Goal: Task Accomplishment & Management: Manage account settings

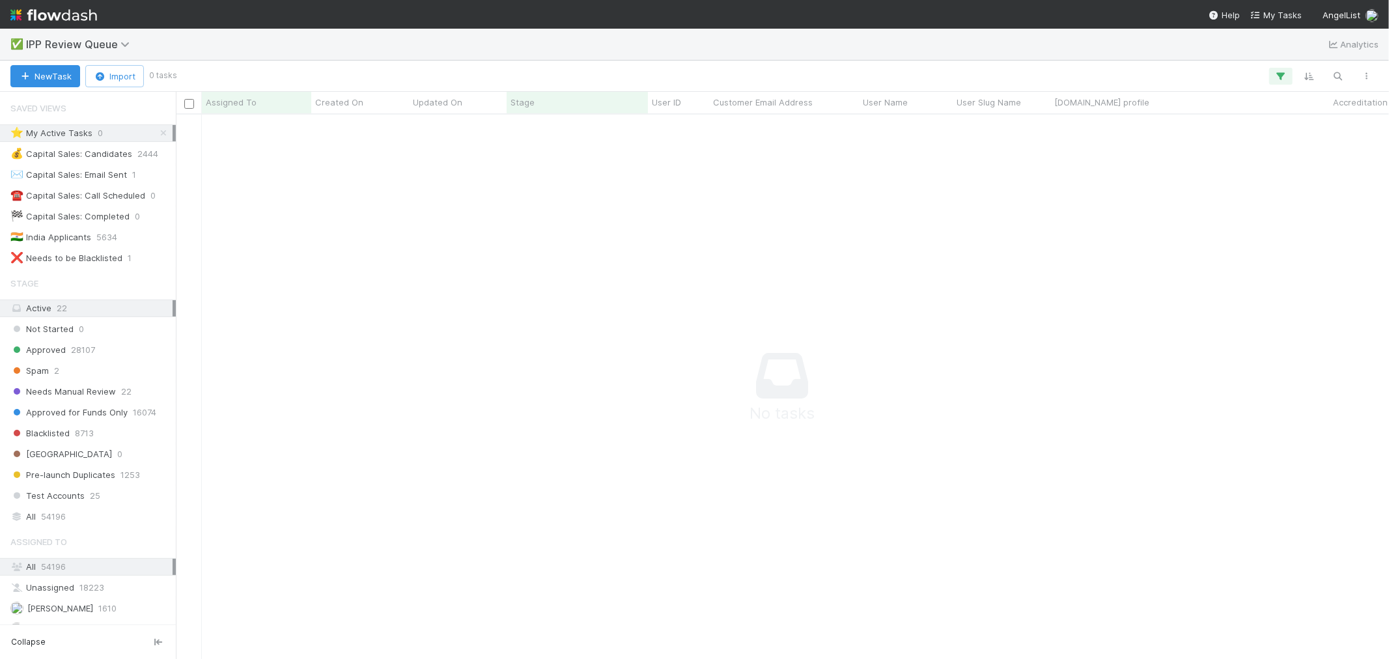
scroll to position [522, 1192]
click at [111, 42] on span "IPP Review Queue" at bounding box center [81, 44] width 110 height 13
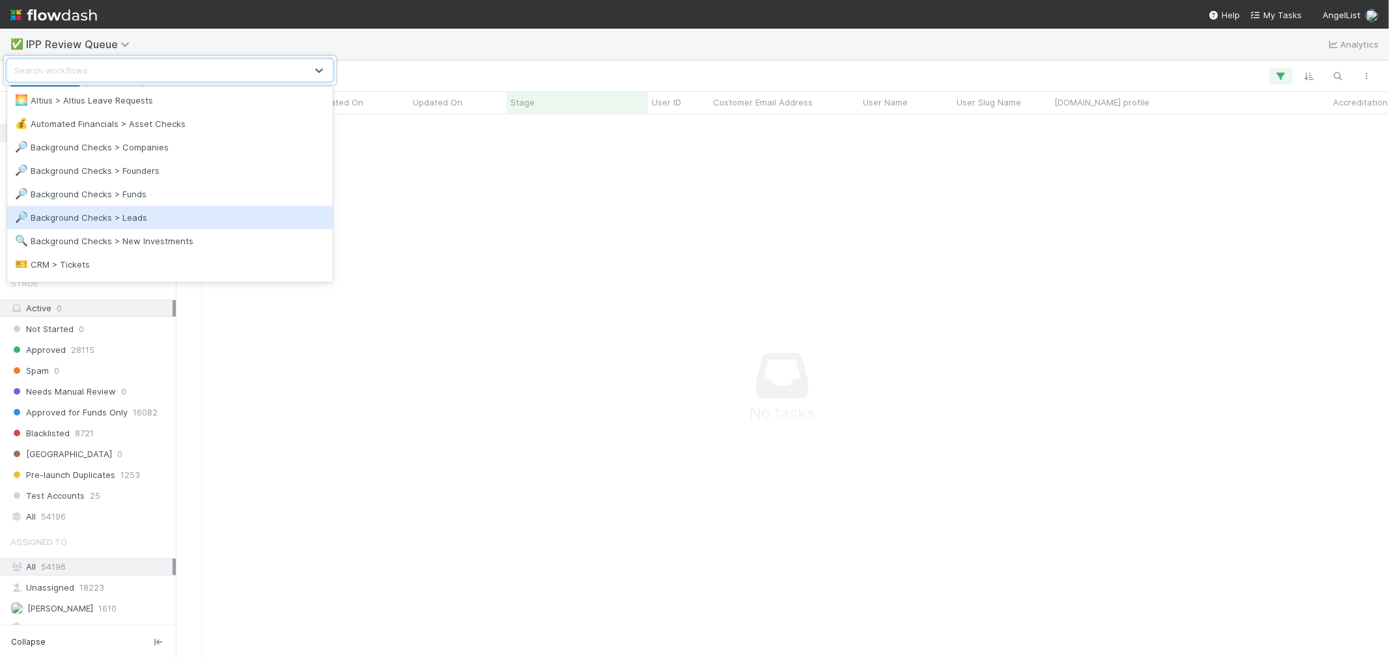
scroll to position [72, 0]
click at [157, 222] on div "🔍 Background Checks > New Investments" at bounding box center [170, 216] width 310 height 13
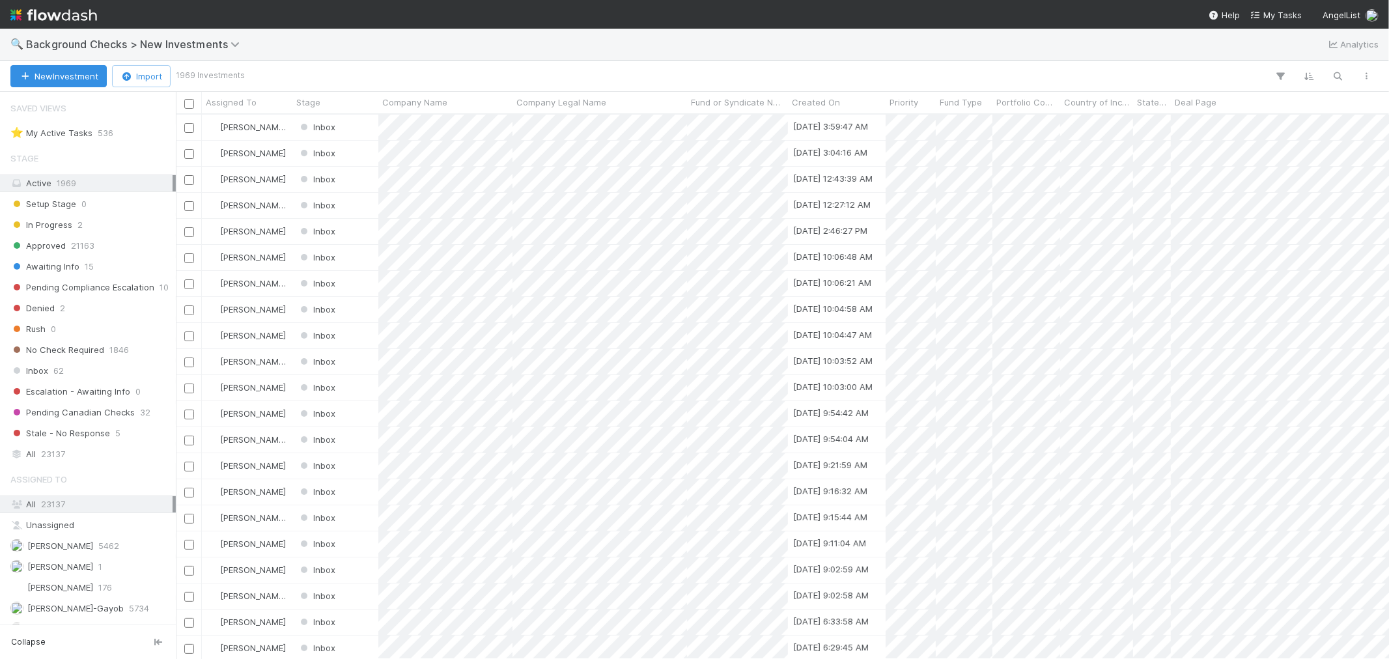
scroll to position [10, 11]
click at [62, 373] on span "62" at bounding box center [58, 371] width 10 height 16
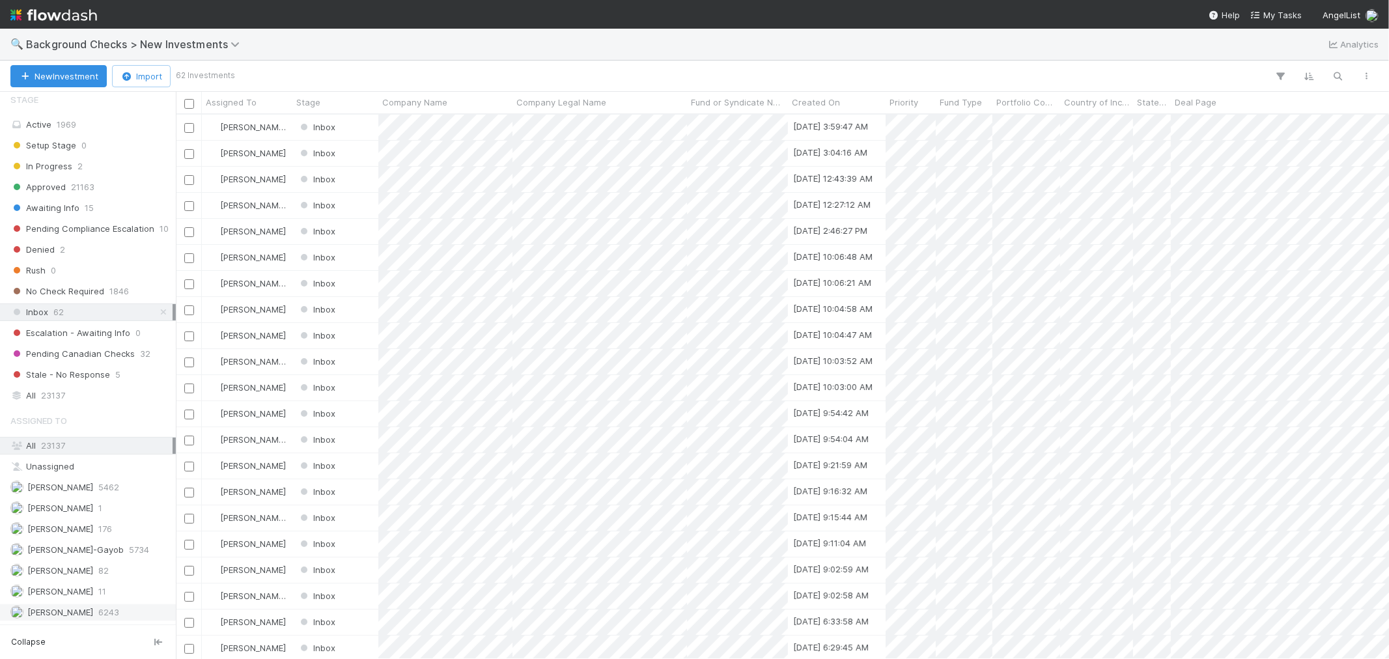
click at [87, 607] on span "[PERSON_NAME]" at bounding box center [51, 612] width 83 height 16
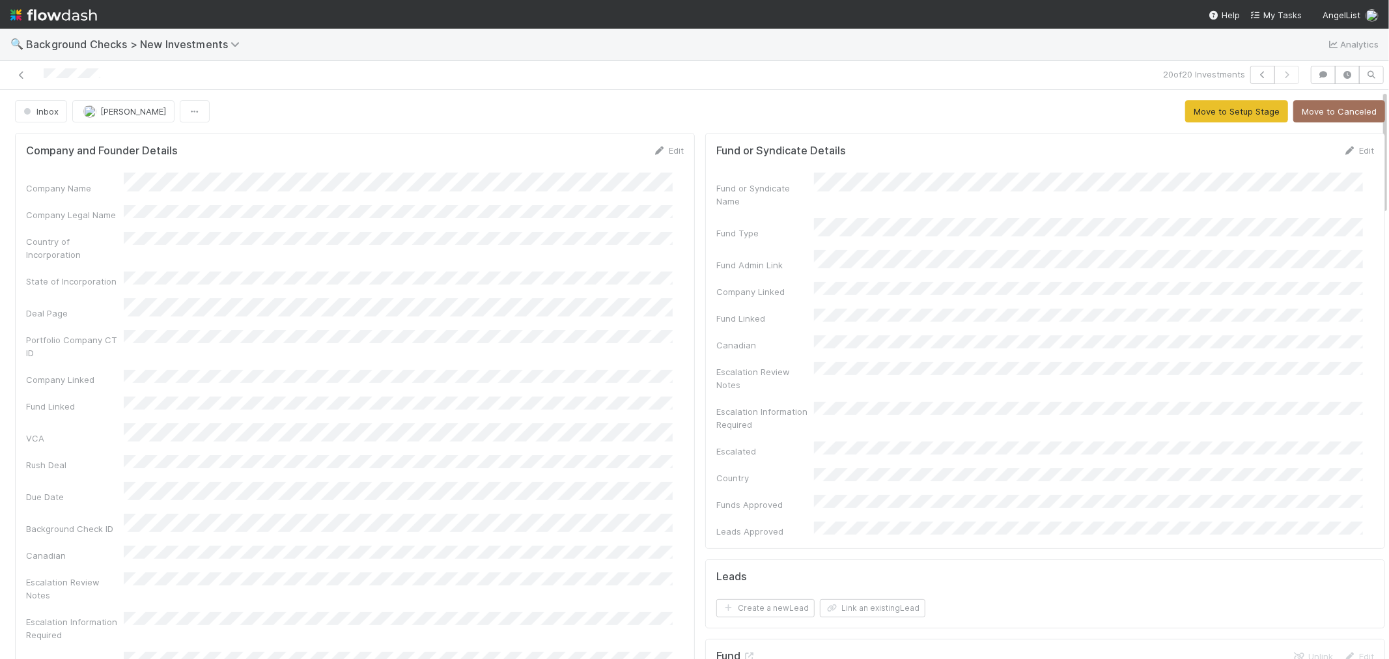
click at [632, 313] on div "Company Name Company Legal Name Country of Incorporation State of Incorporation…" at bounding box center [355, 461] width 658 height 576
drag, startPoint x: 657, startPoint y: 148, endPoint x: 565, endPoint y: 177, distance: 96.4
click at [657, 148] on link "Edit" at bounding box center [668, 150] width 31 height 10
click at [595, 135] on div "Company and Founder Details Save Cancel Company Name * Company Legal Name Count…" at bounding box center [355, 570] width 680 height 875
click at [606, 152] on button "Save" at bounding box center [614, 155] width 37 height 22
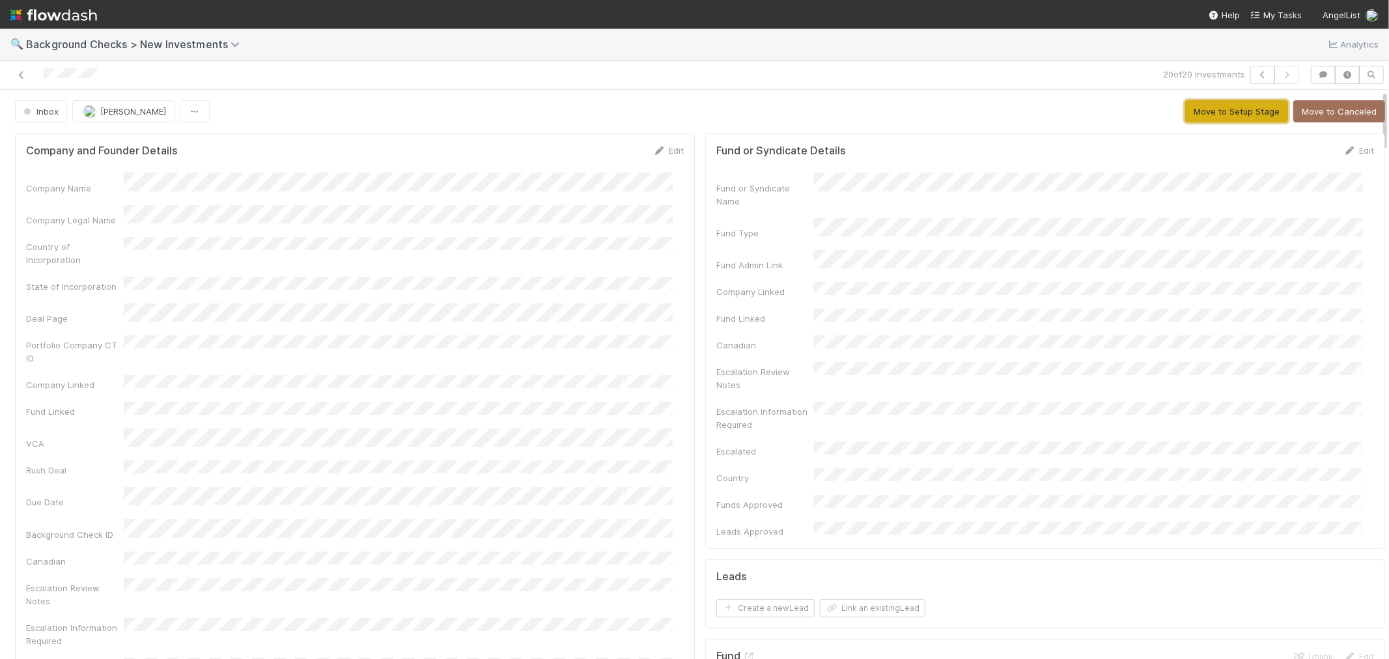
click at [1186, 117] on button "Move to Setup Stage" at bounding box center [1237, 111] width 103 height 22
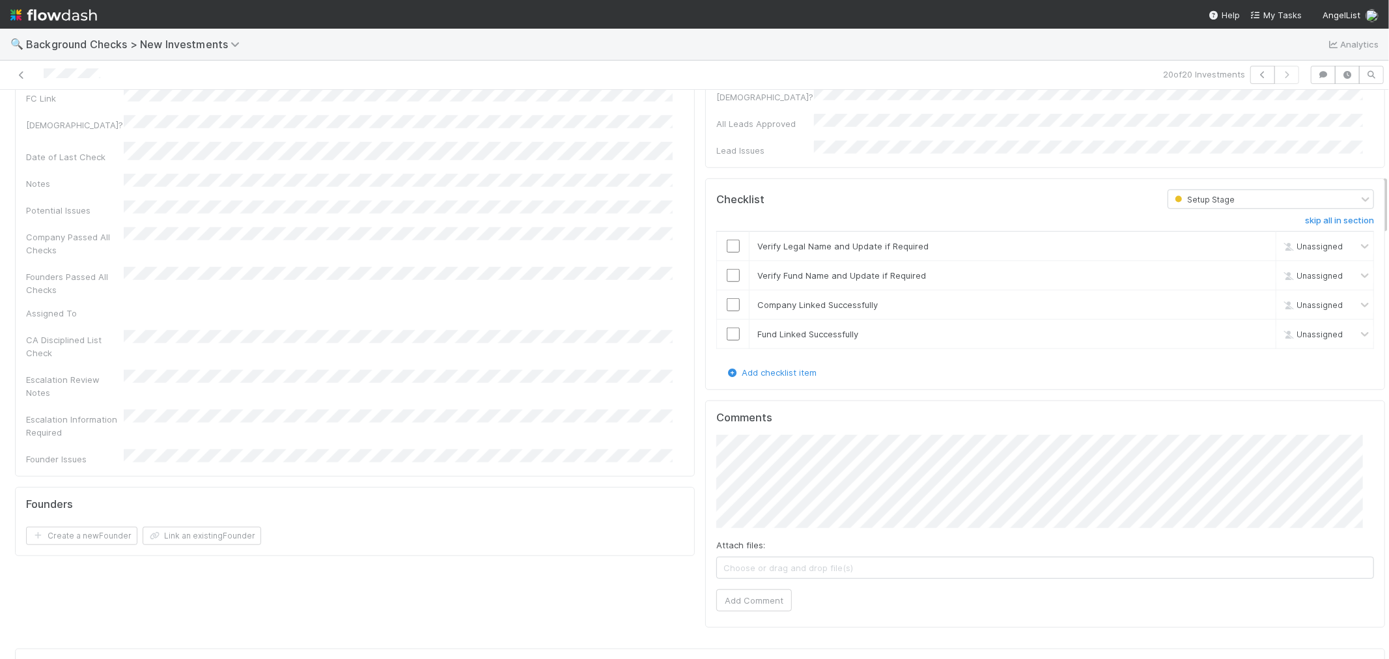
scroll to position [796, 0]
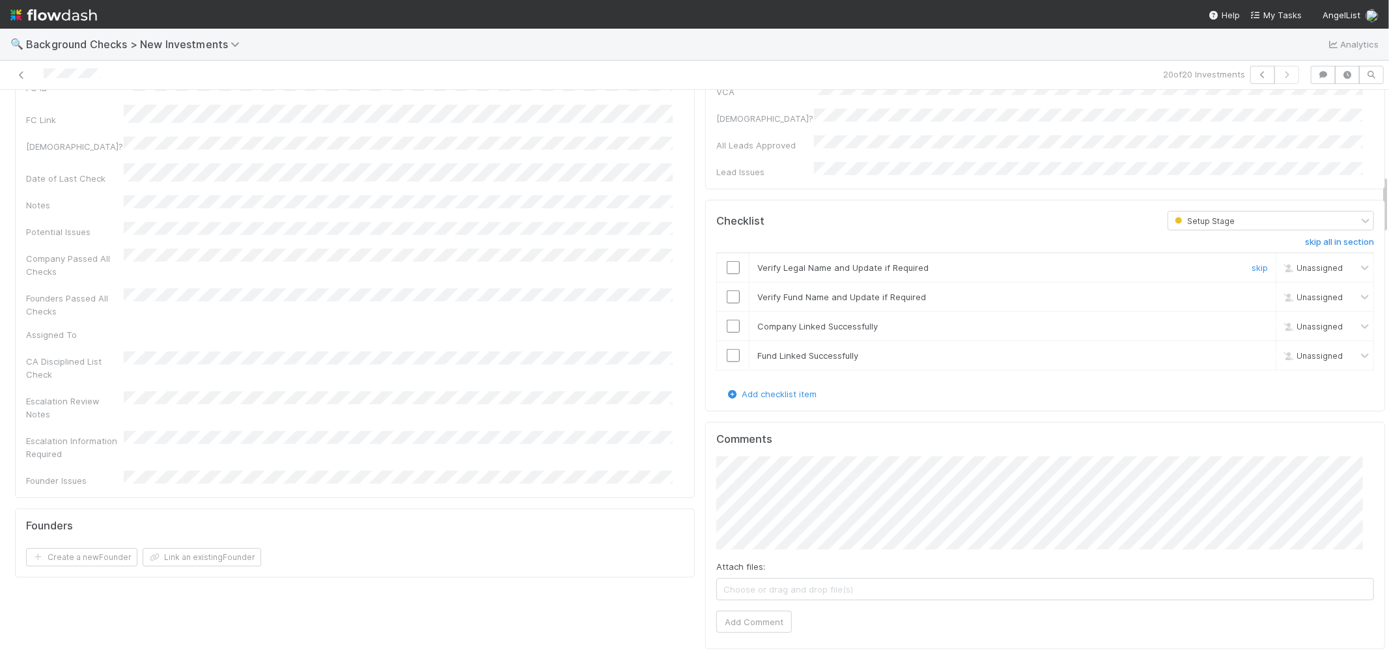
click at [727, 261] on input "checkbox" at bounding box center [733, 267] width 13 height 13
click at [727, 291] on input "checkbox" at bounding box center [733, 297] width 13 height 13
click at [727, 320] on input "checkbox" at bounding box center [733, 326] width 13 height 13
click at [727, 349] on input "checkbox" at bounding box center [733, 355] width 13 height 13
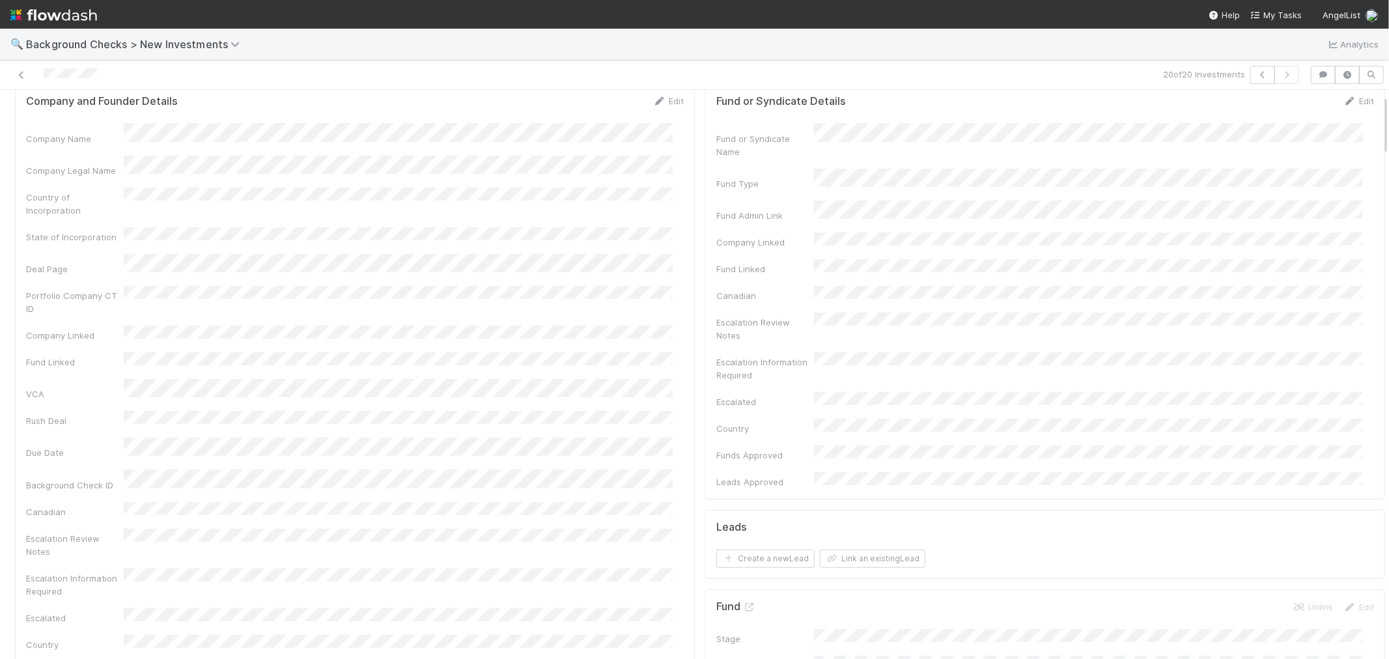
scroll to position [0, 0]
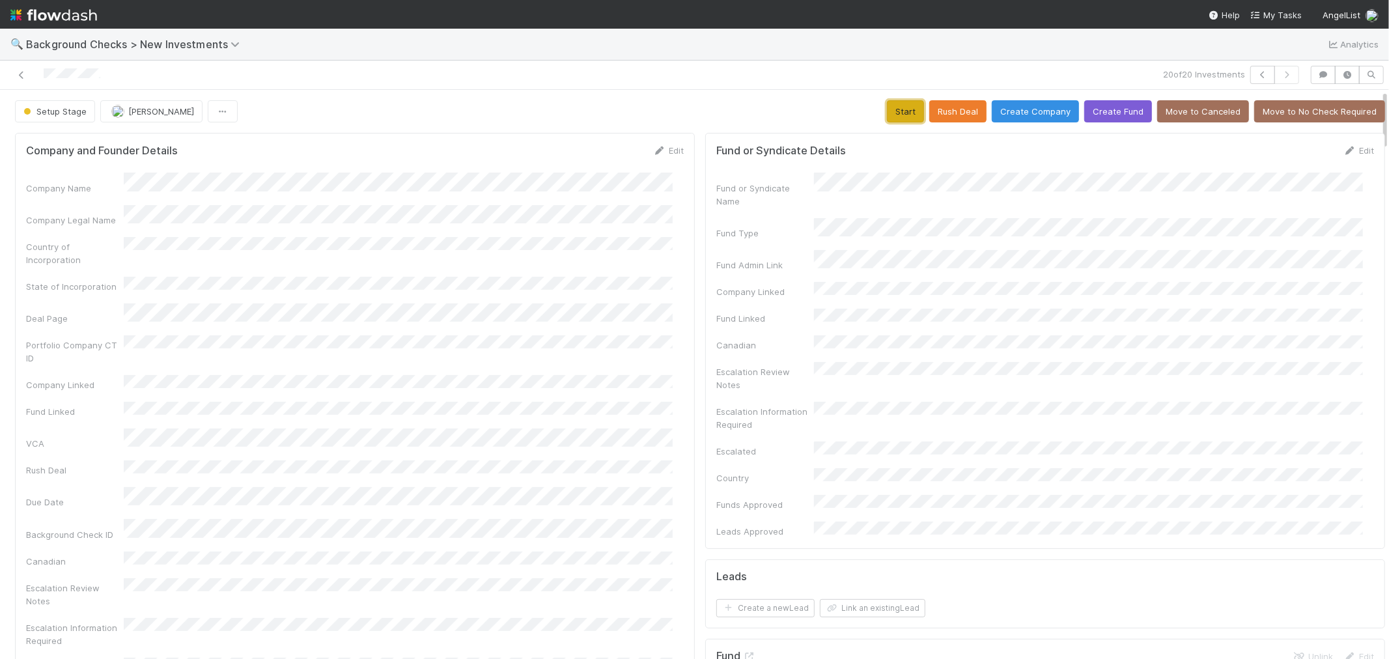
click at [887, 118] on button "Start" at bounding box center [905, 111] width 37 height 22
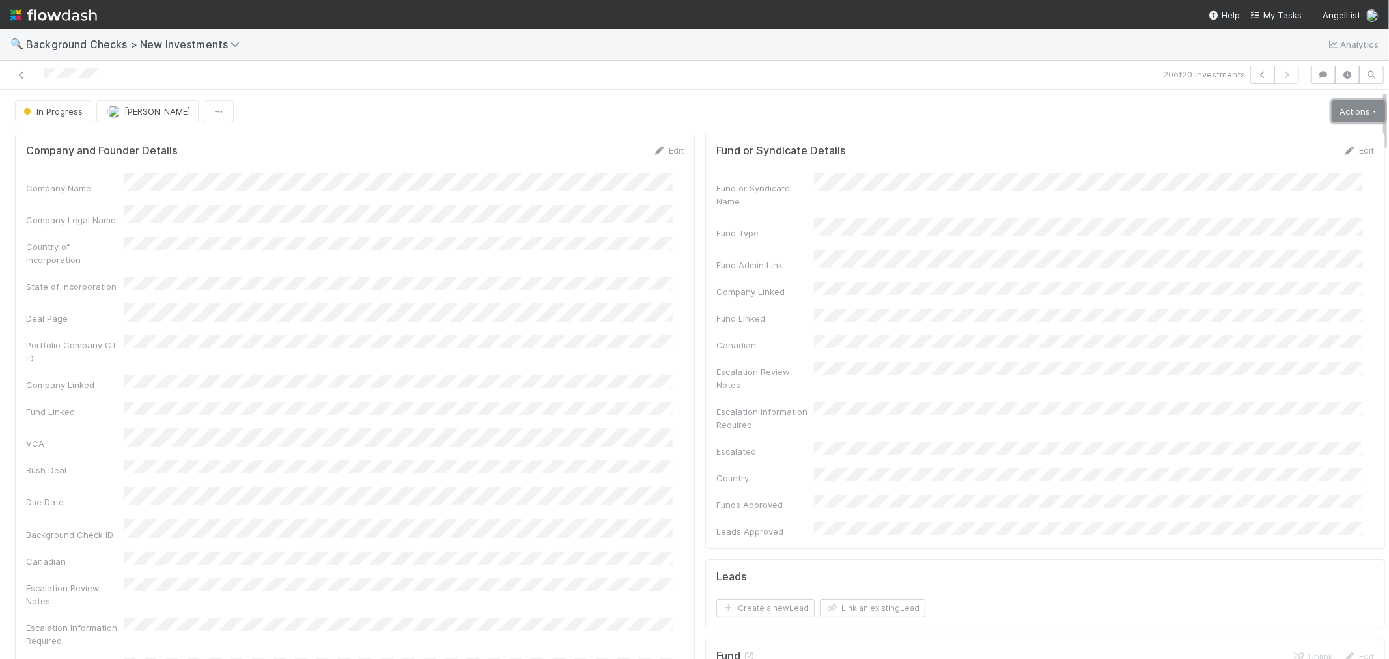
click at [1339, 114] on link "Actions" at bounding box center [1358, 111] width 53 height 22
click at [1262, 263] on button "Link Lead" at bounding box center [1314, 266] width 145 height 18
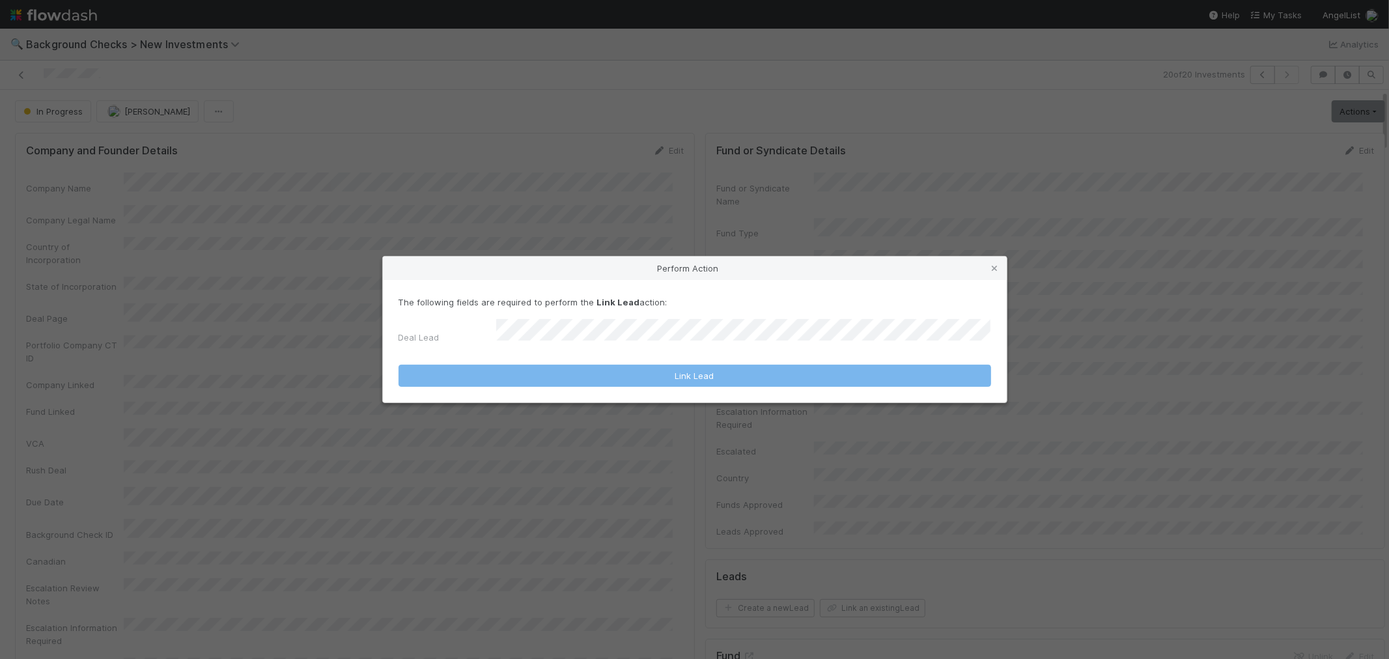
click at [694, 347] on form "The following fields are required to perform the Link Lead action: Deal Lead Li…" at bounding box center [695, 342] width 593 height 92
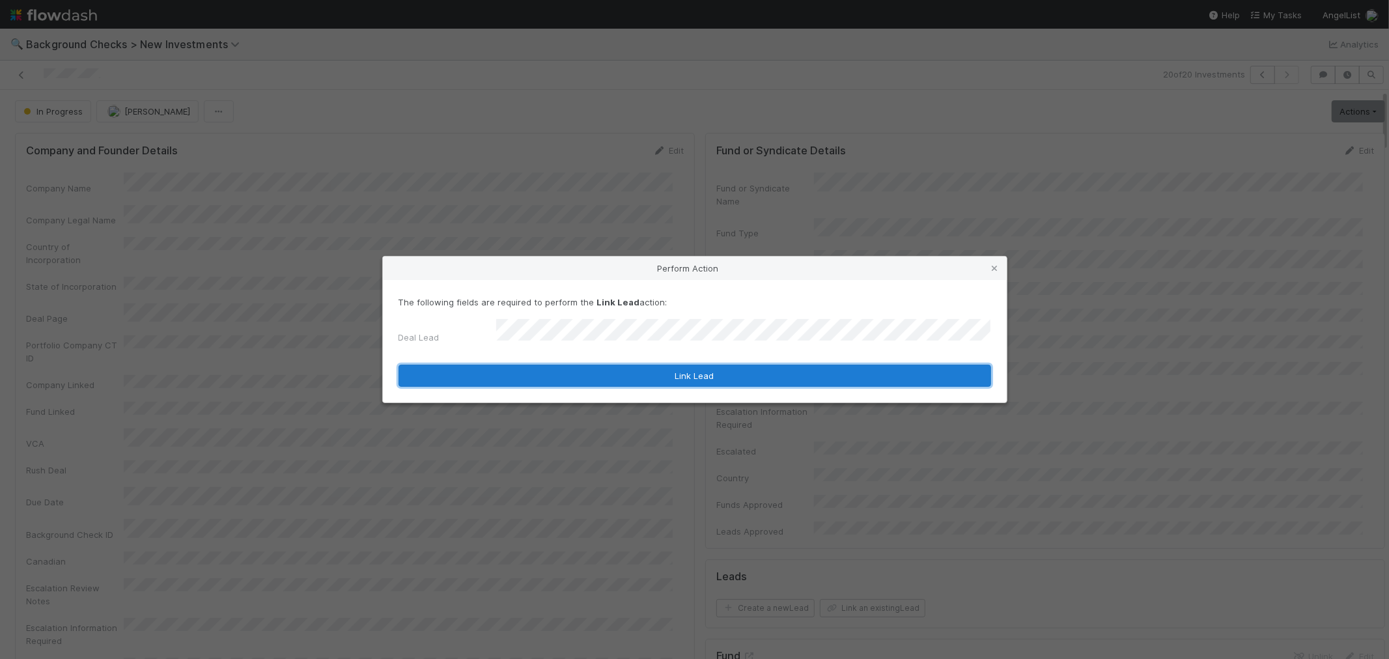
click at [675, 369] on button "Link Lead" at bounding box center [695, 376] width 593 height 22
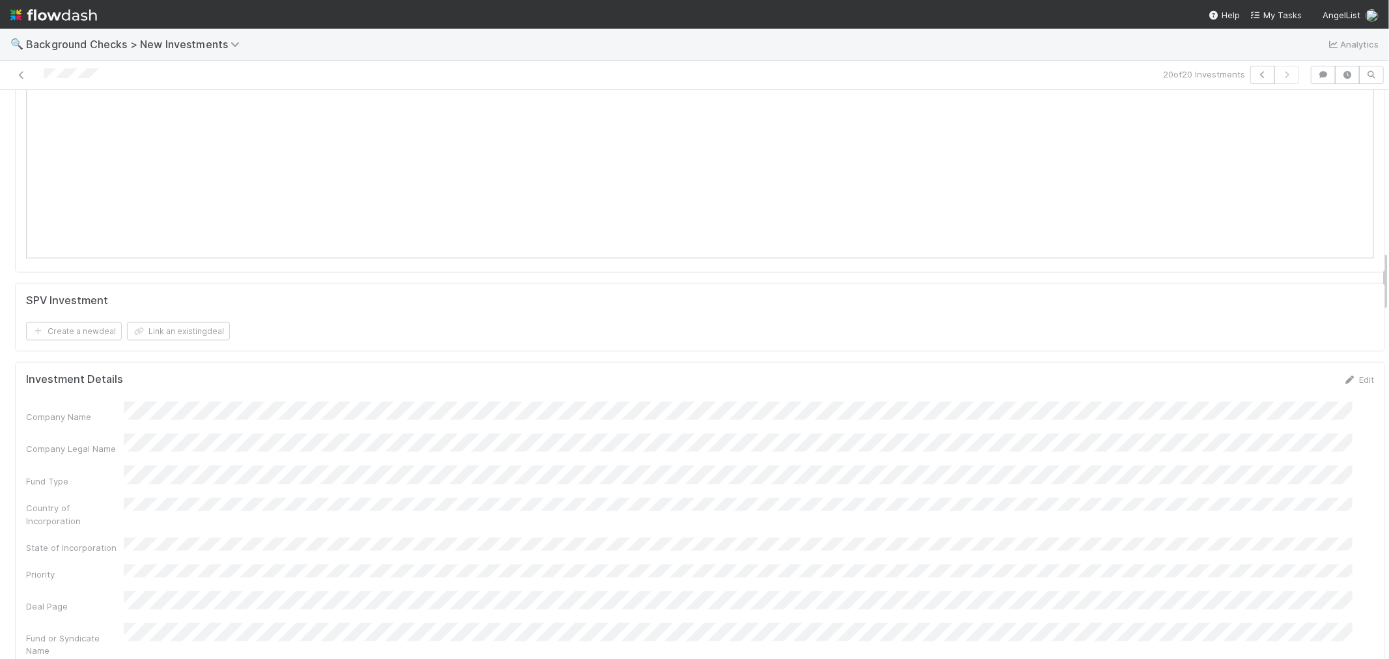
scroll to position [1230, 0]
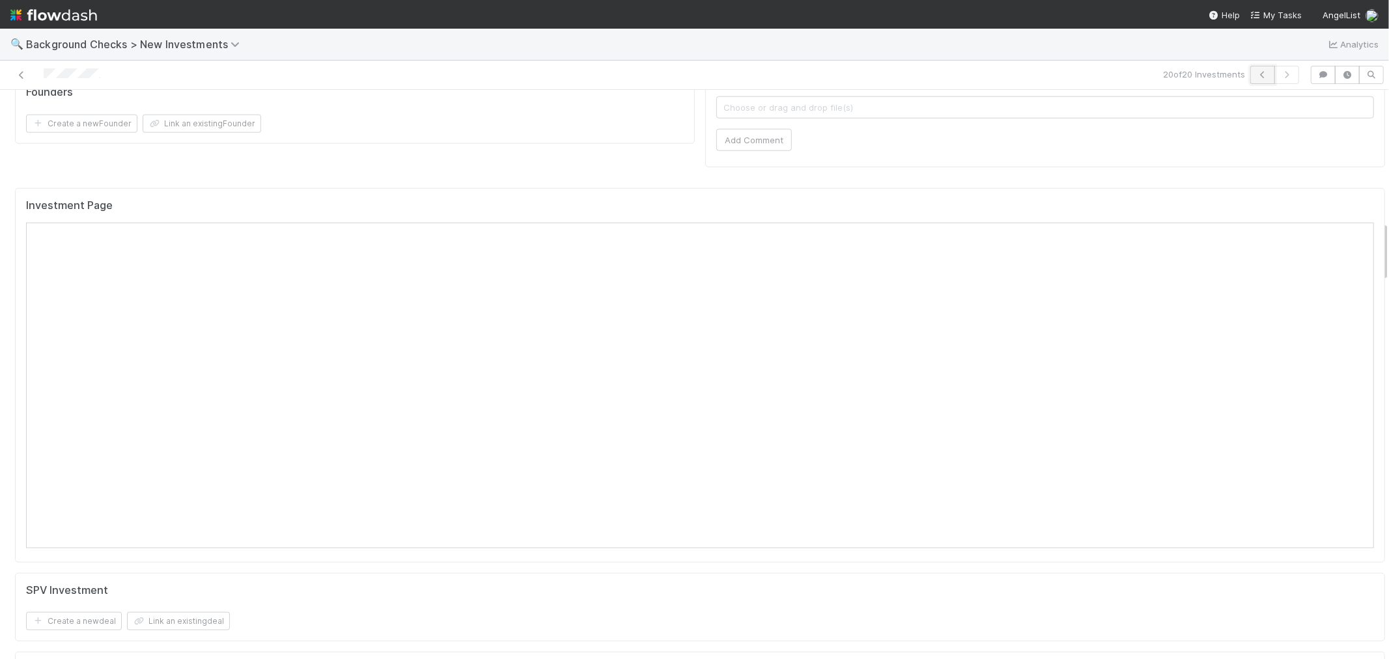
click at [1252, 79] on button "button" at bounding box center [1263, 75] width 25 height 18
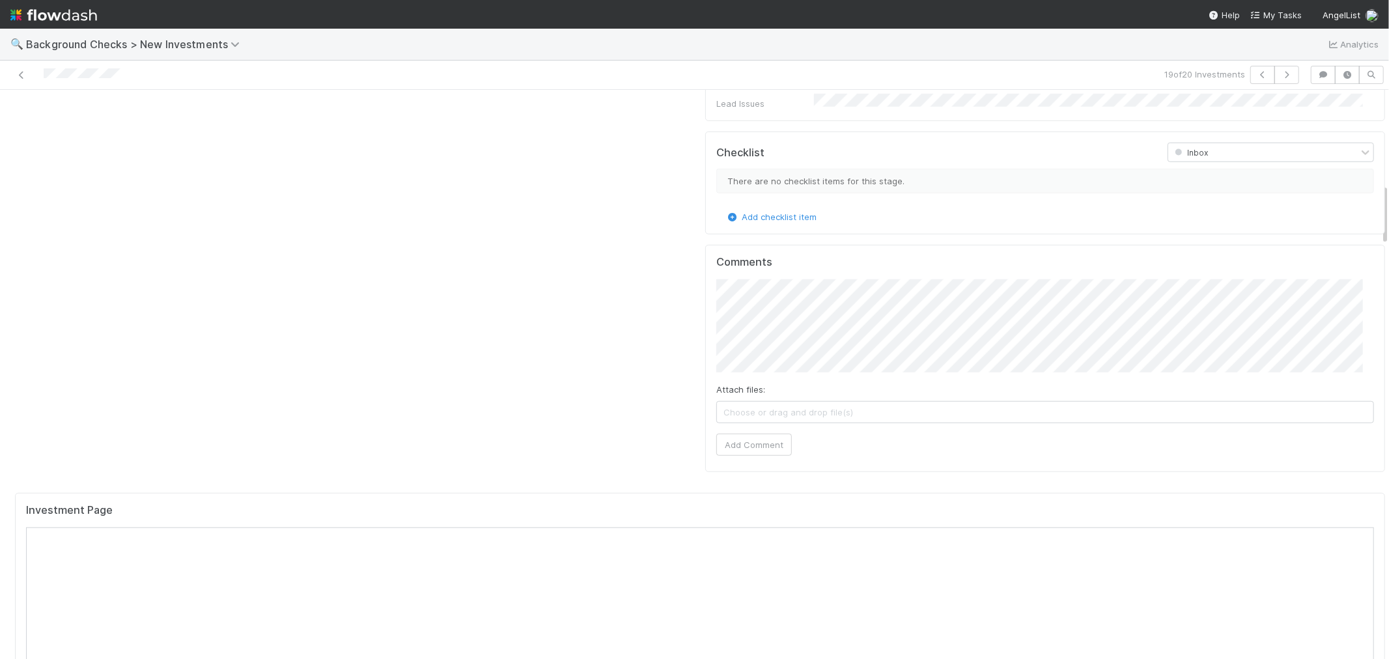
scroll to position [868, 0]
click at [1257, 78] on icon "button" at bounding box center [1263, 75] width 13 height 8
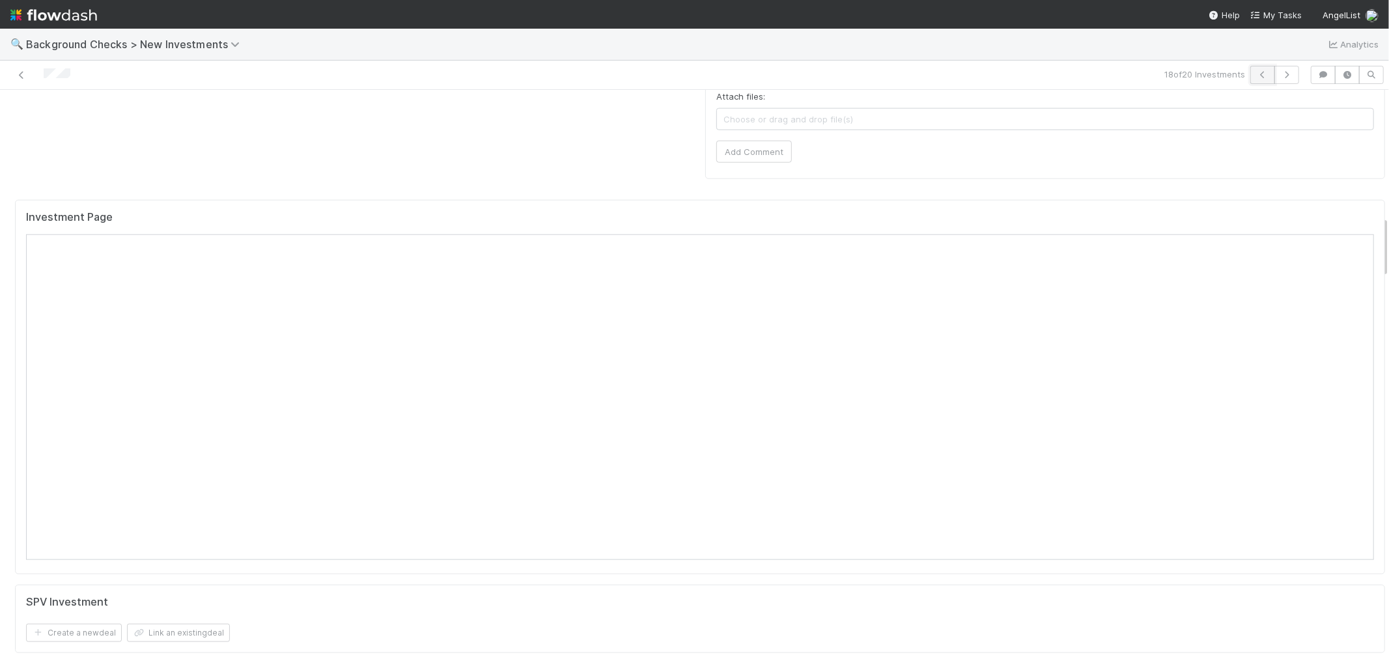
click at [1257, 76] on icon "button" at bounding box center [1263, 75] width 13 height 8
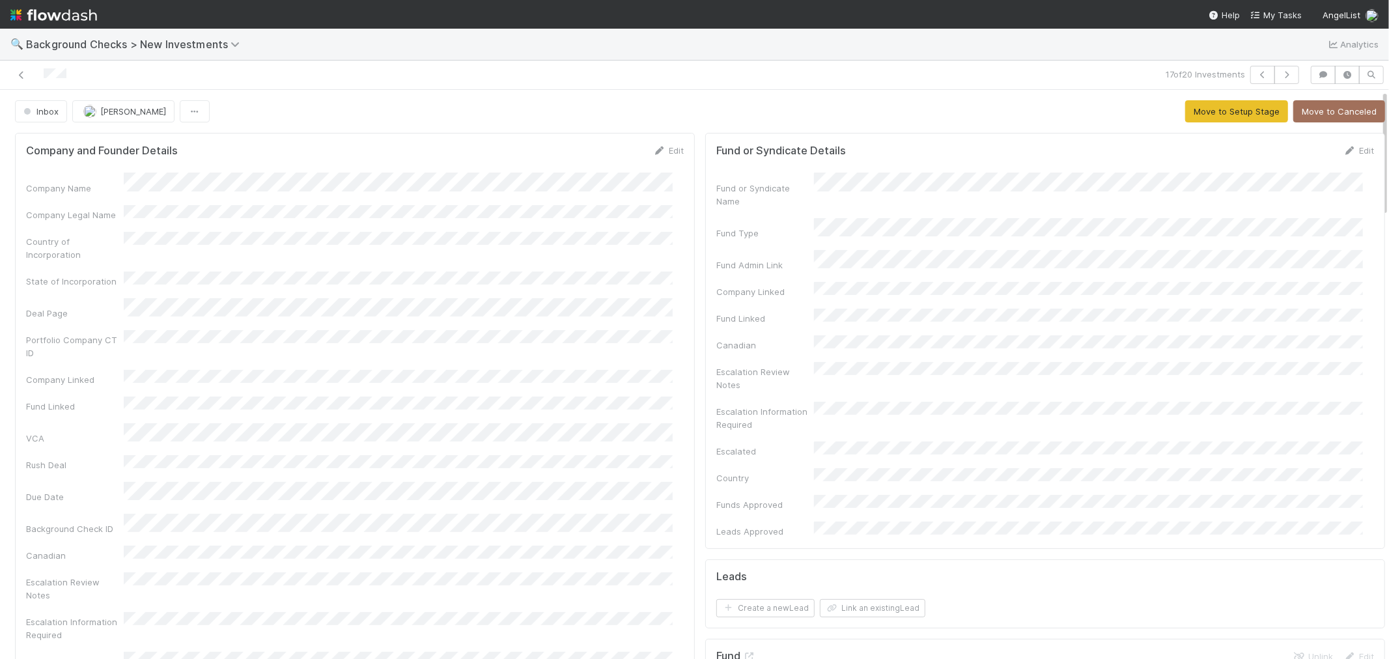
click at [705, 347] on div "Fund or Syndicate Details Edit Fund or Syndicate Name Fund Type Fund Admin Link…" at bounding box center [1045, 341] width 680 height 416
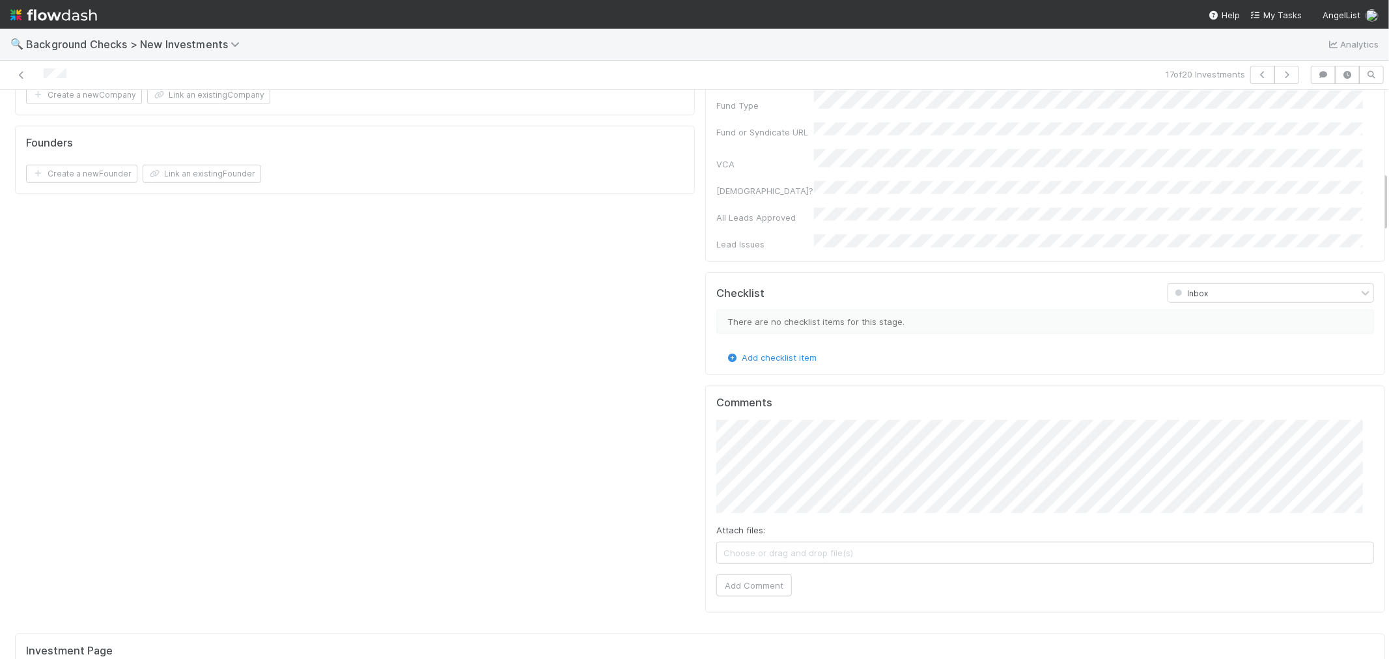
scroll to position [1013, 0]
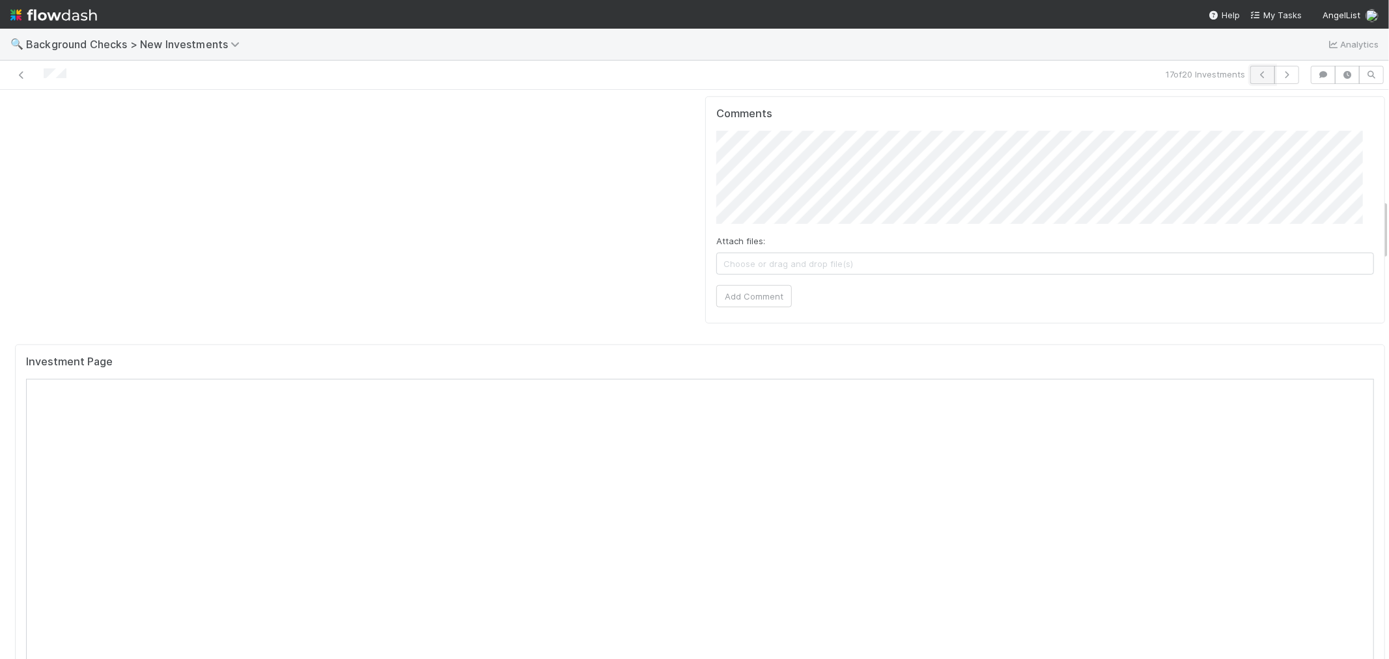
click at [1257, 71] on icon "button" at bounding box center [1263, 75] width 13 height 8
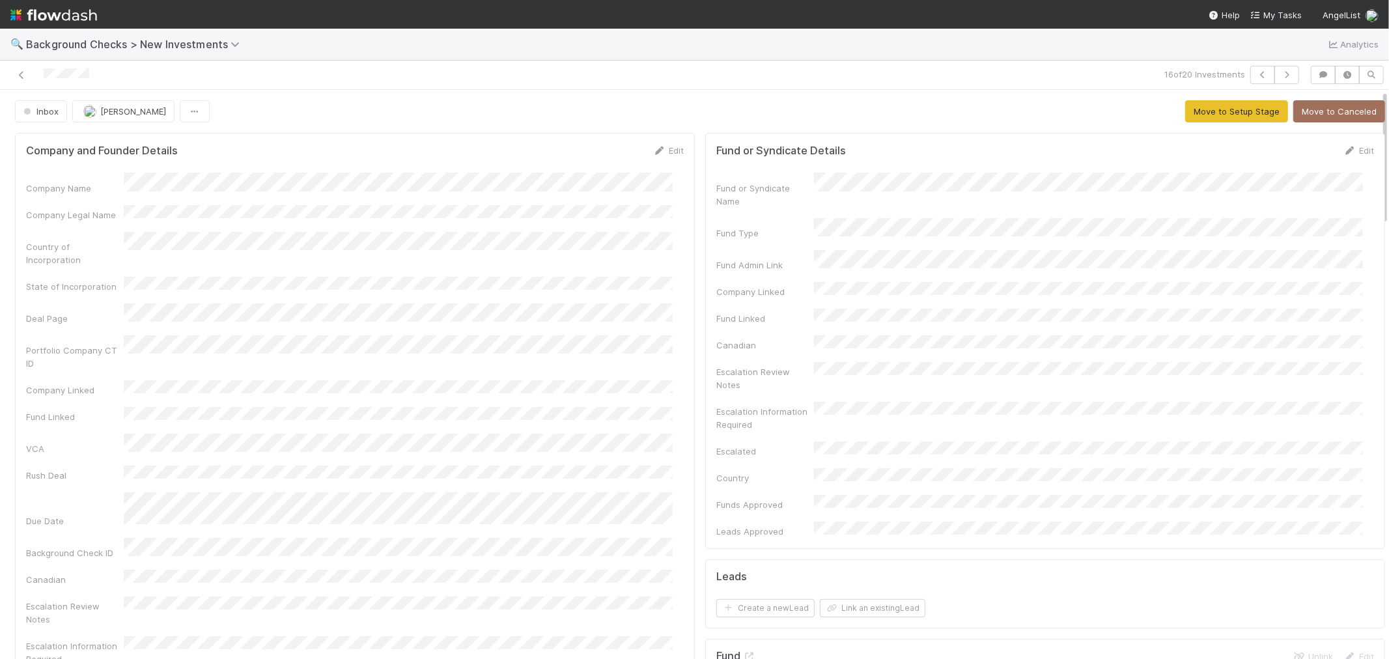
click at [574, 376] on div "Company Name Company Legal Name Country of Incorporation State of Incorporation…" at bounding box center [355, 472] width 658 height 599
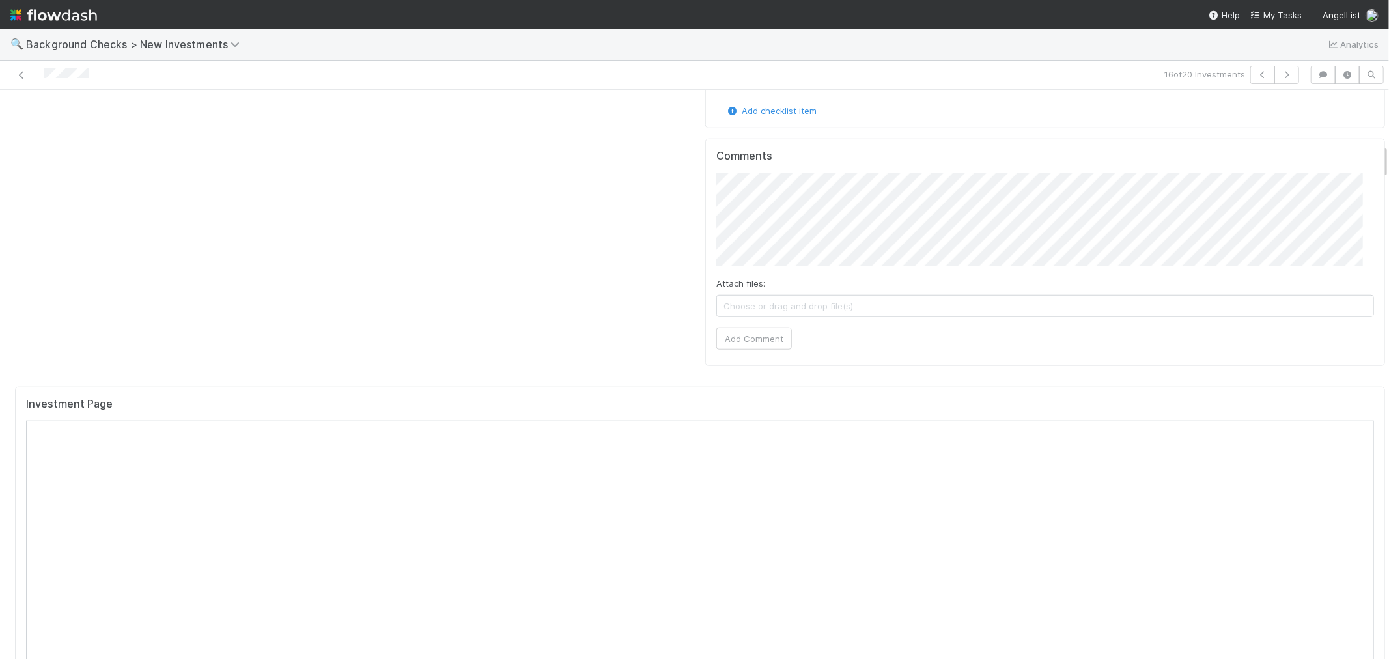
scroll to position [1085, 0]
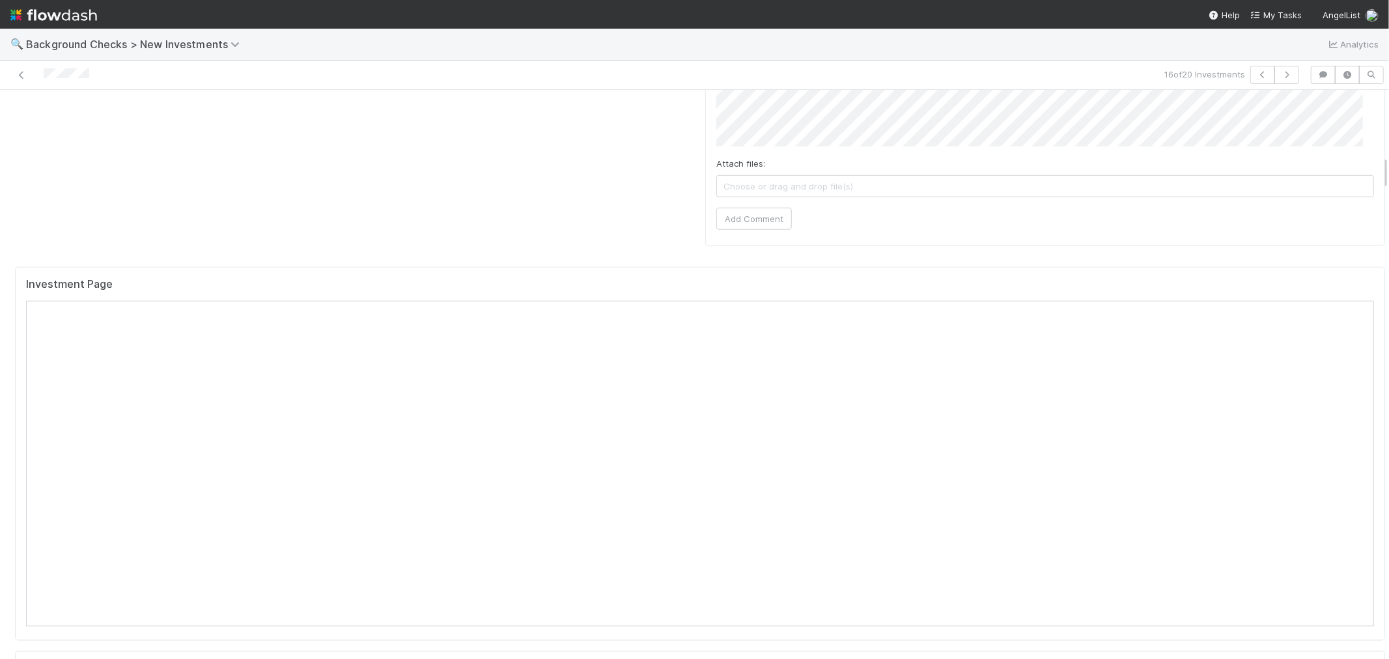
drag, startPoint x: 531, startPoint y: 113, endPoint x: 524, endPoint y: 131, distance: 19.0
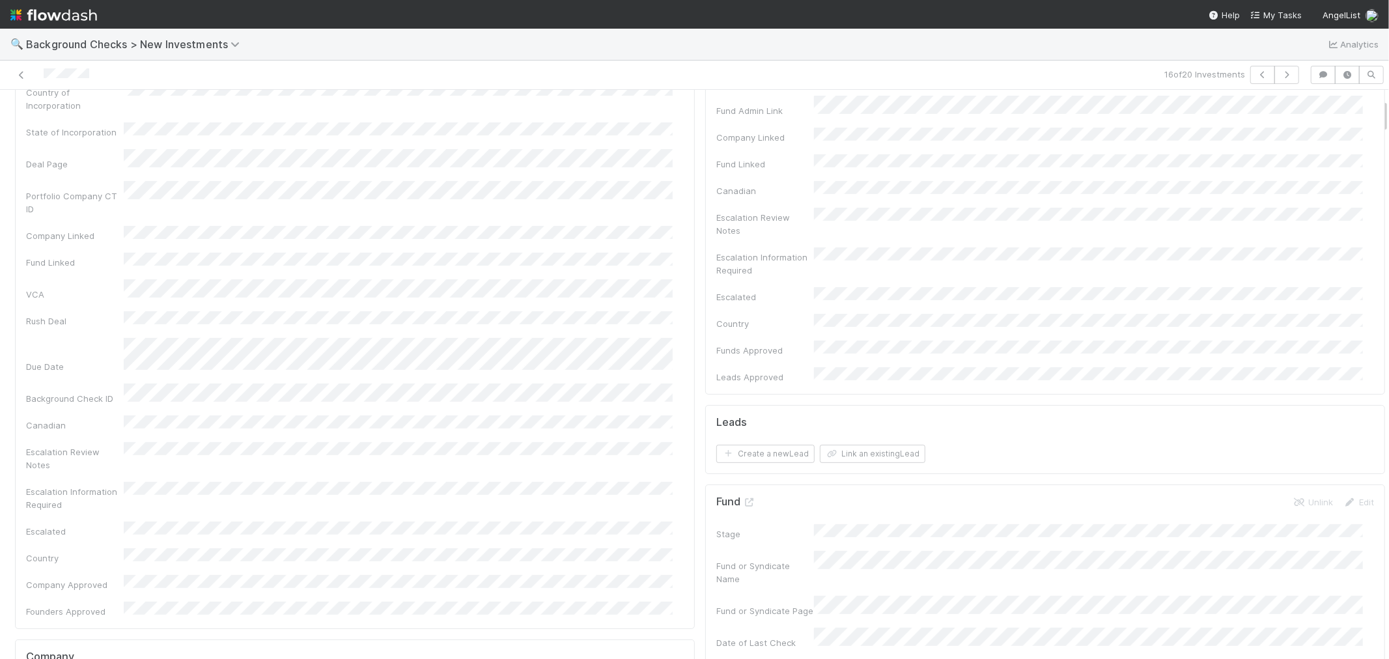
scroll to position [0, 0]
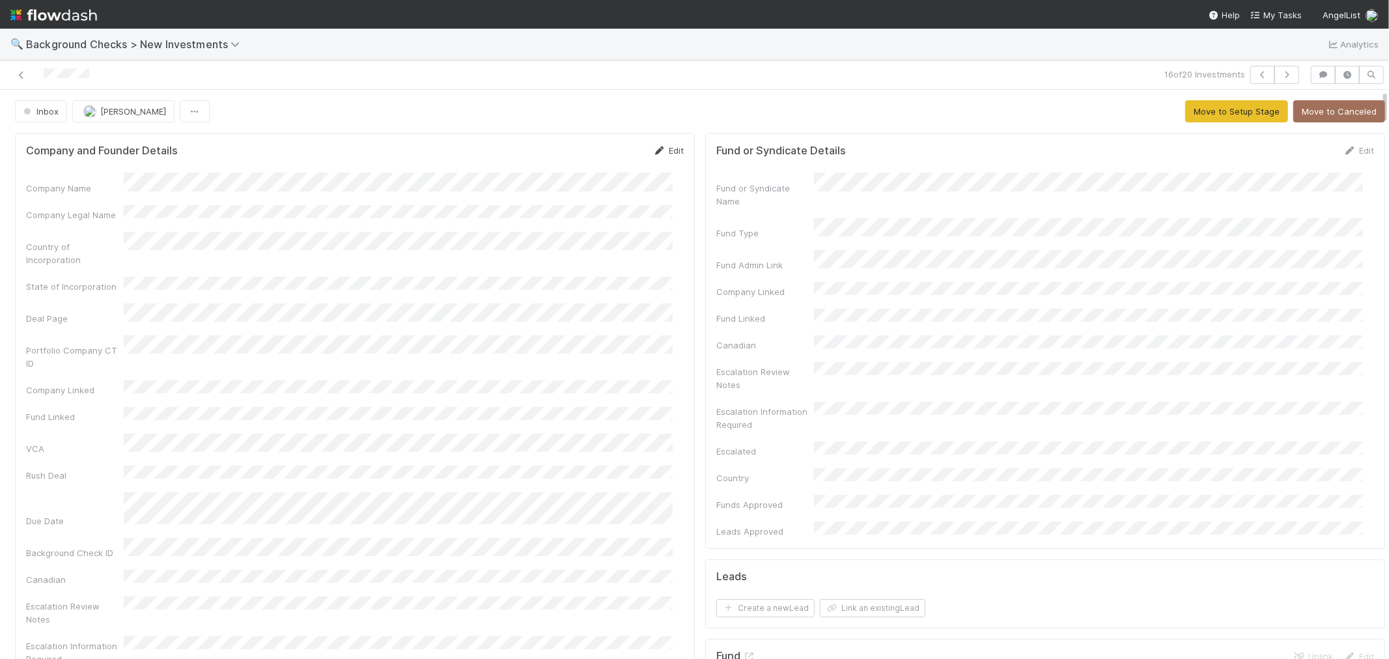
click at [660, 147] on link "Edit" at bounding box center [668, 150] width 31 height 10
click at [607, 156] on button "Save" at bounding box center [614, 155] width 37 height 22
click at [1199, 115] on button "Move to Setup Stage" at bounding box center [1237, 111] width 103 height 22
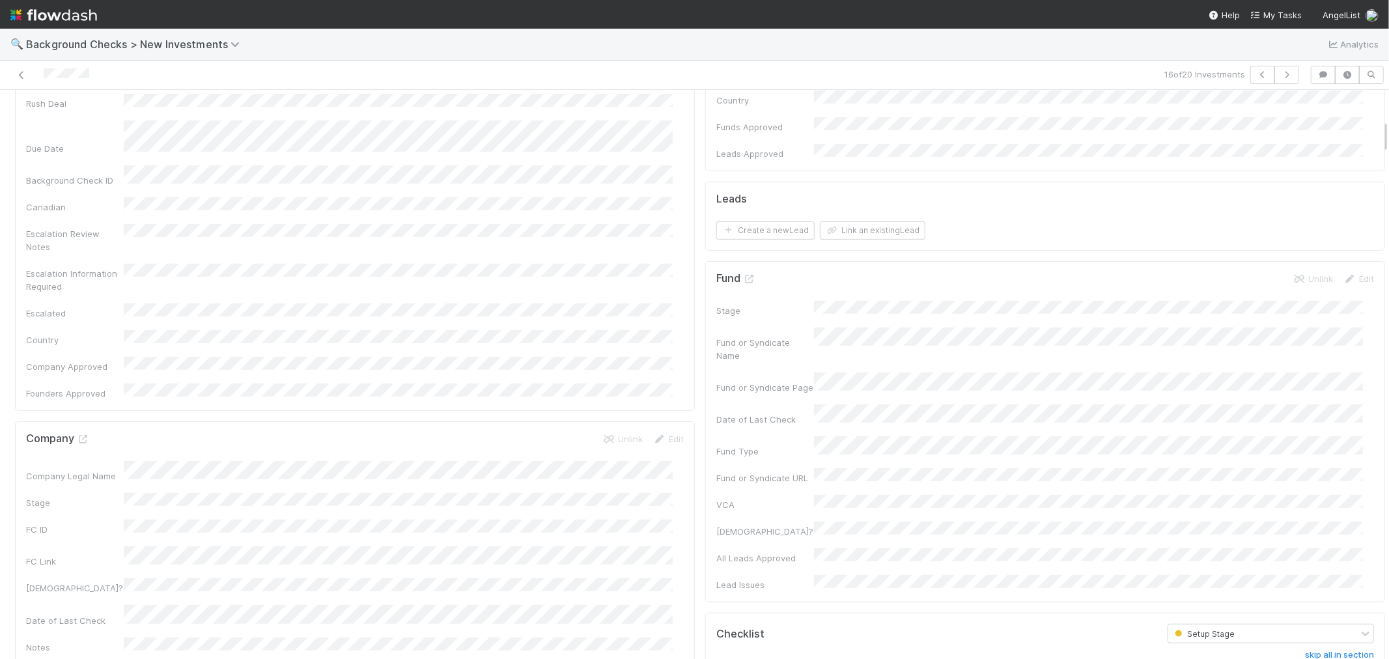
scroll to position [506, 0]
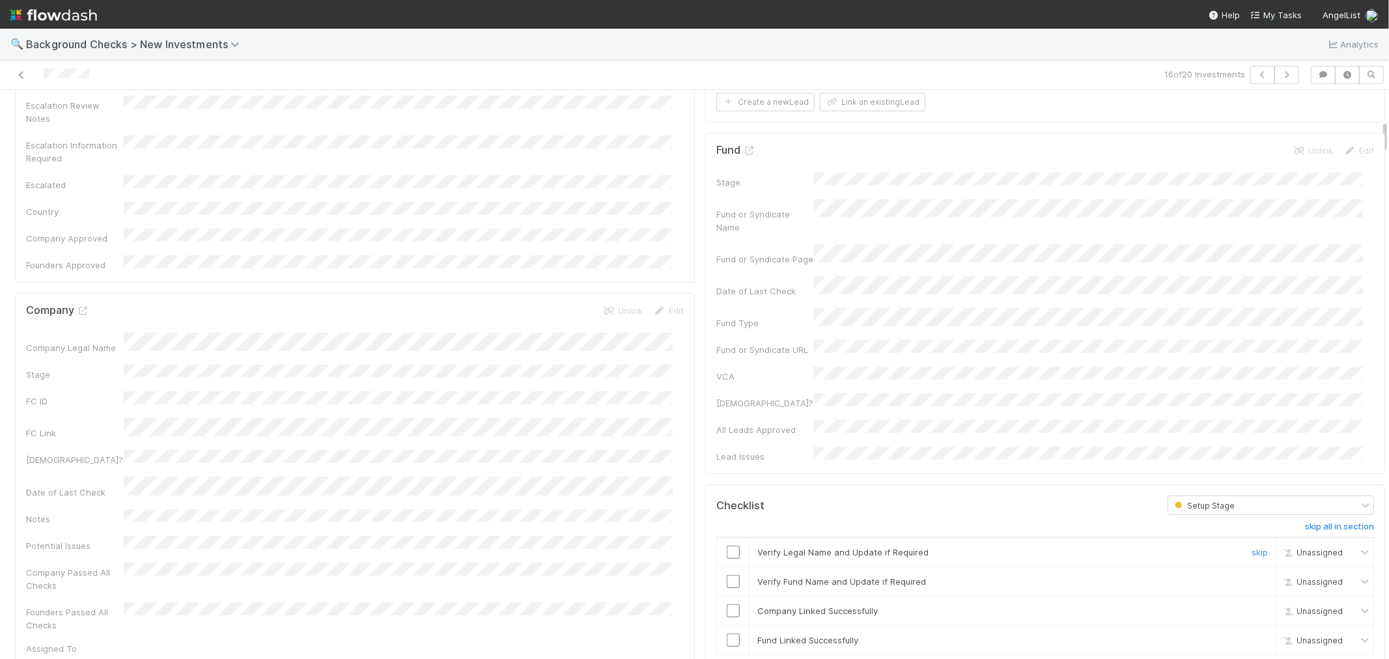
click at [727, 546] on input "checkbox" at bounding box center [733, 552] width 13 height 13
click at [727, 575] on input "checkbox" at bounding box center [733, 581] width 13 height 13
click at [727, 604] on input "checkbox" at bounding box center [733, 610] width 13 height 13
click at [727, 634] on input "checkbox" at bounding box center [733, 640] width 13 height 13
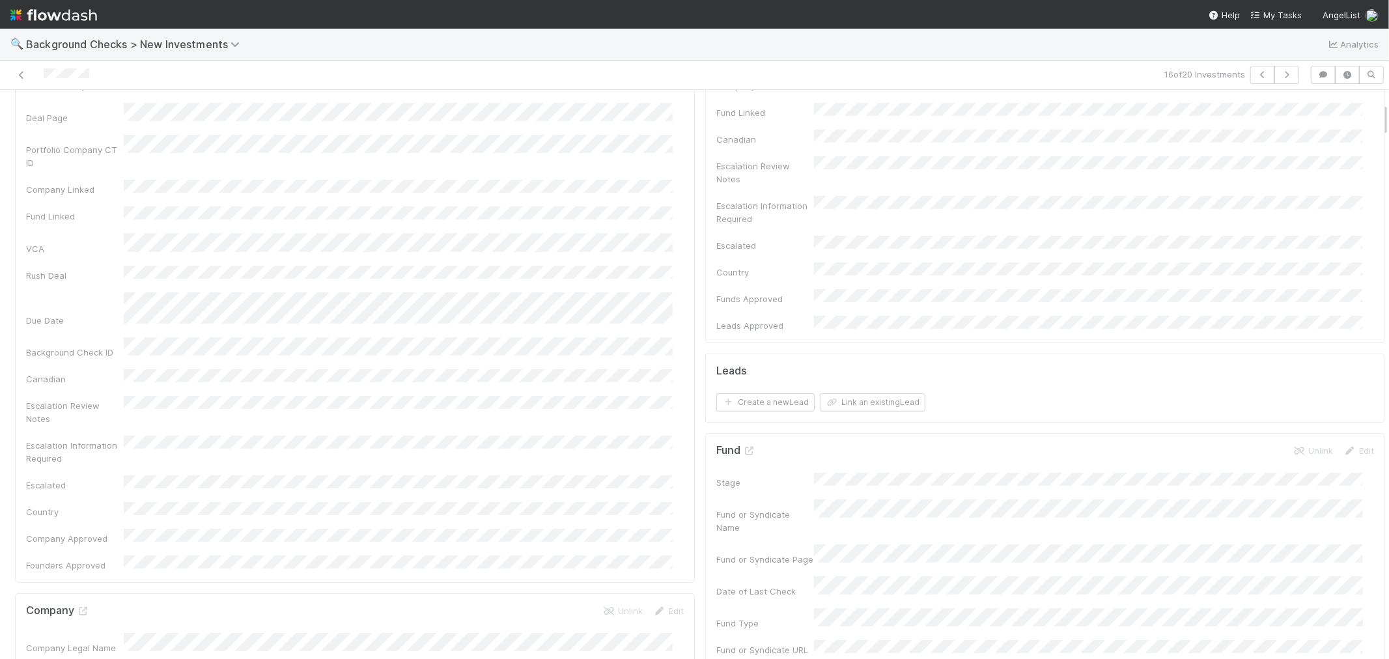
scroll to position [0, 0]
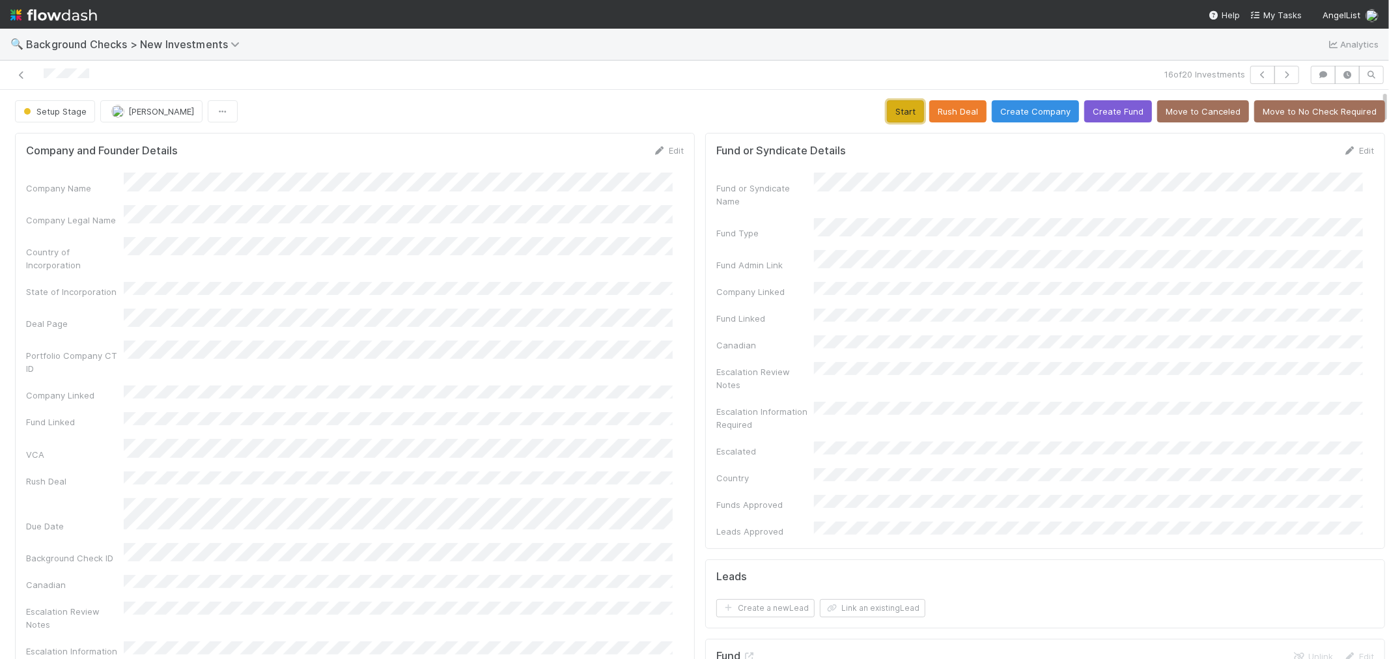
drag, startPoint x: 881, startPoint y: 114, endPoint x: 859, endPoint y: 122, distance: 24.1
click at [887, 114] on button "Start" at bounding box center [905, 111] width 37 height 22
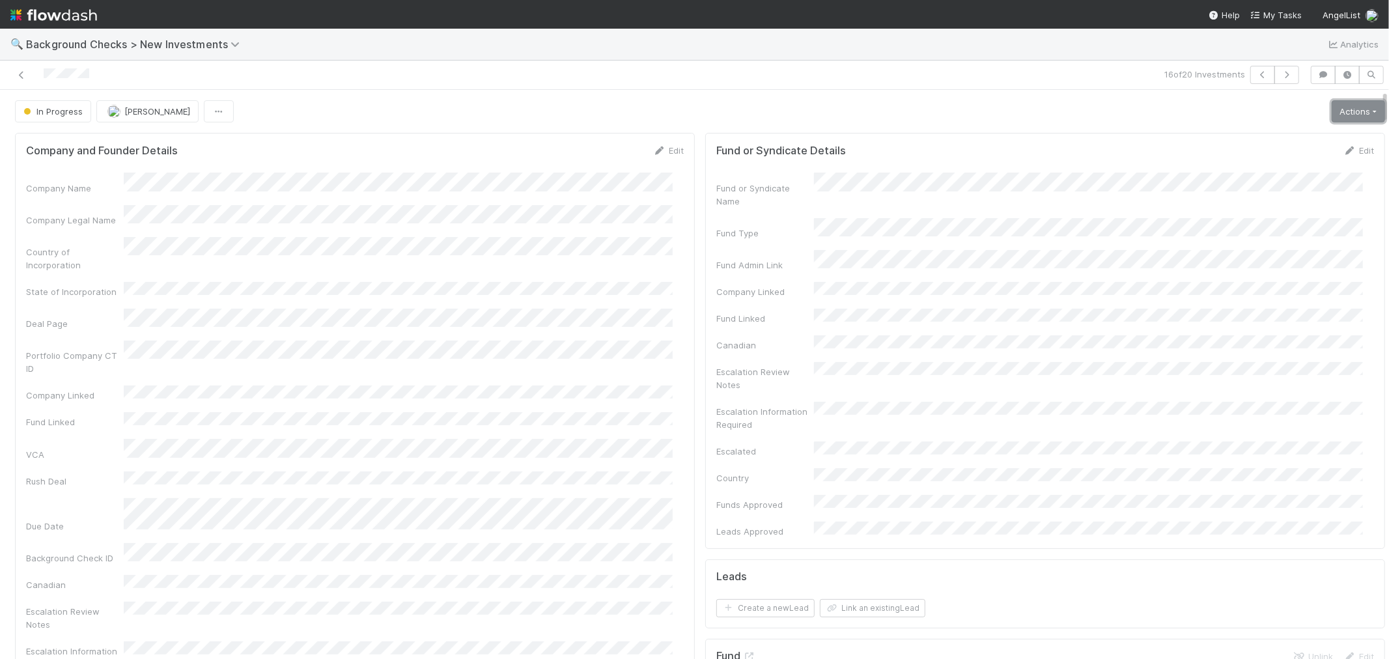
click at [1332, 115] on link "Actions" at bounding box center [1358, 111] width 53 height 22
click at [1287, 263] on button "Link Lead" at bounding box center [1314, 266] width 145 height 18
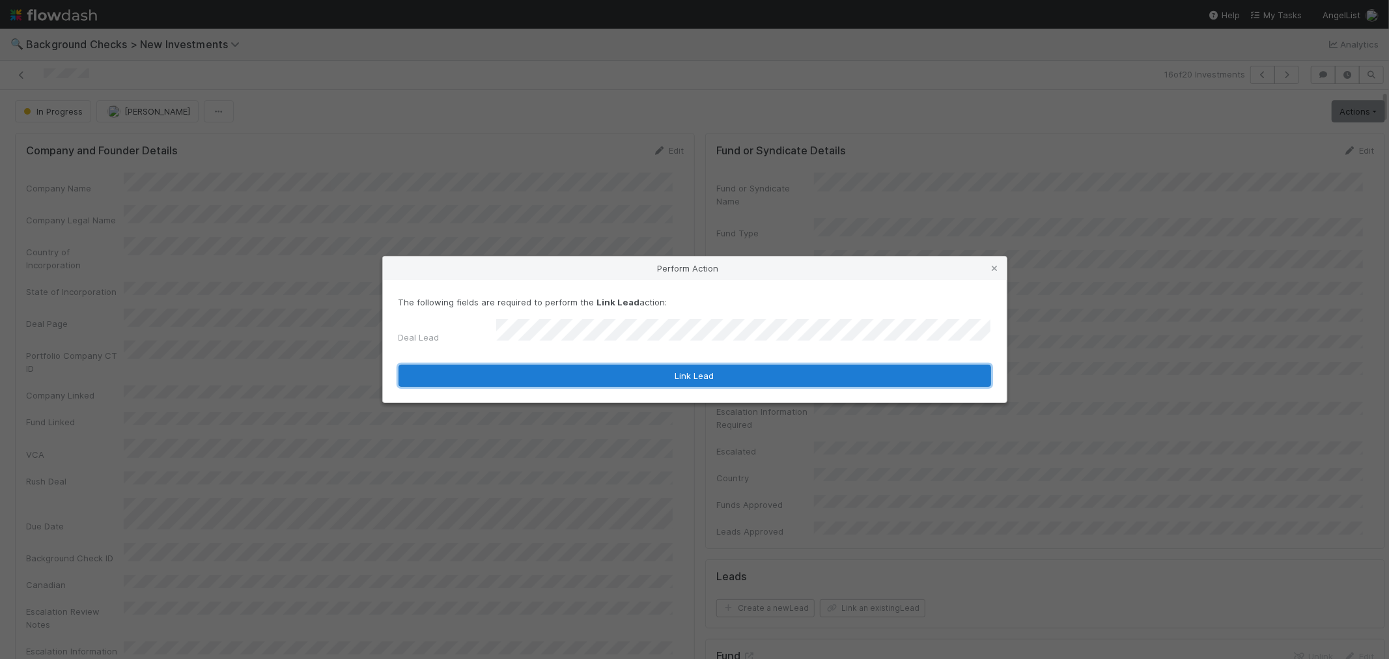
click at [715, 375] on button "Link Lead" at bounding box center [695, 376] width 593 height 22
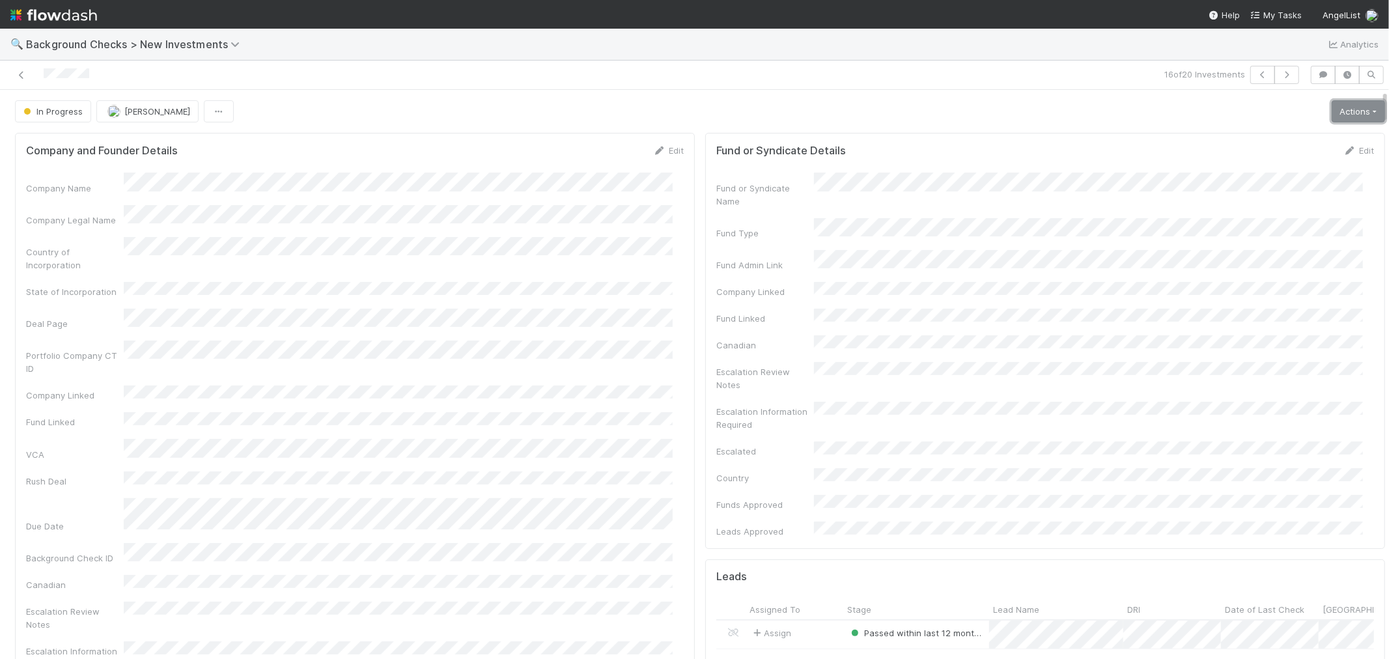
click at [1339, 115] on link "Actions" at bounding box center [1358, 111] width 53 height 22
click at [1307, 139] on button "Finish" at bounding box center [1314, 139] width 145 height 18
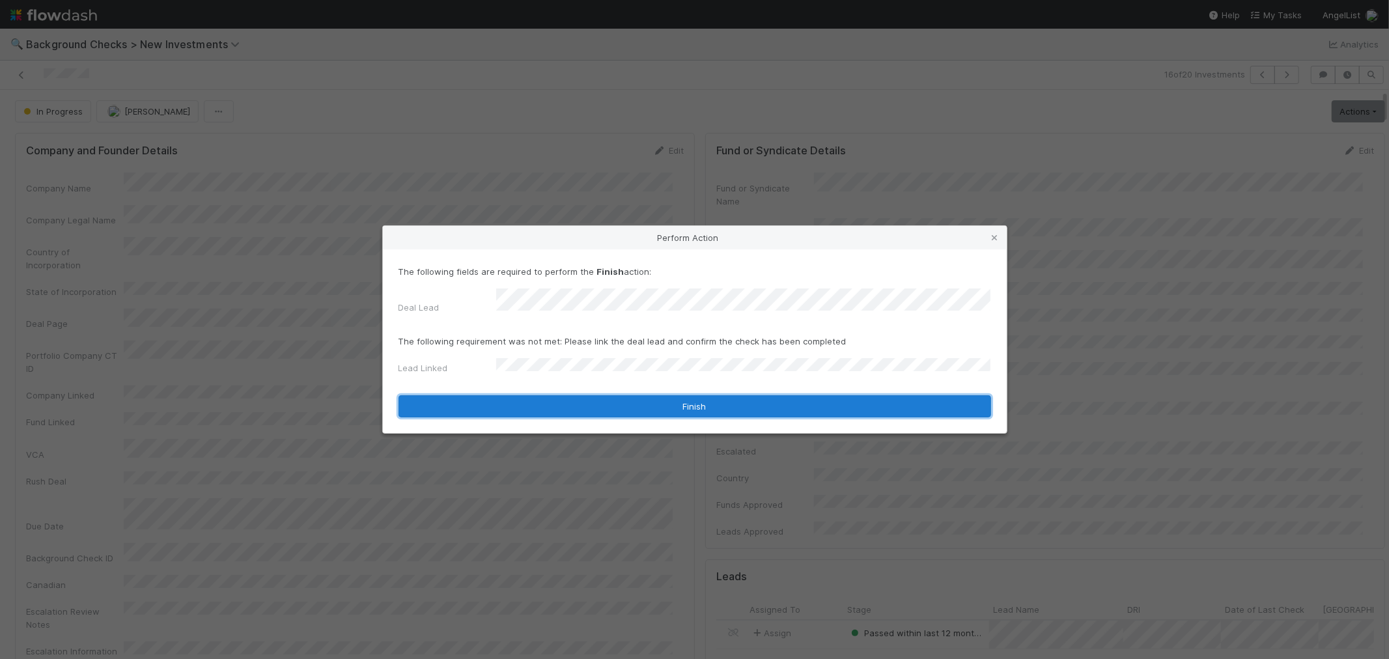
click at [515, 397] on button "Finish" at bounding box center [695, 406] width 593 height 22
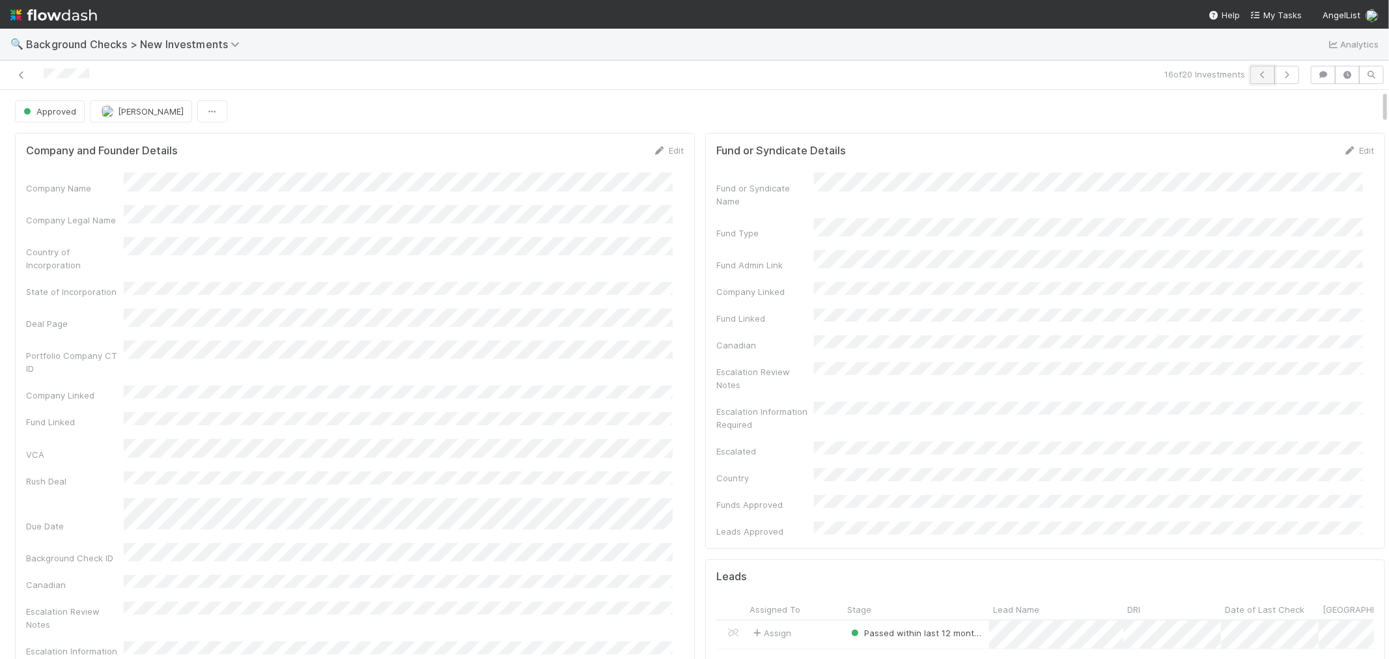
click at [1257, 76] on icon "button" at bounding box center [1263, 75] width 13 height 8
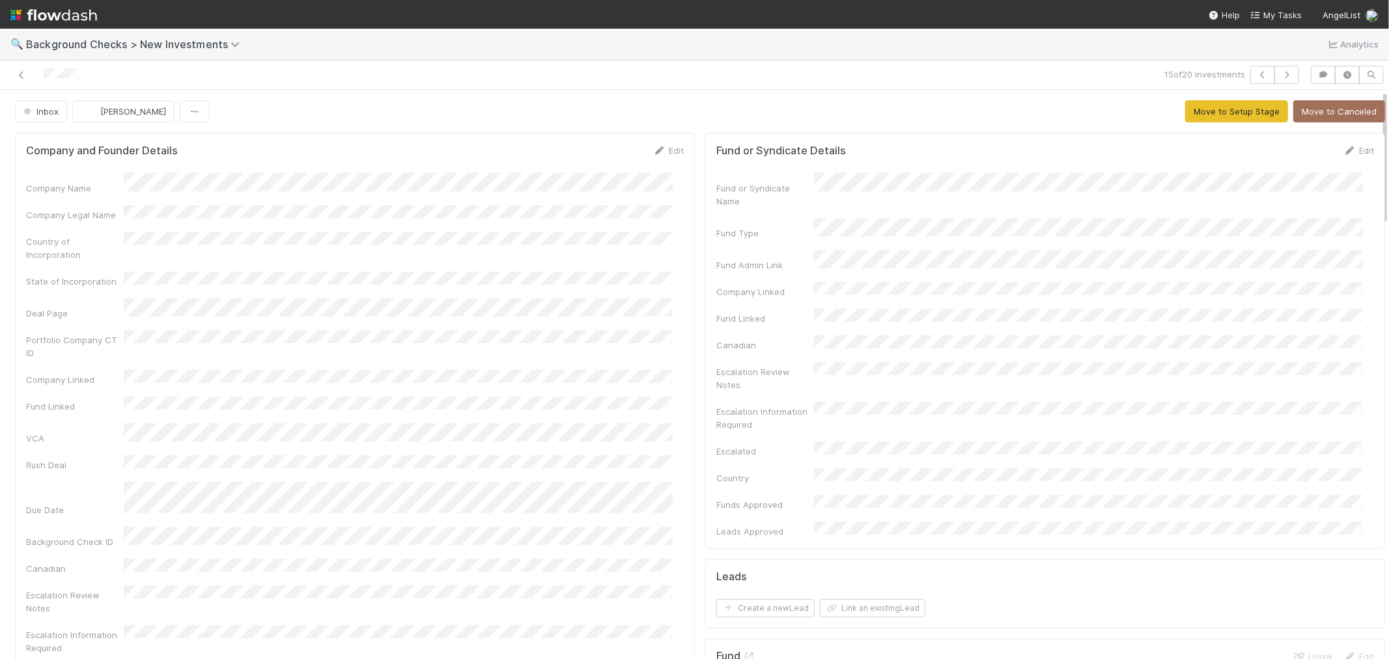
drag, startPoint x: 94, startPoint y: 76, endPoint x: 9, endPoint y: 74, distance: 85.4
click at [9, 74] on div at bounding box center [331, 75] width 652 height 18
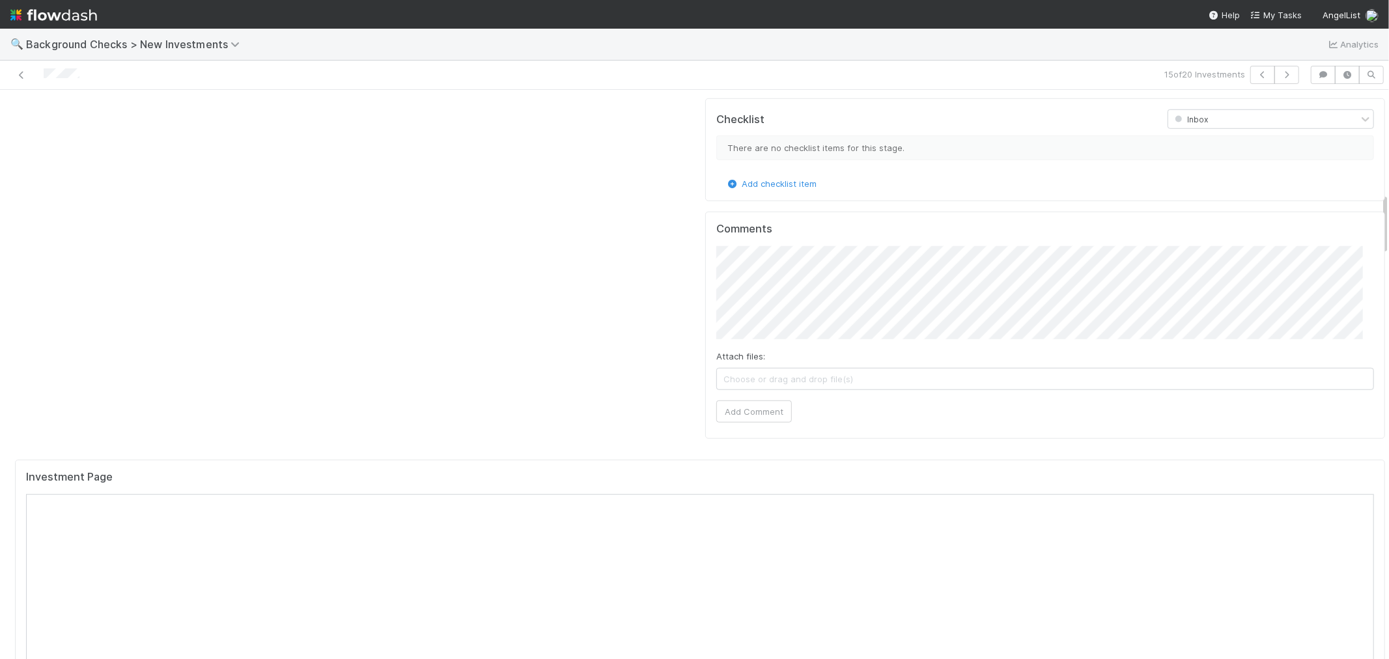
scroll to position [1158, 0]
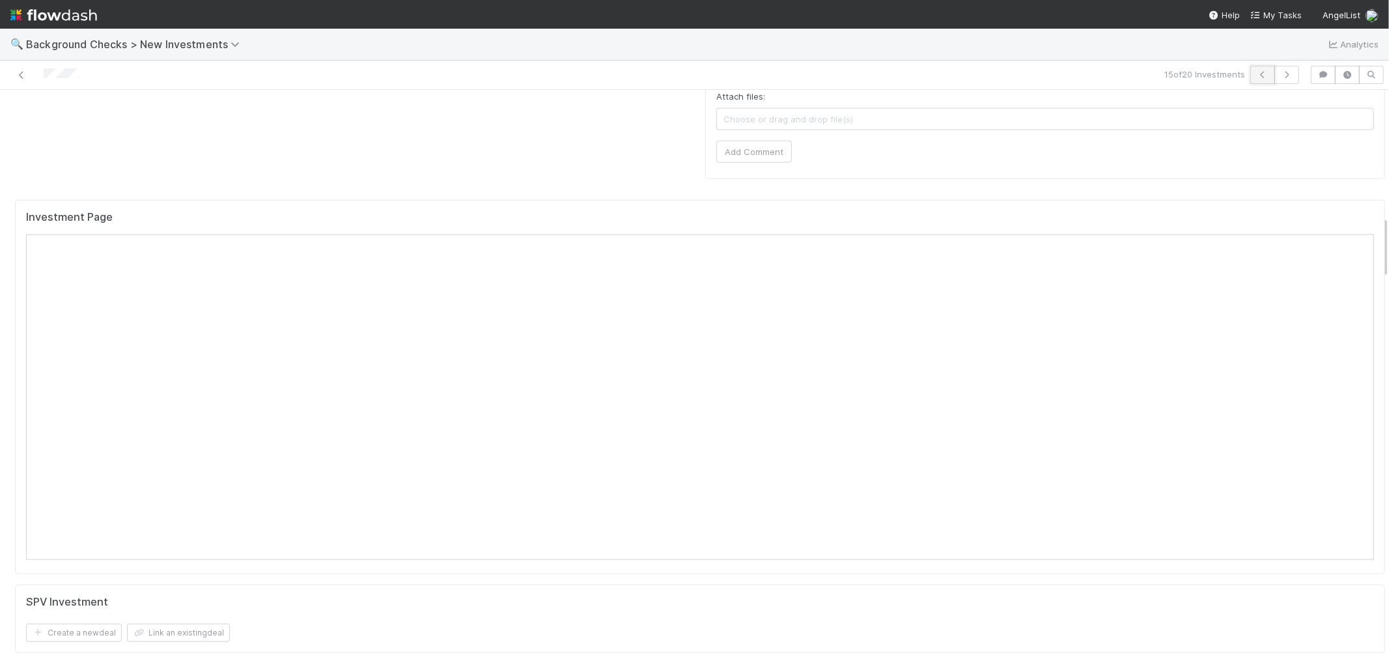
click at [1257, 77] on icon "button" at bounding box center [1263, 75] width 13 height 8
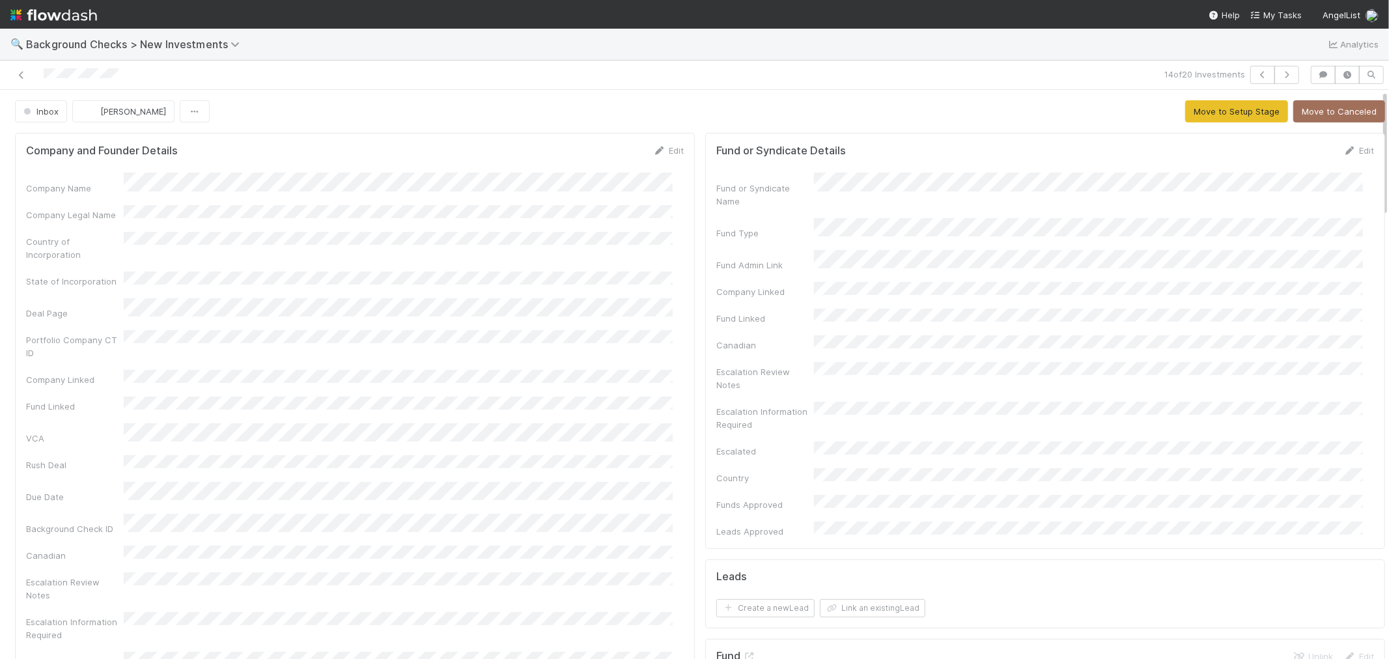
click at [0, 78] on div "14 of 20 Investments" at bounding box center [694, 75] width 1389 height 29
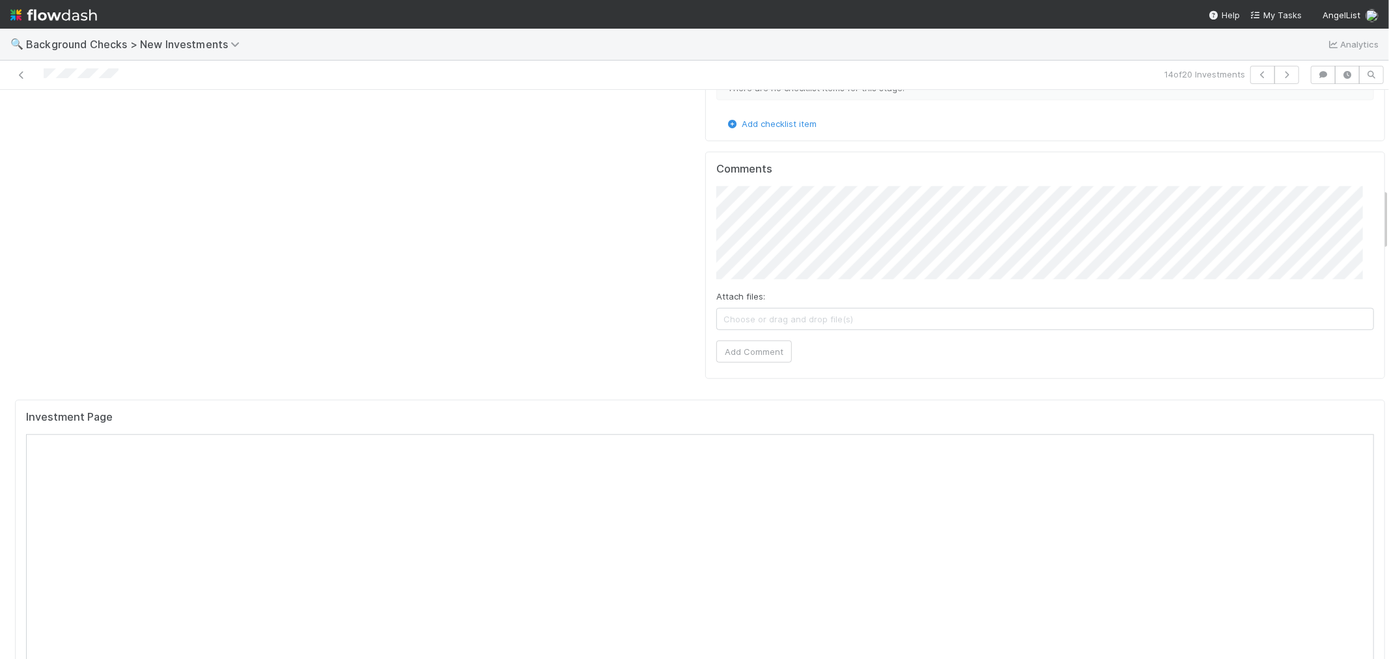
scroll to position [1013, 0]
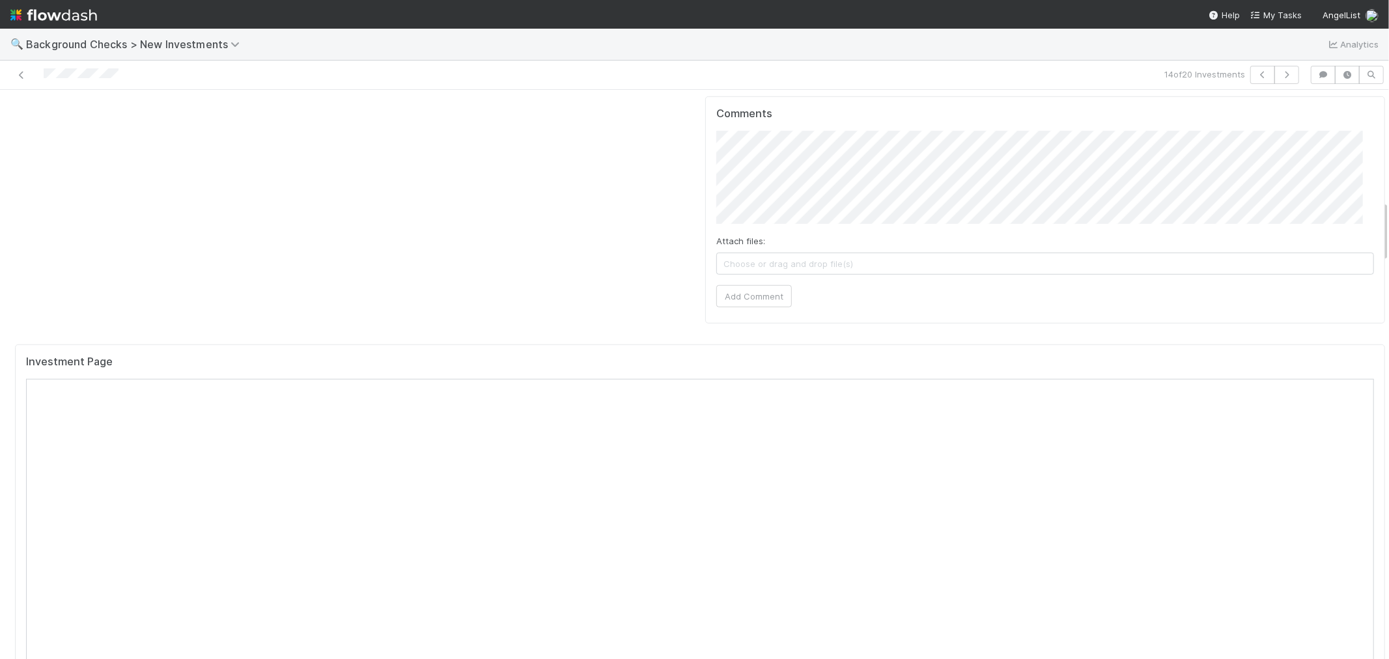
click at [712, 244] on div "Comments Attach files: Choose or drag and drop file(s) Add Comment" at bounding box center [1045, 209] width 680 height 227
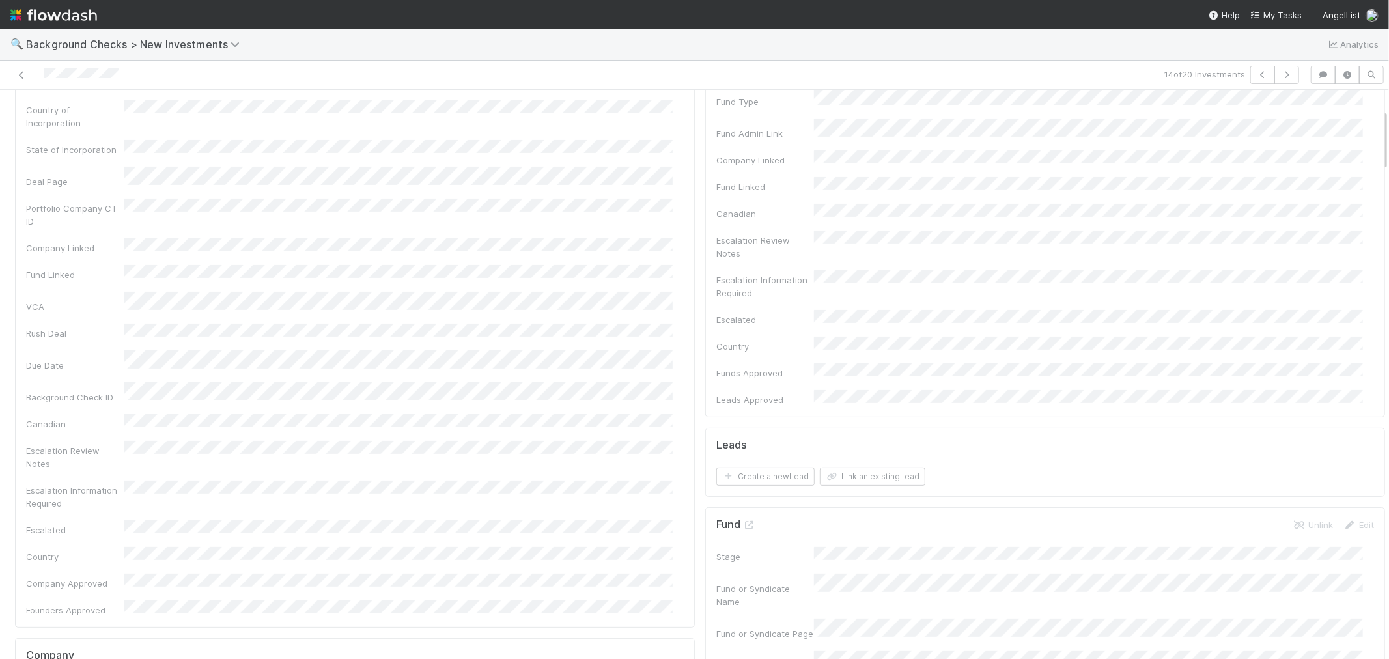
scroll to position [0, 0]
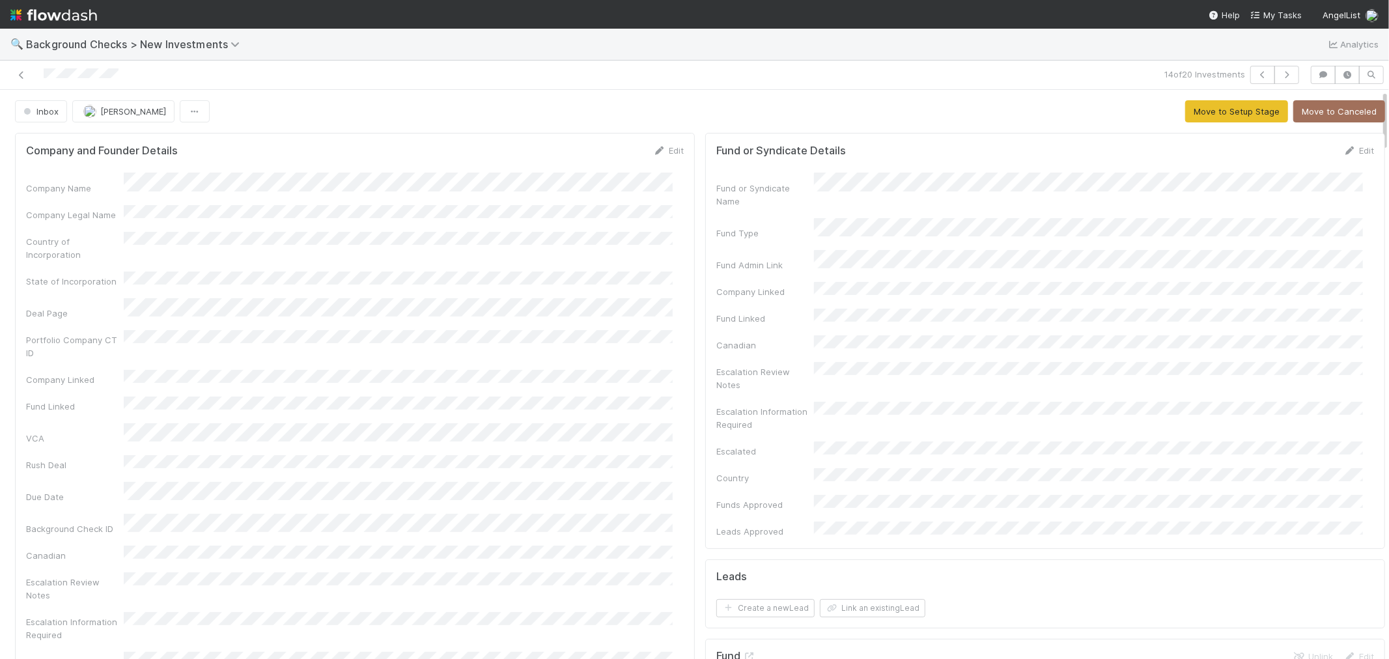
click at [655, 153] on link "Edit" at bounding box center [668, 150] width 31 height 10
click at [611, 157] on button "Save" at bounding box center [614, 155] width 37 height 22
click at [1186, 114] on button "Move to Setup Stage" at bounding box center [1237, 111] width 103 height 22
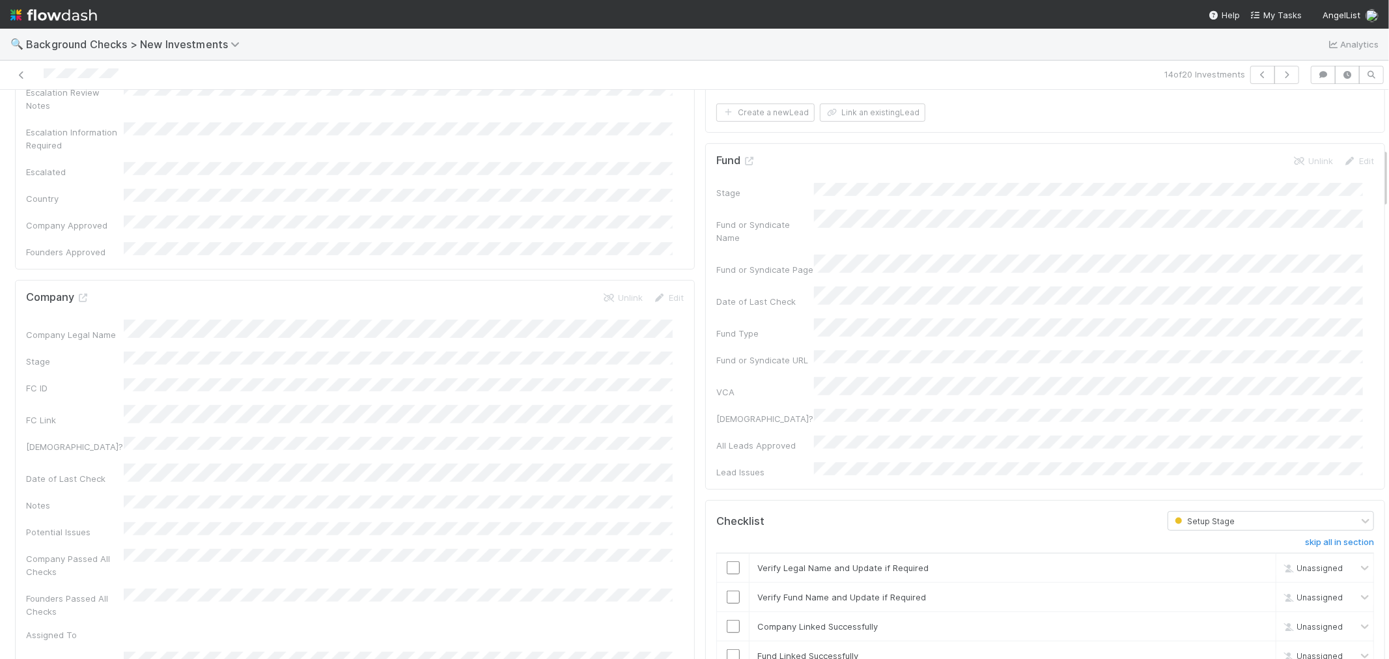
scroll to position [651, 0]
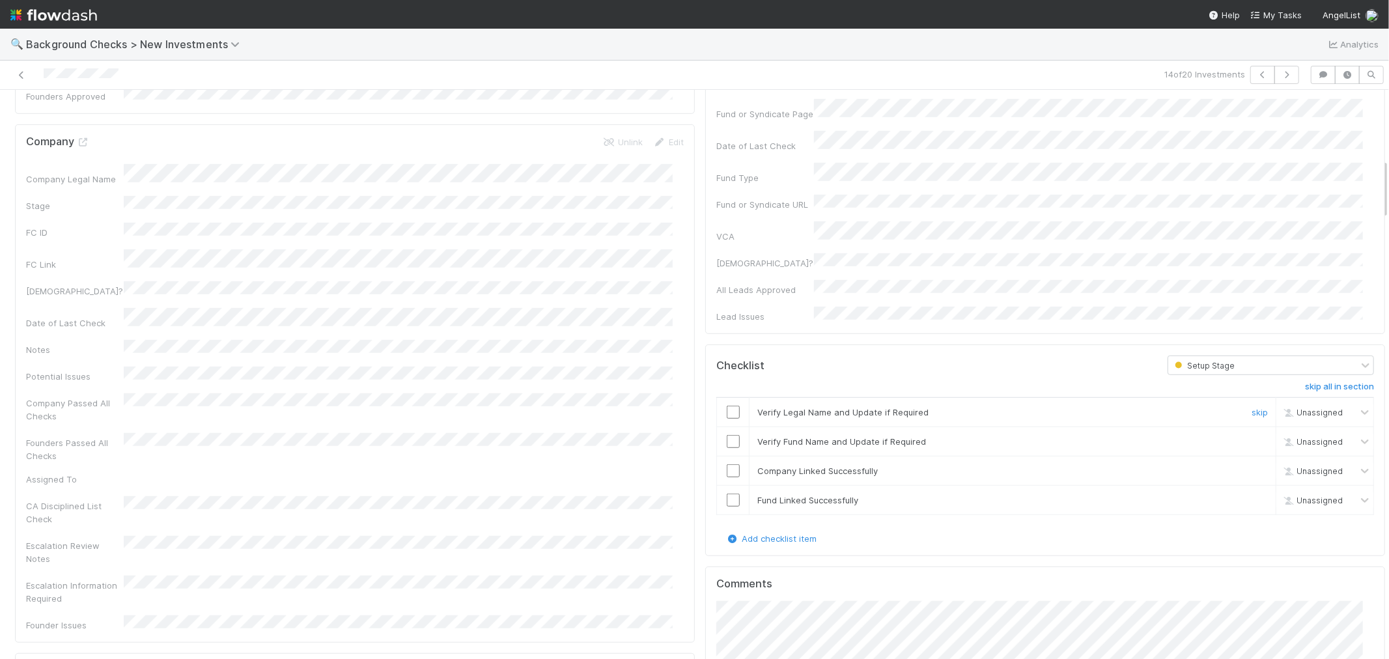
drag, startPoint x: 723, startPoint y: 339, endPoint x: 721, endPoint y: 346, distance: 7.4
click at [727, 406] on input "checkbox" at bounding box center [733, 412] width 13 height 13
click at [727, 435] on input "checkbox" at bounding box center [733, 441] width 13 height 13
click at [727, 464] on input "checkbox" at bounding box center [733, 470] width 13 height 13
click at [727, 494] on input "checkbox" at bounding box center [733, 500] width 13 height 13
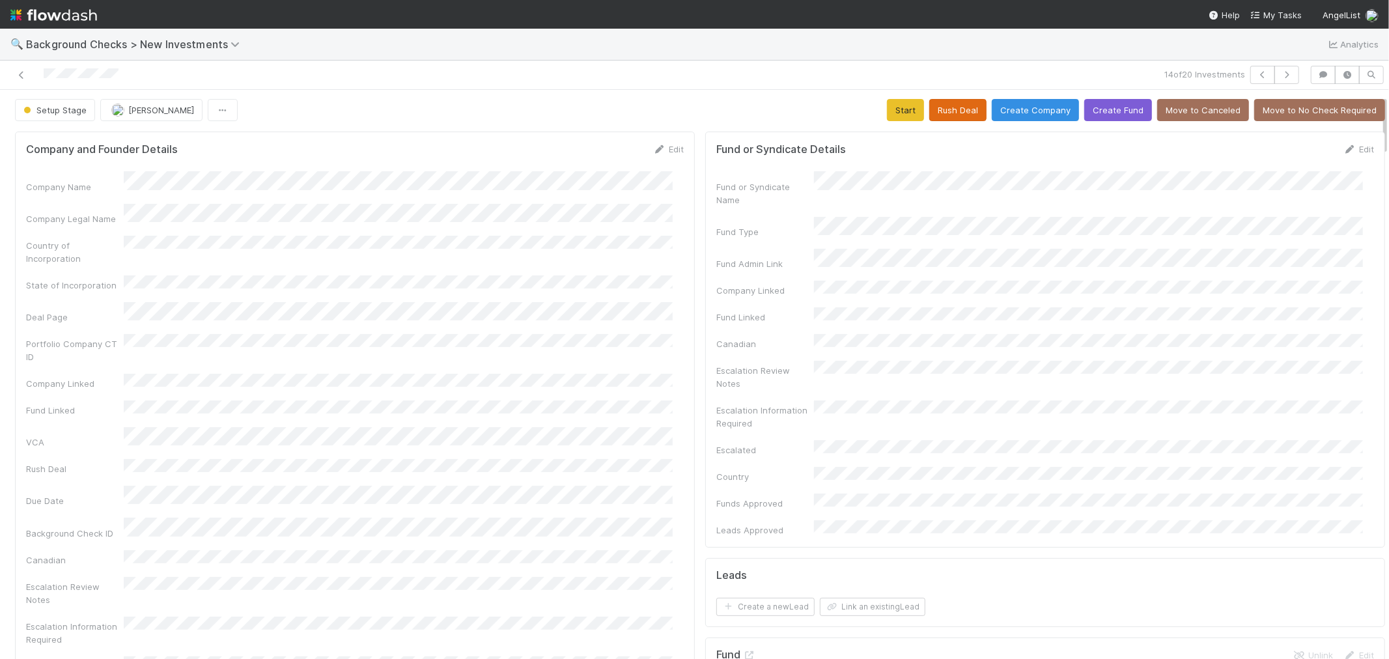
scroll to position [0, 0]
click at [896, 118] on button "Start" at bounding box center [905, 111] width 37 height 22
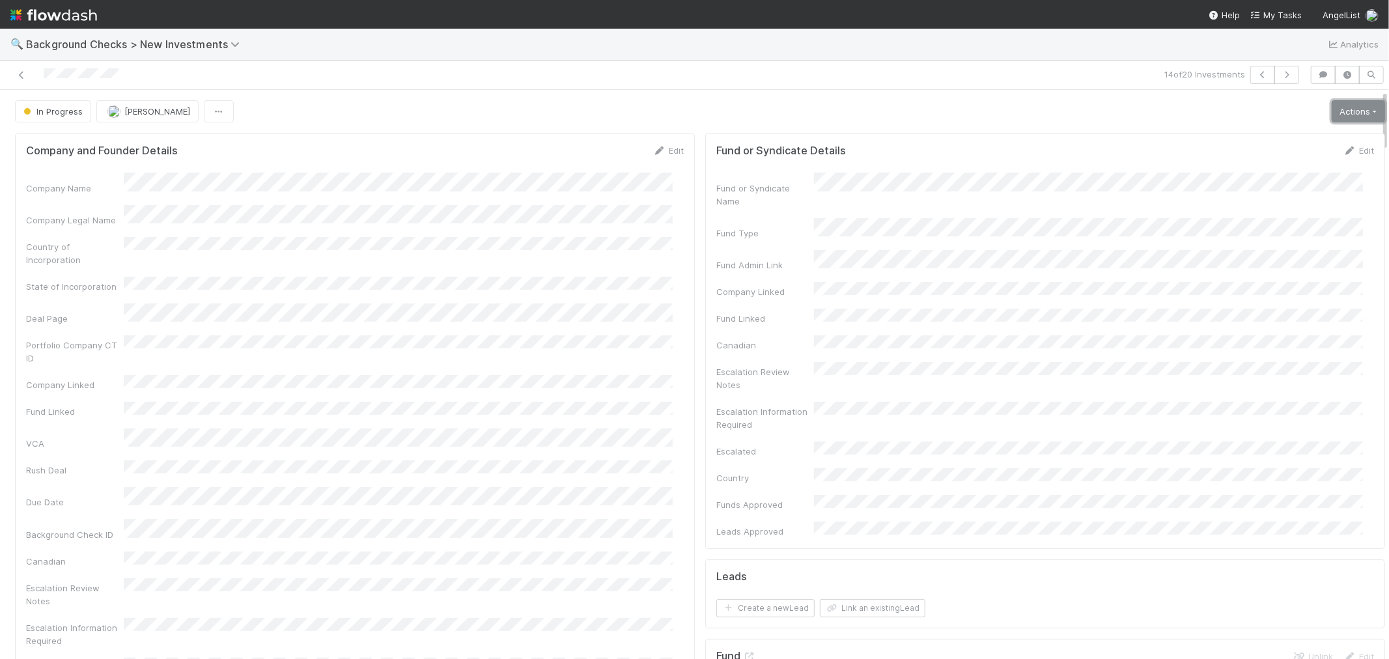
click at [1332, 117] on link "Actions" at bounding box center [1358, 111] width 53 height 22
click at [1268, 265] on button "Link Lead" at bounding box center [1314, 266] width 145 height 18
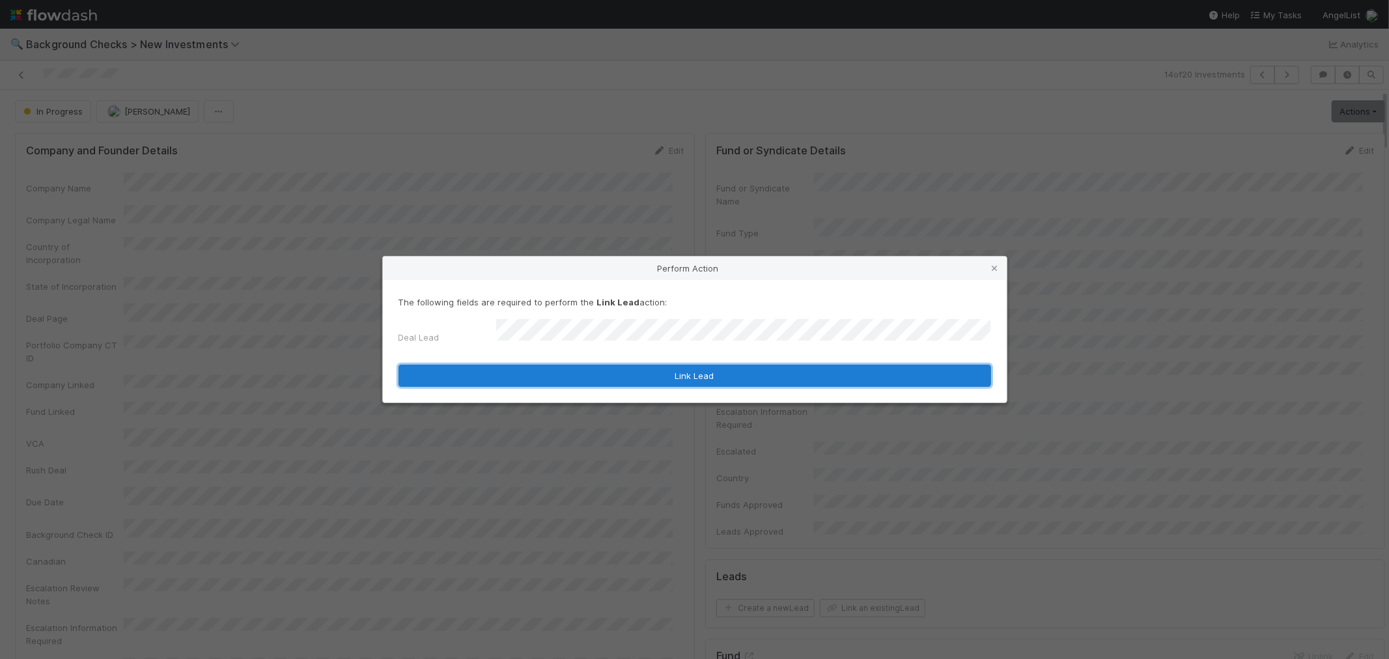
click at [717, 376] on button "Link Lead" at bounding box center [695, 376] width 593 height 22
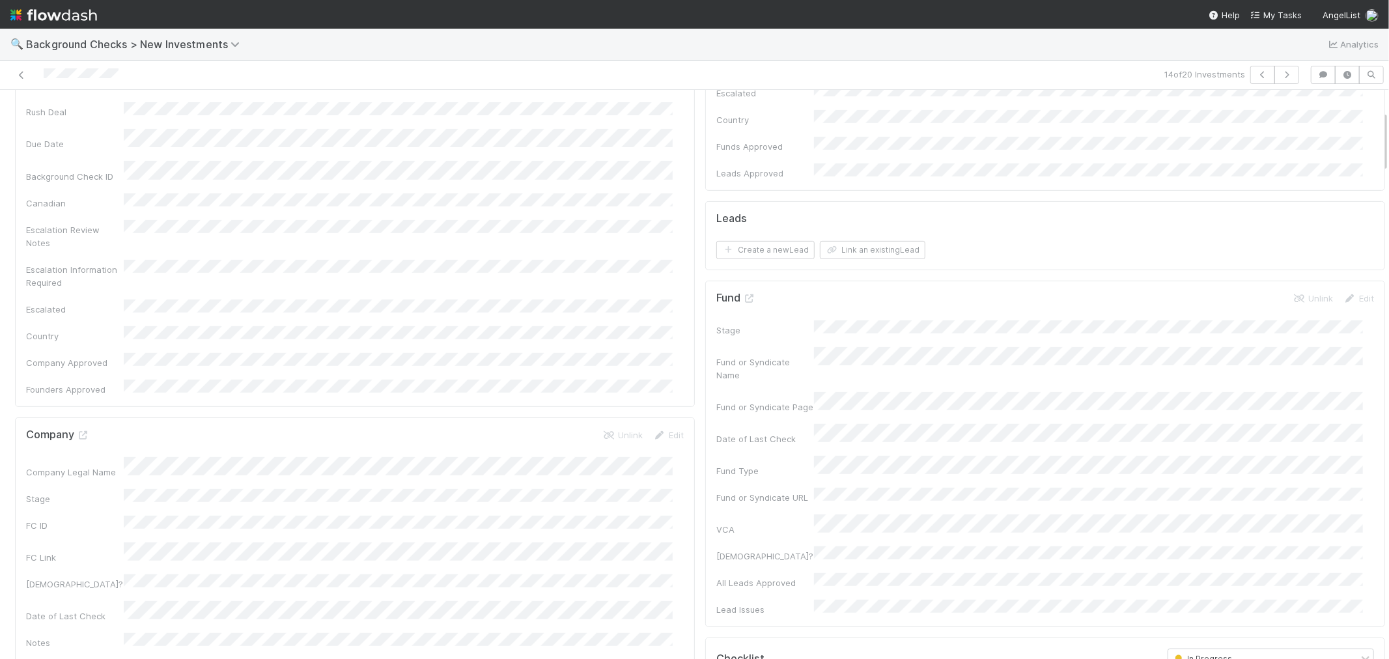
scroll to position [362, 0]
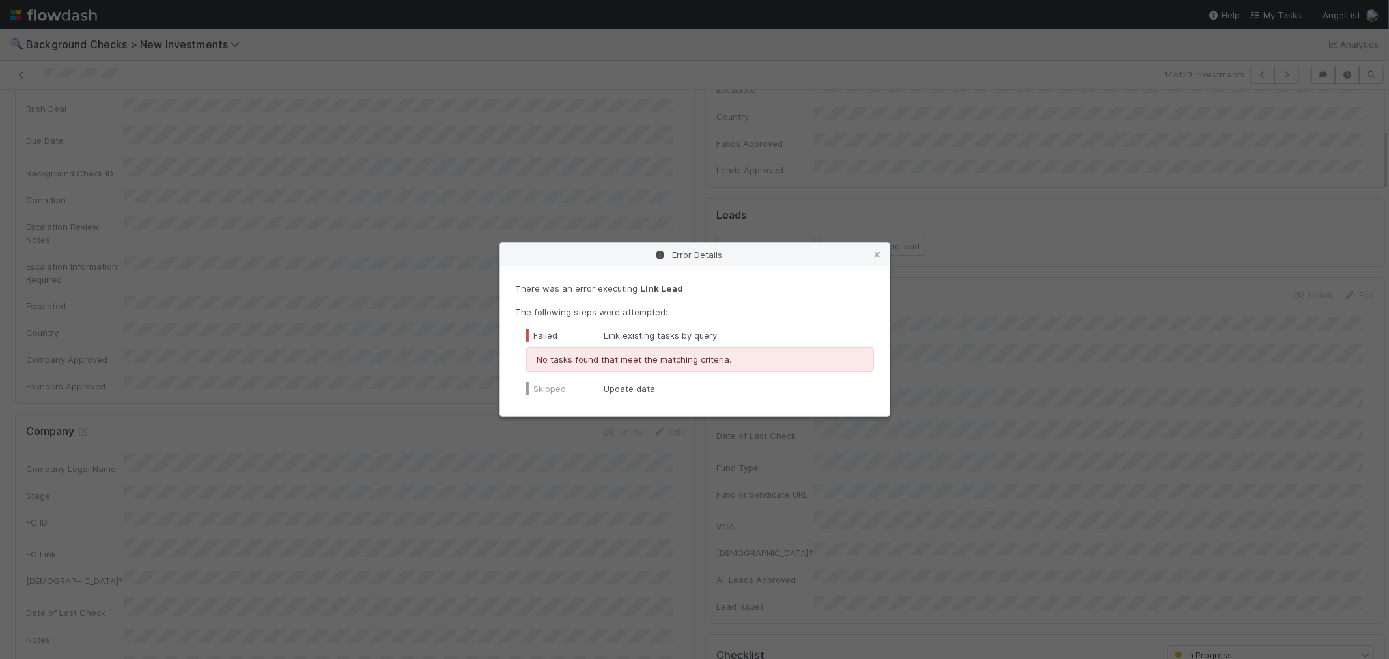
click at [876, 252] on icon at bounding box center [878, 255] width 13 height 8
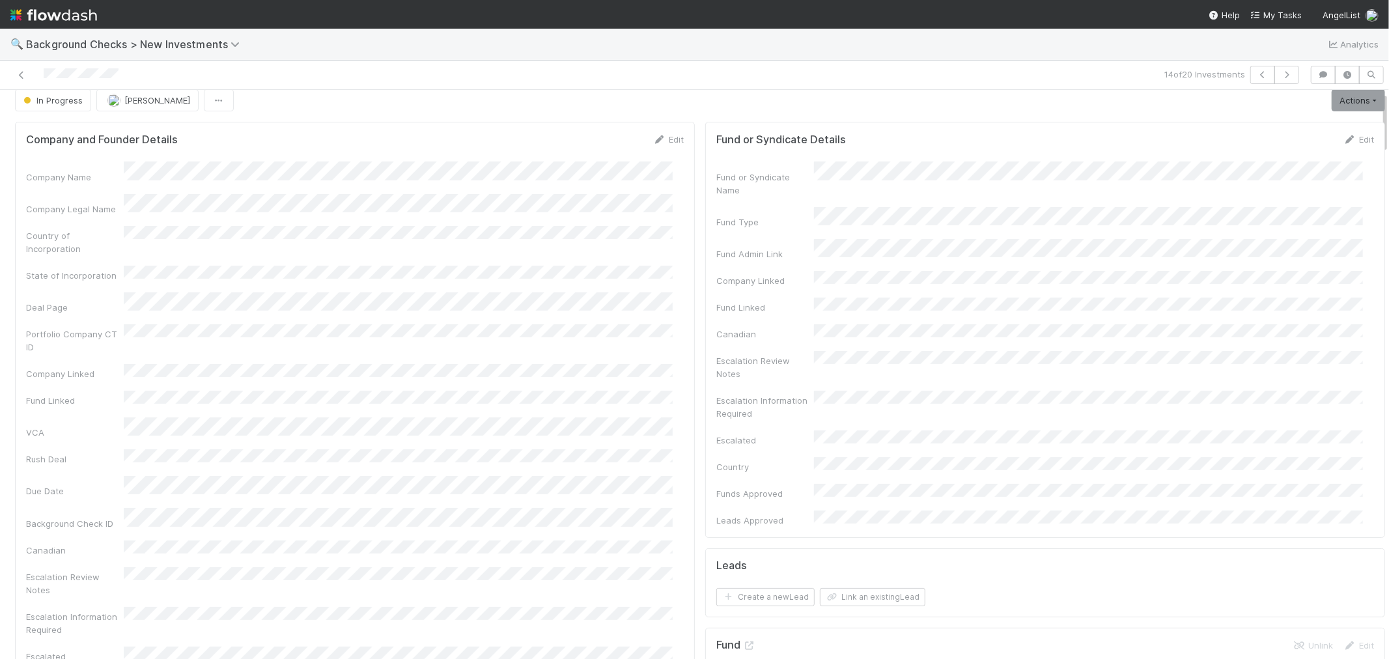
scroll to position [0, 0]
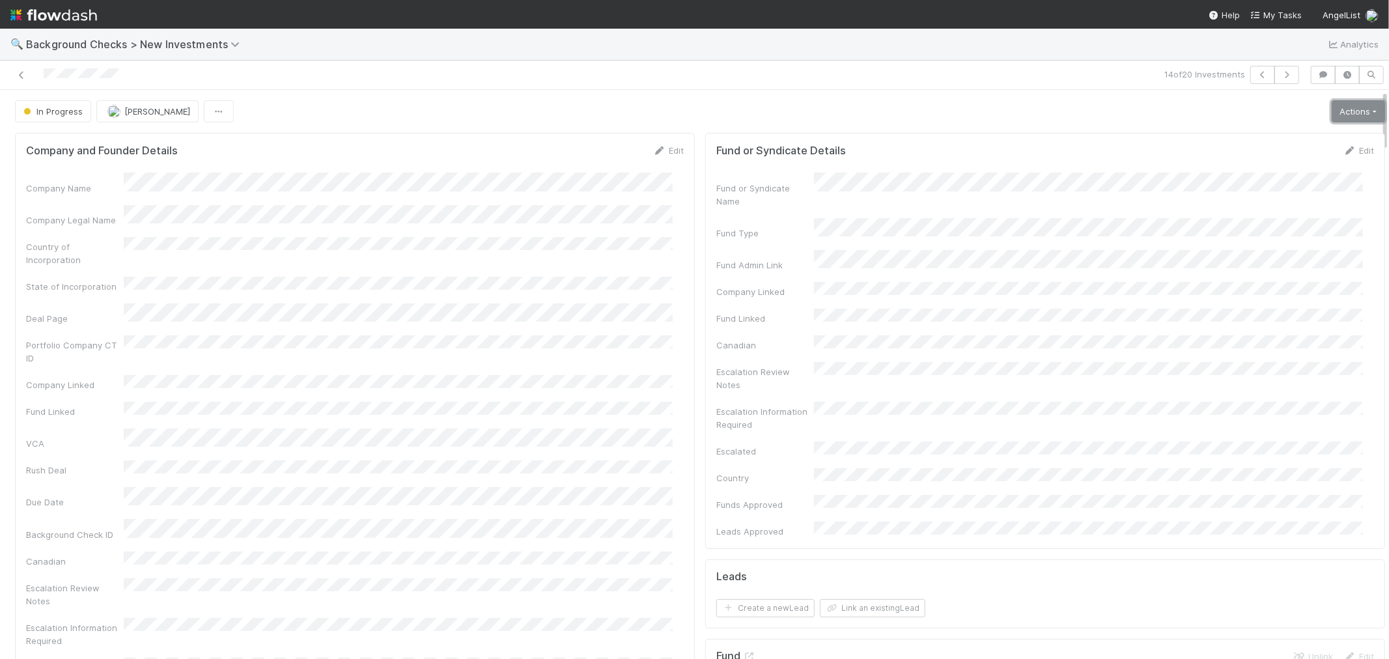
click at [1332, 115] on link "Actions" at bounding box center [1358, 111] width 53 height 22
click at [1268, 259] on button "Link Lead" at bounding box center [1314, 266] width 145 height 18
click at [1354, 115] on link "Actions" at bounding box center [1358, 111] width 53 height 22
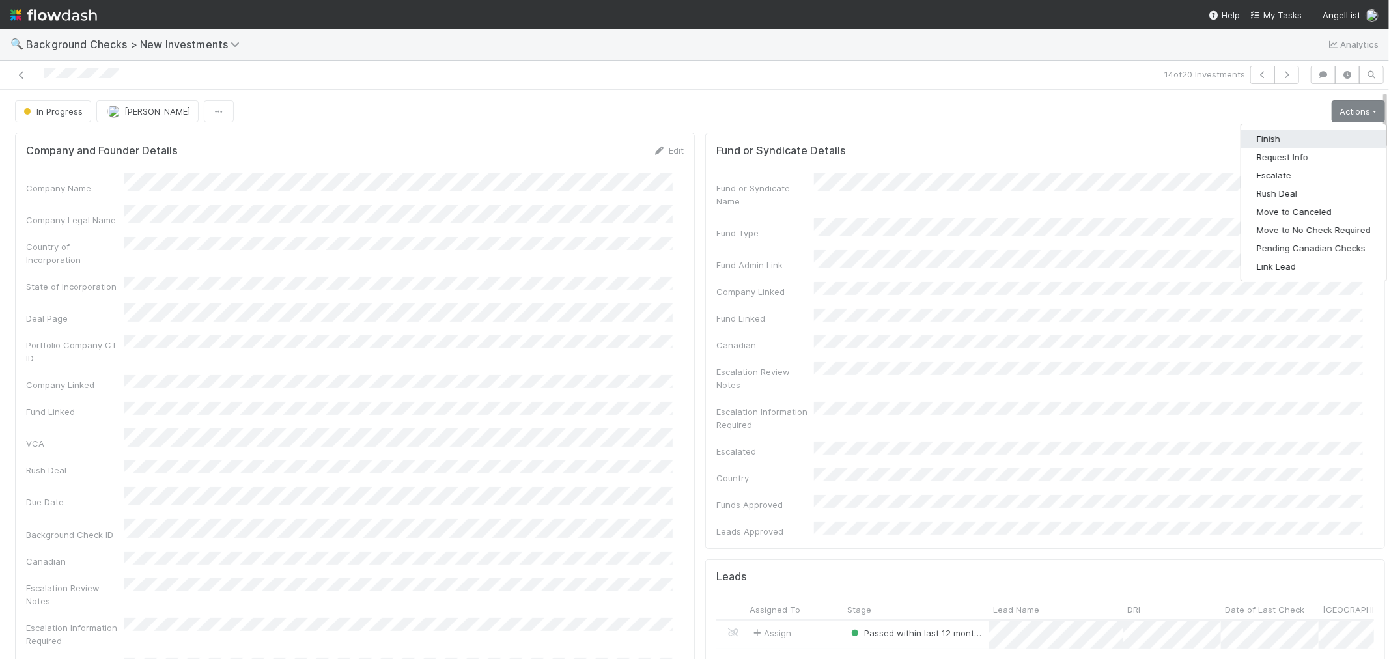
click at [1285, 140] on button "Finish" at bounding box center [1314, 139] width 145 height 18
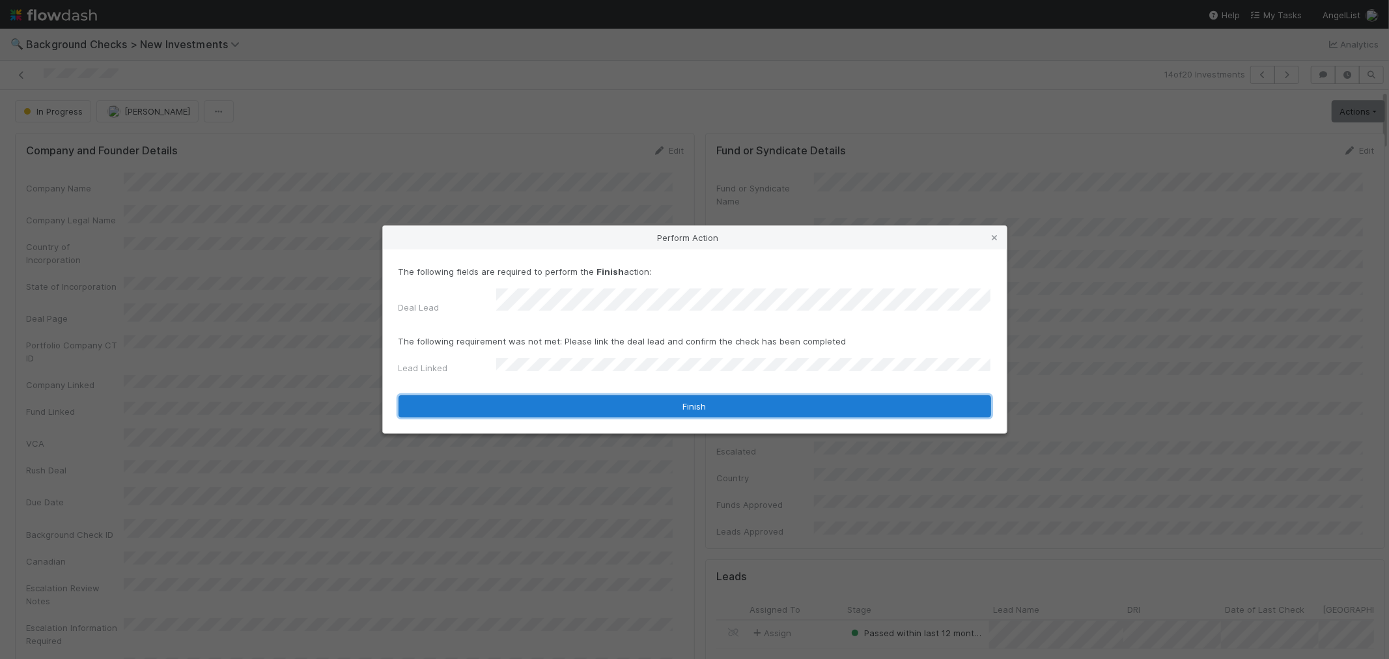
click at [517, 395] on button "Finish" at bounding box center [695, 406] width 593 height 22
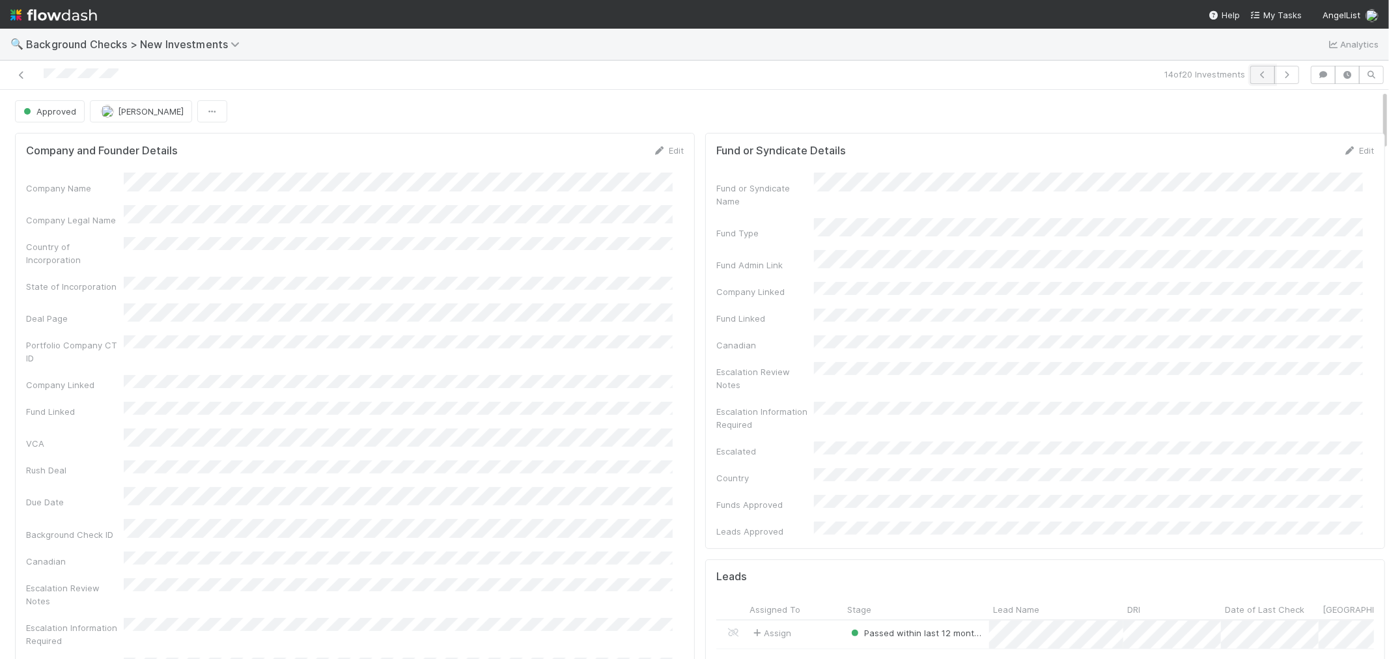
click at [1257, 74] on icon "button" at bounding box center [1263, 75] width 13 height 8
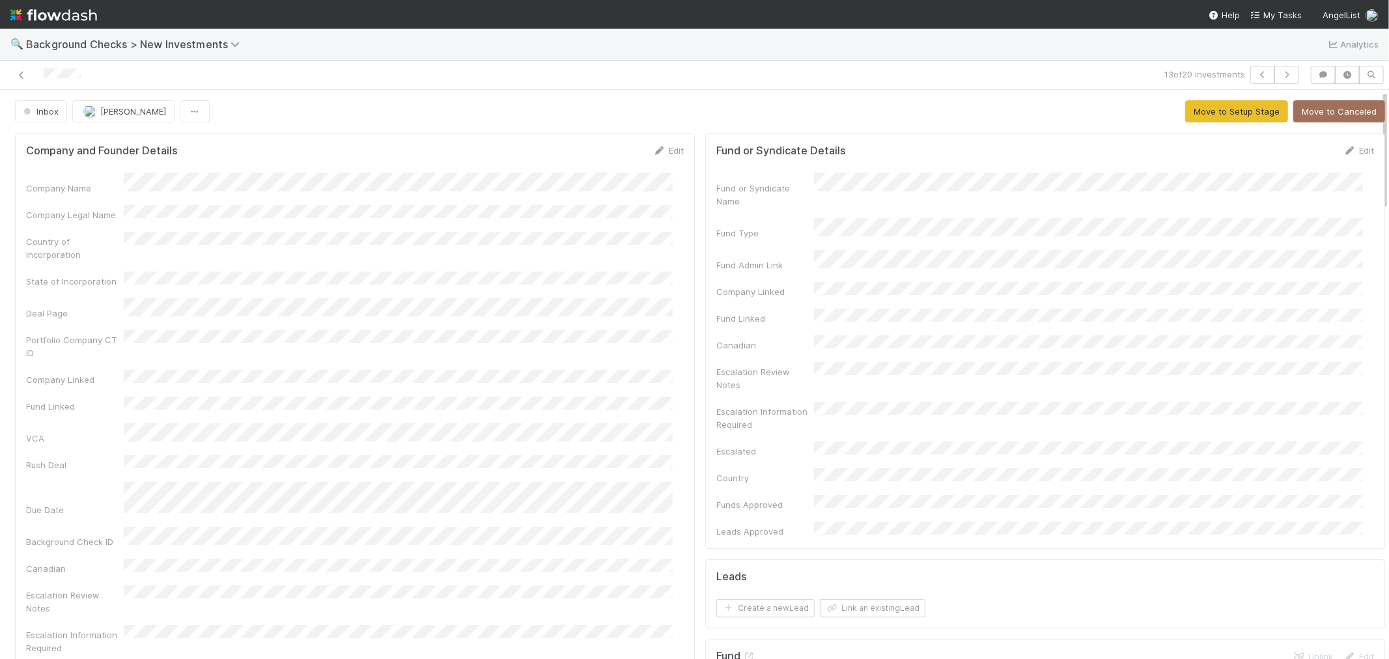
click at [674, 316] on div "Company and Founder Details Edit Company Name Company Legal Name Country of Inc…" at bounding box center [355, 453] width 680 height 640
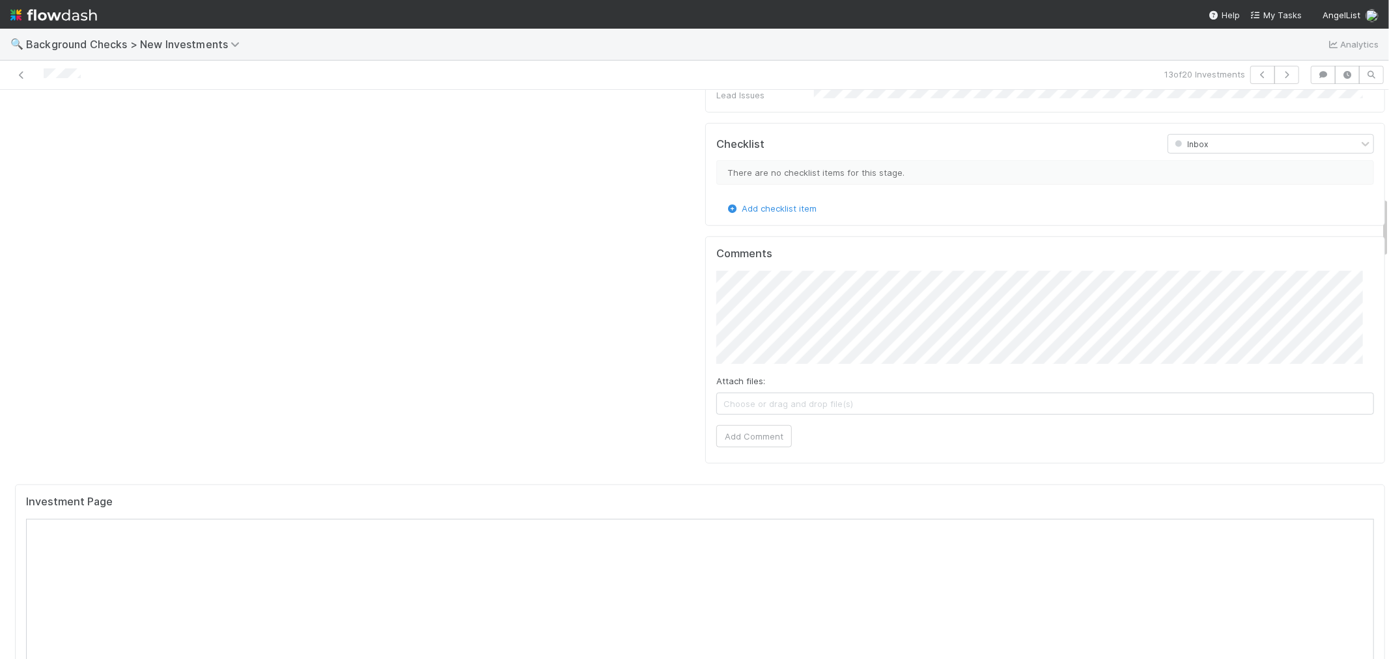
scroll to position [1158, 0]
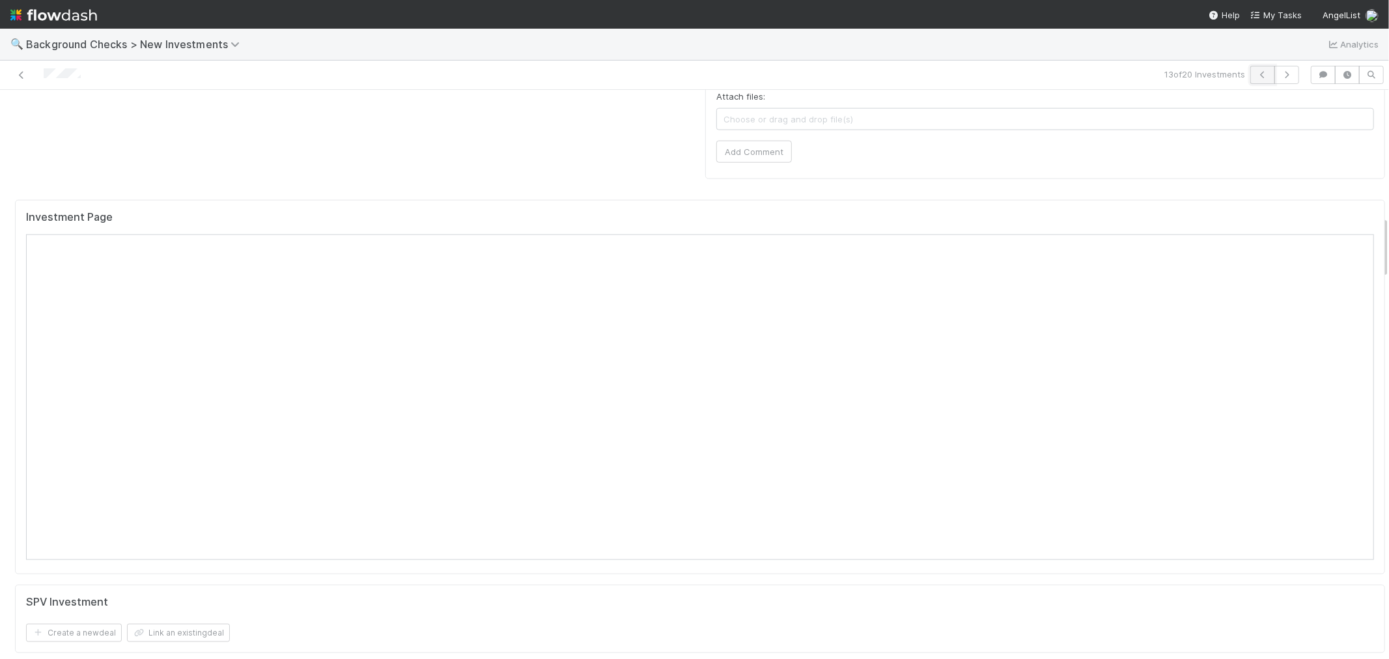
click at [1257, 75] on icon "button" at bounding box center [1263, 75] width 13 height 8
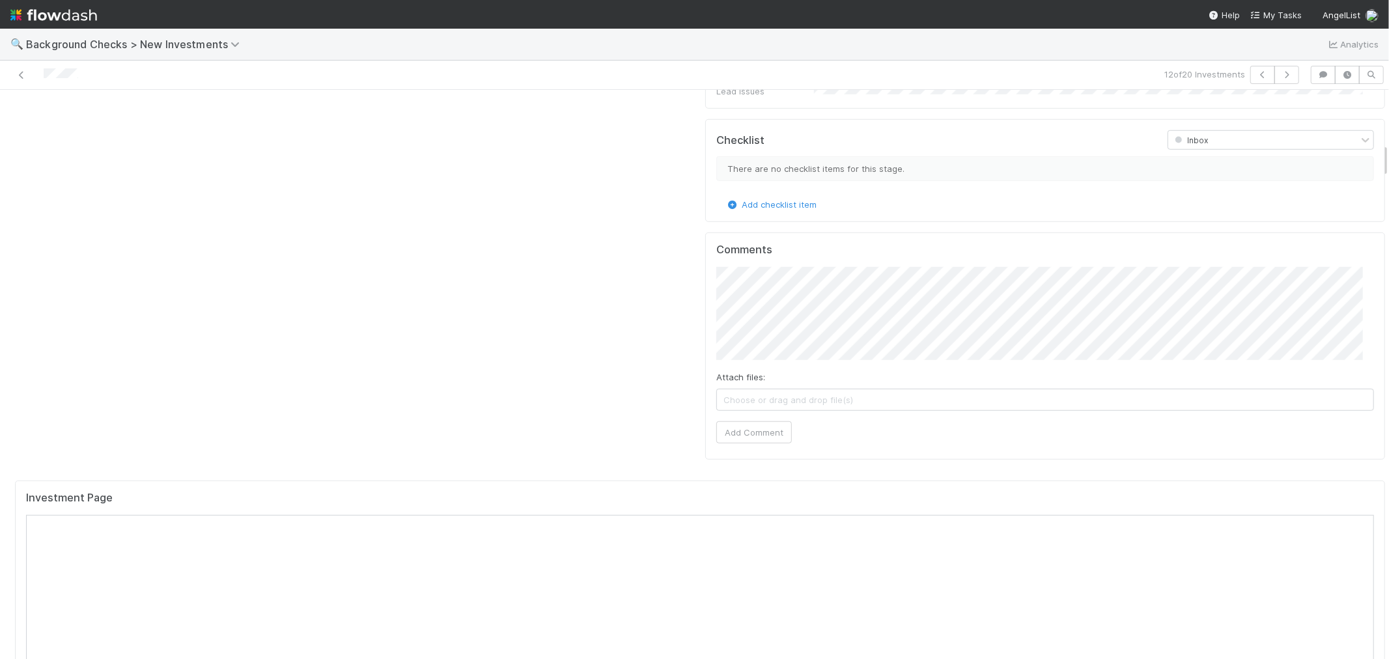
scroll to position [1085, 0]
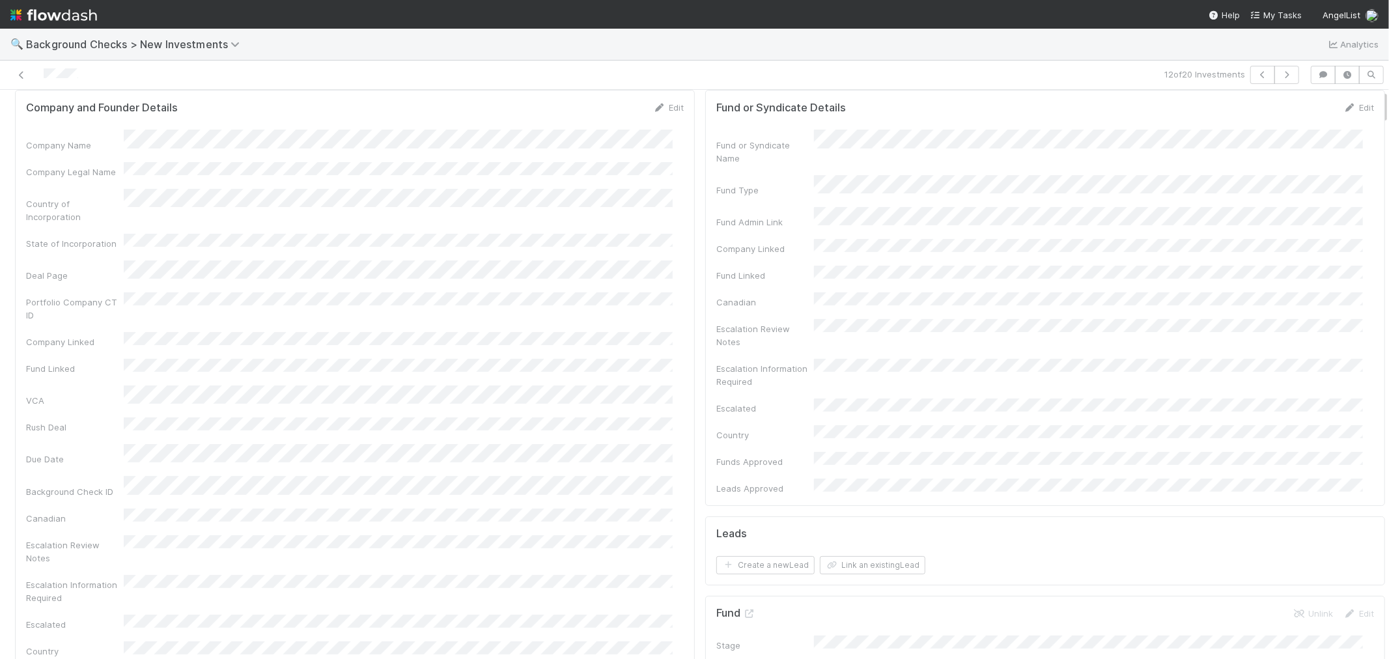
scroll to position [0, 0]
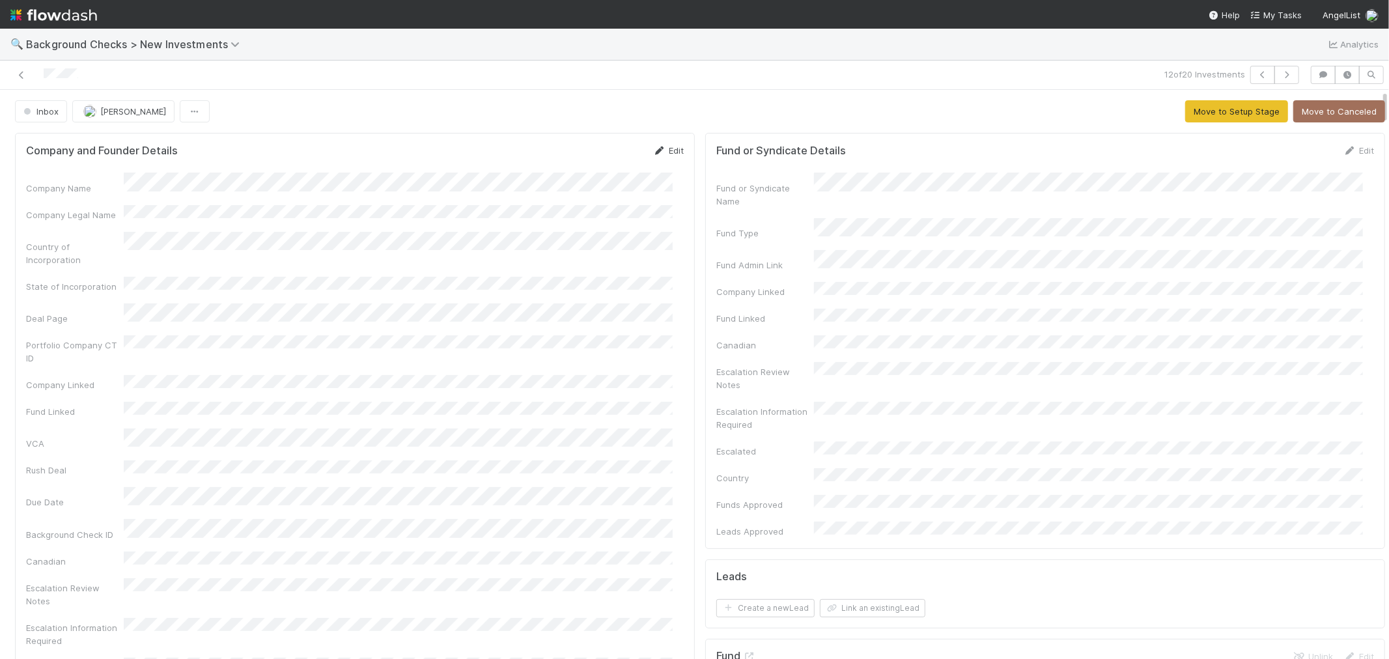
click at [666, 149] on link "Edit" at bounding box center [668, 150] width 31 height 10
click at [614, 152] on button "Save" at bounding box center [614, 155] width 37 height 22
click at [1186, 102] on button "Move to Setup Stage" at bounding box center [1237, 111] width 103 height 22
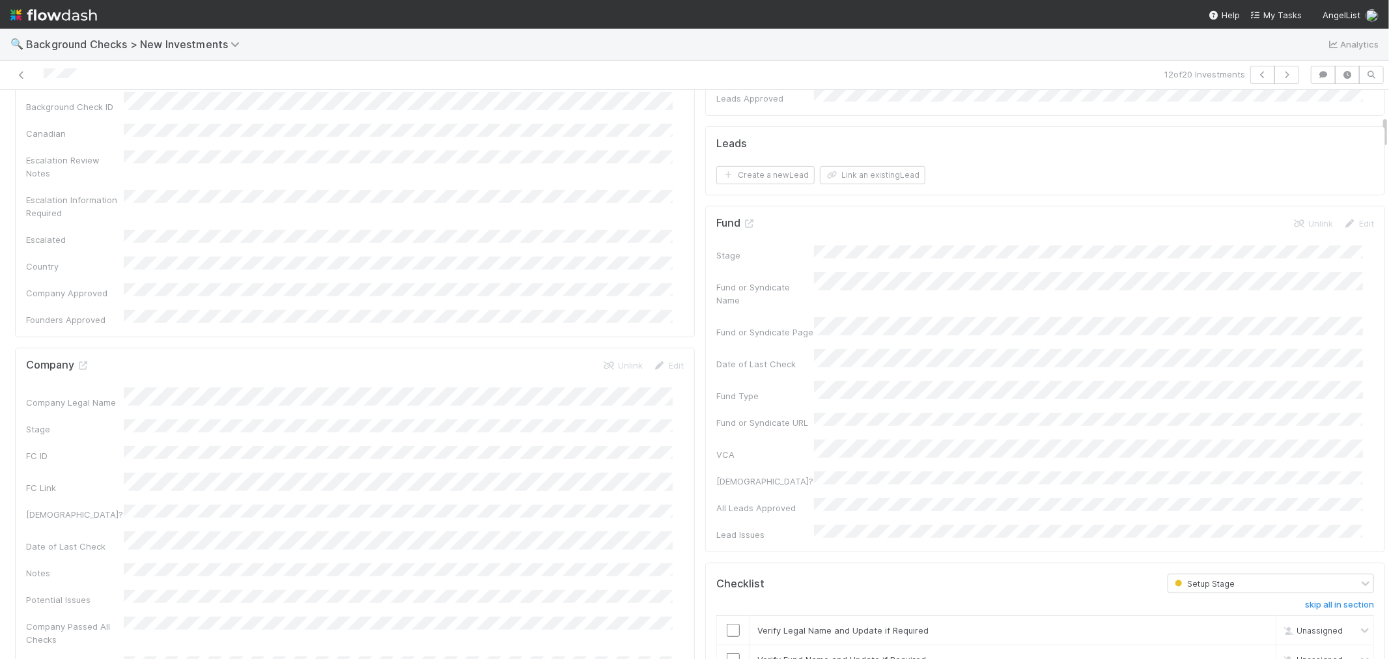
scroll to position [434, 0]
drag, startPoint x: 719, startPoint y: 554, endPoint x: 726, endPoint y: 593, distance: 39.0
click at [727, 623] on input "checkbox" at bounding box center [733, 629] width 13 height 13
click at [727, 653] on input "checkbox" at bounding box center [733, 659] width 13 height 13
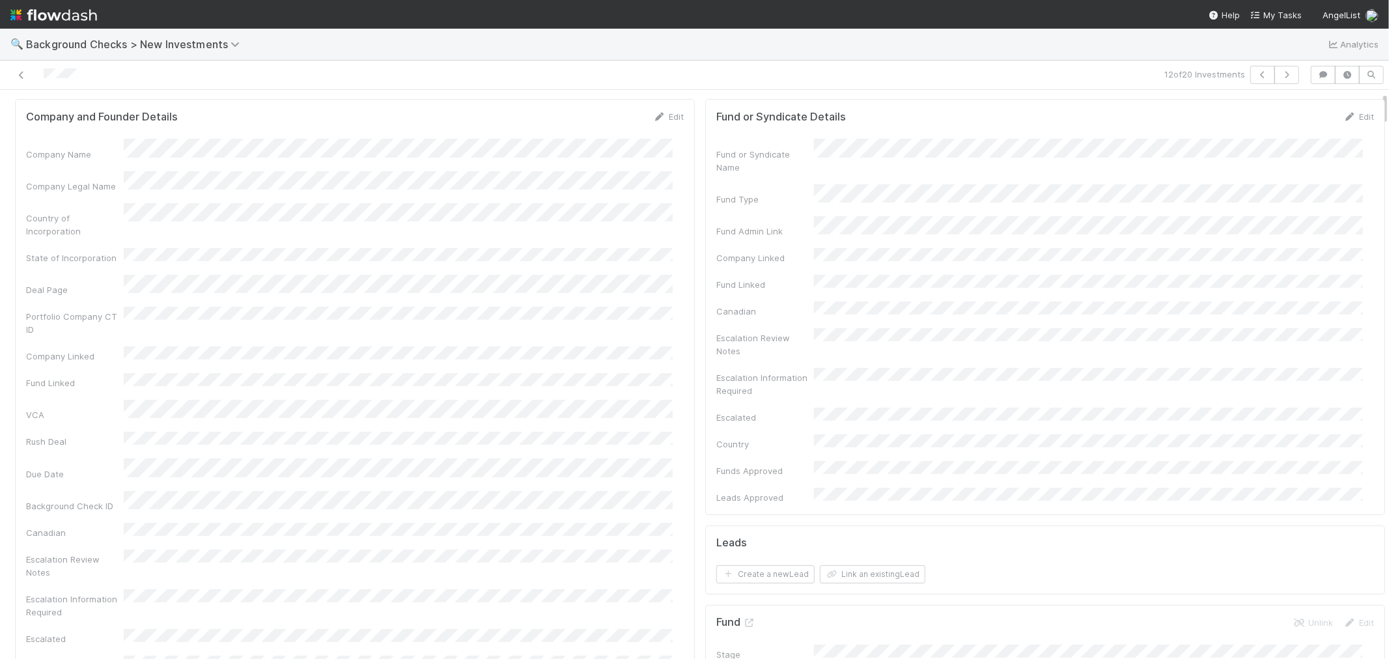
scroll to position [0, 0]
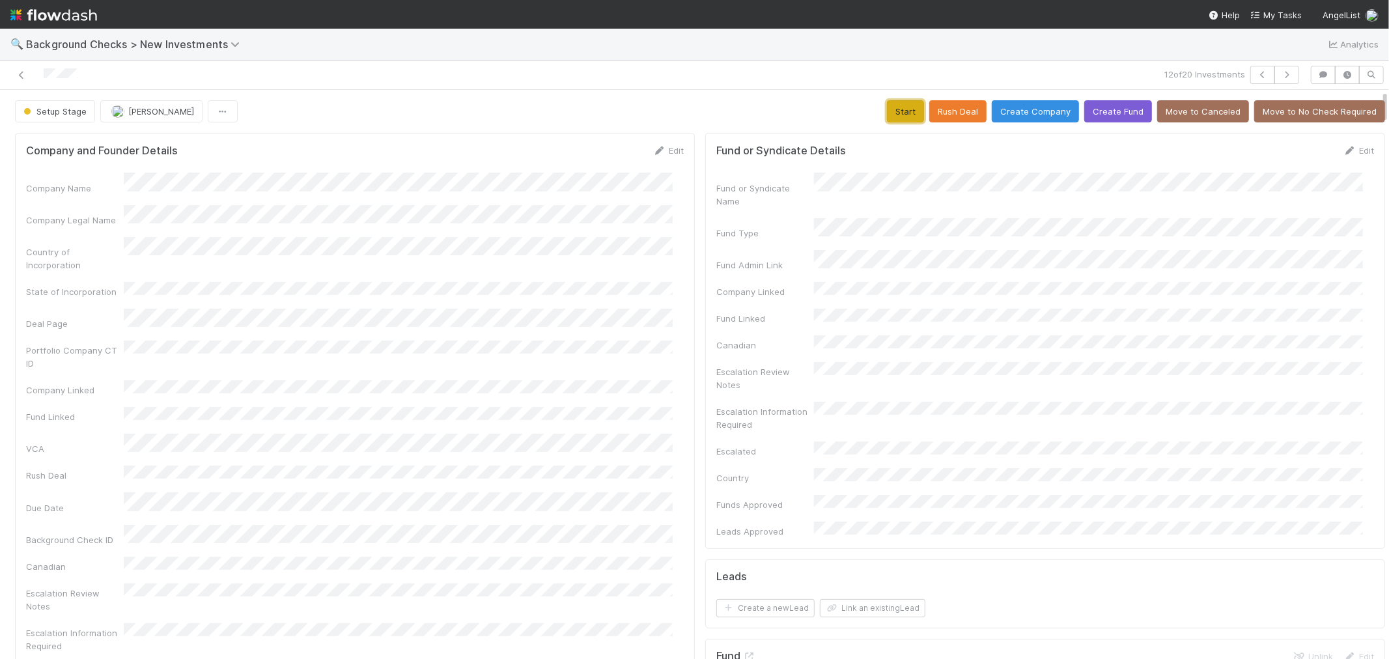
drag, startPoint x: 887, startPoint y: 111, endPoint x: 681, endPoint y: 257, distance: 252.8
click at [887, 115] on button "Start" at bounding box center [905, 111] width 37 height 22
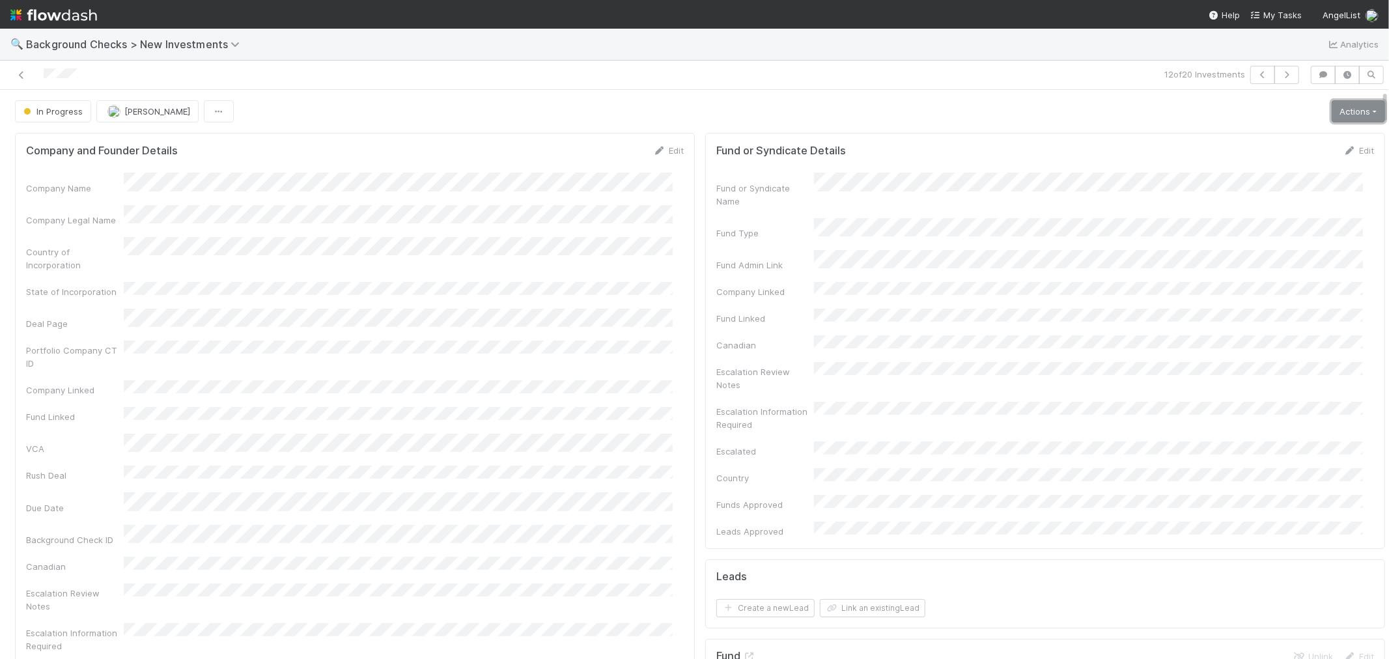
click at [1335, 113] on link "Actions" at bounding box center [1358, 111] width 53 height 22
click at [1251, 264] on button "Link Lead" at bounding box center [1314, 266] width 145 height 18
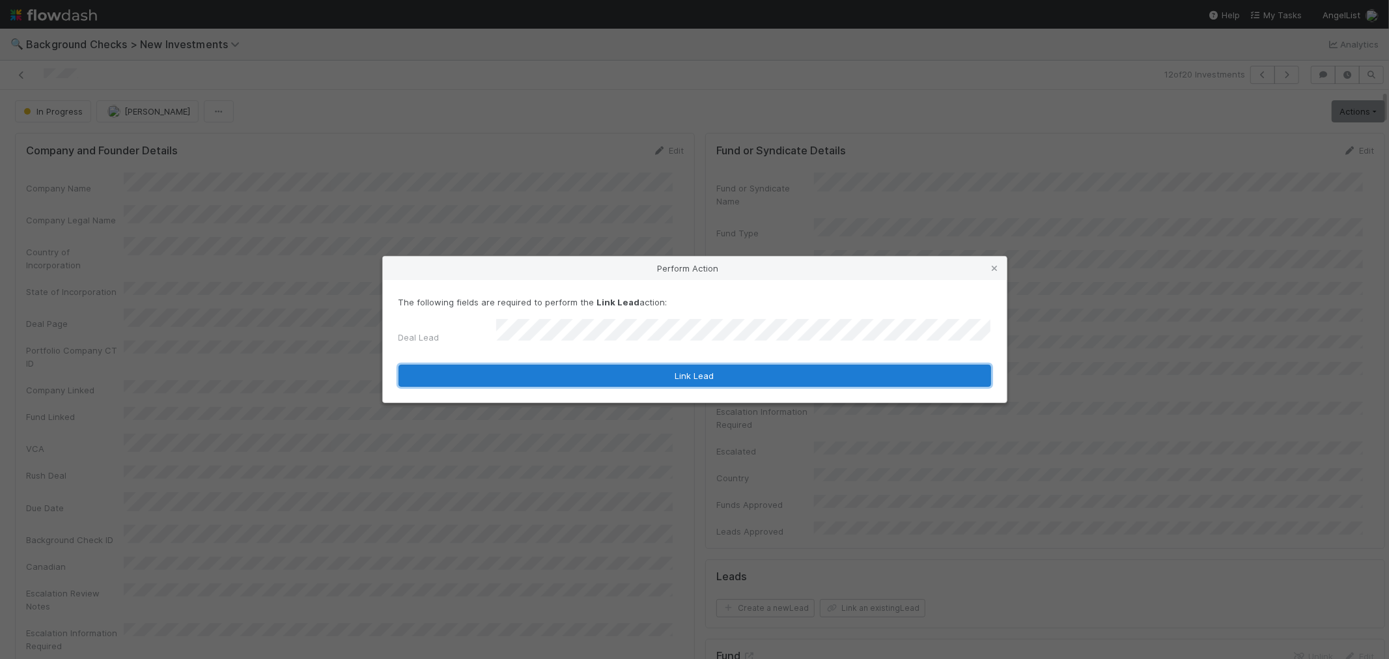
click at [776, 367] on button "Link Lead" at bounding box center [695, 376] width 593 height 22
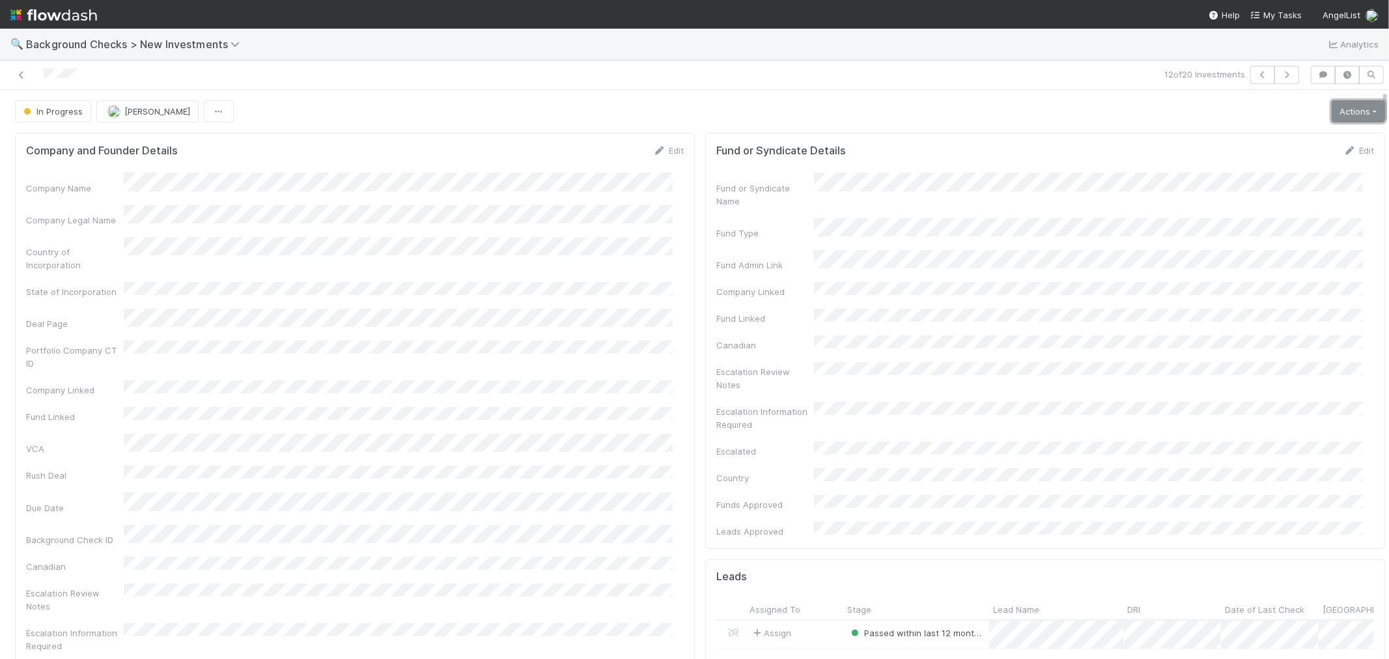
click at [1332, 107] on link "Actions" at bounding box center [1358, 111] width 53 height 22
click at [1272, 141] on button "Finish" at bounding box center [1314, 139] width 145 height 18
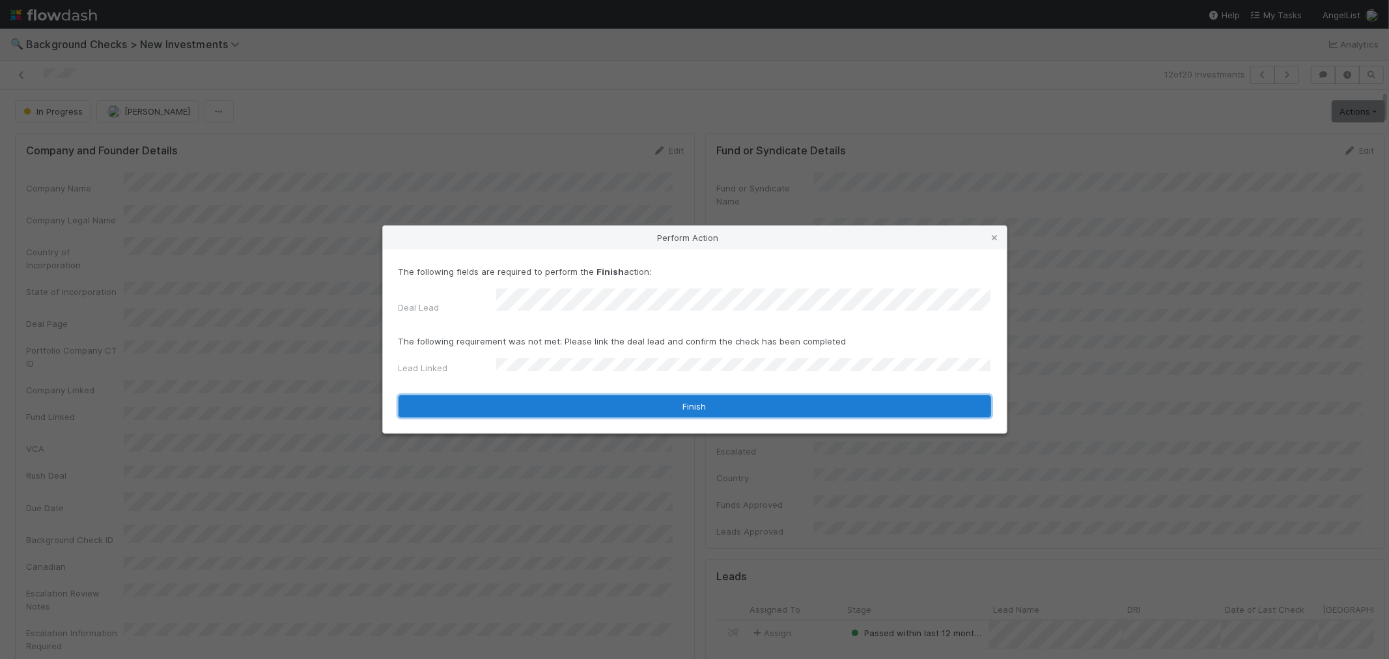
click at [509, 395] on button "Finish" at bounding box center [695, 406] width 593 height 22
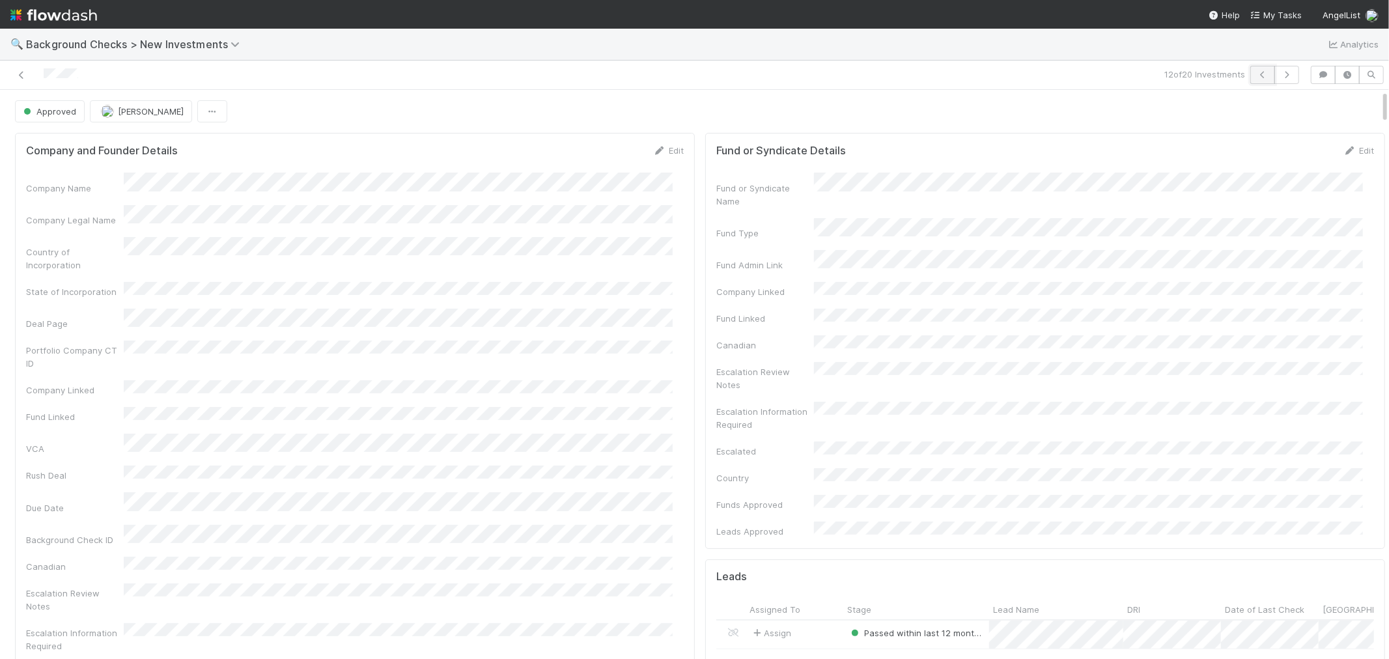
click at [1257, 78] on icon "button" at bounding box center [1263, 75] width 13 height 8
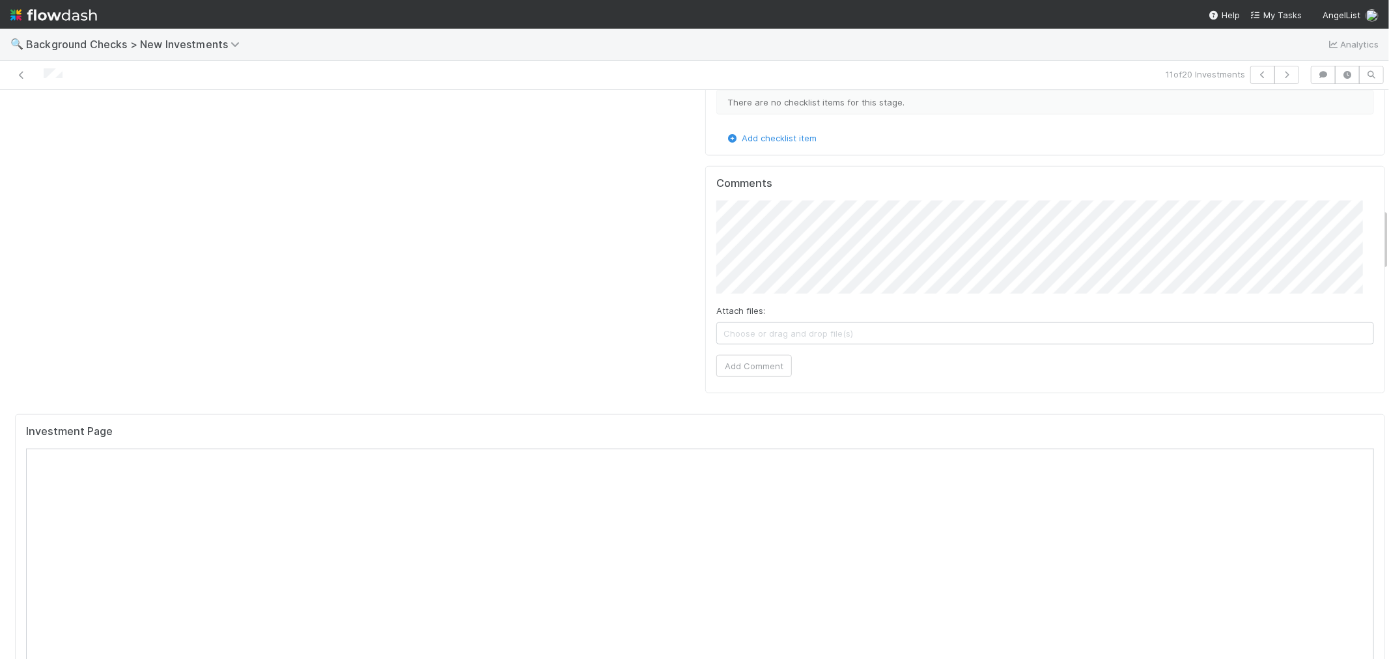
scroll to position [1085, 0]
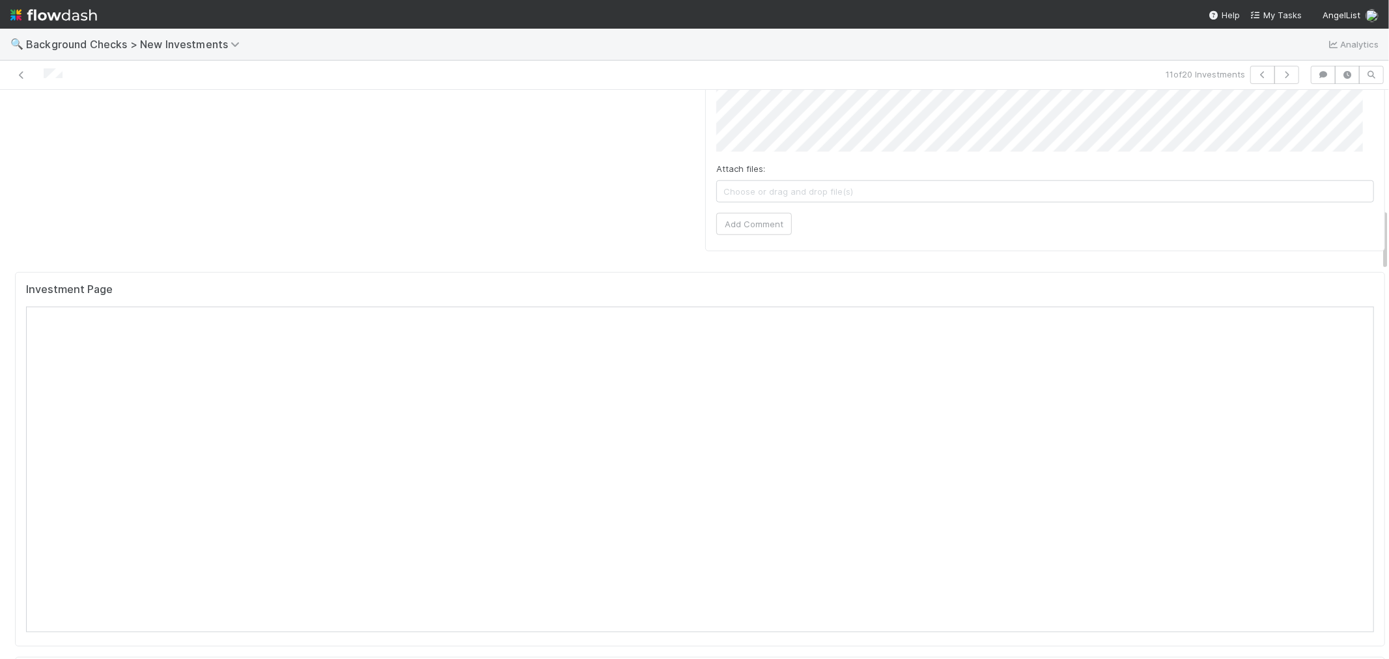
click at [623, 283] on div "Investment Page" at bounding box center [700, 294] width 1348 height 23
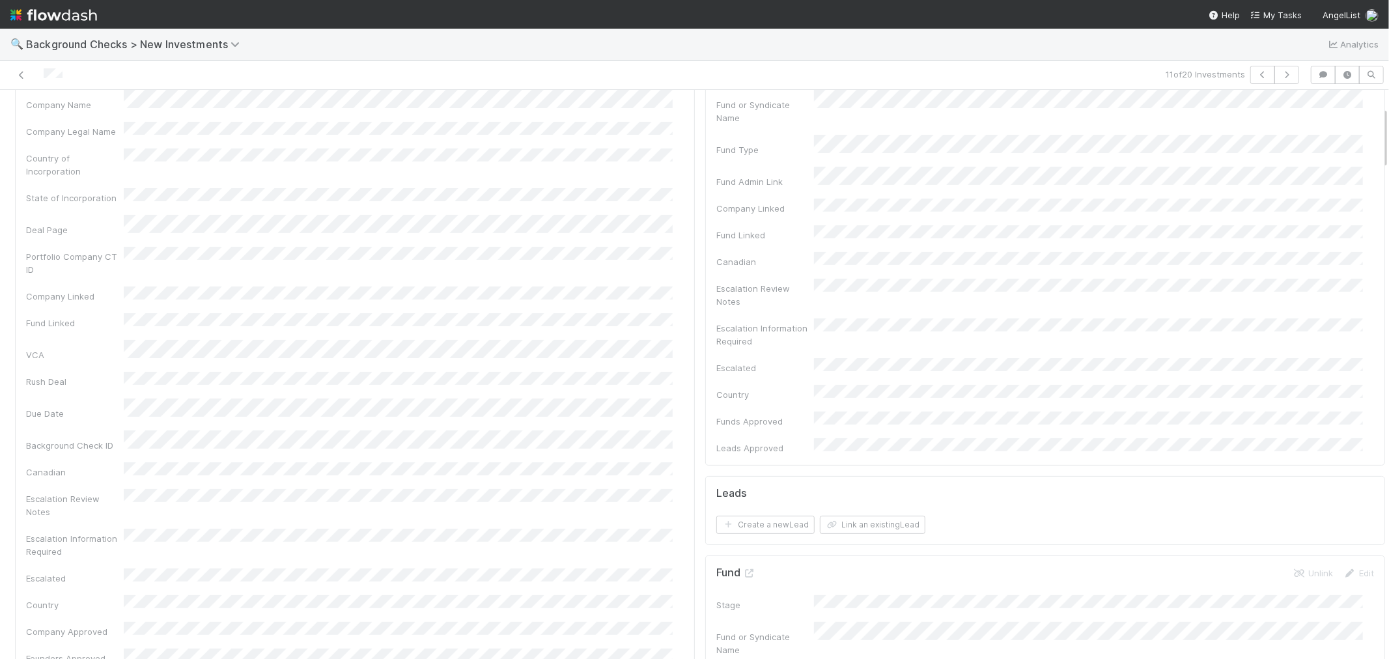
scroll to position [0, 0]
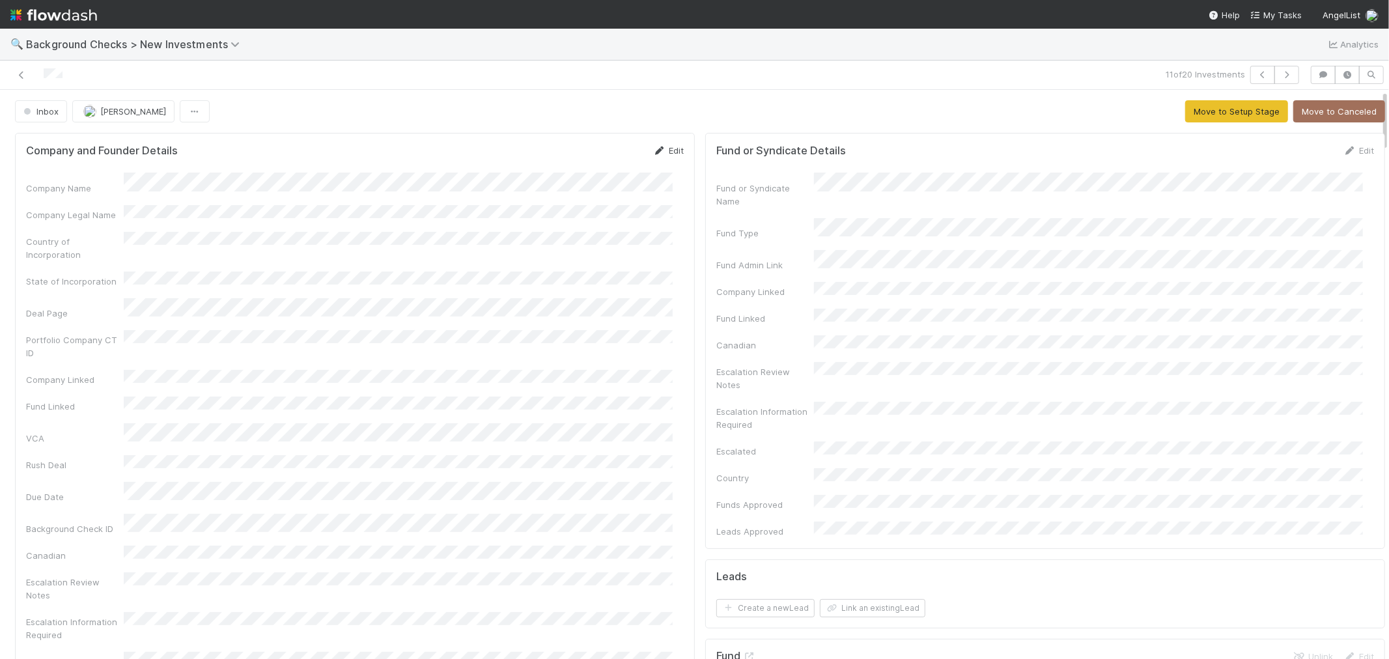
click at [653, 147] on icon at bounding box center [659, 151] width 13 height 8
click at [612, 147] on button "Save" at bounding box center [614, 155] width 37 height 22
click at [1186, 113] on button "Move to Setup Stage" at bounding box center [1237, 111] width 103 height 22
click at [640, 428] on div "Company Name Company Legal Name Country of Incorporation State of Incorporation…" at bounding box center [355, 463] width 658 height 581
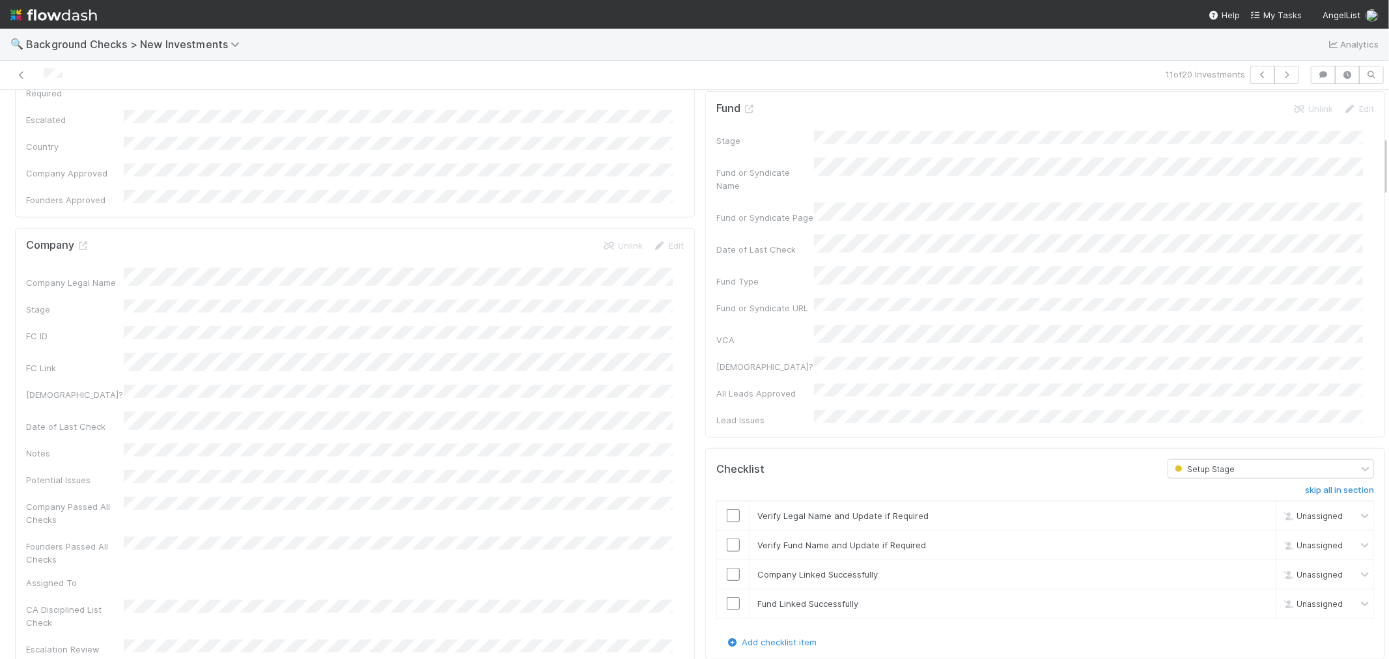
scroll to position [578, 0]
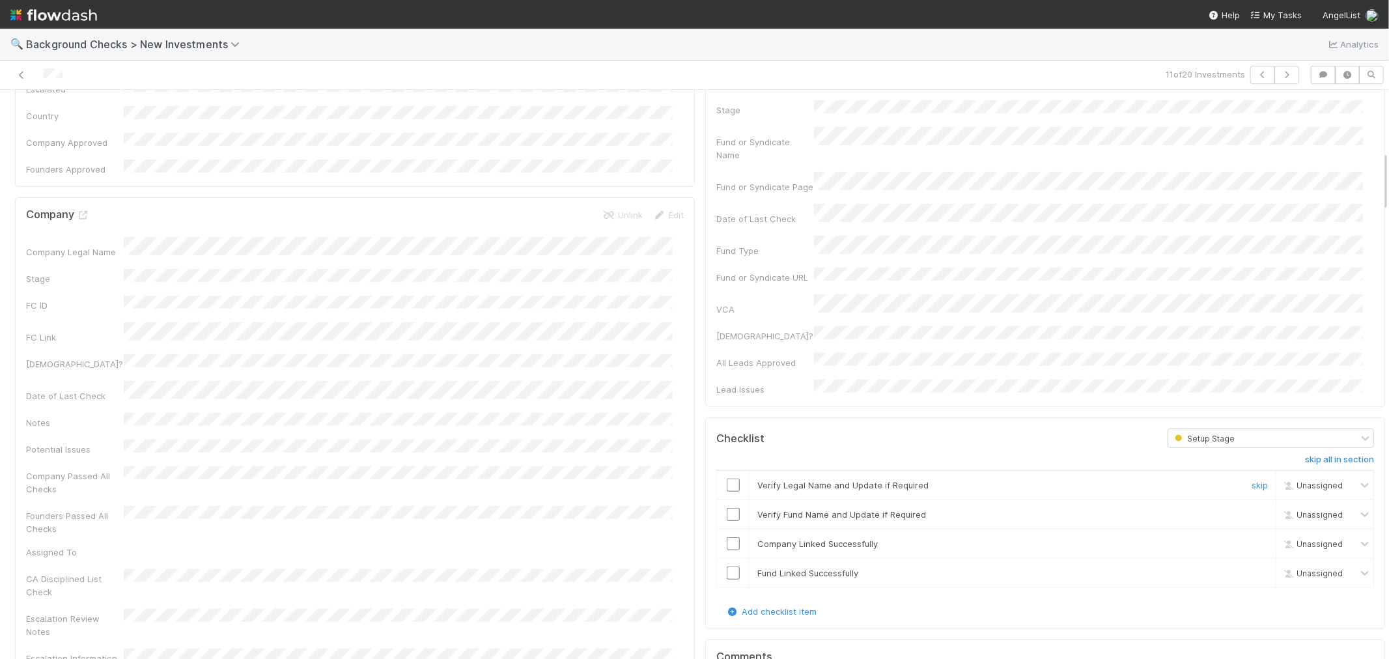
drag, startPoint x: 724, startPoint y: 407, endPoint x: 718, endPoint y: 433, distance: 26.2
click at [727, 479] on input "checkbox" at bounding box center [733, 485] width 13 height 13
click at [727, 508] on input "checkbox" at bounding box center [733, 514] width 13 height 13
drag, startPoint x: 724, startPoint y: 469, endPoint x: 720, endPoint y: 483, distance: 14.9
click at [727, 537] on input "checkbox" at bounding box center [733, 543] width 13 height 13
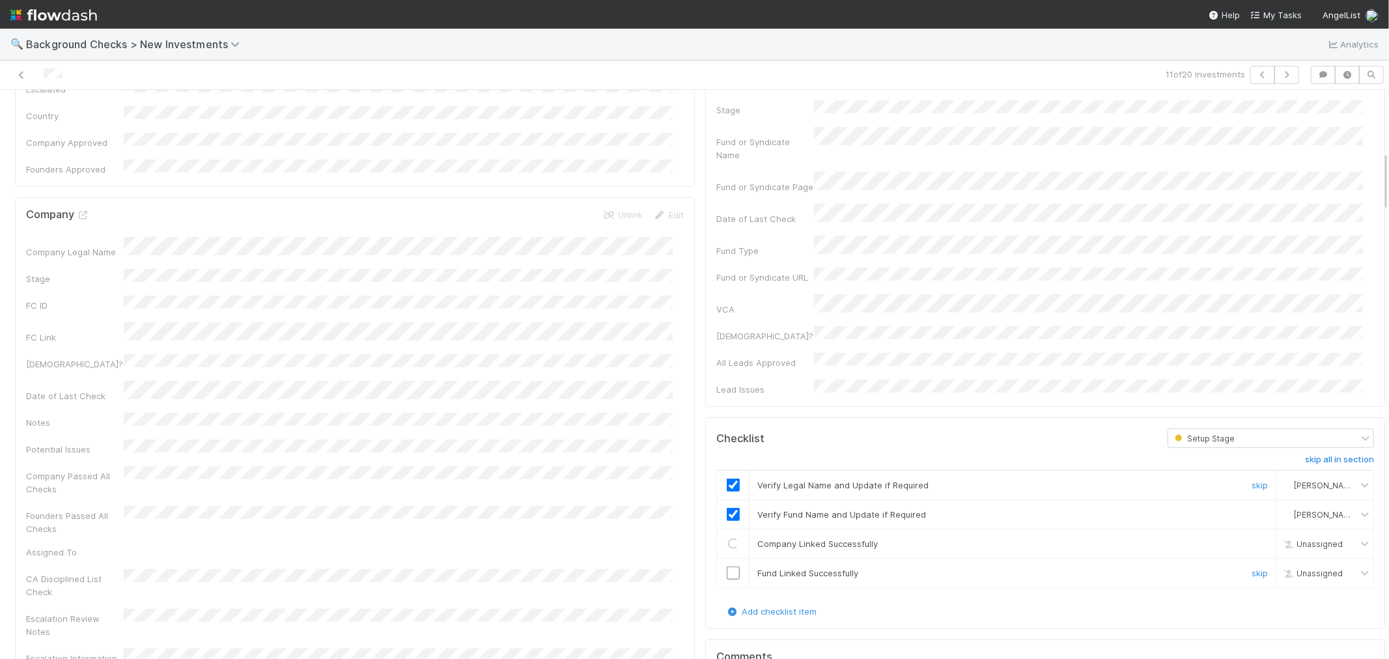
click at [727, 567] on input "checkbox" at bounding box center [733, 573] width 13 height 13
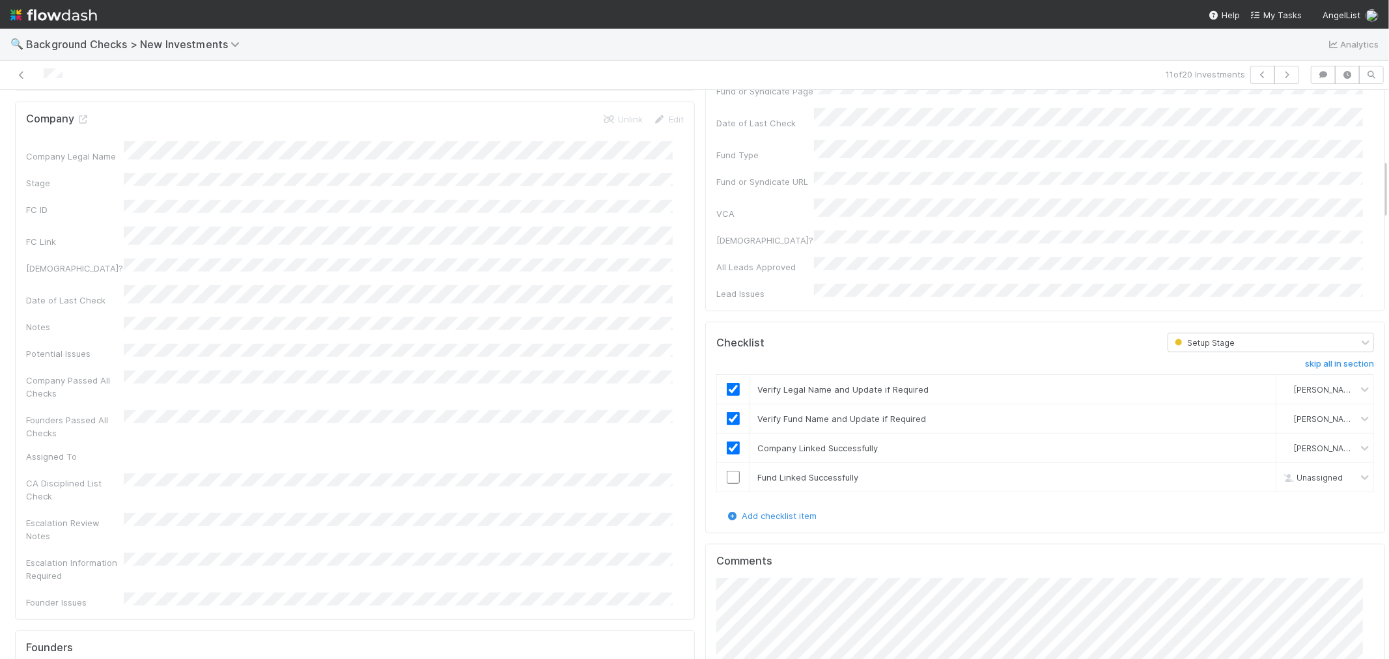
scroll to position [651, 0]
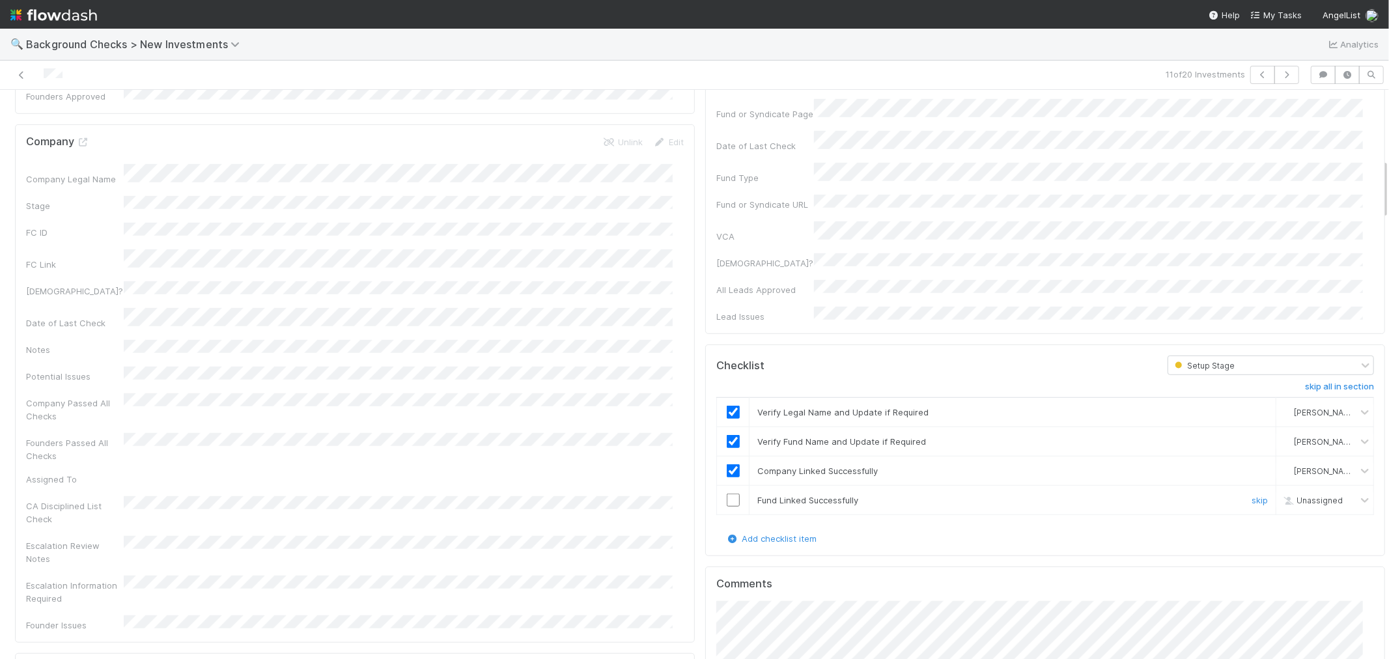
click at [727, 494] on input "checkbox" at bounding box center [733, 500] width 13 height 13
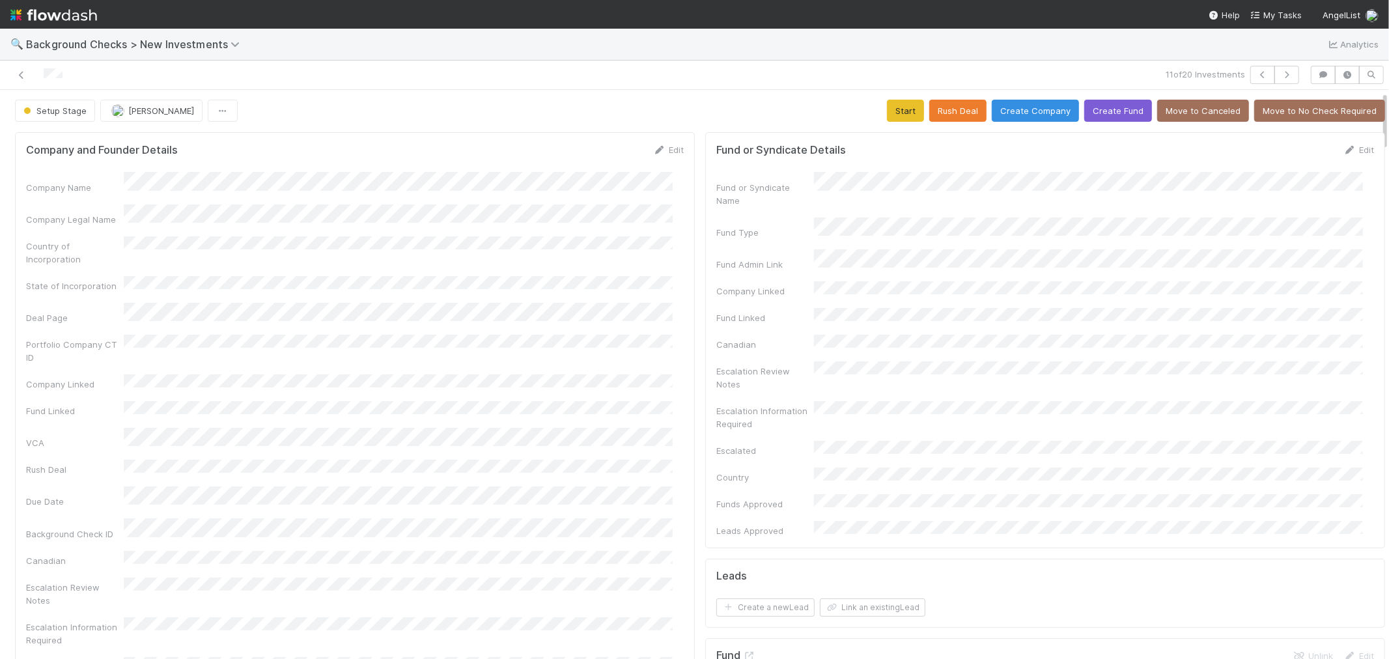
scroll to position [0, 0]
drag, startPoint x: 887, startPoint y: 113, endPoint x: 744, endPoint y: 215, distance: 176.1
click at [887, 113] on button "Start" at bounding box center [905, 111] width 37 height 22
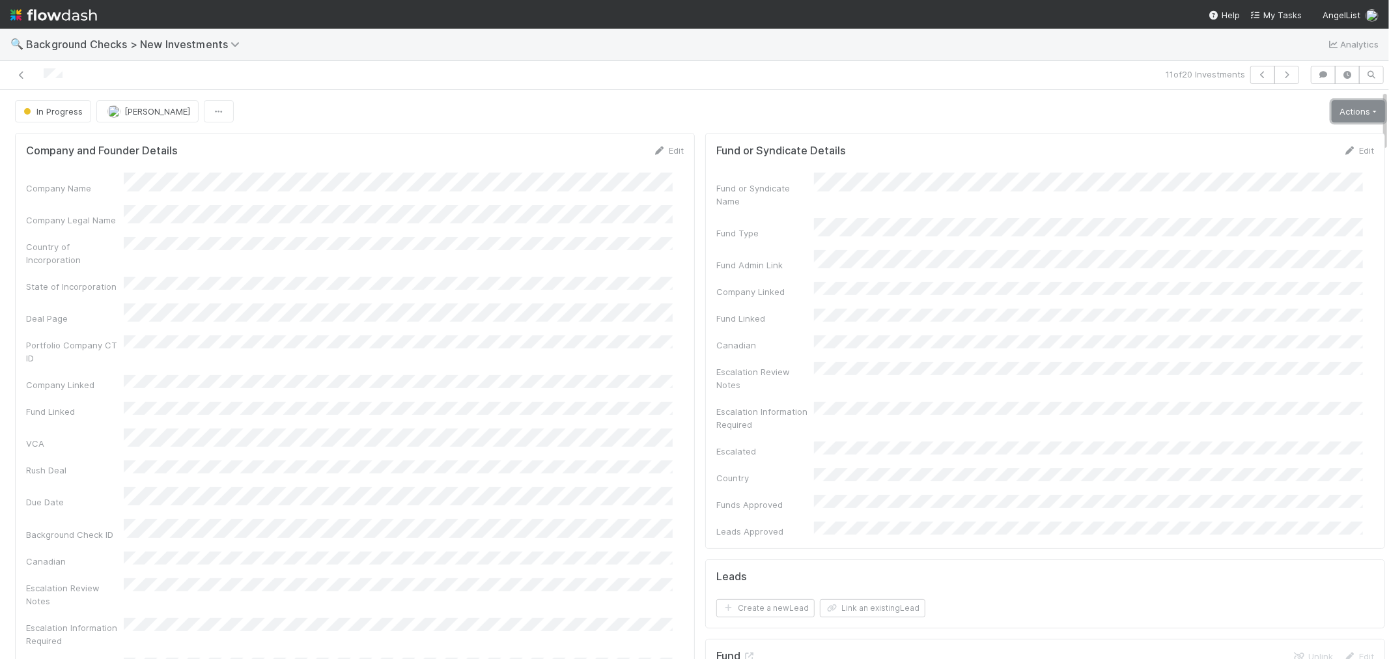
drag, startPoint x: 1342, startPoint y: 113, endPoint x: 1292, endPoint y: 148, distance: 60.4
click at [1341, 113] on link "Actions" at bounding box center [1358, 111] width 53 height 22
click at [1242, 259] on button "Link Lead" at bounding box center [1314, 266] width 145 height 18
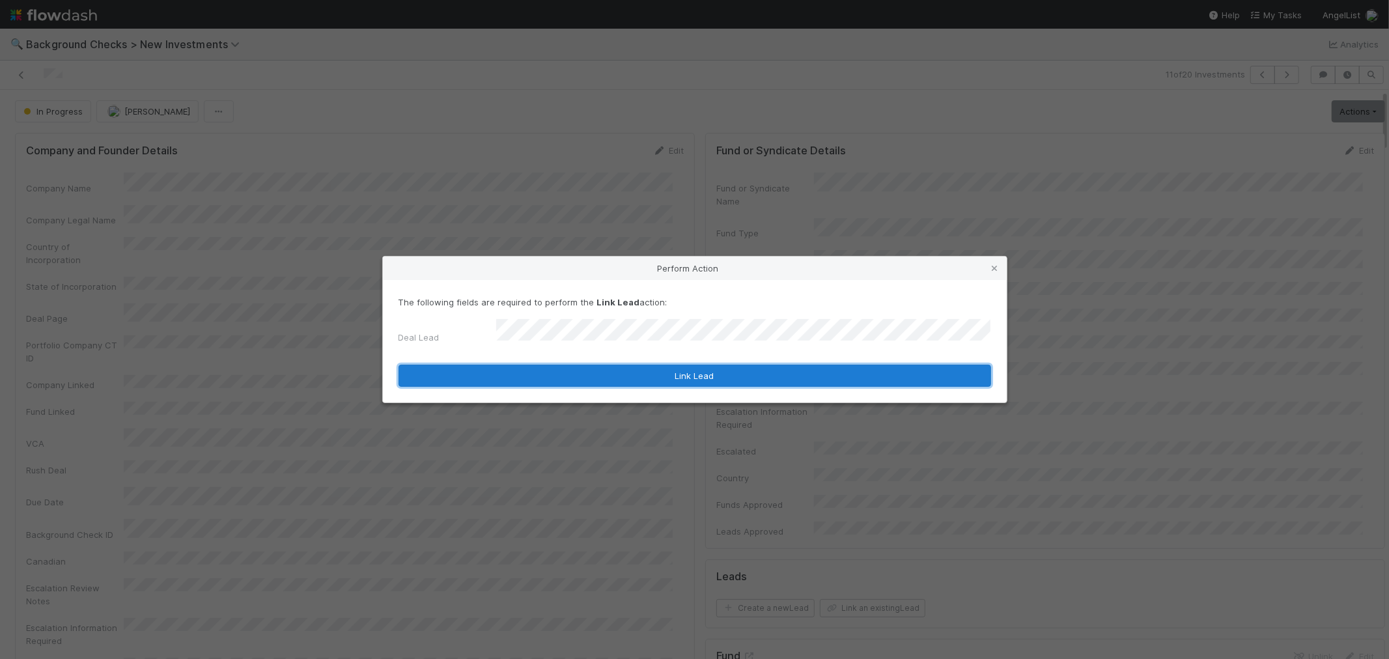
click at [757, 376] on button "Link Lead" at bounding box center [695, 376] width 593 height 22
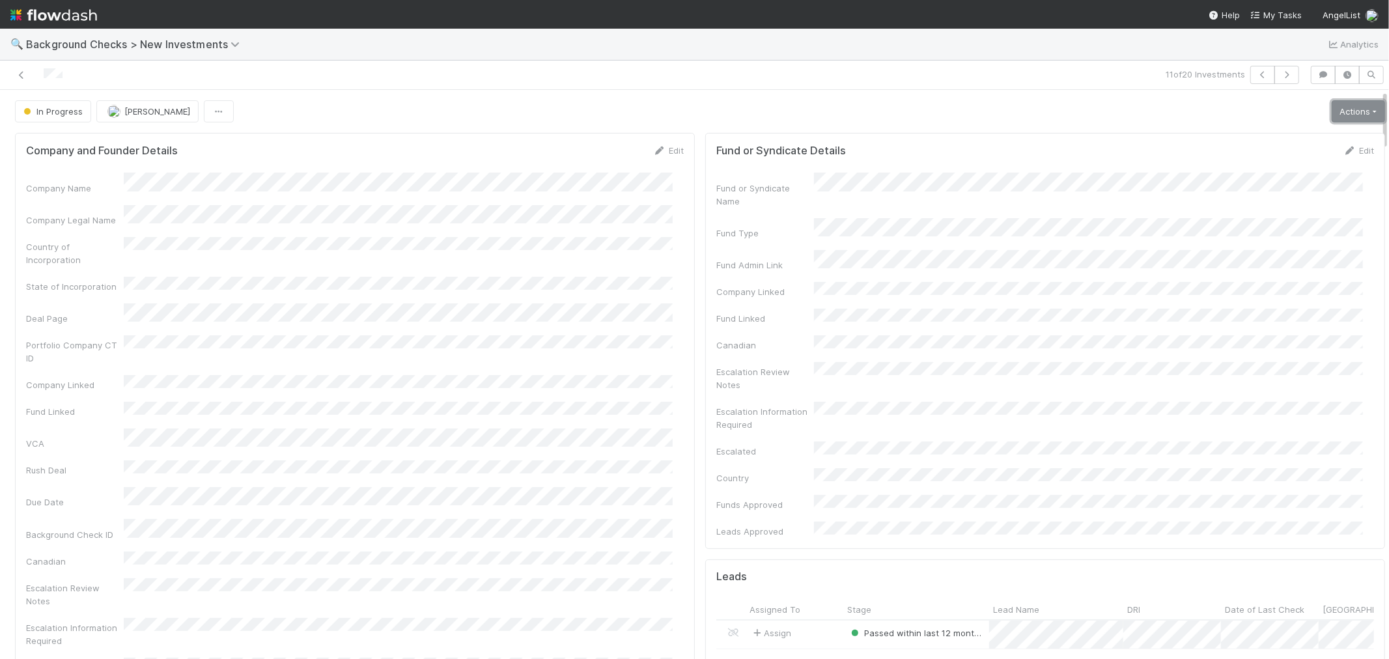
click at [1332, 121] on link "Actions" at bounding box center [1358, 111] width 53 height 22
click at [1300, 132] on button "Finish" at bounding box center [1314, 139] width 145 height 18
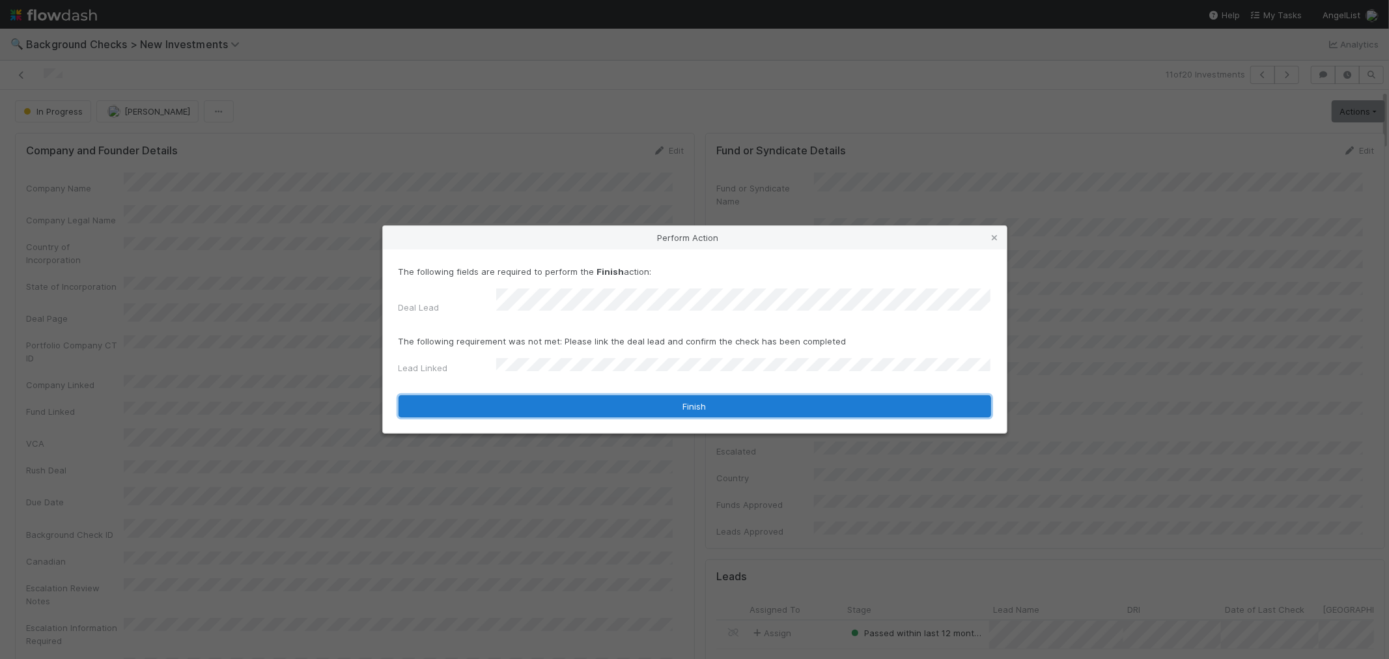
click at [513, 400] on button "Finish" at bounding box center [695, 406] width 593 height 22
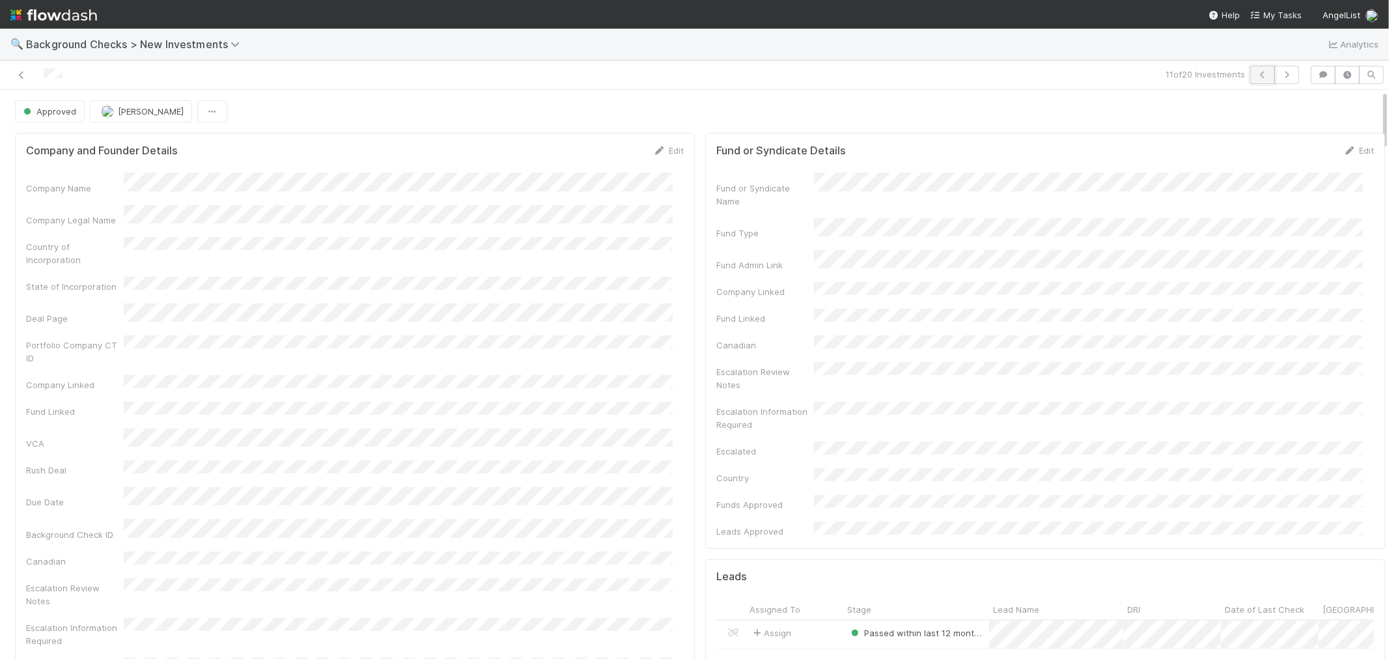
click at [1257, 76] on icon "button" at bounding box center [1263, 75] width 13 height 8
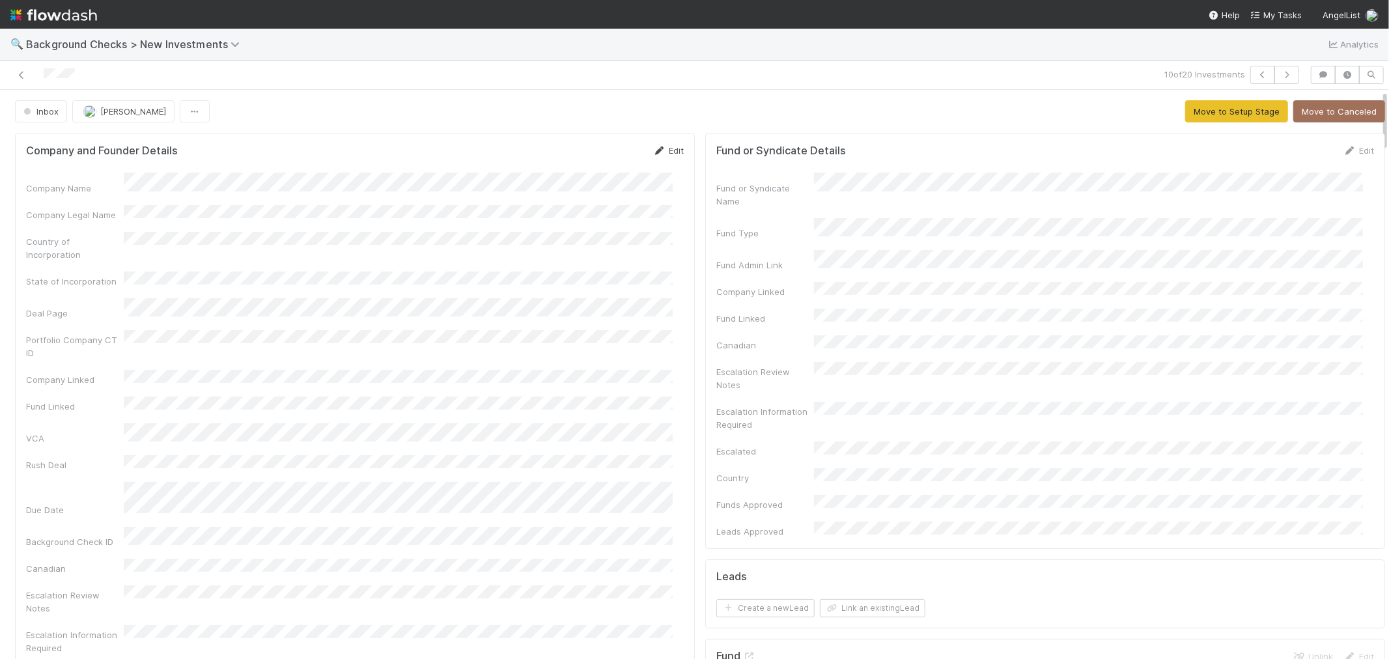
click at [661, 150] on link "Edit" at bounding box center [668, 150] width 31 height 10
click at [596, 157] on button "Save" at bounding box center [614, 155] width 37 height 22
click at [1227, 117] on button "Move to Setup Stage" at bounding box center [1237, 111] width 103 height 22
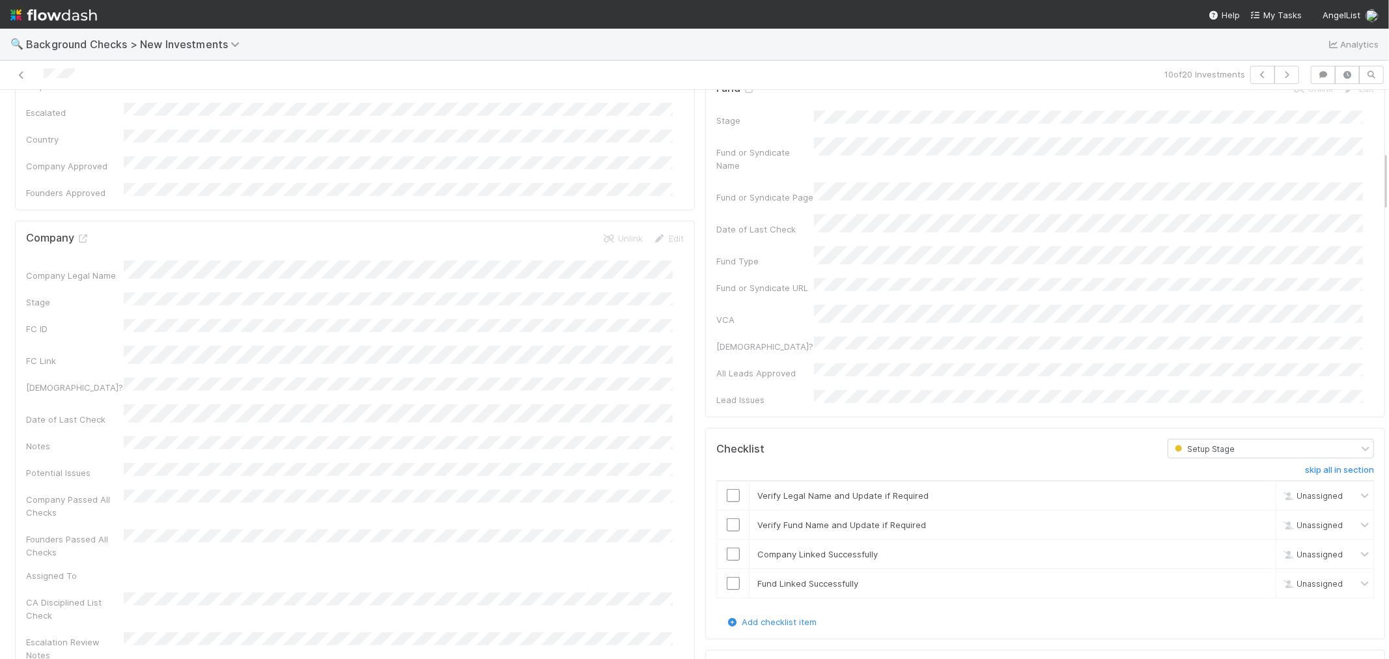
scroll to position [578, 0]
click at [727, 479] on input "checkbox" at bounding box center [733, 485] width 13 height 13
click at [725, 500] on td at bounding box center [733, 514] width 33 height 29
drag, startPoint x: 724, startPoint y: 440, endPoint x: 721, endPoint y: 459, distance: 19.2
click at [727, 508] on input "checkbox" at bounding box center [733, 514] width 13 height 13
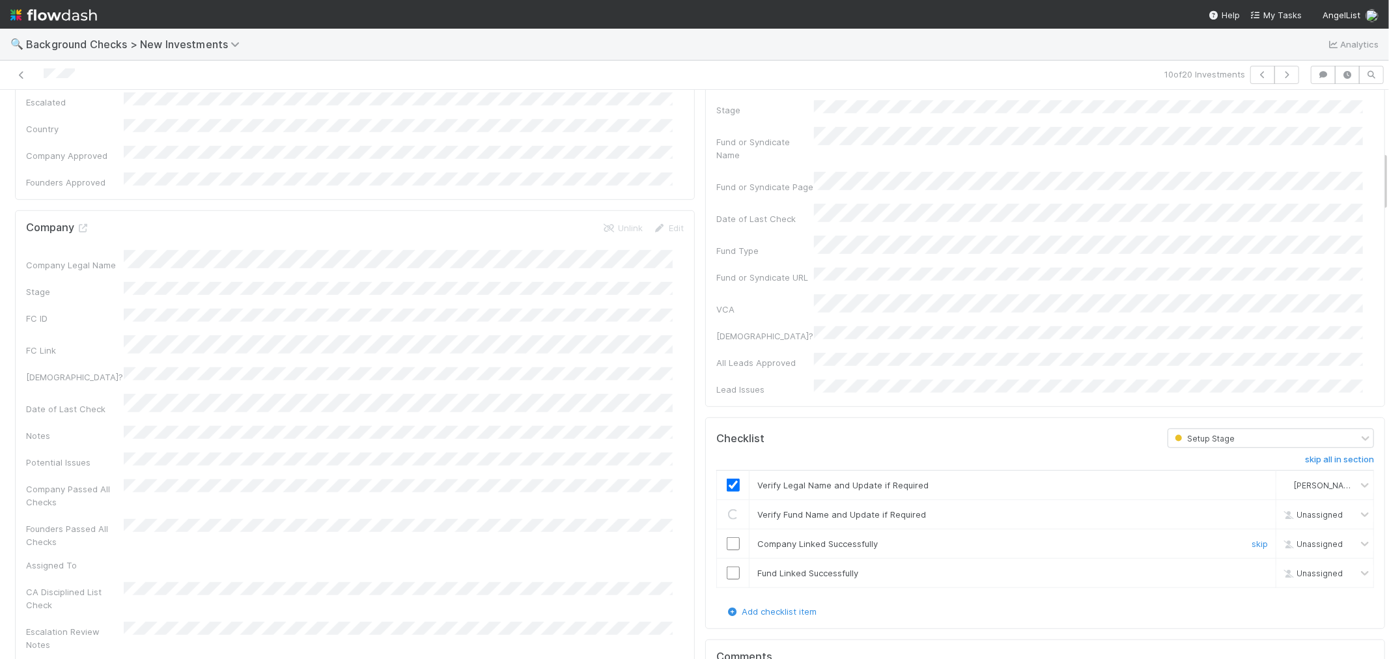
click at [727, 537] on input "checkbox" at bounding box center [733, 543] width 13 height 13
click at [727, 567] on input "checkbox" at bounding box center [733, 573] width 13 height 13
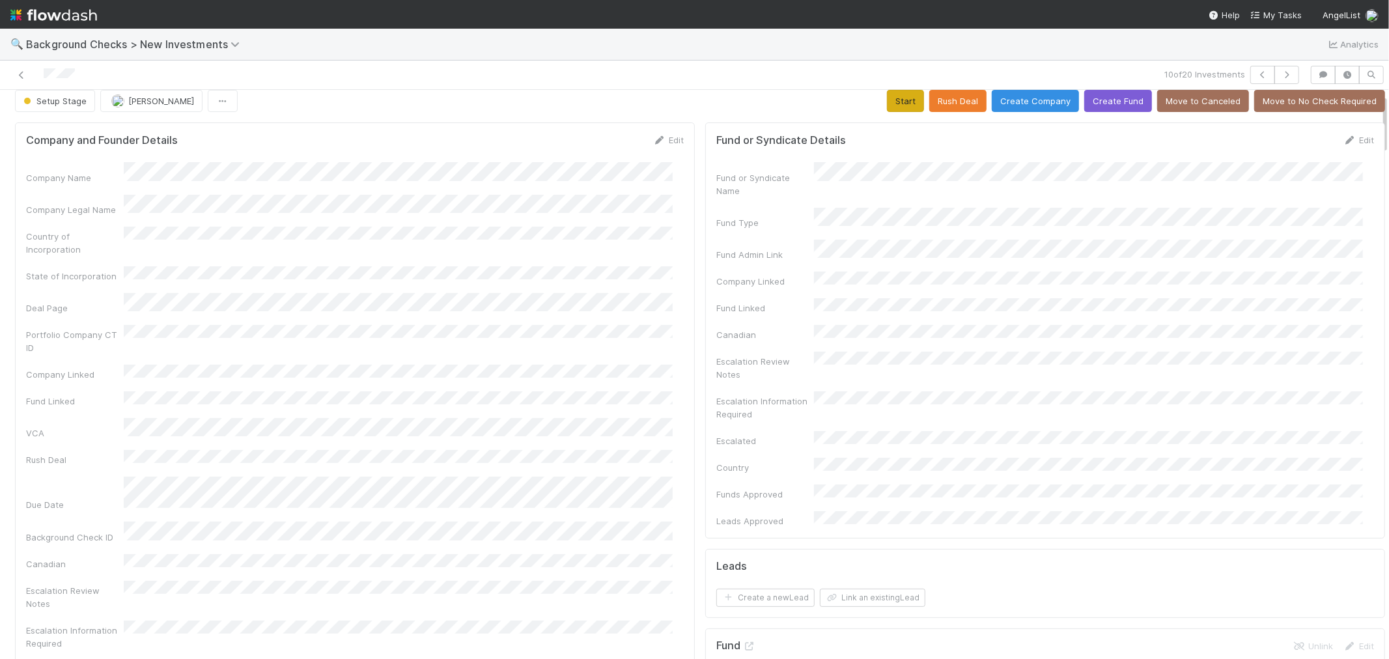
scroll to position [0, 0]
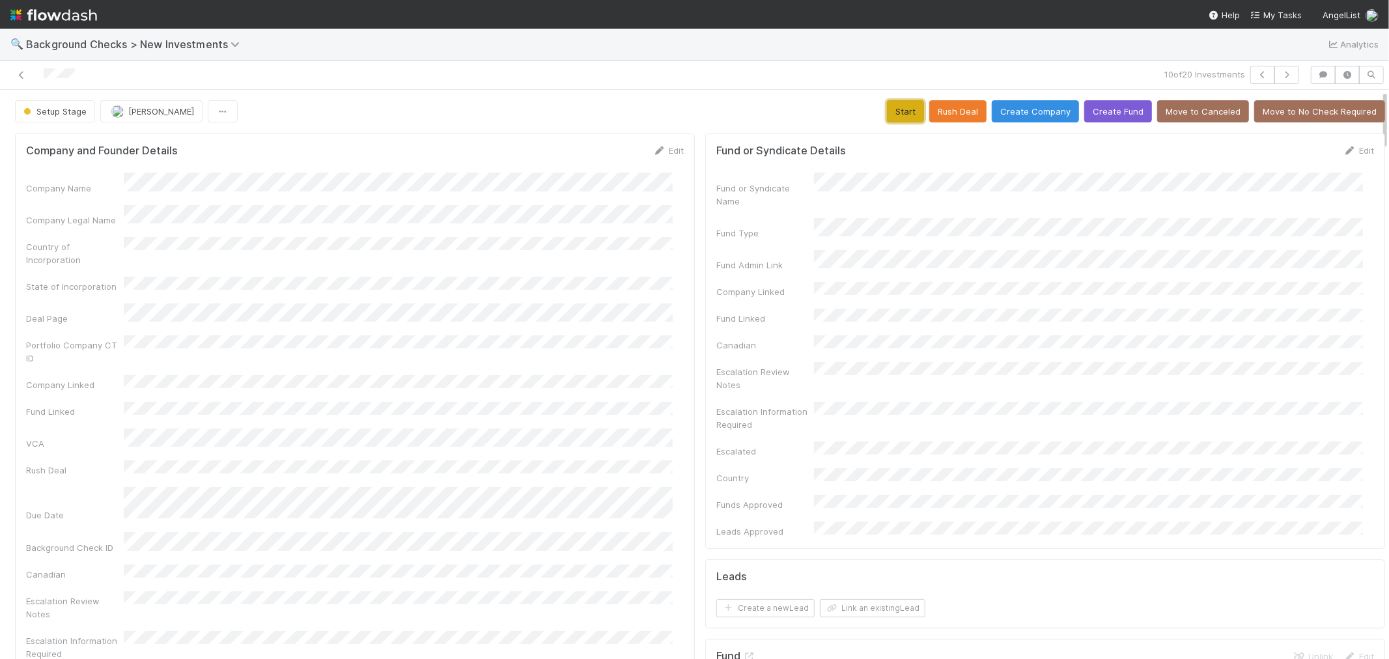
drag, startPoint x: 900, startPoint y: 115, endPoint x: 816, endPoint y: 137, distance: 86.7
click at [895, 116] on button "Start" at bounding box center [905, 111] width 37 height 22
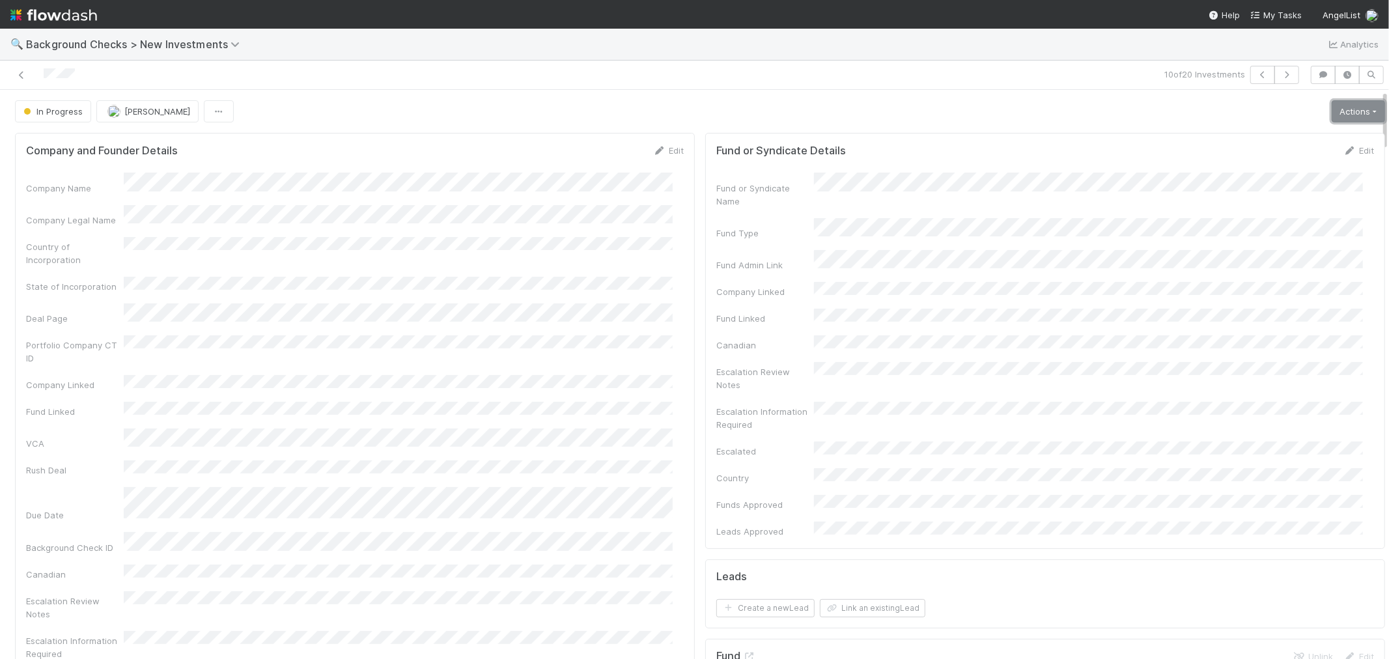
click at [1344, 113] on link "Actions" at bounding box center [1358, 111] width 53 height 22
click at [1261, 268] on button "Link Lead" at bounding box center [1314, 266] width 145 height 18
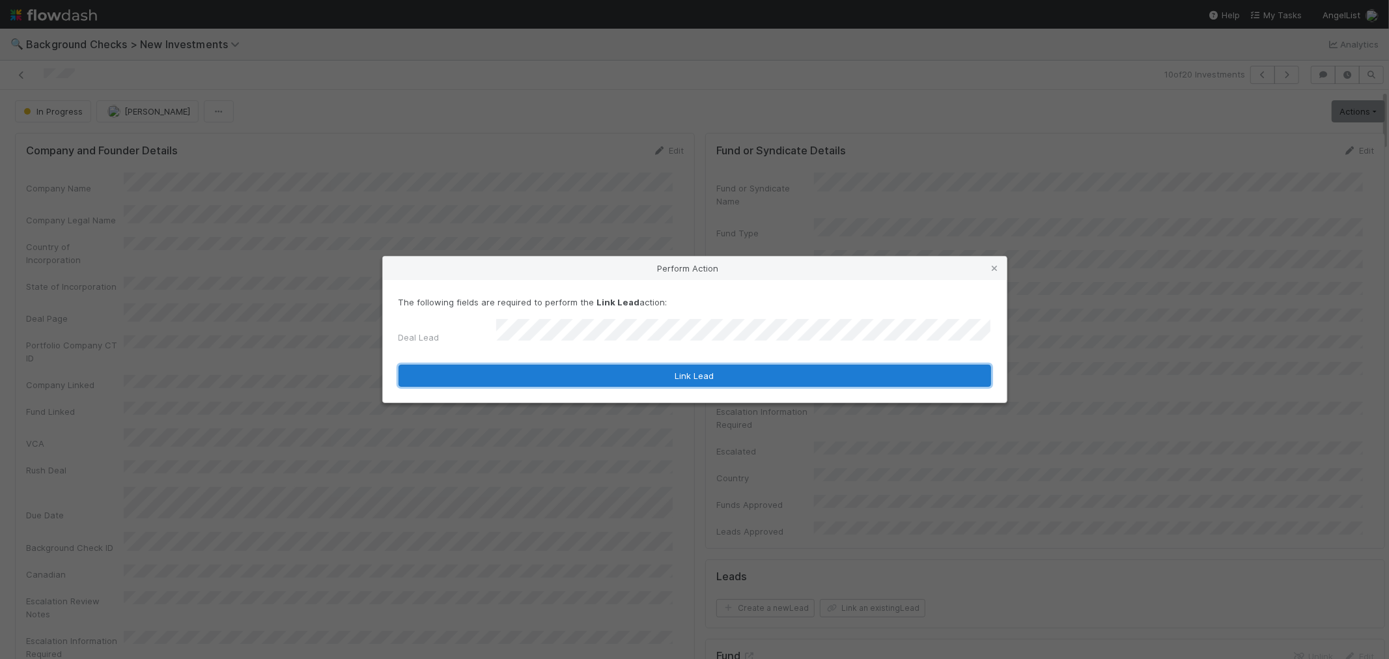
click at [766, 365] on button "Link Lead" at bounding box center [695, 376] width 593 height 22
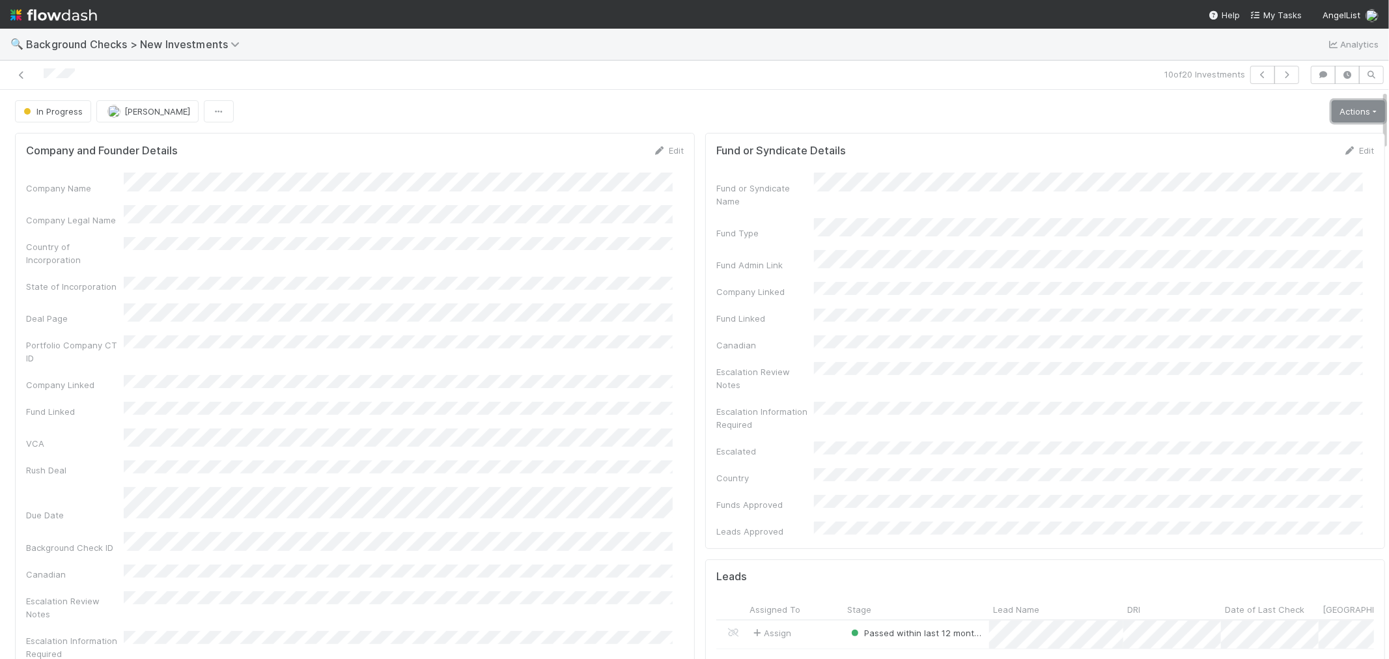
drag, startPoint x: 1322, startPoint y: 109, endPoint x: 1314, endPoint y: 120, distance: 13.0
click at [1332, 109] on link "Actions" at bounding box center [1358, 111] width 53 height 22
click at [1281, 134] on button "Finish" at bounding box center [1314, 139] width 145 height 18
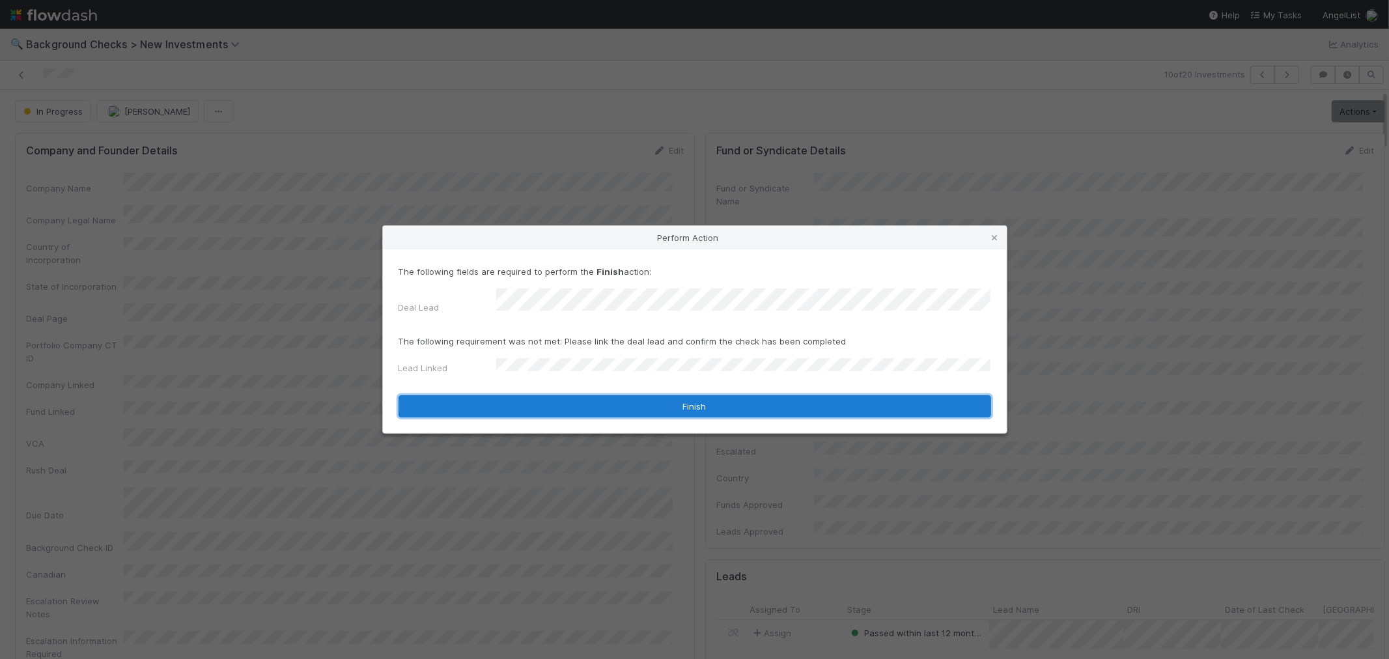
click at [516, 405] on button "Finish" at bounding box center [695, 406] width 593 height 22
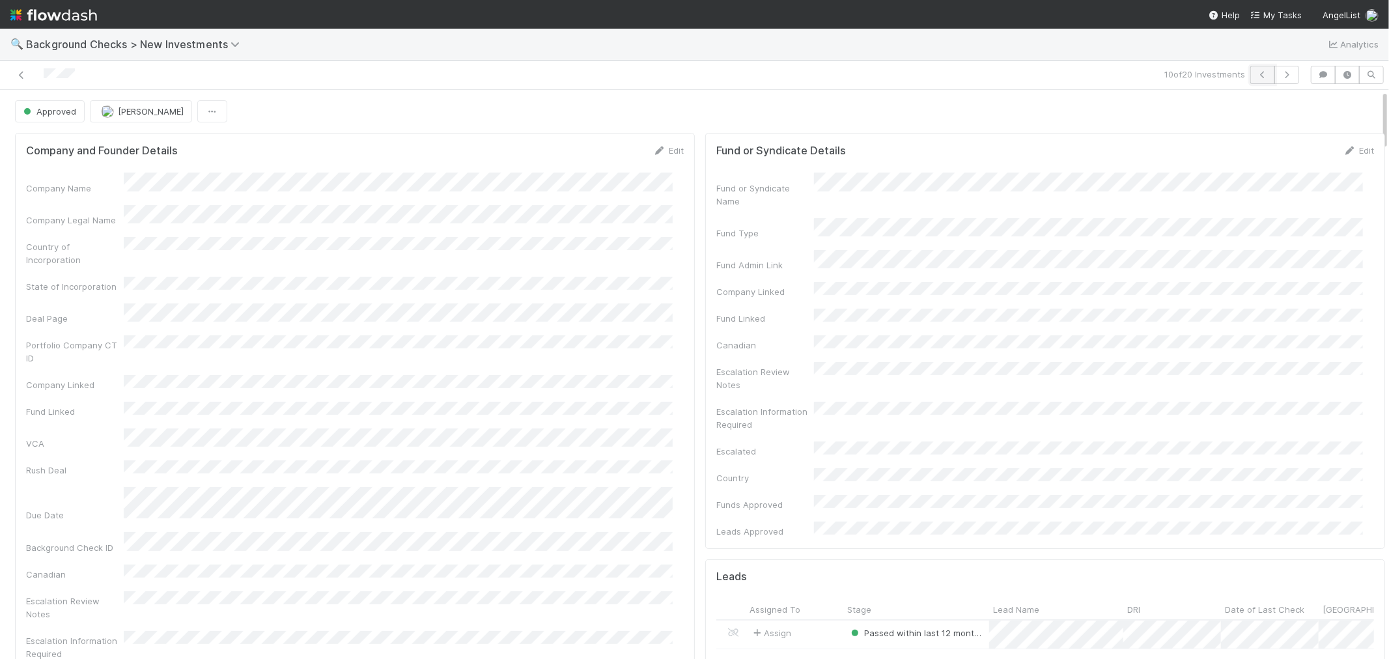
click at [1257, 75] on icon "button" at bounding box center [1263, 75] width 13 height 8
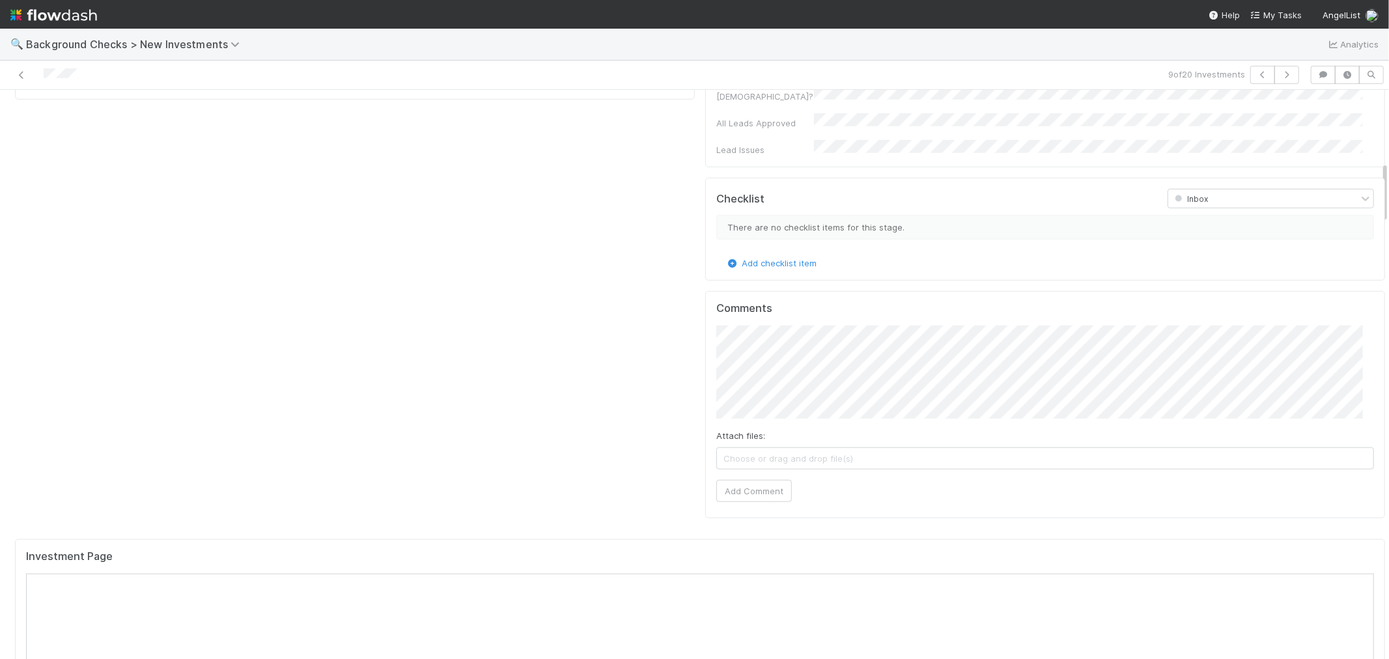
scroll to position [1085, 0]
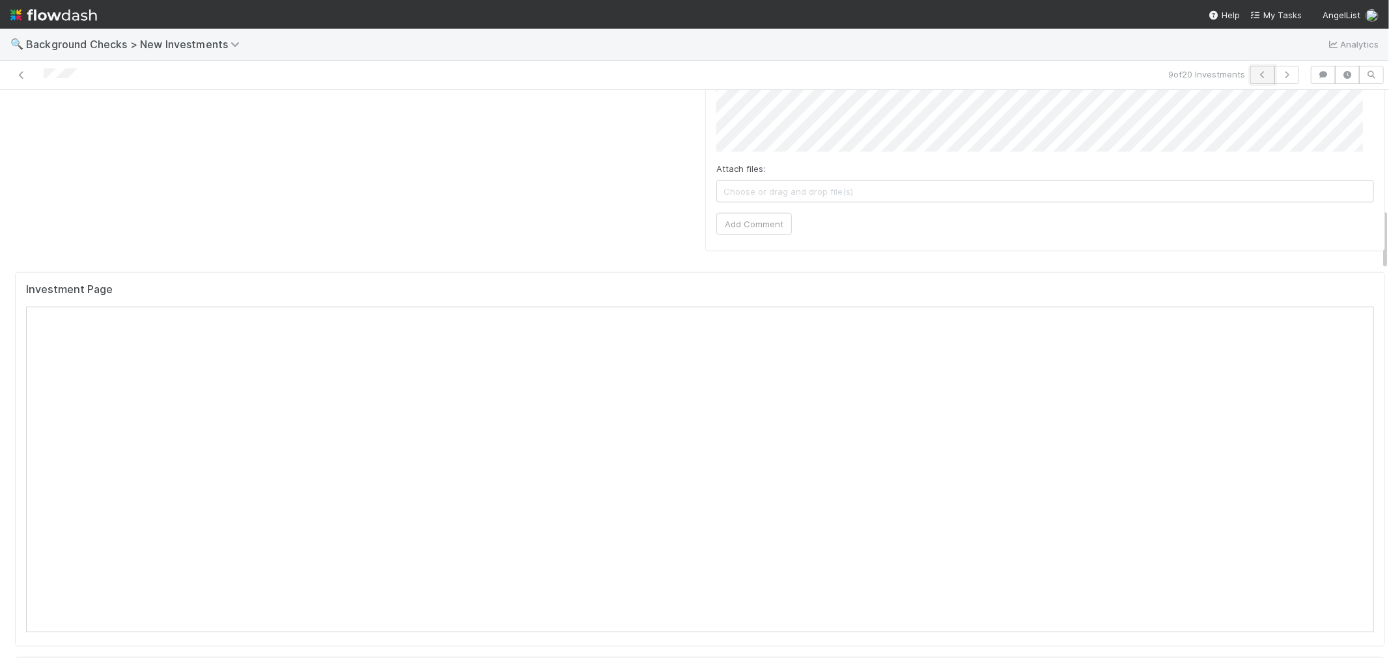
click at [1257, 75] on icon "button" at bounding box center [1263, 75] width 13 height 8
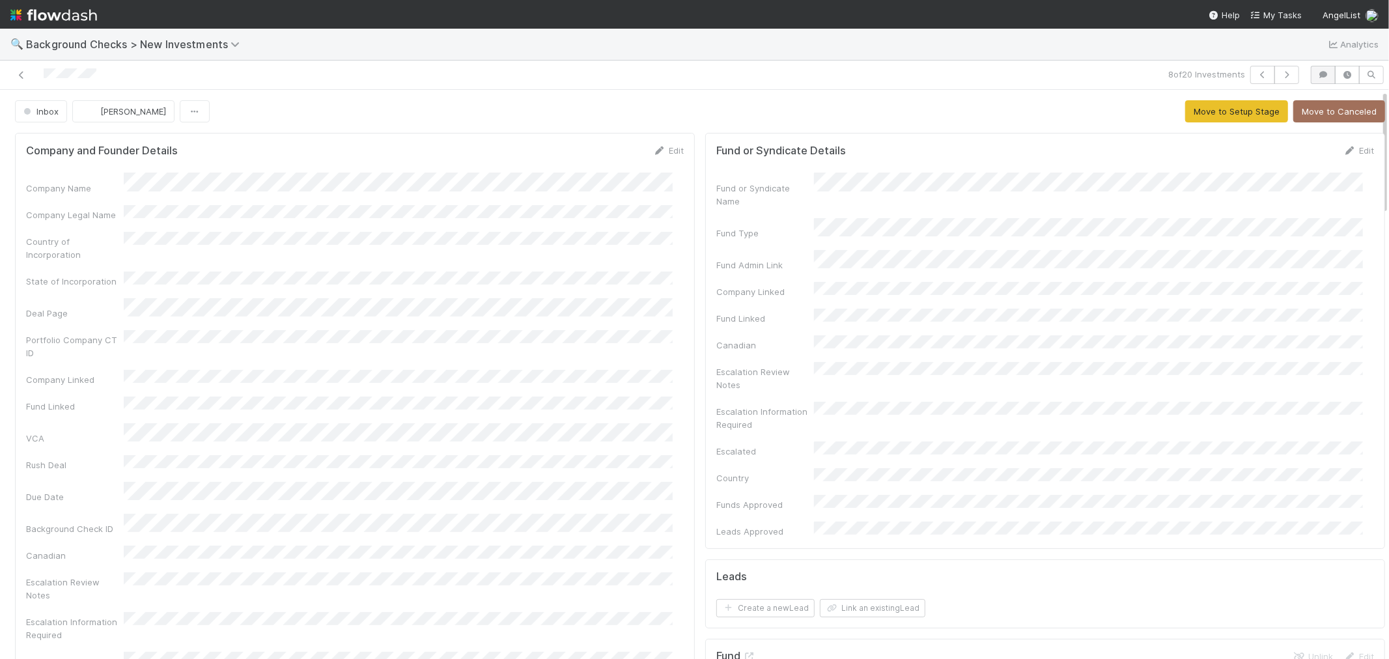
drag, startPoint x: 107, startPoint y: 78, endPoint x: 1318, endPoint y: 83, distance: 1210.3
click at [40, 74] on div at bounding box center [331, 75] width 652 height 18
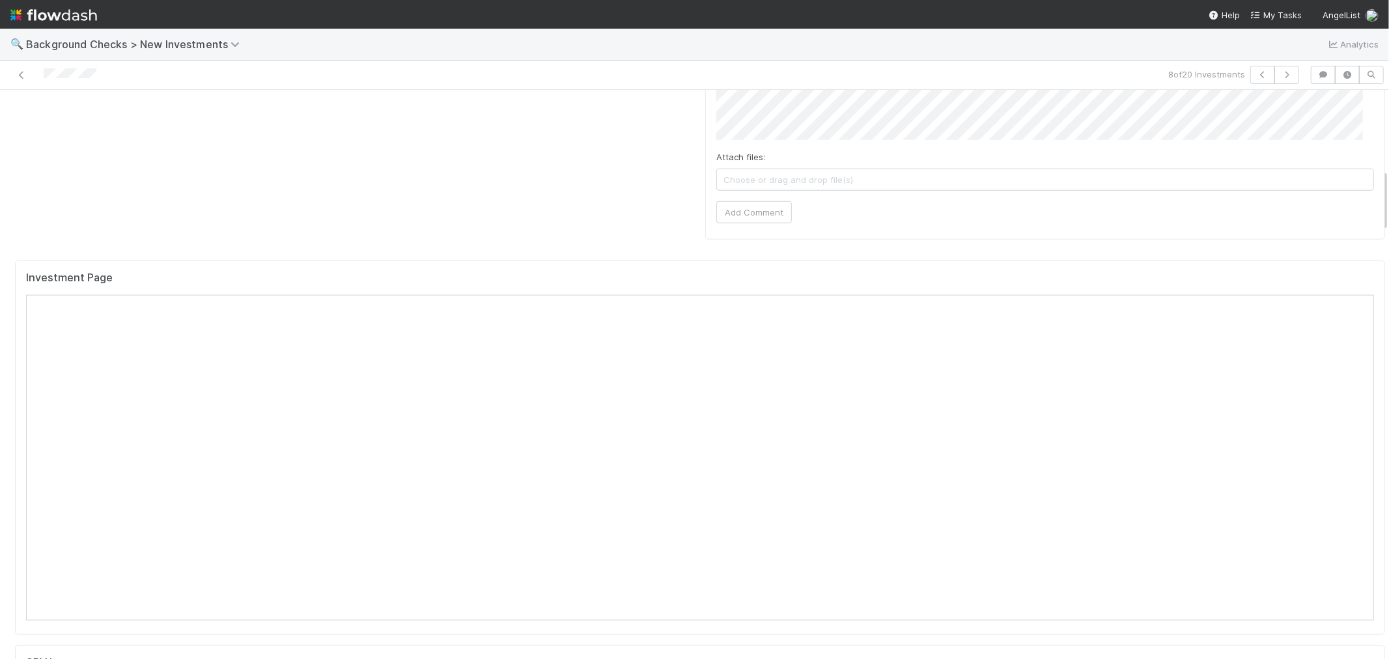
scroll to position [1158, 0]
click at [1257, 76] on icon "button" at bounding box center [1263, 75] width 13 height 8
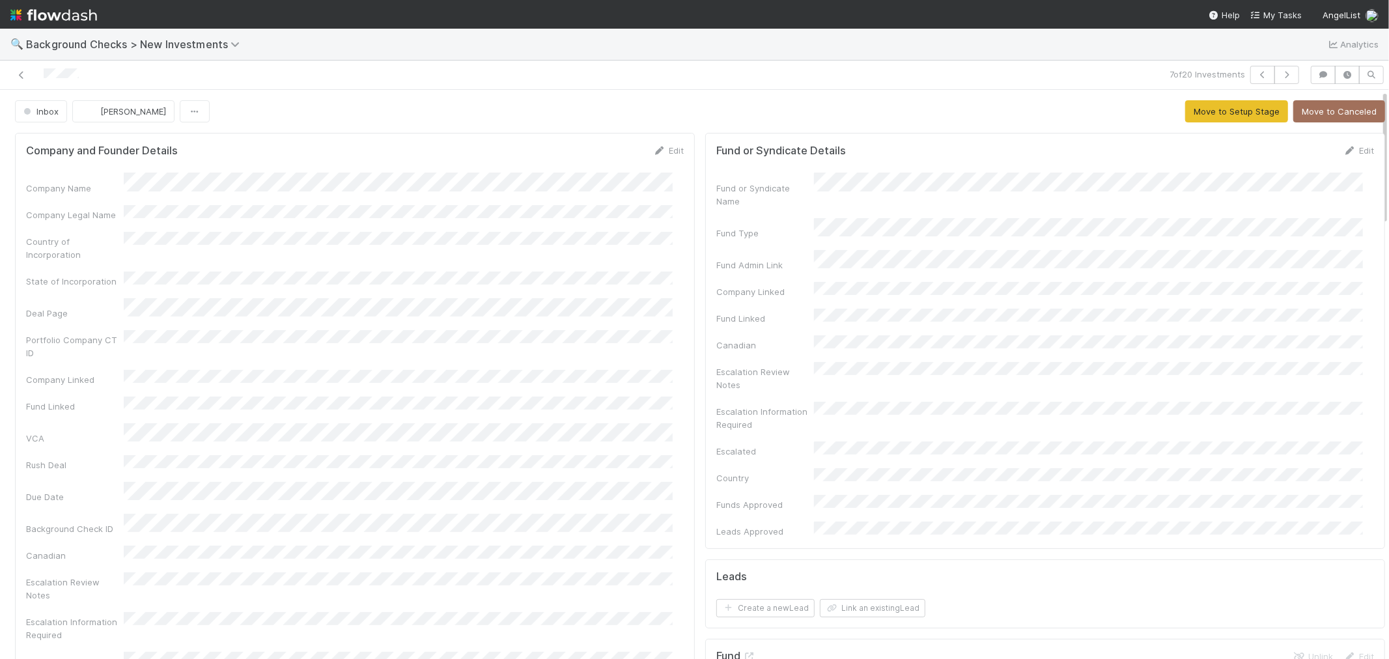
click at [655, 330] on div "Portfolio Company CT ID" at bounding box center [355, 344] width 658 height 29
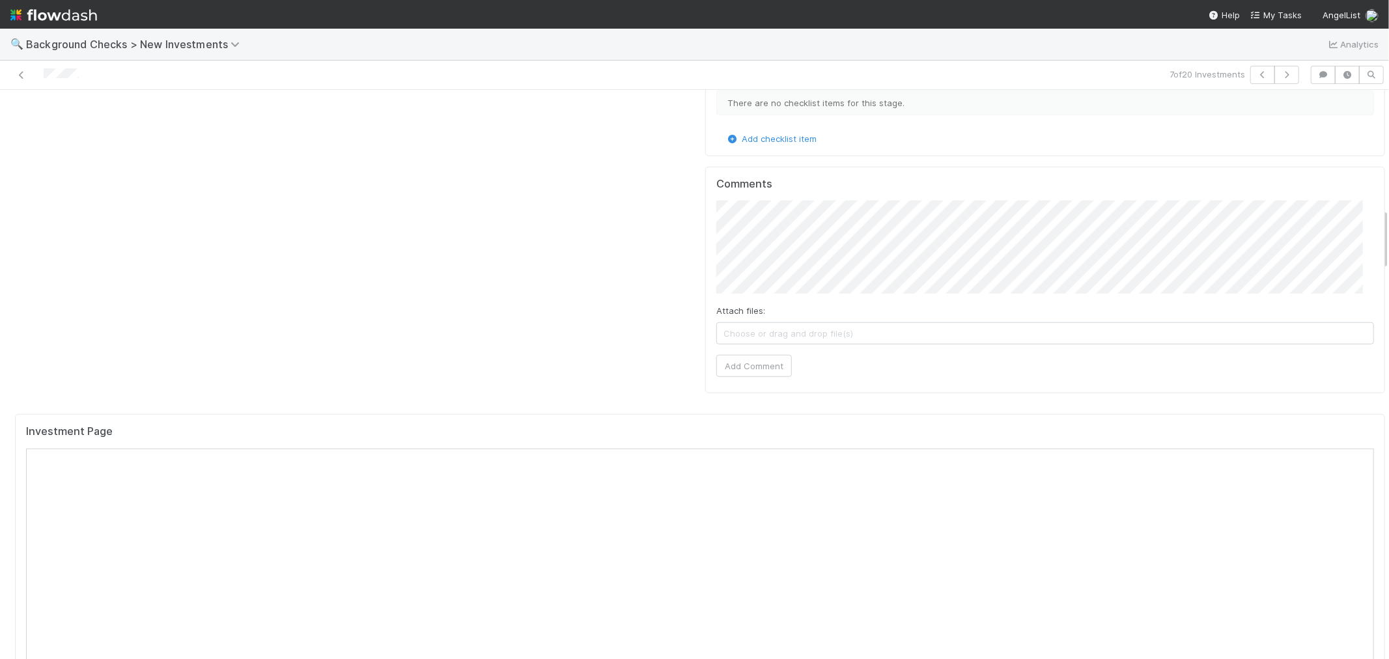
scroll to position [1085, 0]
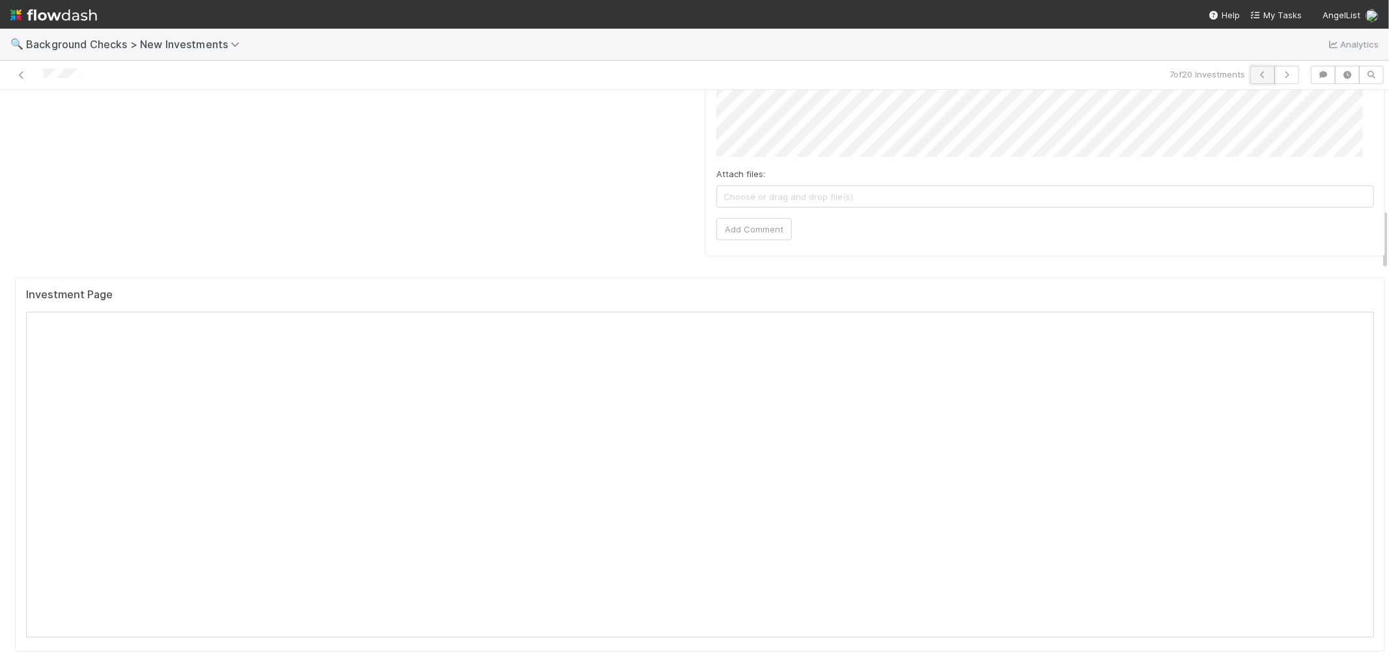
click at [1257, 76] on icon "button" at bounding box center [1263, 75] width 13 height 8
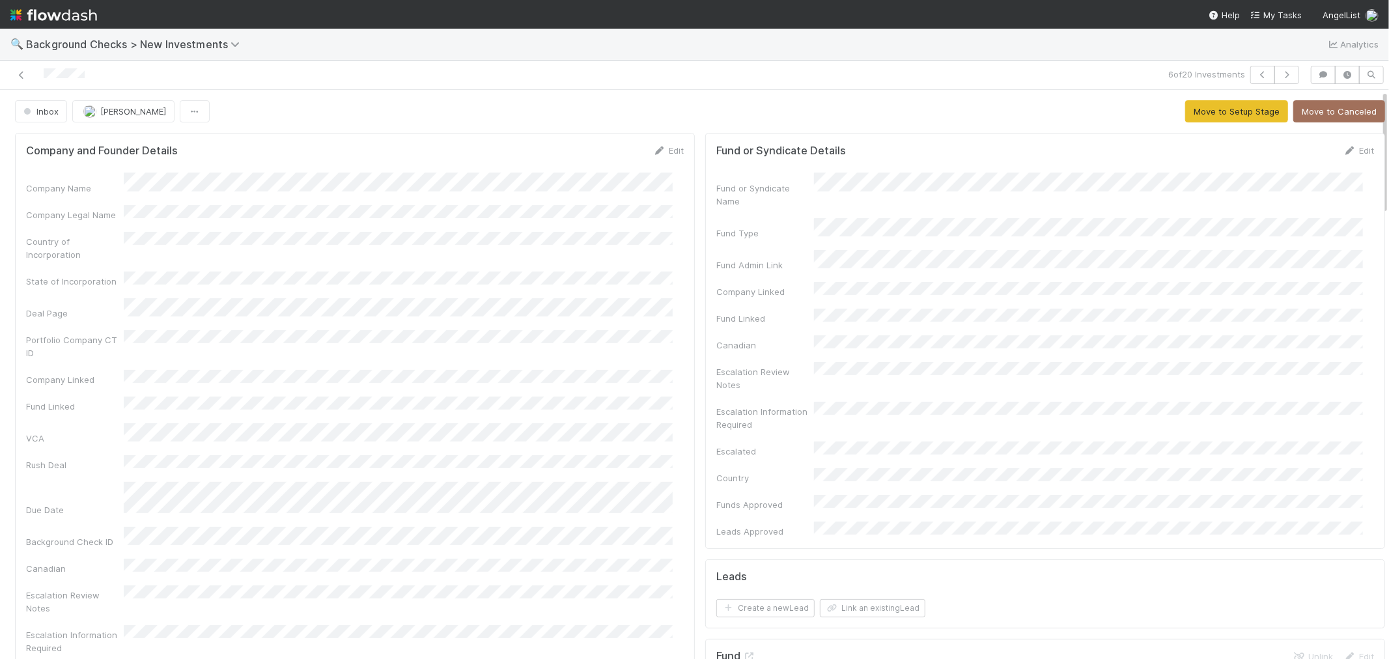
drag, startPoint x: 102, startPoint y: 70, endPoint x: 11, endPoint y: 77, distance: 91.4
click at [11, 77] on div at bounding box center [331, 75] width 652 height 18
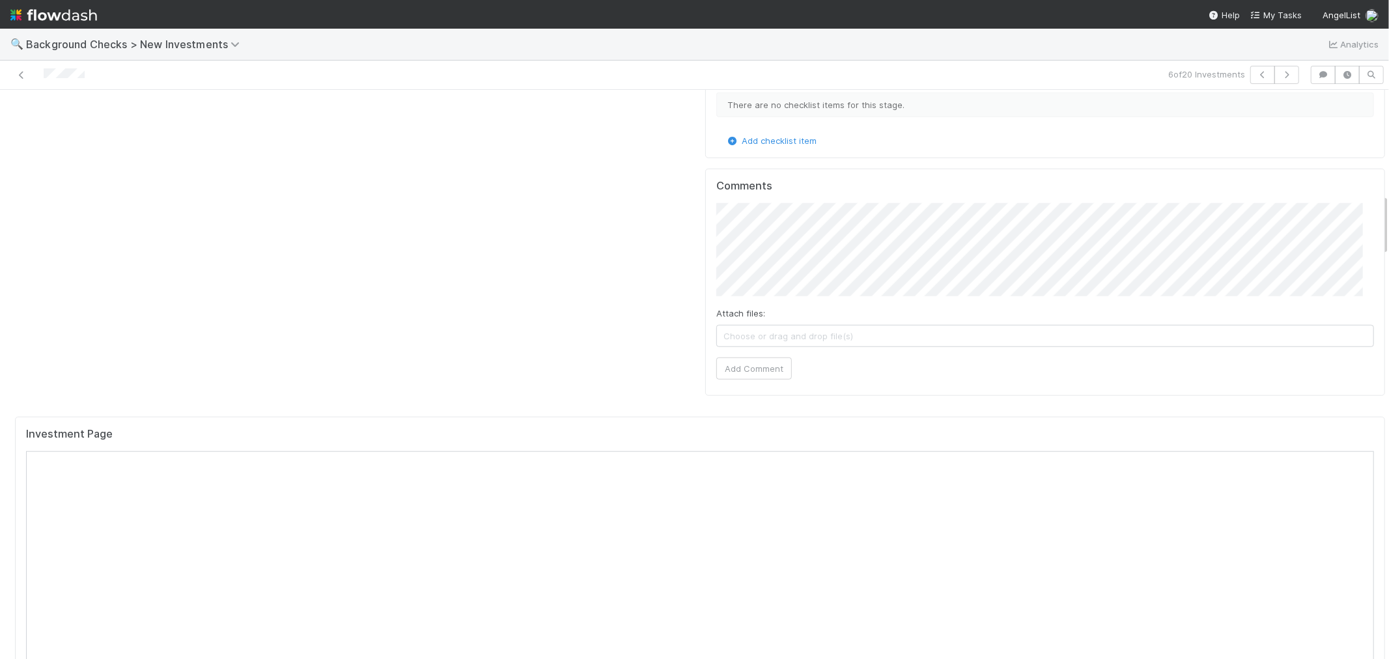
scroll to position [1085, 0]
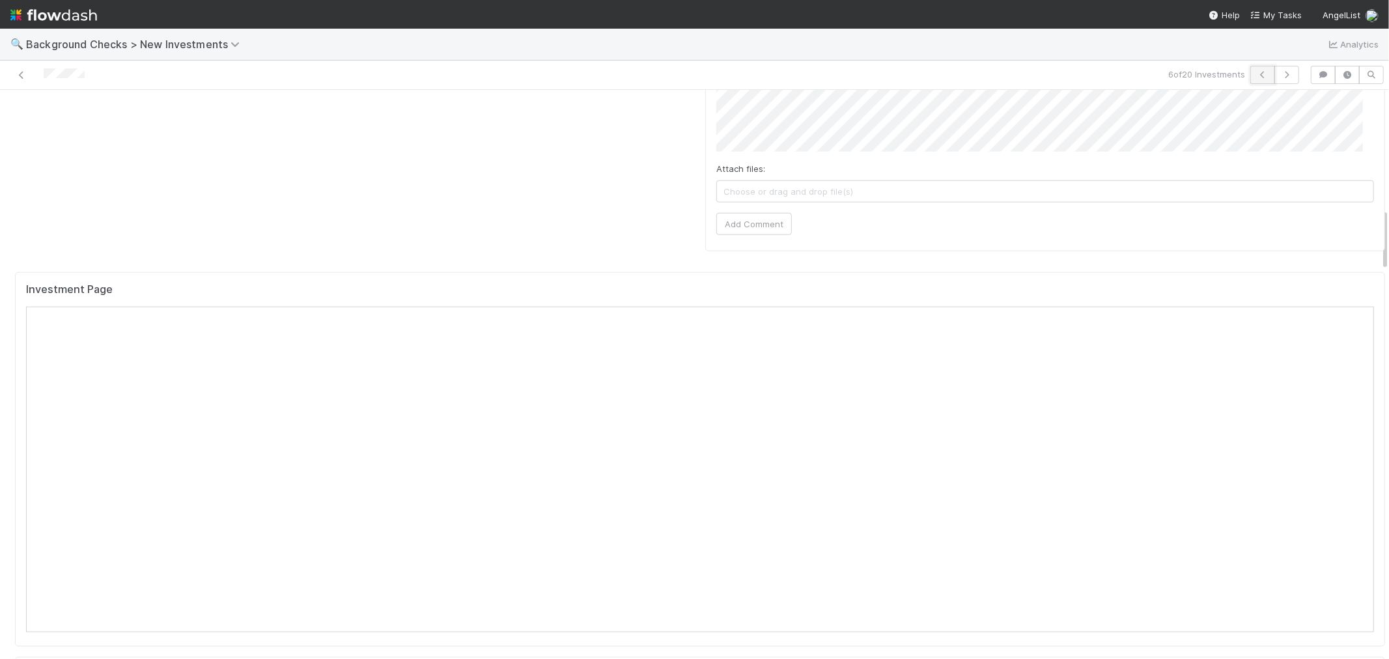
click at [1251, 79] on button "button" at bounding box center [1263, 75] width 25 height 18
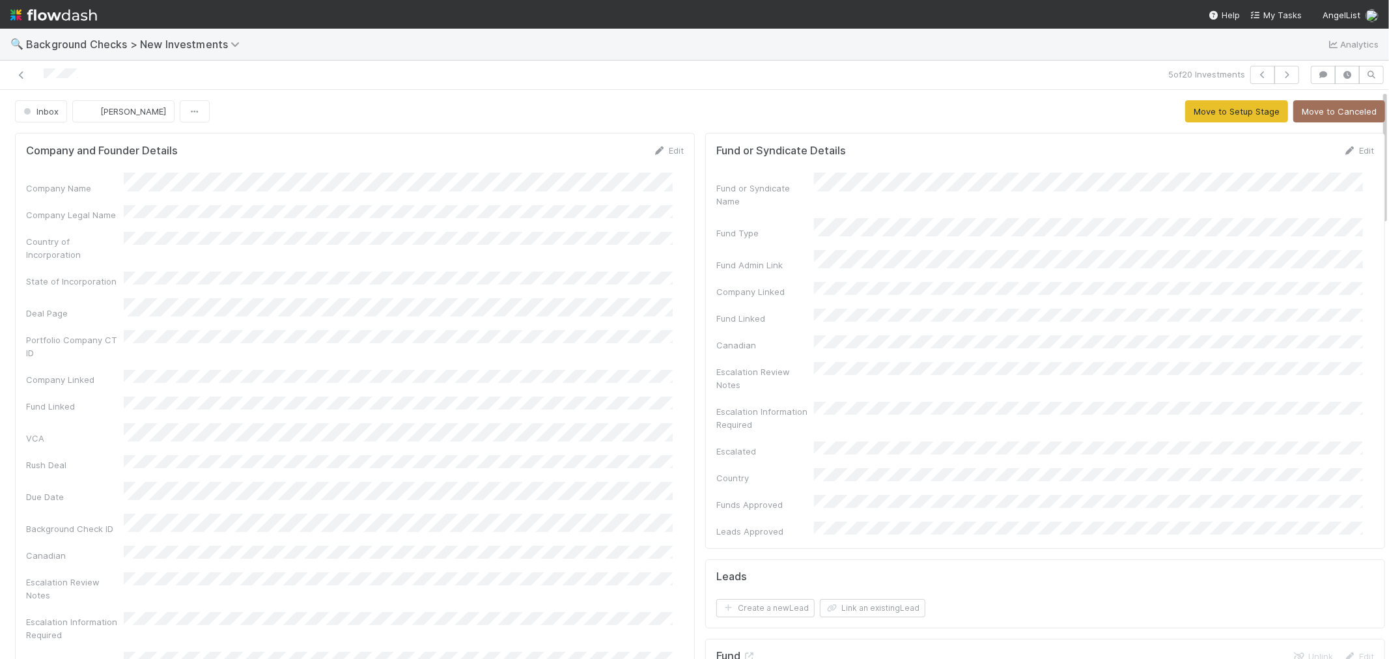
drag, startPoint x: 81, startPoint y: 75, endPoint x: 35, endPoint y: 74, distance: 45.6
click at [35, 74] on div at bounding box center [331, 75] width 652 height 18
click at [1257, 73] on icon "button" at bounding box center [1263, 75] width 13 height 8
drag, startPoint x: 82, startPoint y: 78, endPoint x: 341, endPoint y: 70, distance: 258.7
click at [37, 78] on div at bounding box center [331, 75] width 652 height 18
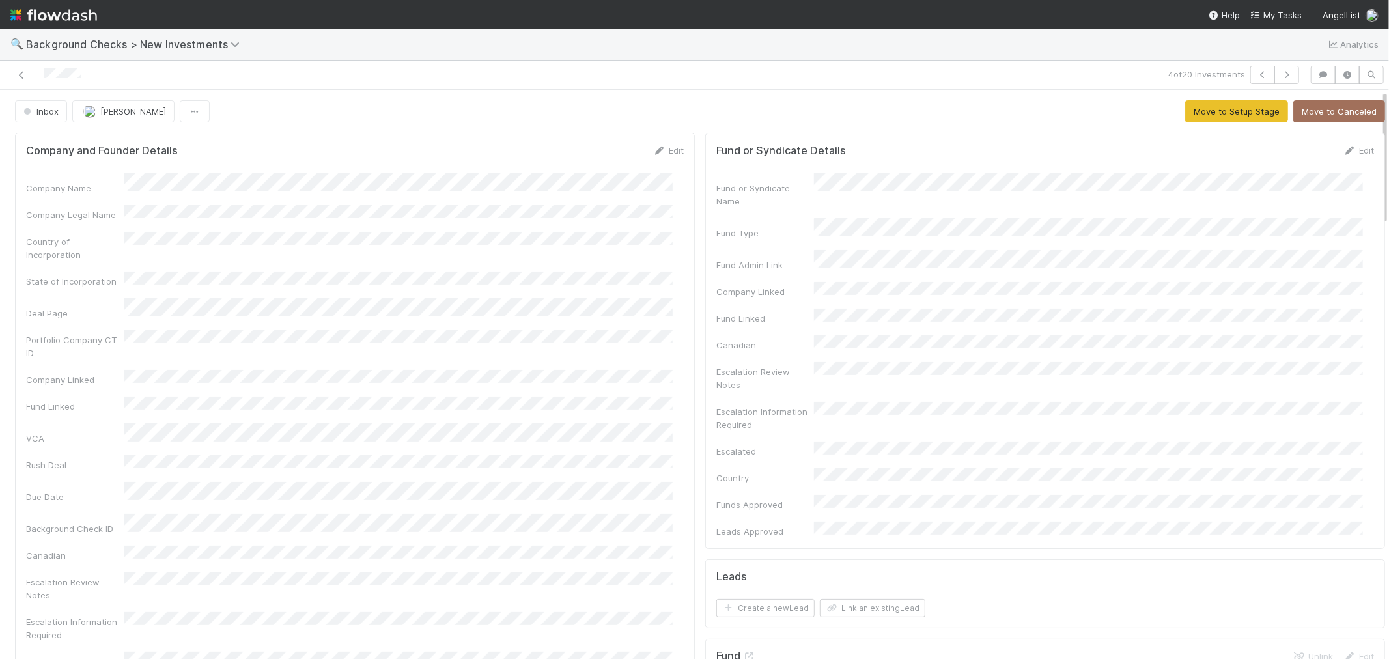
click at [629, 367] on div "Company Name Company Legal Name Country of Incorporation State of Incorporation…" at bounding box center [355, 461] width 658 height 576
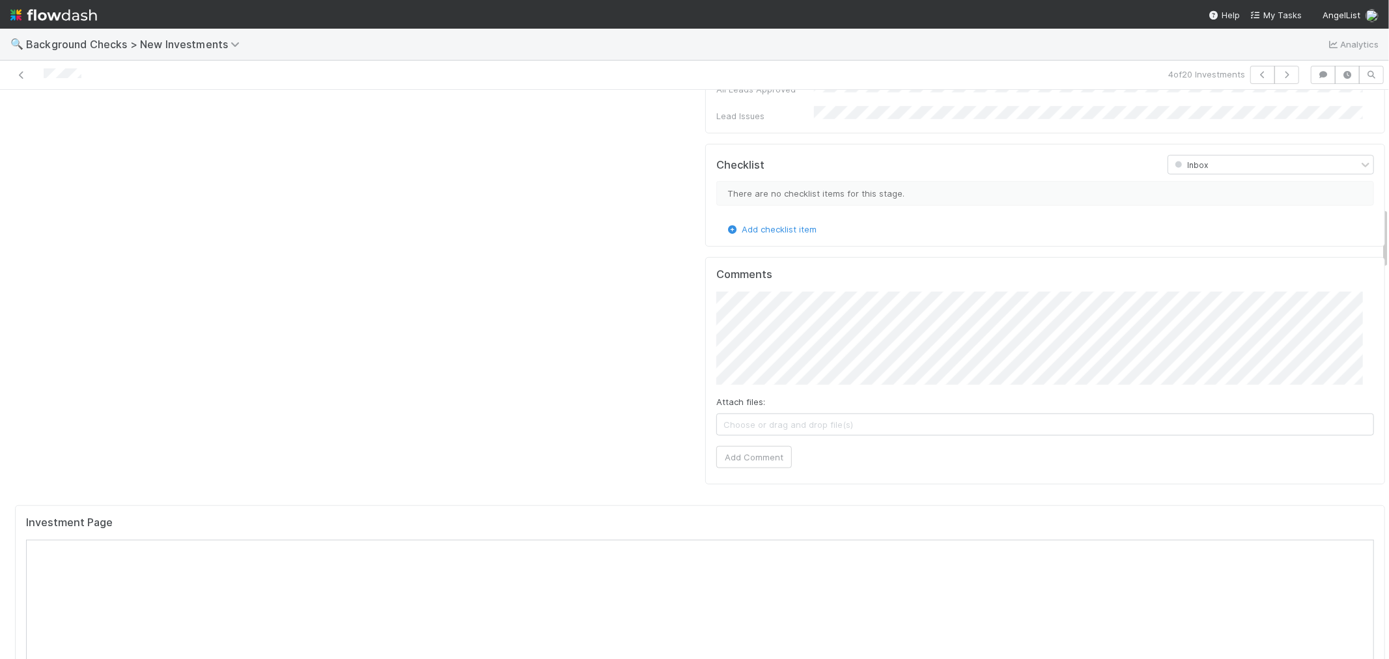
scroll to position [1085, 0]
click at [1251, 68] on button "button" at bounding box center [1263, 75] width 25 height 18
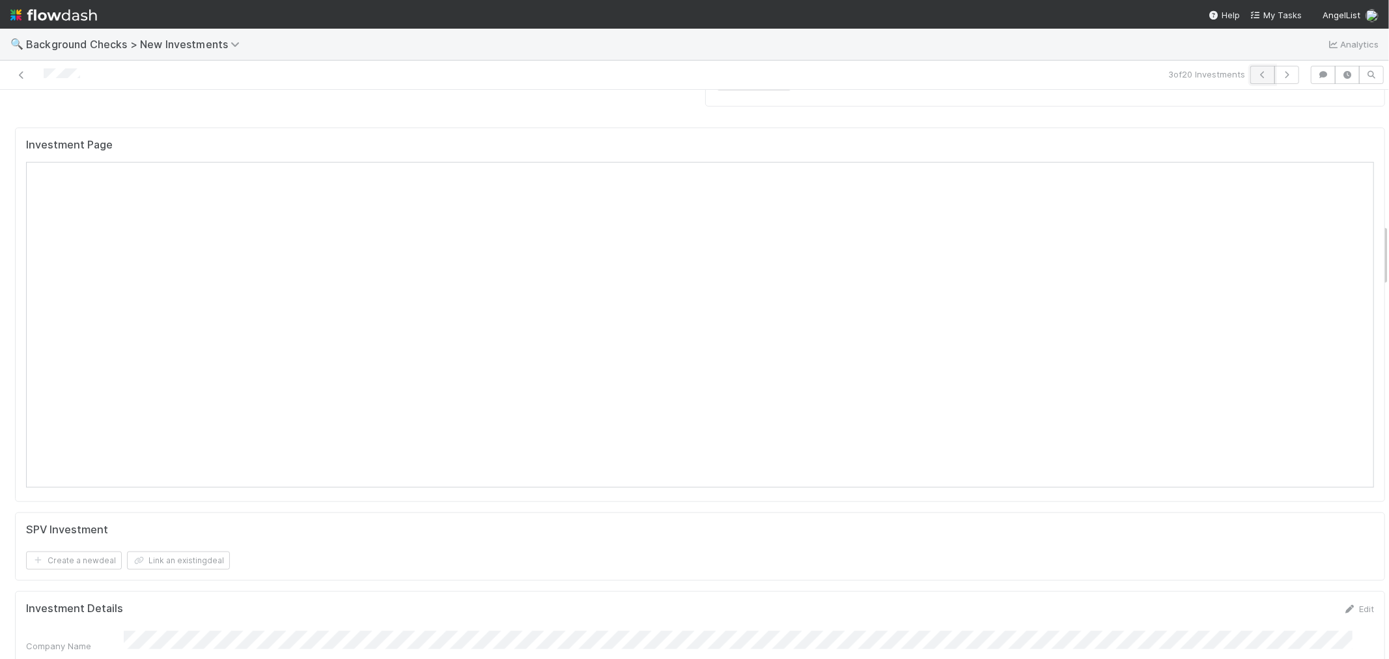
click at [1251, 79] on button "button" at bounding box center [1263, 75] width 25 height 18
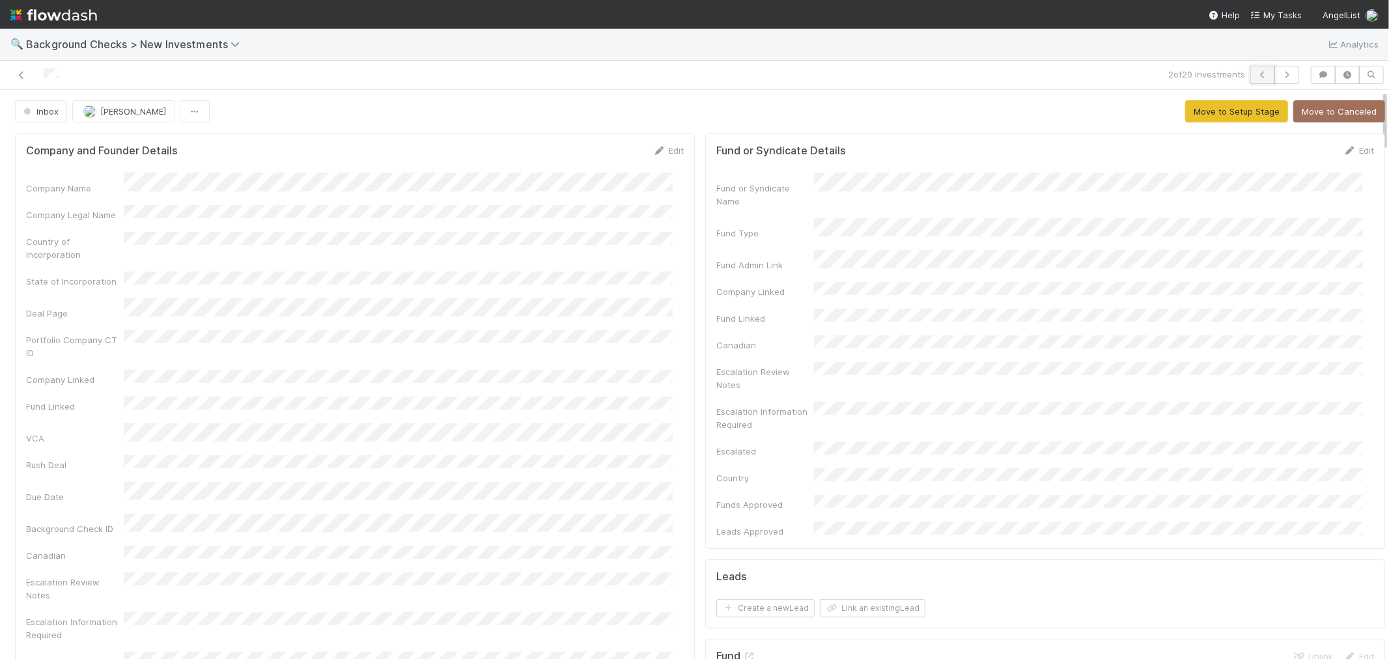
click at [1257, 77] on icon "button" at bounding box center [1263, 75] width 13 height 8
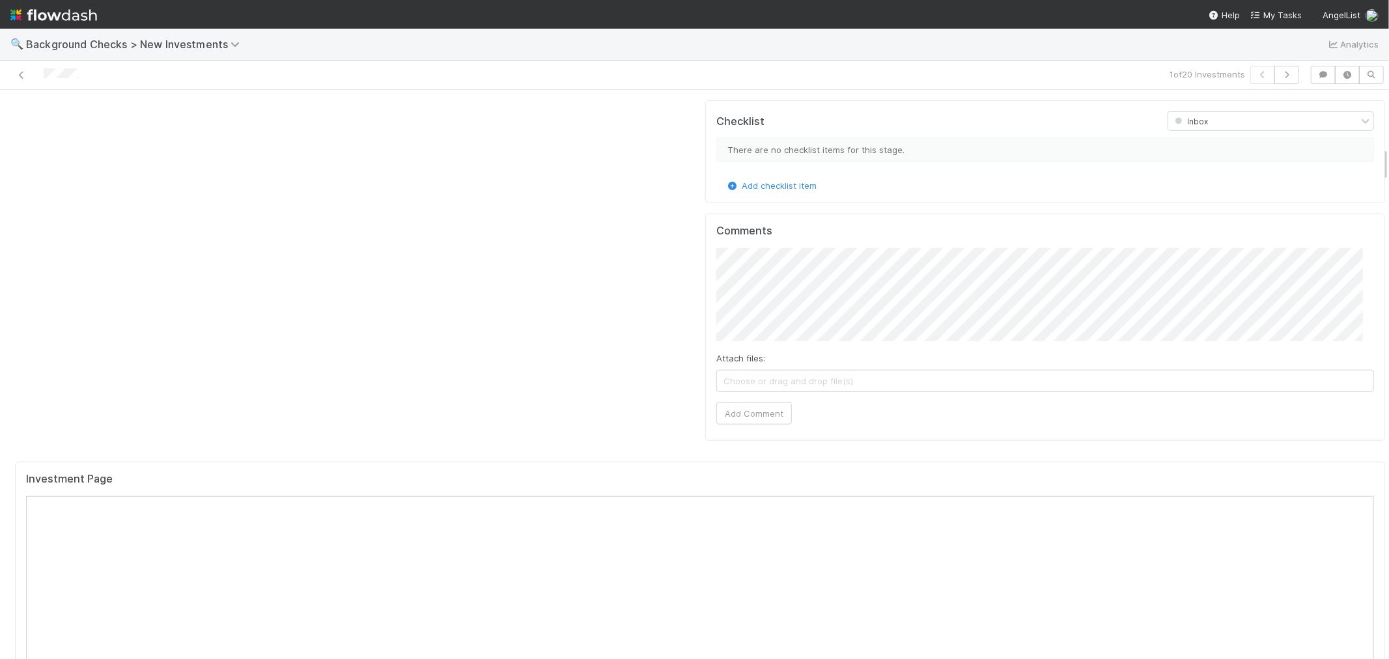
scroll to position [941, 0]
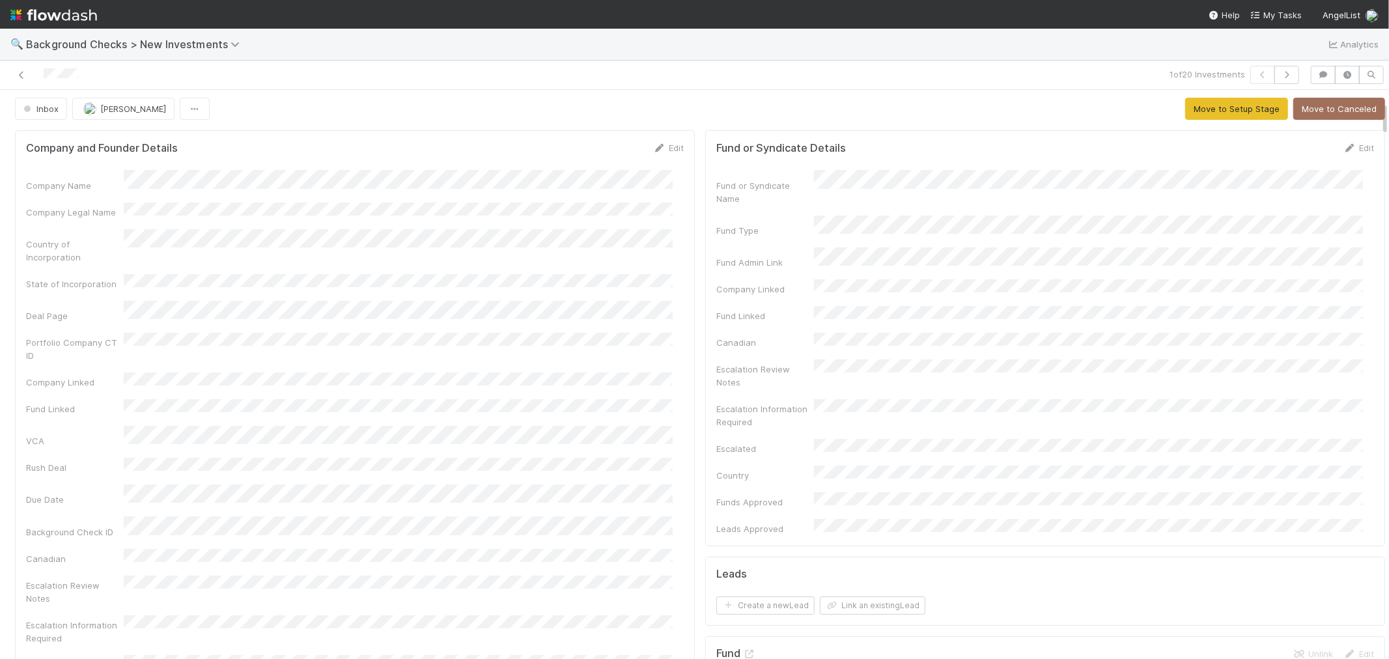
scroll to position [0, 0]
drag, startPoint x: 666, startPoint y: 150, endPoint x: 477, endPoint y: 170, distance: 190.0
click at [666, 150] on link "Edit" at bounding box center [668, 150] width 31 height 10
click at [614, 144] on button "Save" at bounding box center [614, 155] width 37 height 22
click at [1186, 111] on button "Move to Setup Stage" at bounding box center [1237, 111] width 103 height 22
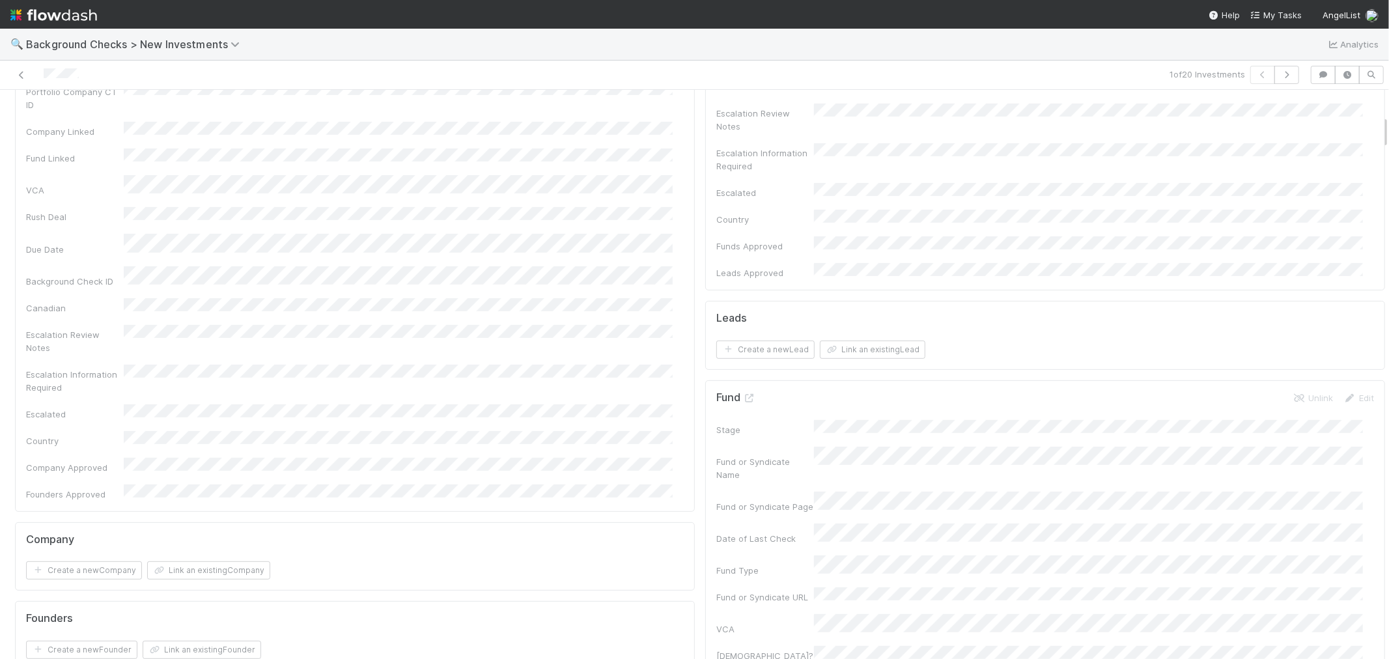
scroll to position [434, 0]
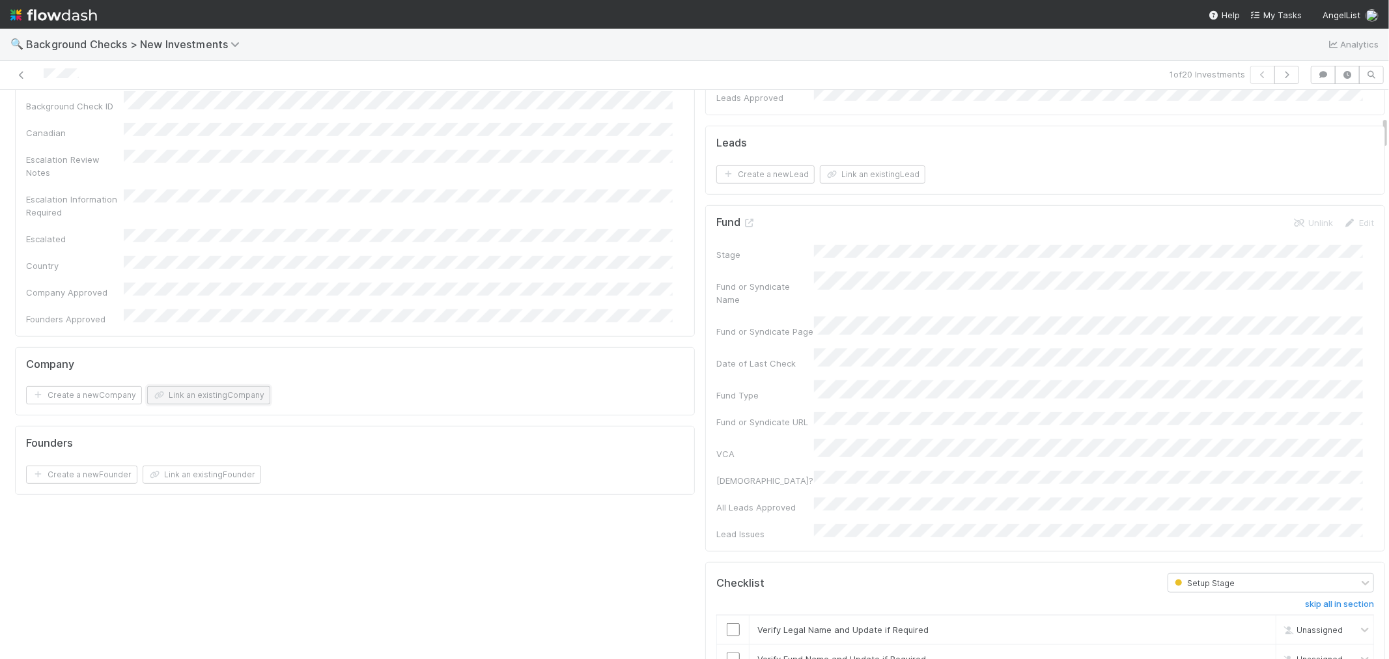
click at [231, 386] on button "Link an existing Company" at bounding box center [208, 395] width 123 height 18
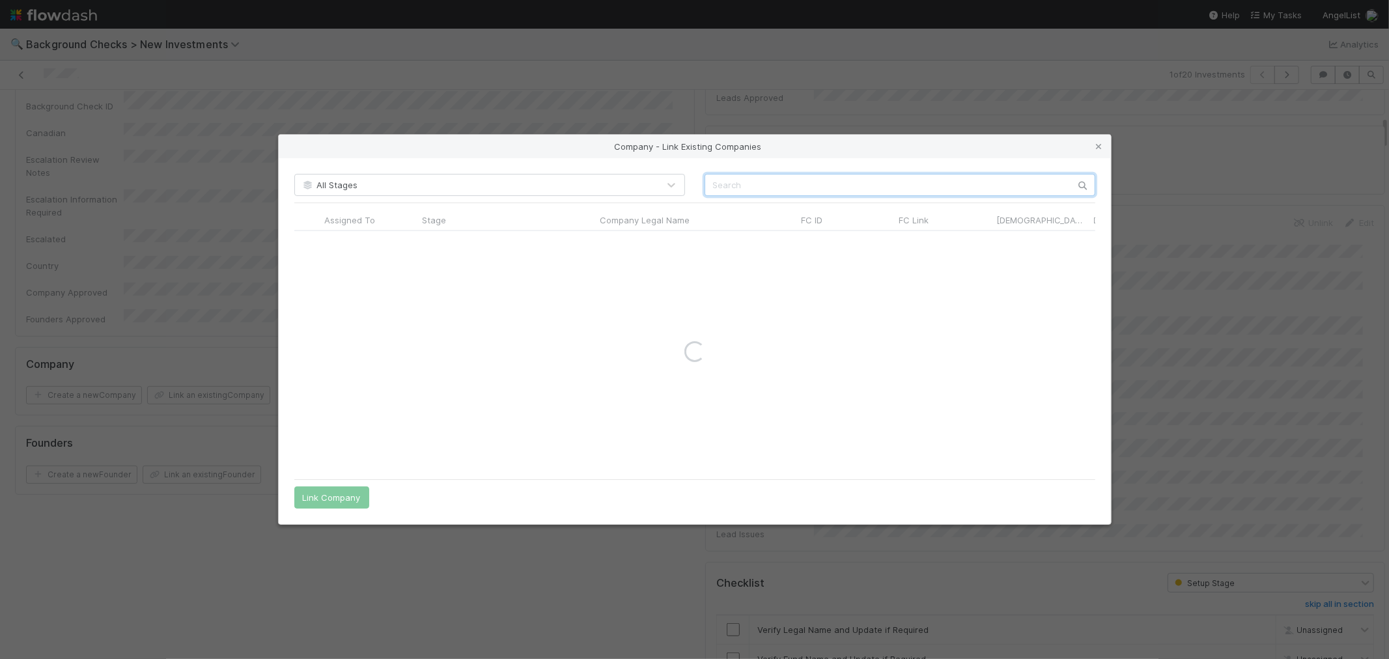
click at [753, 181] on input "text" at bounding box center [900, 185] width 391 height 22
paste input "Workwise Solutions Inc."
drag, startPoint x: 752, startPoint y: 183, endPoint x: 1265, endPoint y: 228, distance: 515.3
click at [1265, 228] on div "Company - Link Existing Companies All Stages Workwise Solutions Inc. Assigned T…" at bounding box center [694, 329] width 1389 height 659
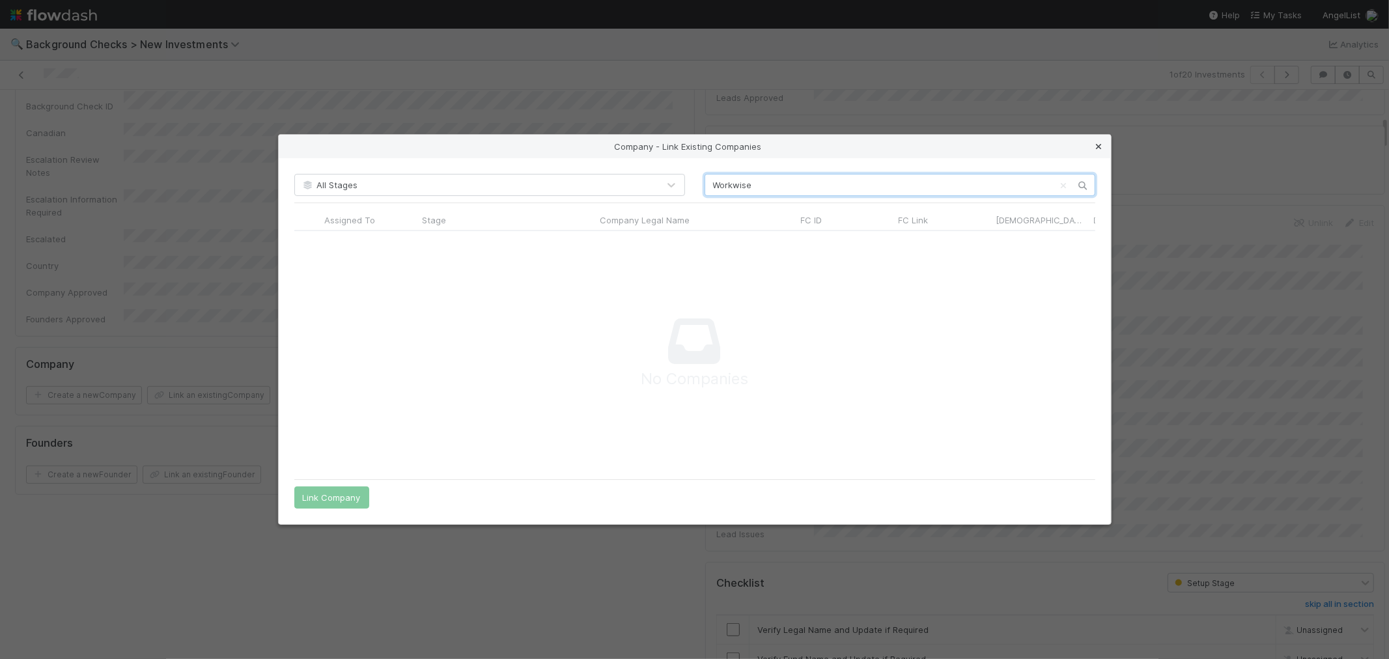
type input "Workwise"
click at [1098, 148] on icon at bounding box center [1099, 147] width 13 height 8
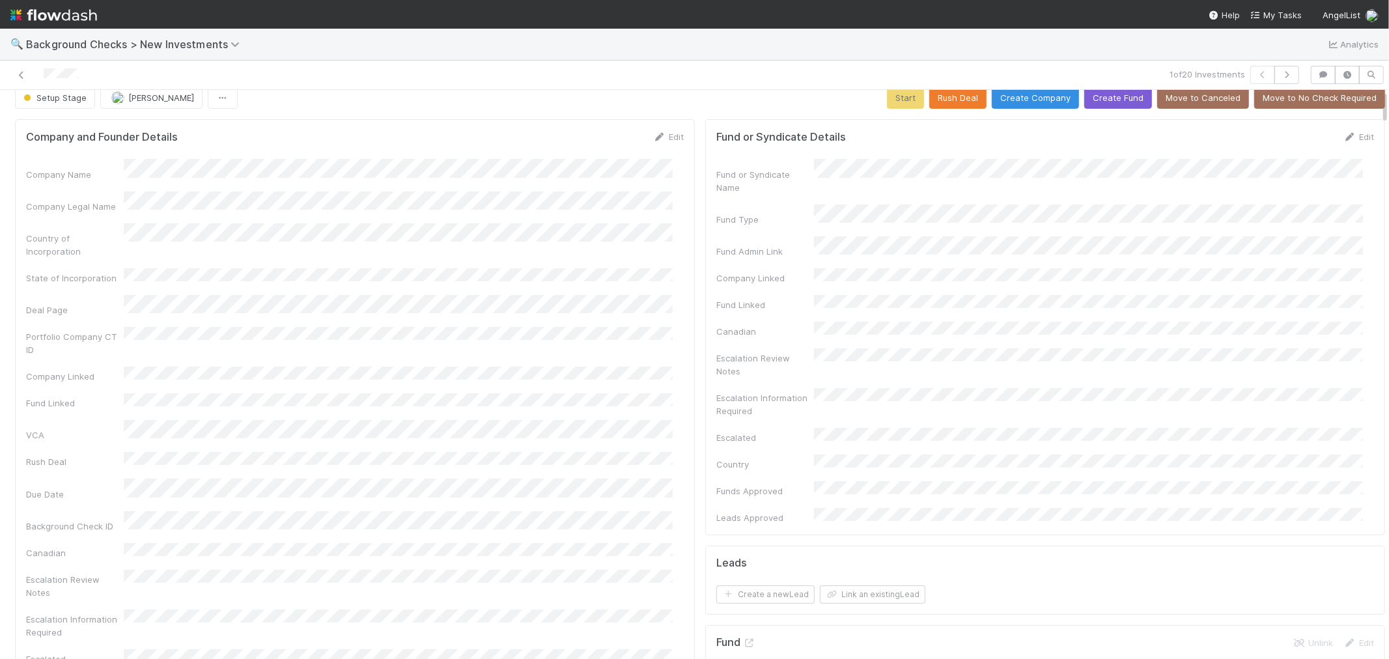
scroll to position [0, 0]
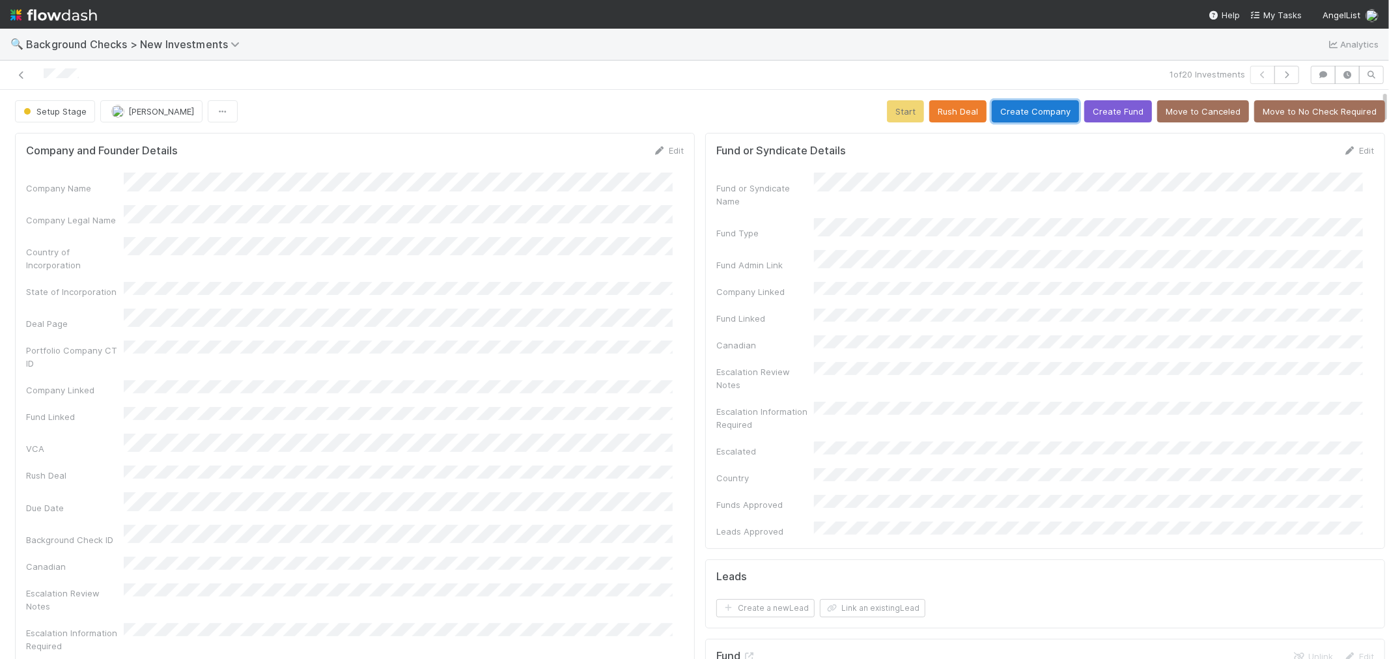
drag, startPoint x: 1047, startPoint y: 109, endPoint x: 857, endPoint y: 168, distance: 199.2
click at [1044, 109] on button "Create Company" at bounding box center [1035, 111] width 87 height 22
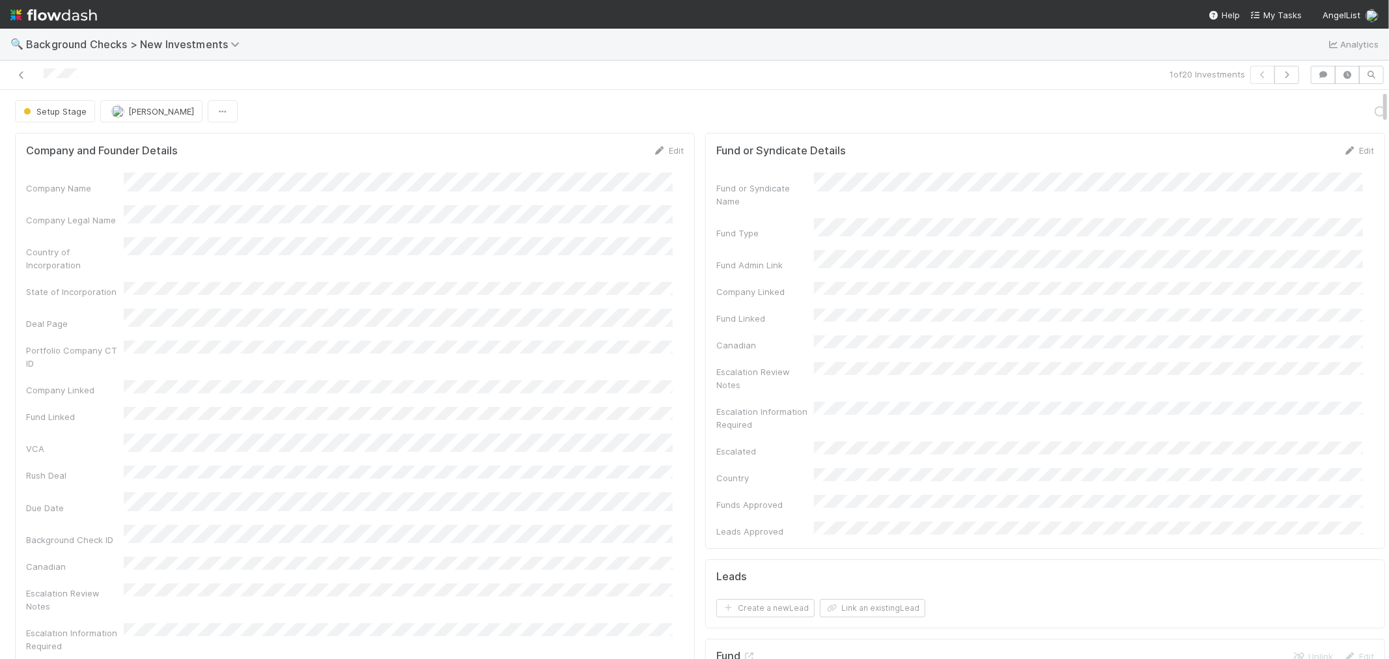
click at [654, 284] on div "Company Name Company Legal Name Country of Incorporation State of Incorporation…" at bounding box center [355, 466] width 658 height 586
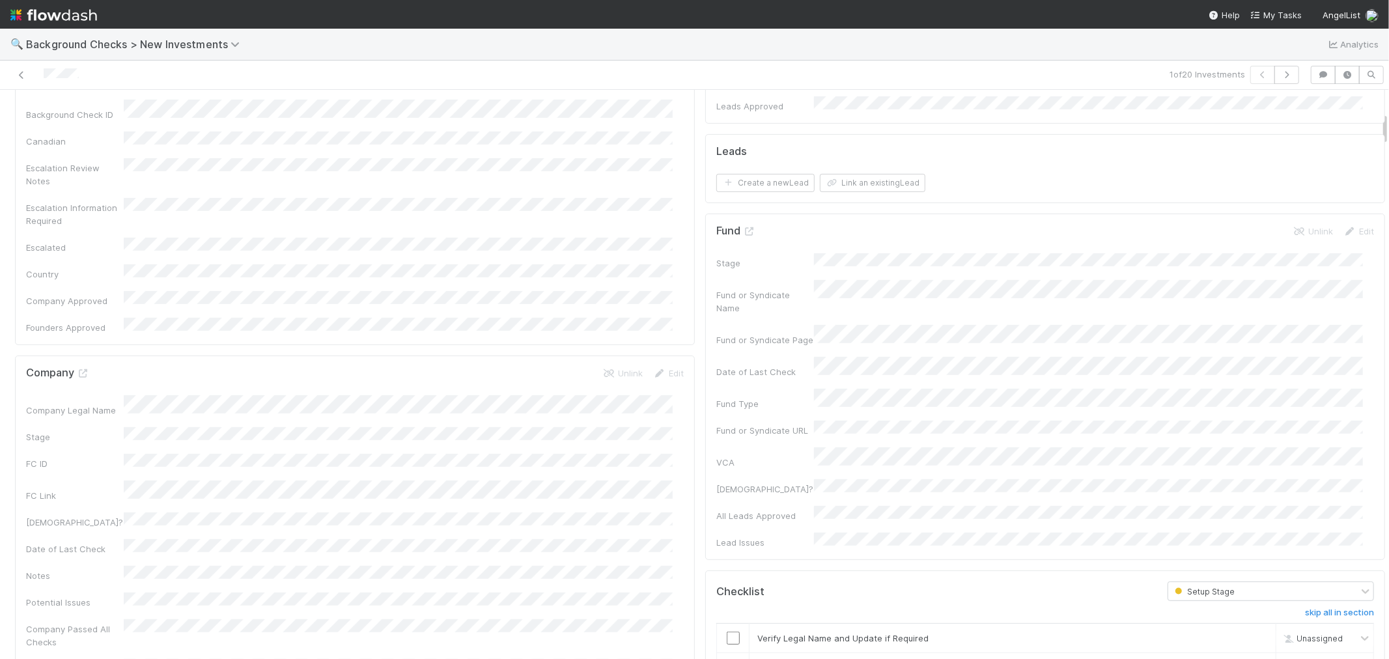
scroll to position [651, 0]
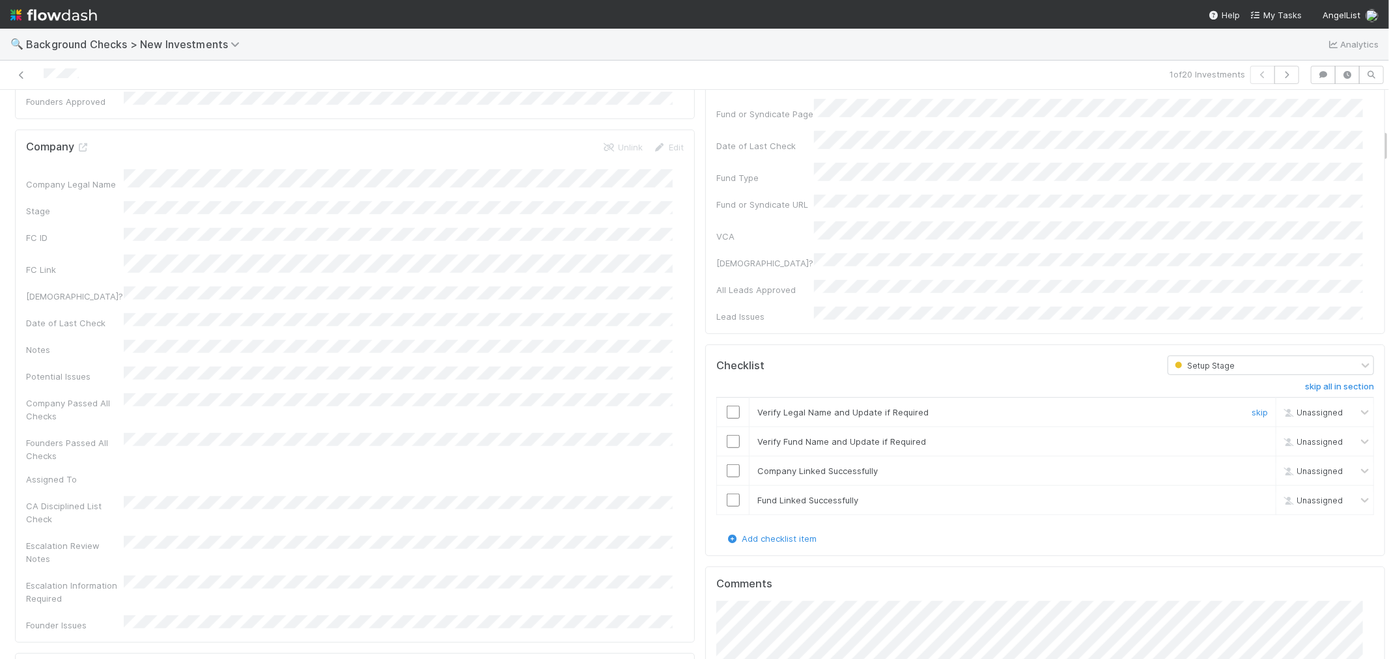
click at [727, 406] on input "checkbox" at bounding box center [733, 412] width 13 height 13
click at [727, 435] on input "checkbox" at bounding box center [733, 441] width 13 height 13
click at [727, 464] on input "checkbox" at bounding box center [733, 470] width 13 height 13
click at [723, 486] on td at bounding box center [733, 500] width 33 height 29
click at [727, 494] on input "checkbox" at bounding box center [733, 500] width 13 height 13
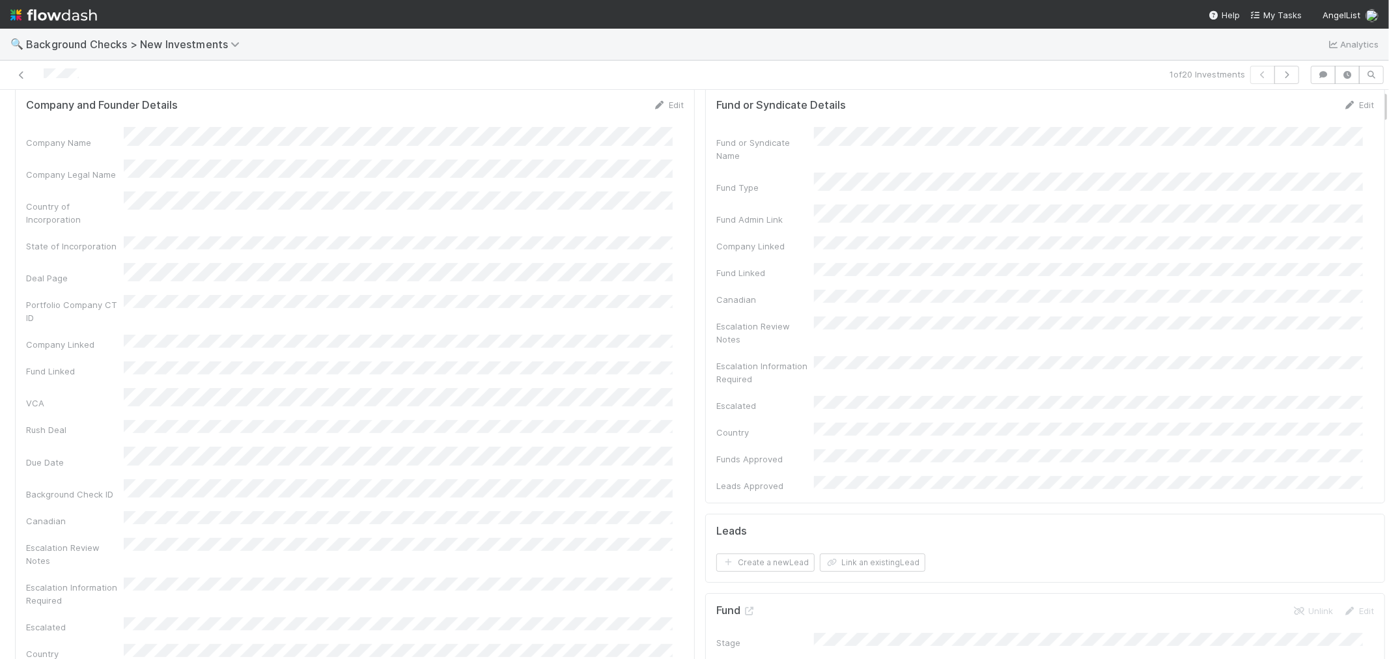
scroll to position [0, 0]
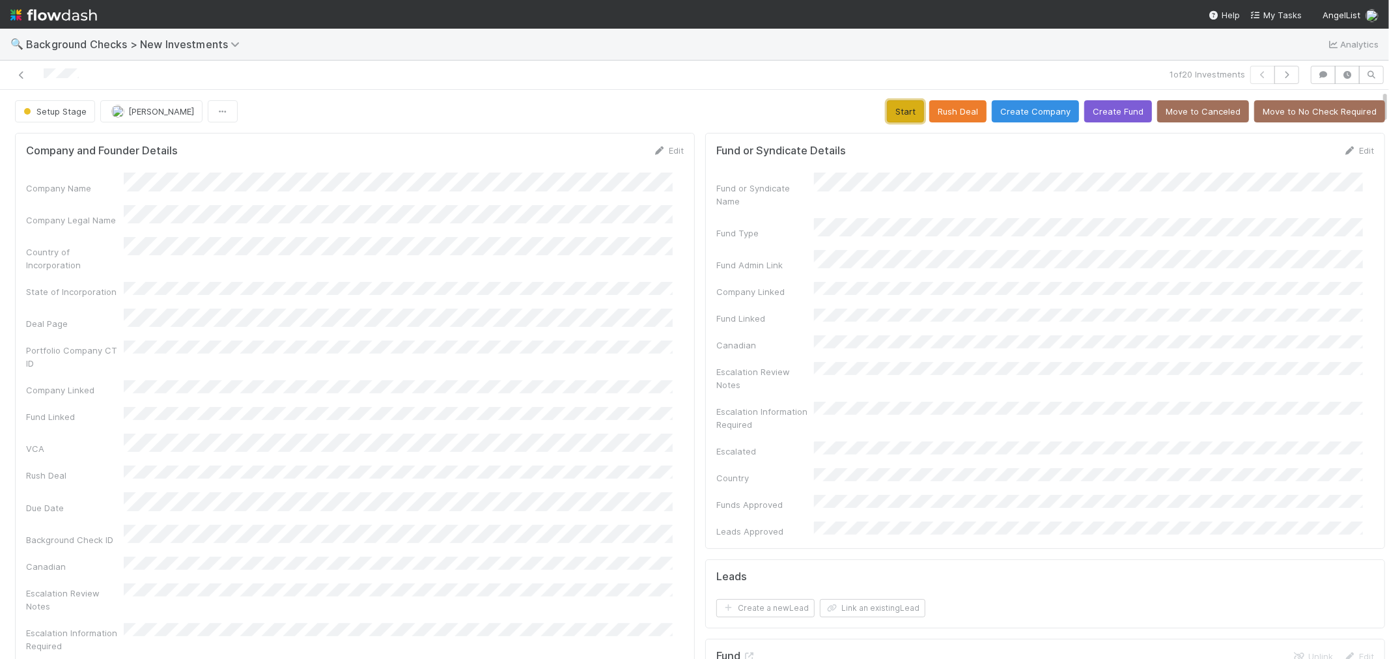
click at [887, 115] on button "Start" at bounding box center [905, 111] width 37 height 22
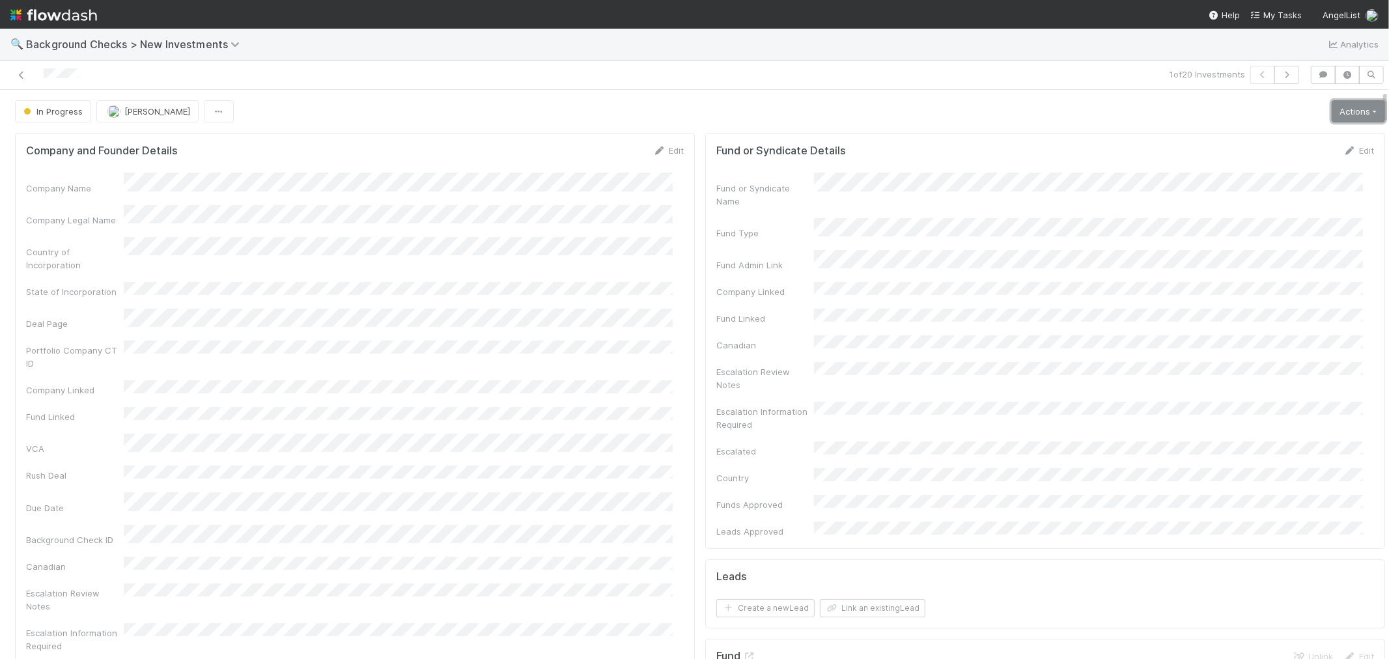
click at [1332, 111] on link "Actions" at bounding box center [1358, 111] width 53 height 22
click at [1255, 267] on button "Link Lead" at bounding box center [1314, 266] width 145 height 18
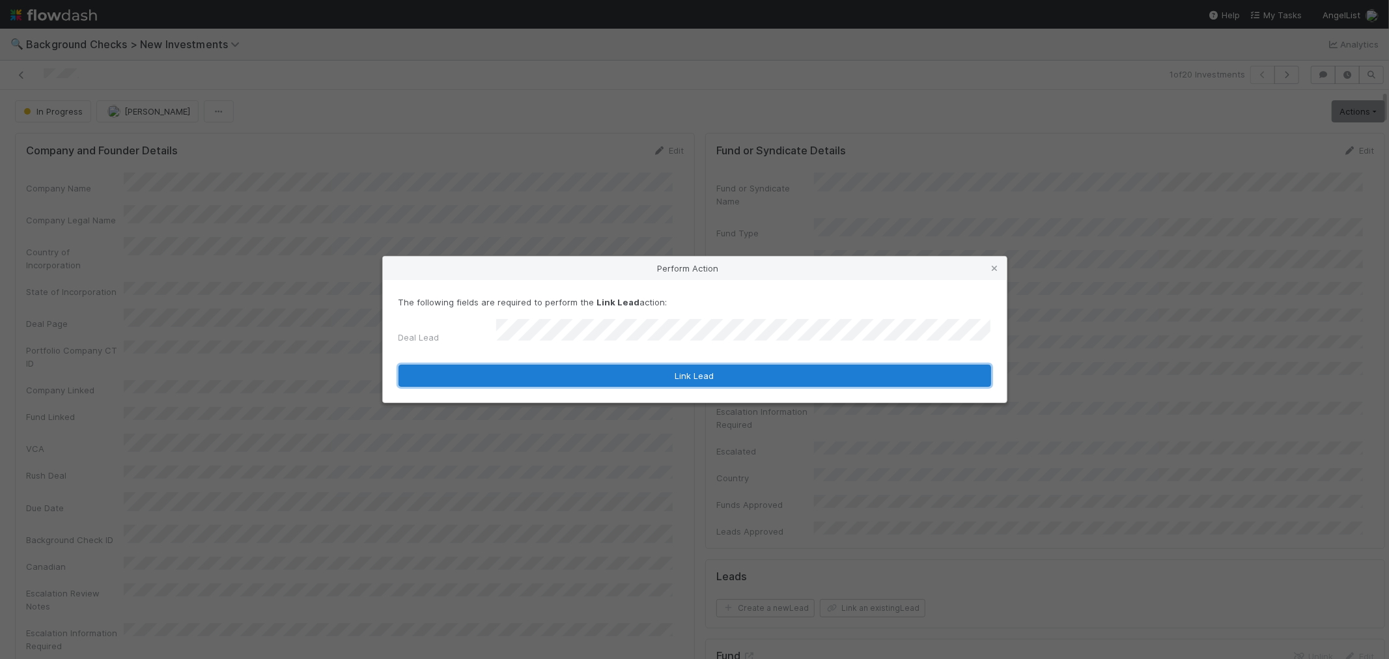
click at [756, 375] on button "Link Lead" at bounding box center [695, 376] width 593 height 22
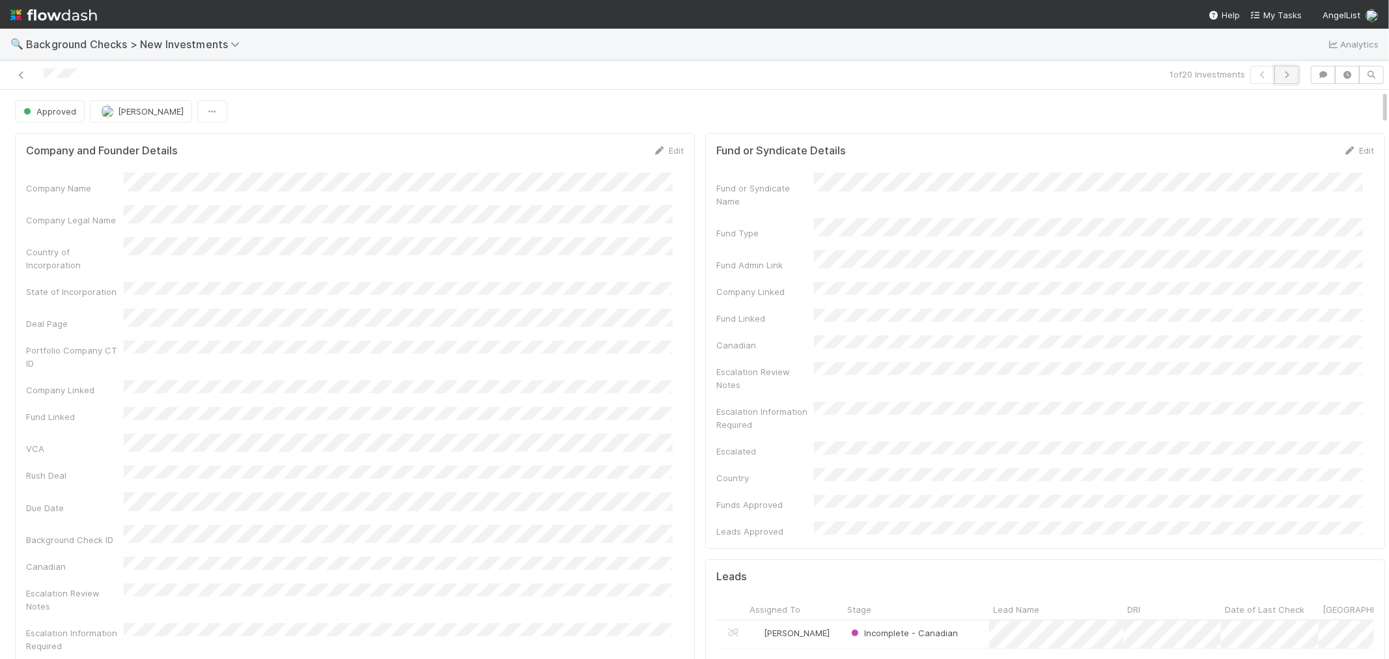
click at [1285, 74] on button "button" at bounding box center [1287, 75] width 25 height 18
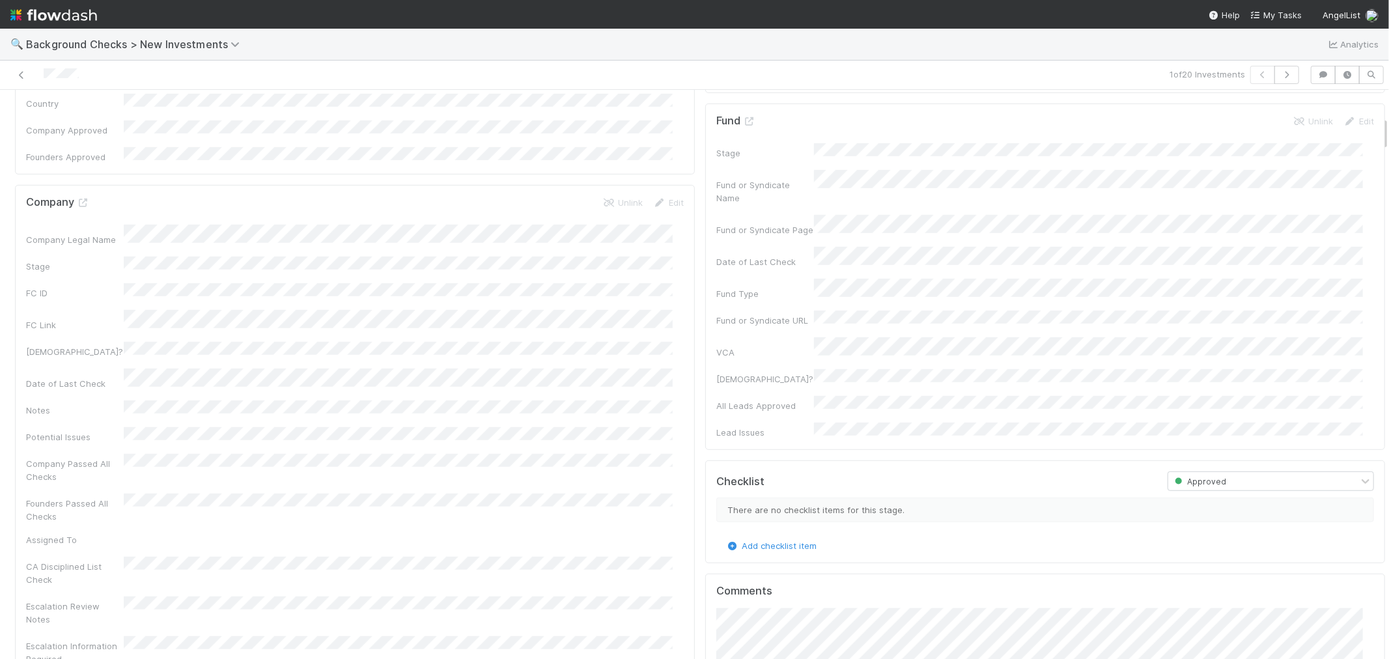
scroll to position [434, 0]
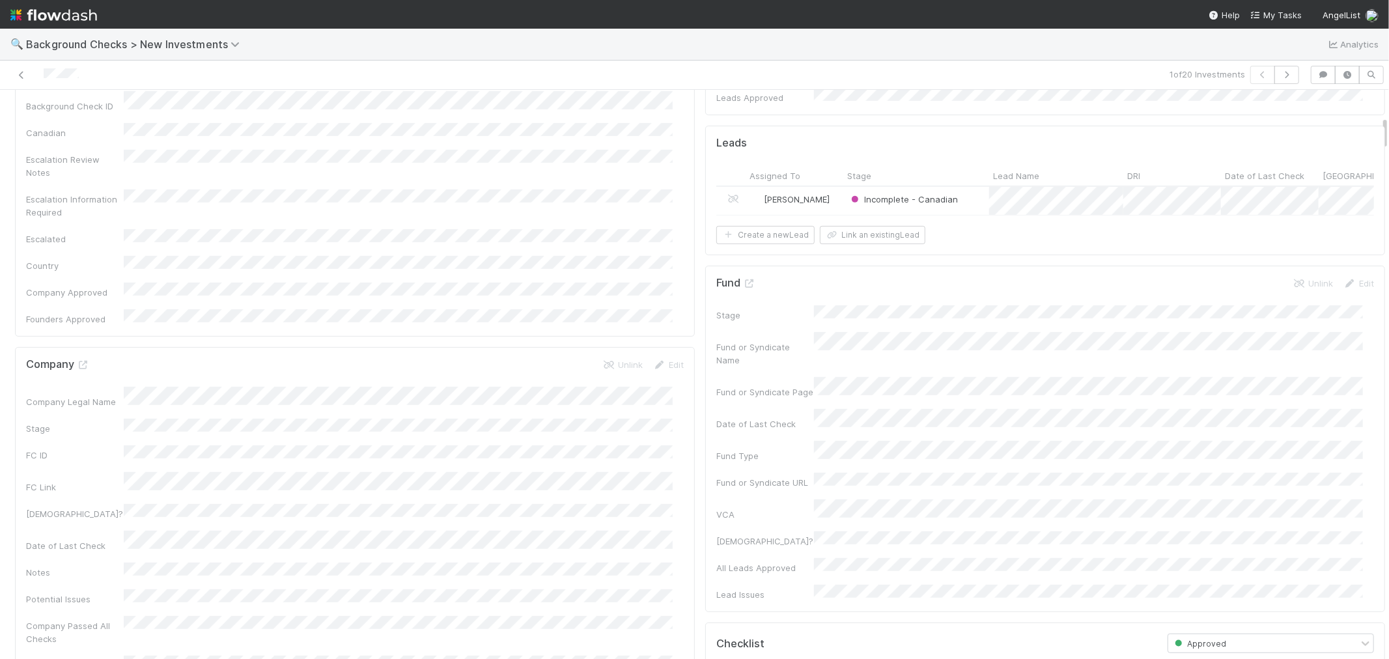
click at [583, 446] on div "Company Legal Name Stage FC ID FC Link Canadian? Date of Last Check Notes Poten…" at bounding box center [355, 621] width 658 height 468
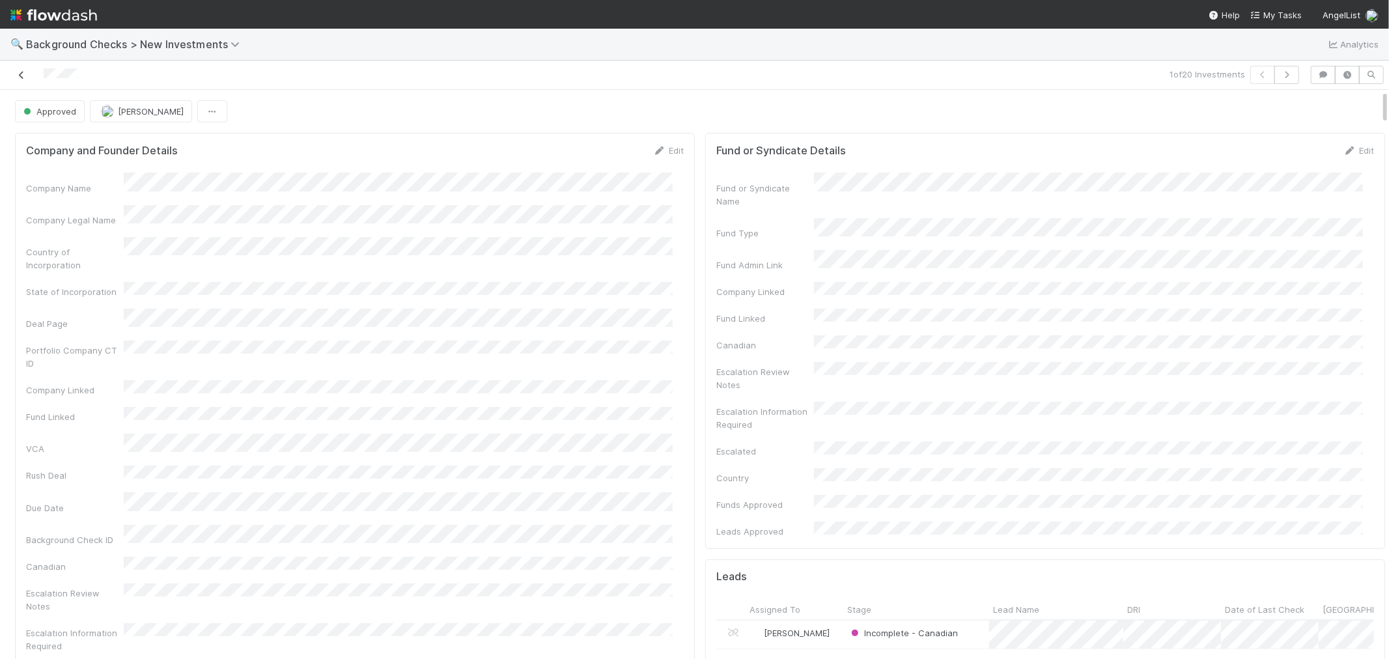
click at [22, 74] on icon at bounding box center [21, 75] width 13 height 8
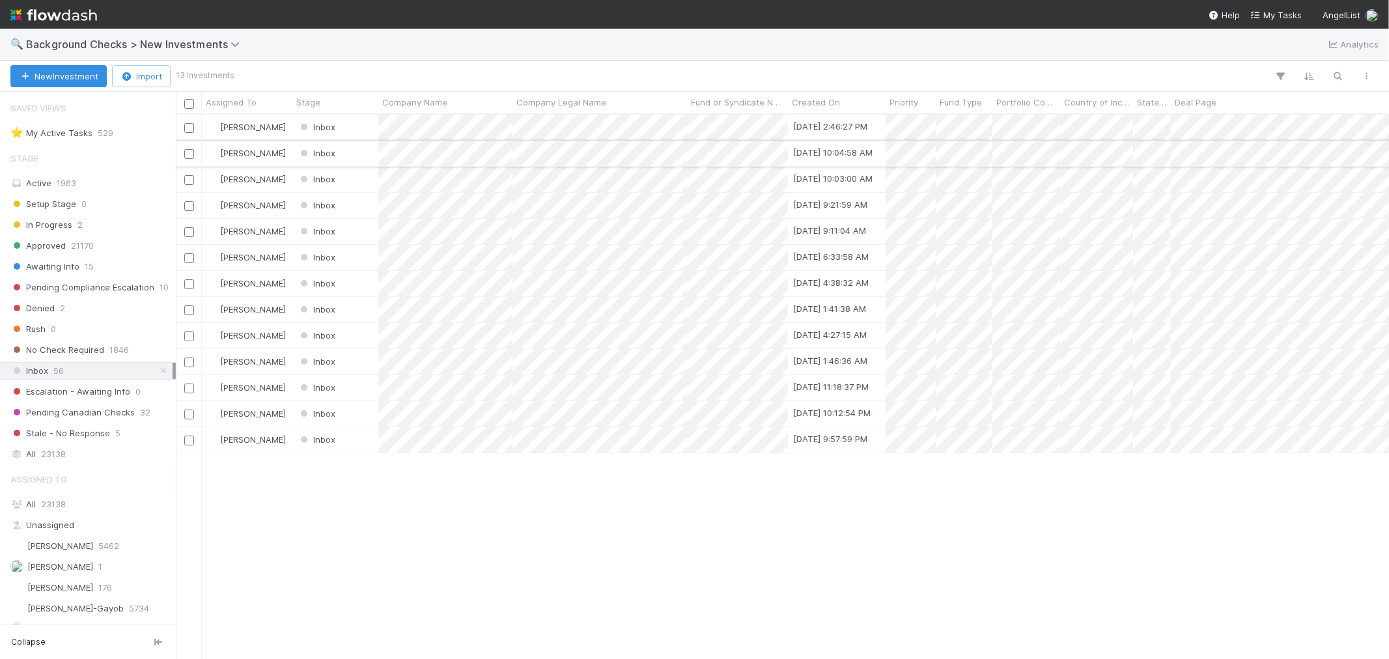
scroll to position [533, 1202]
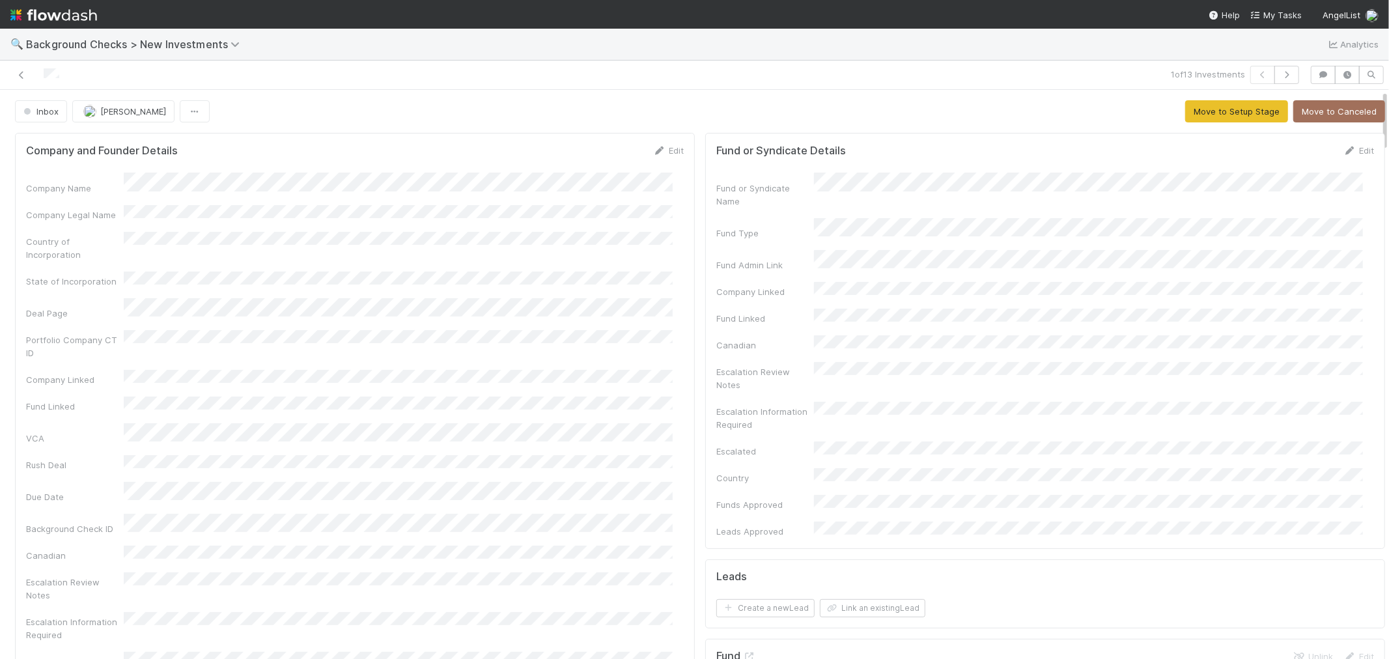
drag, startPoint x: 665, startPoint y: 150, endPoint x: 546, endPoint y: 173, distance: 121.2
click at [665, 150] on link "Edit" at bounding box center [668, 150] width 31 height 10
click at [601, 151] on button "Save" at bounding box center [614, 155] width 37 height 22
click at [1220, 109] on button "Move to Setup Stage" at bounding box center [1237, 111] width 103 height 22
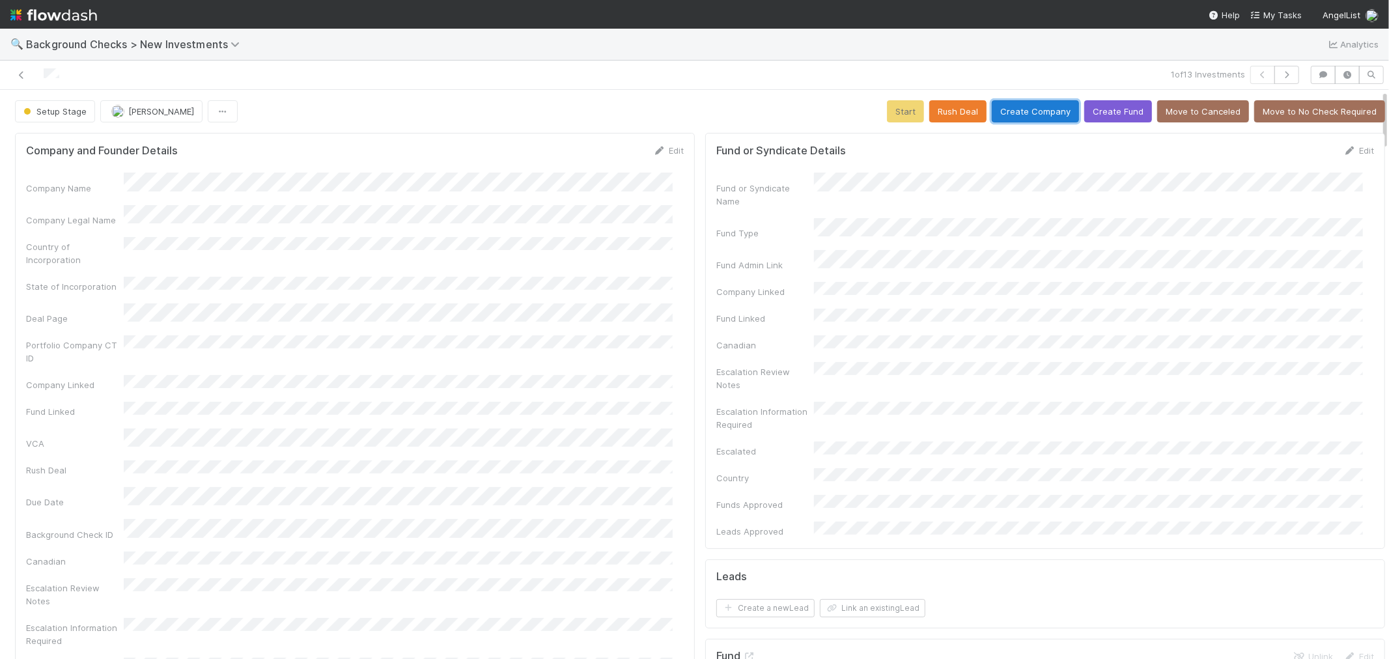
click at [1041, 108] on button "Create Company" at bounding box center [1035, 111] width 87 height 22
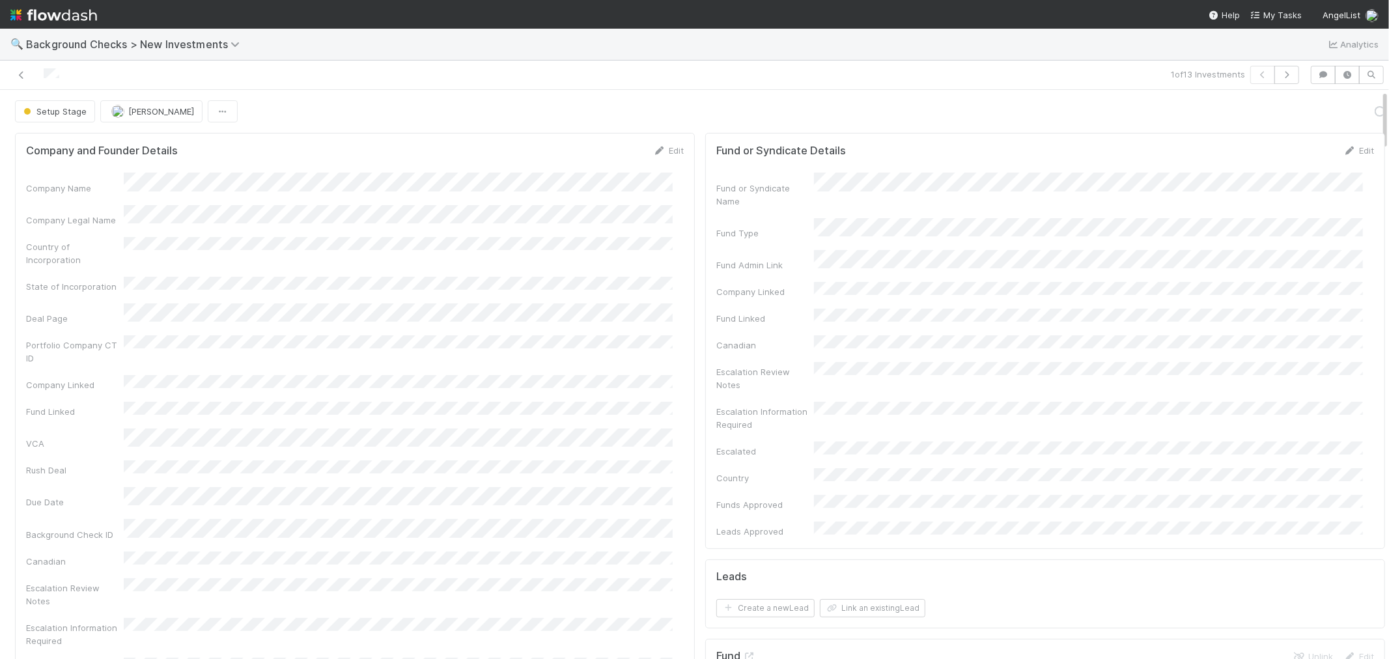
drag, startPoint x: 712, startPoint y: 240, endPoint x: 698, endPoint y: 252, distance: 18.9
click at [717, 250] on div "Fund Admin Link" at bounding box center [1046, 260] width 658 height 21
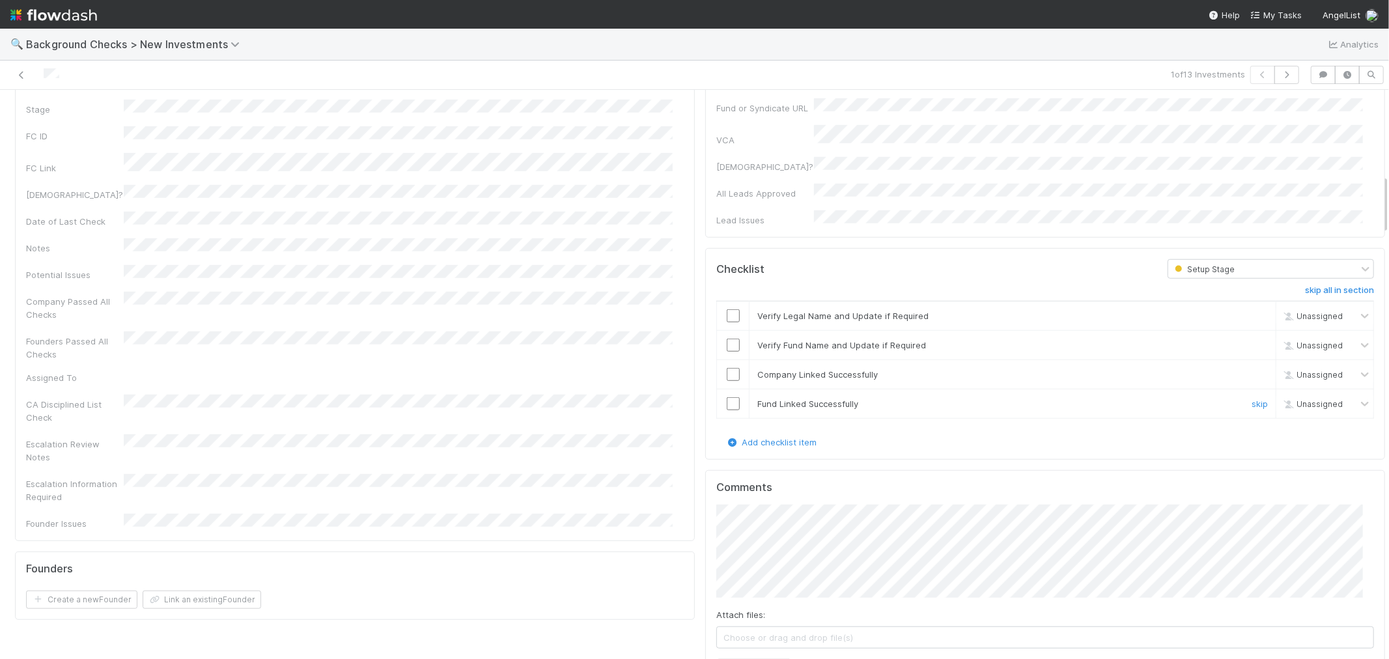
scroll to position [796, 0]
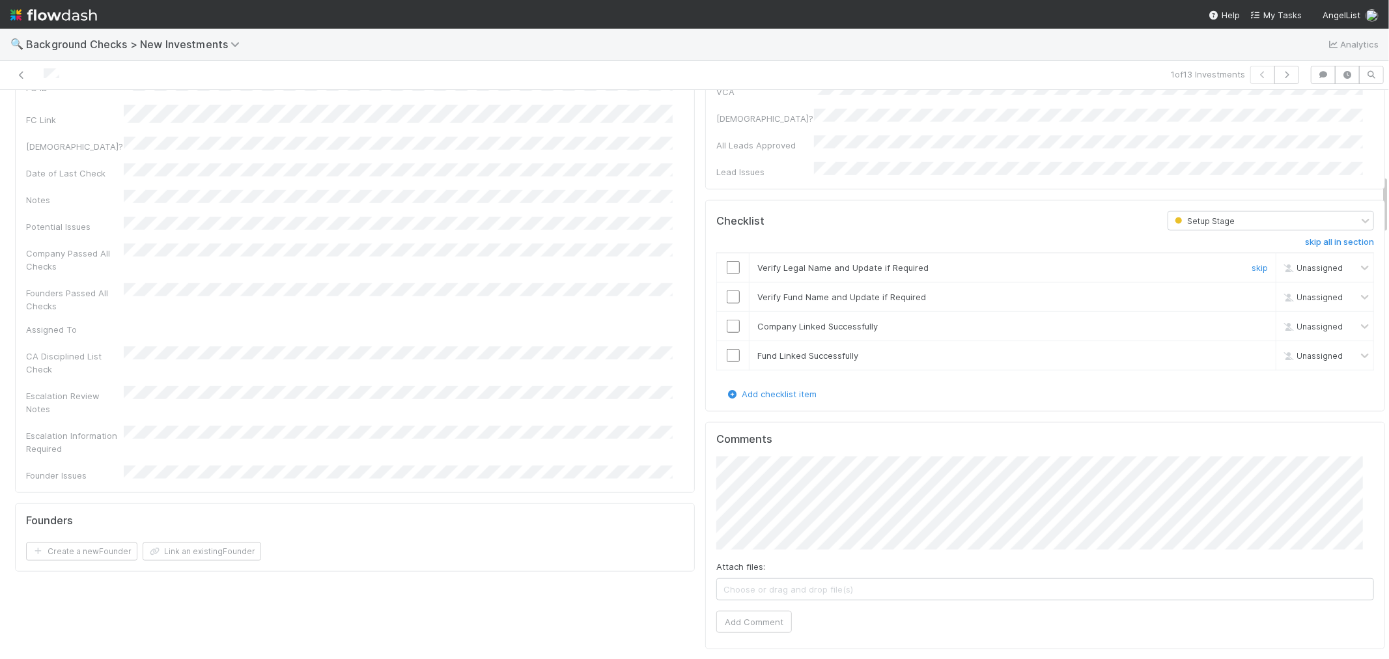
drag, startPoint x: 717, startPoint y: 189, endPoint x: 720, endPoint y: 210, distance: 21.7
click at [727, 261] on input "checkbox" at bounding box center [733, 267] width 13 height 13
click at [727, 291] on input "checkbox" at bounding box center [733, 297] width 13 height 13
click at [719, 312] on td at bounding box center [733, 326] width 33 height 29
click at [727, 320] on input "checkbox" at bounding box center [733, 326] width 13 height 13
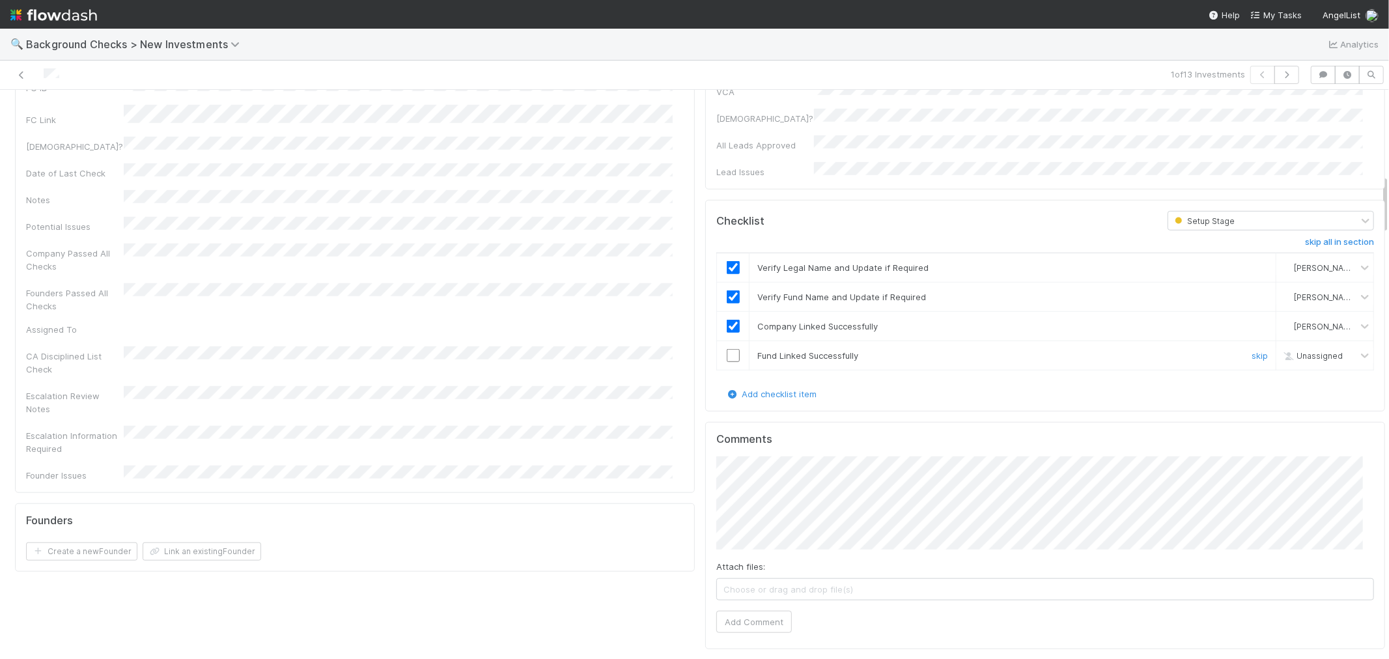
click at [727, 349] on input "checkbox" at bounding box center [733, 355] width 13 height 13
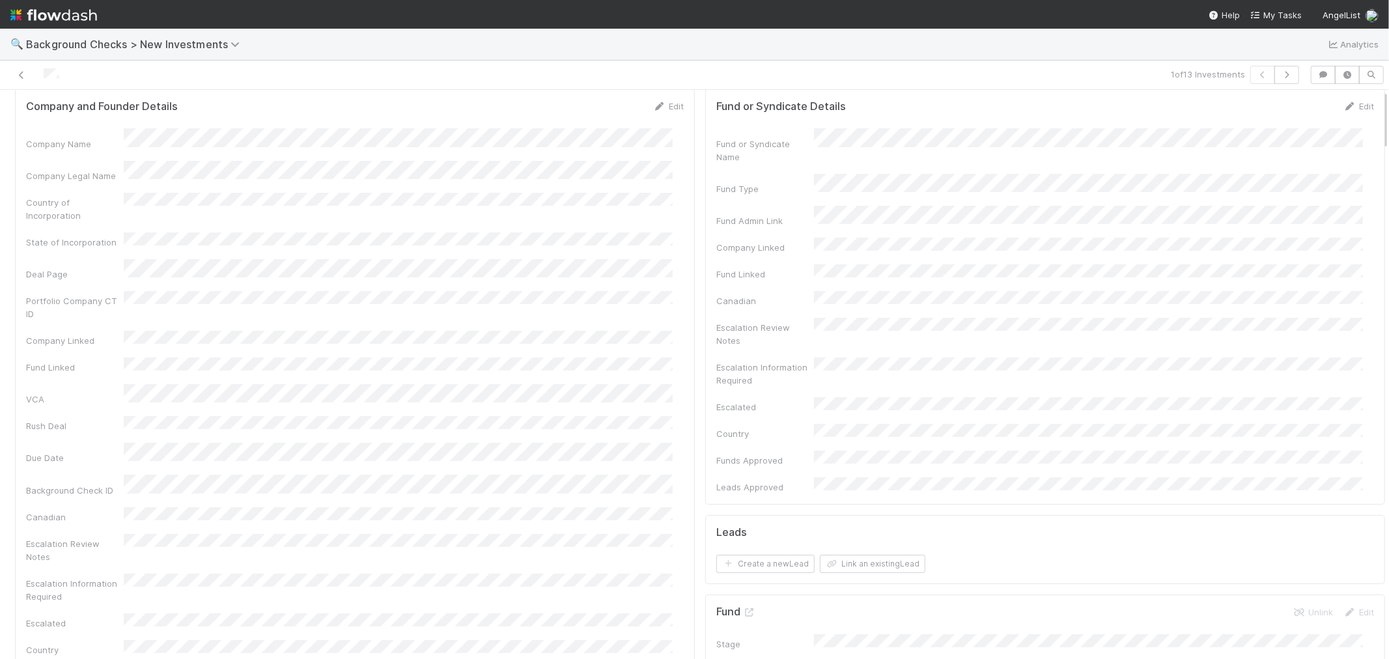
scroll to position [0, 0]
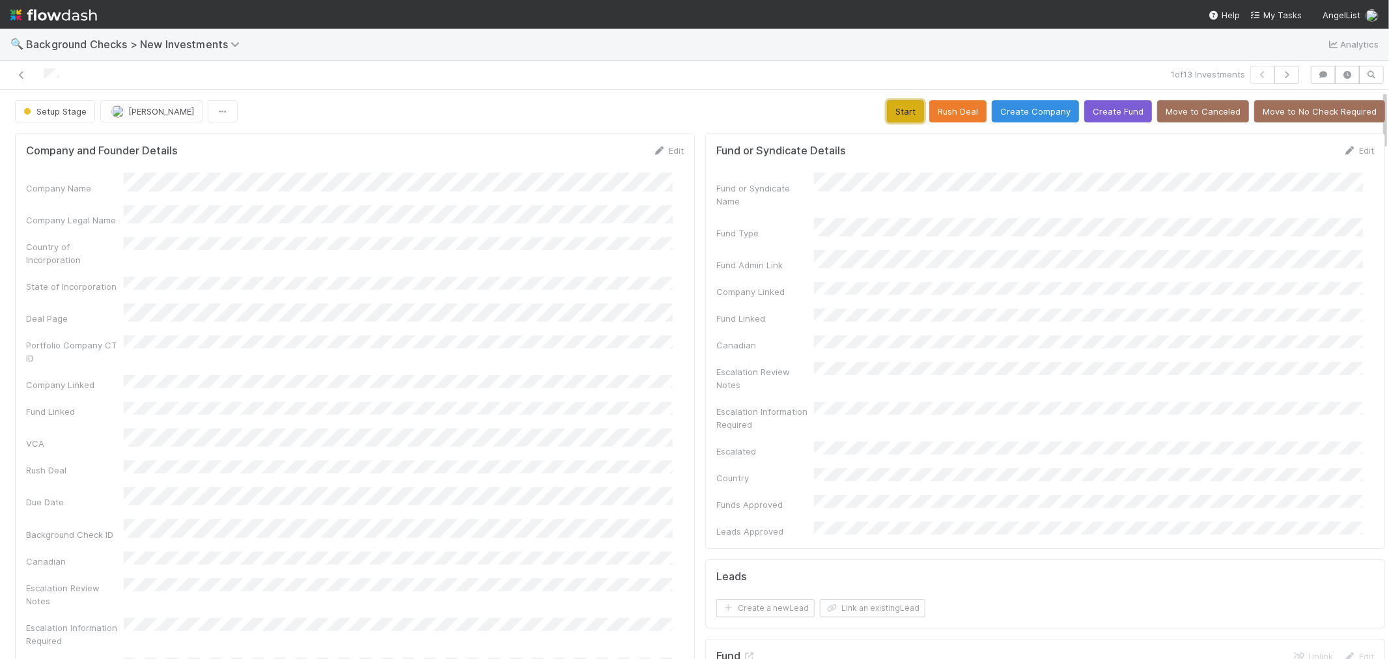
click at [887, 114] on button "Start" at bounding box center [905, 111] width 37 height 22
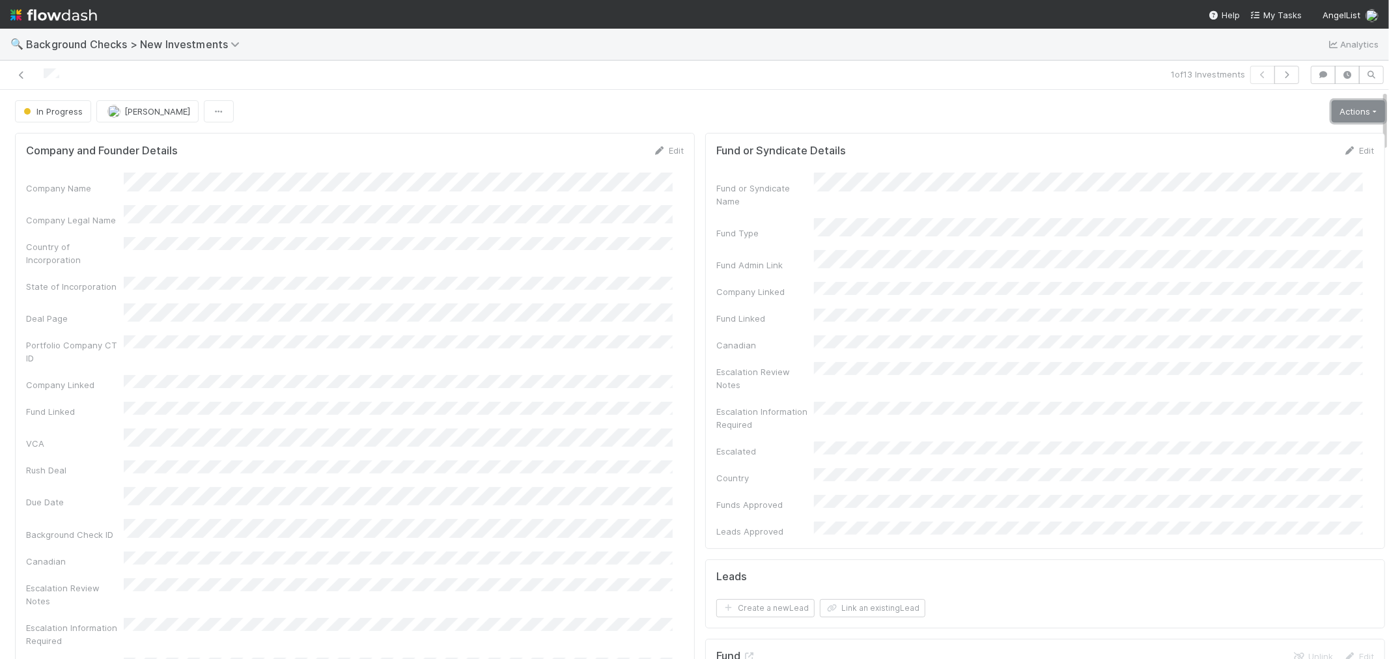
click at [1346, 116] on link "Actions" at bounding box center [1358, 111] width 53 height 22
click at [1262, 262] on button "Link Lead" at bounding box center [1314, 266] width 145 height 18
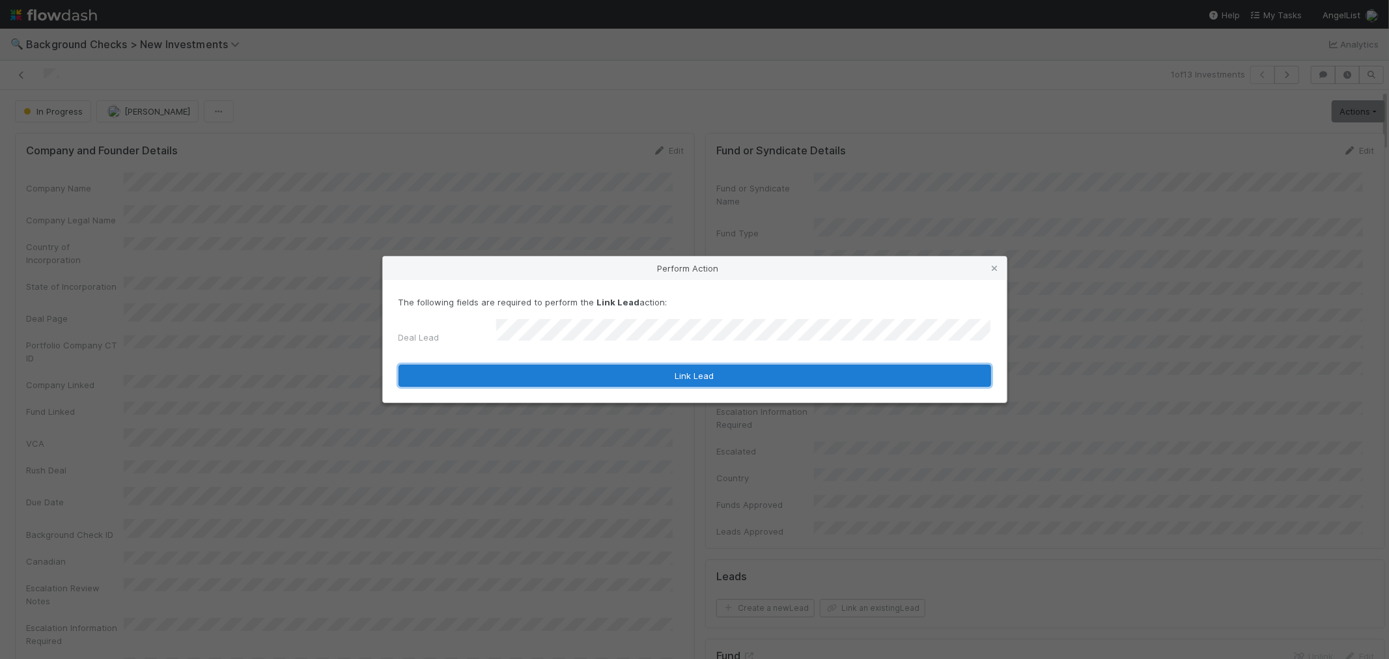
click at [713, 375] on button "Link Lead" at bounding box center [695, 376] width 593 height 22
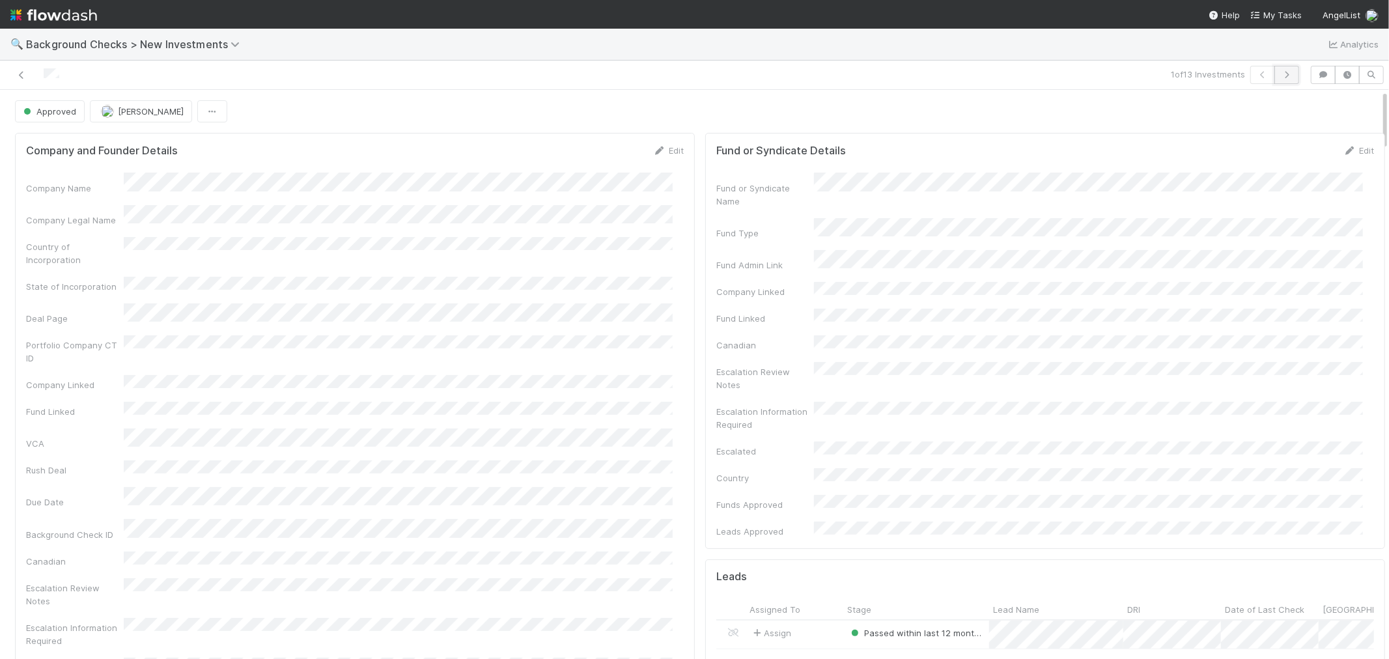
click at [1281, 73] on icon "button" at bounding box center [1287, 75] width 13 height 8
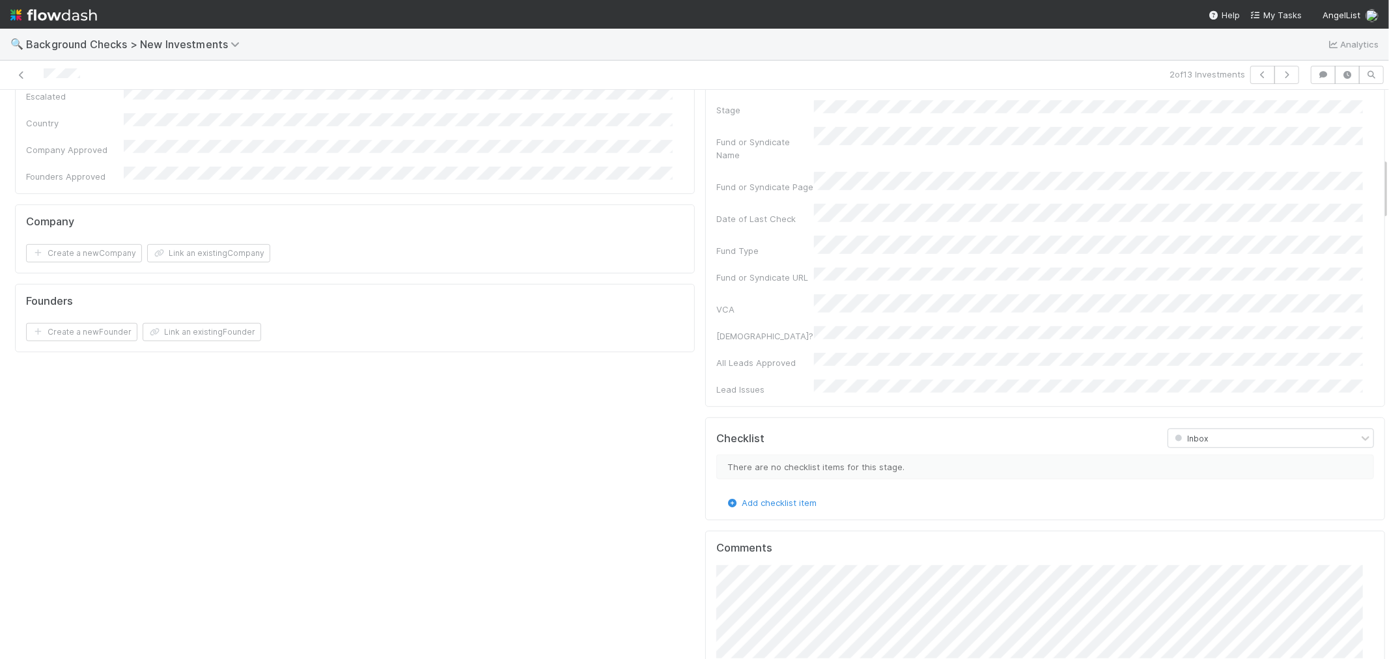
scroll to position [651, 0]
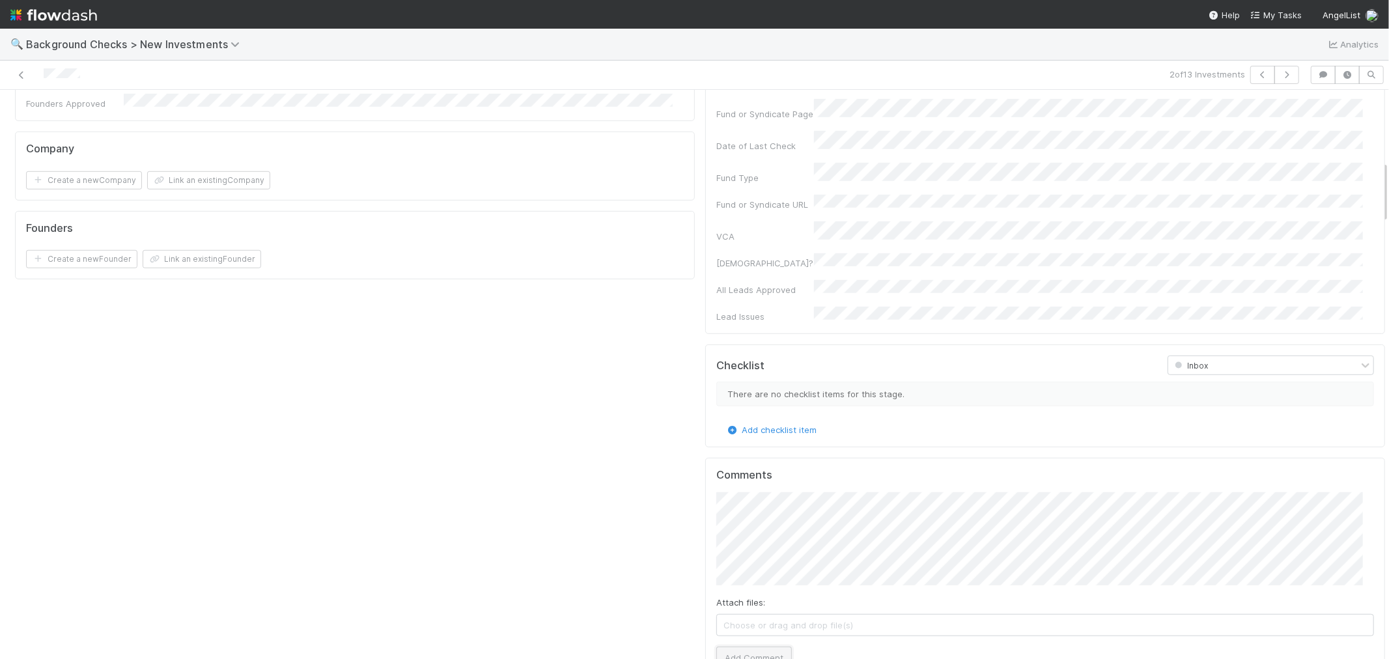
click at [724, 647] on button "Add Comment" at bounding box center [755, 658] width 76 height 22
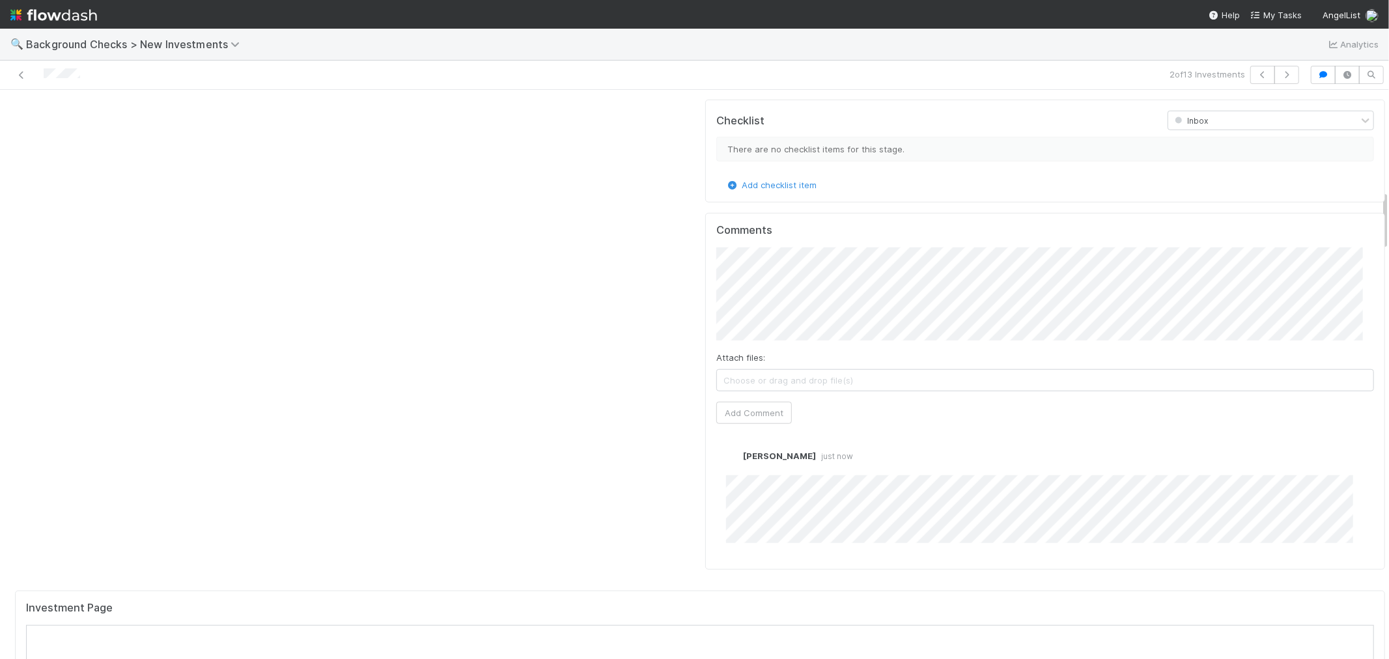
scroll to position [941, 0]
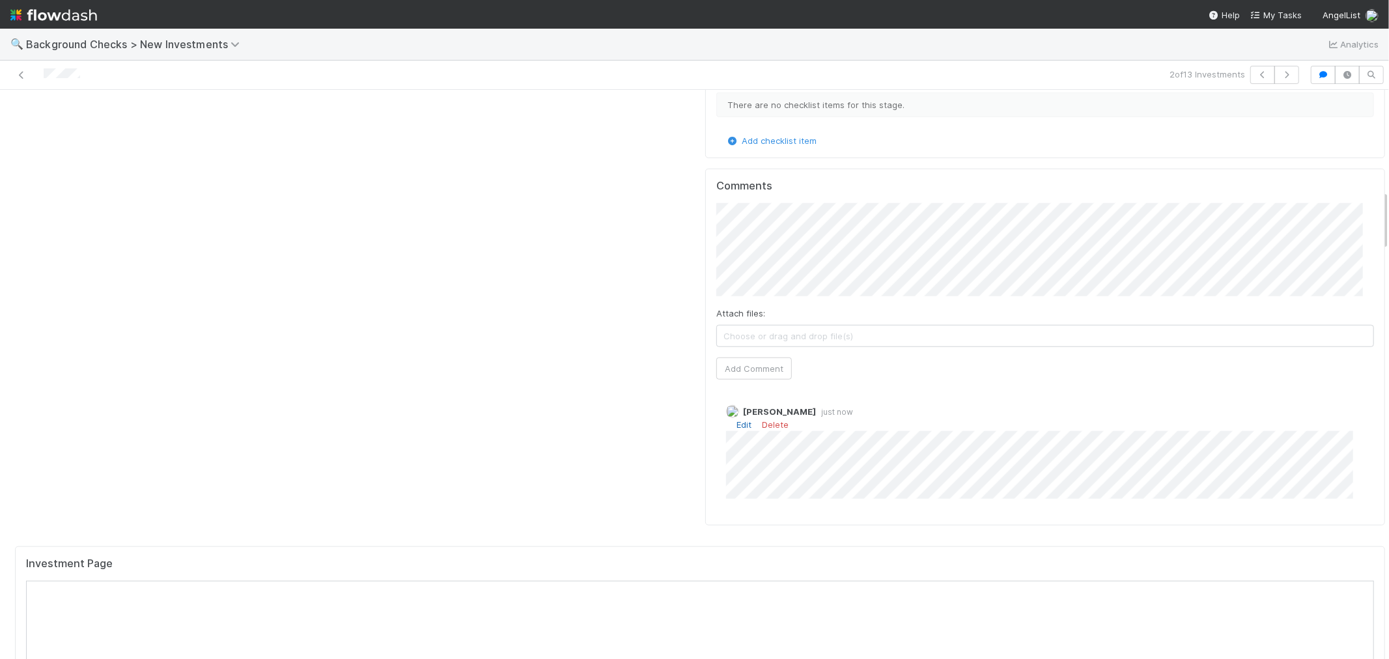
click at [739, 419] on link "Edit" at bounding box center [744, 424] width 15 height 10
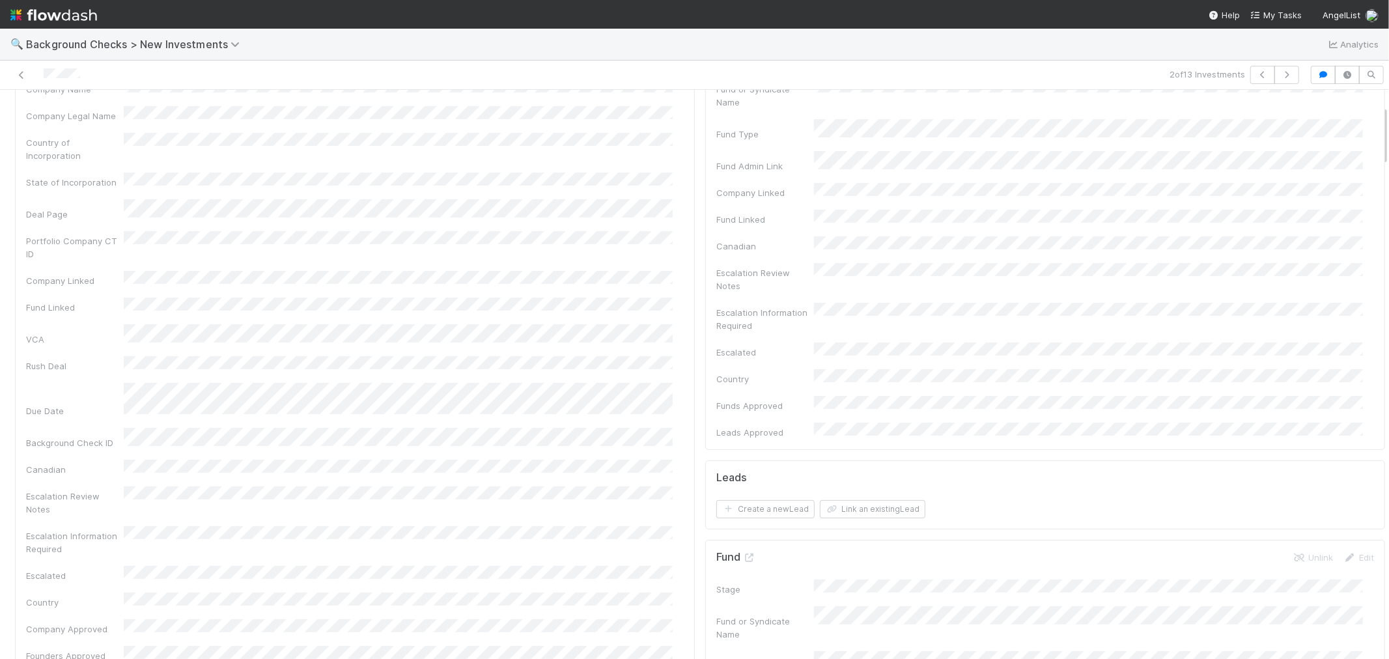
scroll to position [0, 0]
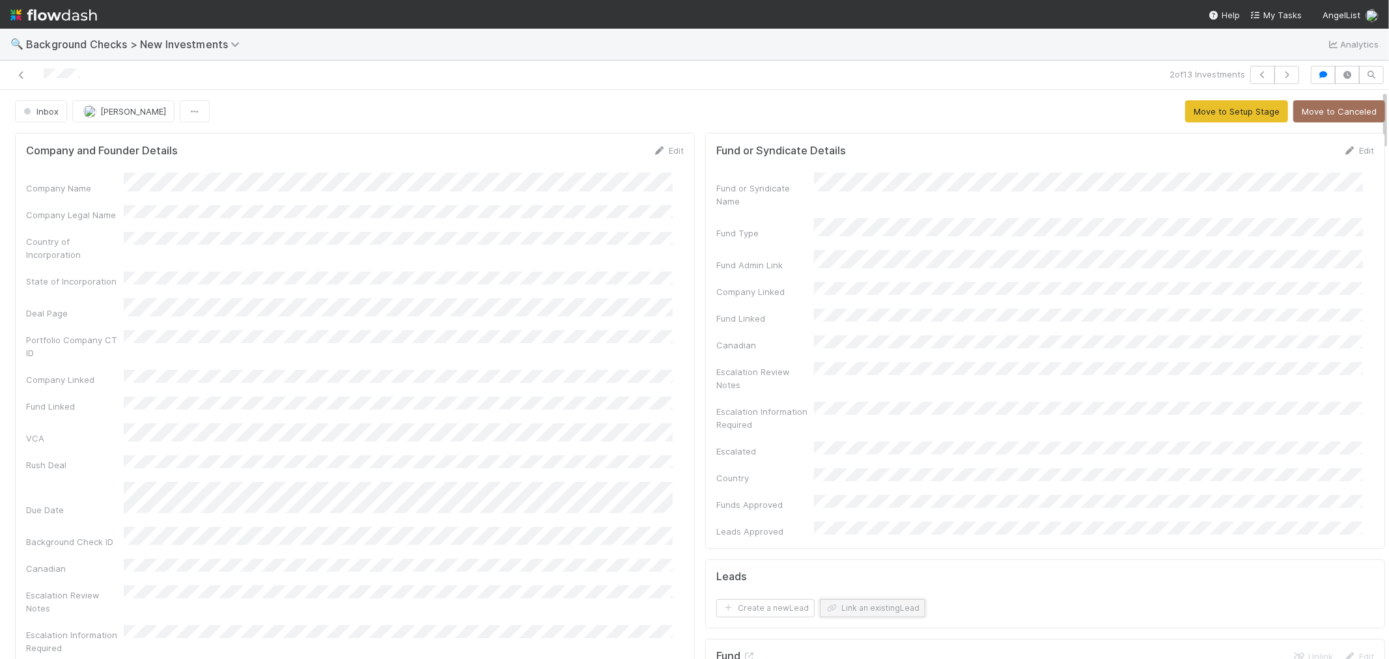
click at [829, 599] on button "Link an existing Lead" at bounding box center [873, 608] width 106 height 18
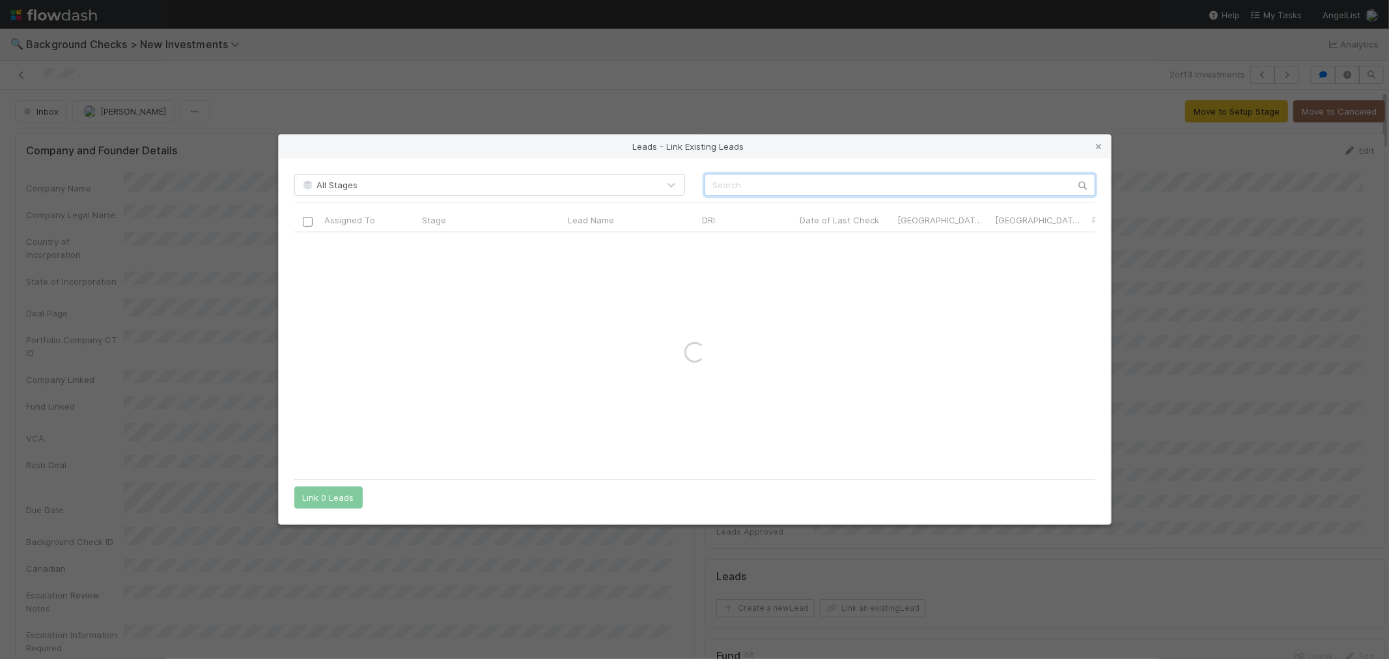
click at [787, 188] on input "text" at bounding box center [900, 185] width 391 height 22
paste input "Yotam Rosenbaum"
type input "Yotam Rosenbaum"
click at [307, 245] on input "checkbox" at bounding box center [307, 246] width 10 height 10
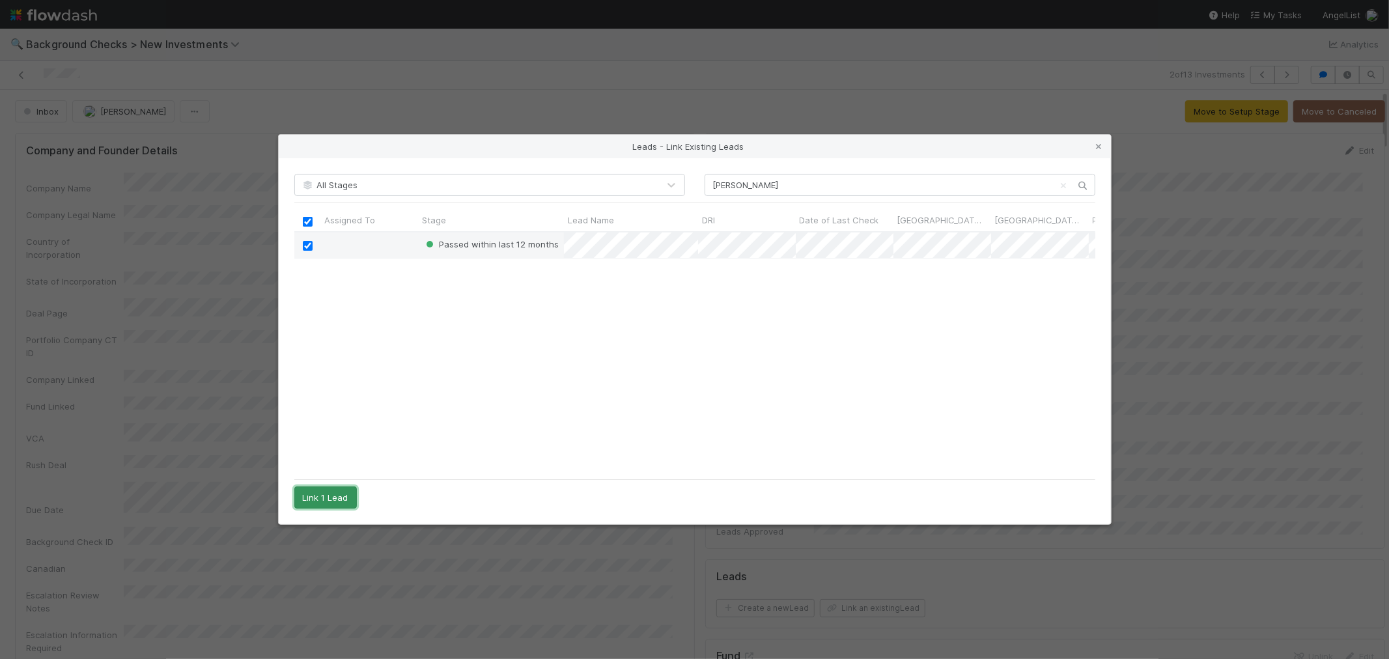
click at [324, 496] on button "Link 1 Lead" at bounding box center [325, 498] width 63 height 22
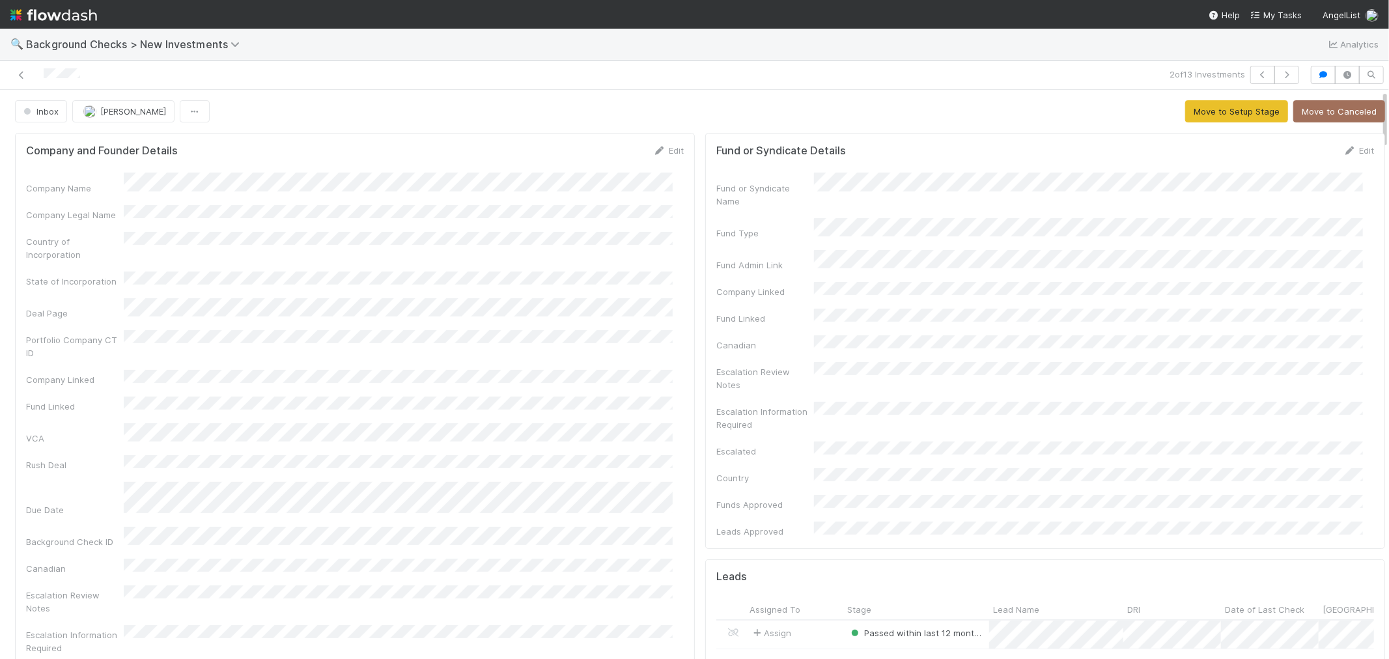
click at [47, 113] on span "Inbox" at bounding box center [40, 111] width 38 height 10
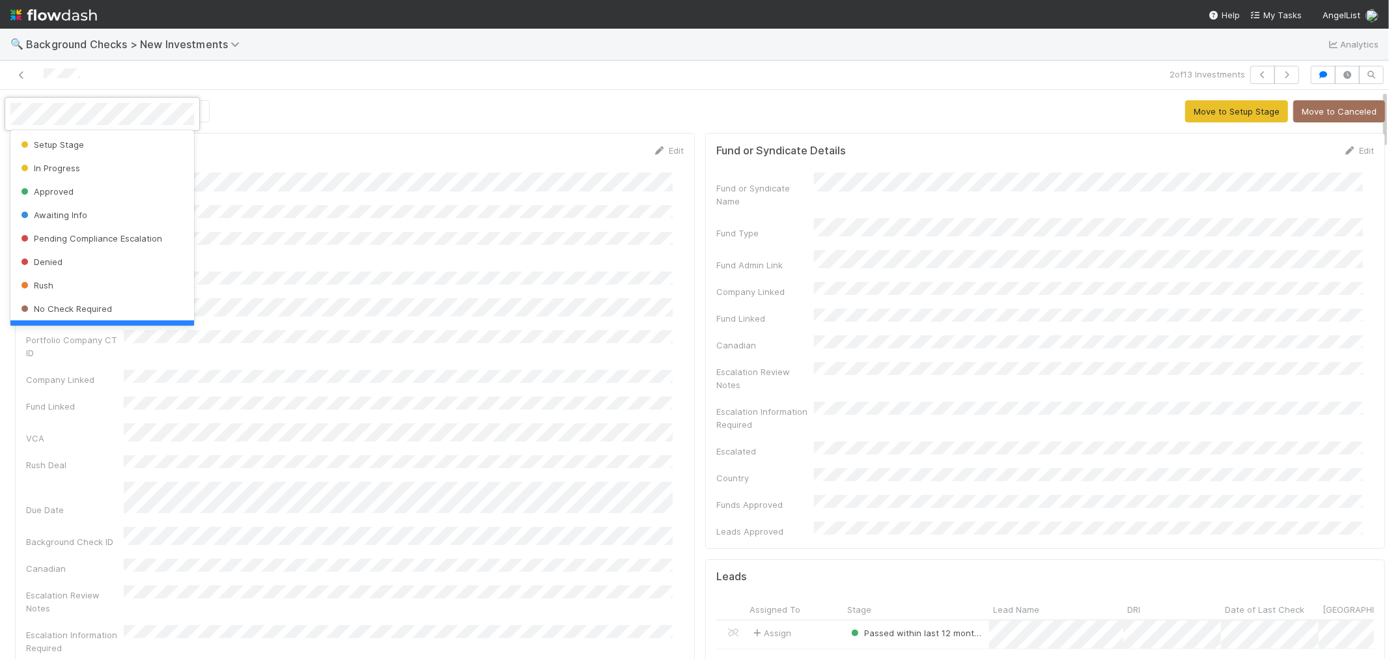
scroll to position [0, 0]
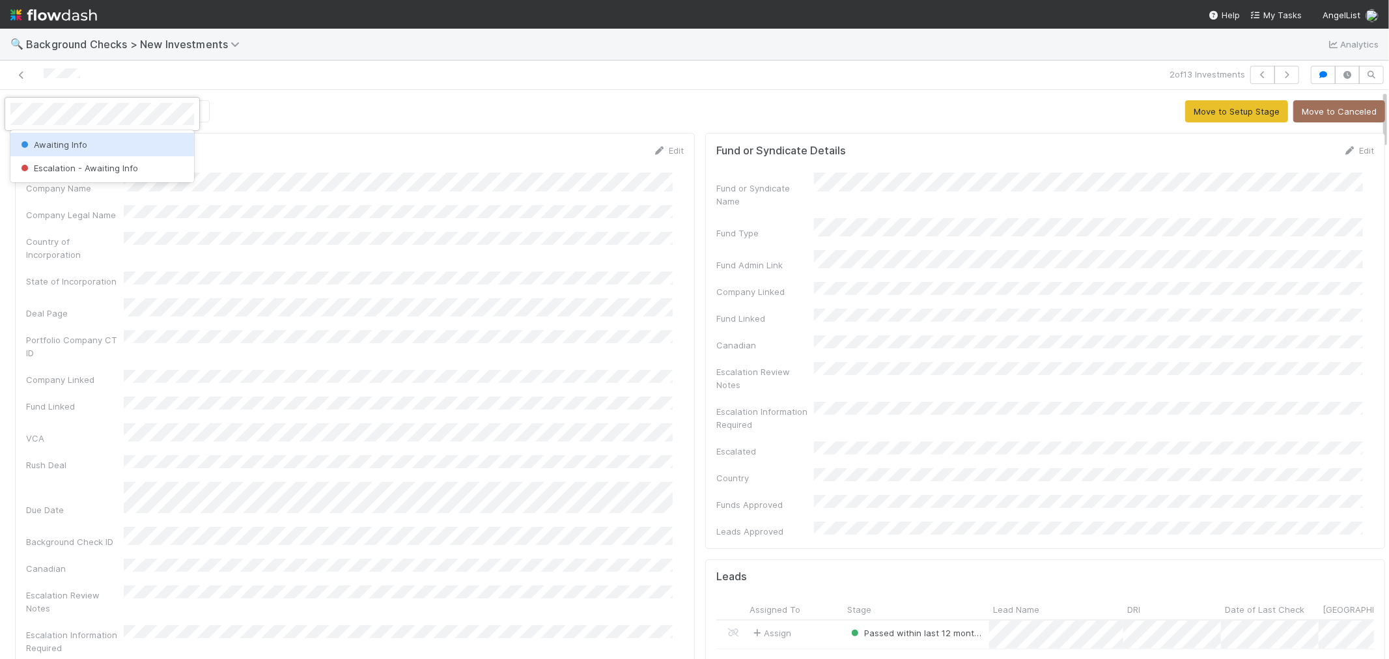
click at [51, 139] on div "Awaiting Info" at bounding box center [102, 144] width 184 height 23
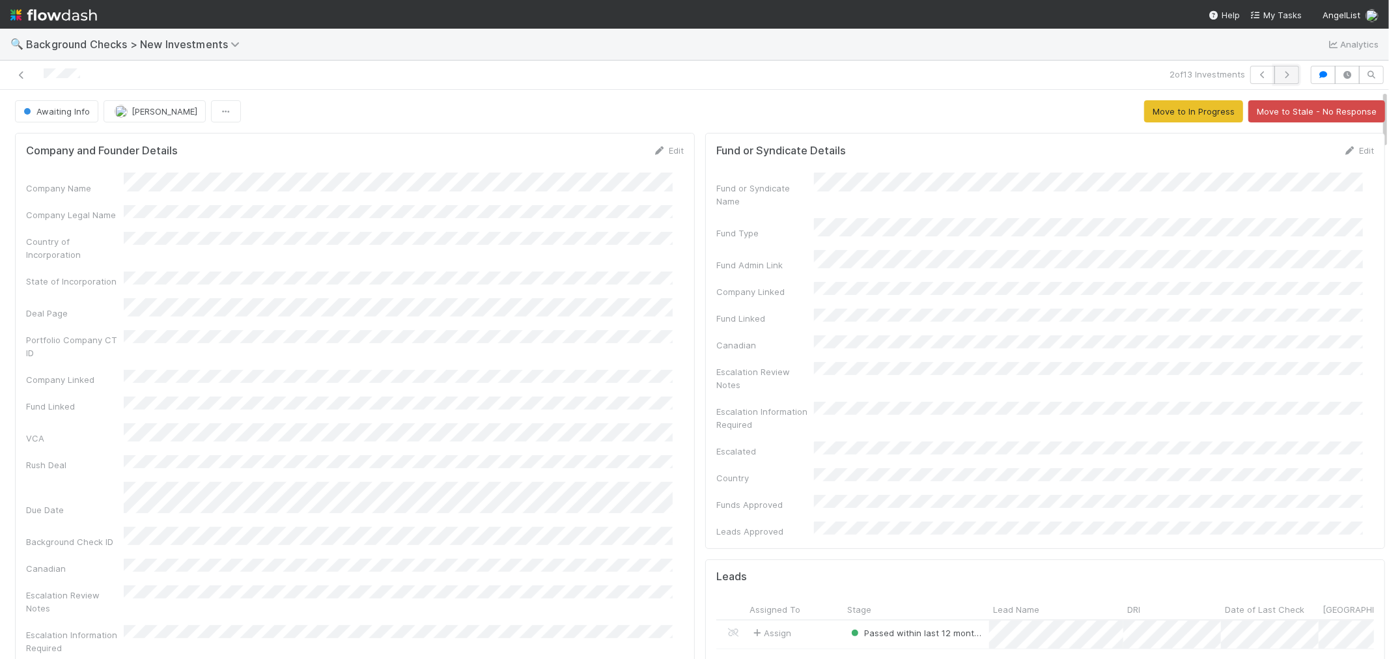
click at [1281, 76] on icon "button" at bounding box center [1287, 75] width 13 height 8
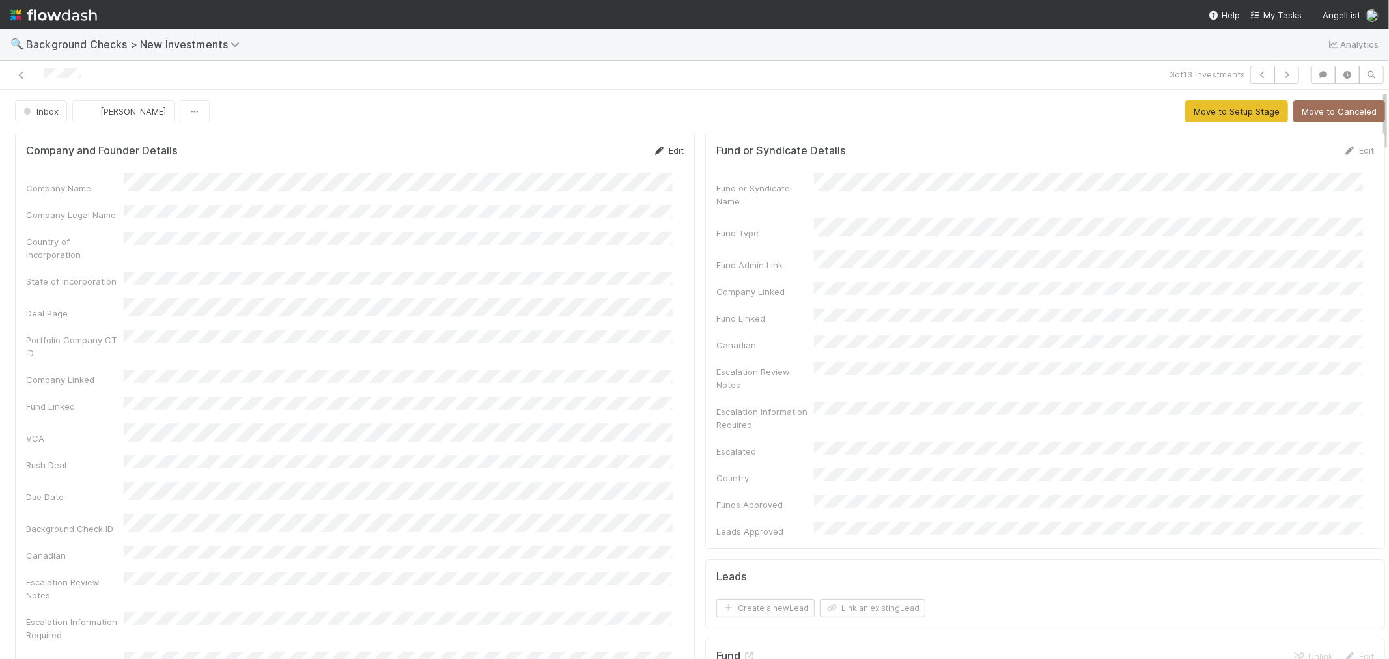
click at [666, 152] on link "Edit" at bounding box center [668, 150] width 31 height 10
click at [617, 154] on button "Save" at bounding box center [614, 155] width 37 height 22
click at [1189, 116] on button "Move to Setup Stage" at bounding box center [1237, 111] width 103 height 22
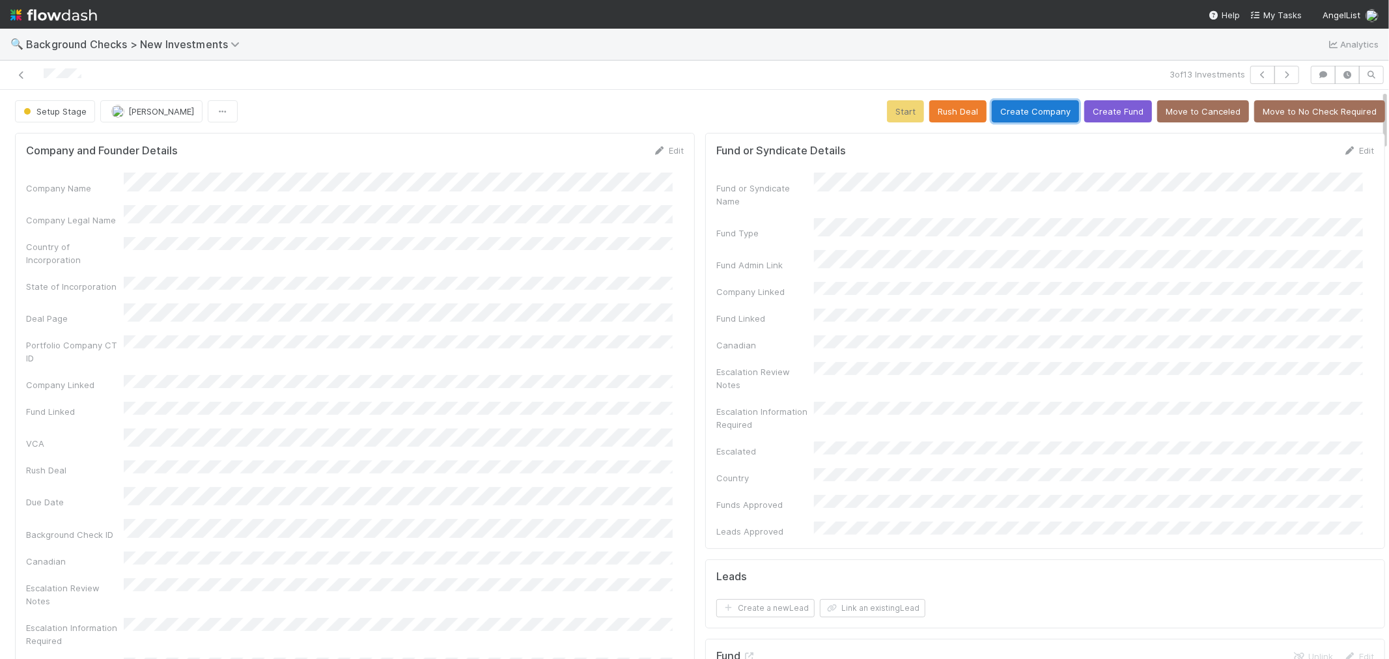
click at [1038, 122] on button "Create Company" at bounding box center [1035, 111] width 87 height 22
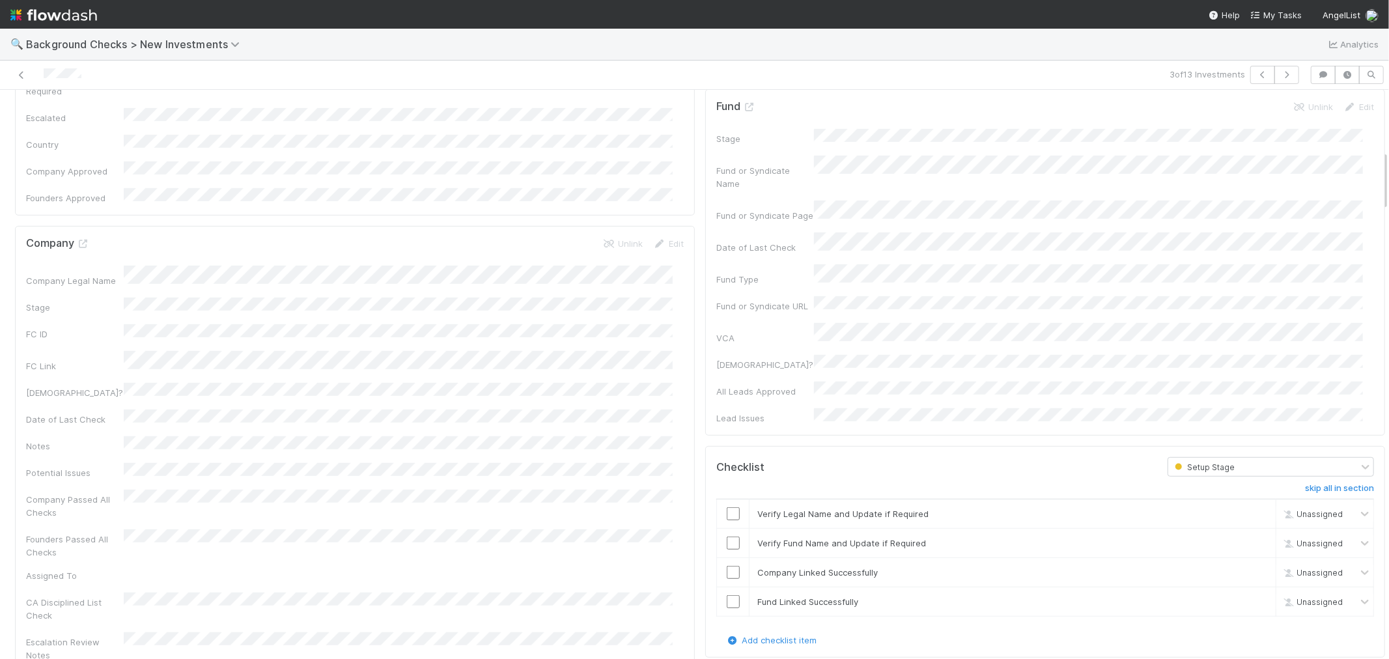
scroll to position [578, 0]
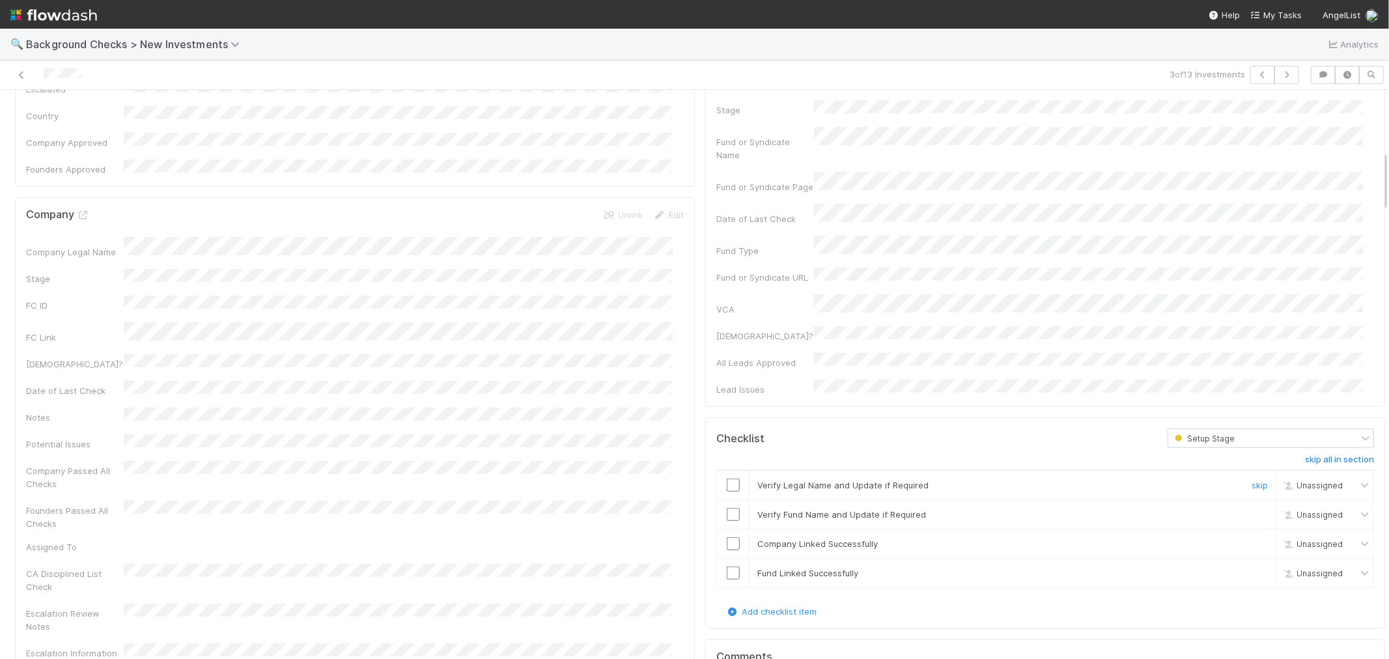
click at [727, 479] on input "checkbox" at bounding box center [733, 485] width 13 height 13
click at [727, 508] on input "checkbox" at bounding box center [733, 514] width 13 height 13
click at [727, 537] on input "checkbox" at bounding box center [733, 543] width 13 height 13
click at [727, 567] on input "checkbox" at bounding box center [733, 573] width 13 height 13
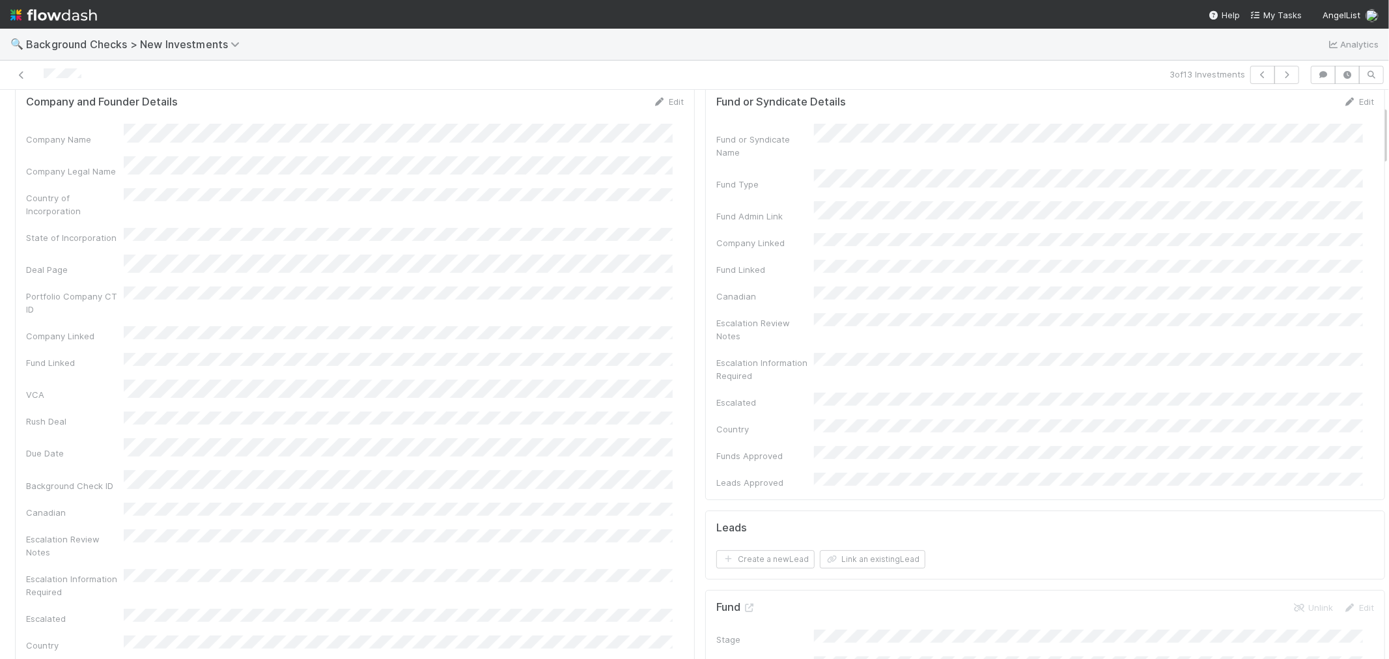
scroll to position [0, 0]
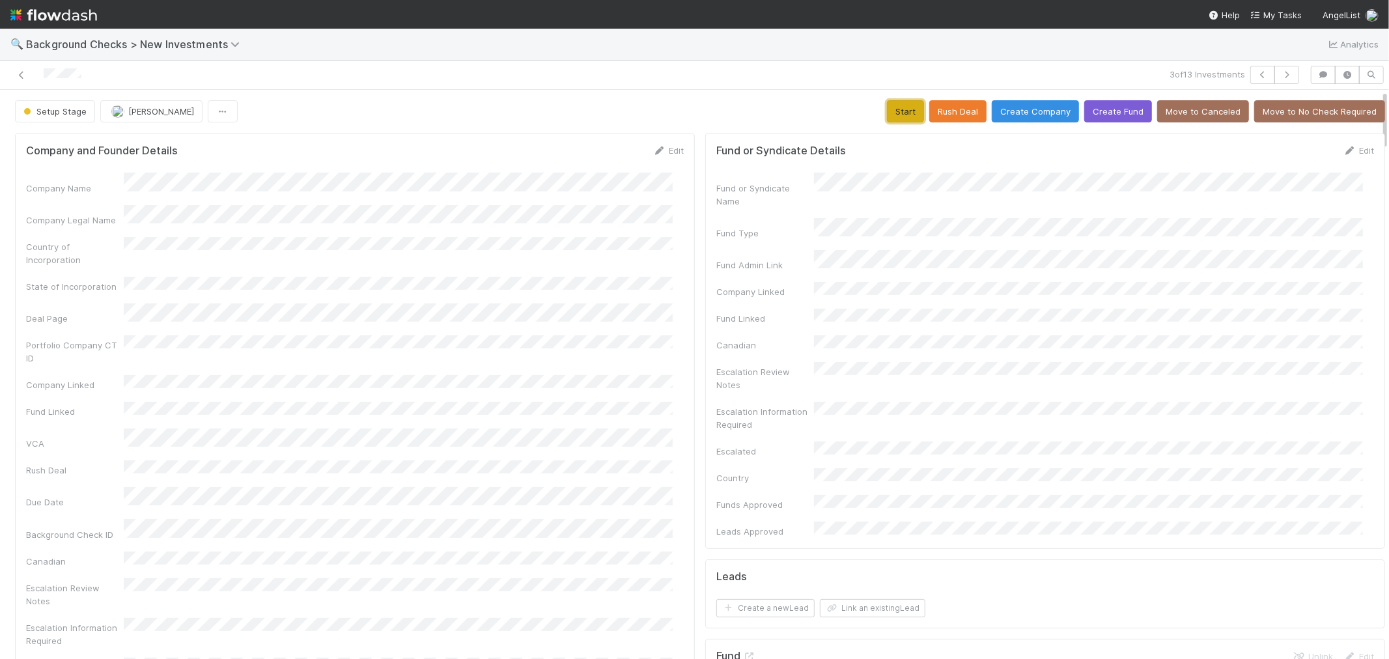
drag, startPoint x: 900, startPoint y: 114, endPoint x: 756, endPoint y: 236, distance: 188.1
click at [897, 114] on button "Start" at bounding box center [905, 111] width 37 height 22
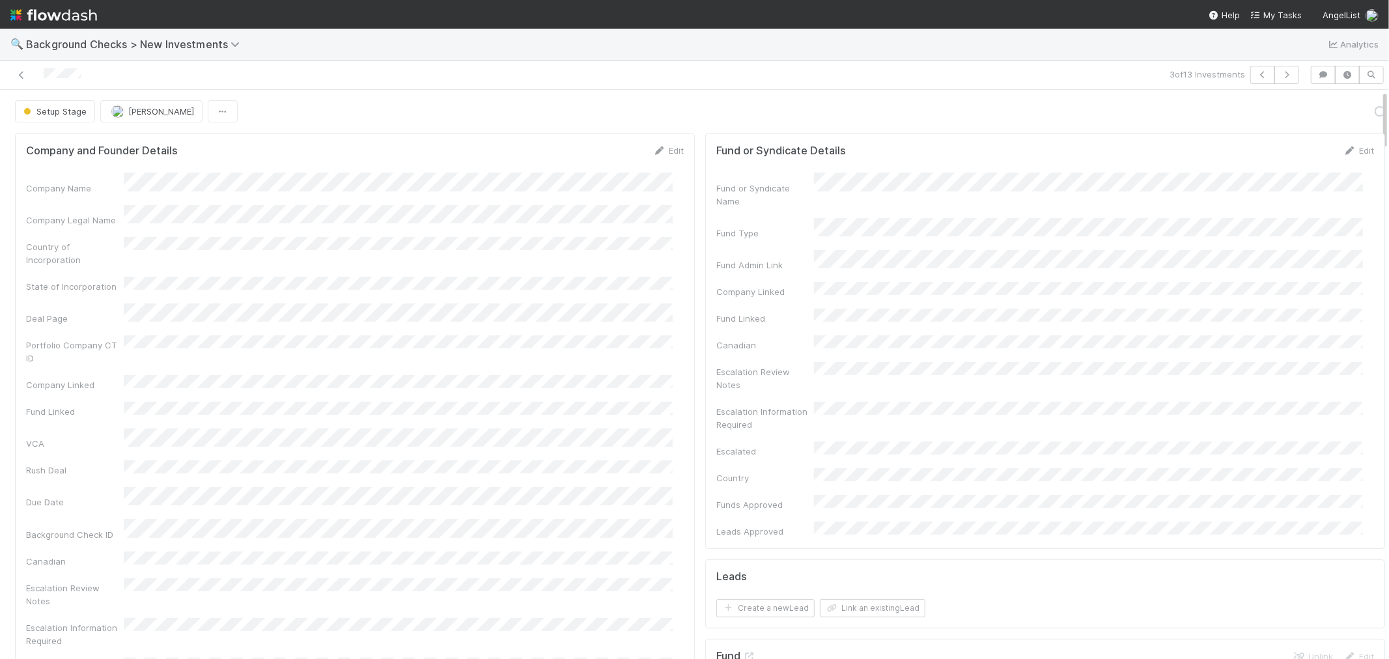
click at [646, 350] on div "Company Name Company Legal Name Country of Incorporation State of Incorporation…" at bounding box center [355, 463] width 658 height 581
click at [1332, 115] on link "Actions" at bounding box center [1358, 111] width 53 height 22
click at [1253, 261] on button "Link Lead" at bounding box center [1314, 266] width 145 height 18
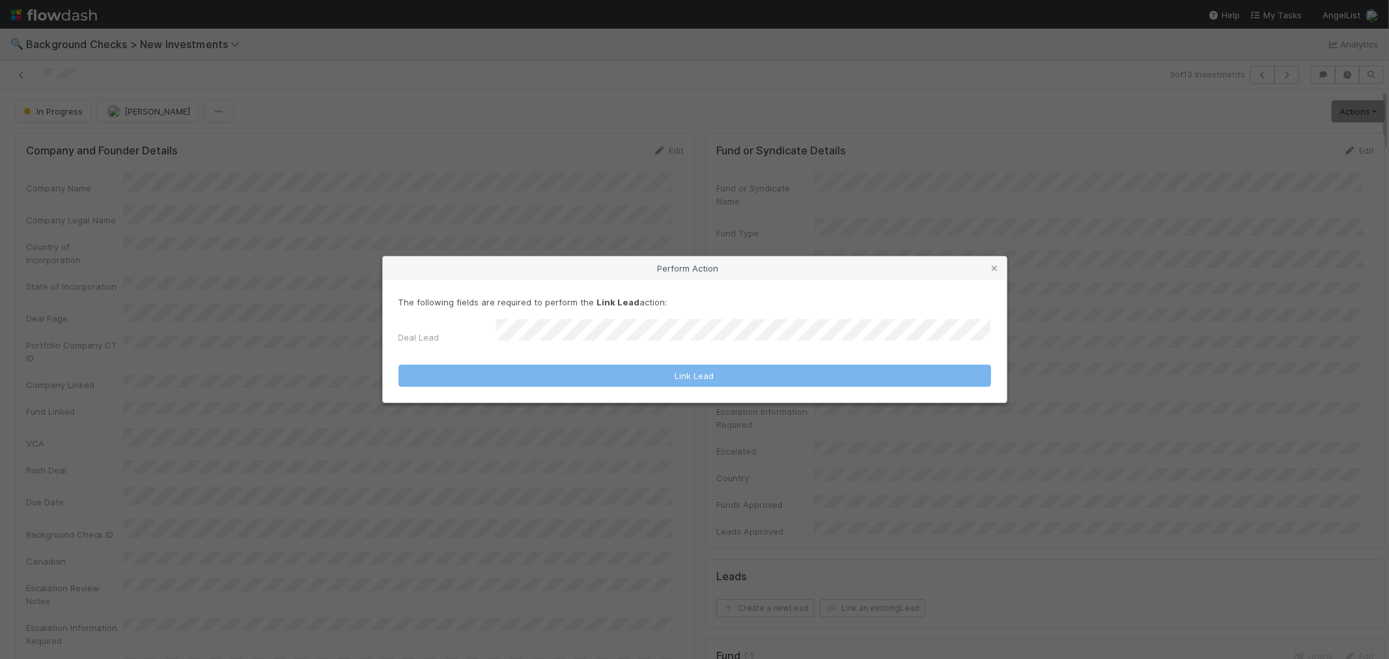
drag, startPoint x: 905, startPoint y: 346, endPoint x: 896, endPoint y: 345, distance: 9.8
click at [903, 346] on form "The following fields are required to perform the Link Lead action: Deal Lead Li…" at bounding box center [695, 342] width 593 height 92
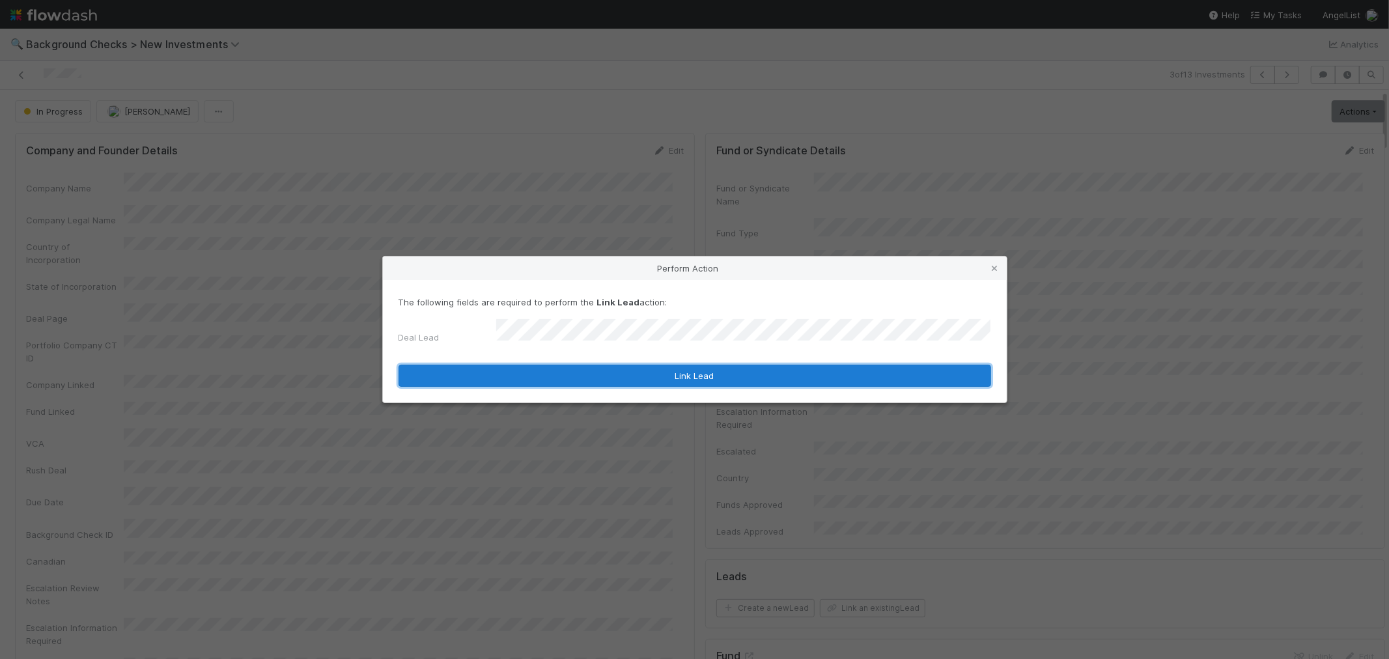
click at [859, 373] on button "Link Lead" at bounding box center [695, 376] width 593 height 22
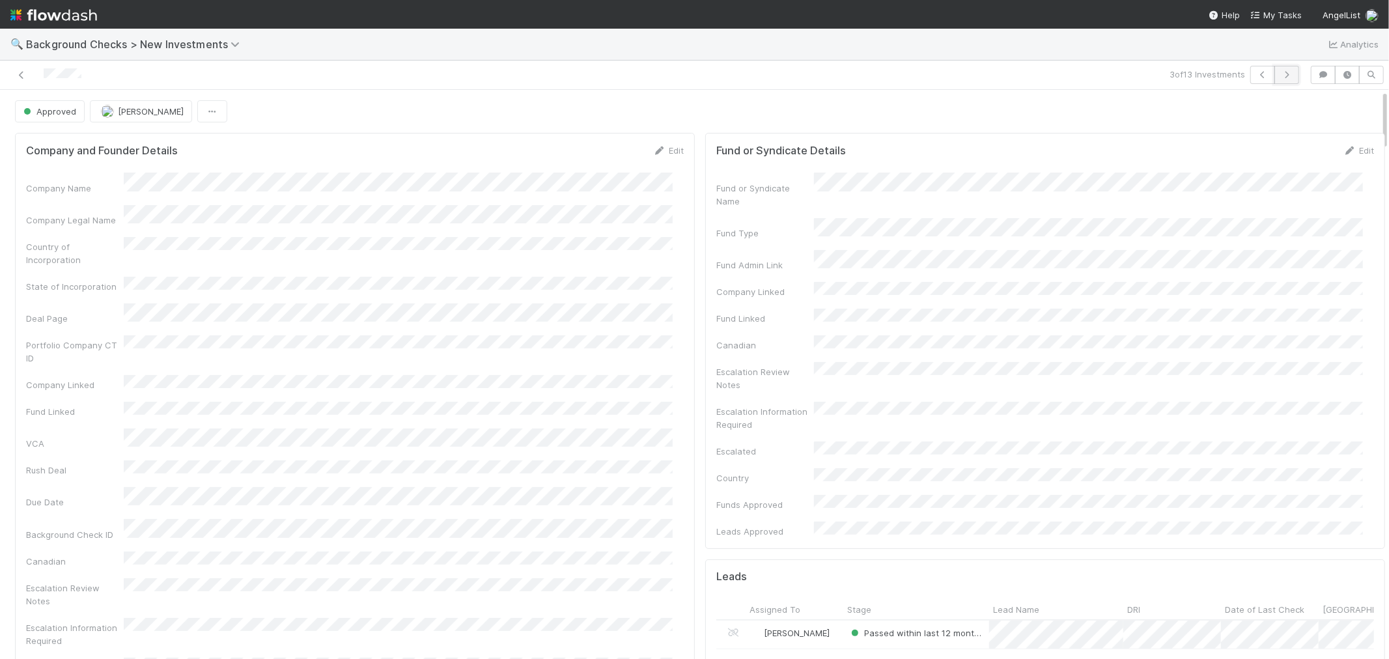
click at [1275, 82] on button "button" at bounding box center [1287, 75] width 25 height 18
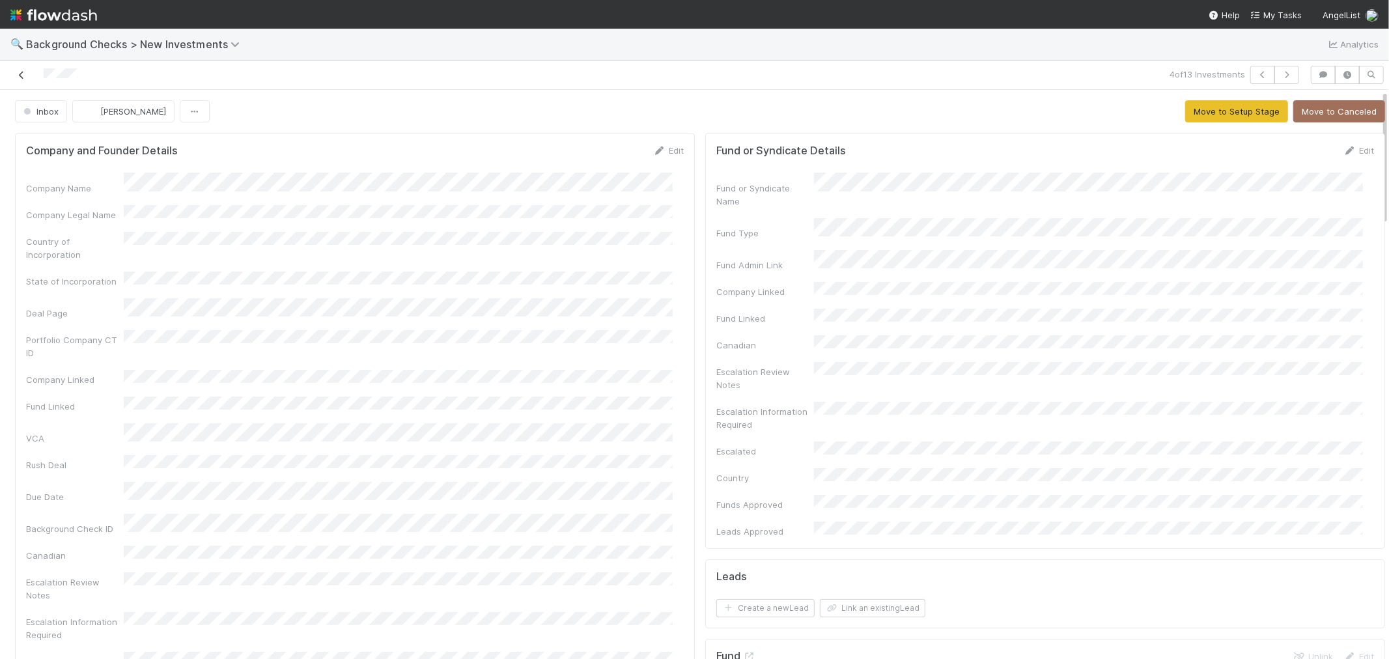
drag, startPoint x: 95, startPoint y: 70, endPoint x: 14, endPoint y: 68, distance: 80.8
click at [14, 68] on div at bounding box center [331, 75] width 652 height 18
click at [660, 151] on link "Edit" at bounding box center [668, 150] width 31 height 10
click at [602, 154] on button "Save" at bounding box center [614, 155] width 37 height 22
click at [1234, 115] on button "Move to Setup Stage" at bounding box center [1237, 111] width 103 height 22
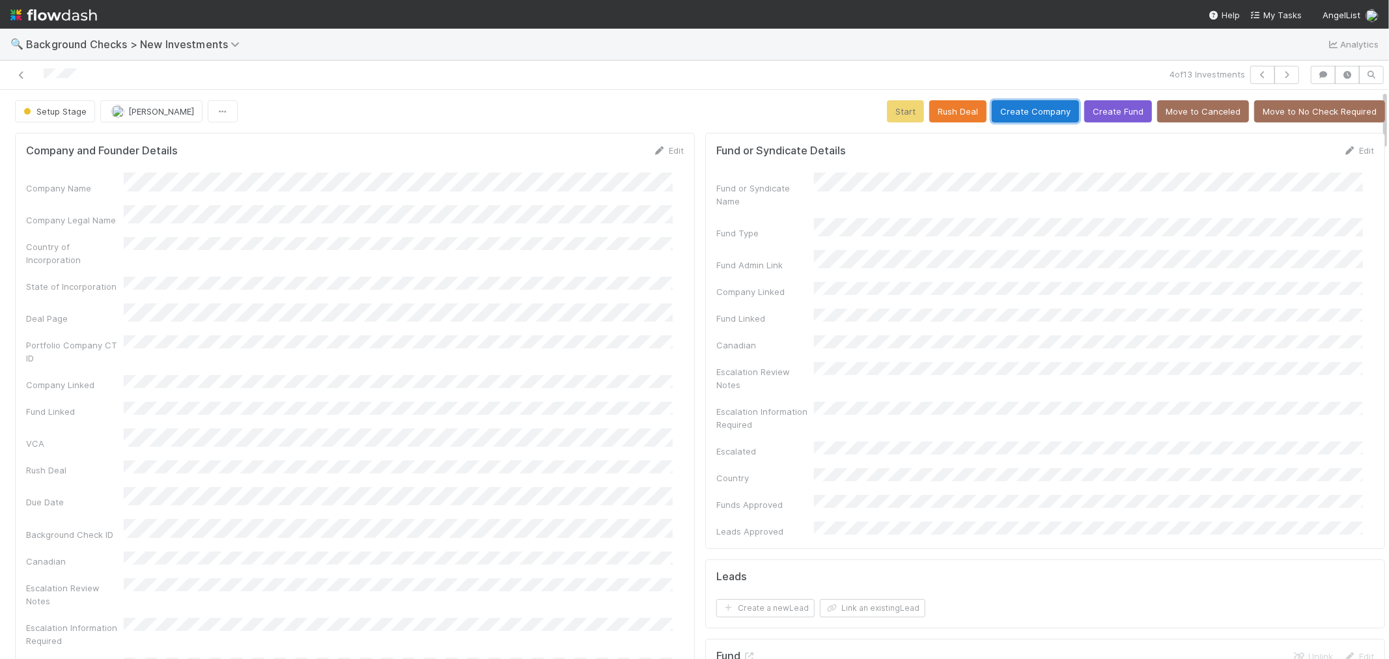
drag, startPoint x: 1012, startPoint y: 113, endPoint x: 856, endPoint y: 168, distance: 165.0
click at [1012, 113] on button "Create Company" at bounding box center [1035, 111] width 87 height 22
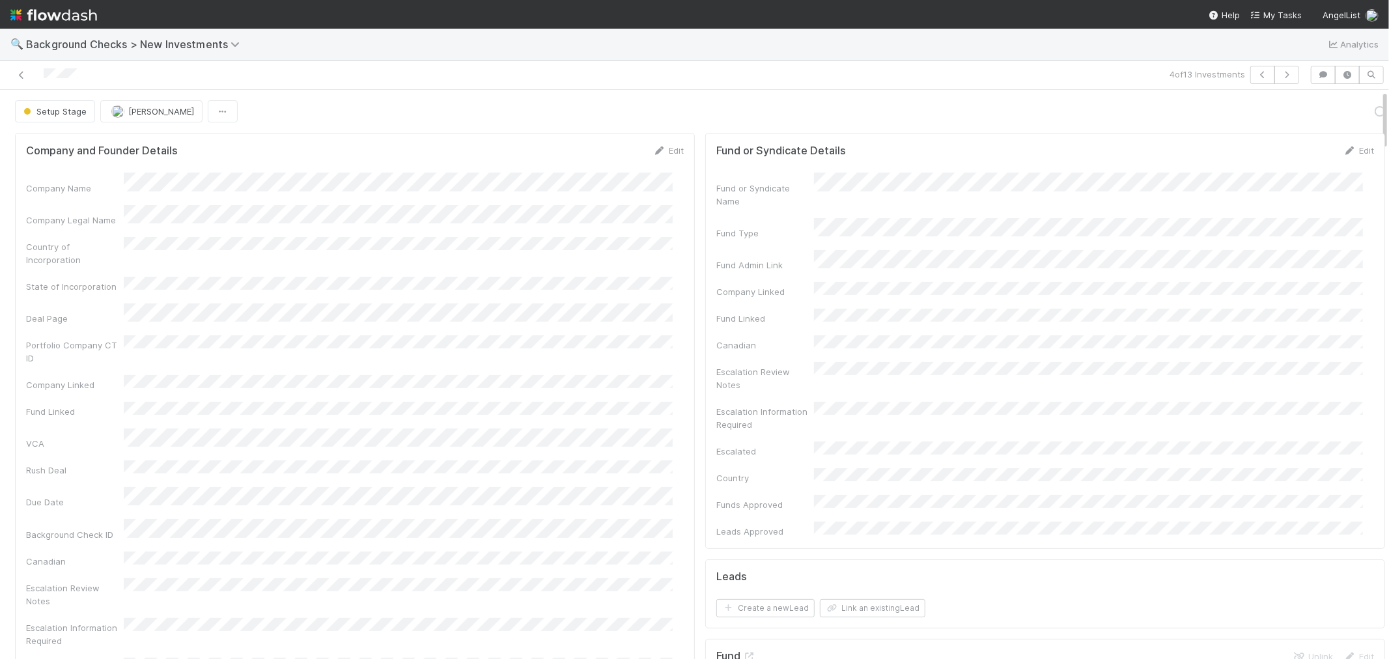
drag, startPoint x: 695, startPoint y: 348, endPoint x: 689, endPoint y: 352, distance: 7.0
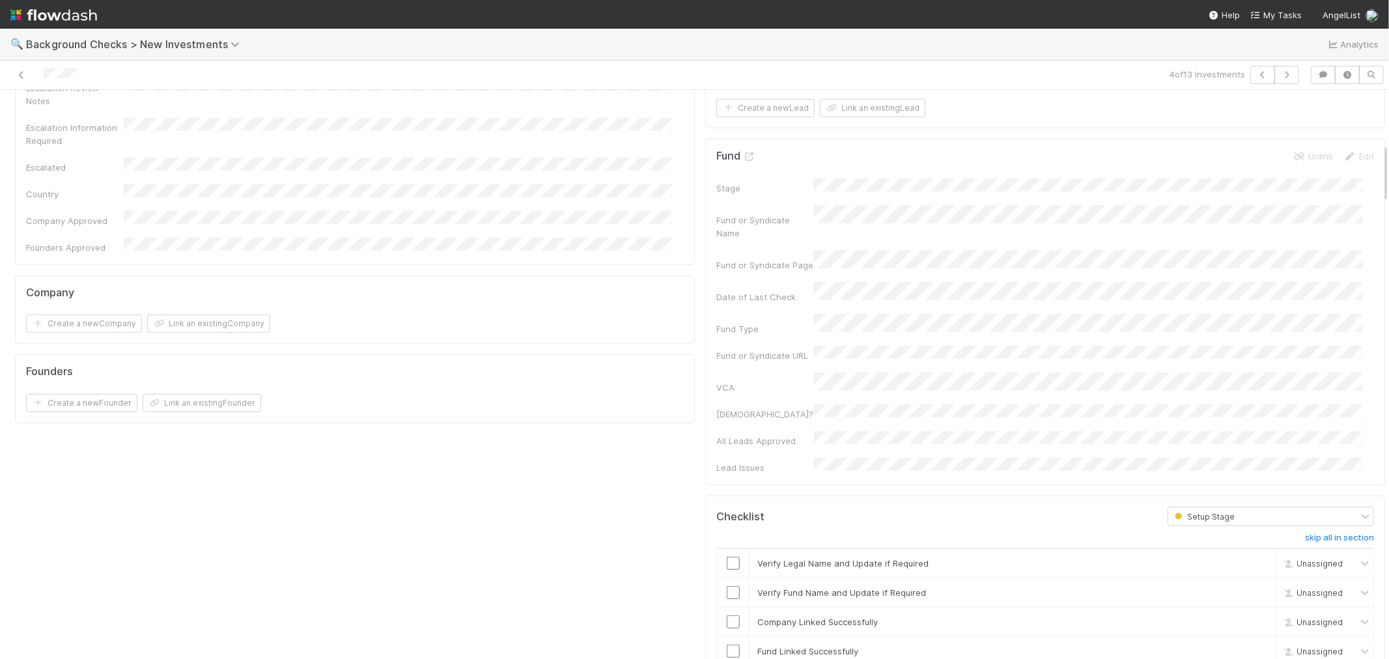
scroll to position [651, 0]
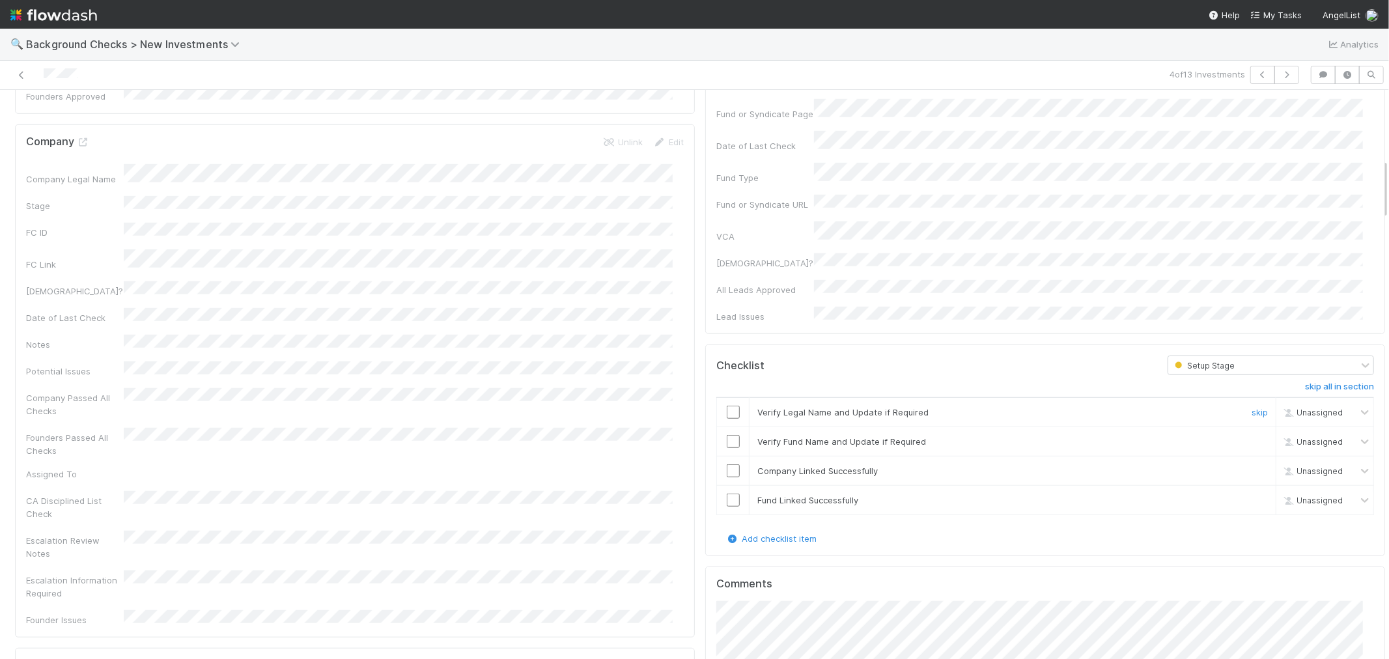
click at [727, 406] on input "checkbox" at bounding box center [733, 412] width 13 height 13
click at [727, 435] on input "checkbox" at bounding box center [733, 441] width 13 height 13
click at [727, 464] on input "checkbox" at bounding box center [733, 470] width 13 height 13
click at [727, 494] on input "checkbox" at bounding box center [733, 500] width 13 height 13
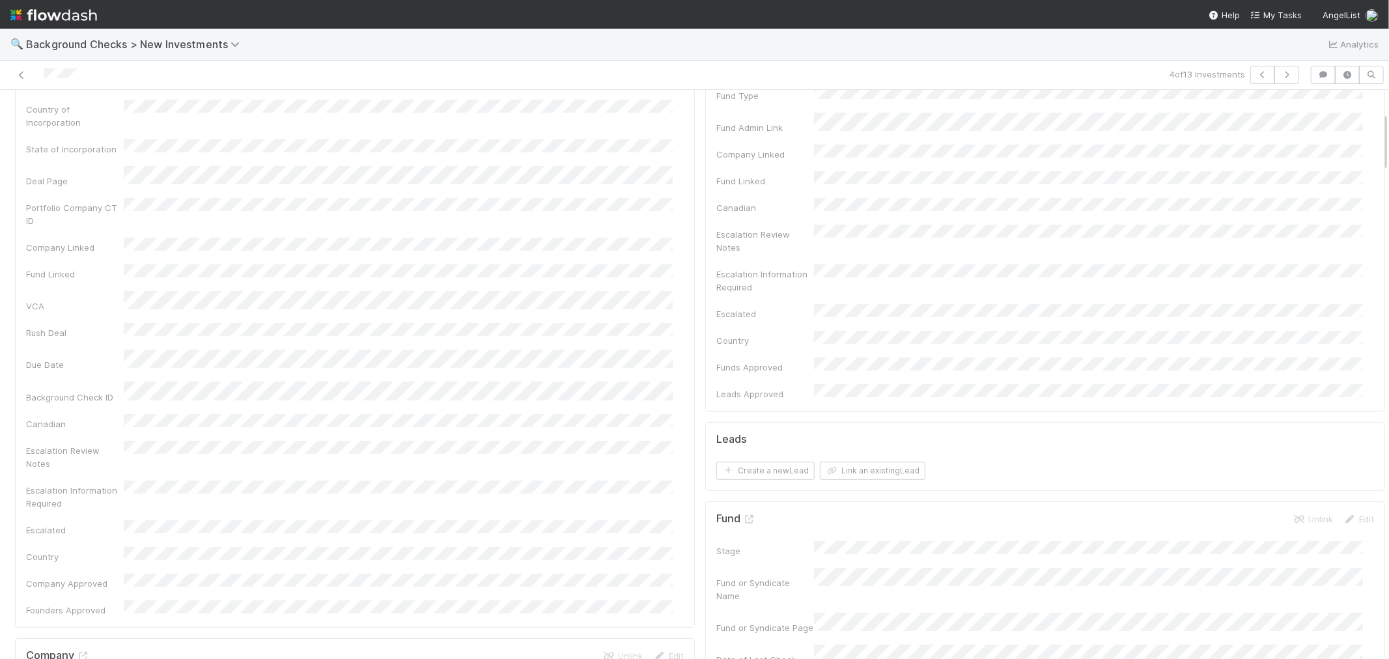
scroll to position [0, 0]
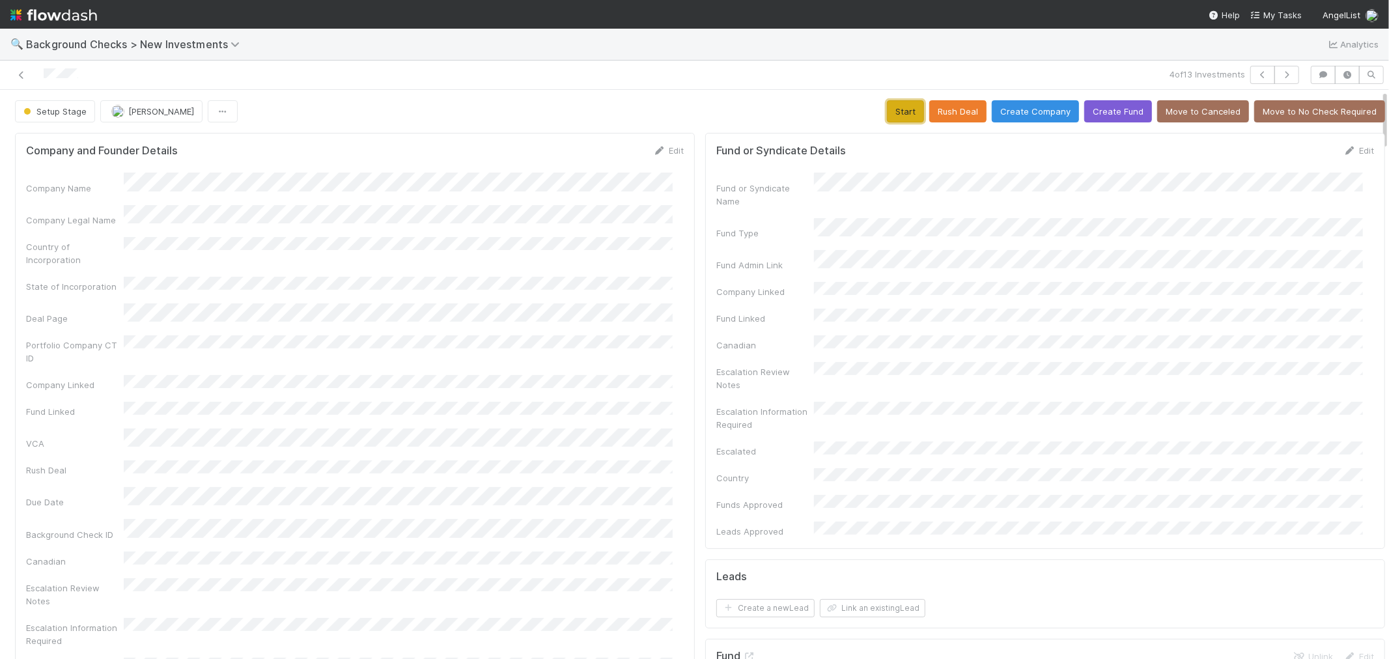
click at [893, 107] on button "Start" at bounding box center [905, 111] width 37 height 22
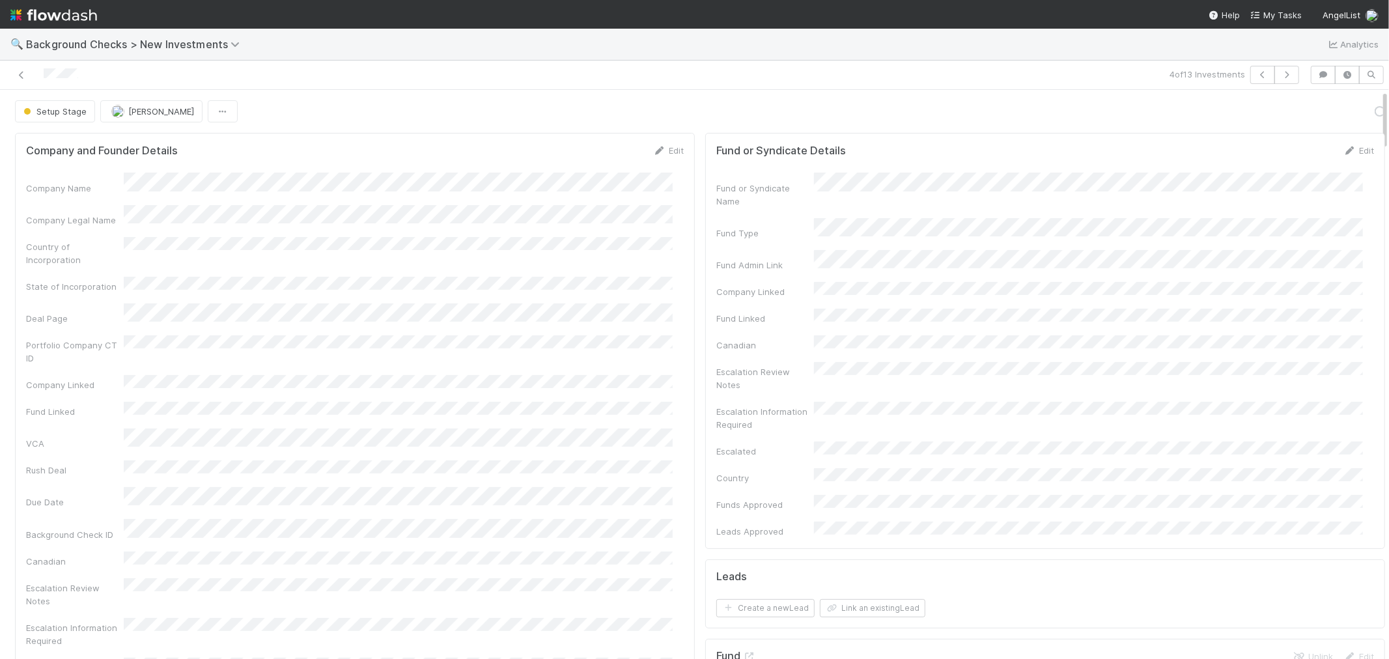
drag, startPoint x: 692, startPoint y: 297, endPoint x: 679, endPoint y: 347, distance: 51.2
click at [1332, 116] on link "Actions" at bounding box center [1358, 111] width 53 height 22
click at [1249, 263] on button "Link Lead" at bounding box center [1314, 266] width 145 height 18
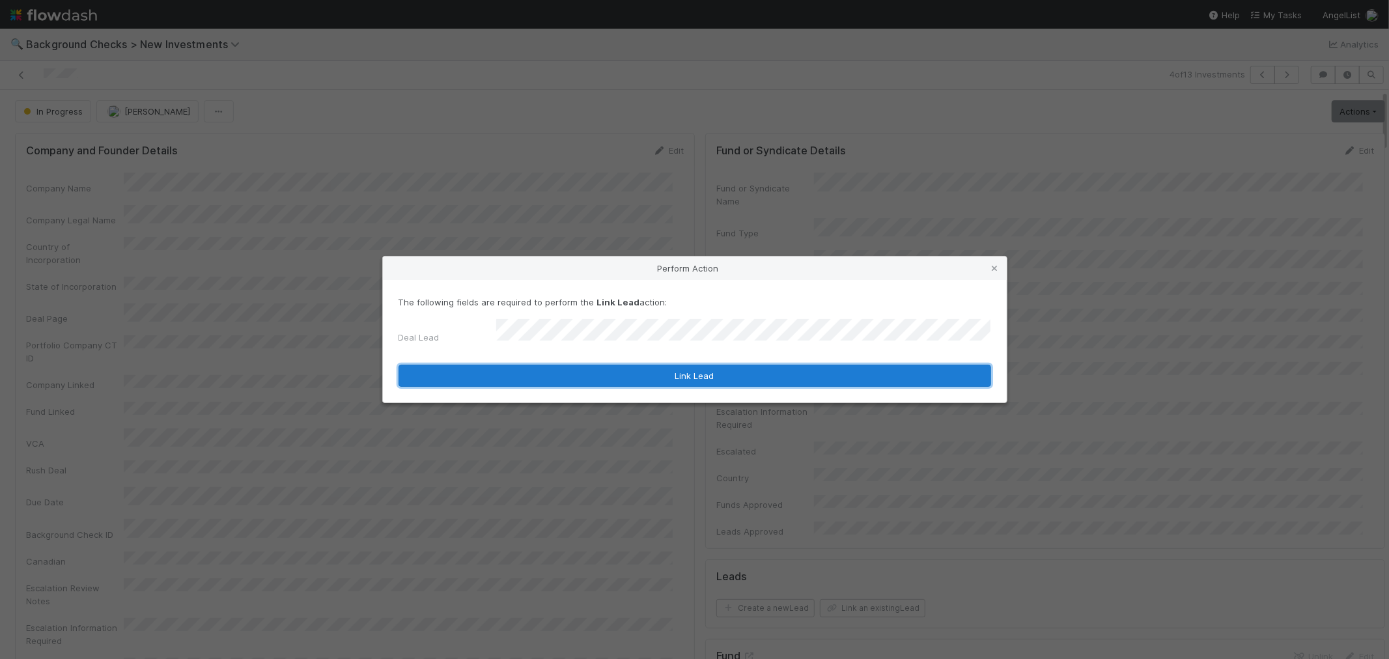
click at [809, 378] on button "Link Lead" at bounding box center [695, 376] width 593 height 22
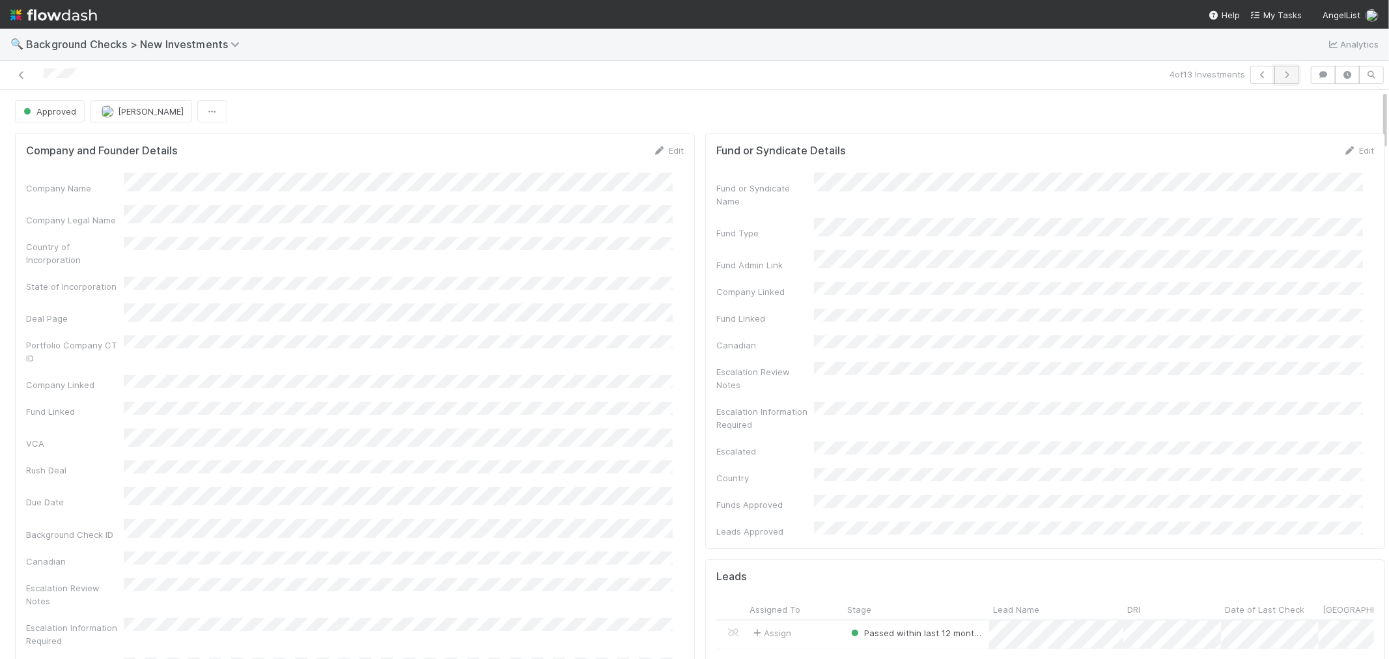
click at [1281, 76] on icon "button" at bounding box center [1287, 75] width 13 height 8
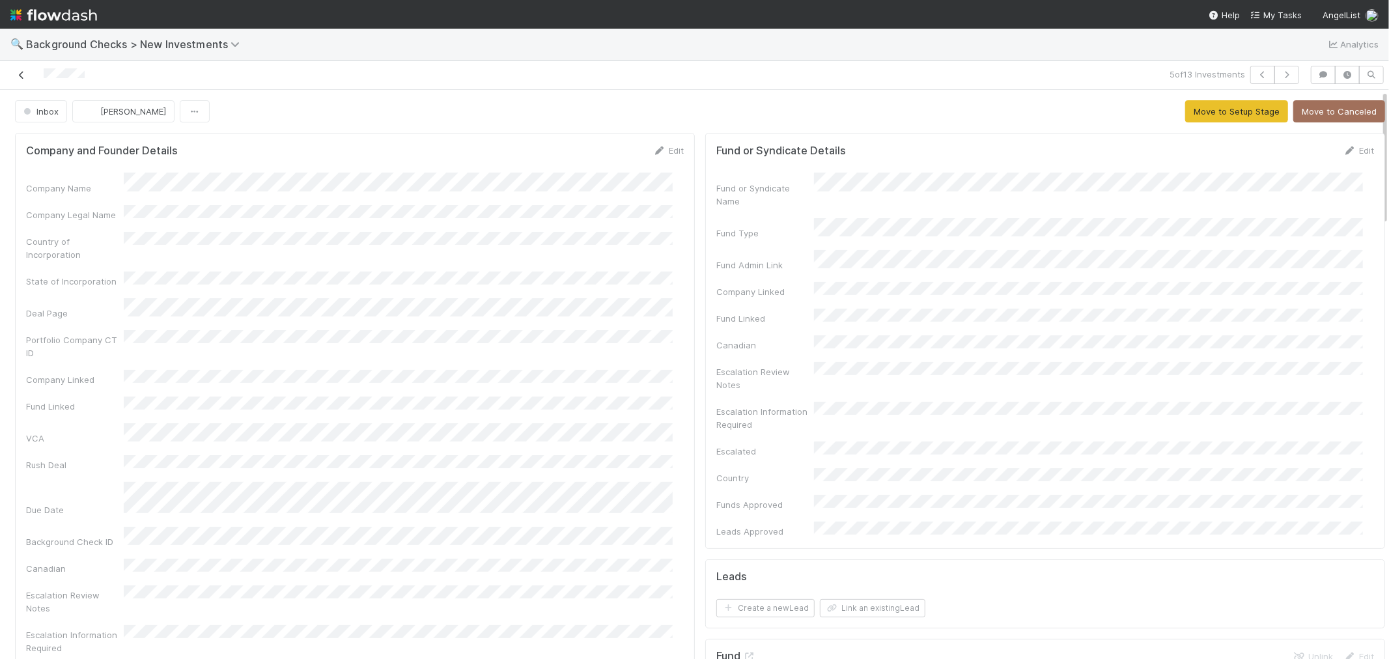
drag, startPoint x: 111, startPoint y: 81, endPoint x: 20, endPoint y: 77, distance: 90.7
click at [20, 77] on div at bounding box center [331, 75] width 652 height 18
click at [653, 150] on icon at bounding box center [659, 151] width 13 height 8
click at [91, 193] on div "Company Name *" at bounding box center [355, 194] width 658 height 25
click at [596, 158] on button "Save" at bounding box center [614, 155] width 37 height 22
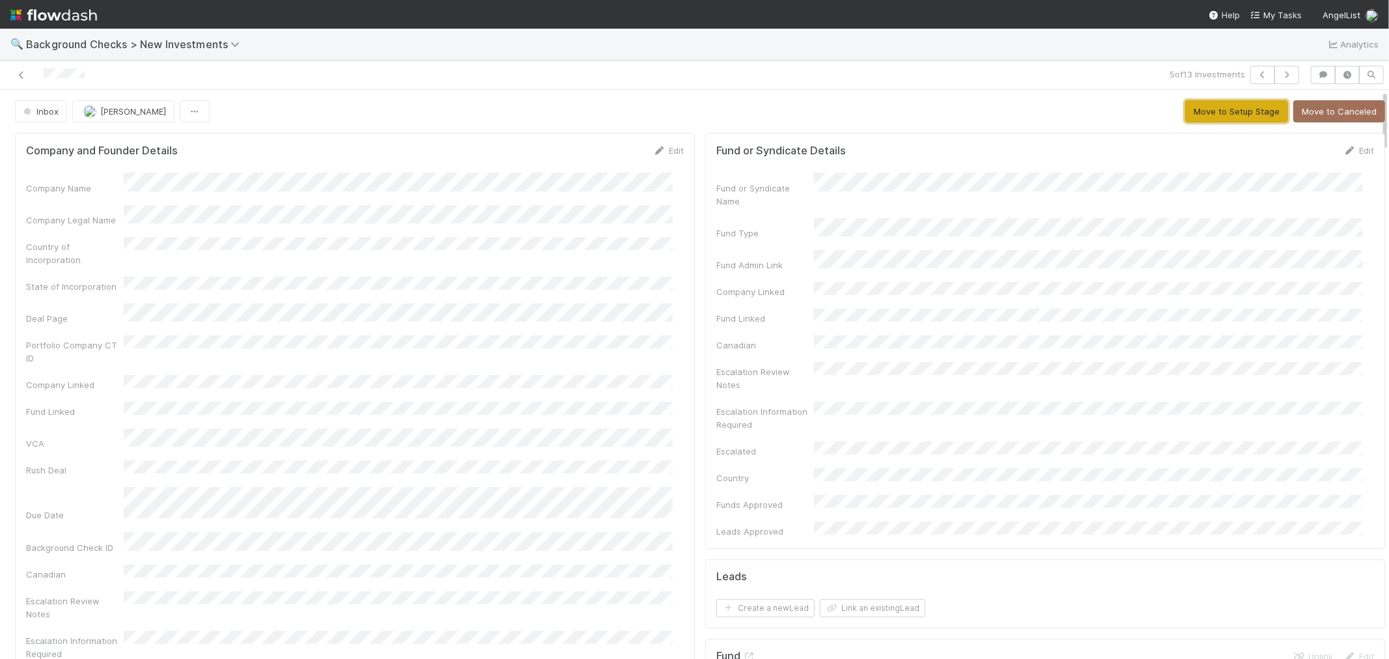
click at [1186, 105] on button "Move to Setup Stage" at bounding box center [1237, 111] width 103 height 22
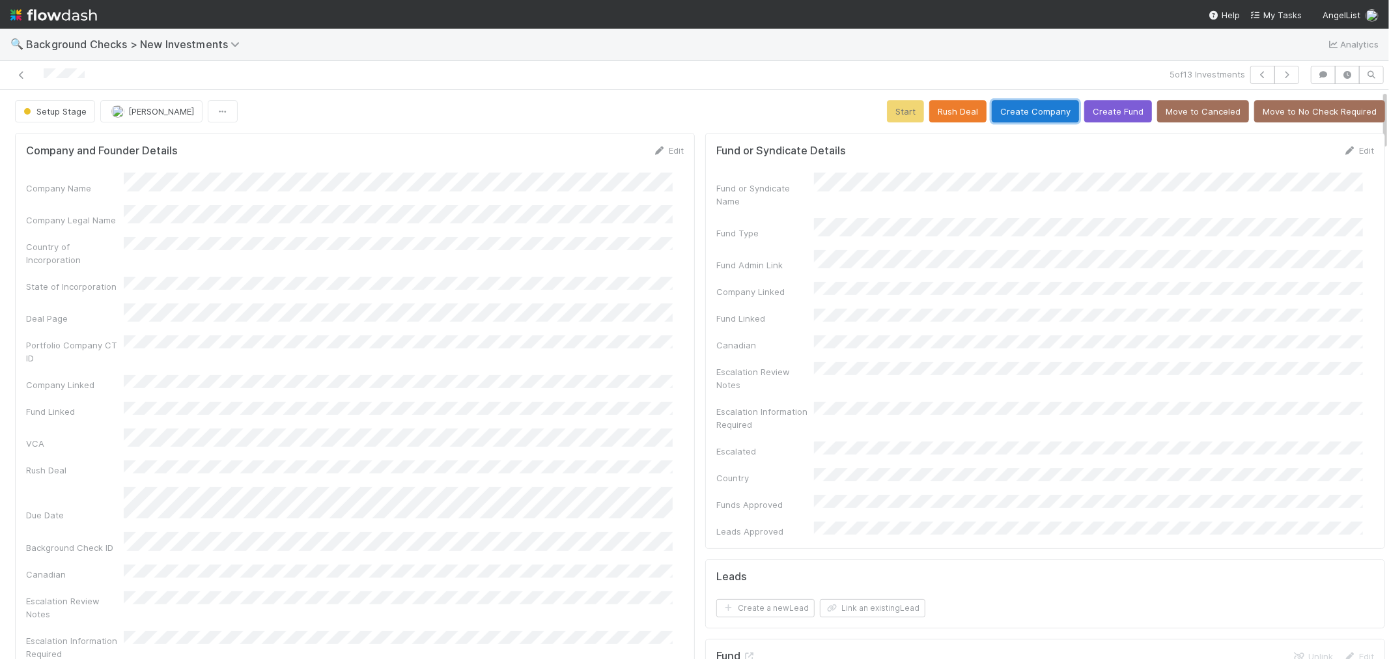
click at [1032, 109] on button "Create Company" at bounding box center [1035, 111] width 87 height 22
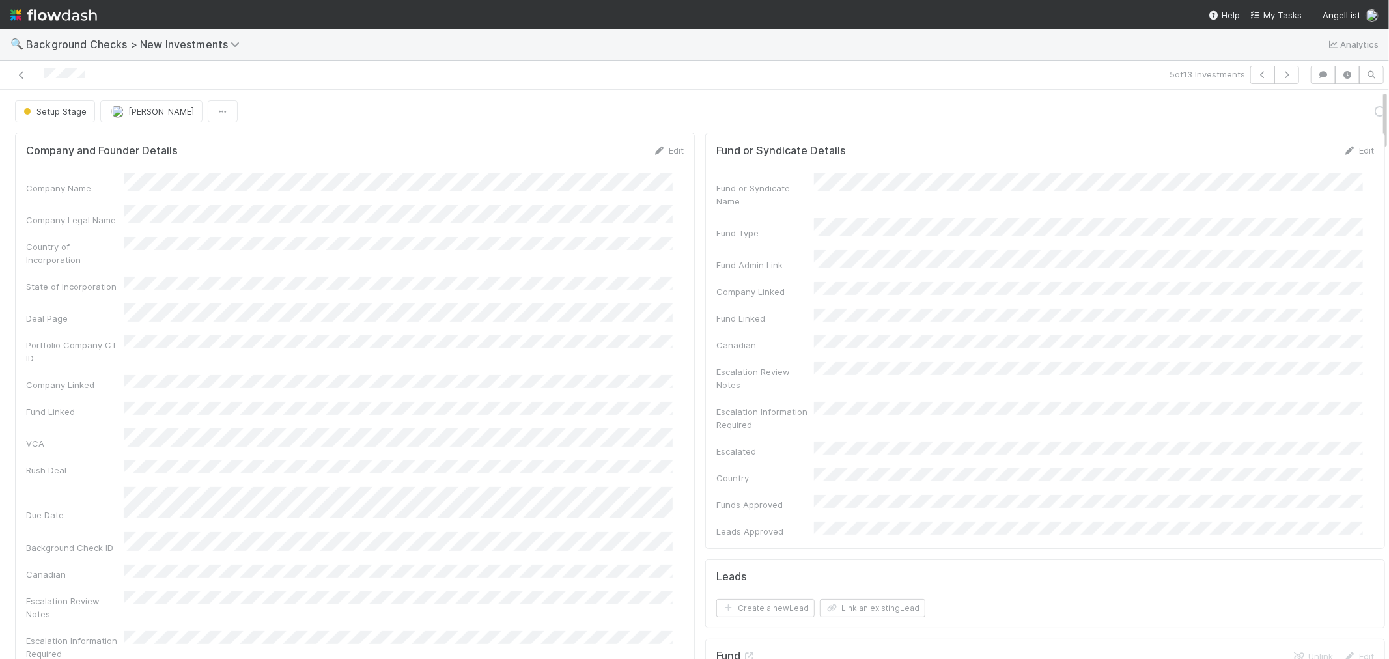
click at [616, 341] on div "Portfolio Company CT ID" at bounding box center [355, 349] width 658 height 29
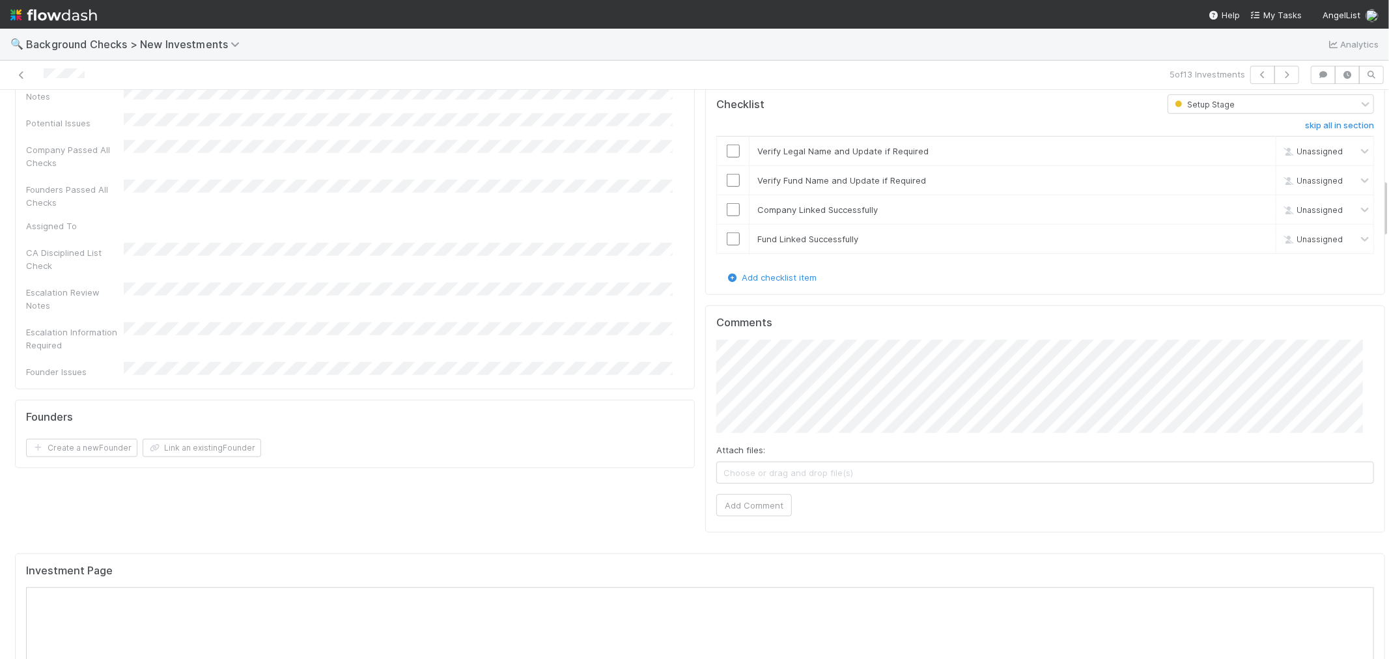
scroll to position [832, 0]
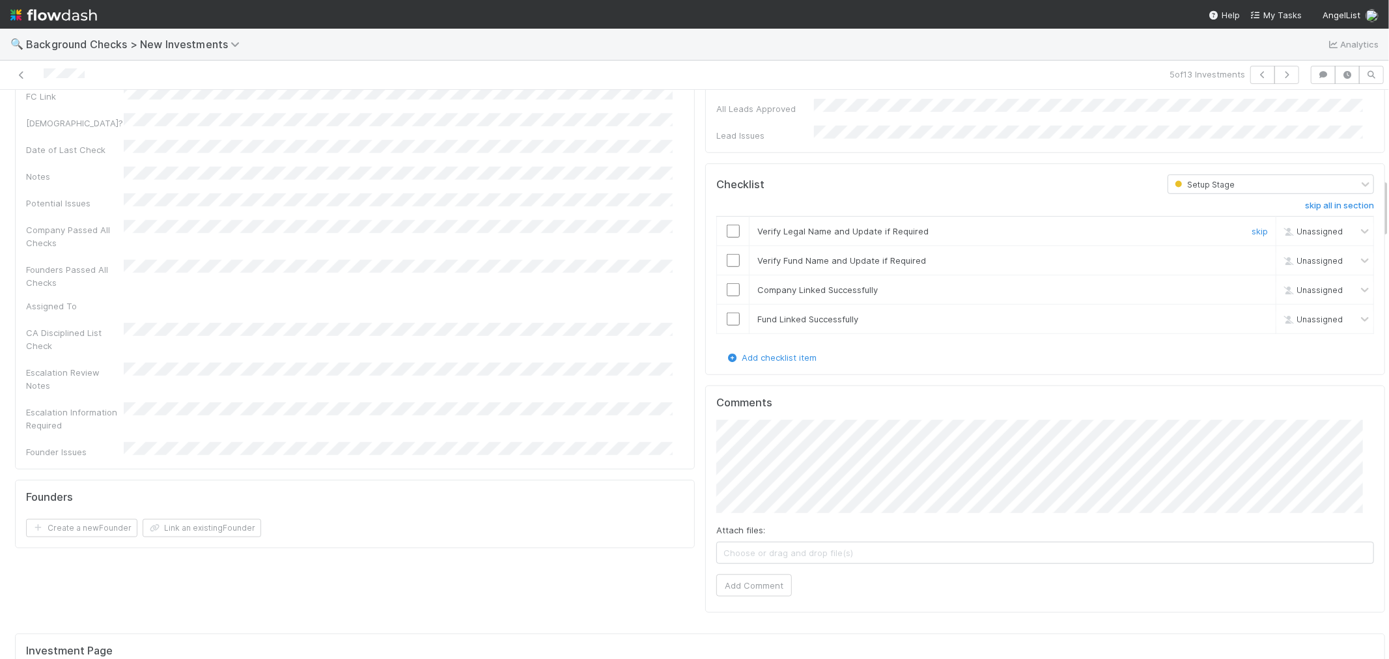
click at [727, 225] on input "checkbox" at bounding box center [733, 231] width 13 height 13
click at [727, 254] on input "checkbox" at bounding box center [733, 260] width 13 height 13
click at [727, 283] on input "checkbox" at bounding box center [733, 289] width 13 height 13
click at [727, 313] on input "checkbox" at bounding box center [733, 319] width 13 height 13
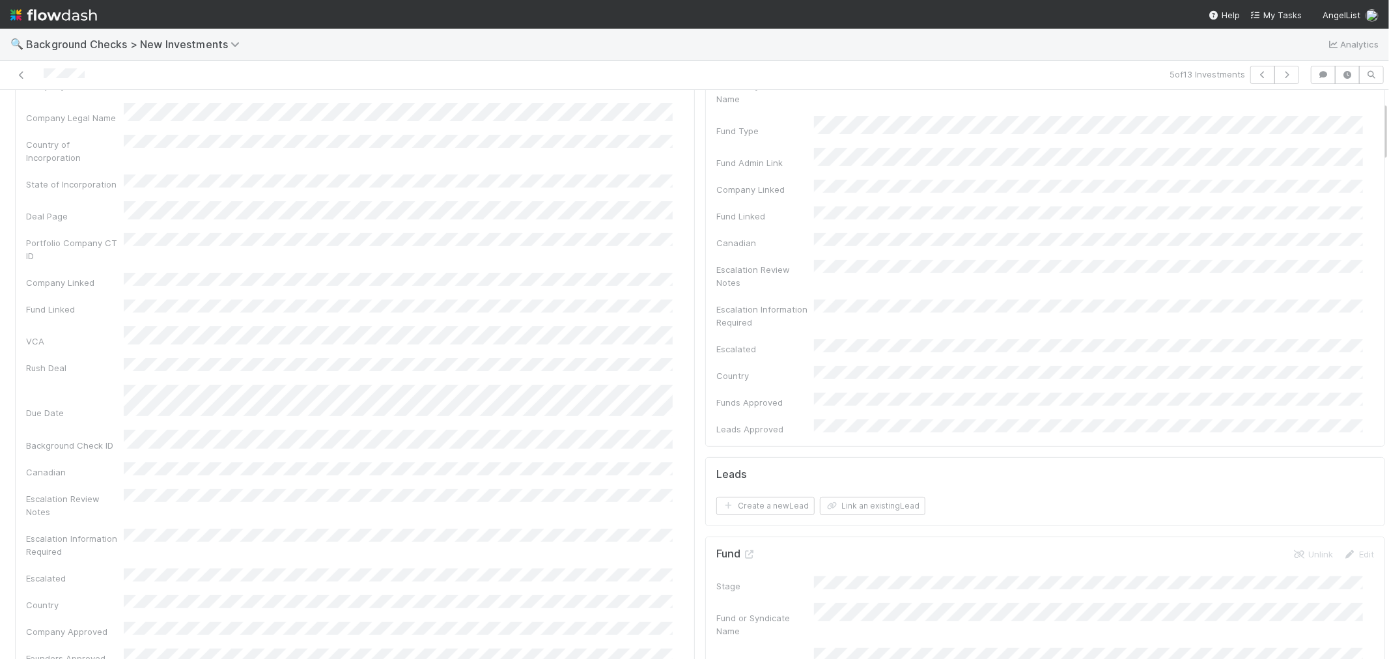
scroll to position [0, 0]
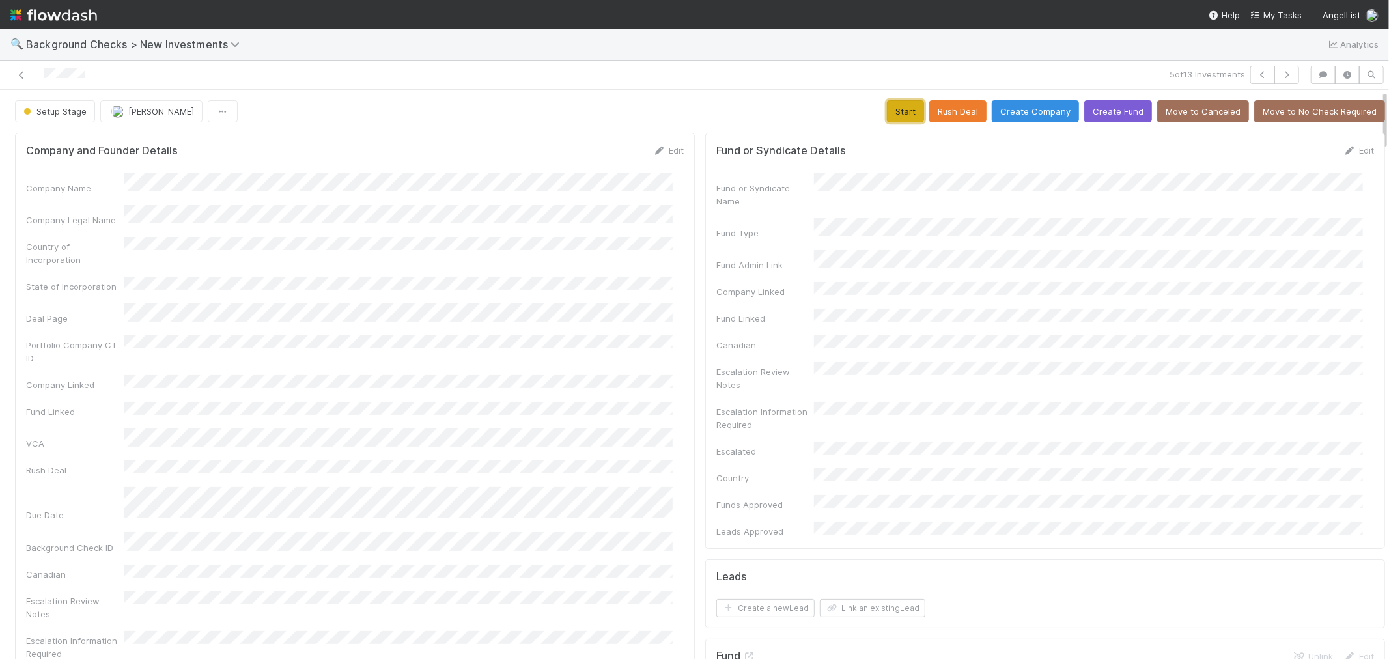
click at [888, 117] on button "Start" at bounding box center [905, 111] width 37 height 22
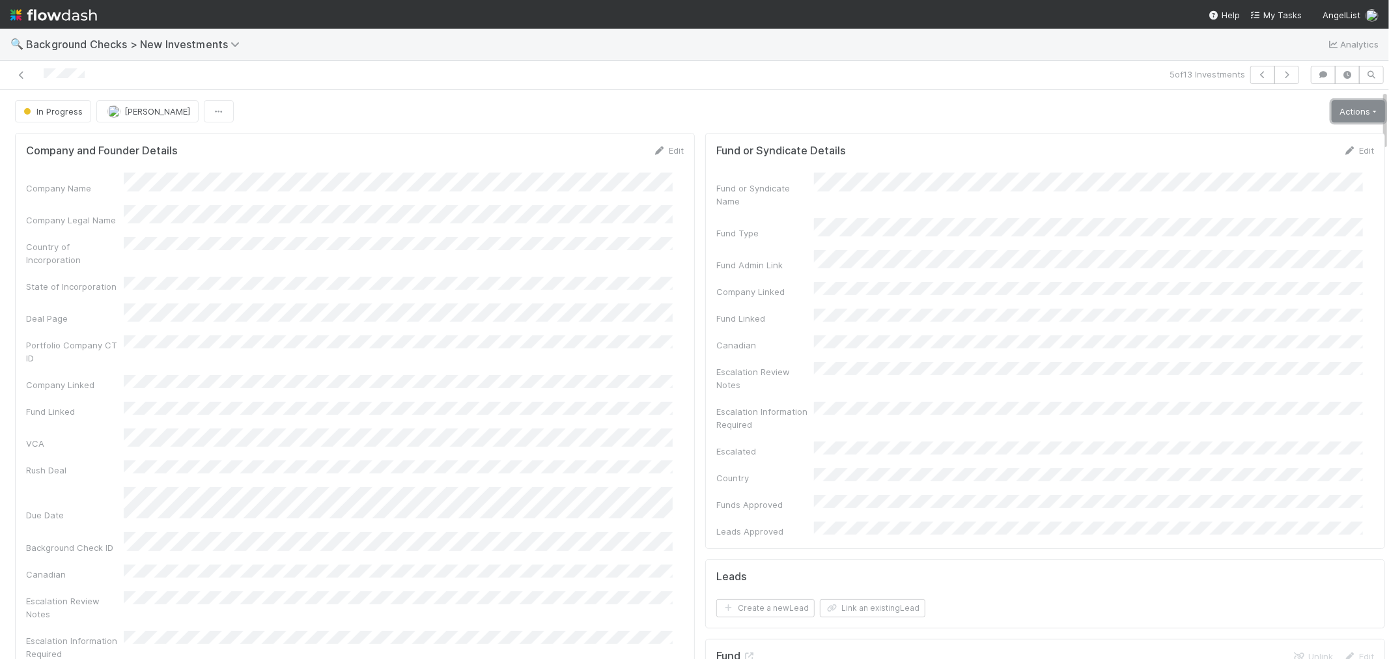
drag, startPoint x: 1337, startPoint y: 111, endPoint x: 1252, endPoint y: 200, distance: 123.0
click at [1336, 111] on link "Actions" at bounding box center [1358, 111] width 53 height 22
click at [1242, 269] on button "Link Lead" at bounding box center [1314, 266] width 145 height 18
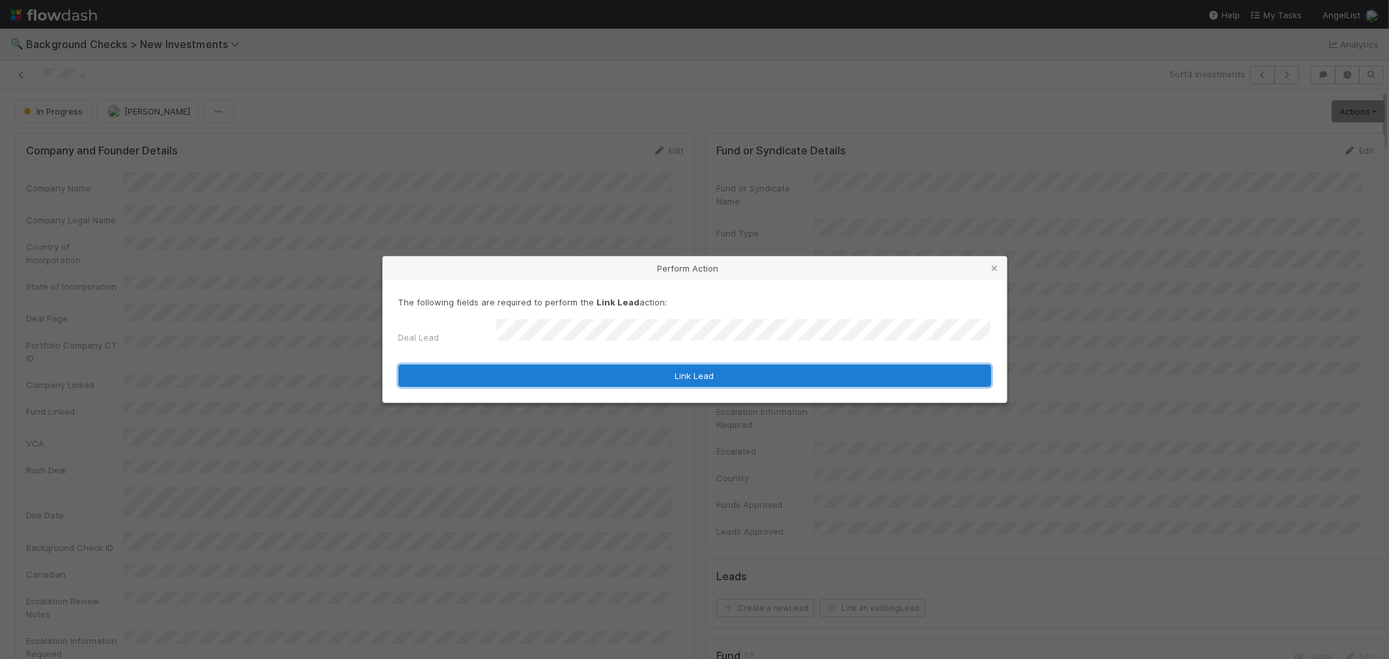
click at [796, 365] on button "Link Lead" at bounding box center [695, 376] width 593 height 22
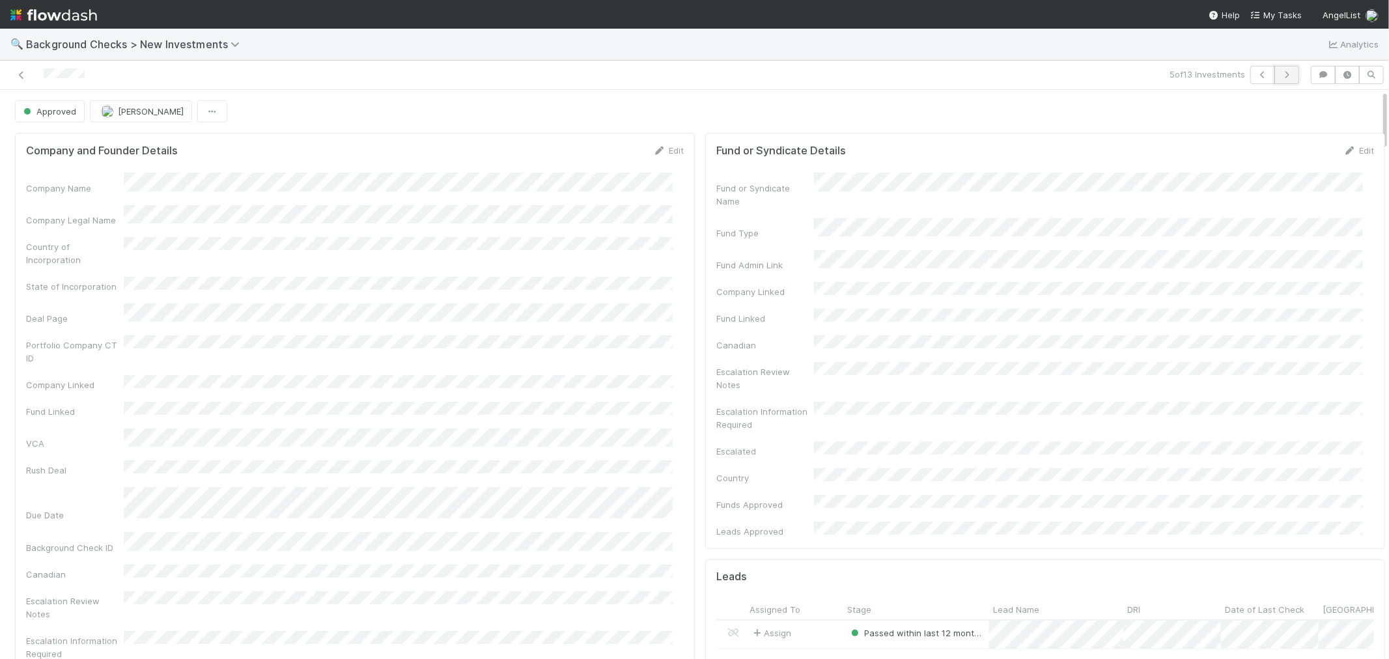
click at [1280, 79] on button "button" at bounding box center [1287, 75] width 25 height 18
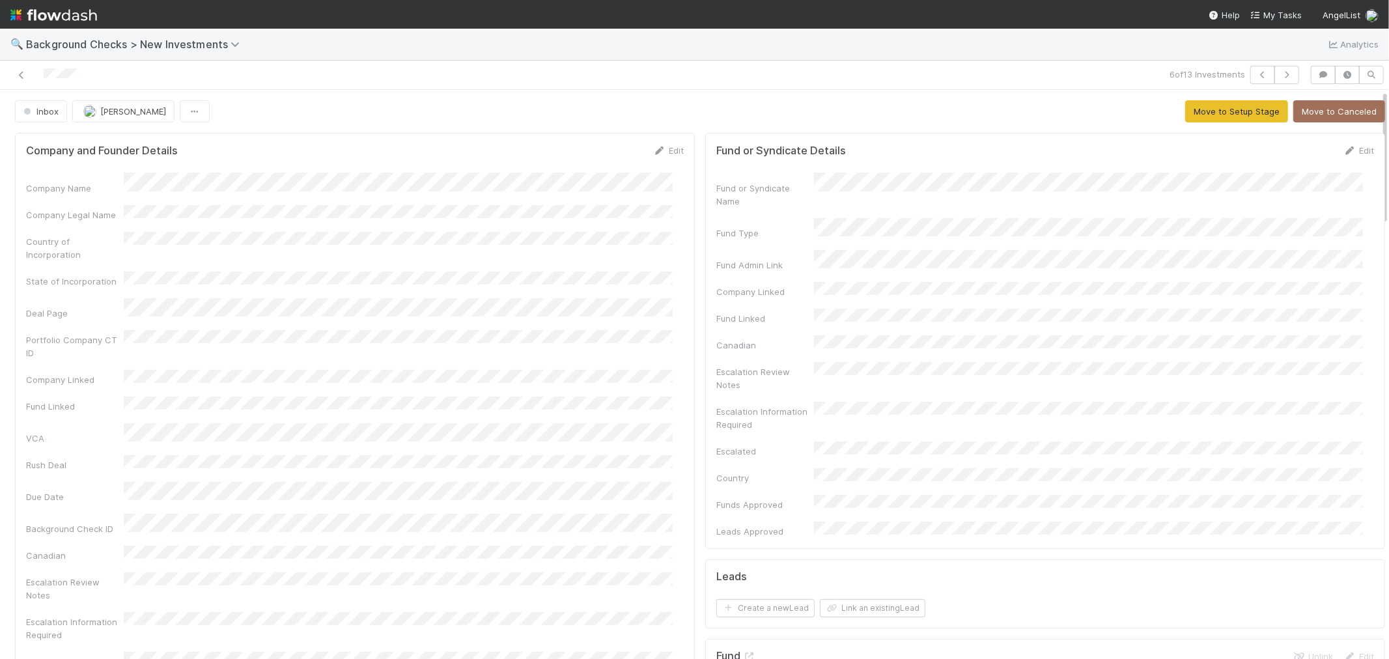
drag, startPoint x: 96, startPoint y: 79, endPoint x: 34, endPoint y: 74, distance: 62.7
click at [34, 74] on div at bounding box center [331, 75] width 652 height 18
click at [653, 154] on icon at bounding box center [659, 151] width 13 height 8
click at [607, 160] on button "Save" at bounding box center [614, 155] width 37 height 22
drag, startPoint x: 1231, startPoint y: 102, endPoint x: 1040, endPoint y: 162, distance: 199.8
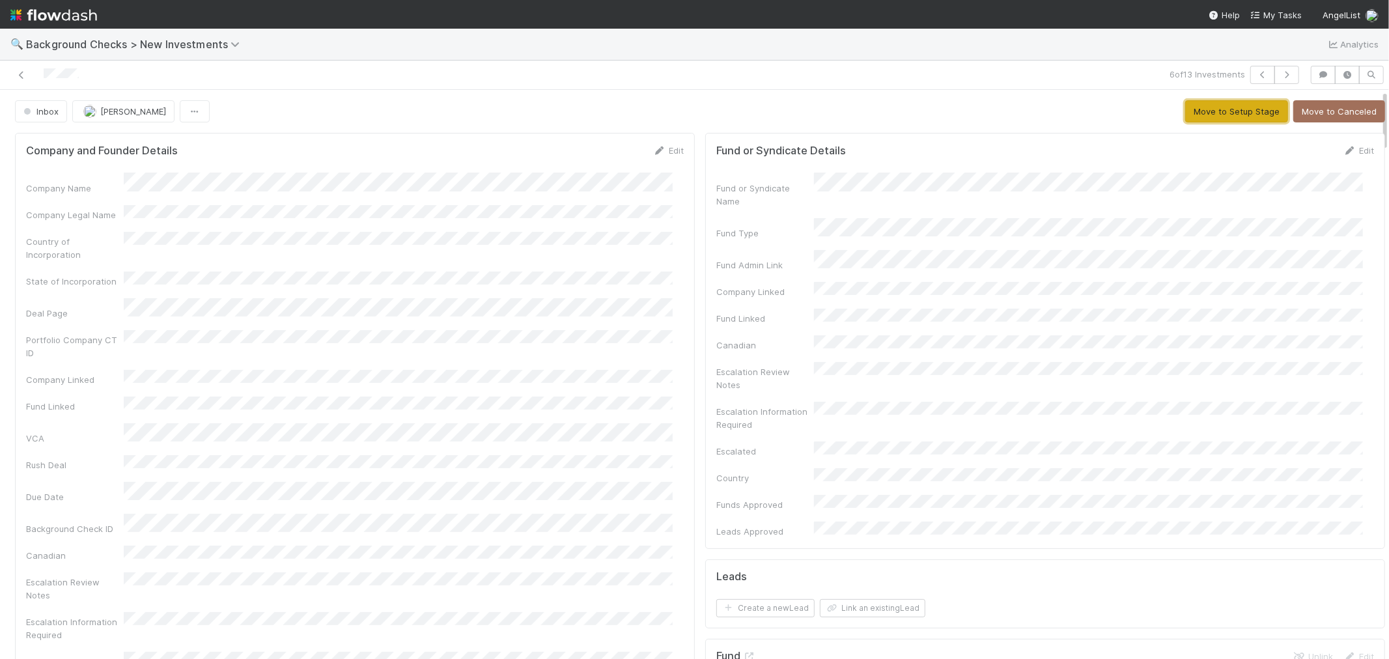
click at [1230, 102] on button "Move to Setup Stage" at bounding box center [1237, 111] width 103 height 22
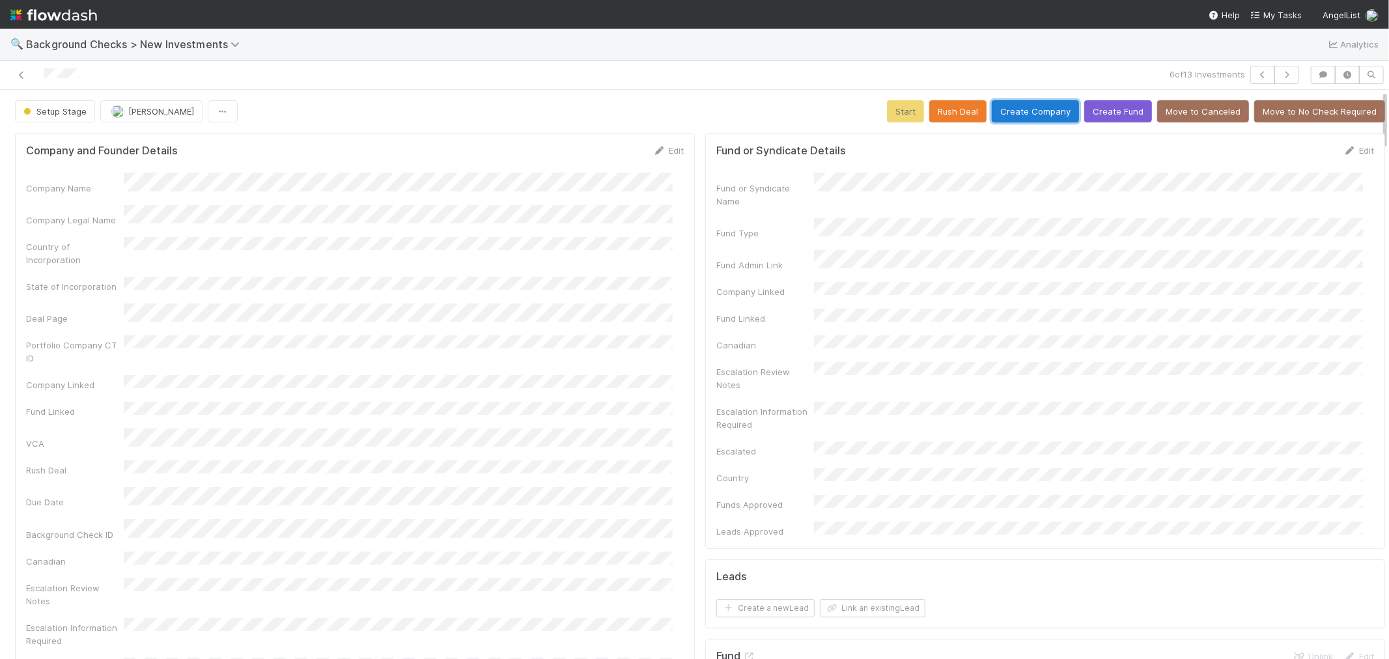
click at [1032, 106] on button "Create Company" at bounding box center [1035, 111] width 87 height 22
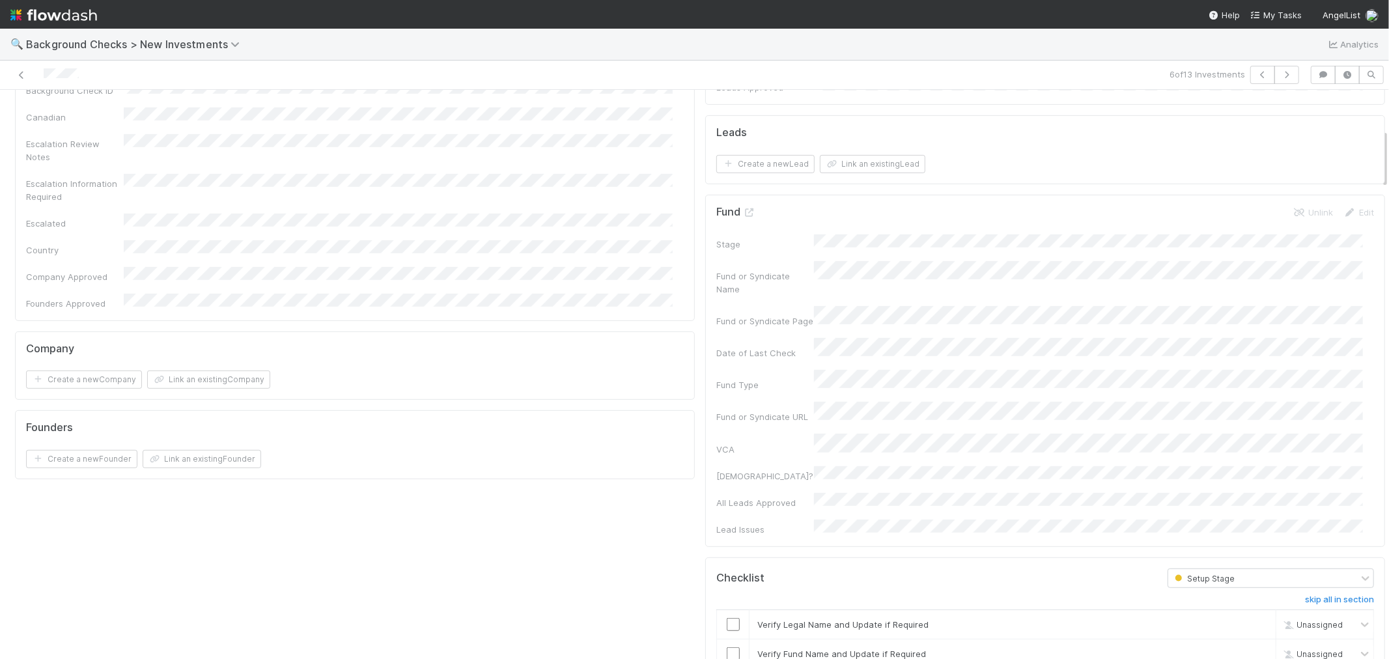
scroll to position [506, 0]
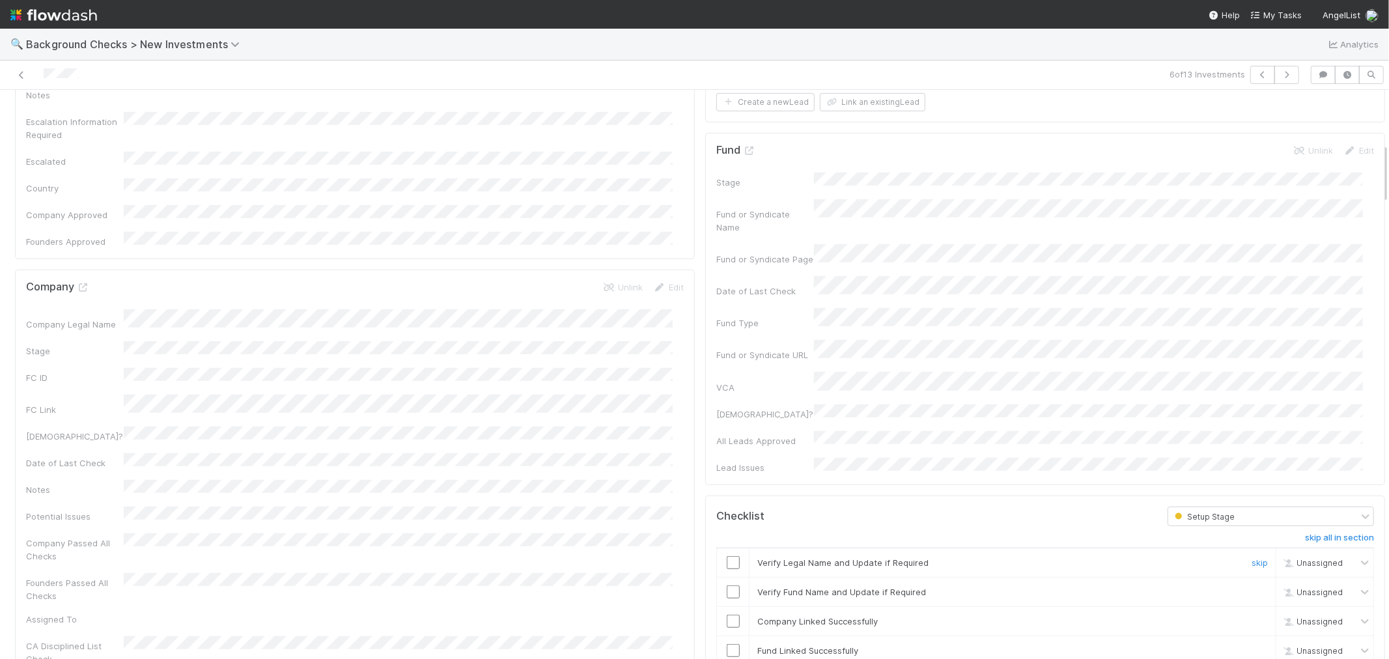
click at [730, 556] on div at bounding box center [733, 562] width 32 height 13
click at [727, 556] on input "checkbox" at bounding box center [733, 562] width 13 height 13
click at [727, 586] on input "checkbox" at bounding box center [733, 592] width 13 height 13
click at [727, 615] on input "checkbox" at bounding box center [733, 621] width 13 height 13
click at [727, 644] on input "checkbox" at bounding box center [733, 650] width 13 height 13
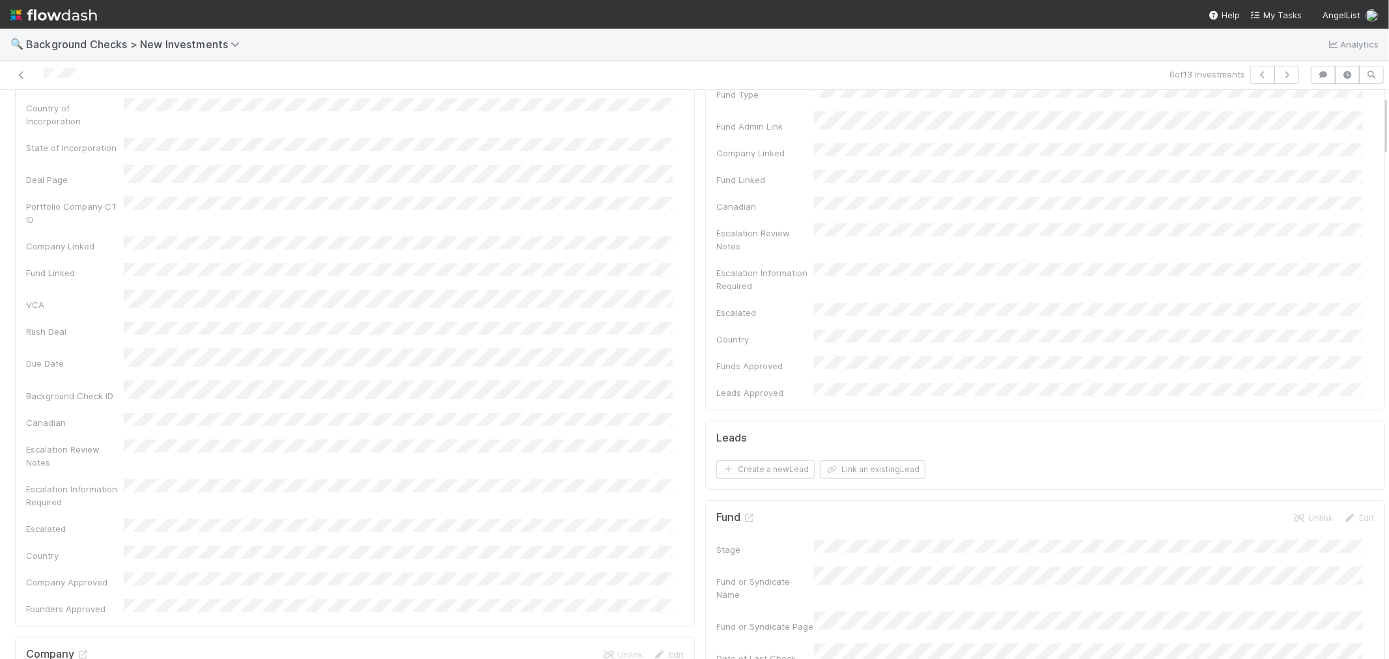
scroll to position [0, 0]
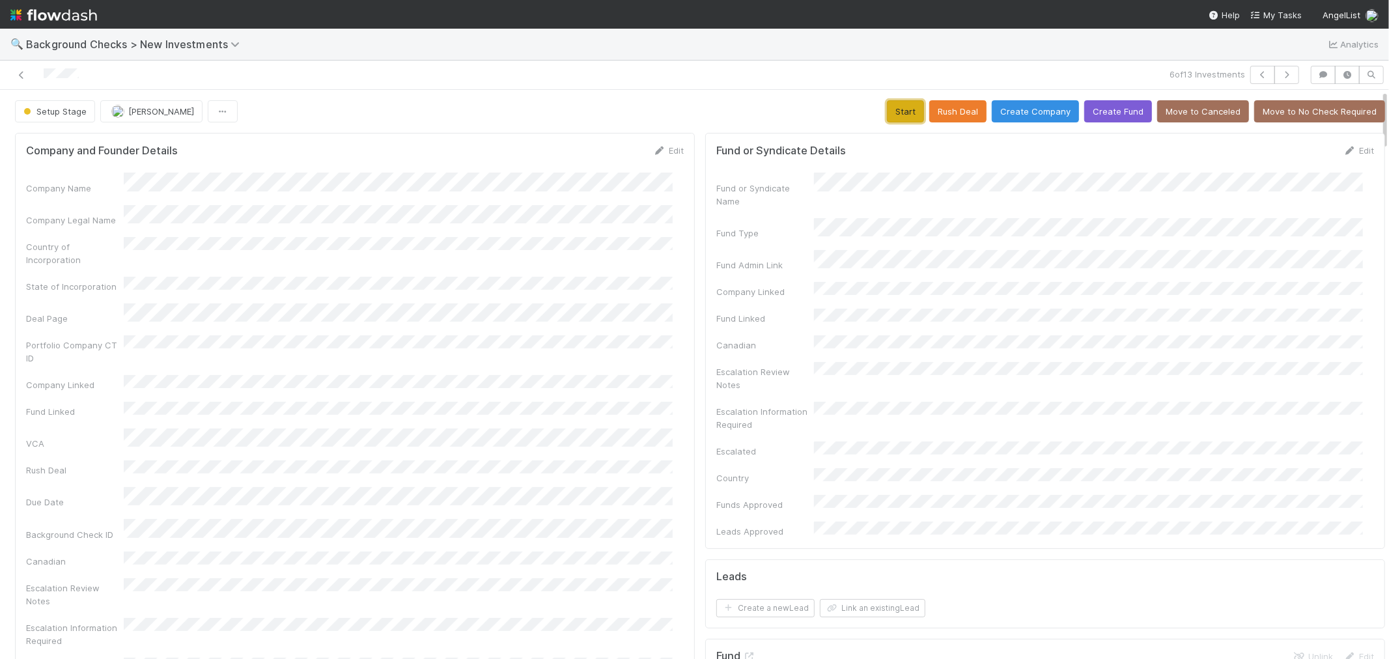
drag, startPoint x: 890, startPoint y: 109, endPoint x: 756, endPoint y: 222, distance: 176.1
click at [890, 109] on button "Start" at bounding box center [905, 111] width 37 height 22
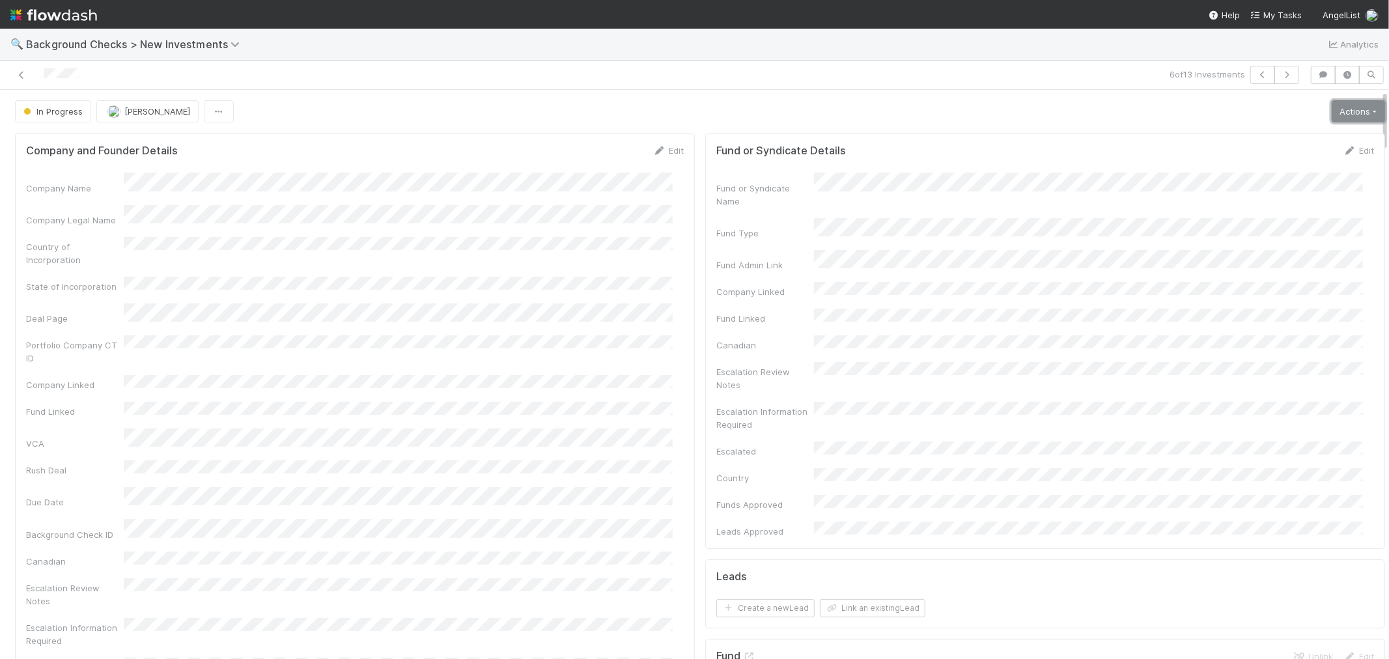
click at [1332, 116] on link "Actions" at bounding box center [1358, 111] width 53 height 22
click at [1262, 267] on button "Link Lead" at bounding box center [1314, 266] width 145 height 18
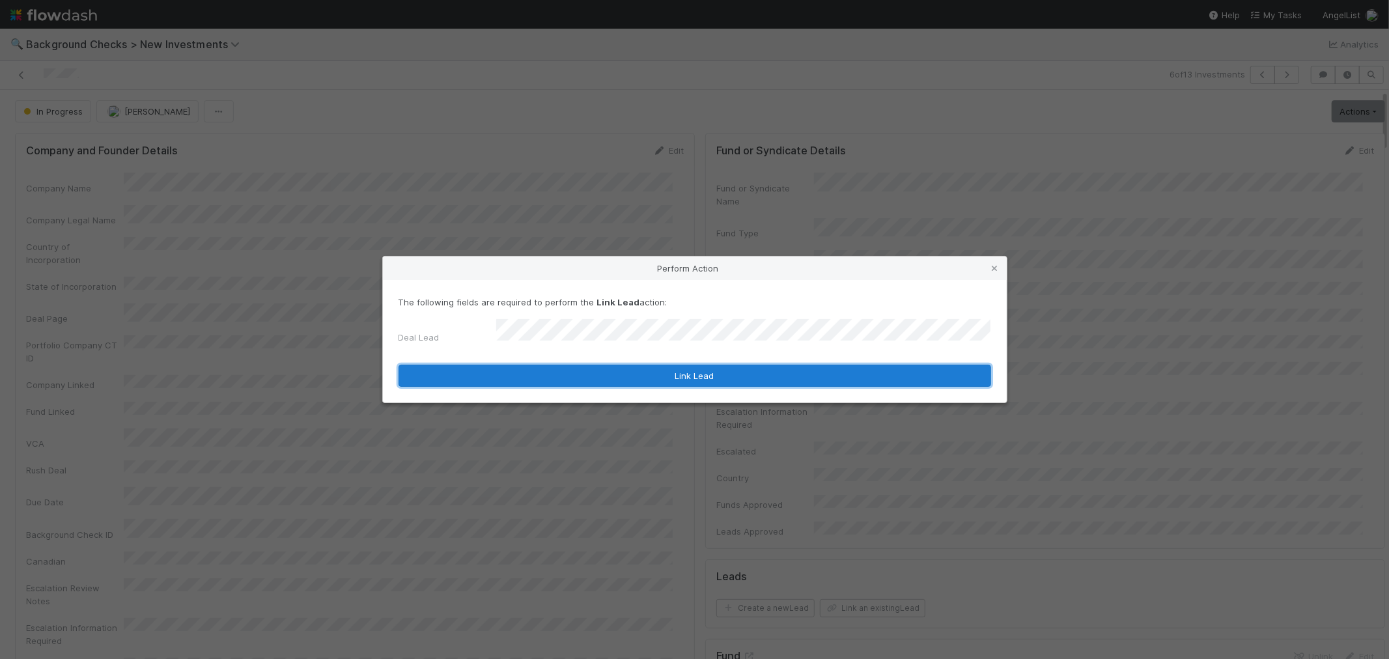
click at [674, 373] on button "Link Lead" at bounding box center [695, 376] width 593 height 22
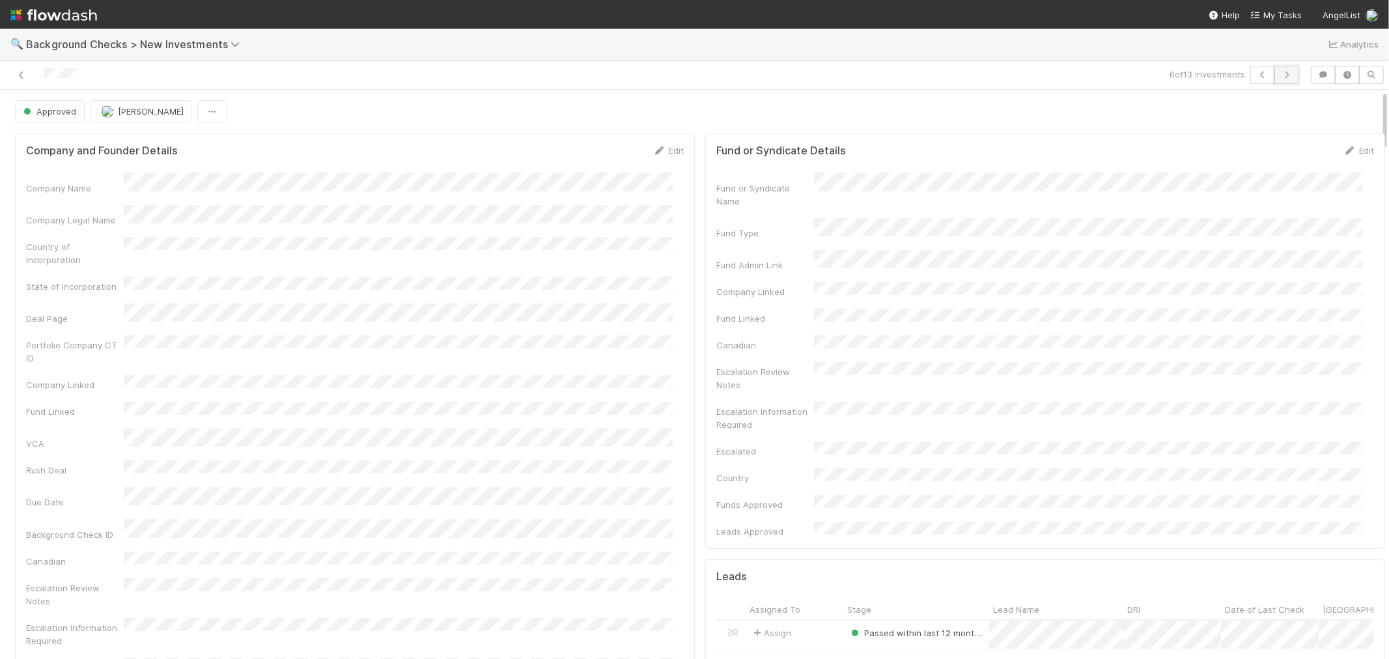
click at [1281, 73] on icon "button" at bounding box center [1287, 75] width 13 height 8
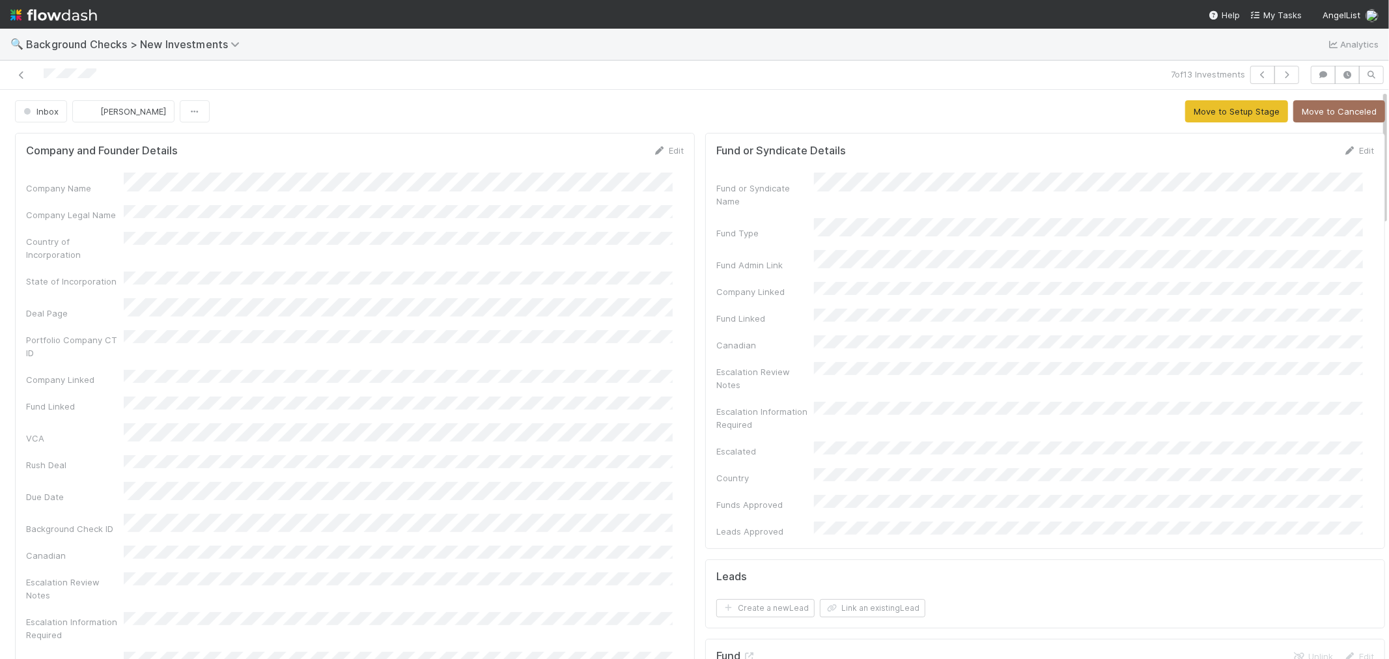
drag, startPoint x: 127, startPoint y: 81, endPoint x: 469, endPoint y: 7, distance: 349.8
click at [9, 83] on div at bounding box center [331, 75] width 652 height 18
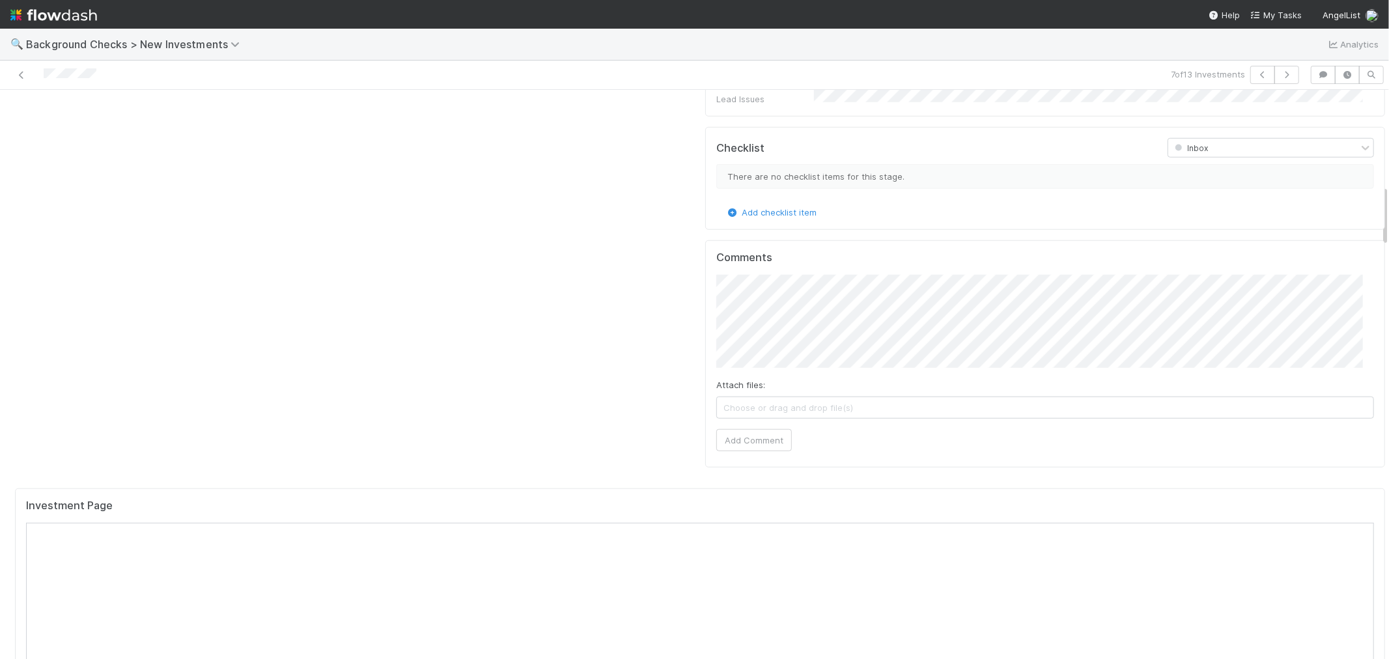
scroll to position [868, 0]
click at [764, 430] on button "Add Comment" at bounding box center [755, 441] width 76 height 22
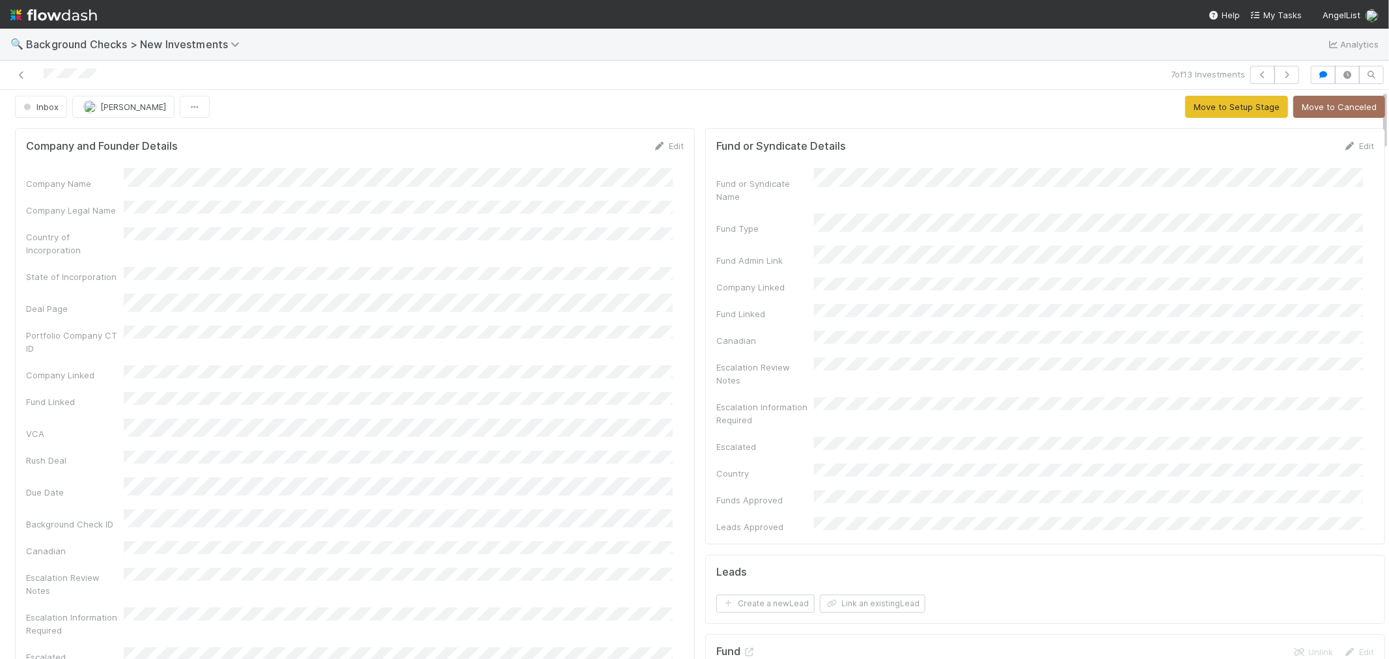
scroll to position [0, 0]
drag, startPoint x: 1321, startPoint y: 103, endPoint x: 1003, endPoint y: 111, distance: 318.0
click at [1003, 111] on div "Inbox Roselyn de Villa Move to Setup Stage Move to Canceled" at bounding box center [700, 111] width 1371 height 22
click at [891, 599] on button "Link an existing Lead" at bounding box center [873, 608] width 106 height 18
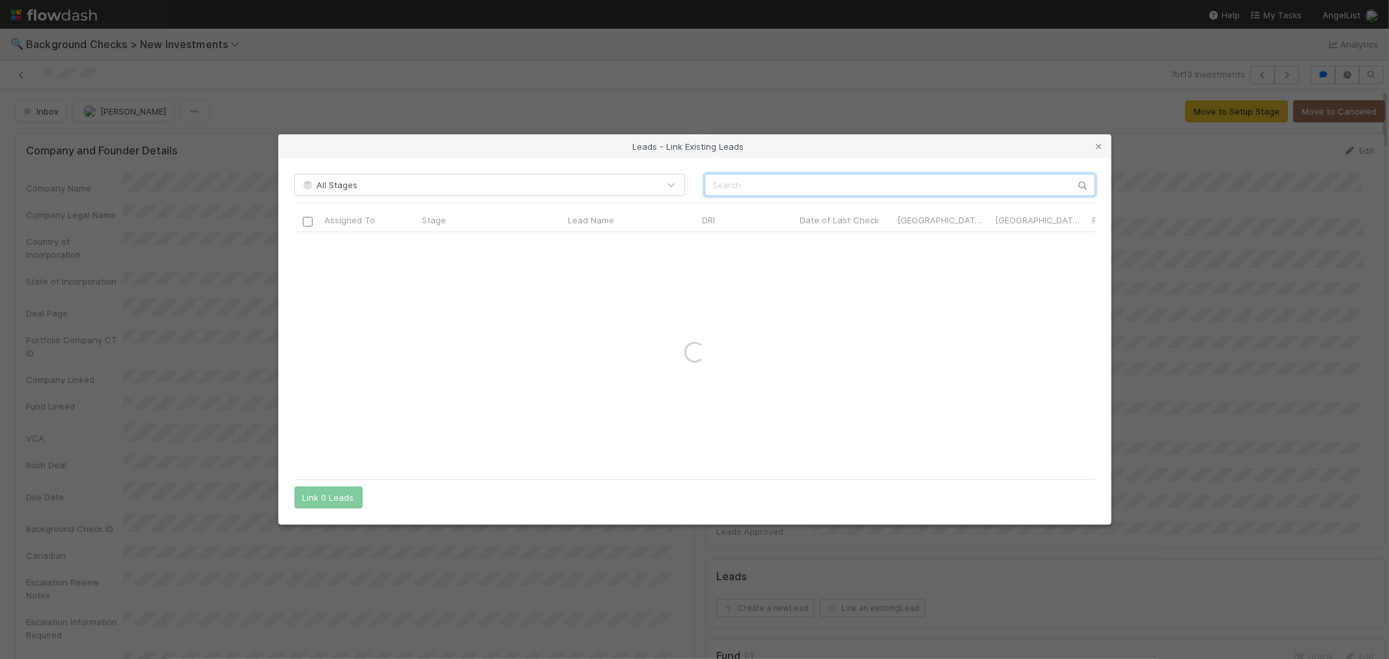
click at [775, 181] on input "text" at bounding box center [900, 185] width 391 height 22
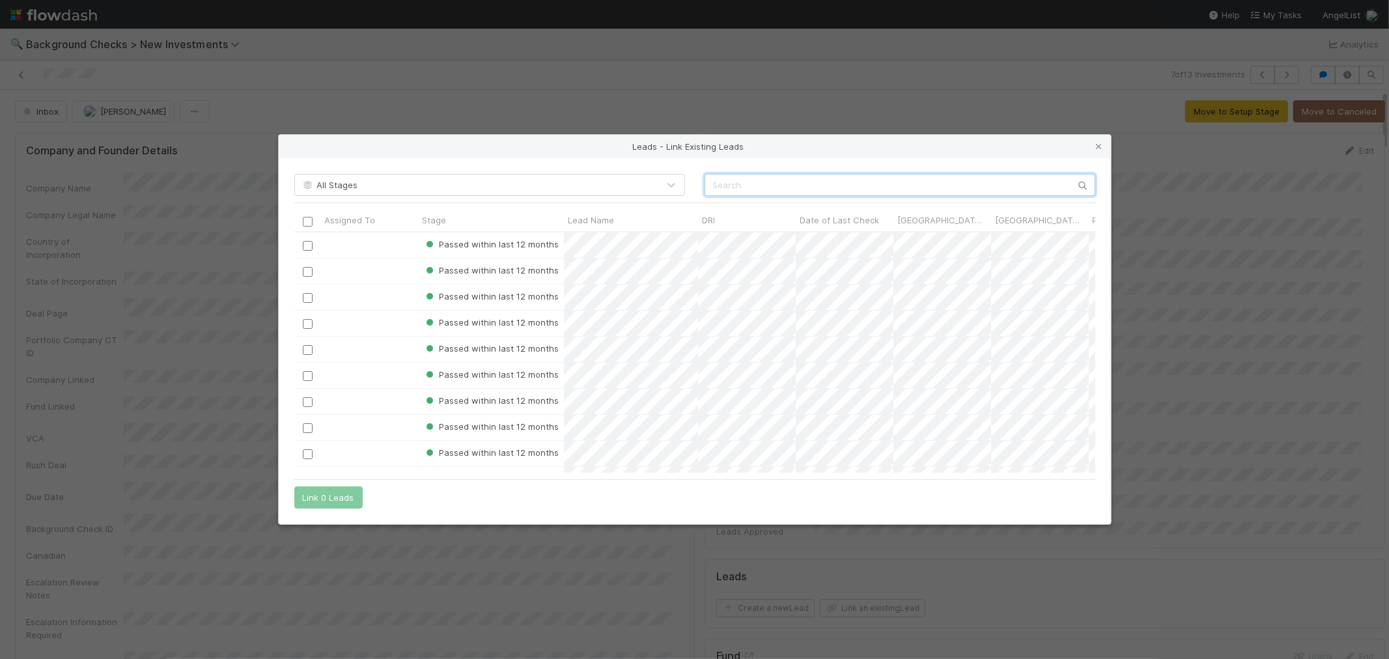
paste input "Andrew Berman"
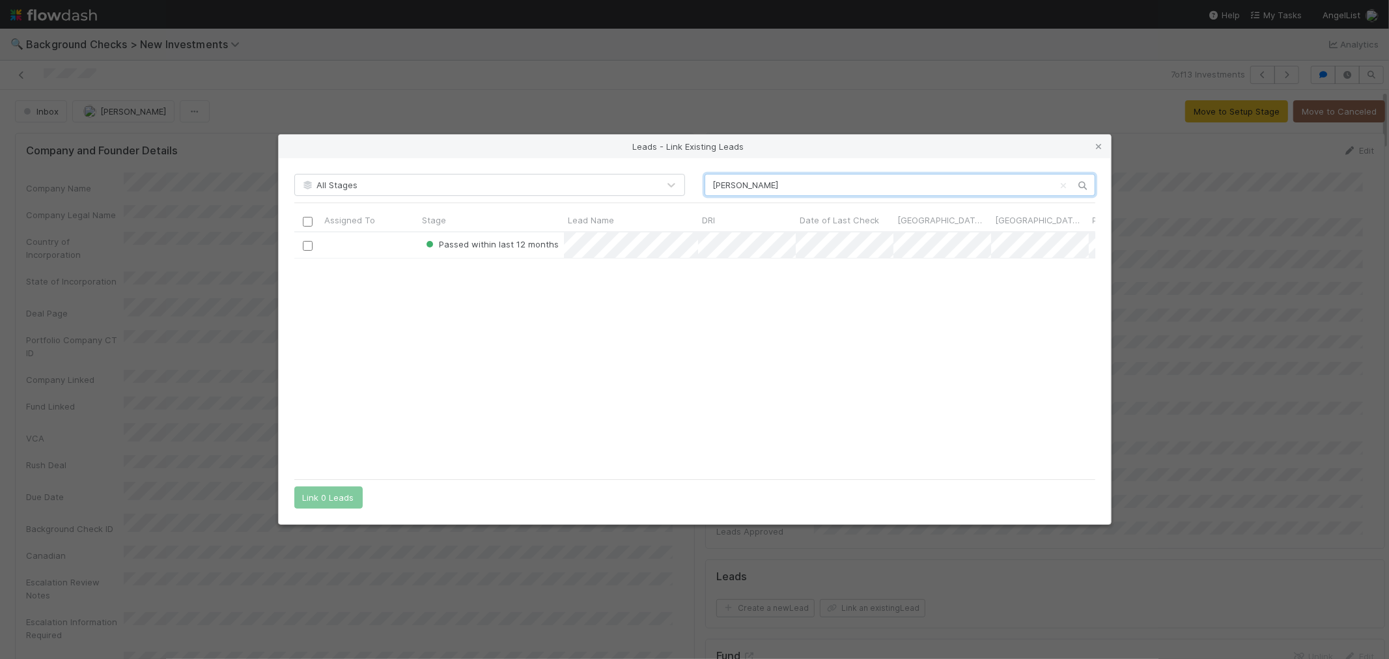
scroll to position [230, 790]
type input "Andrew Berman"
click at [309, 248] on input "checkbox" at bounding box center [307, 246] width 10 height 10
click at [330, 485] on div "All Stages Andrew Berman Assigned To Stage Lead Name DRI Date of Last Check Can…" at bounding box center [695, 341] width 832 height 367
click at [330, 494] on button "Link 1 Lead" at bounding box center [325, 498] width 63 height 22
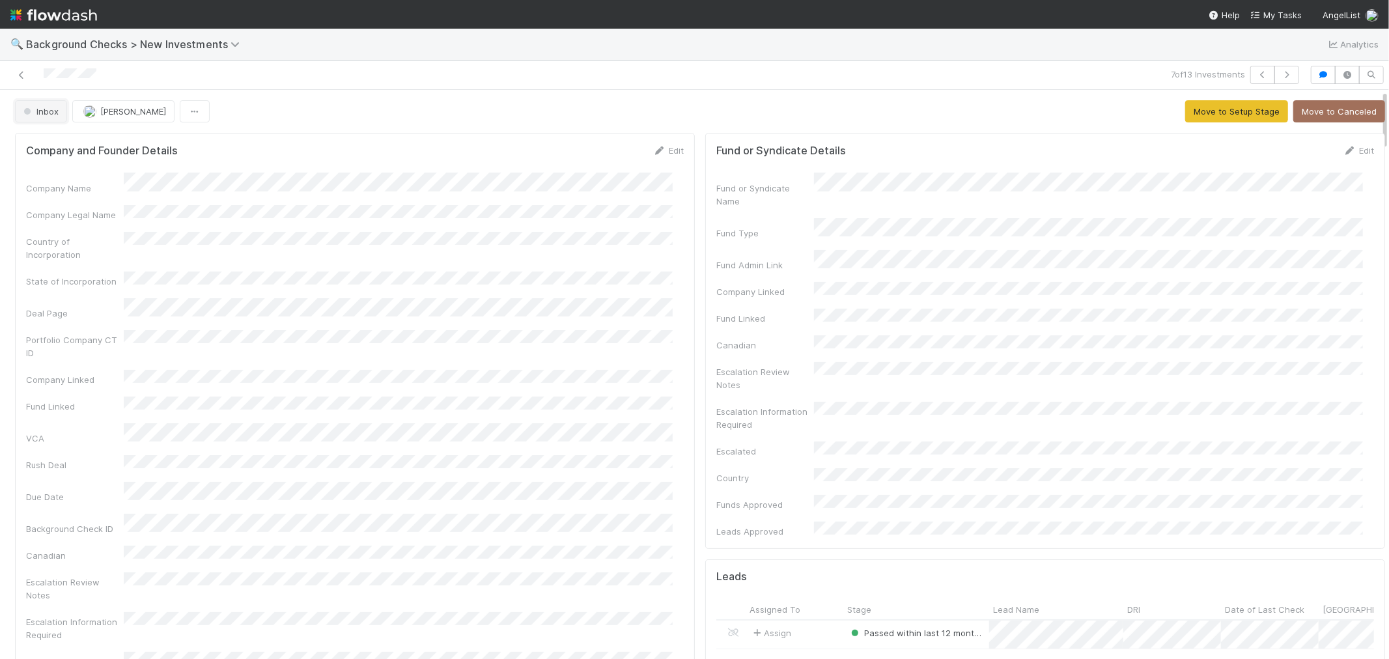
click at [53, 113] on span "Inbox" at bounding box center [40, 111] width 38 height 10
click at [51, 144] on span "Awaiting Info" at bounding box center [52, 144] width 69 height 10
click at [1281, 73] on icon "button" at bounding box center [1287, 75] width 13 height 8
drag, startPoint x: 124, startPoint y: 80, endPoint x: 7, endPoint y: 75, distance: 118.0
click at [7, 75] on div at bounding box center [331, 75] width 652 height 18
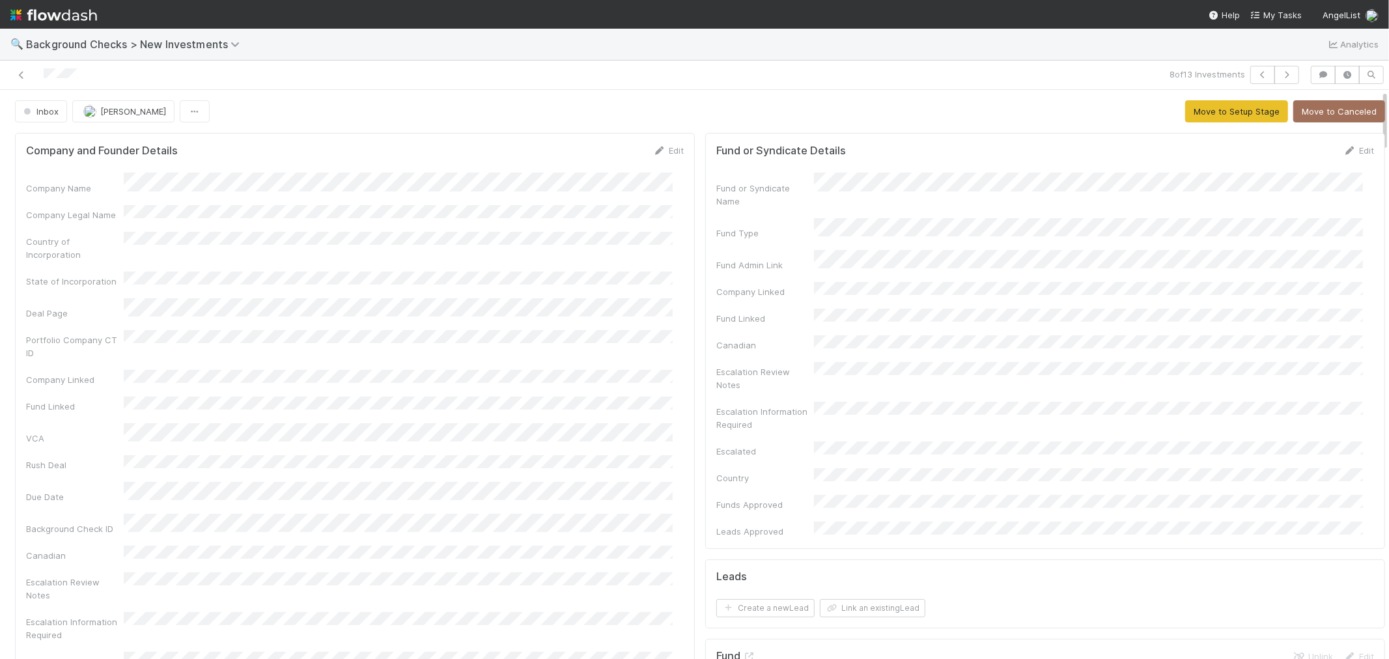
click at [665, 145] on div "Edit" at bounding box center [668, 150] width 31 height 13
click at [653, 148] on icon at bounding box center [659, 151] width 13 height 8
click at [228, 242] on div "Company Name * Company Legal Name Country of Incorporation State of Incorporati…" at bounding box center [355, 589] width 658 height 815
click at [601, 152] on button "Save" at bounding box center [614, 155] width 37 height 22
click at [1188, 117] on button "Move to Setup Stage" at bounding box center [1237, 111] width 103 height 22
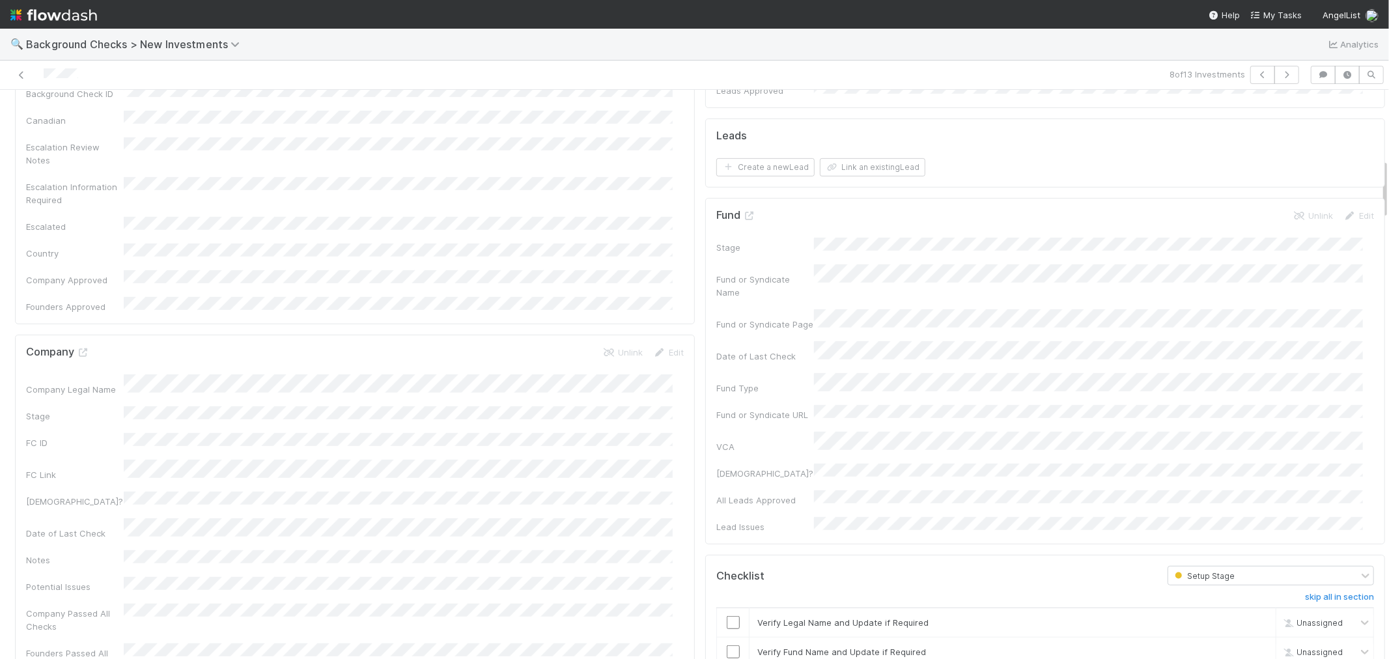
scroll to position [651, 0]
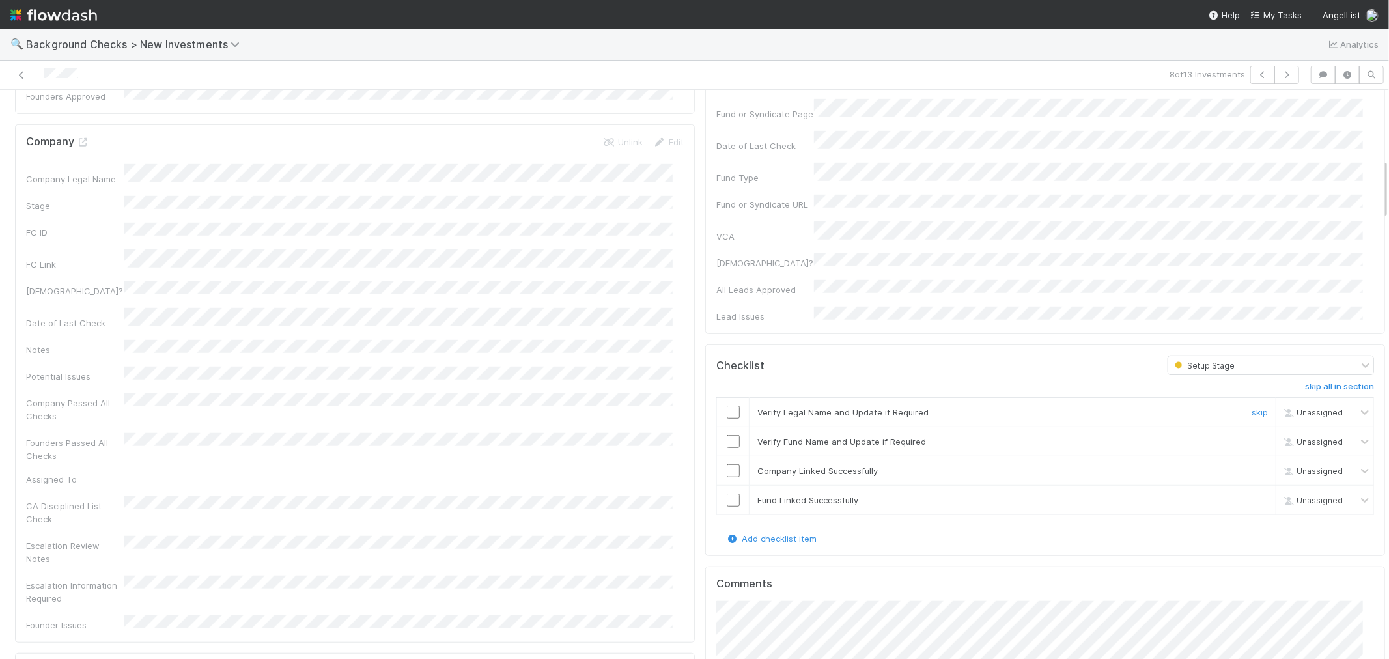
click at [727, 406] on input "checkbox" at bounding box center [733, 412] width 13 height 13
click at [727, 435] on input "checkbox" at bounding box center [733, 441] width 13 height 13
click at [727, 464] on input "checkbox" at bounding box center [733, 470] width 13 height 13
click at [727, 494] on input "checkbox" at bounding box center [733, 500] width 13 height 13
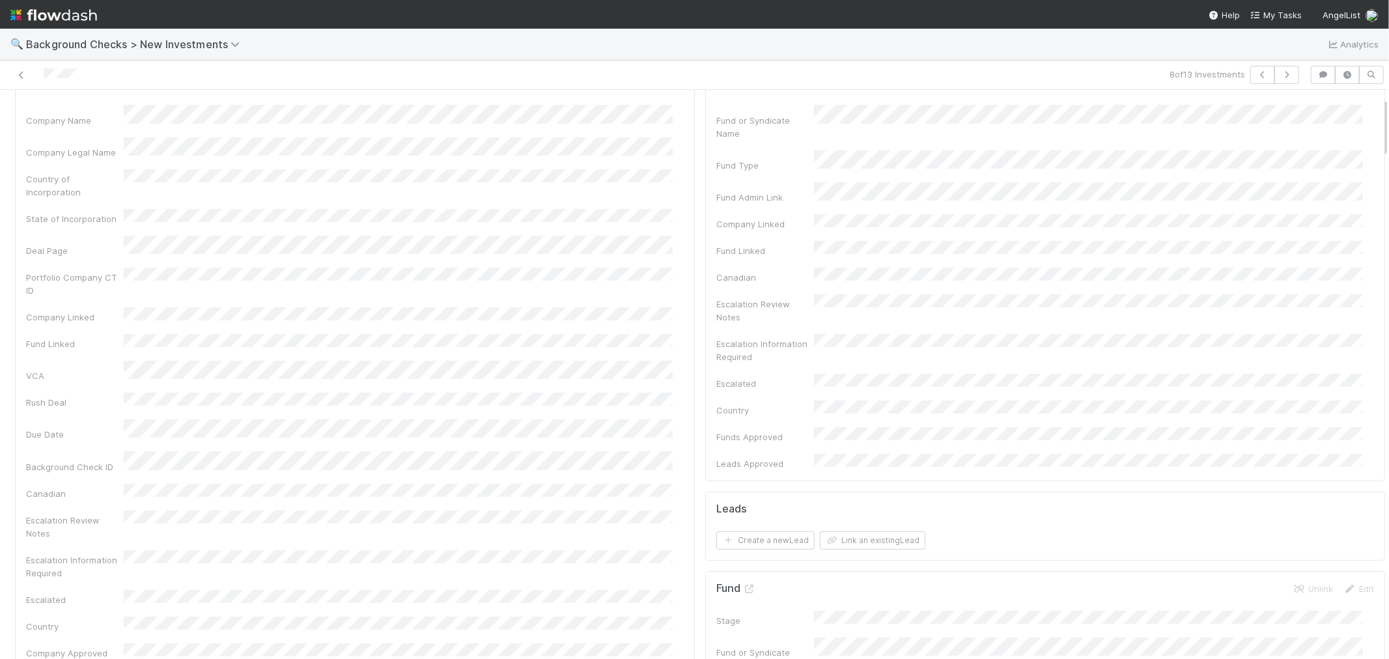
scroll to position [0, 0]
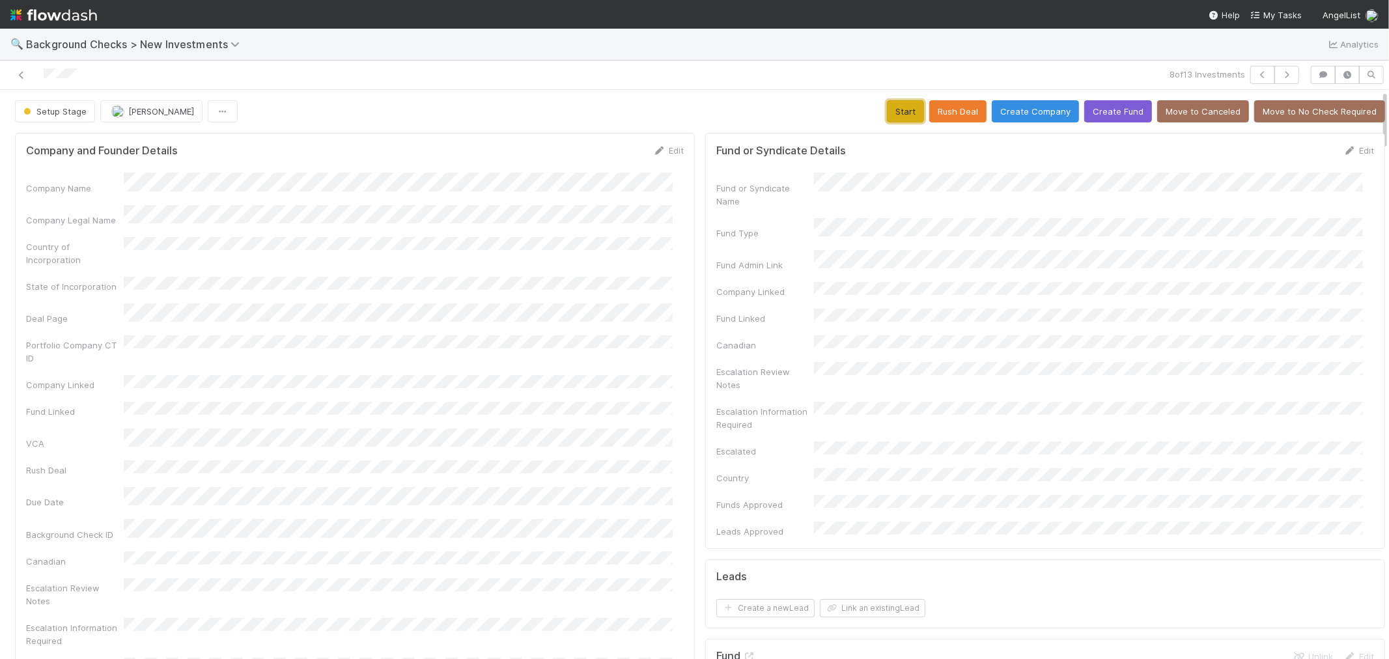
click at [890, 113] on button "Start" at bounding box center [905, 111] width 37 height 22
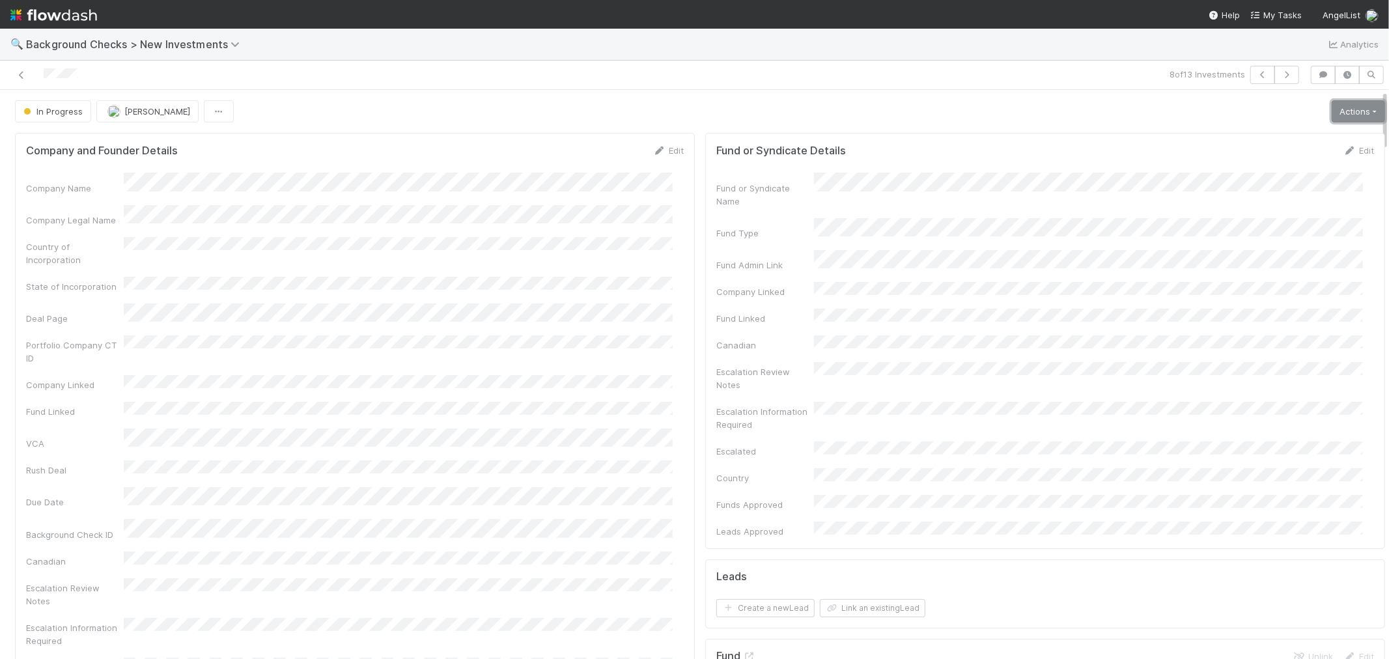
click at [1332, 115] on link "Actions" at bounding box center [1358, 111] width 53 height 22
click at [1258, 265] on button "Link Lead" at bounding box center [1314, 266] width 145 height 18
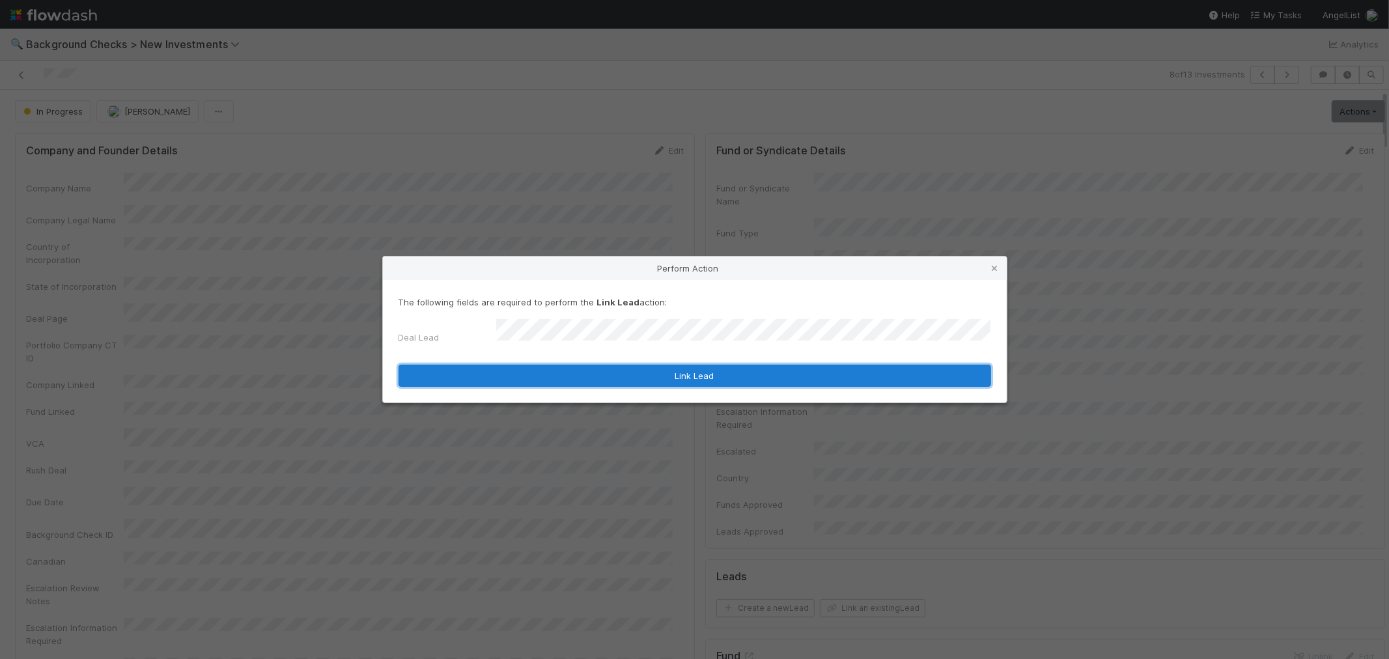
click at [741, 369] on button "Link Lead" at bounding box center [695, 376] width 593 height 22
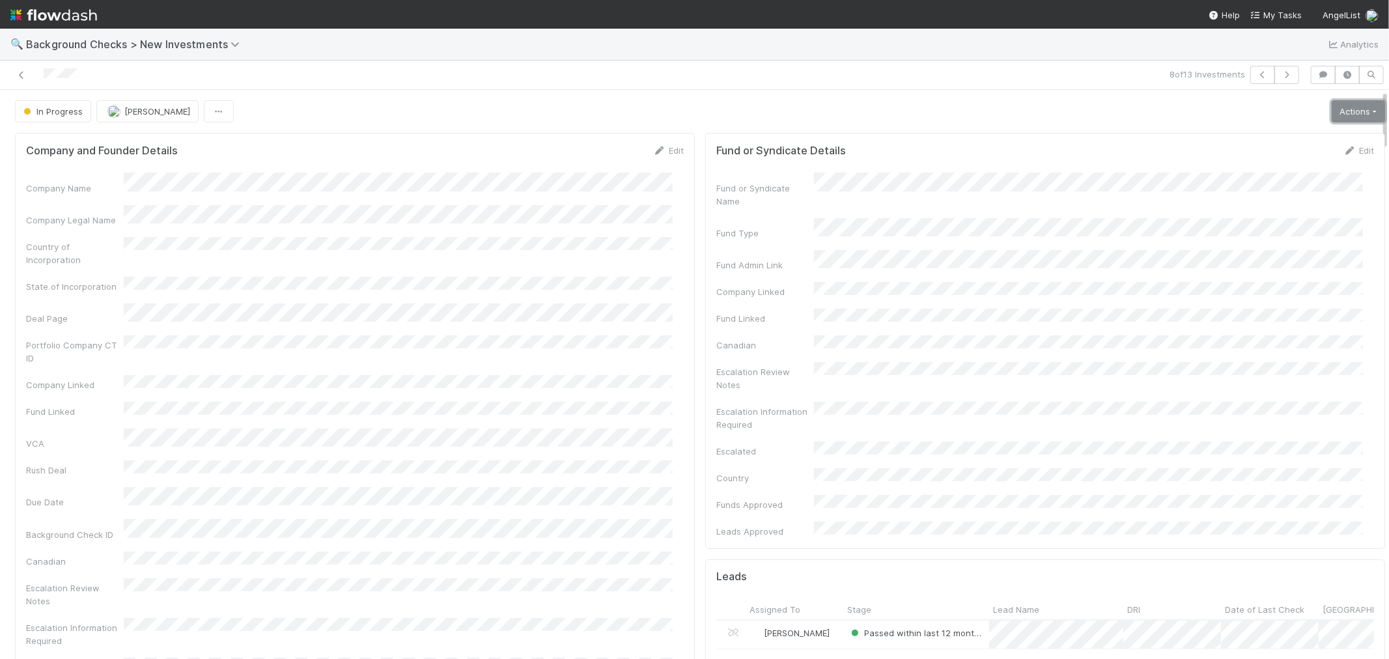
click at [1354, 104] on link "Actions" at bounding box center [1358, 111] width 53 height 22
click at [1318, 137] on button "Finish" at bounding box center [1314, 139] width 145 height 18
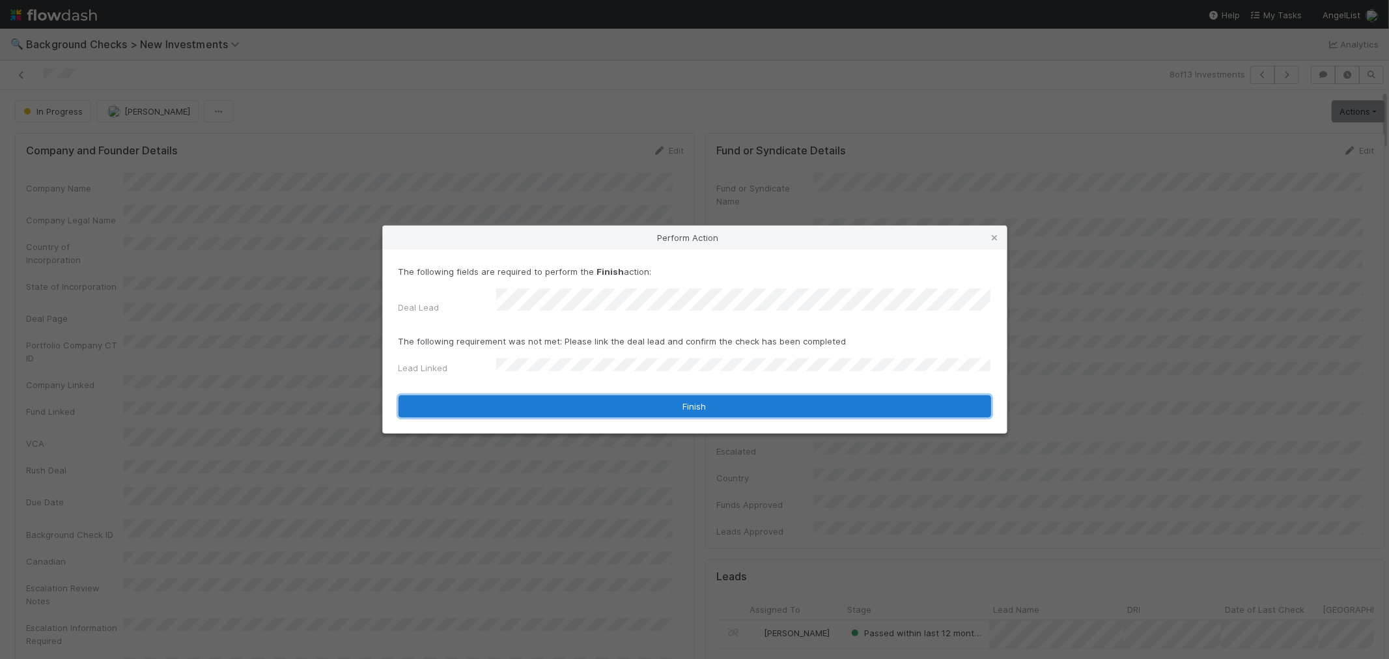
click at [504, 395] on button "Finish" at bounding box center [695, 406] width 593 height 22
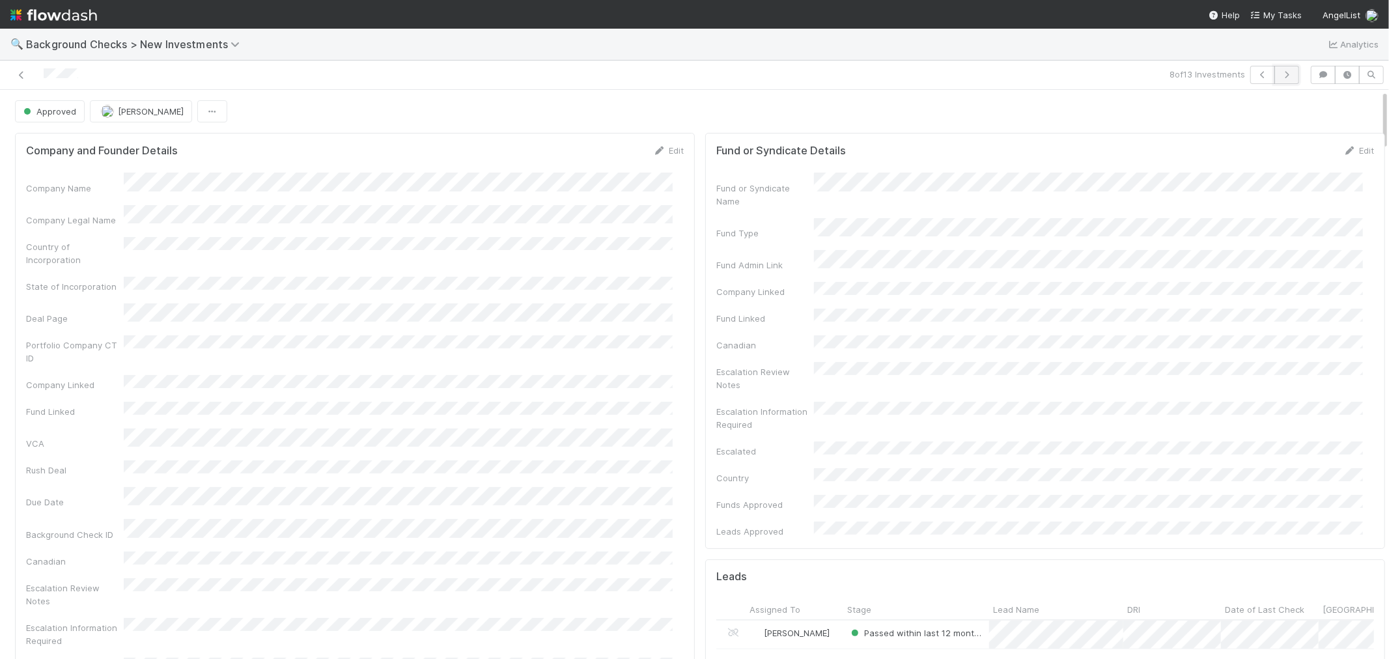
click at [1281, 76] on icon "button" at bounding box center [1287, 75] width 13 height 8
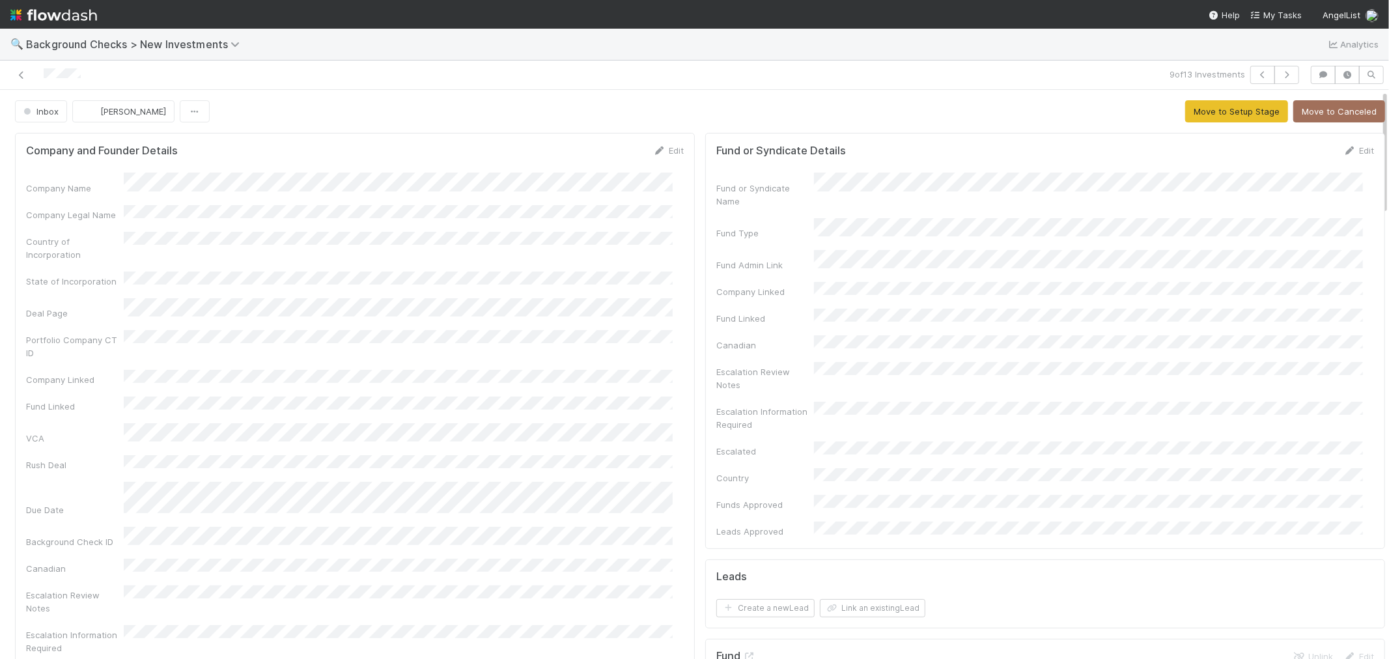
drag, startPoint x: 100, startPoint y: 74, endPoint x: 13, endPoint y: 69, distance: 87.4
click at [13, 69] on div at bounding box center [331, 75] width 652 height 18
click at [663, 152] on link "Edit" at bounding box center [668, 150] width 31 height 10
click at [597, 149] on button "Save" at bounding box center [614, 155] width 37 height 22
click at [1203, 109] on button "Move to Setup Stage" at bounding box center [1237, 111] width 103 height 22
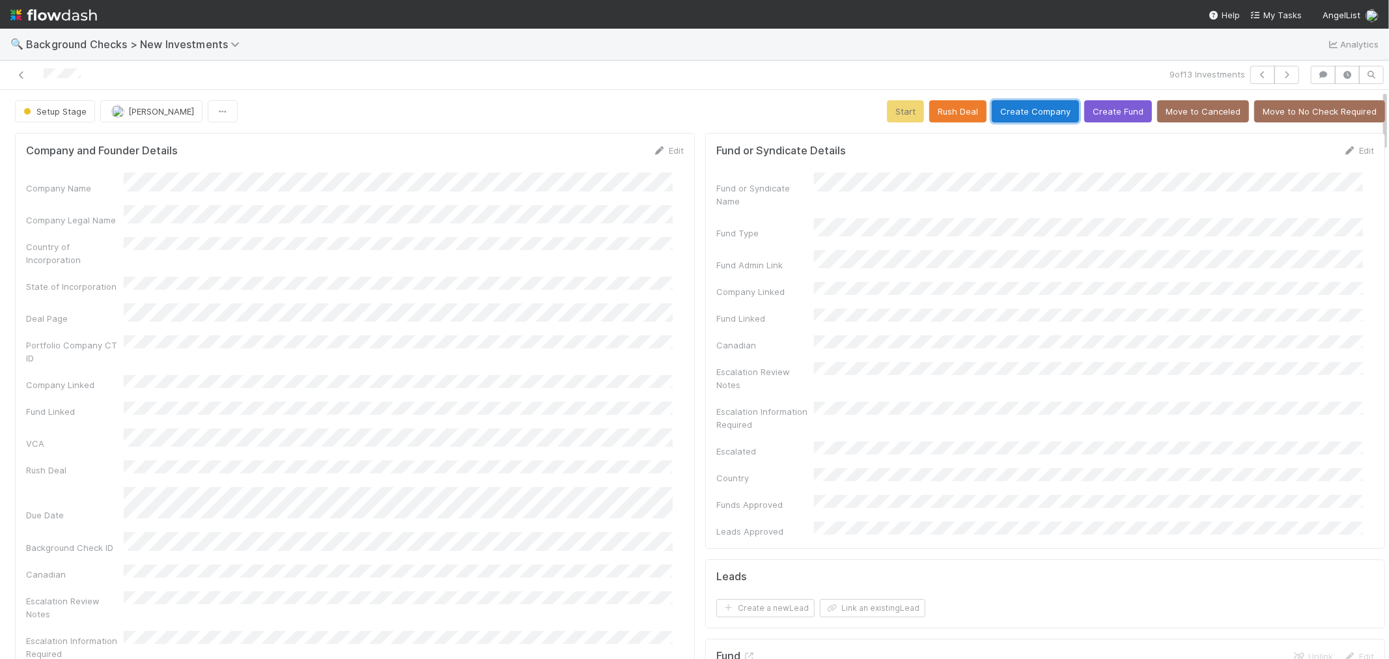
click at [1010, 113] on button "Create Company" at bounding box center [1035, 111] width 87 height 22
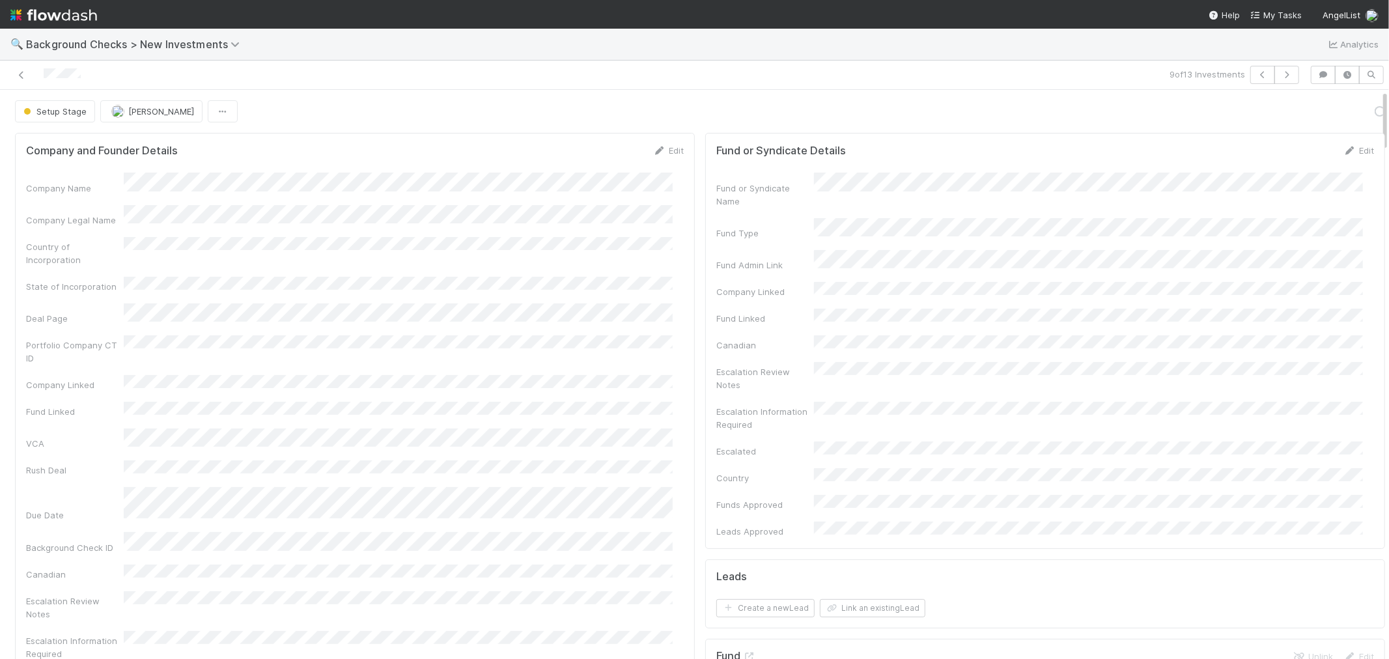
click at [675, 324] on div "Company and Founder Details Edit Company Name Company Legal Name Country of Inc…" at bounding box center [355, 455] width 680 height 645
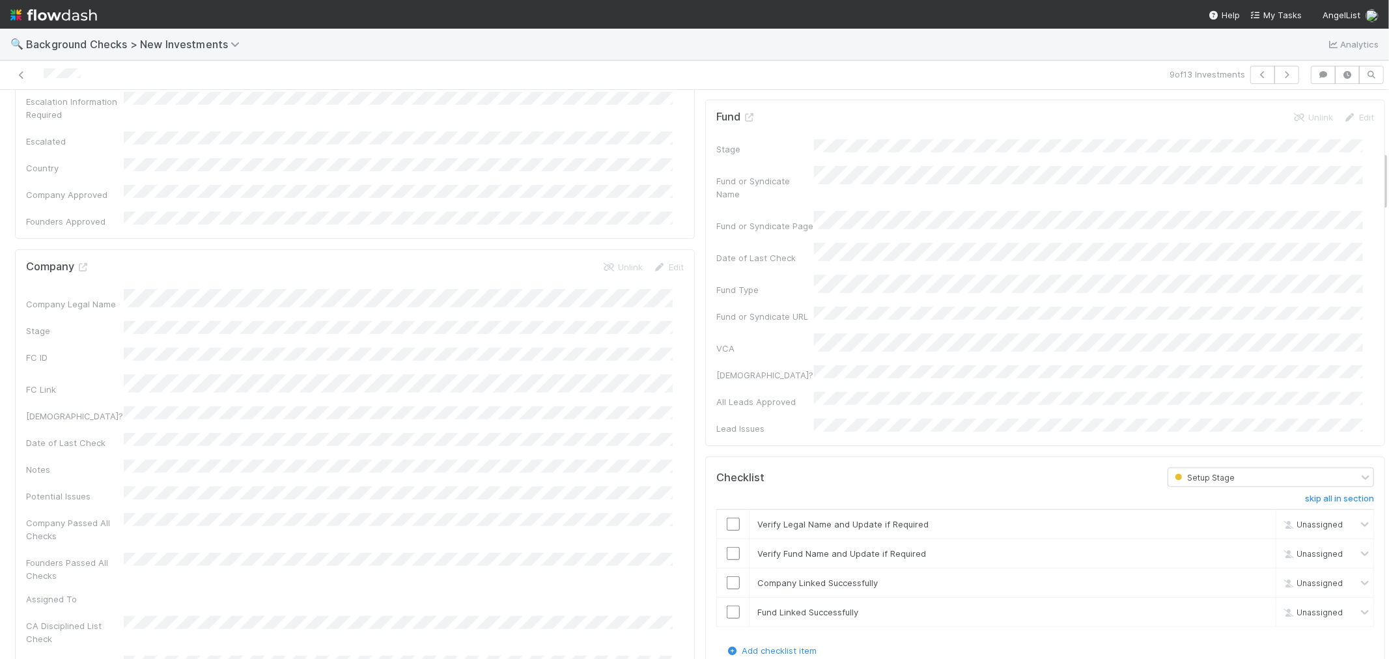
scroll to position [578, 0]
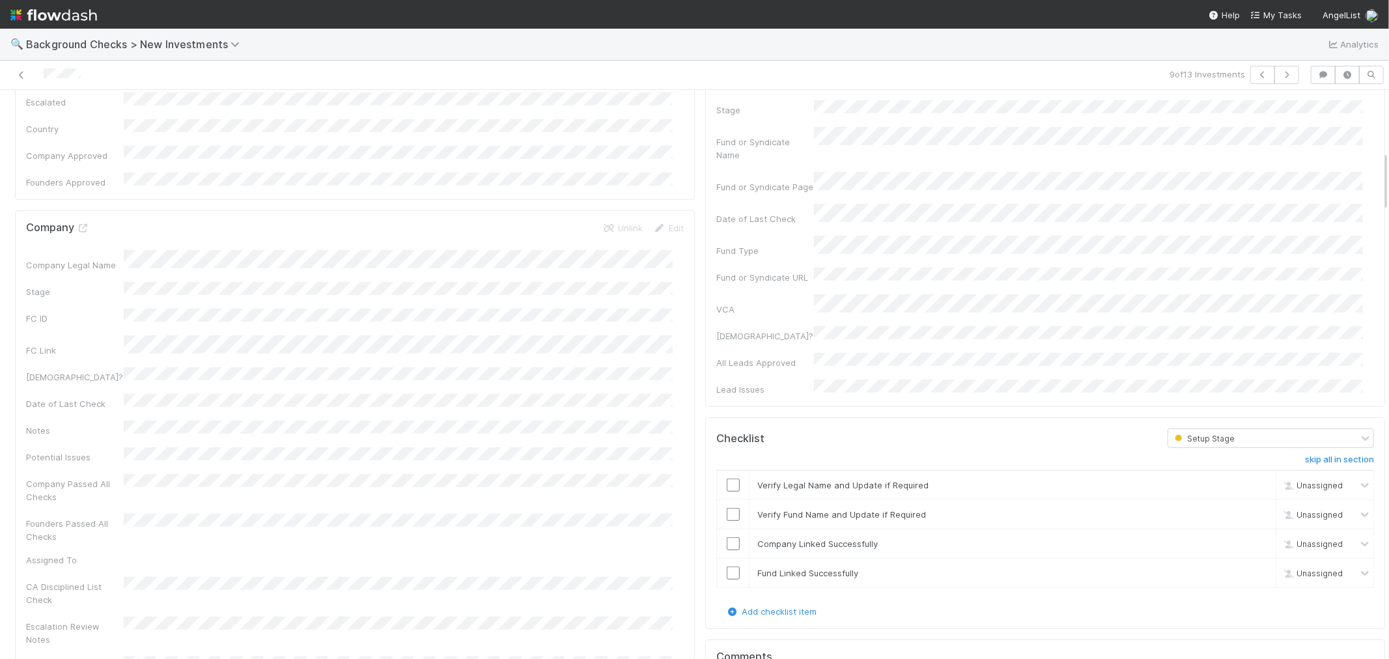
click at [728, 479] on div at bounding box center [733, 485] width 32 height 13
click at [727, 479] on input "checkbox" at bounding box center [733, 485] width 13 height 13
click at [727, 508] on input "checkbox" at bounding box center [733, 514] width 13 height 13
checkbox input "true"
click at [727, 537] on input "checkbox" at bounding box center [733, 543] width 13 height 13
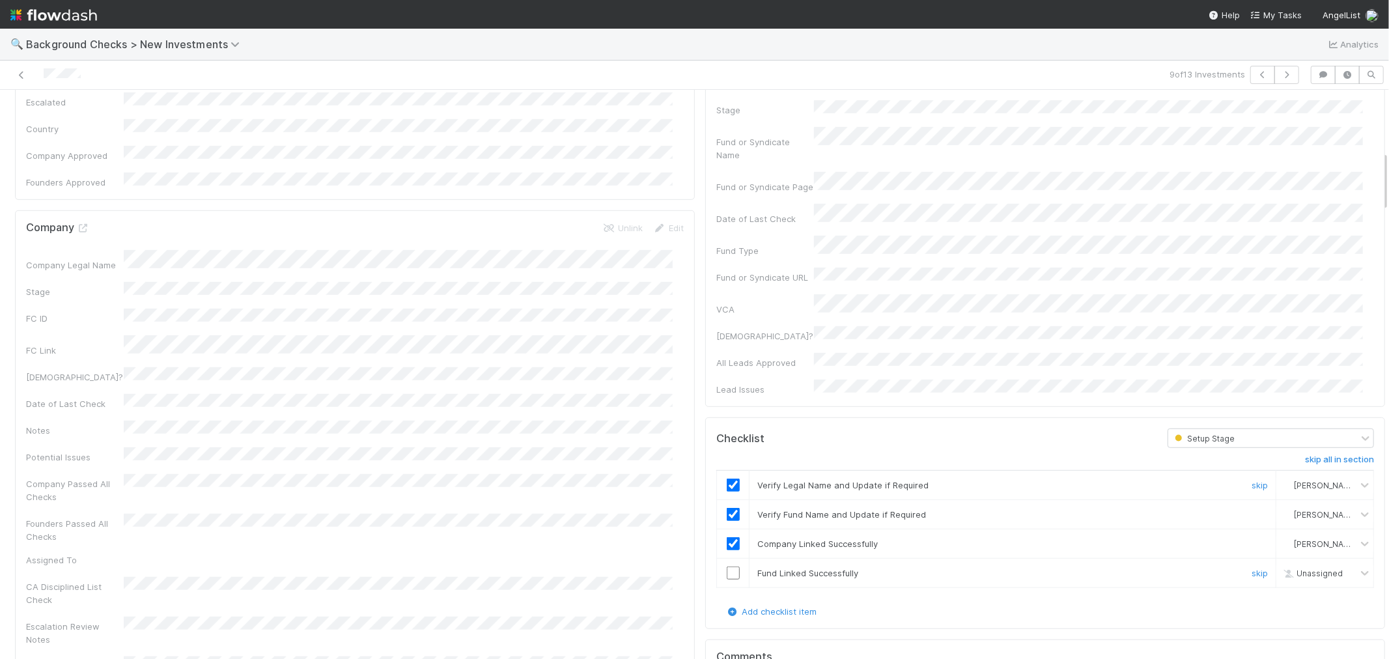
click at [727, 567] on input "checkbox" at bounding box center [733, 573] width 13 height 13
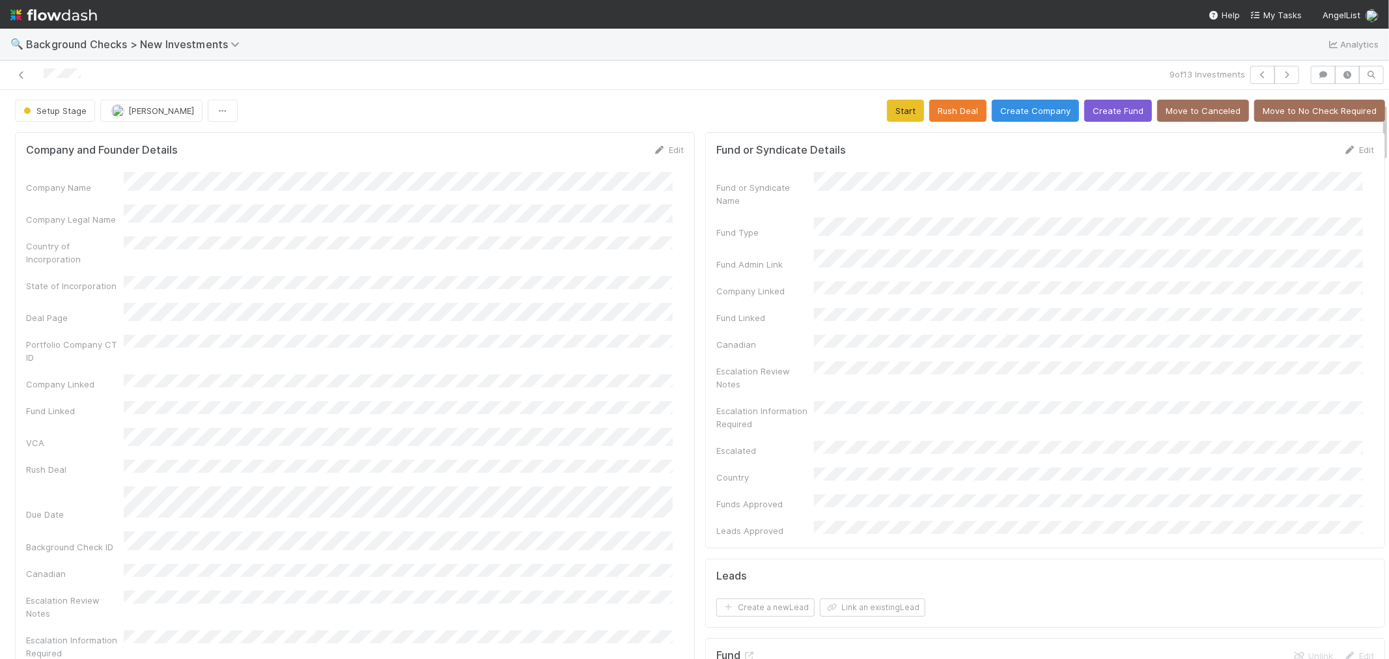
scroll to position [0, 0]
click at [887, 107] on button "Start" at bounding box center [905, 111] width 37 height 22
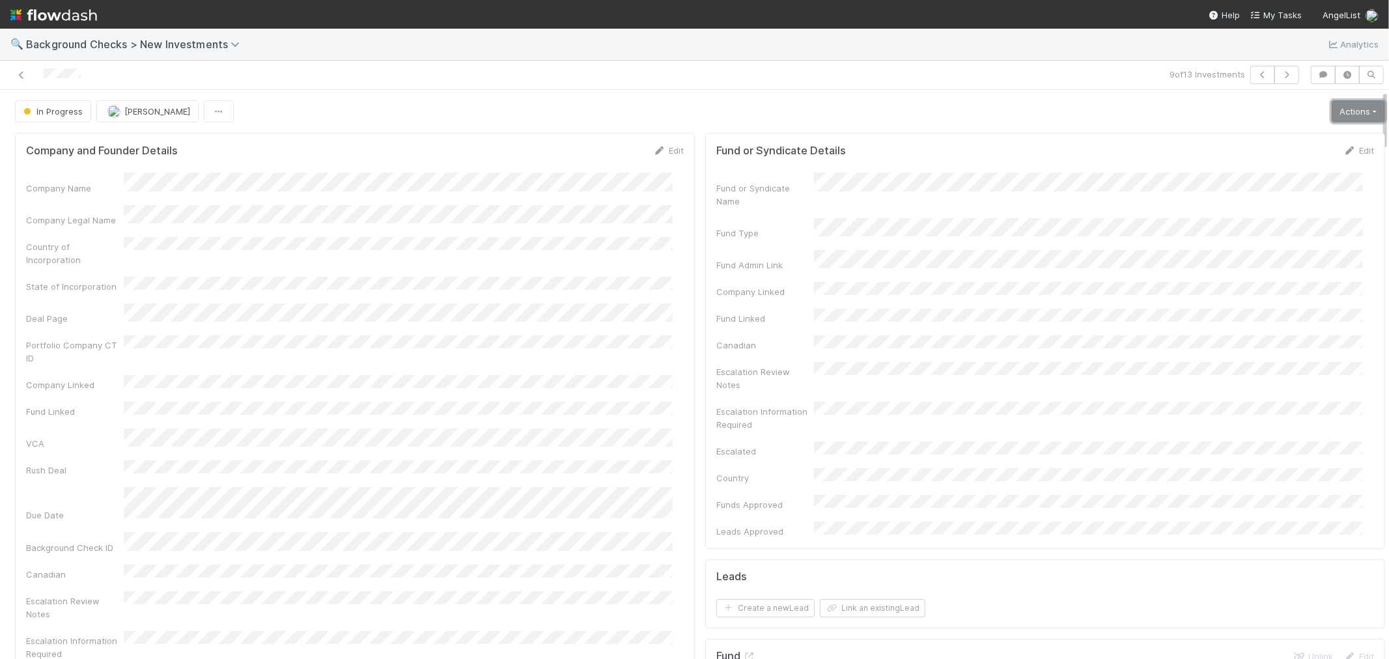
click at [1332, 109] on link "Actions" at bounding box center [1358, 111] width 53 height 22
click at [1254, 271] on button "Link Lead" at bounding box center [1314, 266] width 145 height 18
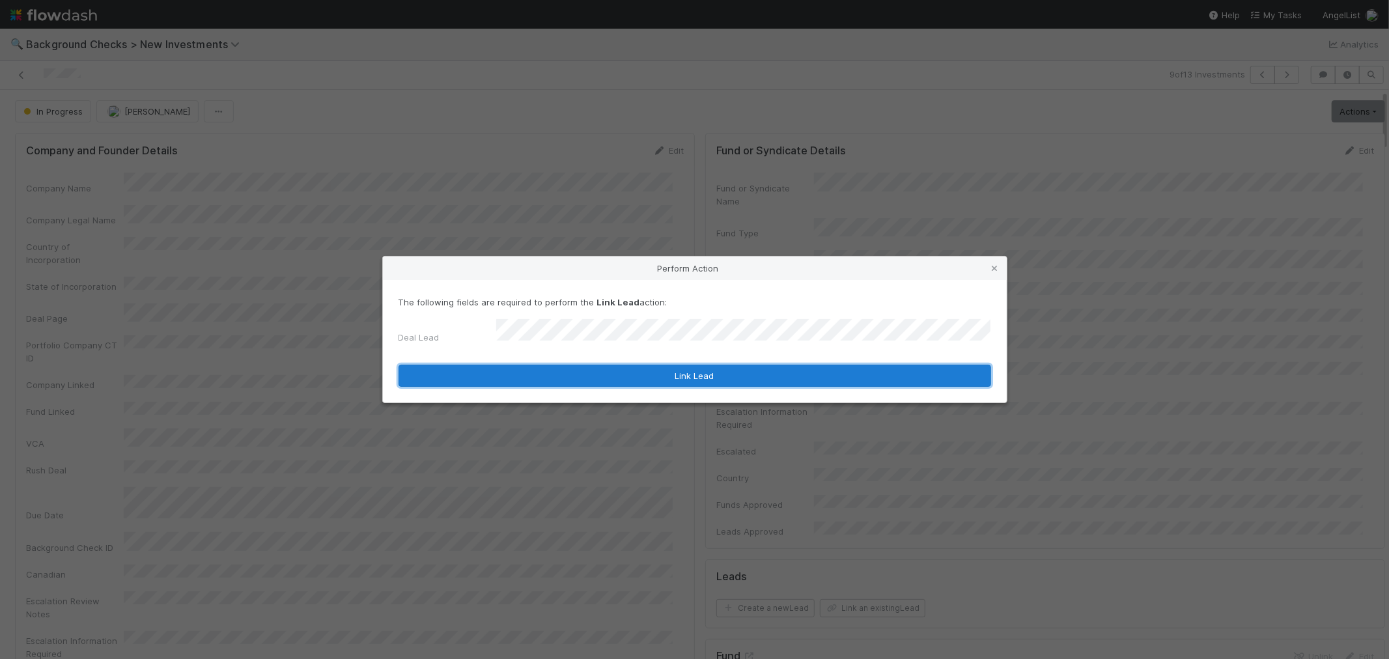
click at [790, 370] on button "Link Lead" at bounding box center [695, 376] width 593 height 22
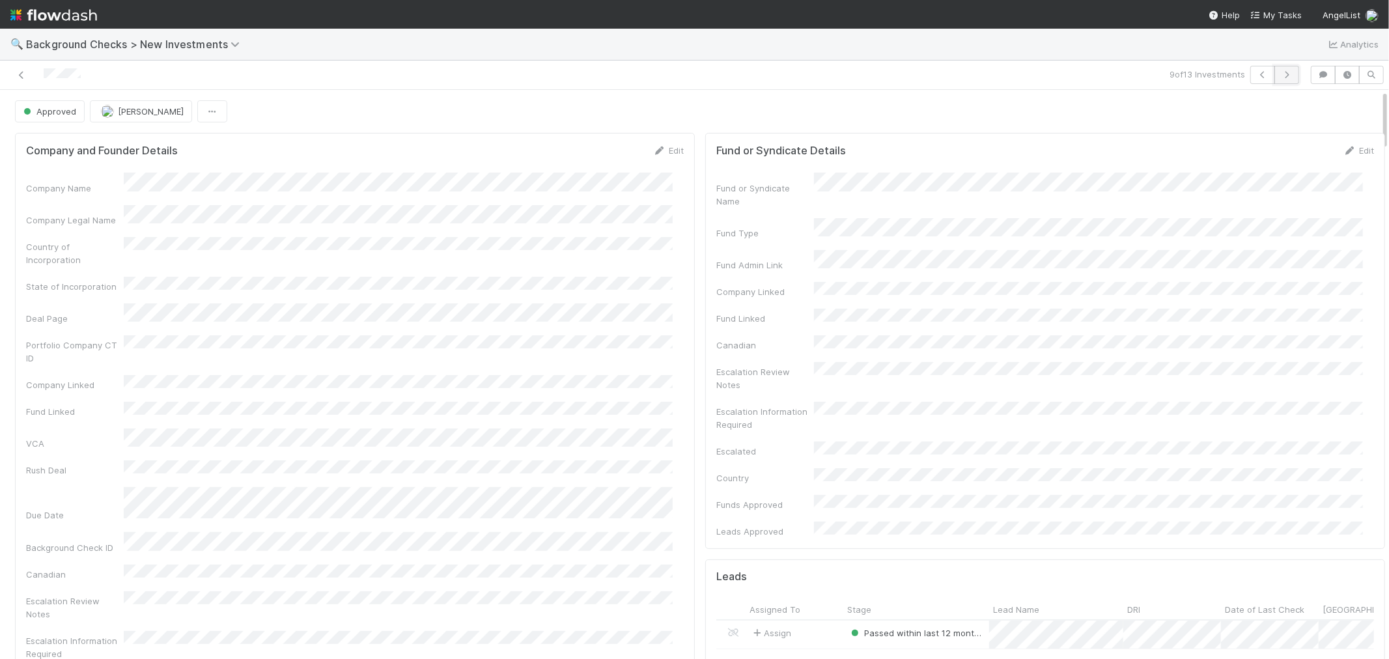
click at [1281, 75] on icon "button" at bounding box center [1287, 75] width 13 height 8
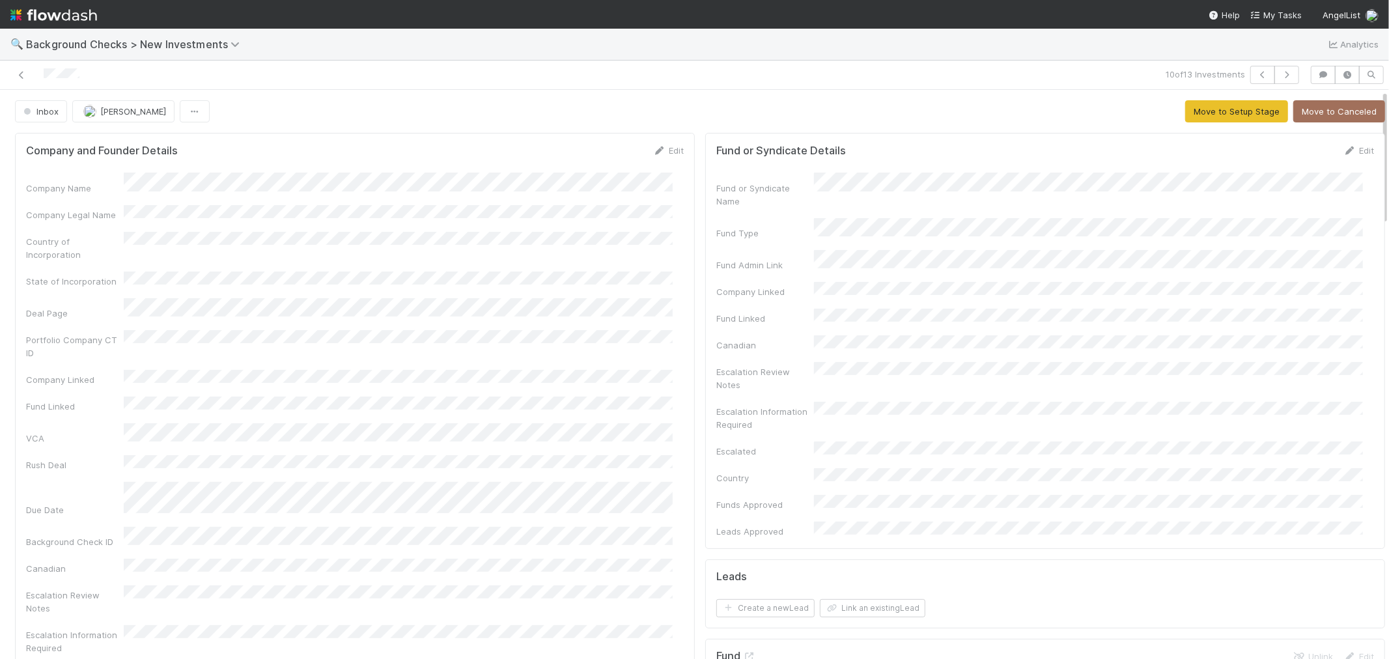
drag, startPoint x: 108, startPoint y: 75, endPoint x: 506, endPoint y: 4, distance: 404.3
click at [1, 73] on div "10 of 13 Investments" at bounding box center [694, 75] width 1389 height 29
click at [665, 145] on link "Edit" at bounding box center [668, 150] width 31 height 10
click at [596, 144] on button "Save" at bounding box center [614, 155] width 37 height 22
drag, startPoint x: 1171, startPoint y: 111, endPoint x: 1083, endPoint y: 118, distance: 88.8
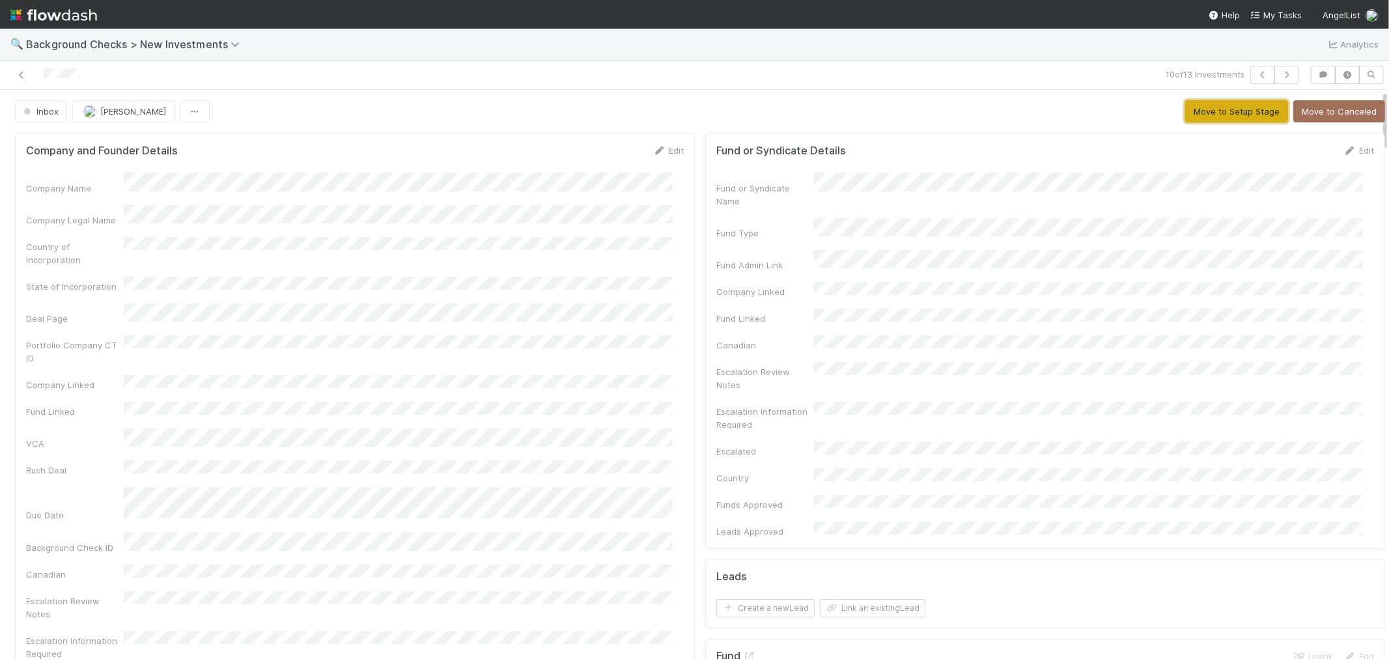
click at [1186, 111] on button "Move to Setup Stage" at bounding box center [1237, 111] width 103 height 22
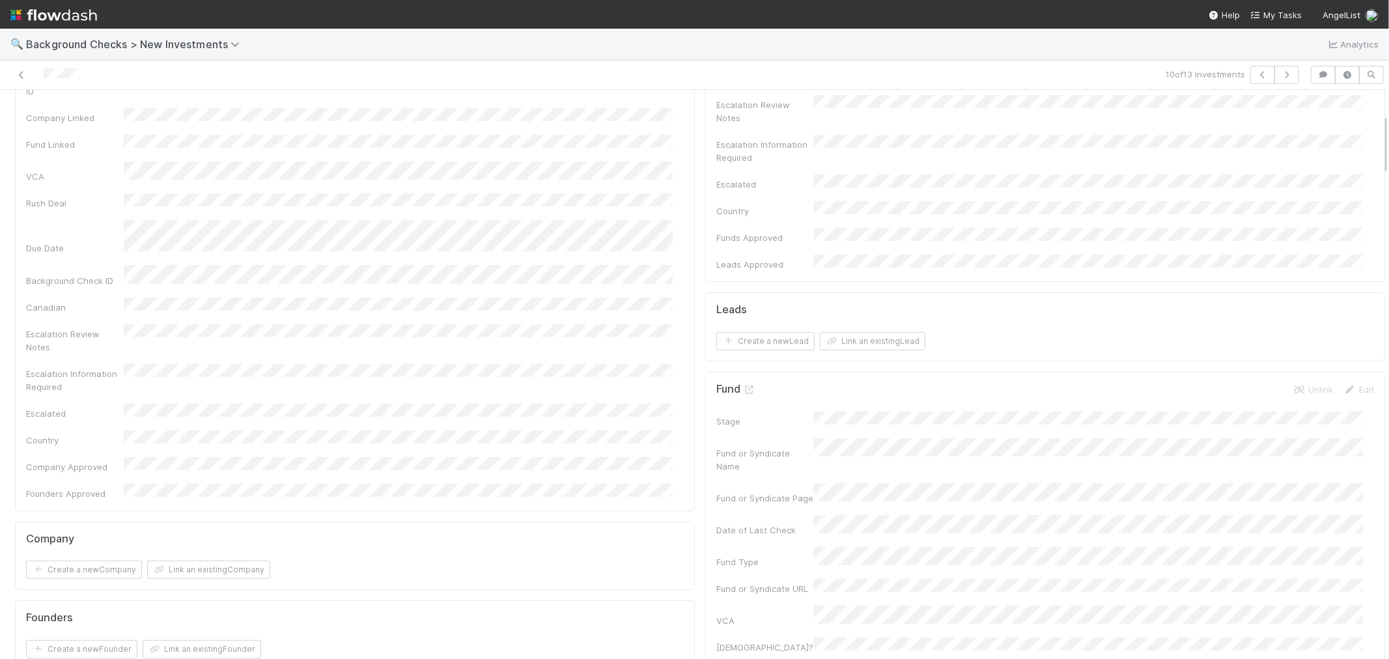
scroll to position [506, 0]
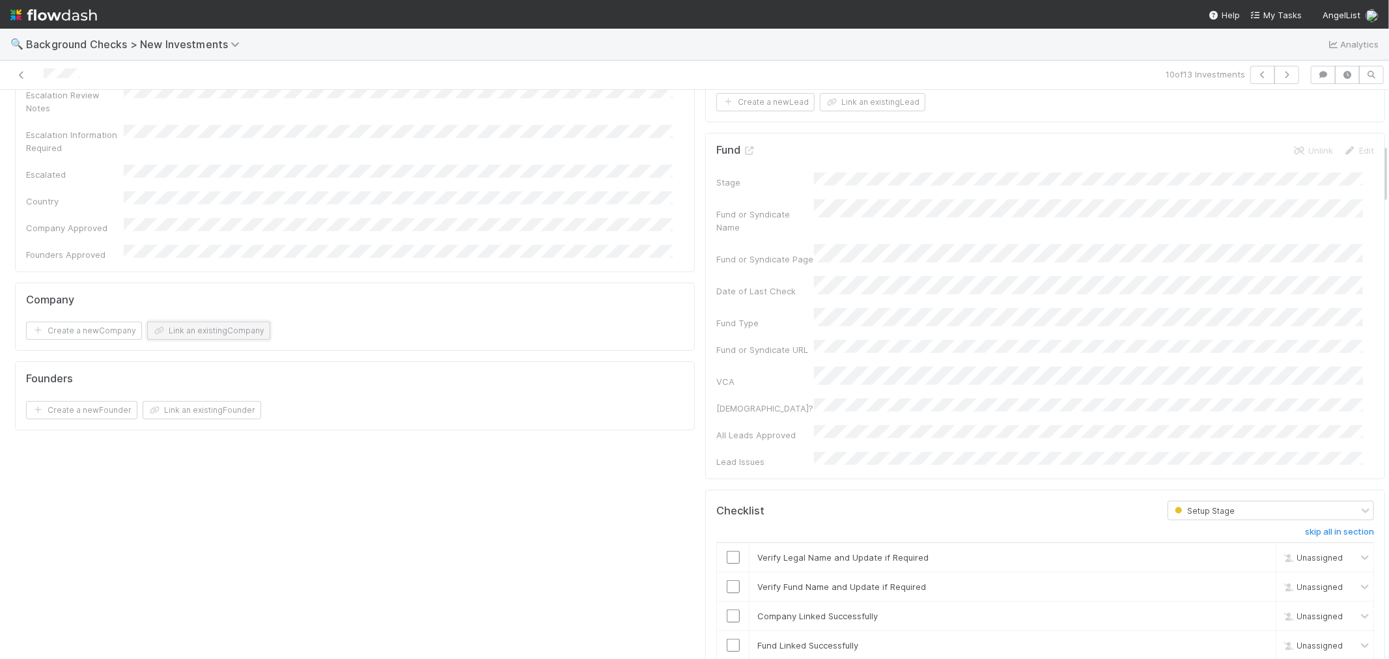
click at [246, 322] on button "Link an existing Company" at bounding box center [208, 331] width 123 height 18
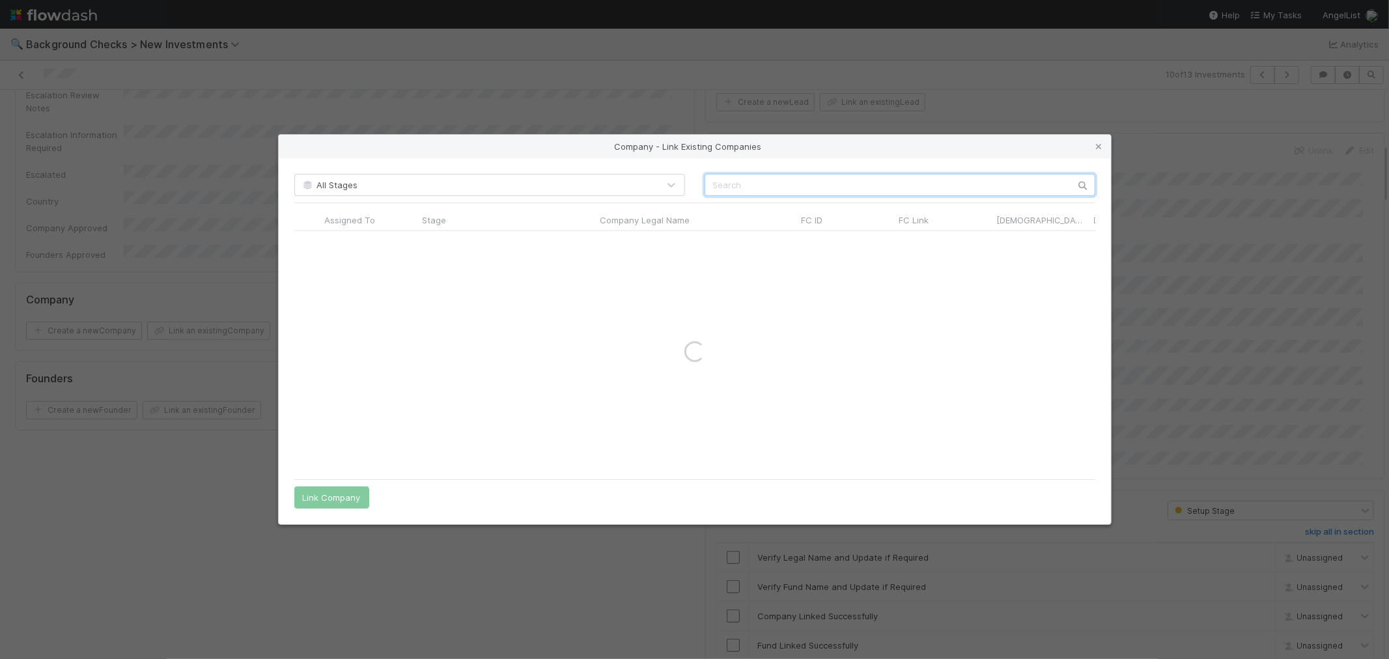
click at [737, 186] on input "text" at bounding box center [900, 185] width 391 height 22
paste input "One Interface Inc"
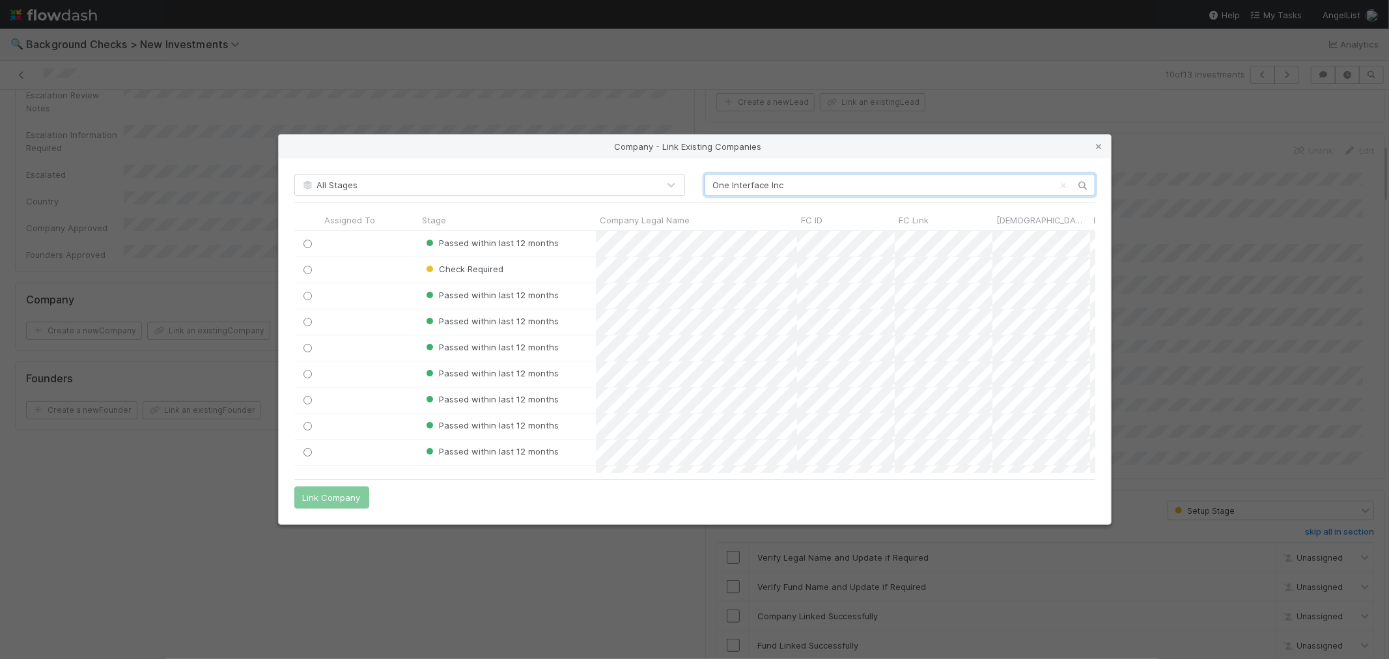
scroll to position [231, 790]
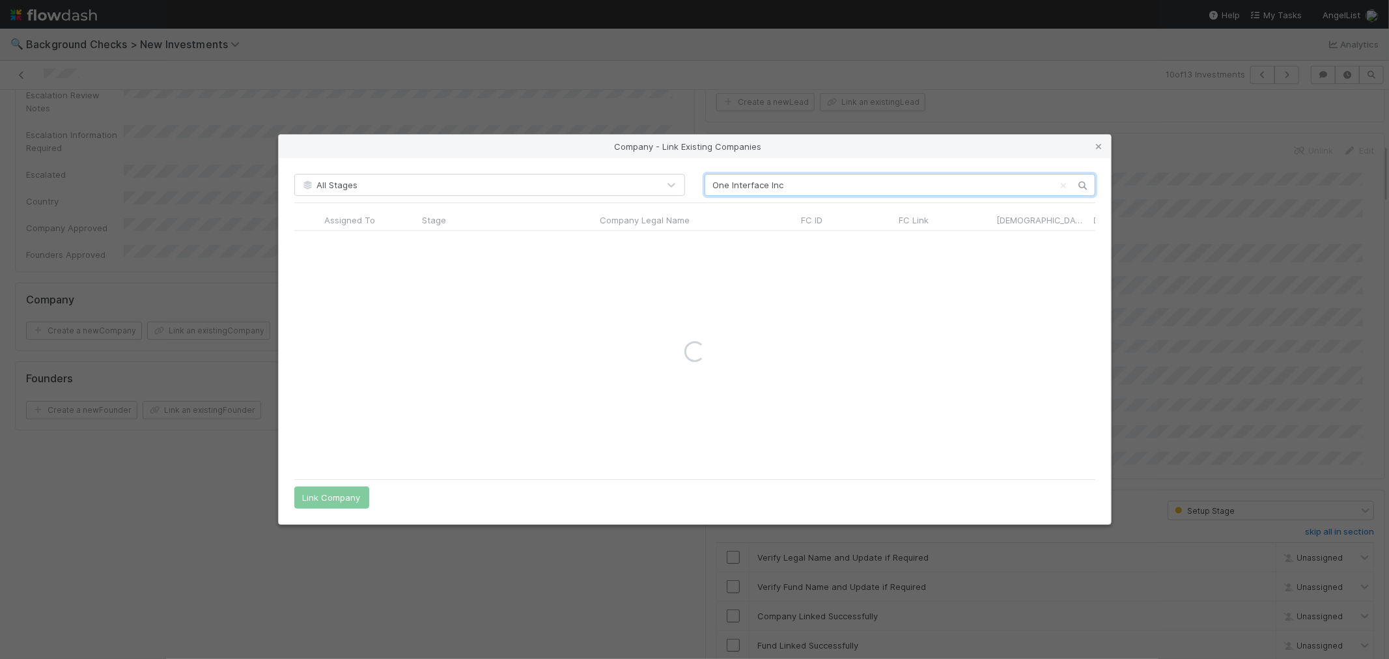
drag, startPoint x: 771, startPoint y: 187, endPoint x: 1327, endPoint y: 175, distance: 556.4
click at [1292, 175] on div "Company - Link Existing Companies All Stages One Interface Inc Assigned To Stag…" at bounding box center [694, 329] width 1389 height 659
type input "One Interface"
click at [1098, 150] on icon at bounding box center [1099, 147] width 13 height 8
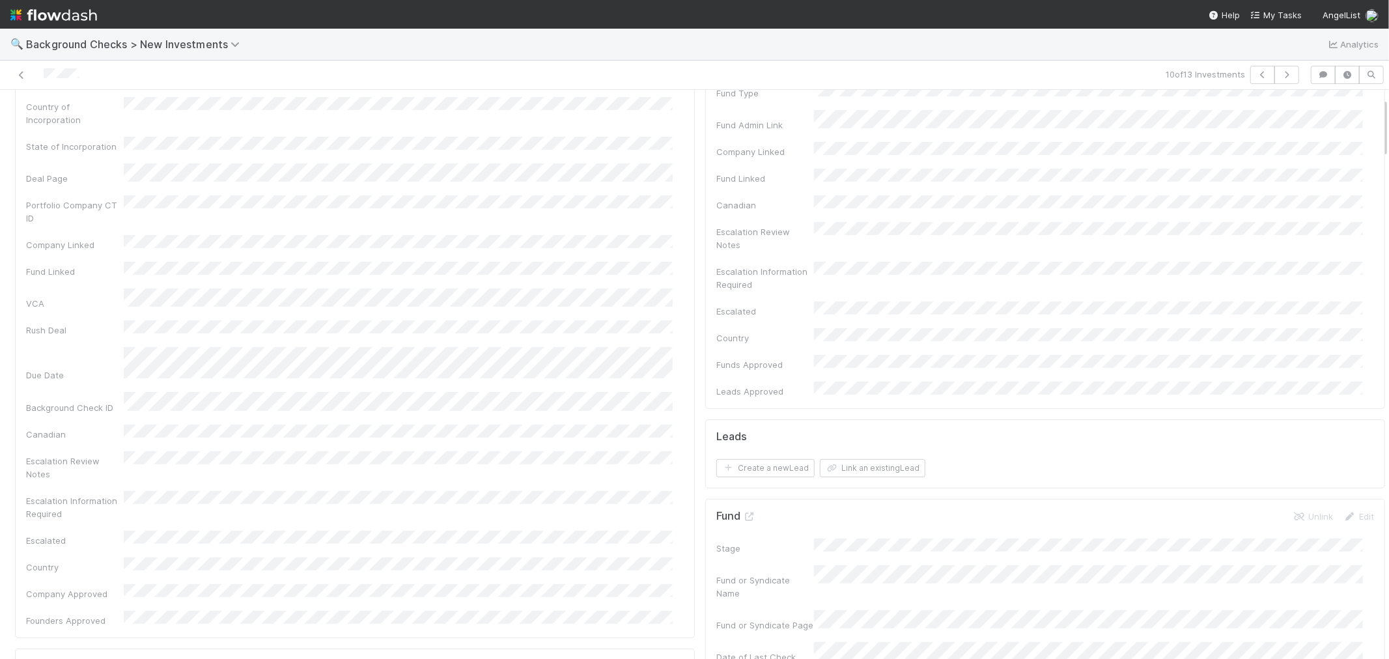
scroll to position [0, 0]
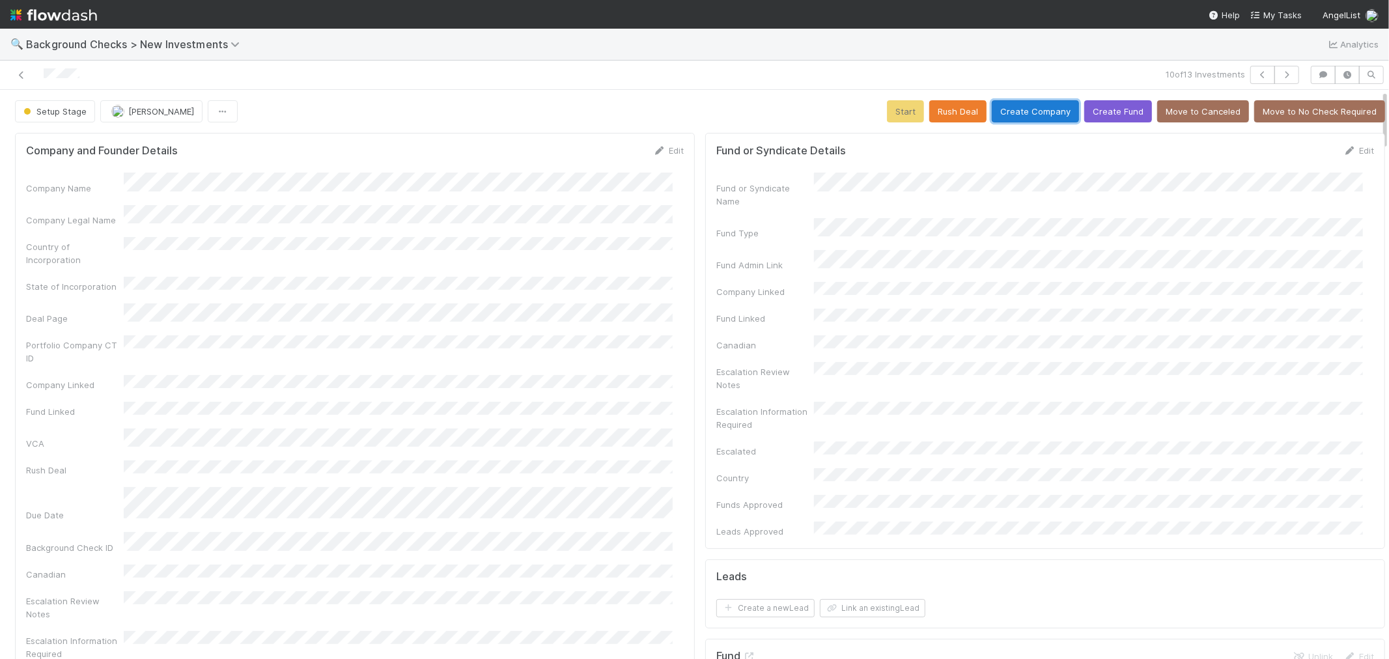
drag, startPoint x: 1036, startPoint y: 107, endPoint x: 832, endPoint y: 192, distance: 220.5
click at [1036, 107] on button "Create Company" at bounding box center [1035, 111] width 87 height 22
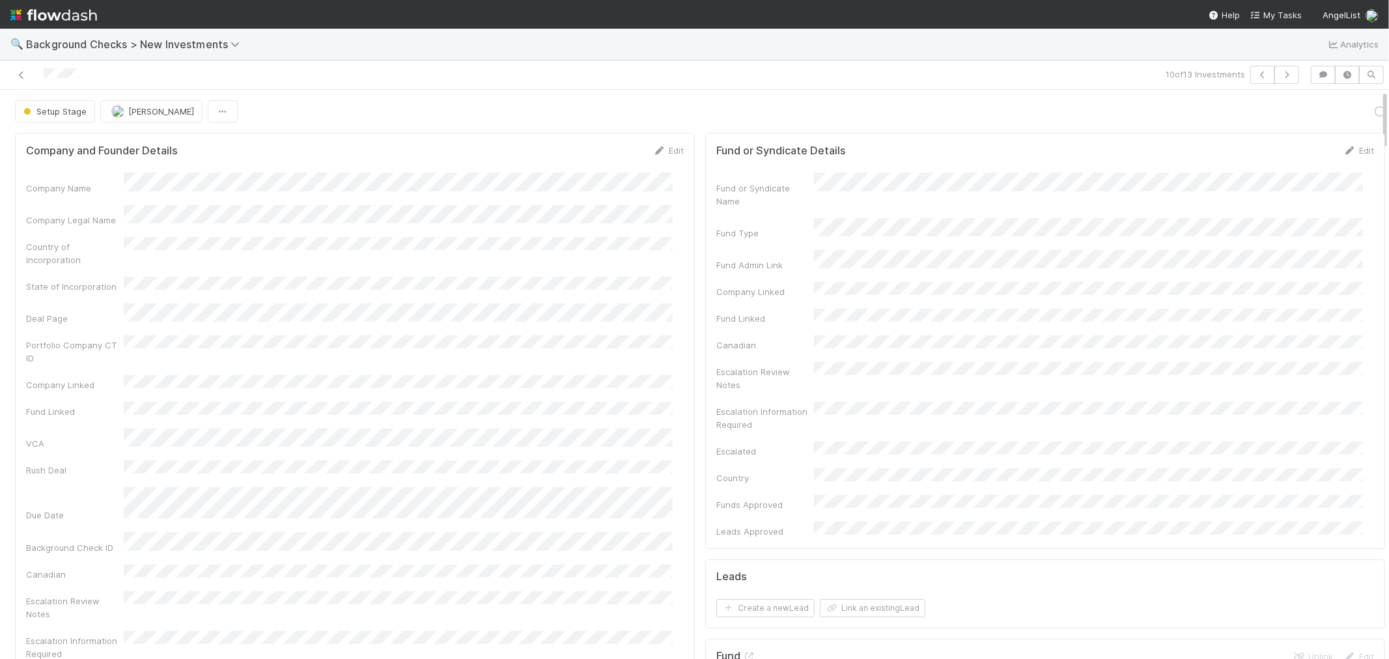
click at [683, 343] on div "Company and Founder Details Edit Company Name Company Legal Name Country of Inc…" at bounding box center [355, 455] width 680 height 645
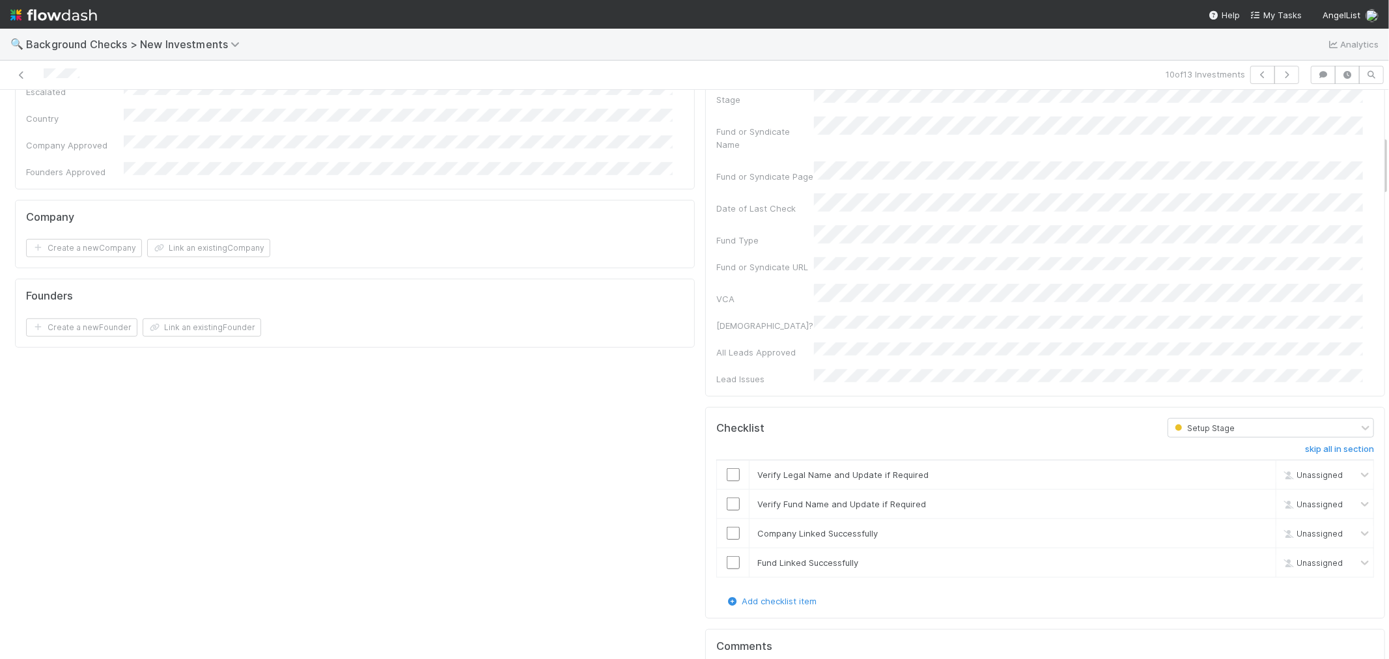
scroll to position [651, 0]
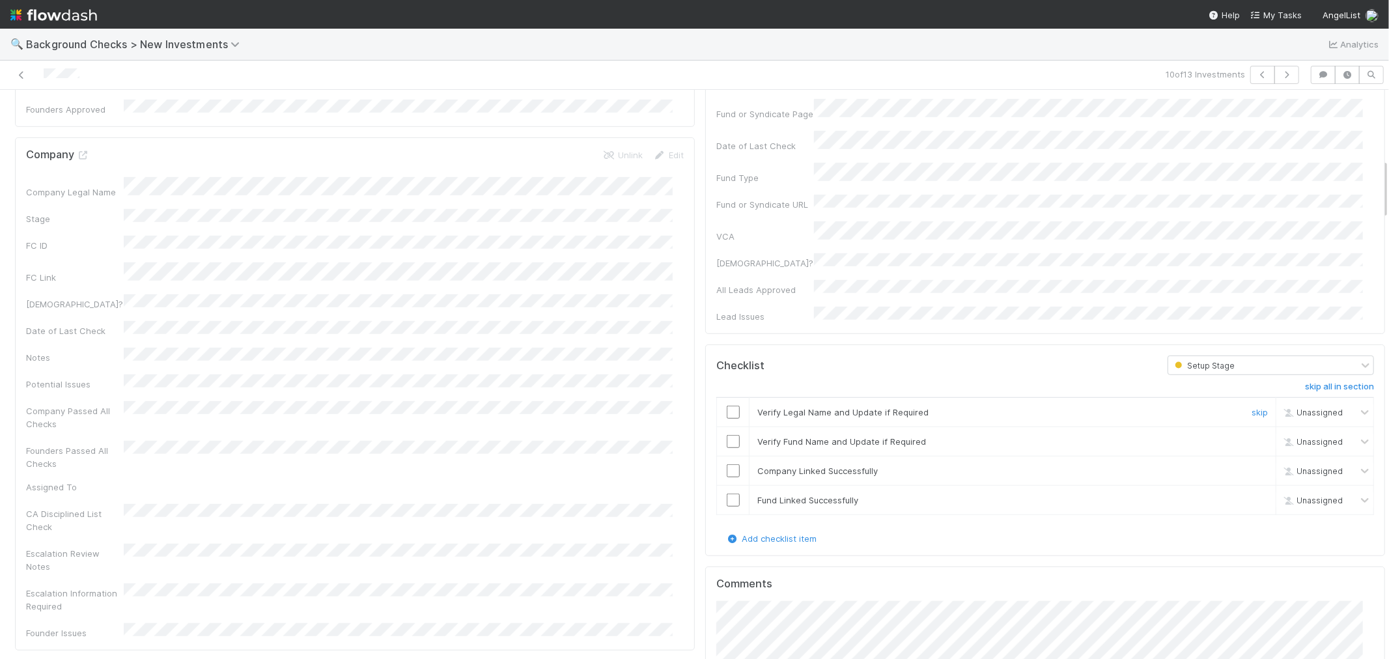
click at [727, 406] on input "checkbox" at bounding box center [733, 412] width 13 height 13
click at [727, 435] on input "checkbox" at bounding box center [733, 441] width 13 height 13
click at [727, 464] on input "checkbox" at bounding box center [733, 470] width 13 height 13
click at [727, 494] on input "checkbox" at bounding box center [733, 500] width 13 height 13
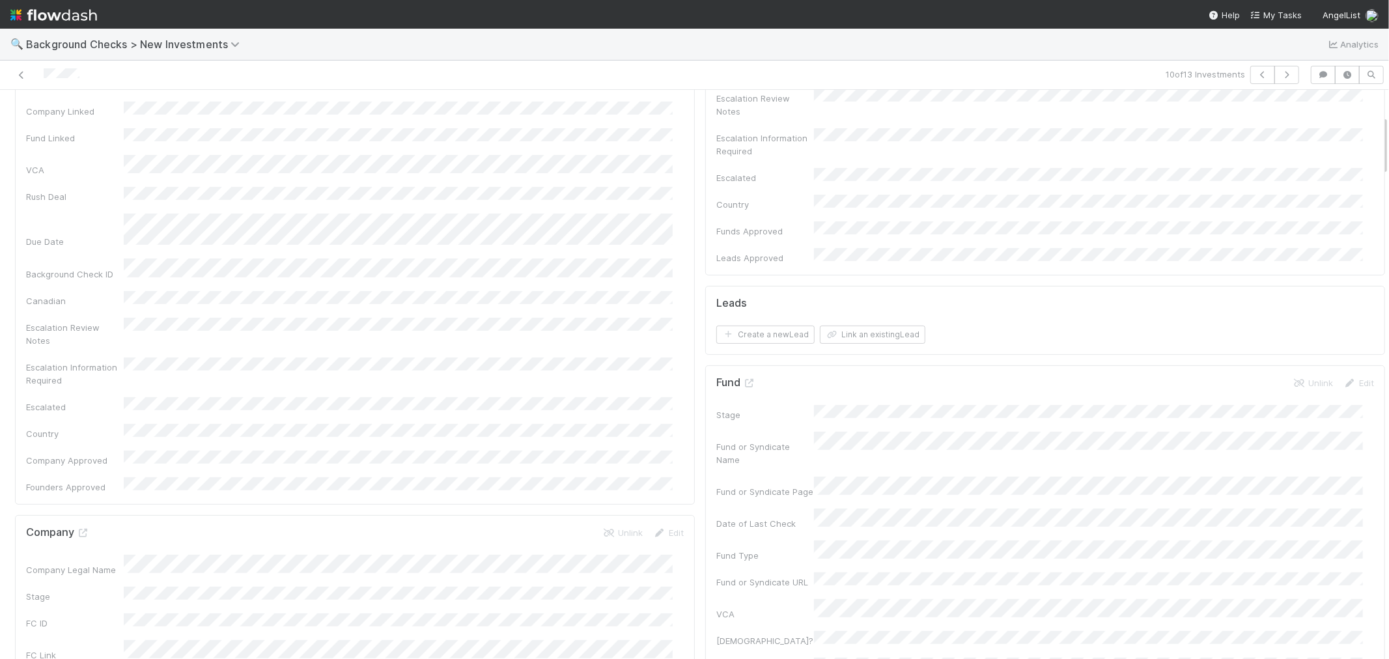
scroll to position [0, 0]
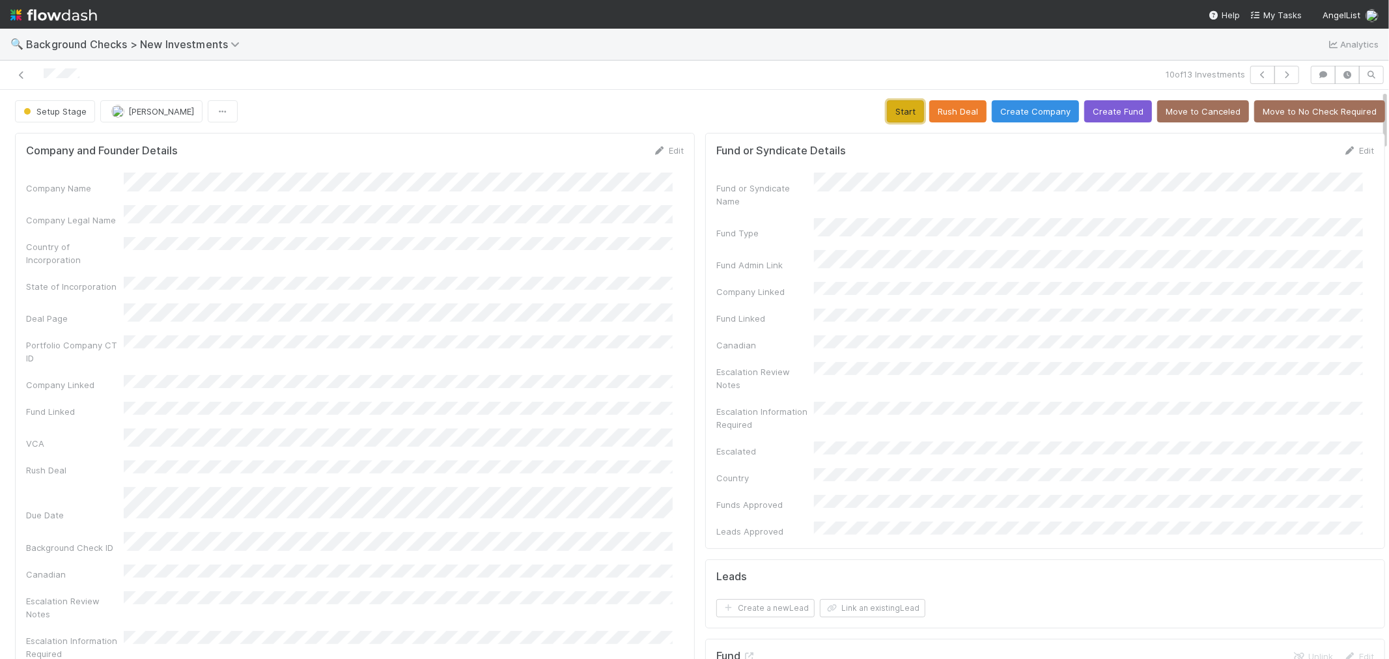
drag, startPoint x: 894, startPoint y: 113, endPoint x: 720, endPoint y: 254, distance: 223.7
click at [893, 113] on button "Start" at bounding box center [905, 111] width 37 height 22
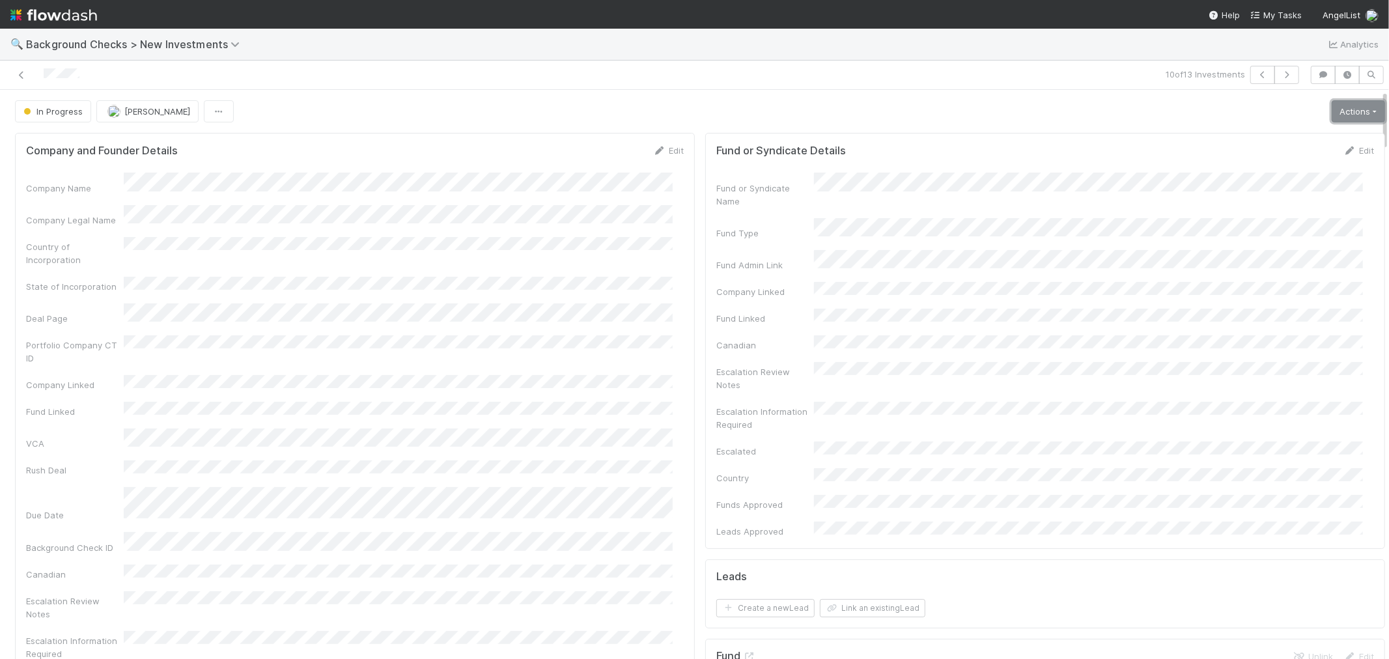
click at [1332, 115] on link "Actions" at bounding box center [1358, 111] width 53 height 22
click at [1248, 265] on button "Link Lead" at bounding box center [1314, 266] width 145 height 18
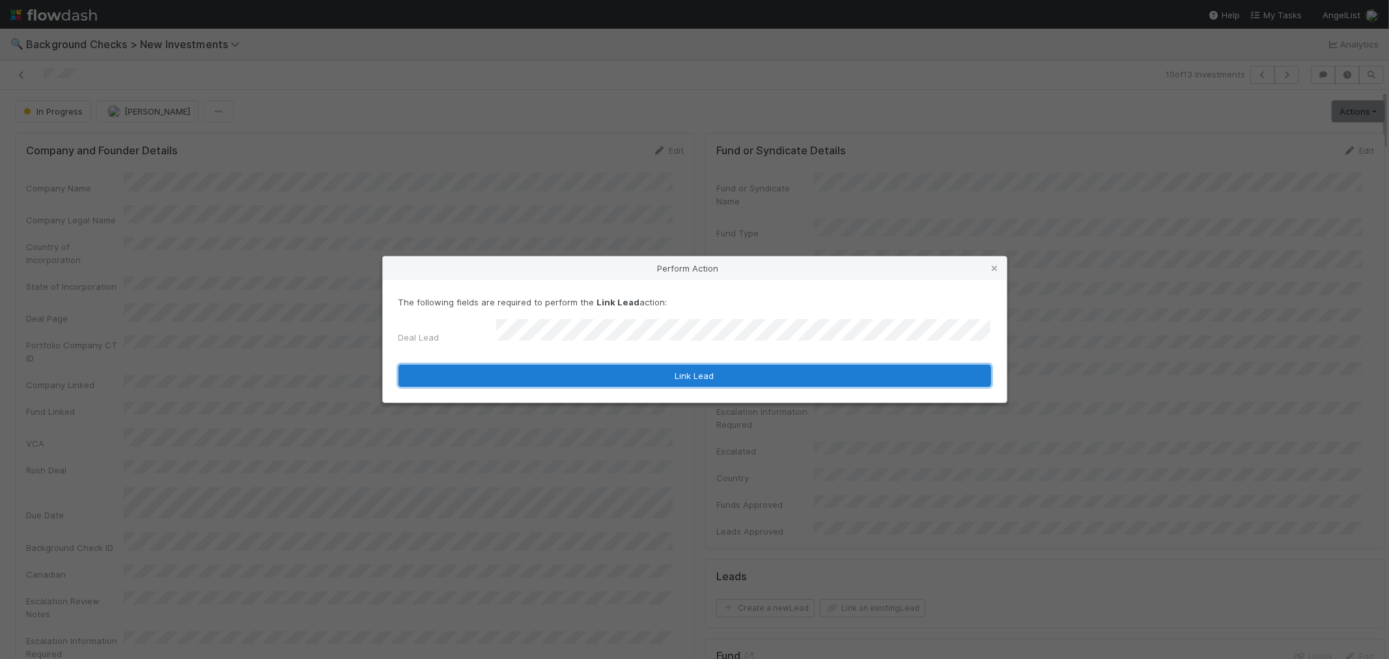
click at [761, 368] on button "Link Lead" at bounding box center [695, 376] width 593 height 22
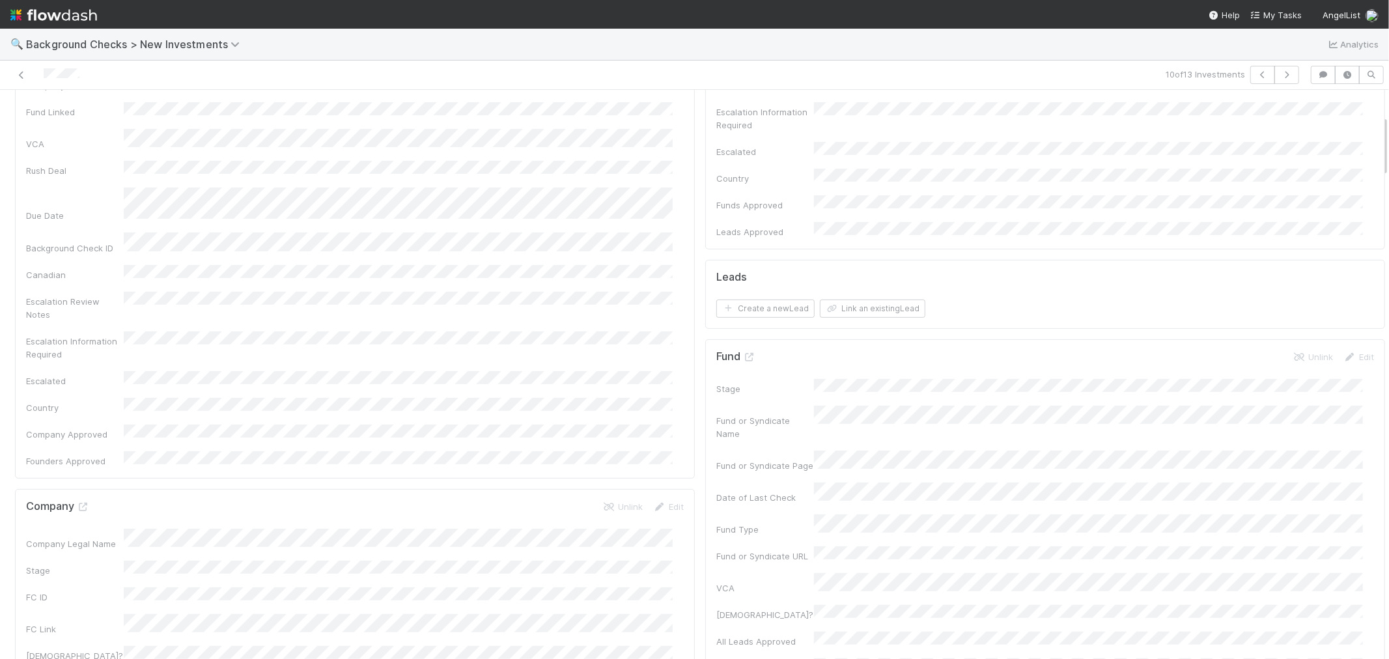
scroll to position [434, 0]
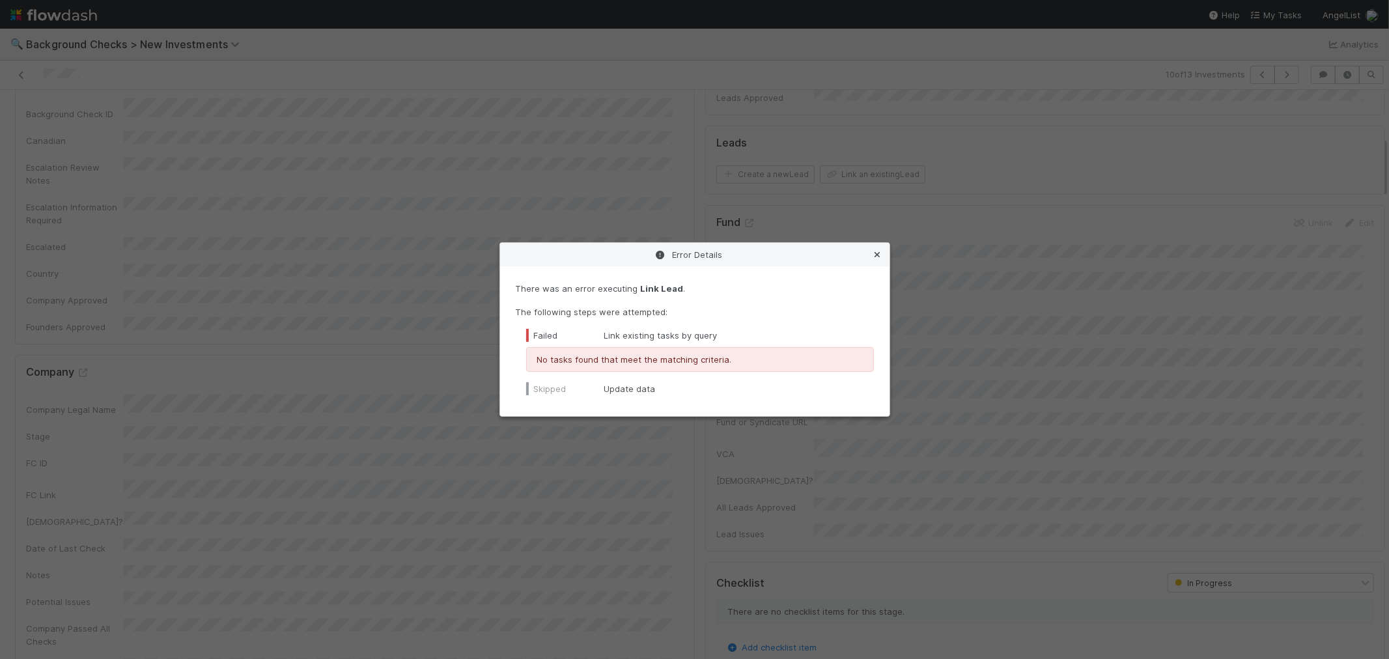
click at [877, 255] on icon at bounding box center [878, 255] width 13 height 8
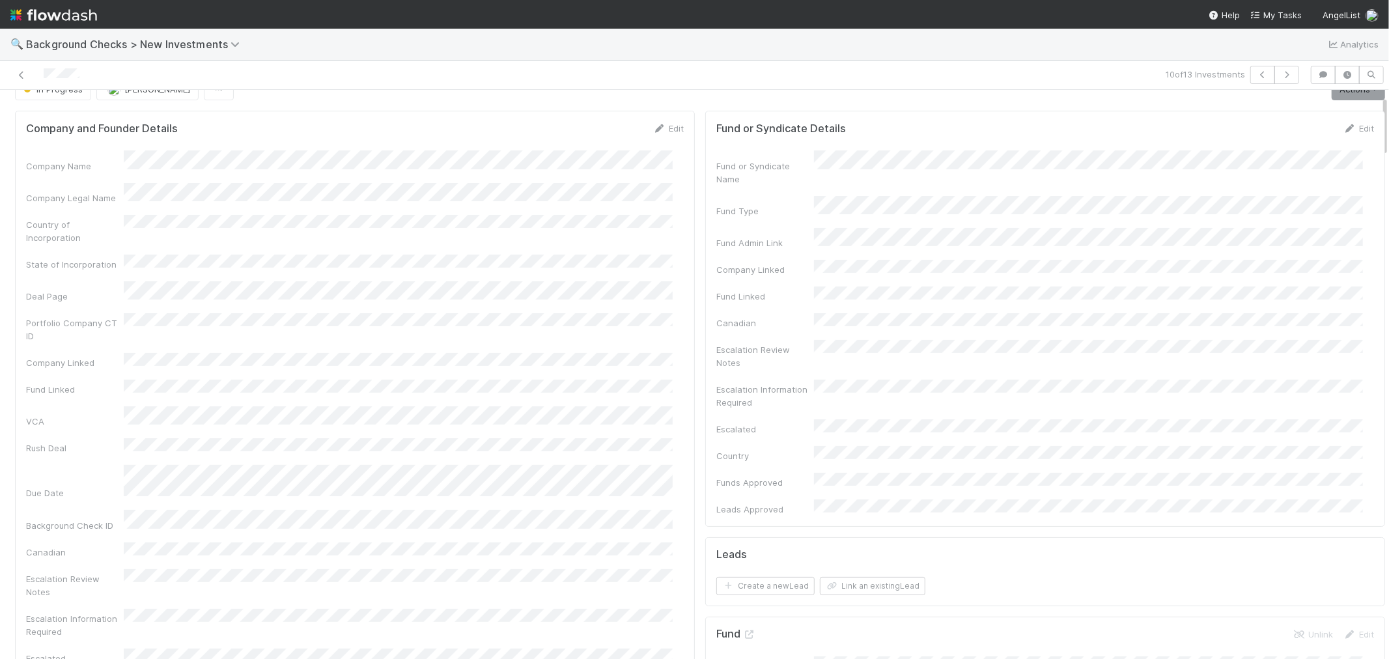
scroll to position [0, 0]
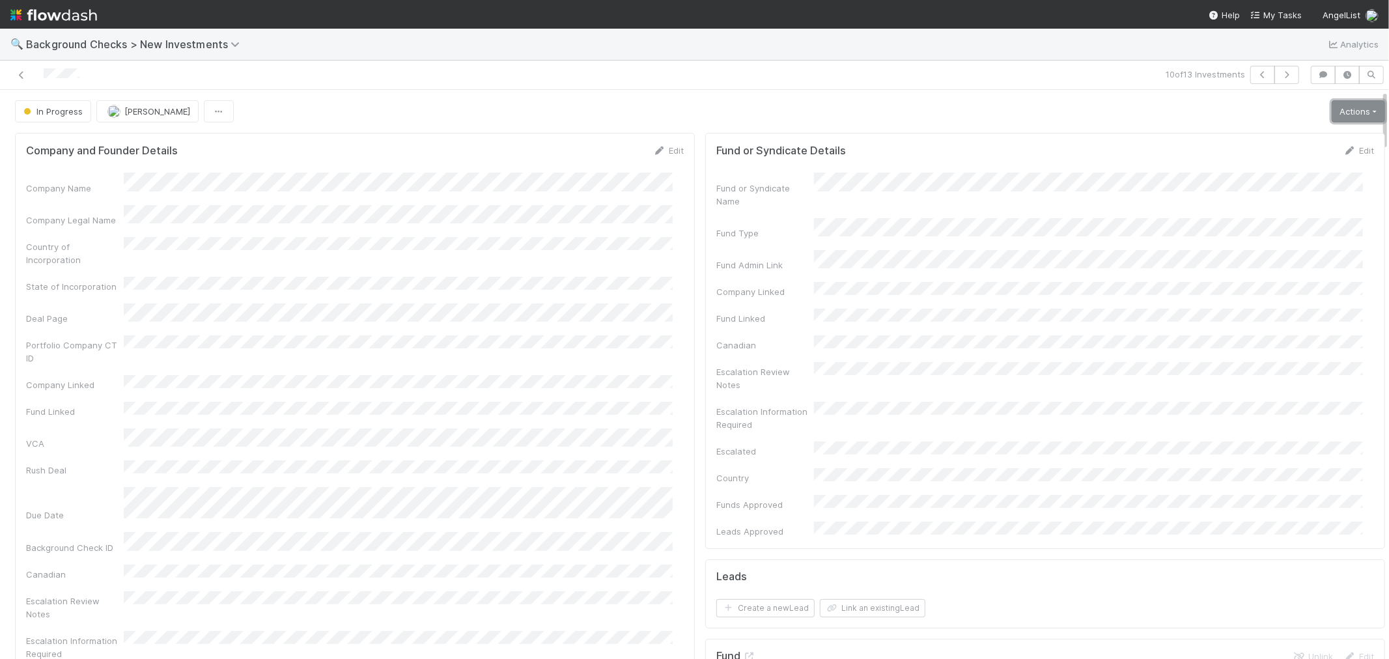
click at [1332, 119] on link "Actions" at bounding box center [1358, 111] width 53 height 22
click at [1273, 268] on button "Link Lead" at bounding box center [1314, 266] width 145 height 18
click at [1281, 75] on icon "button" at bounding box center [1287, 75] width 13 height 8
drag, startPoint x: 77, startPoint y: 82, endPoint x: 29, endPoint y: 81, distance: 48.2
click at [29, 81] on div at bounding box center [331, 75] width 652 height 18
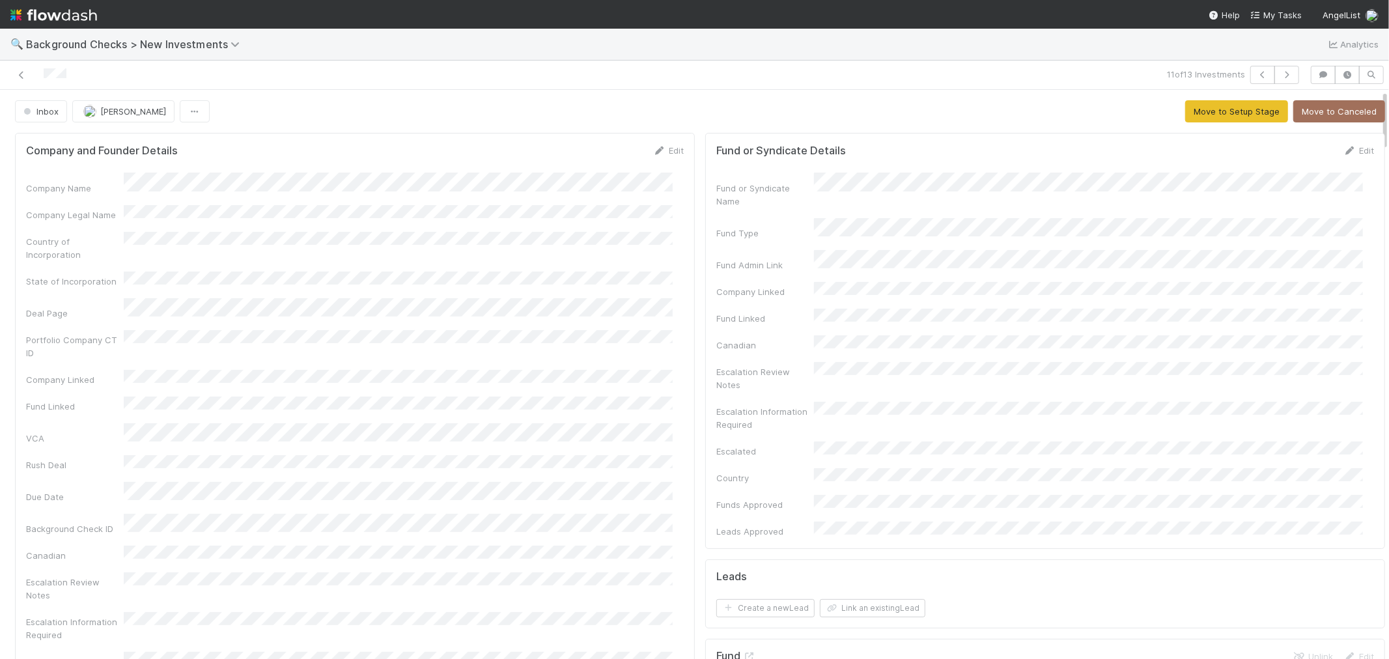
drag, startPoint x: 658, startPoint y: 150, endPoint x: 584, endPoint y: 167, distance: 76.3
click at [658, 150] on link "Edit" at bounding box center [668, 150] width 31 height 10
click at [599, 155] on button "Save" at bounding box center [614, 155] width 37 height 22
click at [1193, 115] on button "Move to Setup Stage" at bounding box center [1237, 111] width 103 height 22
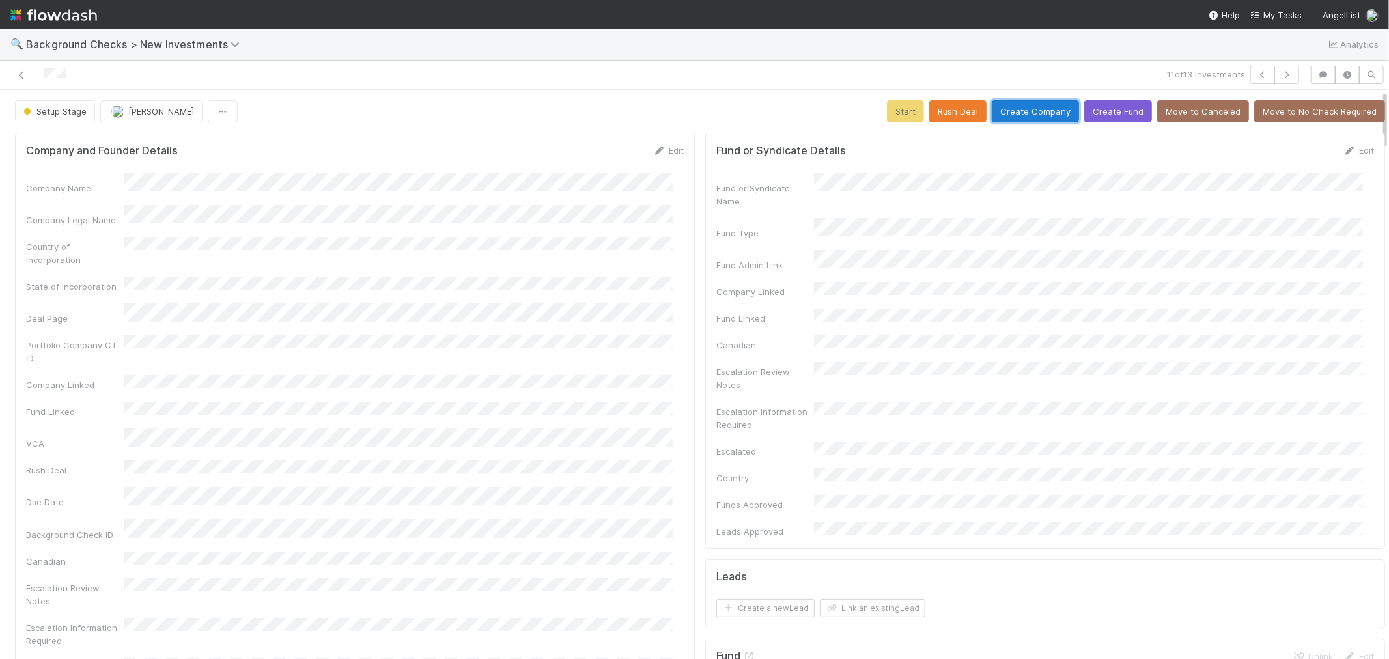
click at [1024, 109] on button "Create Company" at bounding box center [1035, 111] width 87 height 22
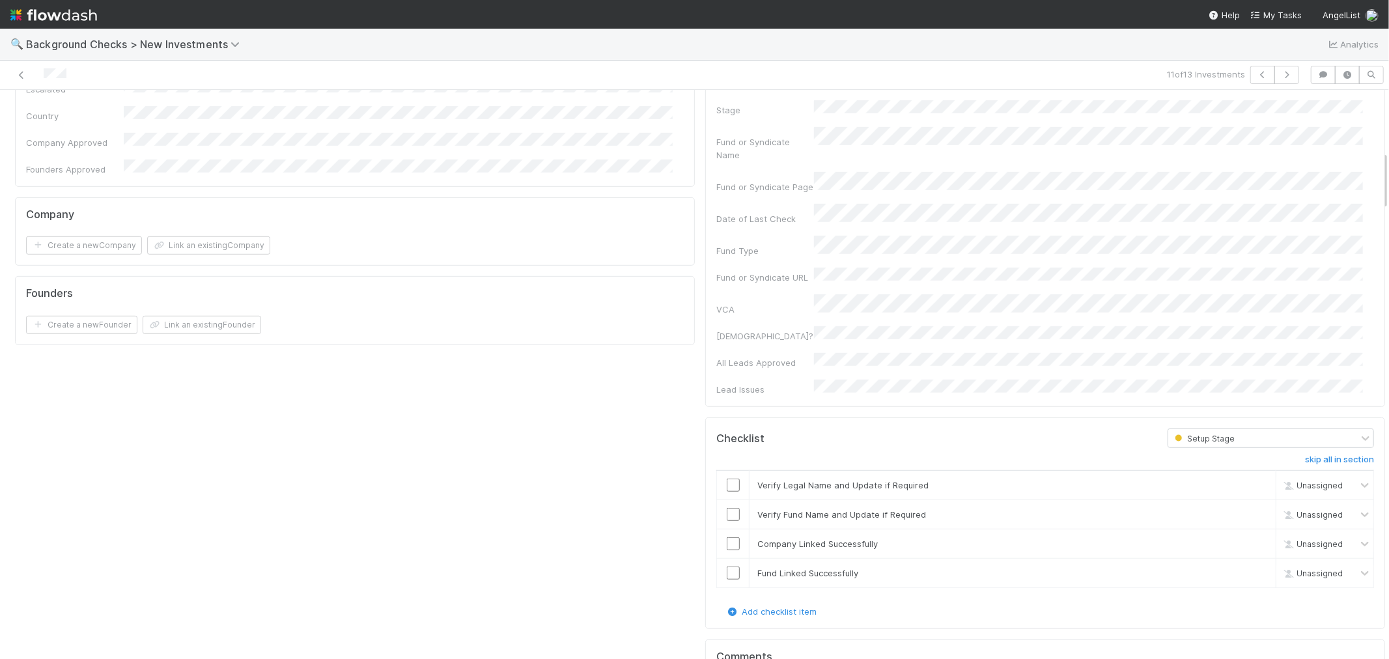
scroll to position [651, 0]
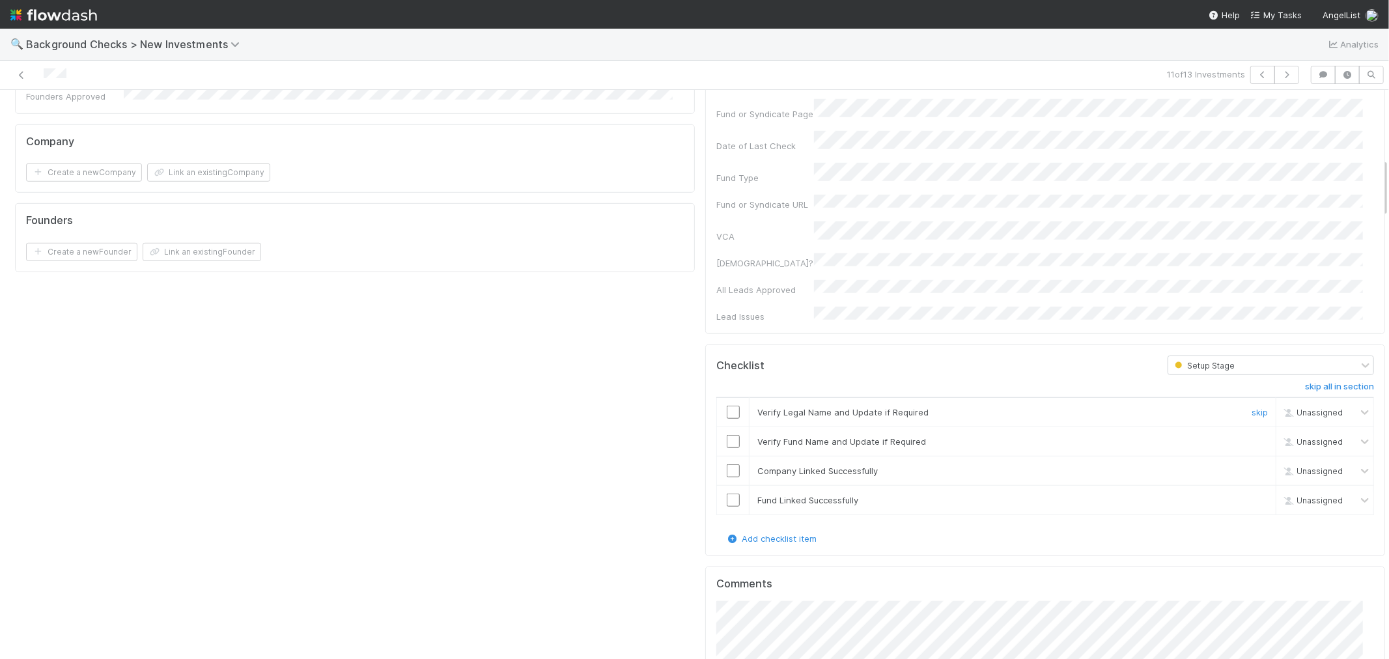
click at [727, 406] on input "checkbox" at bounding box center [733, 412] width 13 height 13
click at [727, 435] on input "checkbox" at bounding box center [733, 441] width 13 height 13
click at [727, 464] on input "checkbox" at bounding box center [733, 470] width 13 height 13
click at [727, 494] on input "checkbox" at bounding box center [733, 500] width 13 height 13
checkbox input "true"
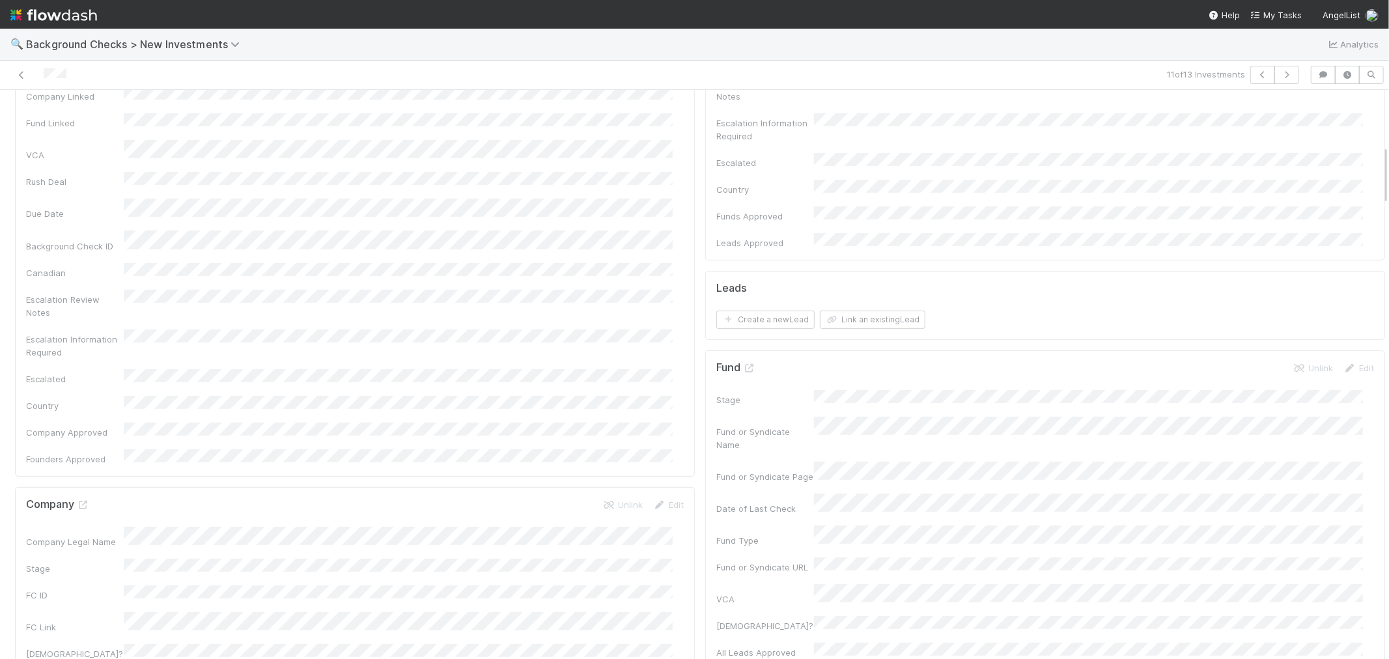
scroll to position [0, 0]
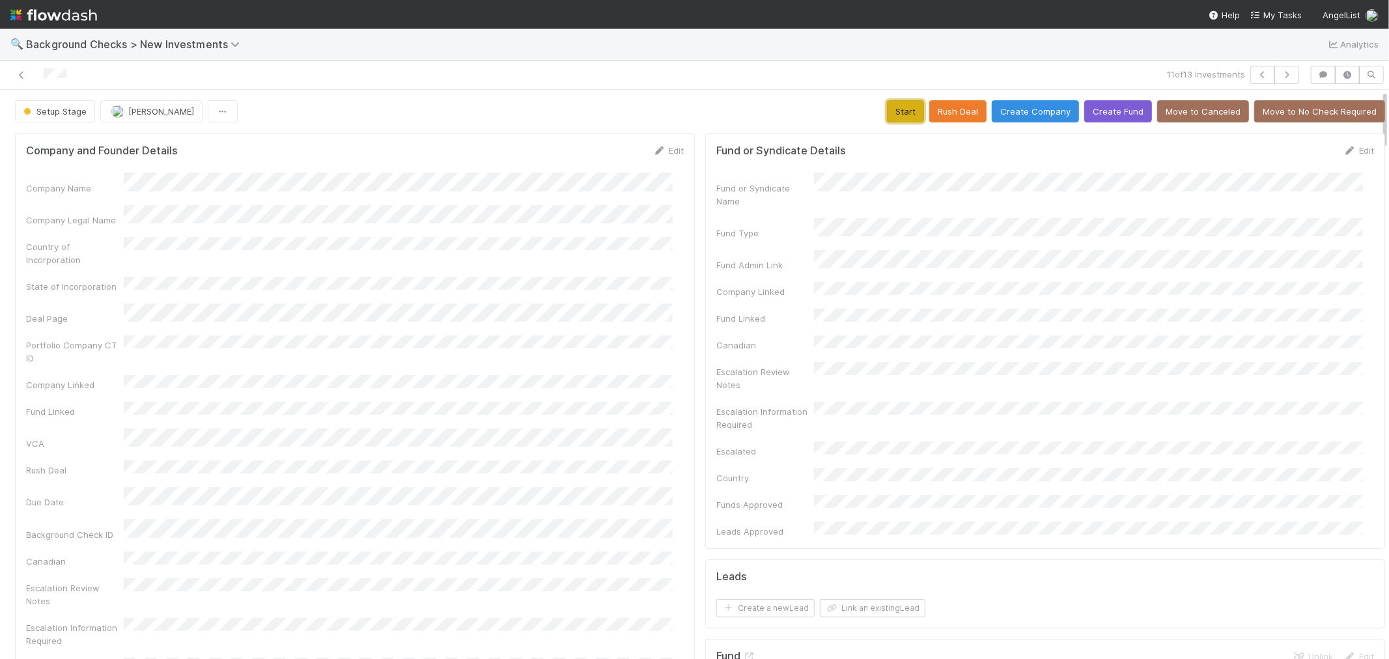
click at [895, 120] on button "Start" at bounding box center [905, 111] width 37 height 22
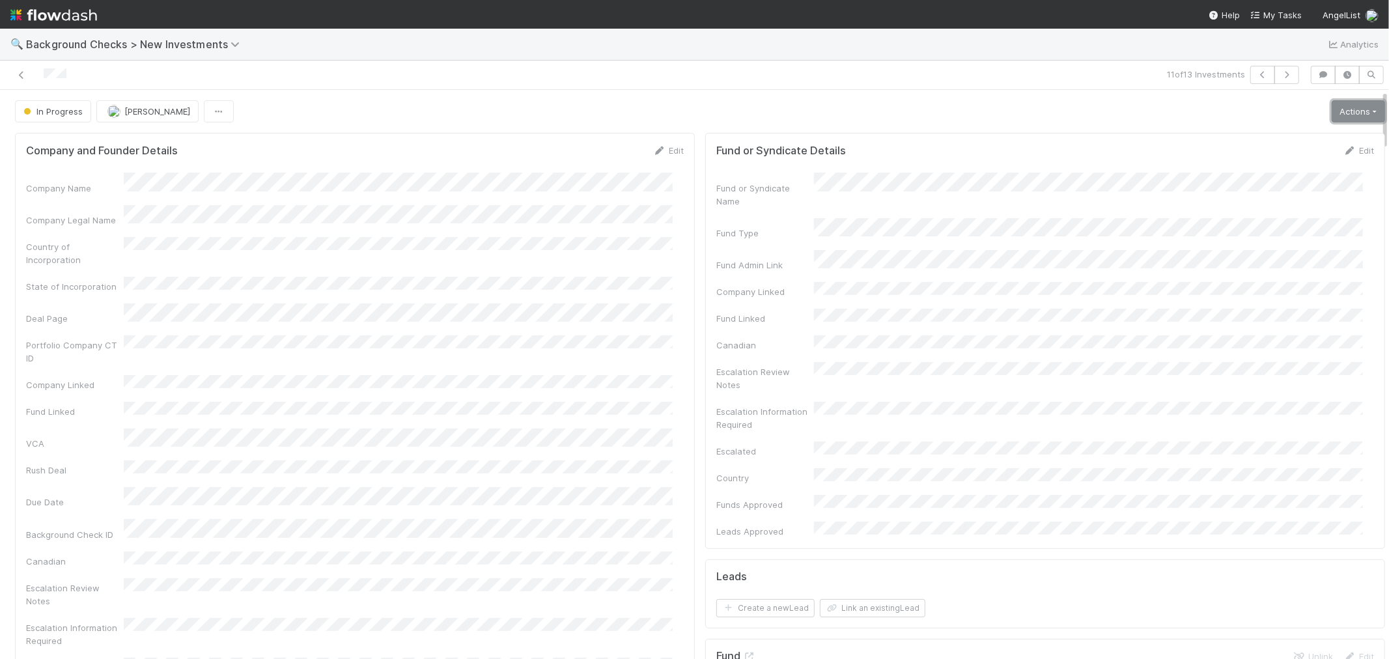
click at [1332, 120] on link "Actions" at bounding box center [1358, 111] width 53 height 22
click at [1281, 266] on button "Link Lead" at bounding box center [1314, 266] width 145 height 18
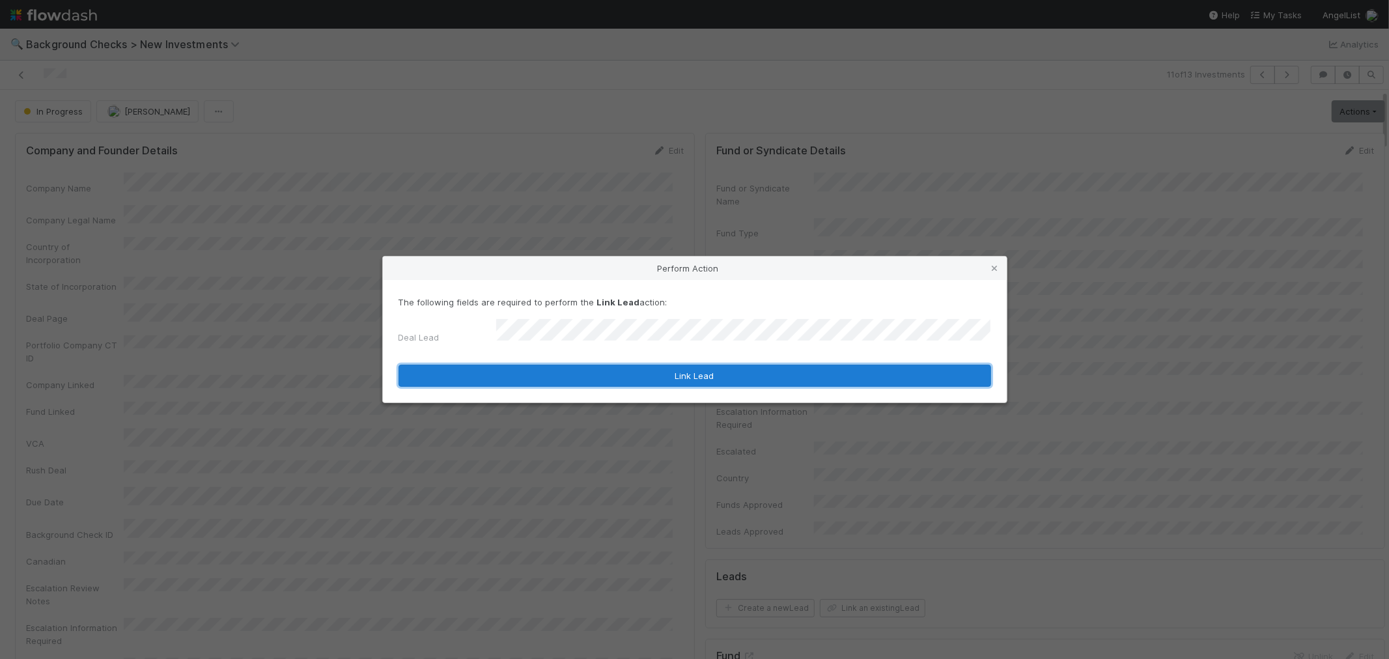
click at [800, 365] on button "Link Lead" at bounding box center [695, 376] width 593 height 22
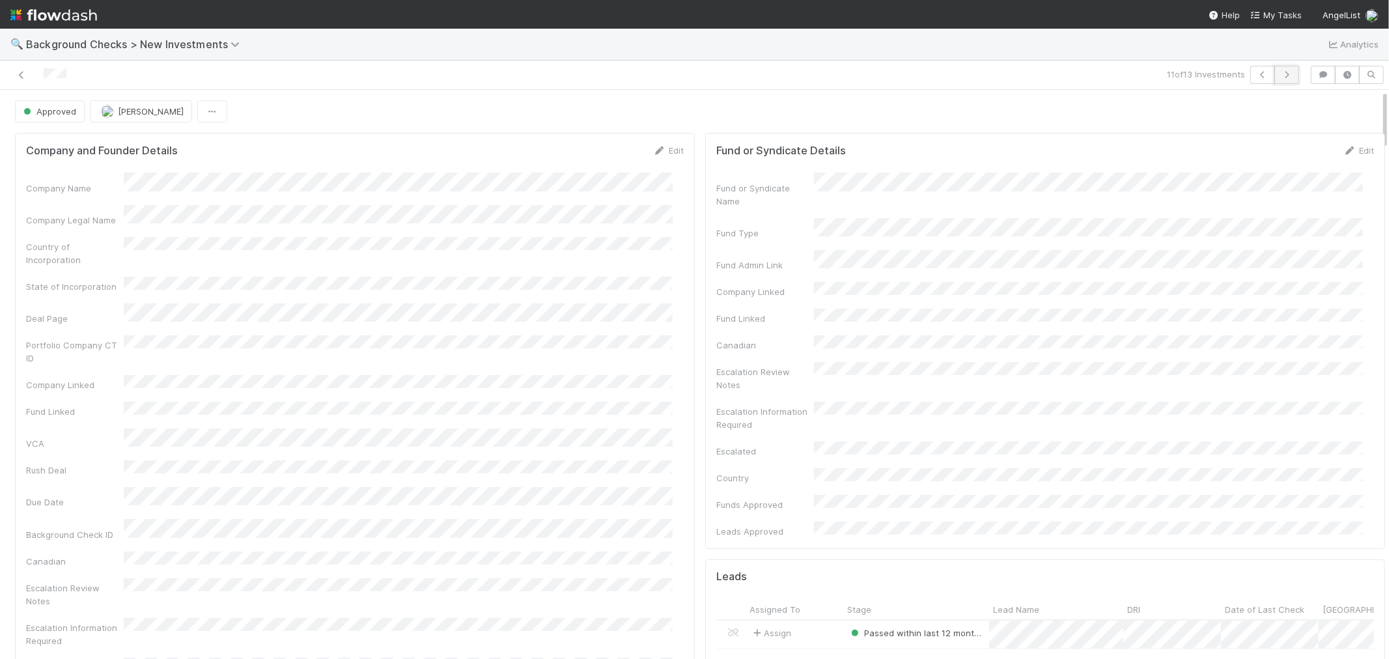
click at [1287, 80] on button "button" at bounding box center [1287, 75] width 25 height 18
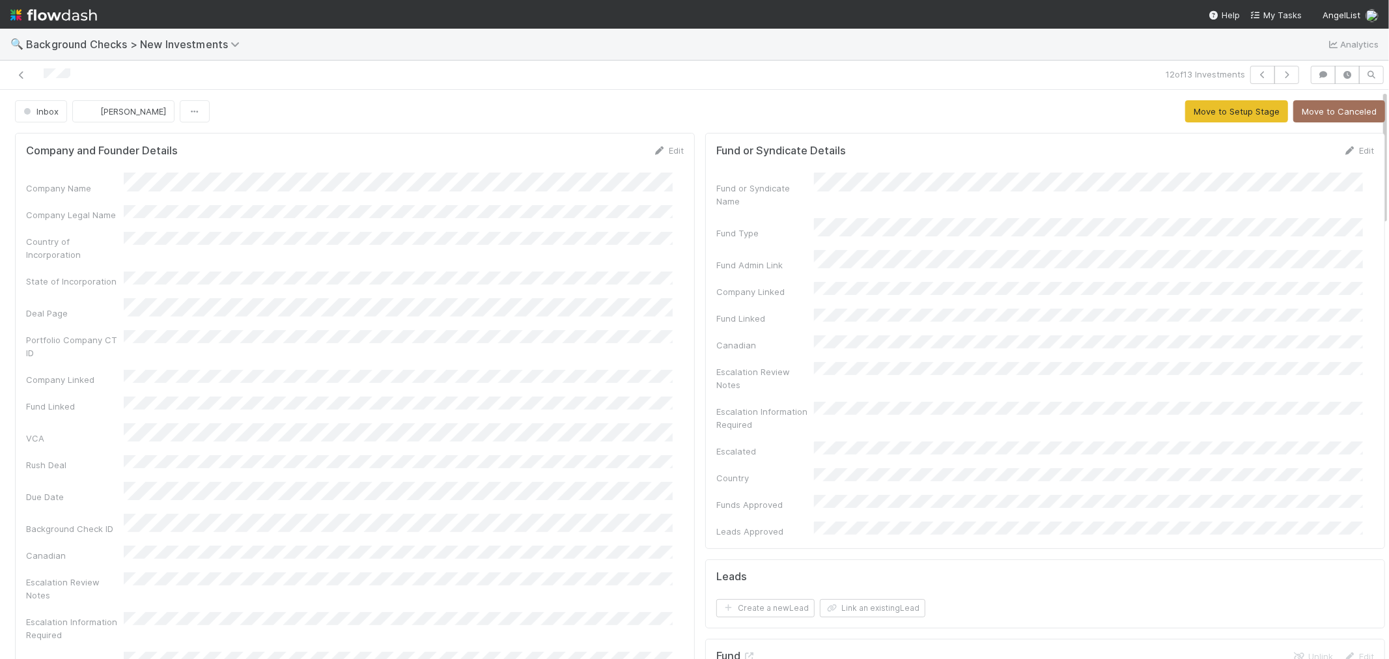
drag, startPoint x: 85, startPoint y: 79, endPoint x: 207, endPoint y: 1, distance: 144.9
click at [26, 73] on div at bounding box center [331, 75] width 652 height 18
click at [72, 182] on div "Company Name" at bounding box center [355, 183] width 658 height 21
click at [653, 149] on icon at bounding box center [659, 151] width 13 height 8
click at [597, 153] on button "Save" at bounding box center [614, 155] width 37 height 22
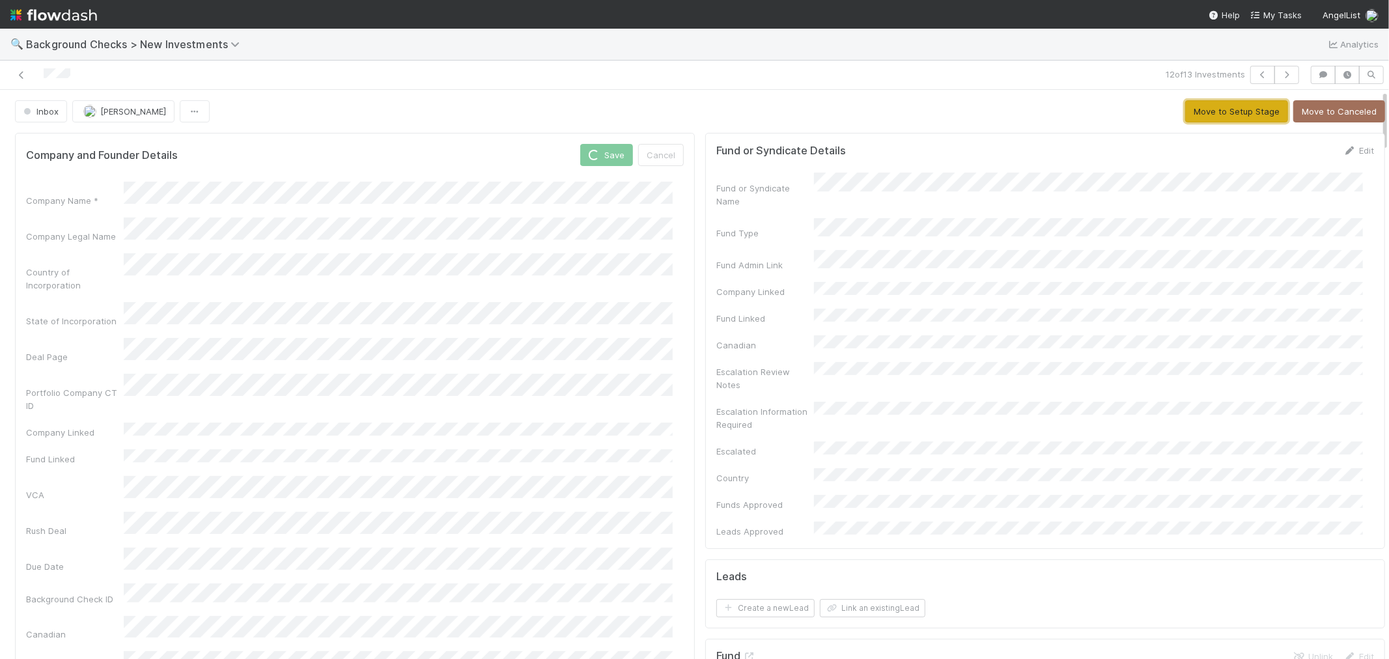
click at [1215, 116] on button "Move to Setup Stage" at bounding box center [1237, 111] width 103 height 22
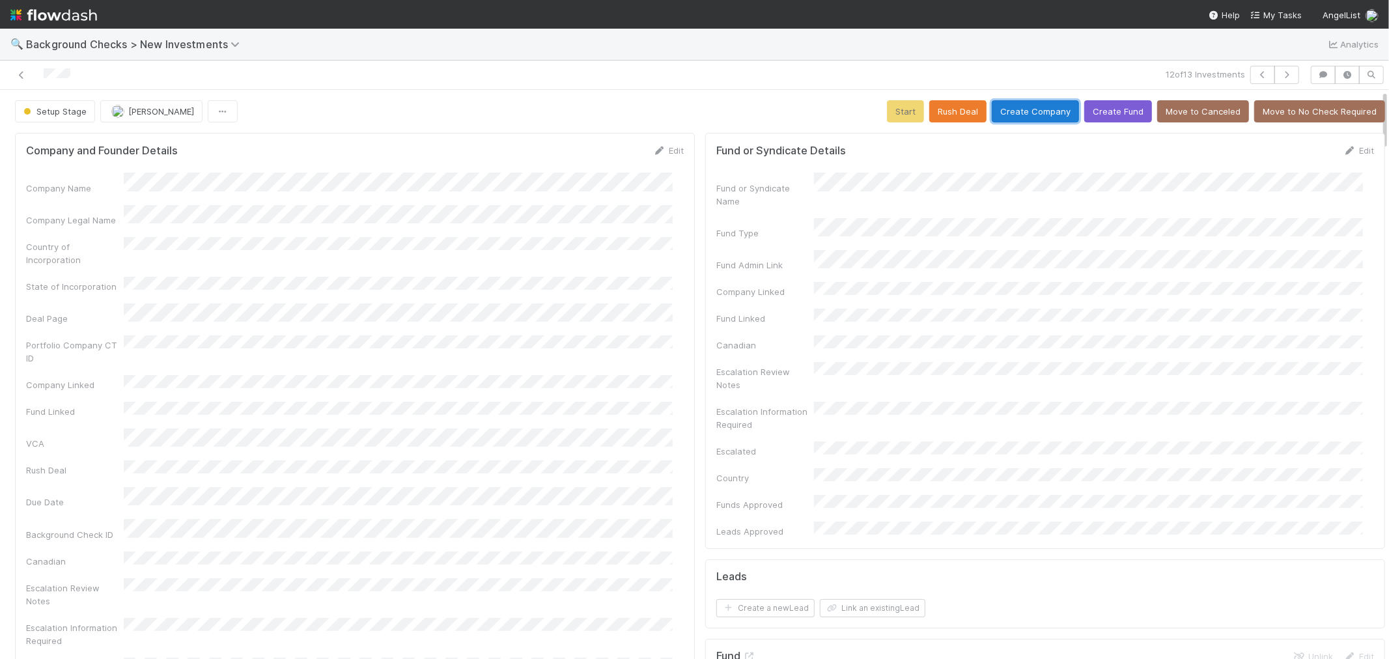
drag, startPoint x: 1025, startPoint y: 119, endPoint x: 922, endPoint y: 124, distance: 102.4
click at [1025, 119] on button "Create Company" at bounding box center [1035, 111] width 87 height 22
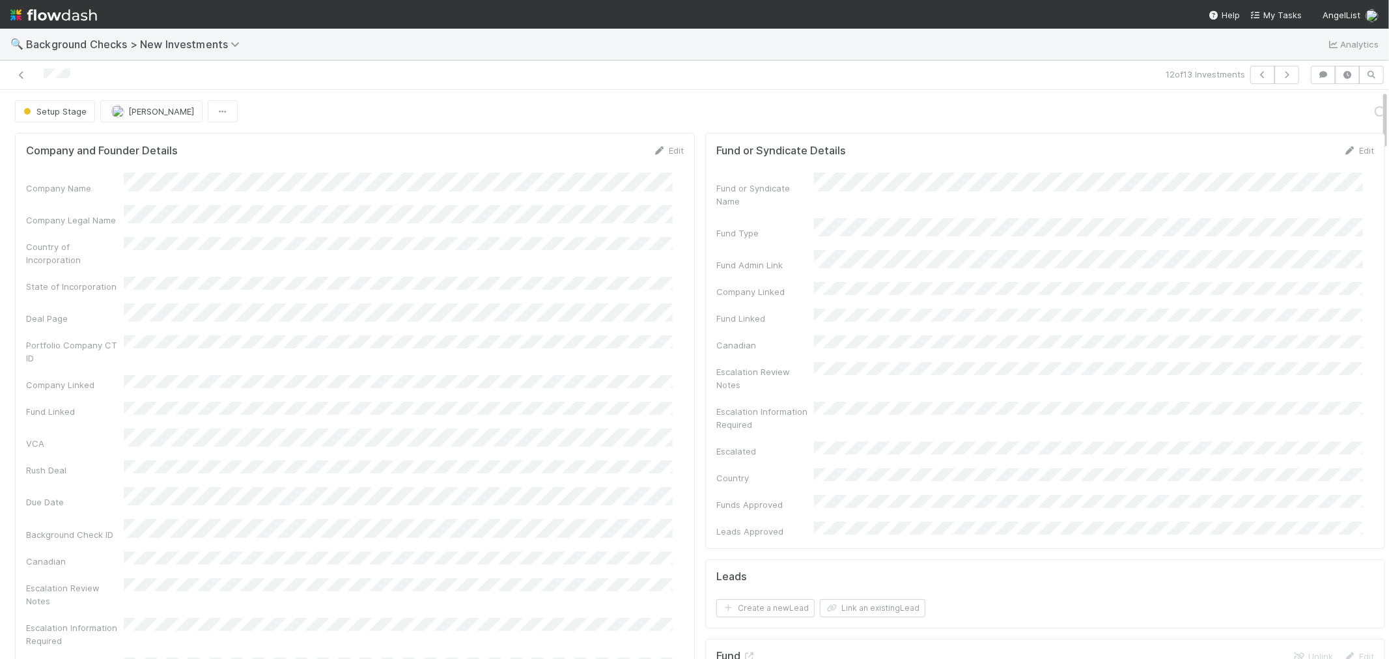
click at [705, 329] on div "Fund or Syndicate Details Edit Fund or Syndicate Name Fund Type Fund Admin Link…" at bounding box center [1045, 341] width 680 height 416
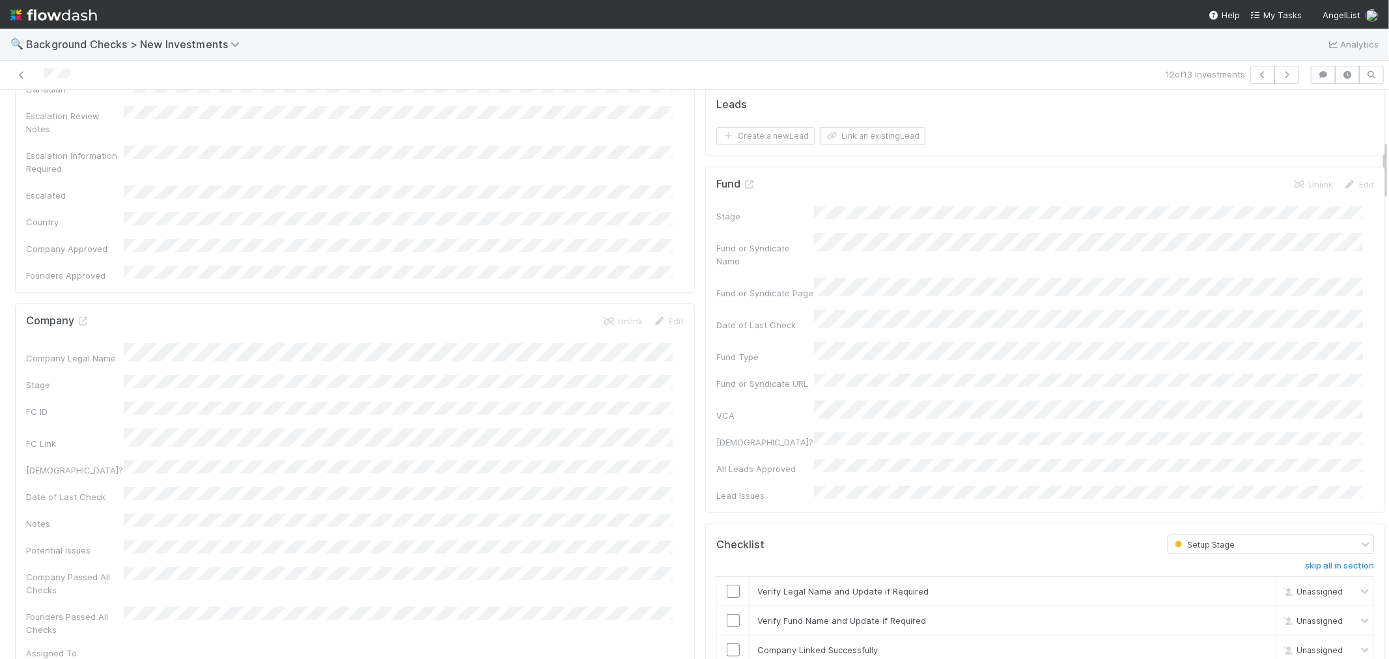
scroll to position [578, 0]
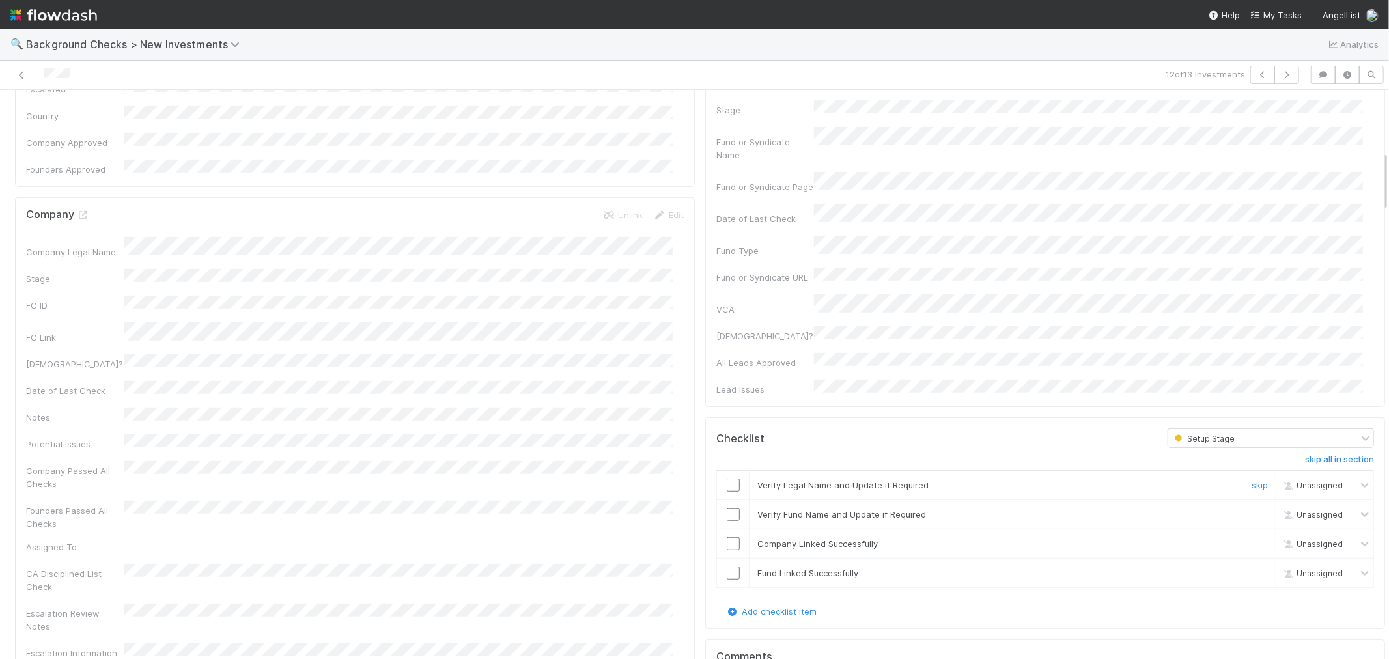
click at [727, 479] on input "checkbox" at bounding box center [733, 485] width 13 height 13
click at [727, 508] on input "checkbox" at bounding box center [733, 514] width 13 height 13
click at [727, 537] on input "checkbox" at bounding box center [733, 543] width 13 height 13
click at [727, 567] on input "checkbox" at bounding box center [733, 573] width 13 height 13
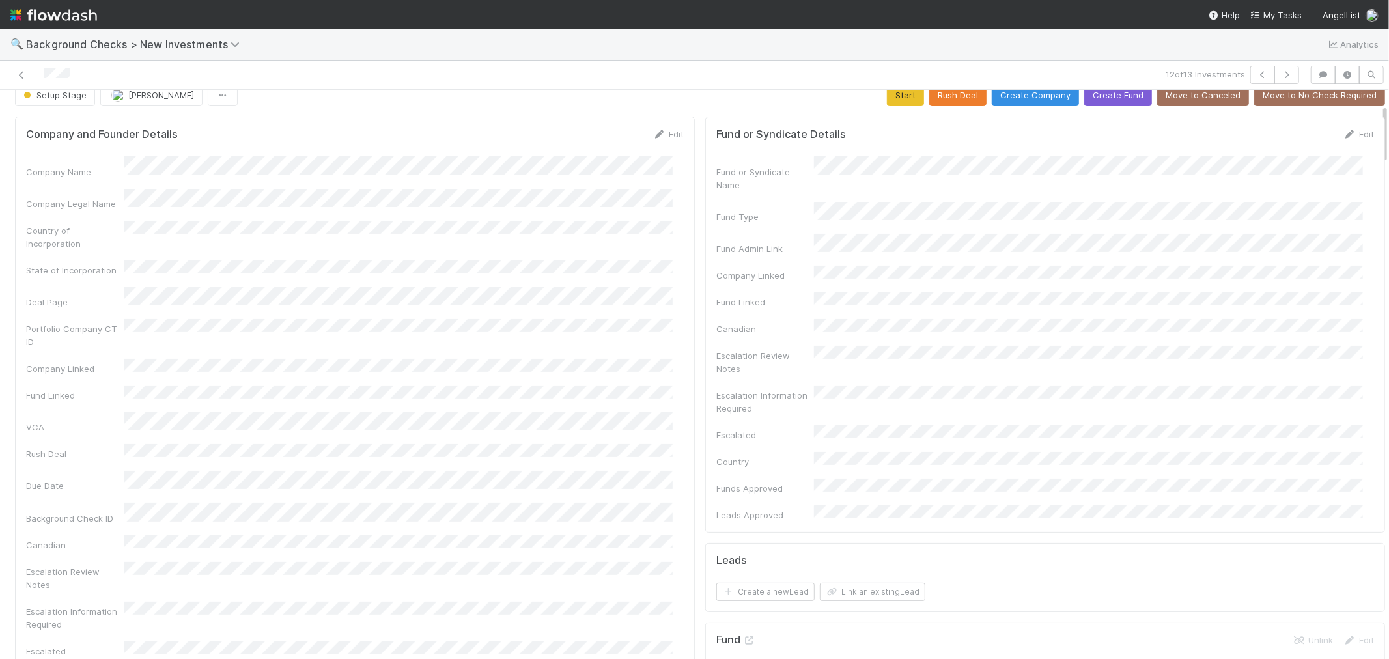
scroll to position [0, 0]
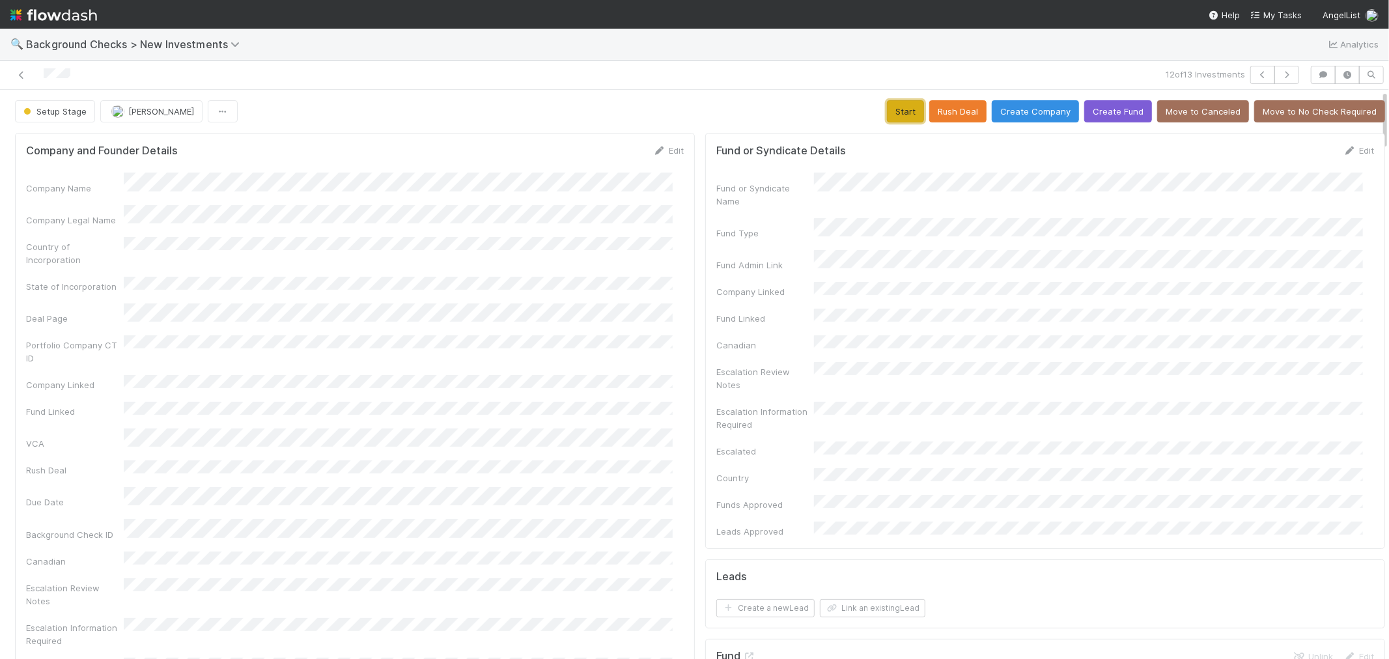
click at [887, 114] on button "Start" at bounding box center [905, 111] width 37 height 22
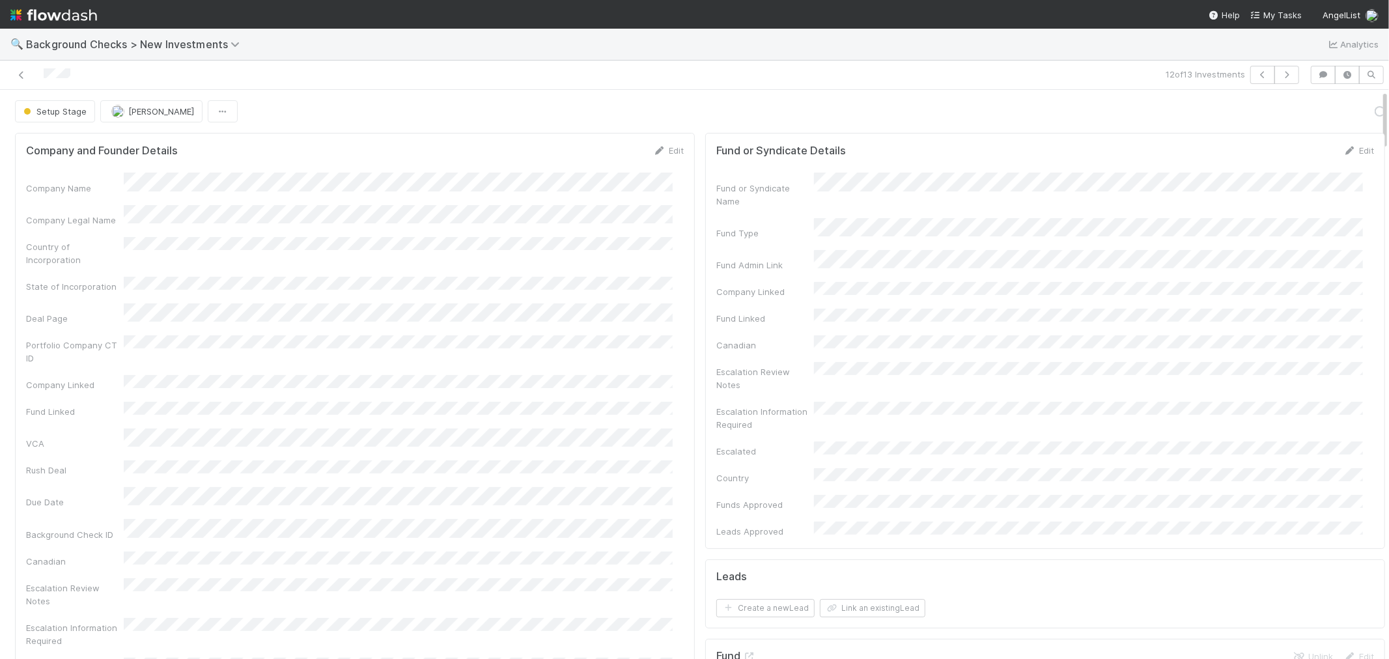
click at [548, 337] on div "Portfolio Company CT ID" at bounding box center [355, 349] width 658 height 29
click at [1327, 115] on div "Actions Finish Request Info Escalate Rush Deal Move to Canceled Move to No Chec…" at bounding box center [1356, 111] width 59 height 22
click at [1332, 115] on link "Actions" at bounding box center [1358, 111] width 53 height 22
click at [1251, 263] on button "Link Lead" at bounding box center [1314, 266] width 145 height 18
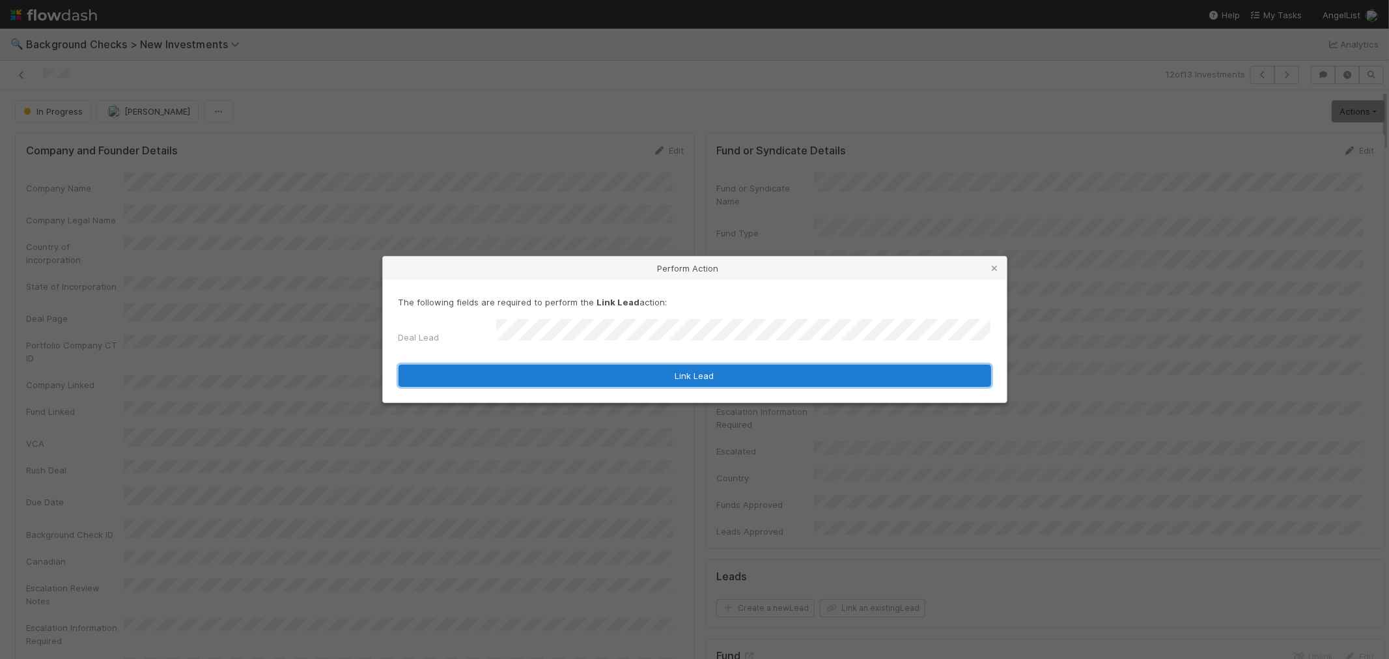
click at [770, 369] on button "Link Lead" at bounding box center [695, 376] width 593 height 22
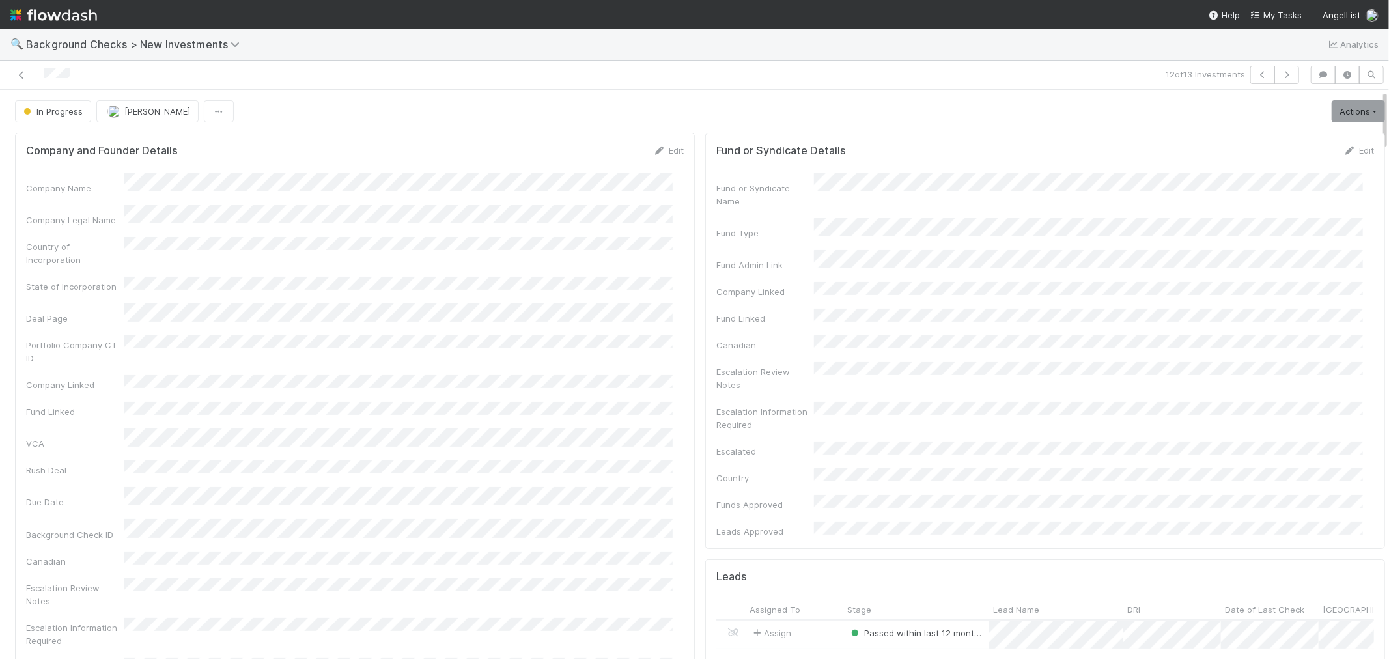
drag, startPoint x: 89, startPoint y: 73, endPoint x: 0, endPoint y: 61, distance: 89.4
click at [0, 61] on div "12 of 13 Investments" at bounding box center [694, 75] width 1389 height 29
click at [1281, 78] on icon "button" at bounding box center [1287, 75] width 13 height 8
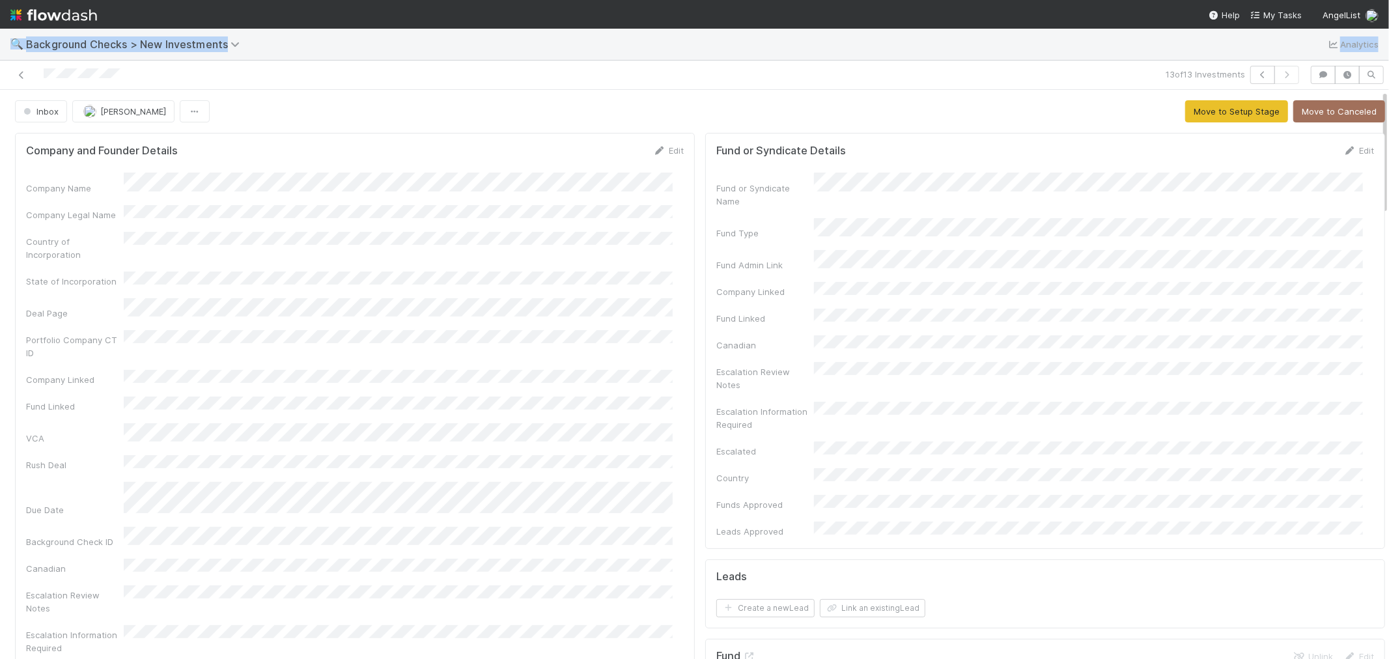
drag, startPoint x: 160, startPoint y: 81, endPoint x: 0, endPoint y: 56, distance: 161.6
click at [0, 56] on div "🔍 Background Checks > New Investments Analytics 13 of 13 Investments Inbox Rose…" at bounding box center [694, 344] width 1389 height 631
click at [135, 74] on div at bounding box center [331, 75] width 652 height 18
click at [135, 75] on div at bounding box center [331, 75] width 652 height 18
click at [36, 75] on div at bounding box center [331, 75] width 652 height 18
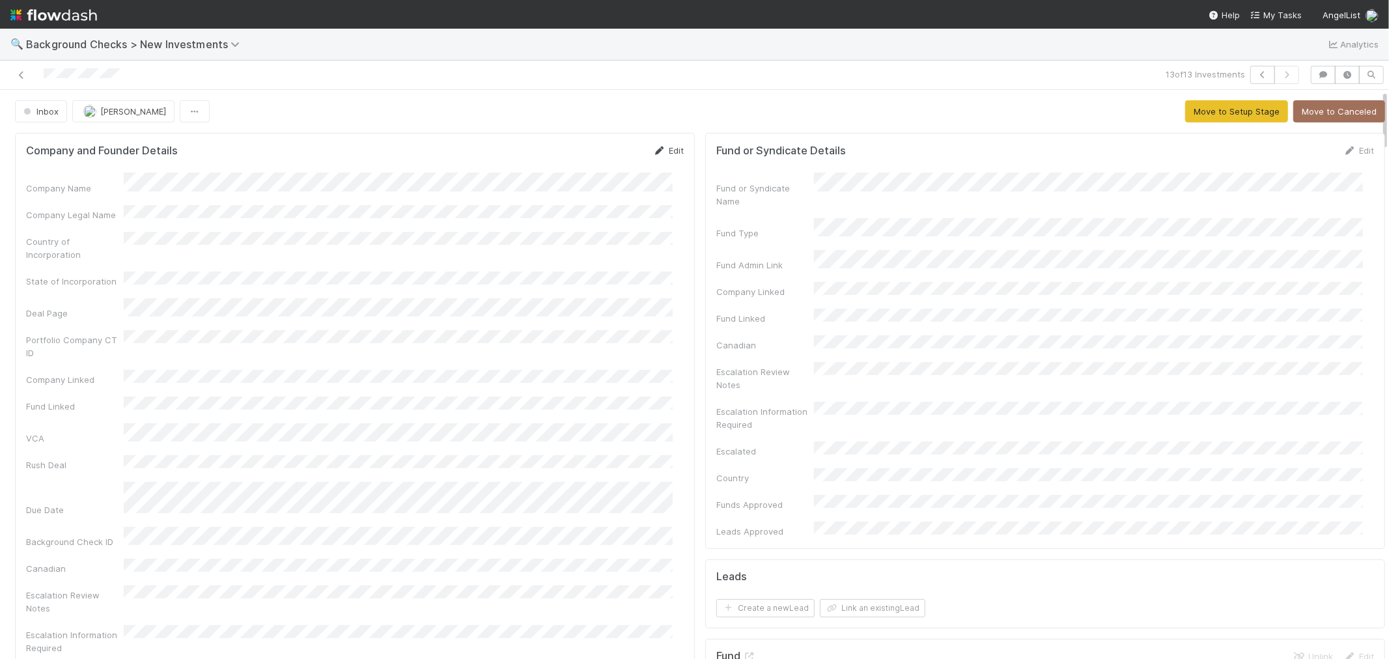
click at [657, 154] on link "Edit" at bounding box center [668, 150] width 31 height 10
click at [614, 158] on button "Save" at bounding box center [614, 155] width 37 height 22
click at [1201, 115] on button "Move to Setup Stage" at bounding box center [1237, 111] width 103 height 22
click at [655, 221] on div "Company Name Company Legal Name Country of Incorporation State of Incorporation…" at bounding box center [355, 470] width 658 height 594
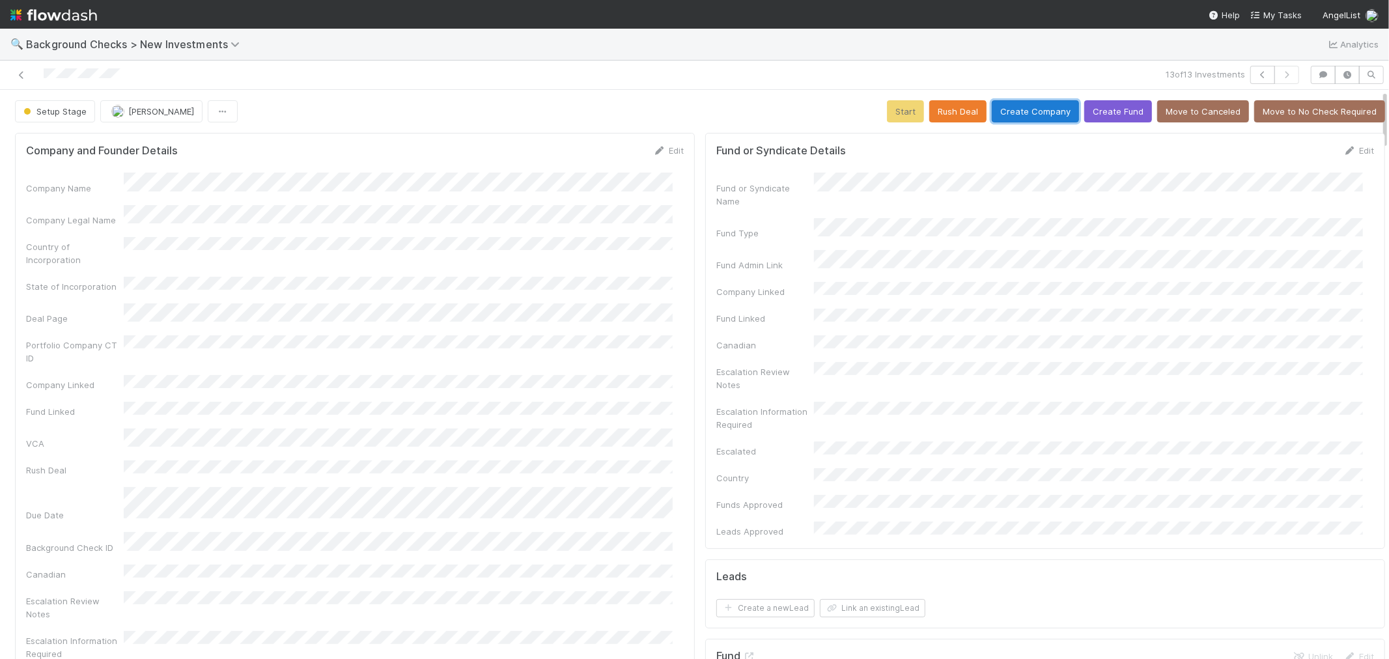
click at [1030, 107] on button "Create Company" at bounding box center [1035, 111] width 87 height 22
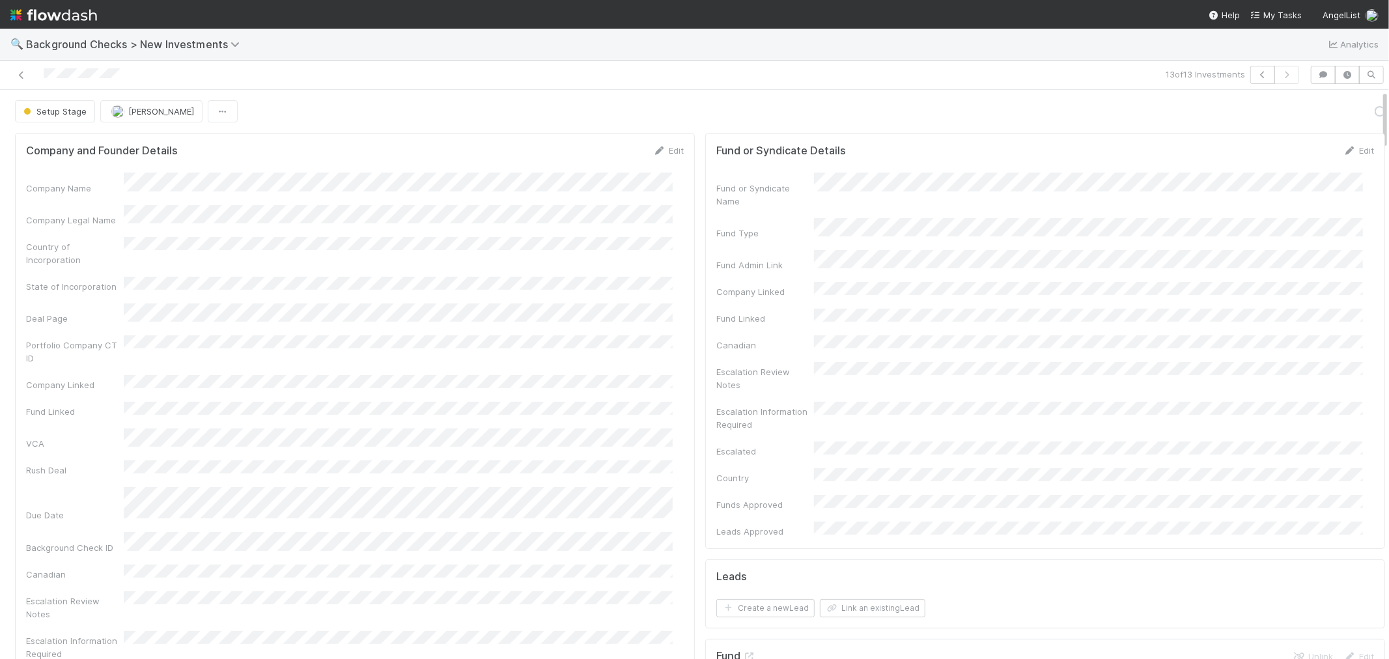
click at [652, 349] on div "Company Name Company Legal Name Country of Incorporation State of Incorporation…" at bounding box center [355, 470] width 658 height 594
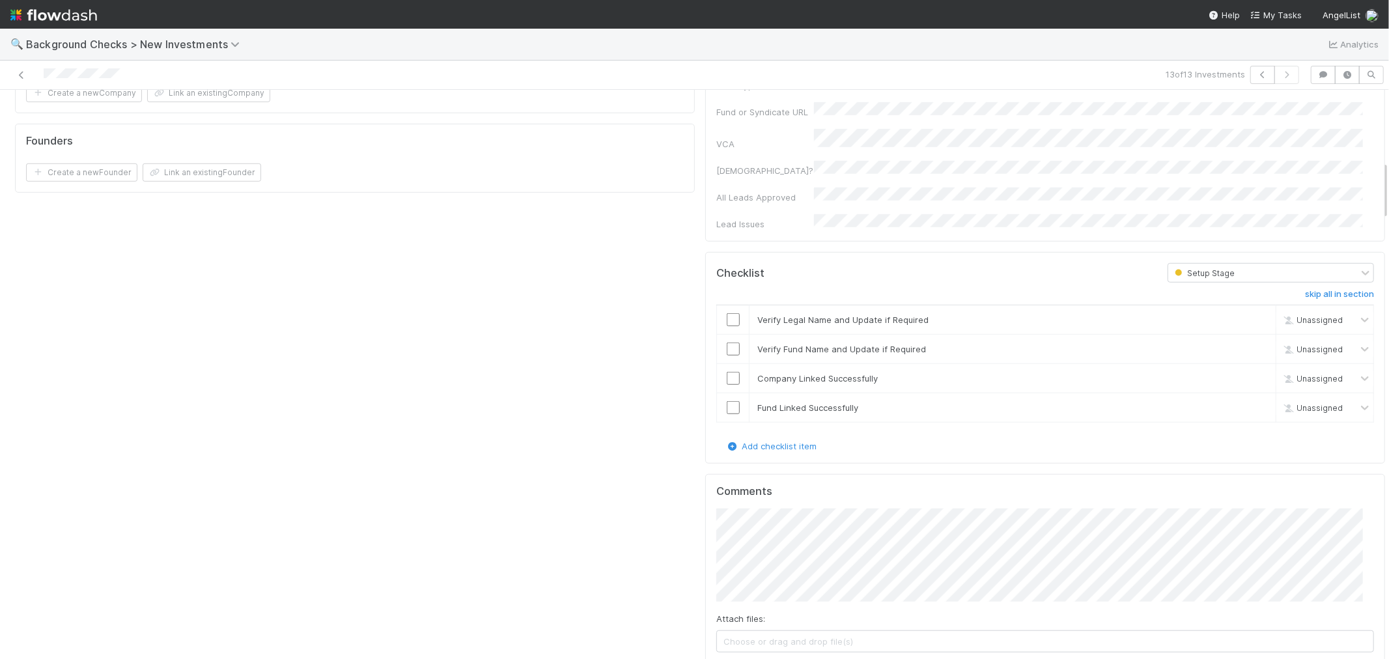
scroll to position [868, 0]
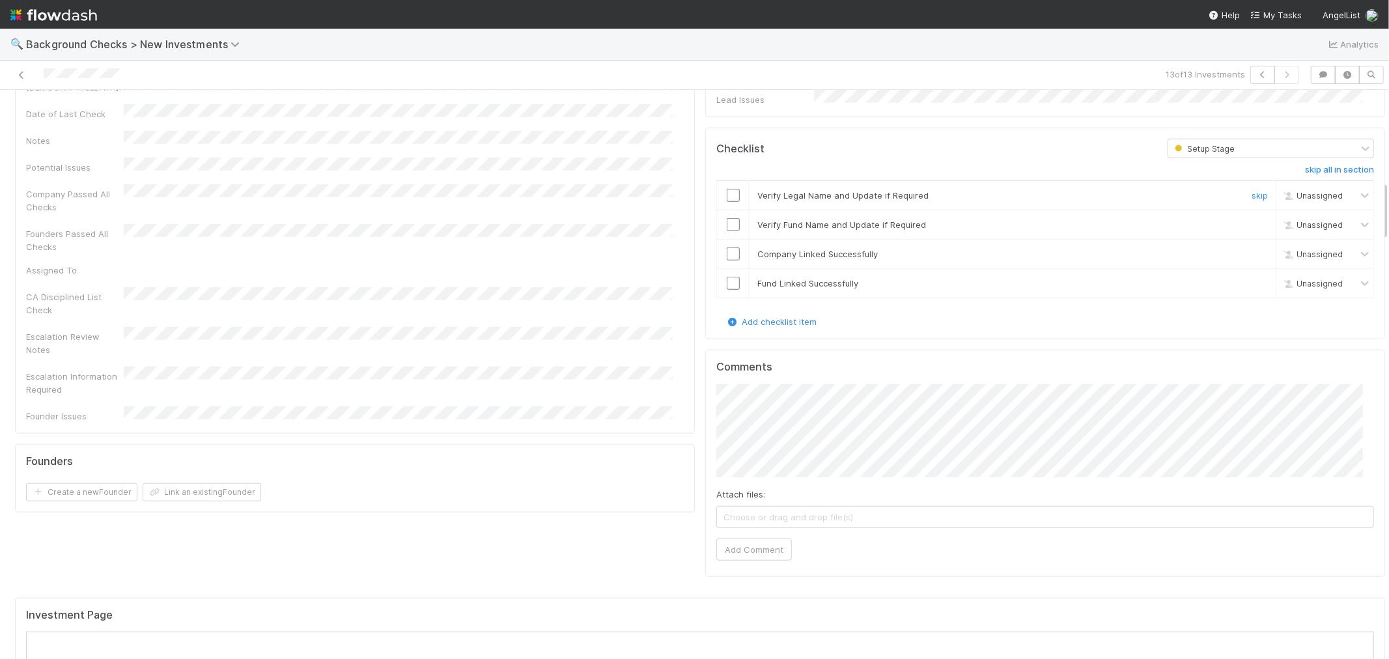
drag, startPoint x: 719, startPoint y: 119, endPoint x: 720, endPoint y: 147, distance: 28.0
click at [727, 189] on input "checkbox" at bounding box center [733, 195] width 13 height 13
click at [721, 210] on td at bounding box center [733, 224] width 33 height 29
click at [727, 218] on input "checkbox" at bounding box center [733, 224] width 13 height 13
click at [727, 248] on input "checkbox" at bounding box center [733, 254] width 13 height 13
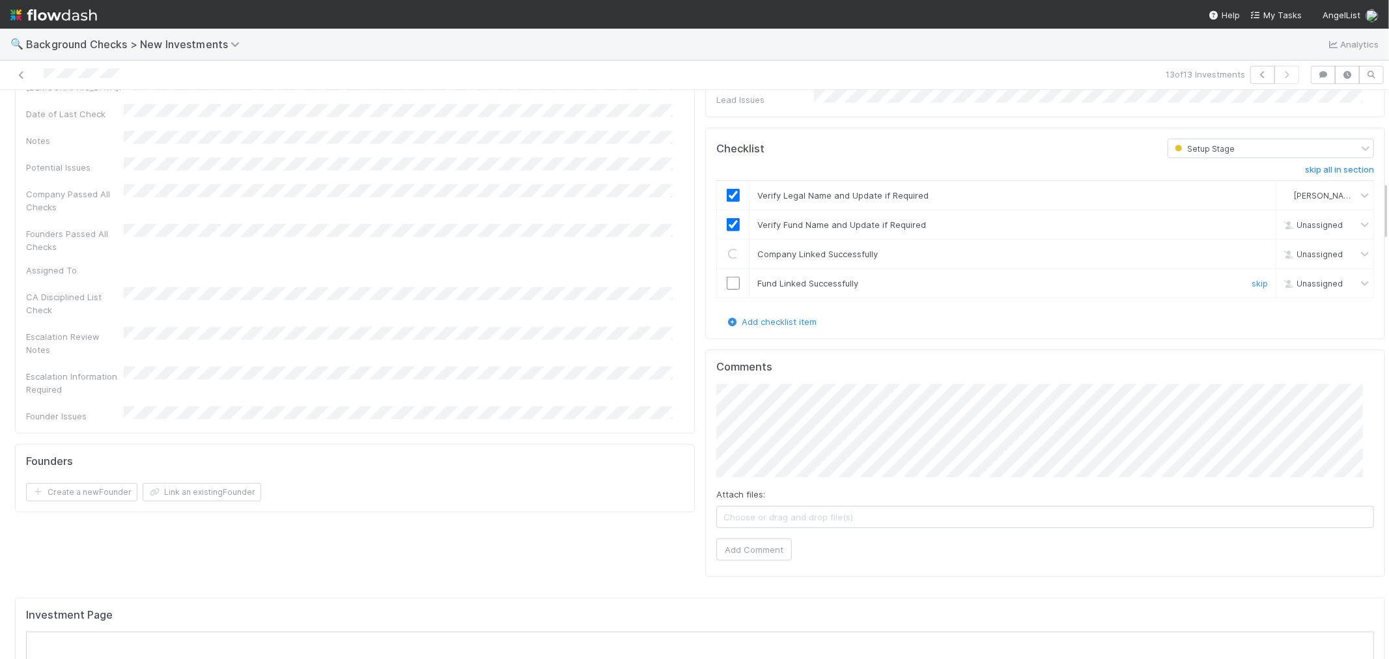
checkbox input "true"
click at [727, 277] on input "checkbox" at bounding box center [733, 283] width 13 height 13
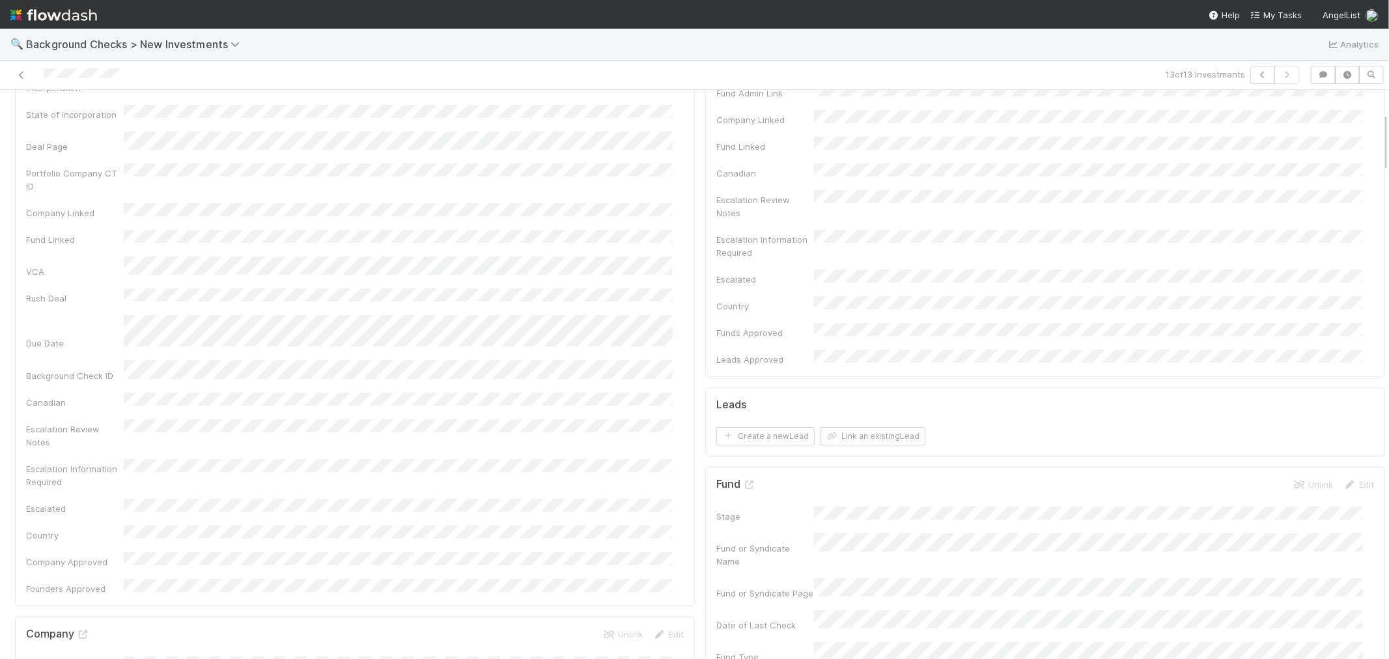
scroll to position [0, 0]
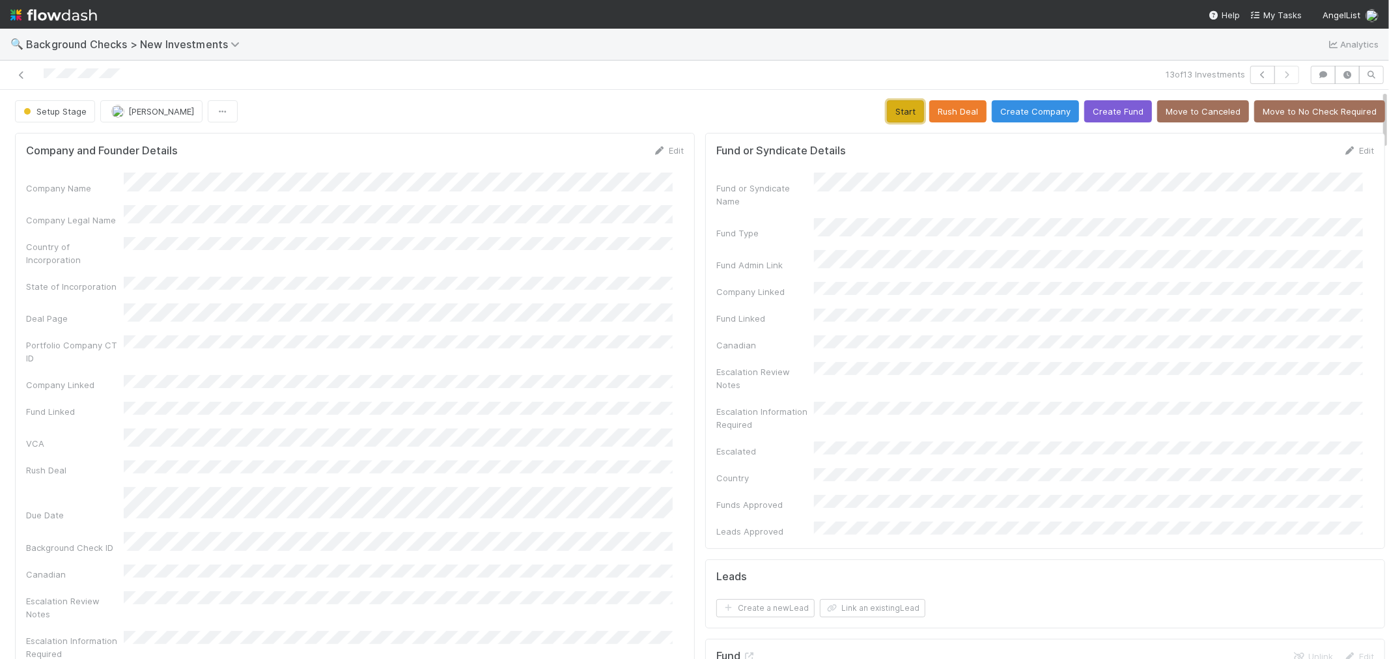
drag, startPoint x: 901, startPoint y: 113, endPoint x: 834, endPoint y: 158, distance: 80.8
click at [900, 112] on button "Start" at bounding box center [905, 111] width 37 height 22
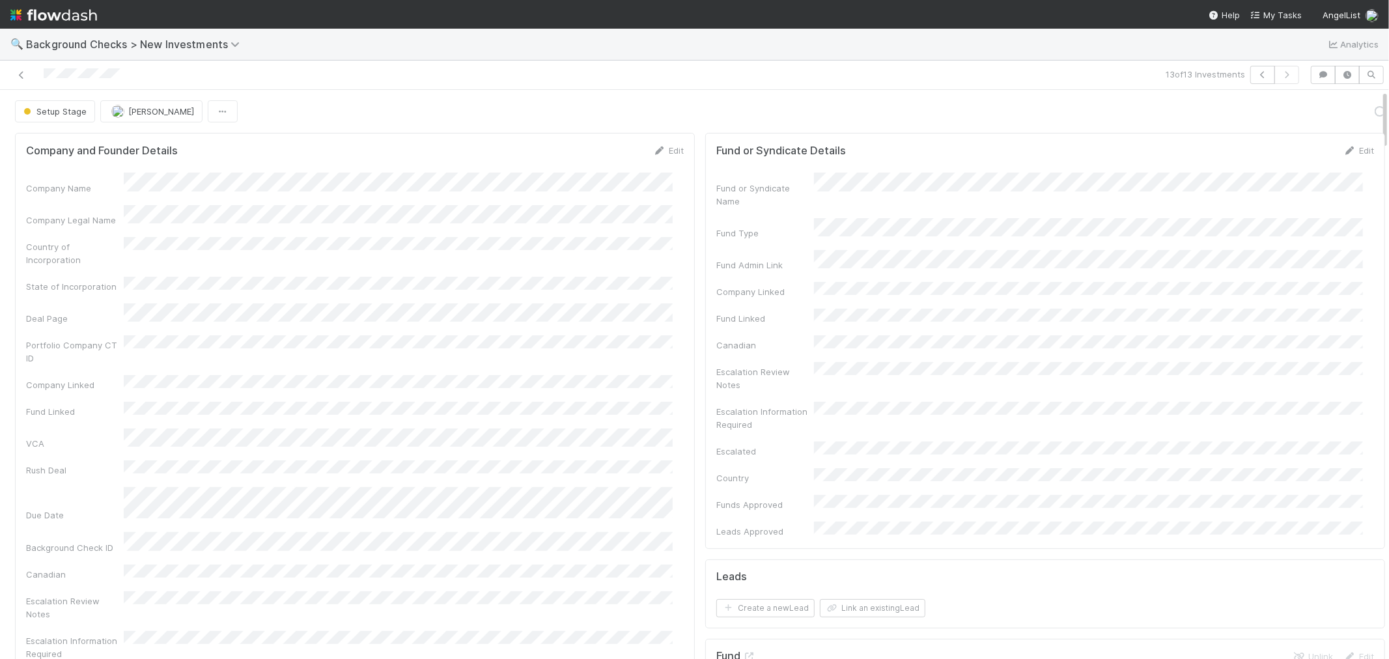
click at [607, 339] on div "Portfolio Company CT ID" at bounding box center [355, 349] width 658 height 29
click at [1327, 120] on div "Actions Finish Request Info Escalate Rush Deal Move to Canceled Move to No Chec…" at bounding box center [1356, 111] width 59 height 22
click at [1332, 115] on link "Actions" at bounding box center [1358, 111] width 53 height 22
click at [1243, 265] on button "Link Lead" at bounding box center [1314, 266] width 145 height 18
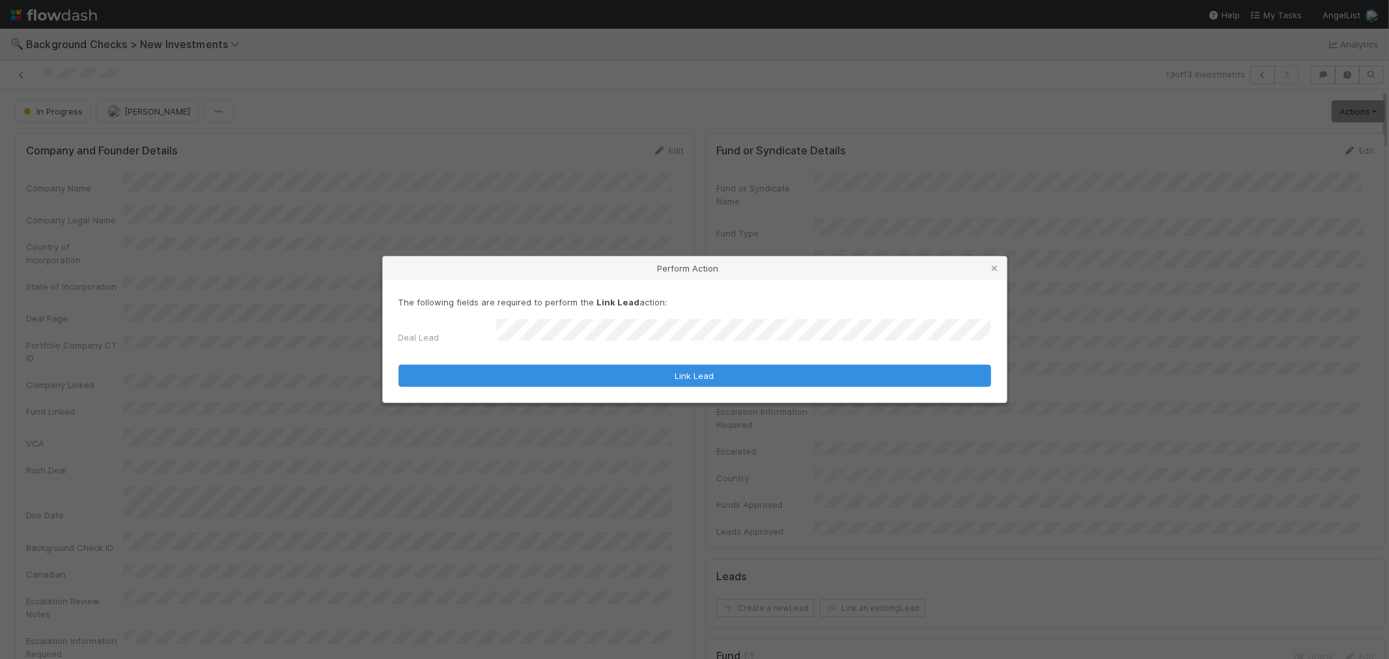
click at [845, 360] on form "The following fields are required to perform the Link Lead action: Deal Lead Li…" at bounding box center [695, 342] width 593 height 92
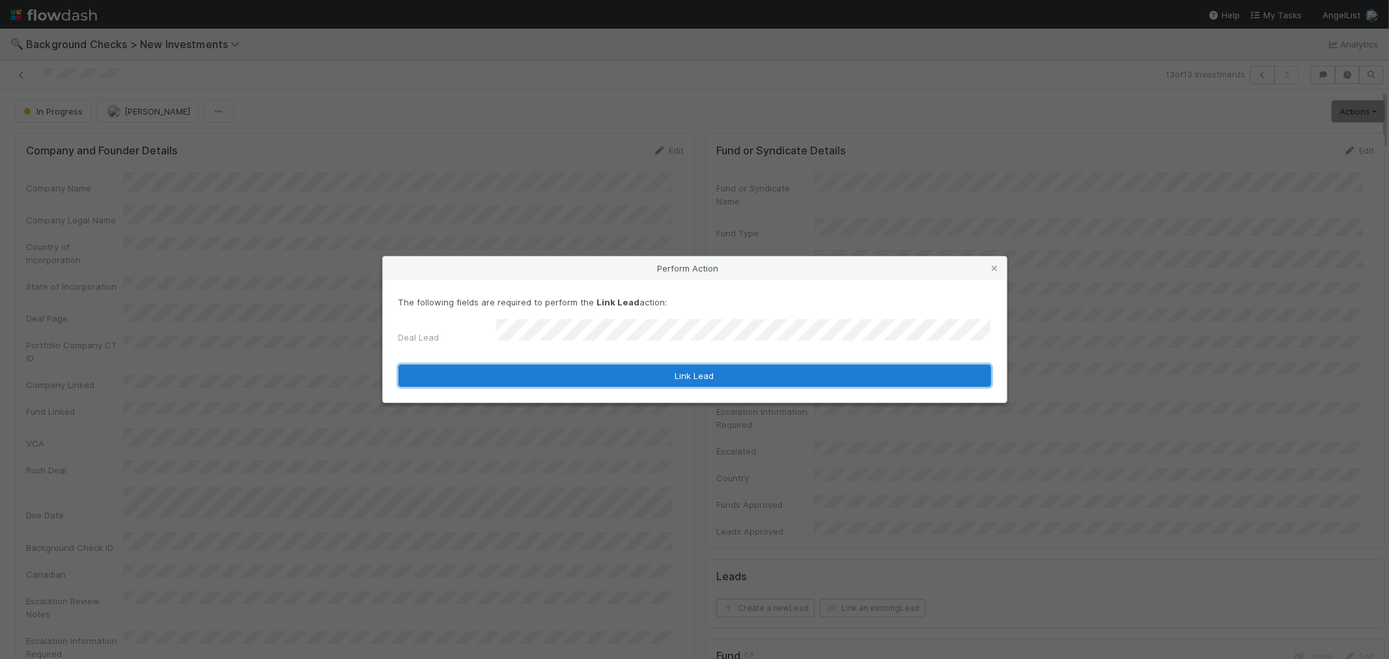
click at [836, 371] on button "Link Lead" at bounding box center [695, 376] width 593 height 22
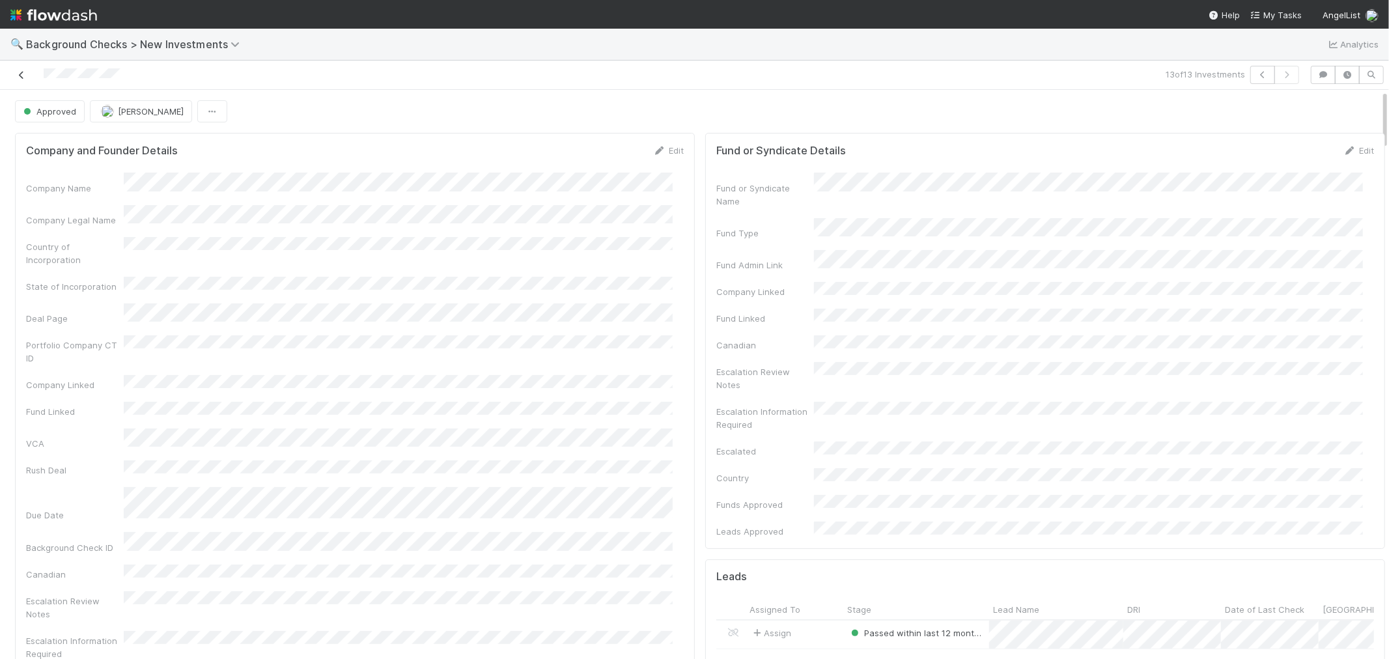
click at [21, 78] on icon at bounding box center [21, 75] width 13 height 8
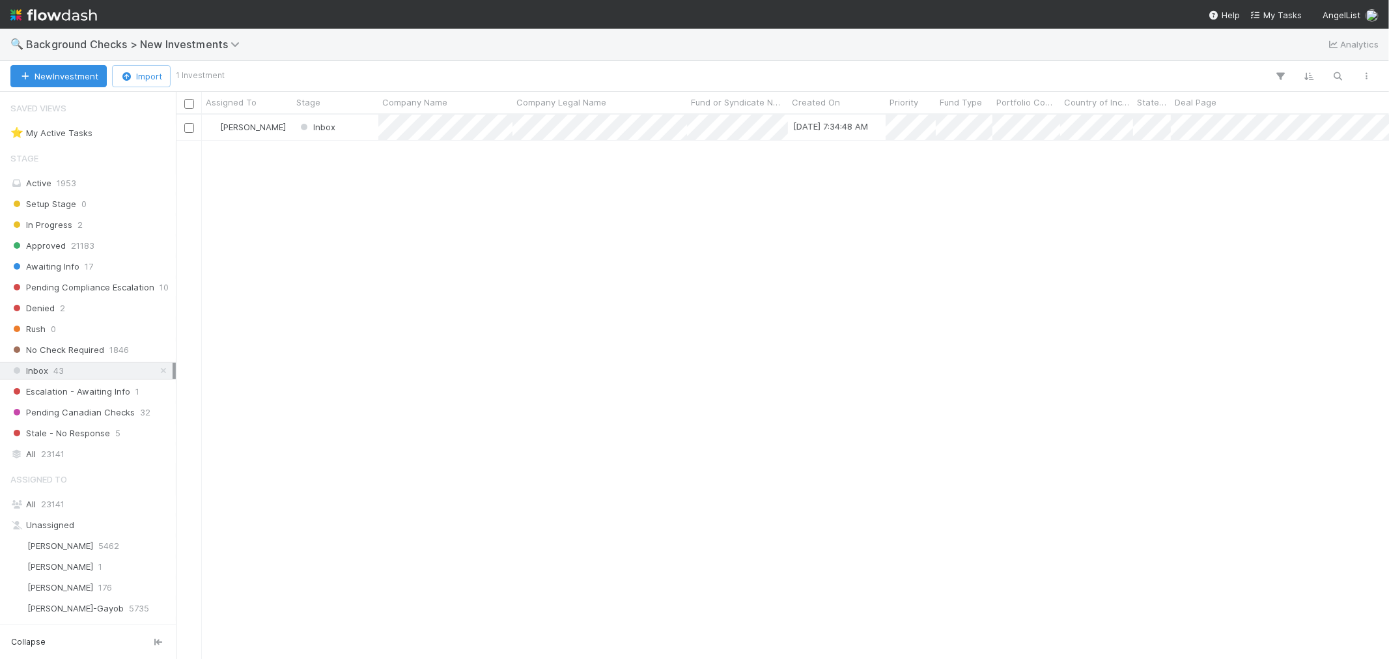
scroll to position [533, 1202]
click at [559, 218] on div at bounding box center [694, 329] width 1389 height 659
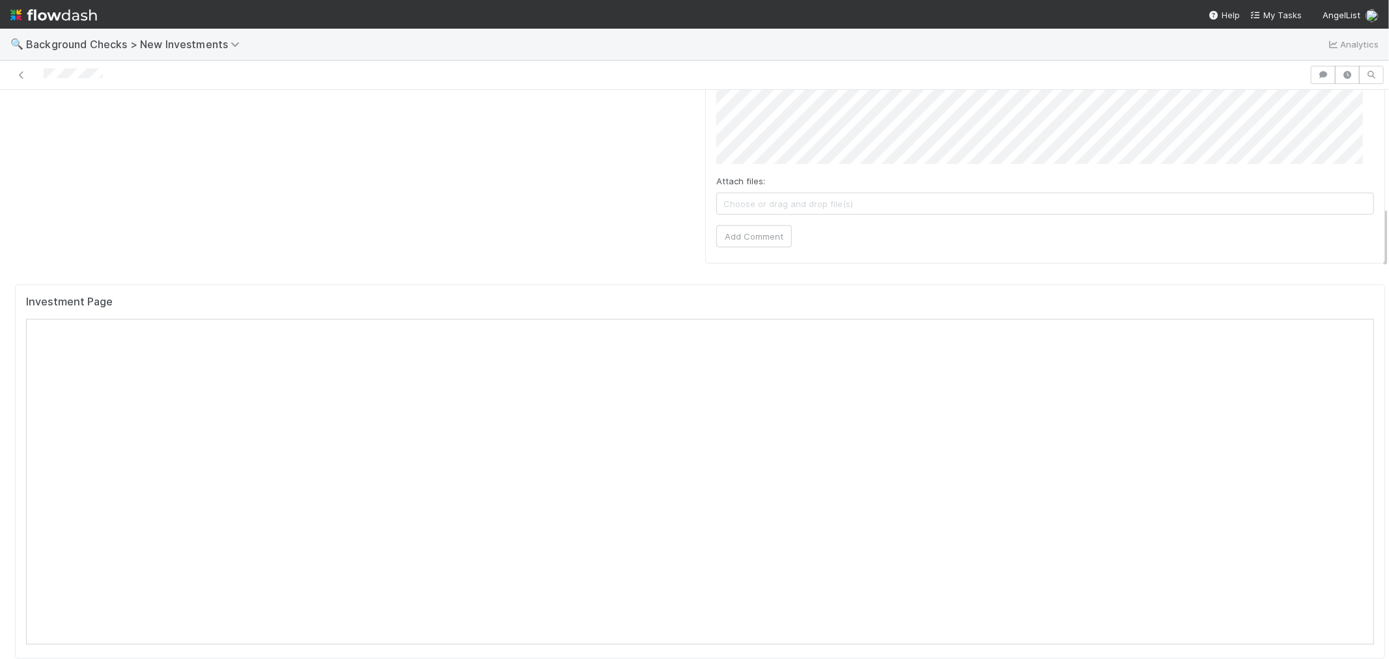
scroll to position [1013, 0]
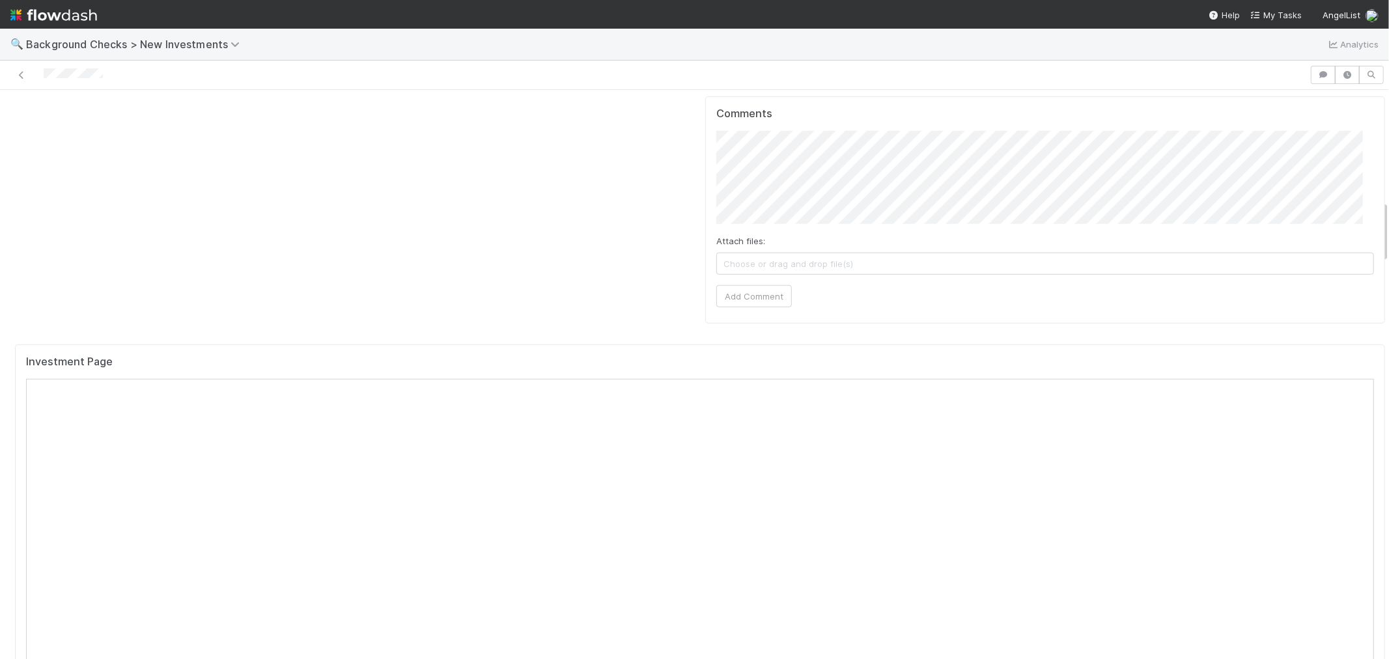
click at [750, 356] on div "Investment Page" at bounding box center [700, 367] width 1348 height 23
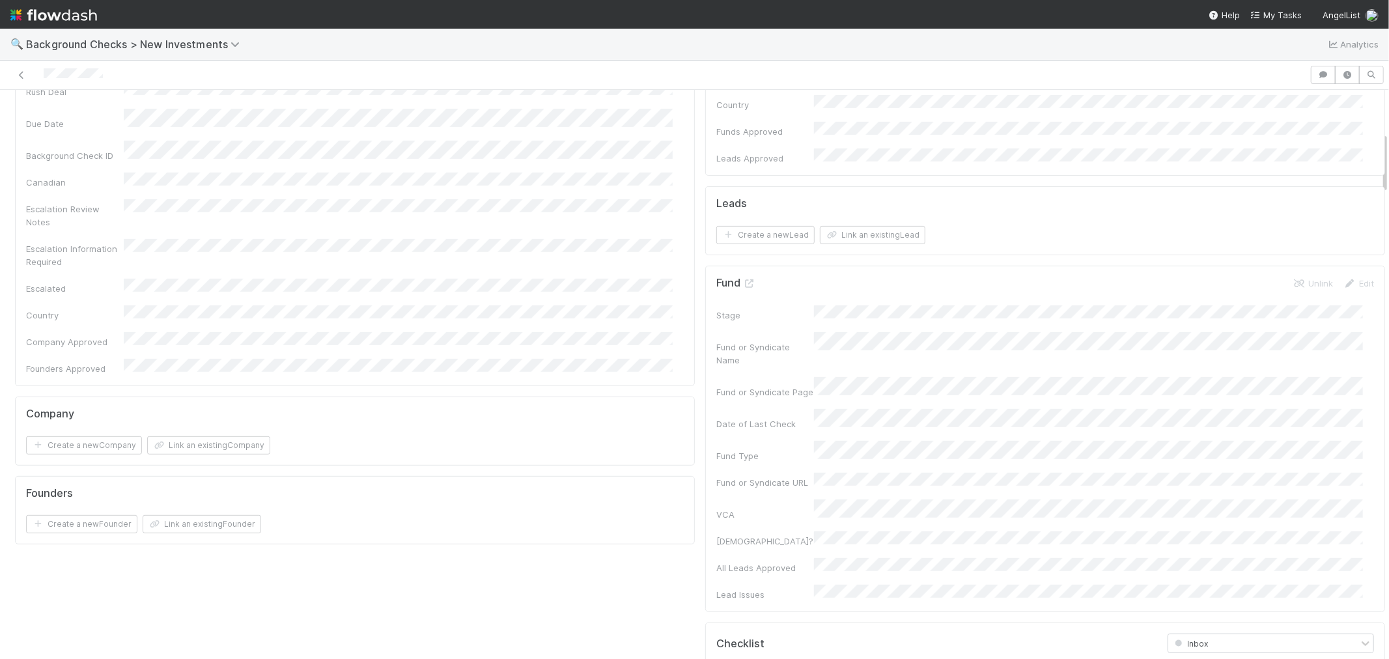
scroll to position [362, 0]
click at [214, 448] on button "Link an existing Company" at bounding box center [208, 457] width 123 height 18
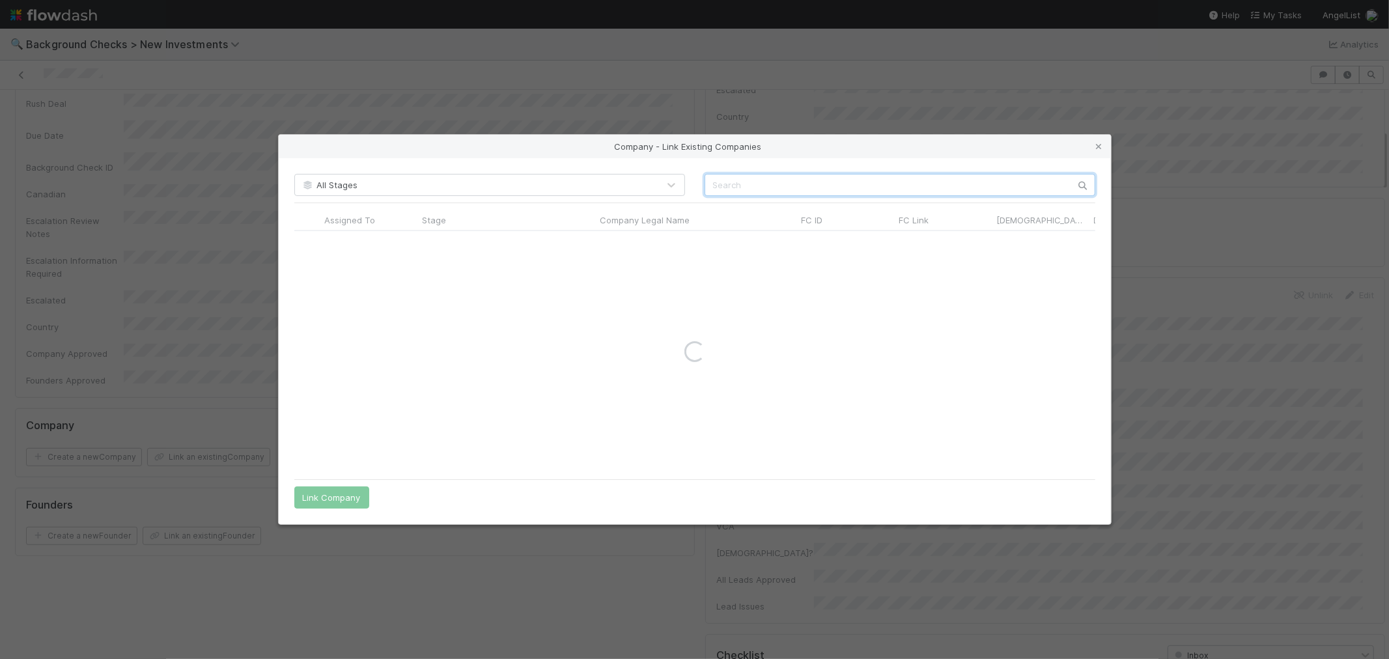
click at [756, 177] on input "text" at bounding box center [900, 185] width 391 height 22
paste input "Proactive Labs"
type input "Proactive Labs"
click at [307, 245] on input "radio" at bounding box center [307, 244] width 8 height 8
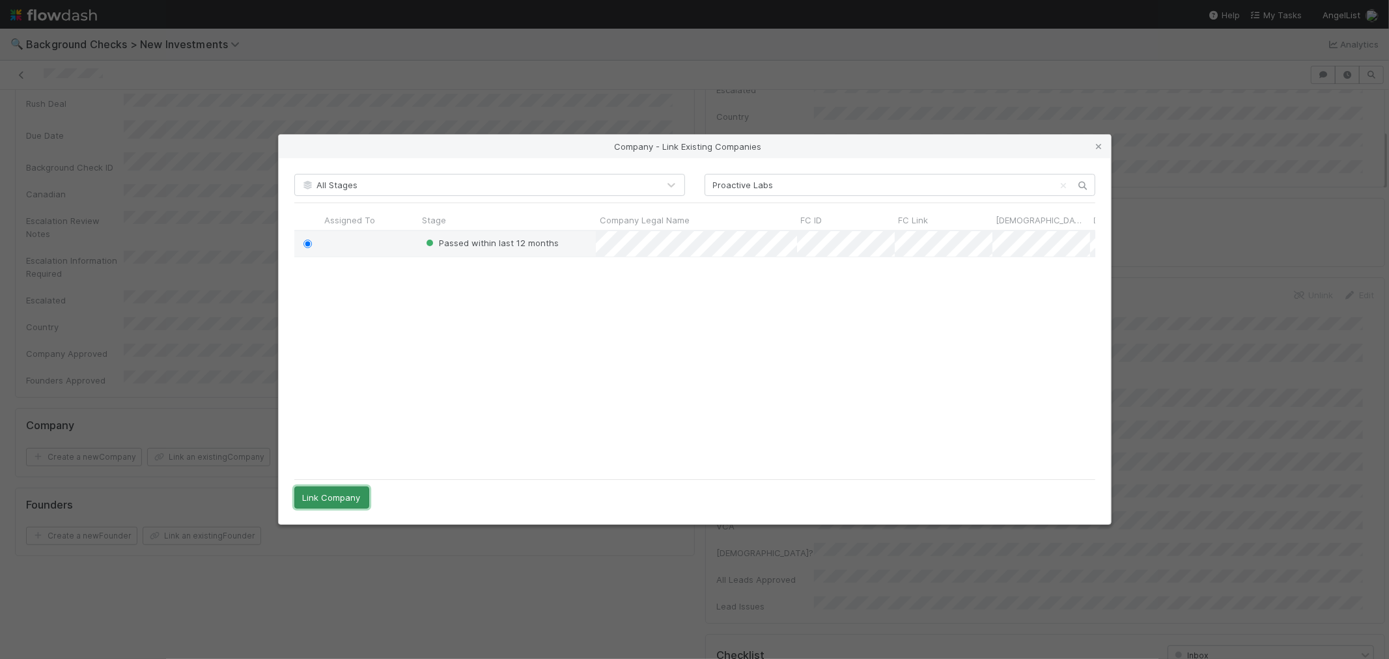
click at [341, 500] on button "Link Company" at bounding box center [331, 498] width 75 height 22
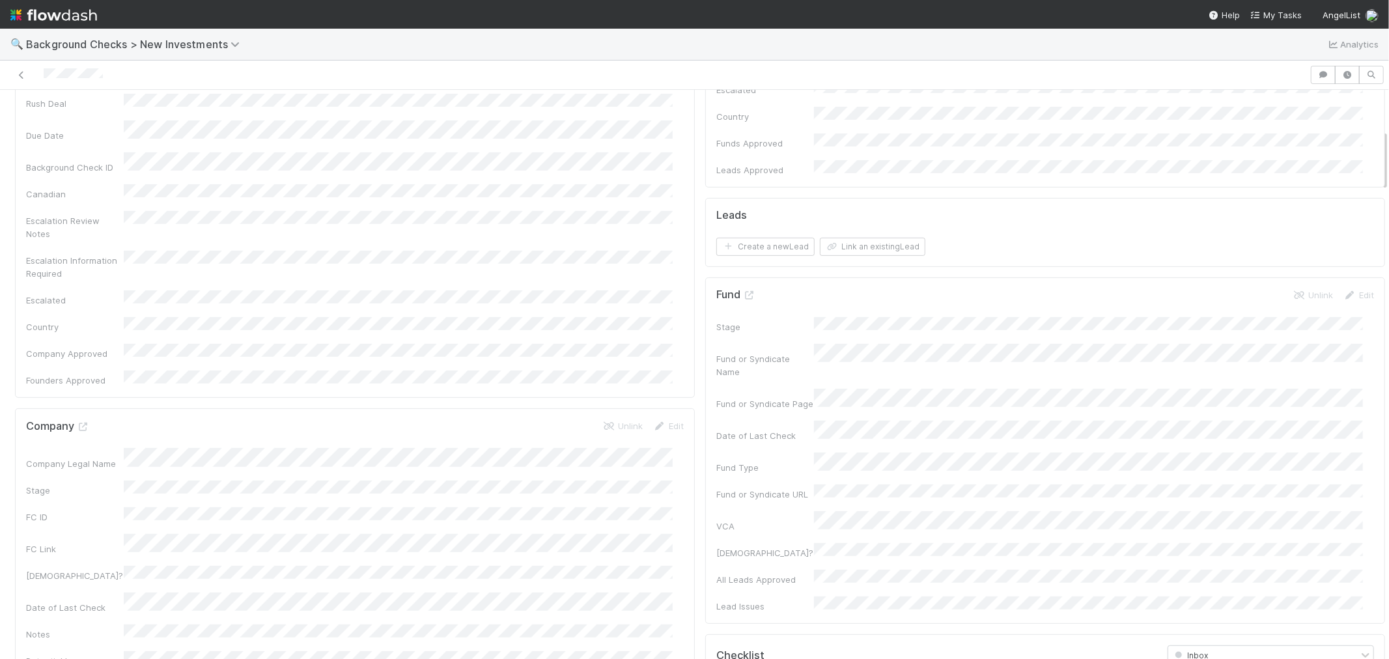
click at [113, 448] on div "Company Legal Name" at bounding box center [355, 458] width 658 height 21
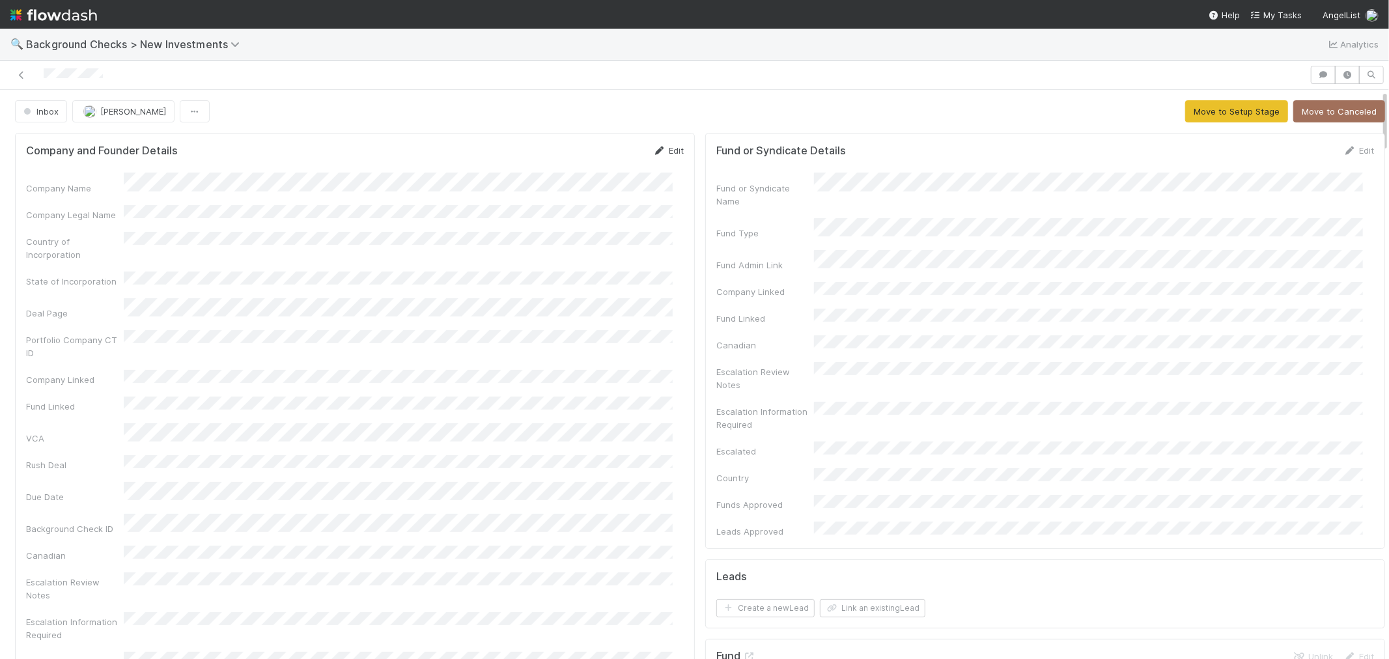
click at [653, 152] on icon at bounding box center [659, 151] width 13 height 8
click at [597, 155] on button "Save" at bounding box center [614, 155] width 37 height 22
click at [1210, 115] on button "Move to Setup Stage" at bounding box center [1237, 111] width 103 height 22
click at [646, 421] on div "Company Name Company Legal Name Country of Incorporation State of Incorporation…" at bounding box center [355, 463] width 658 height 581
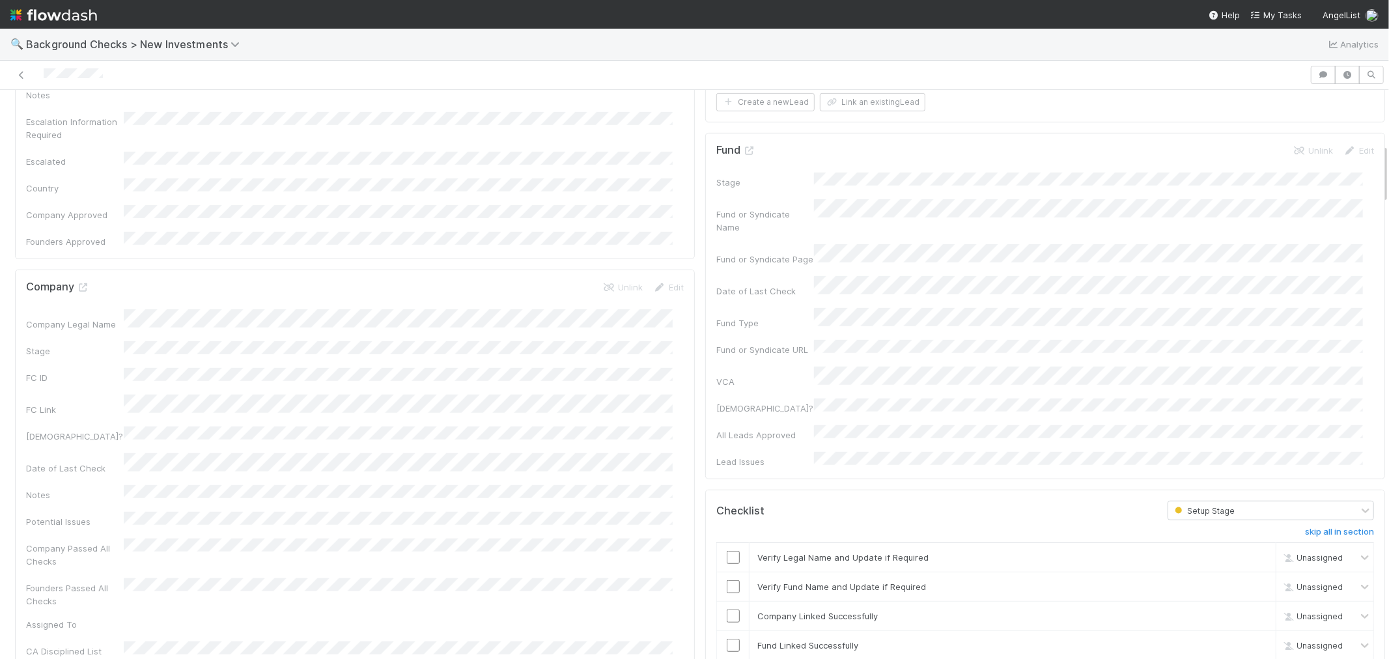
scroll to position [651, 0]
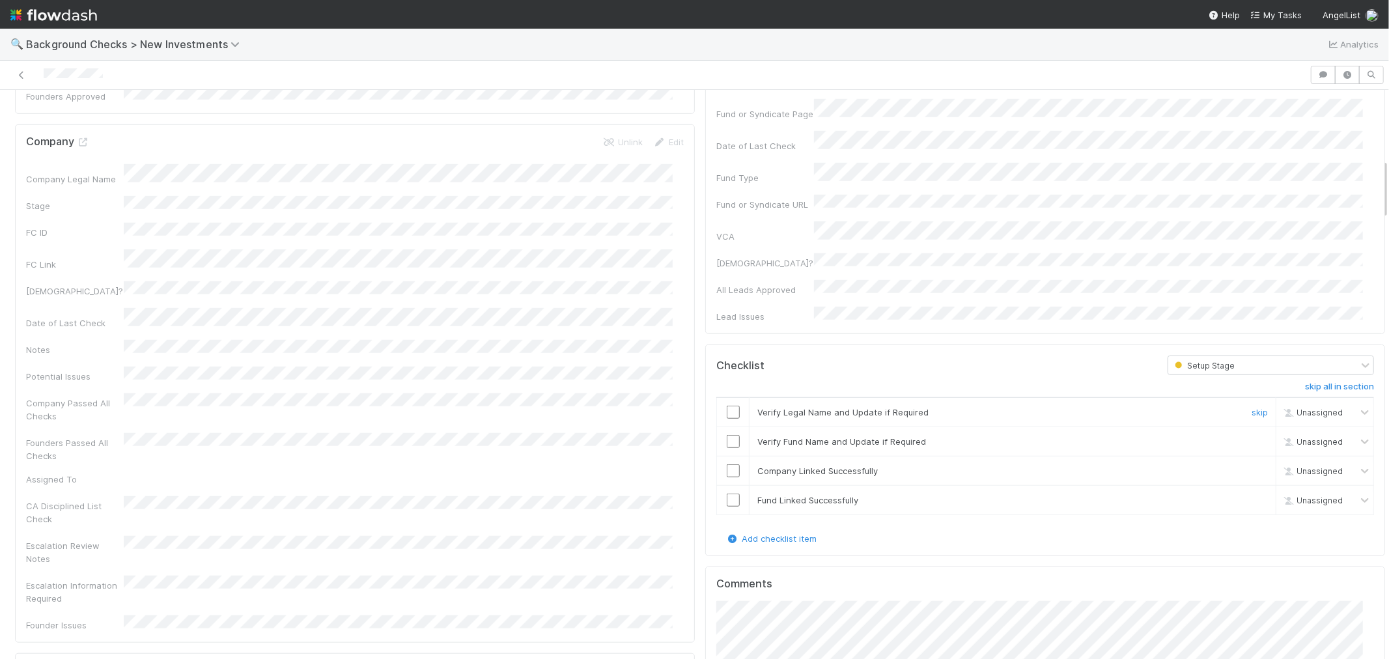
click at [727, 406] on input "checkbox" at bounding box center [733, 412] width 13 height 13
click at [727, 435] on input "checkbox" at bounding box center [733, 441] width 13 height 13
click at [727, 464] on input "checkbox" at bounding box center [733, 470] width 13 height 13
click at [727, 494] on input "checkbox" at bounding box center [733, 500] width 13 height 13
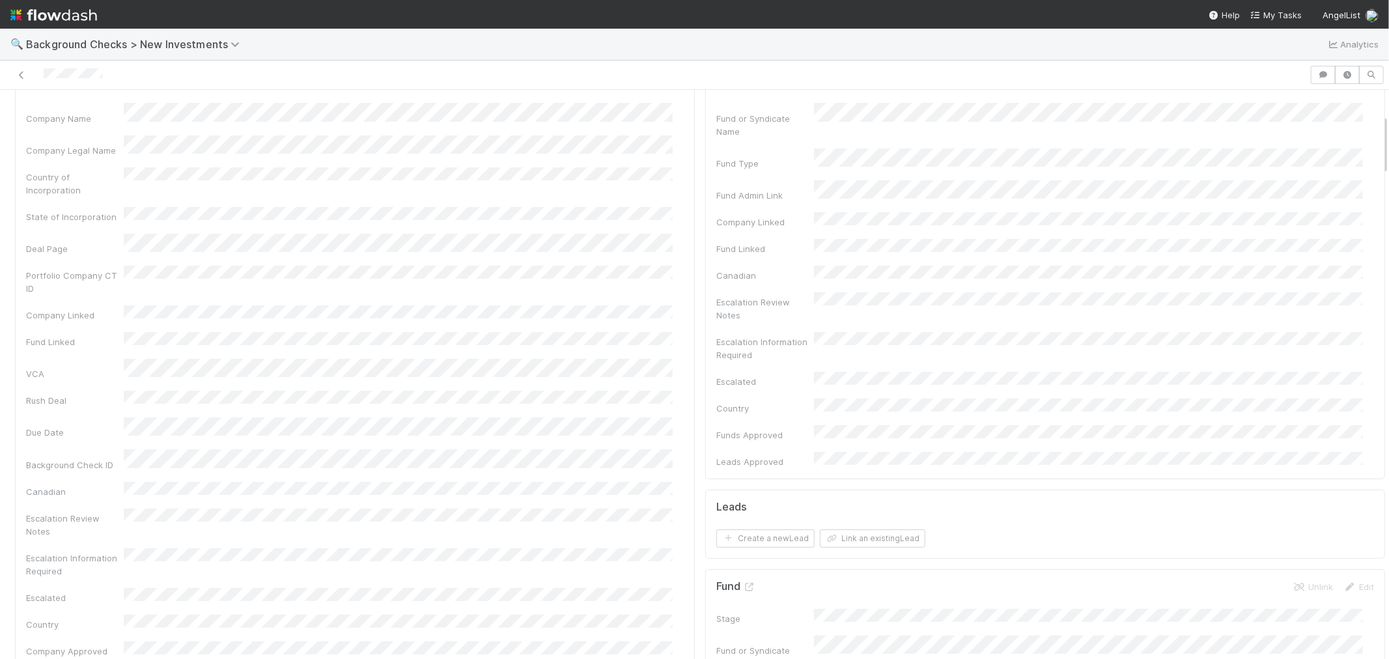
scroll to position [0, 0]
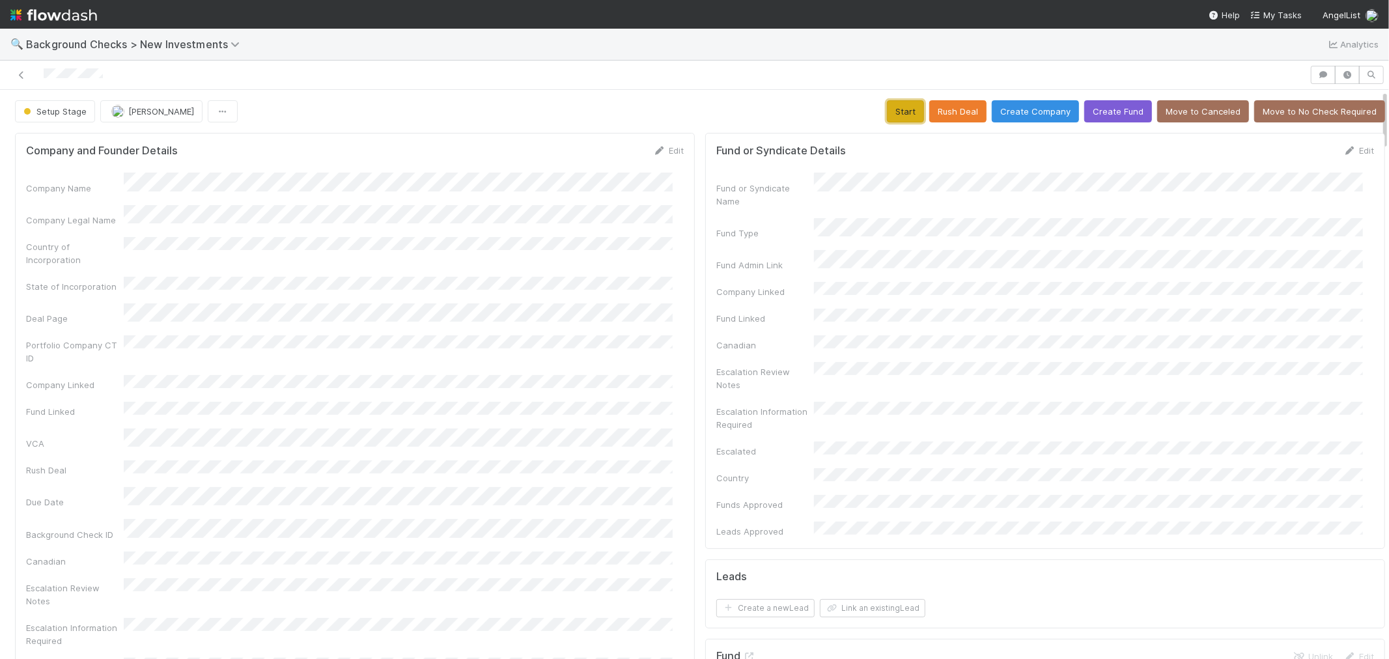
drag, startPoint x: 885, startPoint y: 118, endPoint x: 874, endPoint y: 121, distance: 11.4
click at [887, 116] on button "Start" at bounding box center [905, 111] width 37 height 22
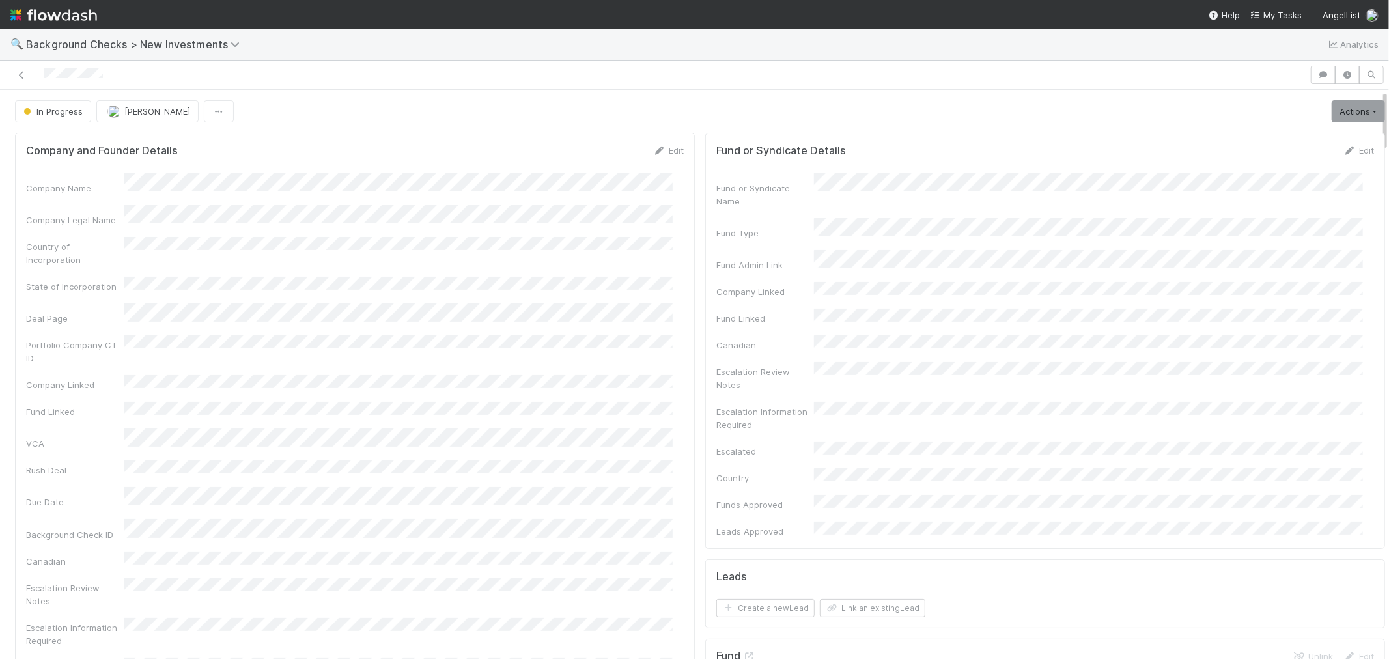
click at [1327, 115] on div "Actions Finish Request Info Escalate Rush Deal Move to Canceled Move to No Chec…" at bounding box center [1356, 111] width 59 height 22
click at [1332, 115] on link "Actions" at bounding box center [1358, 111] width 53 height 22
click at [1243, 265] on button "Link Lead" at bounding box center [1314, 266] width 145 height 18
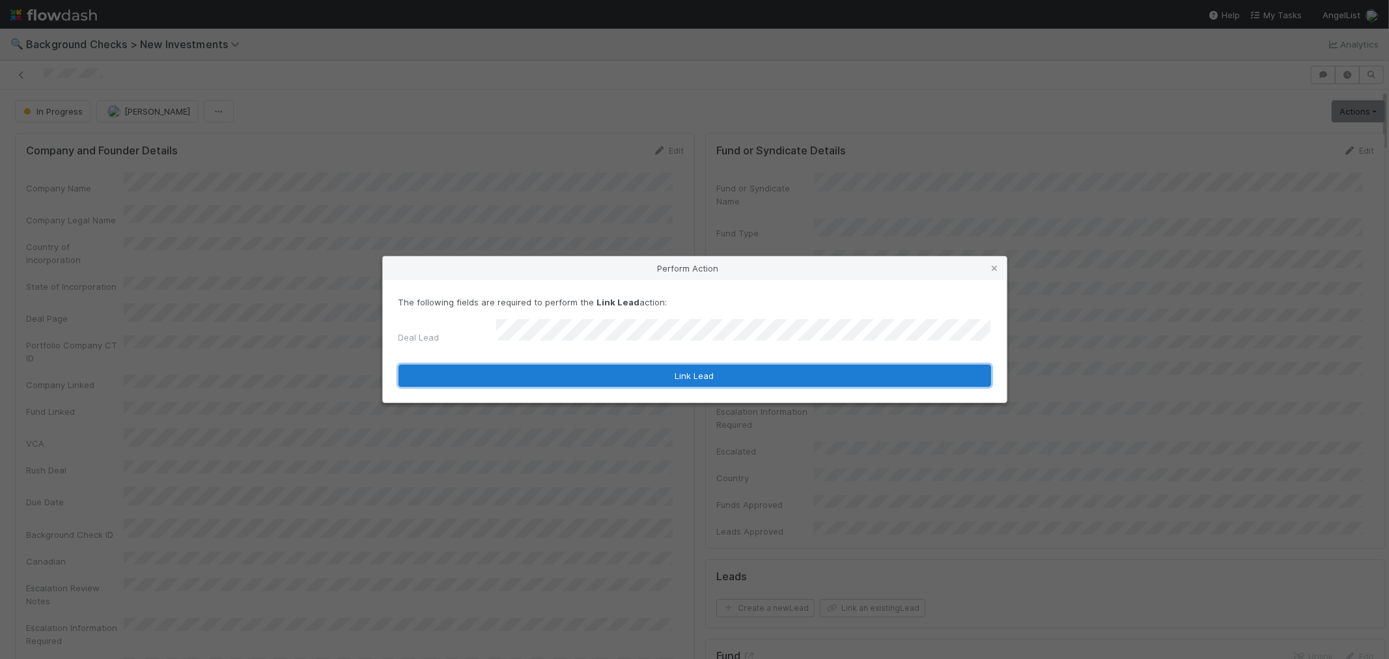
click at [862, 376] on button "Link Lead" at bounding box center [695, 376] width 593 height 22
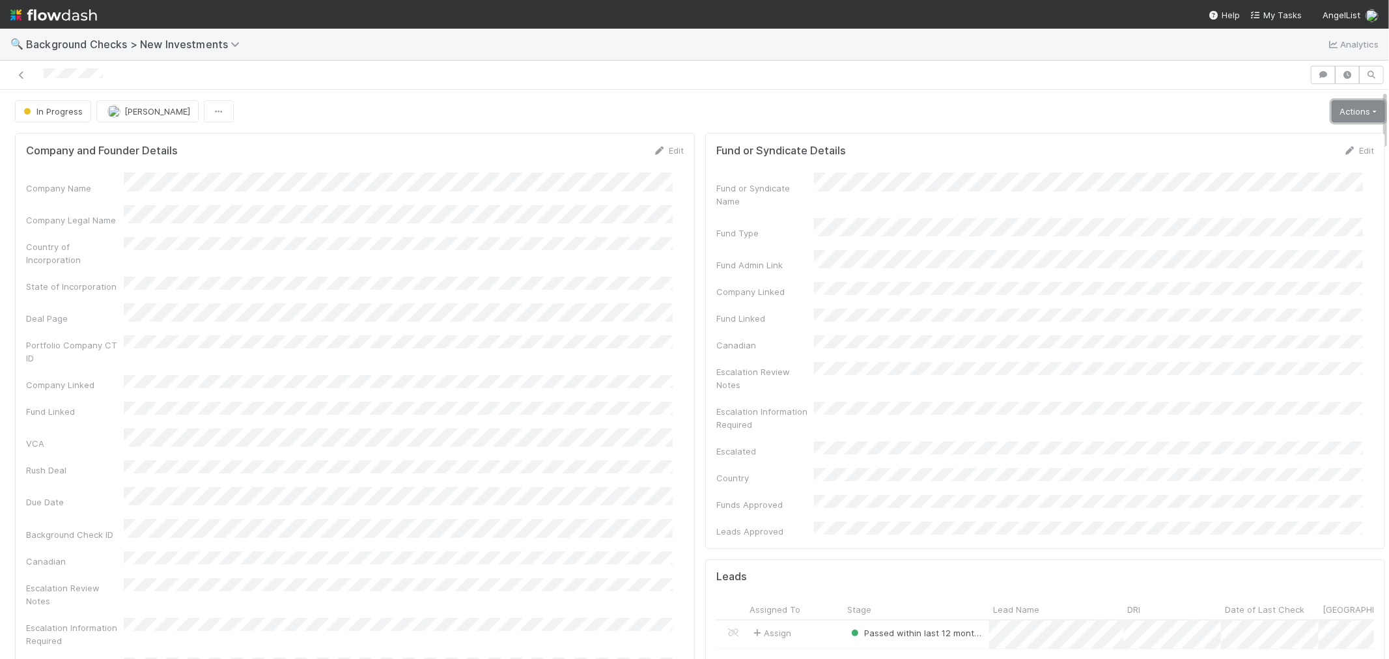
click at [1350, 118] on link "Actions" at bounding box center [1358, 111] width 53 height 22
click at [1314, 139] on button "Finish" at bounding box center [1314, 139] width 145 height 18
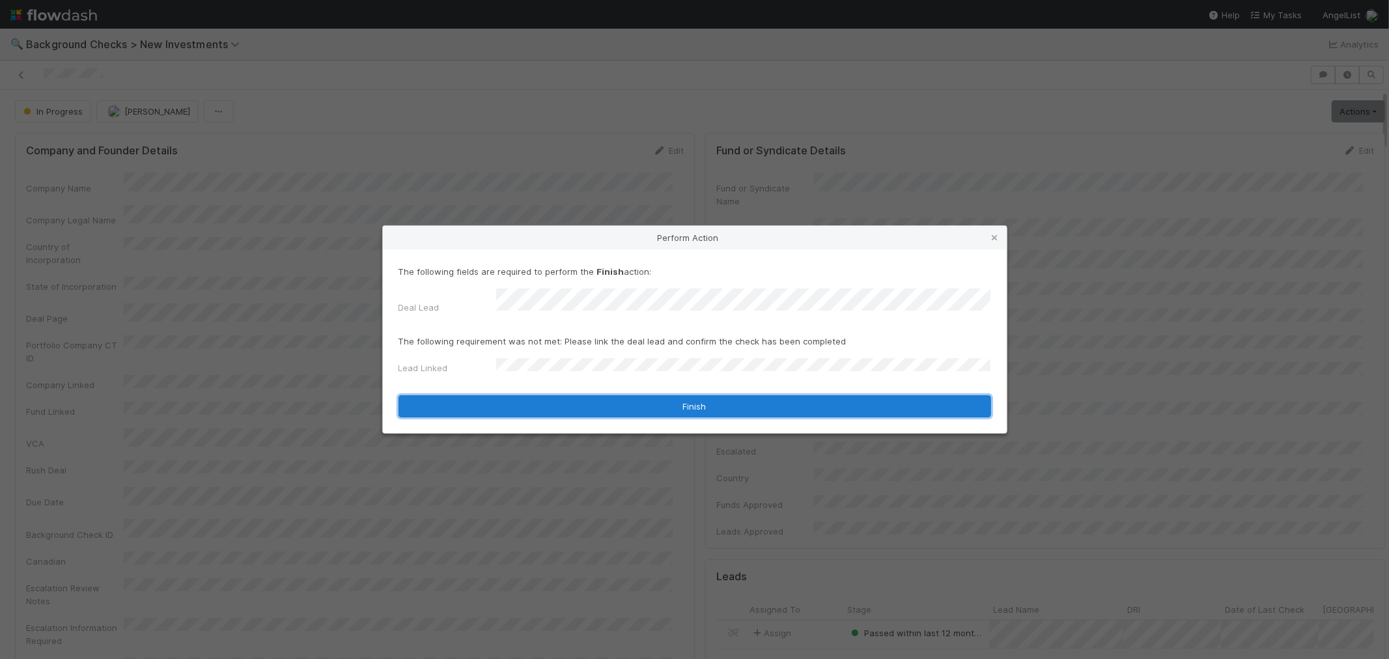
click at [498, 397] on button "Finish" at bounding box center [695, 406] width 593 height 22
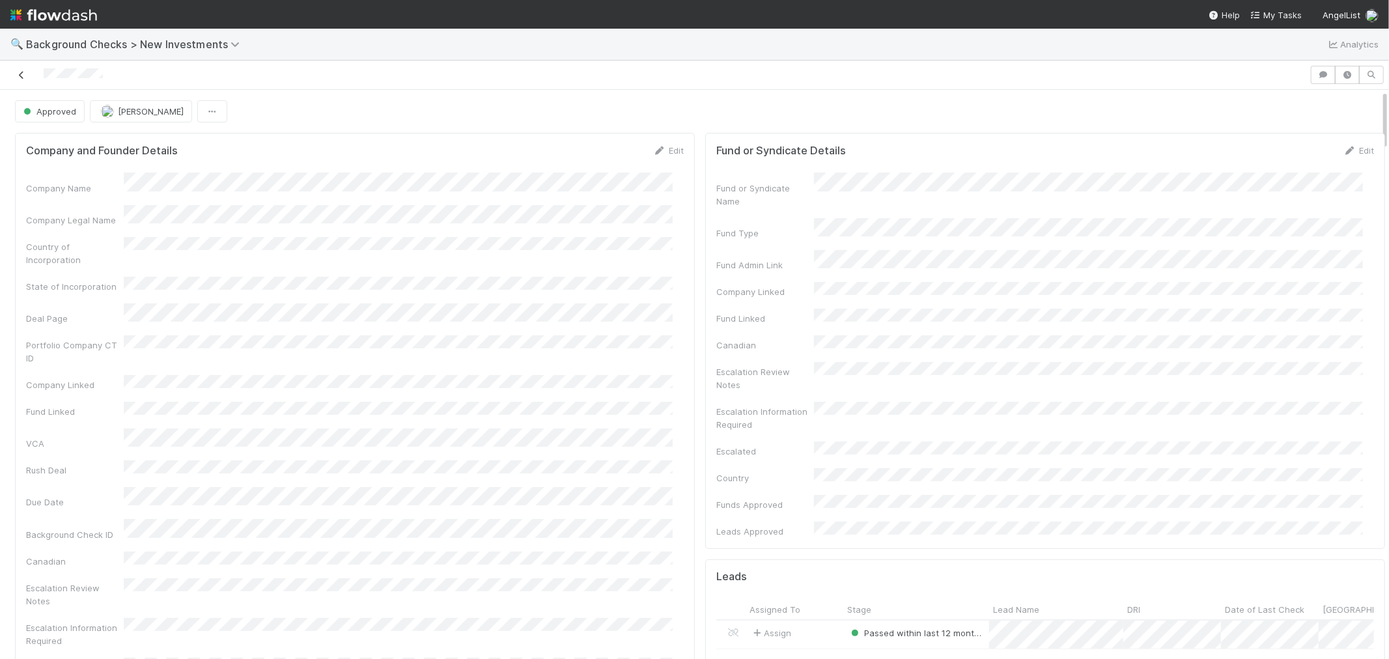
click at [20, 79] on icon at bounding box center [21, 75] width 13 height 8
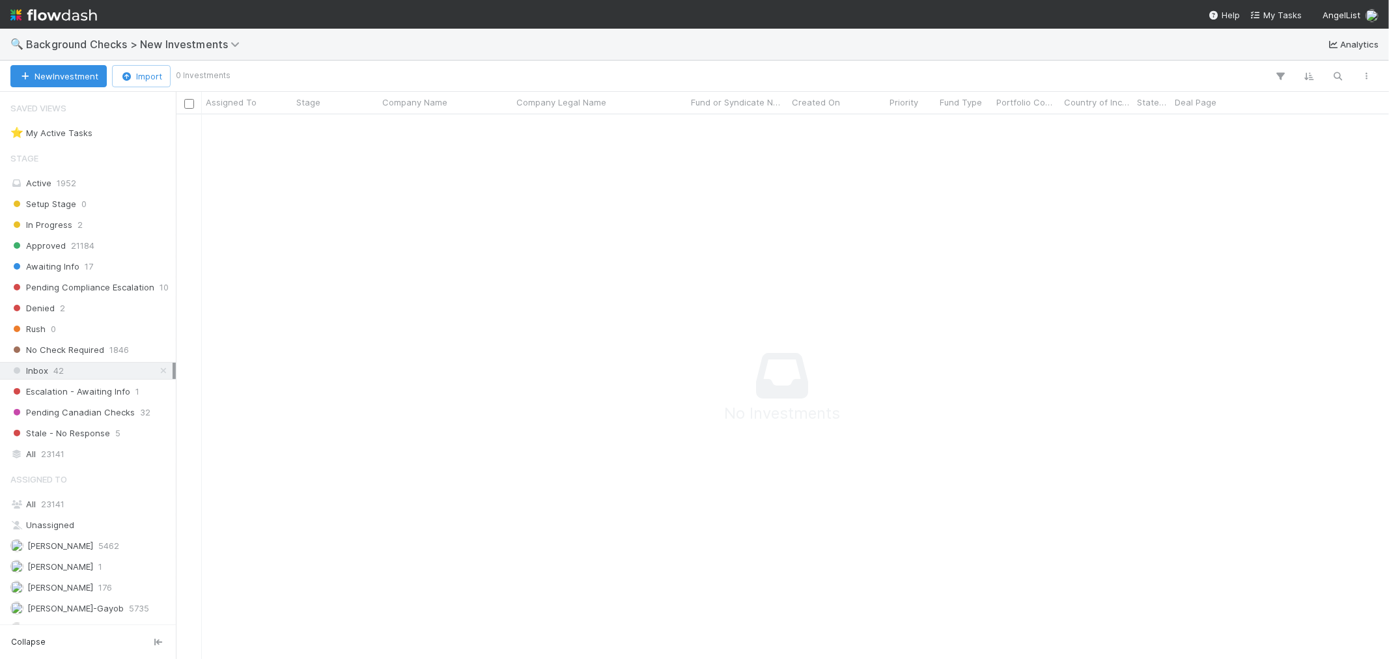
scroll to position [11, 11]
click at [165, 49] on span "Background Checks > New Investments" at bounding box center [136, 44] width 220 height 13
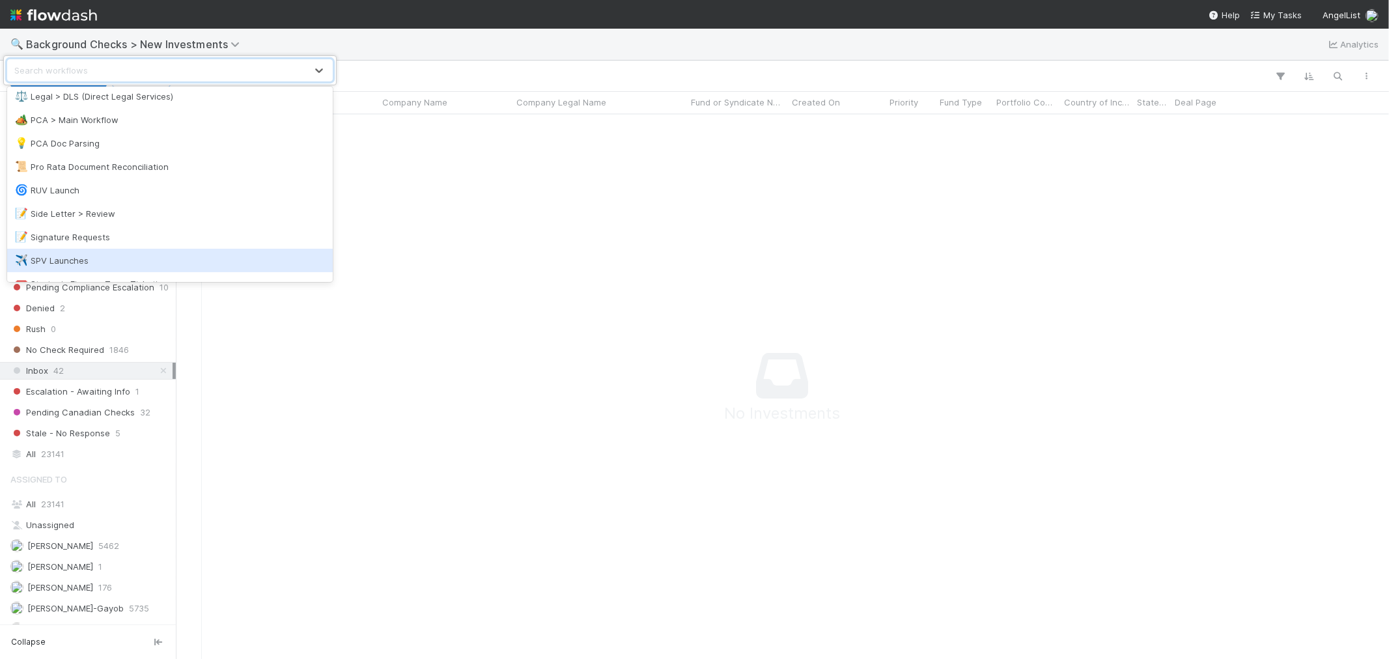
scroll to position [602, 0]
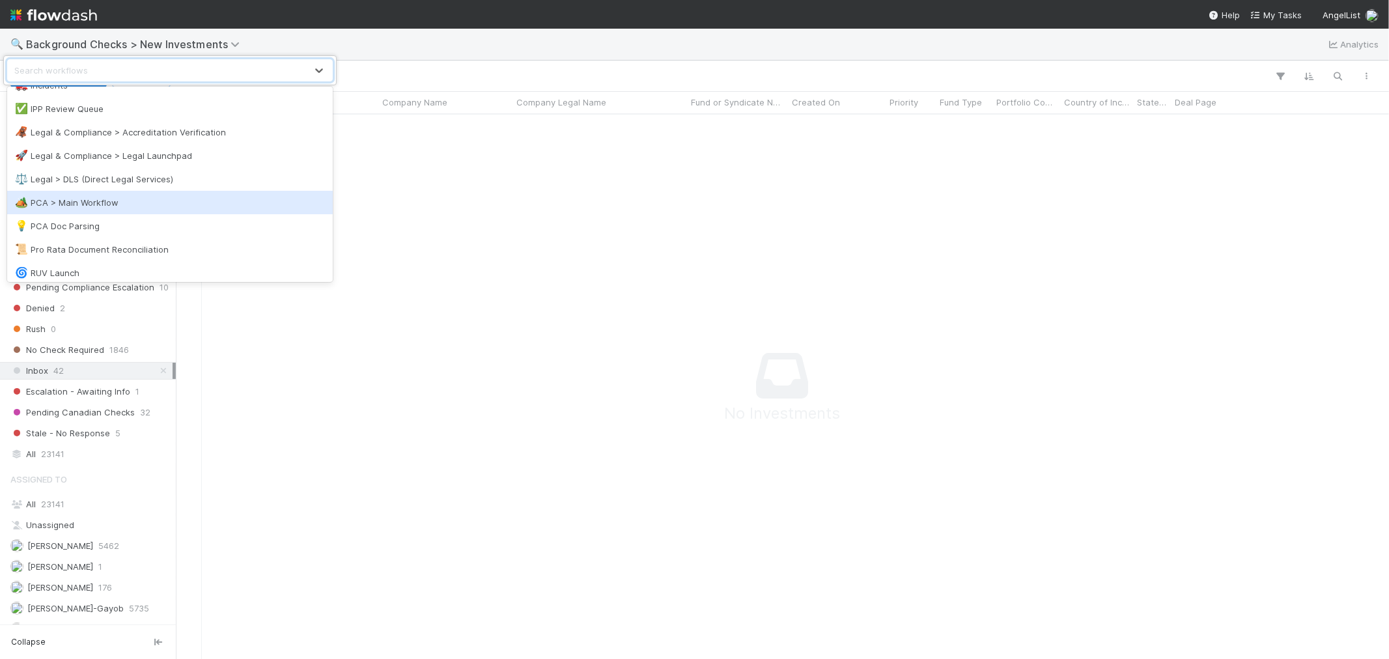
click at [94, 192] on div "🏕️ PCA > Main Workflow" at bounding box center [170, 202] width 326 height 23
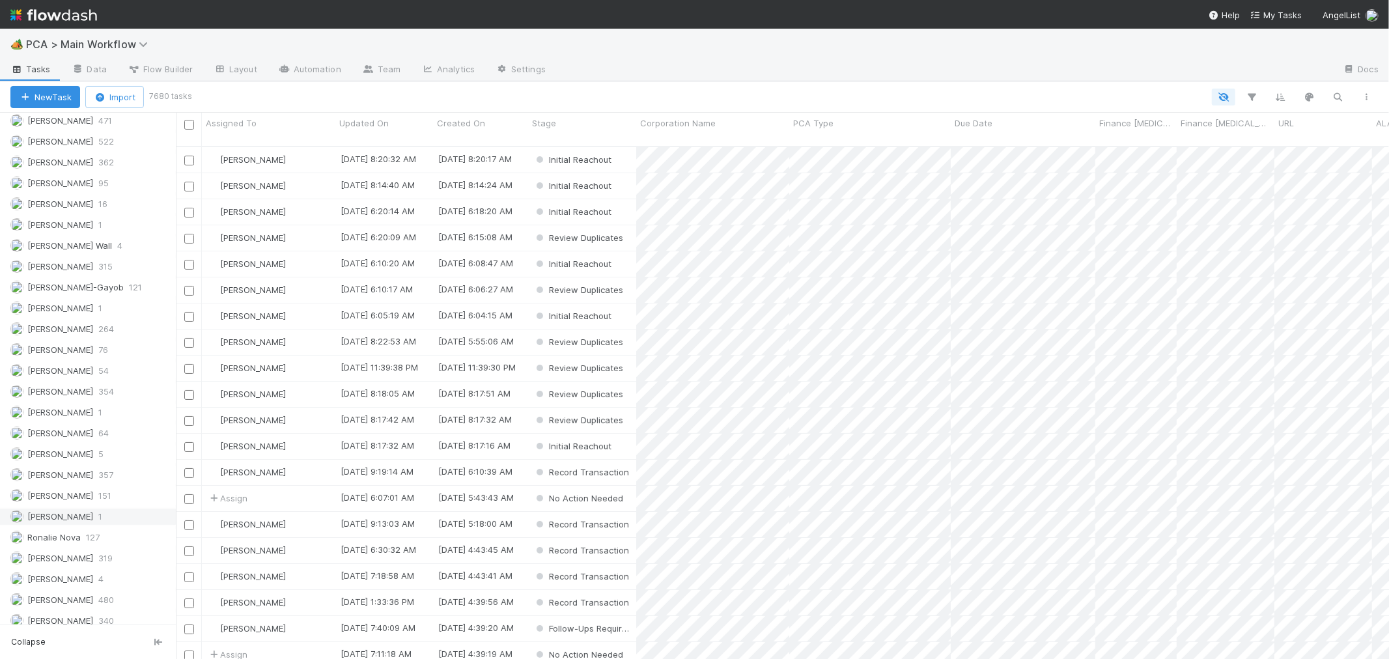
scroll to position [1825, 0]
click at [131, 550] on div "Roselyn de Villa 319" at bounding box center [91, 550] width 162 height 16
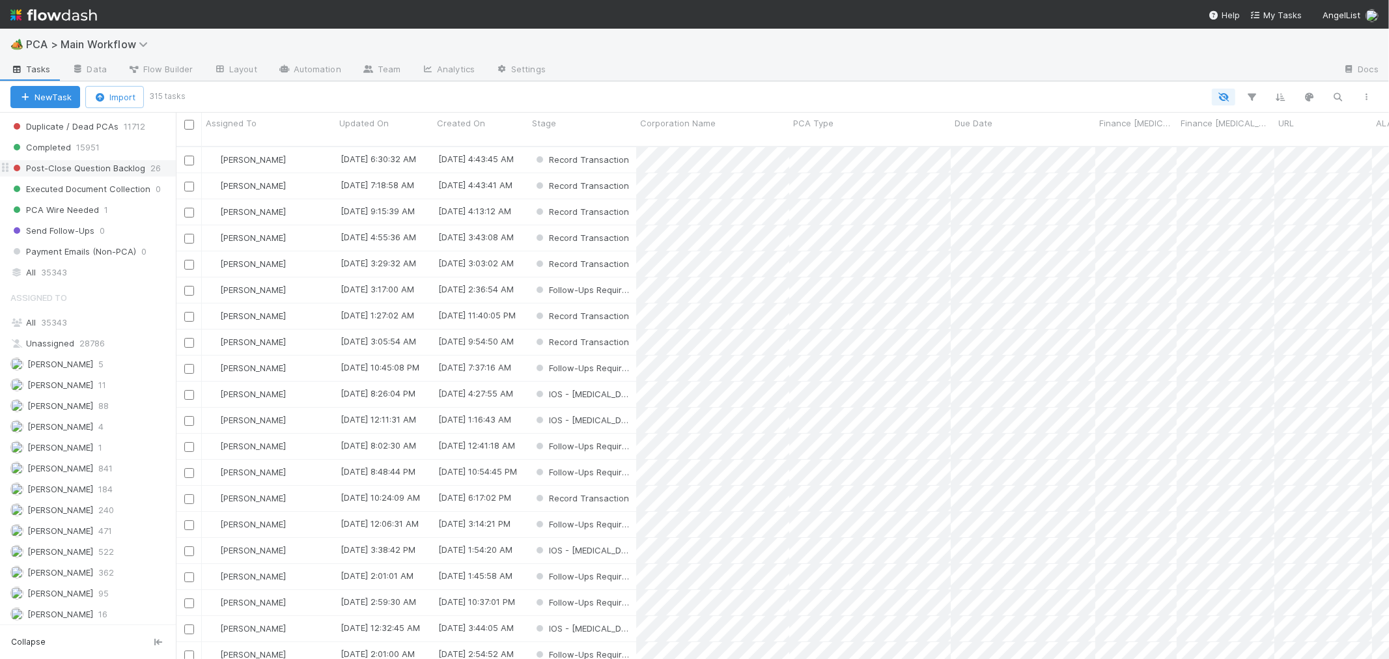
scroll to position [1233, 0]
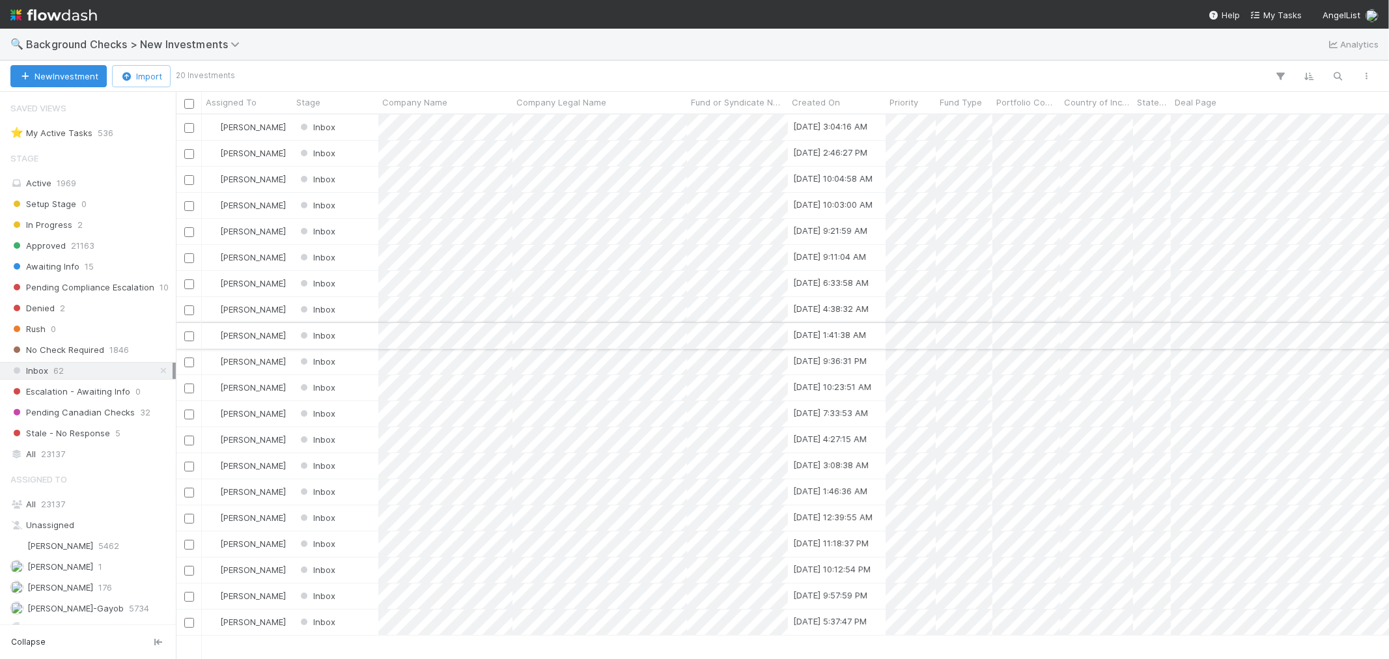
scroll to position [533, 1202]
drag, startPoint x: 74, startPoint y: 452, endPoint x: 56, endPoint y: 480, distance: 33.1
click at [74, 452] on div "All 23137" at bounding box center [91, 454] width 162 height 16
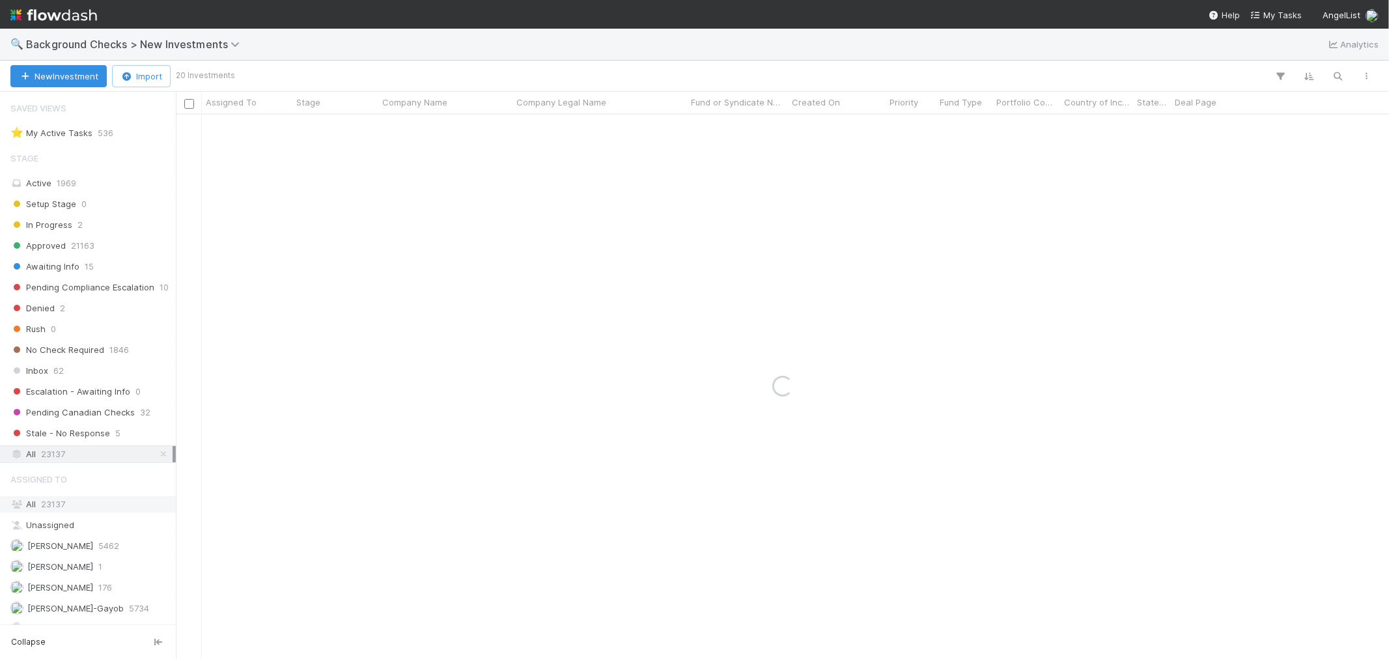
click at [42, 509] on span "23137" at bounding box center [53, 504] width 24 height 10
click at [913, 74] on icon "button" at bounding box center [1338, 76] width 13 height 12
paste input "FarsightVision"
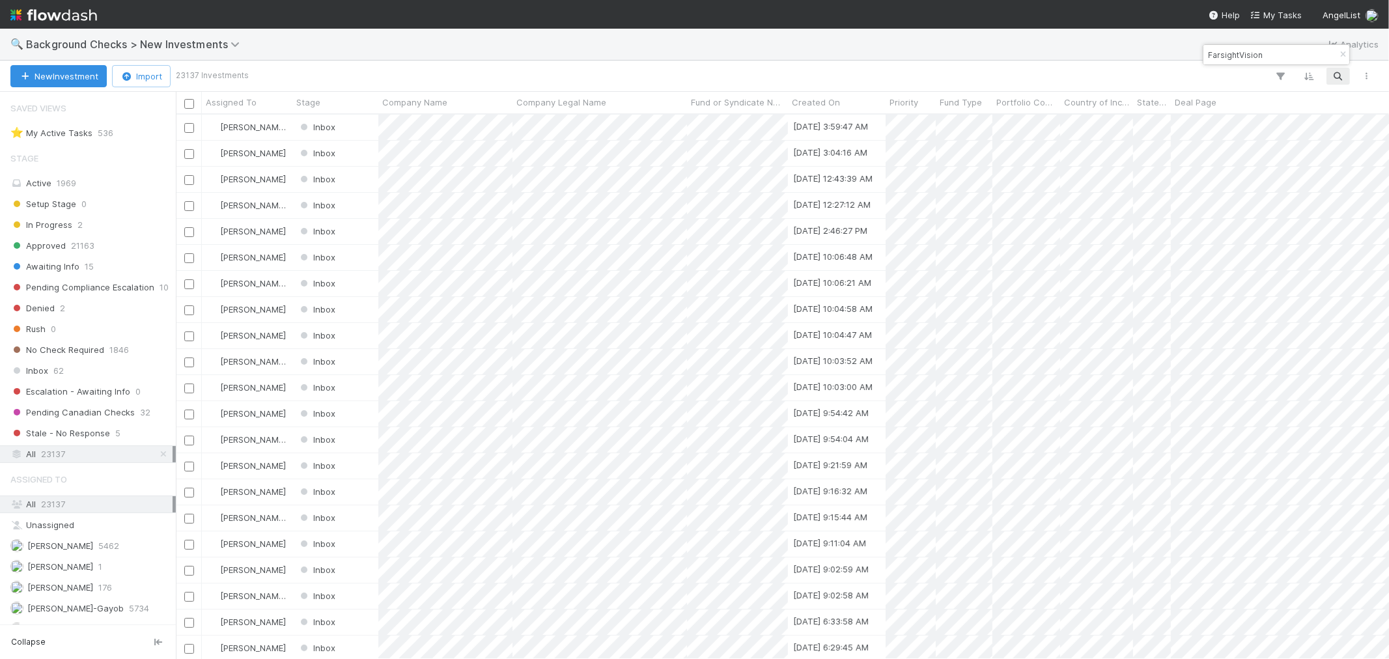
scroll to position [533, 1202]
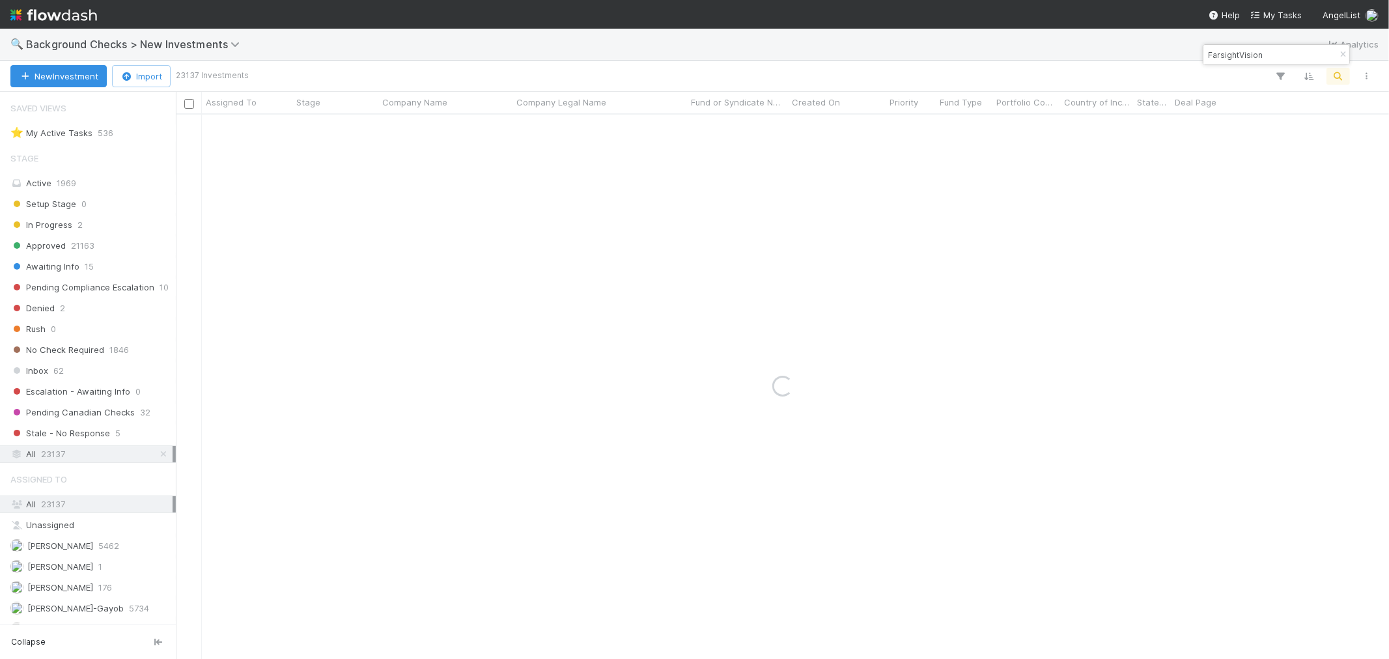
drag, startPoint x: 1238, startPoint y: 57, endPoint x: 1262, endPoint y: 57, distance: 23.5
click at [913, 57] on input "FarsightVision" at bounding box center [1271, 55] width 130 height 16
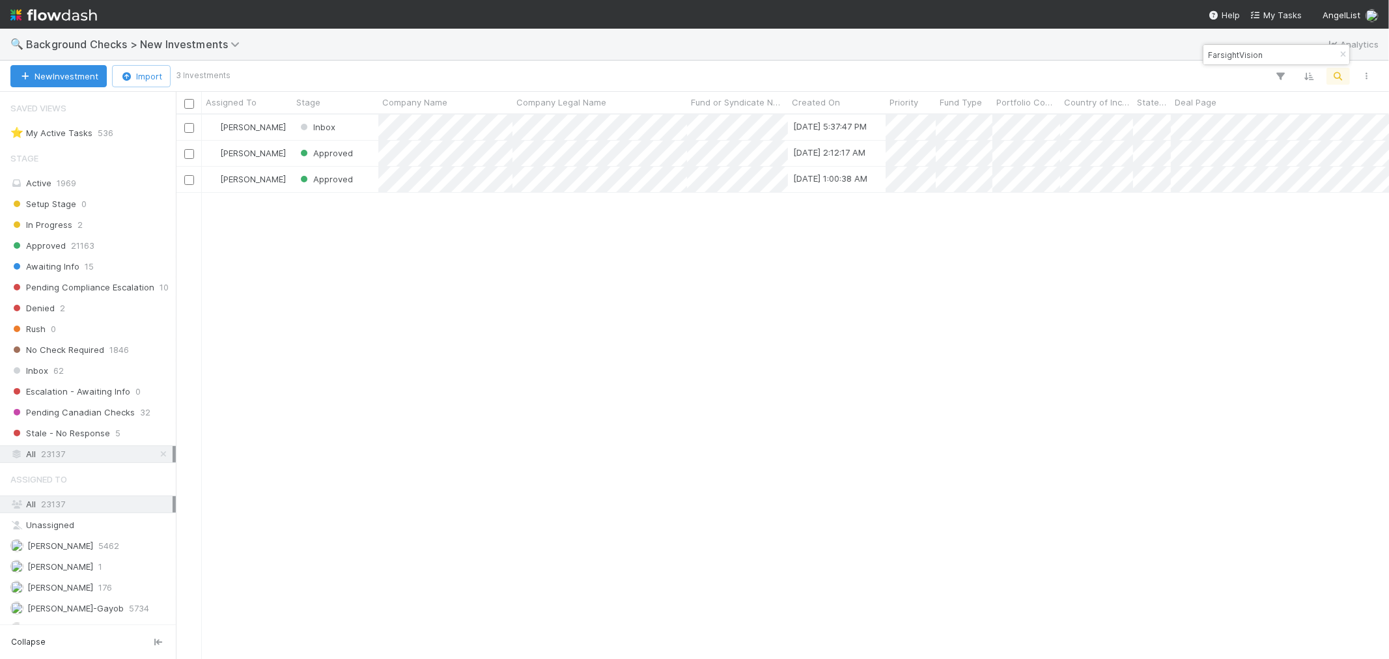
click at [913, 53] on input "FarsightVision" at bounding box center [1271, 55] width 130 height 16
click at [913, 53] on div at bounding box center [694, 329] width 1389 height 659
click at [913, 53] on input "FarsightVision" at bounding box center [1271, 55] width 130 height 16
paste input "Candid"
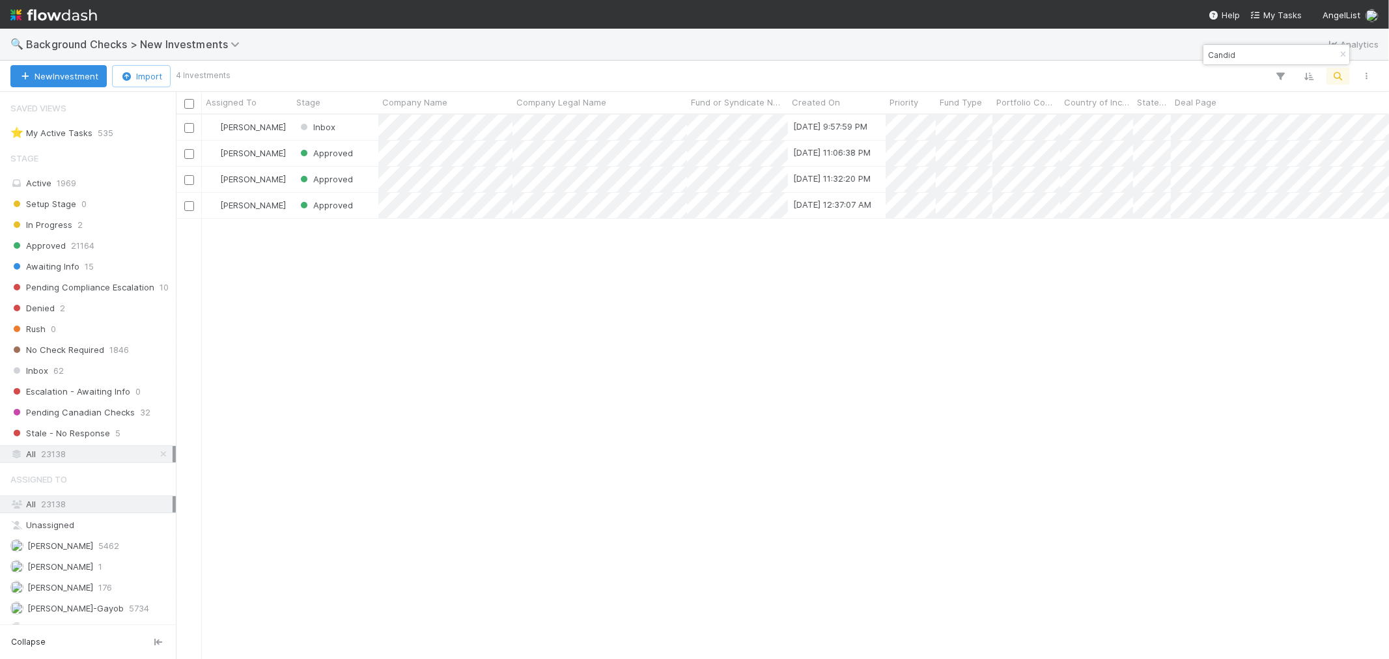
scroll to position [10, 11]
click at [913, 60] on input "Candid" at bounding box center [1271, 55] width 130 height 16
paste input "MidLyr"
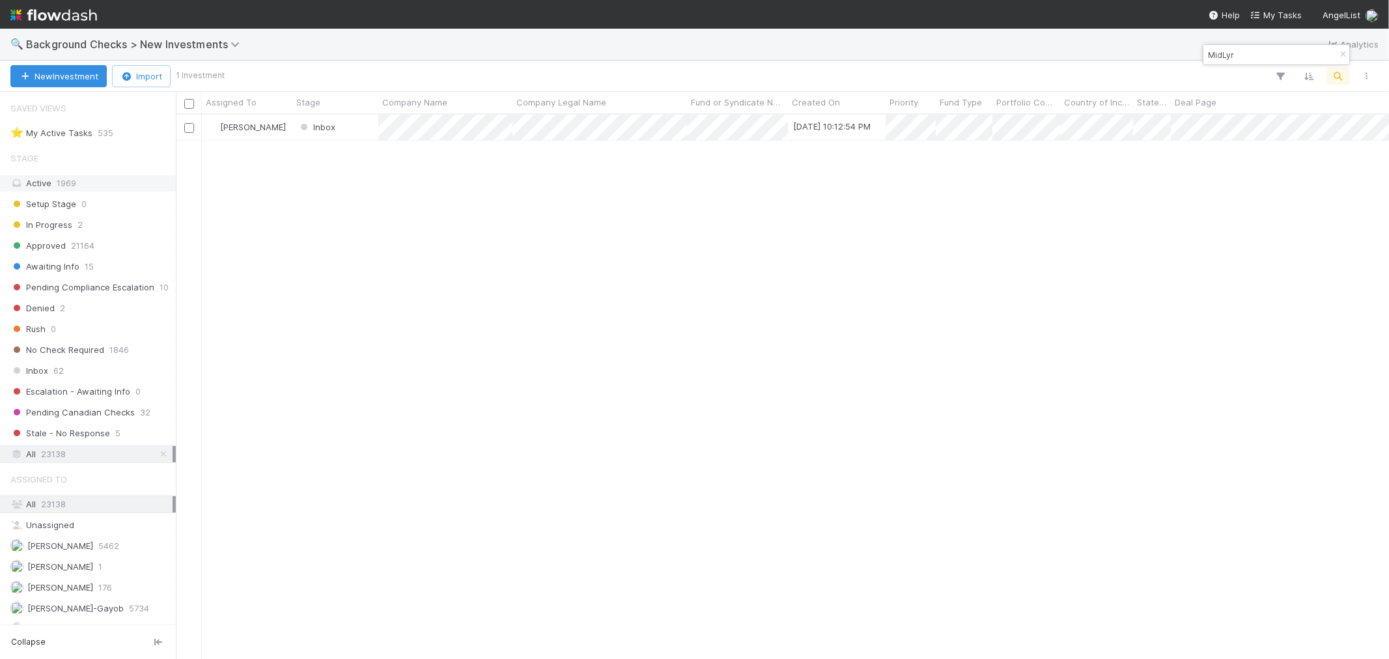
scroll to position [533, 1202]
click at [913, 373] on div "Roselyn de Villa Inbox 8/22/25, 10:12:54 PM 0 1 1 0 0 8/22/25, 10:12:56 PM 0 0 0" at bounding box center [783, 387] width 1214 height 544
click at [913, 46] on div "MidLyr" at bounding box center [1277, 55] width 146 height 20
click at [913, 51] on input "MidLyr" at bounding box center [1271, 55] width 130 height 16
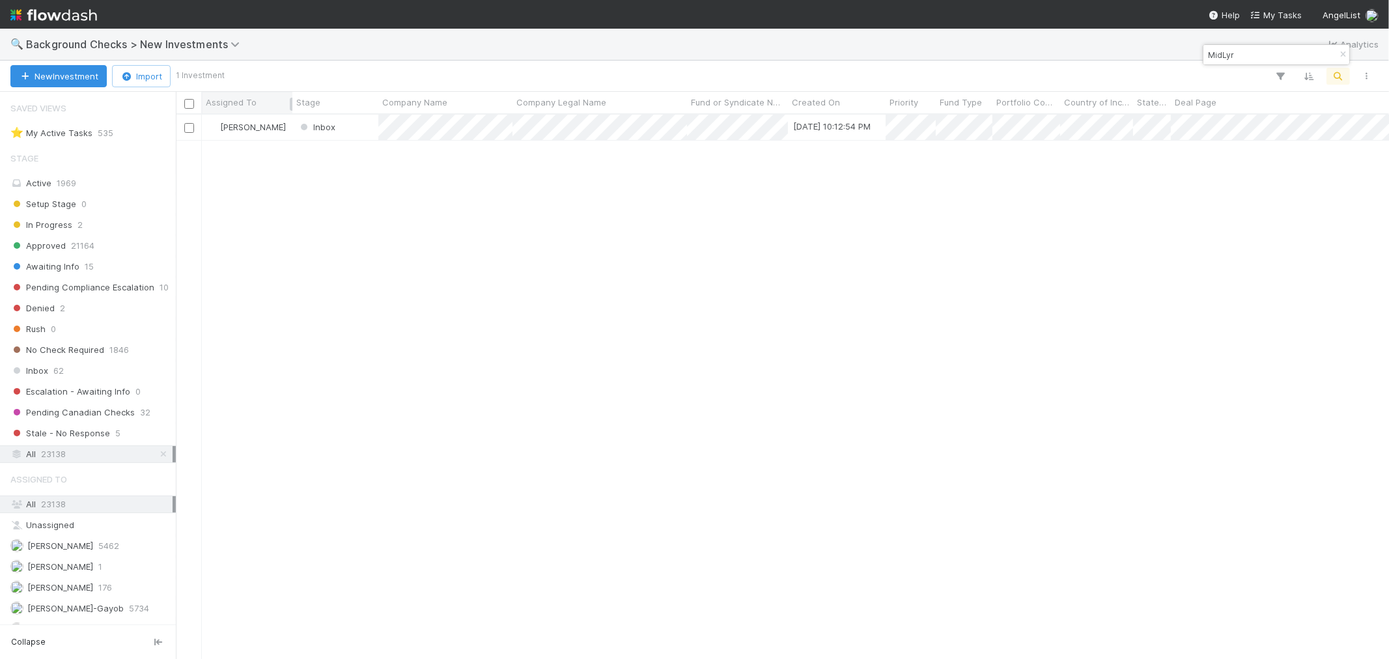
paste input "Strike"
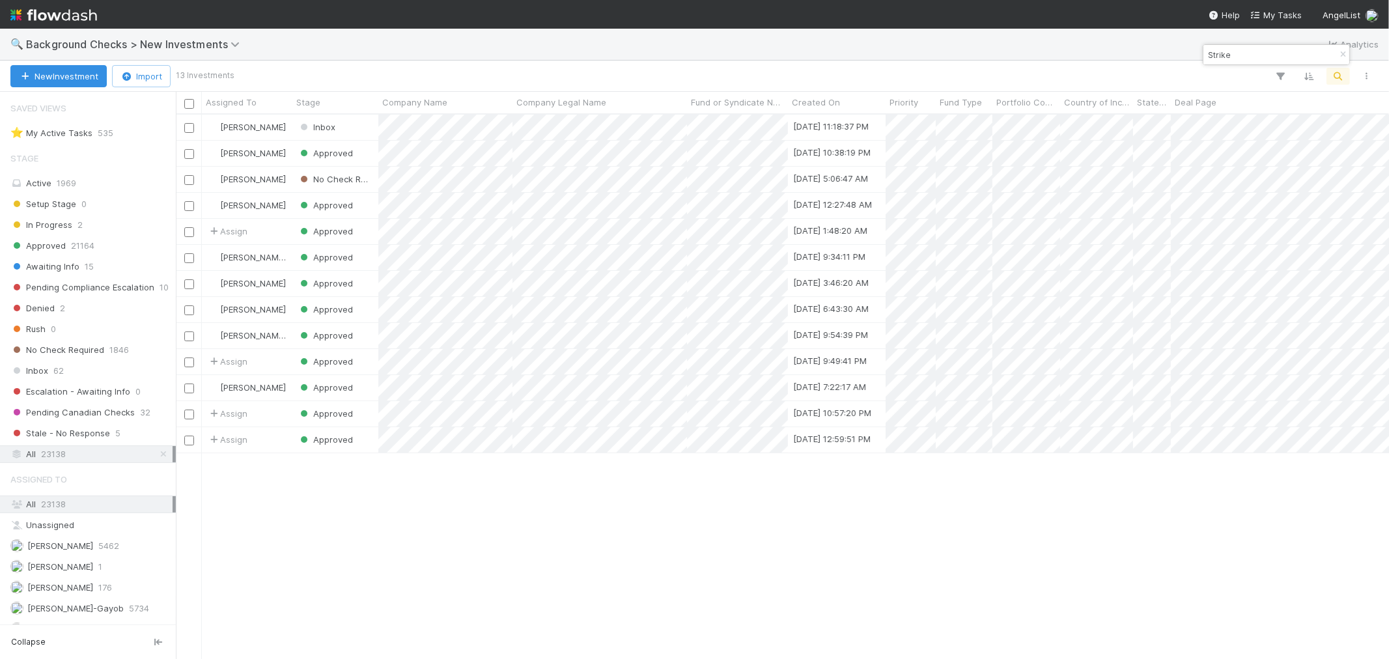
click at [913, 55] on input "Strike" at bounding box center [1271, 55] width 130 height 16
paste input "Path Power"
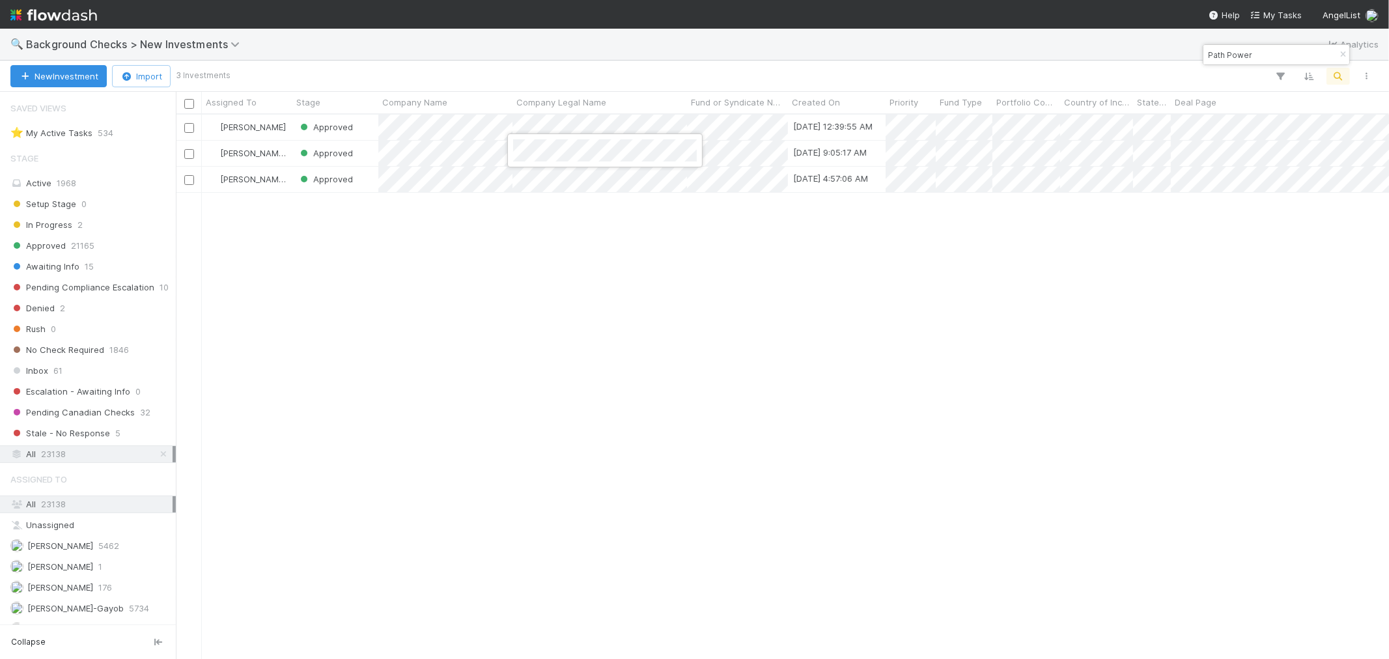
drag, startPoint x: 998, startPoint y: 358, endPoint x: 1013, endPoint y: 341, distance: 22.6
click at [913, 350] on div at bounding box center [694, 329] width 1389 height 659
click at [913, 47] on input "Path Power" at bounding box center [1271, 55] width 130 height 16
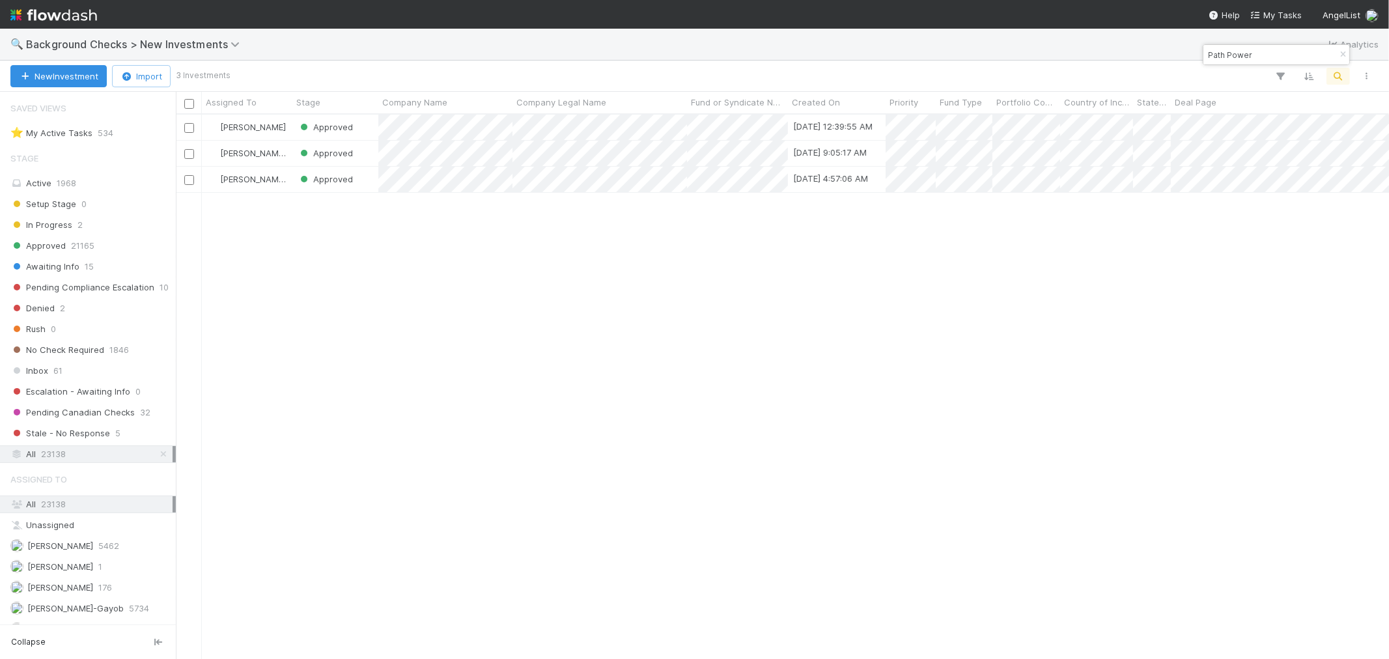
paste input "StormyAI"
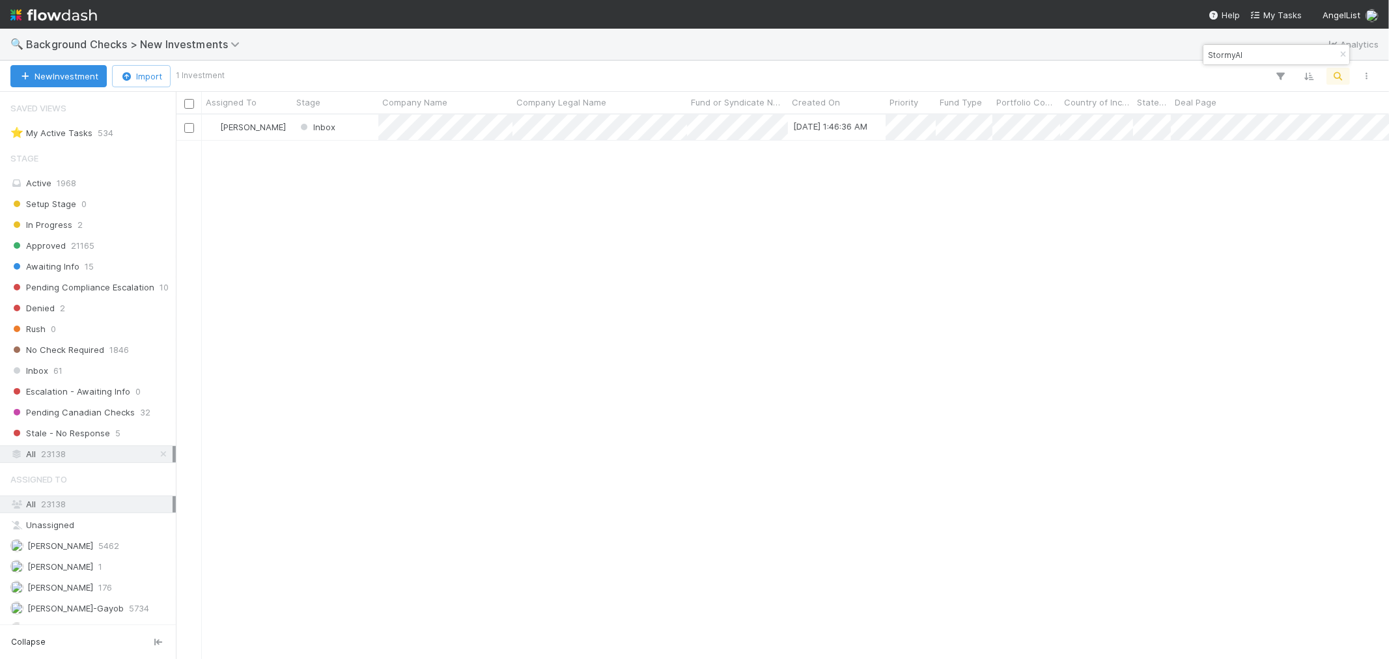
click at [913, 55] on input "StormyAI" at bounding box center [1271, 55] width 130 height 16
click at [913, 57] on input "Stormy AI" at bounding box center [1271, 55] width 130 height 16
drag, startPoint x: 1258, startPoint y: 57, endPoint x: 999, endPoint y: 50, distance: 260.0
click at [913, 50] on body "🔍 Background Checks > New Investments Analytics New Investment Import 1 Investm…" at bounding box center [694, 329] width 1389 height 659
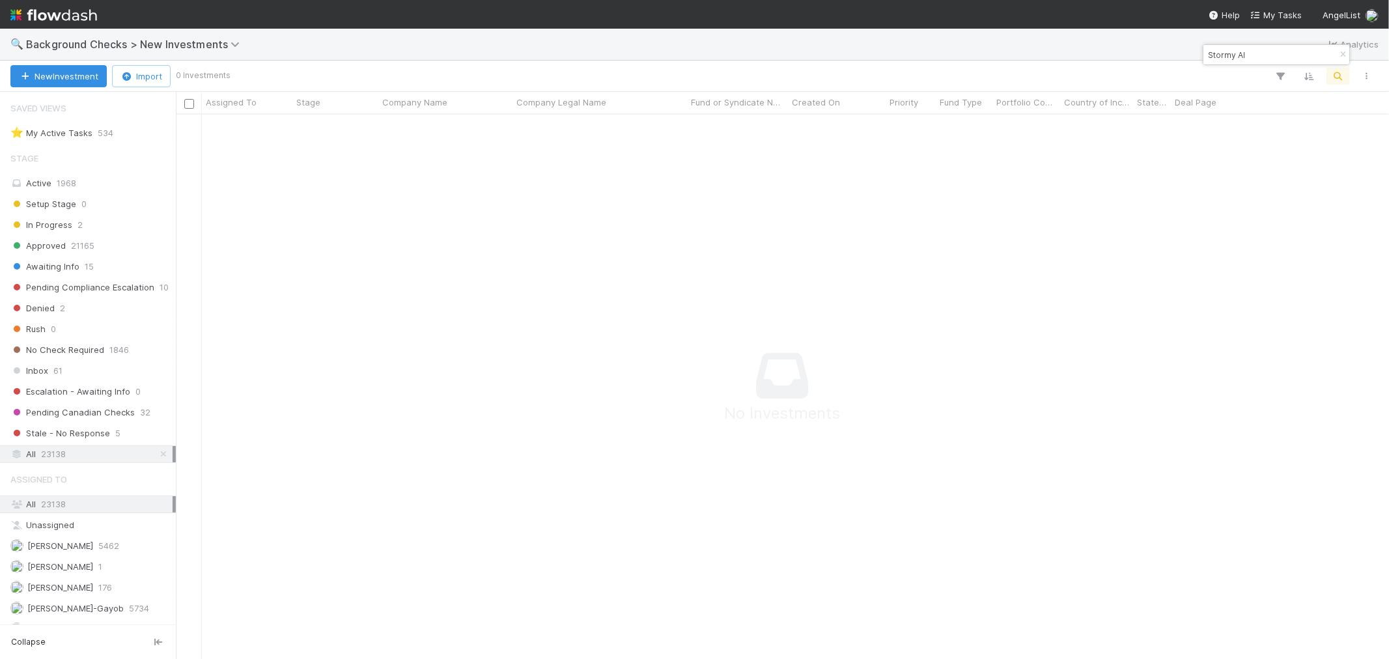
paste input "One Interface"
type input "Stormy AIOne Interface"
paste input "One Interface"
click at [913, 57] on input "One Interface" at bounding box center [1271, 55] width 130 height 16
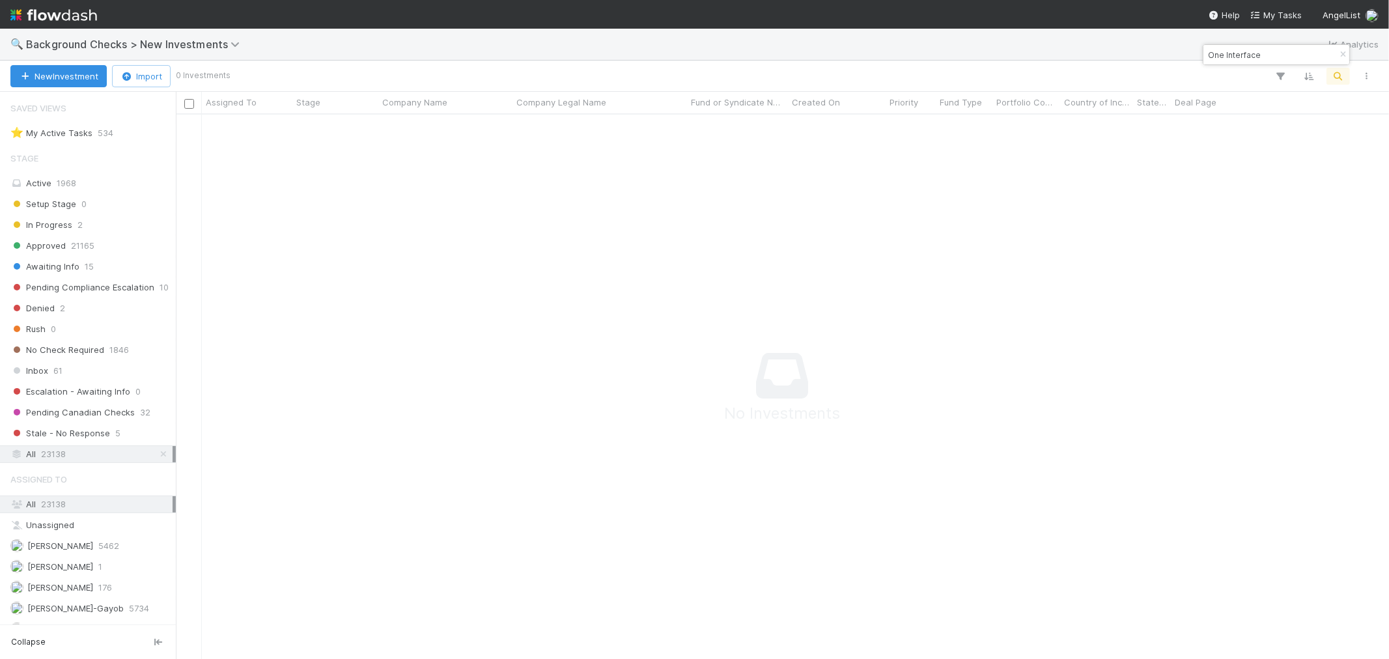
click at [913, 57] on input "One Interface" at bounding box center [1271, 55] width 130 height 16
paste input "Invisible Tools"
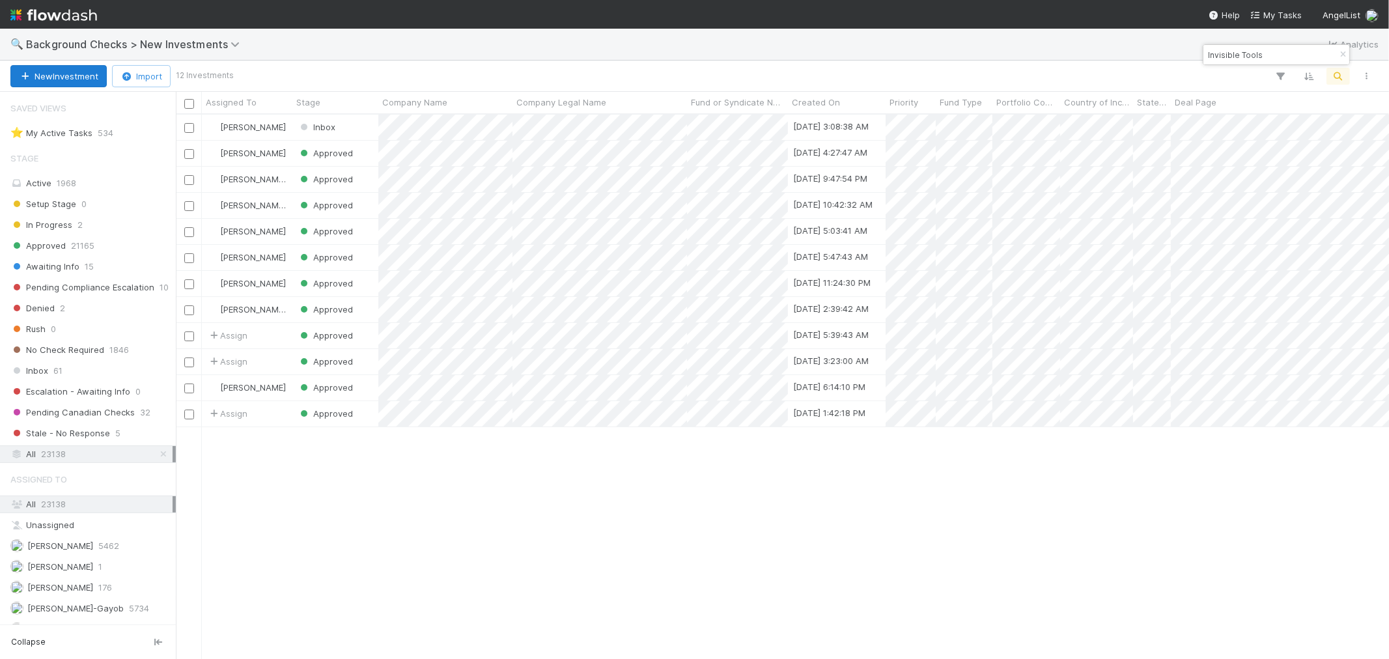
scroll to position [533, 1202]
click at [0, 108] on div at bounding box center [694, 329] width 1389 height 659
click at [913, 57] on input "Invisible Tools" at bounding box center [1271, 55] width 130 height 16
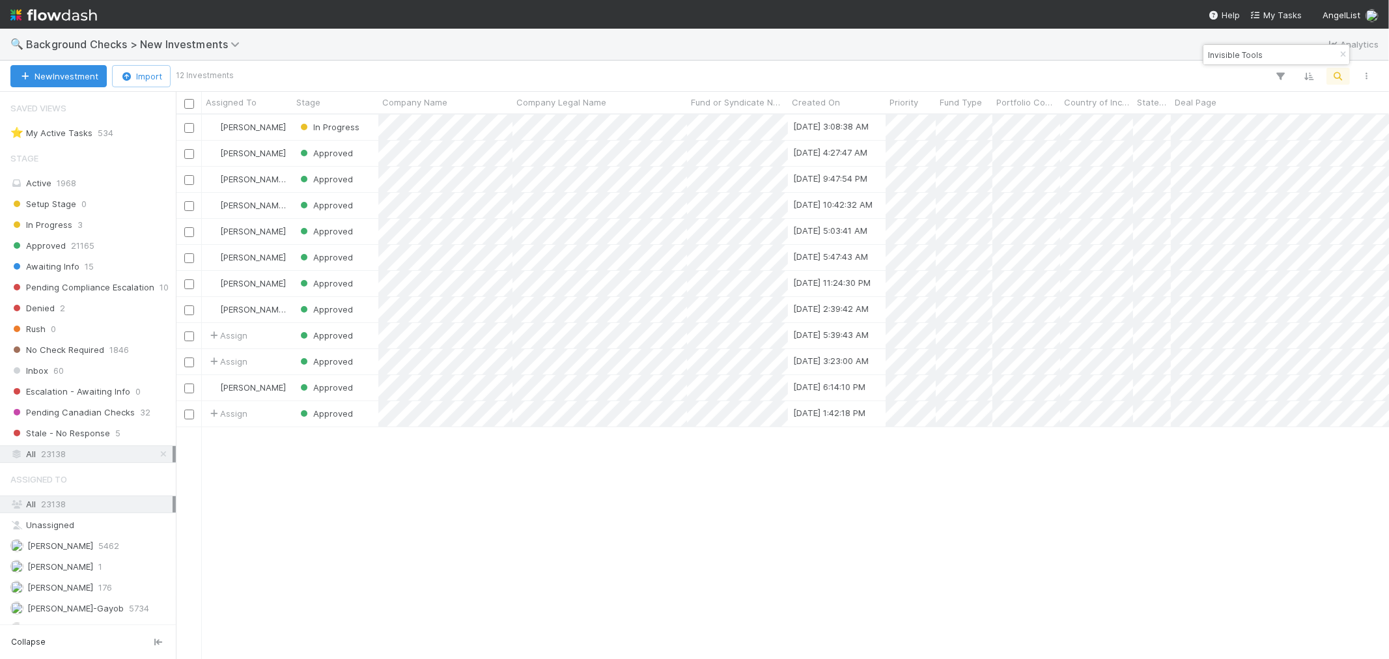
paste input "Certus"
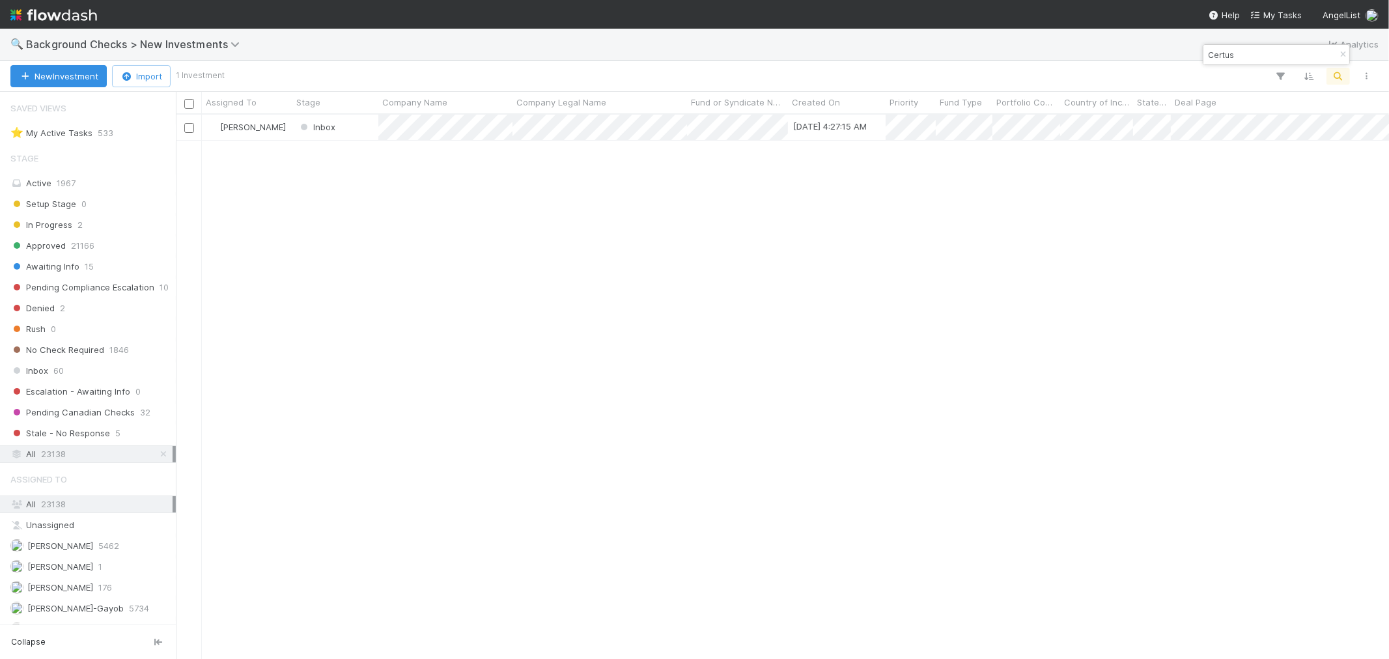
click at [702, 264] on div "Roselyn de Villa Inbox 8/23/25, 4:27:15 AM 0 1 1 0 0 8/23/25, 4:27:17 AM 0 0 0" at bounding box center [783, 387] width 1214 height 544
click at [913, 57] on input "Certus" at bounding box center [1271, 55] width 130 height 16
paste input "BeHeard"
click at [907, 356] on div at bounding box center [694, 329] width 1389 height 659
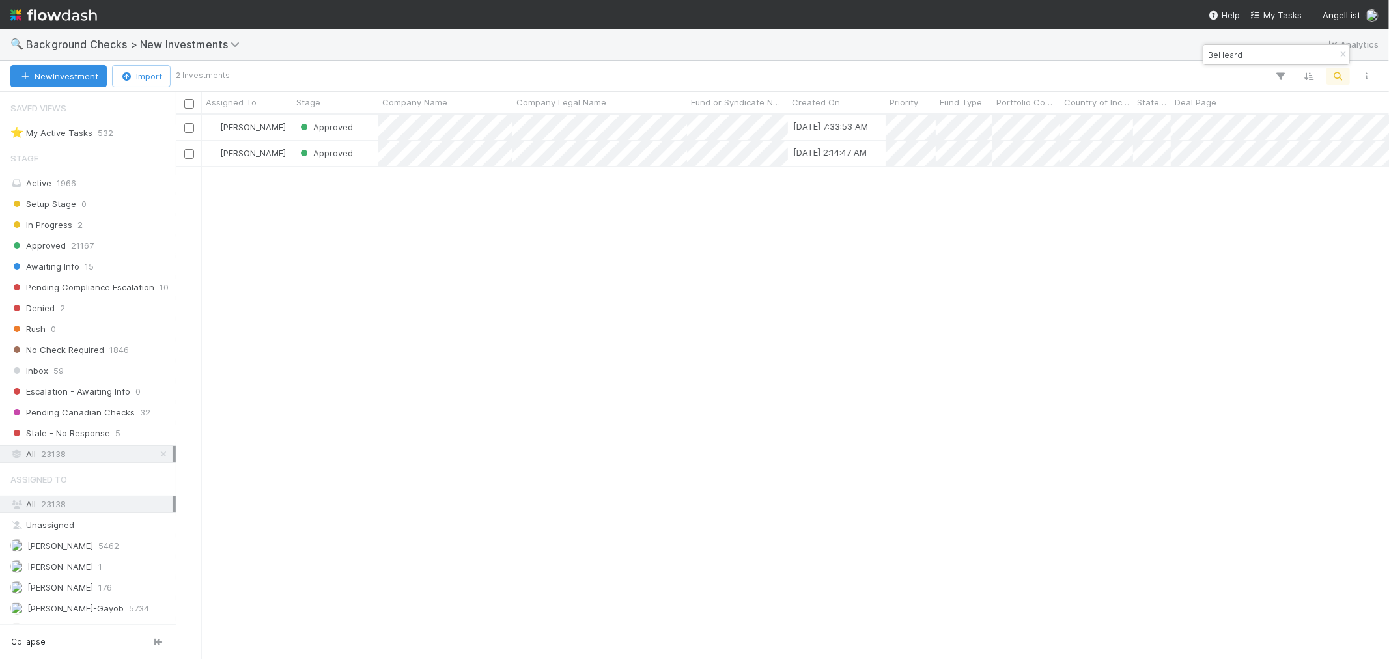
click at [913, 61] on input "BeHeard" at bounding box center [1271, 55] width 130 height 16
paste input "Pally"
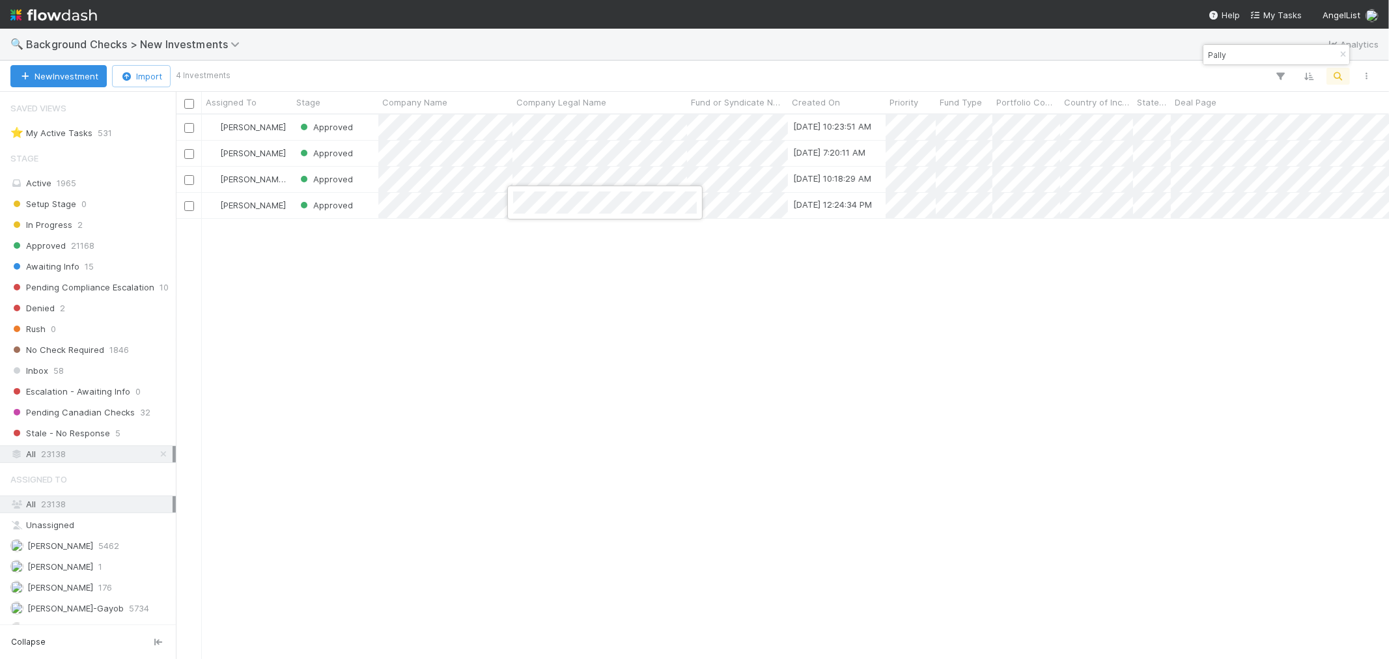
click at [913, 55] on div at bounding box center [694, 329] width 1389 height 659
click at [913, 55] on input "Pally" at bounding box center [1271, 55] width 130 height 16
paste input "Autumn"
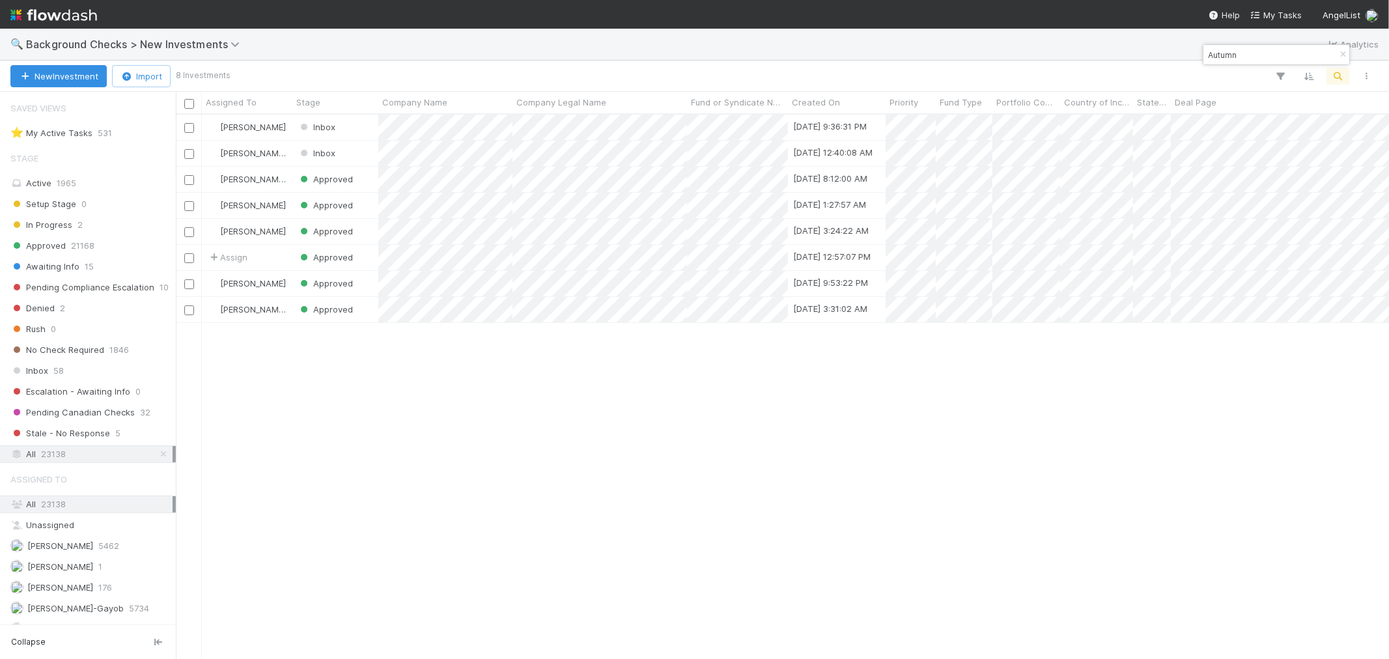
click at [674, 422] on div "Roselyn de Villa Inbox 8/23/25, 9:36:31 PM 0 1 1 0 0 8/23/25, 9:36:33 PM 0 0 0 …" at bounding box center [783, 387] width 1214 height 544
drag, startPoint x: 767, startPoint y: 454, endPoint x: 824, endPoint y: 334, distance: 133.4
click at [767, 454] on div at bounding box center [694, 329] width 1389 height 659
click at [913, 55] on input "Autumn" at bounding box center [1271, 55] width 130 height 16
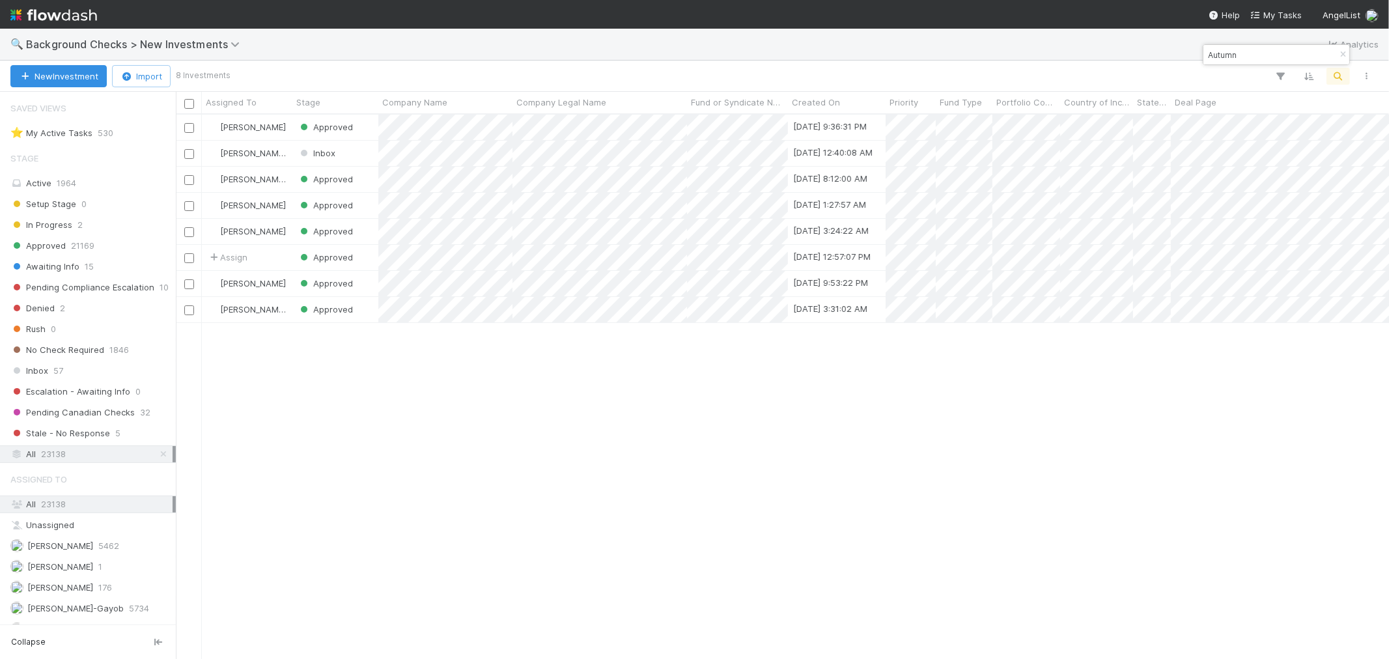
paste input "Iron Grid"
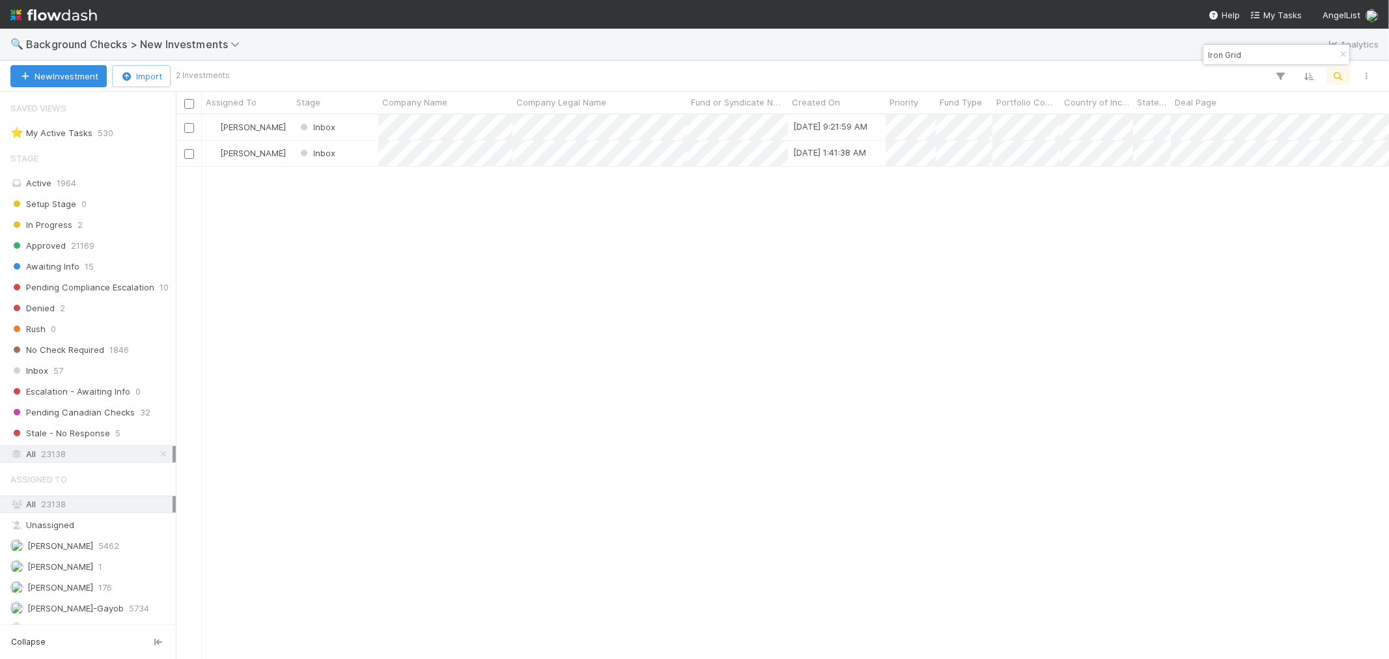
click at [913, 57] on input "Iron Grid" at bounding box center [1271, 55] width 130 height 16
paste input "UseHandle.ai"
drag, startPoint x: 1246, startPoint y: 50, endPoint x: 1306, endPoint y: 54, distance: 60.1
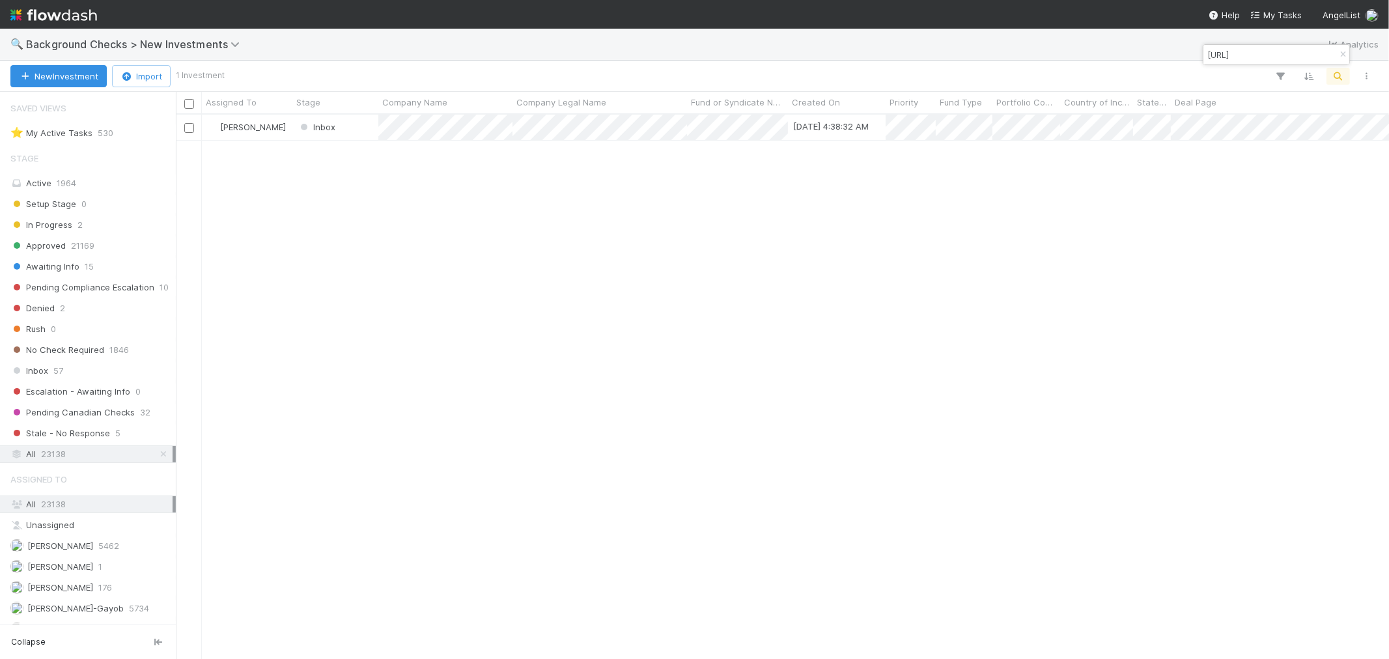
click at [913, 54] on div "UseHandle.ai" at bounding box center [1277, 55] width 146 height 20
click at [913, 50] on input "Use Handle" at bounding box center [1271, 55] width 130 height 16
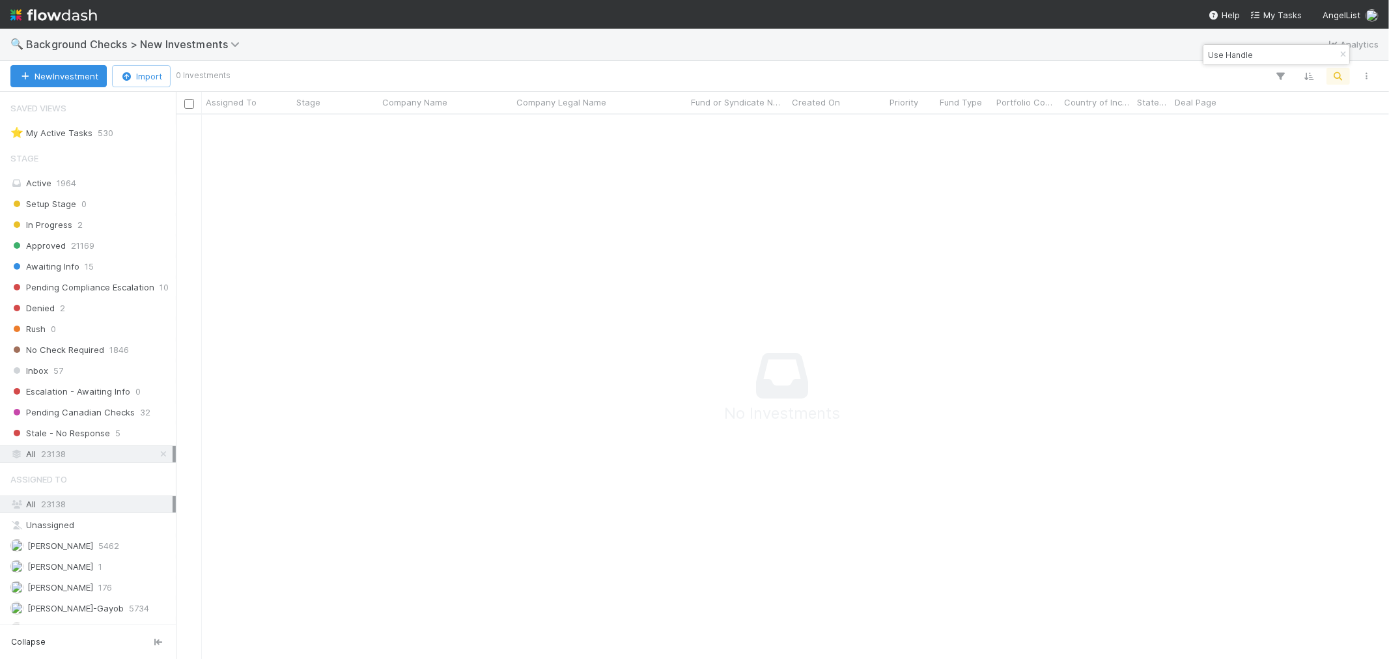
paste input "Albacor"
click at [913, 50] on input "Albacore" at bounding box center [1271, 55] width 130 height 16
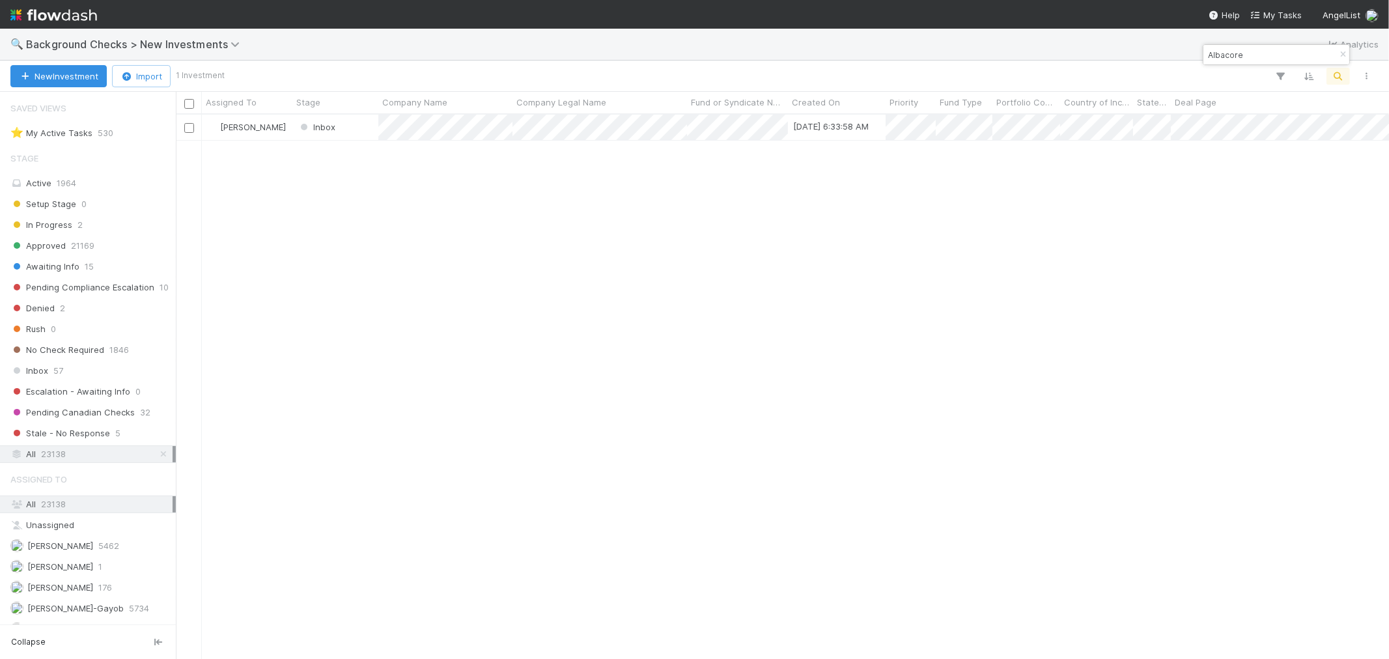
paste input "Minimal AI"
click at [913, 57] on input "Minimal AI" at bounding box center [1271, 55] width 130 height 16
click at [913, 55] on input "Minimal AI" at bounding box center [1271, 55] width 130 height 16
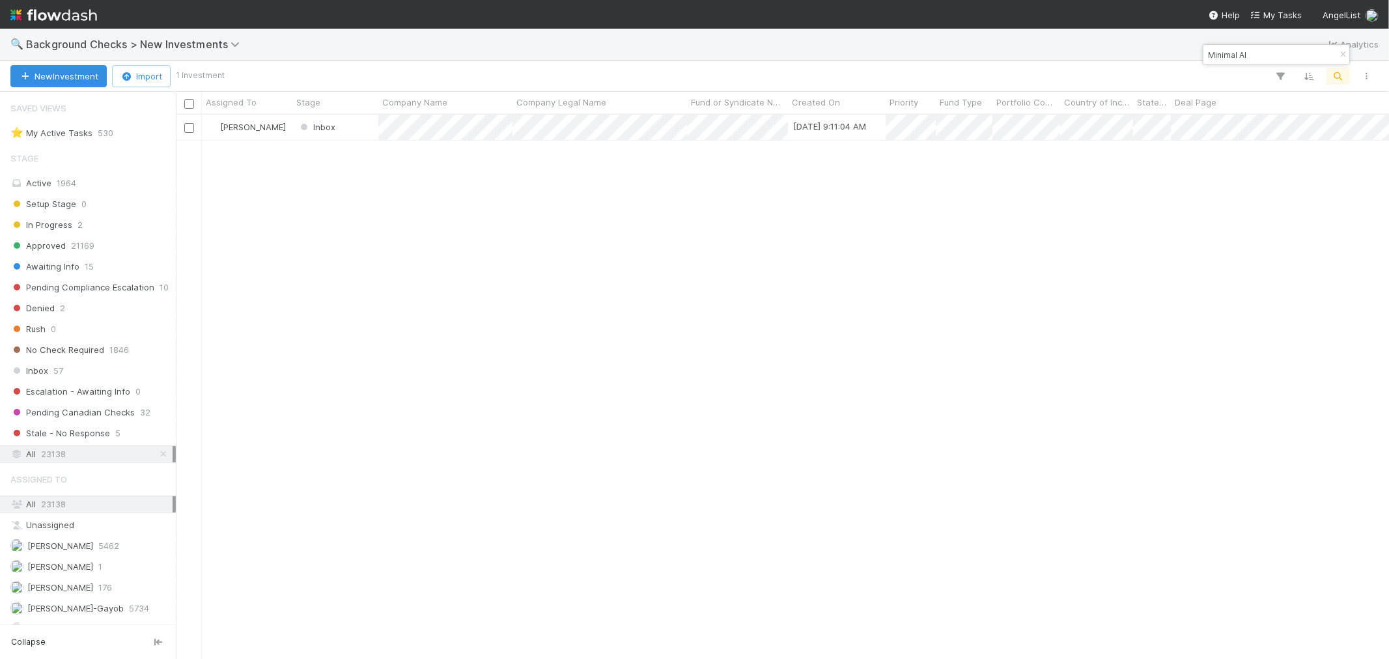
click at [913, 55] on input "Minimal AI" at bounding box center [1271, 55] width 130 height 16
paste input "Iron Grid"
click at [913, 54] on input "Iron Grid" at bounding box center [1271, 55] width 130 height 16
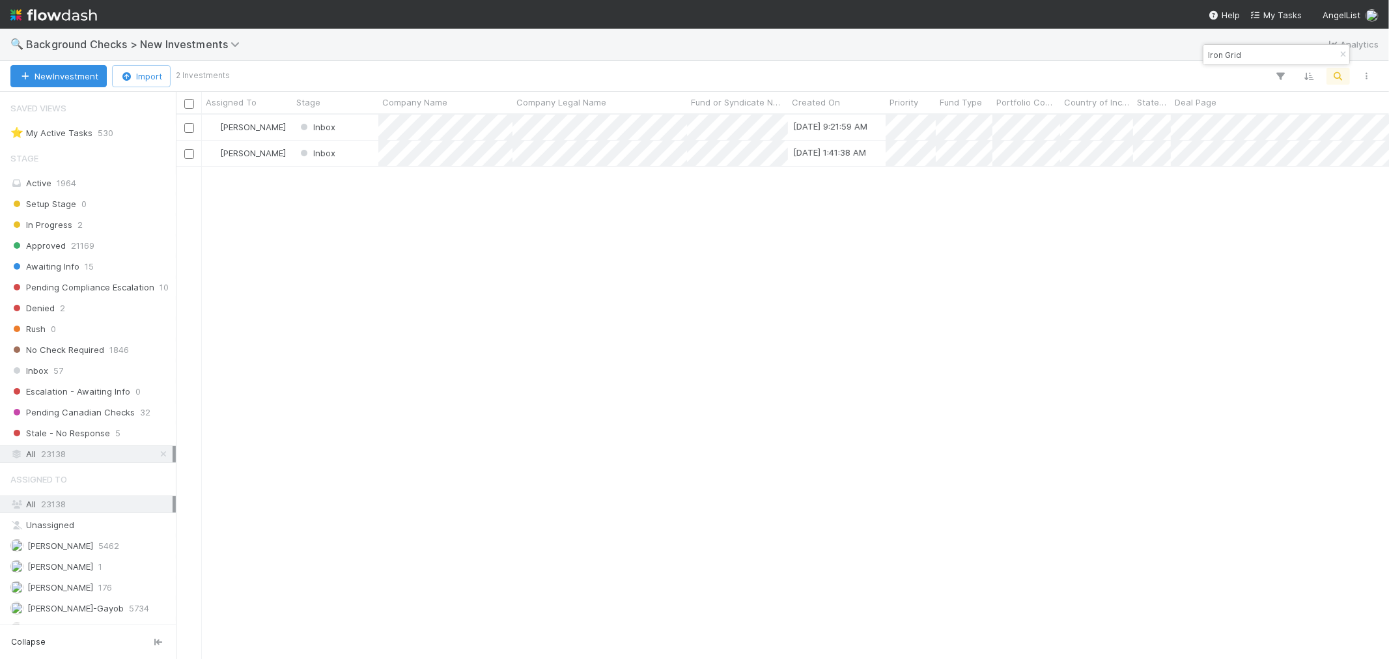
click at [913, 54] on input "Iron Grid" at bounding box center [1271, 55] width 130 height 16
paste input "Epicenter"
click at [705, 438] on div "Roselyn de Villa Inbox 8/24/25, 10:03:00 AM 0 1 1 0 0 8/24/25, 10:03:01 AM 0 0 0" at bounding box center [783, 387] width 1214 height 544
click at [913, 63] on div "Epicenter" at bounding box center [1277, 55] width 146 height 20
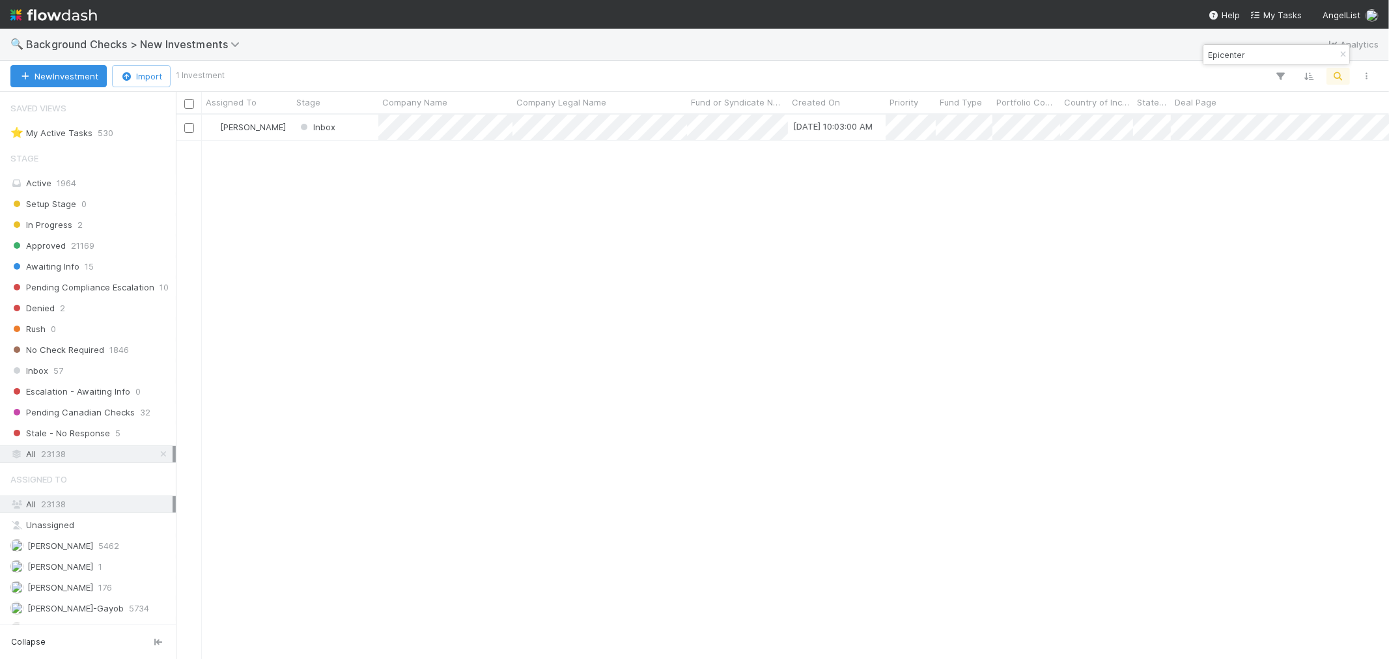
click at [913, 63] on div "Epicenter" at bounding box center [1277, 55] width 146 height 20
click at [913, 276] on div "Roselyn de Villa Inbox 8/24/25, 10:03:00 AM 0 1 1 0 0 8/24/25, 10:03:01 AM 0 0 0" at bounding box center [783, 387] width 1214 height 544
click at [913, 48] on input "Epicenter" at bounding box center [1271, 55] width 130 height 16
paste input "Convexia"
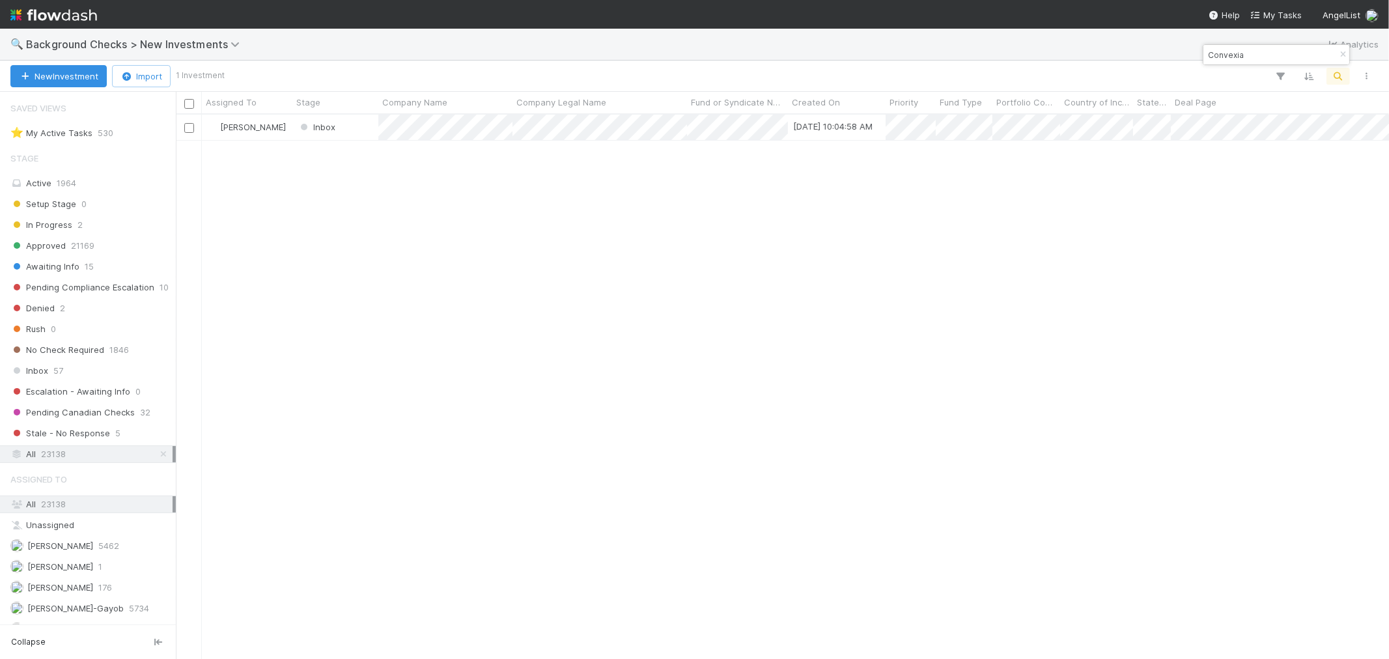
drag, startPoint x: 774, startPoint y: 330, endPoint x: 850, endPoint y: 315, distance: 77.7
click at [776, 340] on div "Roselyn de Villa Inbox 8/24/25, 10:04:58 AM 0 1 1 0 0 8/24/25, 10:04:59 AM 0 0 0" at bounding box center [783, 387] width 1214 height 544
click at [913, 59] on input "Convexia" at bounding box center [1271, 55] width 130 height 16
paste input "Rite"
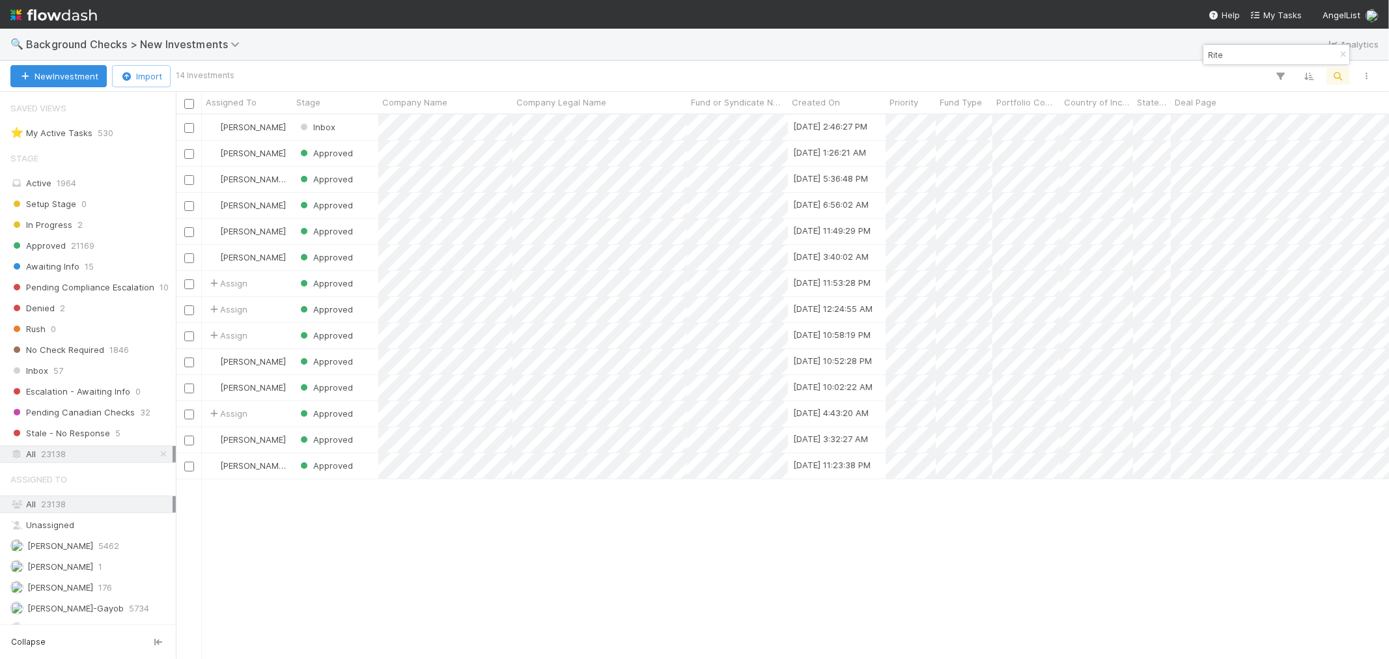
click at [913, 53] on input "Rite" at bounding box center [1271, 55] width 130 height 16
paste input "Bandana"
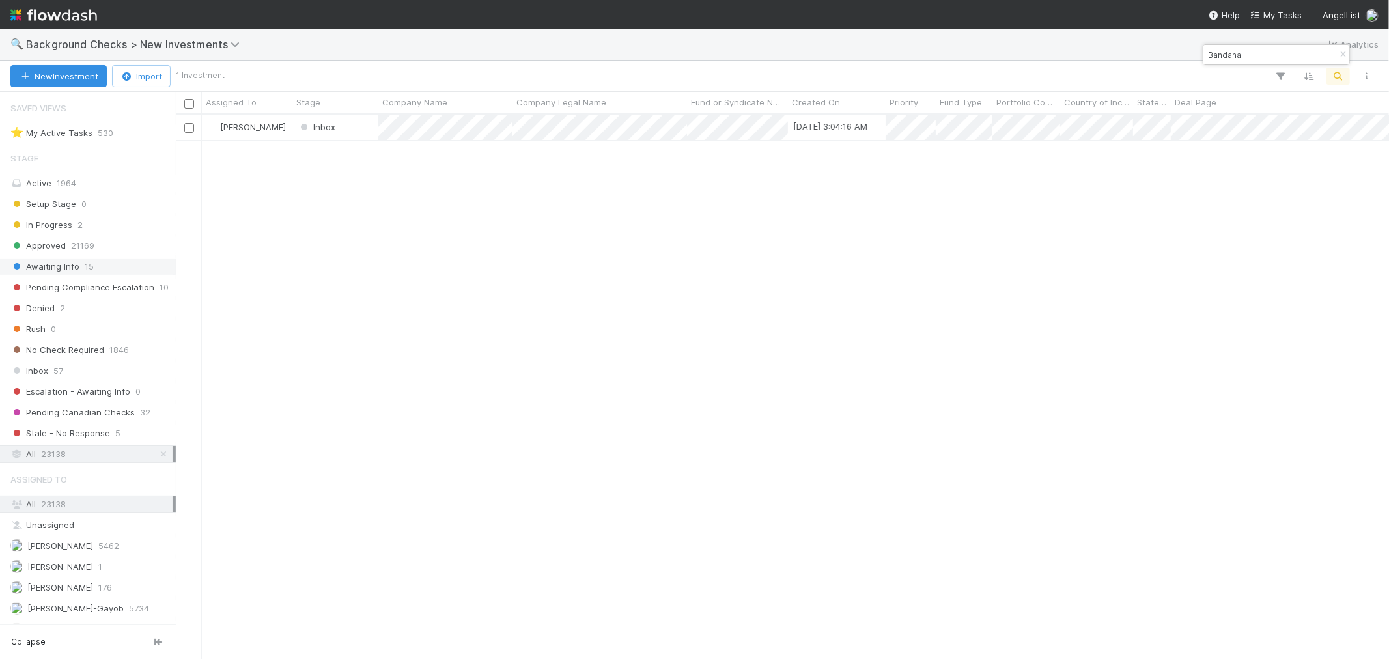
type input "Bandana"
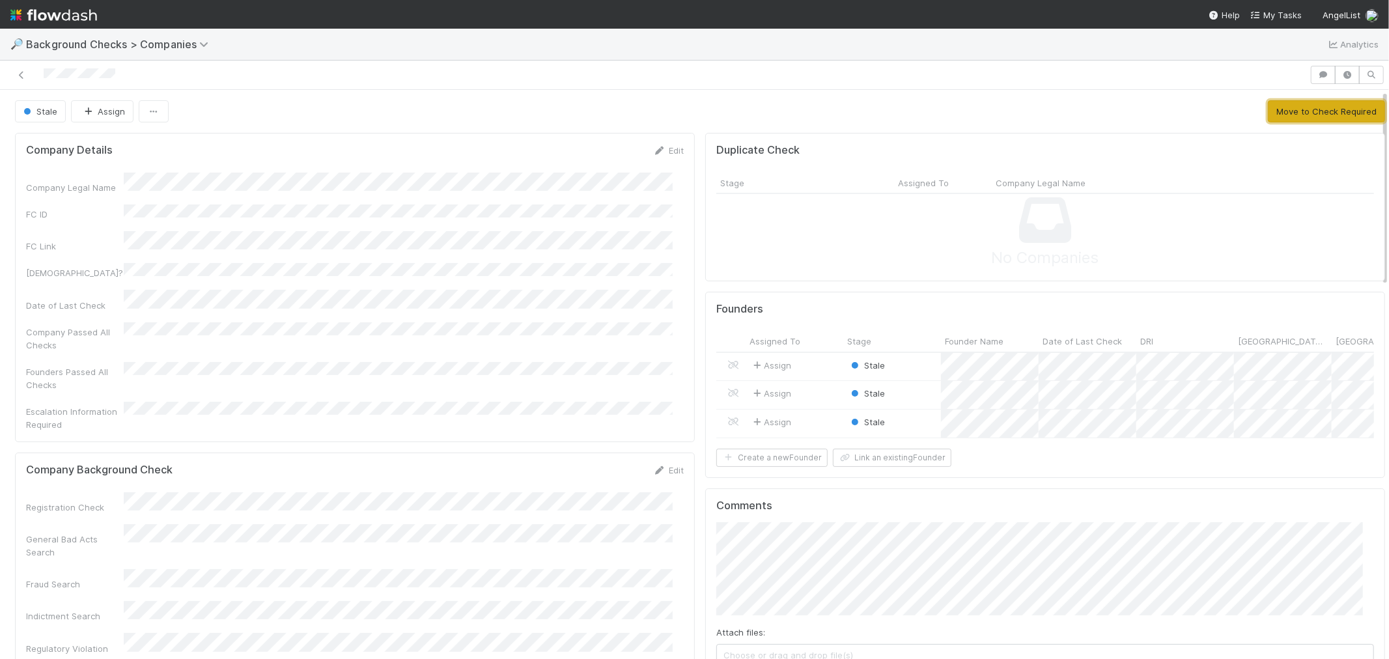
click at [1300, 118] on button "Move to Check Required" at bounding box center [1326, 111] width 117 height 22
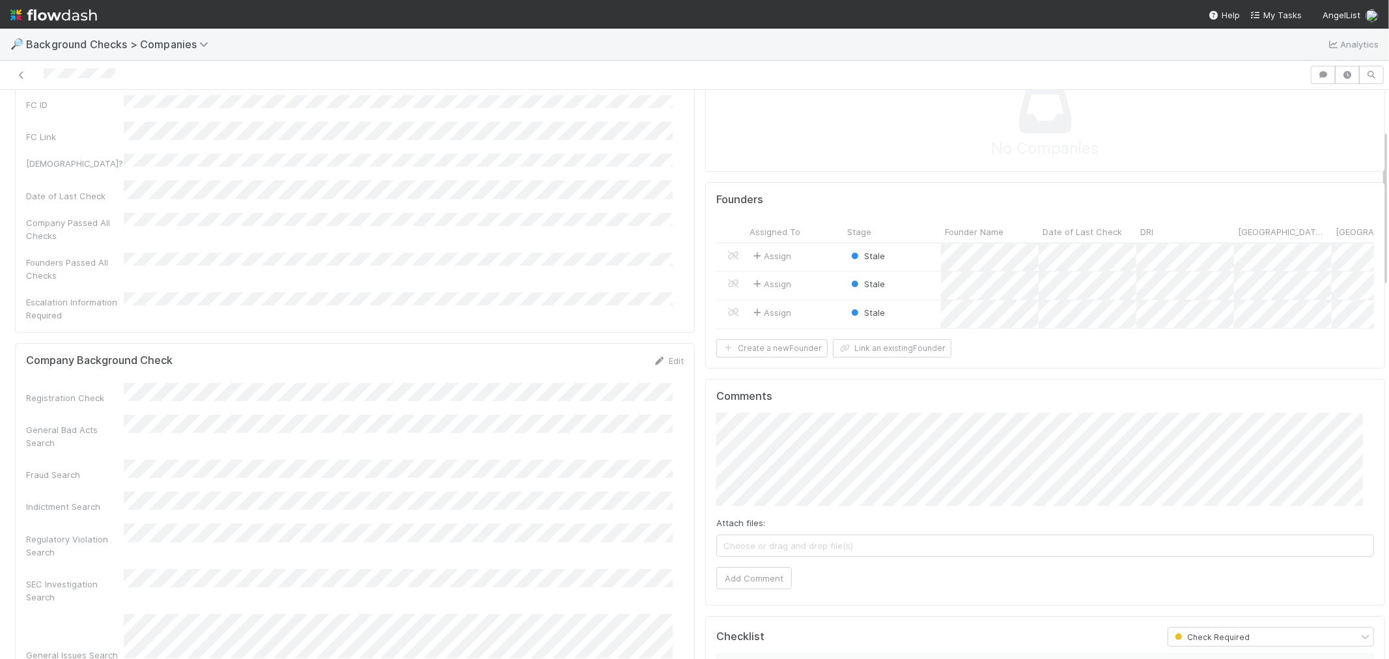
scroll to position [145, 0]
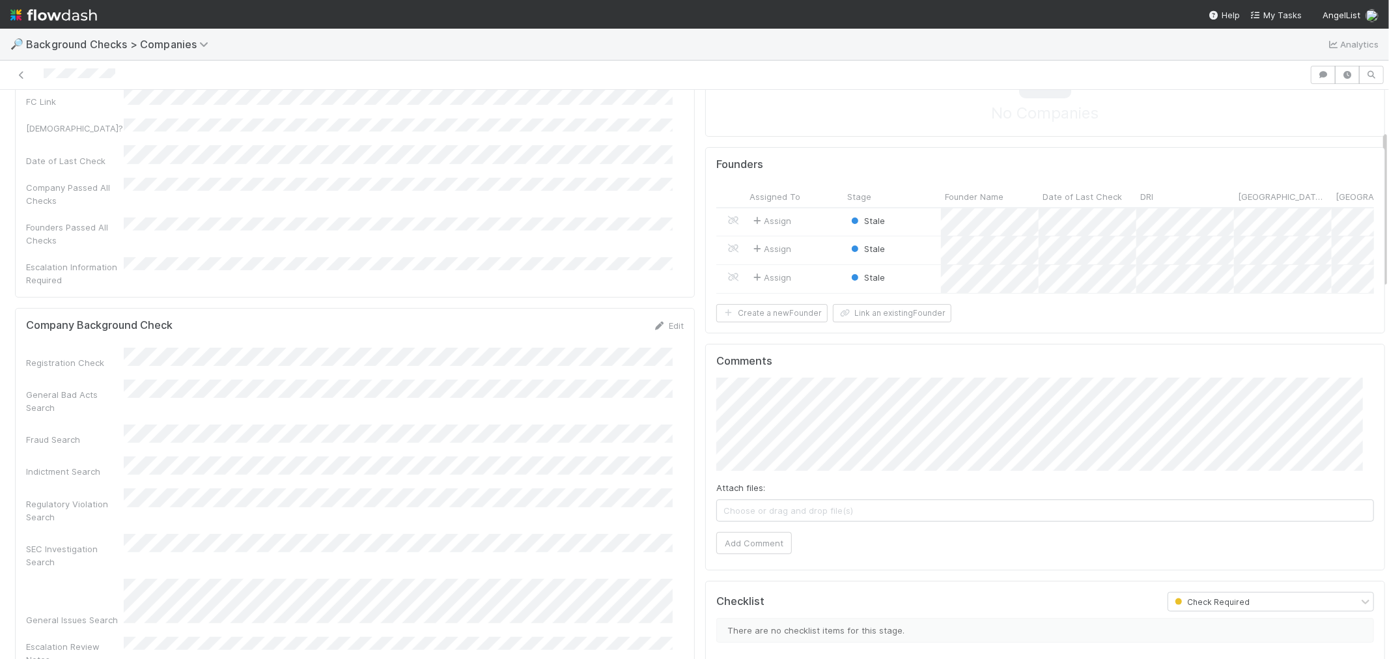
drag, startPoint x: 141, startPoint y: 78, endPoint x: 12, endPoint y: 79, distance: 129.0
click at [12, 79] on div at bounding box center [655, 75] width 1300 height 18
click at [757, 554] on button "Add Comment" at bounding box center [755, 543] width 76 height 22
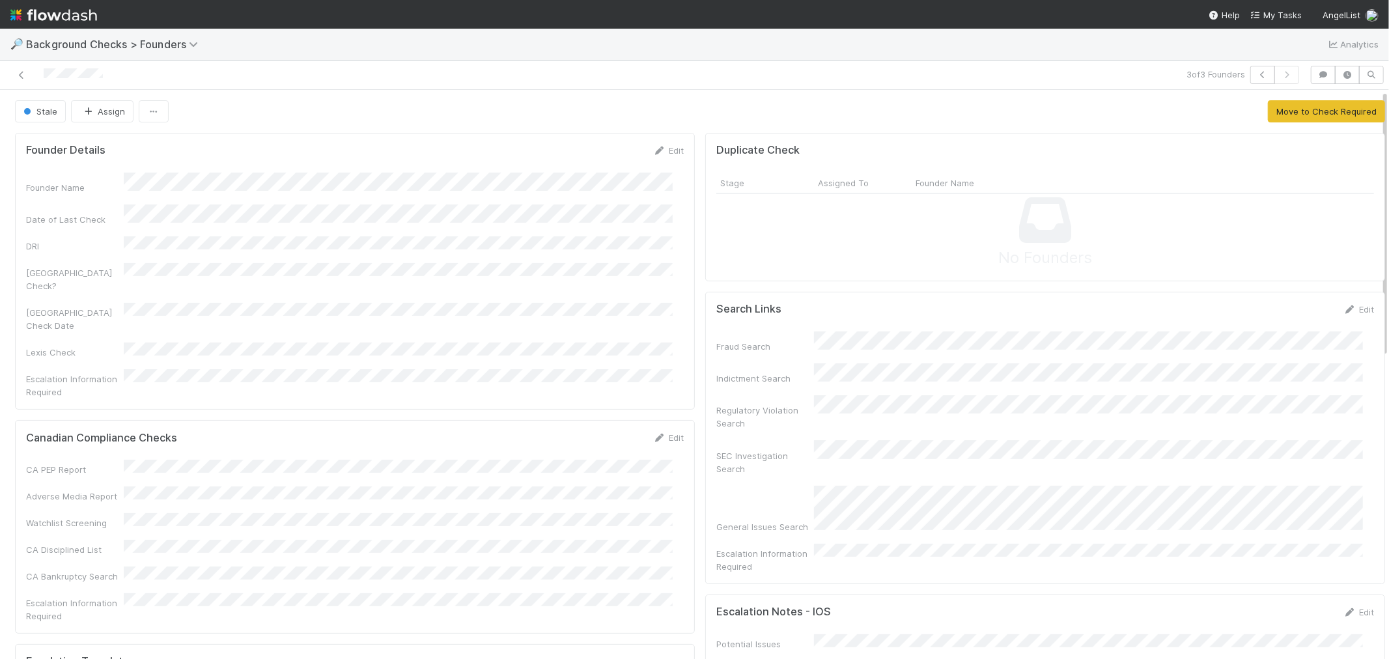
drag, startPoint x: 120, startPoint y: 78, endPoint x: 0, endPoint y: 72, distance: 120.0
click at [0, 72] on div "3 of 3 Founders" at bounding box center [694, 75] width 1389 height 29
click at [21, 76] on icon at bounding box center [21, 75] width 13 height 8
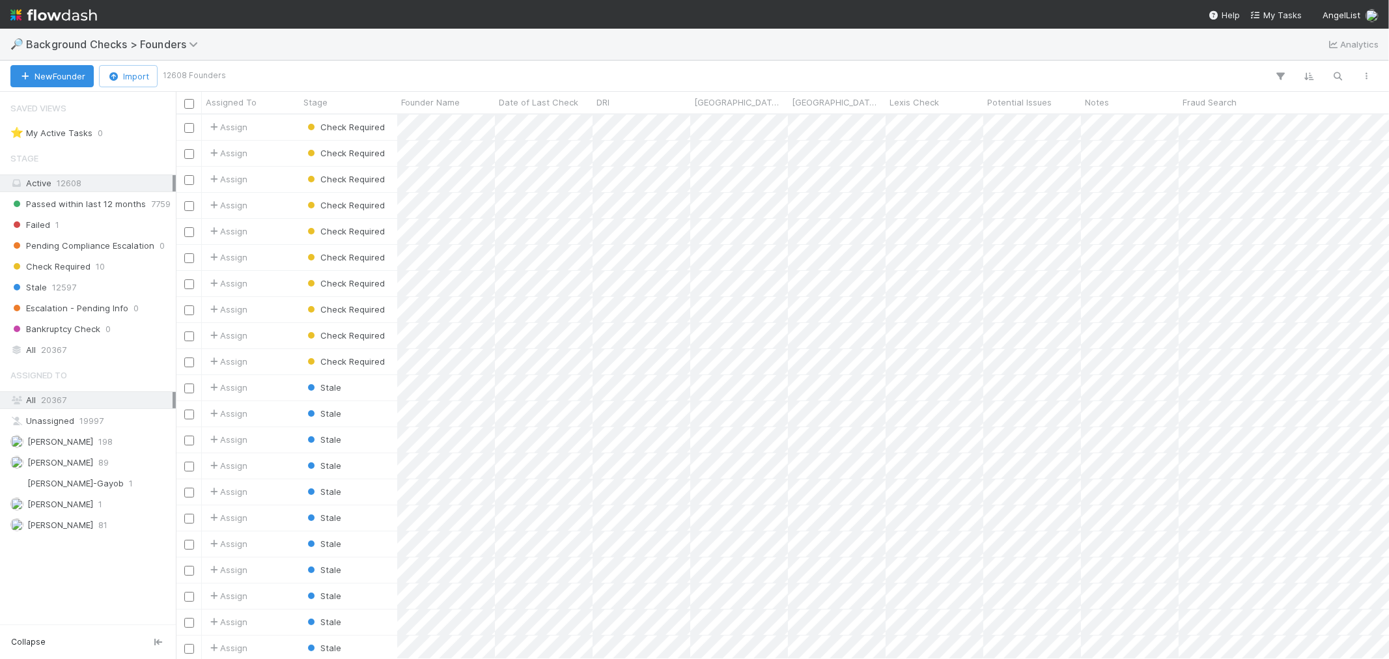
scroll to position [10, 11]
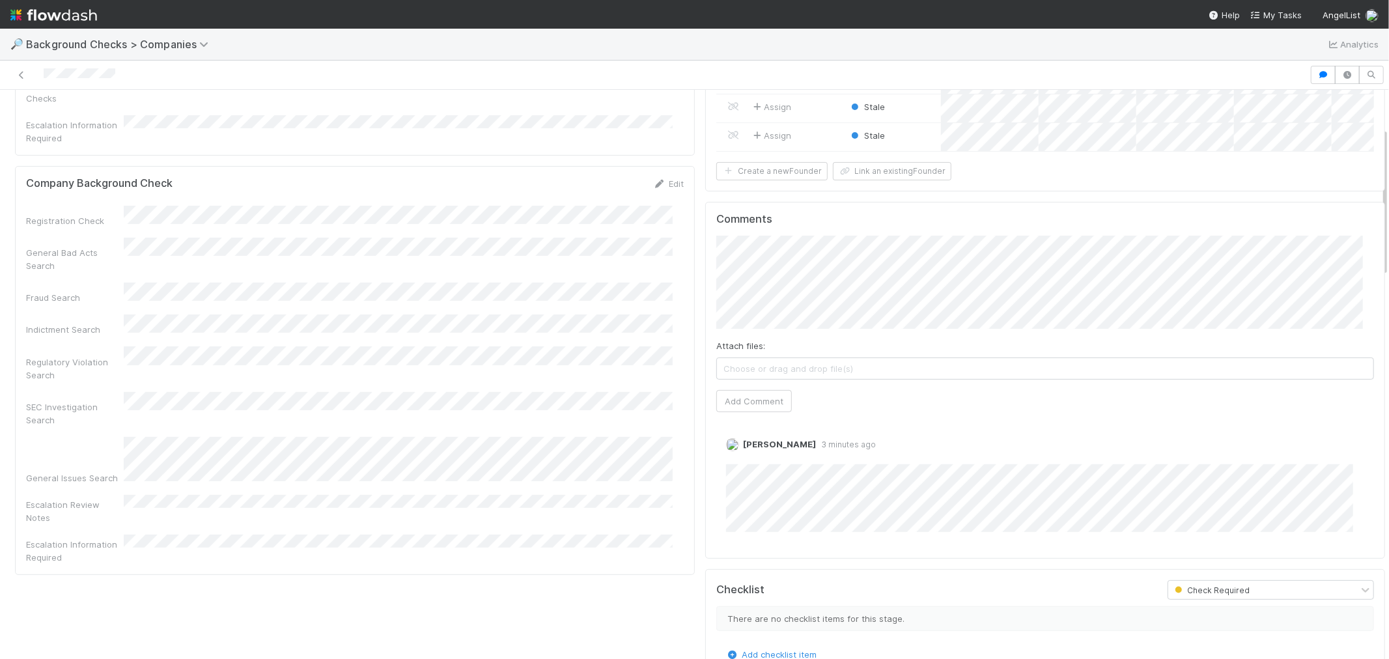
scroll to position [378, 0]
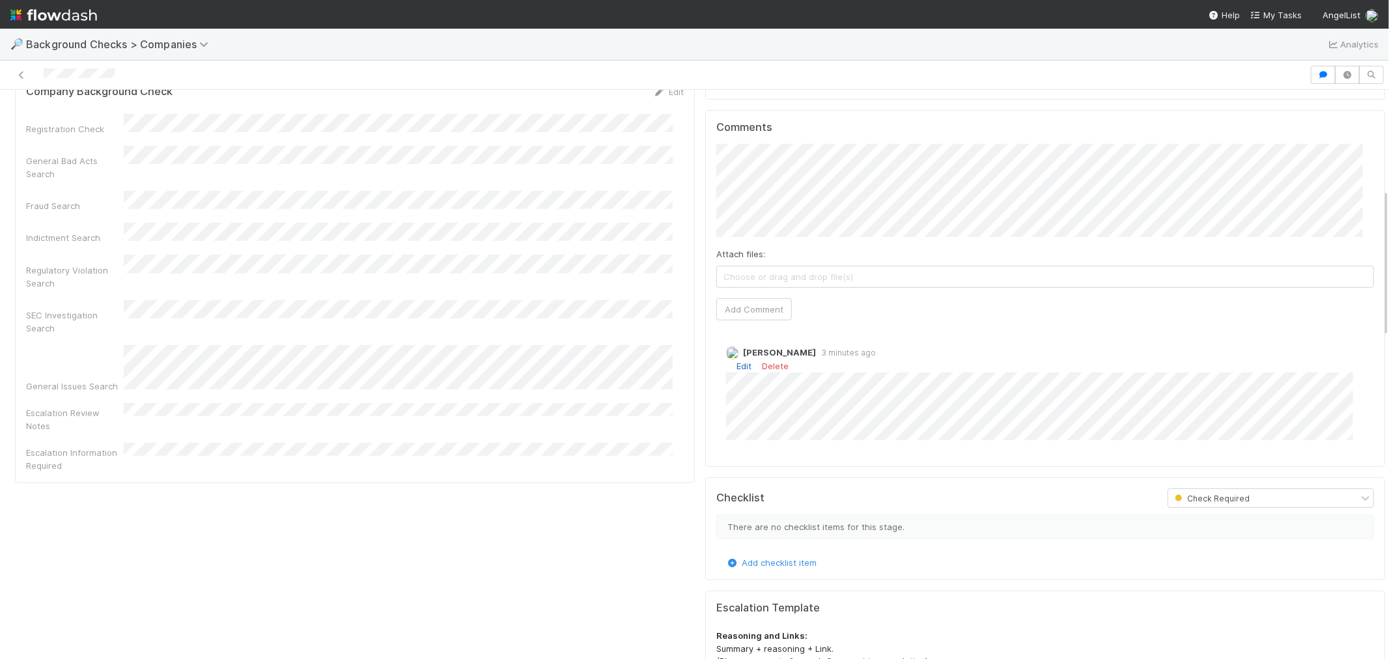
click at [737, 362] on link "Edit" at bounding box center [744, 366] width 15 height 10
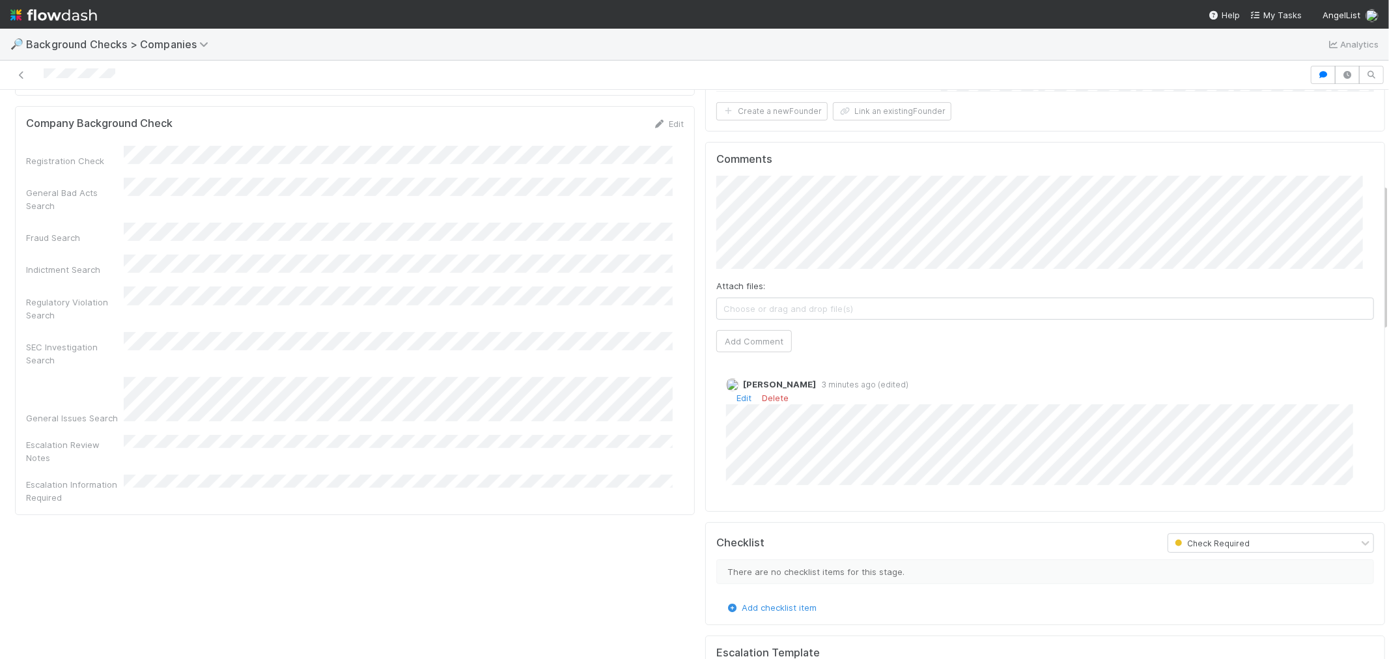
scroll to position [362, 0]
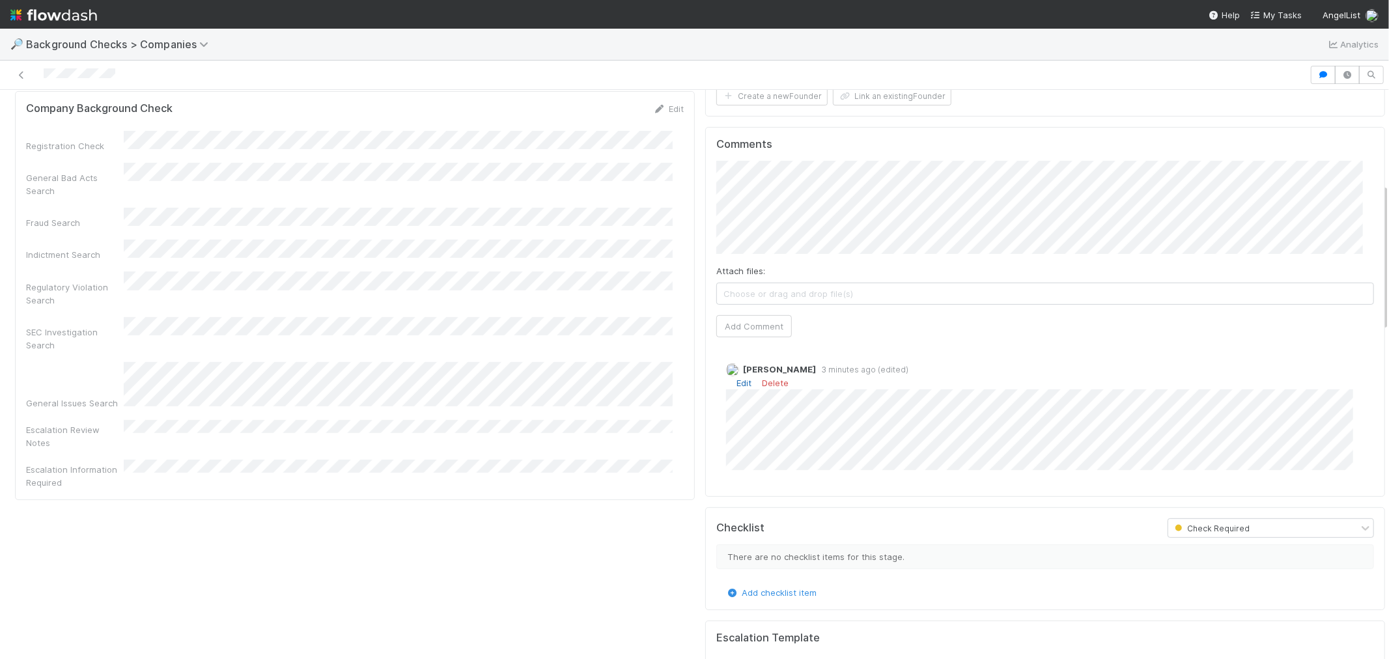
click at [737, 380] on link "Edit" at bounding box center [744, 383] width 15 height 10
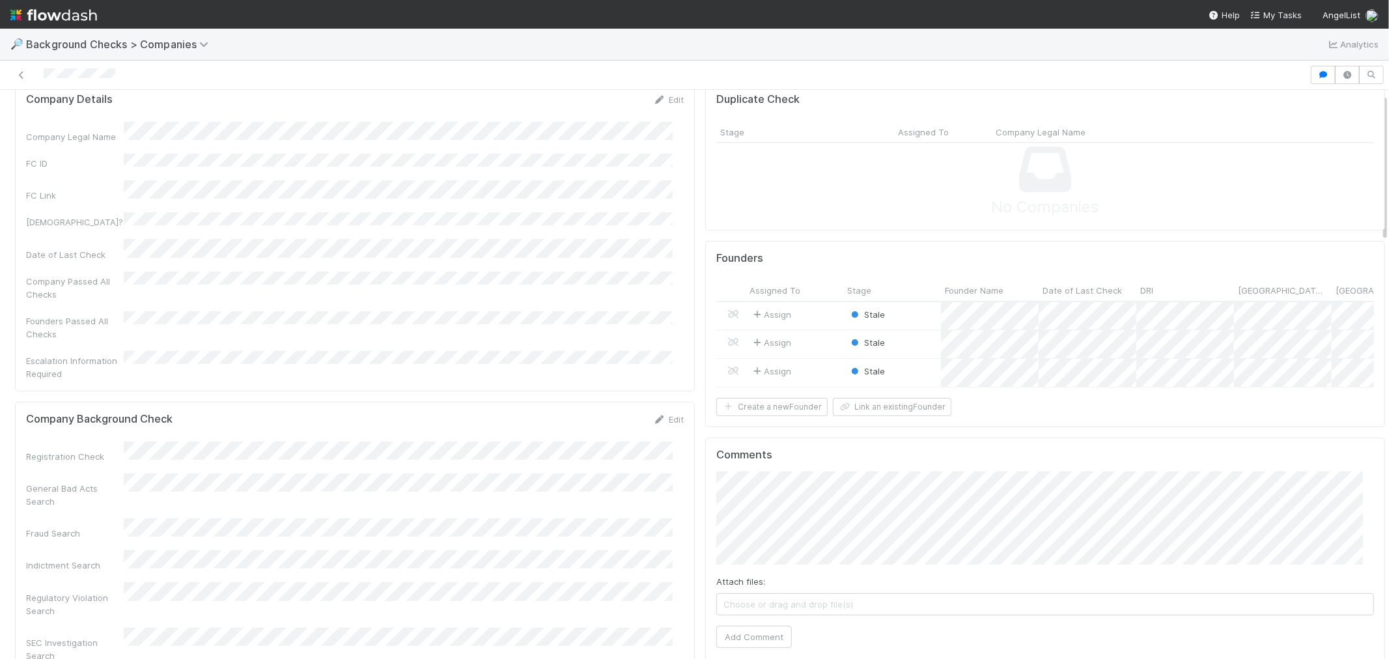
scroll to position [0, 0]
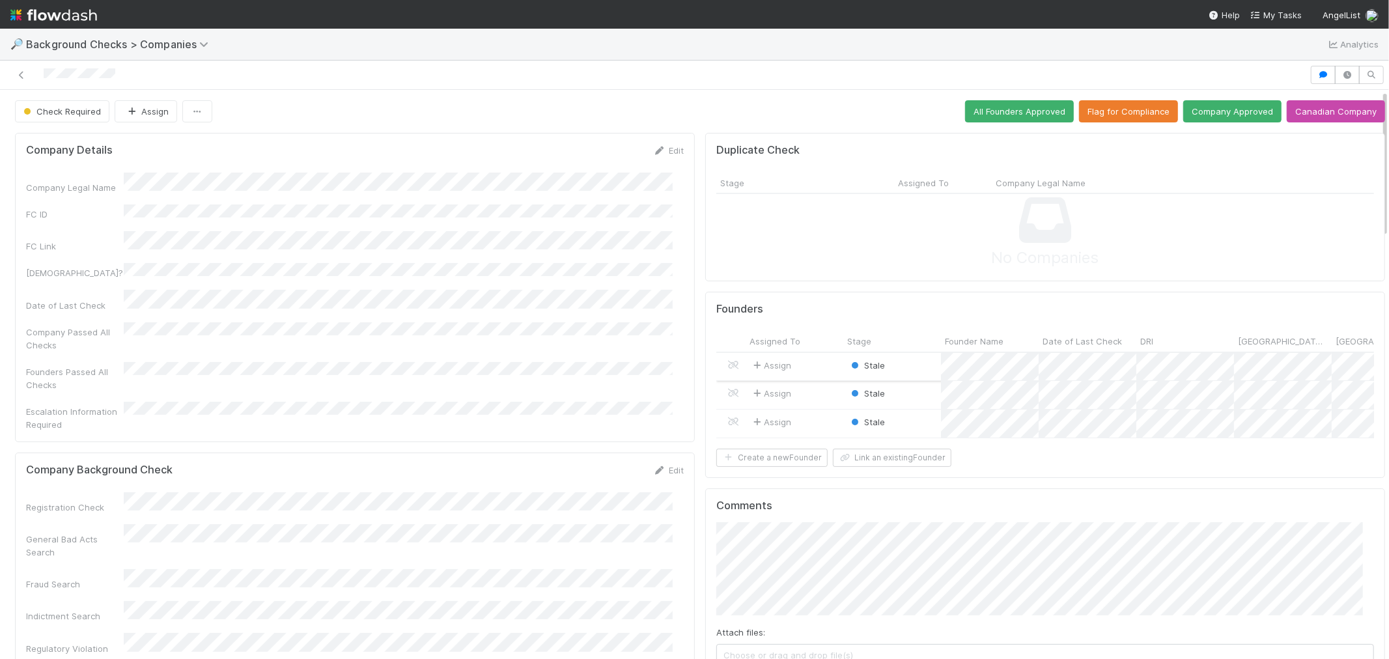
click at [907, 354] on div "Stale" at bounding box center [893, 367] width 98 height 28
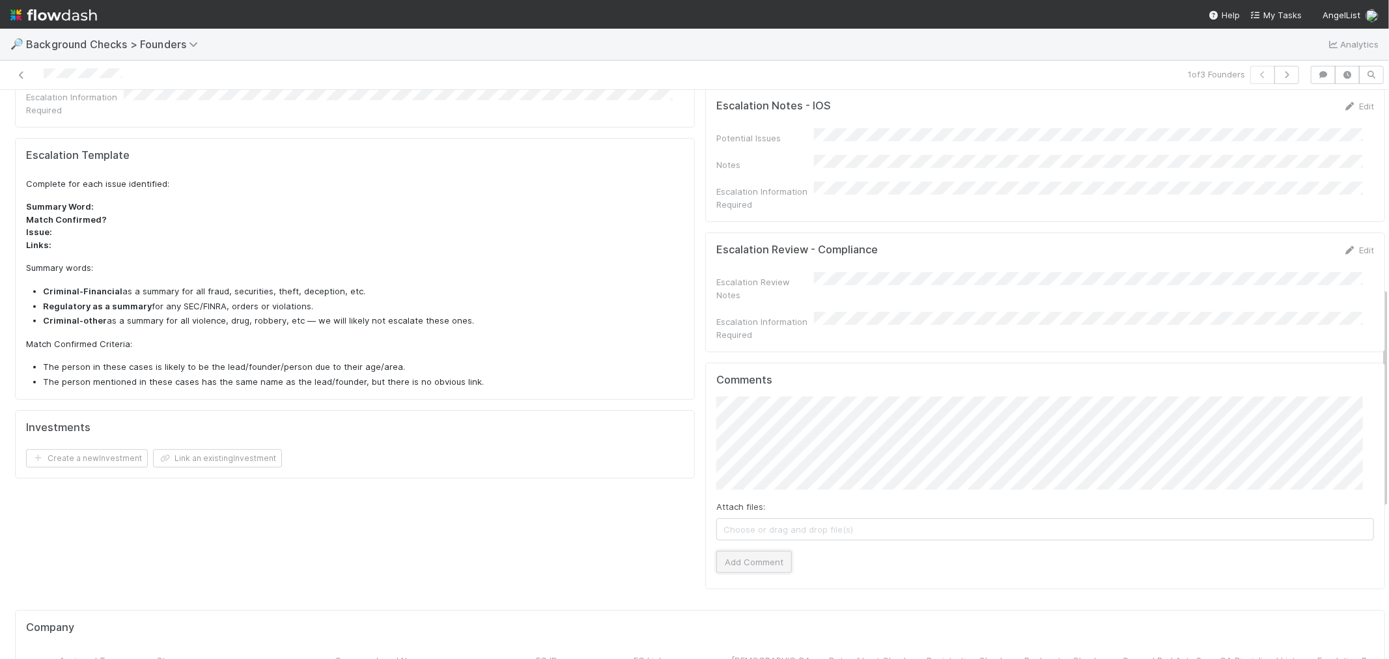
click at [754, 551] on button "Add Comment" at bounding box center [755, 562] width 76 height 22
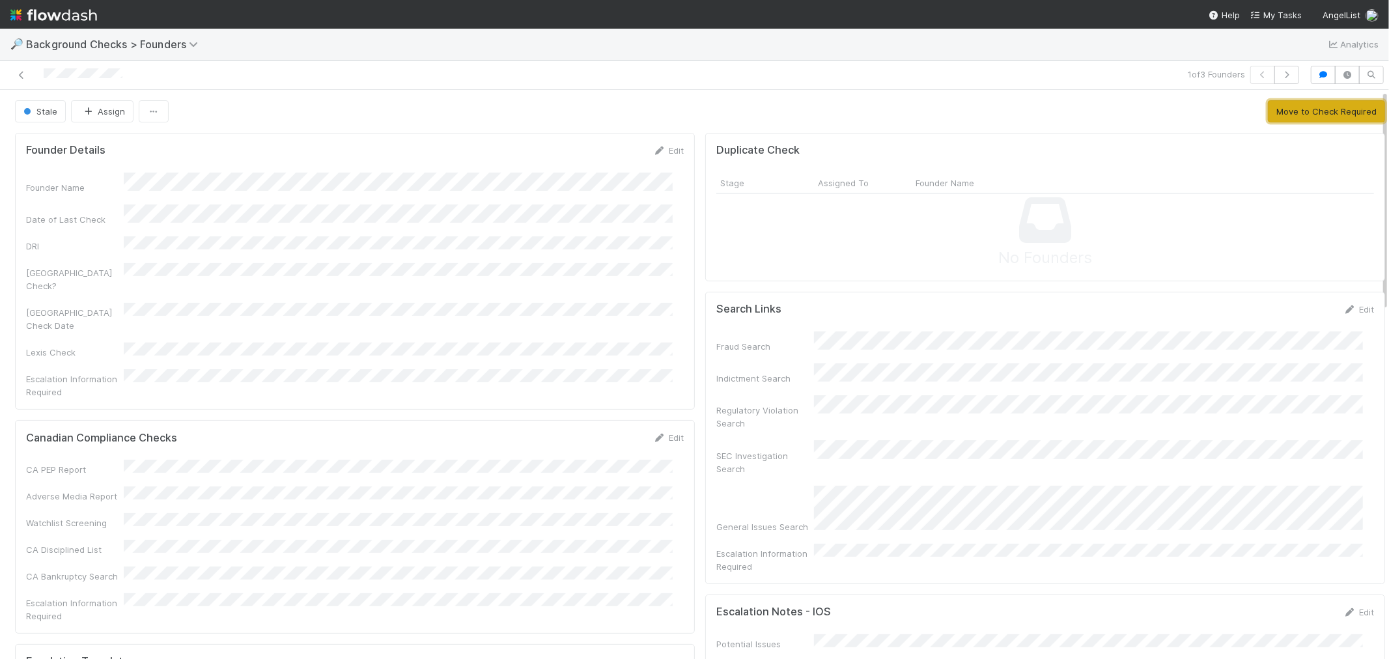
click at [1284, 113] on button "Move to Check Required" at bounding box center [1326, 111] width 117 height 22
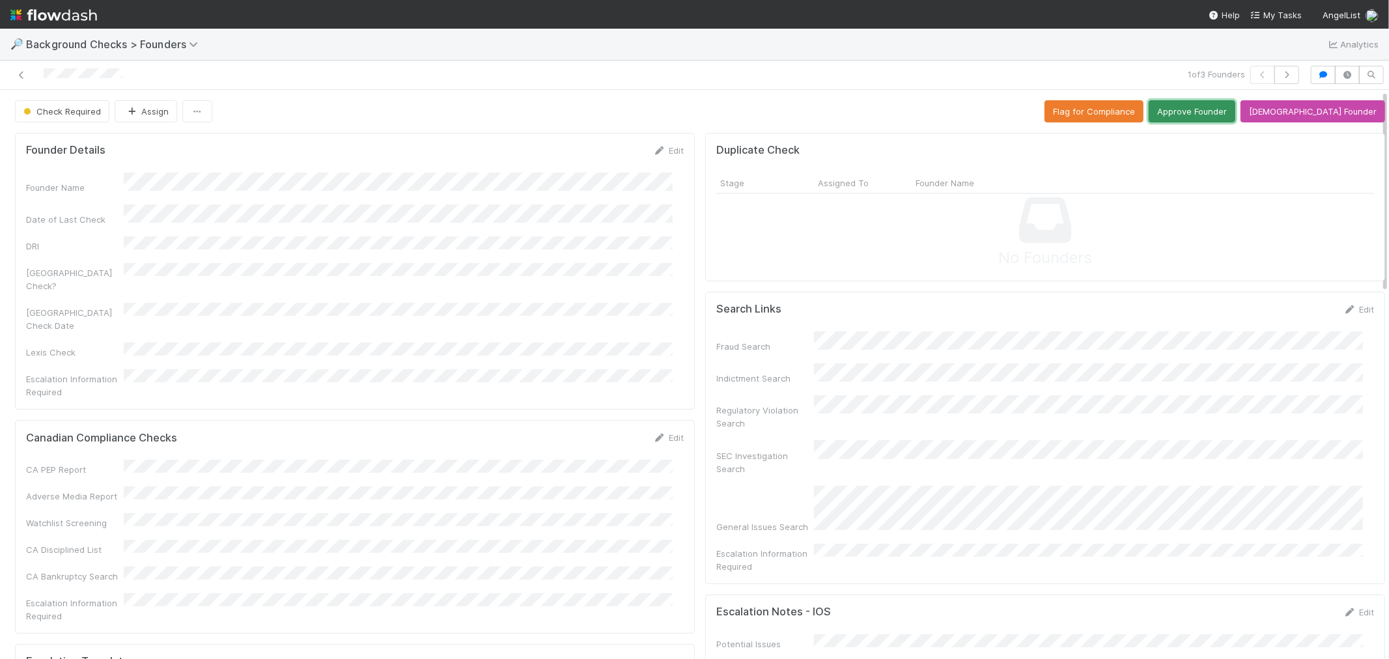
click at [1215, 111] on button "Approve Founder" at bounding box center [1192, 111] width 87 height 22
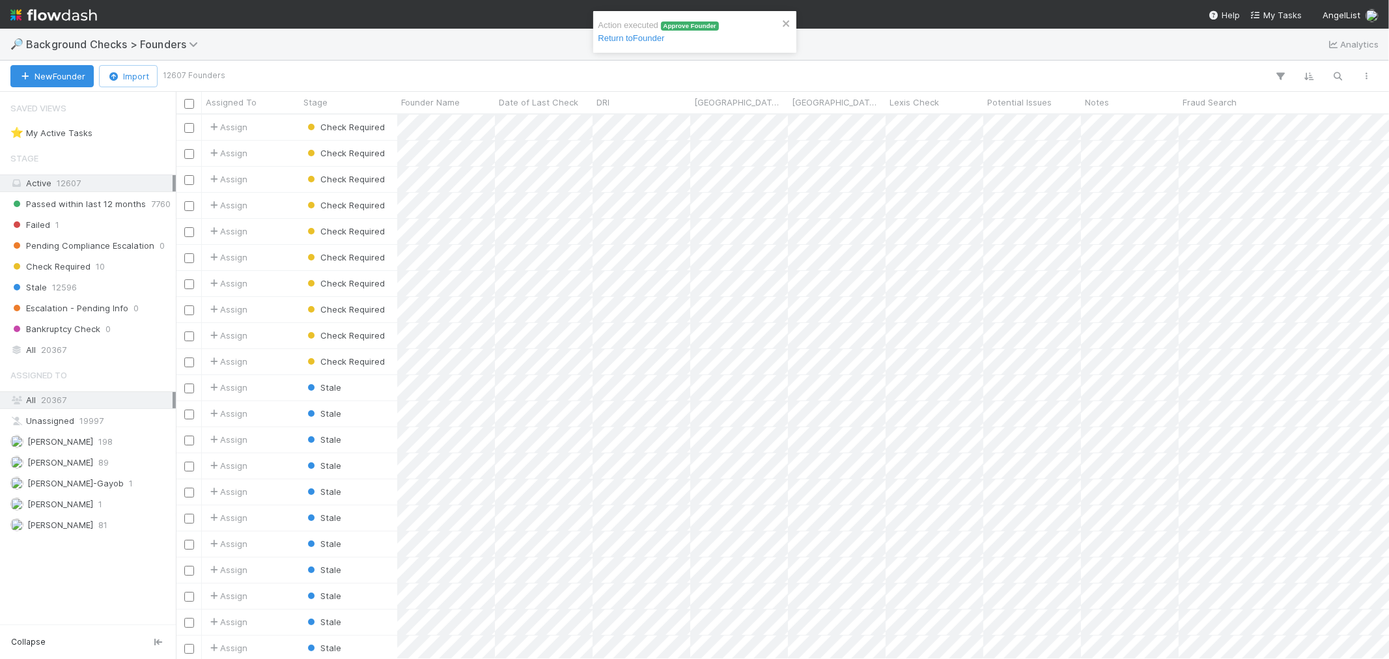
scroll to position [533, 1202]
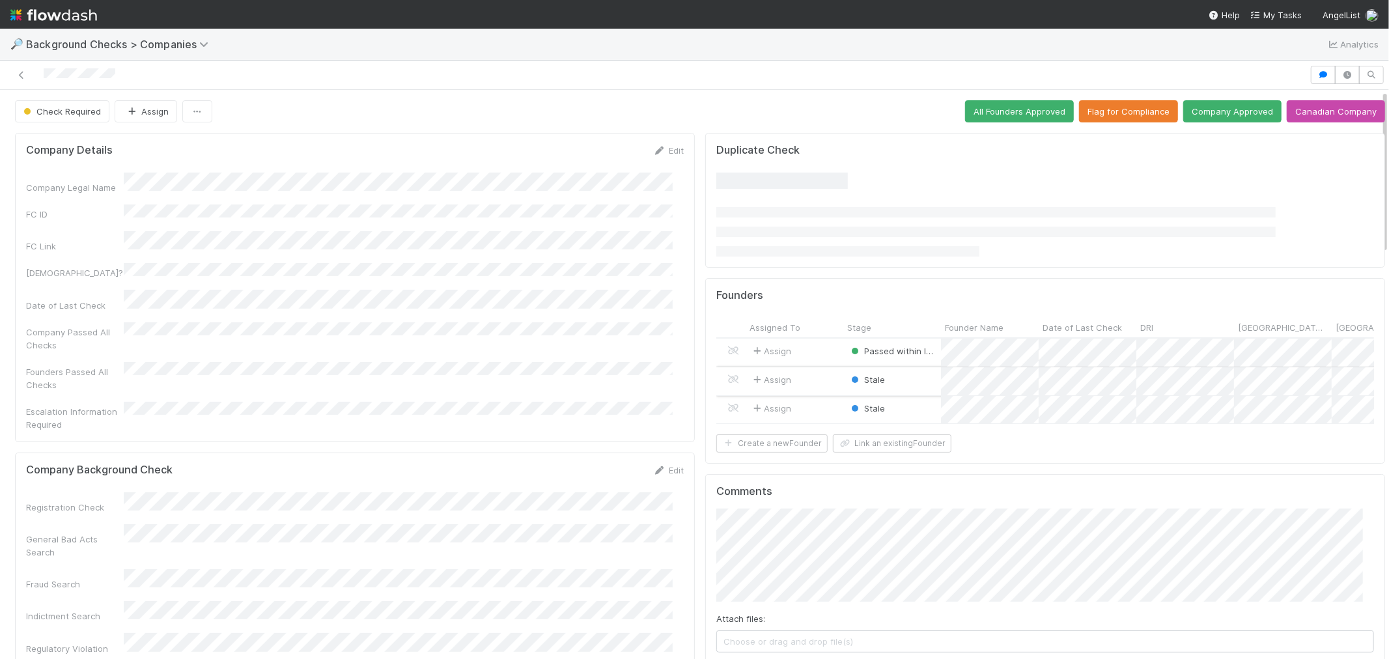
click at [902, 387] on div "Stale" at bounding box center [893, 381] width 98 height 28
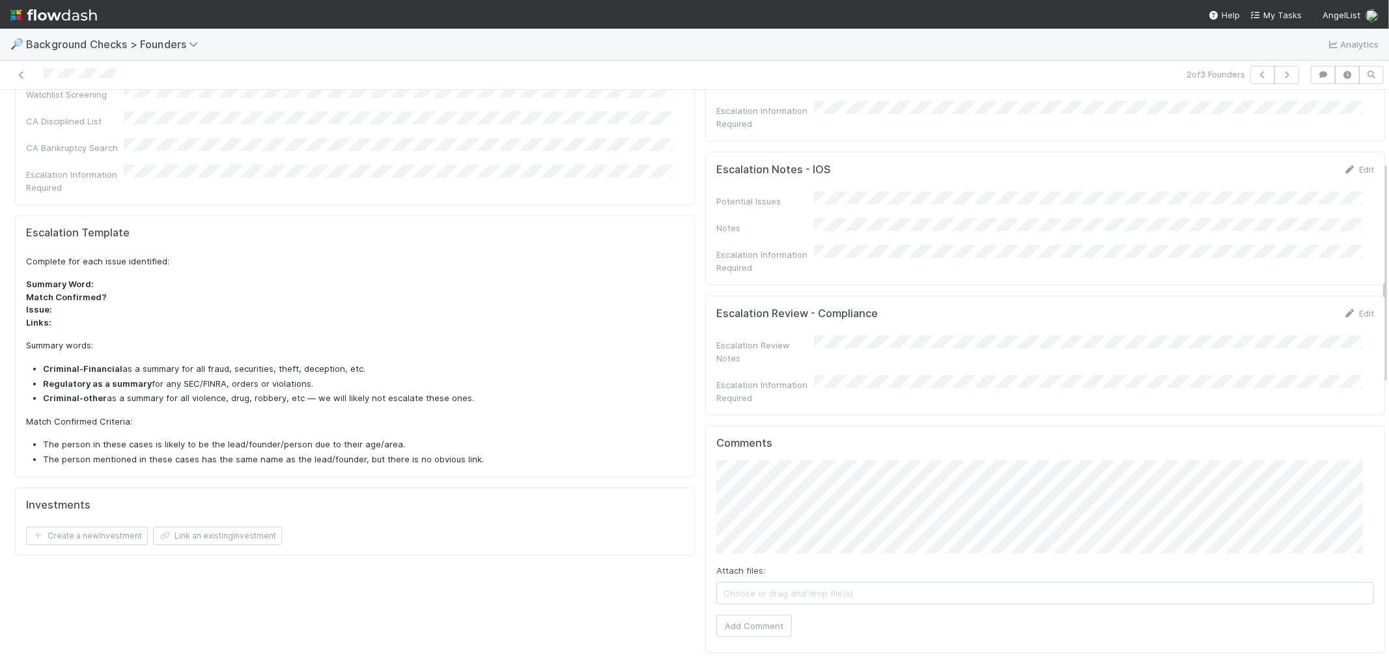
scroll to position [434, 0]
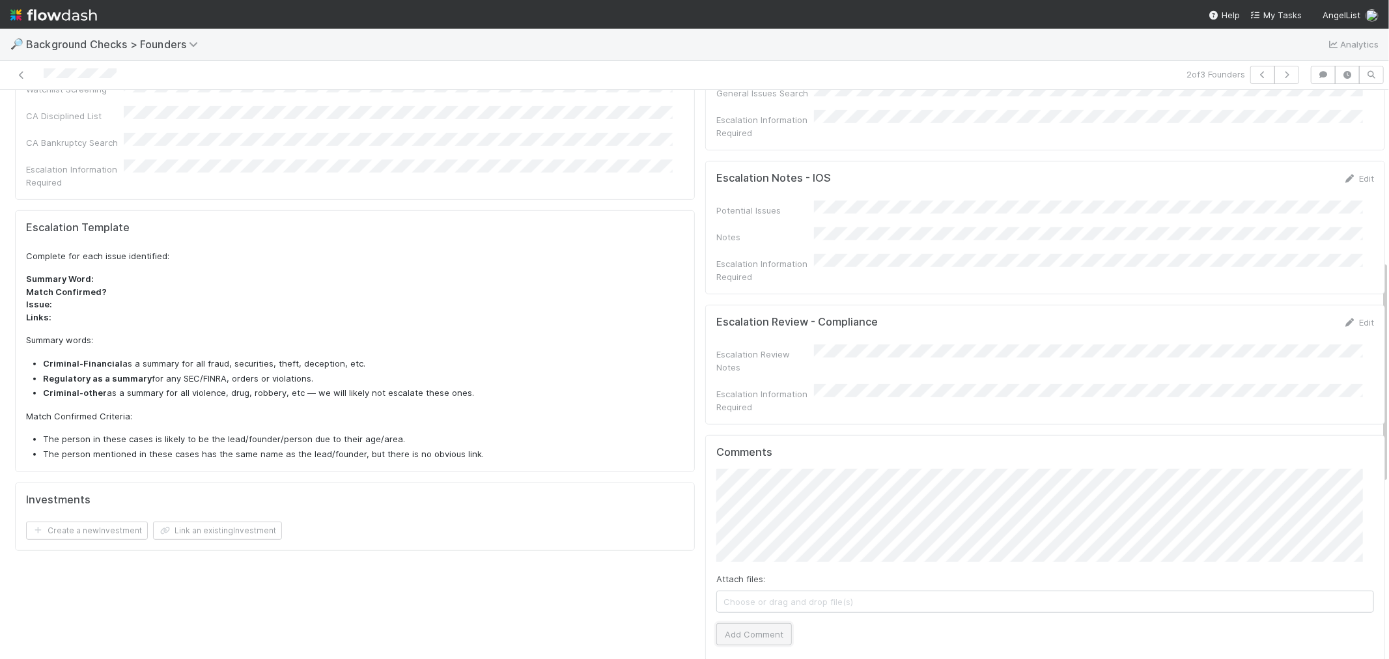
click at [757, 623] on button "Add Comment" at bounding box center [755, 634] width 76 height 22
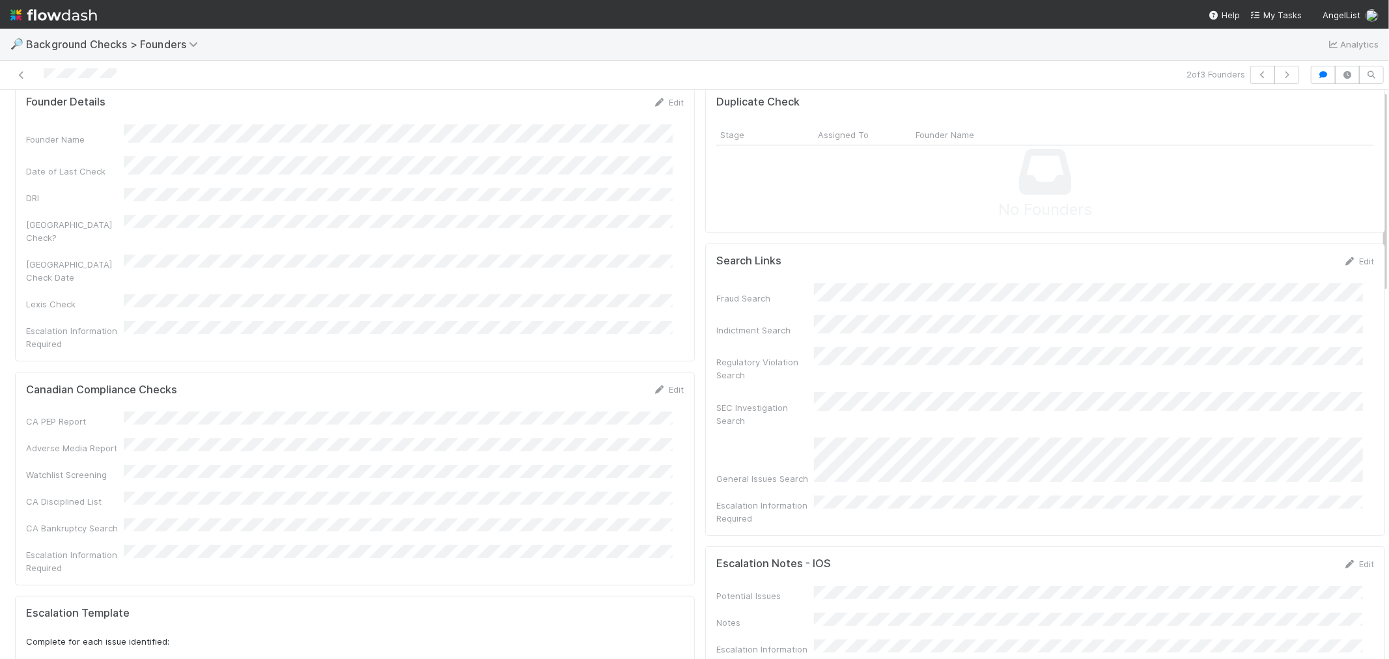
scroll to position [0, 0]
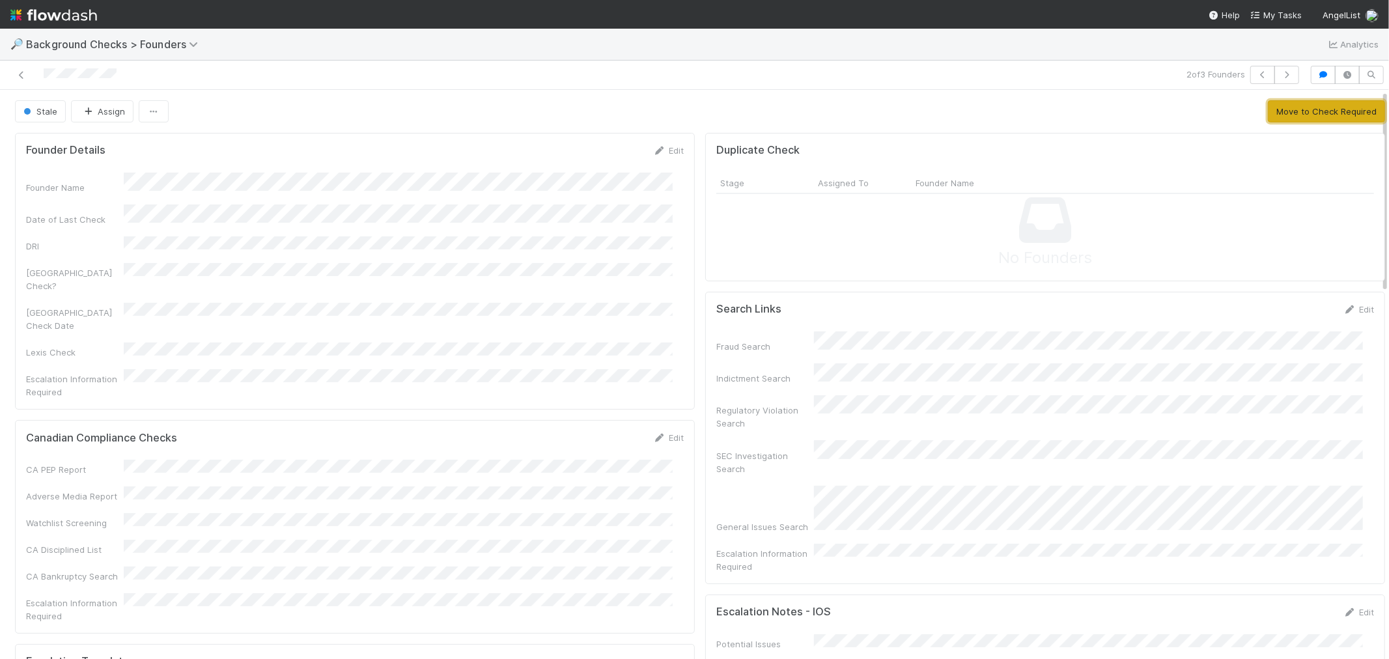
drag, startPoint x: 894, startPoint y: 355, endPoint x: 1258, endPoint y: 107, distance: 440.7
click at [1268, 107] on button "Move to Check Required" at bounding box center [1326, 111] width 117 height 22
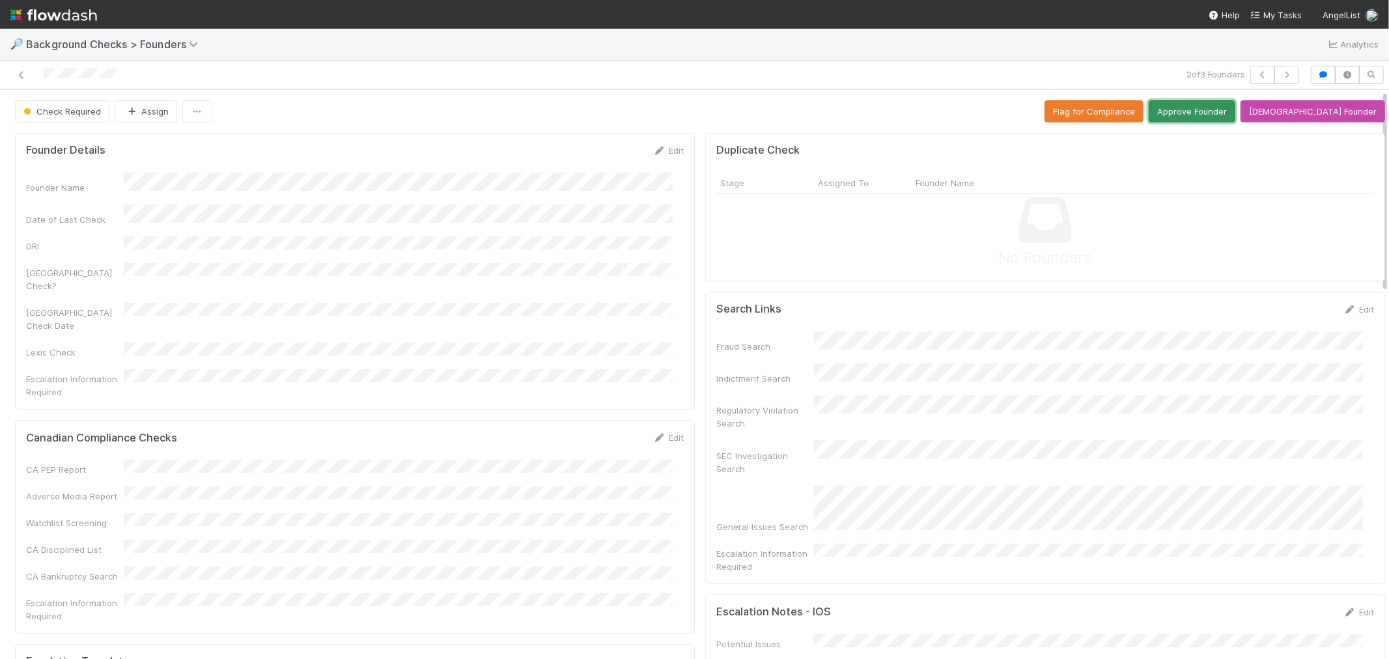
click at [1218, 116] on button "Approve Founder" at bounding box center [1192, 111] width 87 height 22
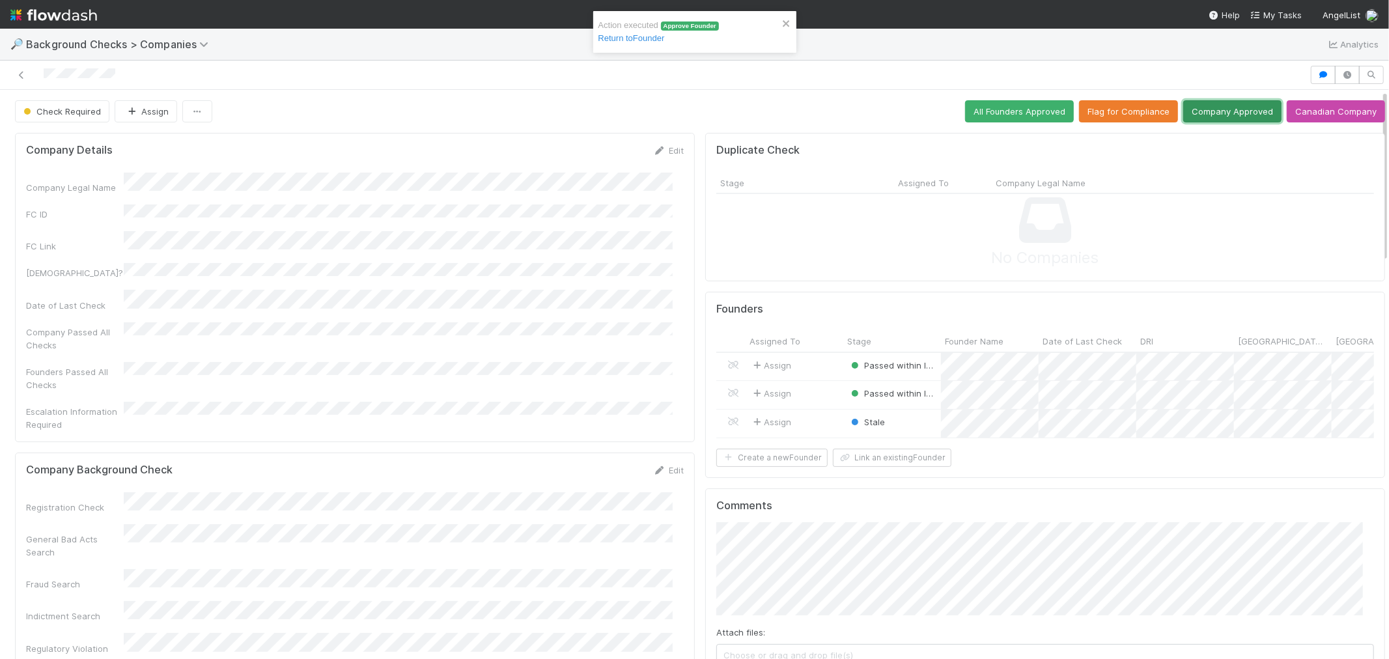
click at [1227, 117] on button "Company Approved" at bounding box center [1233, 111] width 98 height 22
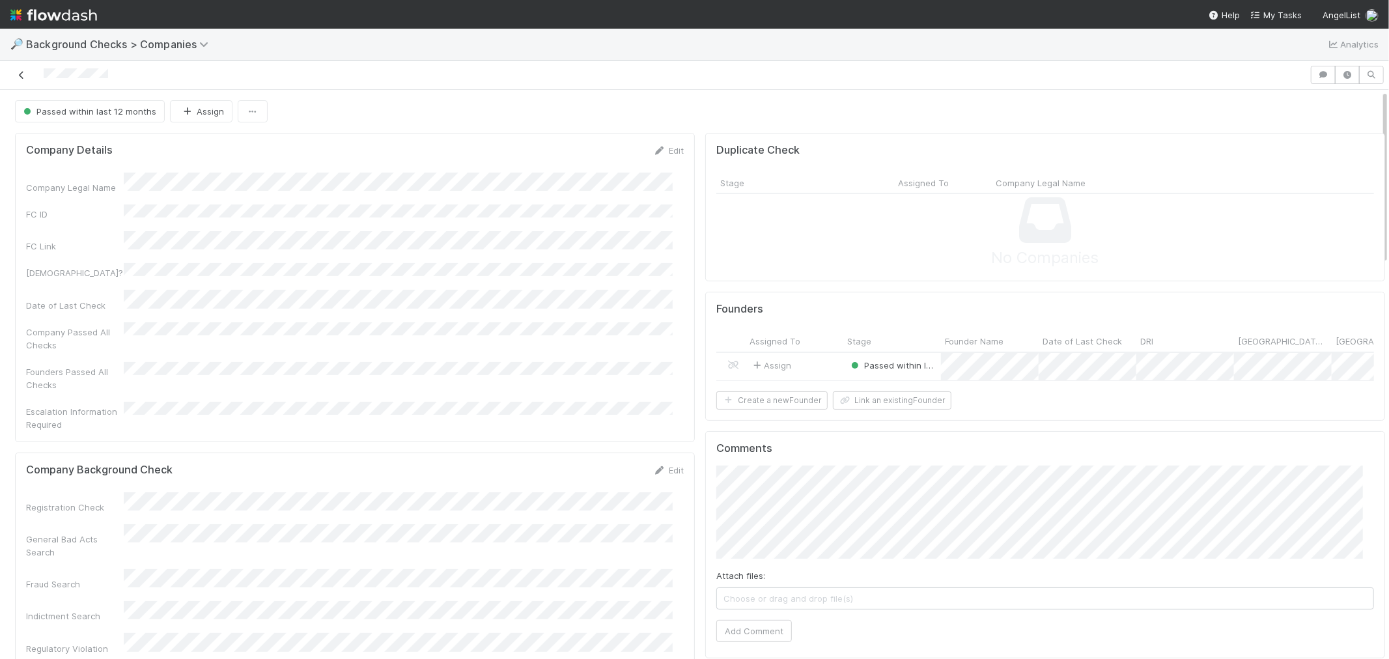
drag, startPoint x: 109, startPoint y: 75, endPoint x: 16, endPoint y: 74, distance: 93.1
click at [16, 74] on div at bounding box center [655, 75] width 1300 height 18
click at [539, 408] on div at bounding box center [694, 329] width 1389 height 659
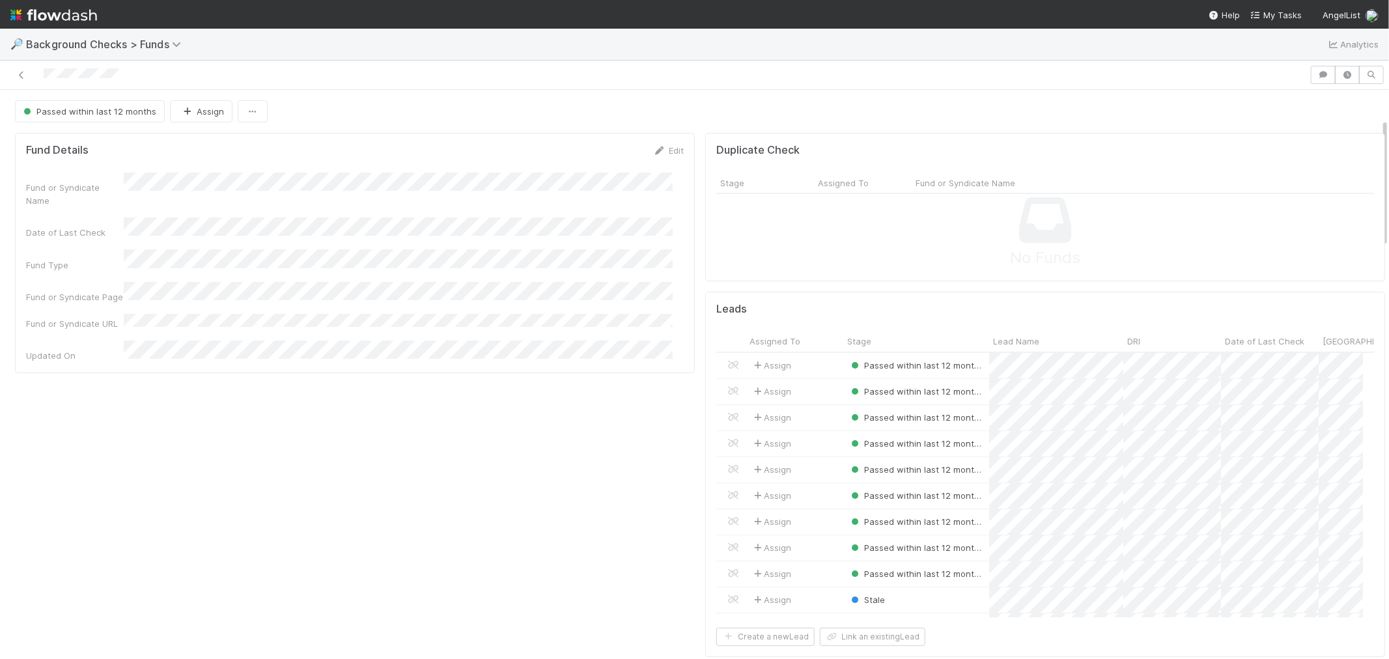
scroll to position [434, 0]
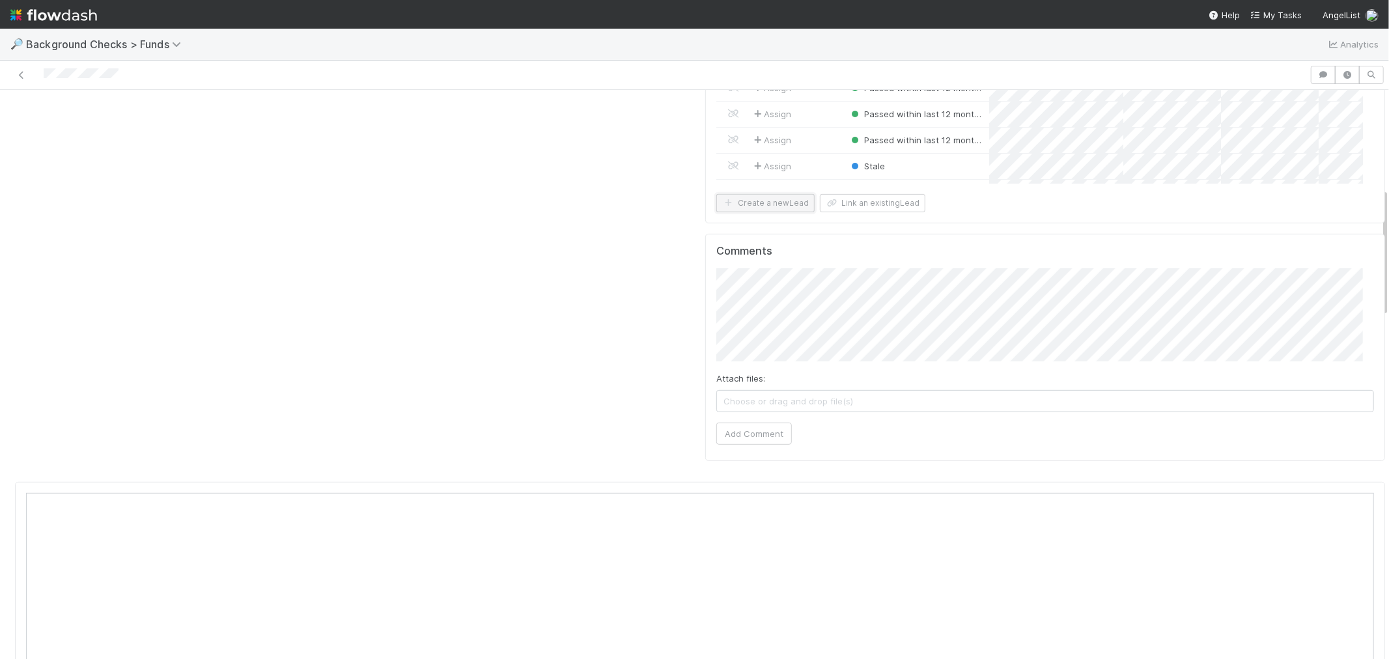
click at [774, 206] on button "Create a new Lead" at bounding box center [766, 203] width 98 height 18
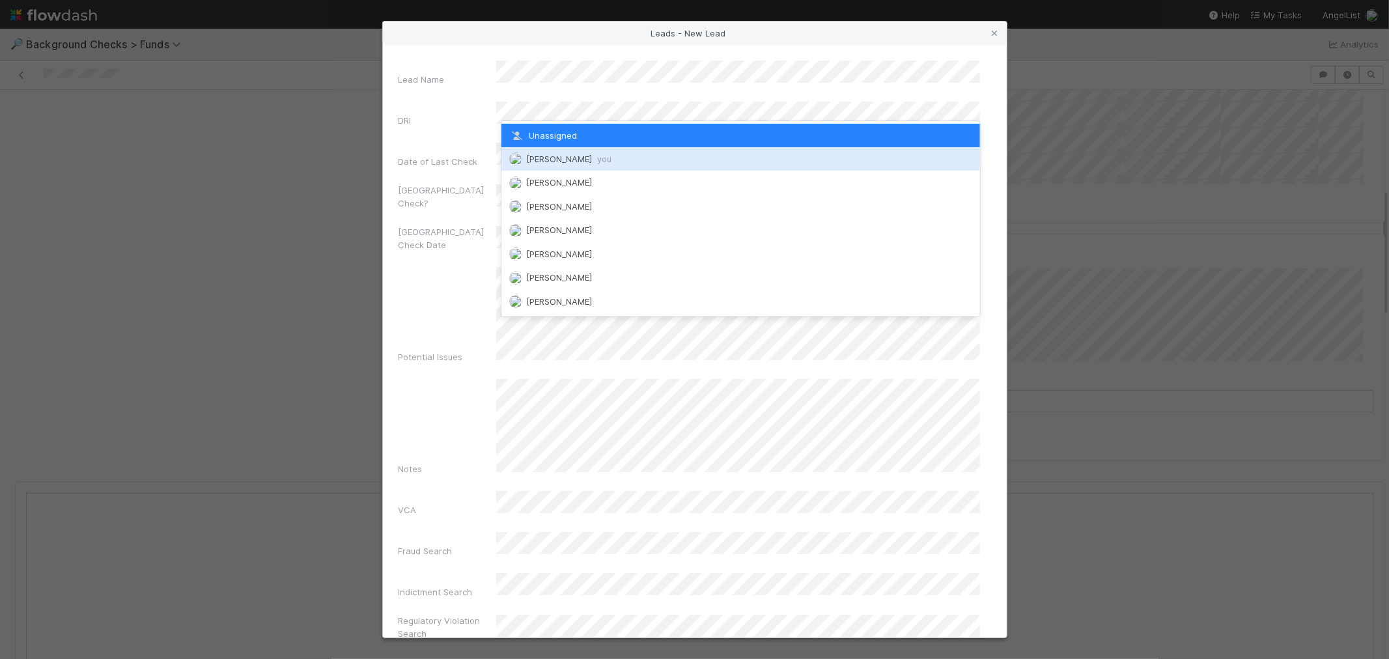
click at [538, 160] on span "[PERSON_NAME] you" at bounding box center [568, 159] width 85 height 10
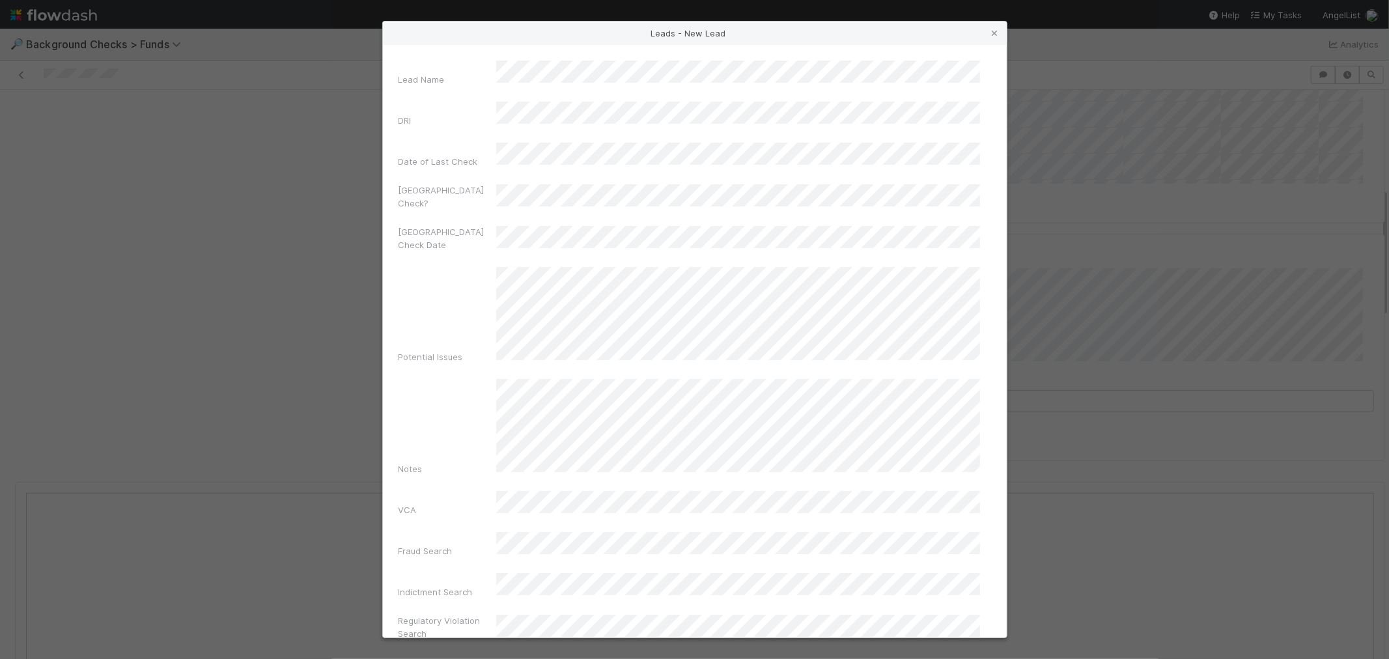
scroll to position [474, 0]
drag, startPoint x: 679, startPoint y: 604, endPoint x: 542, endPoint y: 604, distance: 136.8
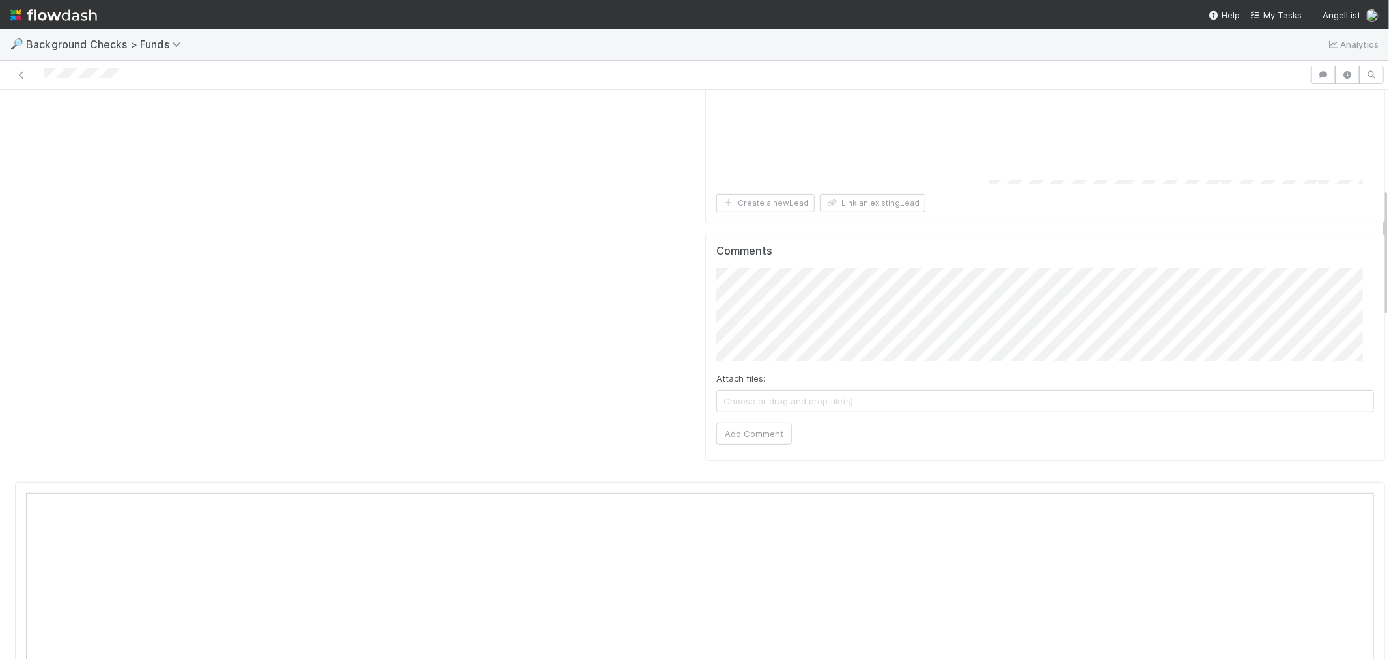
scroll to position [289, 0]
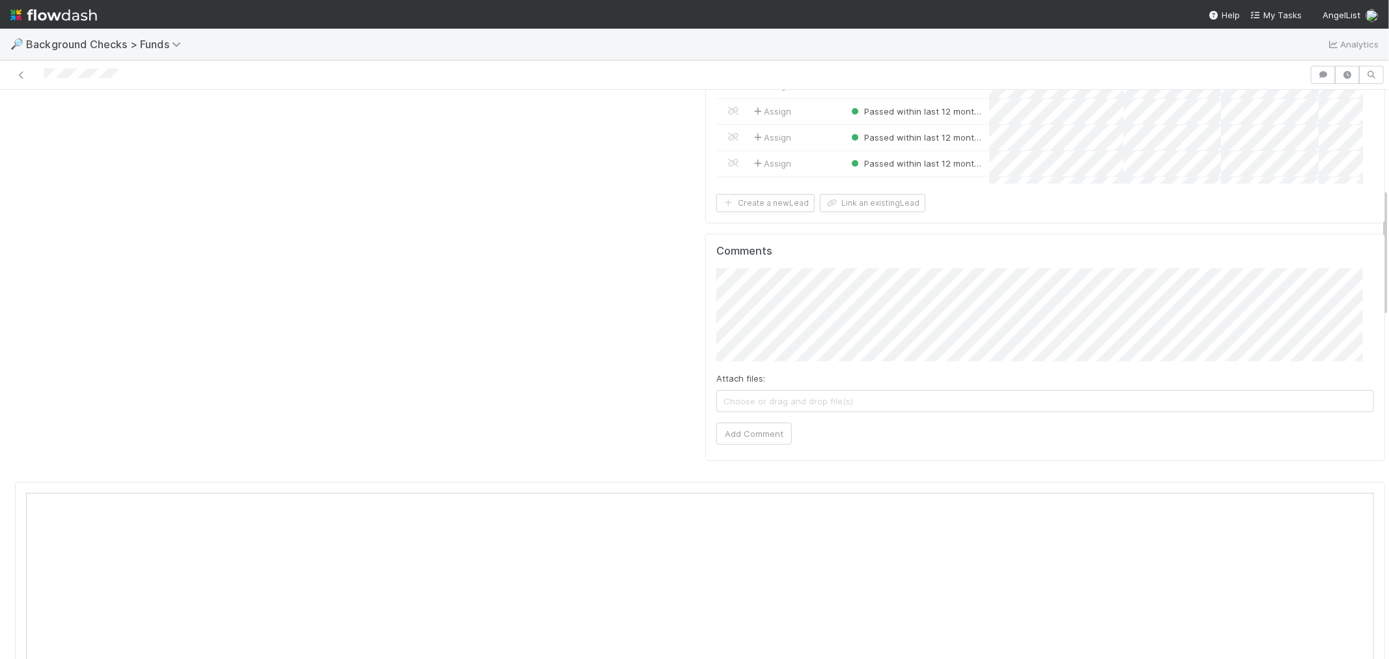
click at [673, 288] on div "Fund Details Edit Fund or Syndicate Name Date of Last Check Fund Type Fund or S…" at bounding box center [355, 85] width 690 height 783
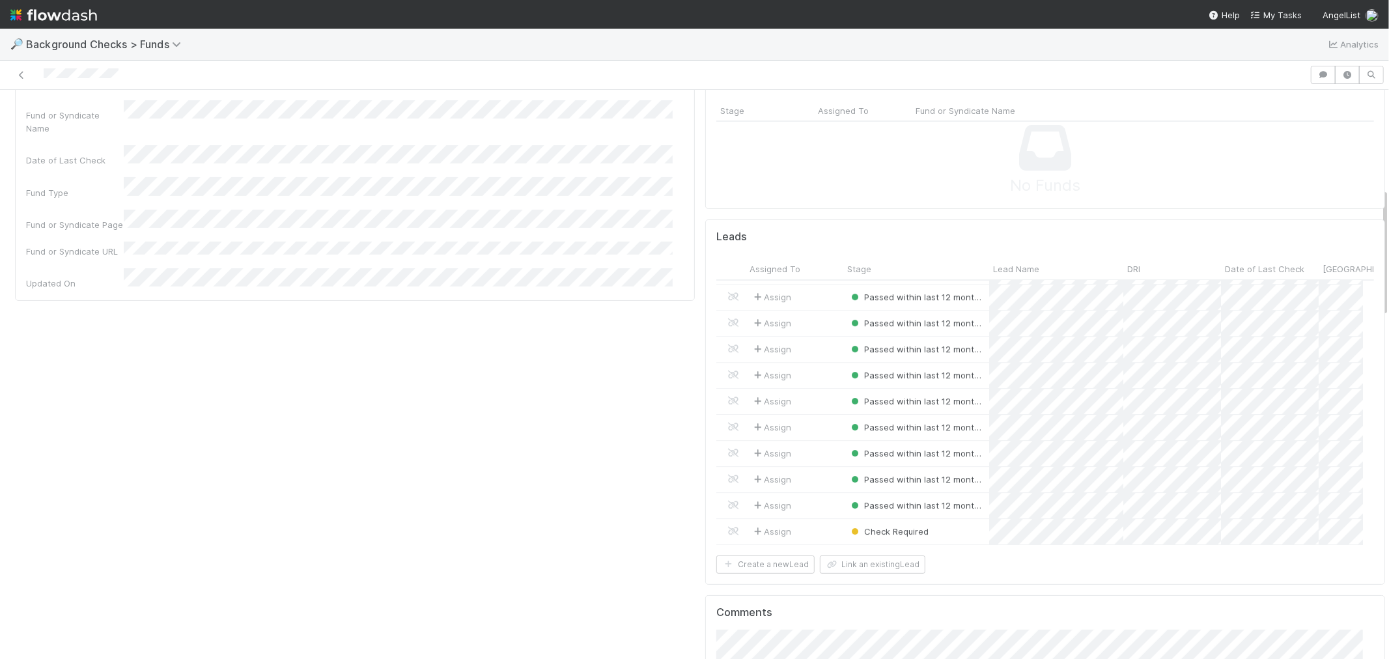
scroll to position [3551, 0]
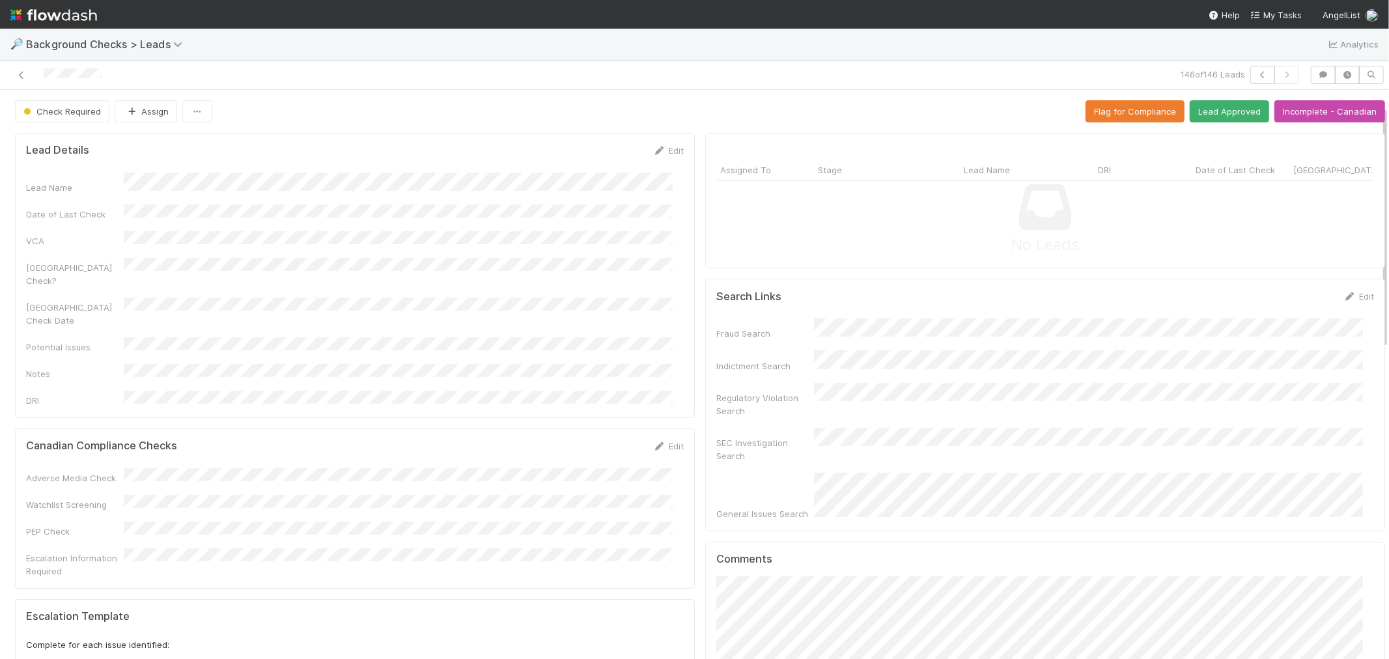
scroll to position [434, 0]
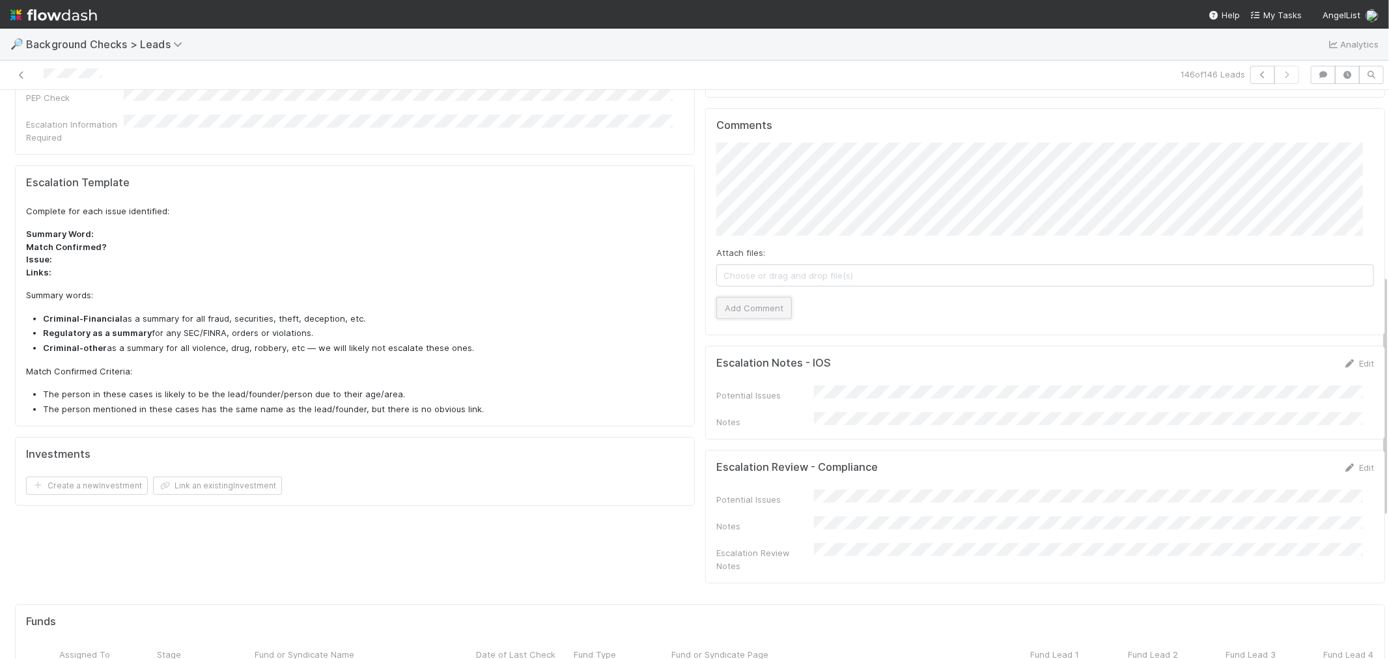
click at [754, 297] on button "Add Comment" at bounding box center [755, 308] width 76 height 22
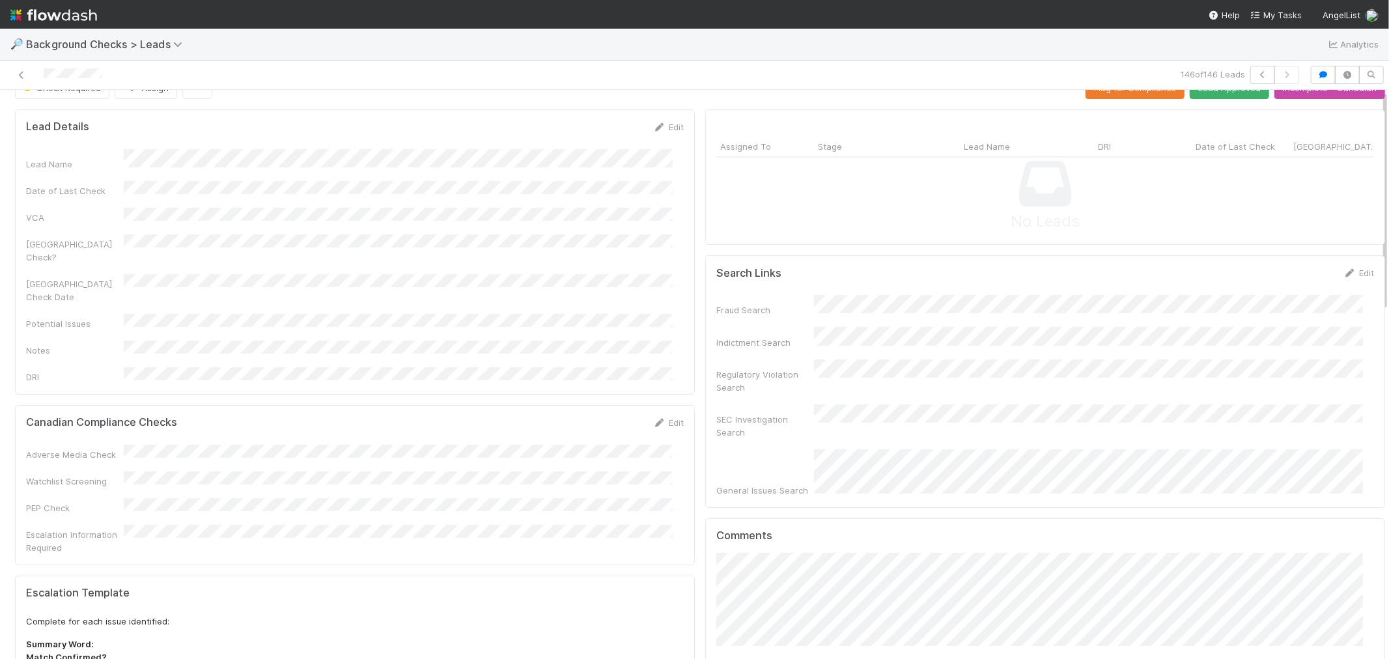
scroll to position [0, 0]
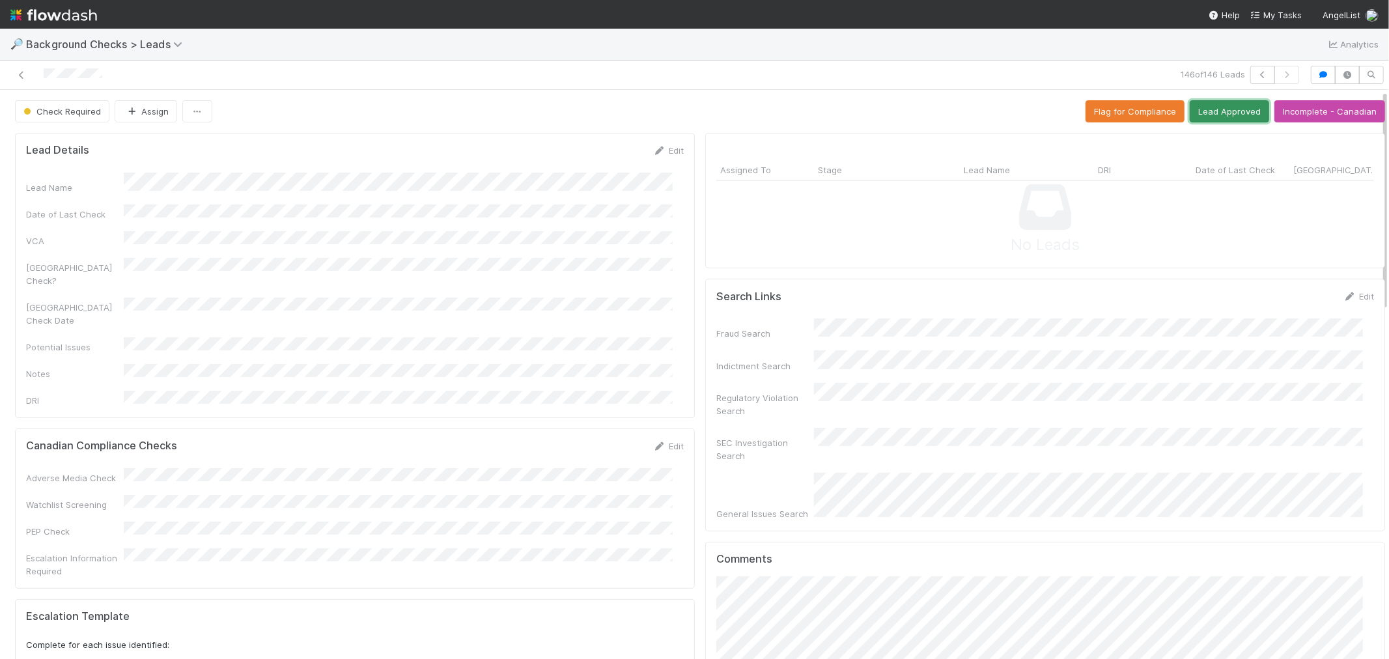
click at [1220, 109] on button "Lead Approved" at bounding box center [1229, 111] width 79 height 22
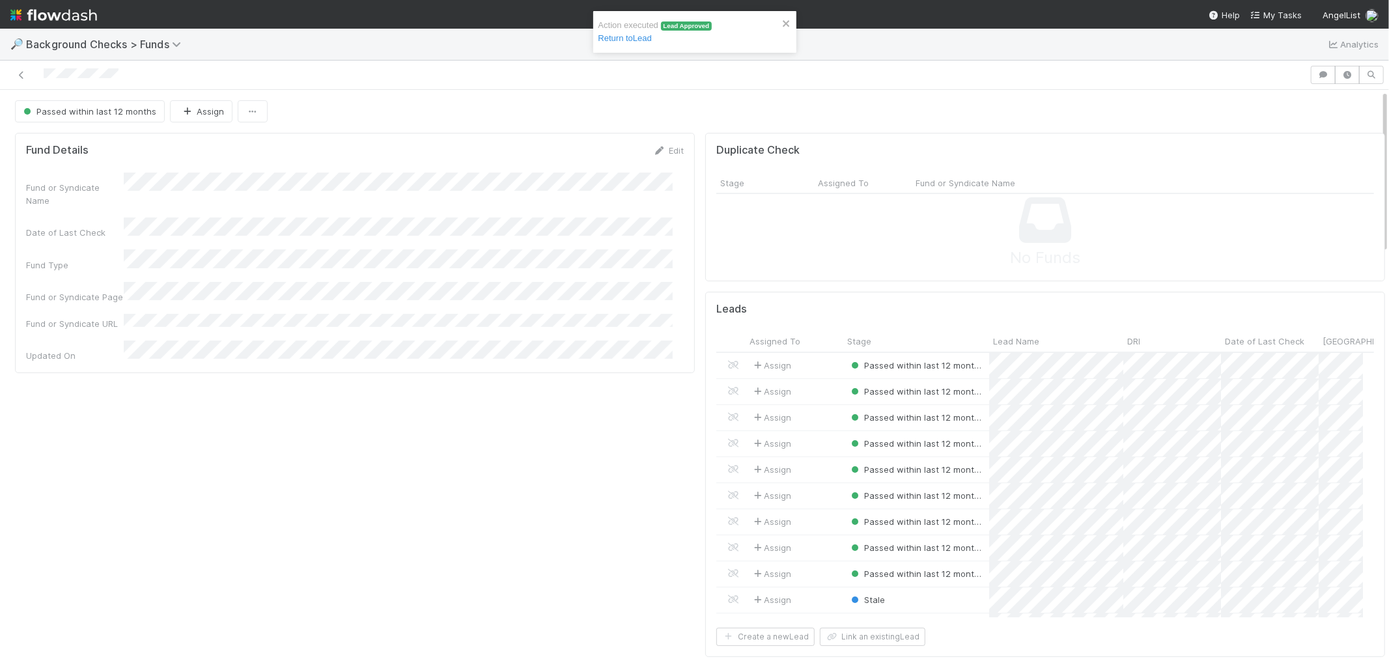
scroll to position [254, 636]
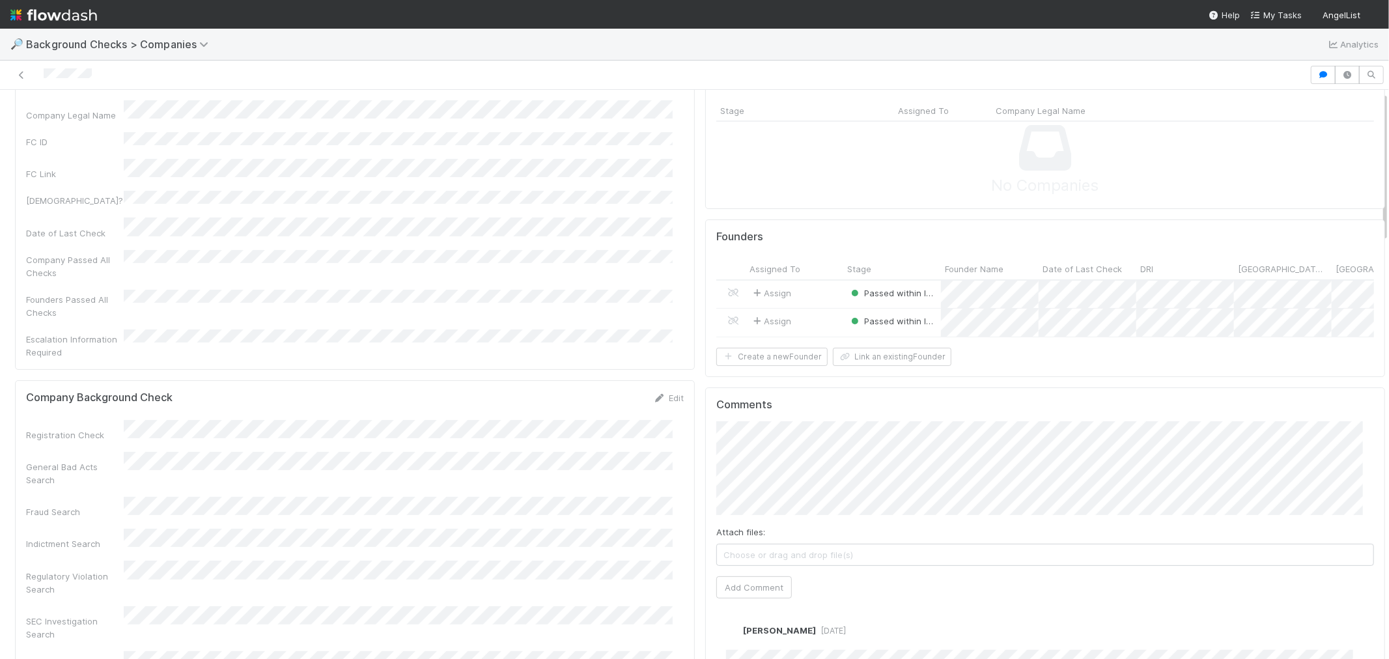
scroll to position [289, 0]
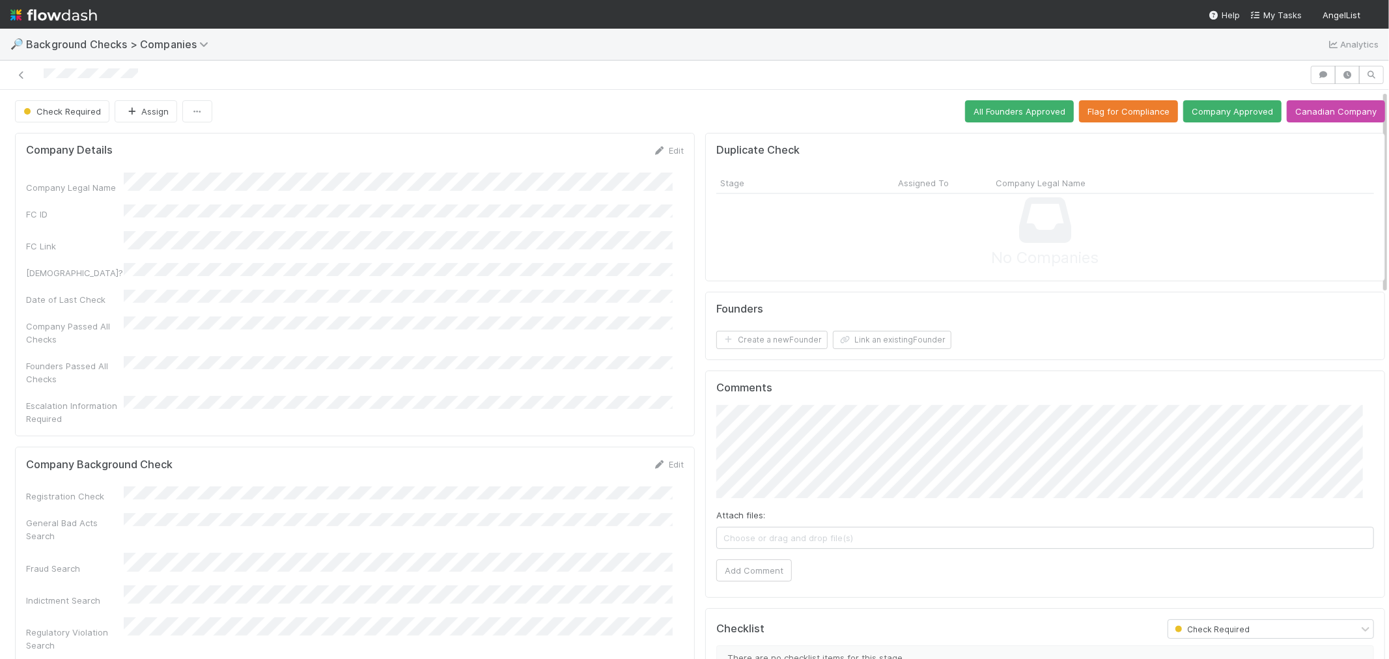
drag, startPoint x: 657, startPoint y: 440, endPoint x: 403, endPoint y: 438, distance: 254.0
click at [657, 459] on link "Edit" at bounding box center [668, 464] width 31 height 10
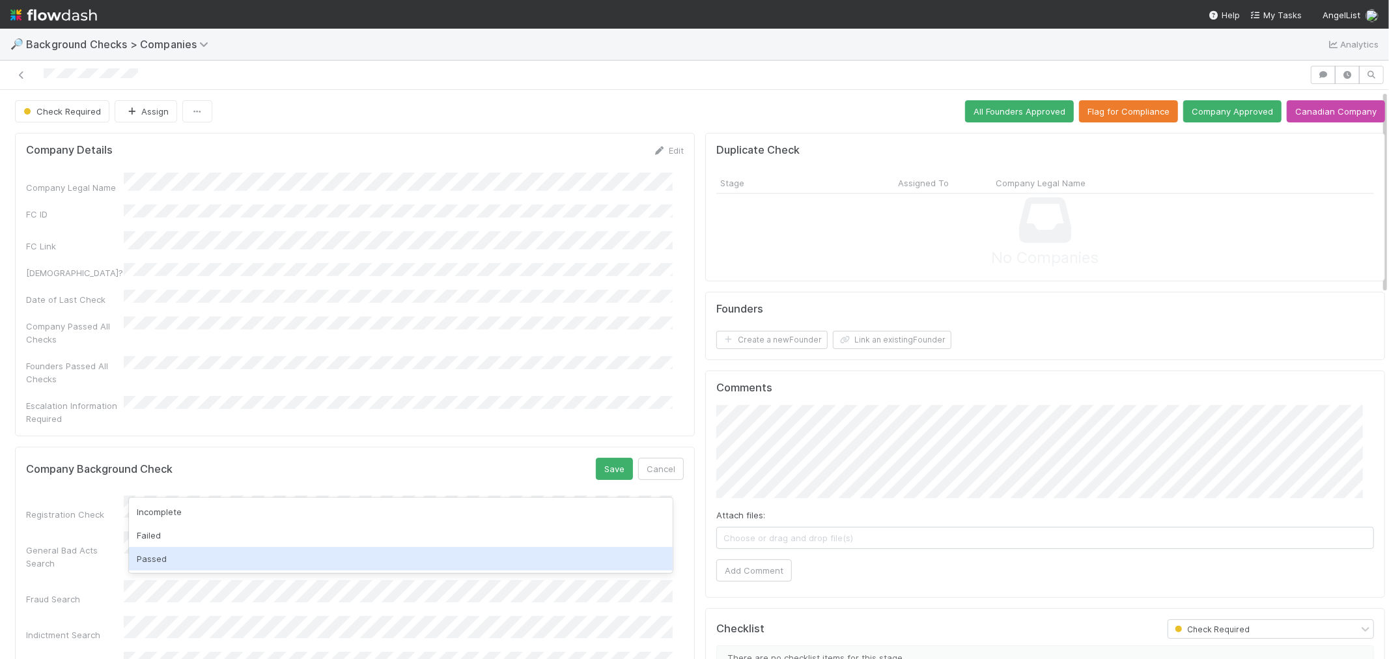
click at [178, 570] on div "Passed" at bounding box center [401, 558] width 544 height 23
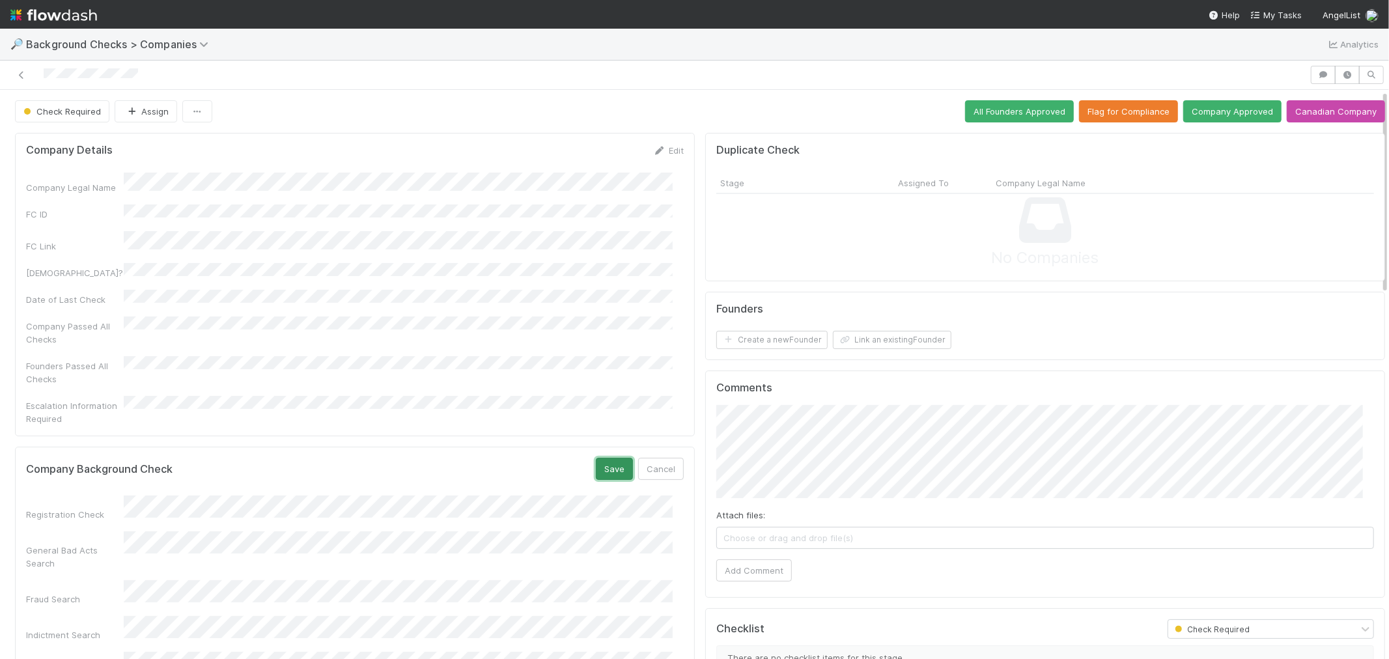
click at [602, 458] on button "Save" at bounding box center [614, 469] width 37 height 22
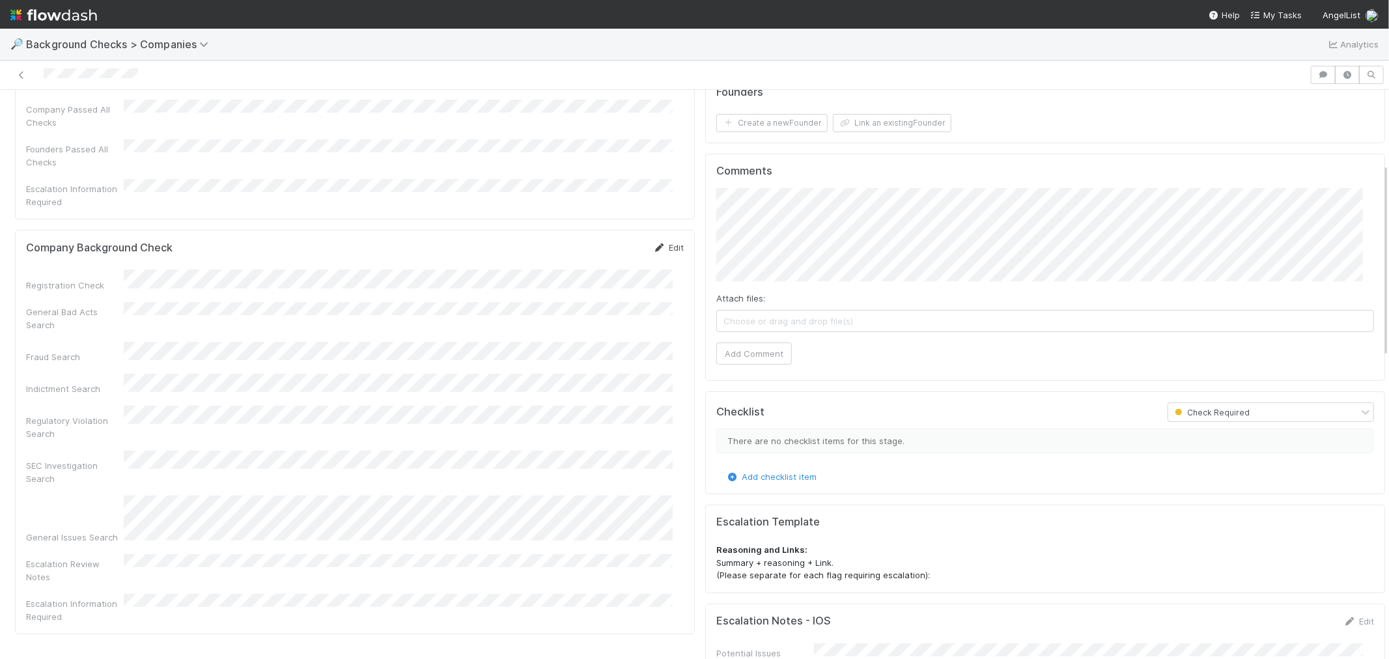
click at [654, 244] on icon at bounding box center [659, 248] width 13 height 8
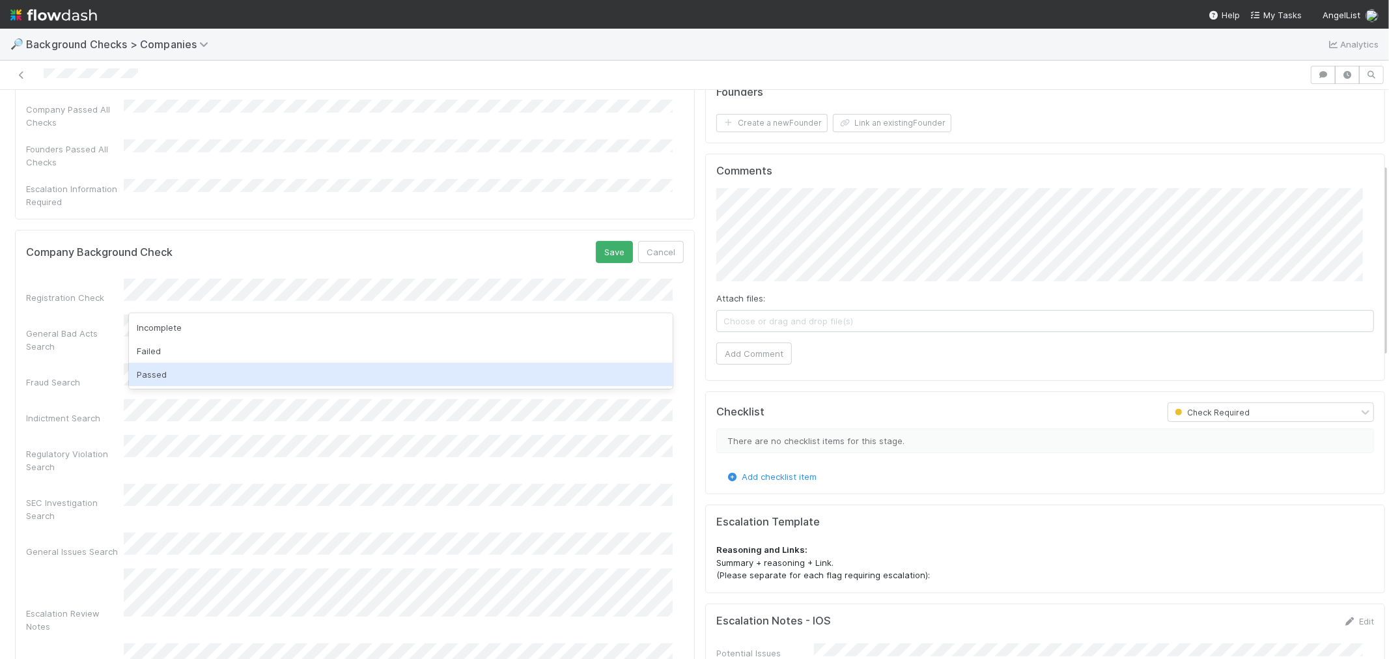
click at [154, 376] on div "Passed" at bounding box center [401, 374] width 544 height 23
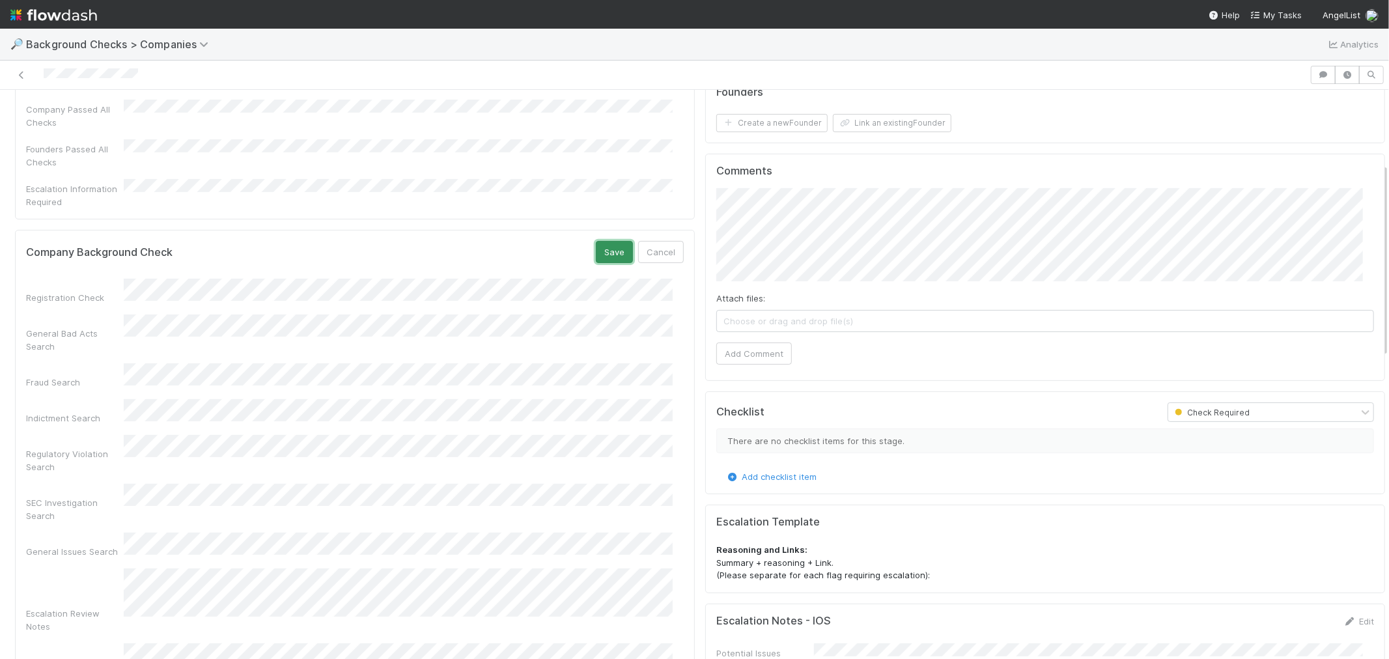
click at [604, 241] on button "Save" at bounding box center [614, 252] width 37 height 22
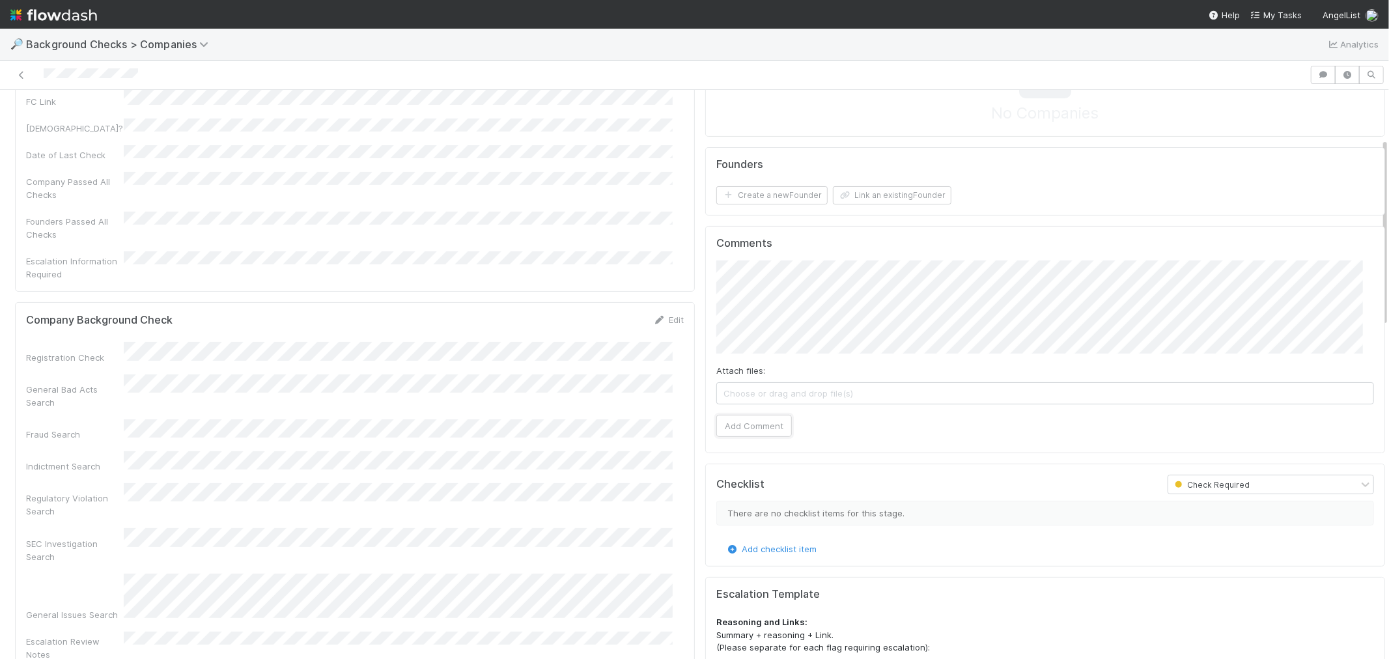
drag, startPoint x: 764, startPoint y: 429, endPoint x: 761, endPoint y: 403, distance: 26.3
click at [763, 429] on button "Add Comment" at bounding box center [755, 426] width 76 height 22
click at [779, 194] on button "Create a new Founder" at bounding box center [772, 195] width 111 height 18
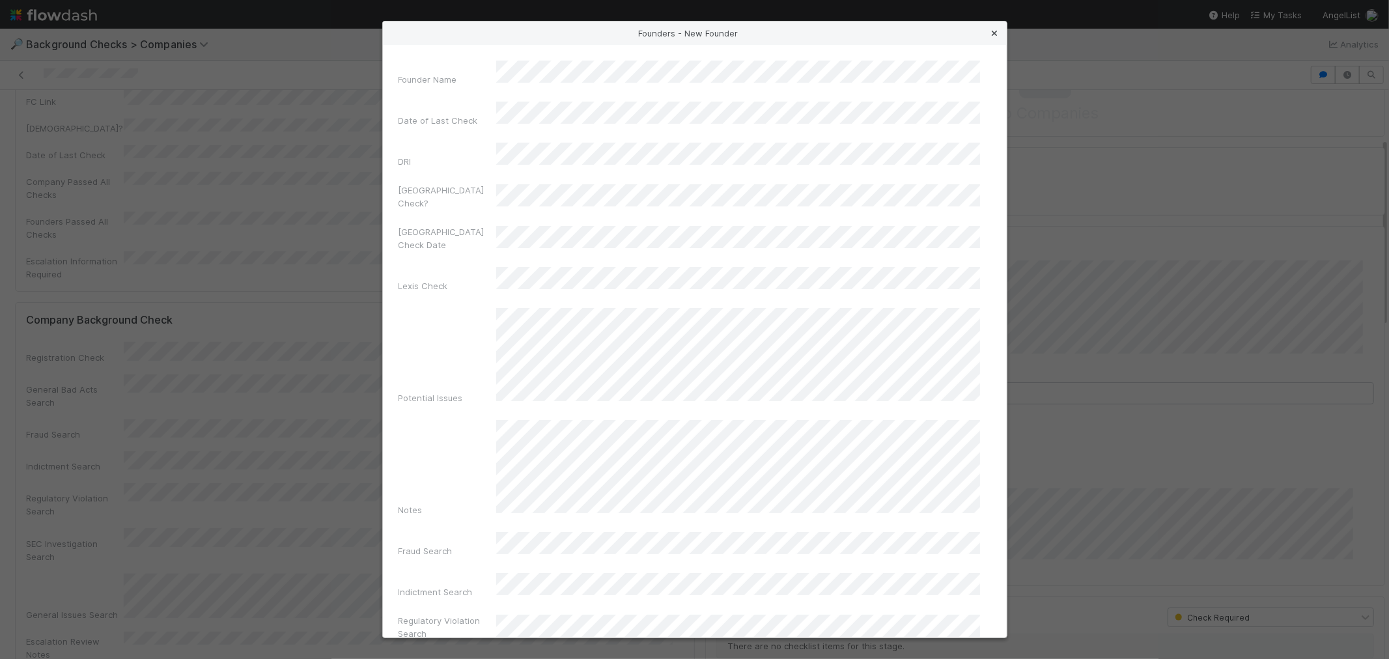
click at [990, 31] on icon at bounding box center [995, 33] width 13 height 8
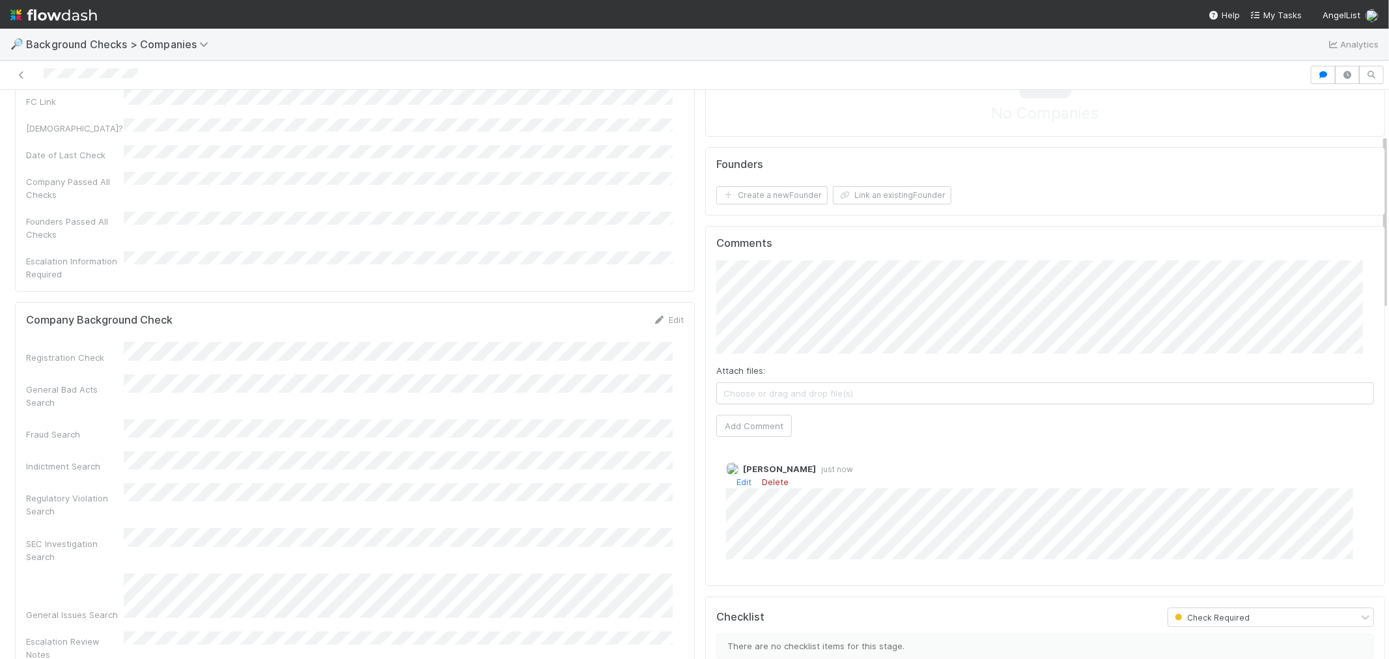
click at [763, 484] on link "Delete" at bounding box center [775, 482] width 27 height 10
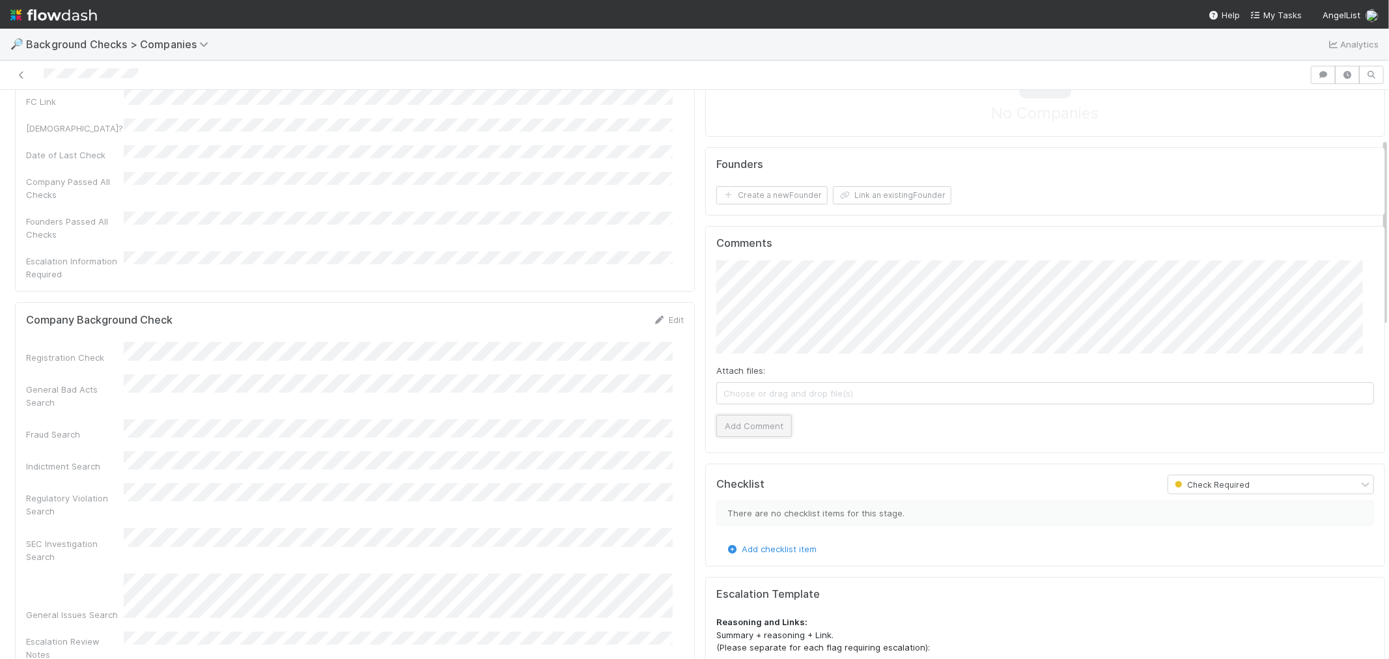
click at [737, 421] on button "Add Comment" at bounding box center [755, 426] width 76 height 22
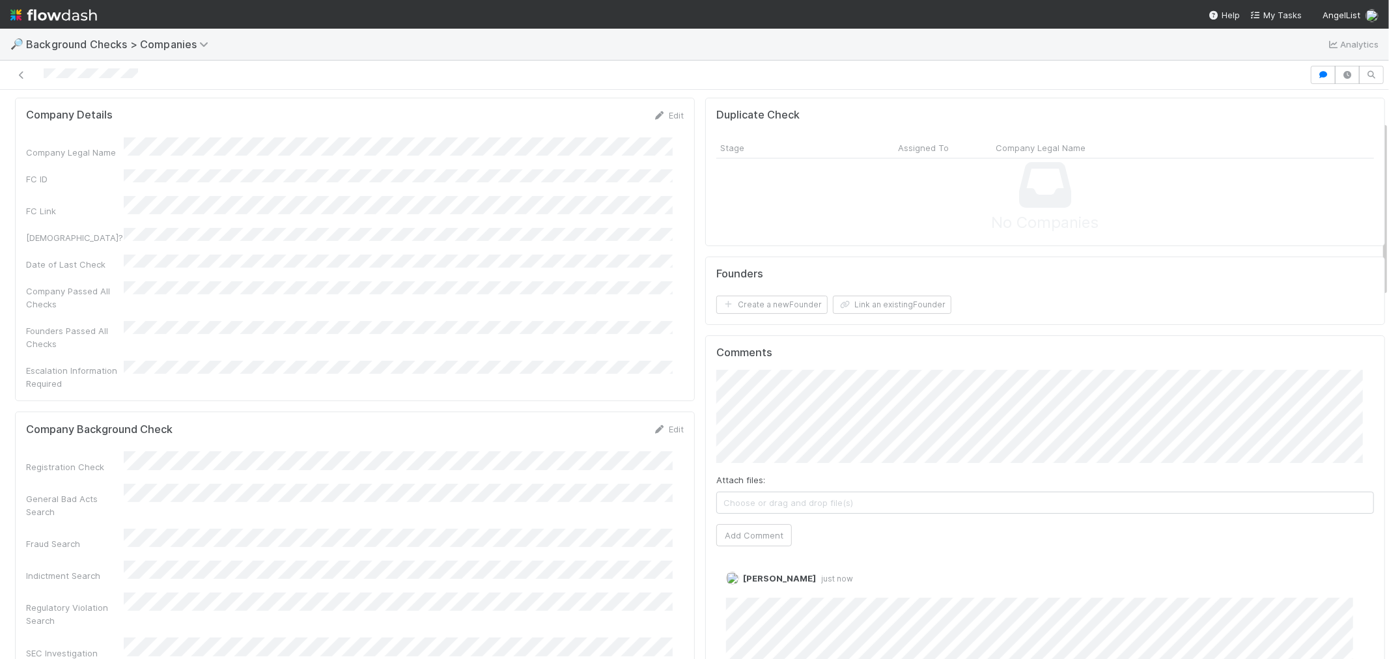
scroll to position [0, 0]
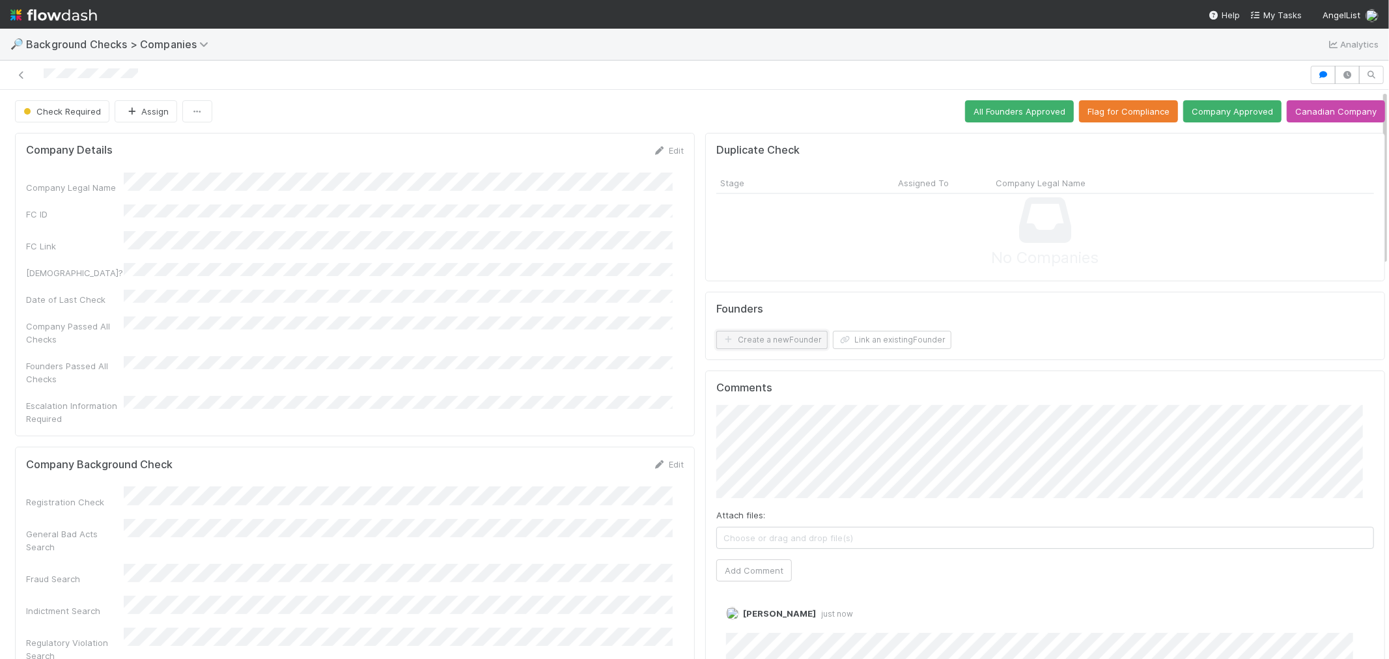
click at [763, 337] on button "Create a new Founder" at bounding box center [772, 340] width 111 height 18
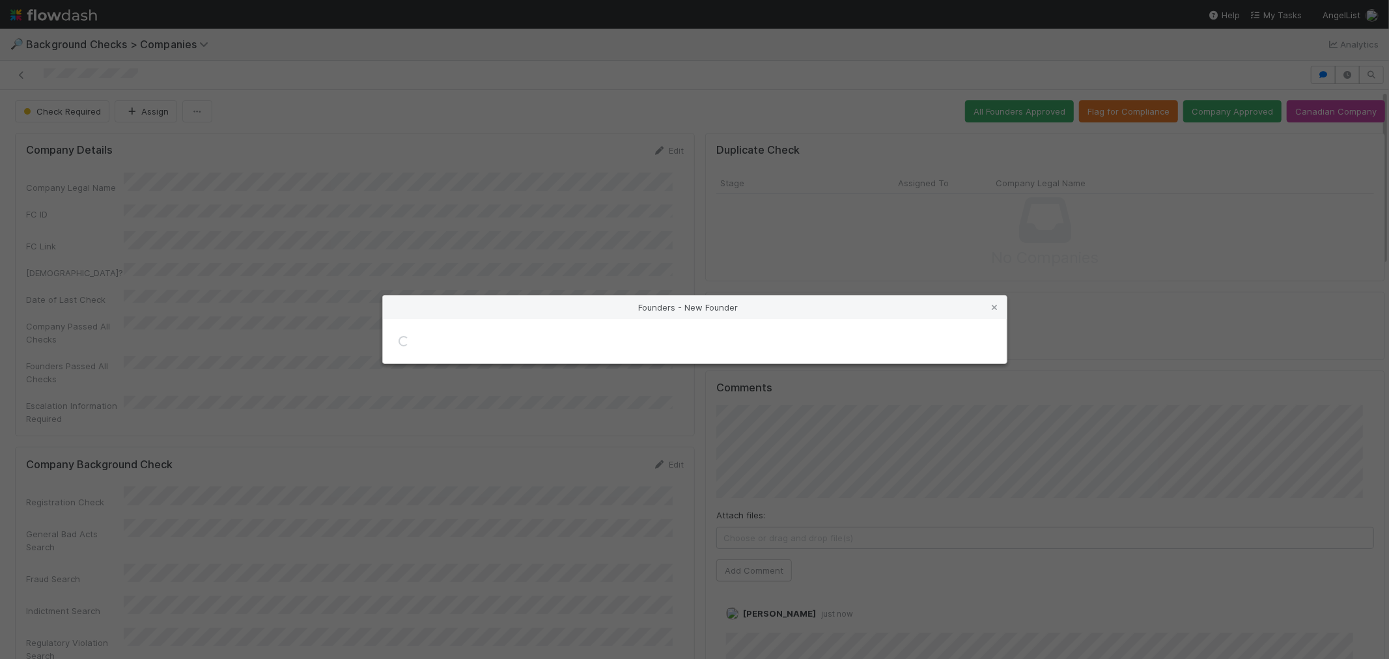
drag, startPoint x: 915, startPoint y: -2, endPoint x: 974, endPoint y: -66, distance: 87.1
click at [974, 0] on html "🔎 Background Checks > Companies Analytics Check Required Assign All Founders Ap…" at bounding box center [694, 329] width 1389 height 659
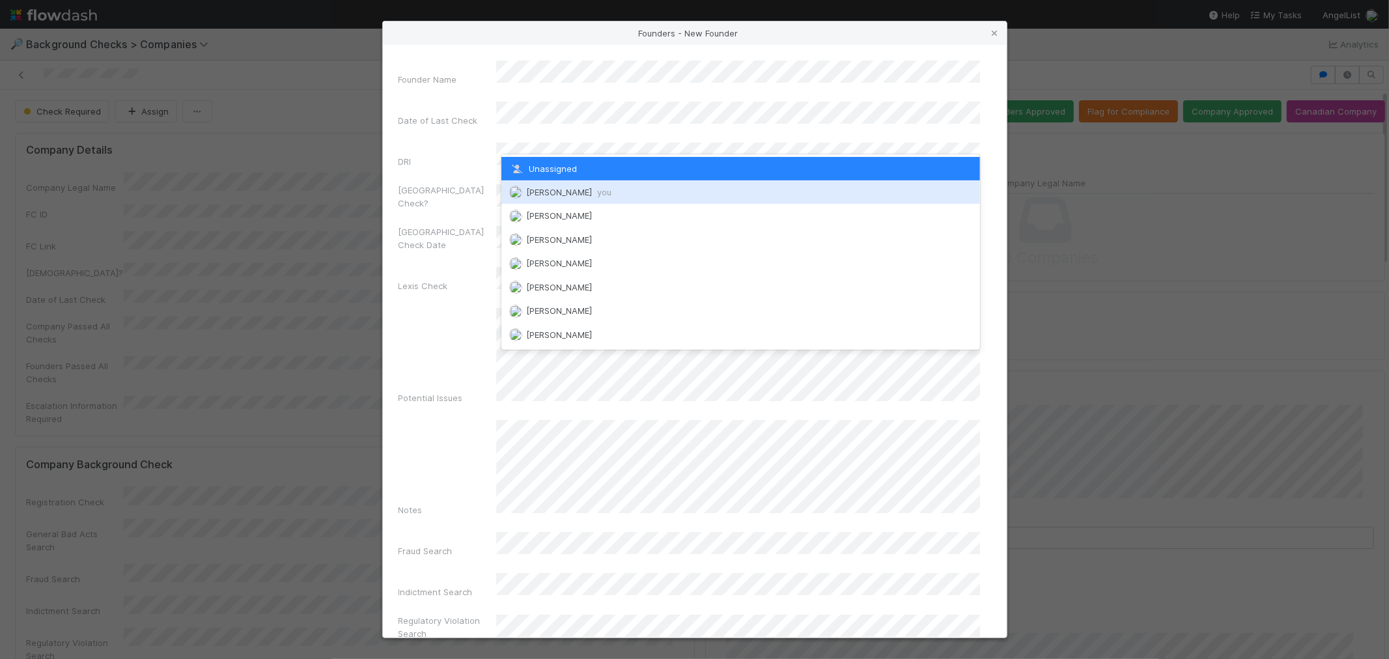
click at [561, 197] on div "Roselyn de Villa you" at bounding box center [741, 191] width 479 height 23
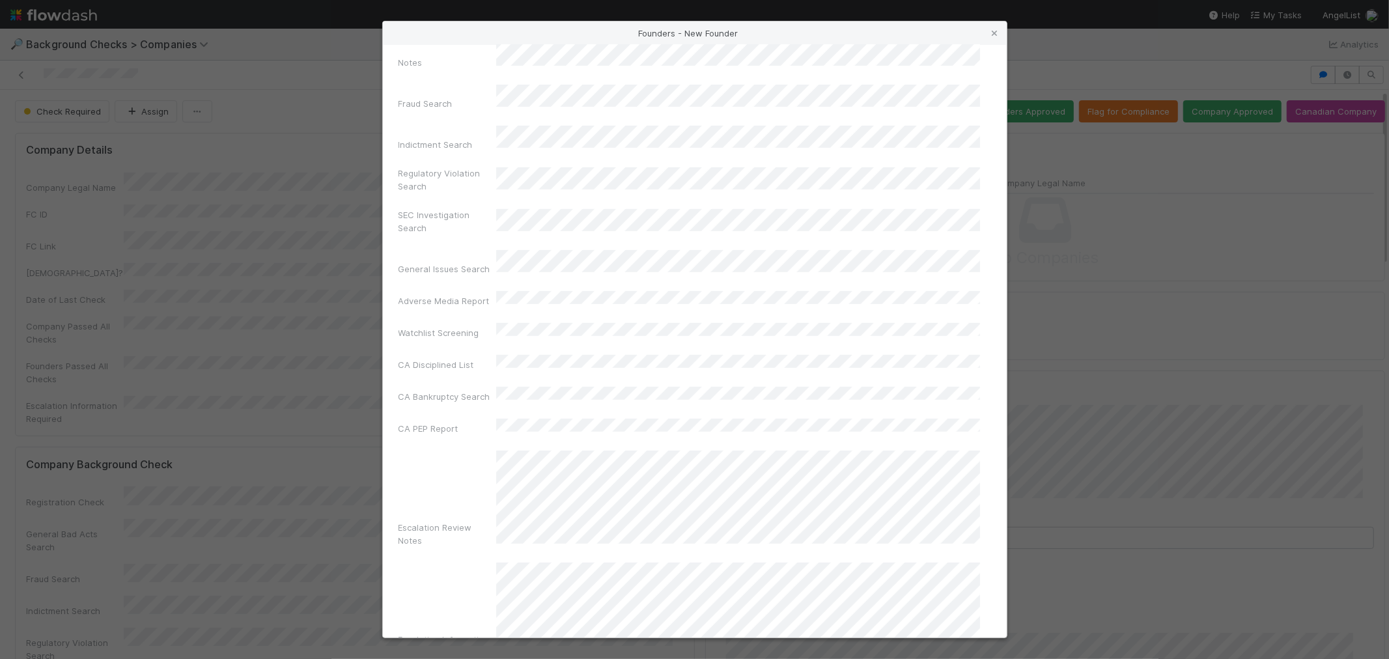
scroll to position [461, 0]
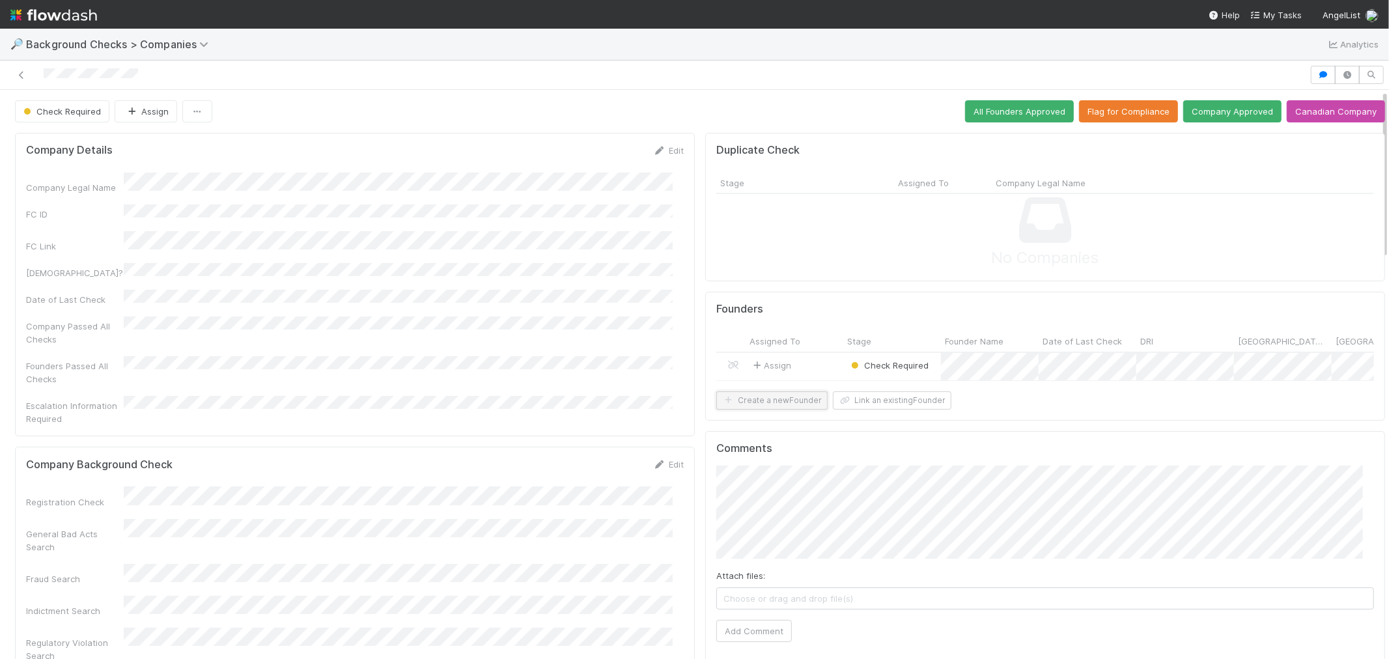
click at [778, 406] on button "Create a new Founder" at bounding box center [772, 400] width 111 height 18
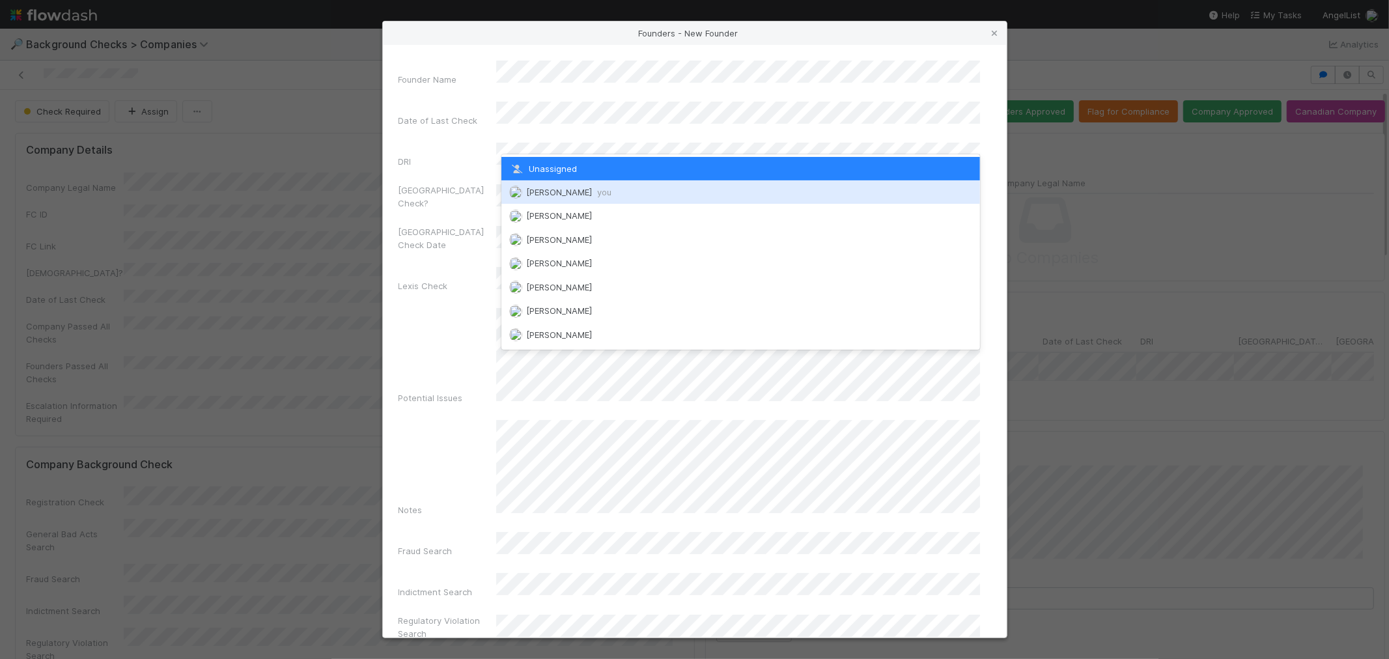
click at [563, 184] on div "Roselyn de Villa you" at bounding box center [741, 191] width 479 height 23
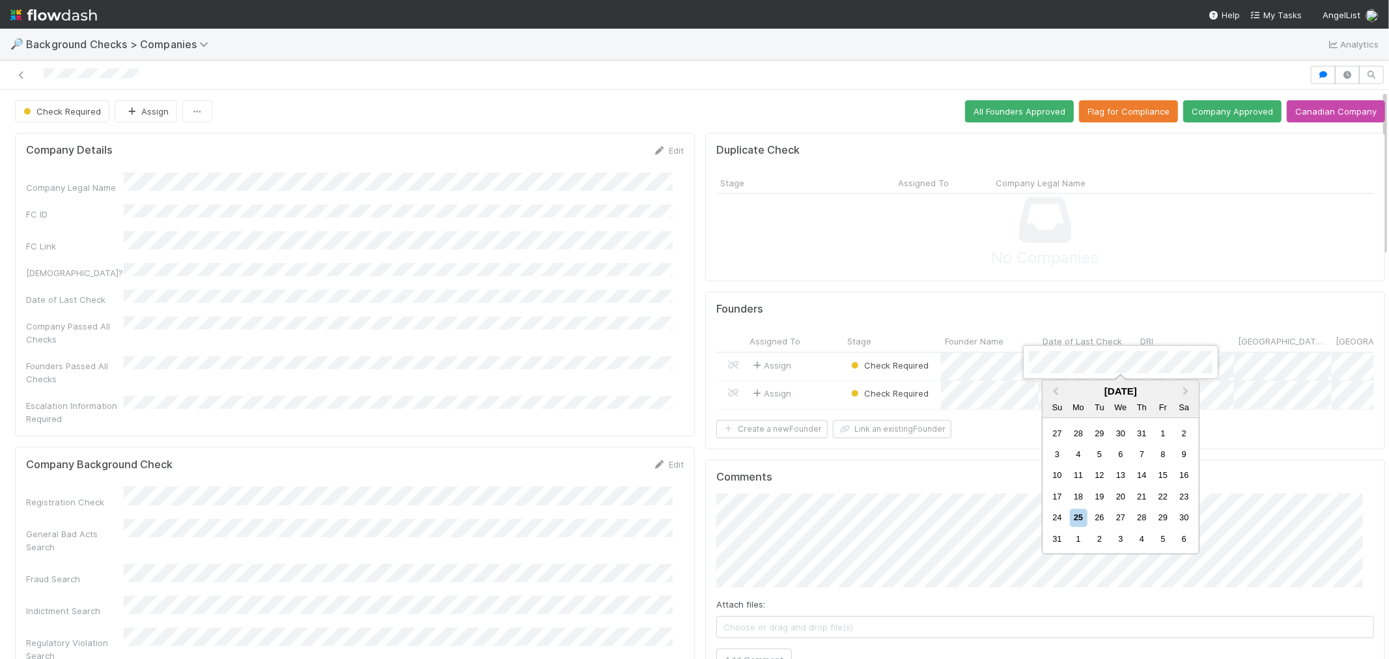
click at [819, 363] on div at bounding box center [694, 329] width 1389 height 659
click at [805, 366] on div "Assign" at bounding box center [795, 367] width 98 height 28
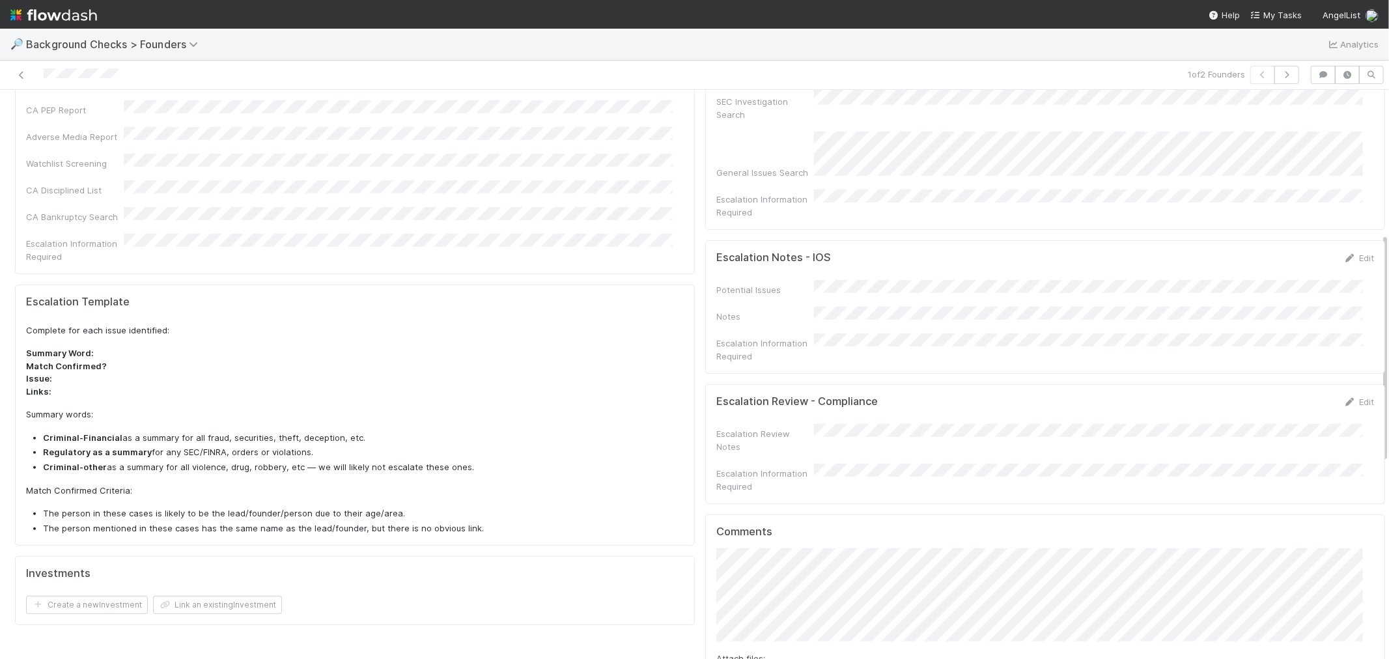
scroll to position [434, 0]
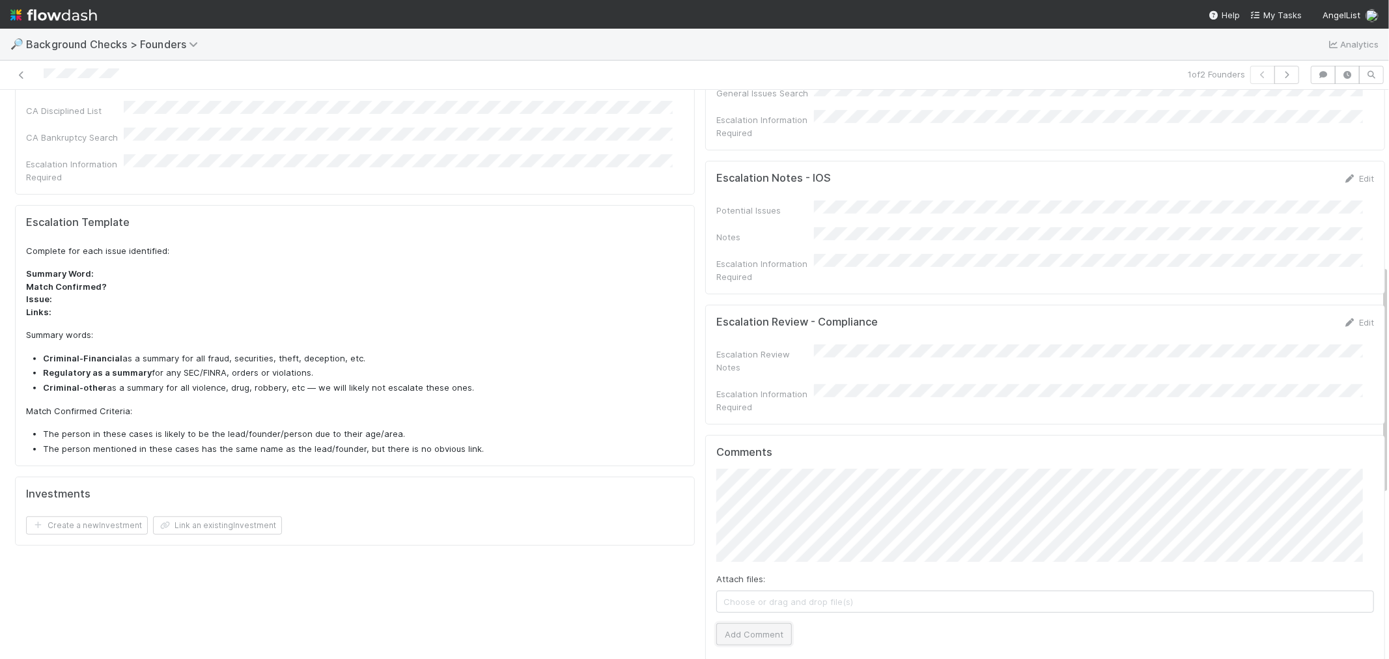
click at [754, 623] on button "Add Comment" at bounding box center [755, 634] width 76 height 22
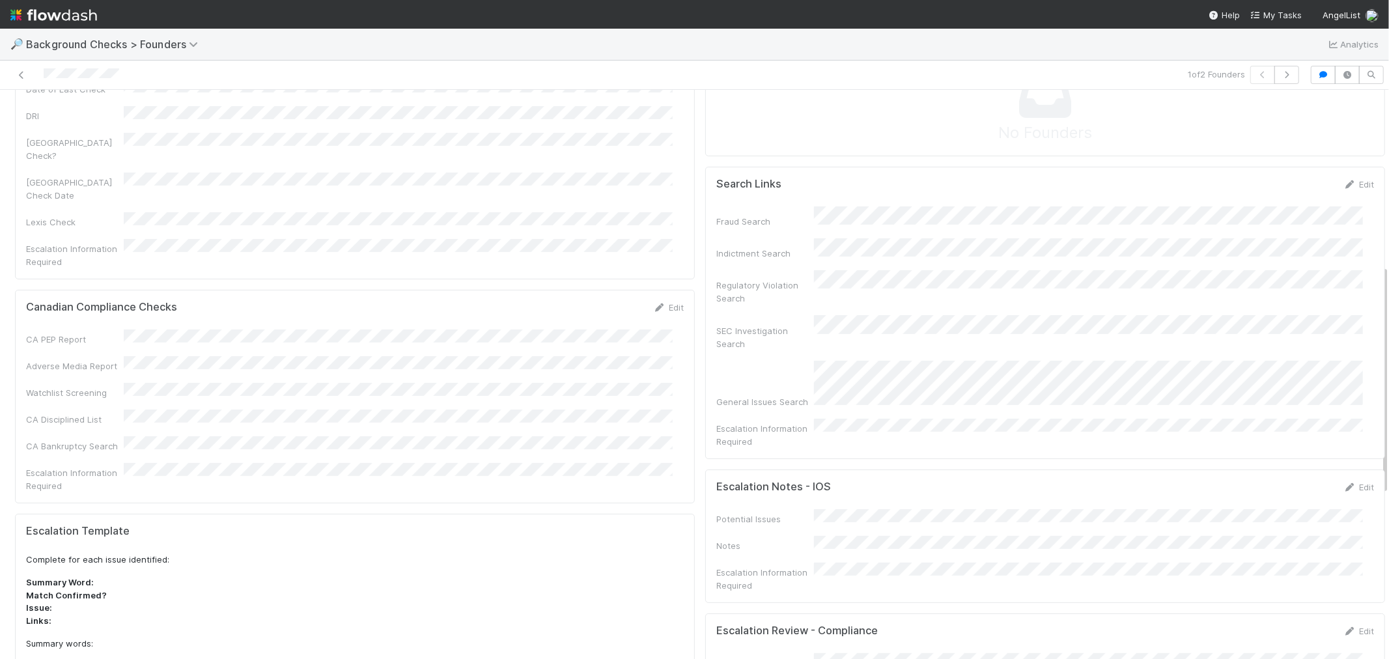
scroll to position [0, 0]
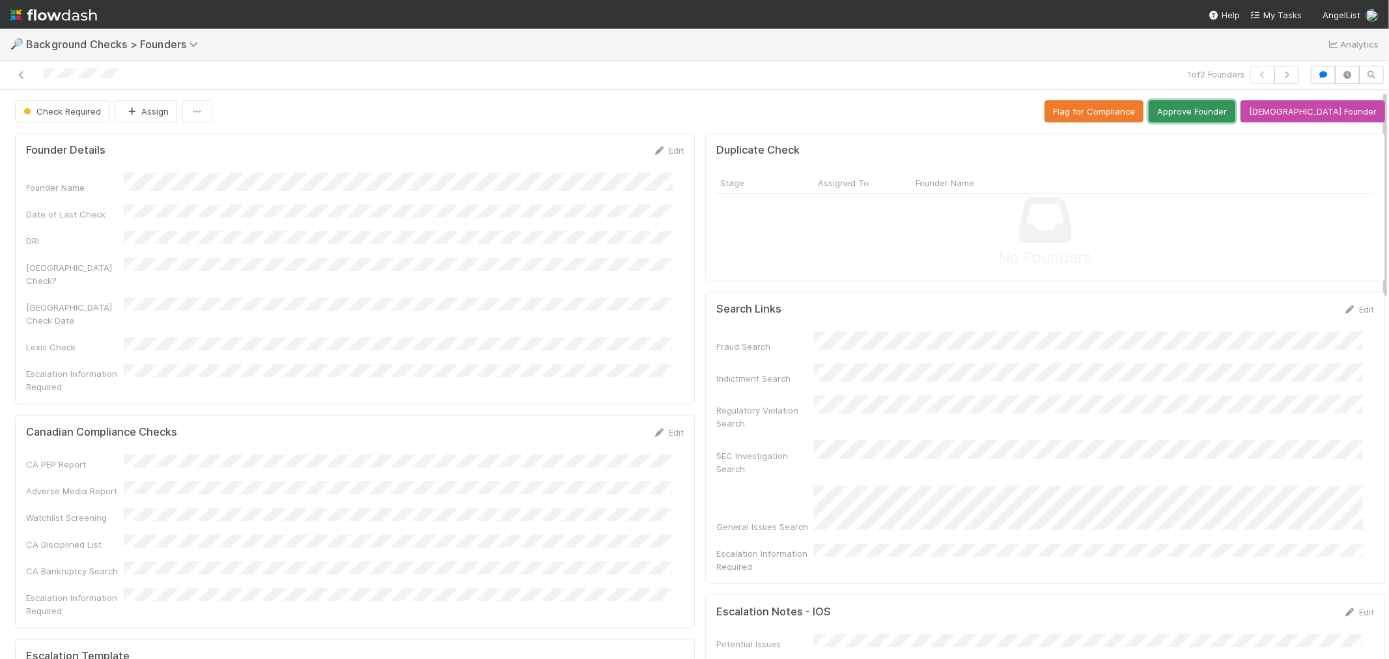
click at [1219, 101] on button "Approve Founder" at bounding box center [1192, 111] width 87 height 22
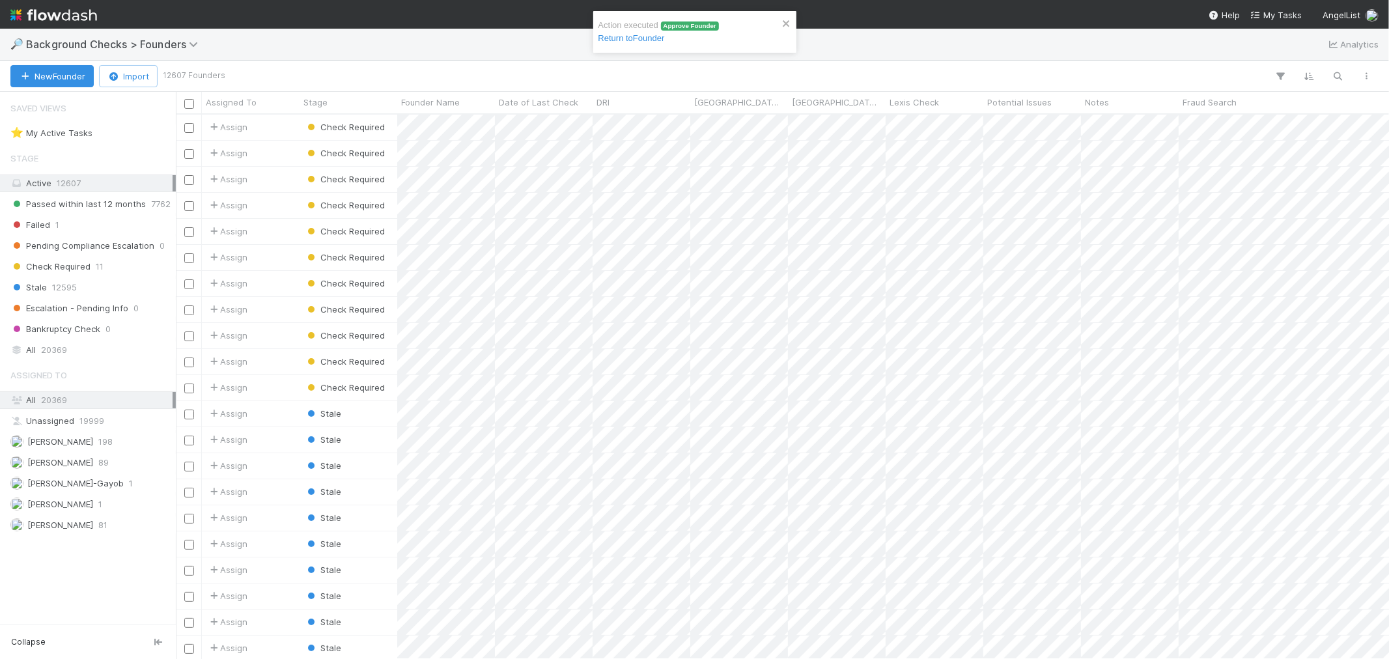
scroll to position [533, 1202]
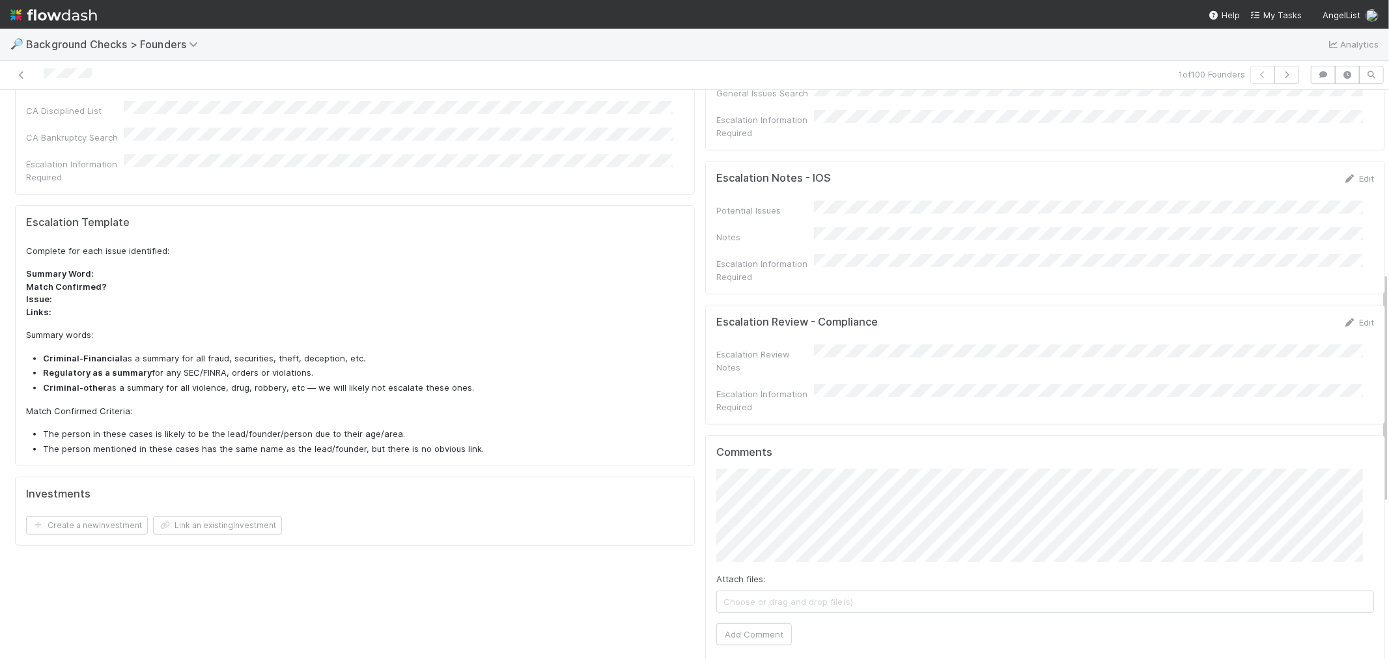
scroll to position [447, 0]
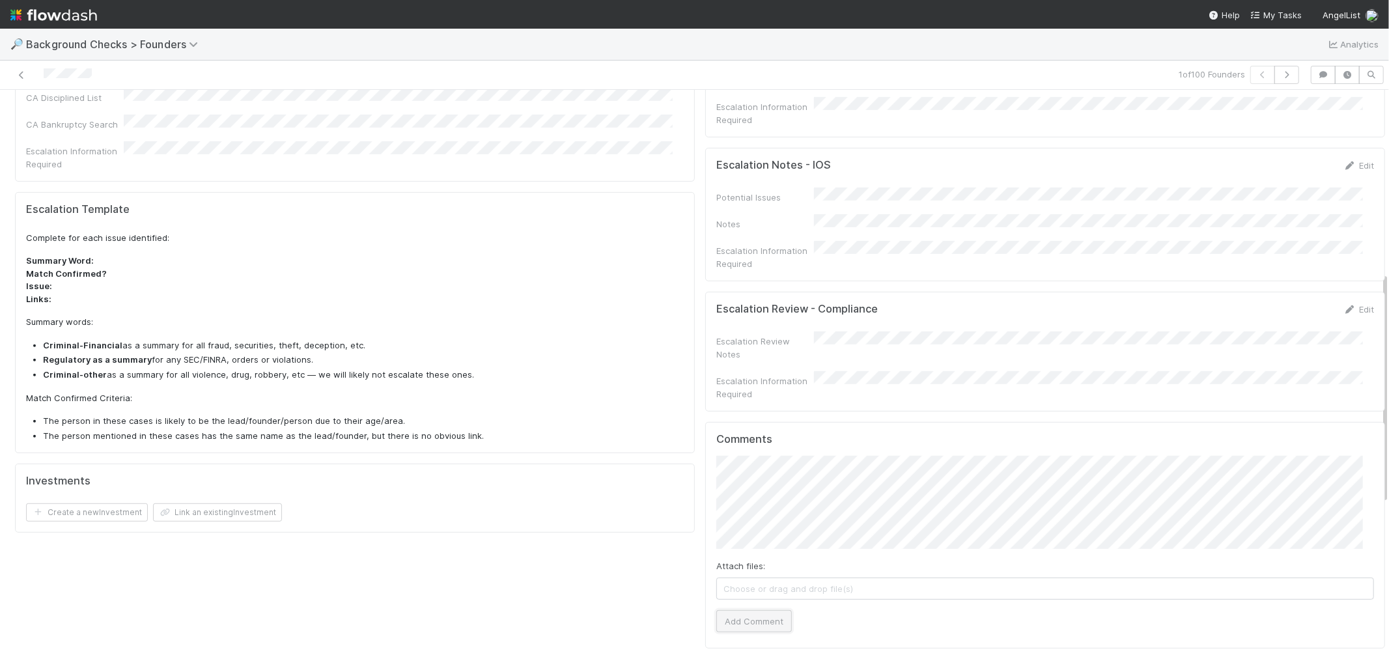
click at [752, 610] on button "Add Comment" at bounding box center [755, 621] width 76 height 22
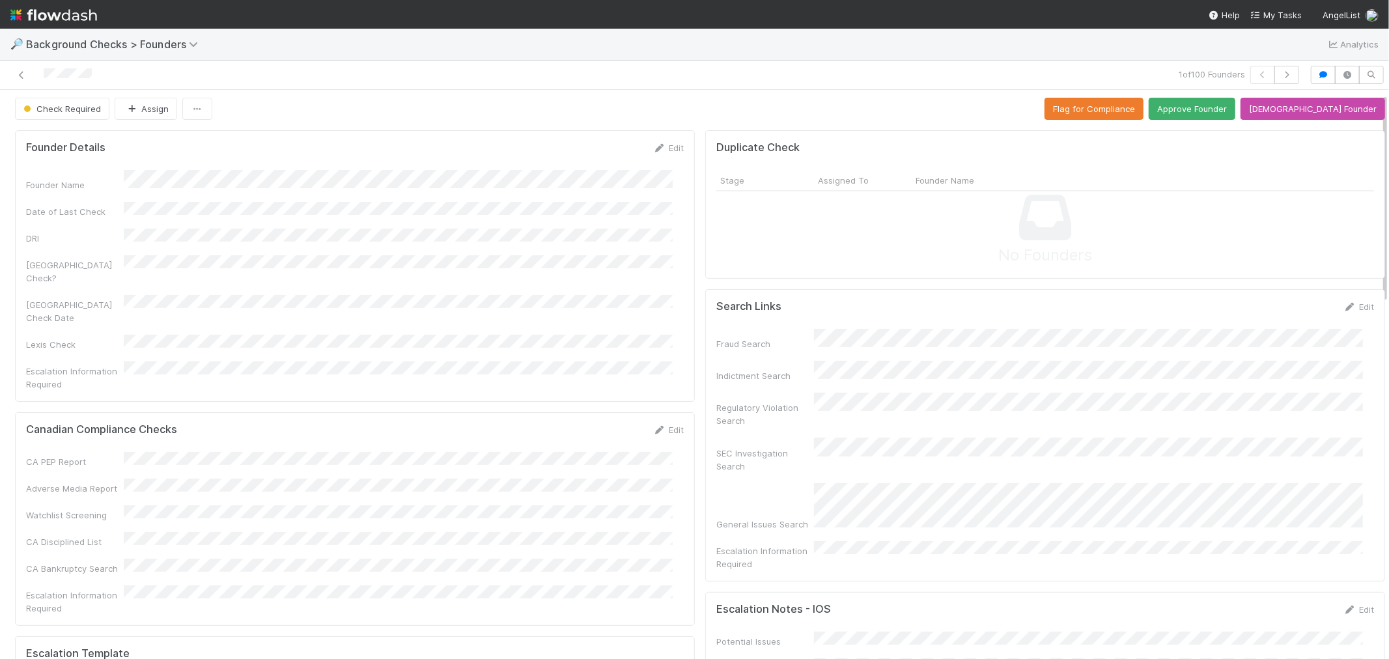
scroll to position [0, 0]
click at [1210, 107] on button "Approve Founder" at bounding box center [1192, 111] width 87 height 22
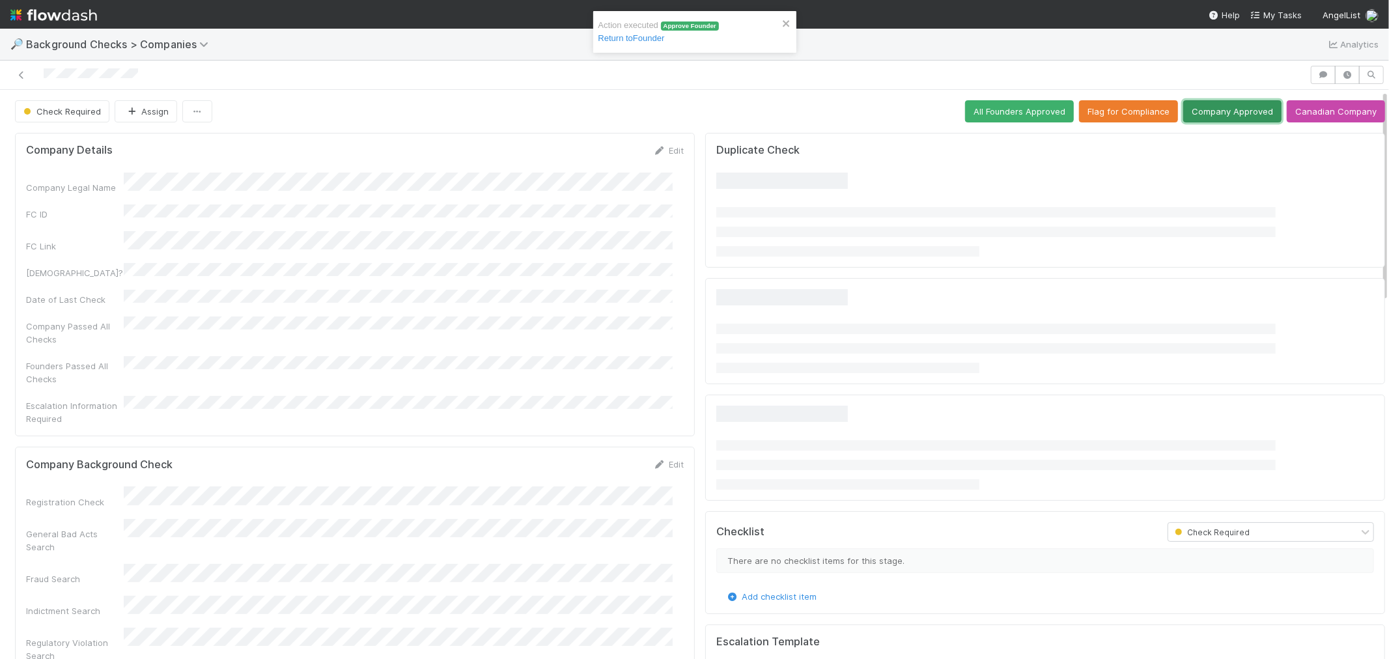
click at [1238, 112] on button "Company Approved" at bounding box center [1233, 111] width 98 height 22
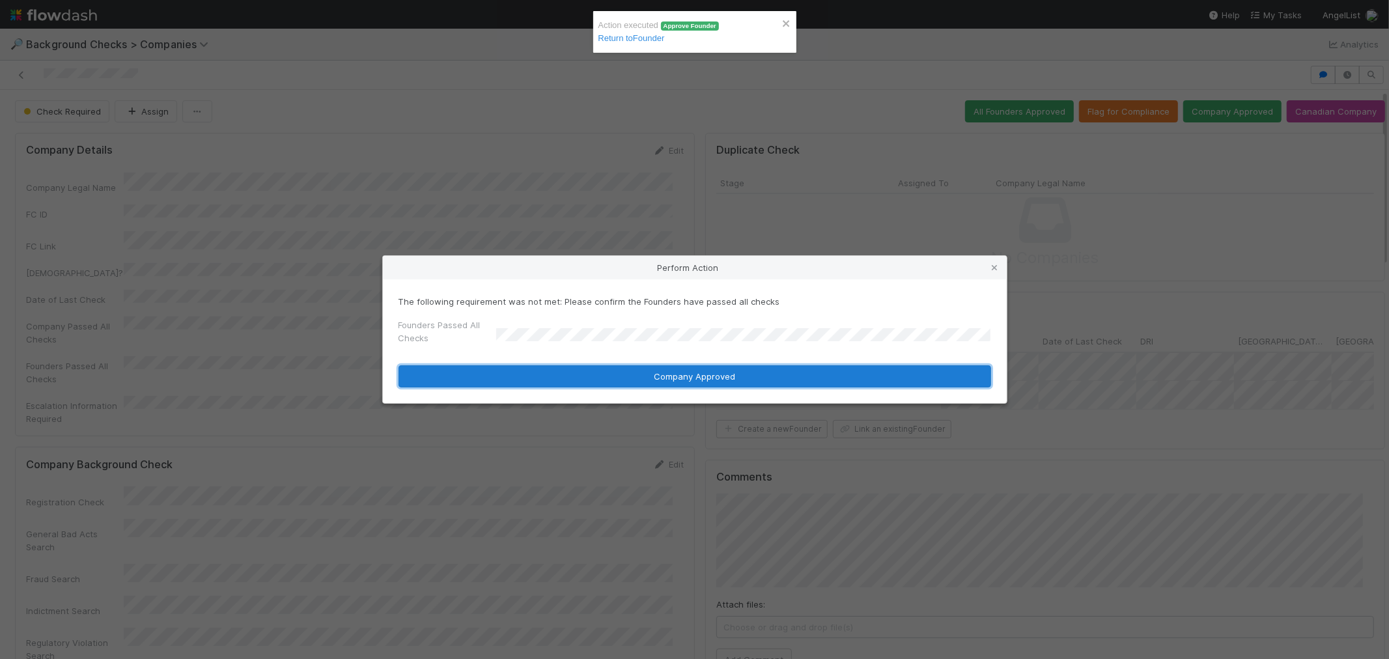
click at [509, 369] on button "Company Approved" at bounding box center [695, 376] width 593 height 22
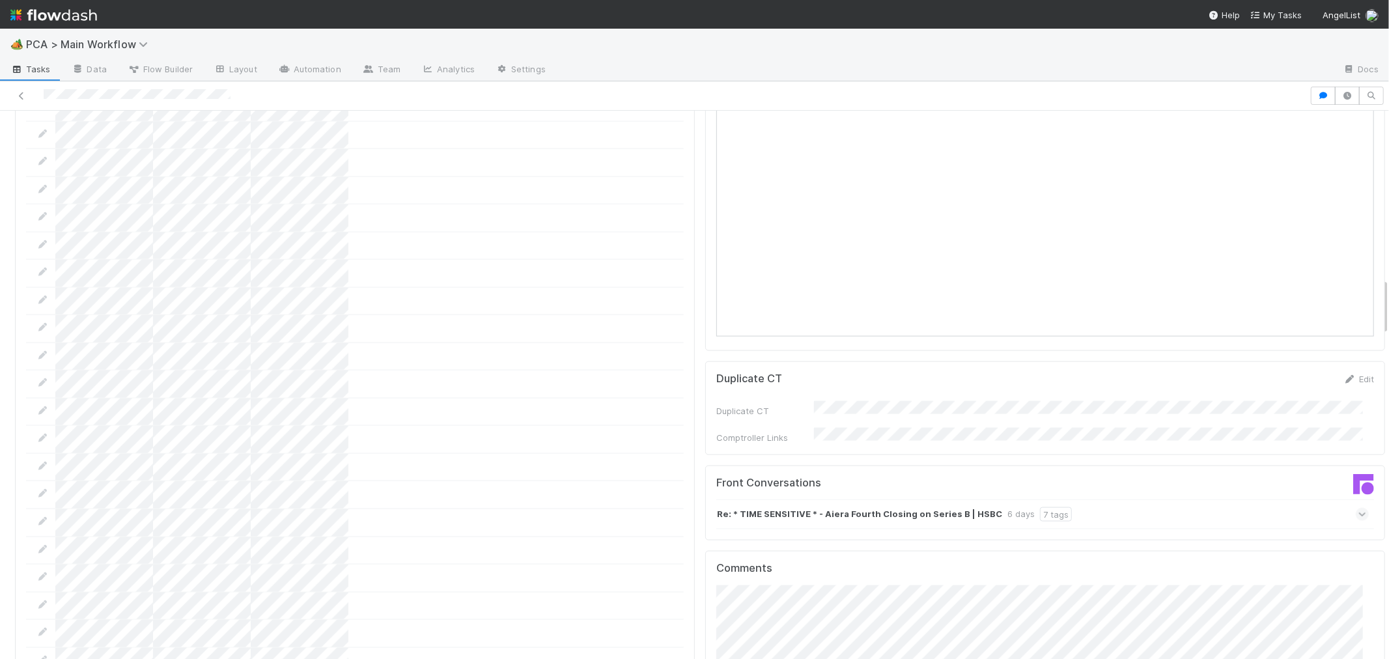
scroll to position [1592, 0]
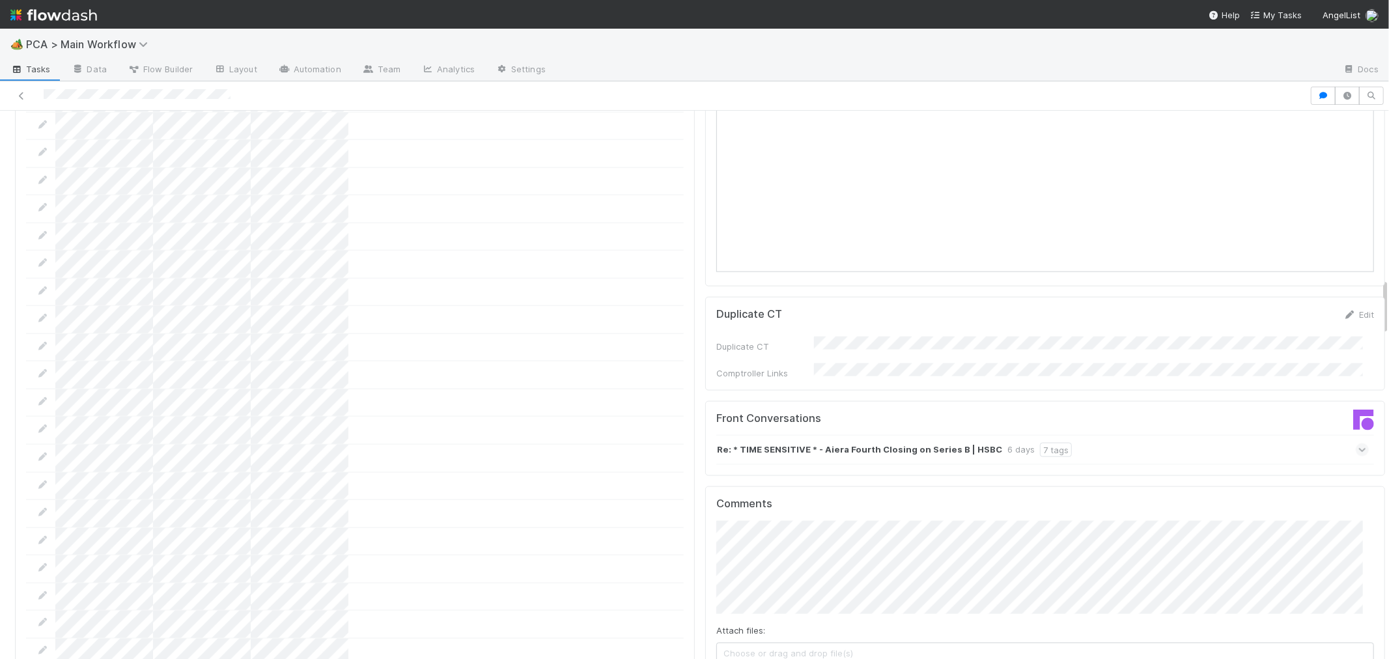
click at [1359, 444] on icon at bounding box center [1363, 450] width 8 height 13
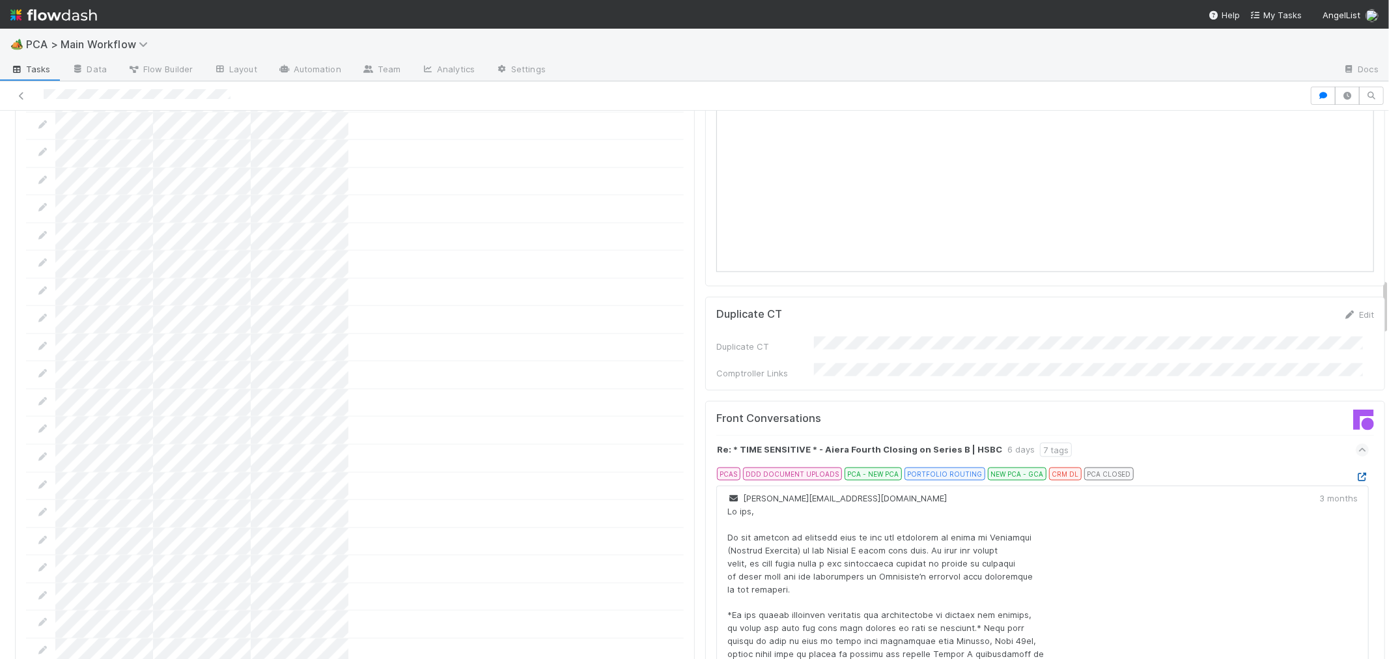
click at [1356, 473] on icon at bounding box center [1362, 477] width 13 height 8
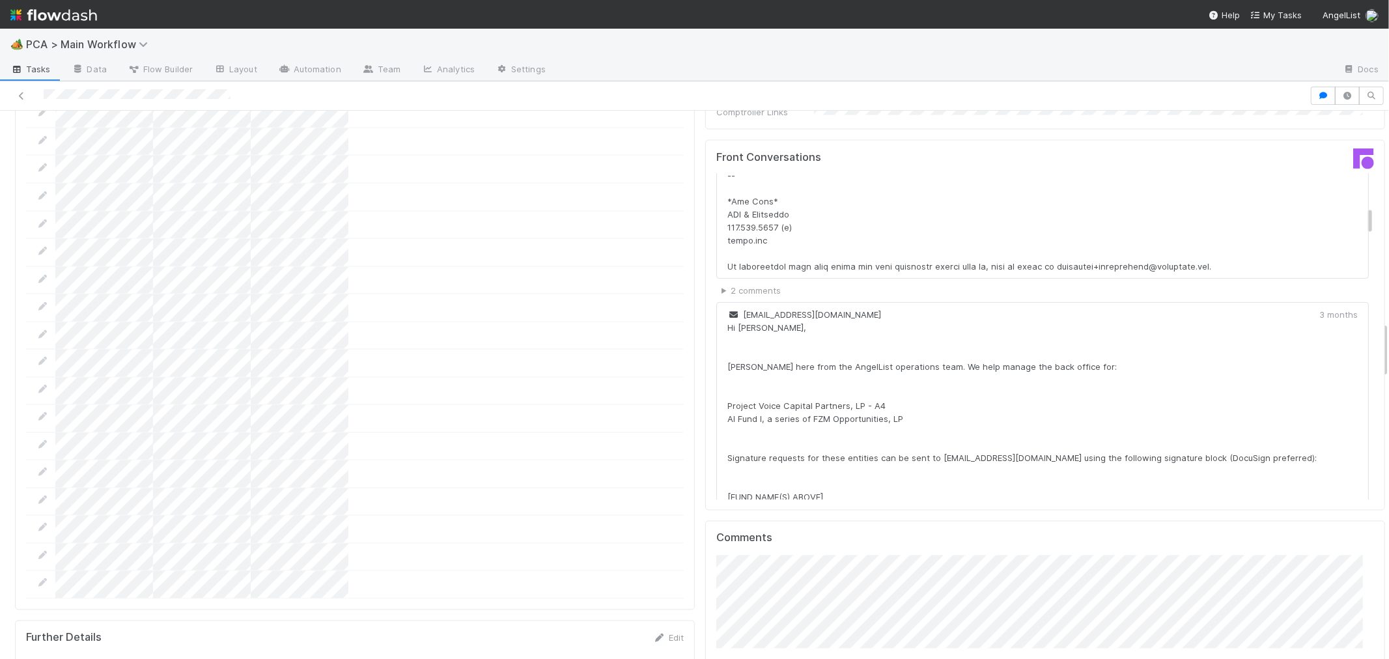
scroll to position [2026, 0]
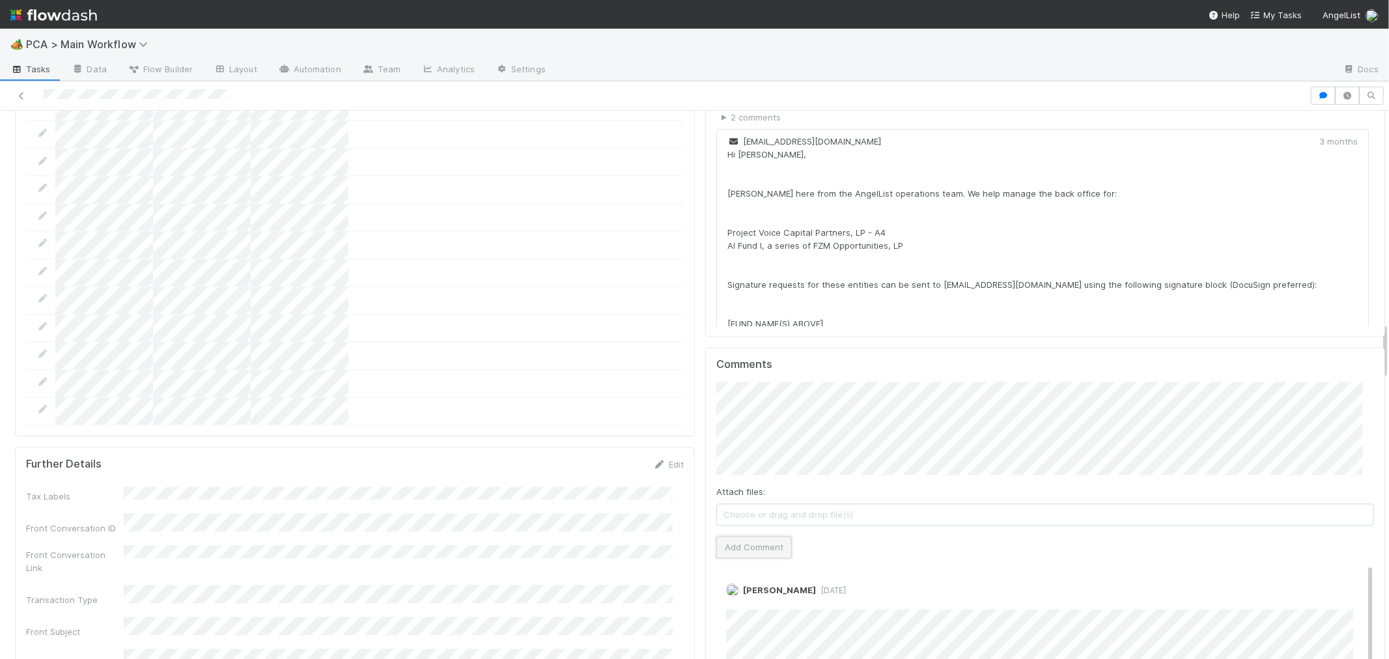
click at [740, 537] on button "Add Comment" at bounding box center [755, 548] width 76 height 22
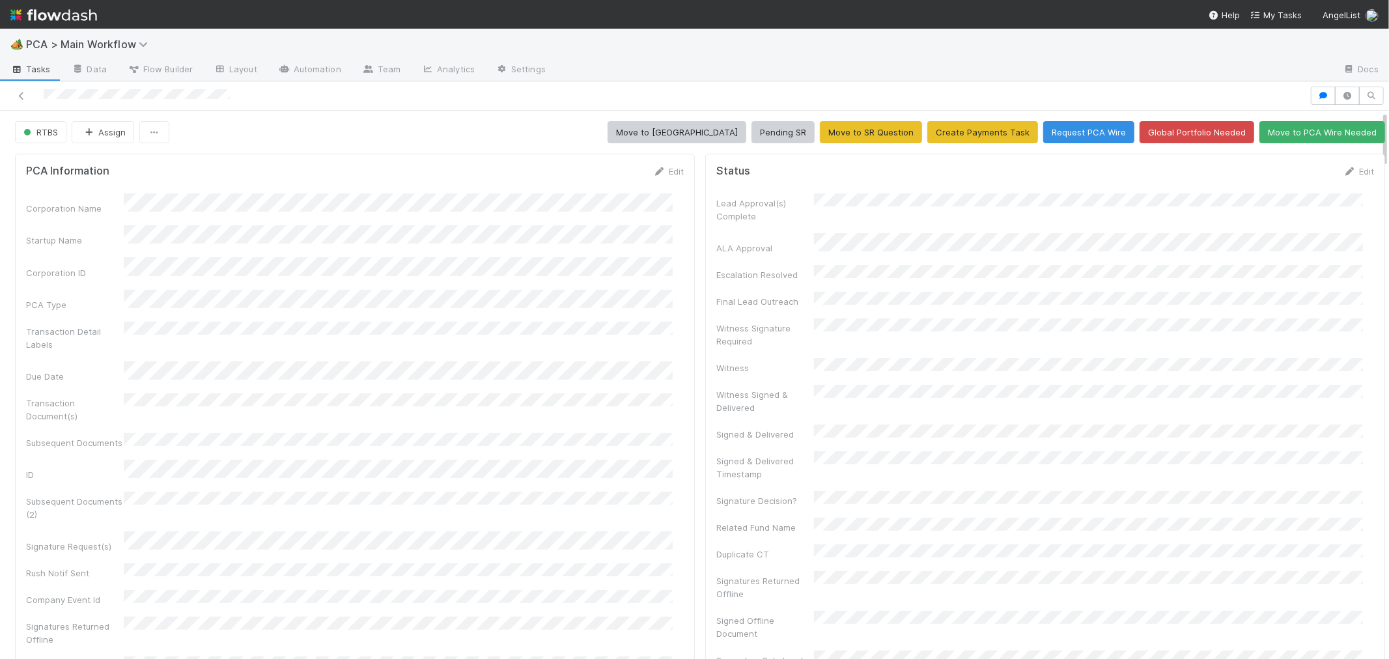
drag, startPoint x: 1337, startPoint y: 167, endPoint x: 1278, endPoint y: 189, distance: 63.3
click at [1344, 167] on link "Edit" at bounding box center [1359, 171] width 31 height 10
click at [1288, 181] on button "Save" at bounding box center [1304, 176] width 37 height 22
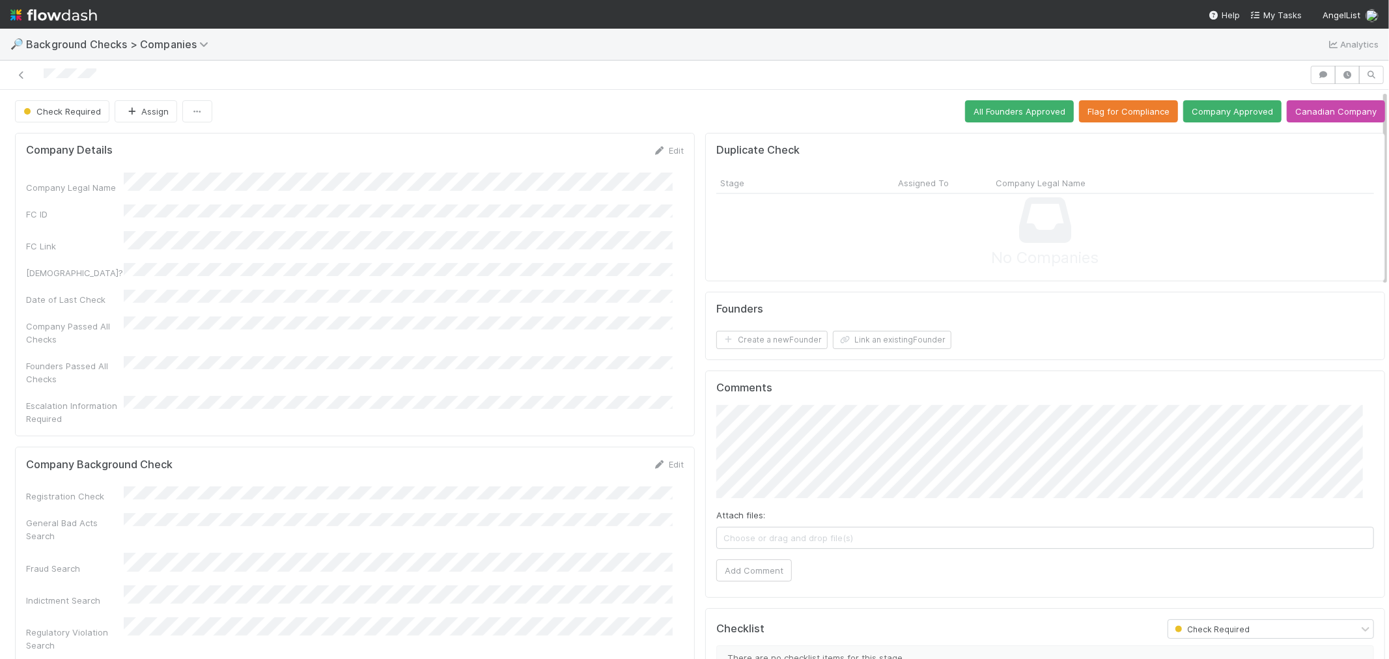
click at [655, 276] on div "Company Legal Name FC ID FC Link Canadian? Date of Last Check Company Passed Al…" at bounding box center [355, 299] width 658 height 253
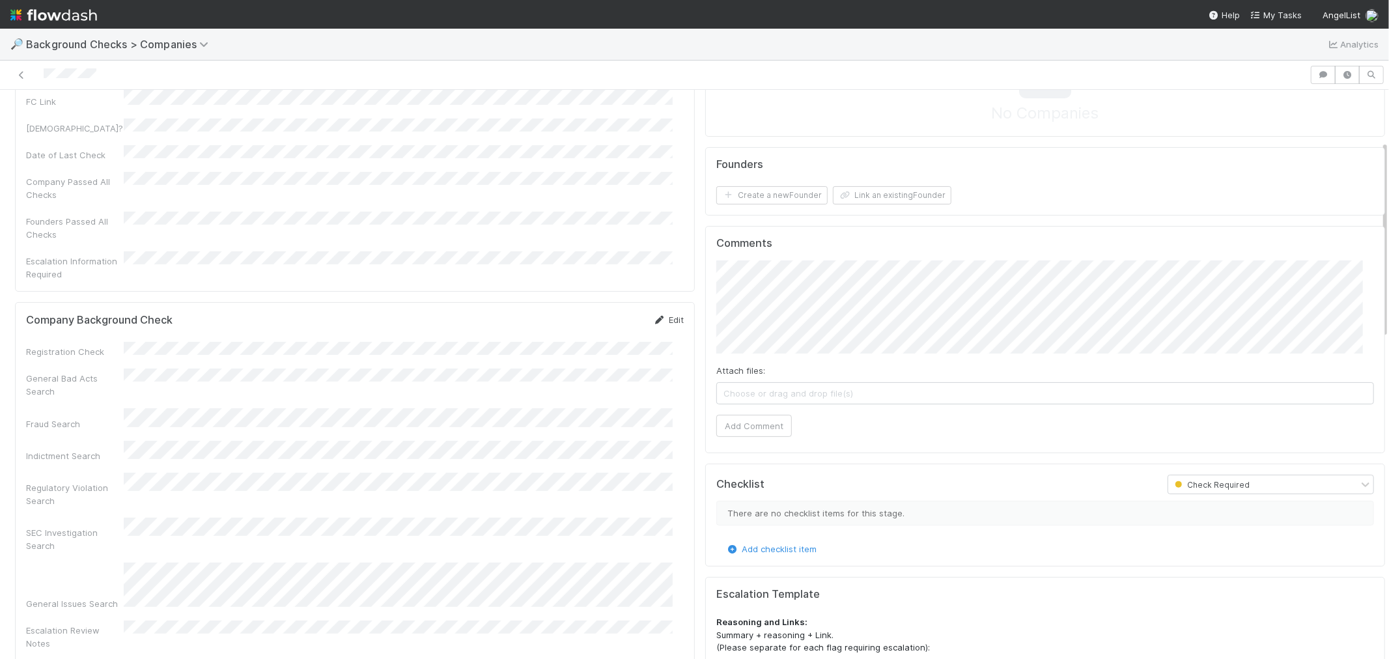
click at [660, 315] on link "Edit" at bounding box center [668, 320] width 31 height 10
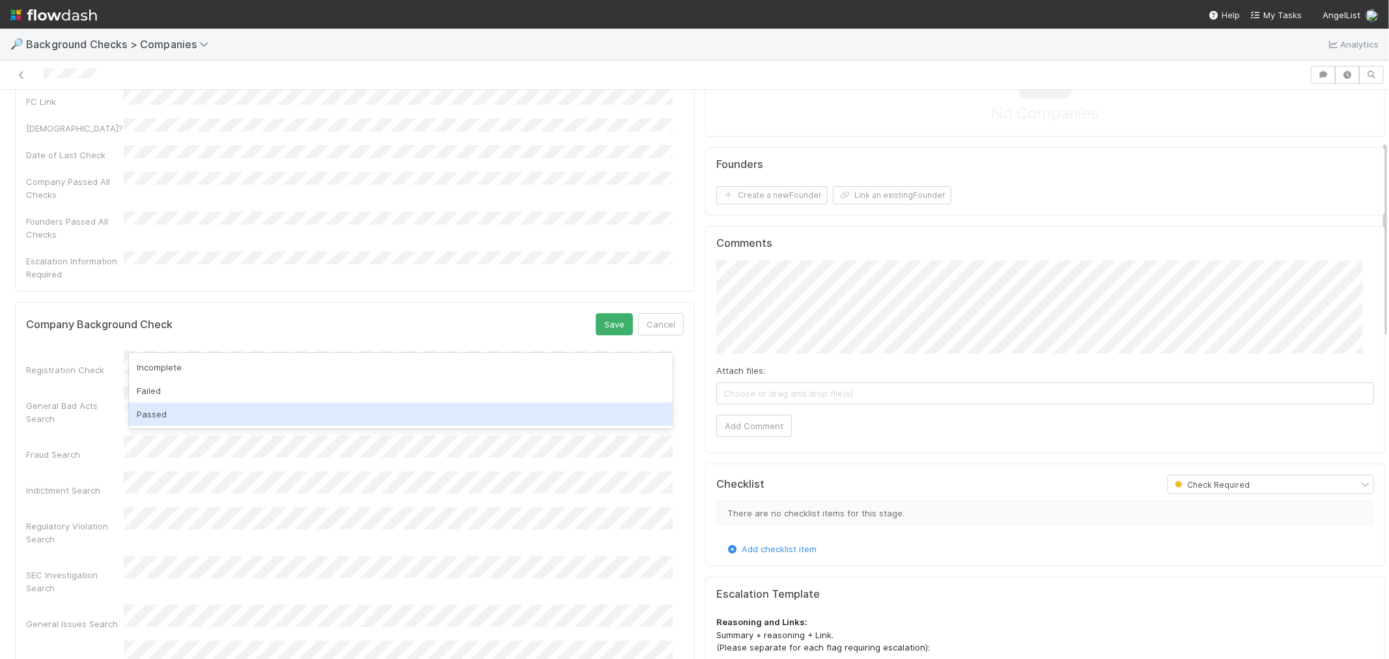
click at [196, 414] on div "Passed" at bounding box center [401, 414] width 544 height 23
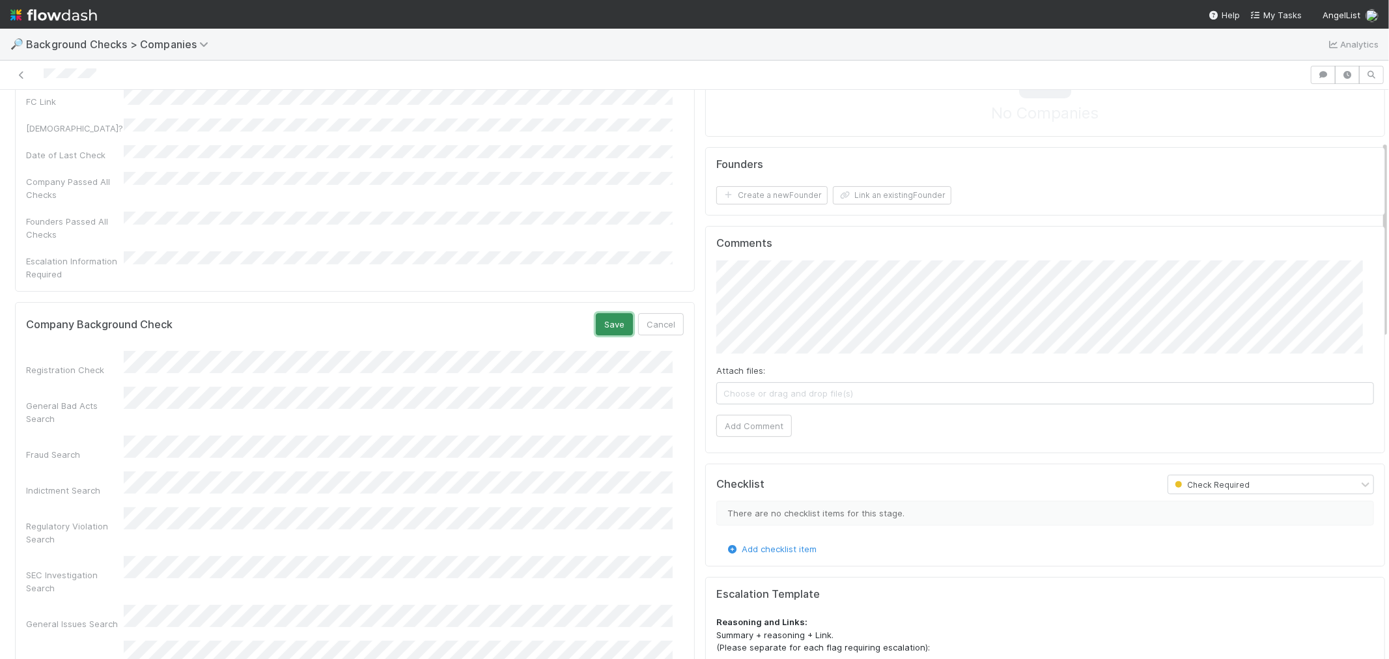
click at [608, 313] on button "Save" at bounding box center [614, 324] width 37 height 22
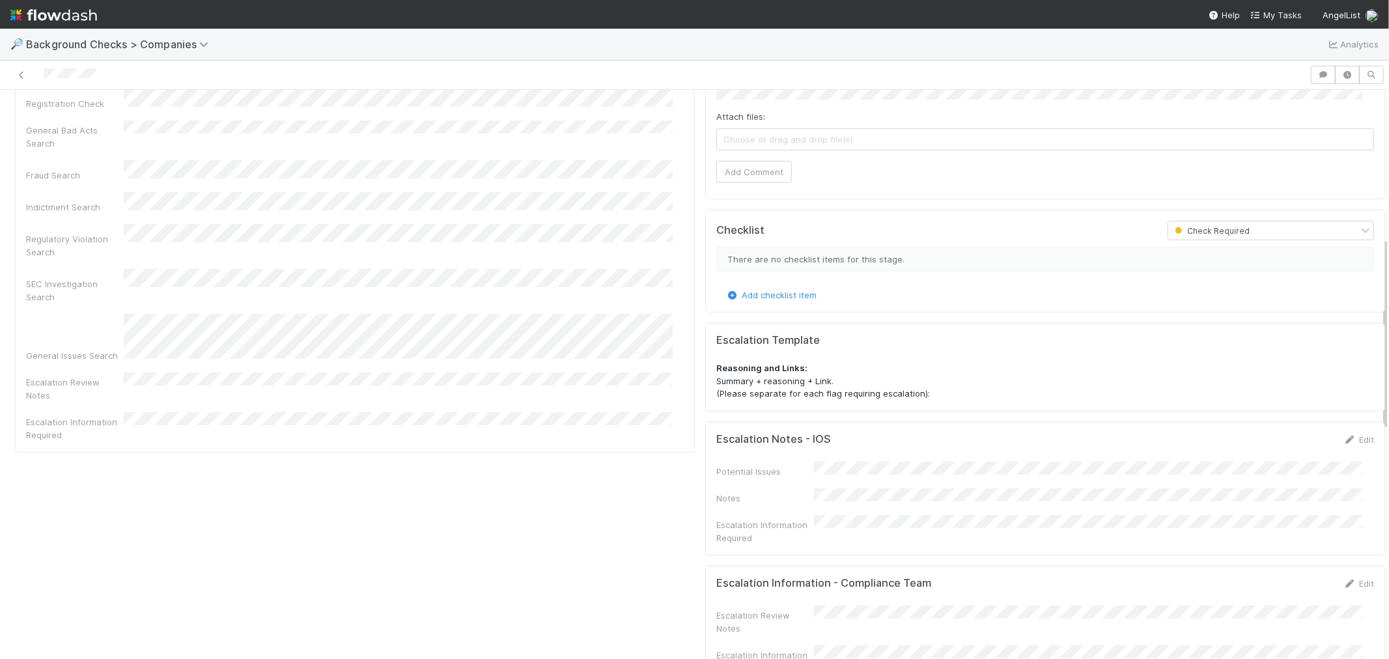
scroll to position [217, 0]
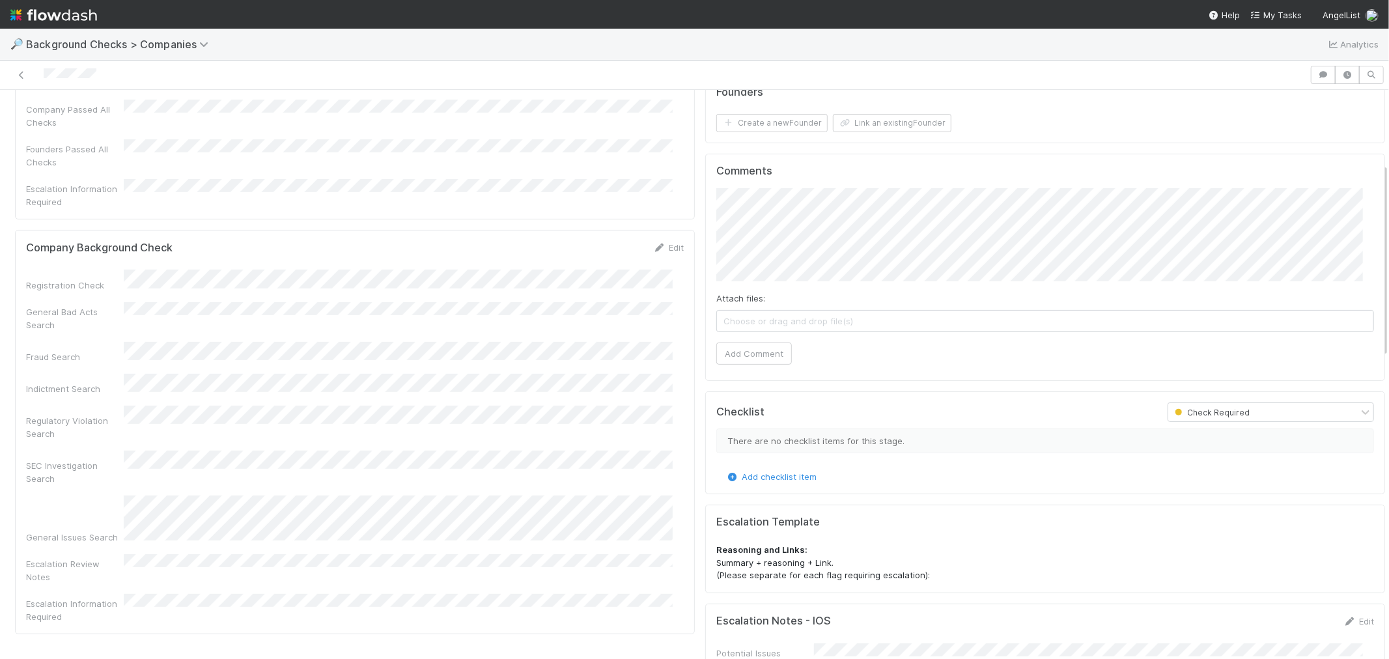
drag, startPoint x: 656, startPoint y: 224, endPoint x: 584, endPoint y: 233, distance: 72.2
click at [657, 242] on link "Edit" at bounding box center [668, 247] width 31 height 10
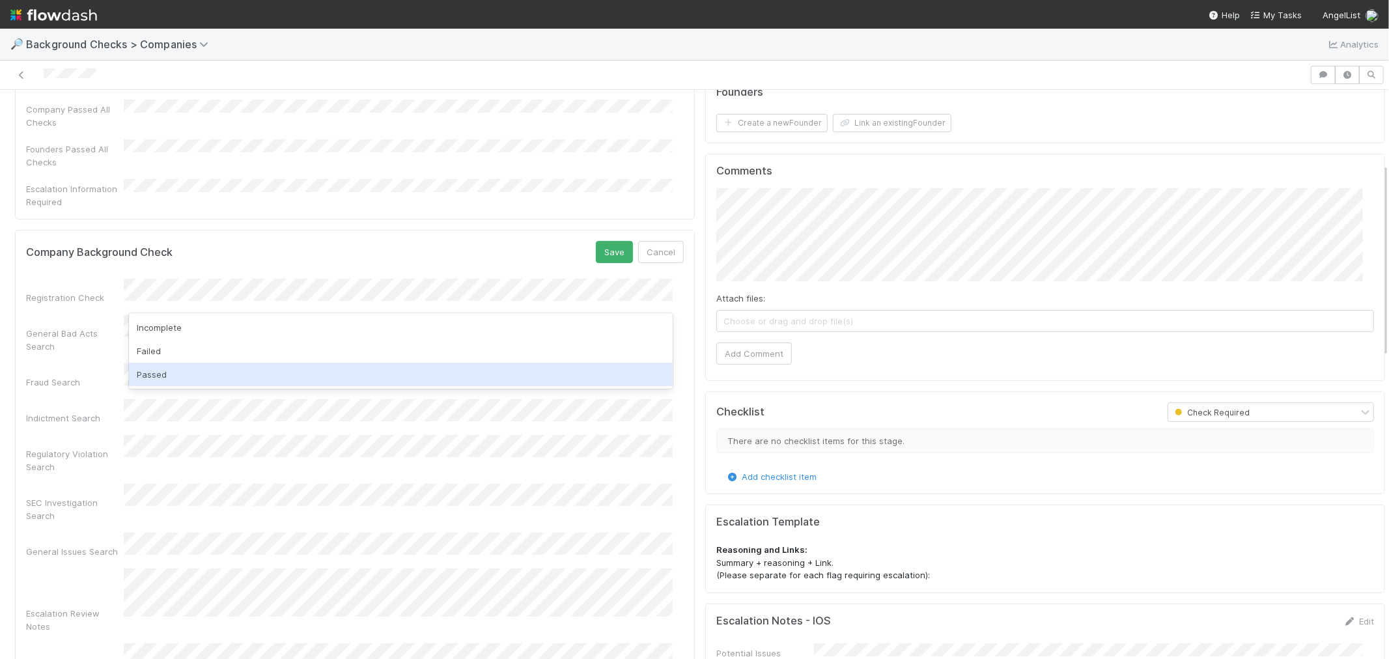
click at [177, 370] on div "Passed" at bounding box center [401, 374] width 544 height 23
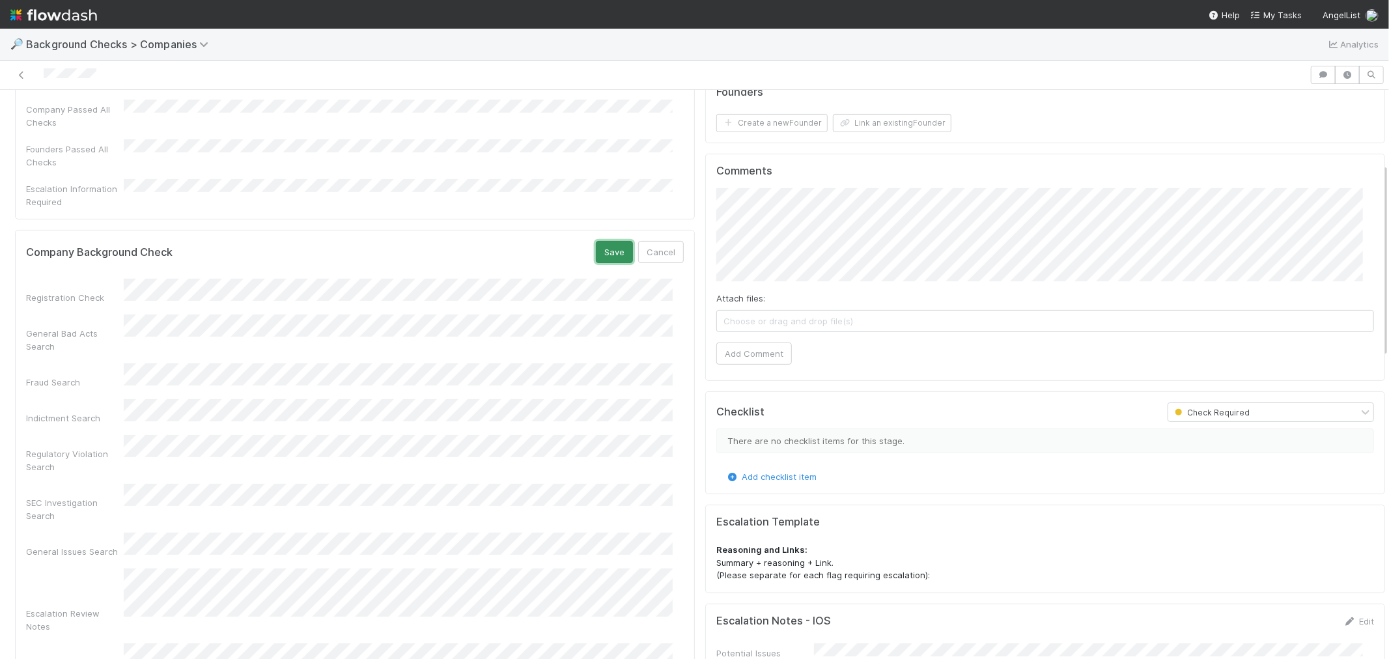
click at [602, 241] on button "Save" at bounding box center [614, 252] width 37 height 22
drag, startPoint x: 116, startPoint y: 76, endPoint x: 11, endPoint y: 76, distance: 104.9
click at [11, 76] on div at bounding box center [655, 75] width 1300 height 18
click at [763, 126] on button "Create a new Founder" at bounding box center [772, 123] width 111 height 18
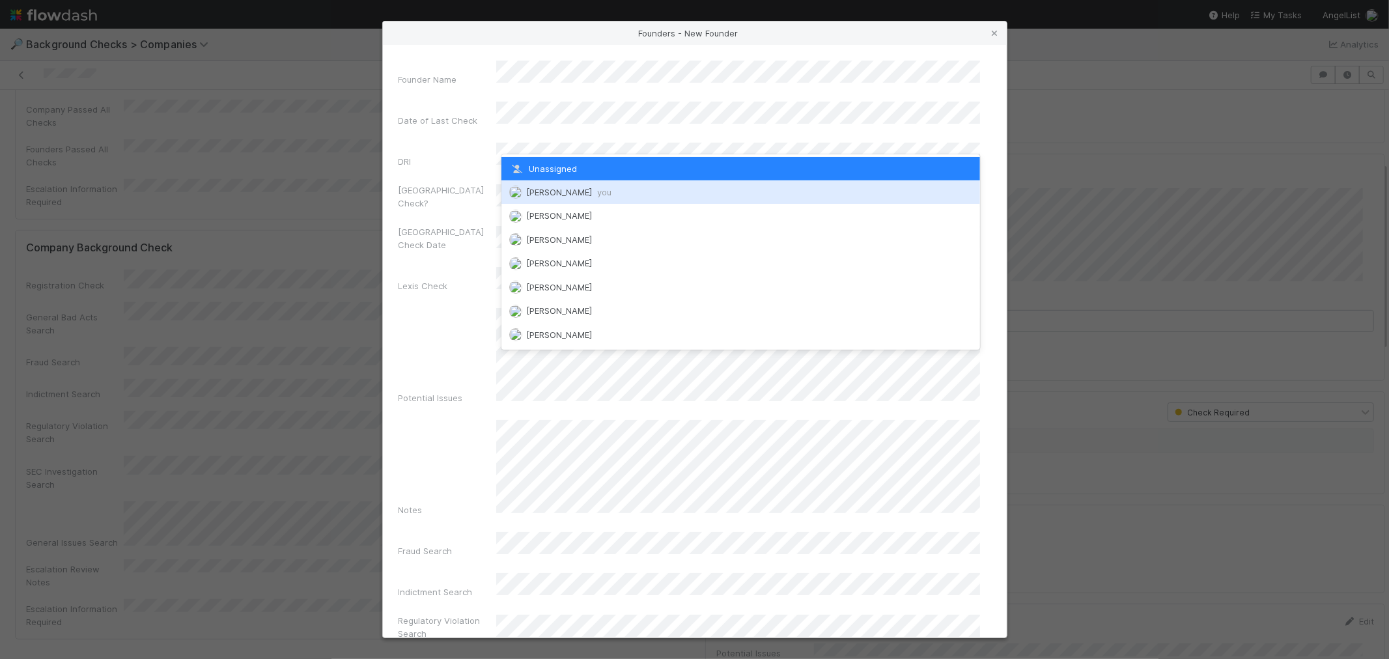
click at [543, 191] on span "[PERSON_NAME] you" at bounding box center [568, 192] width 85 height 10
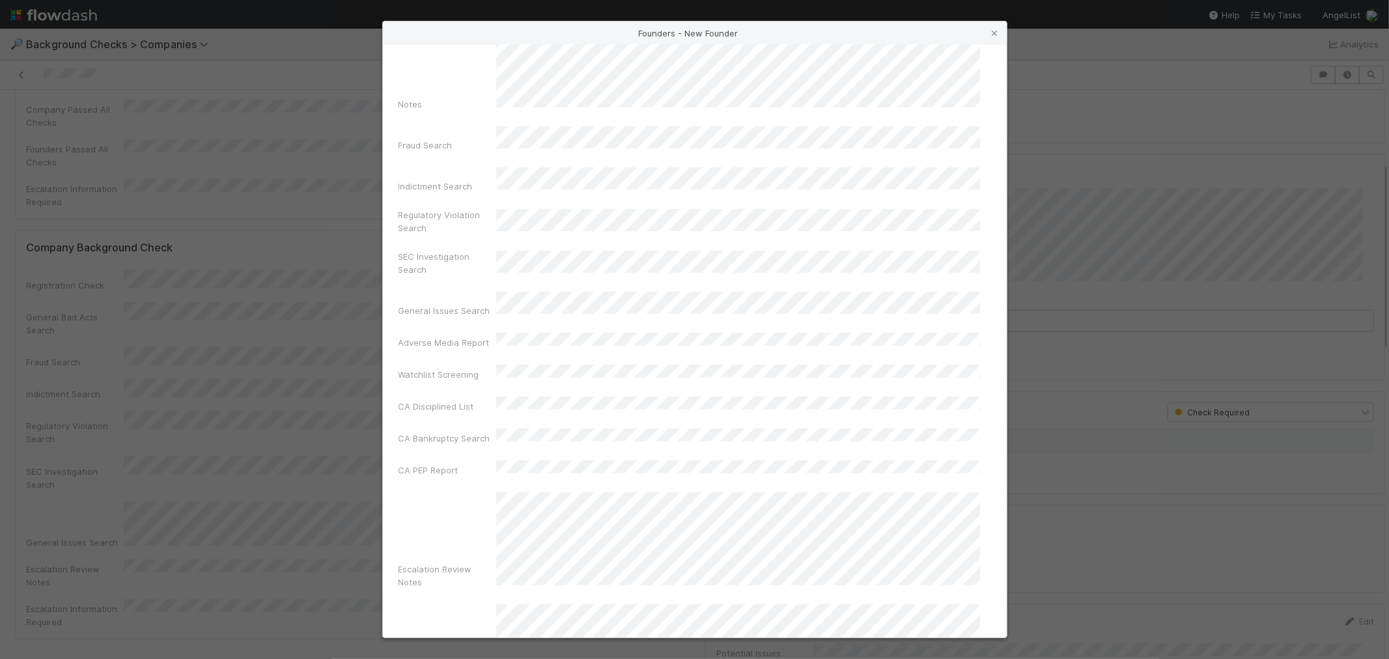
scroll to position [461, 0]
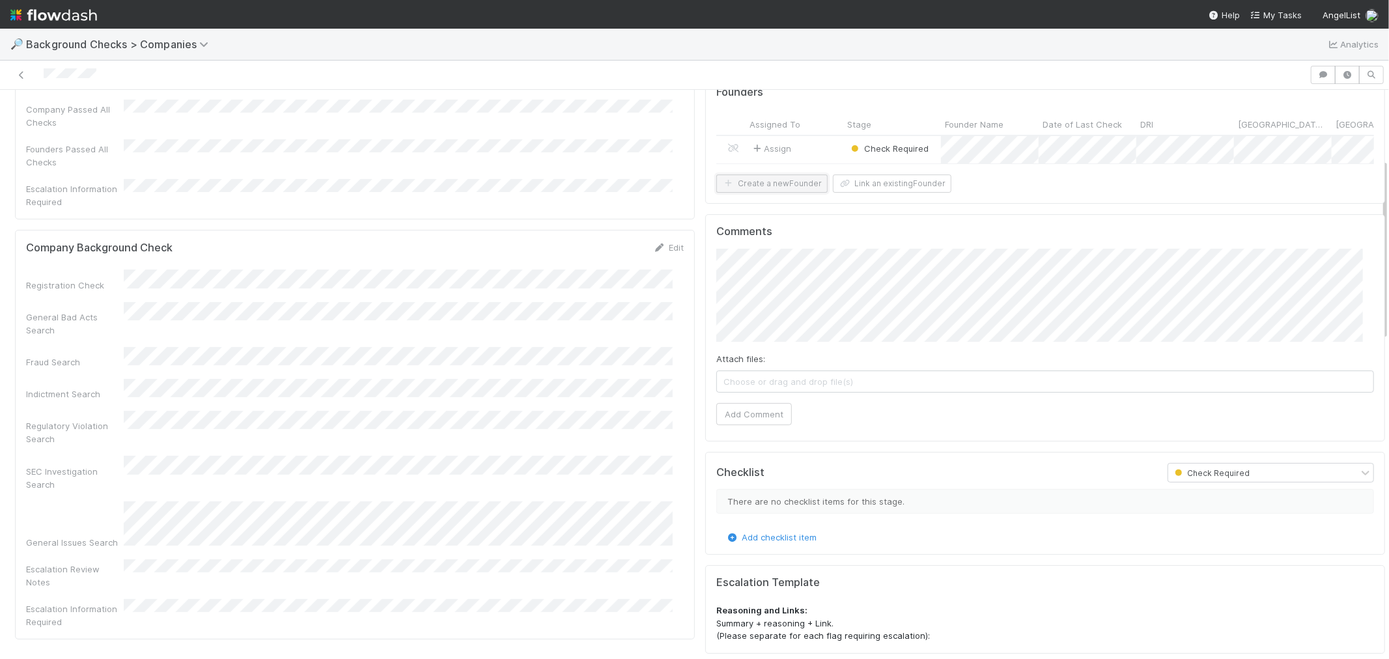
click at [777, 193] on button "Create a new Founder" at bounding box center [772, 184] width 111 height 18
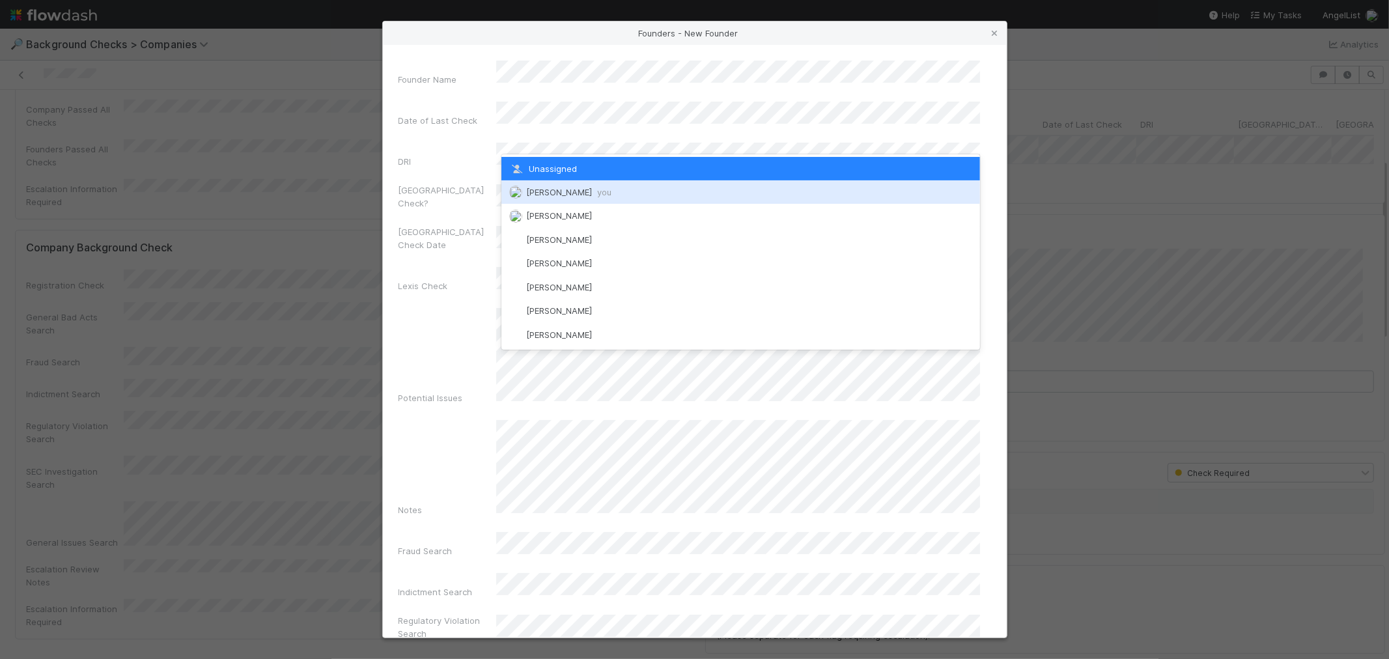
click at [548, 190] on span "[PERSON_NAME] you" at bounding box center [568, 192] width 85 height 10
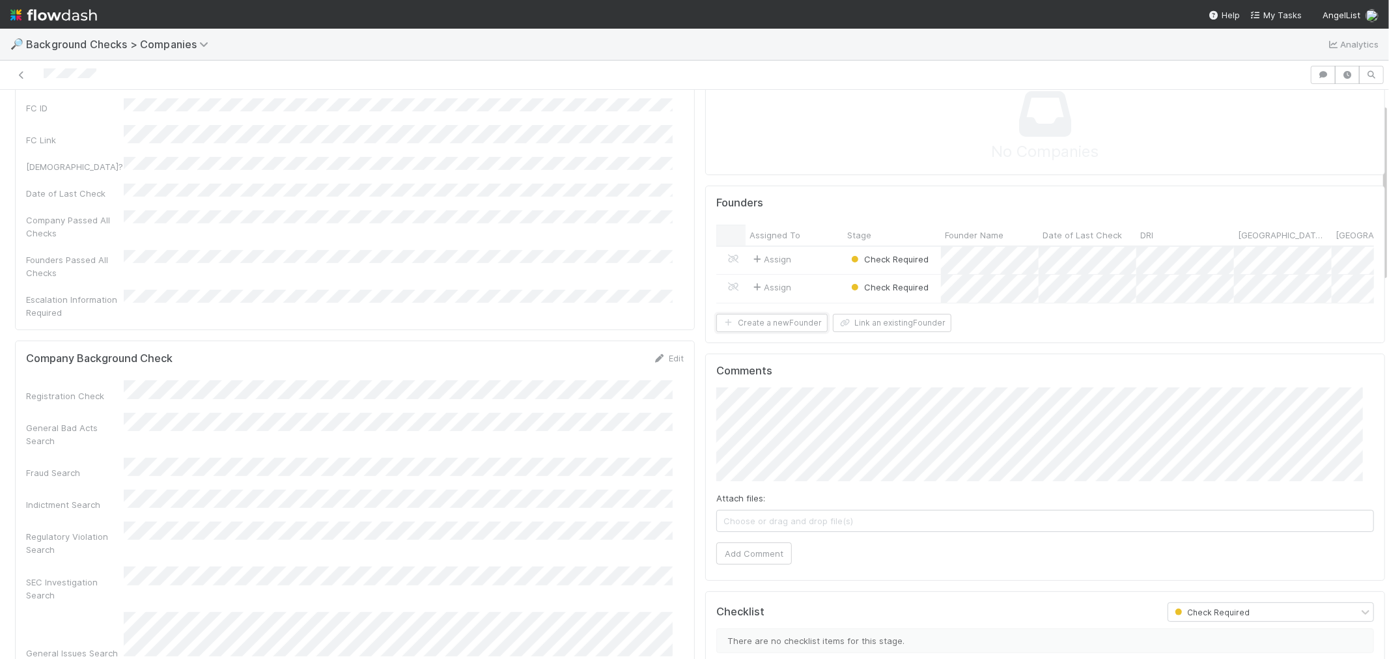
scroll to position [0, 0]
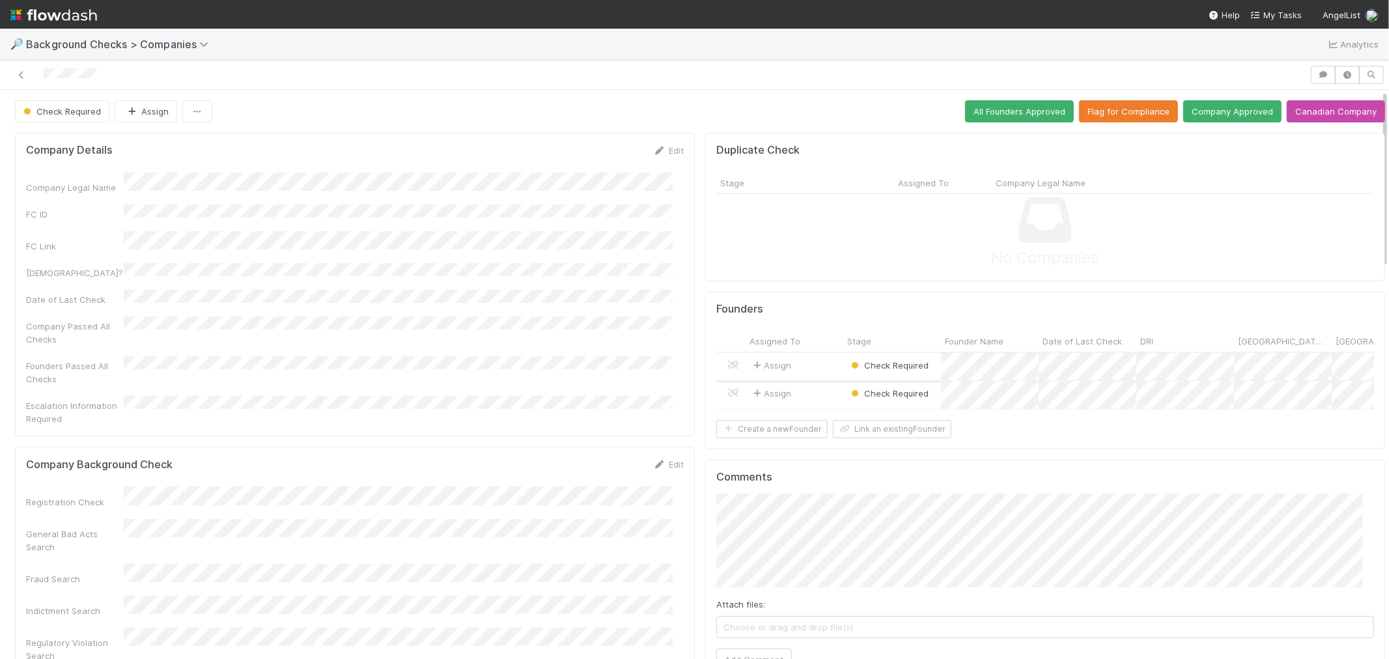
click at [799, 367] on div "Assign" at bounding box center [795, 367] width 98 height 28
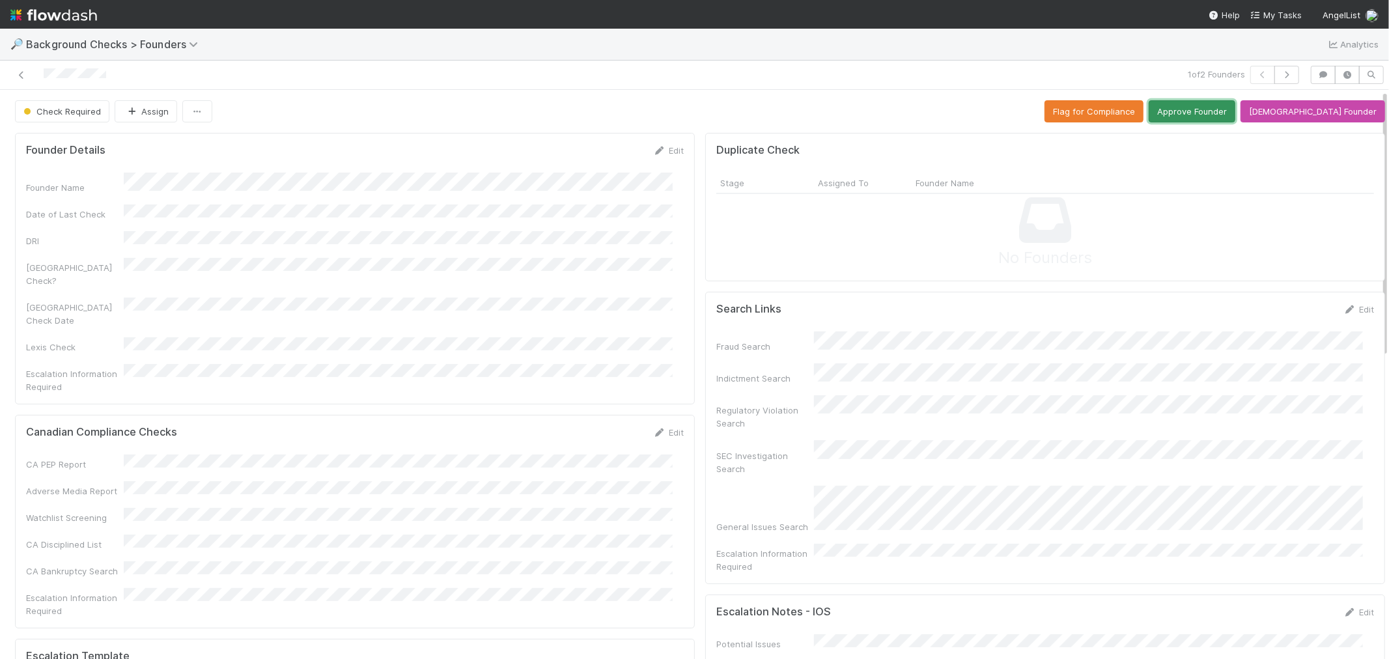
click at [1225, 109] on button "Approve Founder" at bounding box center [1192, 111] width 87 height 22
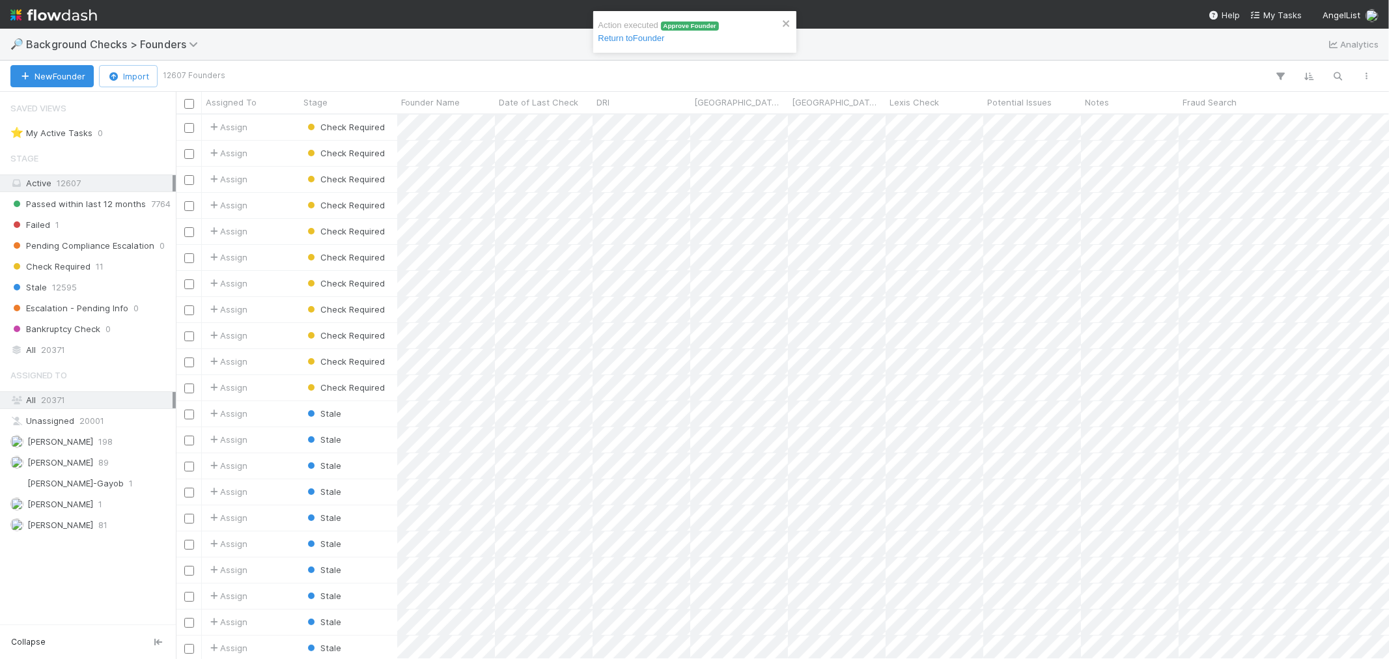
scroll to position [533, 1202]
click at [741, 133] on div at bounding box center [694, 329] width 1389 height 659
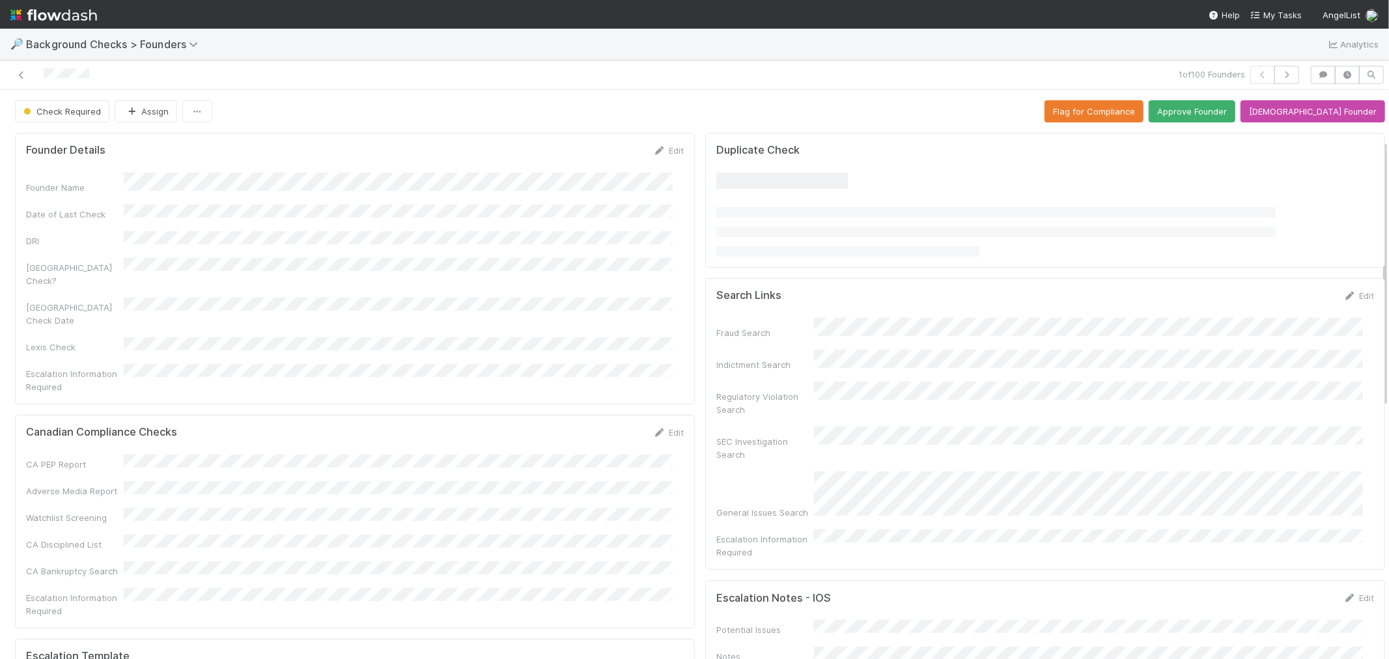
scroll to position [434, 0]
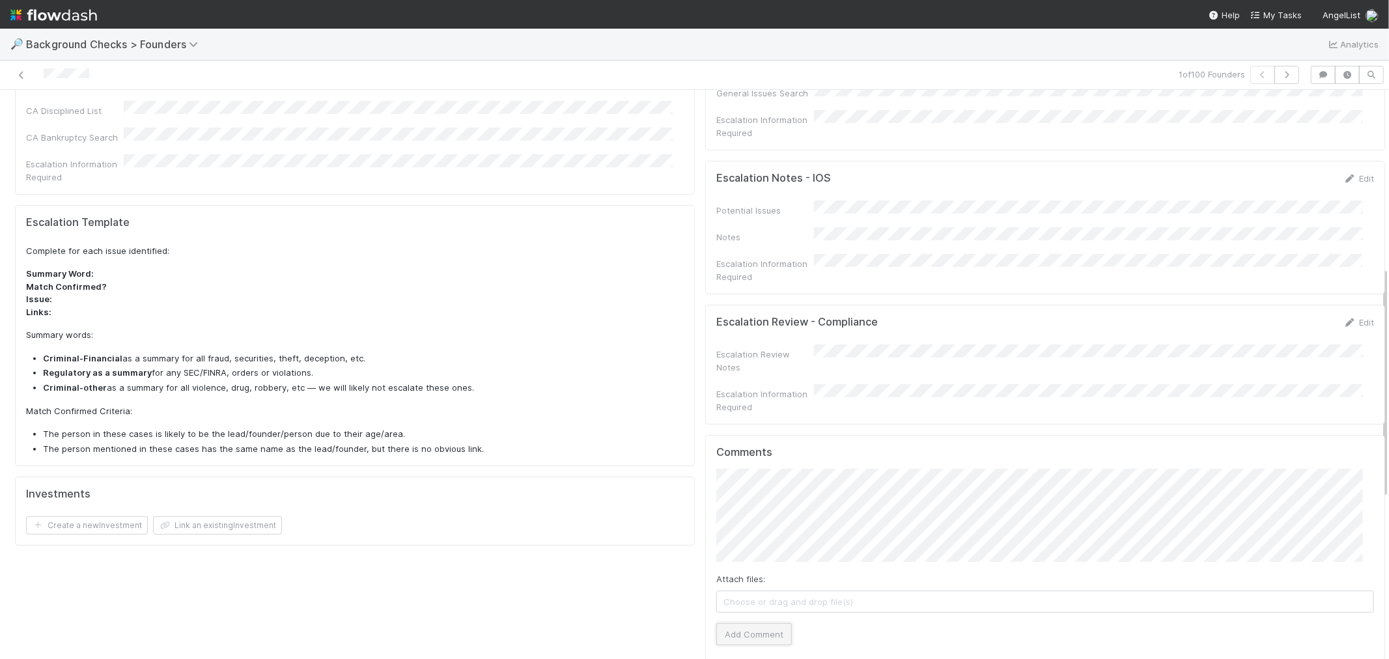
click at [738, 623] on button "Add Comment" at bounding box center [755, 634] width 76 height 22
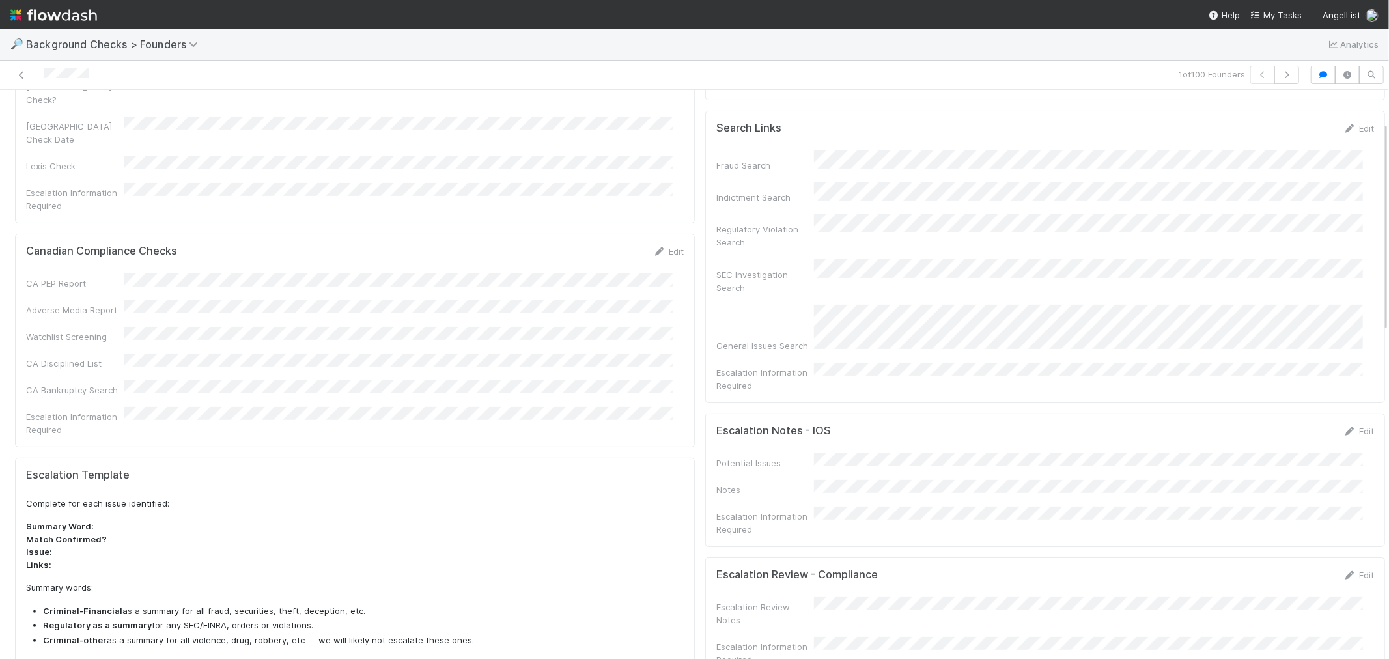
scroll to position [0, 0]
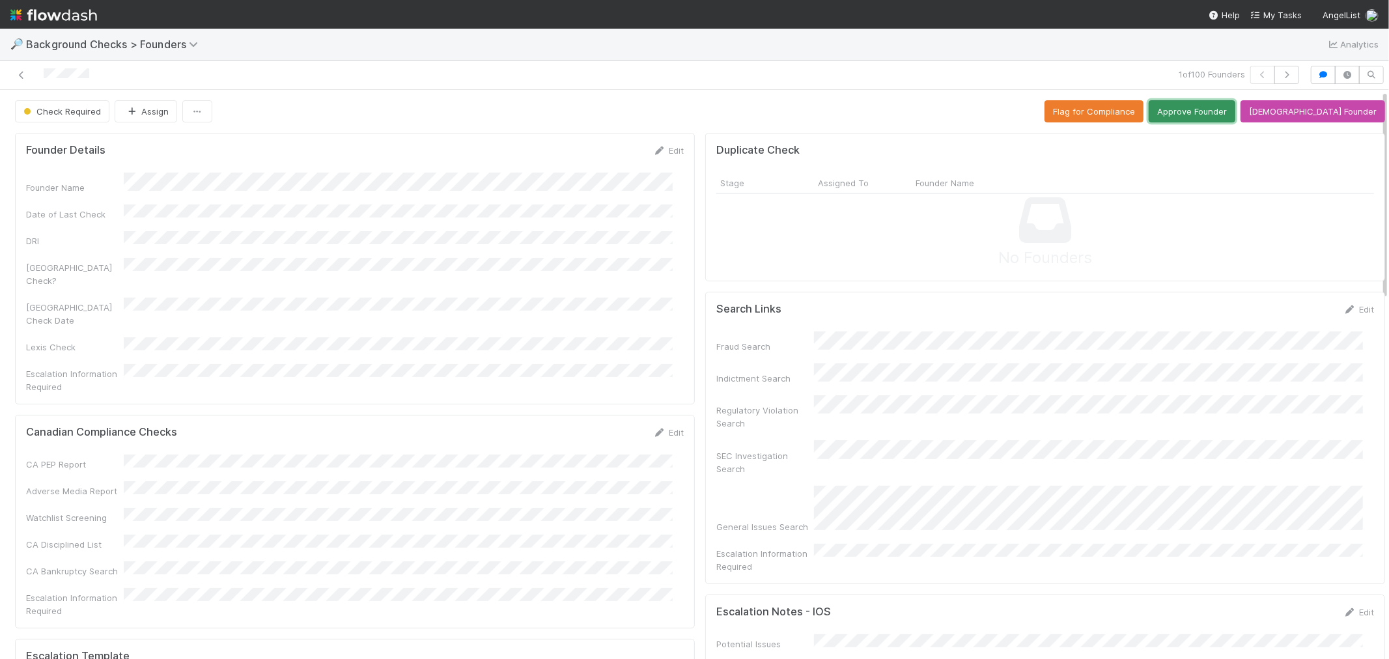
click at [1215, 109] on button "Approve Founder" at bounding box center [1192, 111] width 87 height 22
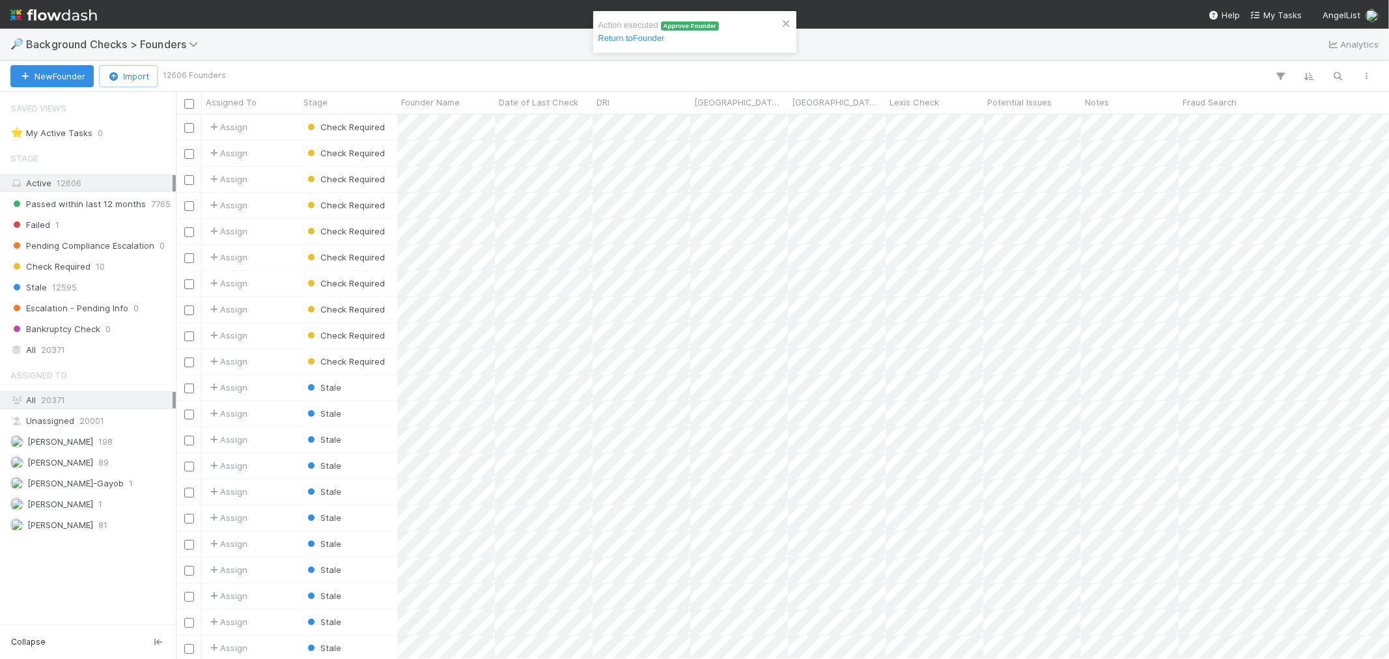
scroll to position [533, 1202]
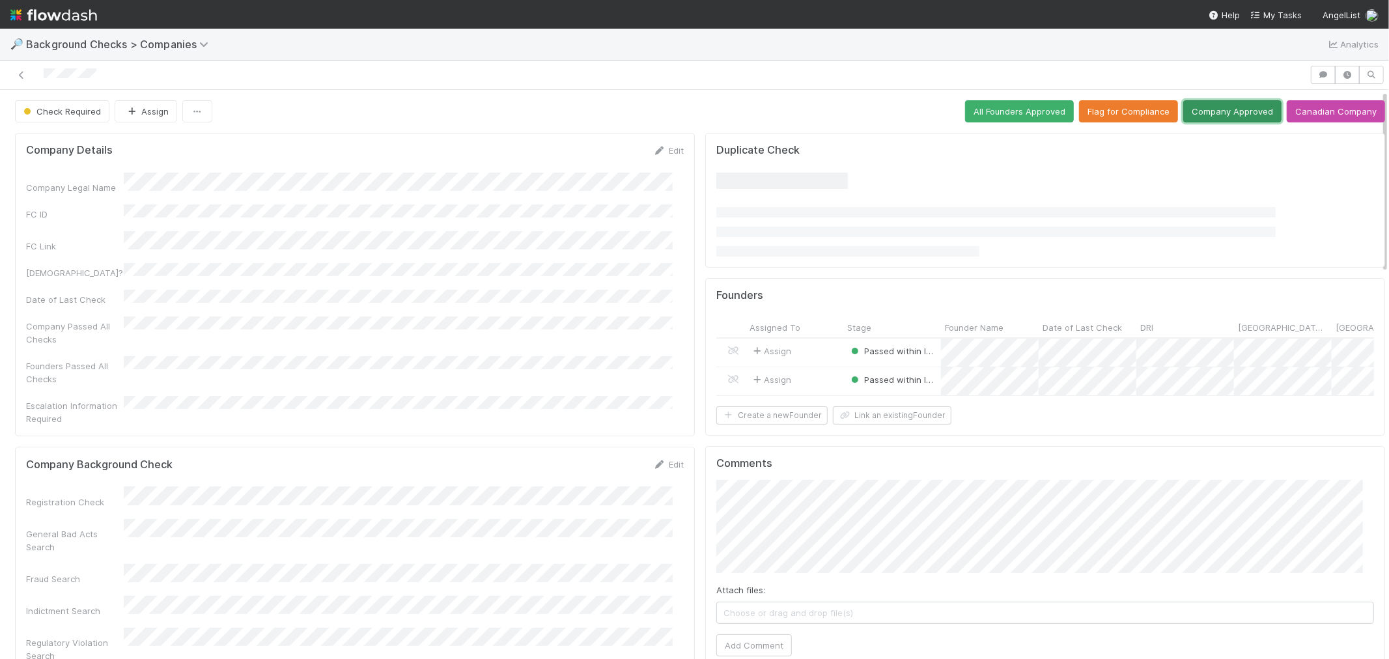
click at [1227, 115] on button "Company Approved" at bounding box center [1233, 111] width 98 height 22
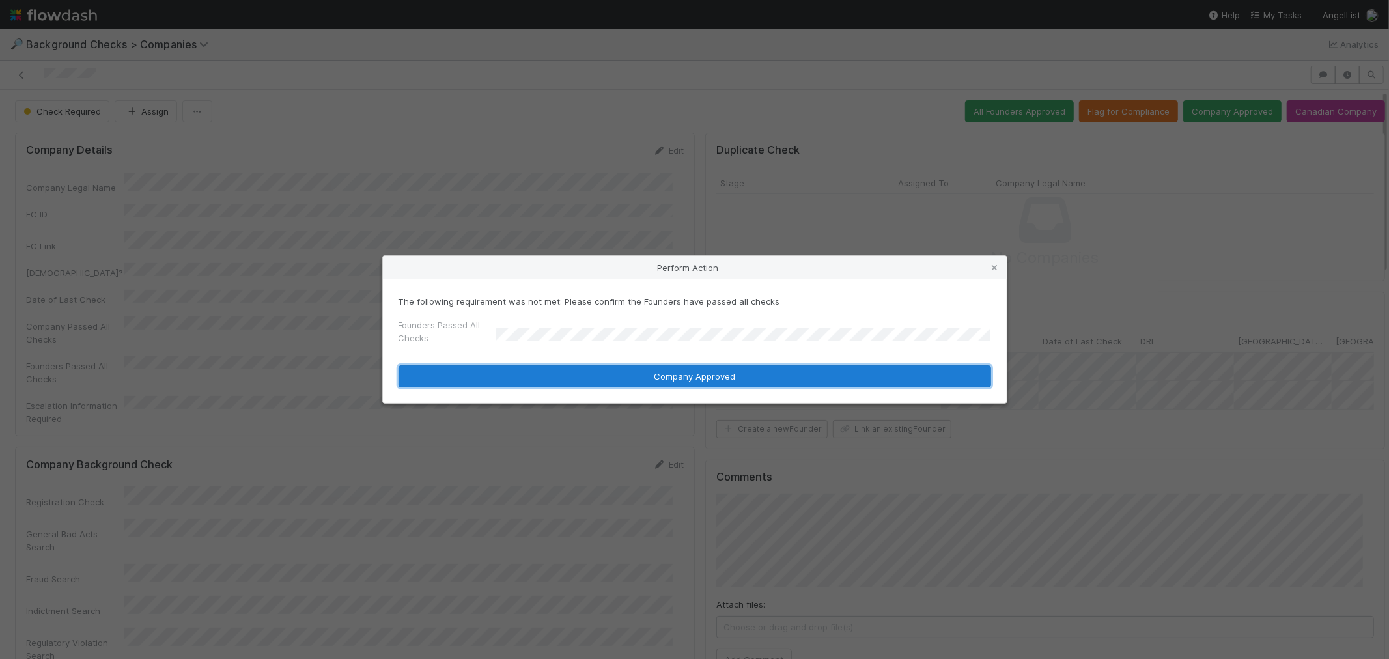
click at [515, 373] on button "Company Approved" at bounding box center [695, 376] width 593 height 22
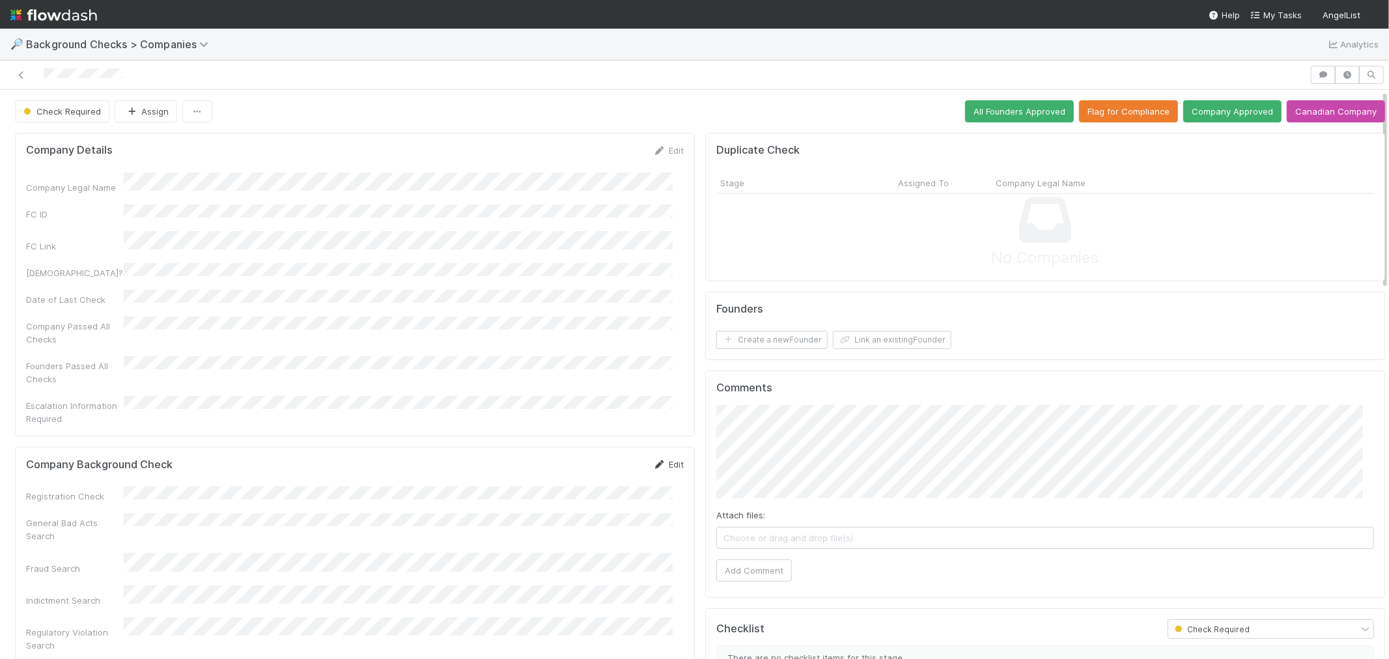
click at [655, 461] on icon at bounding box center [659, 465] width 13 height 8
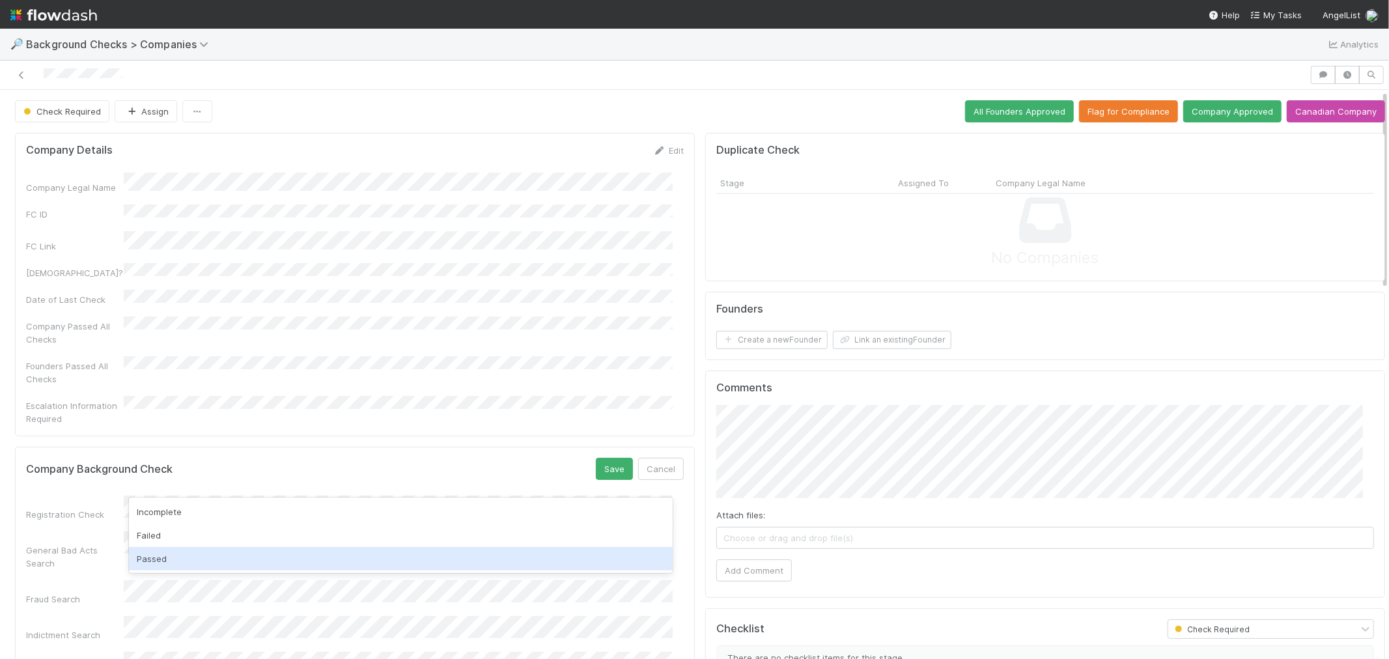
click at [185, 562] on div "Passed" at bounding box center [401, 558] width 544 height 23
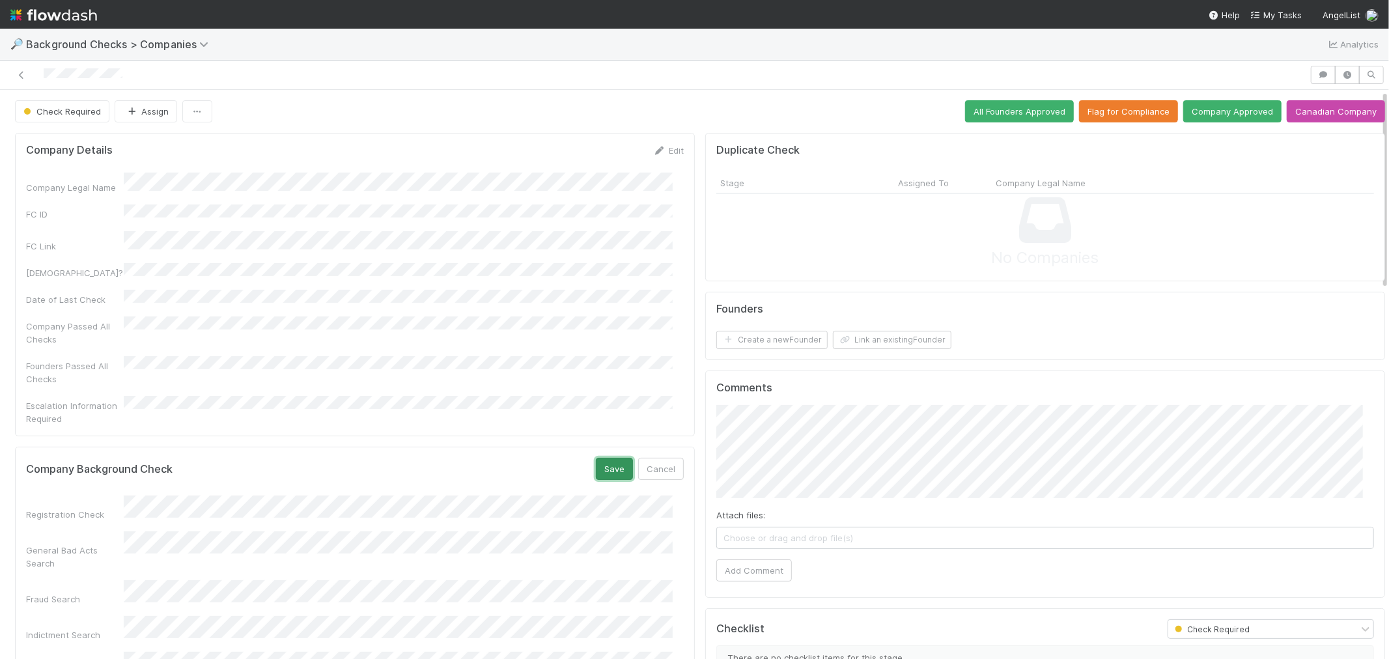
click at [604, 458] on button "Save" at bounding box center [614, 469] width 37 height 22
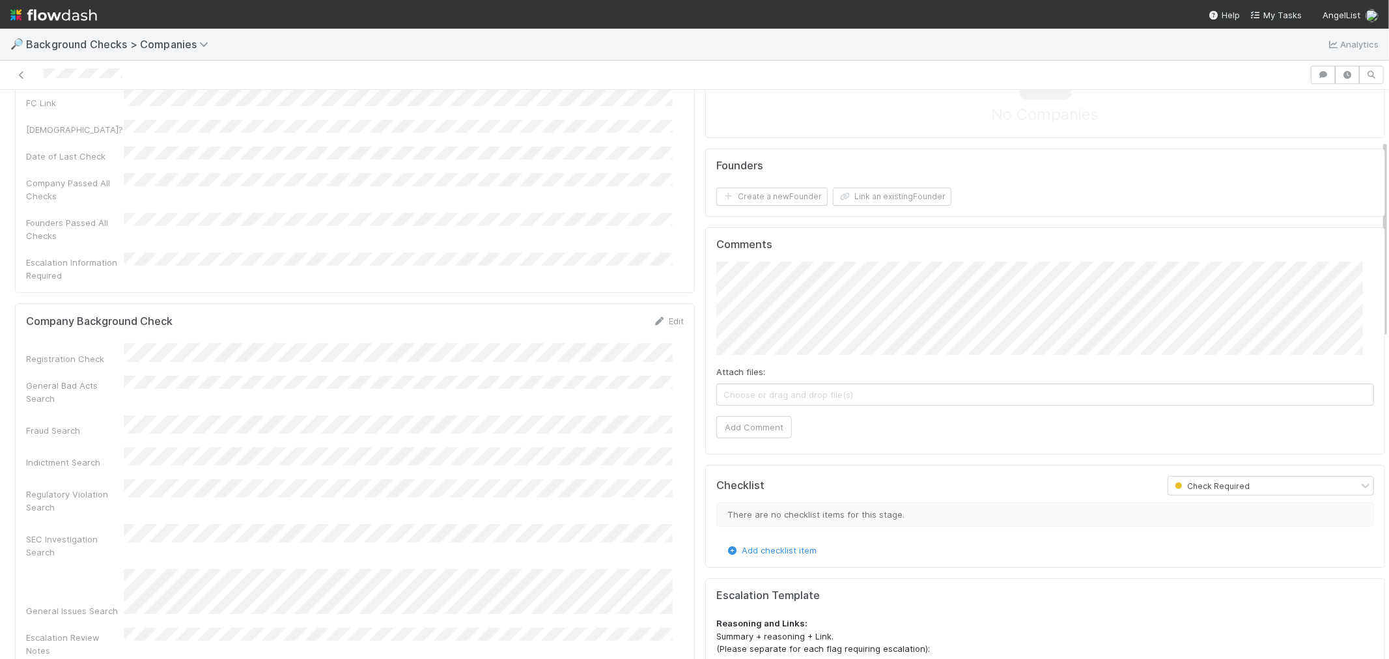
scroll to position [145, 0]
drag, startPoint x: 666, startPoint y: 292, endPoint x: 558, endPoint y: 310, distance: 109.7
click at [666, 315] on link "Edit" at bounding box center [668, 320] width 31 height 10
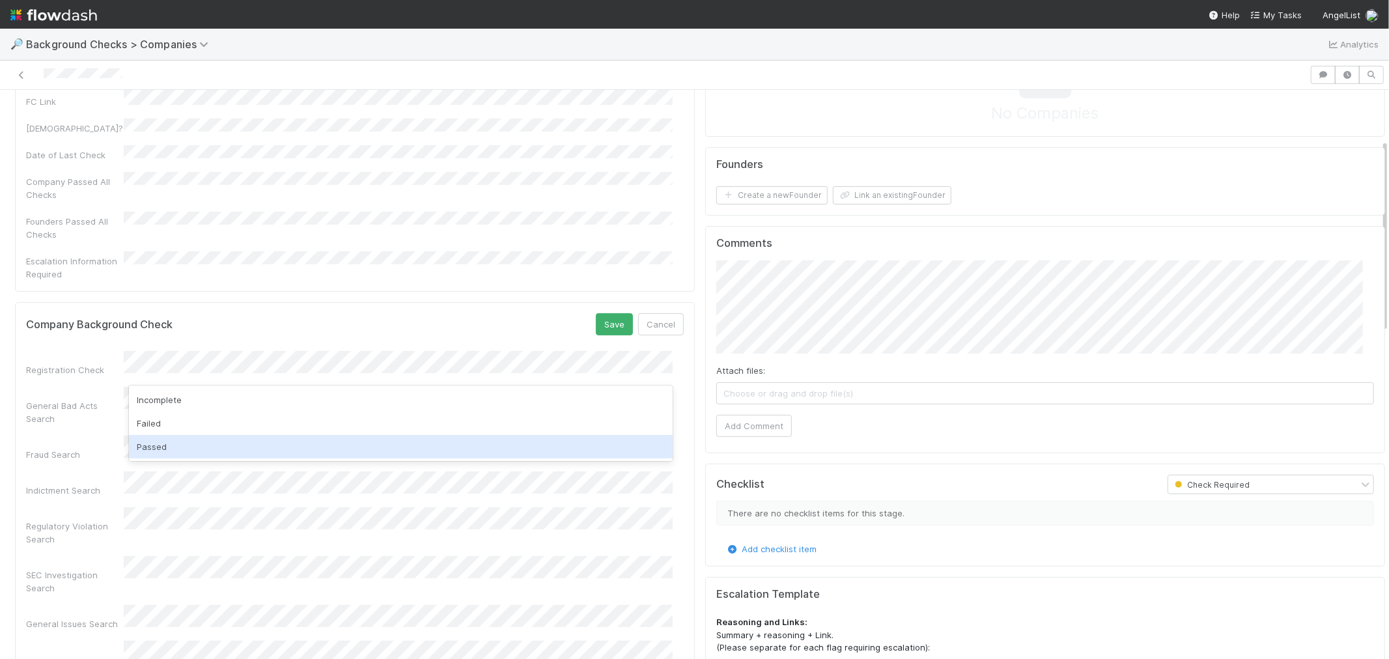
click at [203, 449] on div "Passed" at bounding box center [401, 446] width 544 height 23
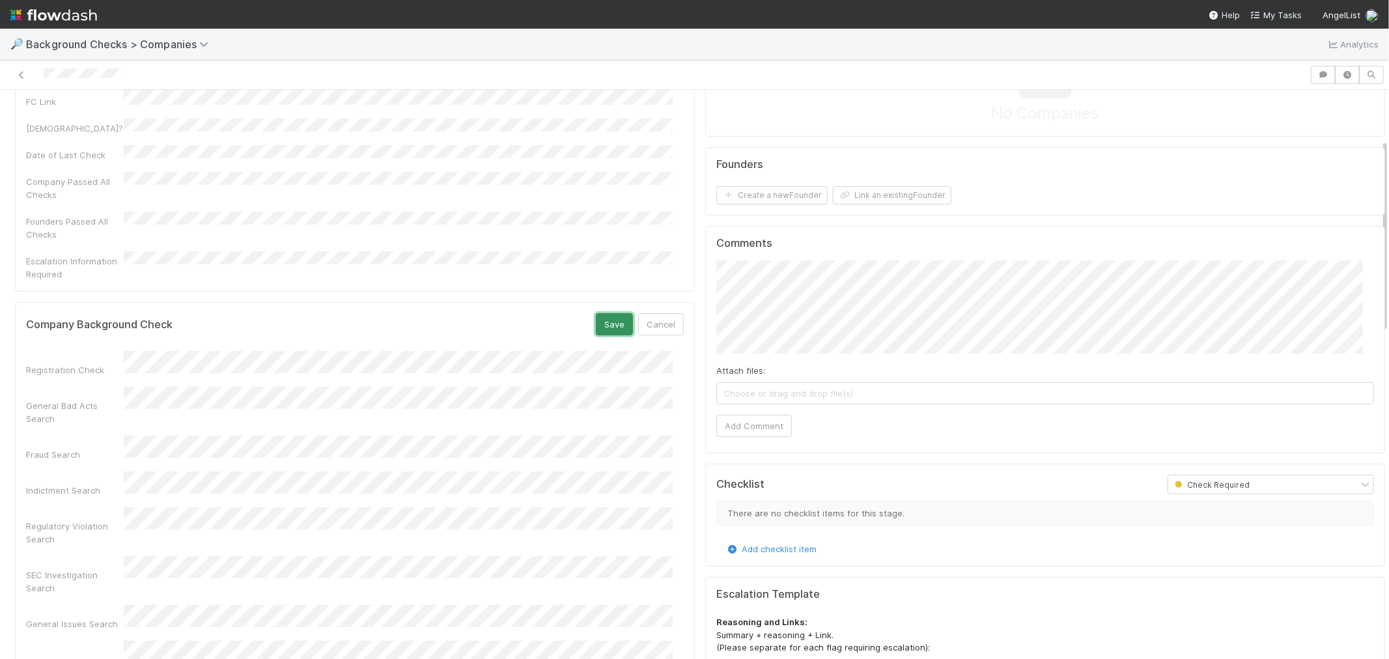
click at [612, 313] on button "Save" at bounding box center [614, 324] width 37 height 22
click at [760, 420] on button "Add Comment" at bounding box center [755, 426] width 76 height 22
click at [766, 185] on form "Founders Create a new Founder Link an existing Founder" at bounding box center [1046, 181] width 658 height 47
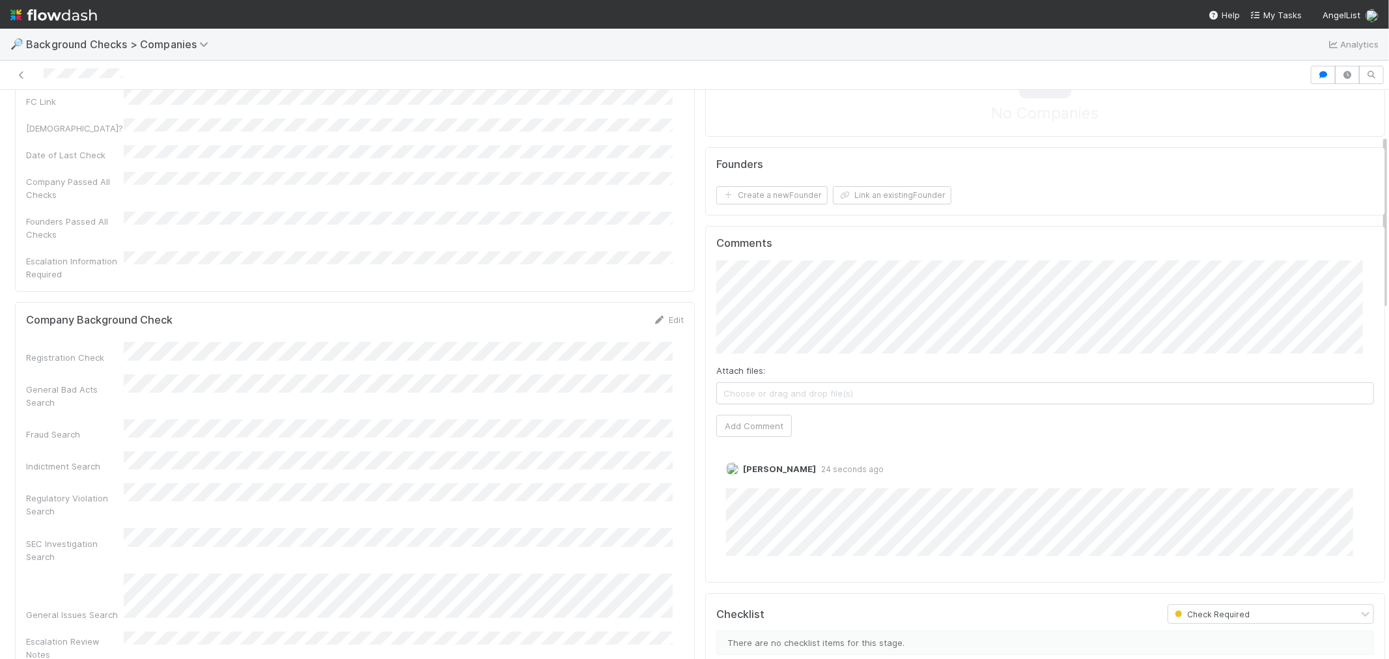
click at [779, 213] on div "Founders Create a new Founder Link an existing Founder" at bounding box center [1045, 181] width 680 height 69
click at [775, 199] on button "Create a new Founder" at bounding box center [772, 195] width 111 height 18
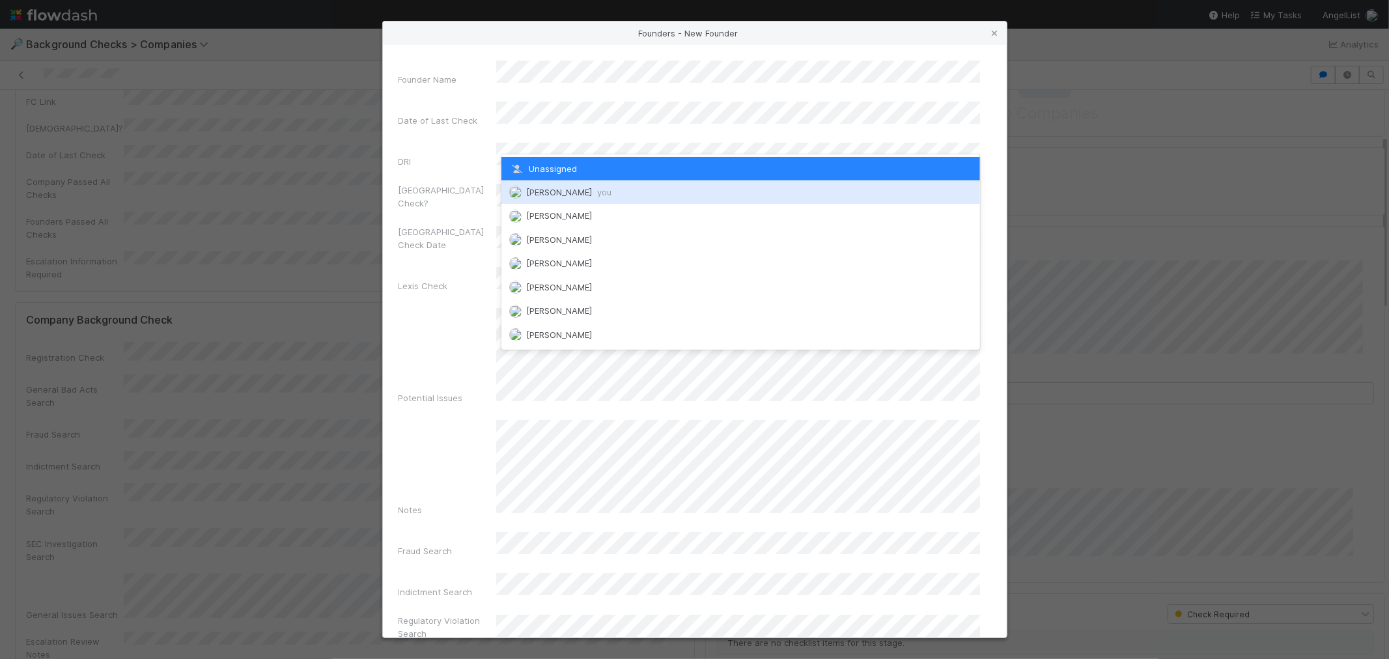
click at [545, 185] on div "[PERSON_NAME] you" at bounding box center [741, 191] width 479 height 23
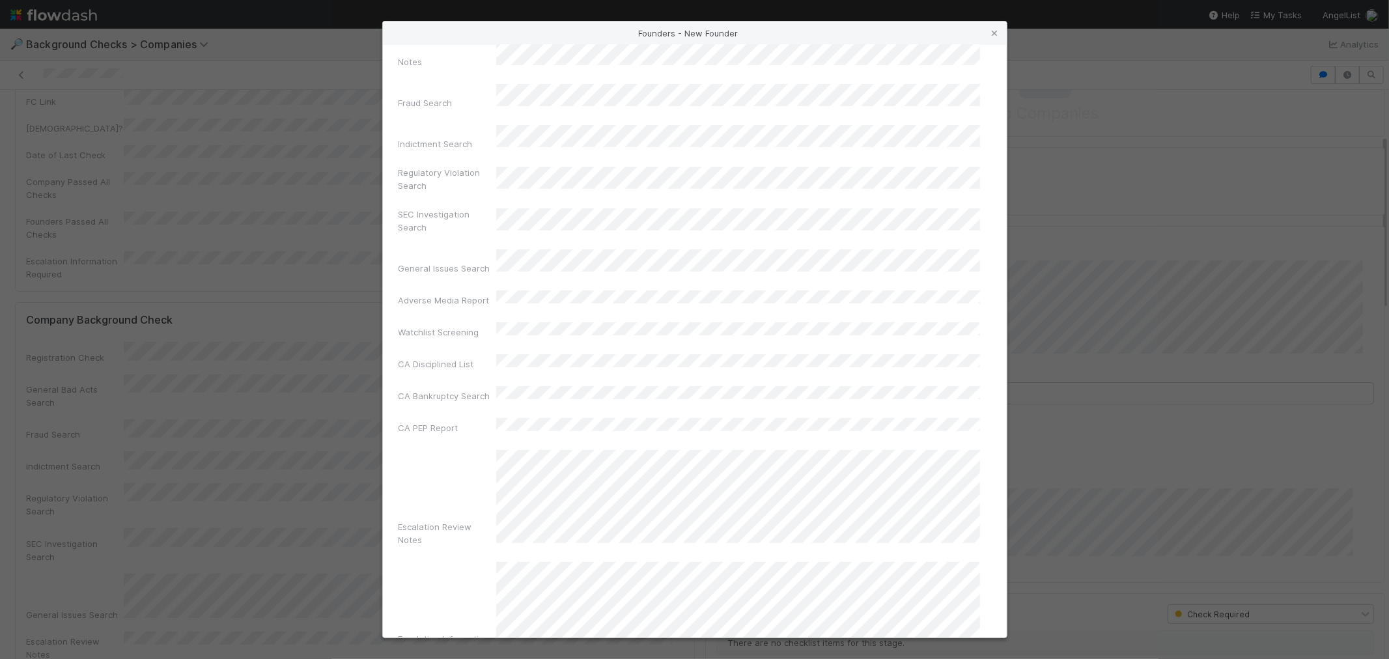
scroll to position [461, 0]
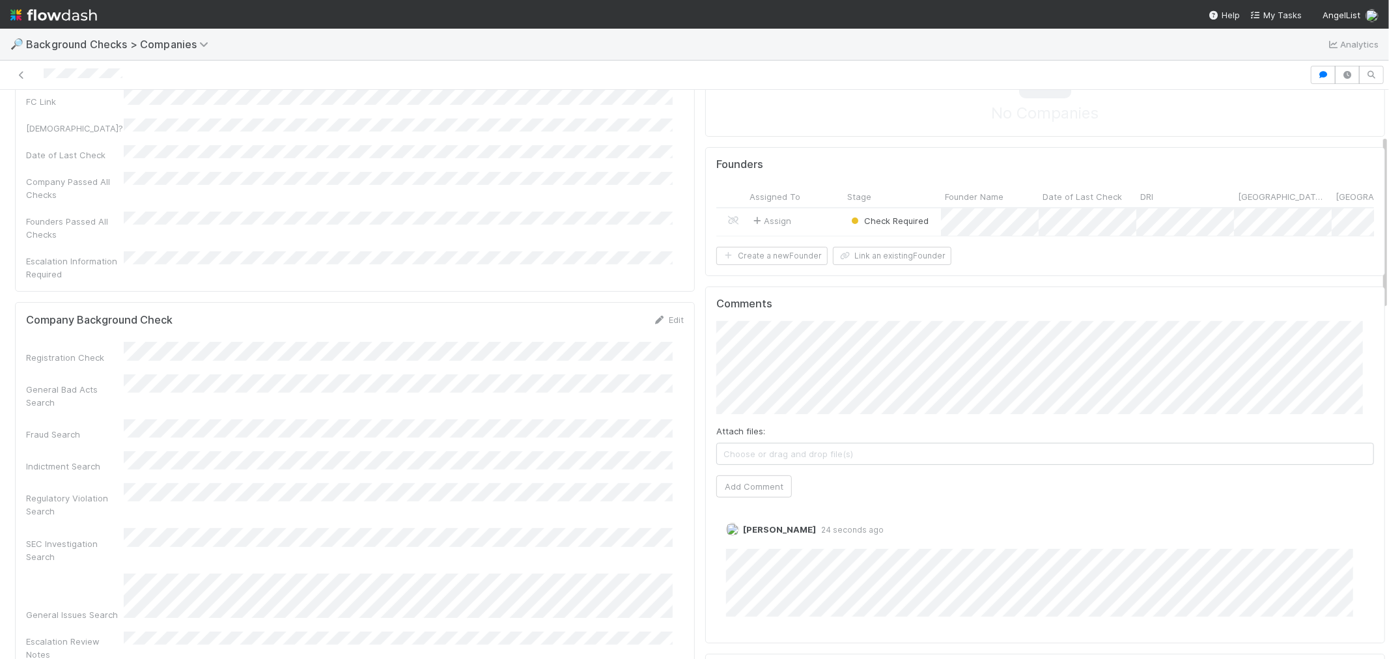
click at [821, 220] on div "Assign" at bounding box center [795, 222] width 98 height 28
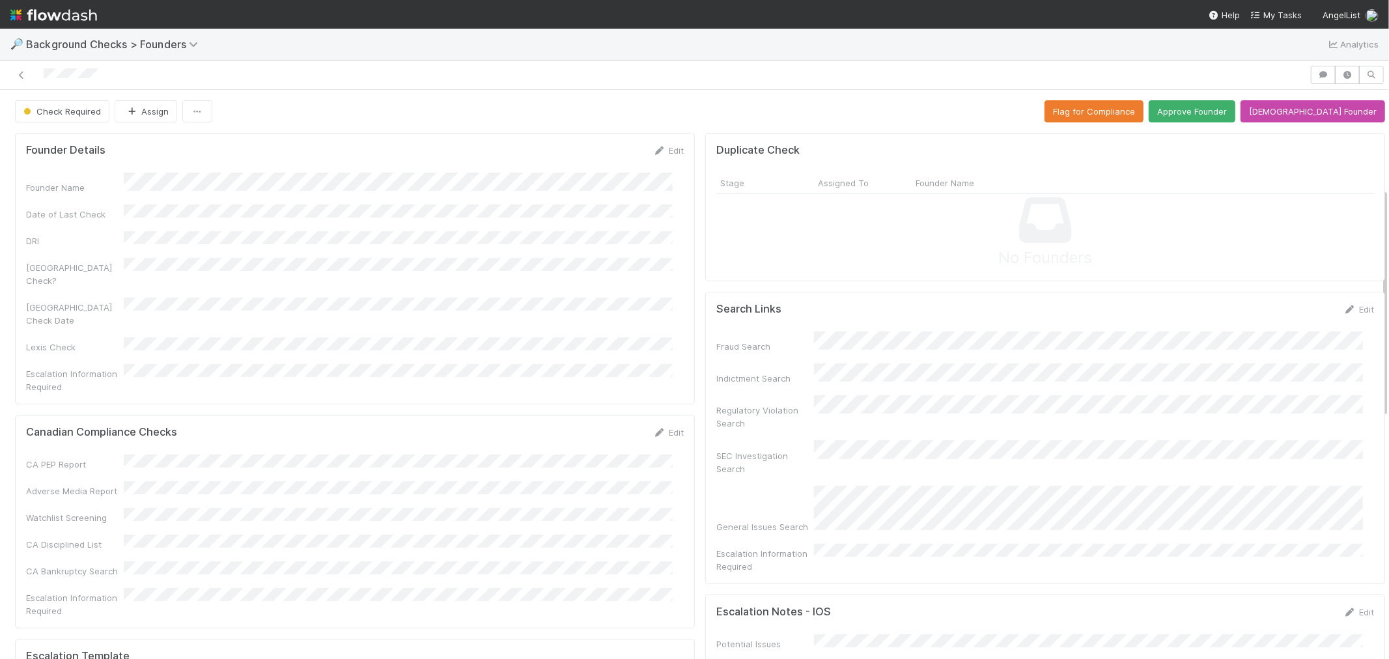
scroll to position [506, 0]
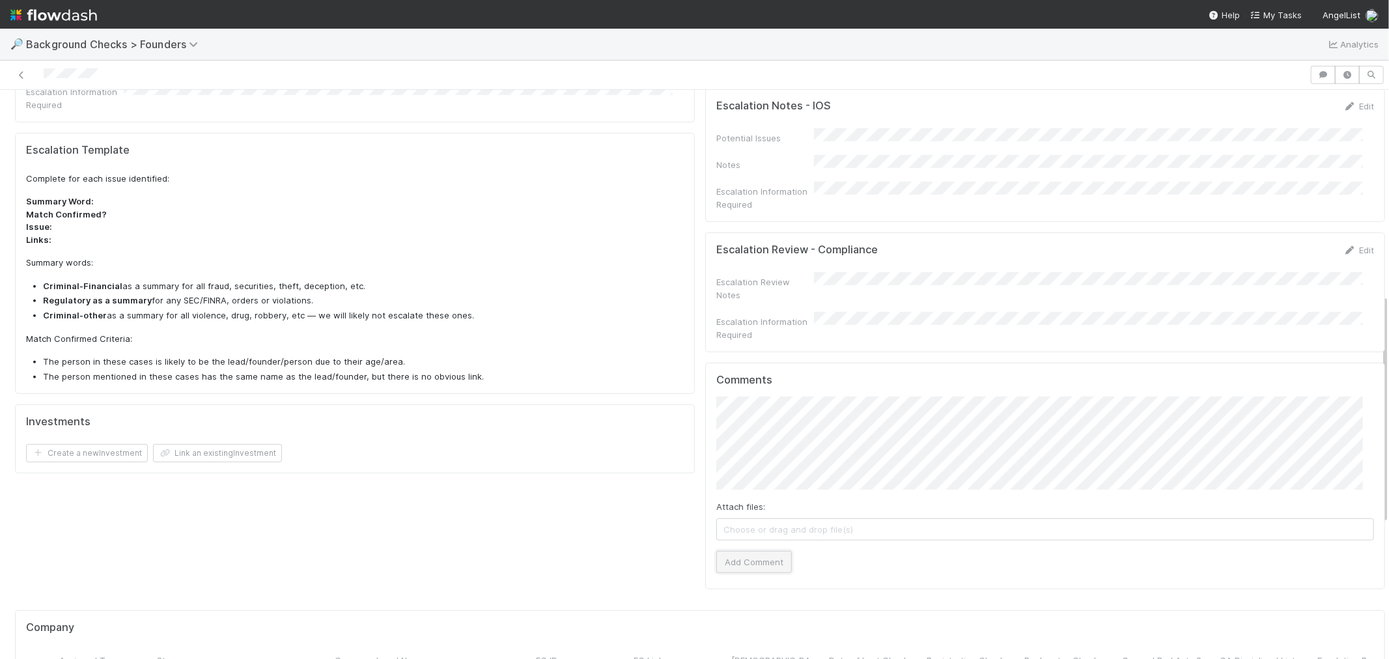
click at [771, 551] on button "Add Comment" at bounding box center [755, 562] width 76 height 22
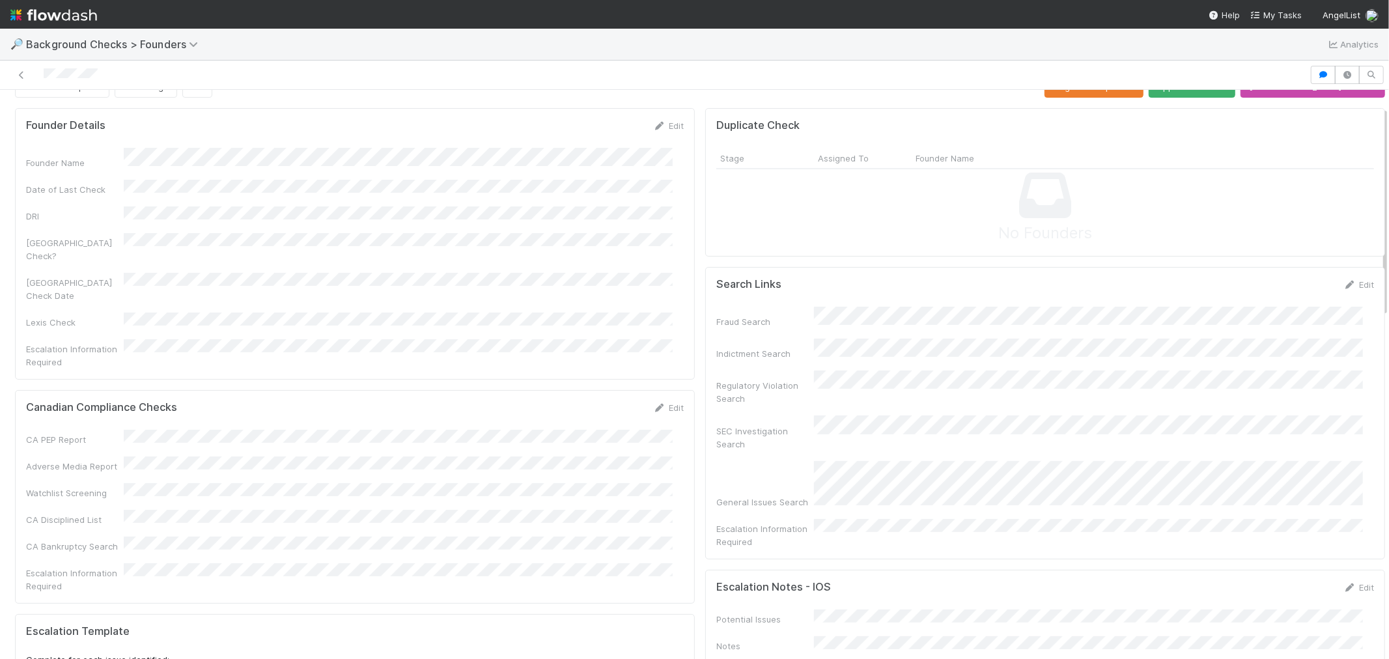
scroll to position [0, 0]
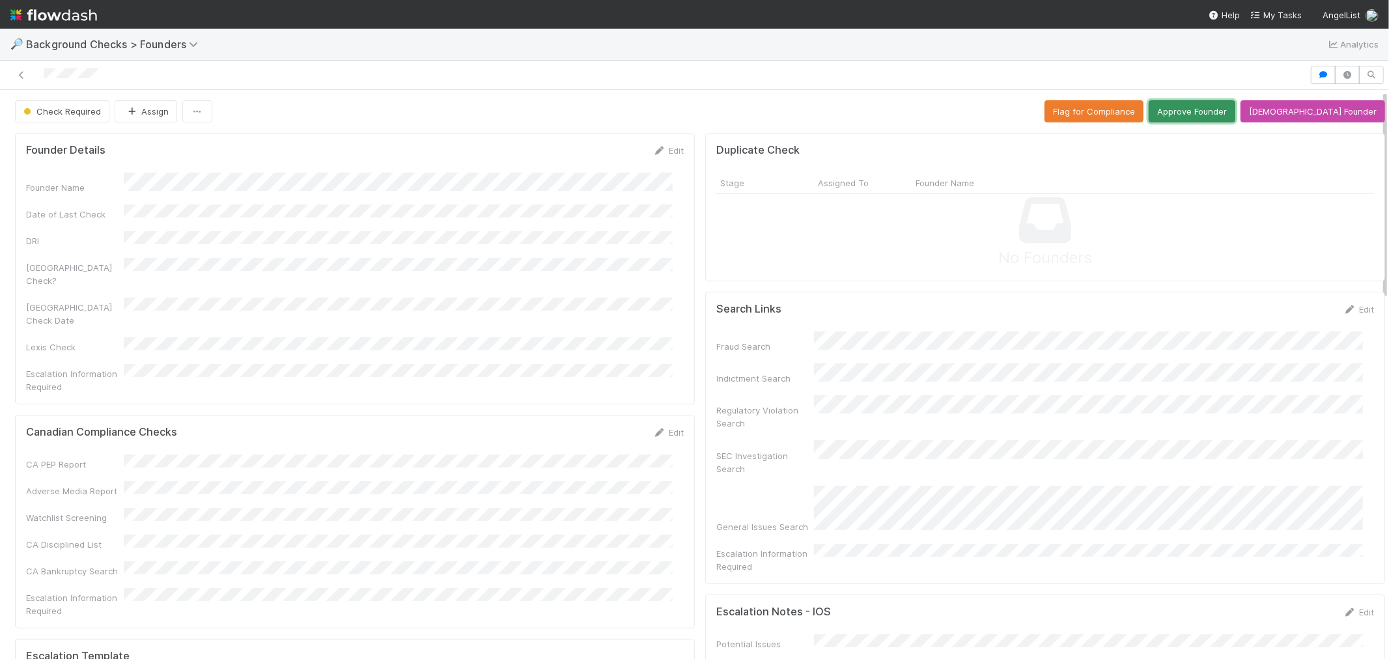
click at [1229, 115] on button "Approve Founder" at bounding box center [1192, 111] width 87 height 22
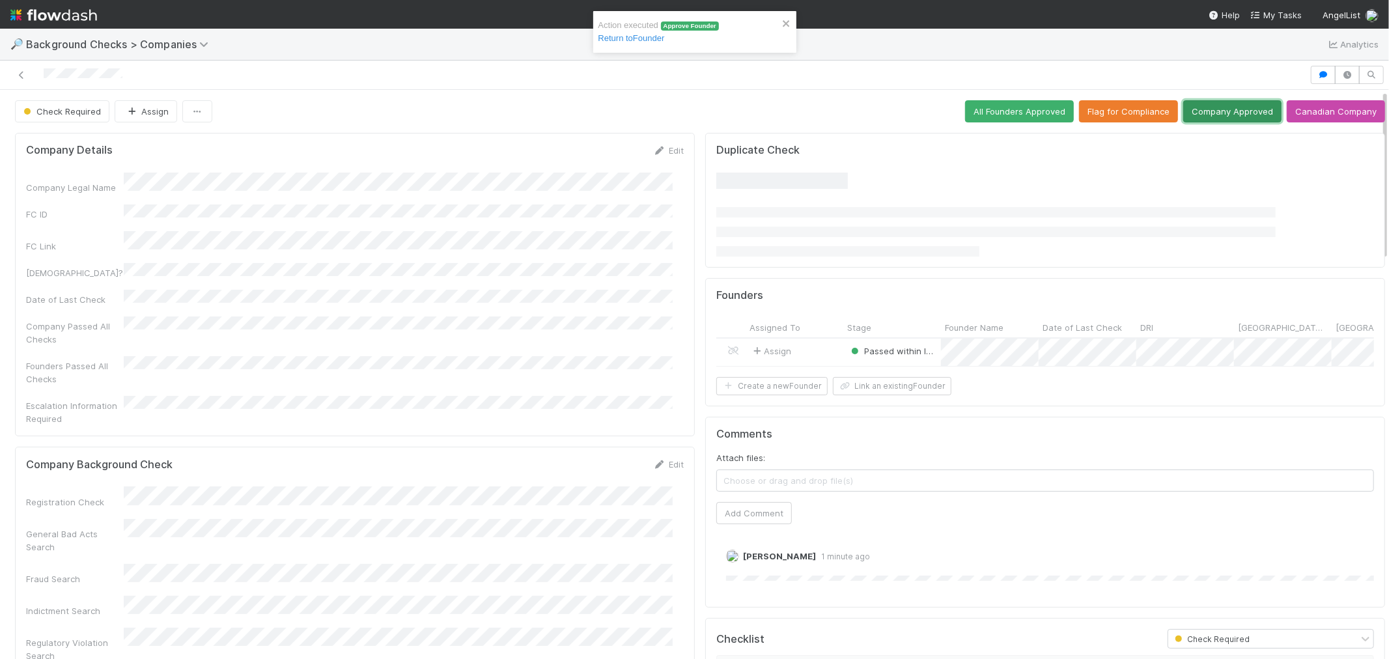
click at [1212, 106] on button "Company Approved" at bounding box center [1233, 111] width 98 height 22
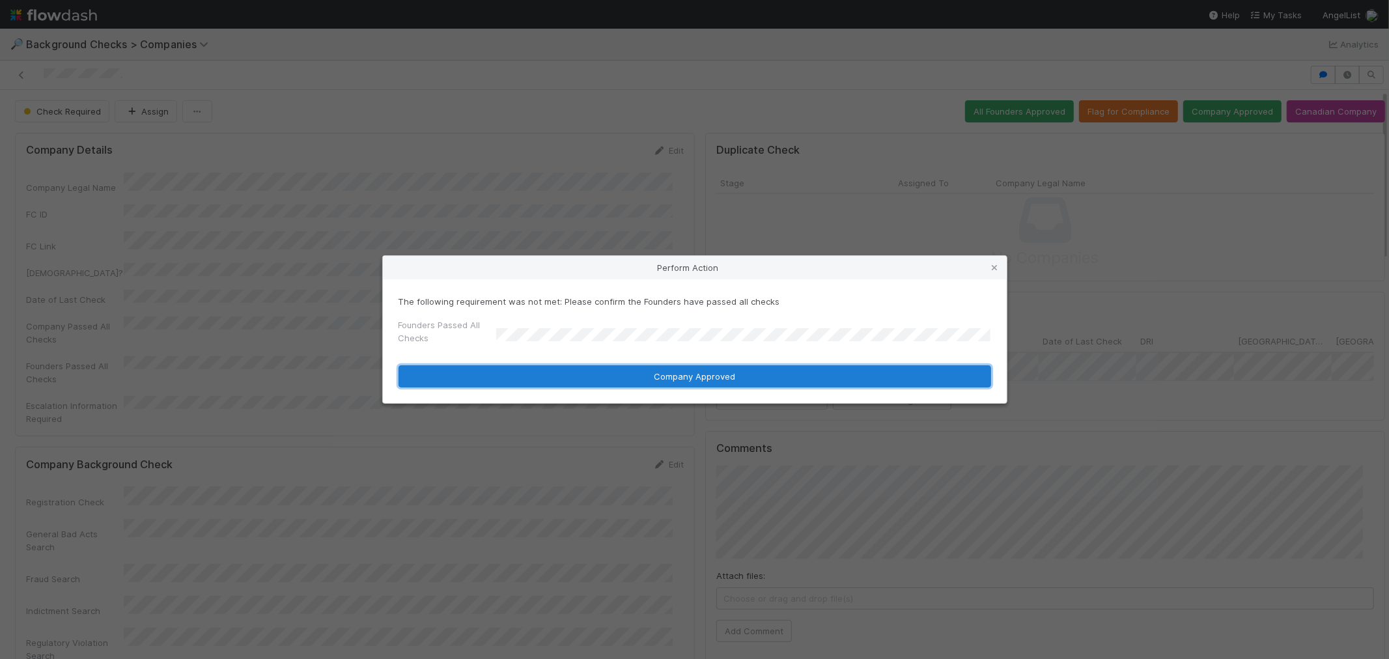
drag, startPoint x: 513, startPoint y: 371, endPoint x: 604, endPoint y: 347, distance: 93.9
click at [513, 372] on button "Company Approved" at bounding box center [695, 376] width 593 height 22
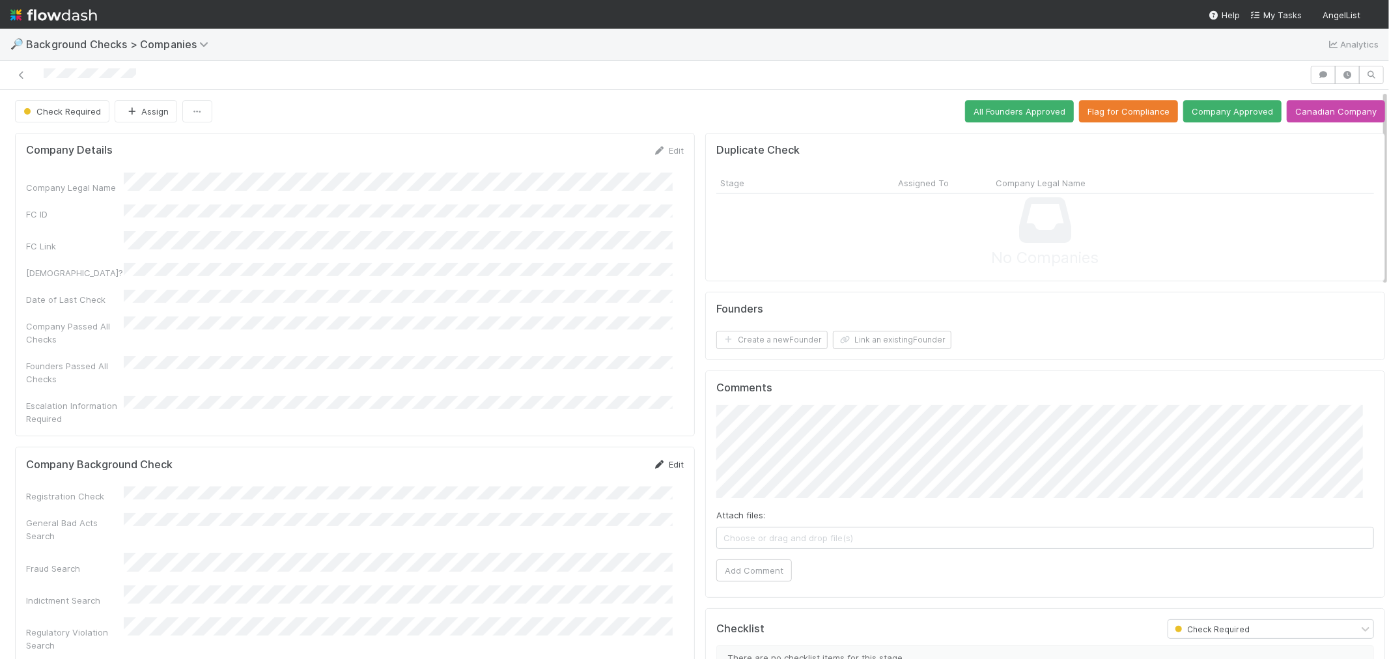
click at [653, 461] on icon at bounding box center [659, 465] width 13 height 8
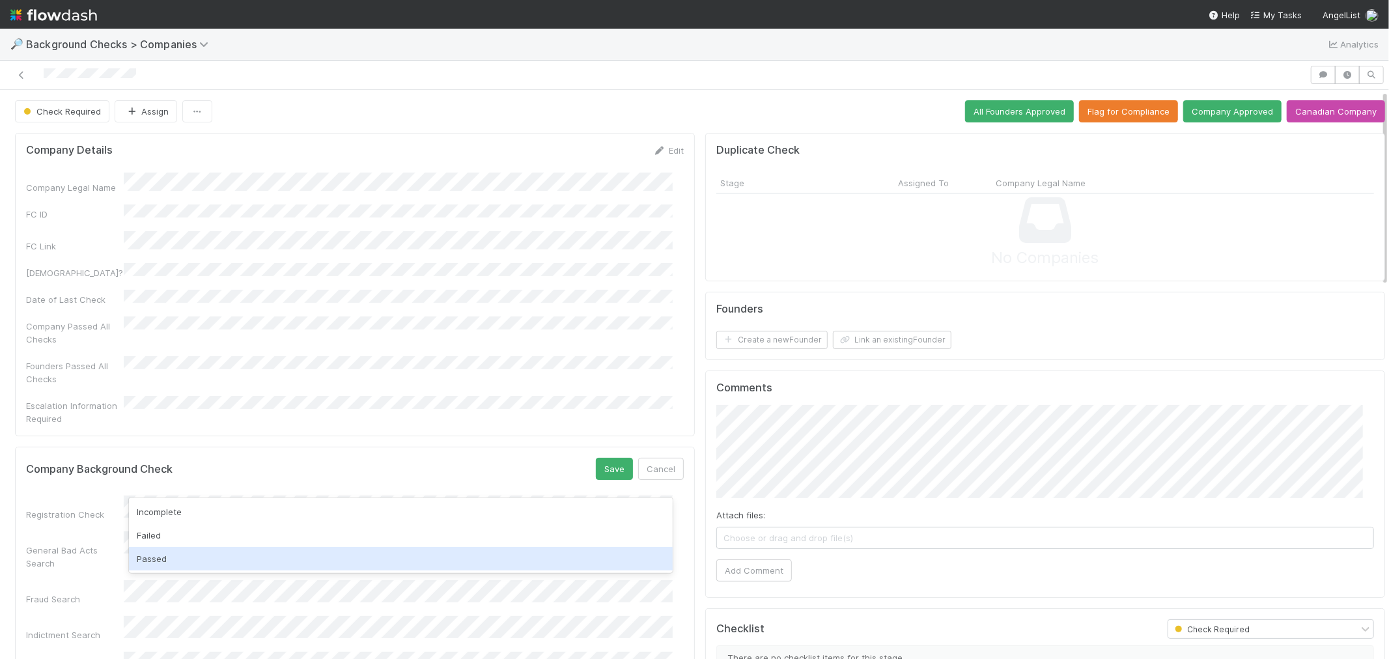
drag, startPoint x: 179, startPoint y: 556, endPoint x: 334, endPoint y: 526, distance: 157.3
click at [179, 556] on div "Passed" at bounding box center [401, 558] width 544 height 23
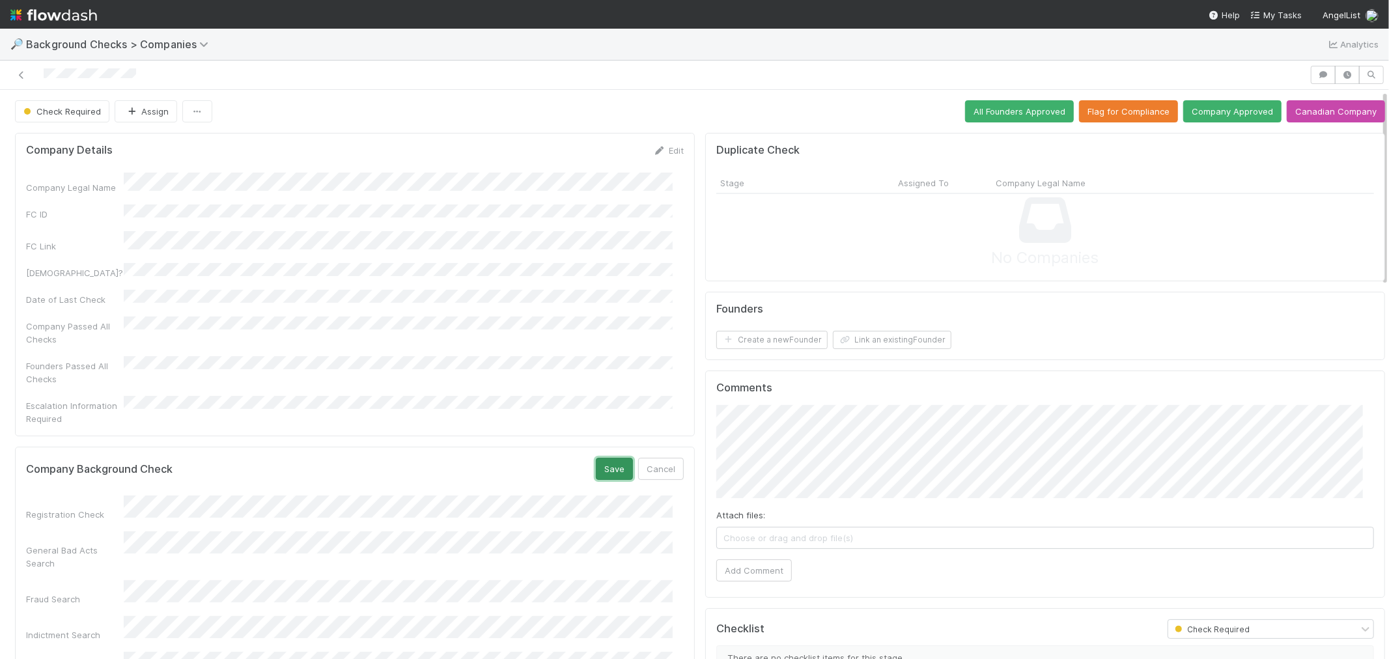
click at [601, 458] on button "Save" at bounding box center [614, 469] width 37 height 22
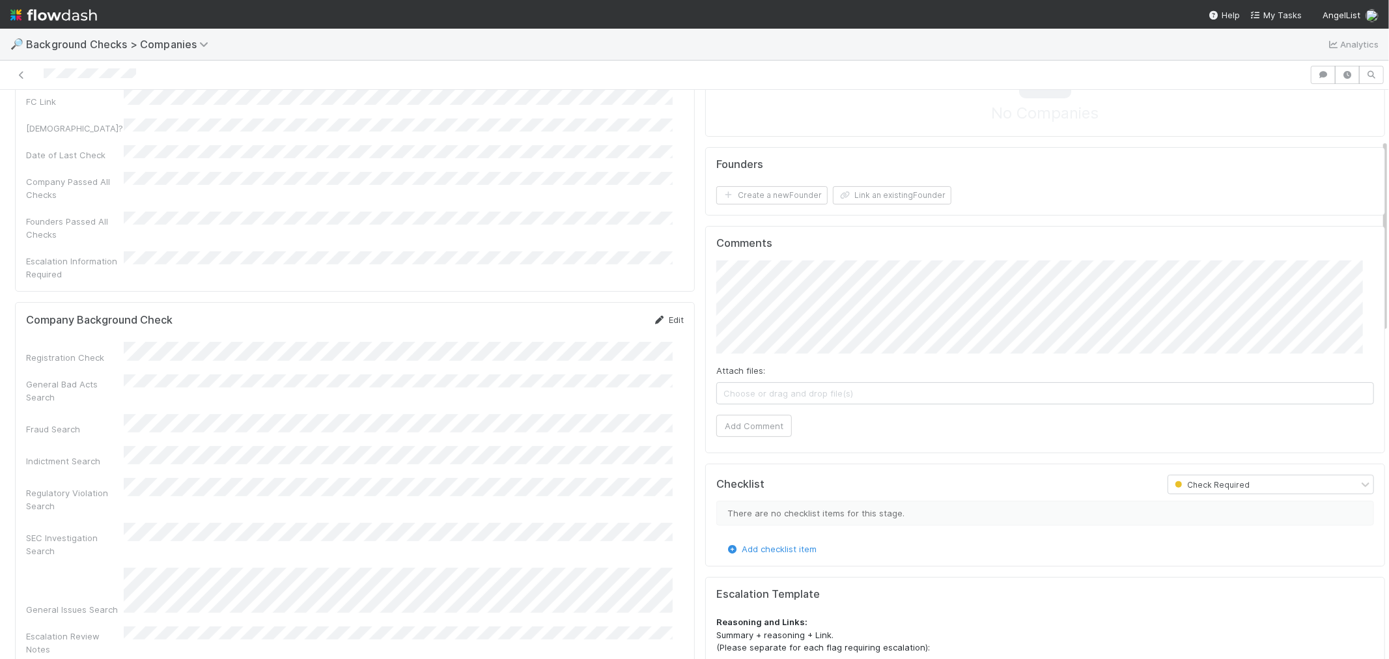
click at [663, 315] on link "Edit" at bounding box center [668, 320] width 31 height 10
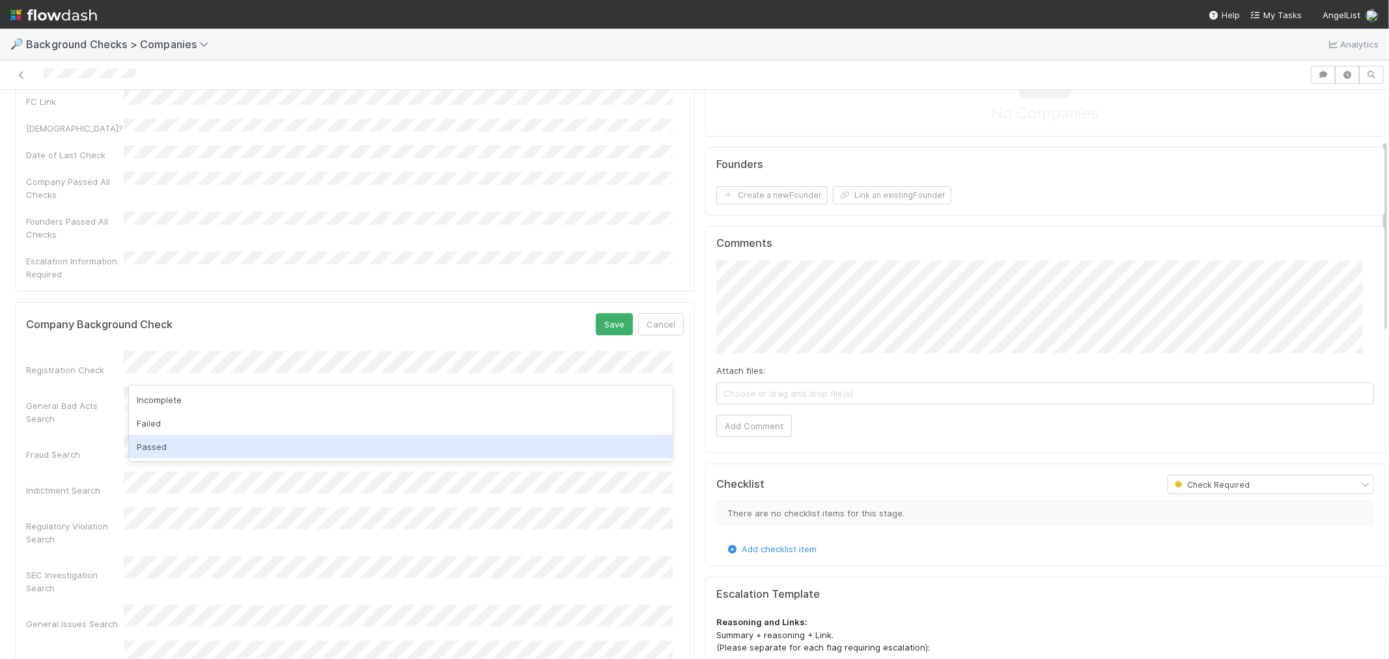
click at [190, 446] on div "Passed" at bounding box center [401, 446] width 544 height 23
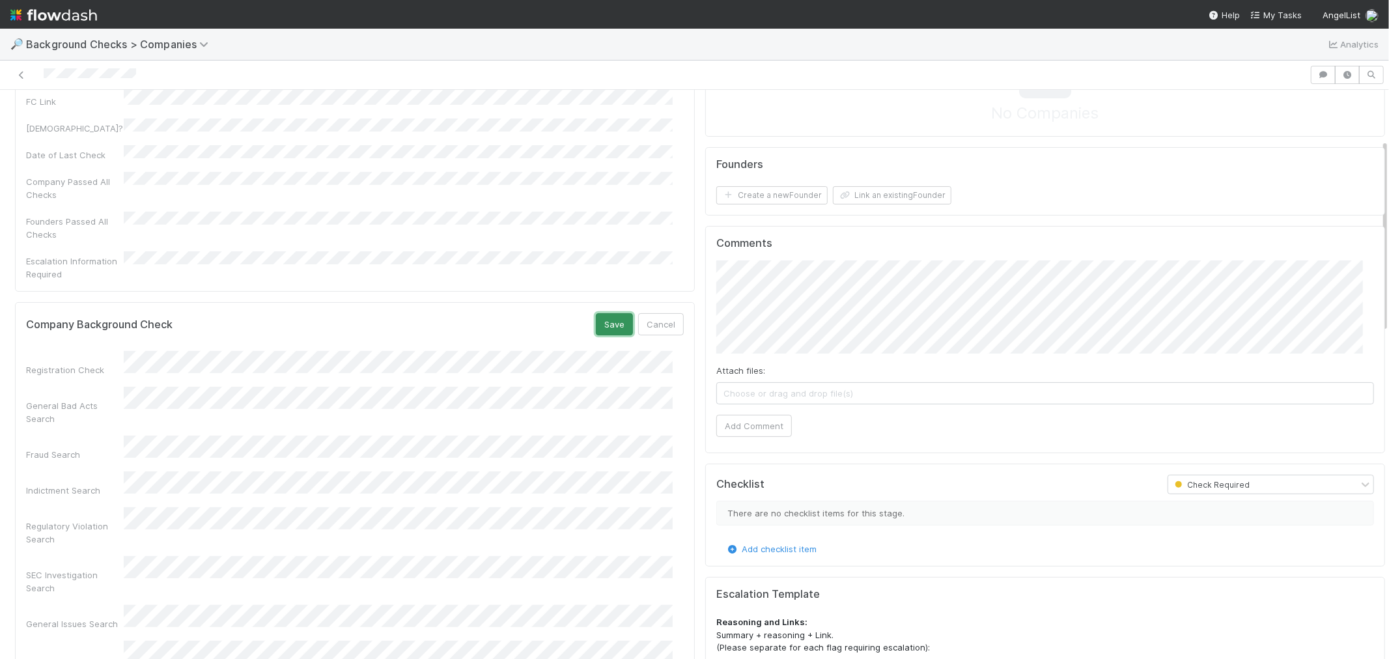
click at [598, 313] on button "Save" at bounding box center [614, 324] width 37 height 22
click at [744, 420] on button "Add Comment" at bounding box center [755, 426] width 76 height 22
click at [763, 180] on form "Founders Create a new Founder Link an existing Founder" at bounding box center [1046, 181] width 658 height 47
click at [767, 199] on button "Create a new Founder" at bounding box center [772, 195] width 111 height 18
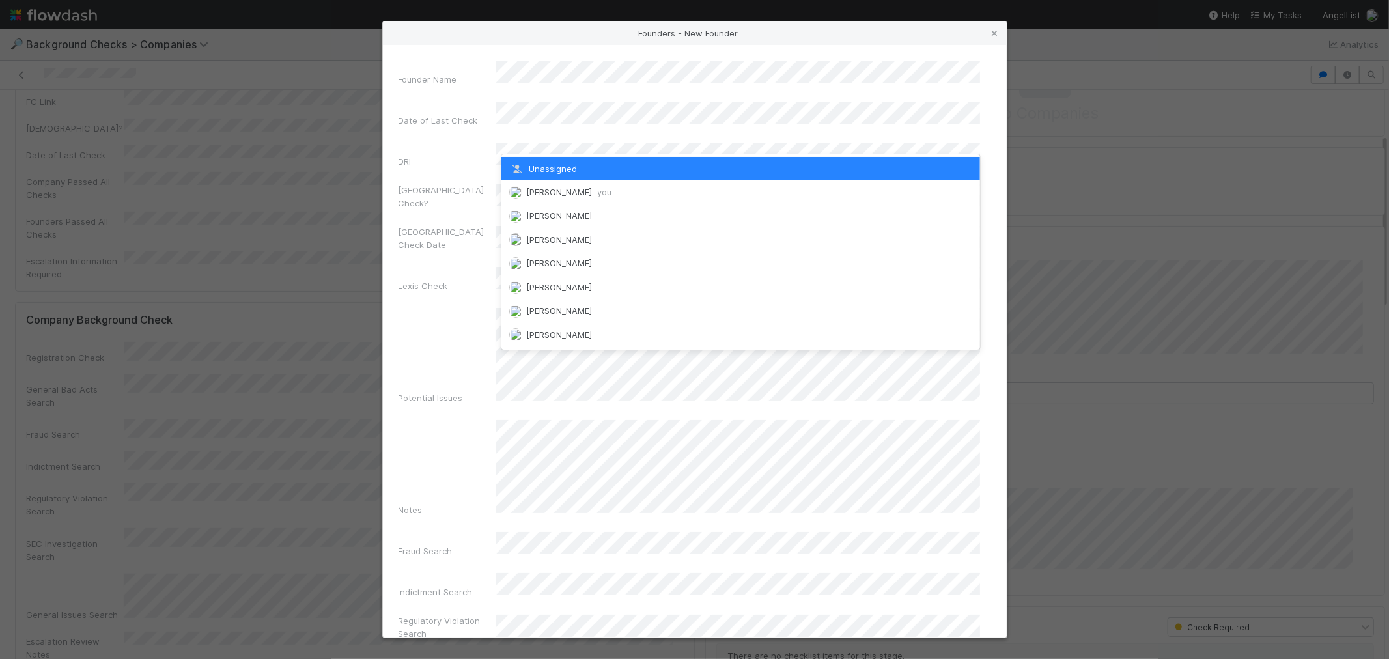
click at [539, 192] on span "[PERSON_NAME] you" at bounding box center [568, 192] width 85 height 10
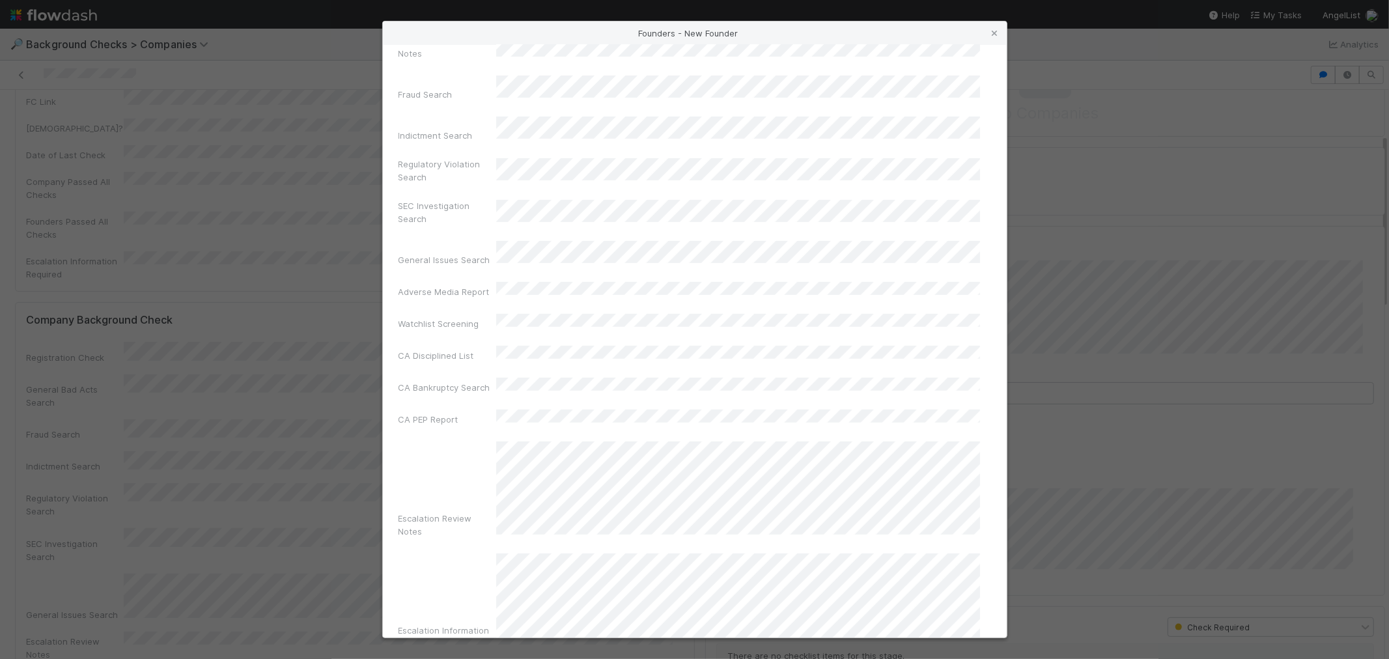
scroll to position [461, 0]
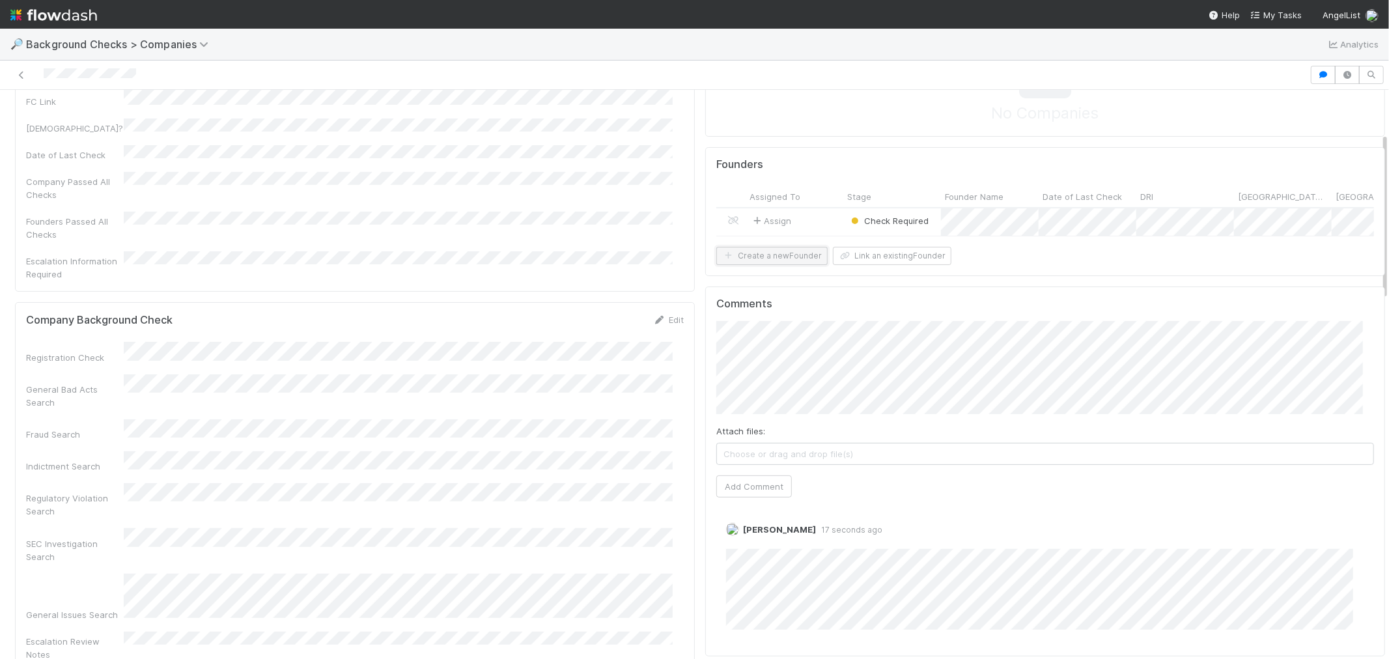
click at [752, 263] on button "Create a new Founder" at bounding box center [772, 256] width 111 height 18
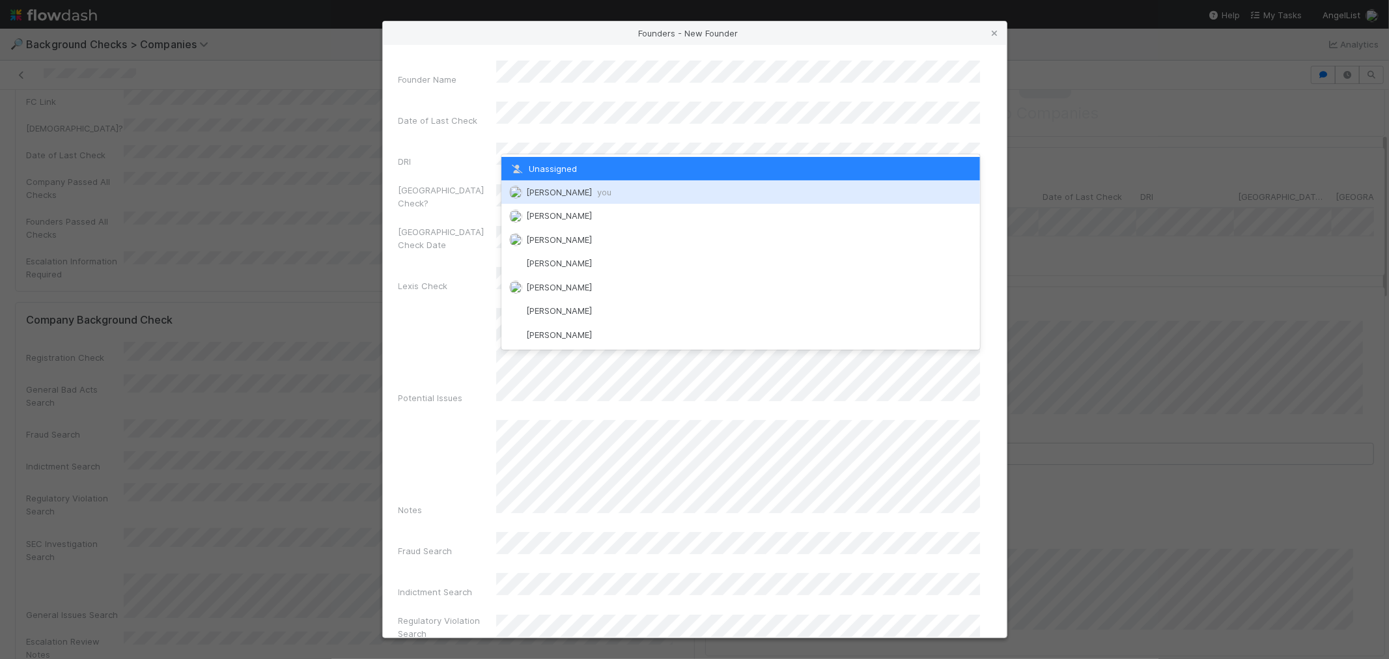
click at [556, 192] on span "[PERSON_NAME] you" at bounding box center [568, 192] width 85 height 10
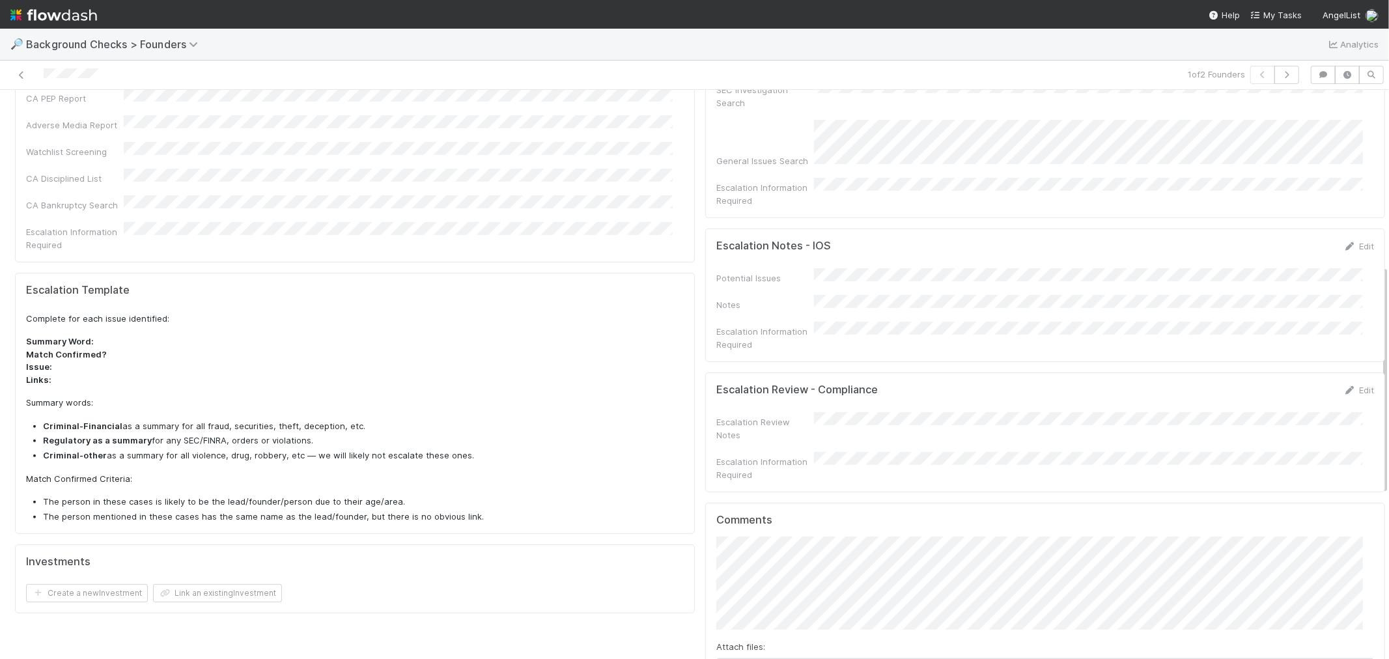
scroll to position [434, 0]
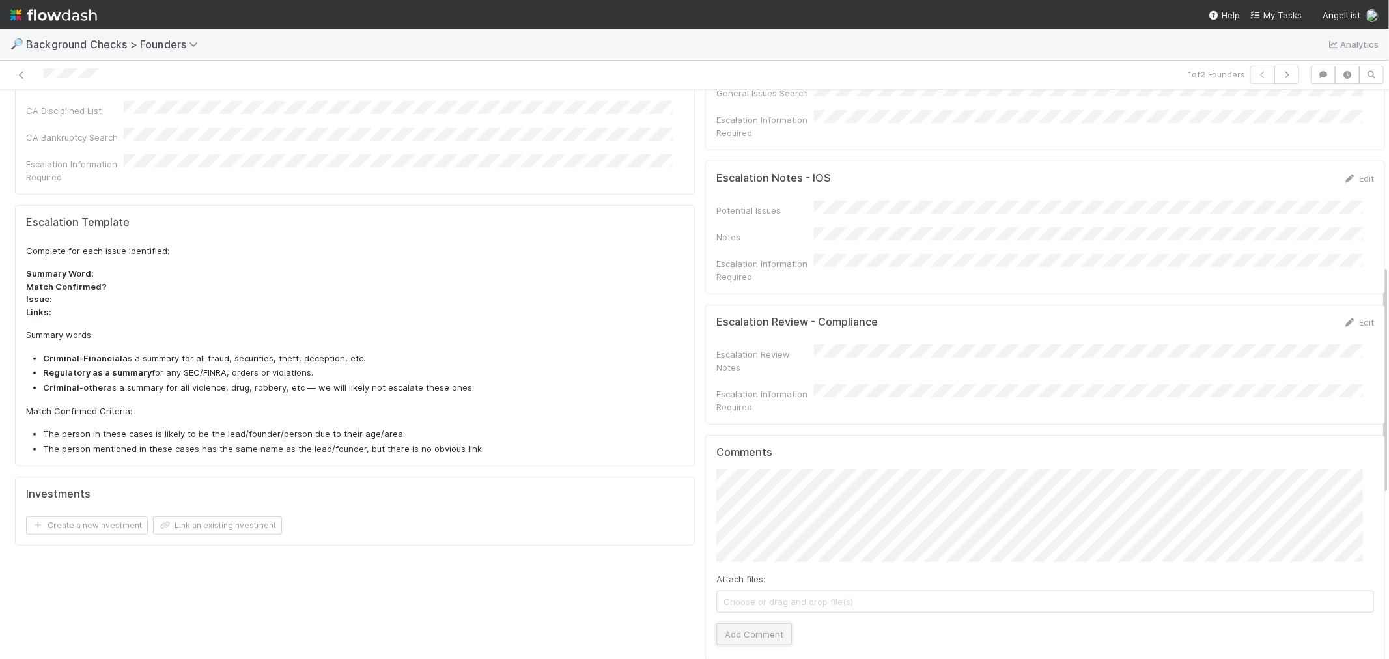
click at [760, 623] on button "Add Comment" at bounding box center [755, 634] width 76 height 22
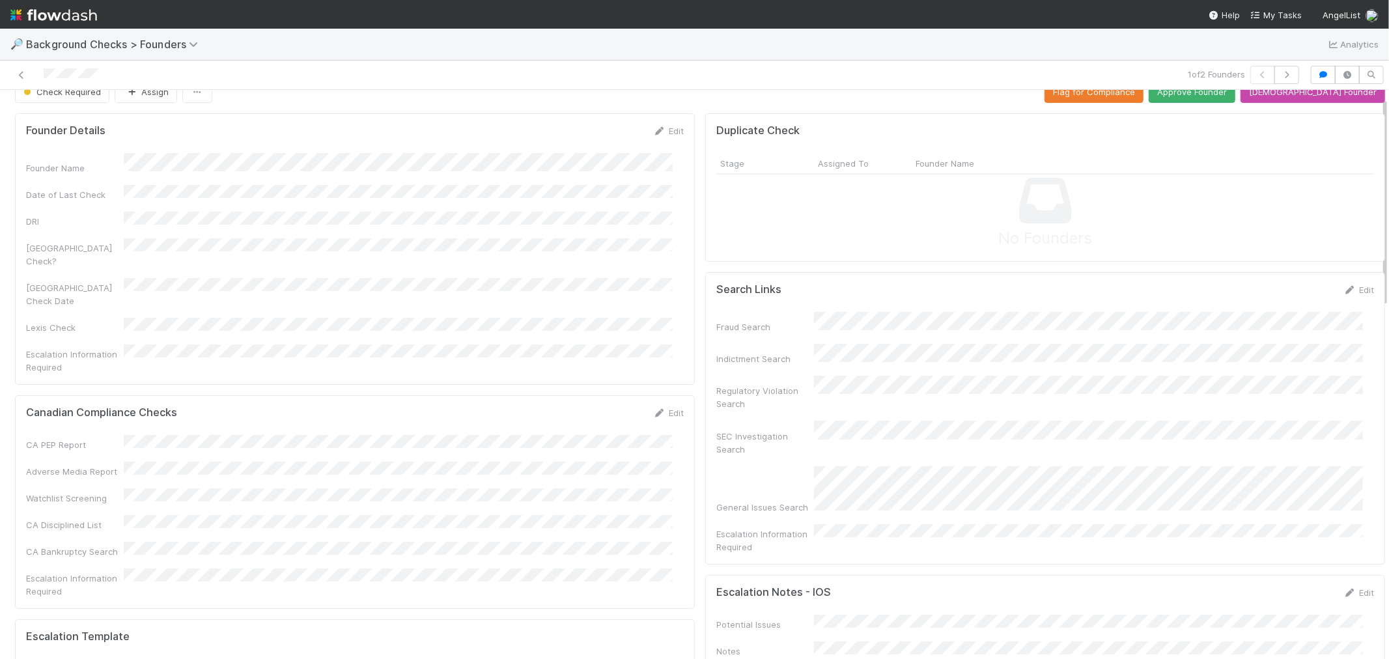
scroll to position [0, 0]
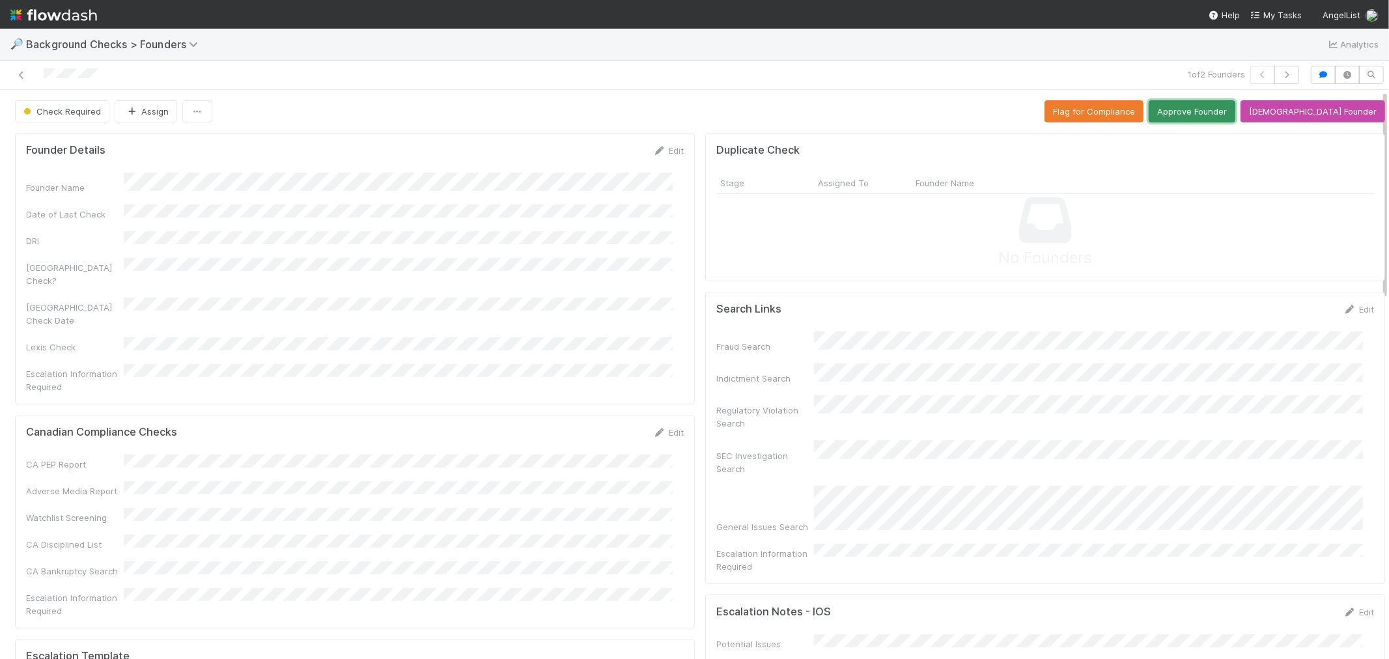
click at [1236, 116] on button "Approve Founder" at bounding box center [1192, 111] width 87 height 22
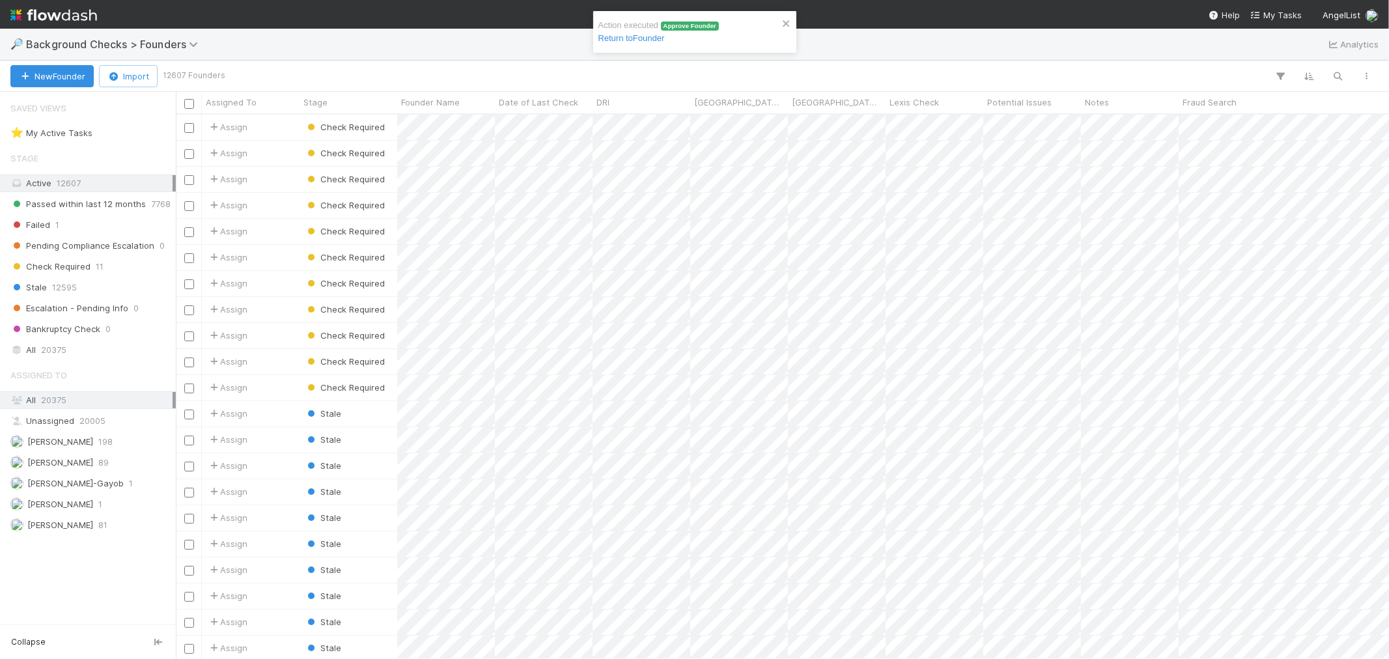
scroll to position [533, 1202]
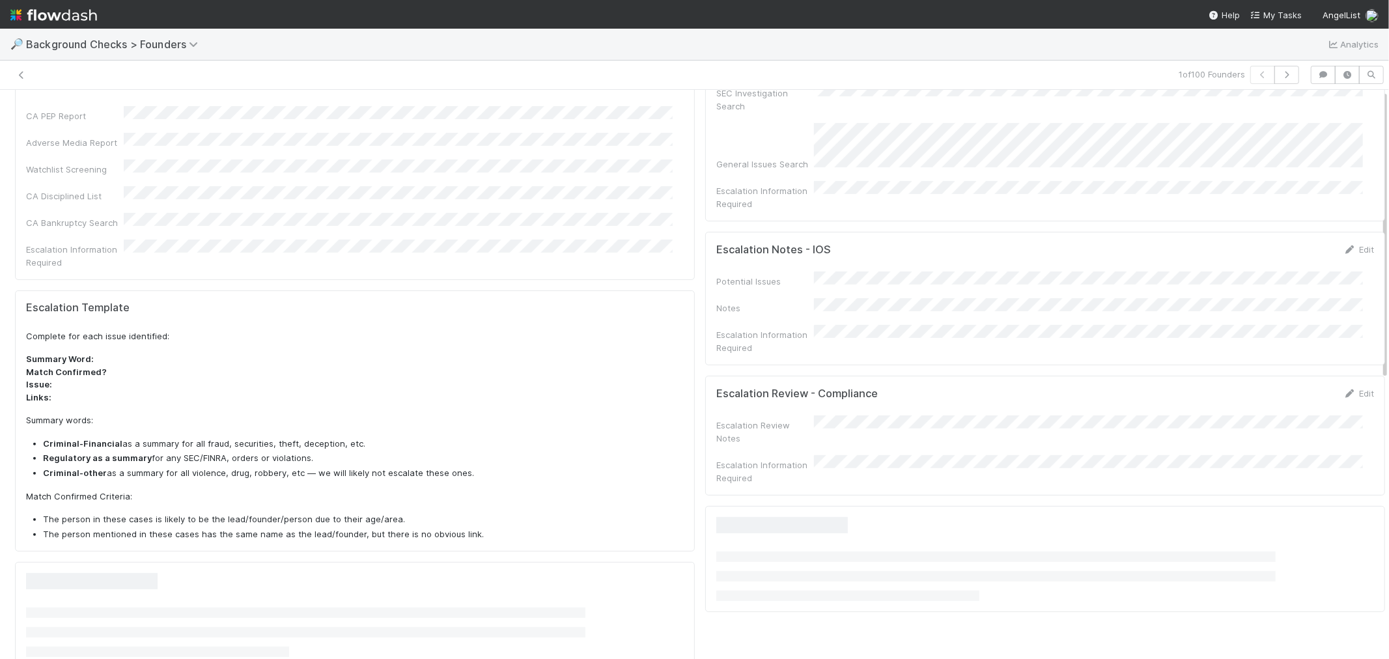
scroll to position [434, 0]
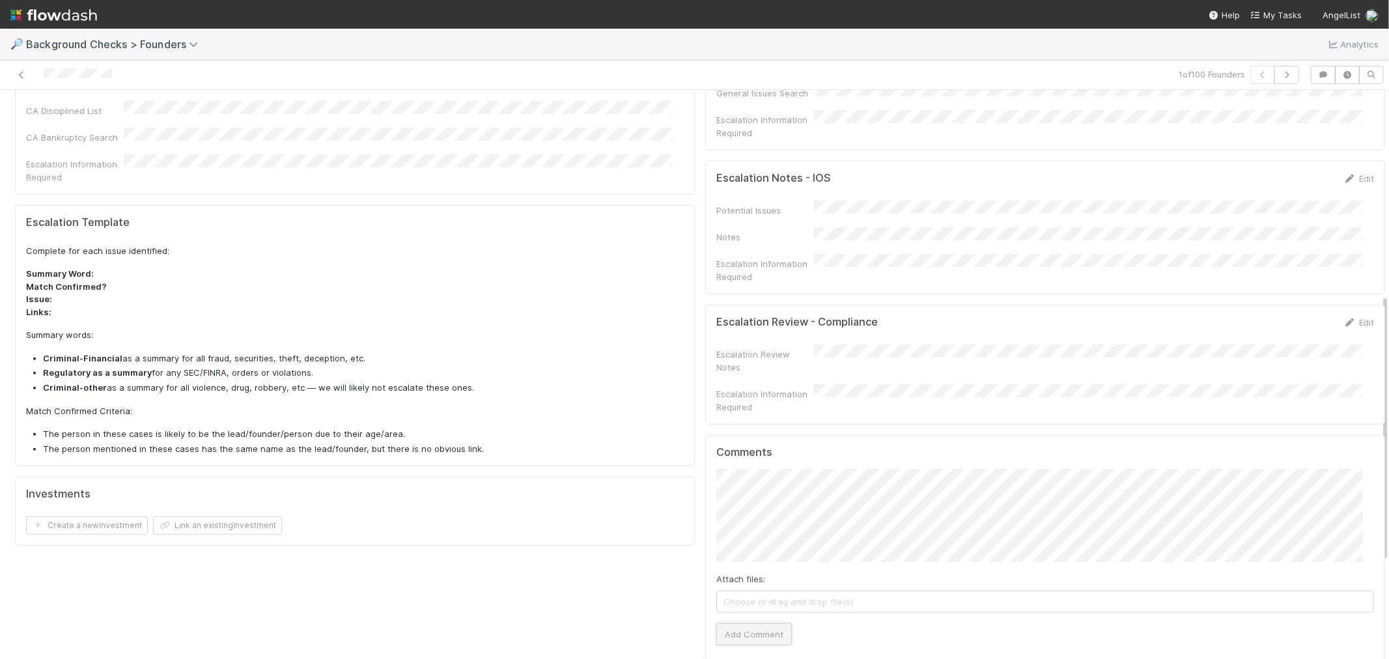
click at [745, 623] on button "Add Comment" at bounding box center [755, 634] width 76 height 22
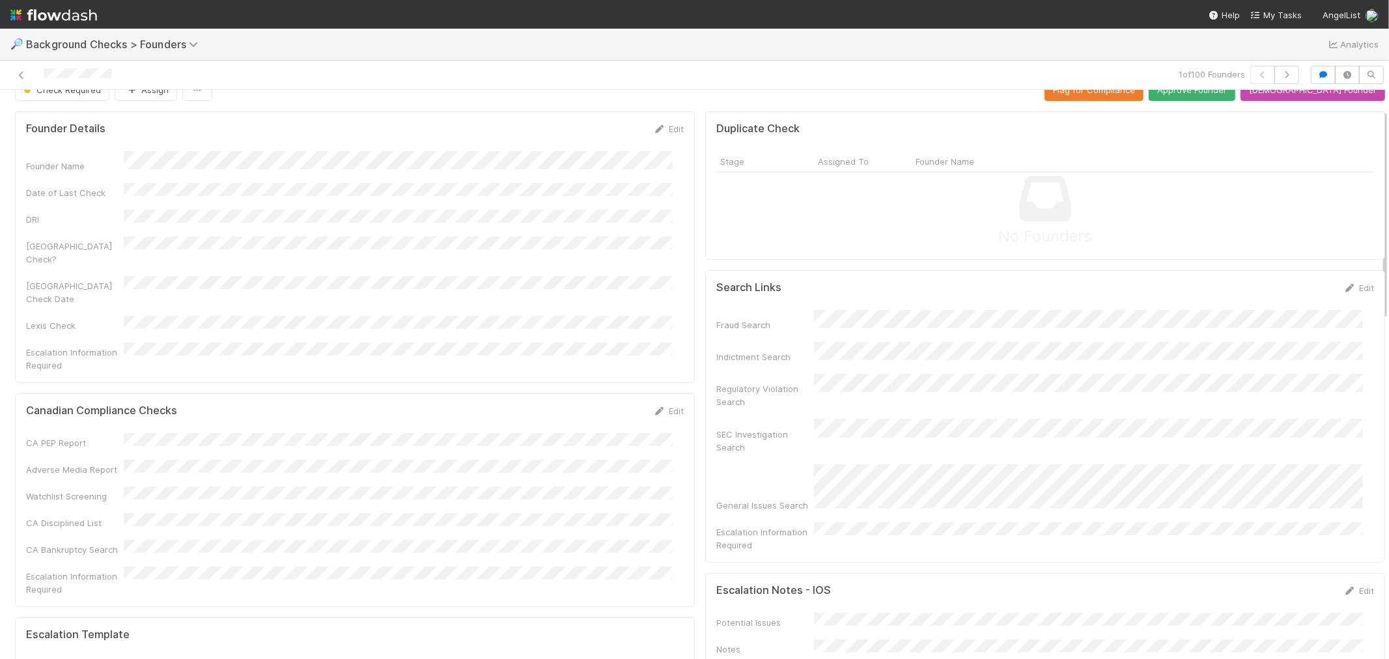
scroll to position [0, 0]
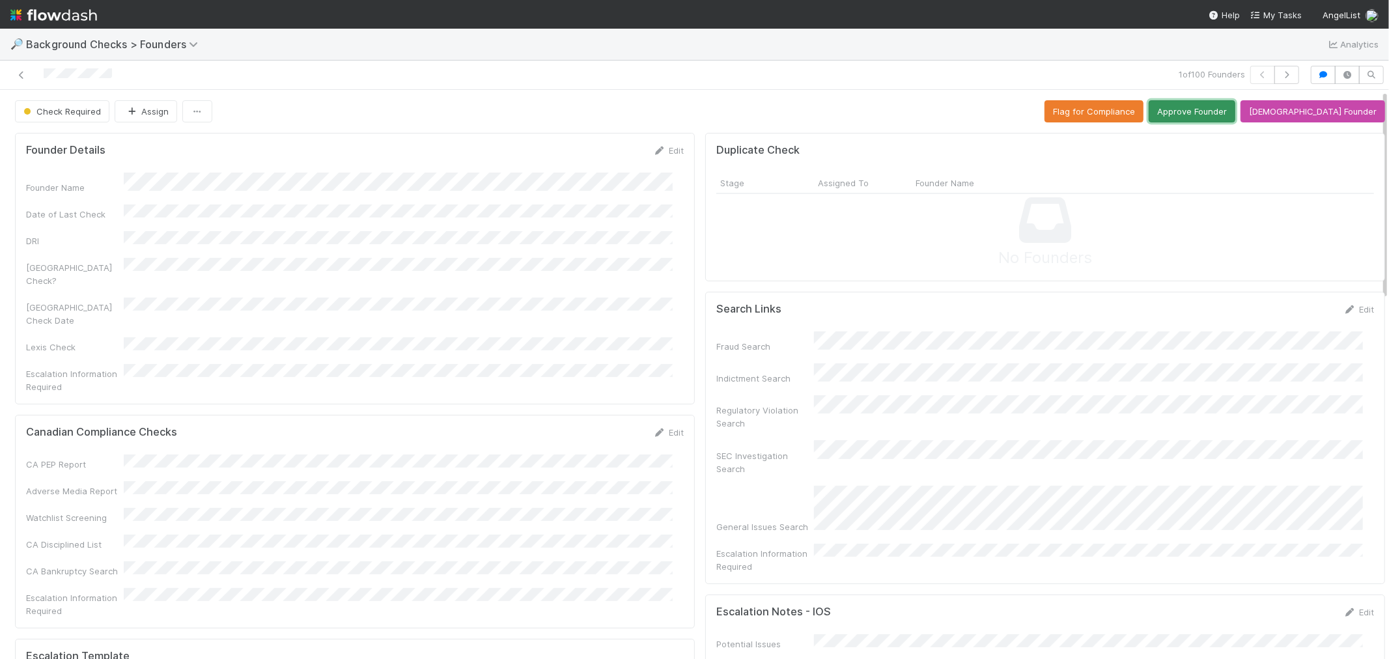
click at [1206, 111] on button "Approve Founder" at bounding box center [1192, 111] width 87 height 22
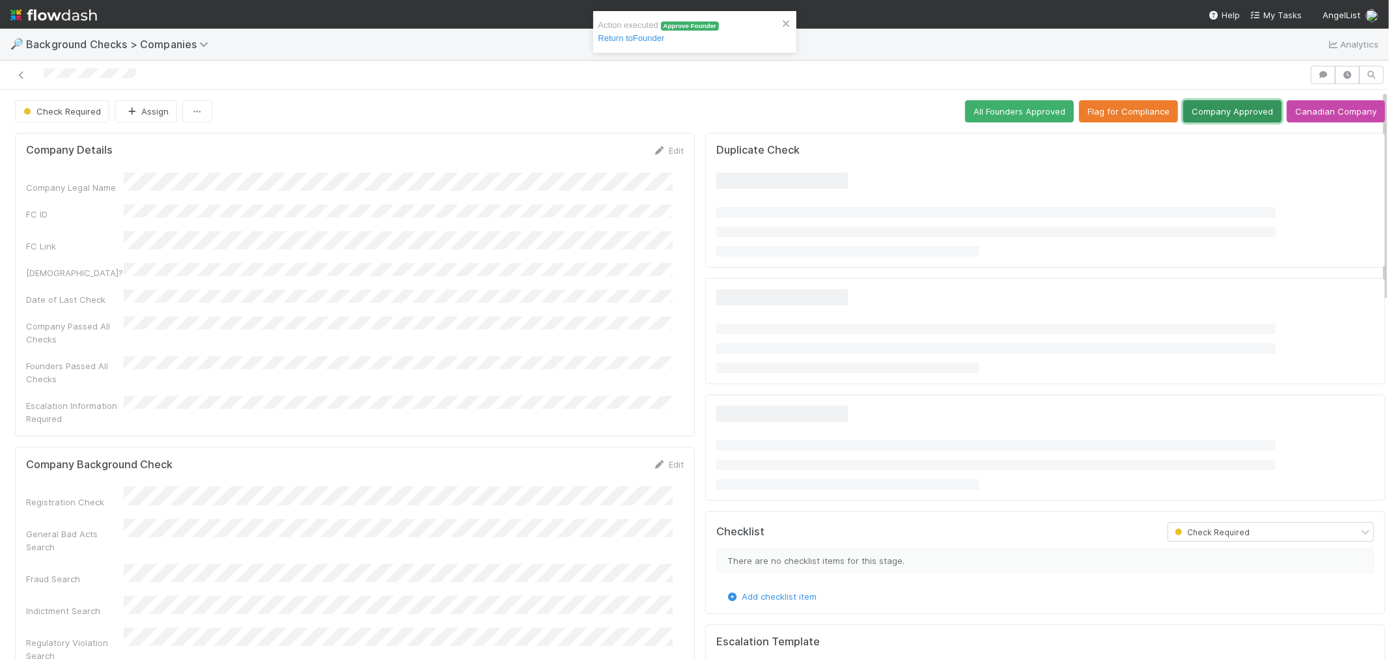
click at [1206, 115] on button "Company Approved" at bounding box center [1233, 111] width 98 height 22
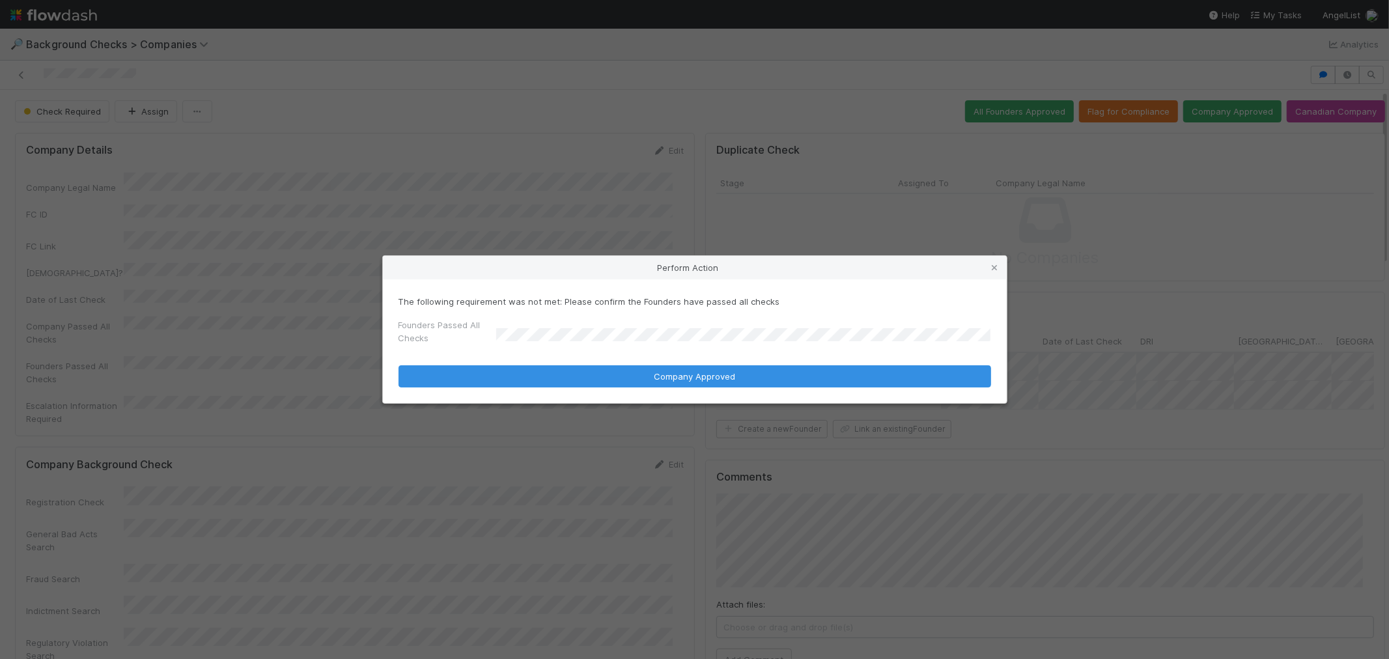
click at [504, 362] on form "The following requirement was not met: Please confirm the Founders have passed …" at bounding box center [695, 341] width 593 height 92
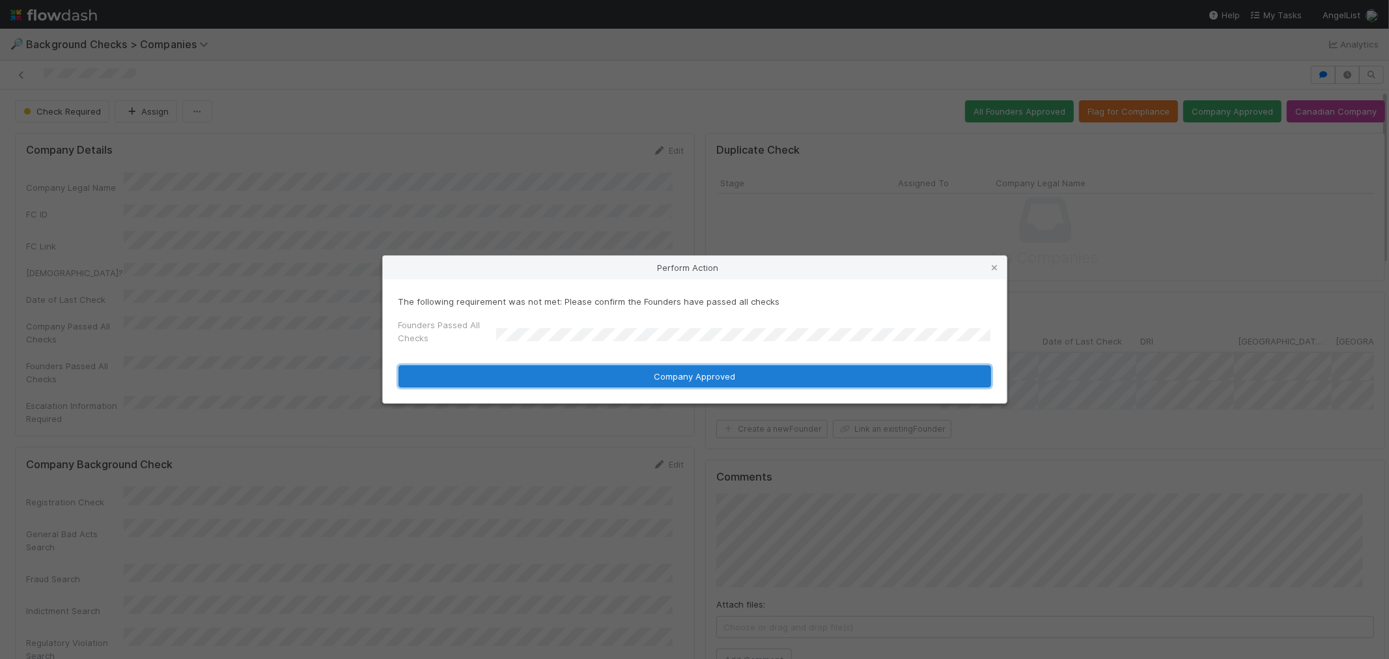
click at [506, 372] on button "Company Approved" at bounding box center [695, 376] width 593 height 22
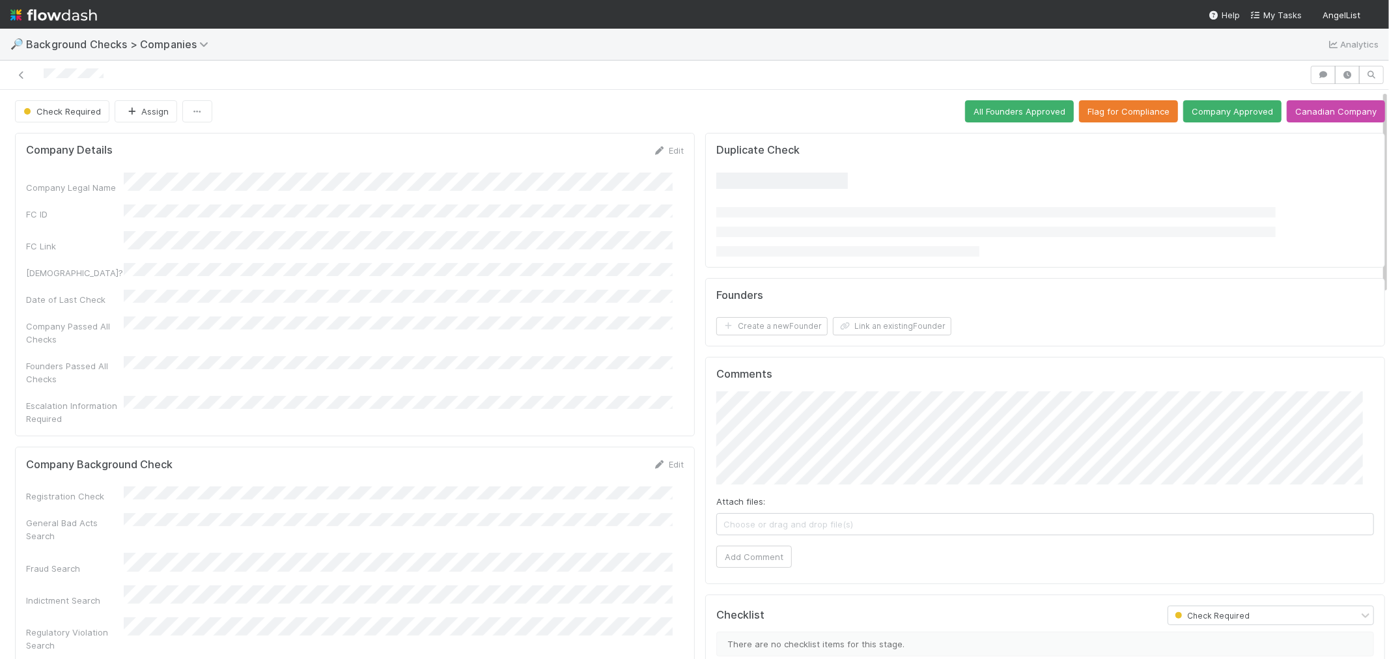
drag, startPoint x: 662, startPoint y: 440, endPoint x: 373, endPoint y: 461, distance: 290.0
click at [662, 459] on link "Edit" at bounding box center [668, 464] width 31 height 10
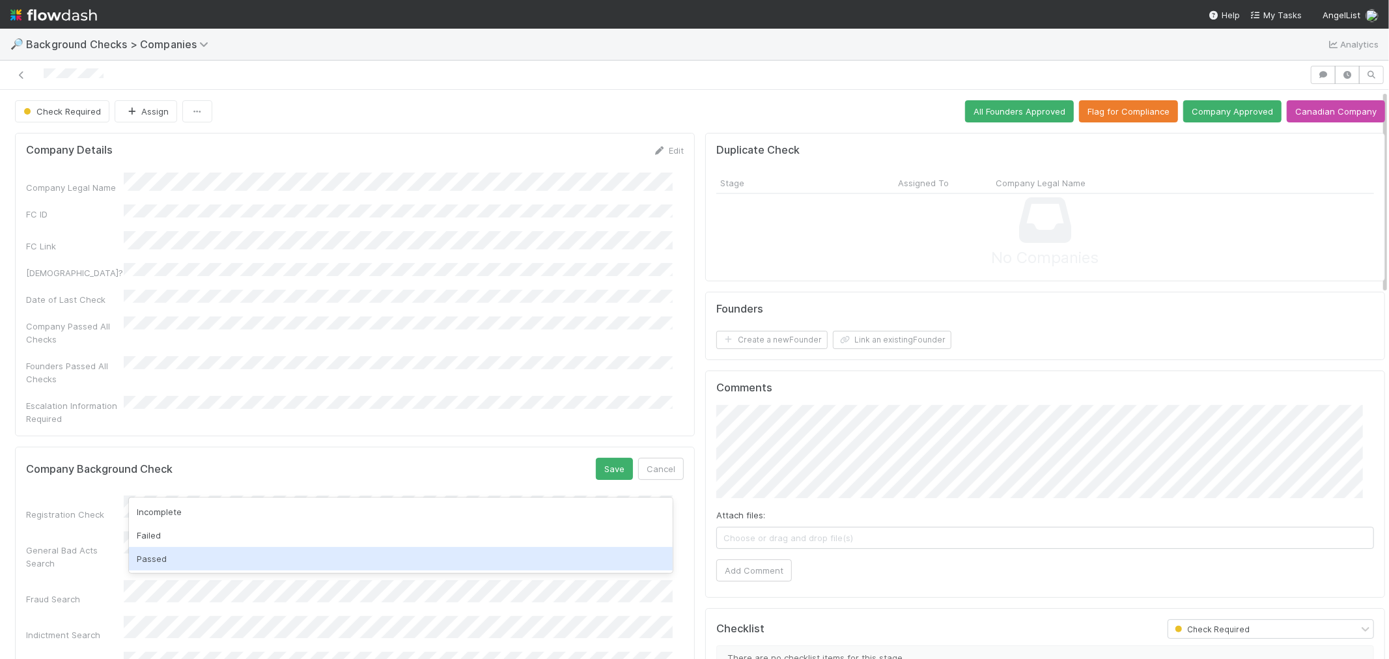
click at [193, 557] on div "Passed" at bounding box center [401, 558] width 544 height 23
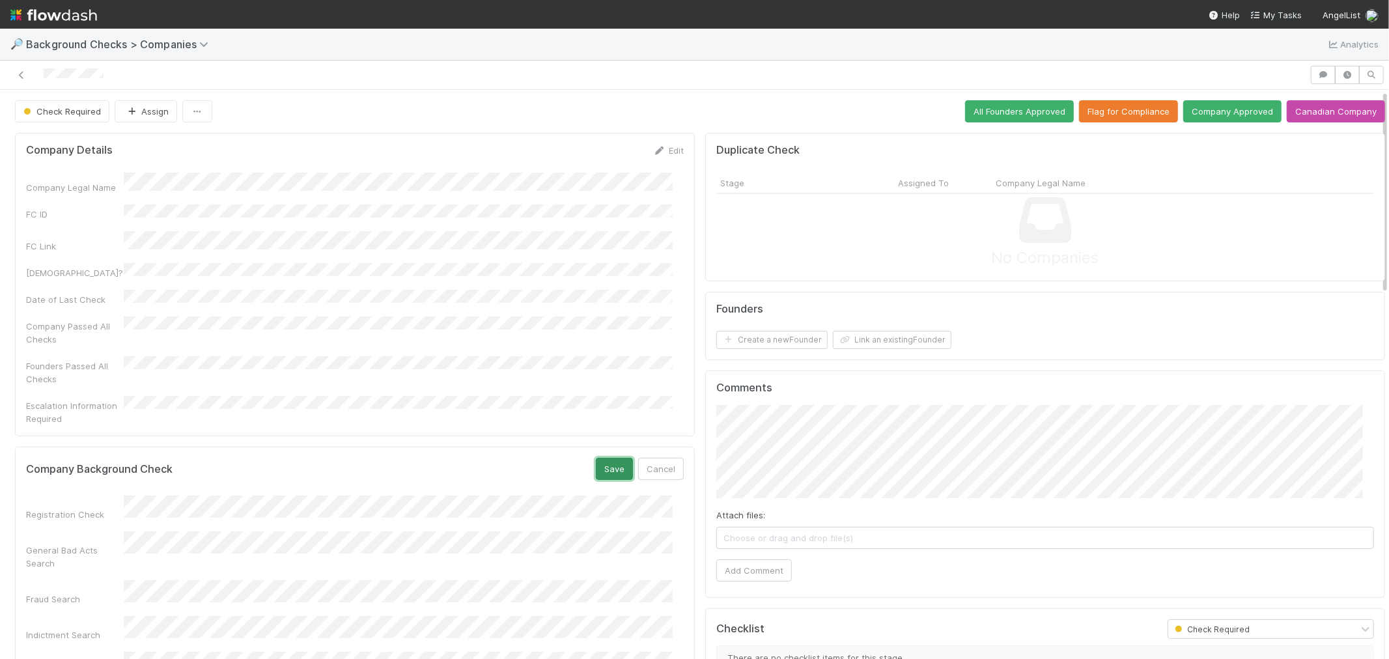
click at [611, 458] on button "Save" at bounding box center [614, 469] width 37 height 22
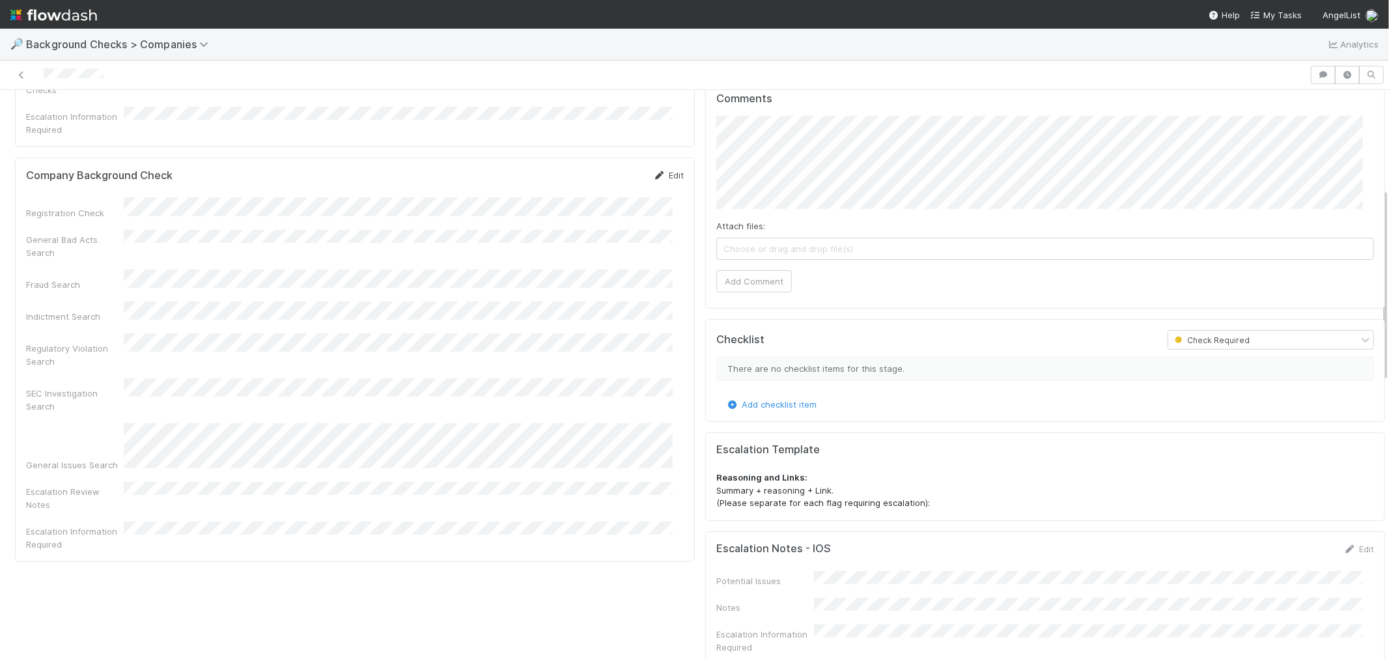
click at [670, 170] on link "Edit" at bounding box center [668, 175] width 31 height 10
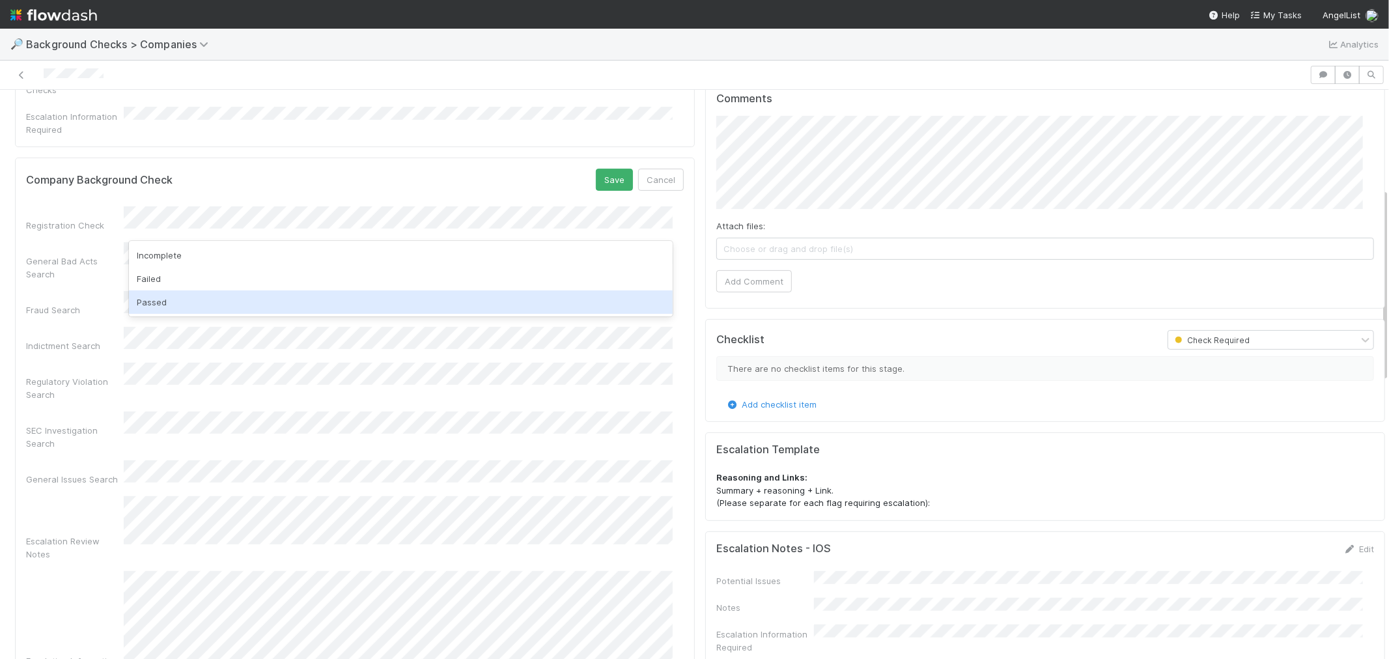
click at [200, 300] on div "Passed" at bounding box center [401, 302] width 544 height 23
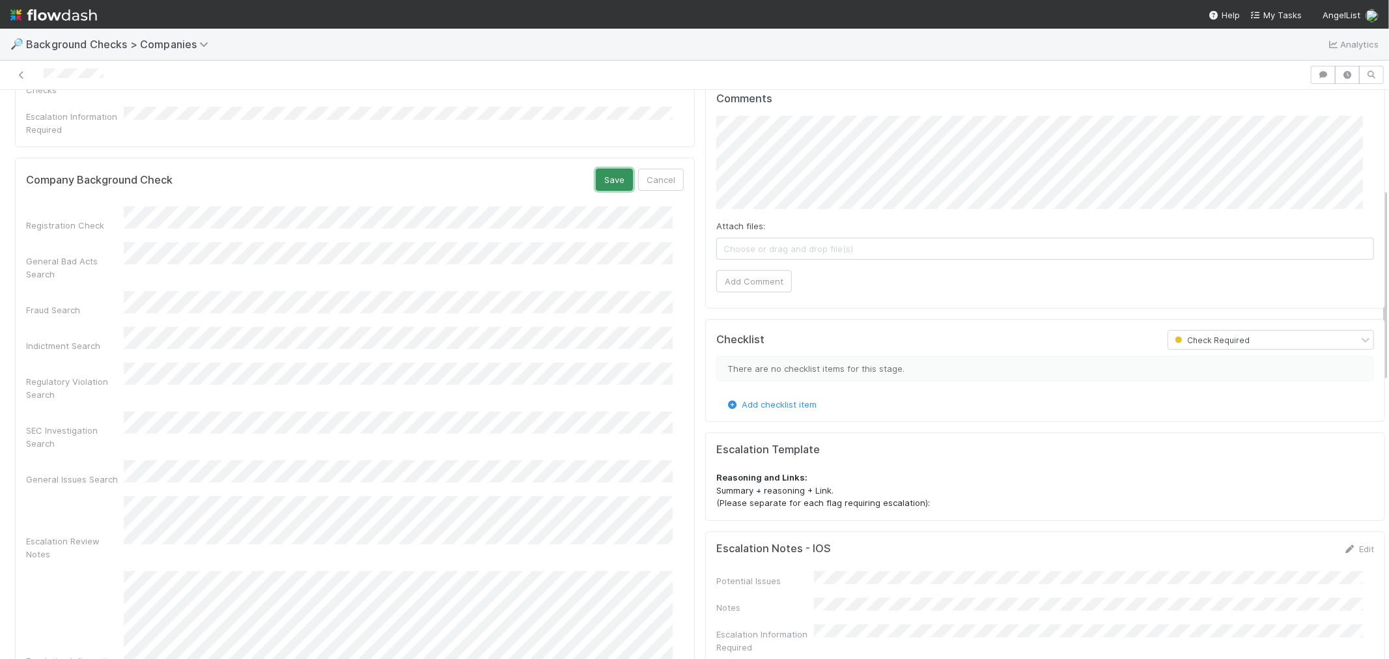
click at [596, 169] on button "Save" at bounding box center [614, 180] width 37 height 22
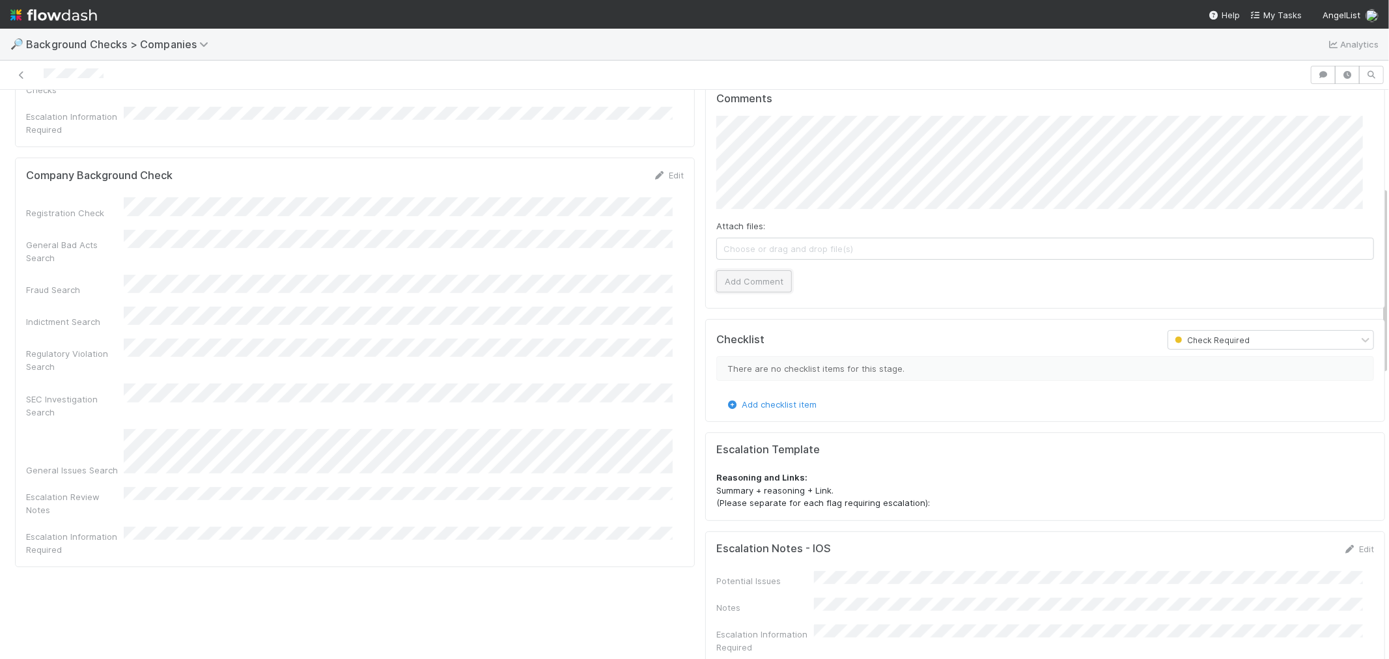
click at [748, 283] on button "Add Comment" at bounding box center [755, 281] width 76 height 22
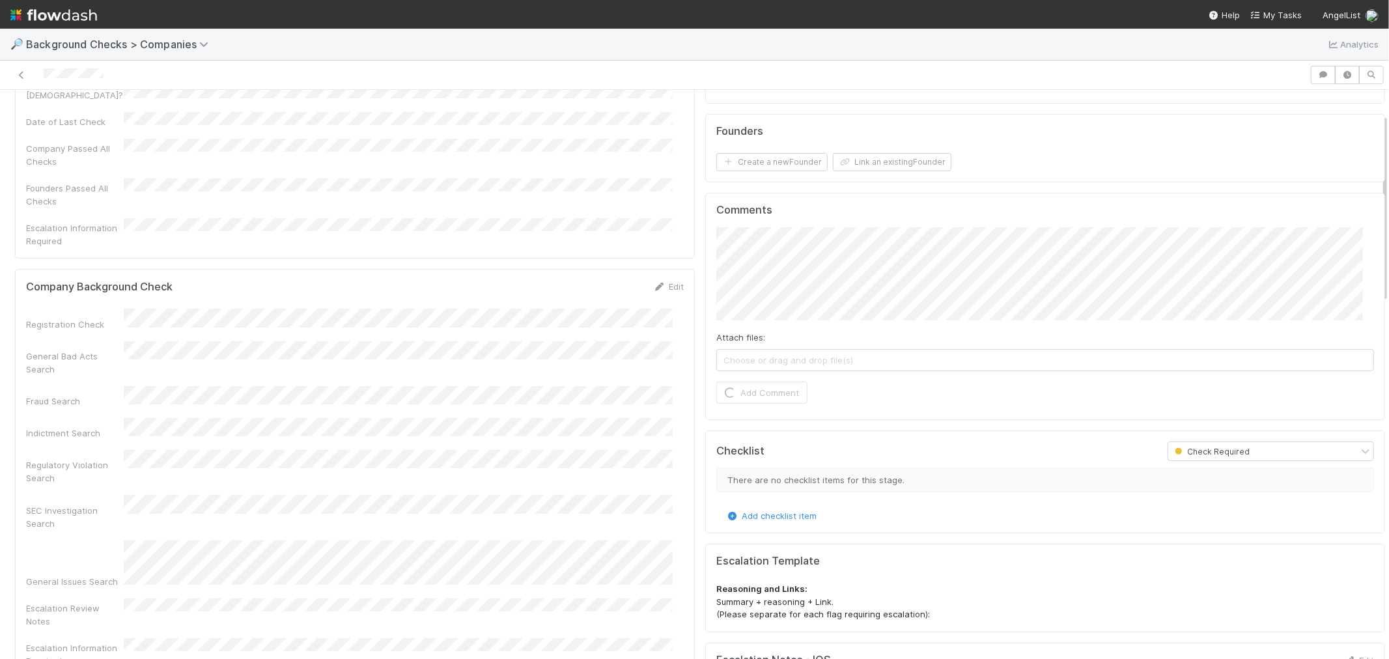
scroll to position [72, 0]
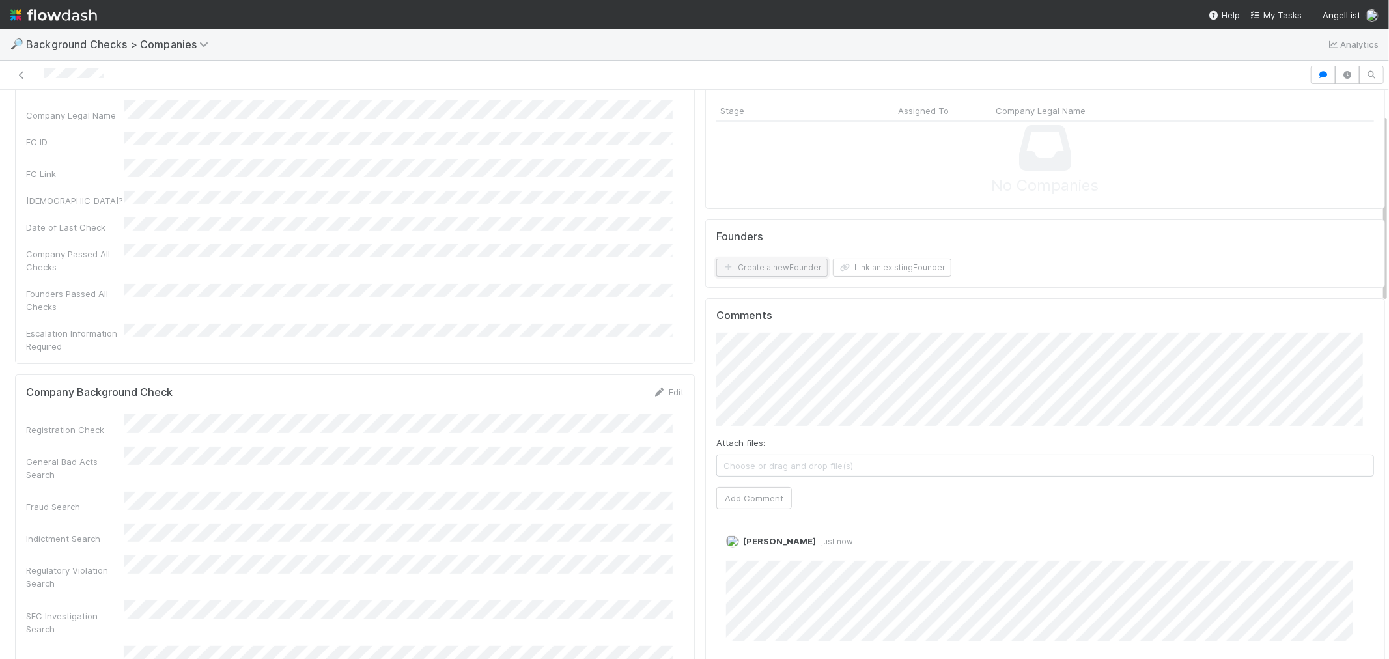
click at [743, 269] on button "Create a new Founder" at bounding box center [772, 268] width 111 height 18
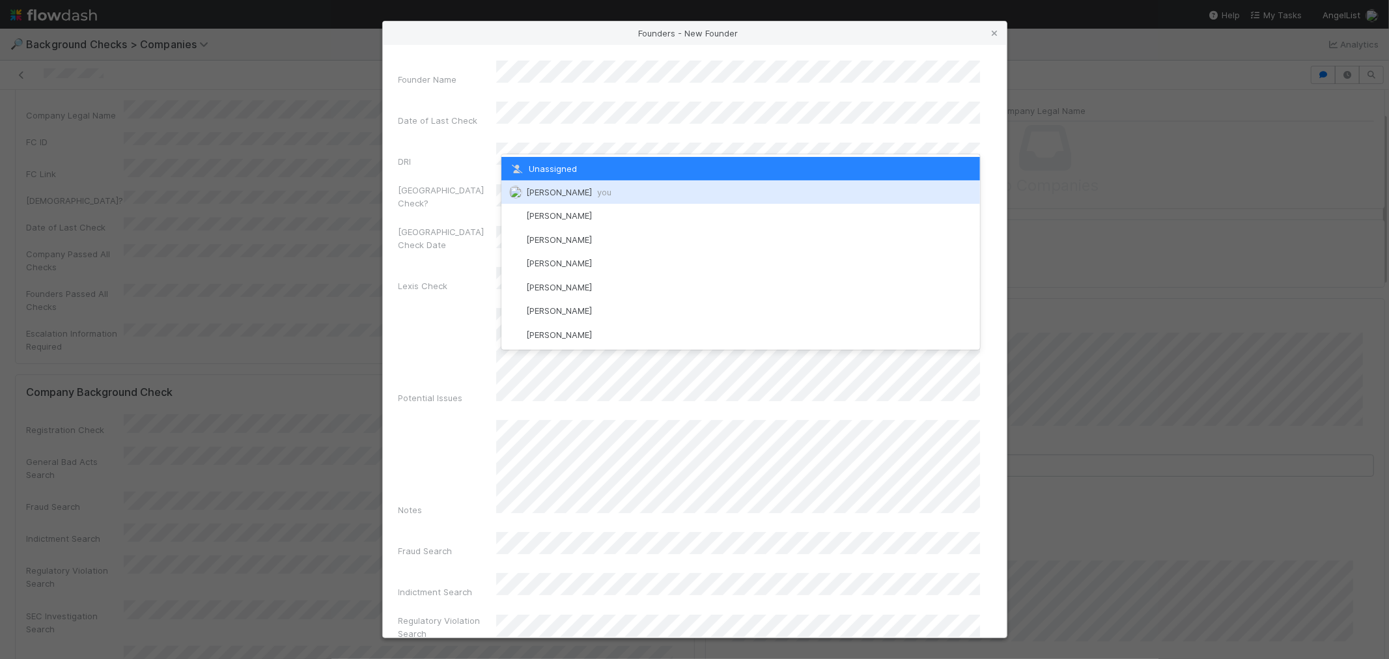
drag, startPoint x: 537, startPoint y: 190, endPoint x: 538, endPoint y: 217, distance: 27.4
click at [536, 190] on span "[PERSON_NAME] you" at bounding box center [568, 192] width 85 height 10
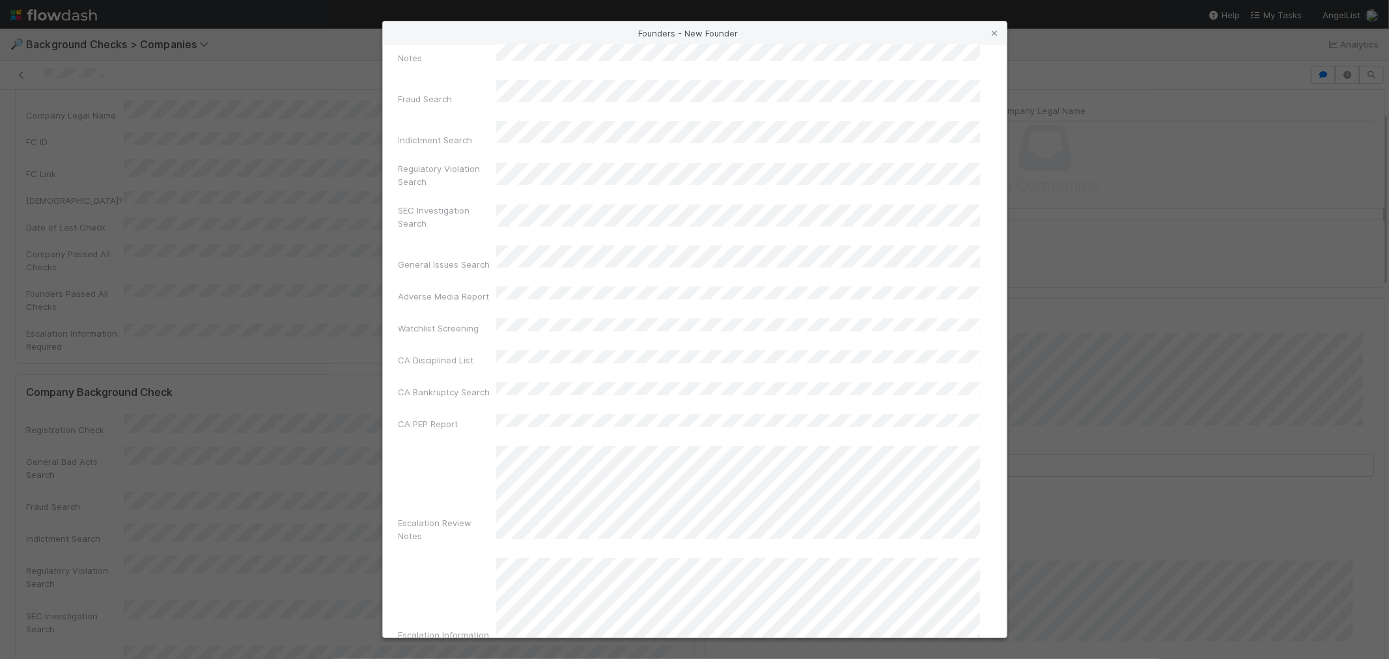
scroll to position [461, 0]
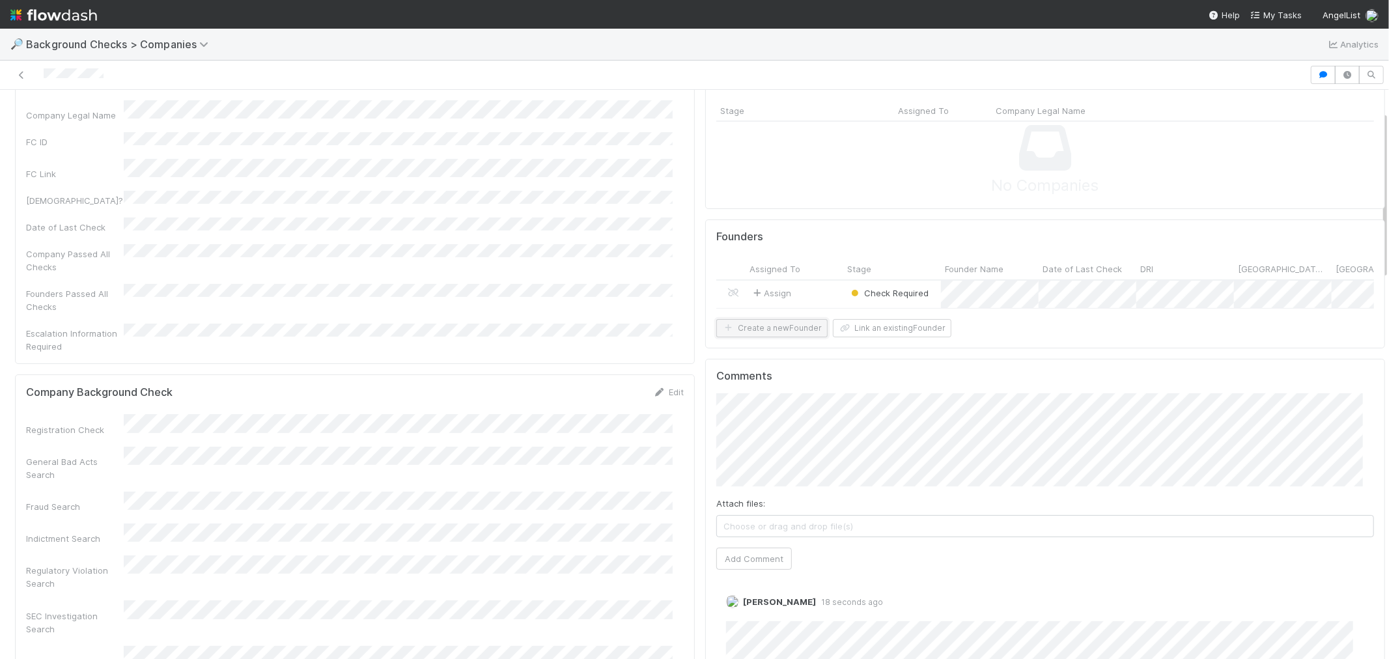
click at [754, 337] on button "Create a new Founder" at bounding box center [772, 328] width 111 height 18
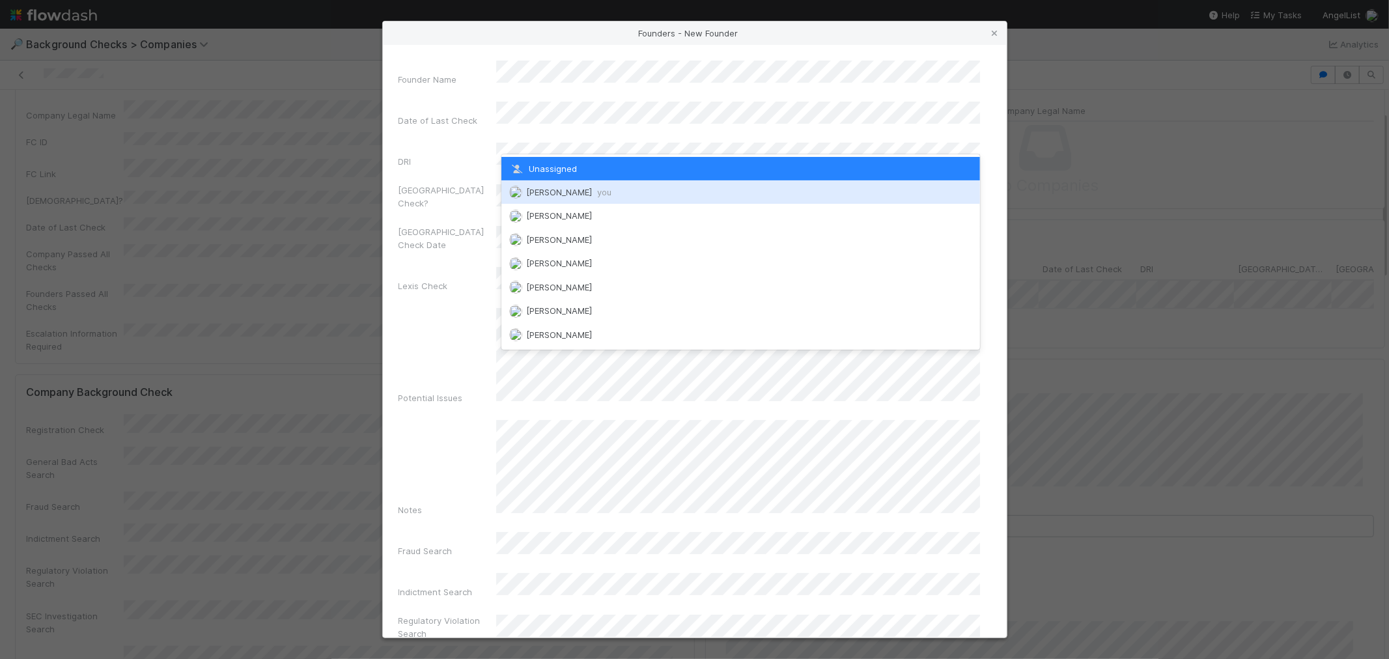
click at [538, 188] on span "[PERSON_NAME] you" at bounding box center [568, 192] width 85 height 10
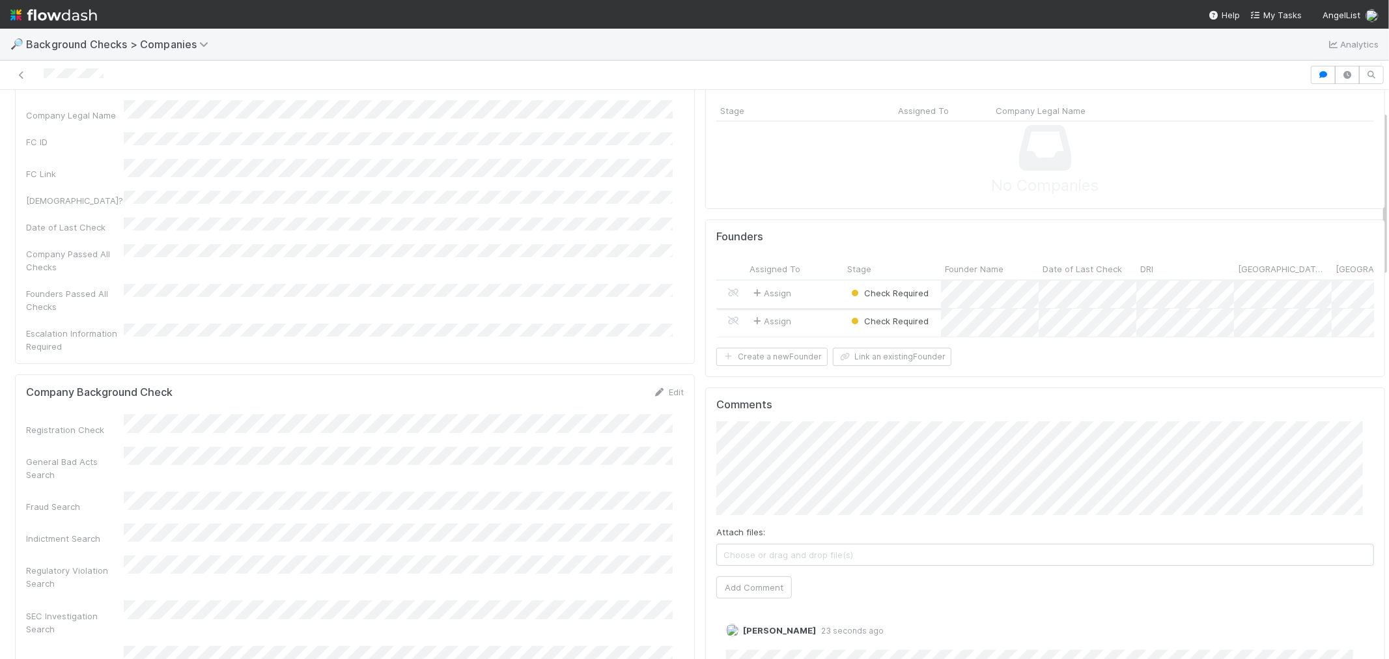
click at [811, 295] on div "Assign" at bounding box center [795, 295] width 98 height 28
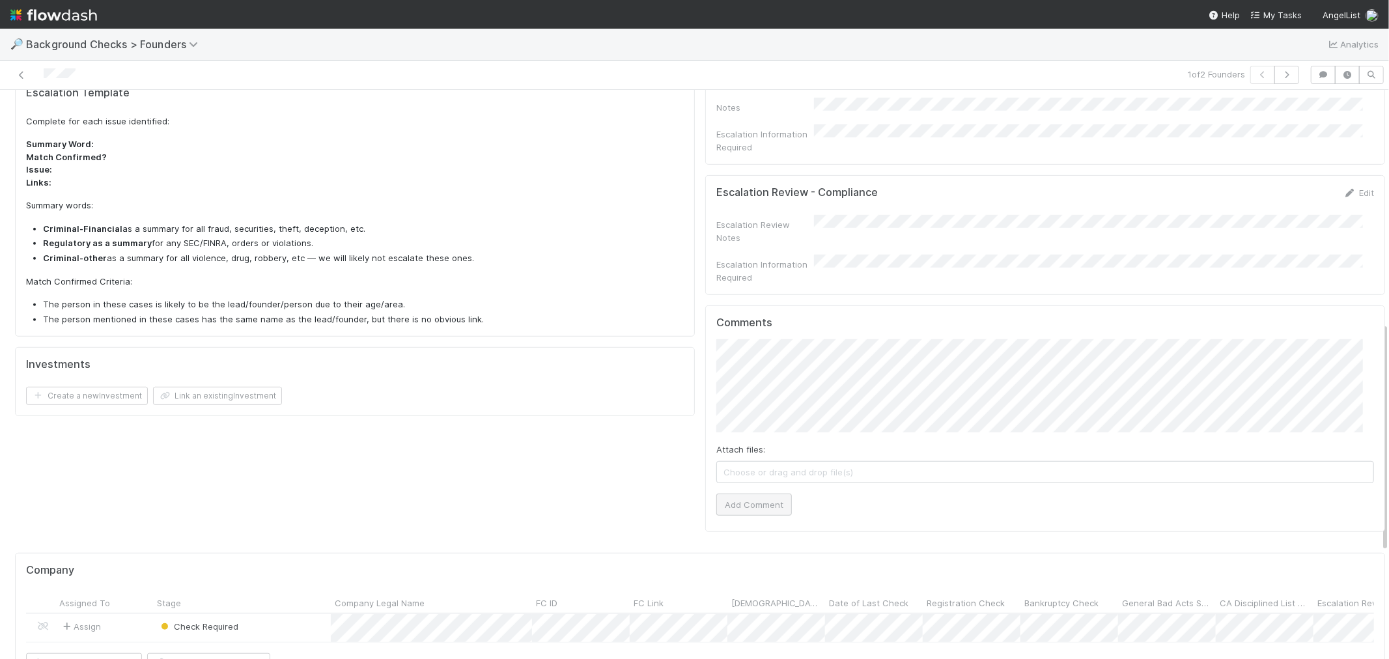
scroll to position [578, 0]
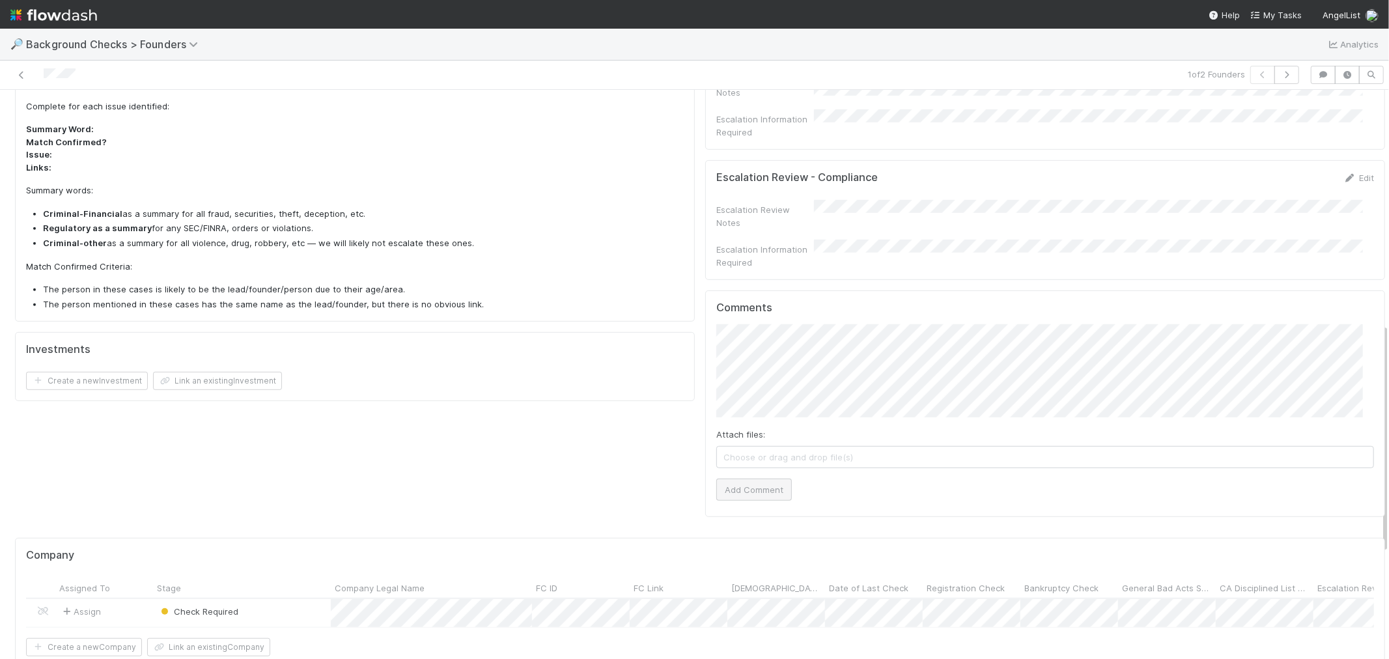
click at [746, 459] on div "Comments Attach files: Choose or drag and drop file(s) Add Comment" at bounding box center [1045, 404] width 680 height 227
click at [744, 479] on button "Add Comment" at bounding box center [755, 490] width 76 height 22
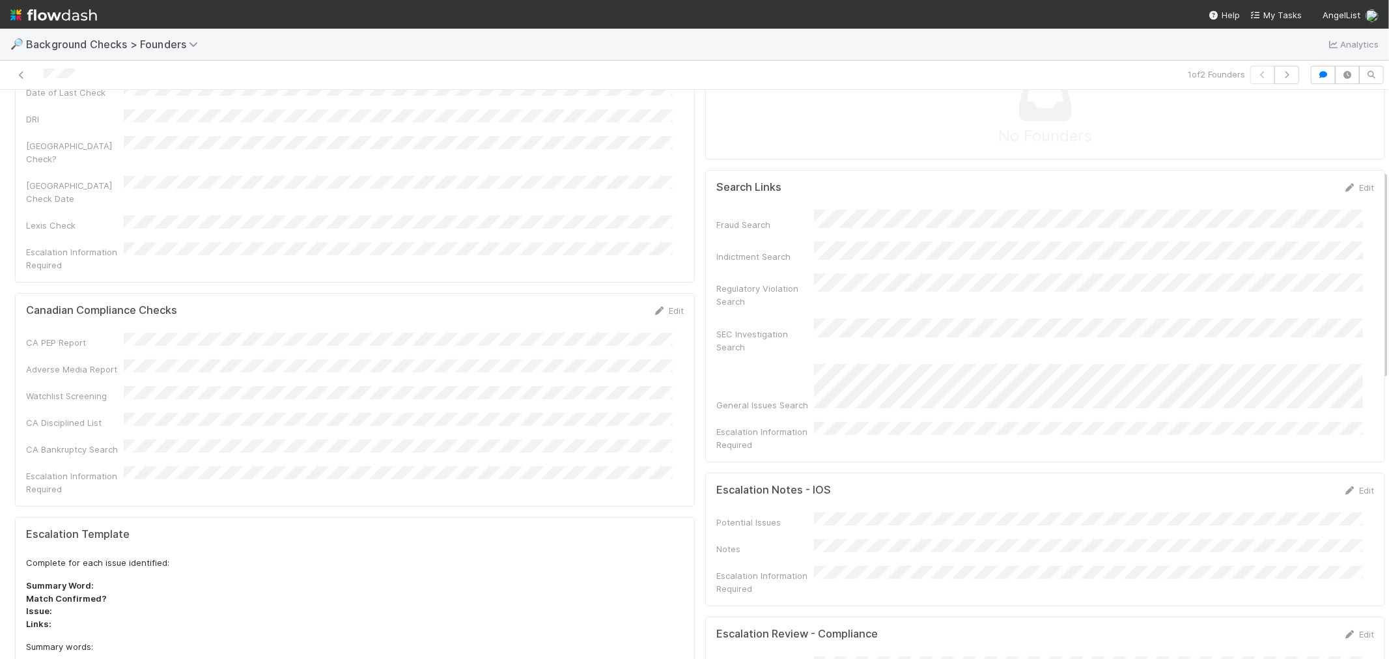
scroll to position [0, 0]
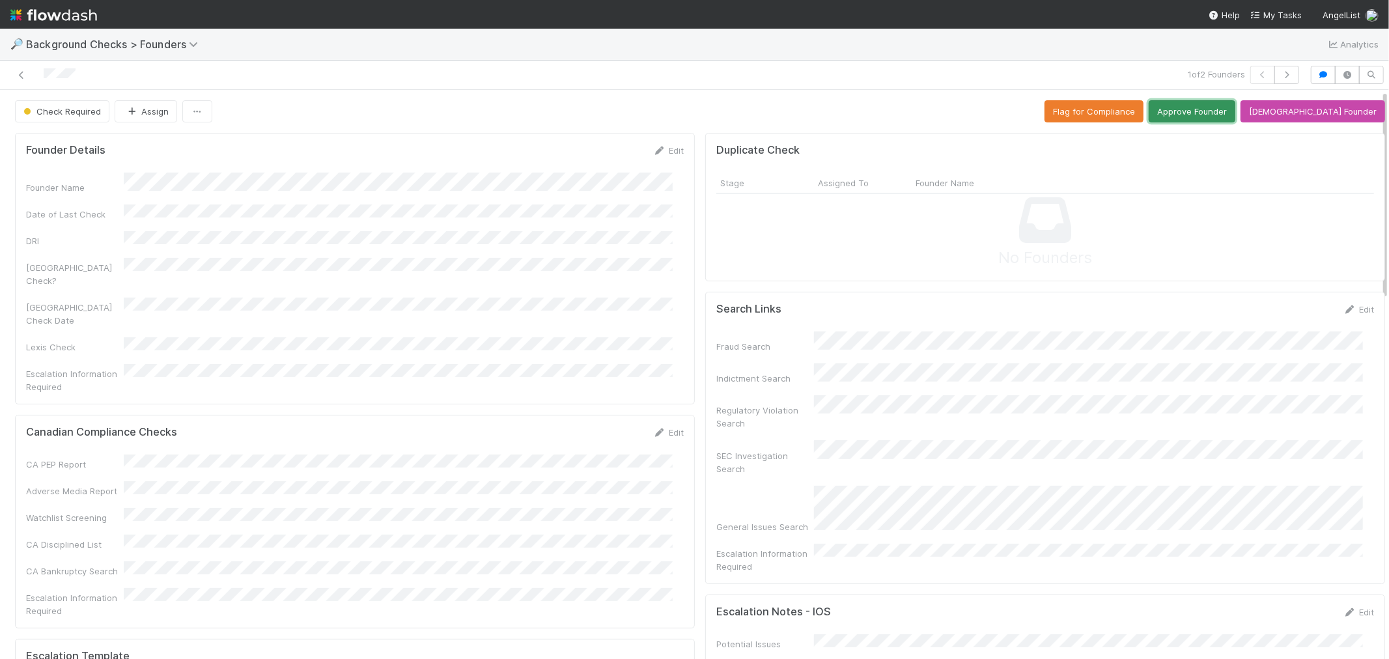
click at [1202, 118] on button "Approve Founder" at bounding box center [1192, 111] width 87 height 22
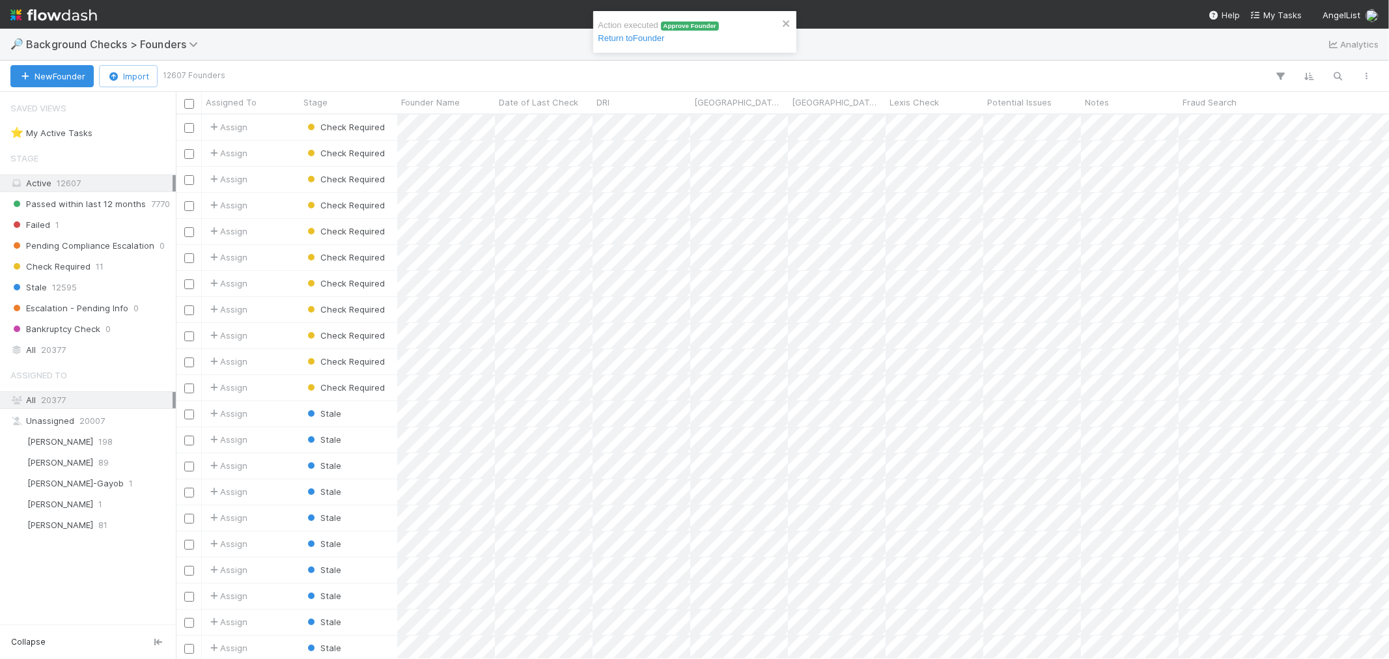
scroll to position [533, 1202]
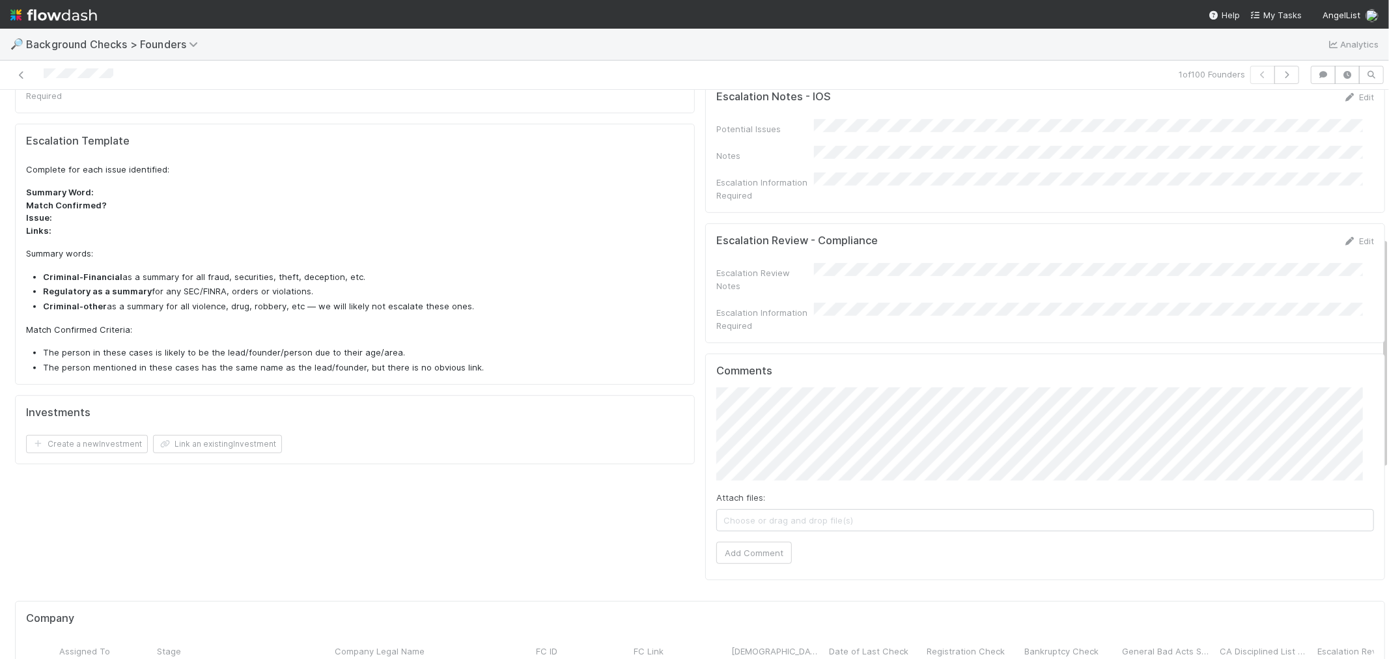
scroll to position [724, 0]
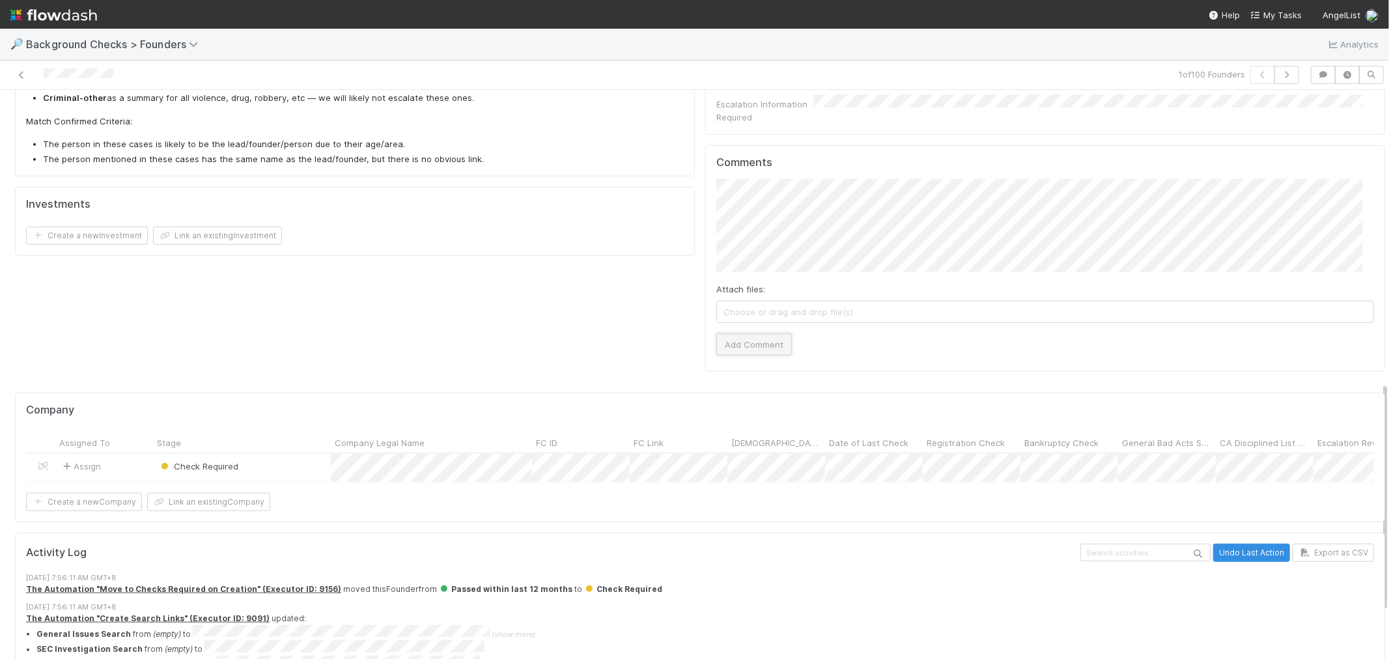
click at [759, 334] on button "Add Comment" at bounding box center [755, 345] width 76 height 22
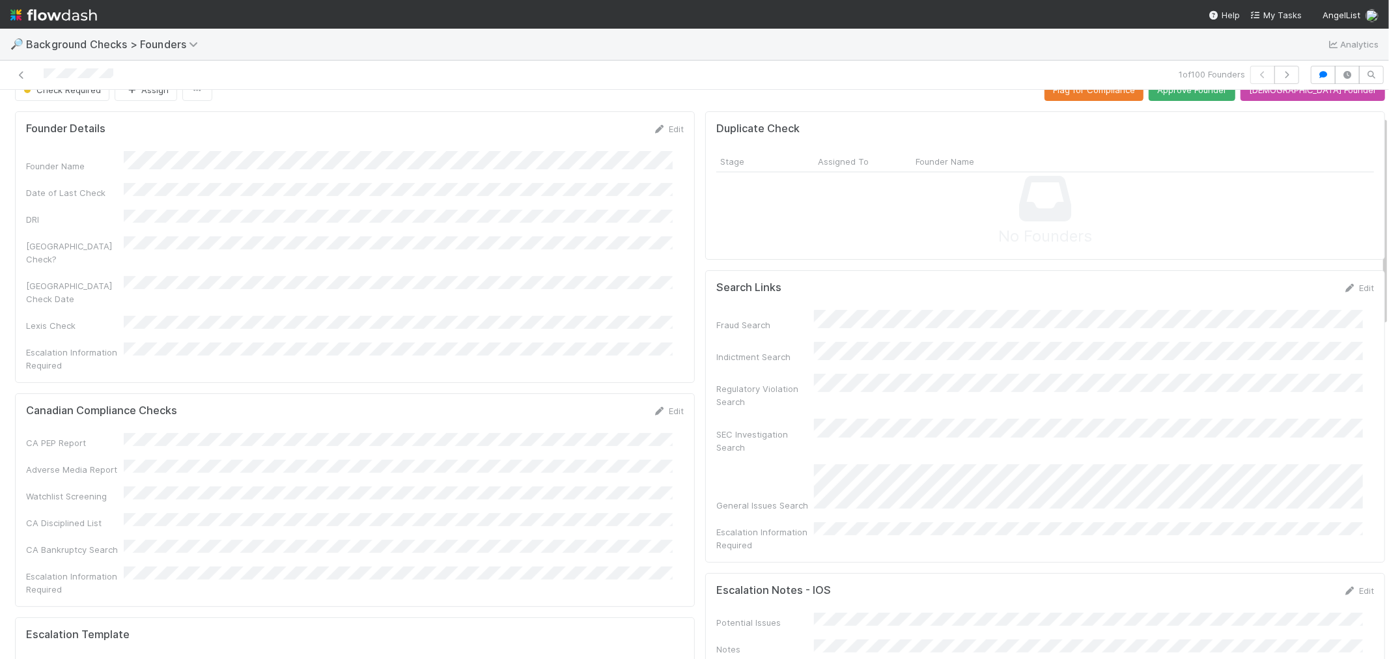
scroll to position [0, 0]
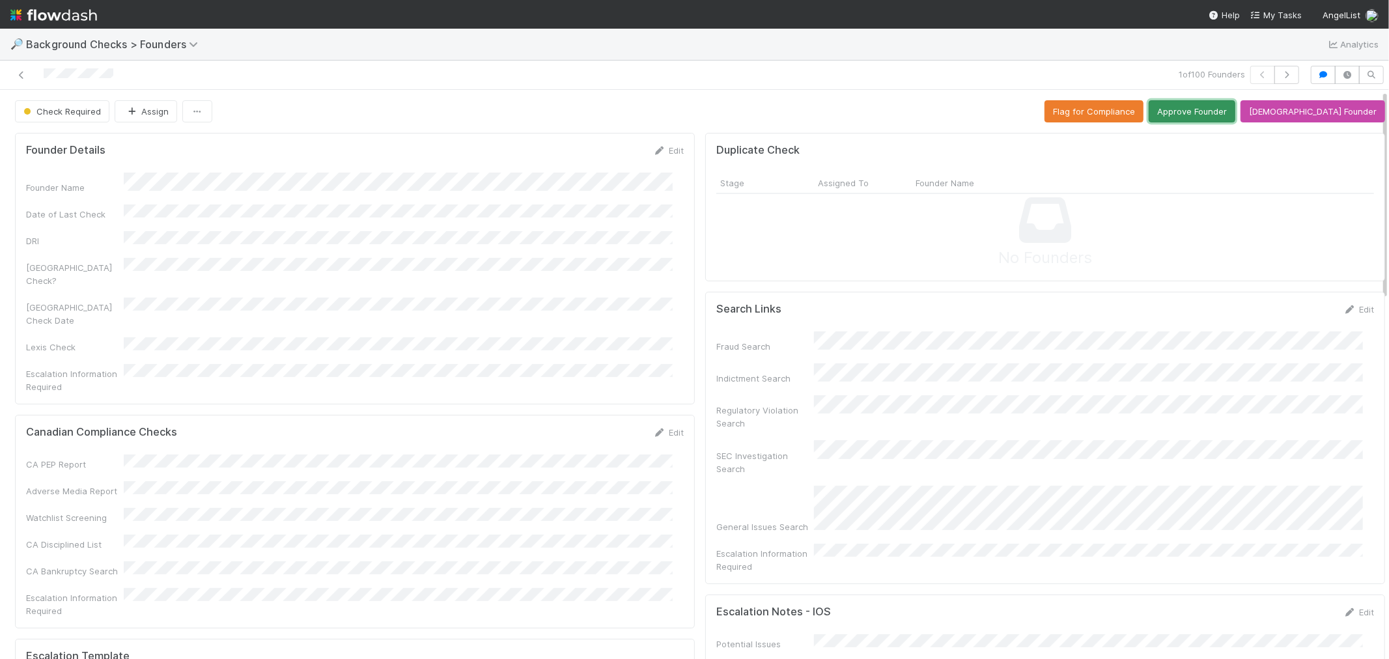
click at [1236, 122] on button "Approve Founder" at bounding box center [1192, 111] width 87 height 22
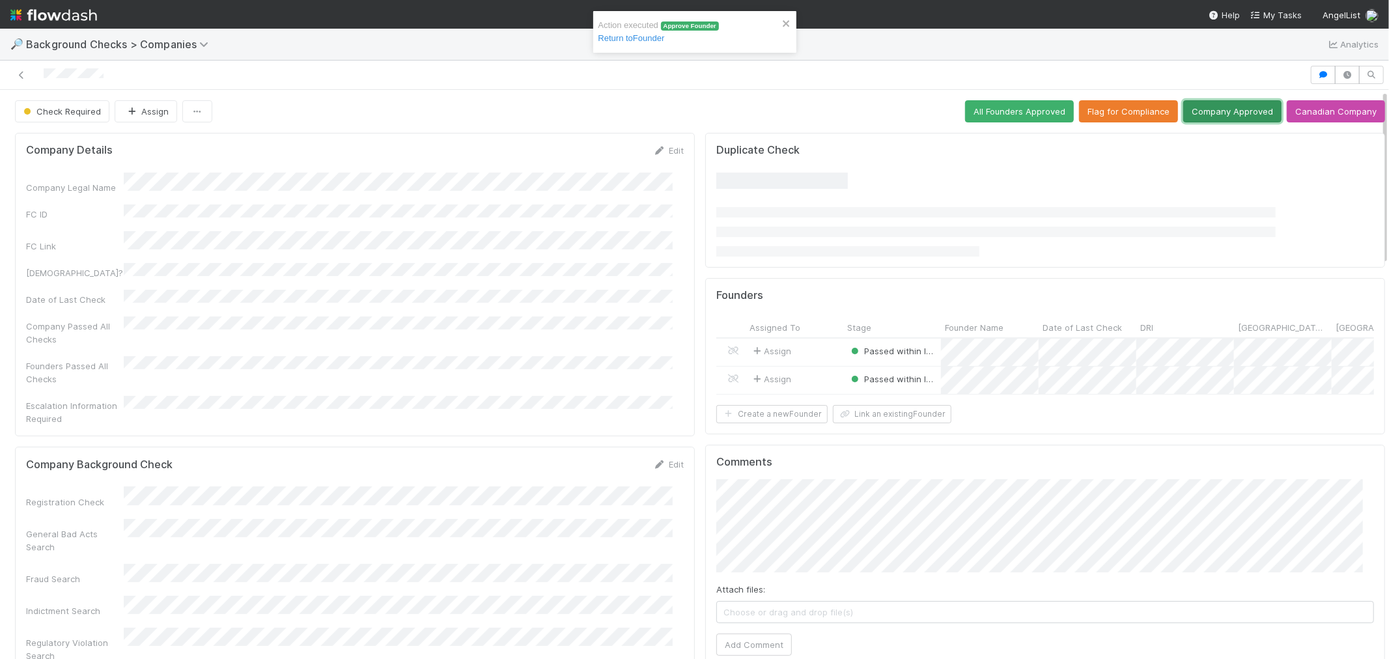
click at [1207, 117] on button "Company Approved" at bounding box center [1233, 111] width 98 height 22
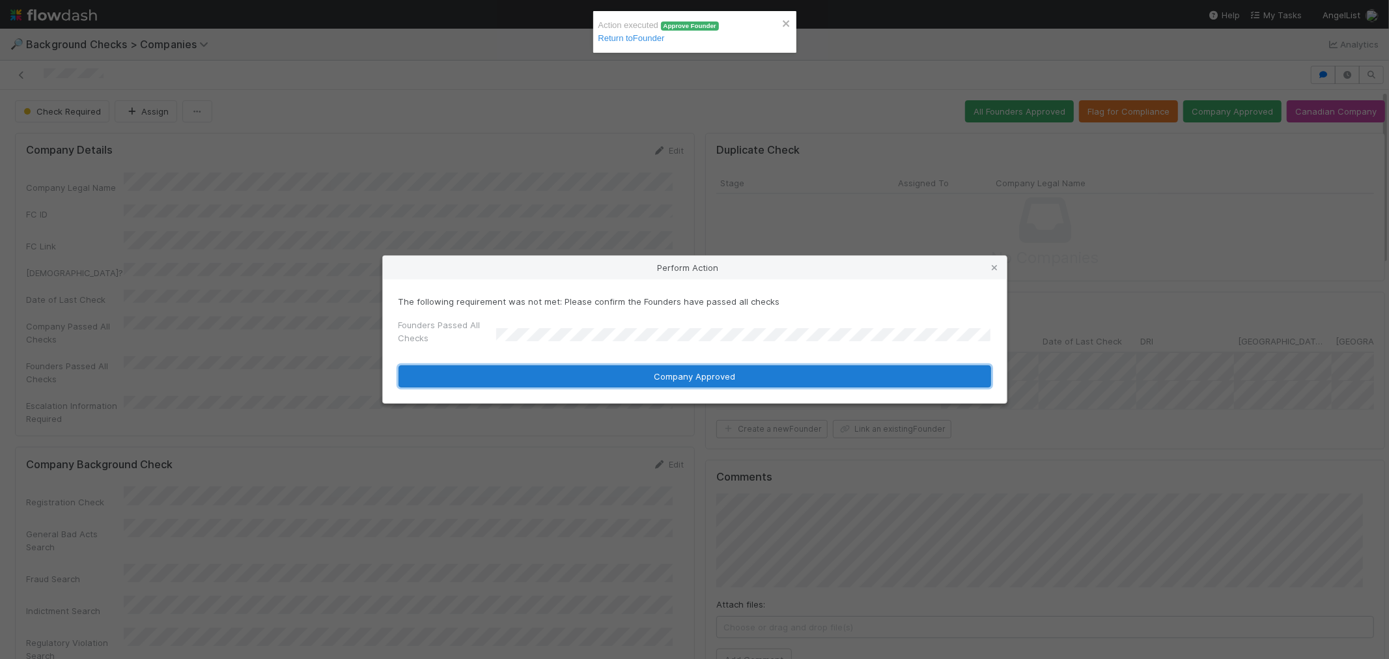
click at [499, 378] on button "Company Approved" at bounding box center [695, 376] width 593 height 22
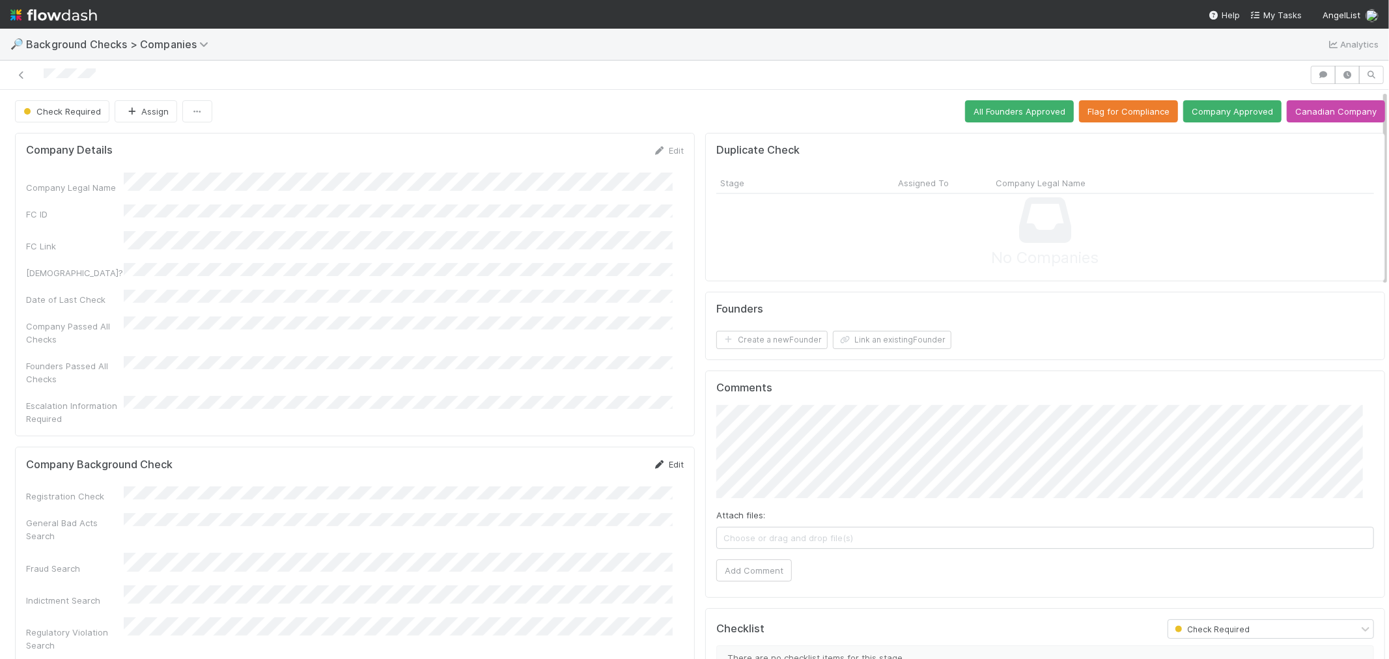
click at [666, 459] on link "Edit" at bounding box center [668, 464] width 31 height 10
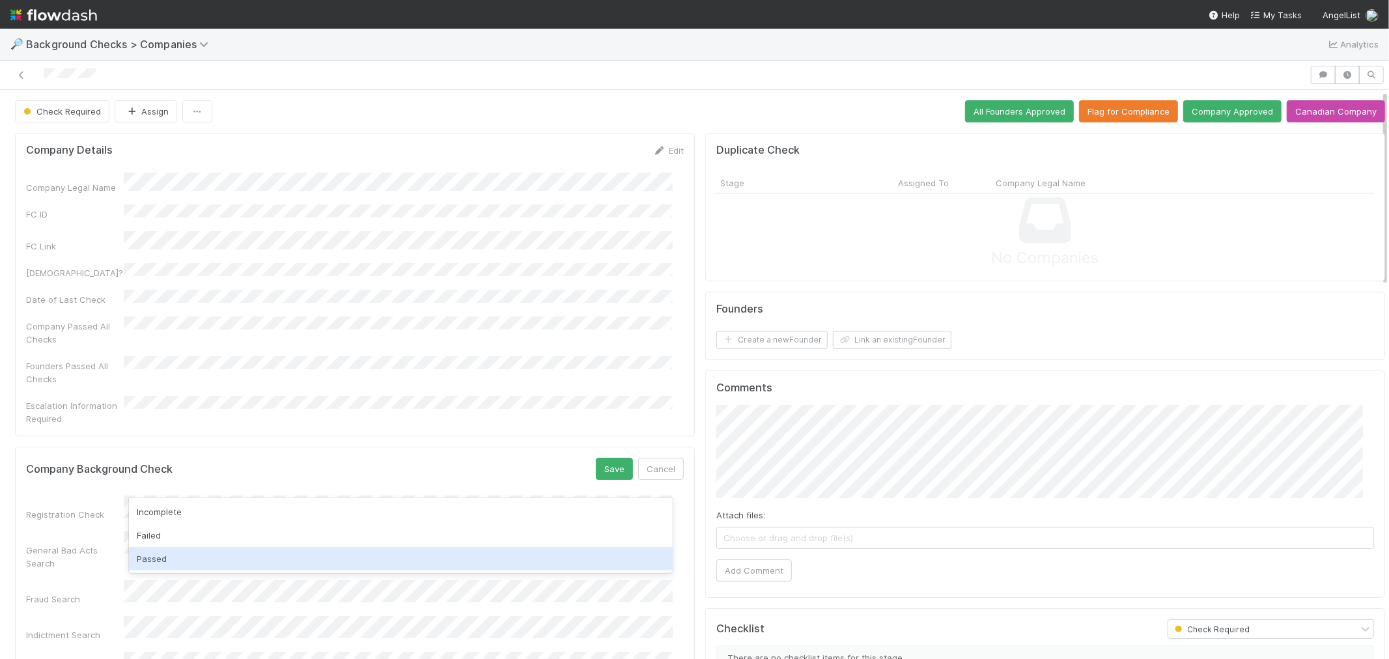
drag, startPoint x: 183, startPoint y: 556, endPoint x: 326, endPoint y: 526, distance: 145.6
click at [182, 556] on div "Passed" at bounding box center [401, 558] width 544 height 23
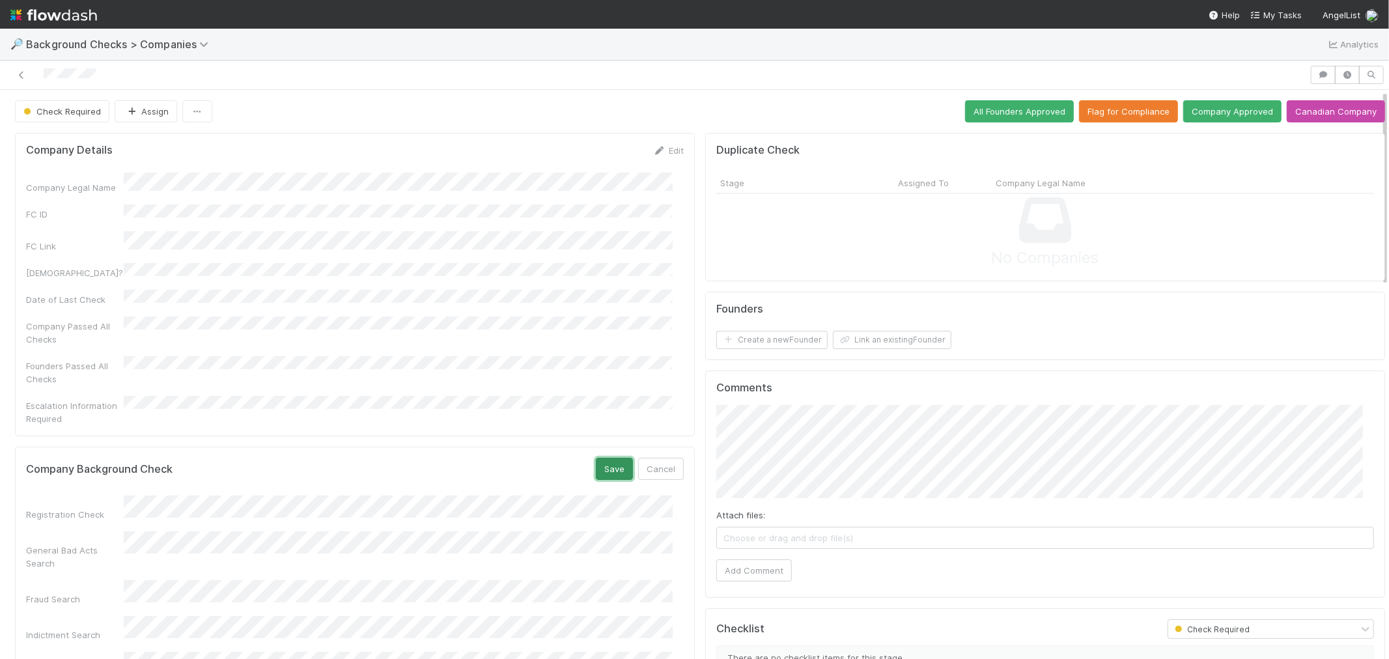
click at [596, 458] on button "Save" at bounding box center [614, 469] width 37 height 22
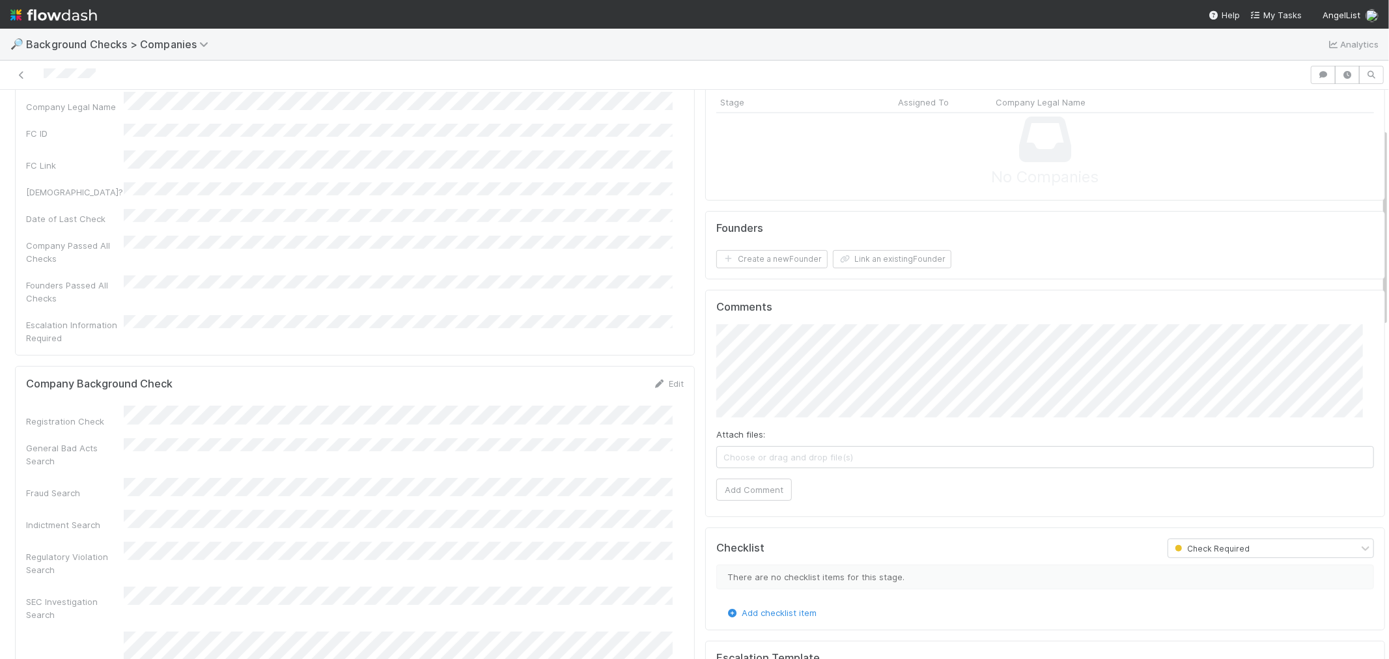
scroll to position [217, 0]
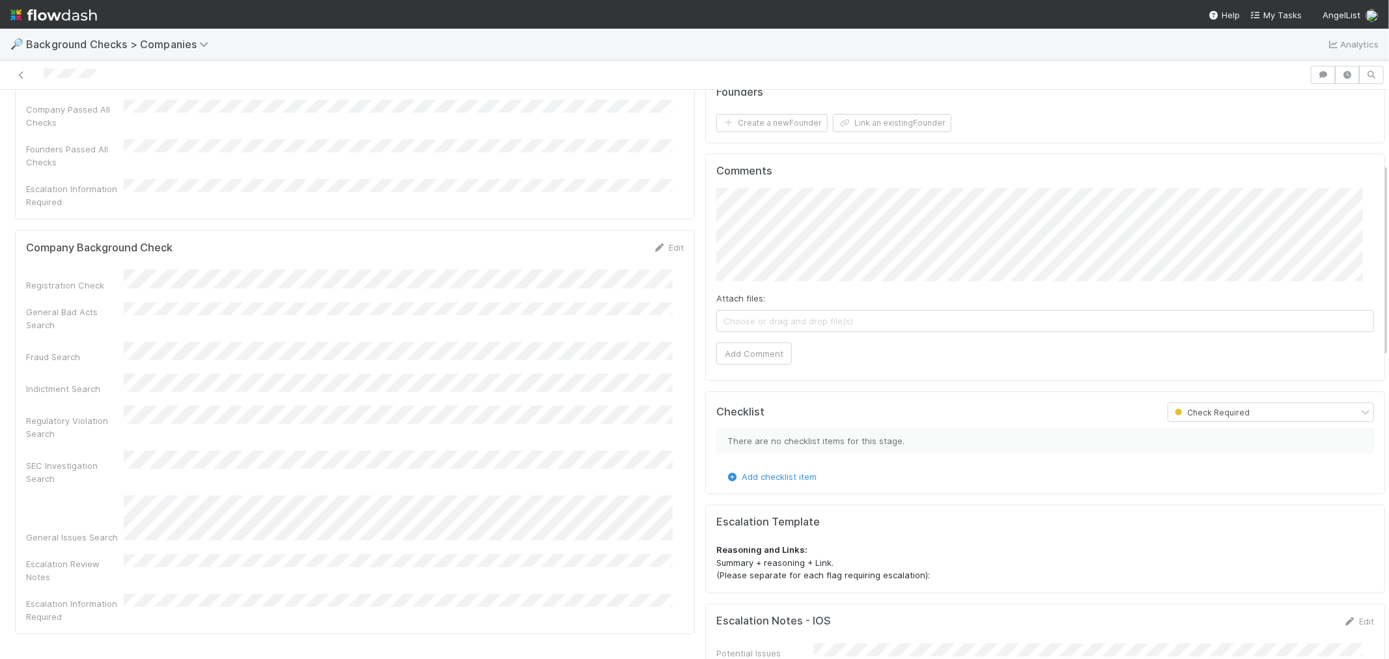
drag, startPoint x: 661, startPoint y: 223, endPoint x: 418, endPoint y: 244, distance: 244.5
click at [660, 242] on link "Edit" at bounding box center [668, 247] width 31 height 10
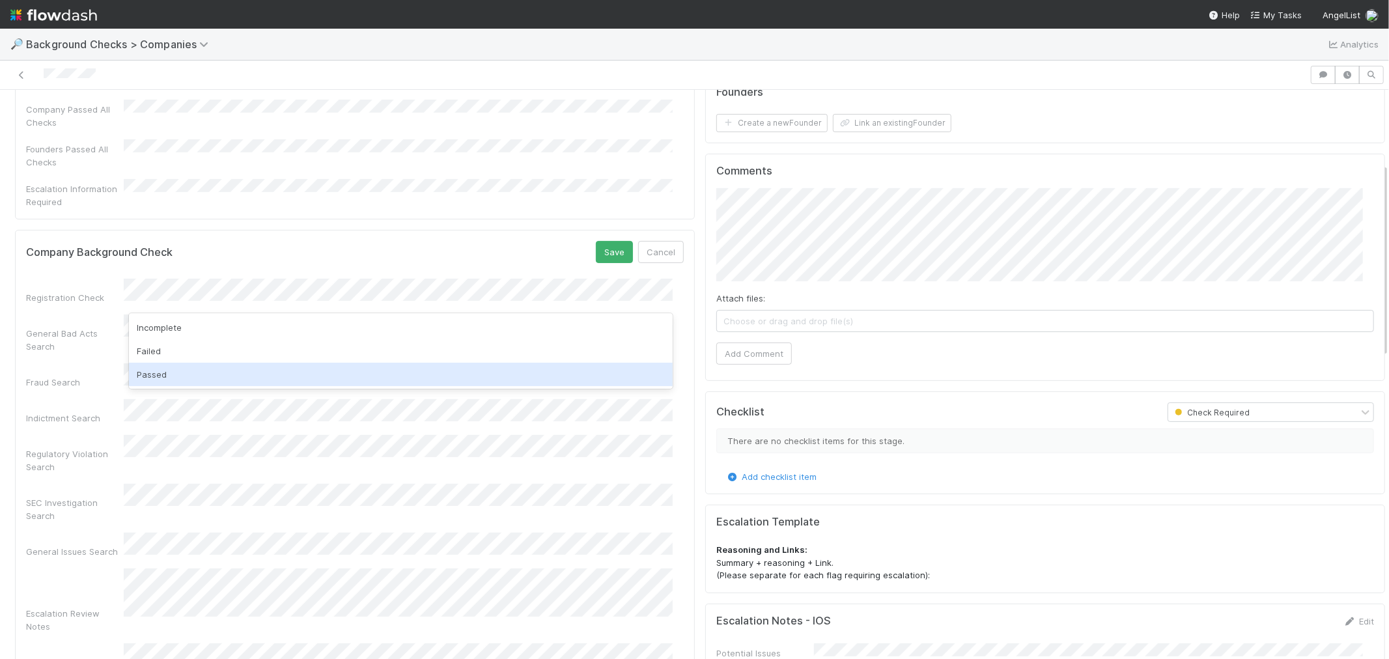
click at [179, 378] on div "Passed" at bounding box center [401, 374] width 544 height 23
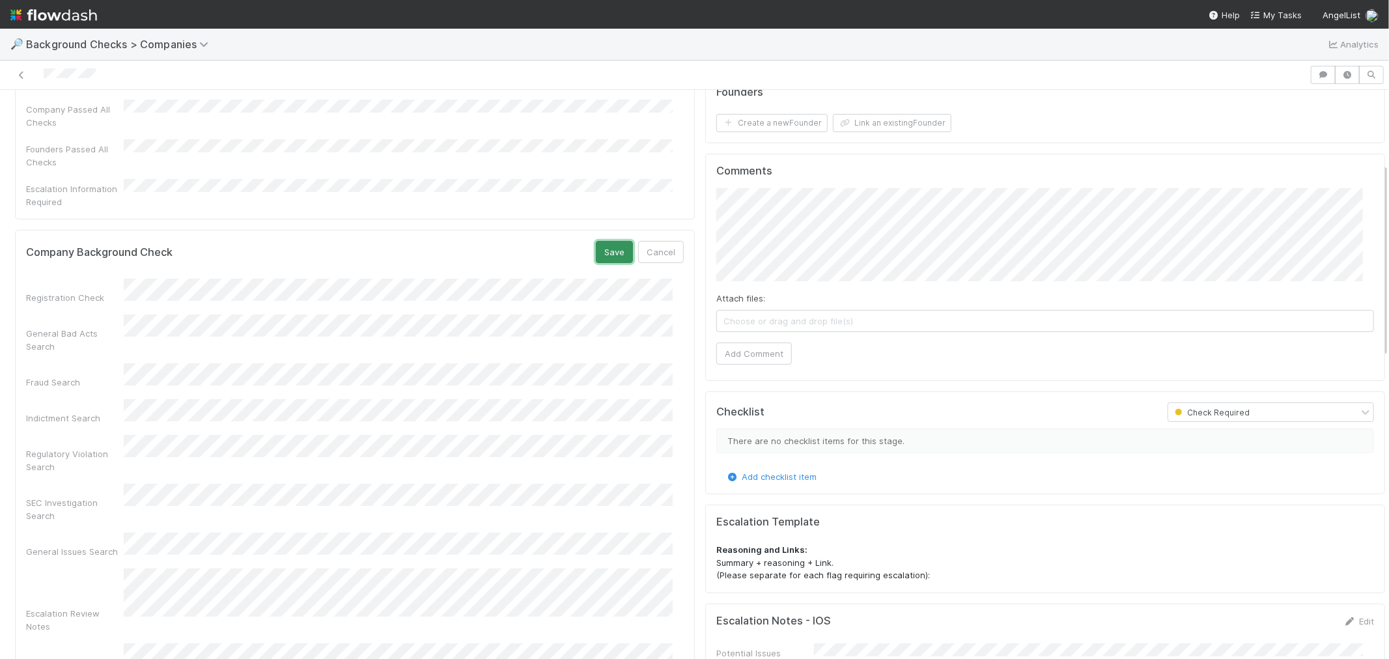
click at [609, 241] on button "Save" at bounding box center [614, 252] width 37 height 22
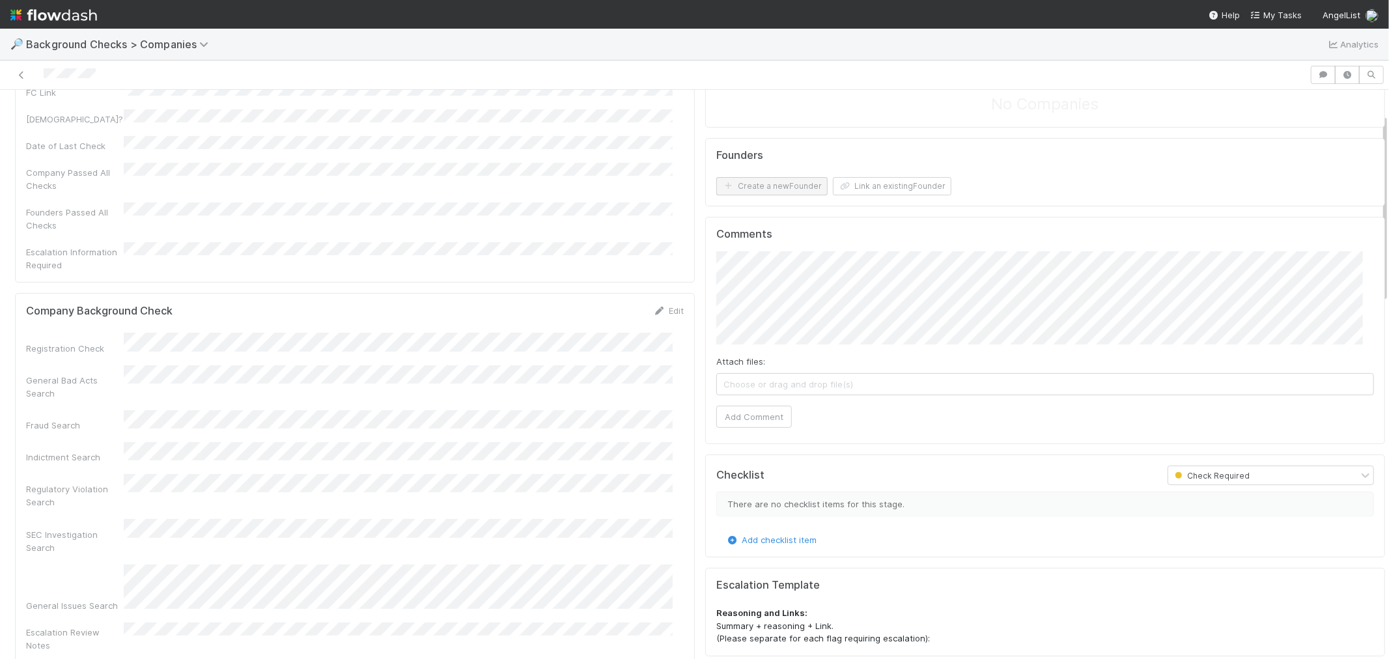
scroll to position [72, 0]
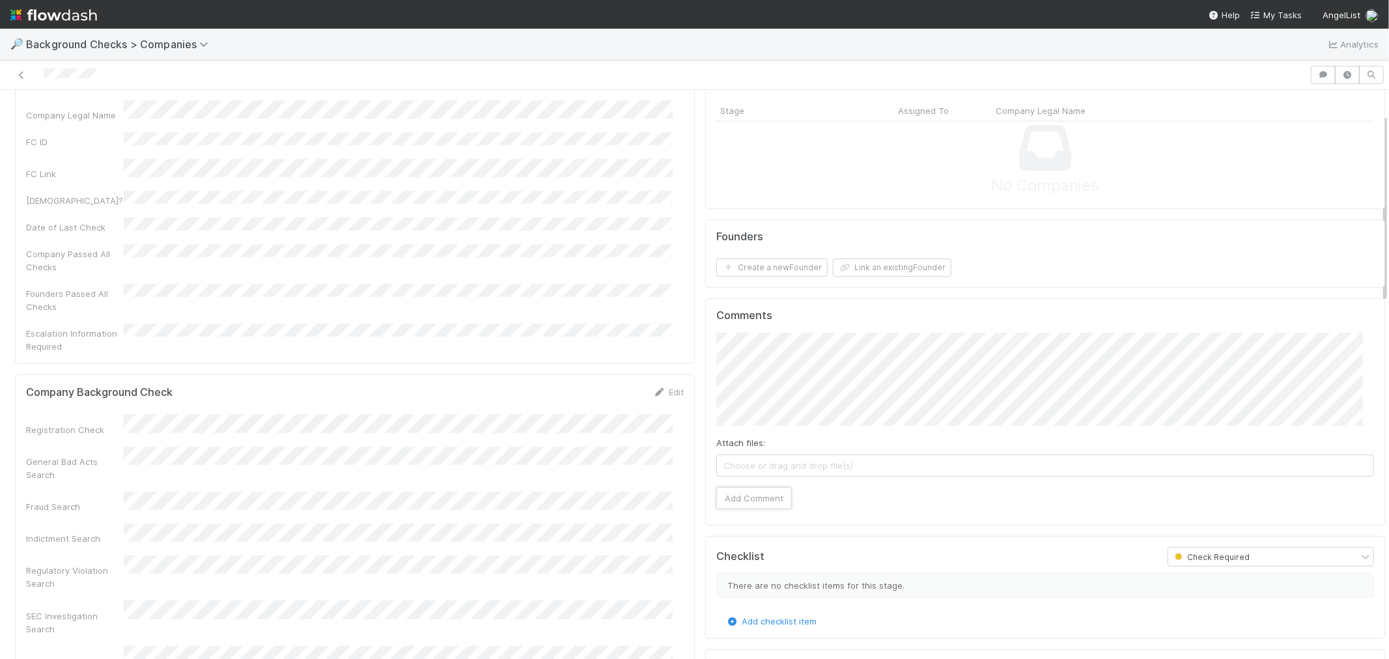
drag, startPoint x: 720, startPoint y: 499, endPoint x: 725, endPoint y: 485, distance: 15.2
click at [720, 500] on button "Add Comment" at bounding box center [755, 498] width 76 height 22
click at [750, 267] on button "Create a new Founder" at bounding box center [772, 268] width 111 height 18
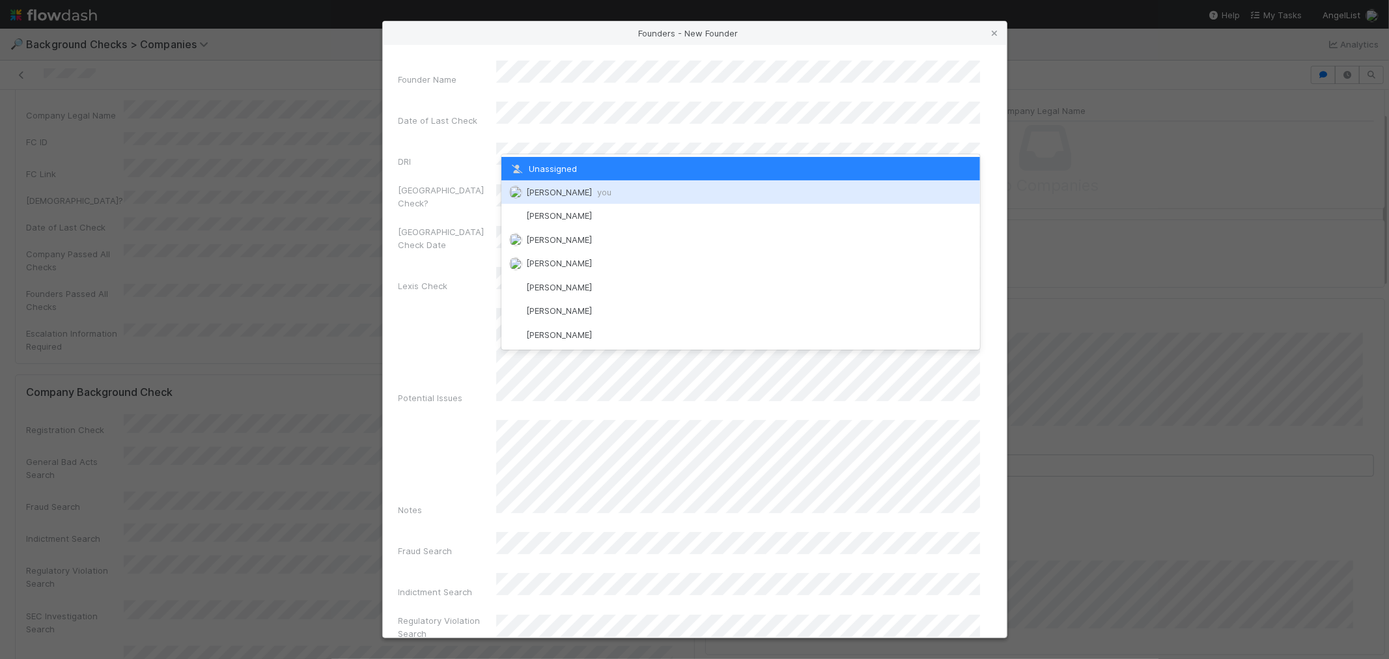
click at [548, 197] on div "[PERSON_NAME] you" at bounding box center [741, 191] width 479 height 23
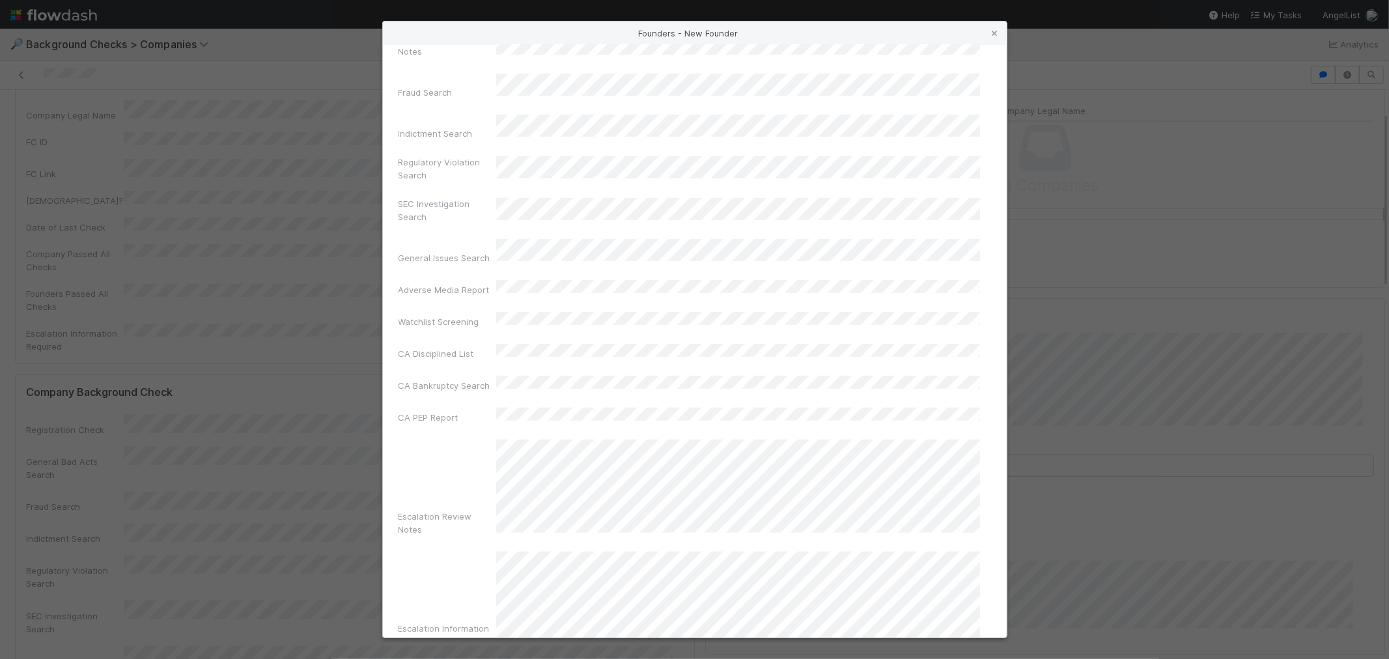
scroll to position [461, 0]
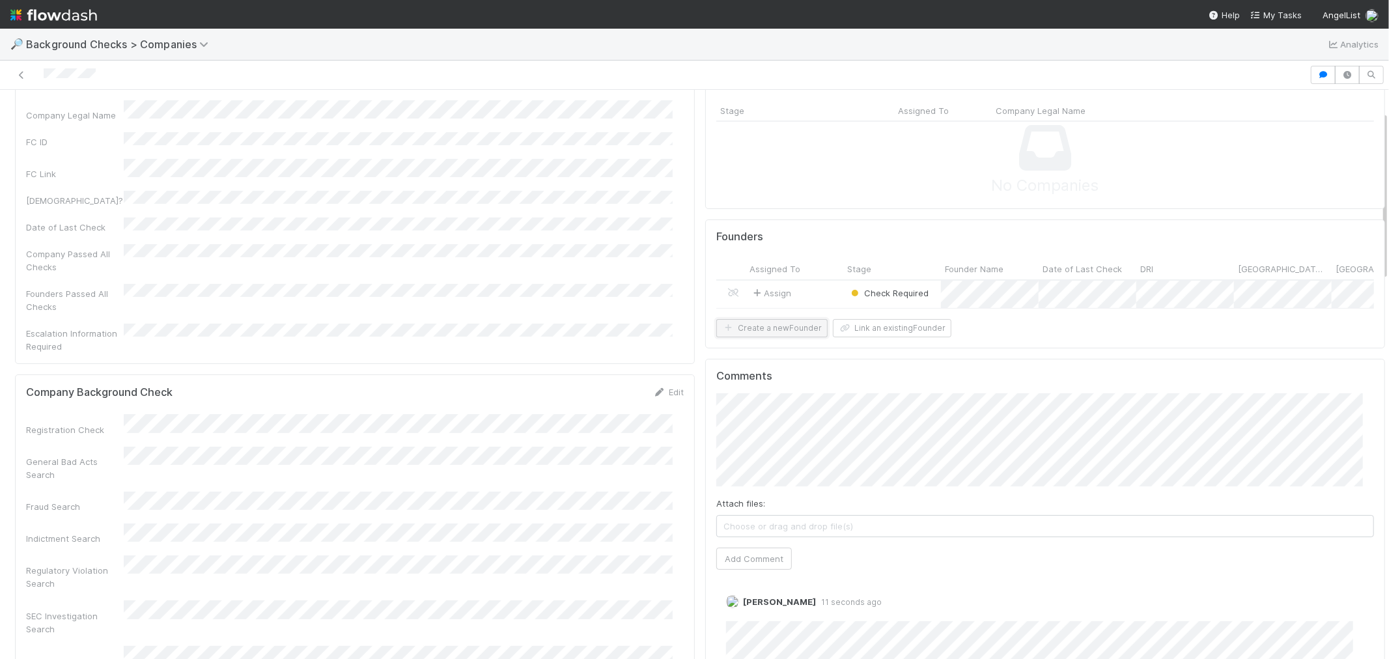
click at [776, 337] on button "Create a new Founder" at bounding box center [772, 328] width 111 height 18
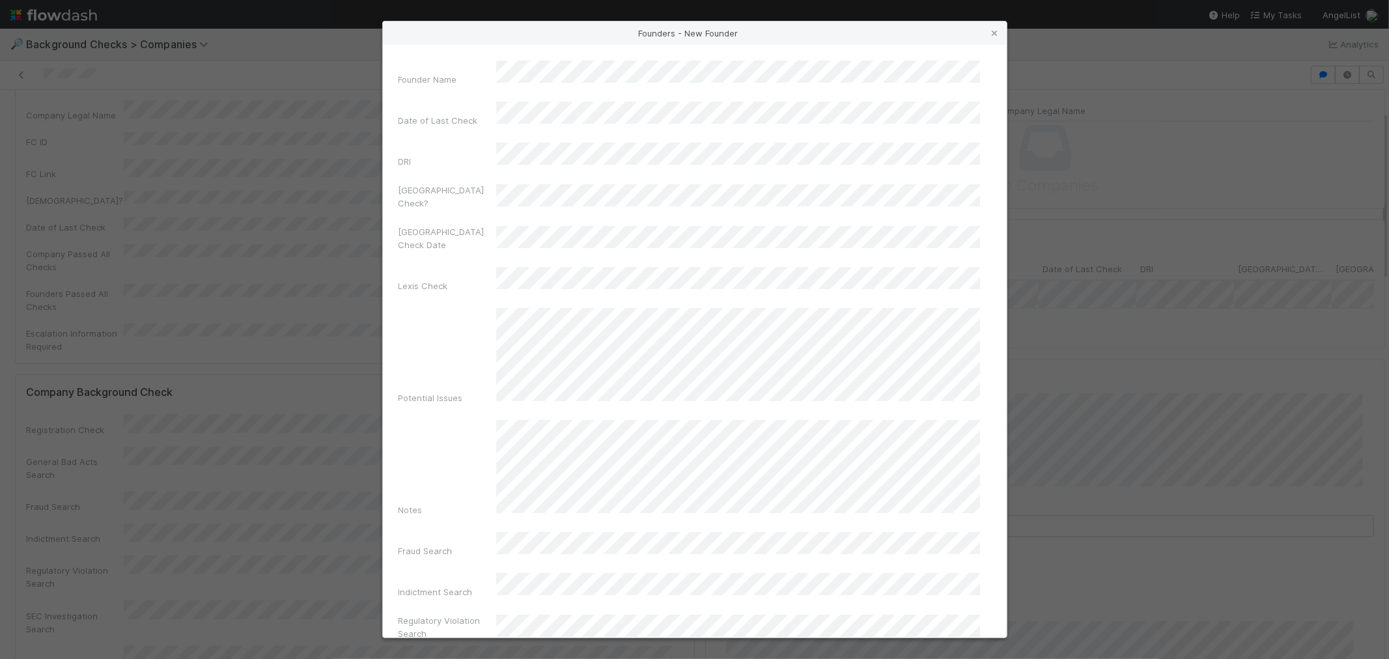
click at [571, 152] on div "Founder Name Date of Last Check DRI [GEOGRAPHIC_DATA] Check? Canada Check Date …" at bounding box center [695, 607] width 593 height 1092
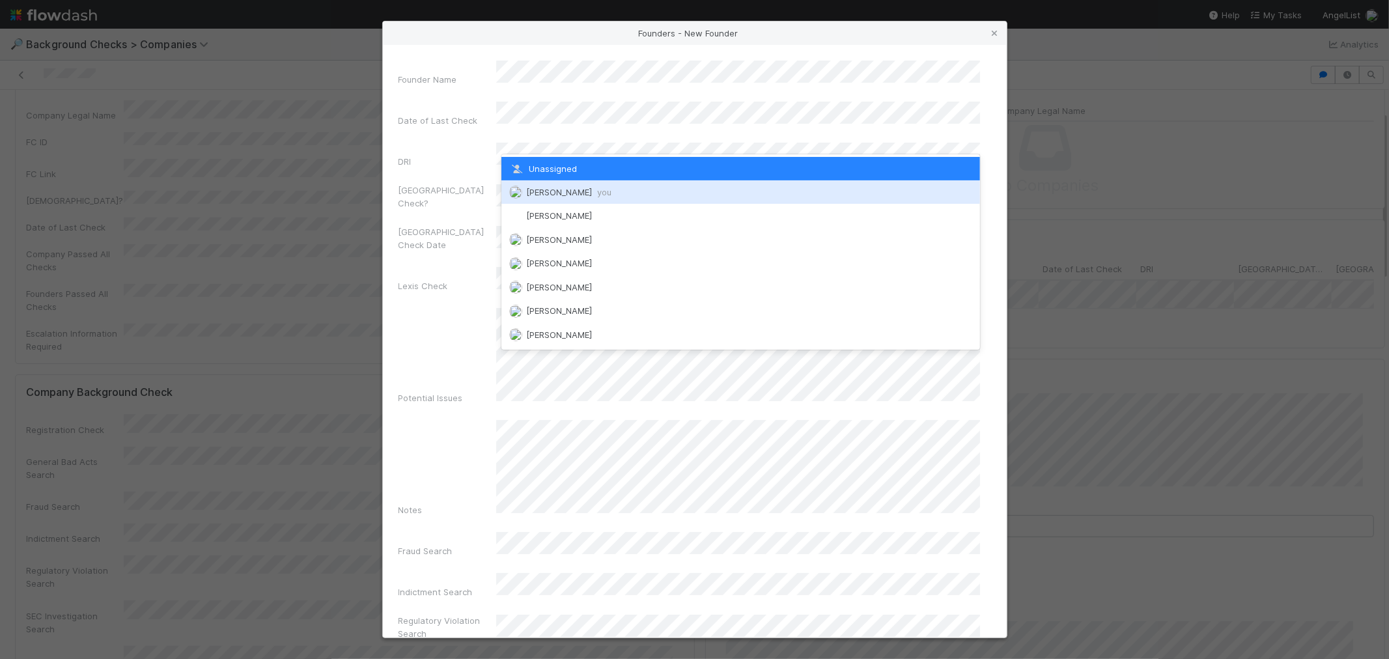
click at [555, 192] on span "[PERSON_NAME] you" at bounding box center [568, 192] width 85 height 10
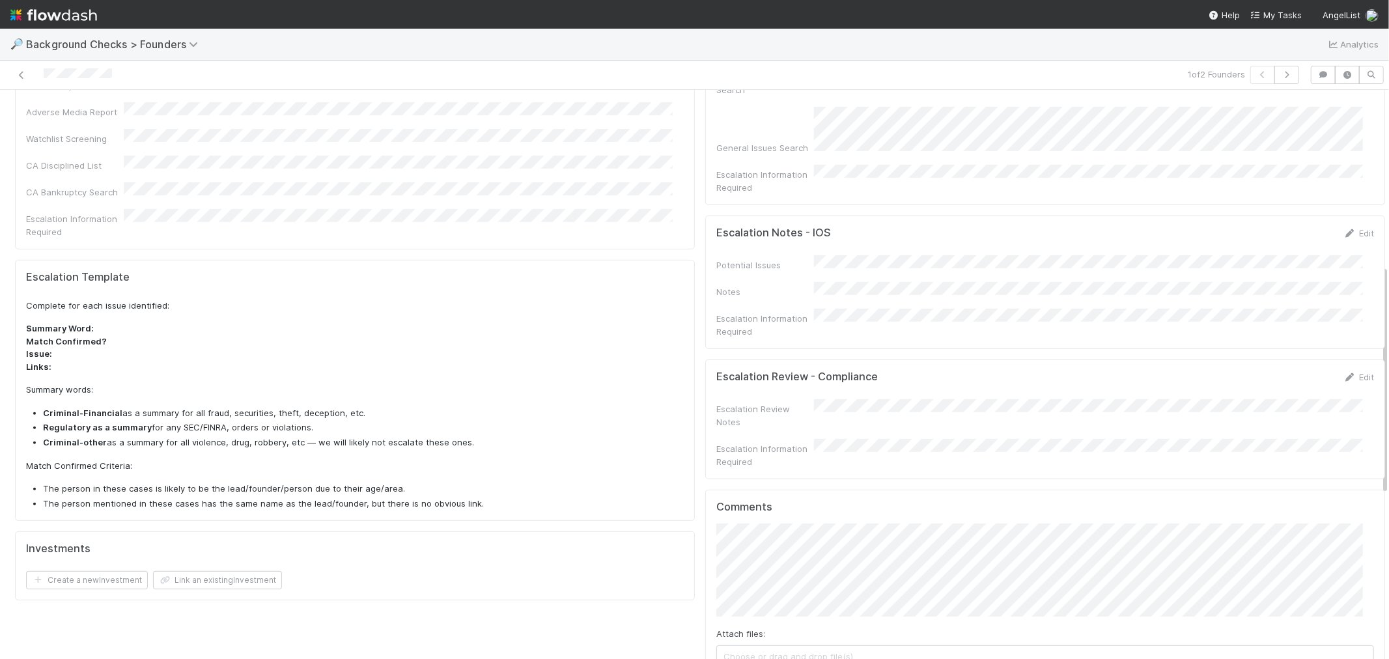
scroll to position [434, 0]
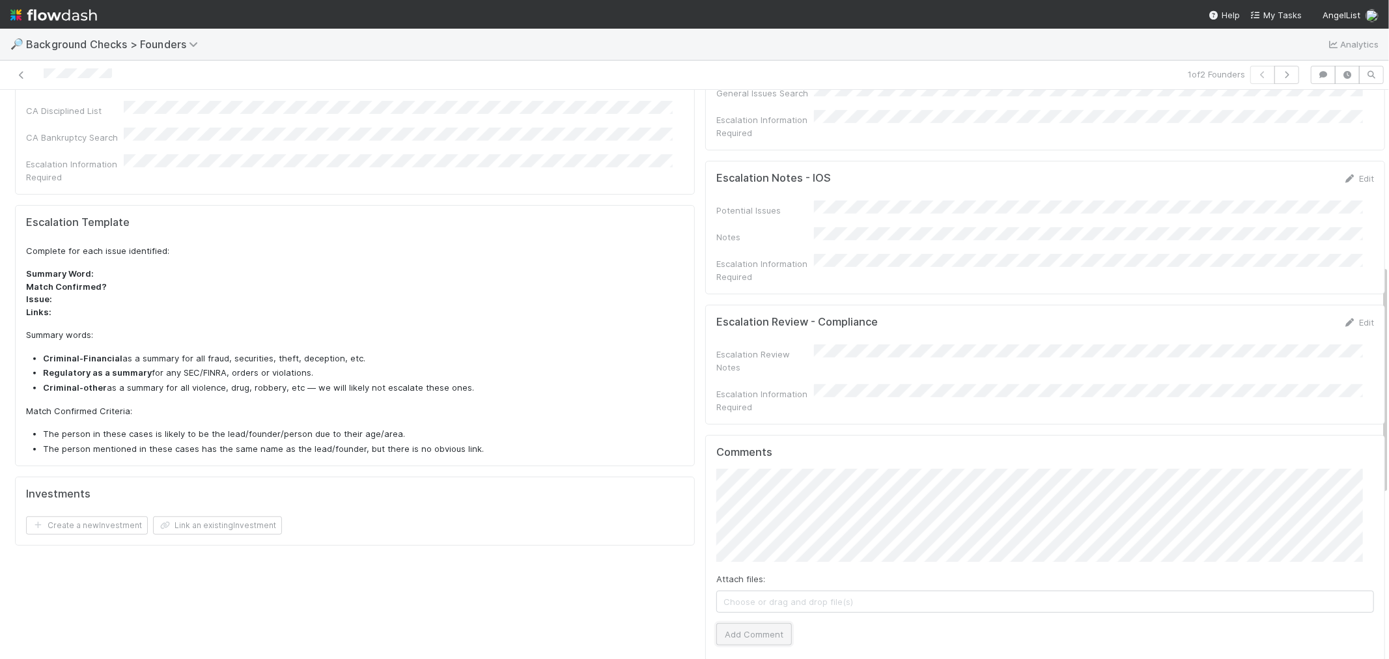
click at [746, 623] on button "Add Comment" at bounding box center [755, 634] width 76 height 22
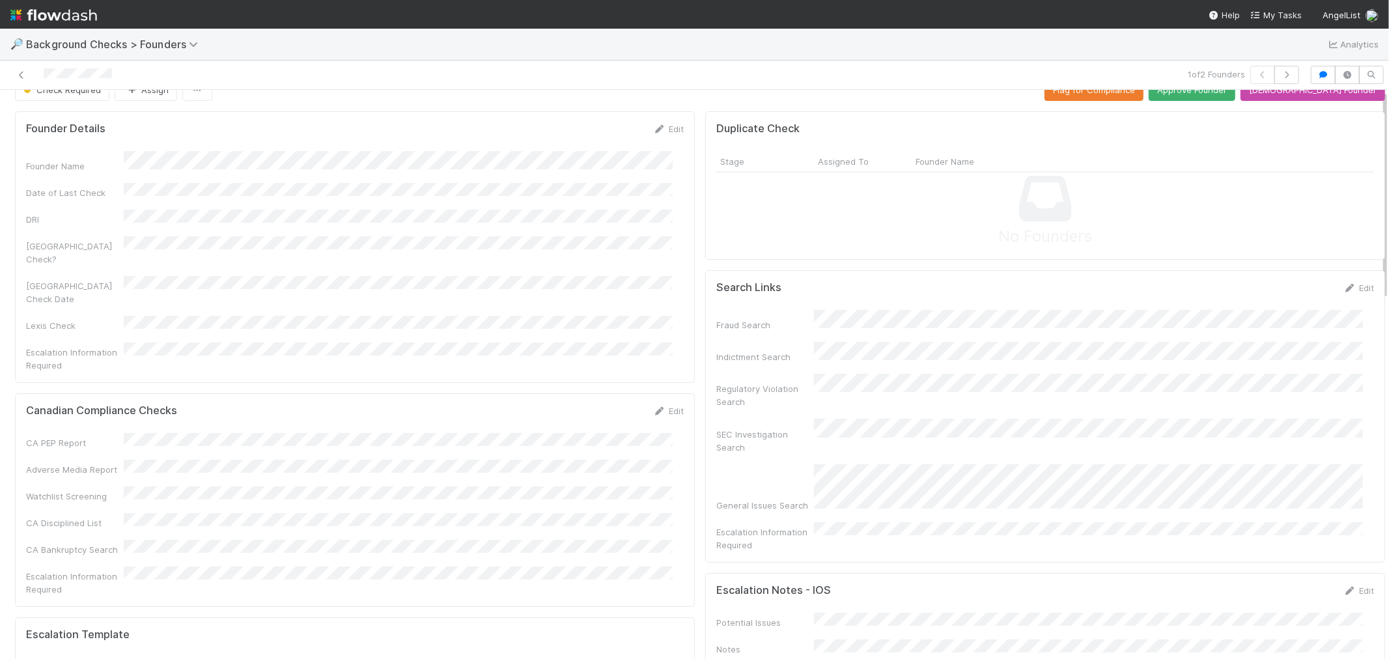
scroll to position [0, 0]
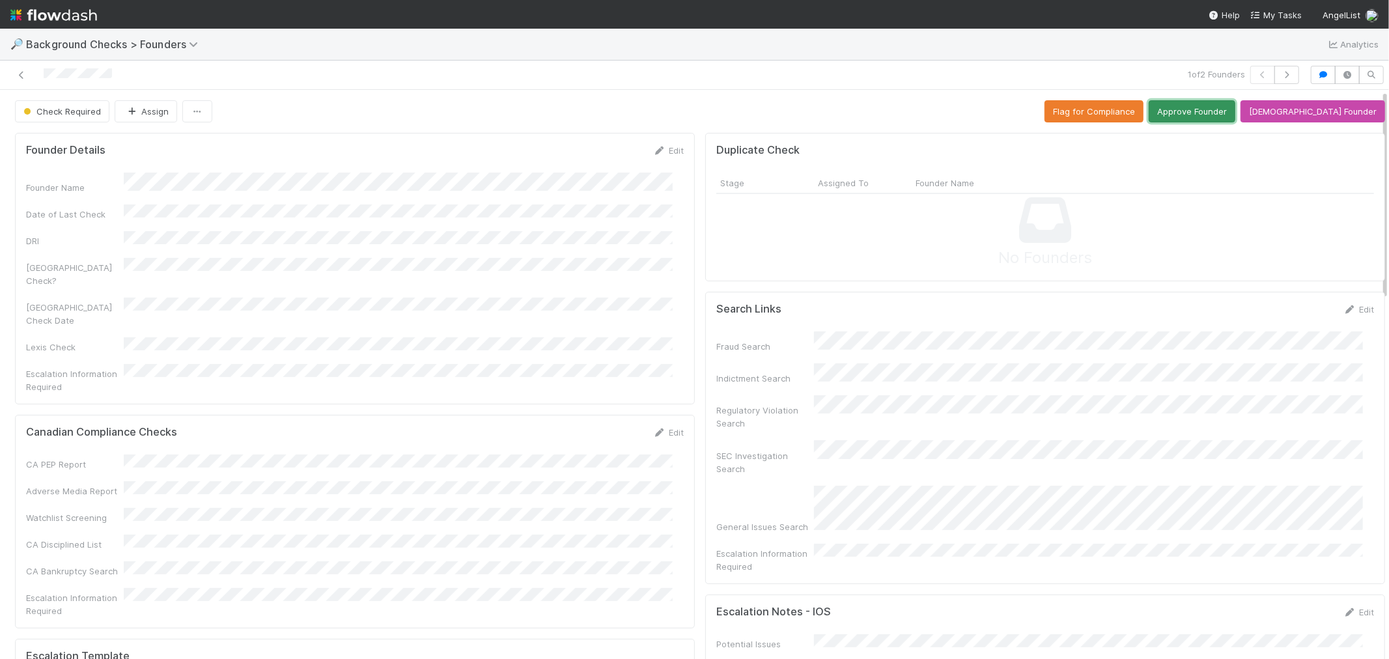
click at [1210, 115] on button "Approve Founder" at bounding box center [1192, 111] width 87 height 22
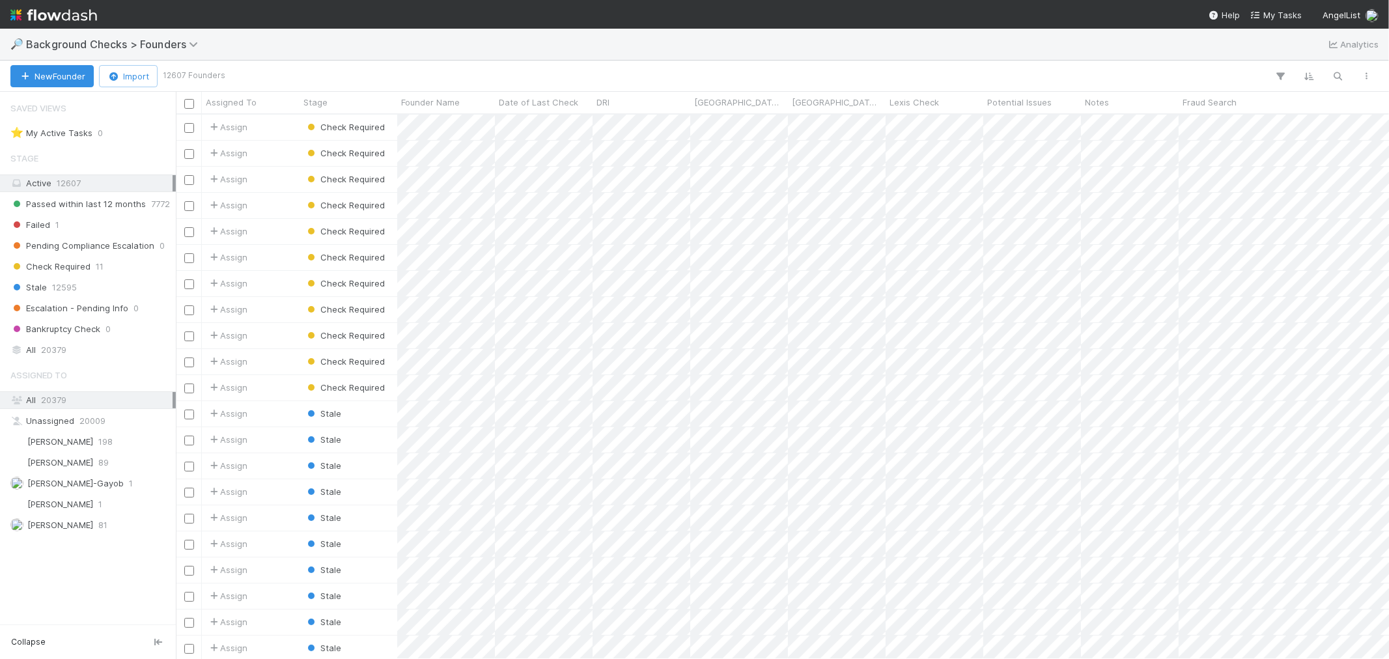
scroll to position [533, 1202]
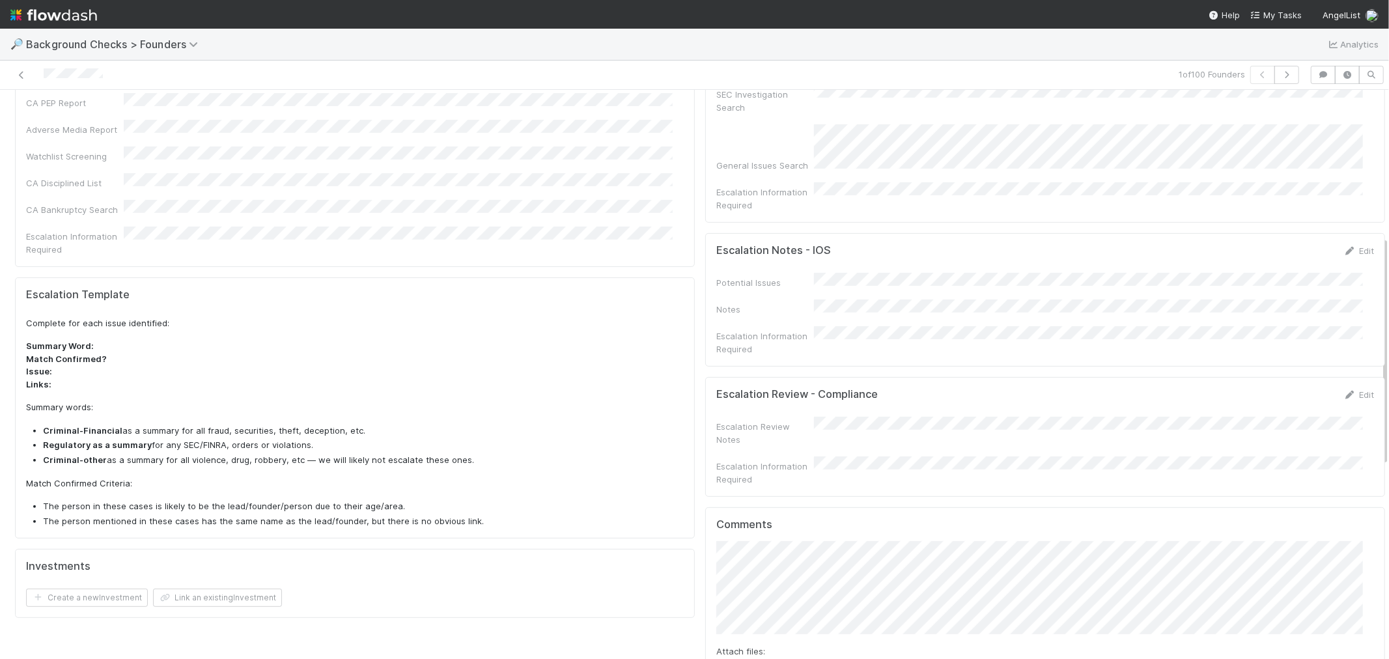
scroll to position [506, 0]
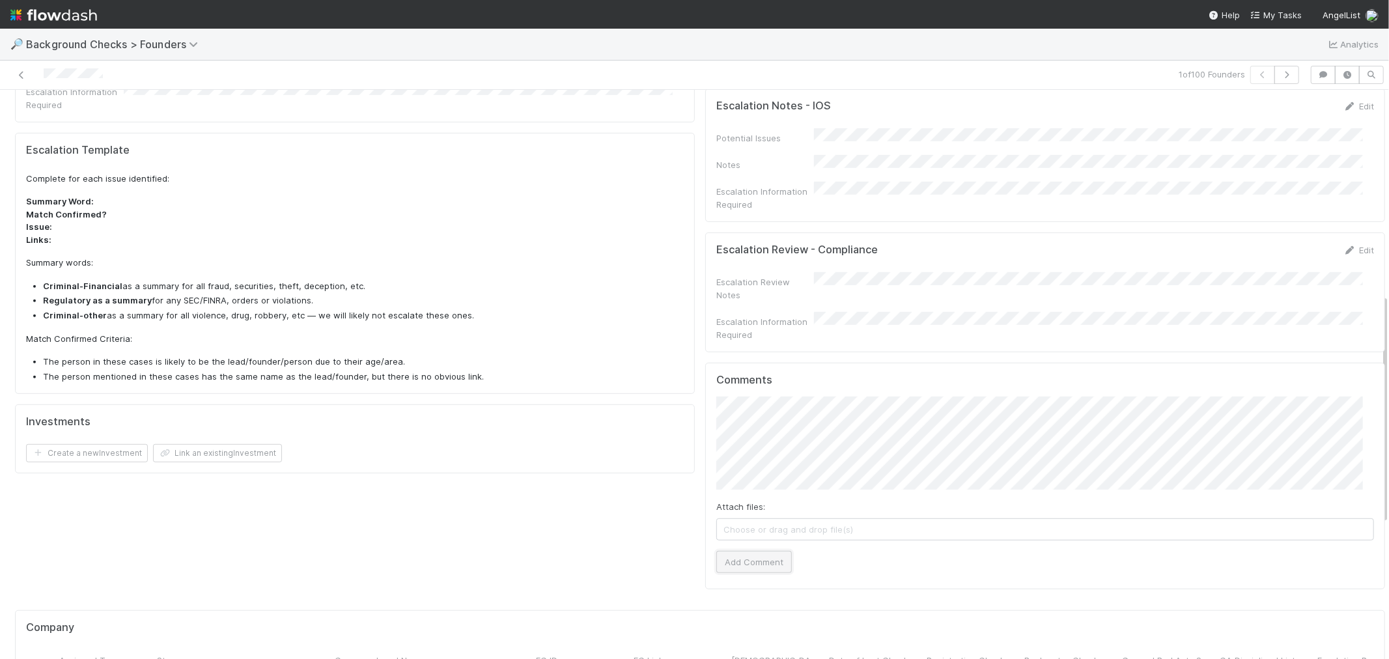
click at [747, 551] on button "Add Comment" at bounding box center [755, 562] width 76 height 22
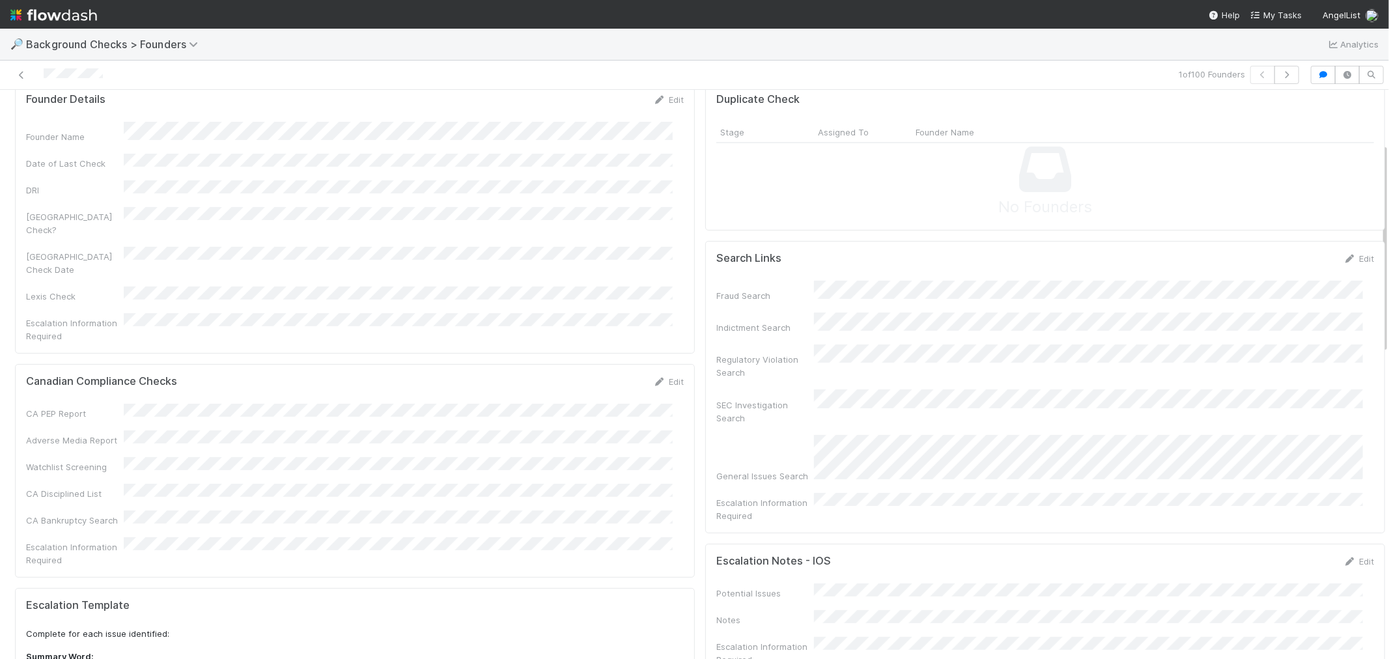
scroll to position [0, 0]
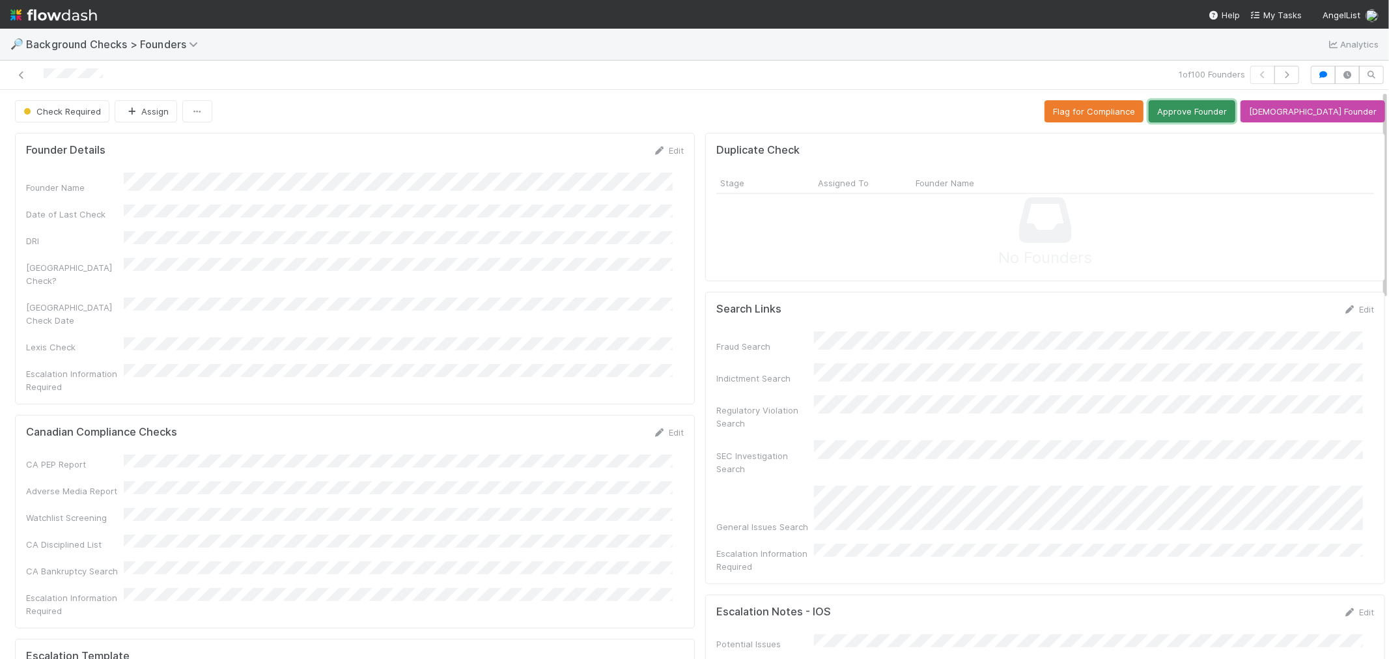
click at [1225, 116] on button "Approve Founder" at bounding box center [1192, 111] width 87 height 22
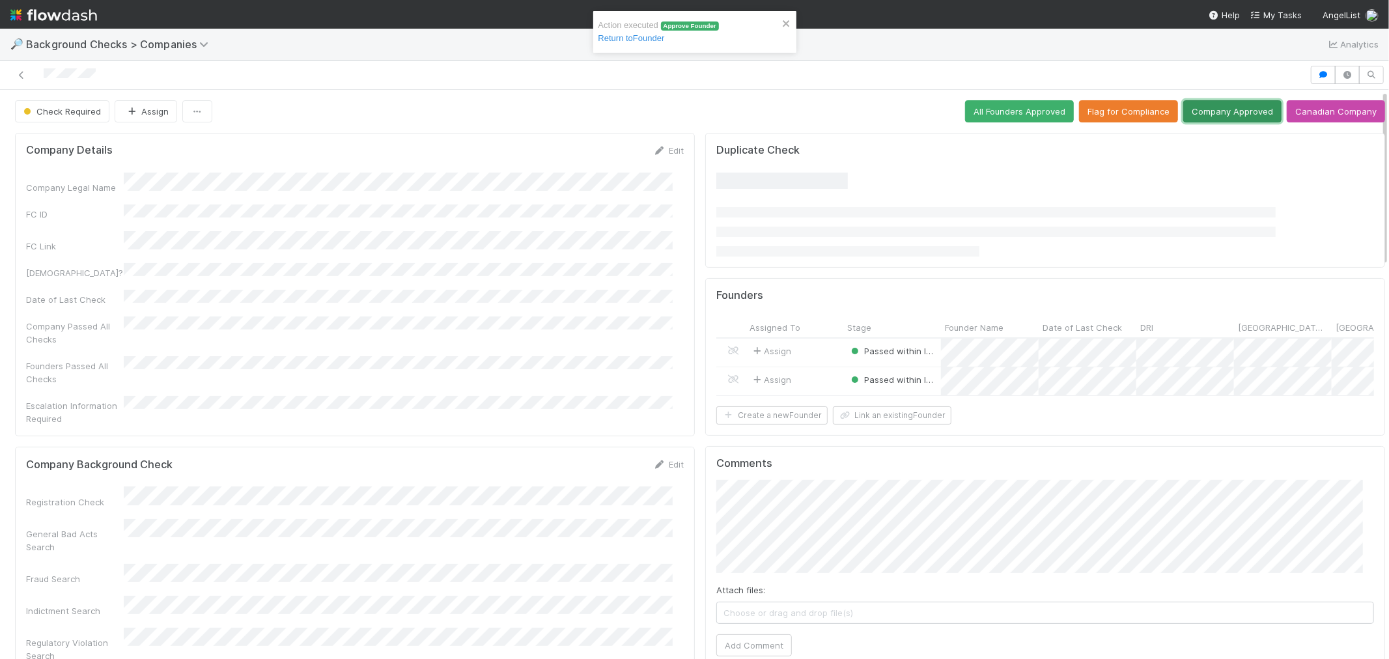
click at [1188, 112] on button "Company Approved" at bounding box center [1233, 111] width 98 height 22
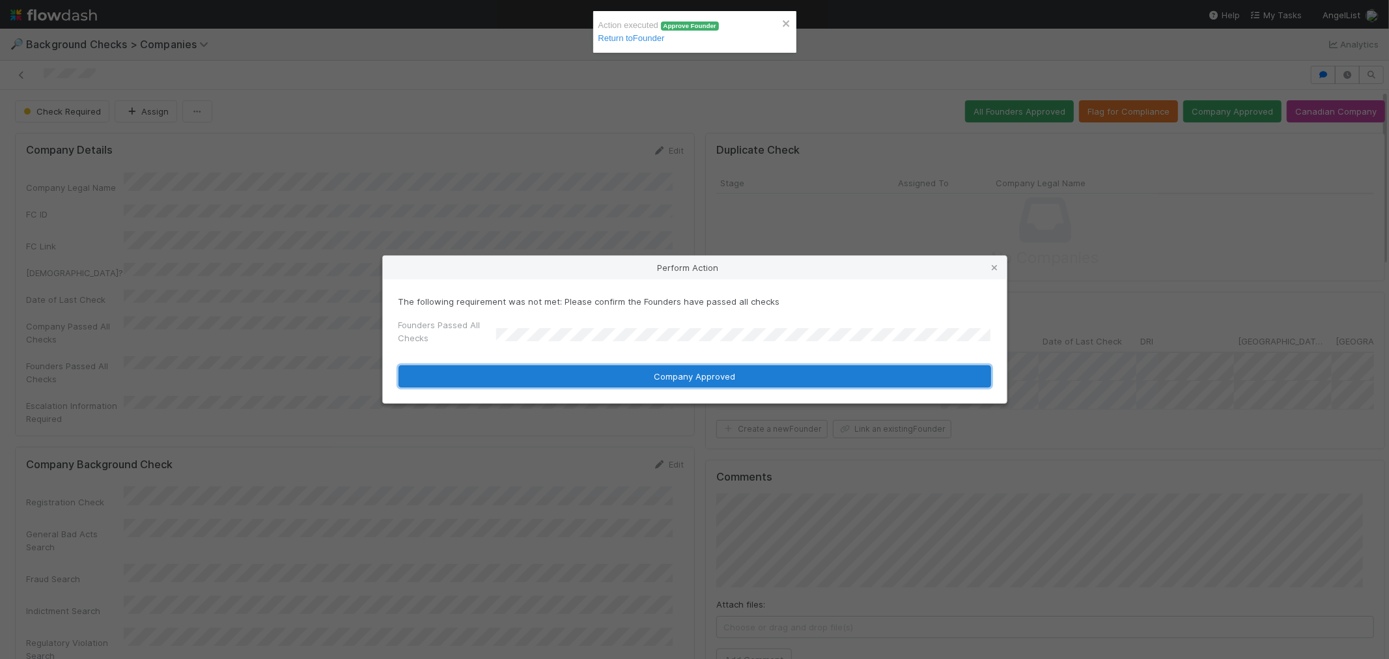
click at [518, 373] on button "Company Approved" at bounding box center [695, 376] width 593 height 22
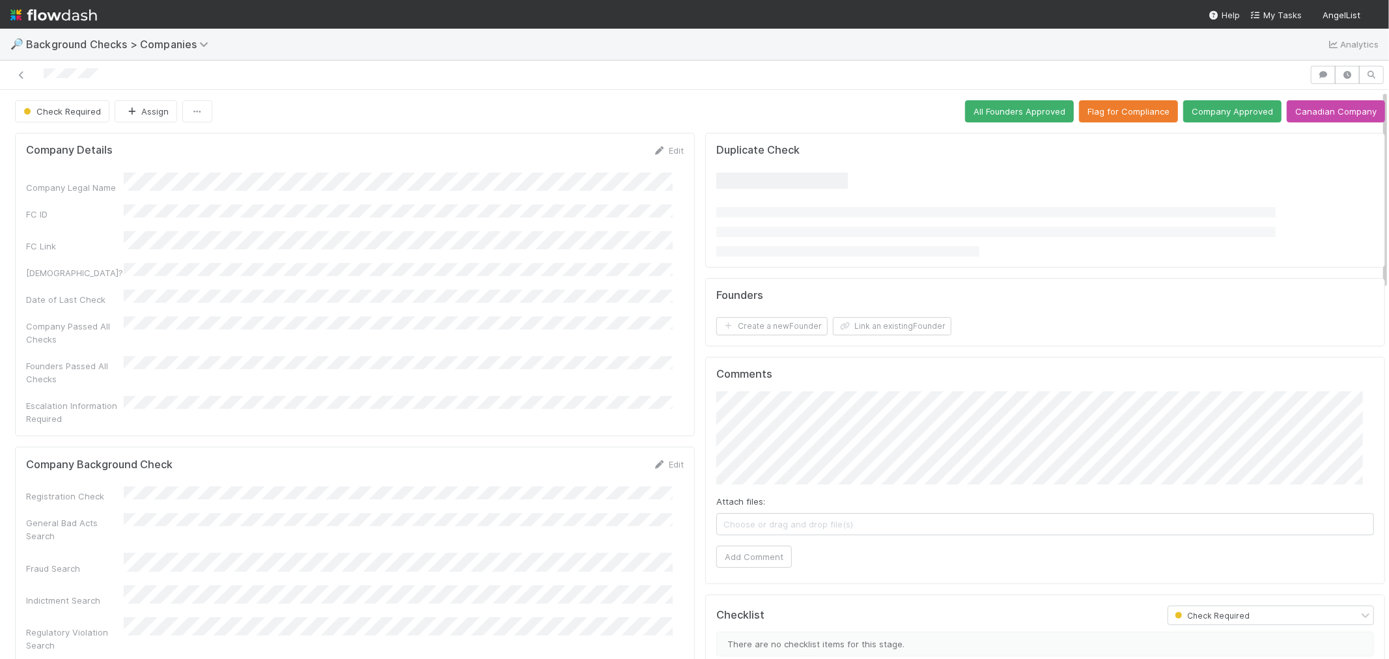
click at [653, 461] on icon at bounding box center [659, 465] width 13 height 8
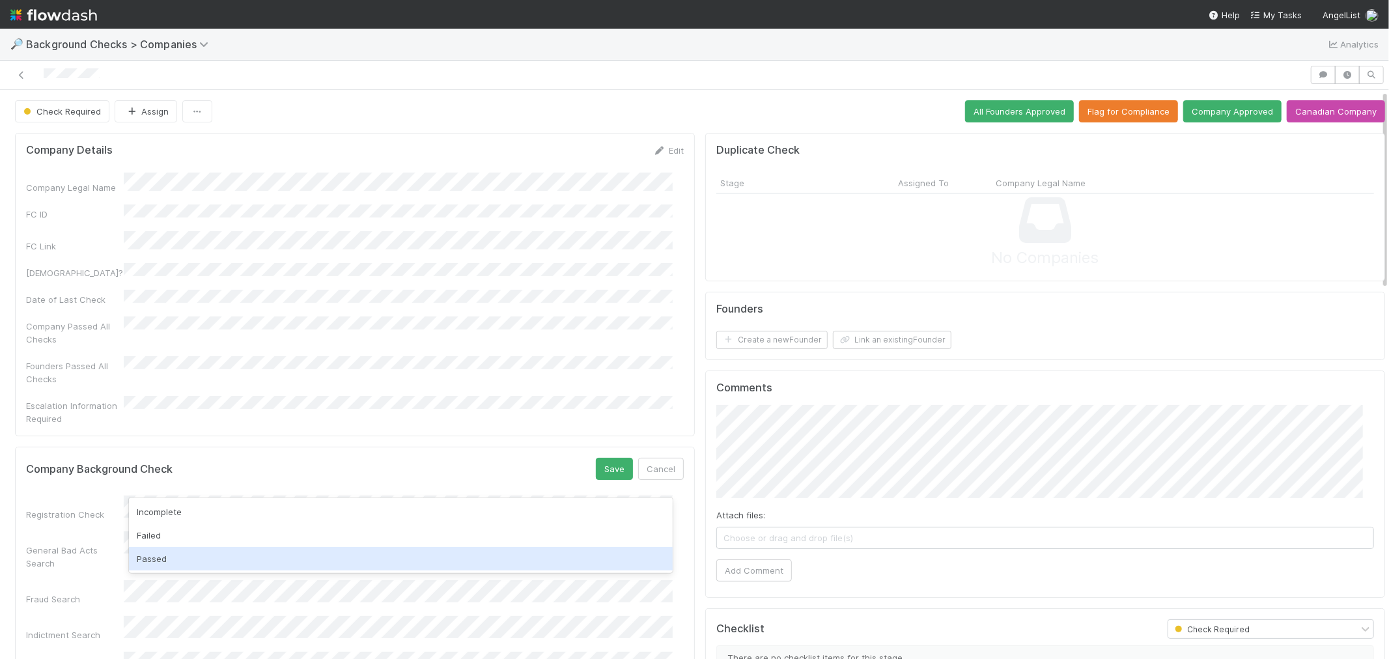
click at [176, 569] on div "Passed" at bounding box center [401, 558] width 544 height 23
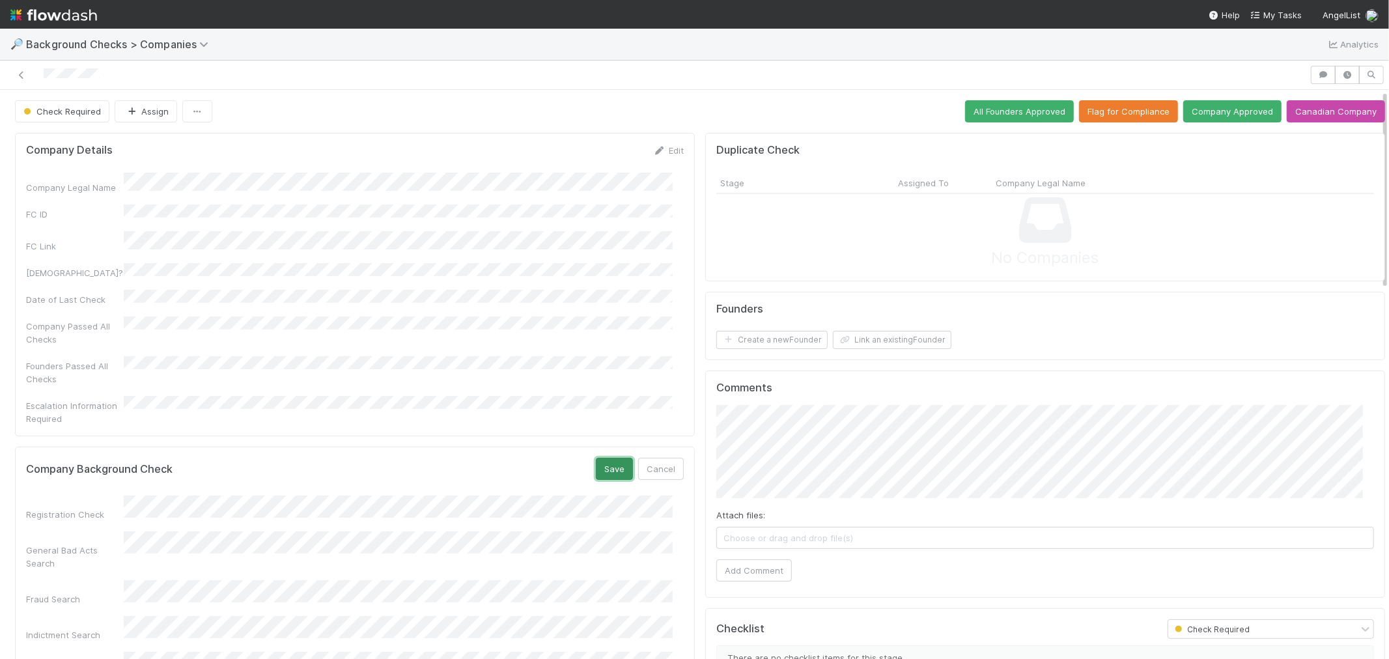
click at [616, 458] on button "Save" at bounding box center [614, 469] width 37 height 22
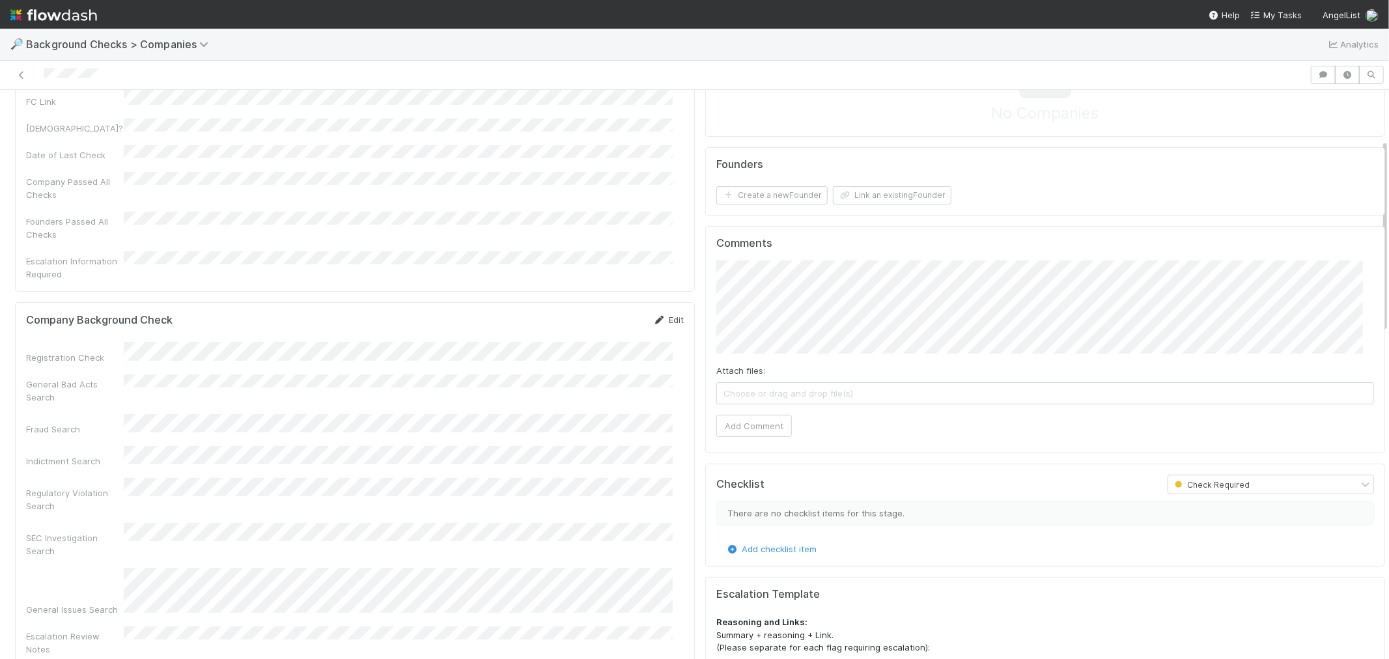
click at [656, 315] on link "Edit" at bounding box center [668, 320] width 31 height 10
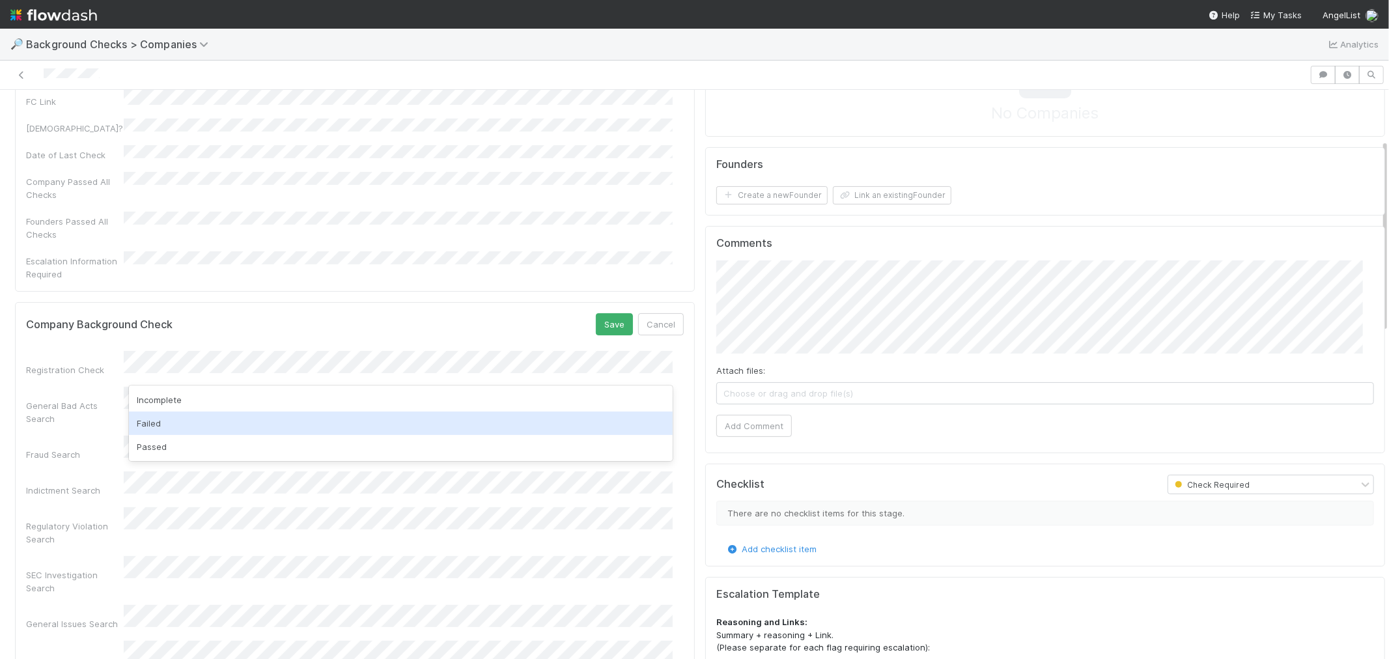
click at [161, 440] on div "Passed" at bounding box center [401, 446] width 544 height 23
click at [597, 313] on button "Save" at bounding box center [614, 324] width 37 height 22
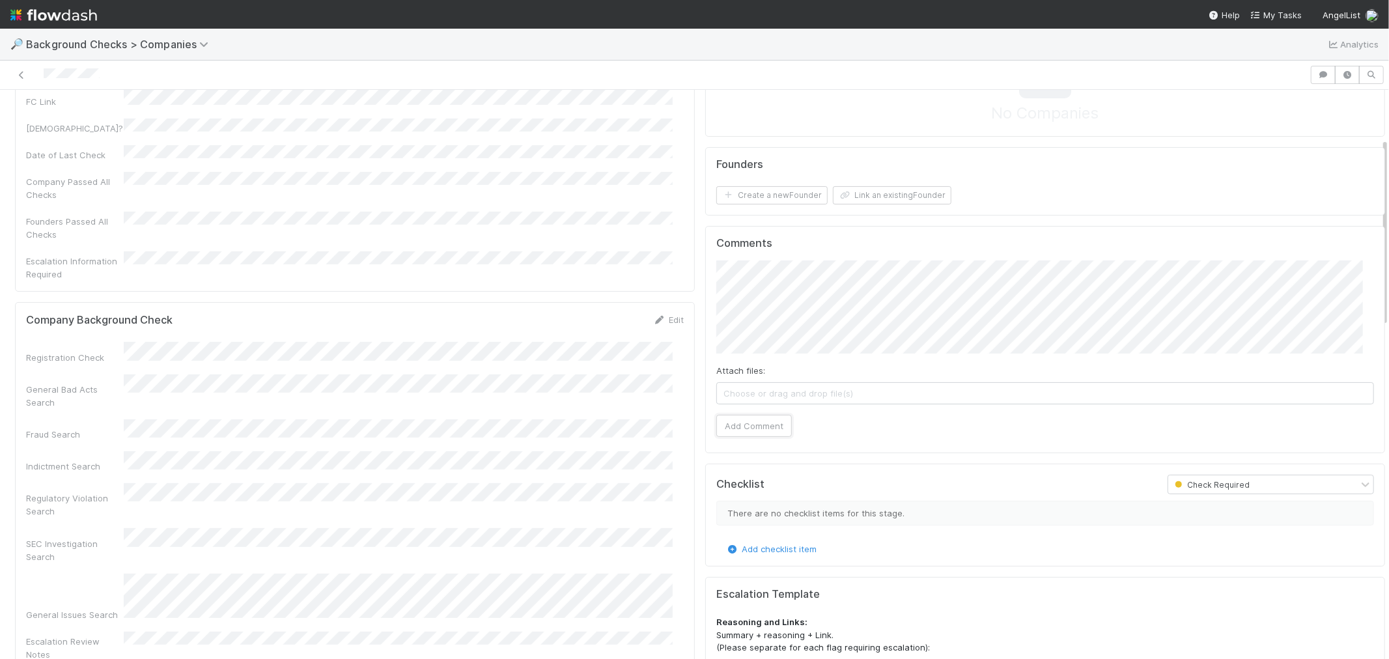
drag, startPoint x: 733, startPoint y: 424, endPoint x: 739, endPoint y: 409, distance: 16.1
click at [733, 424] on button "Add Comment" at bounding box center [755, 426] width 76 height 22
click at [758, 198] on button "Create a new Founder" at bounding box center [772, 195] width 111 height 18
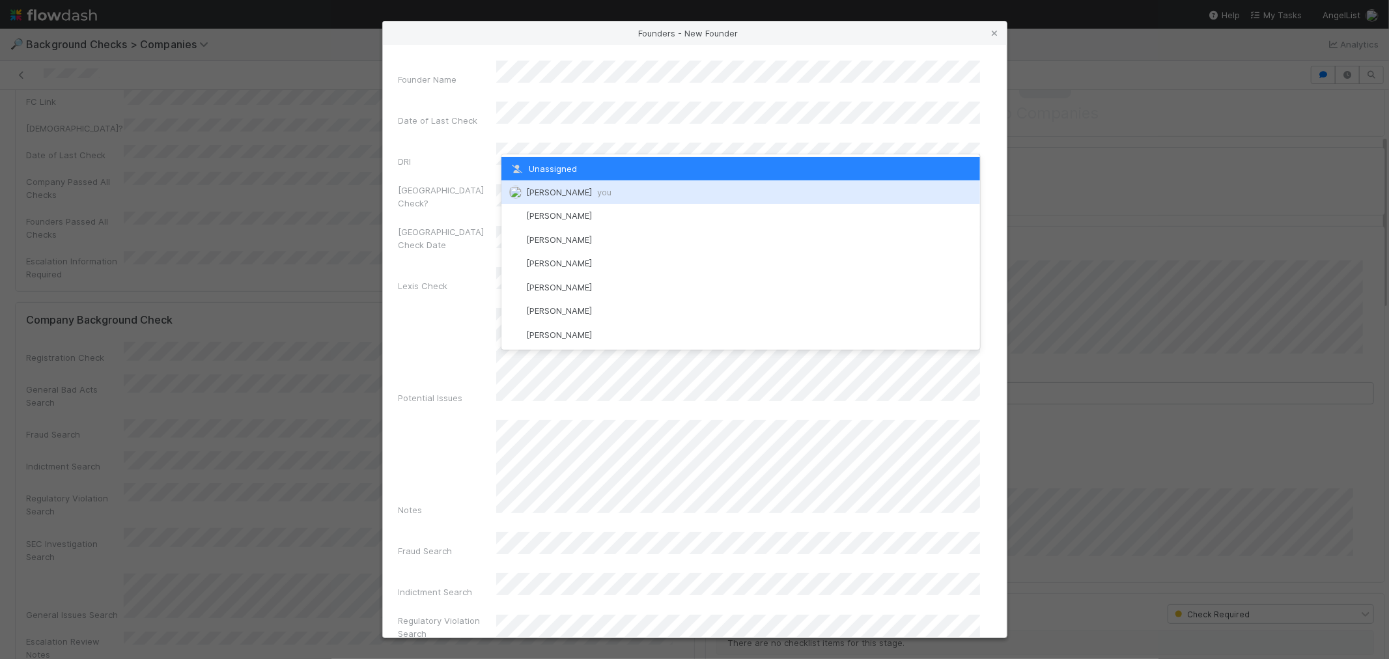
click at [558, 189] on span "[PERSON_NAME] you" at bounding box center [568, 192] width 85 height 10
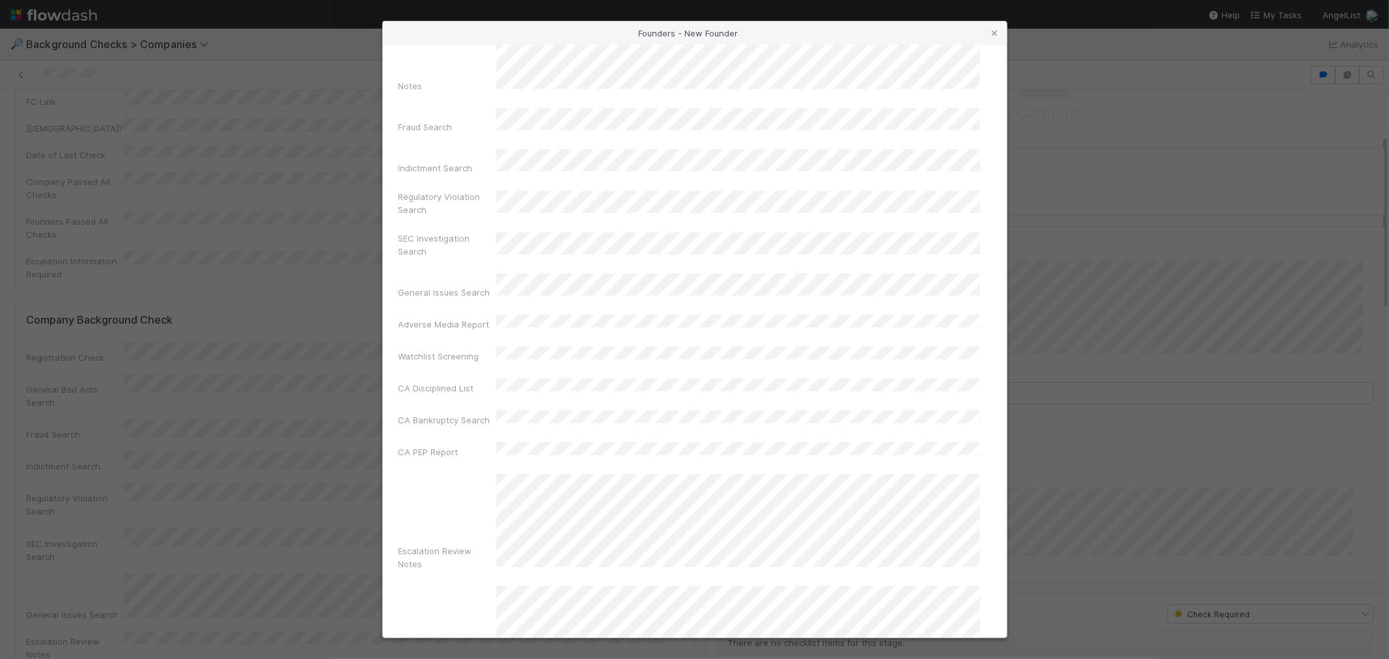
scroll to position [461, 0]
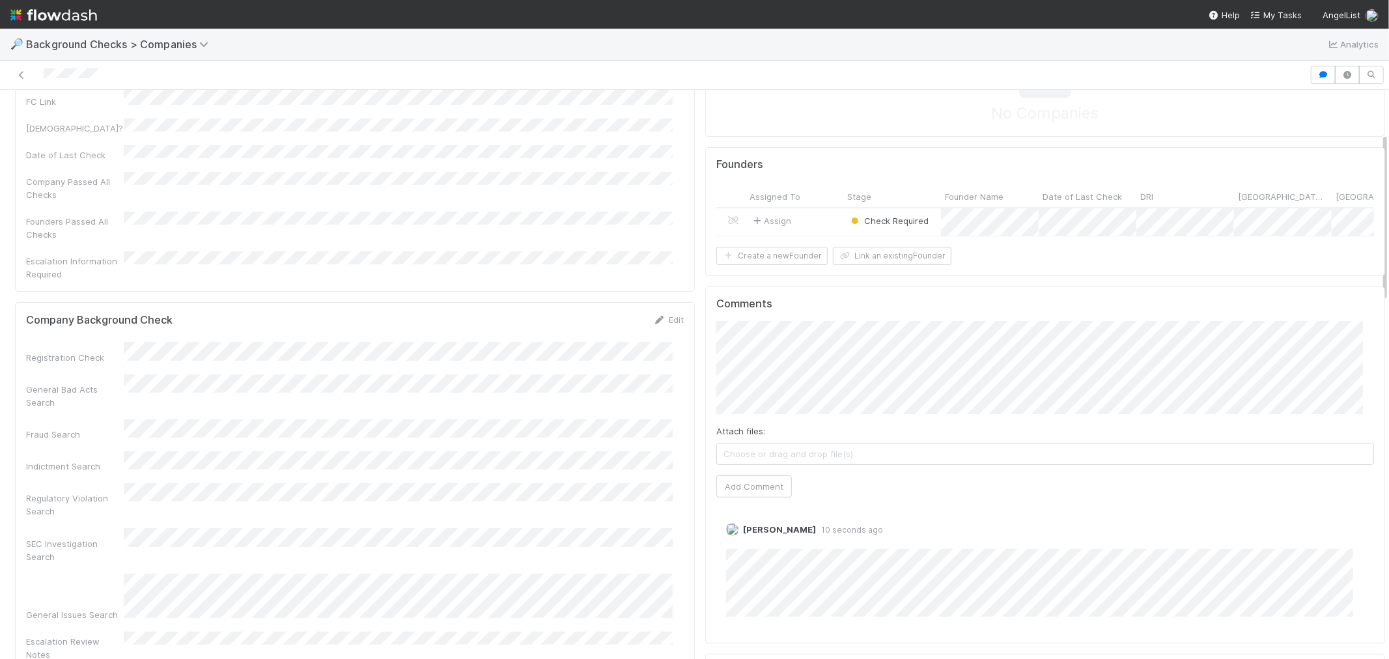
click at [751, 277] on div "Founders Assigned To Stage Founder Name Date of Last Check DRI [GEOGRAPHIC_DATA…" at bounding box center [1045, 212] width 680 height 130
click at [754, 265] on button "Create a new Founder" at bounding box center [772, 256] width 111 height 18
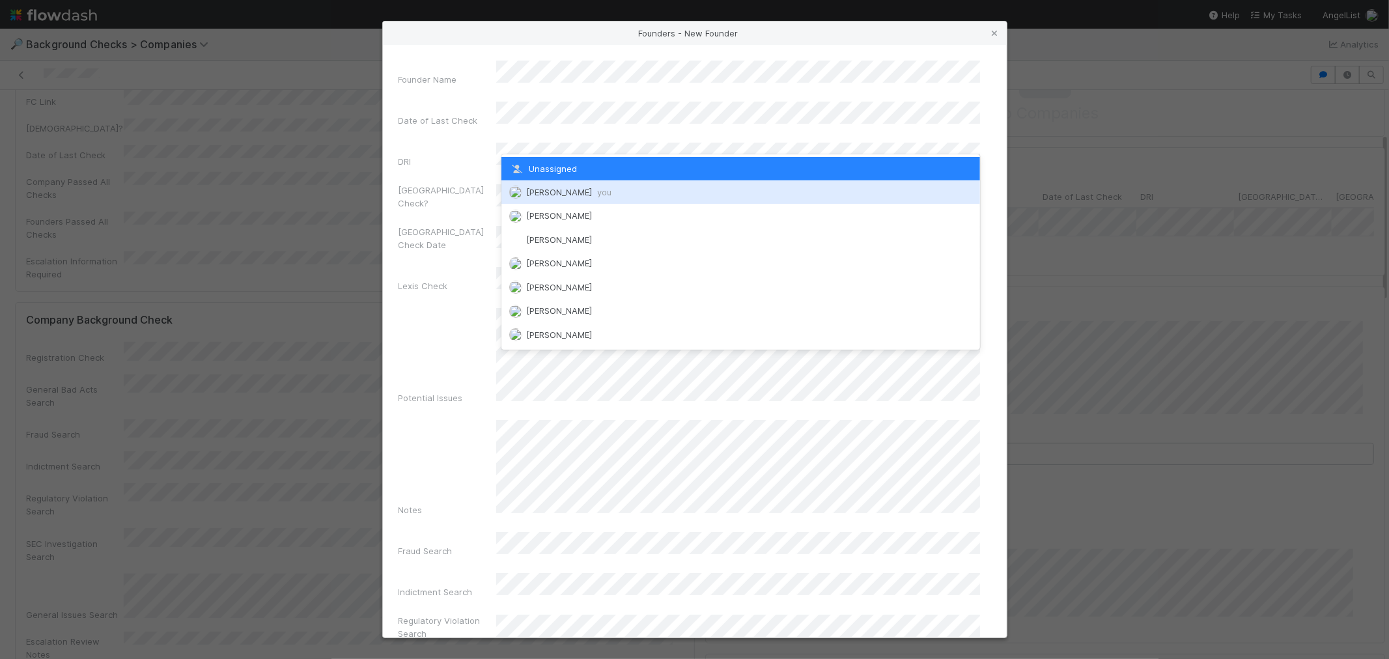
click at [546, 193] on span "[PERSON_NAME] you" at bounding box center [568, 192] width 85 height 10
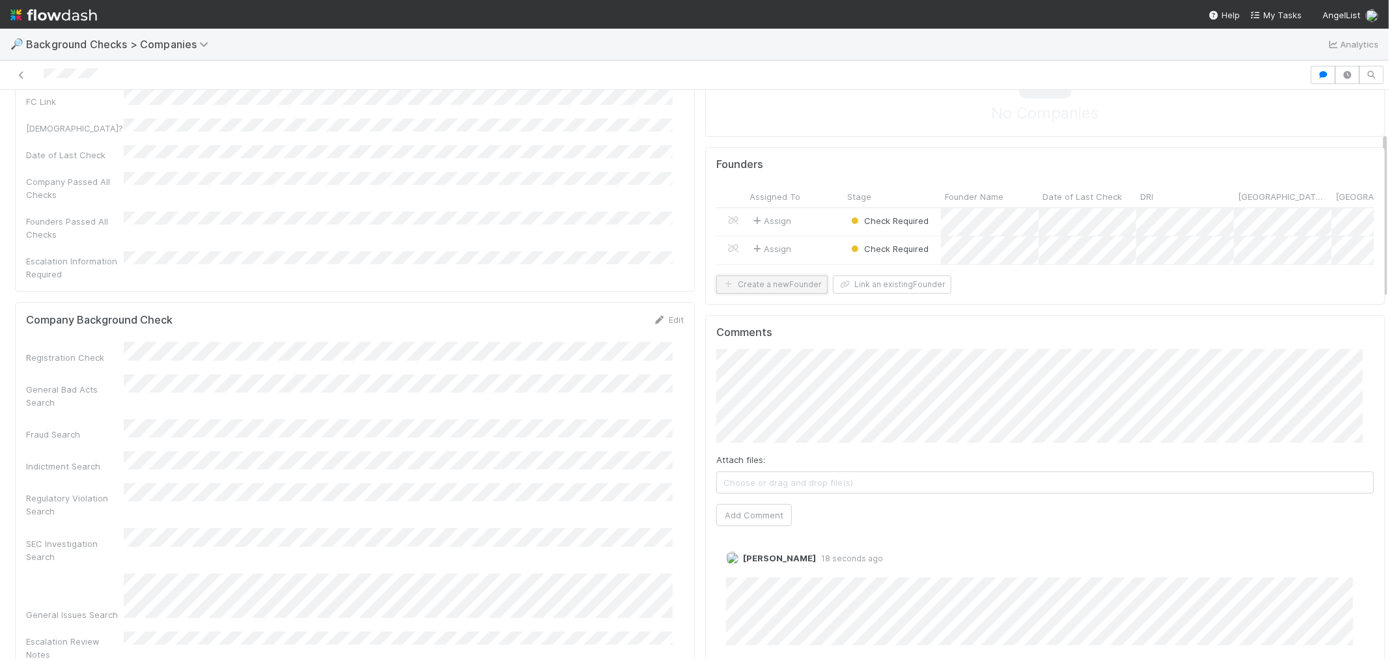
click at [750, 294] on button "Create a new Founder" at bounding box center [772, 285] width 111 height 18
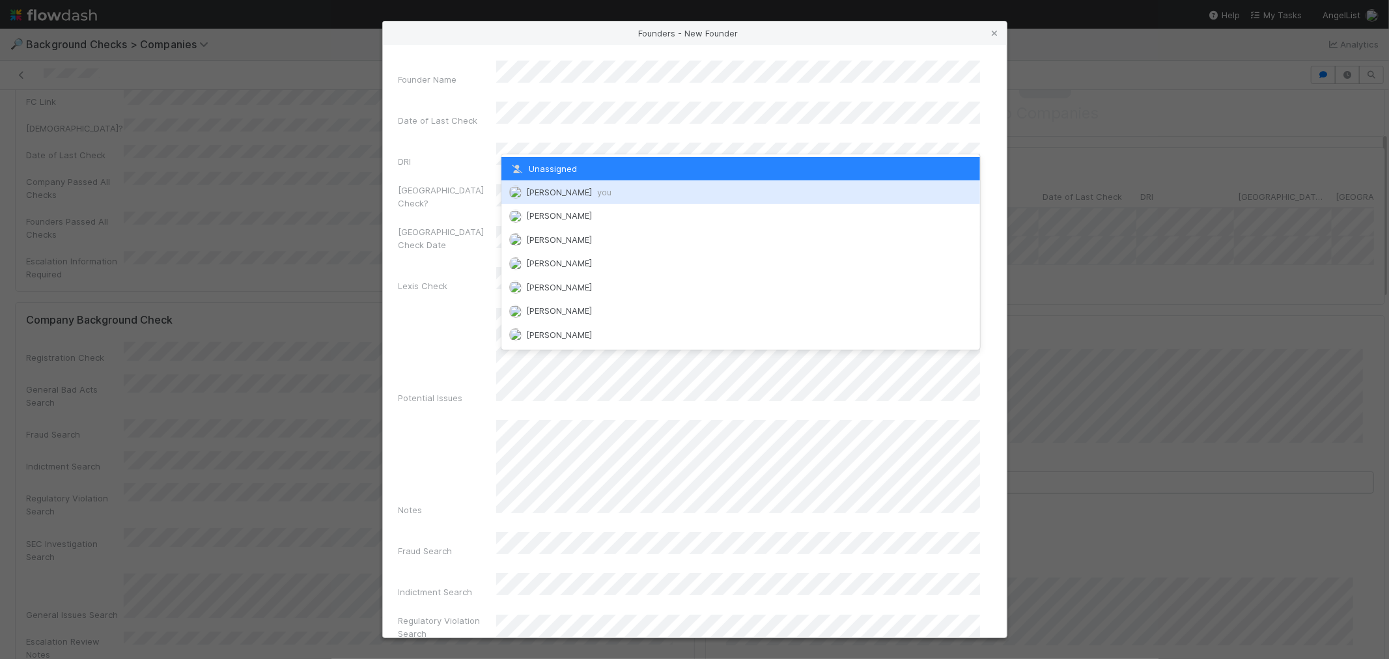
click at [551, 195] on span "[PERSON_NAME] you" at bounding box center [568, 192] width 85 height 10
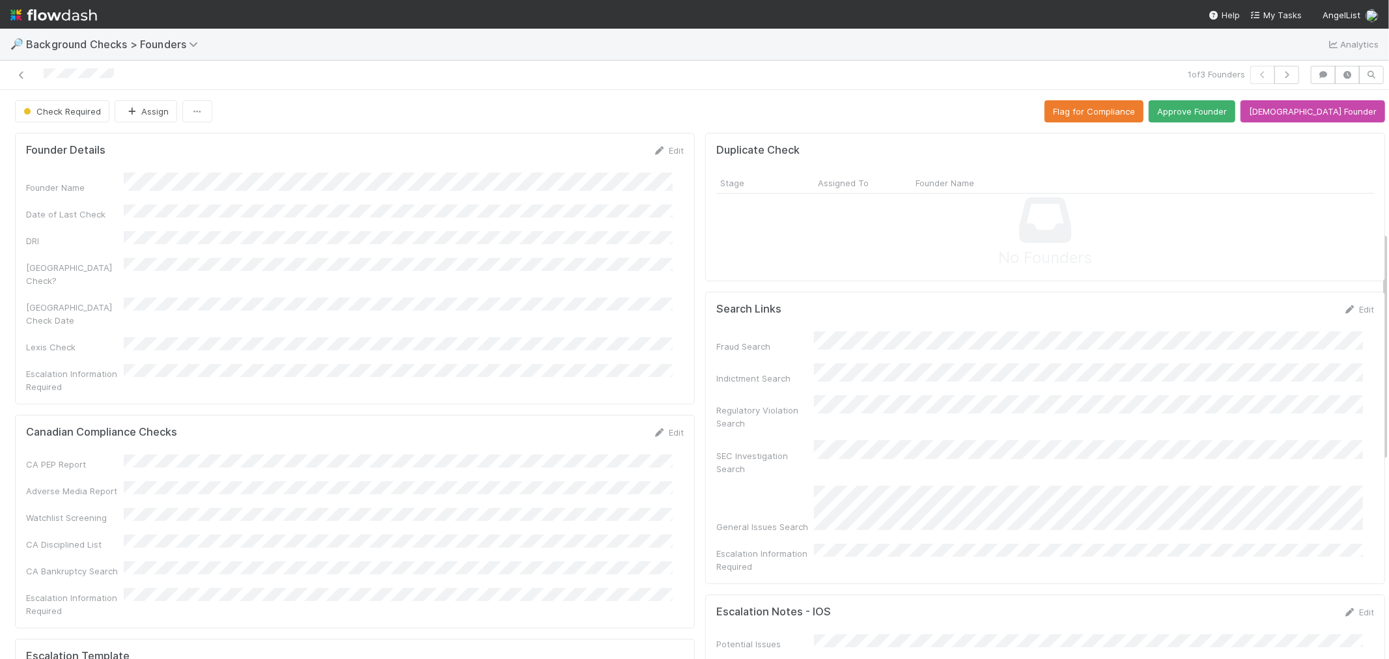
scroll to position [506, 0]
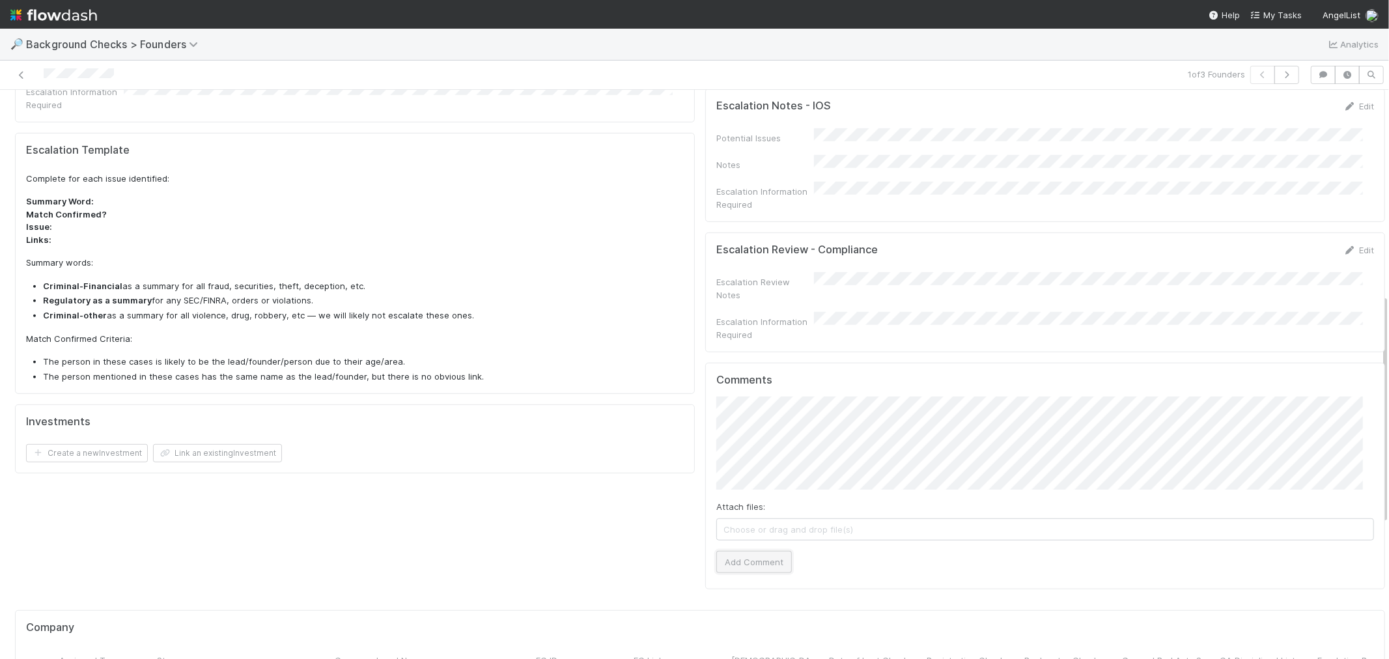
click at [760, 551] on button "Add Comment" at bounding box center [755, 562] width 76 height 22
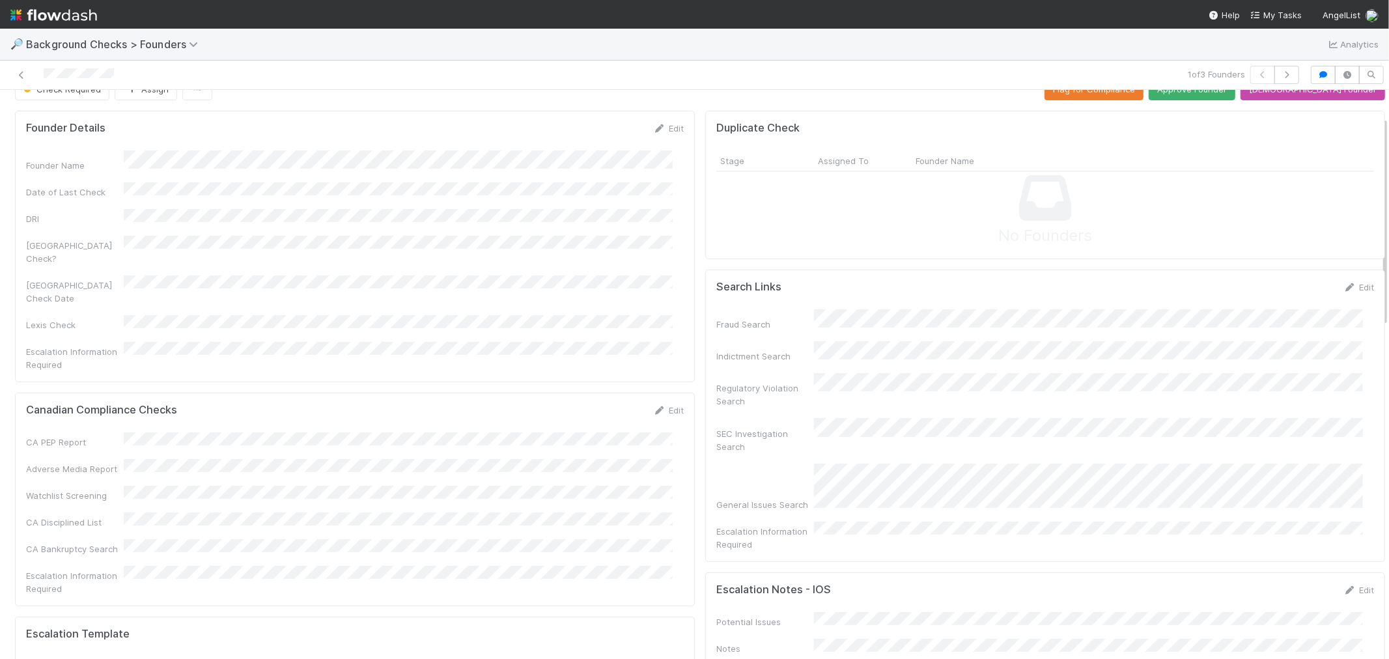
scroll to position [0, 0]
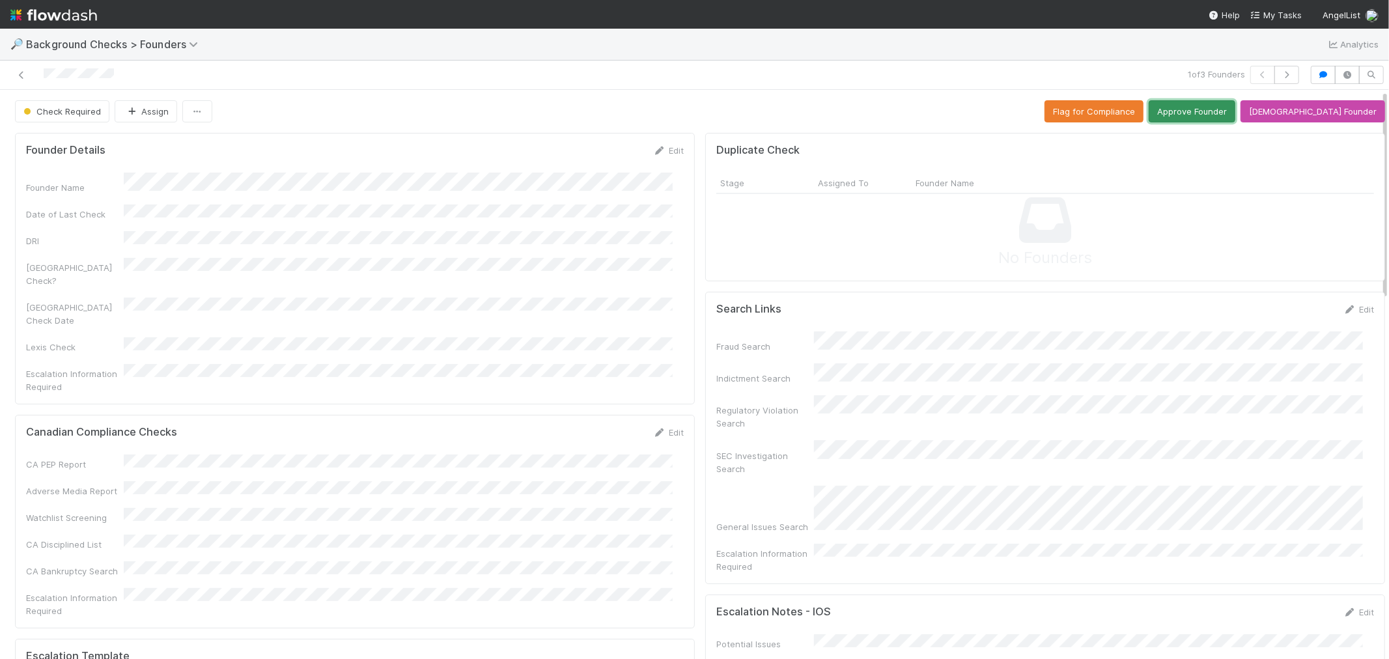
click at [1226, 115] on button "Approve Founder" at bounding box center [1192, 111] width 87 height 22
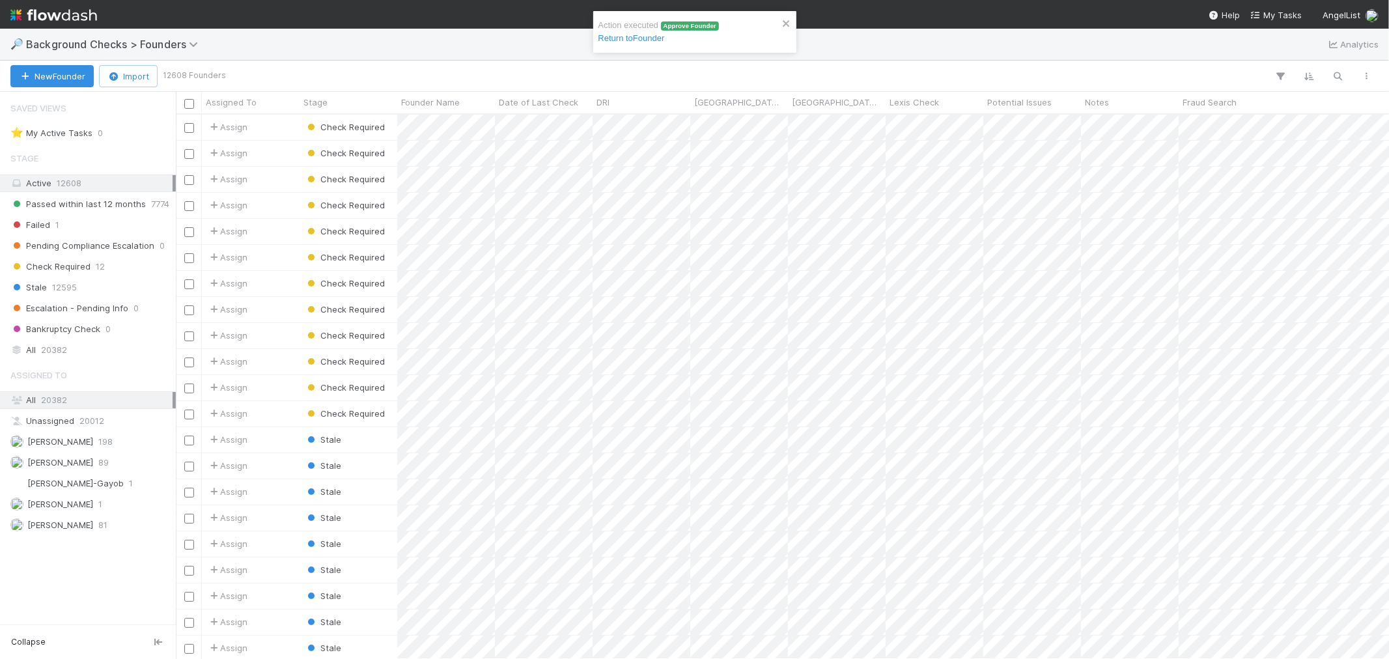
scroll to position [533, 1202]
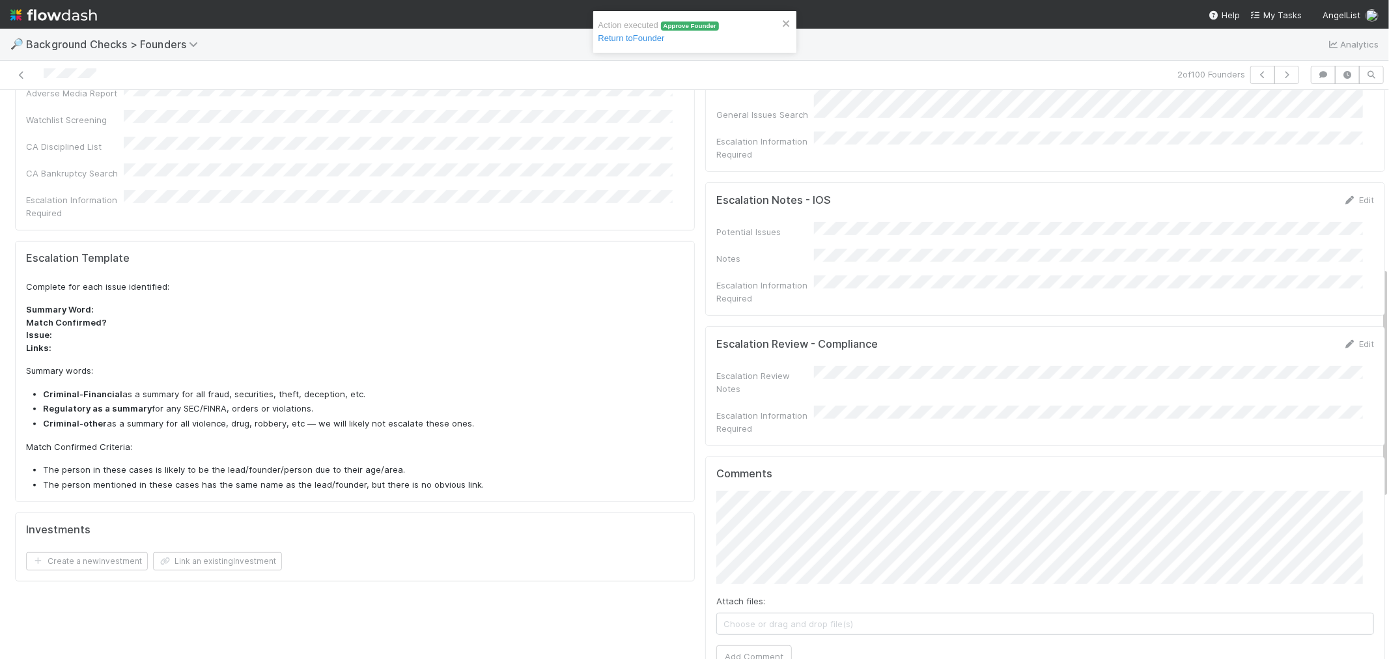
scroll to position [434, 0]
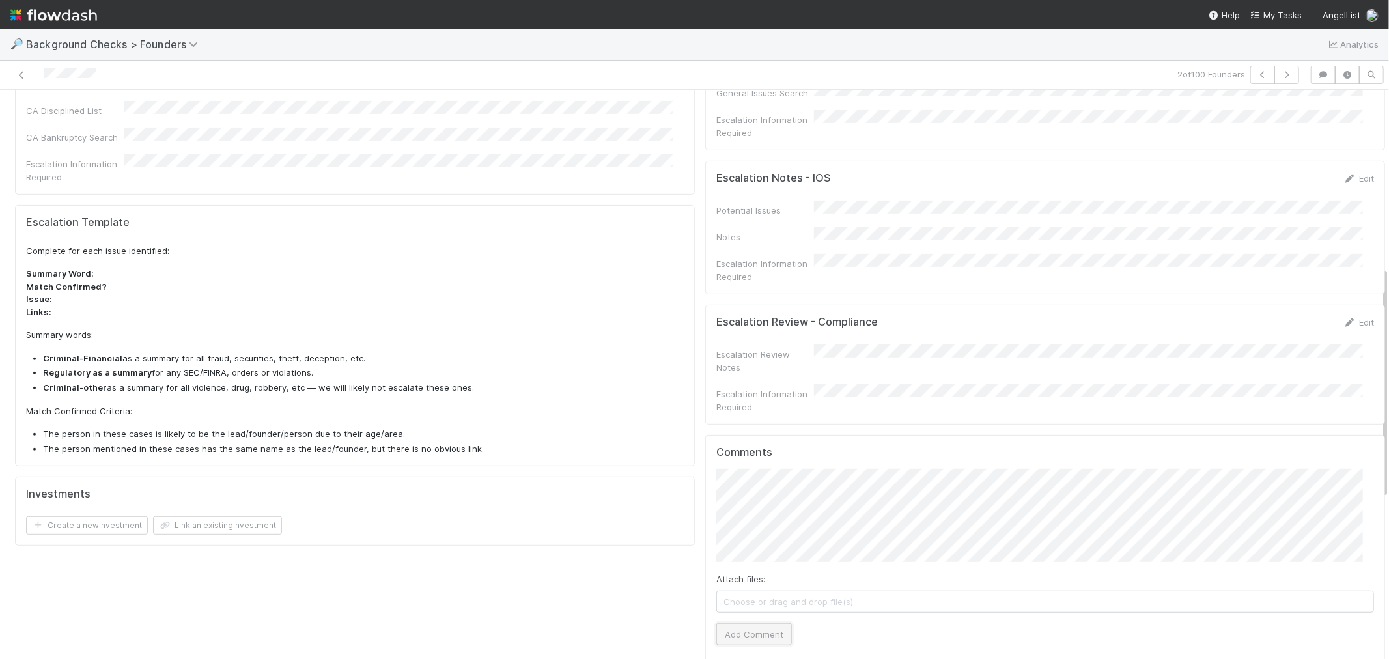
click at [756, 623] on button "Add Comment" at bounding box center [755, 634] width 76 height 22
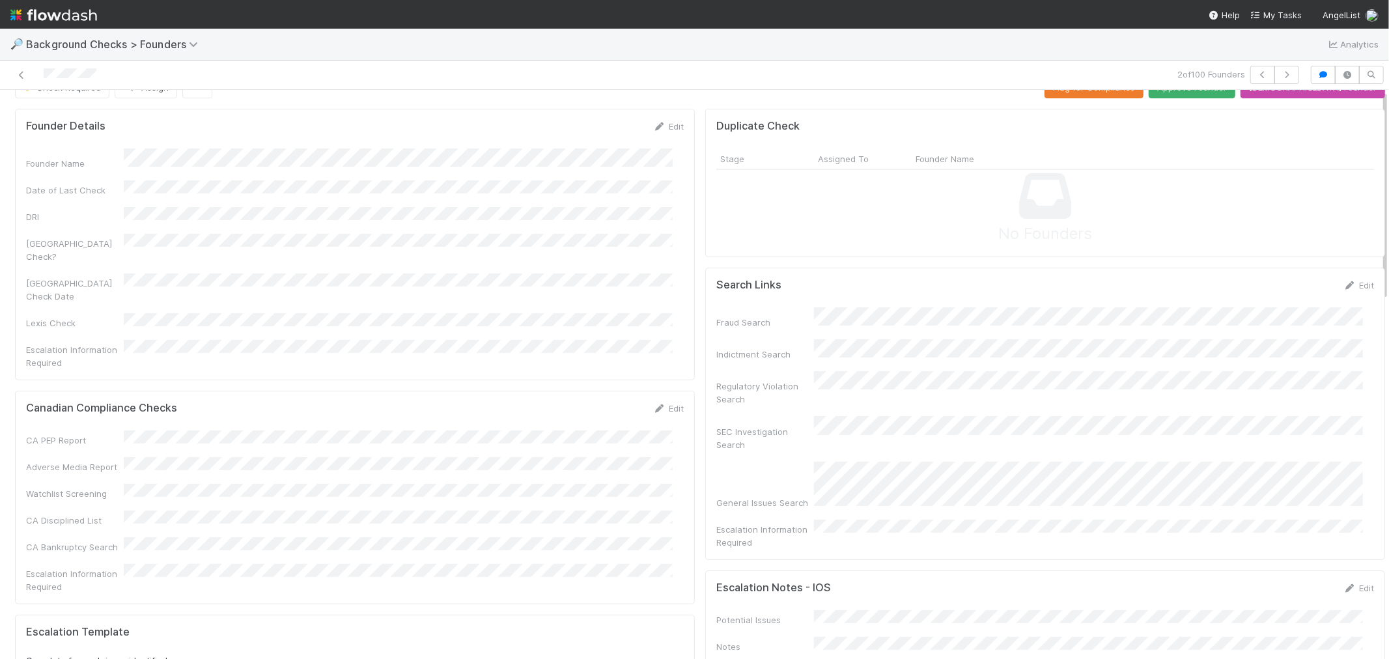
scroll to position [0, 0]
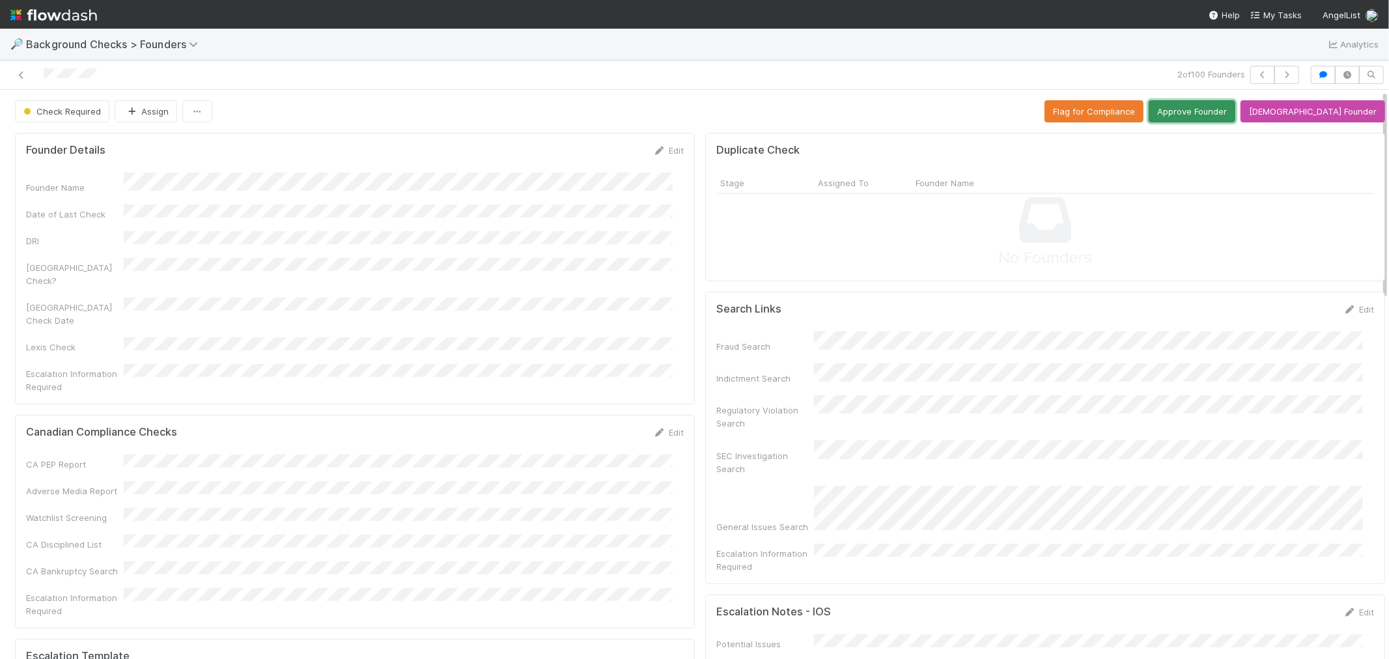
click at [1208, 114] on button "Approve Founder" at bounding box center [1192, 111] width 87 height 22
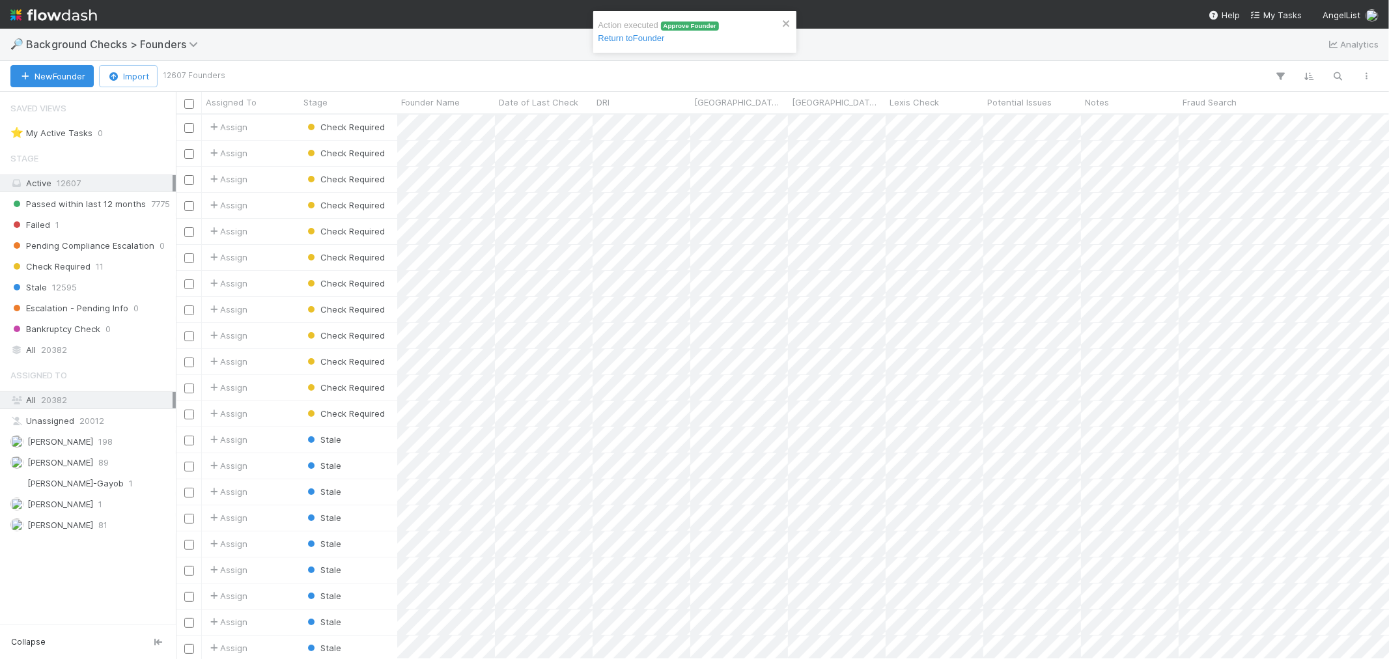
scroll to position [533, 1202]
click at [762, 128] on div at bounding box center [694, 329] width 1389 height 659
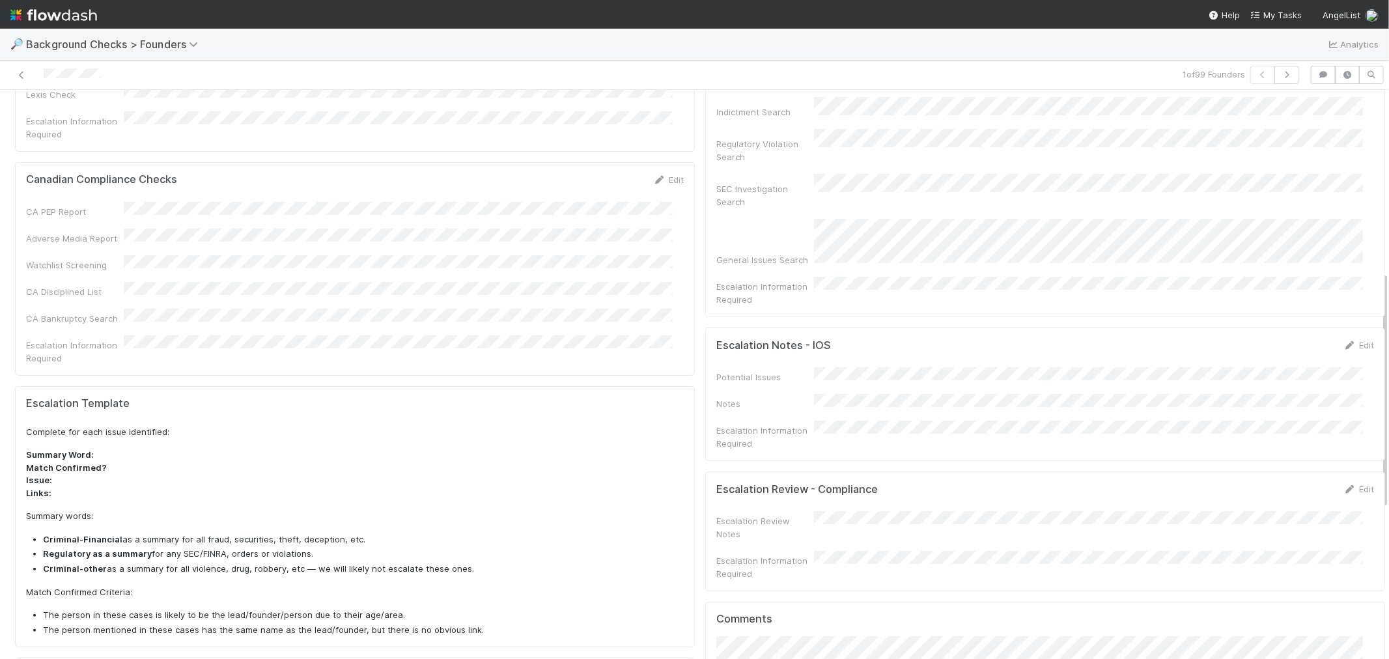
scroll to position [434, 0]
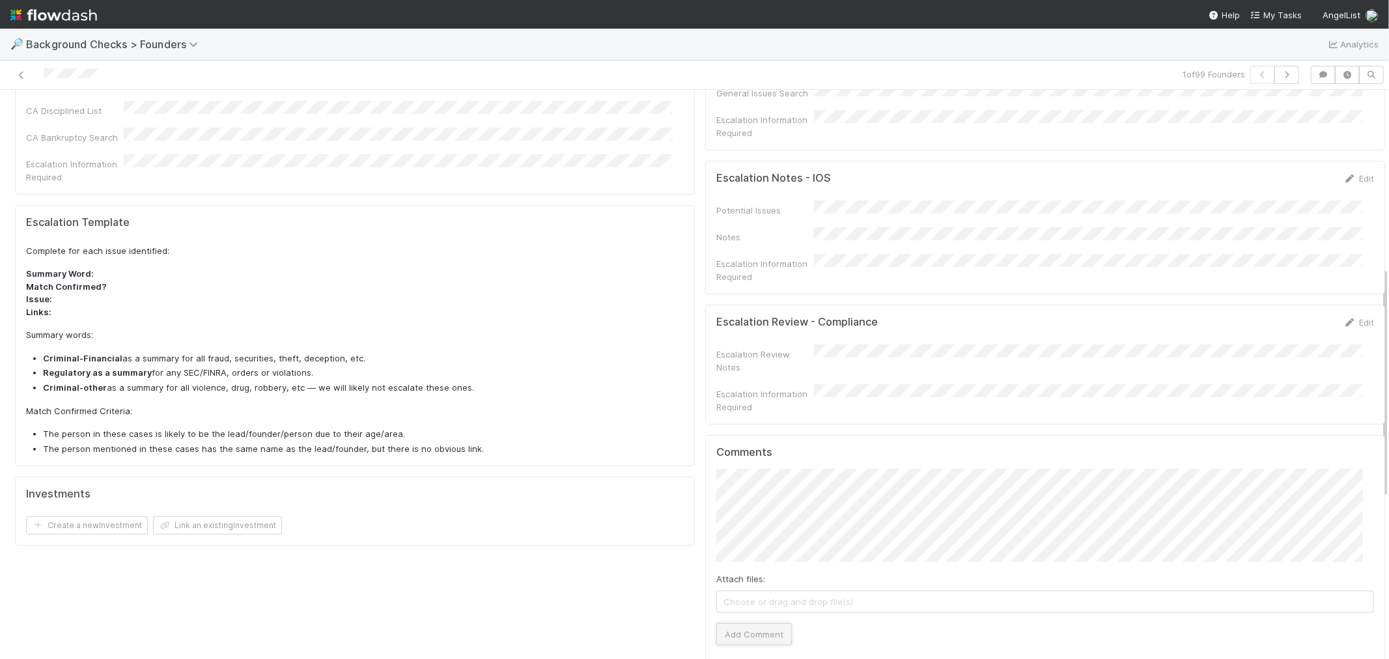
click at [740, 623] on button "Add Comment" at bounding box center [755, 634] width 76 height 22
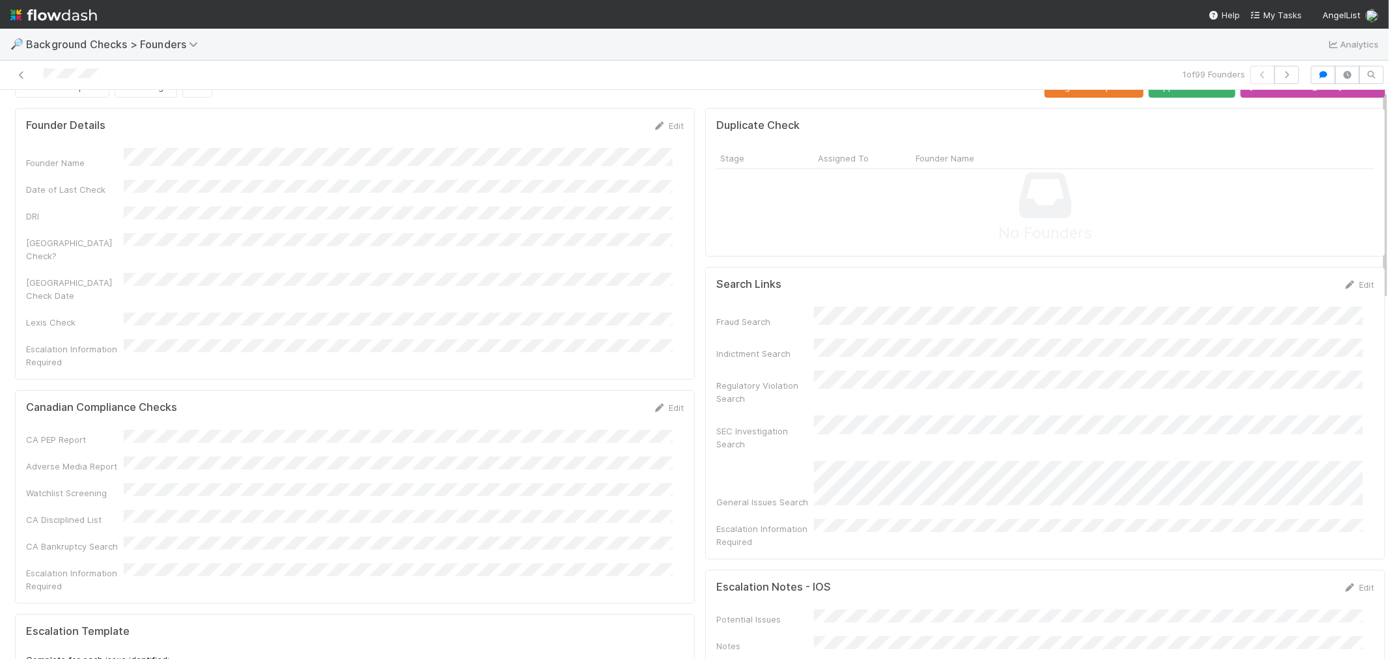
scroll to position [0, 0]
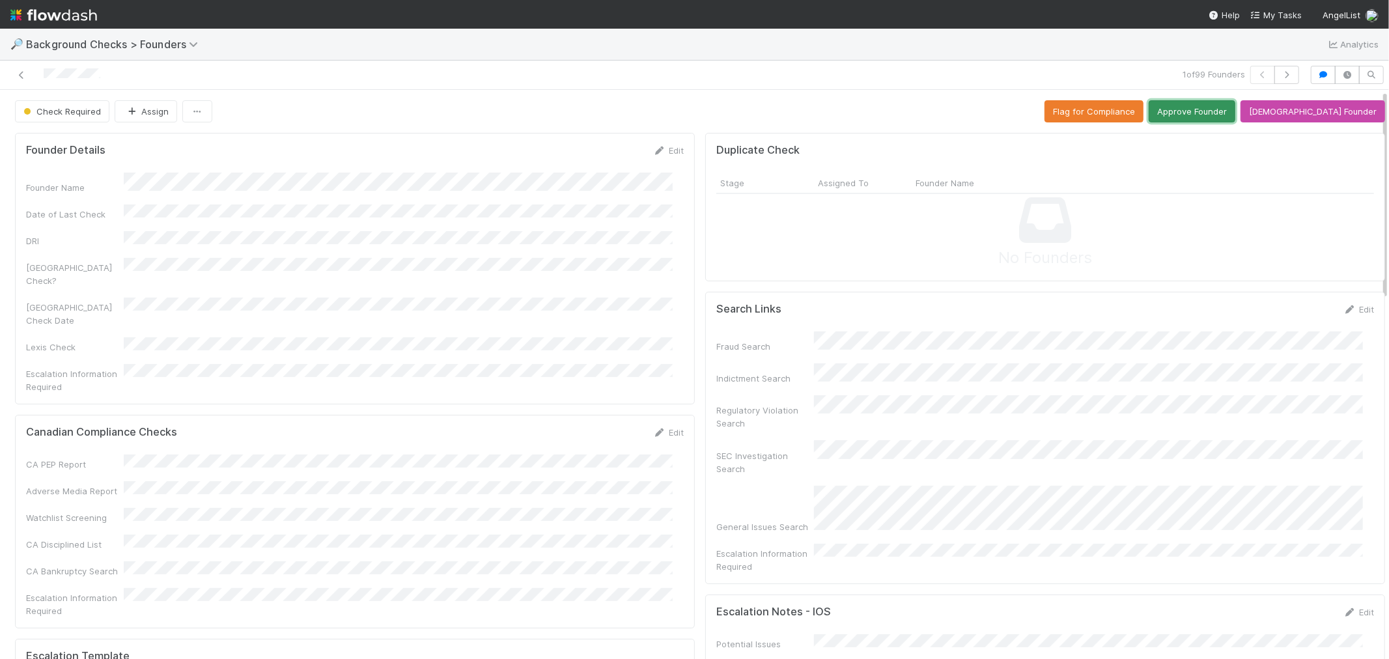
drag, startPoint x: 1251, startPoint y: 113, endPoint x: 1231, endPoint y: 57, distance: 59.5
click at [1236, 113] on button "Approve Founder" at bounding box center [1192, 111] width 87 height 22
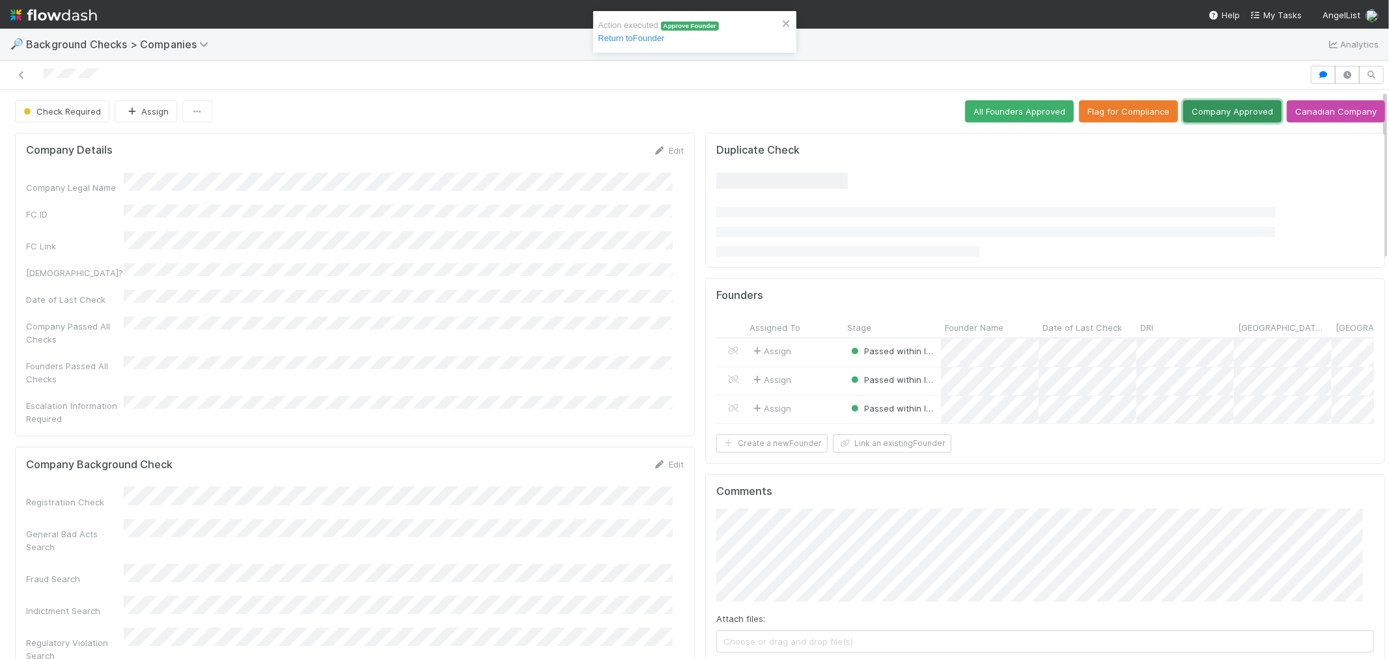
click at [1186, 107] on button "Company Approved" at bounding box center [1233, 111] width 98 height 22
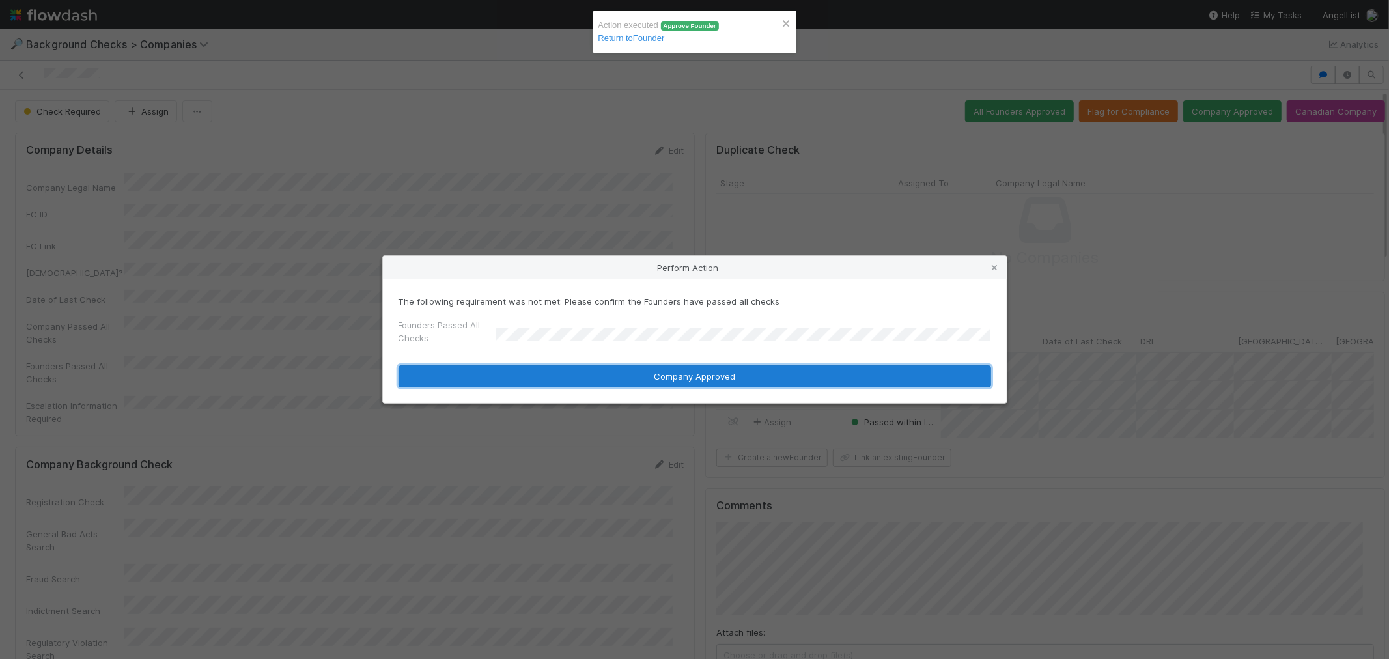
click at [509, 368] on button "Company Approved" at bounding box center [695, 376] width 593 height 22
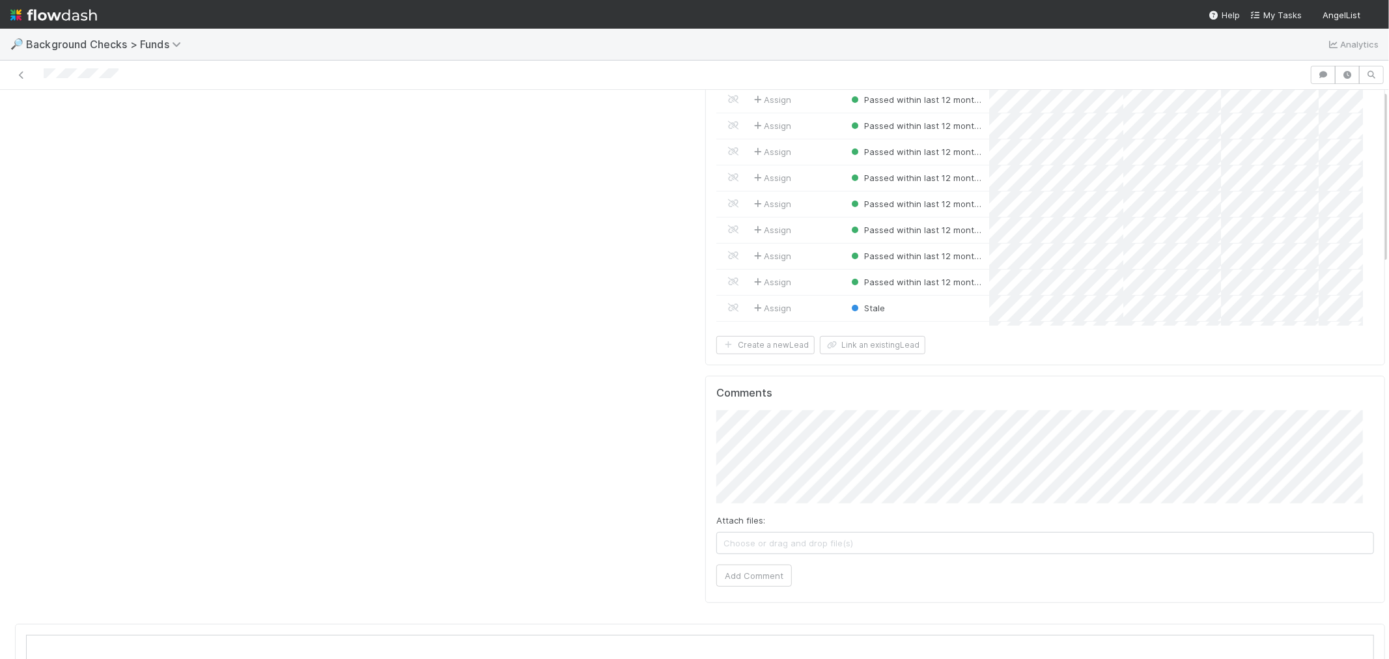
scroll to position [434, 0]
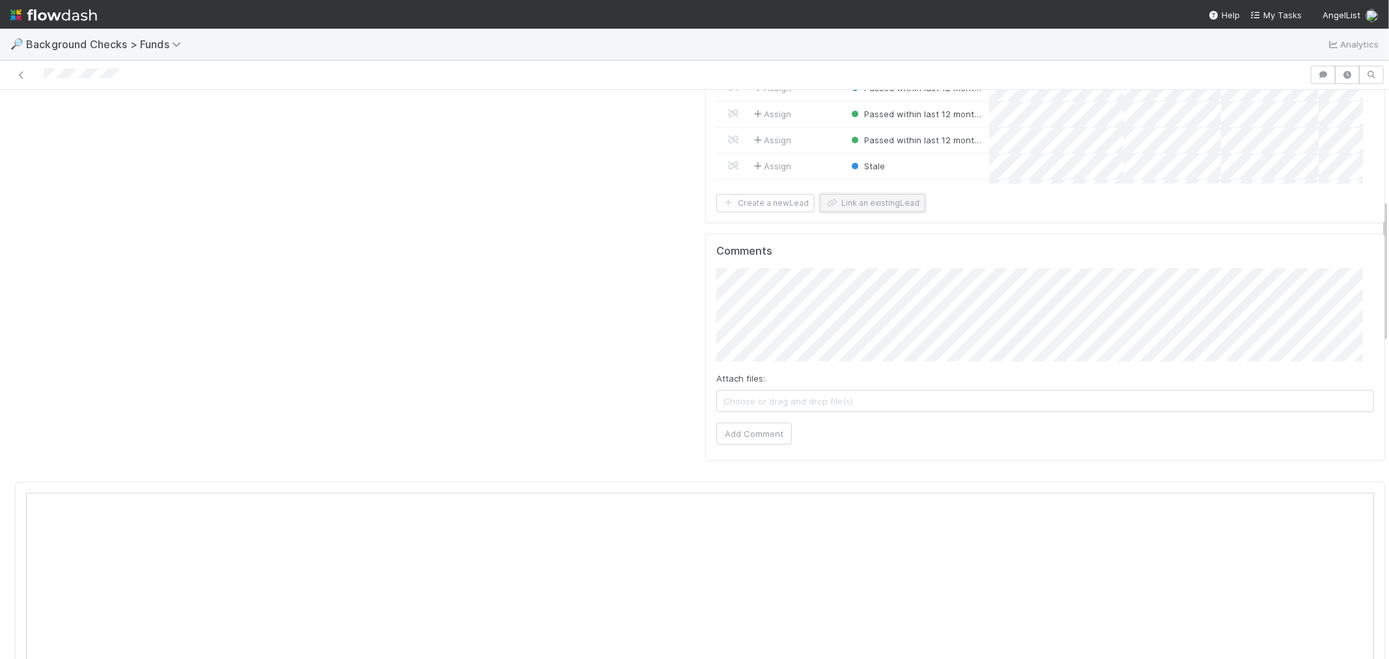
click at [856, 203] on button "Link an existing Lead" at bounding box center [873, 203] width 106 height 18
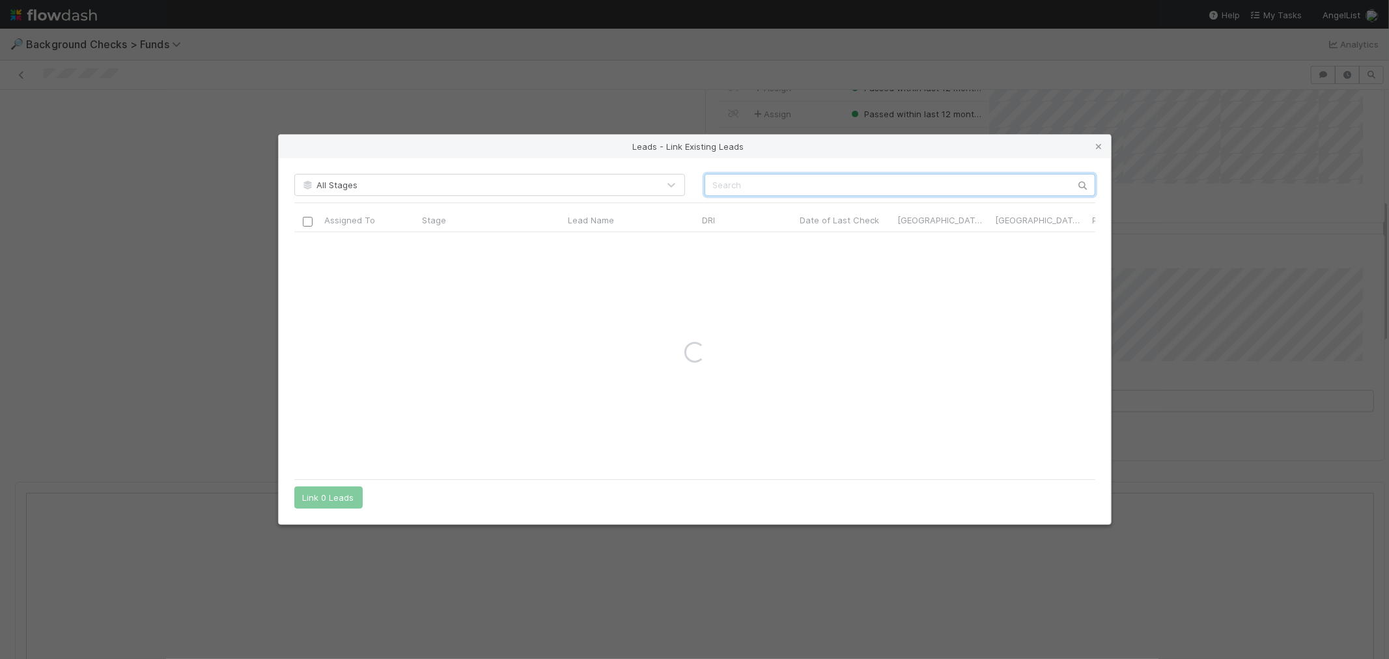
click at [854, 179] on input "text" at bounding box center [900, 185] width 391 height 22
paste input "[PERSON_NAME]"
type input "[PERSON_NAME]"
click at [1101, 149] on icon at bounding box center [1099, 147] width 13 height 8
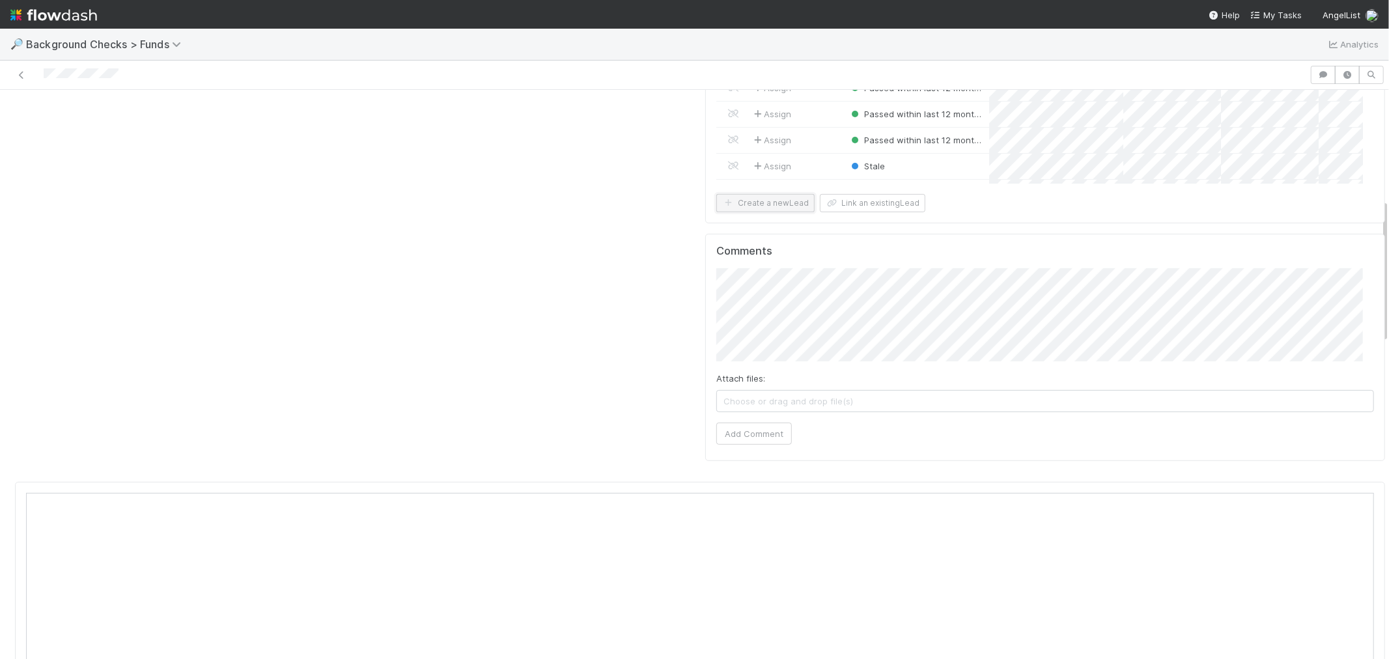
click at [769, 203] on button "Create a new Lead" at bounding box center [766, 203] width 98 height 18
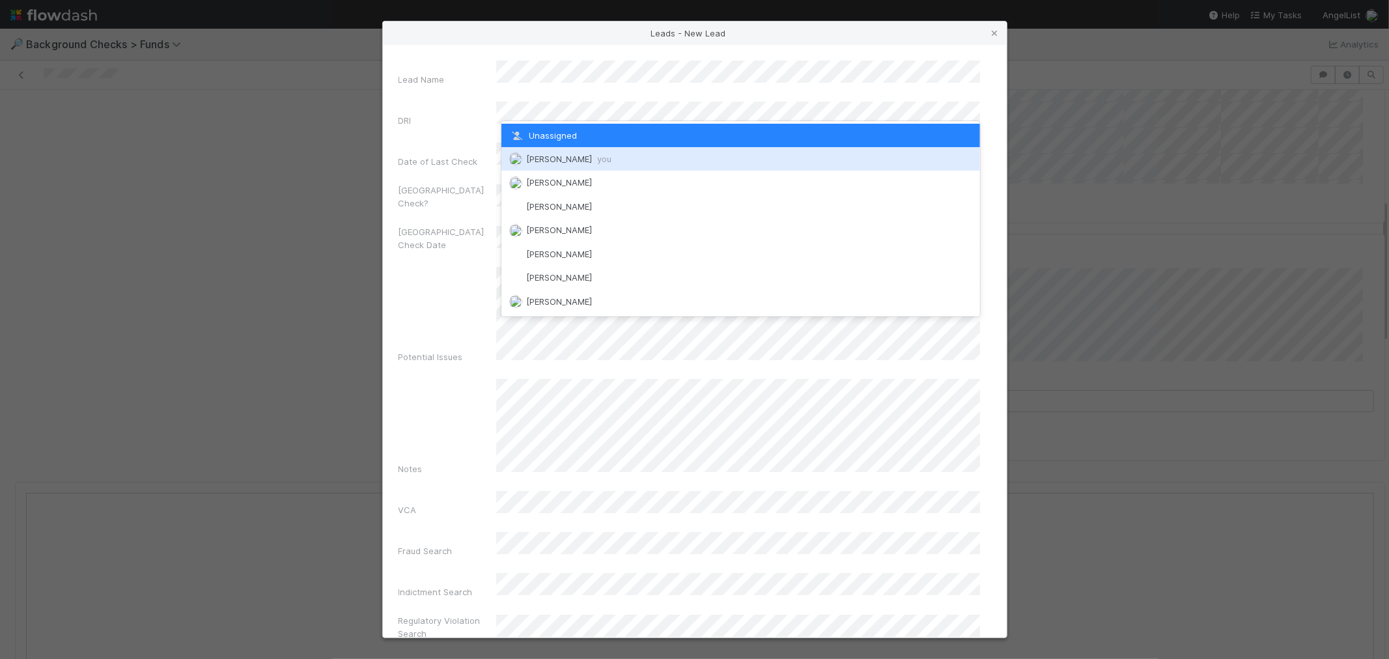
click at [550, 152] on div "[PERSON_NAME] you" at bounding box center [741, 158] width 479 height 23
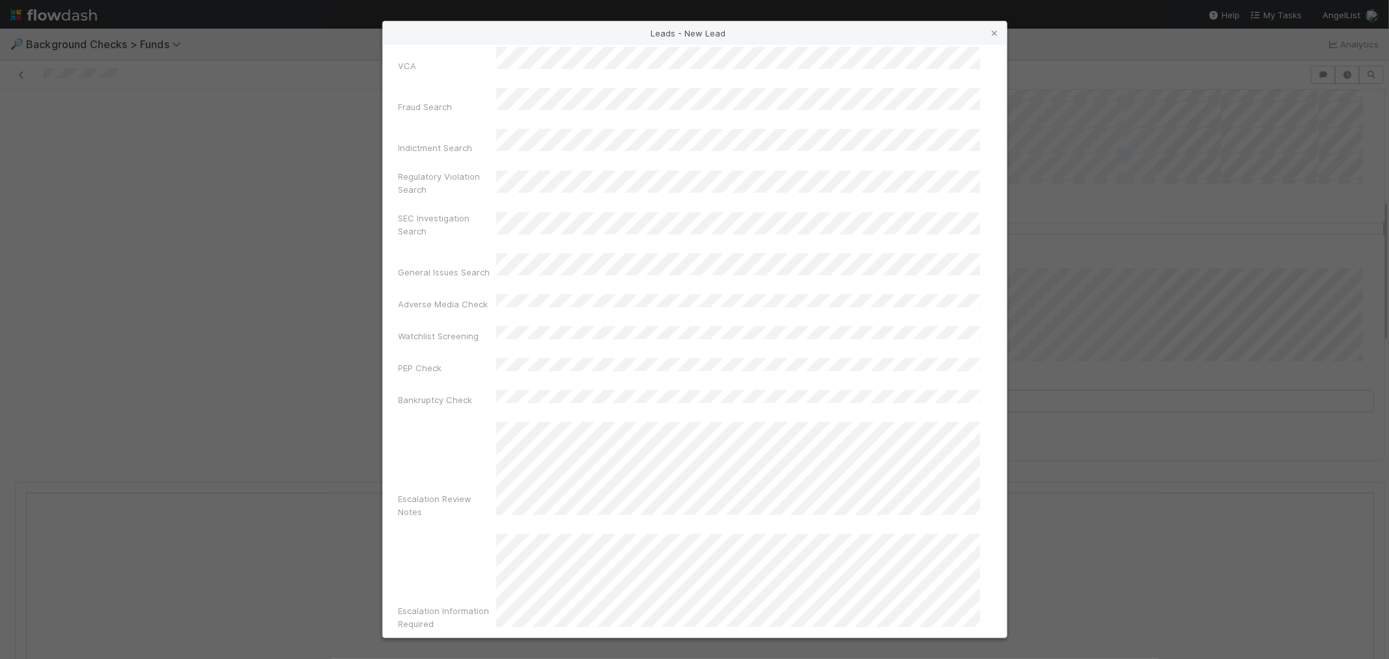
scroll to position [474, 0]
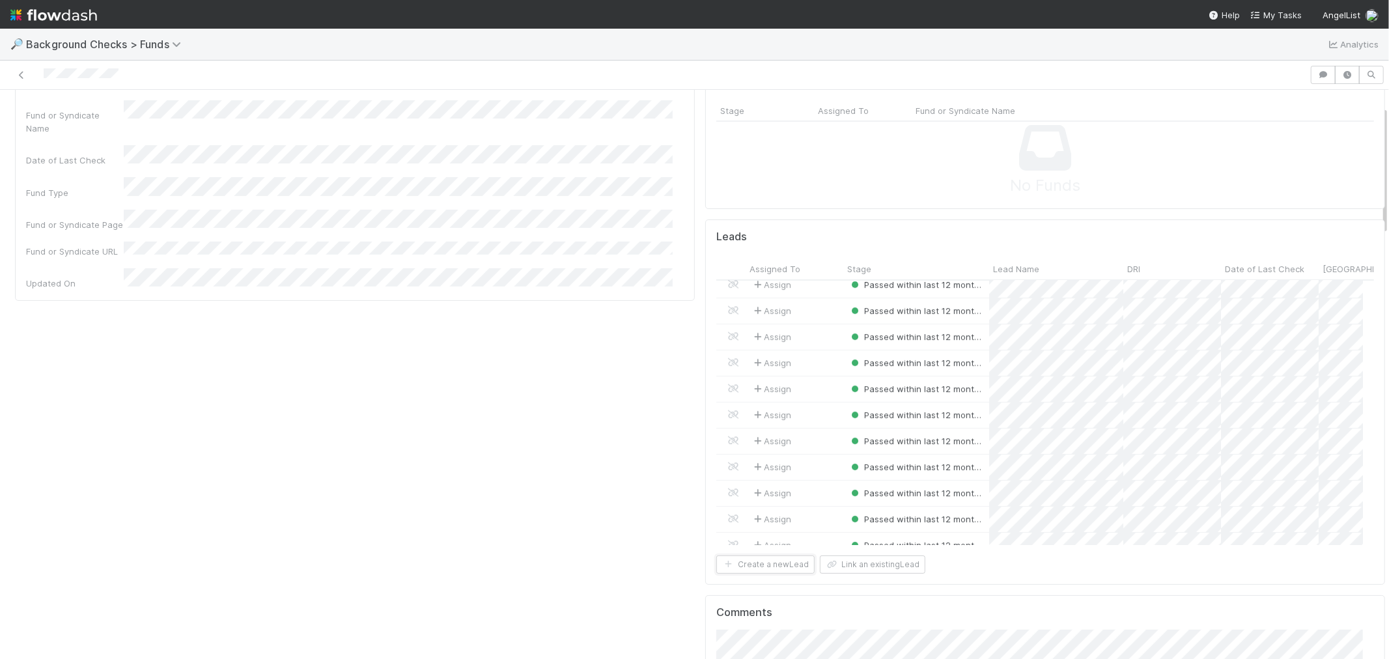
scroll to position [3577, 0]
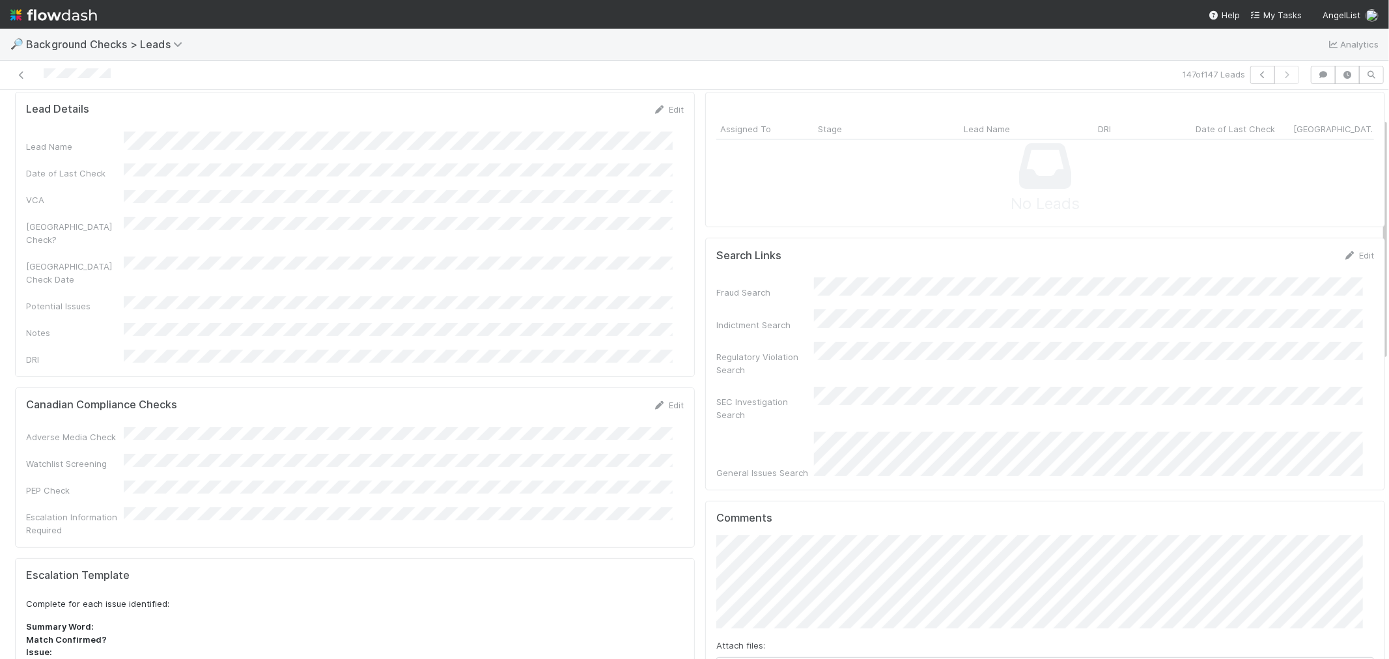
scroll to position [258, 0]
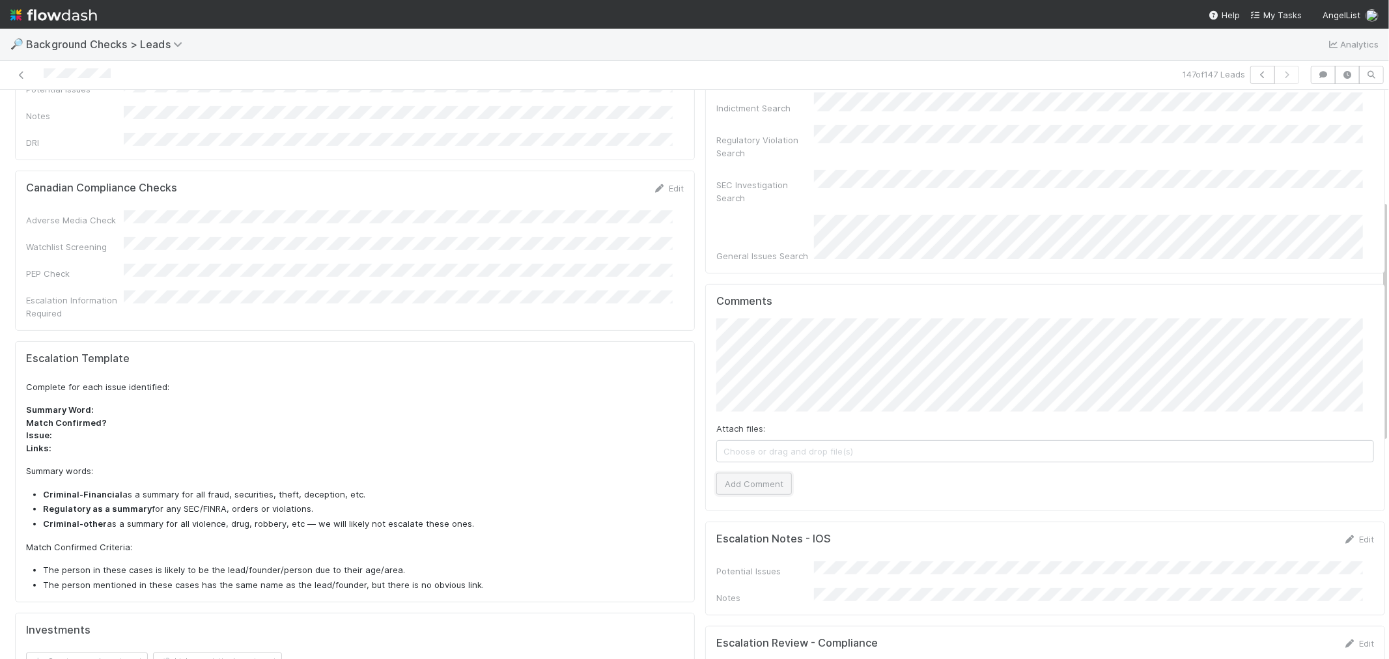
click at [754, 473] on button "Add Comment" at bounding box center [755, 484] width 76 height 22
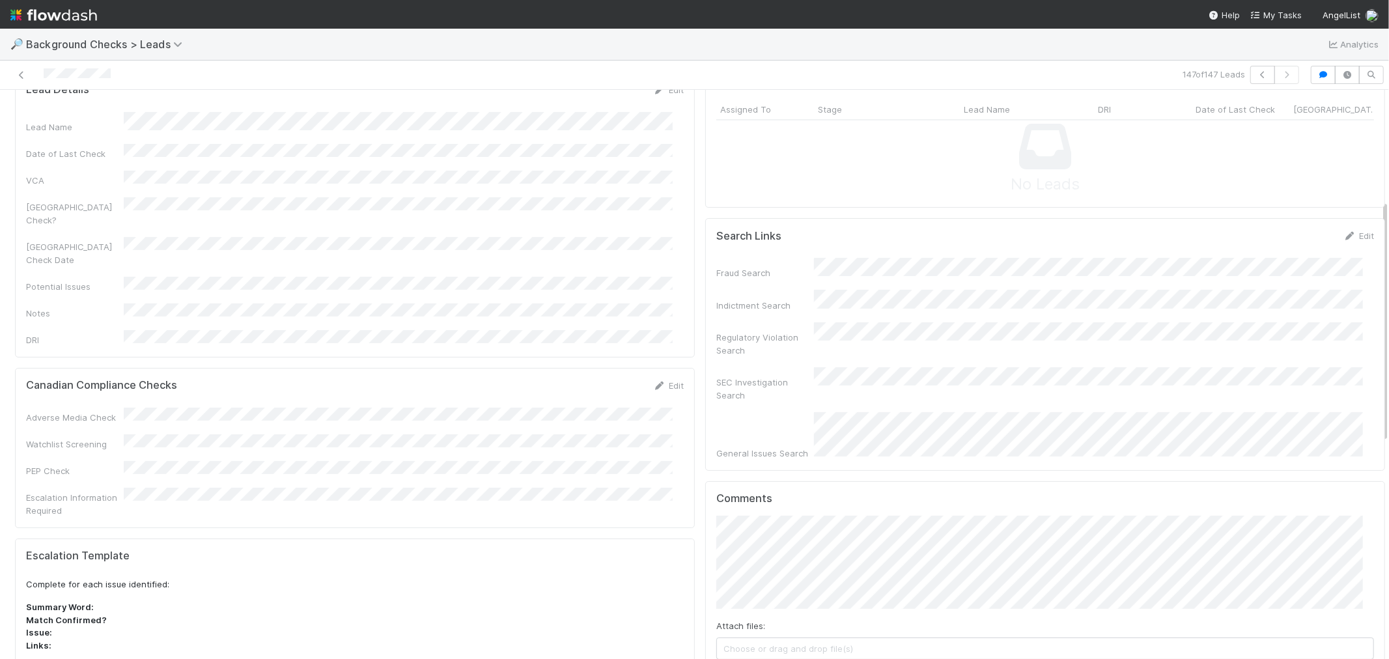
scroll to position [0, 0]
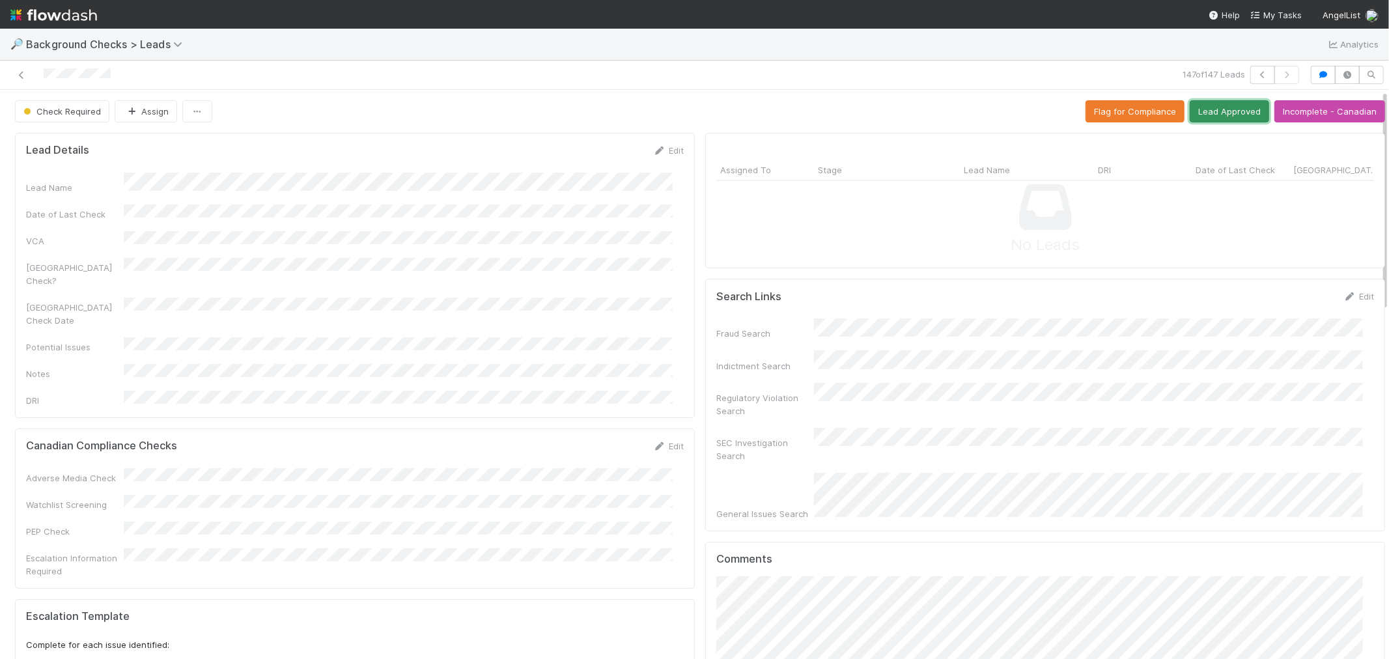
click at [1212, 114] on button "Lead Approved" at bounding box center [1229, 111] width 79 height 22
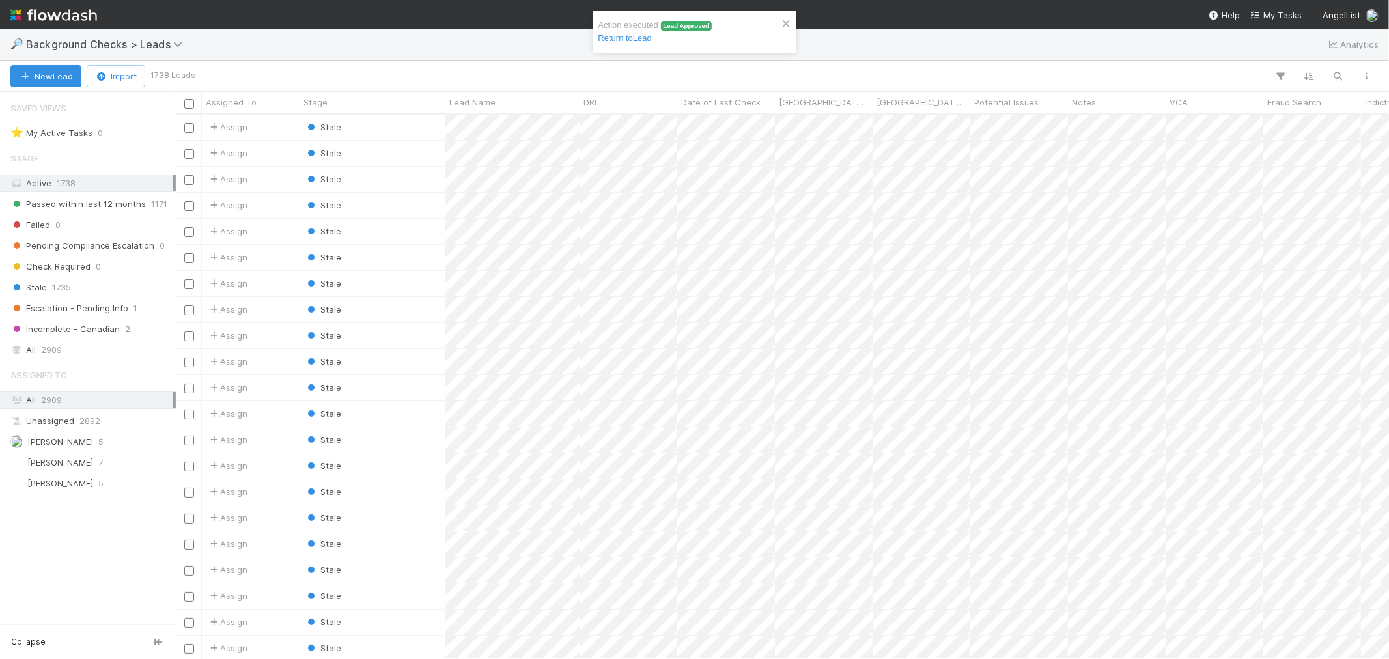
scroll to position [533, 1202]
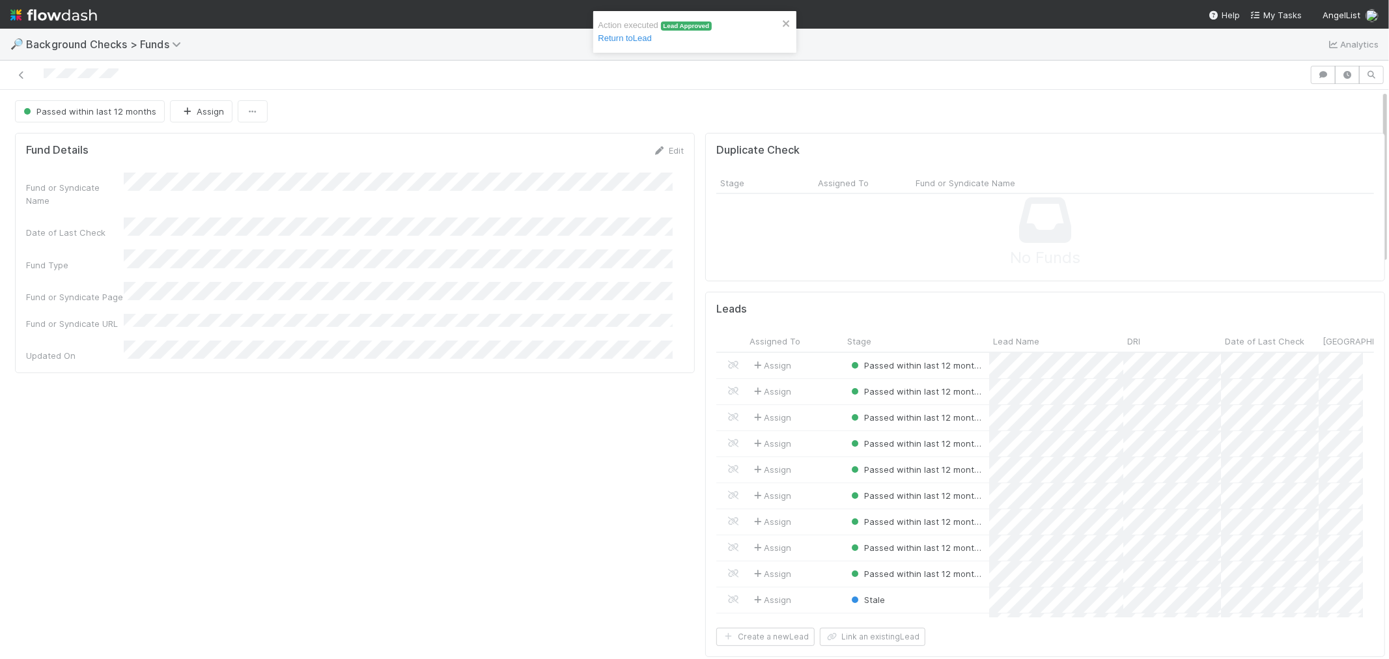
scroll to position [254, 636]
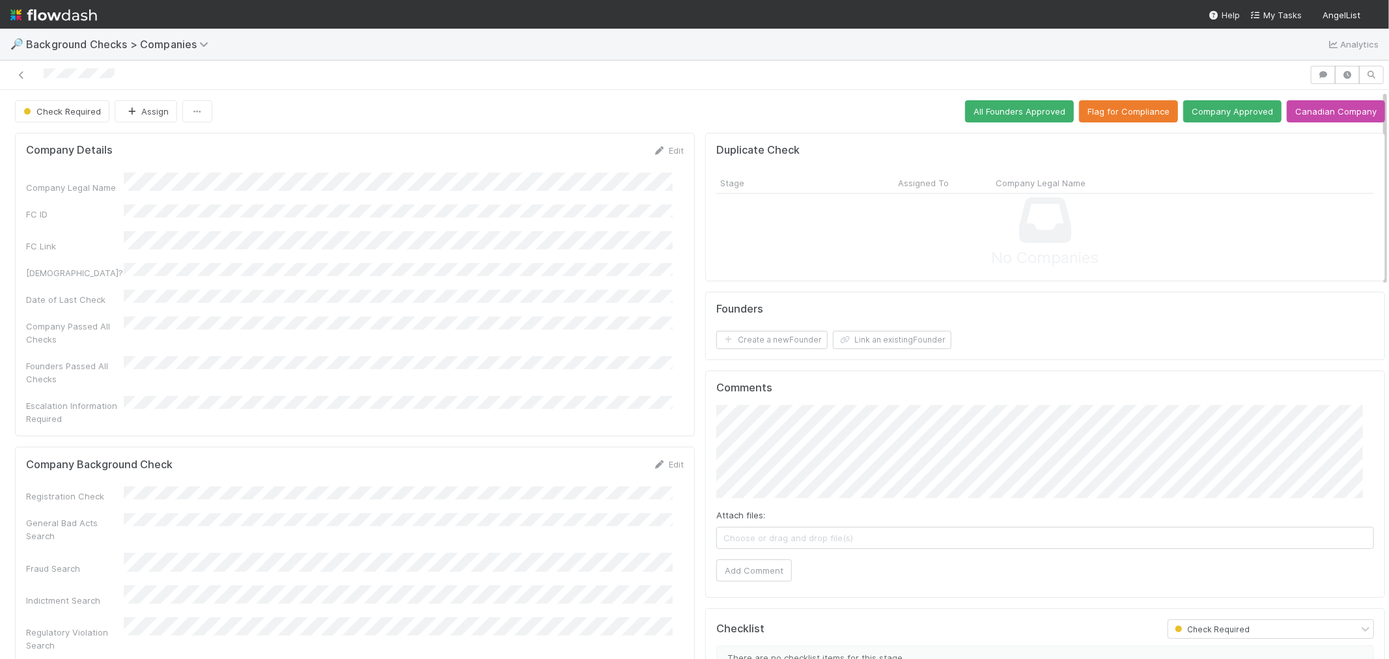
drag, startPoint x: 659, startPoint y: 441, endPoint x: 528, endPoint y: 449, distance: 130.6
click at [659, 459] on link "Edit" at bounding box center [668, 464] width 31 height 10
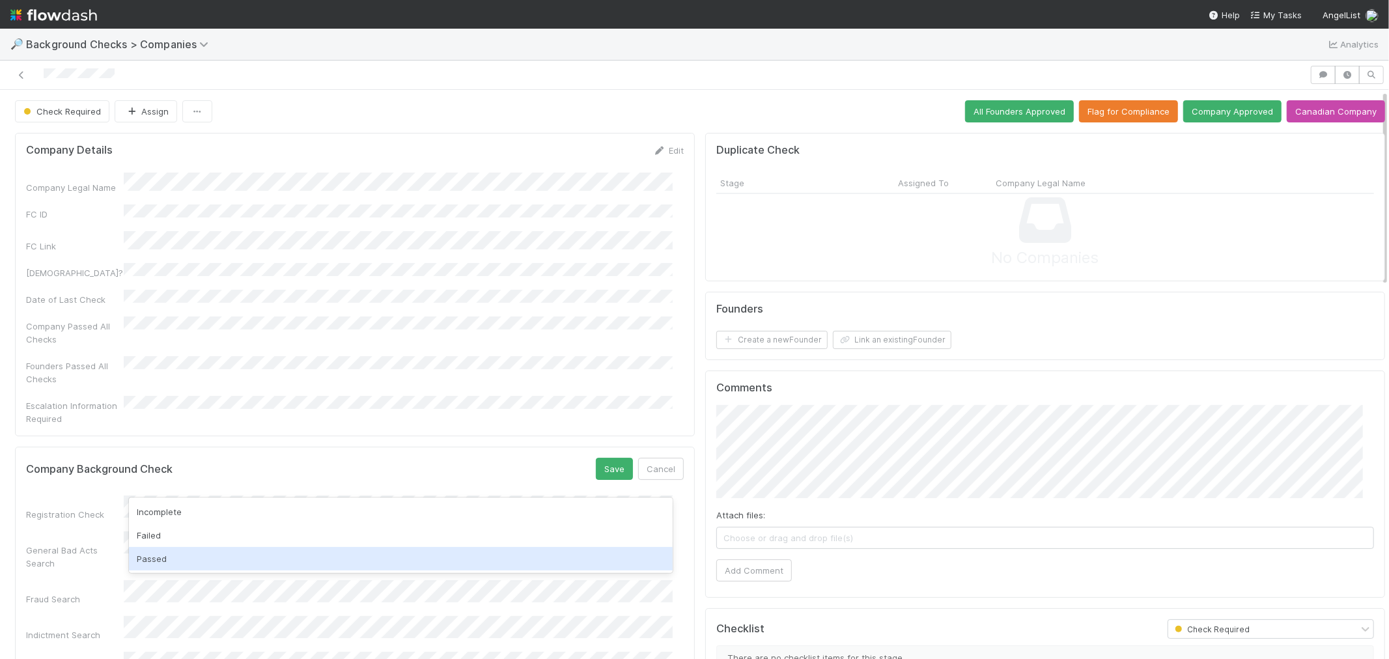
click at [155, 570] on div "Passed" at bounding box center [401, 558] width 544 height 23
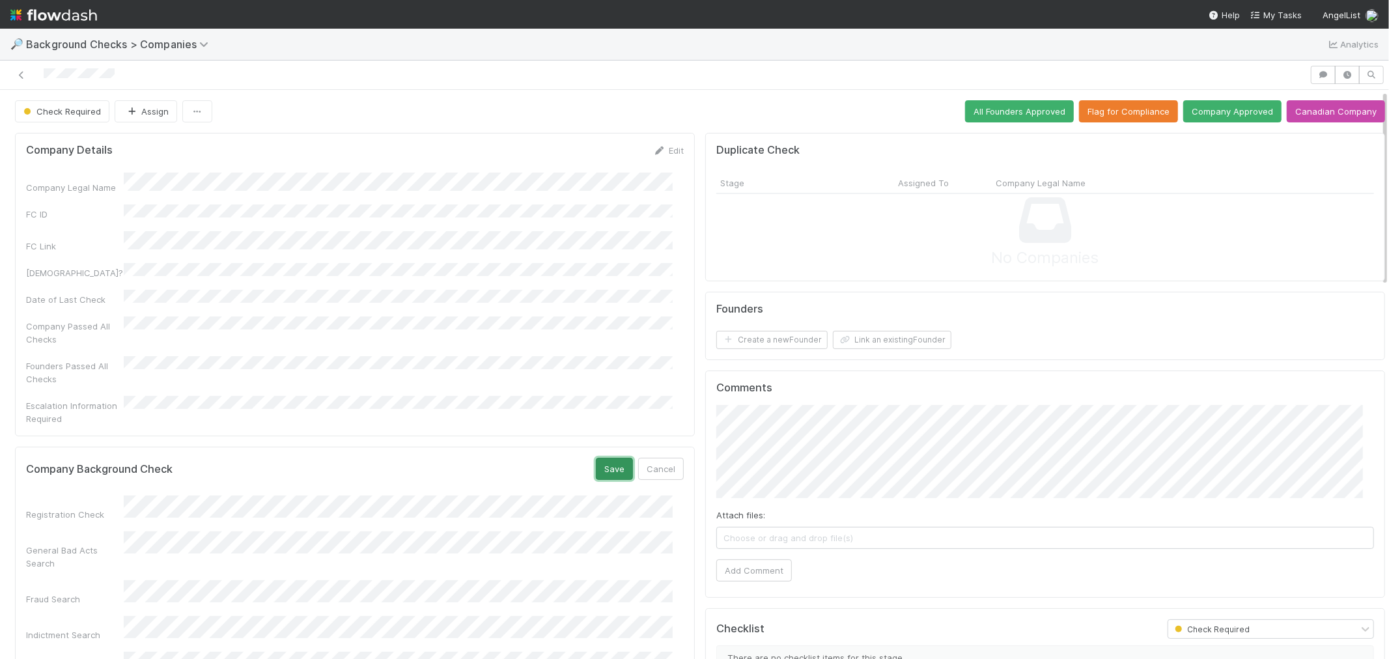
click at [596, 458] on button "Save" at bounding box center [614, 469] width 37 height 22
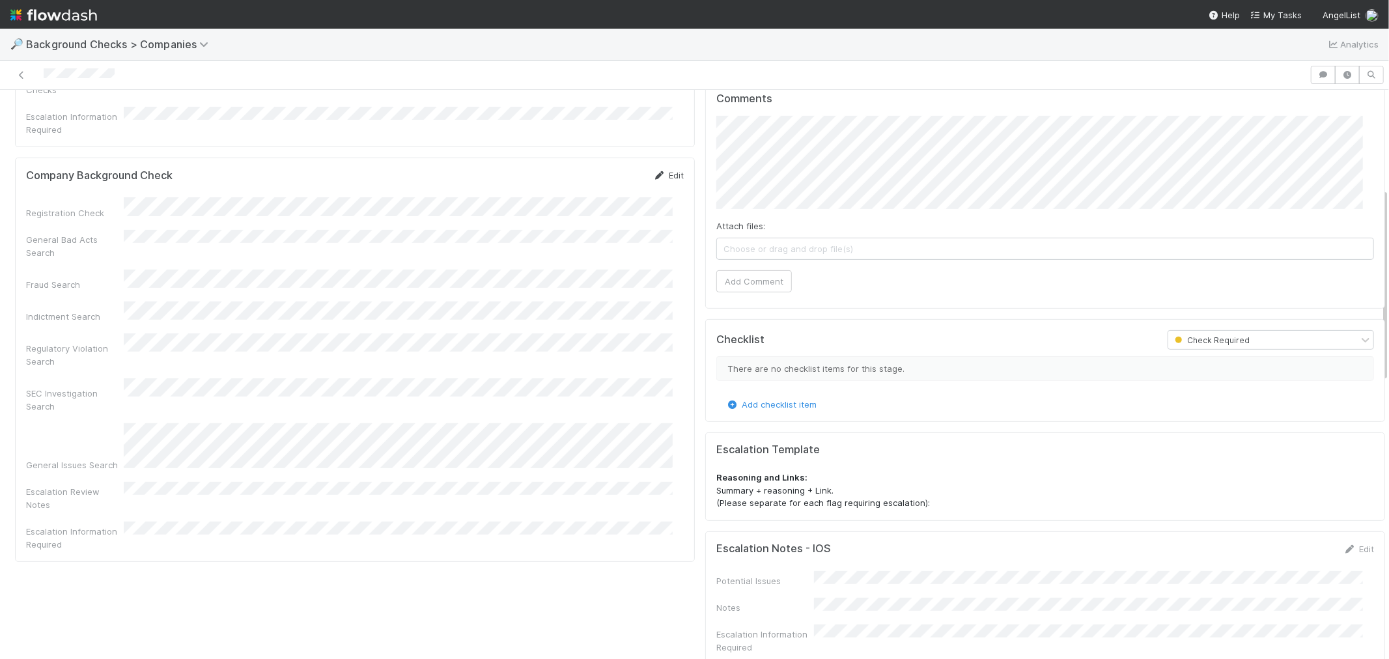
click at [653, 171] on icon at bounding box center [659, 175] width 13 height 8
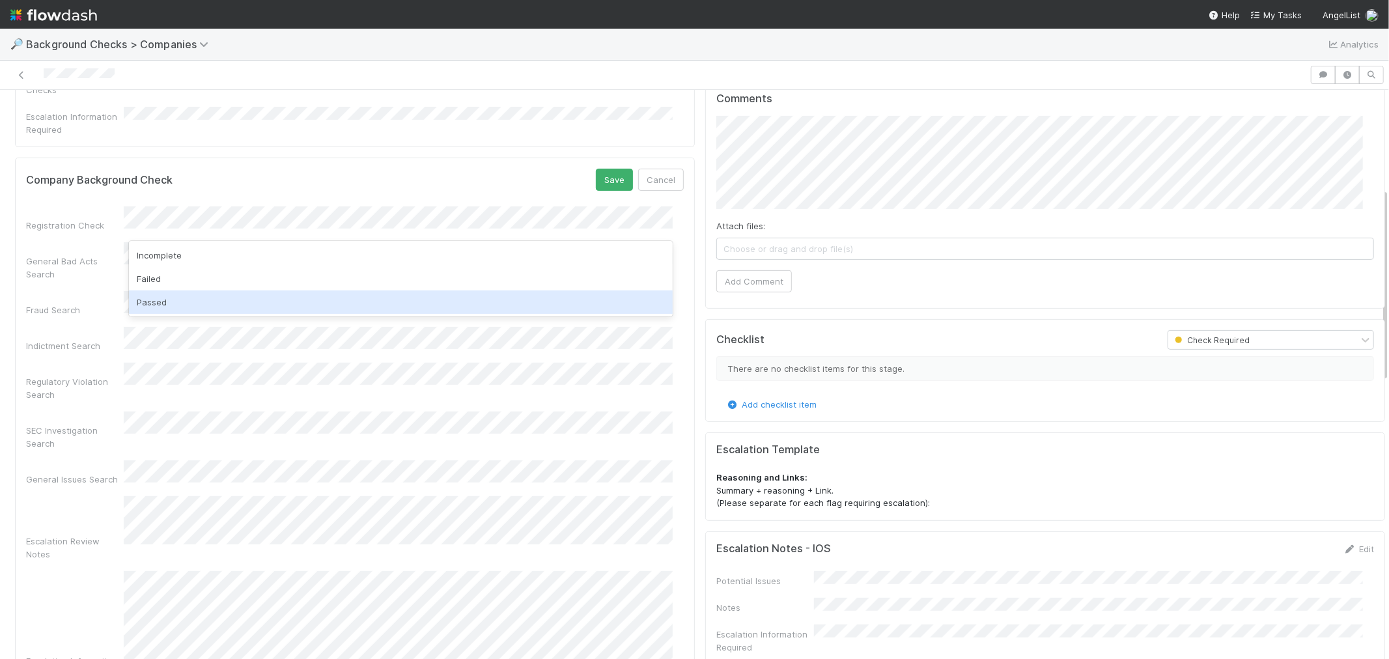
click at [173, 304] on div "Passed" at bounding box center [401, 302] width 544 height 23
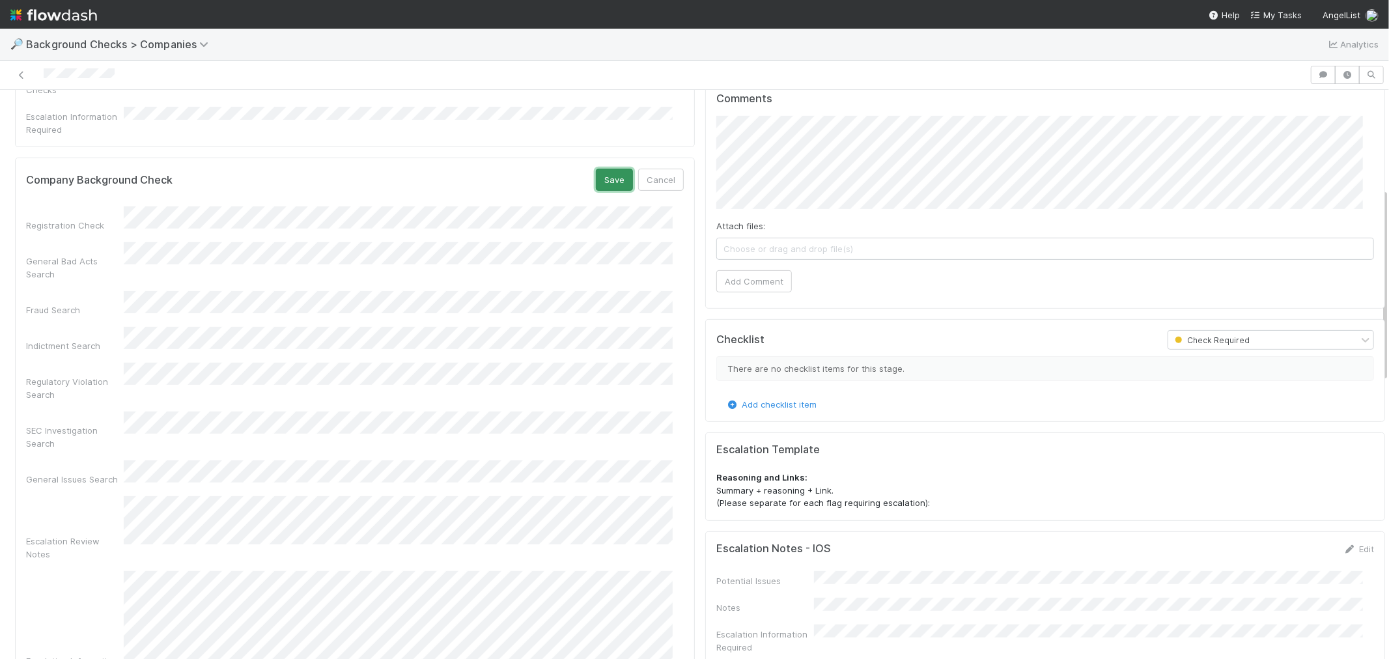
click at [601, 169] on button "Save" at bounding box center [614, 180] width 37 height 22
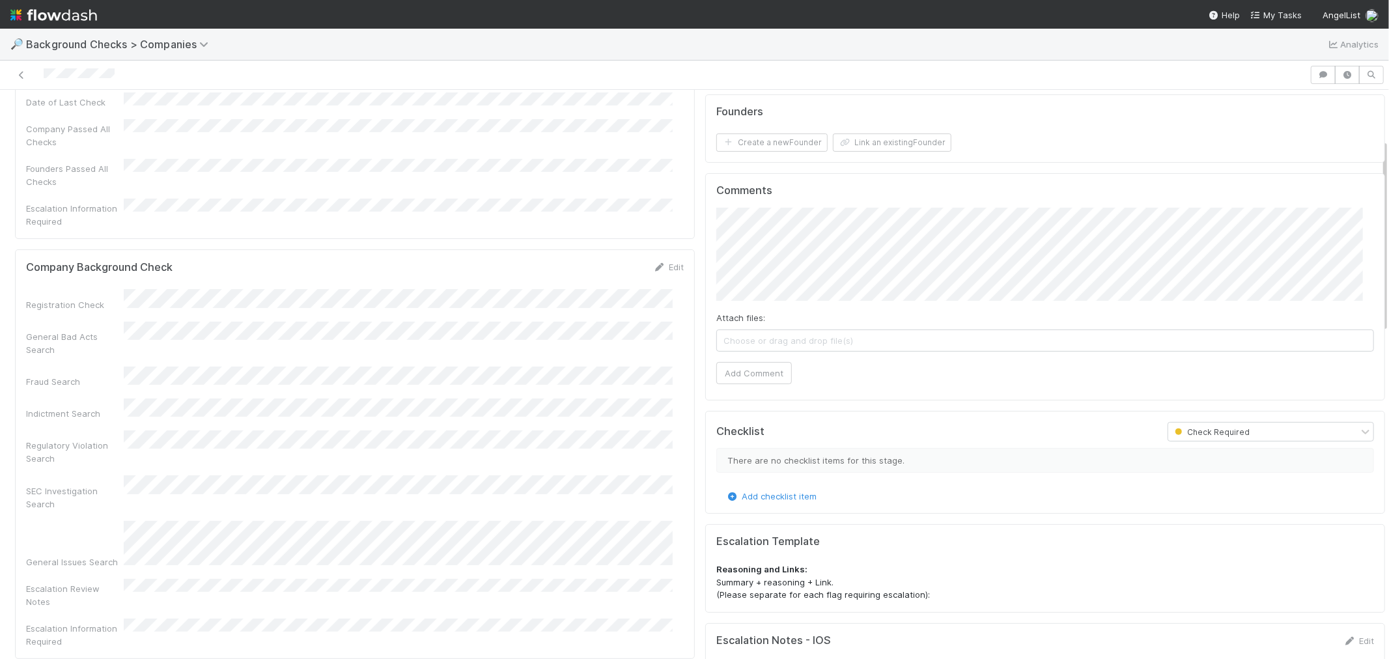
scroll to position [145, 0]
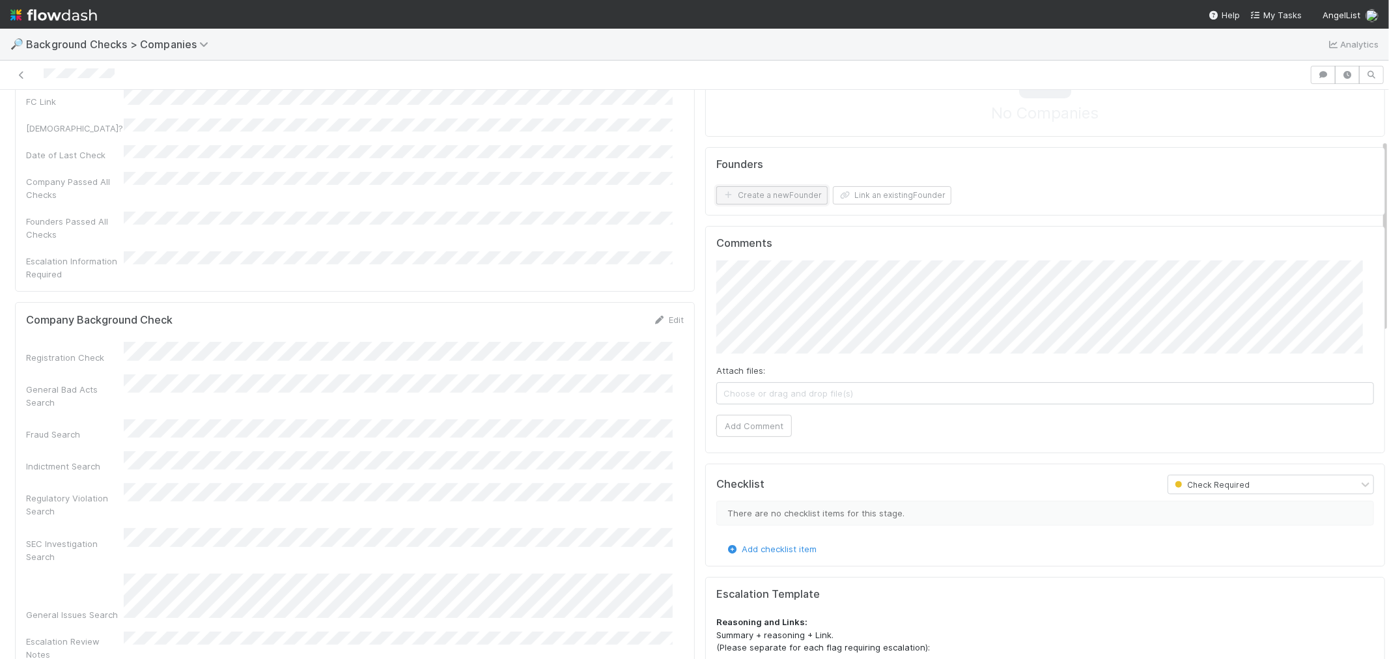
click at [743, 198] on button "Create a new Founder" at bounding box center [772, 195] width 111 height 18
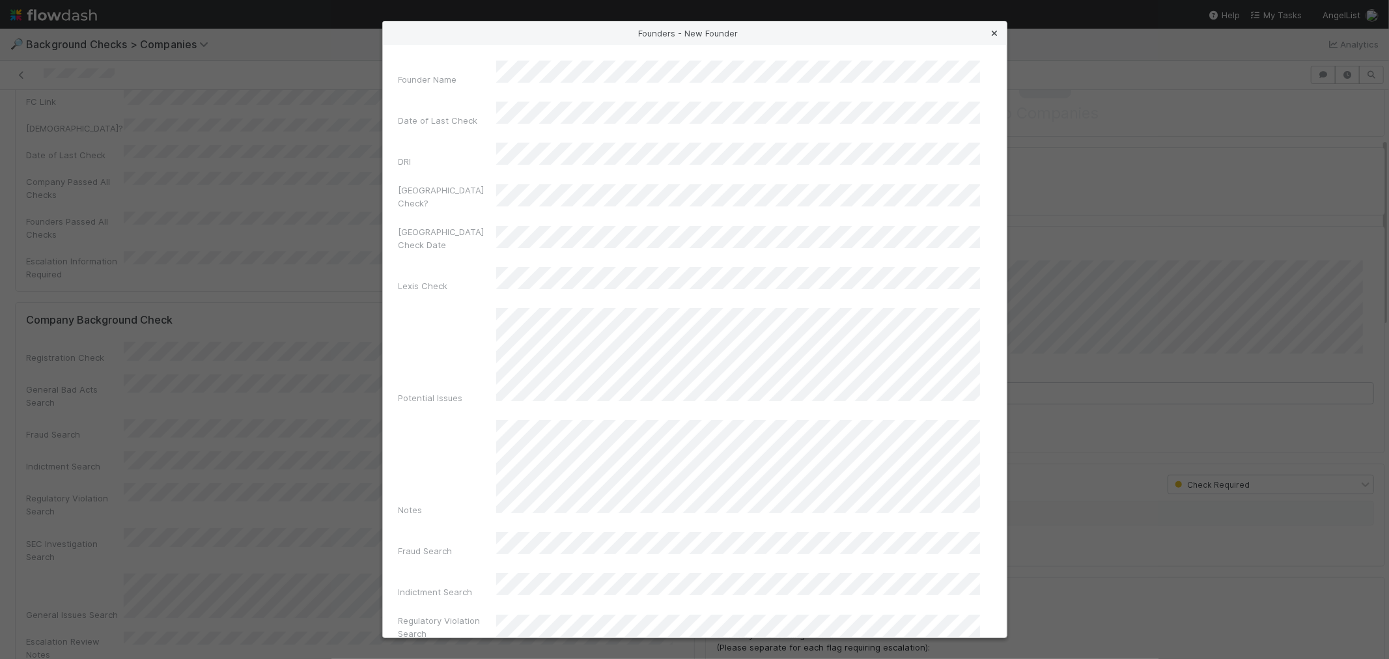
click at [991, 33] on icon at bounding box center [995, 33] width 13 height 8
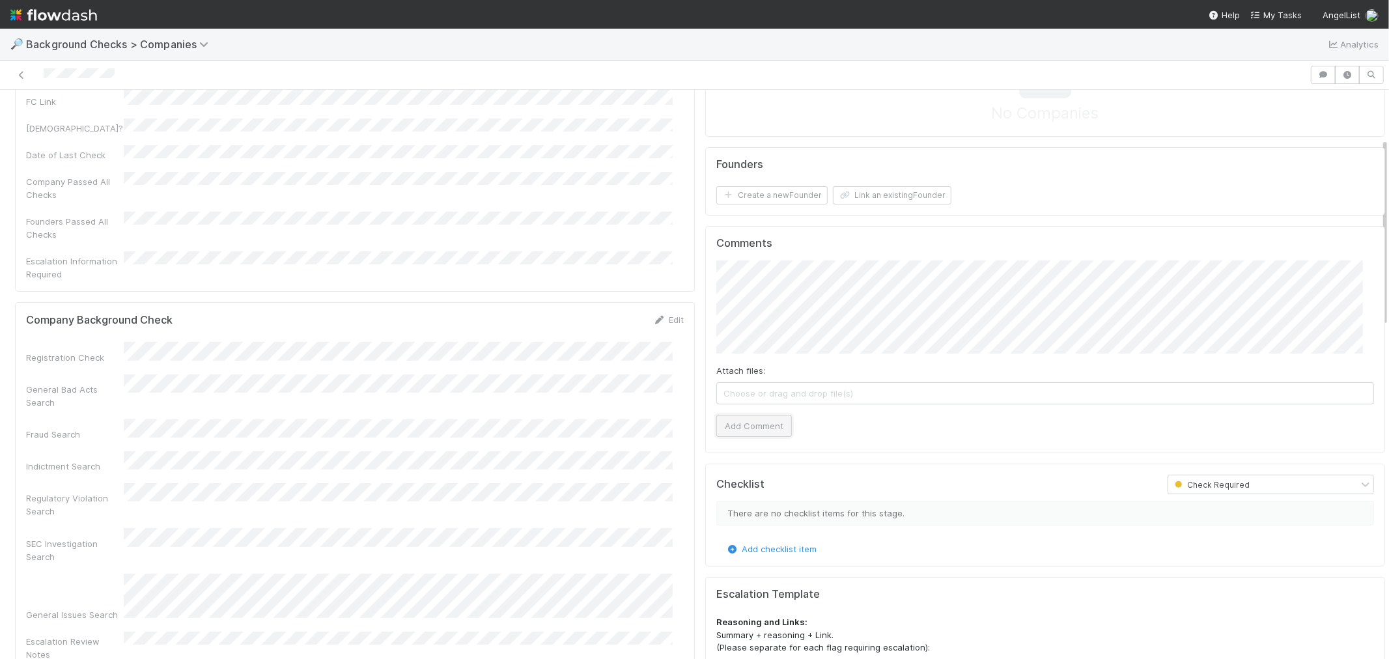
click at [750, 426] on button "Add Comment" at bounding box center [755, 426] width 76 height 22
click at [789, 190] on button "Create a new Founder" at bounding box center [772, 195] width 111 height 18
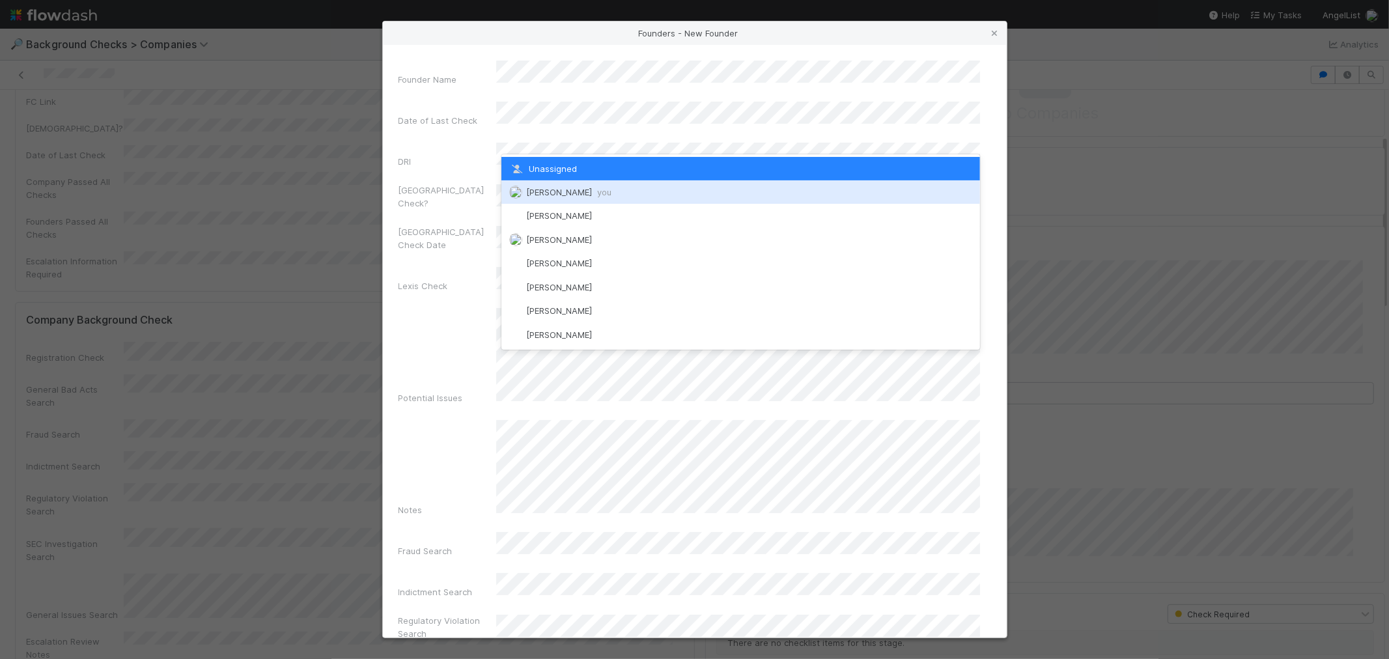
click at [569, 192] on span "[PERSON_NAME] you" at bounding box center [568, 192] width 85 height 10
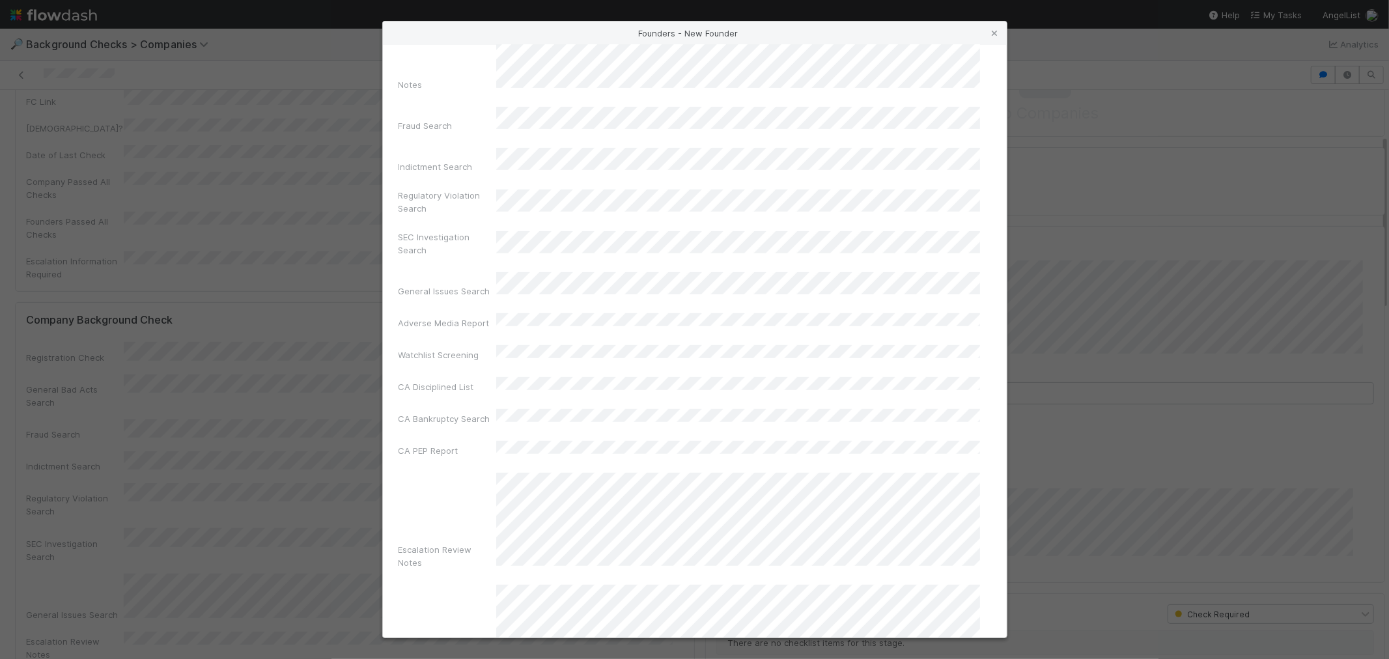
scroll to position [461, 0]
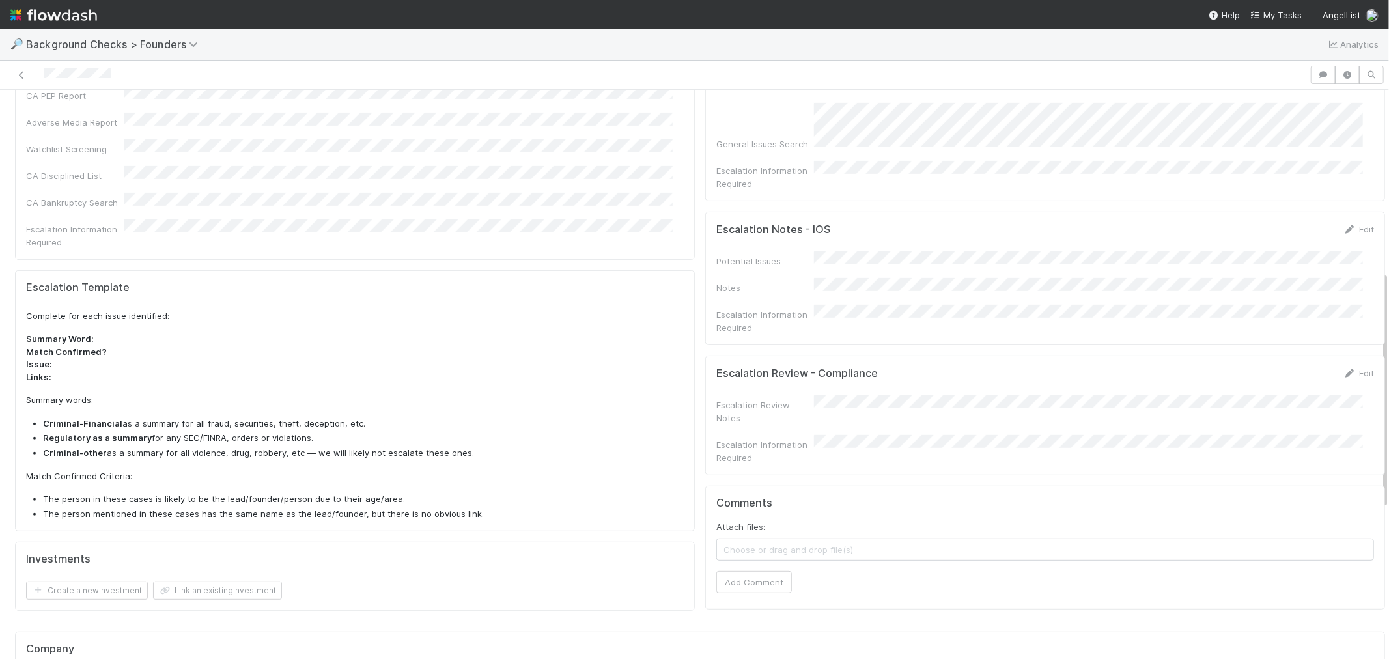
scroll to position [434, 0]
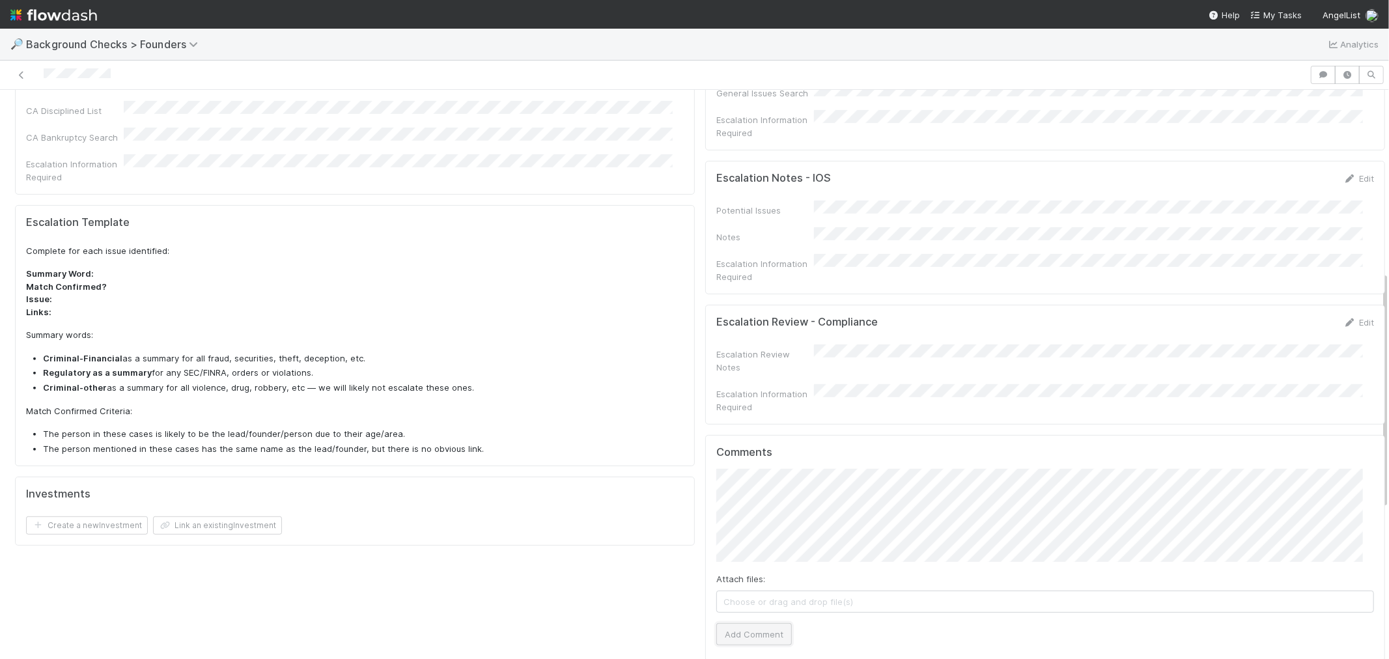
click at [763, 623] on button "Add Comment" at bounding box center [755, 634] width 76 height 22
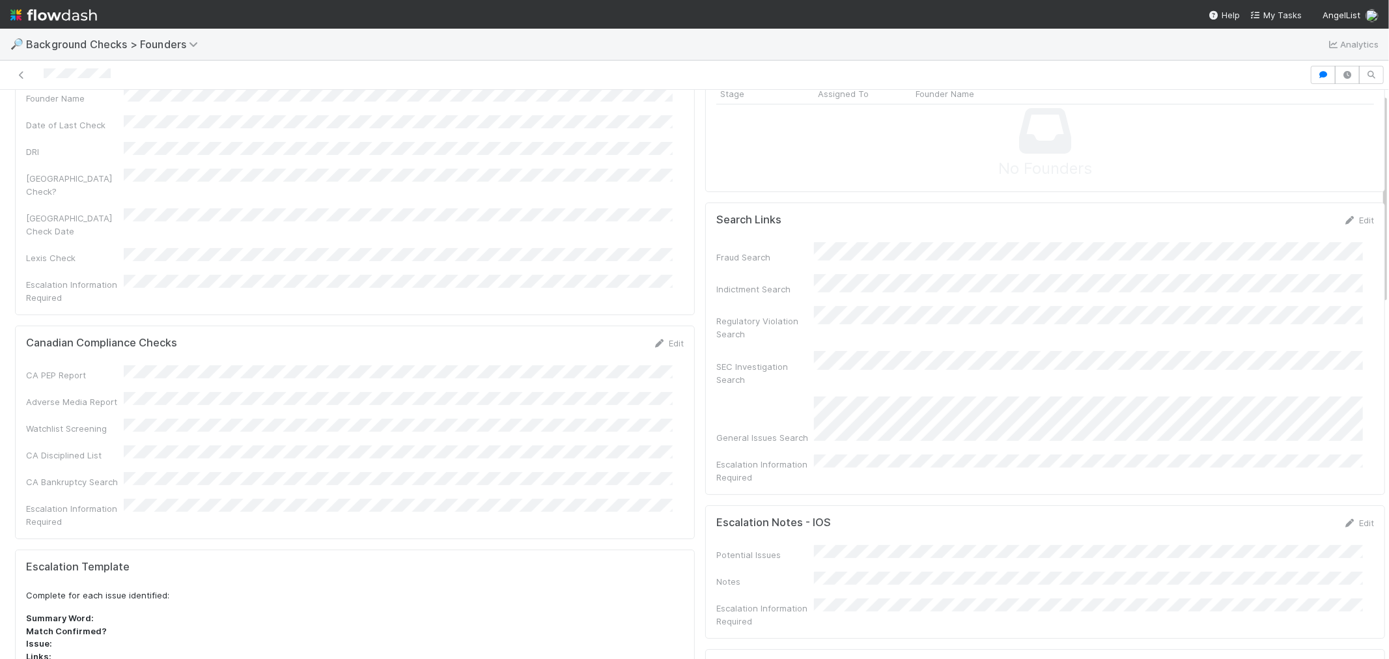
scroll to position [0, 0]
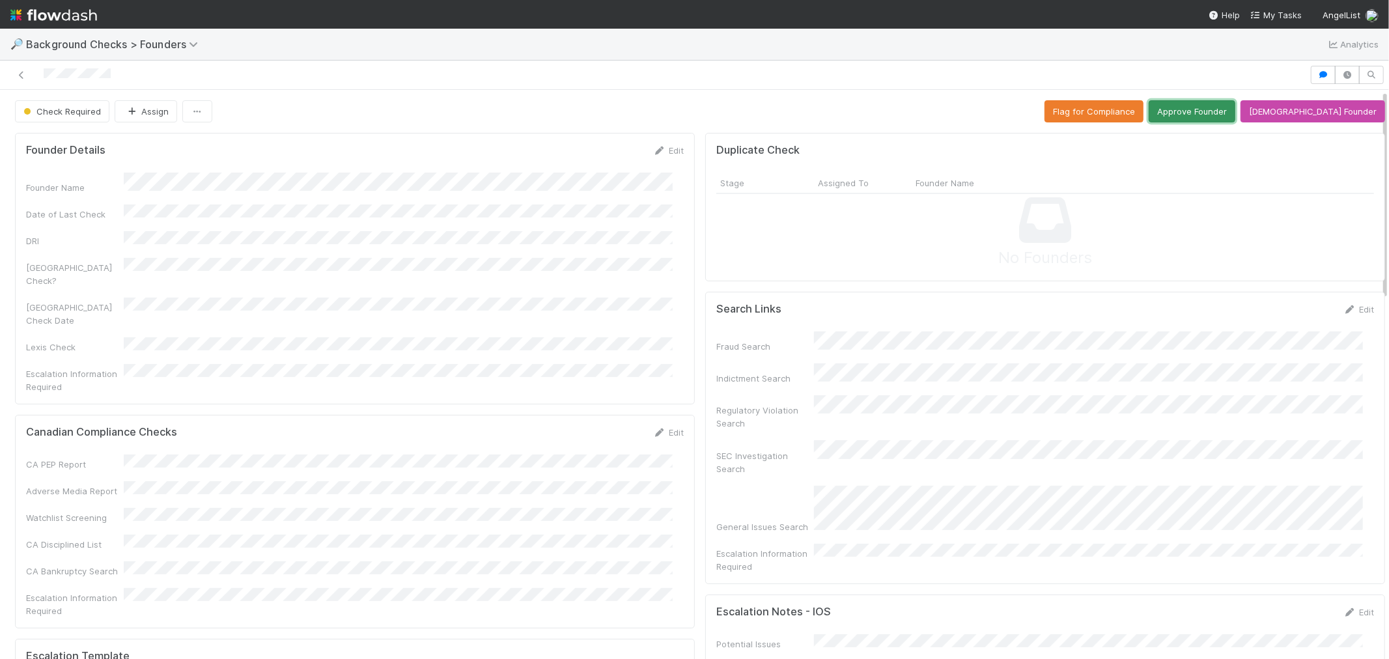
click at [1210, 117] on button "Approve Founder" at bounding box center [1192, 111] width 87 height 22
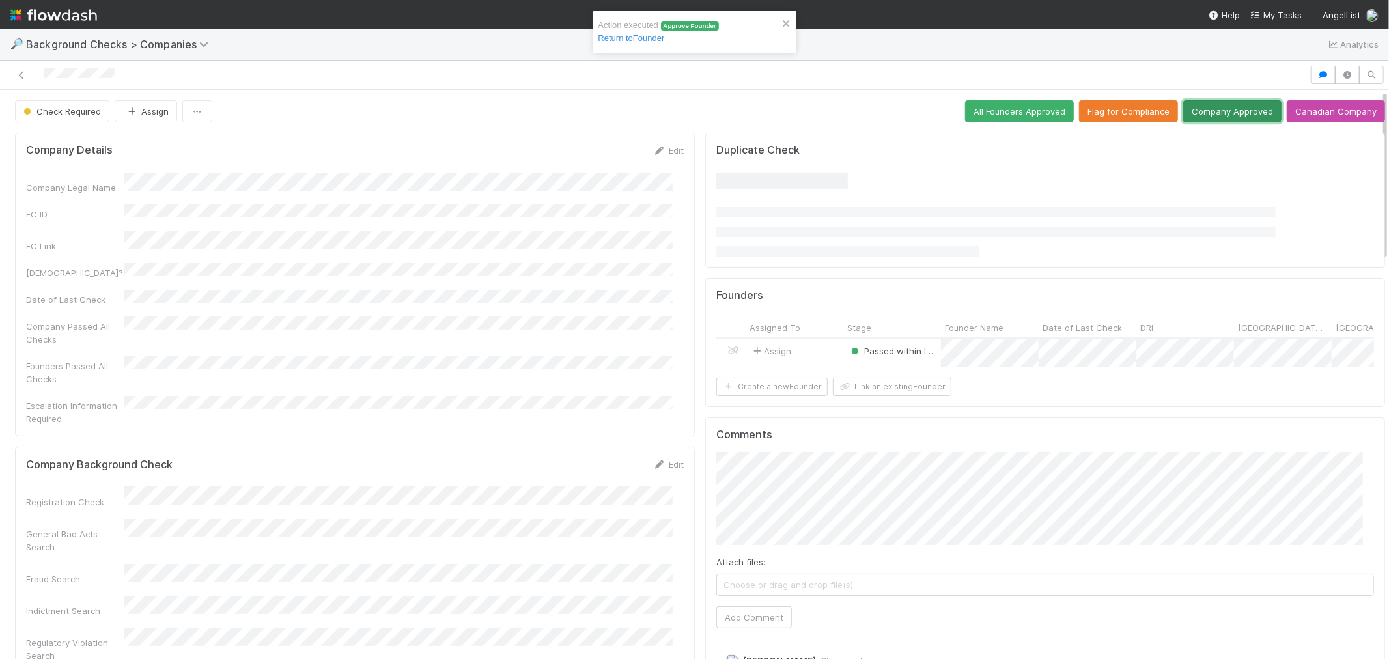
click at [1221, 114] on button "Company Approved" at bounding box center [1233, 111] width 98 height 22
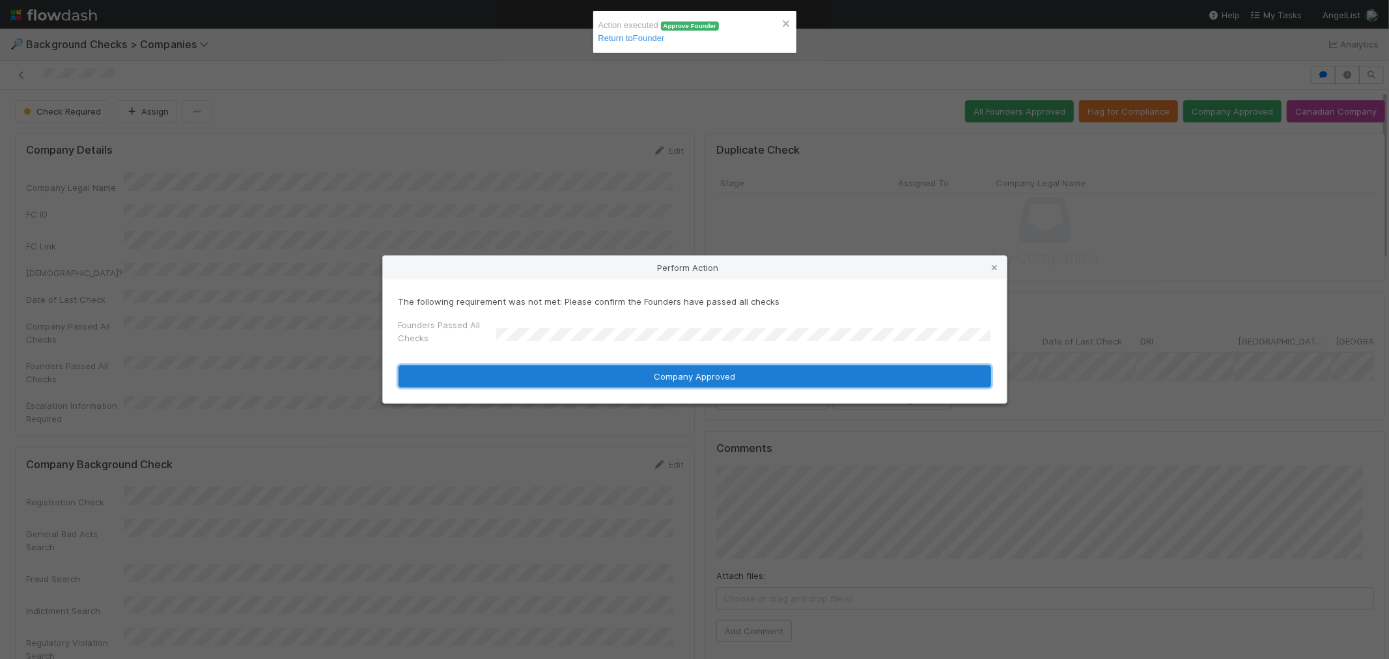
click at [518, 375] on button "Company Approved" at bounding box center [695, 376] width 593 height 22
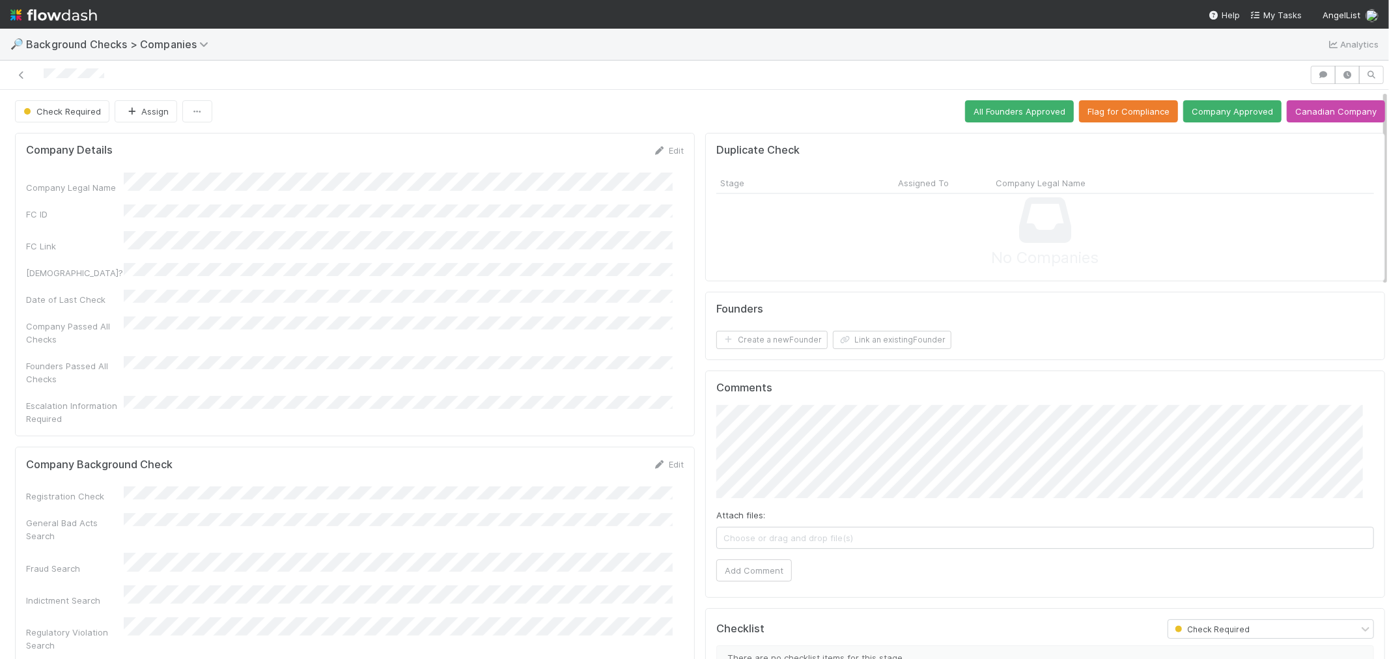
drag, startPoint x: 658, startPoint y: 438, endPoint x: 324, endPoint y: 441, distance: 333.5
click at [658, 459] on link "Edit" at bounding box center [668, 464] width 31 height 10
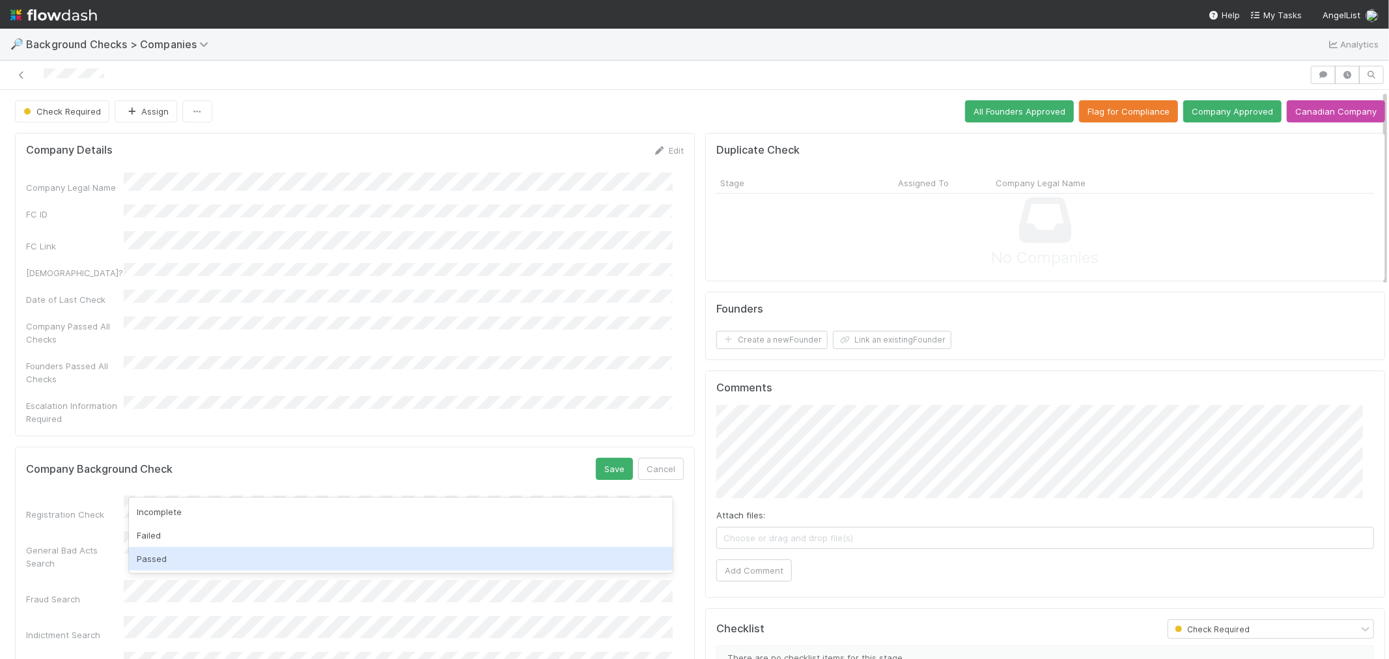
click at [155, 552] on div "Passed" at bounding box center [401, 558] width 544 height 23
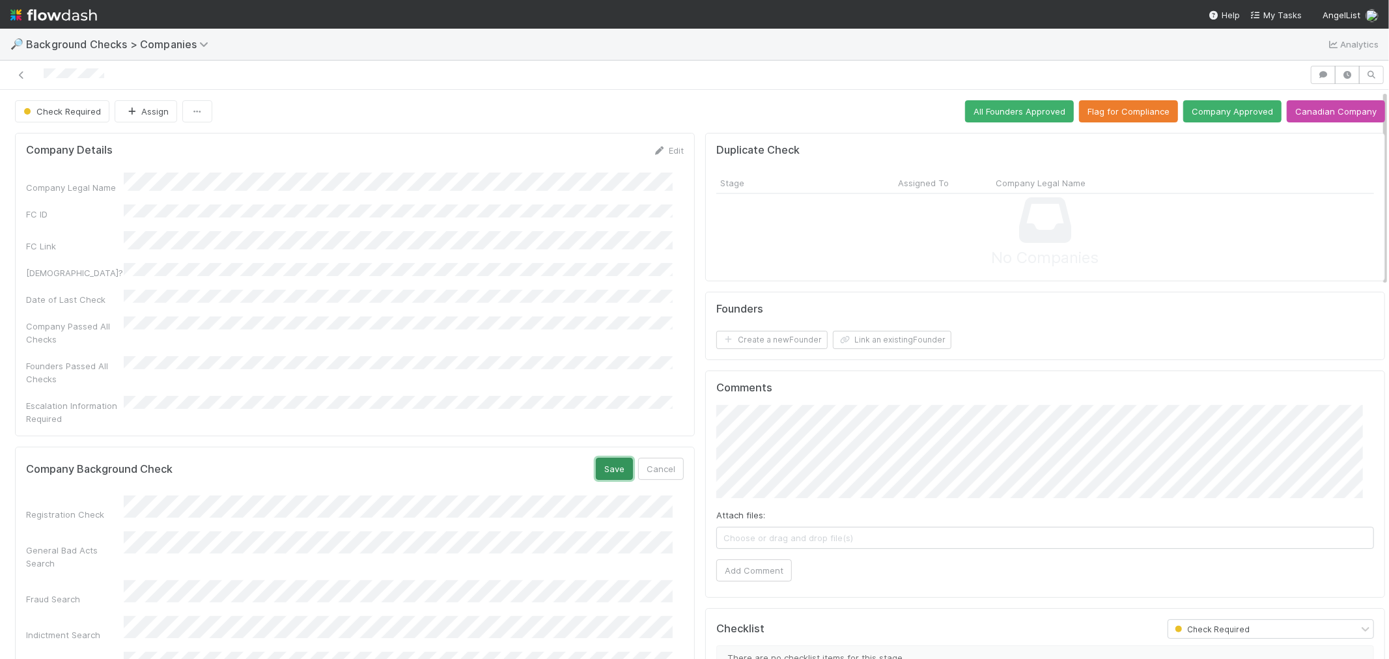
click at [596, 458] on button "Save" at bounding box center [614, 469] width 37 height 22
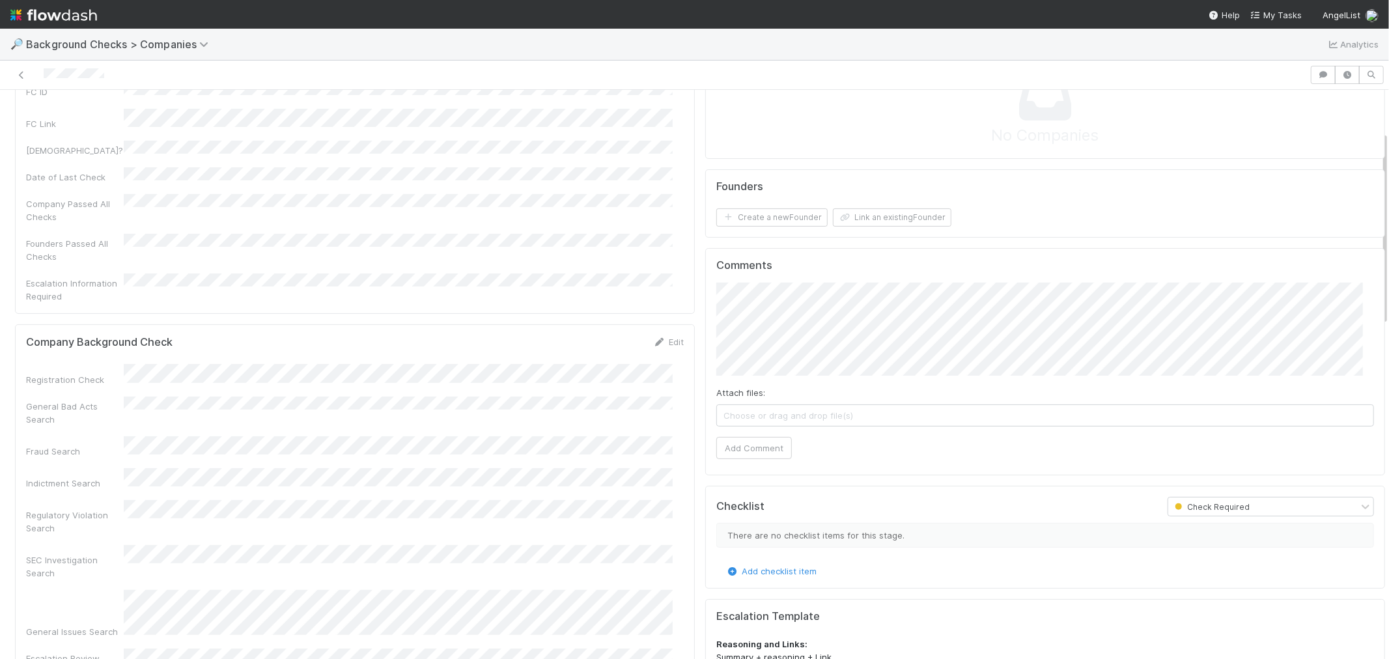
scroll to position [217, 0]
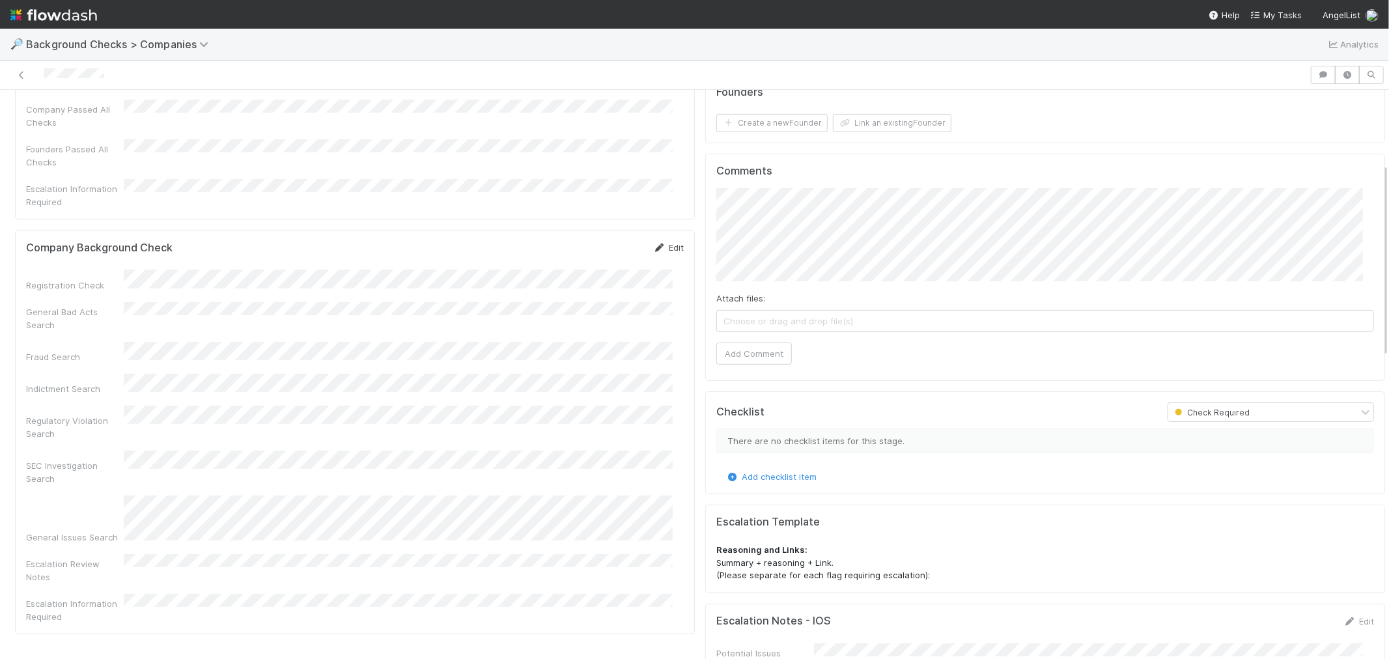
click at [662, 242] on link "Edit" at bounding box center [668, 247] width 31 height 10
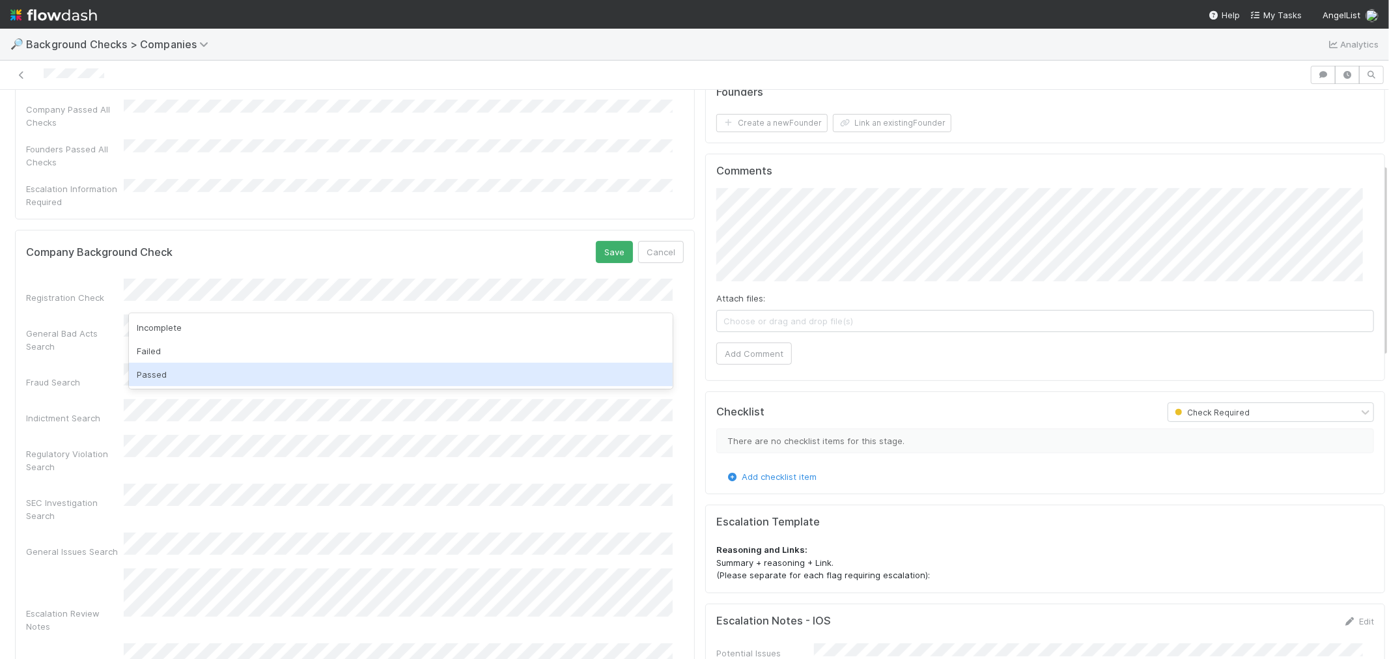
click at [159, 370] on div "Passed" at bounding box center [401, 374] width 544 height 23
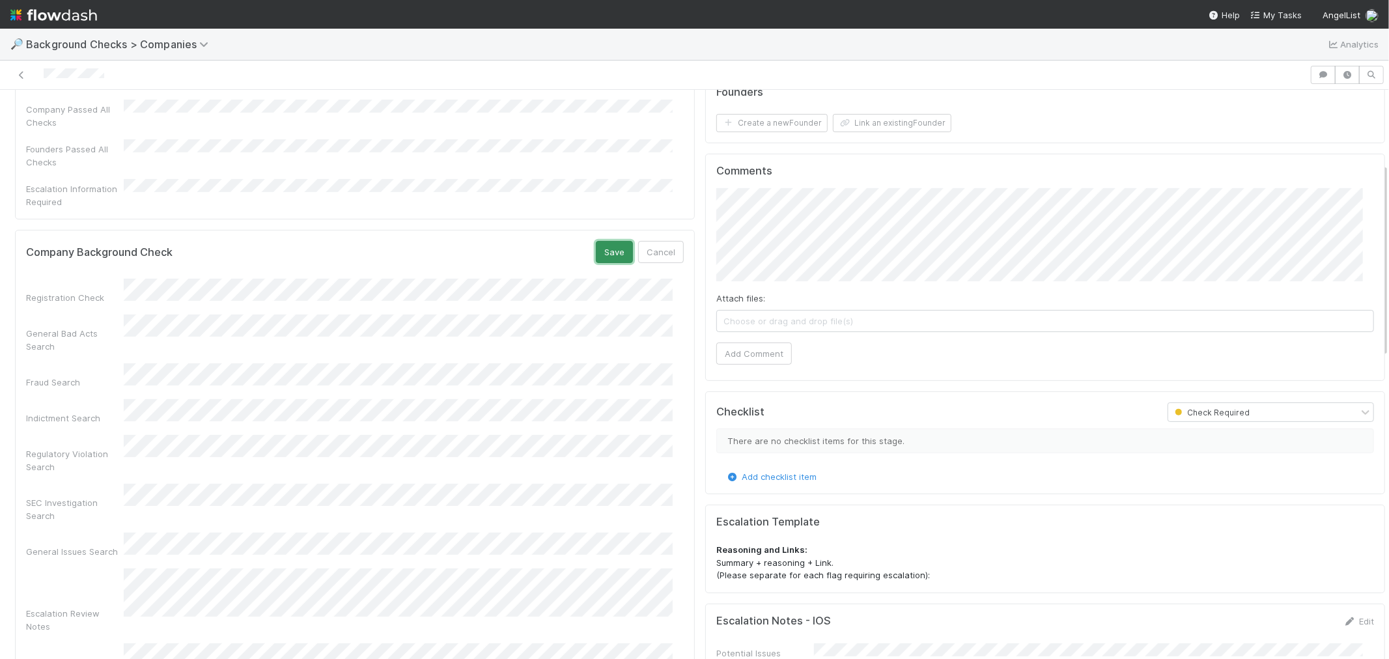
click at [603, 241] on button "Save" at bounding box center [614, 252] width 37 height 22
click at [737, 352] on button "Add Comment" at bounding box center [755, 354] width 76 height 22
click at [790, 119] on button "Create a new Founder" at bounding box center [772, 123] width 111 height 18
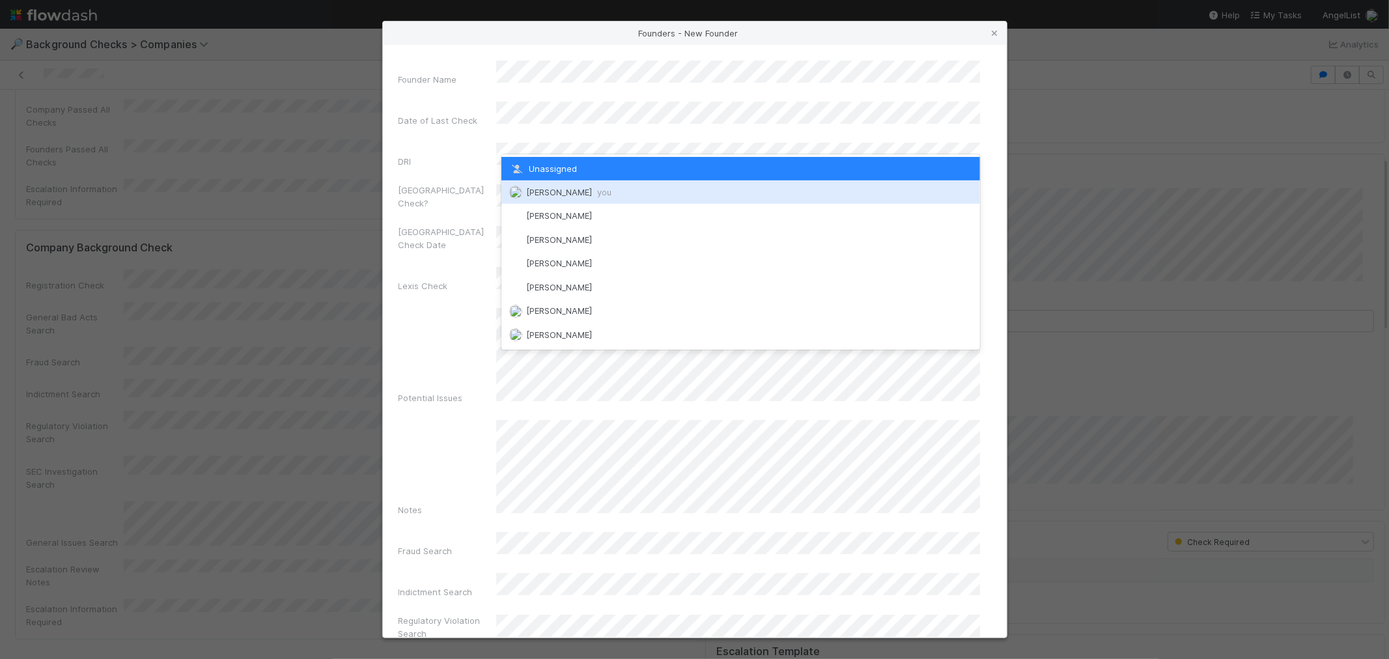
click at [541, 184] on div "[PERSON_NAME] you" at bounding box center [741, 191] width 479 height 23
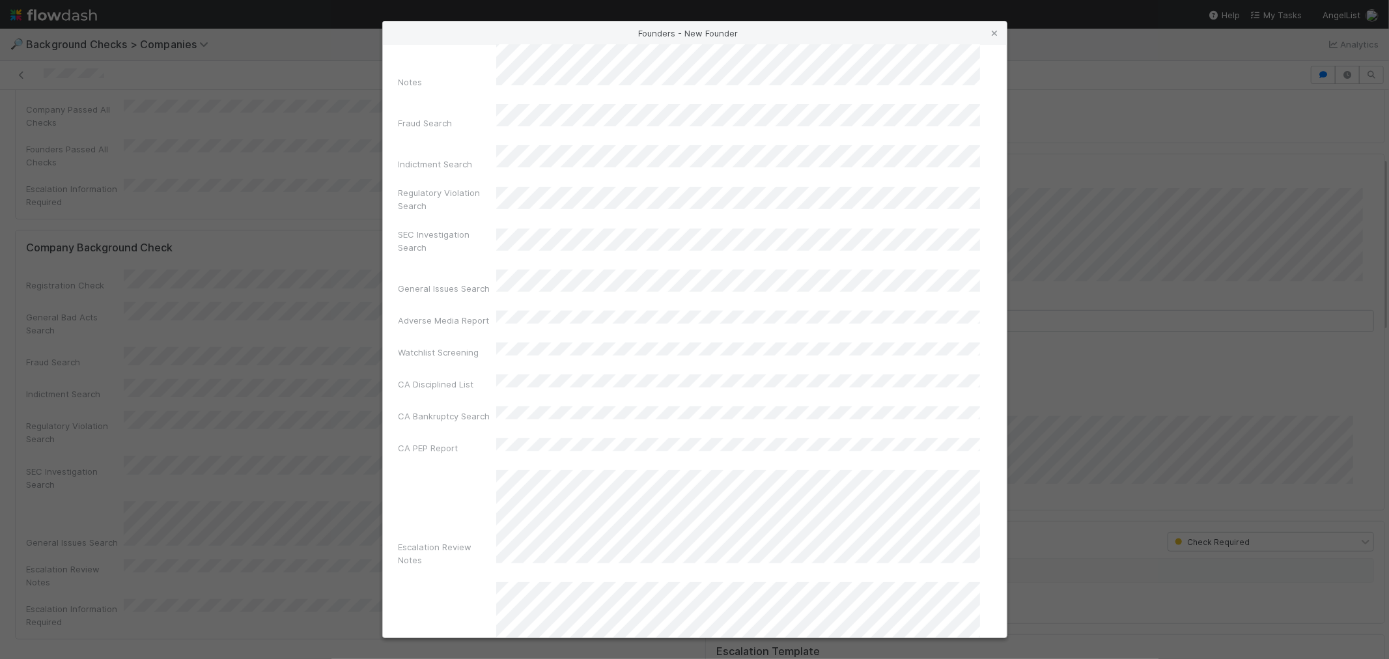
scroll to position [461, 0]
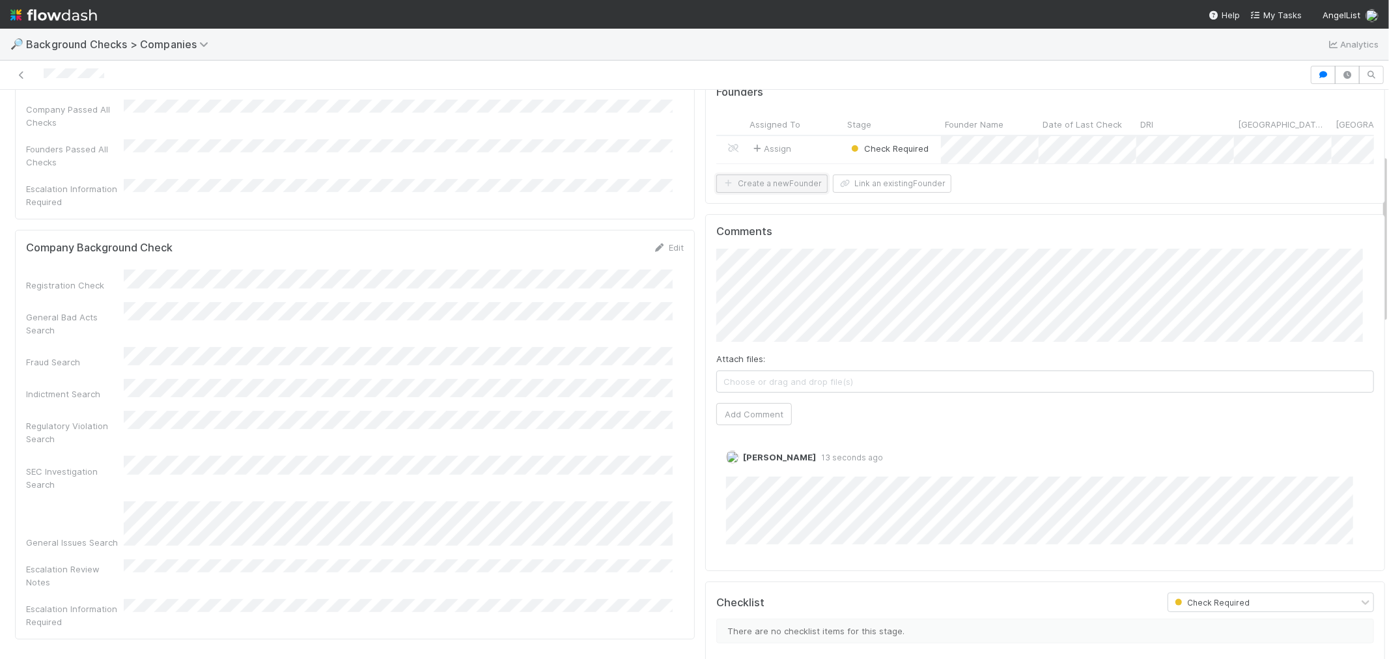
click at [778, 193] on button "Create a new Founder" at bounding box center [772, 184] width 111 height 18
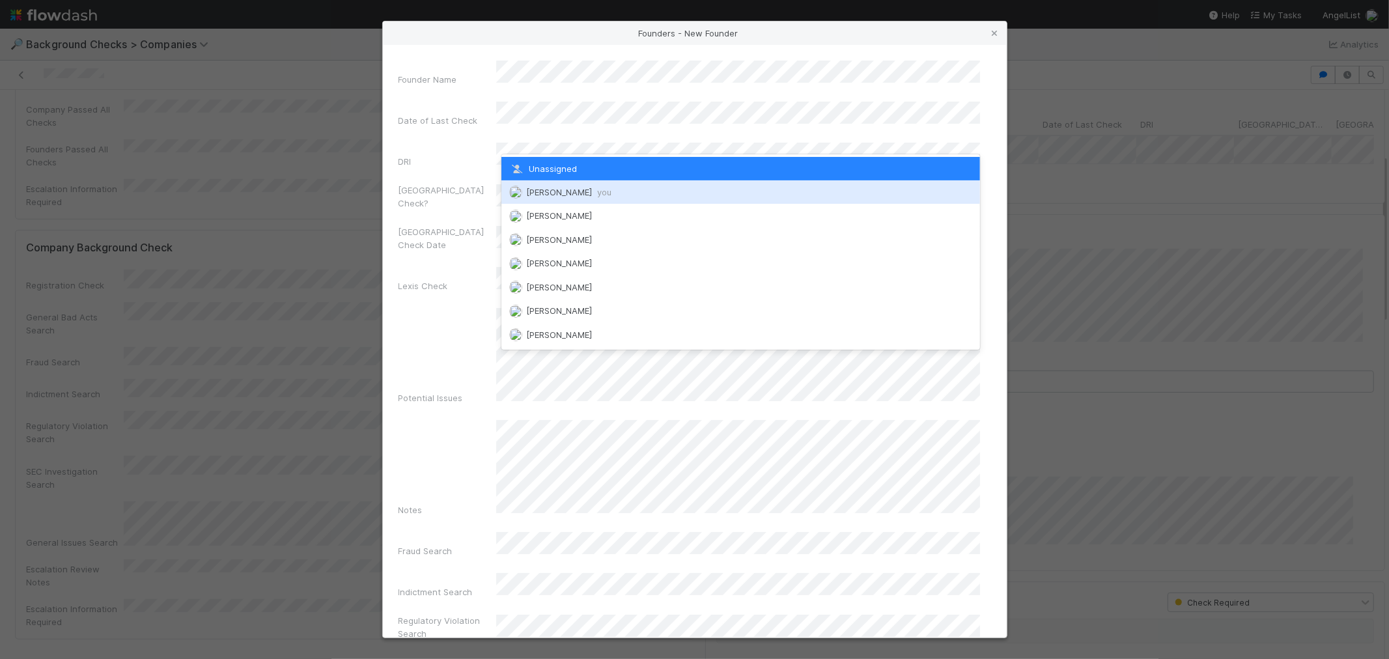
click at [561, 190] on span "[PERSON_NAME] you" at bounding box center [568, 192] width 85 height 10
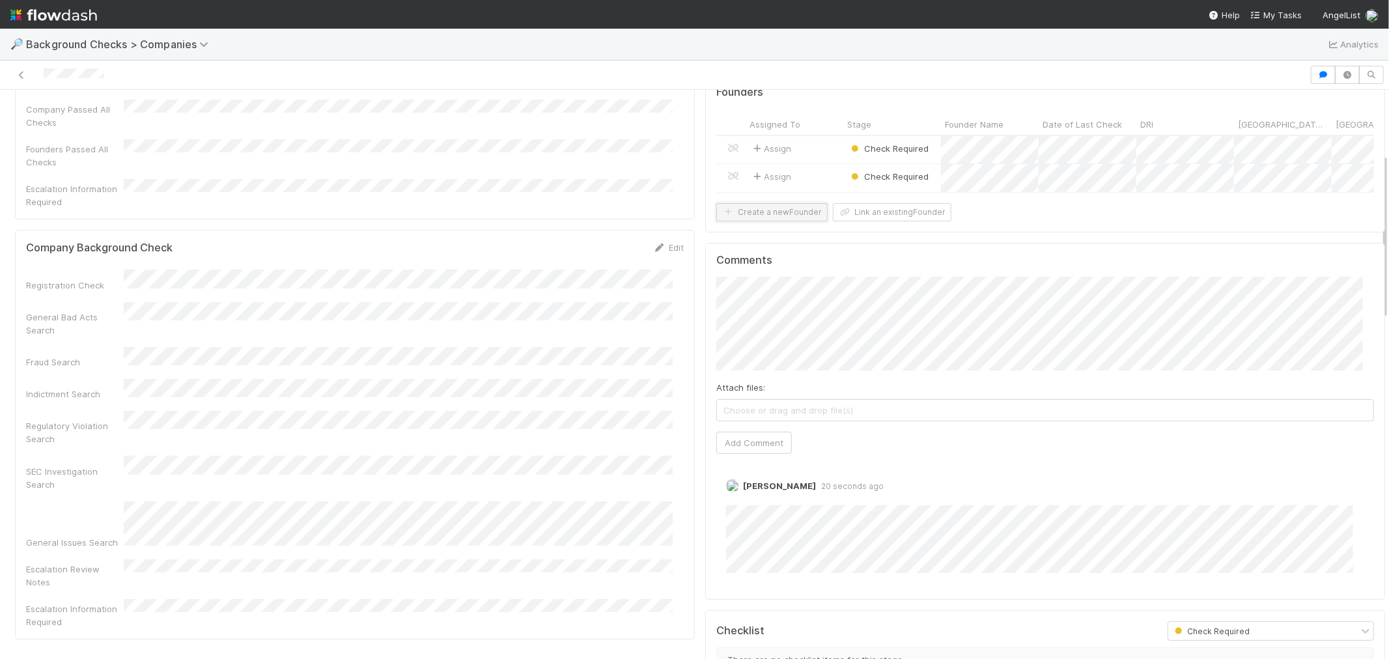
click at [756, 221] on button "Create a new Founder" at bounding box center [772, 212] width 111 height 18
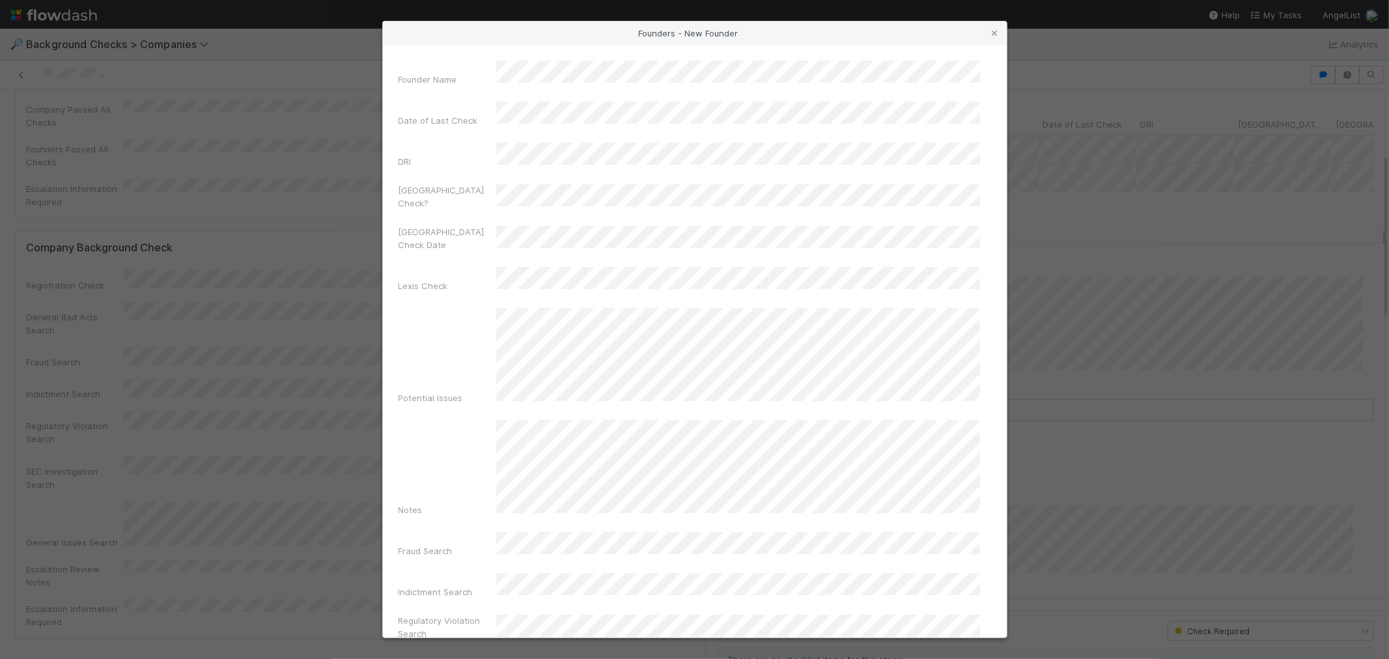
click at [575, 154] on div "Founder Name Date of Last Check DRI Canada Check? Canada Check Date Lexis Check…" at bounding box center [695, 607] width 593 height 1092
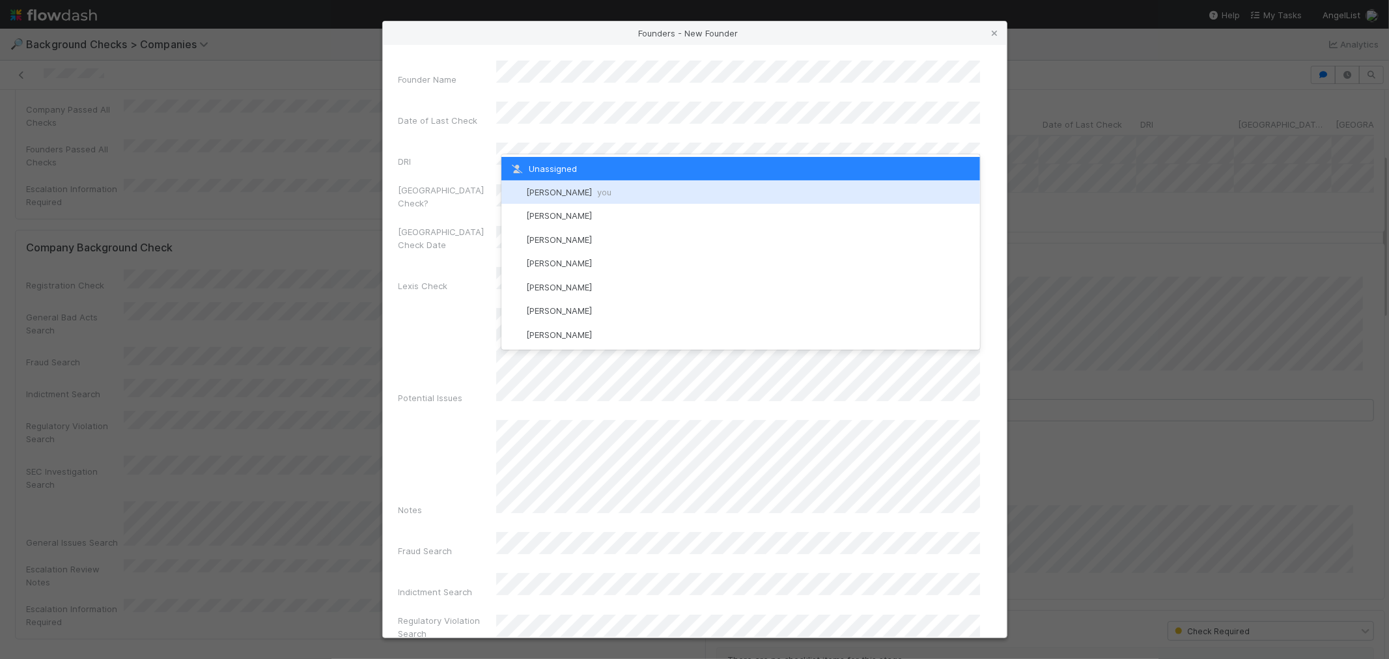
drag, startPoint x: 564, startPoint y: 190, endPoint x: 565, endPoint y: 220, distance: 30.6
click at [564, 190] on span "[PERSON_NAME] you" at bounding box center [568, 192] width 85 height 10
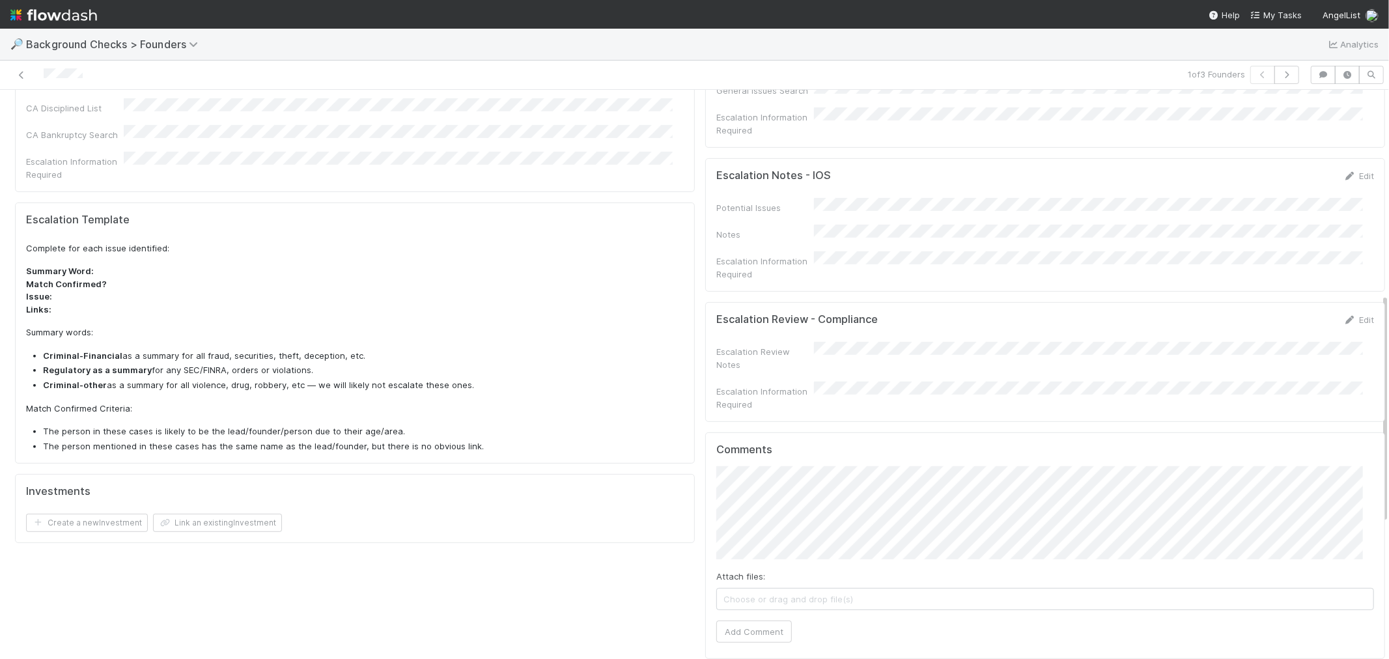
scroll to position [506, 0]
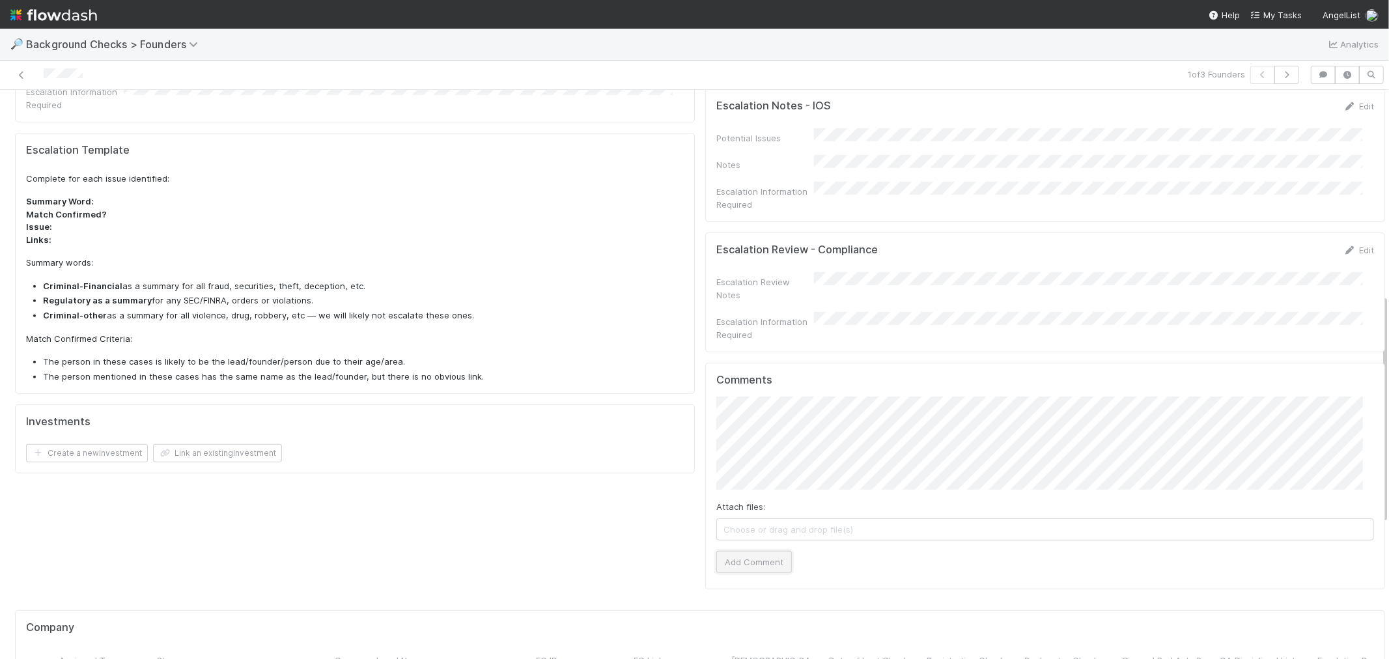
click at [756, 551] on button "Add Comment" at bounding box center [755, 562] width 76 height 22
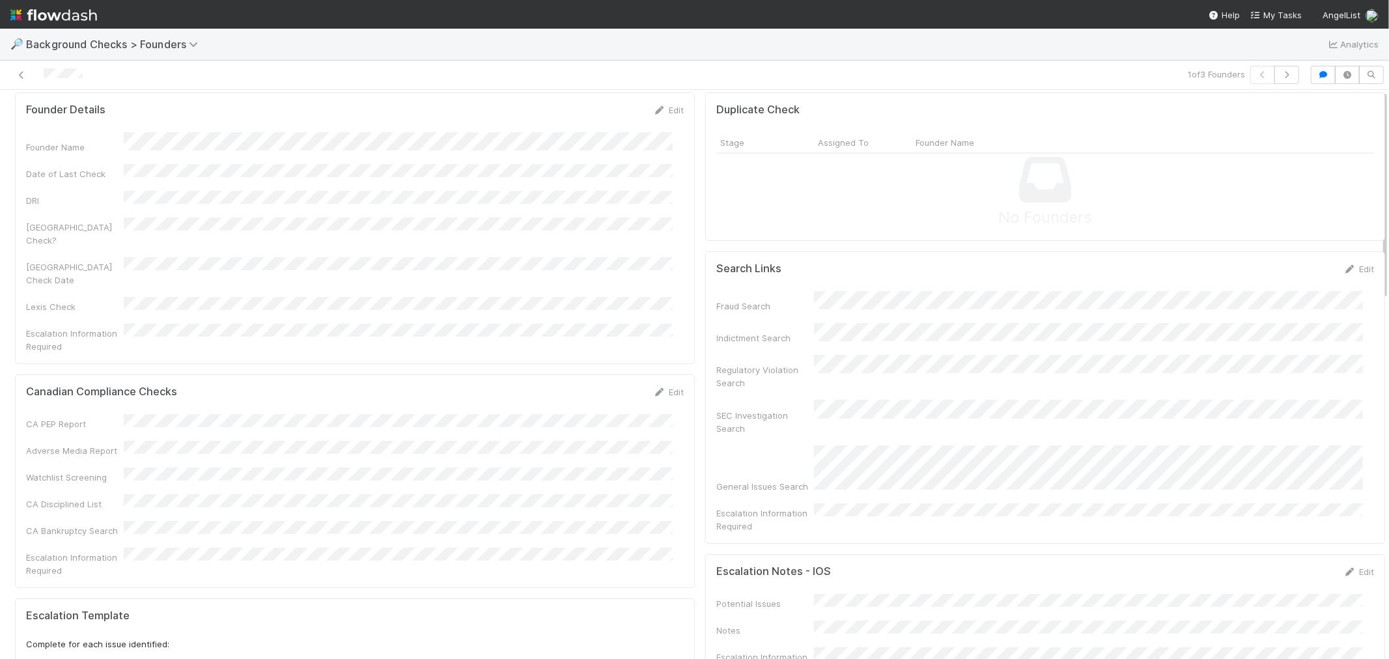
scroll to position [0, 0]
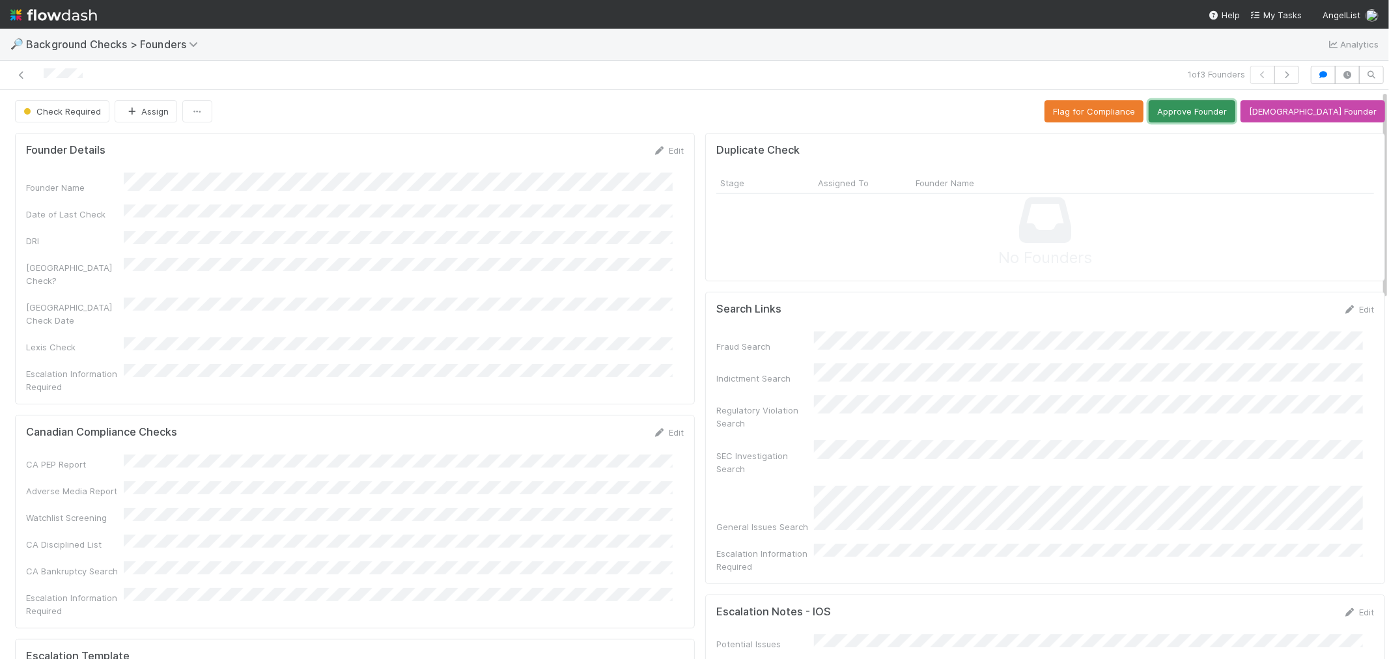
click at [1215, 100] on button "Approve Founder" at bounding box center [1192, 111] width 87 height 22
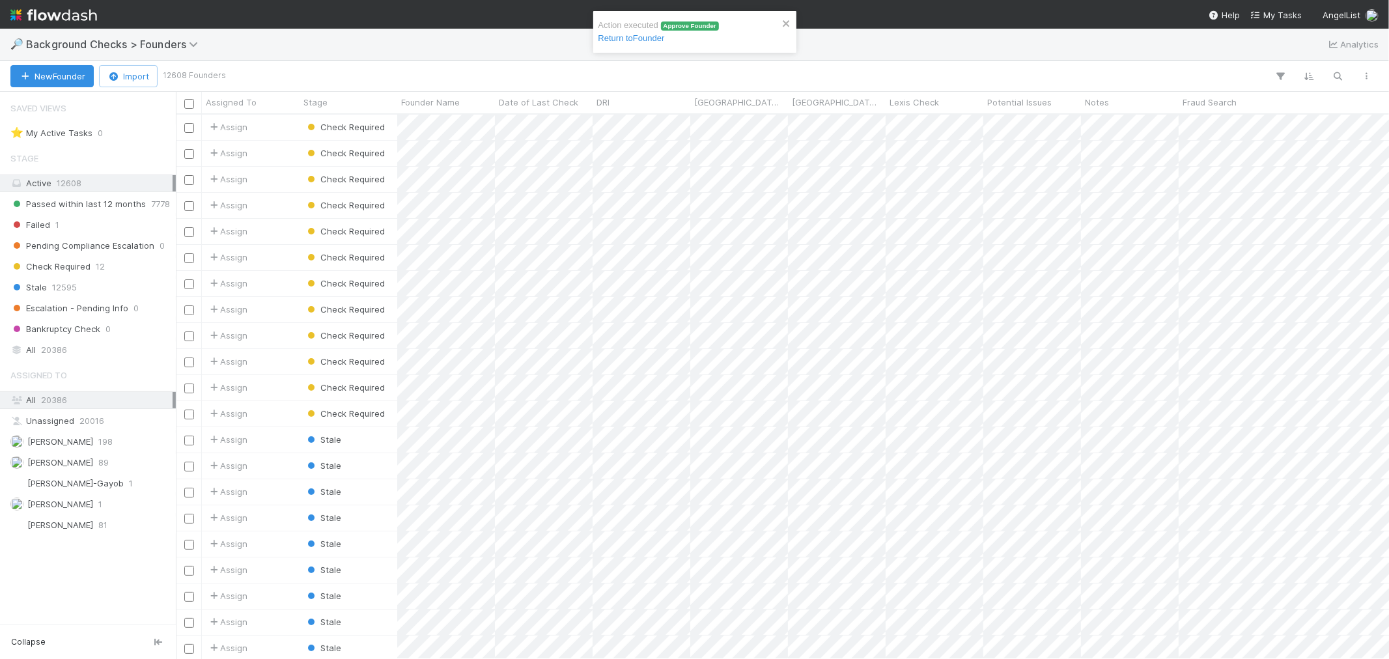
scroll to position [10, 11]
click at [576, 147] on div at bounding box center [694, 329] width 1389 height 659
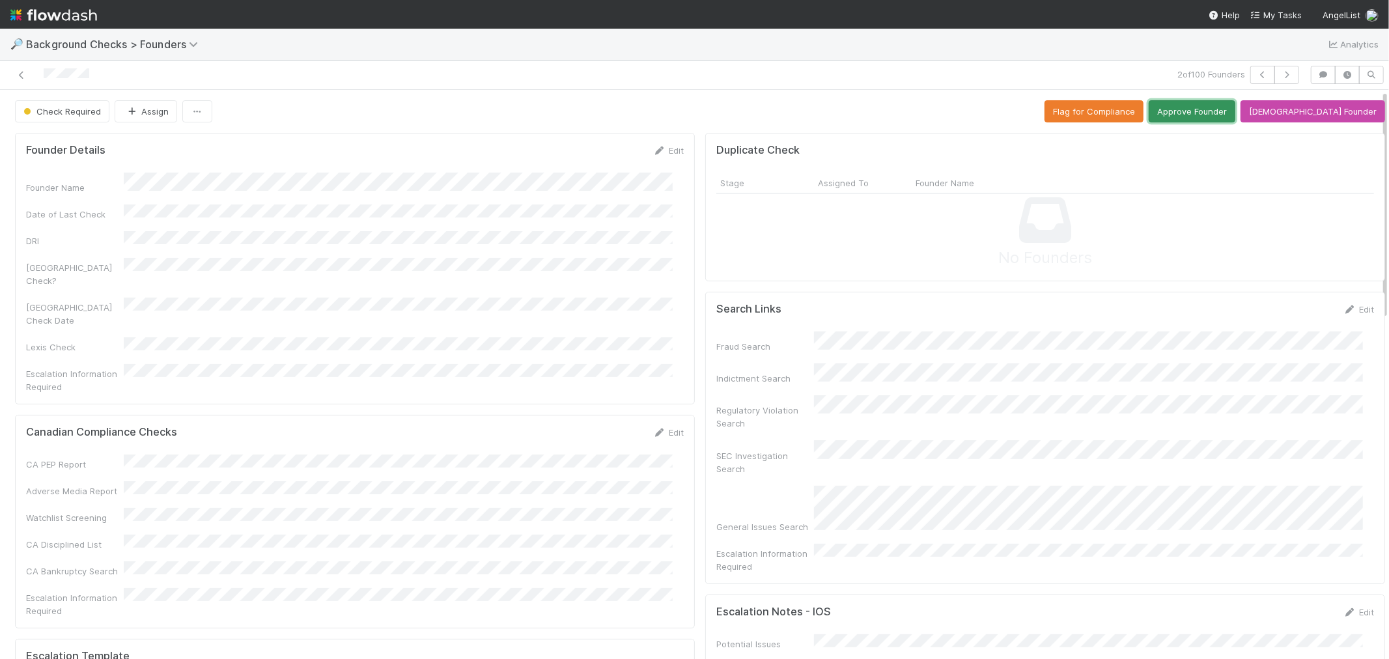
click at [1236, 108] on button "Approve Founder" at bounding box center [1192, 111] width 87 height 22
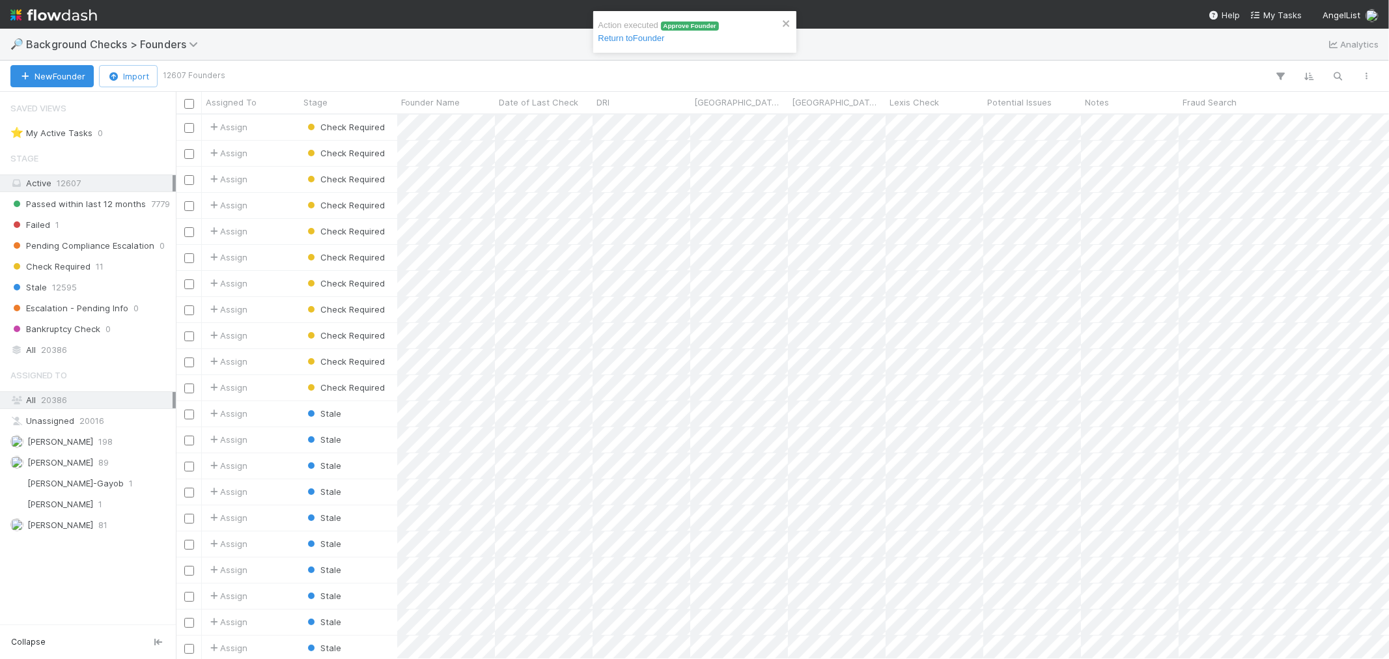
scroll to position [533, 1202]
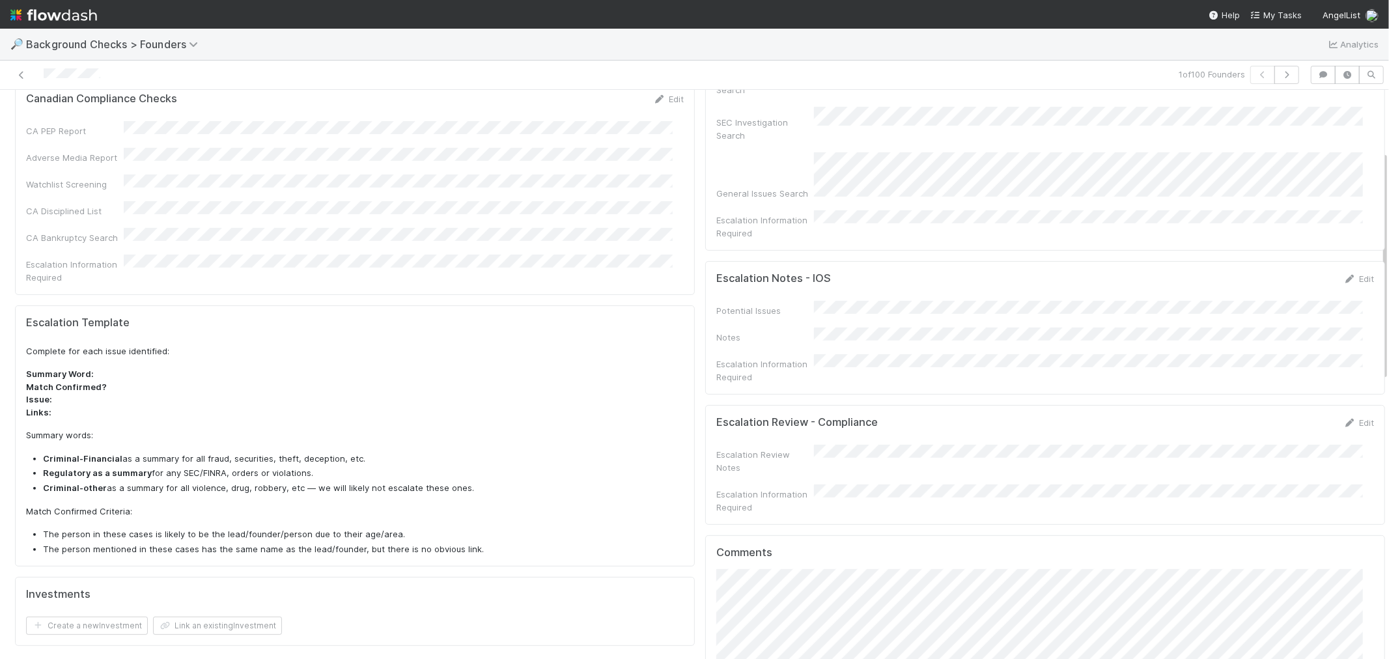
scroll to position [434, 0]
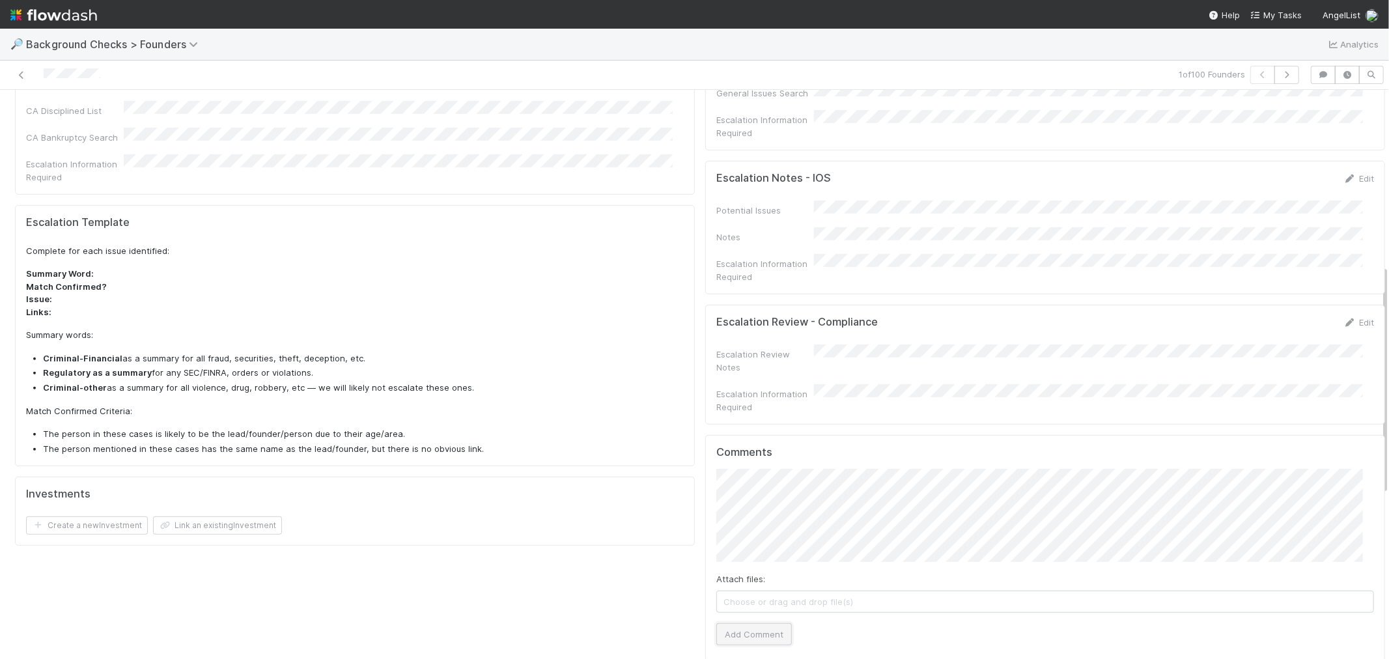
click at [733, 623] on button "Add Comment" at bounding box center [755, 634] width 76 height 22
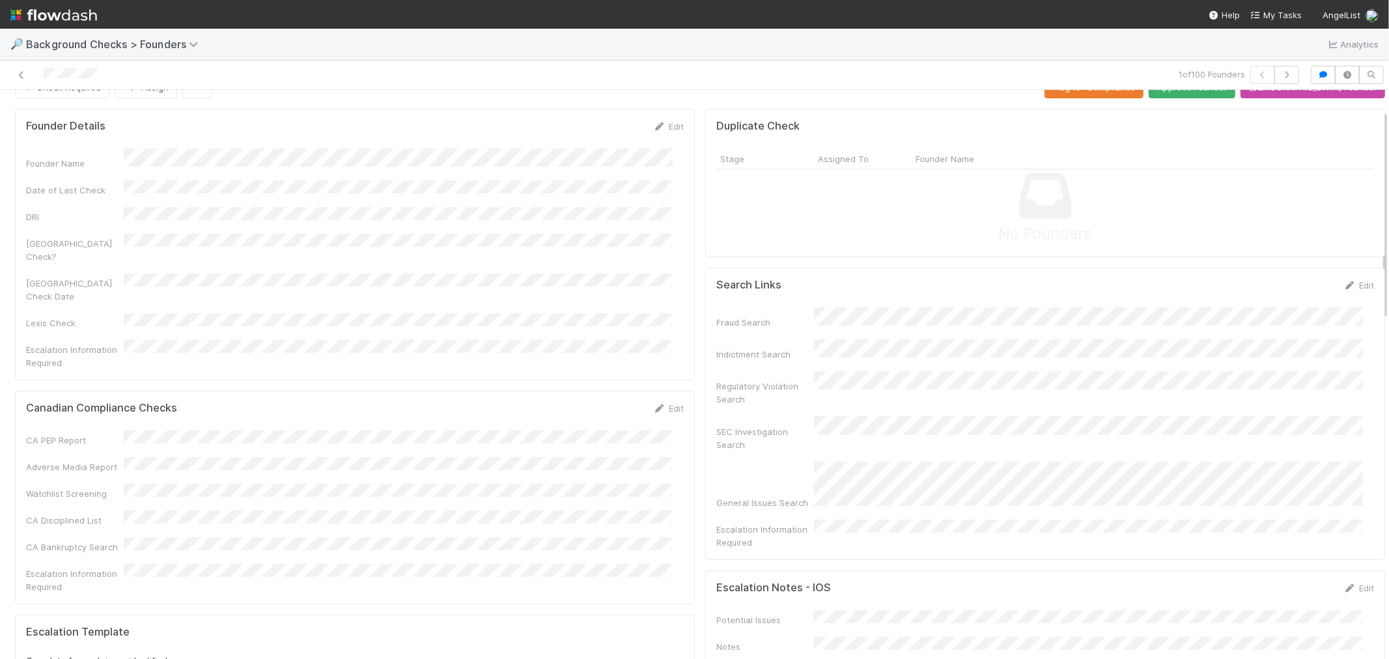
scroll to position [0, 0]
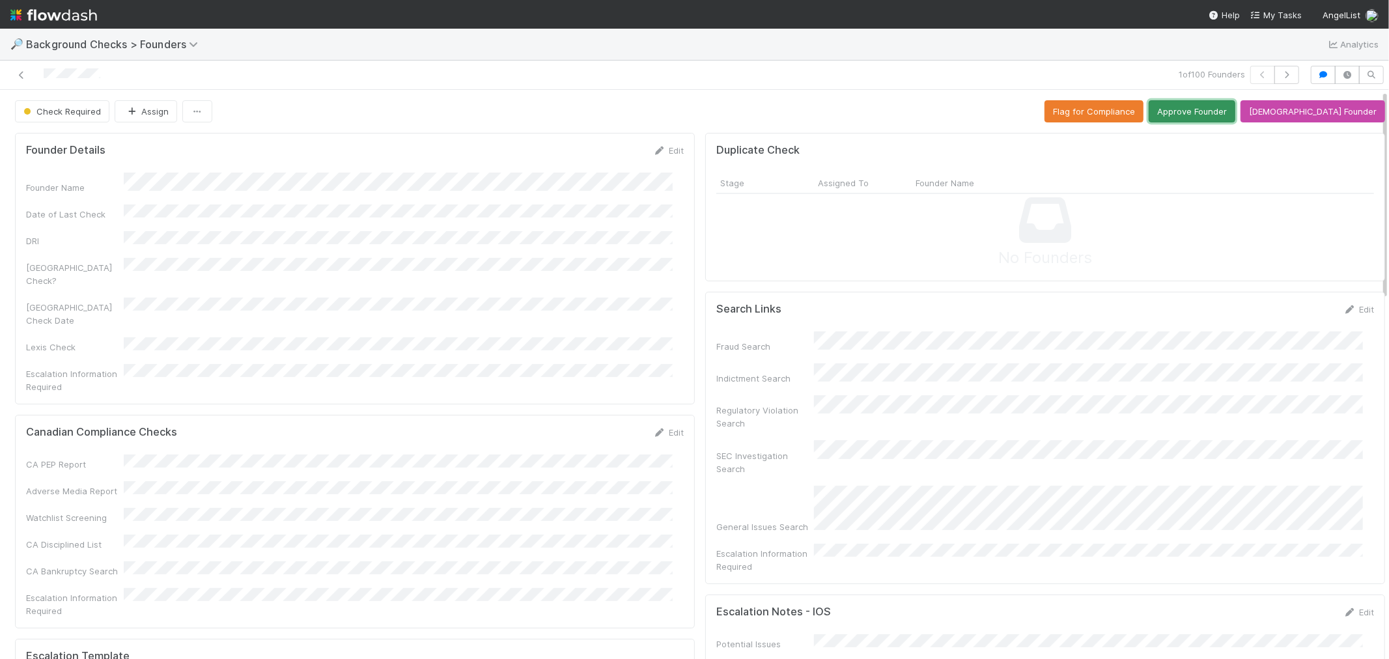
click at [1221, 118] on button "Approve Founder" at bounding box center [1192, 111] width 87 height 22
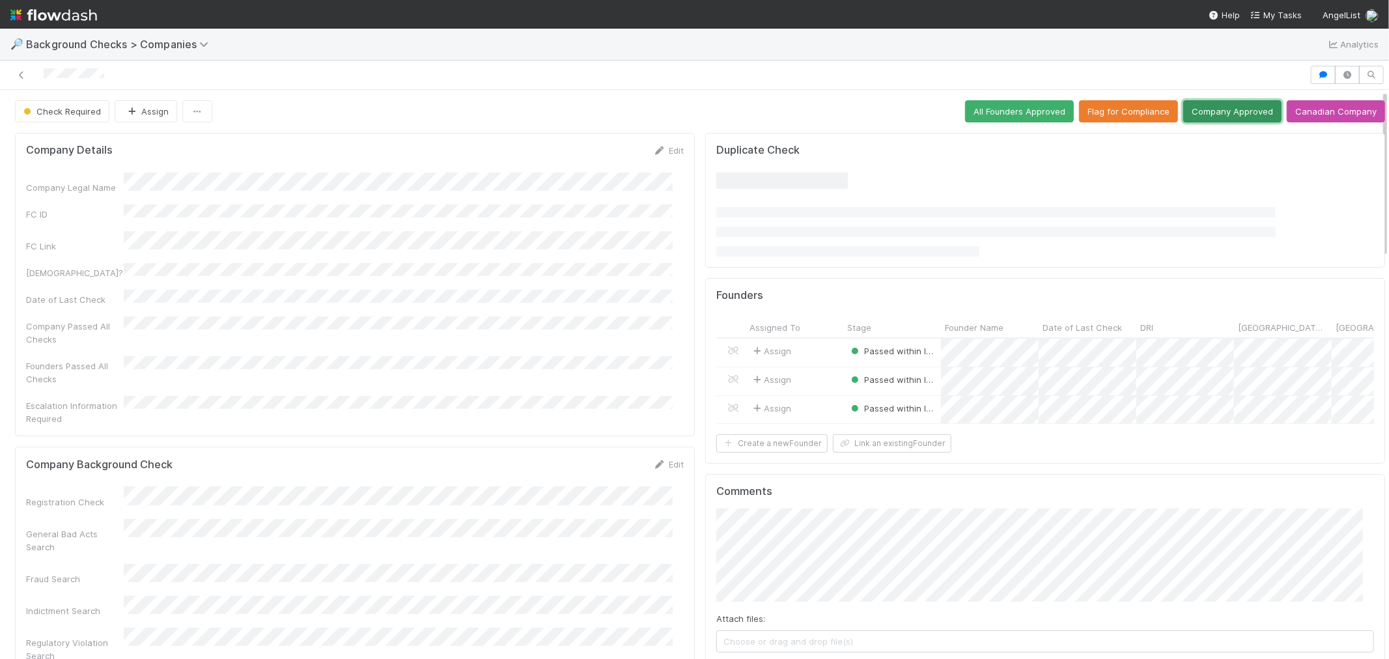
click at [1206, 105] on button "Company Approved" at bounding box center [1233, 111] width 98 height 22
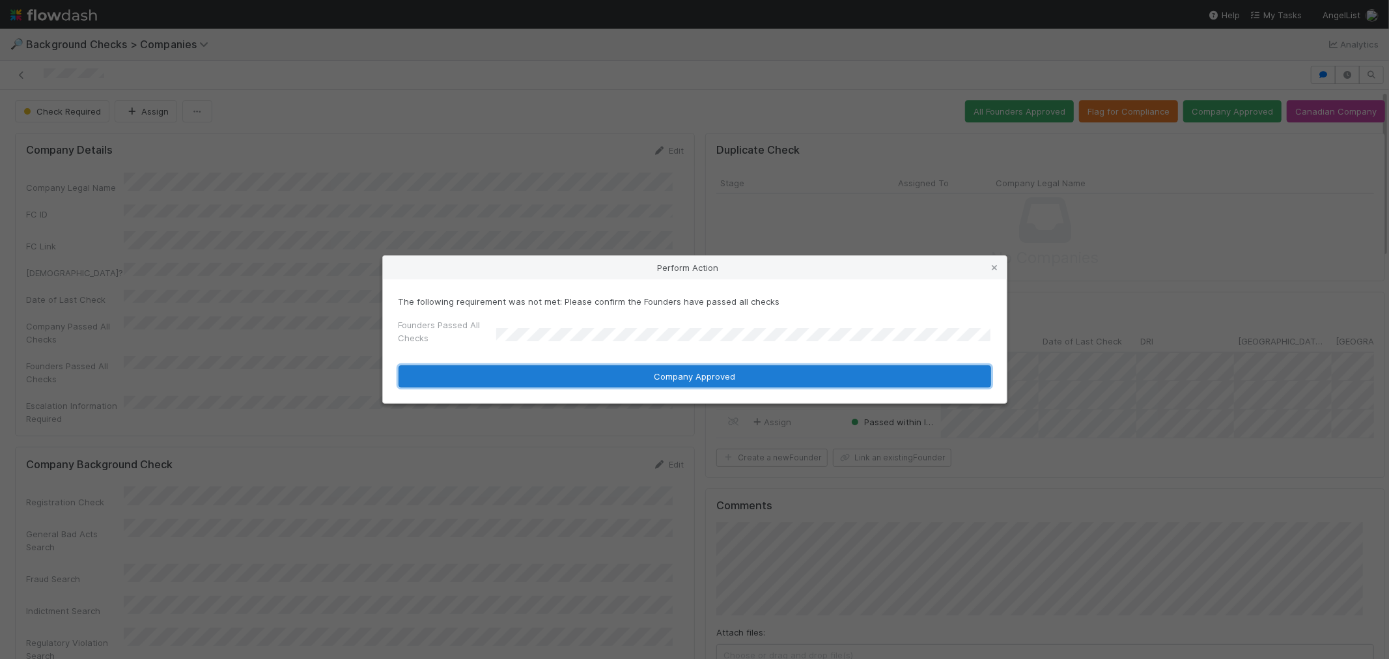
click at [509, 370] on button "Company Approved" at bounding box center [695, 376] width 593 height 22
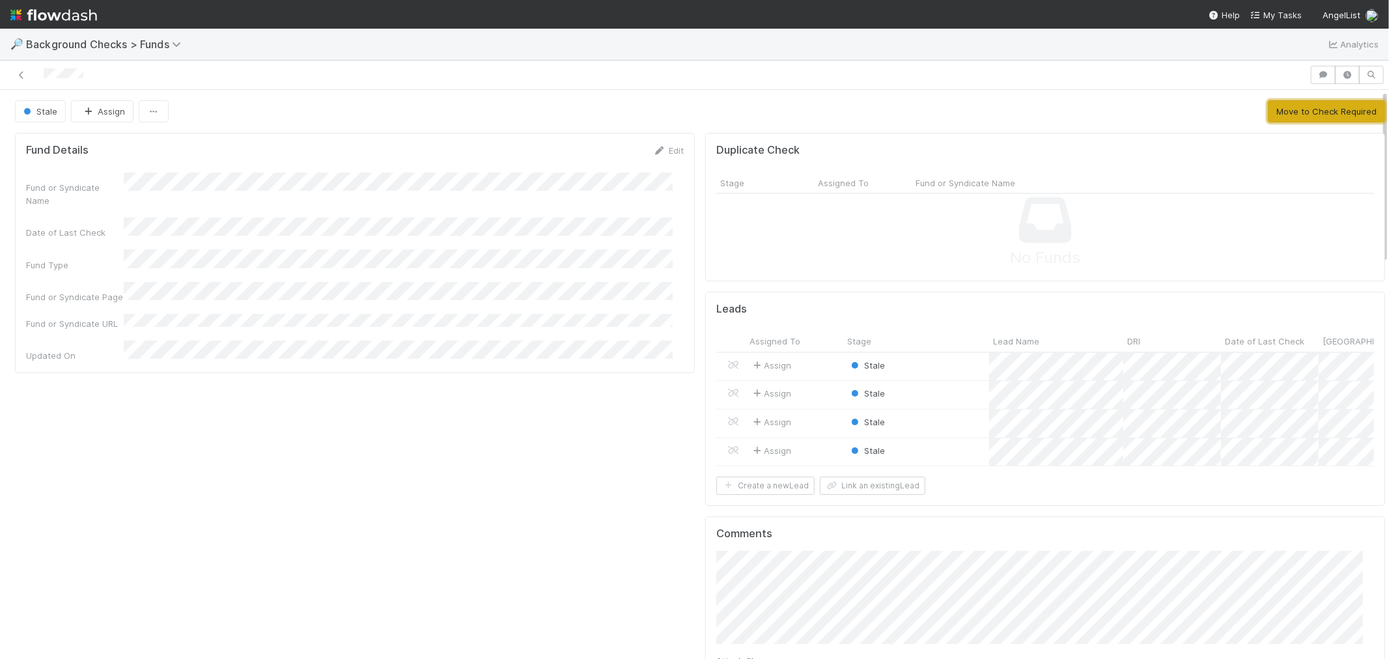
click at [1285, 121] on button "Move to Check Required" at bounding box center [1326, 111] width 117 height 22
click at [935, 365] on div "Stale" at bounding box center [917, 367] width 146 height 28
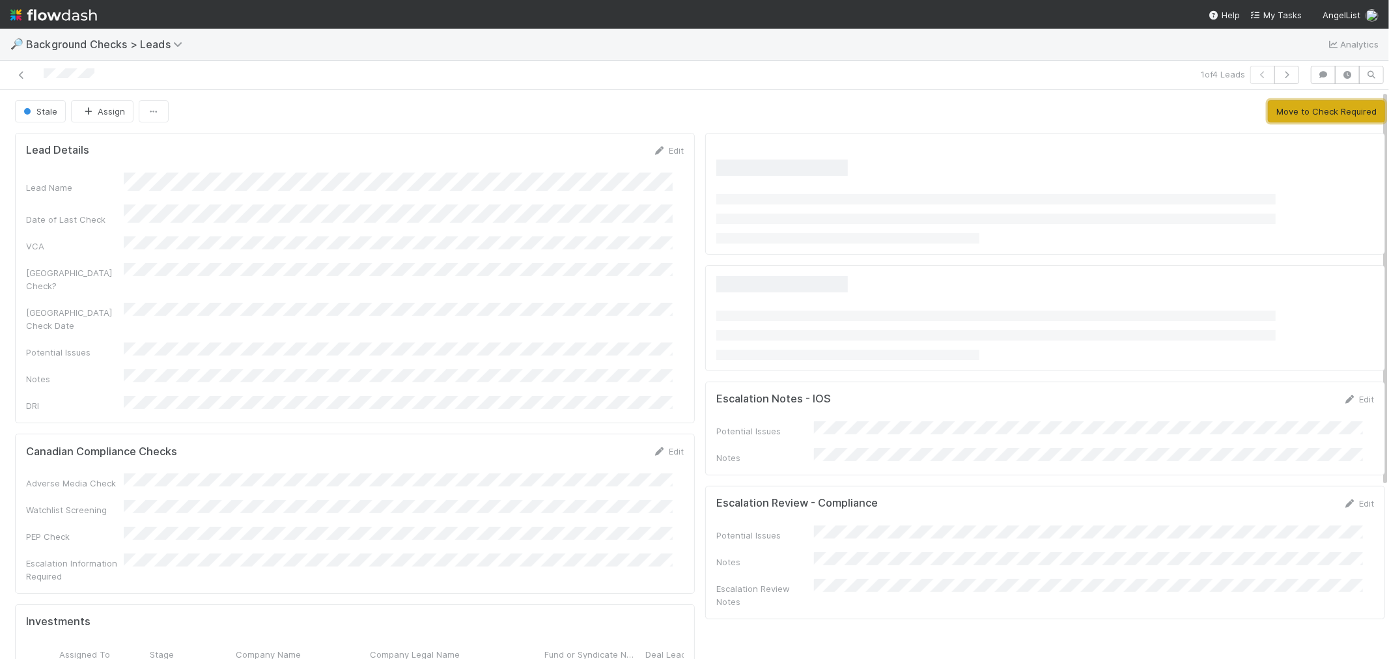
click at [1284, 118] on button "Move to Check Required" at bounding box center [1326, 111] width 117 height 22
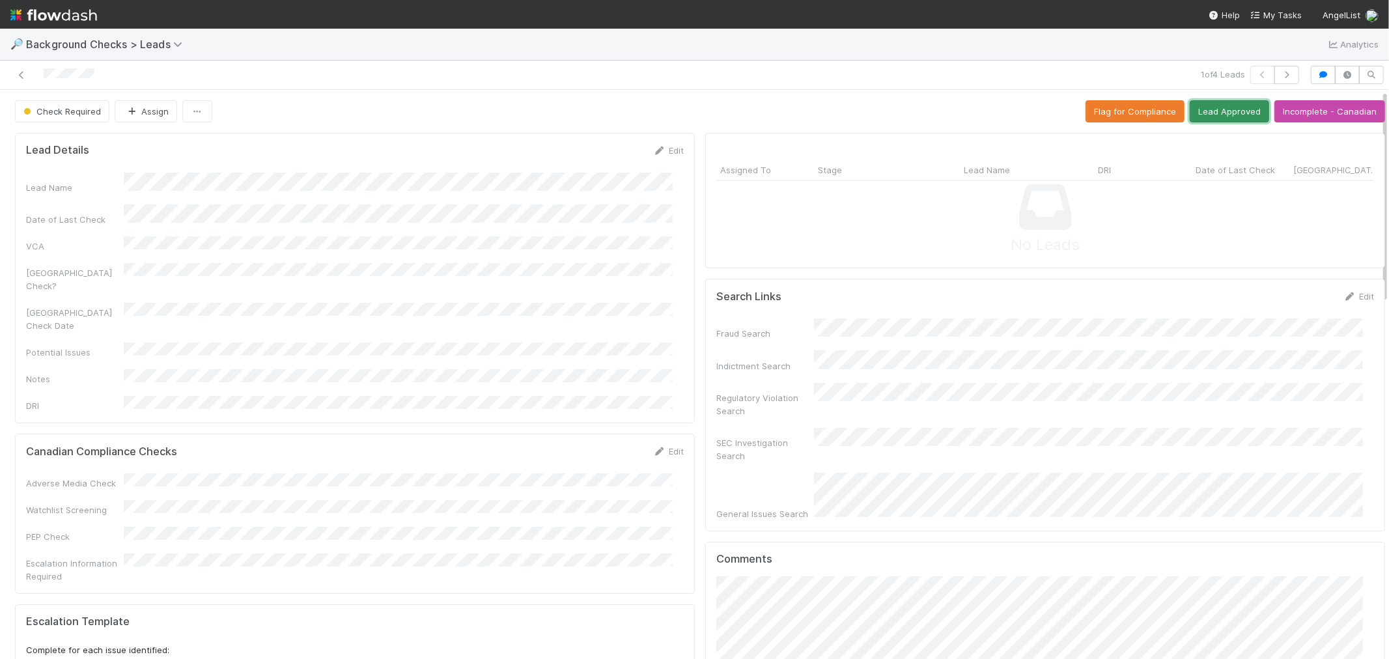
click at [1233, 115] on button "Lead Approved" at bounding box center [1229, 111] width 79 height 22
click at [1281, 76] on icon "button" at bounding box center [1287, 75] width 13 height 8
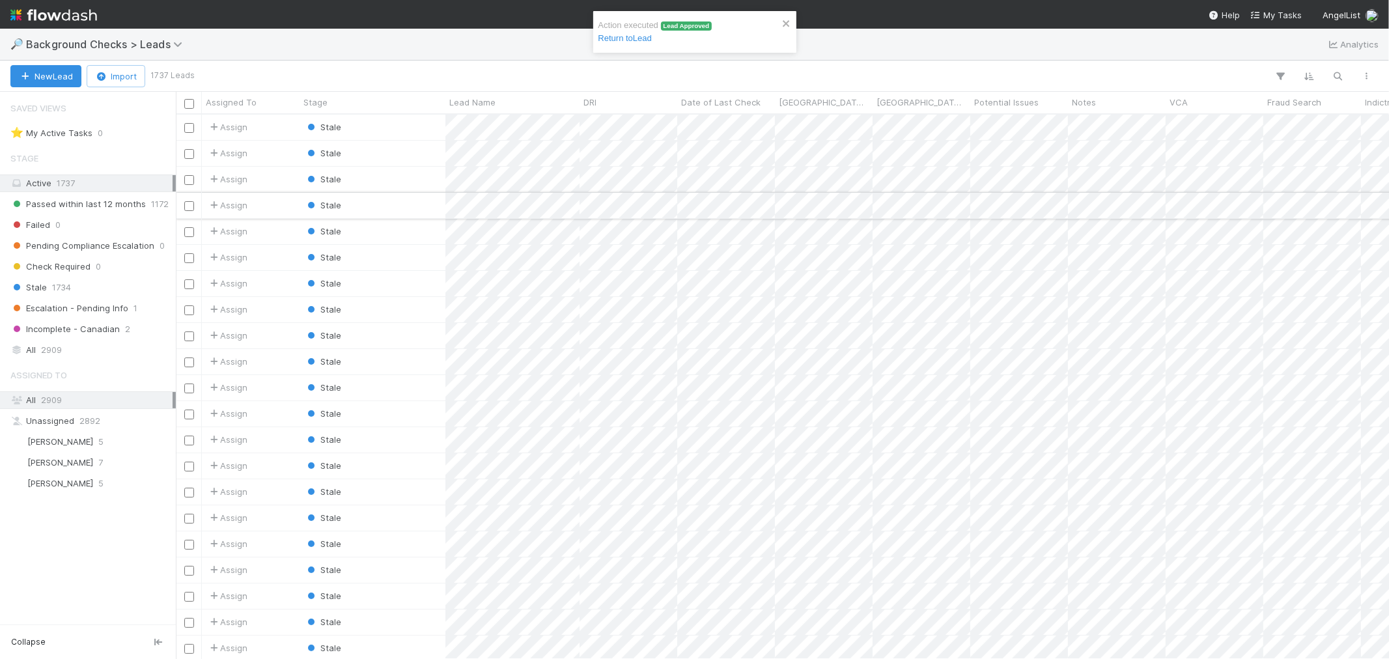
scroll to position [533, 1202]
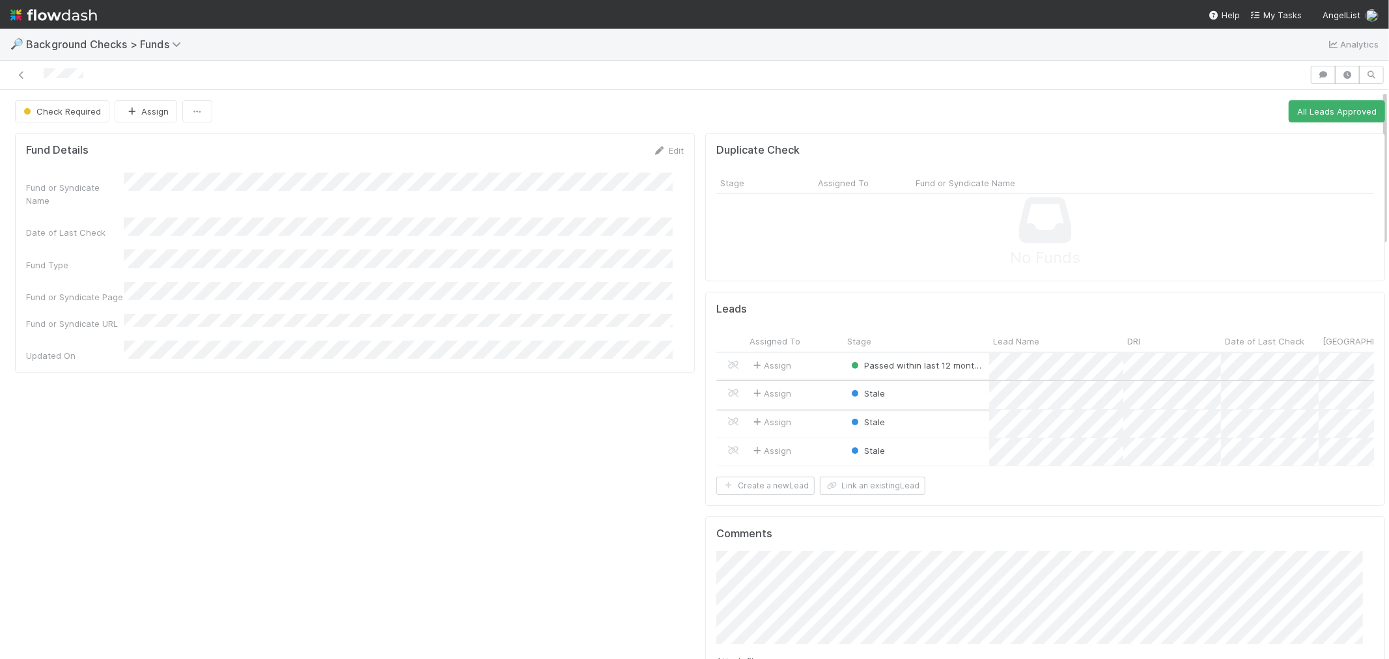
click at [926, 391] on div "Stale" at bounding box center [917, 395] width 146 height 28
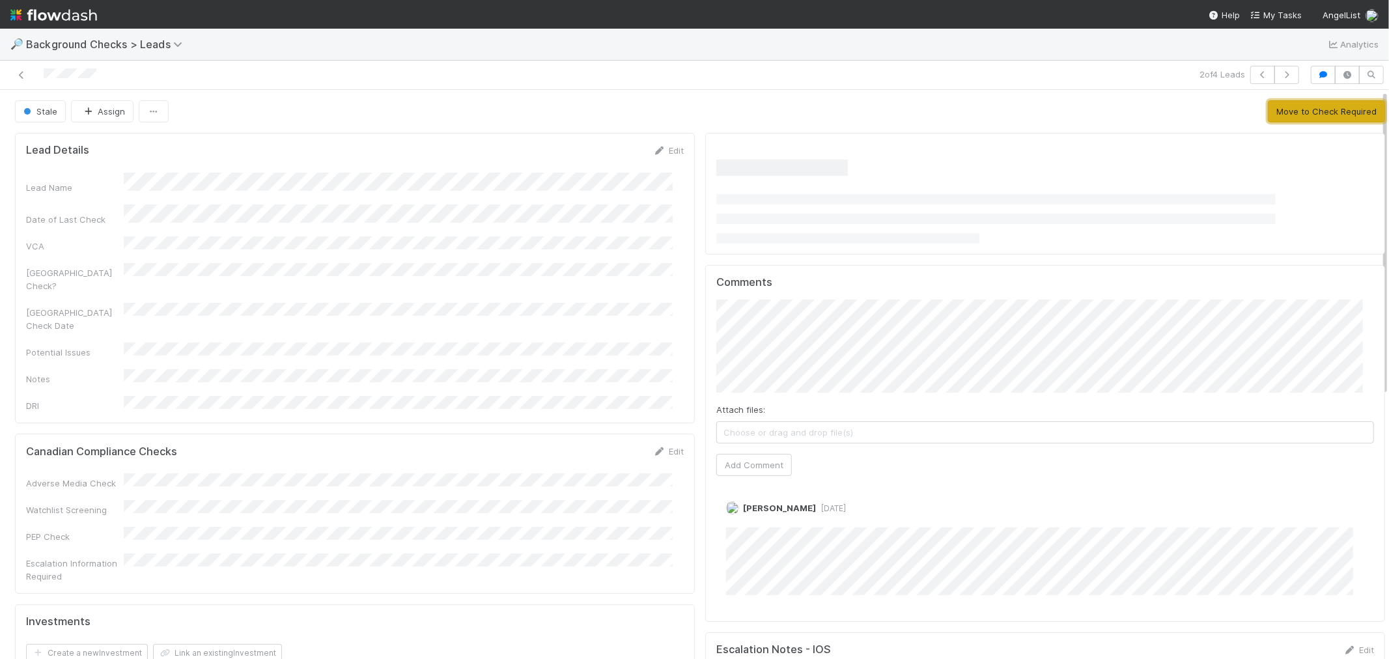
click at [1290, 117] on button "Move to Check Required" at bounding box center [1326, 111] width 117 height 22
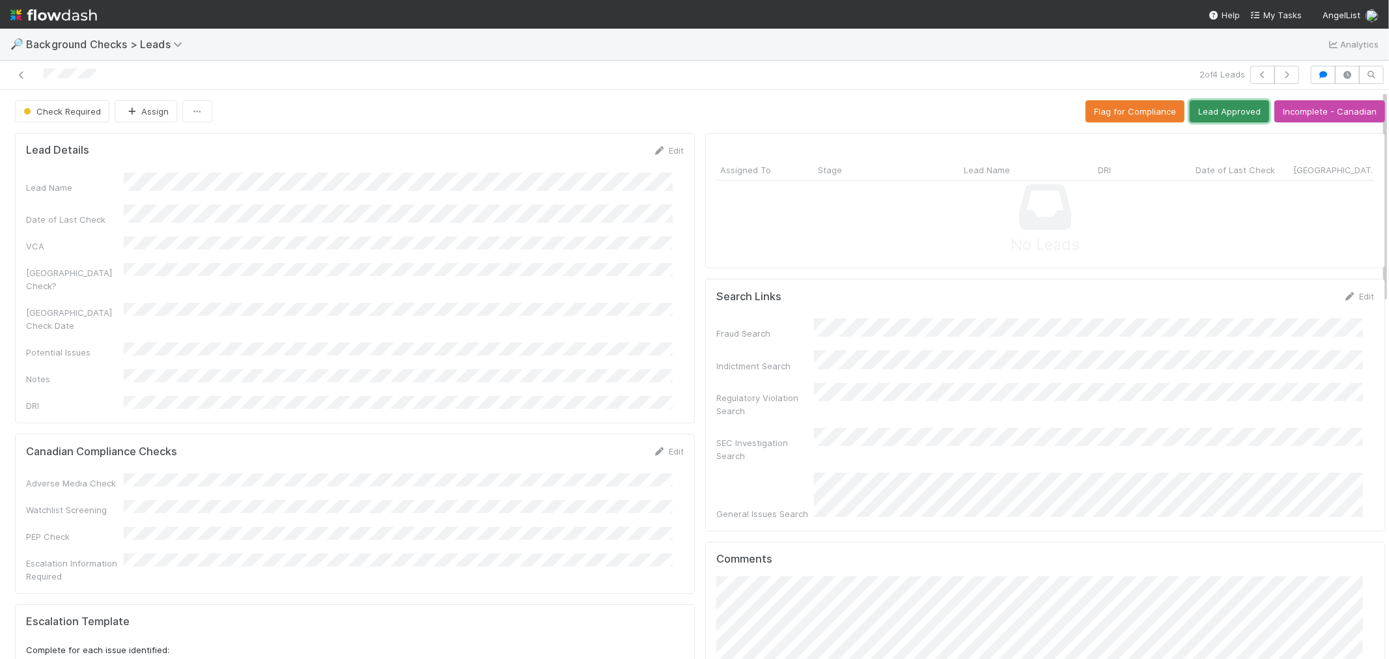
click at [1217, 121] on button "Lead Approved" at bounding box center [1229, 111] width 79 height 22
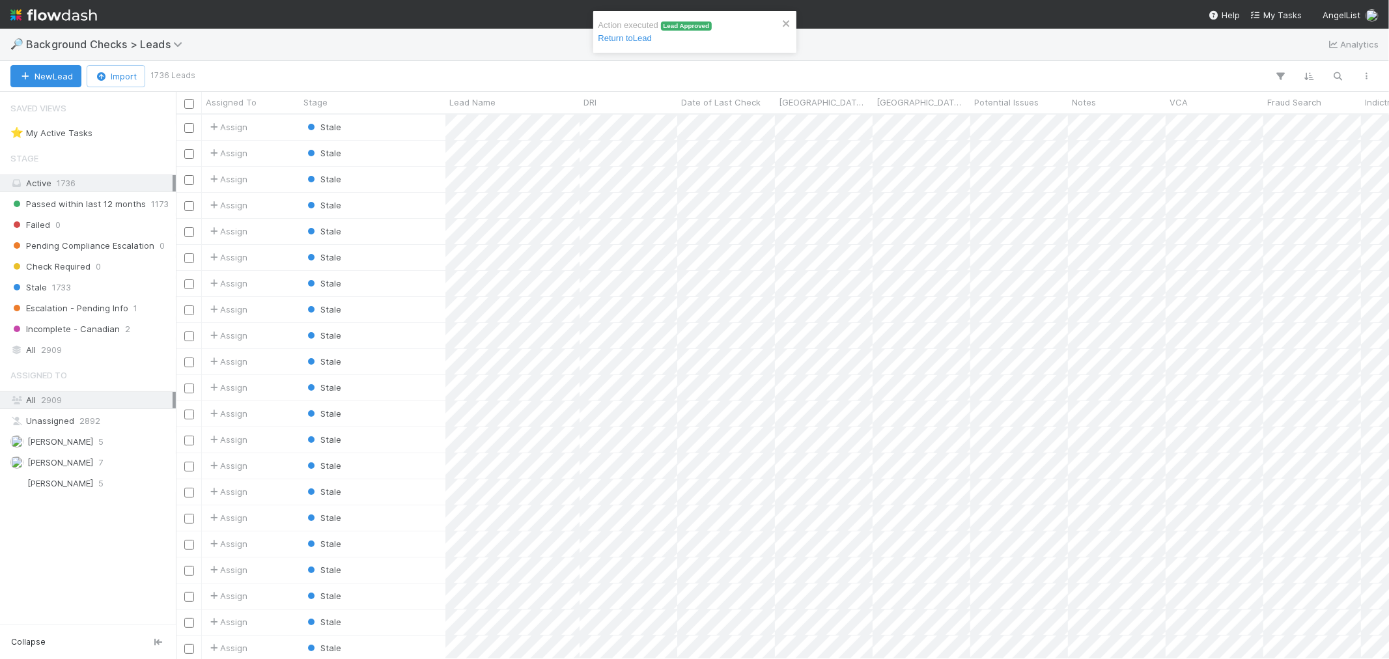
scroll to position [533, 1202]
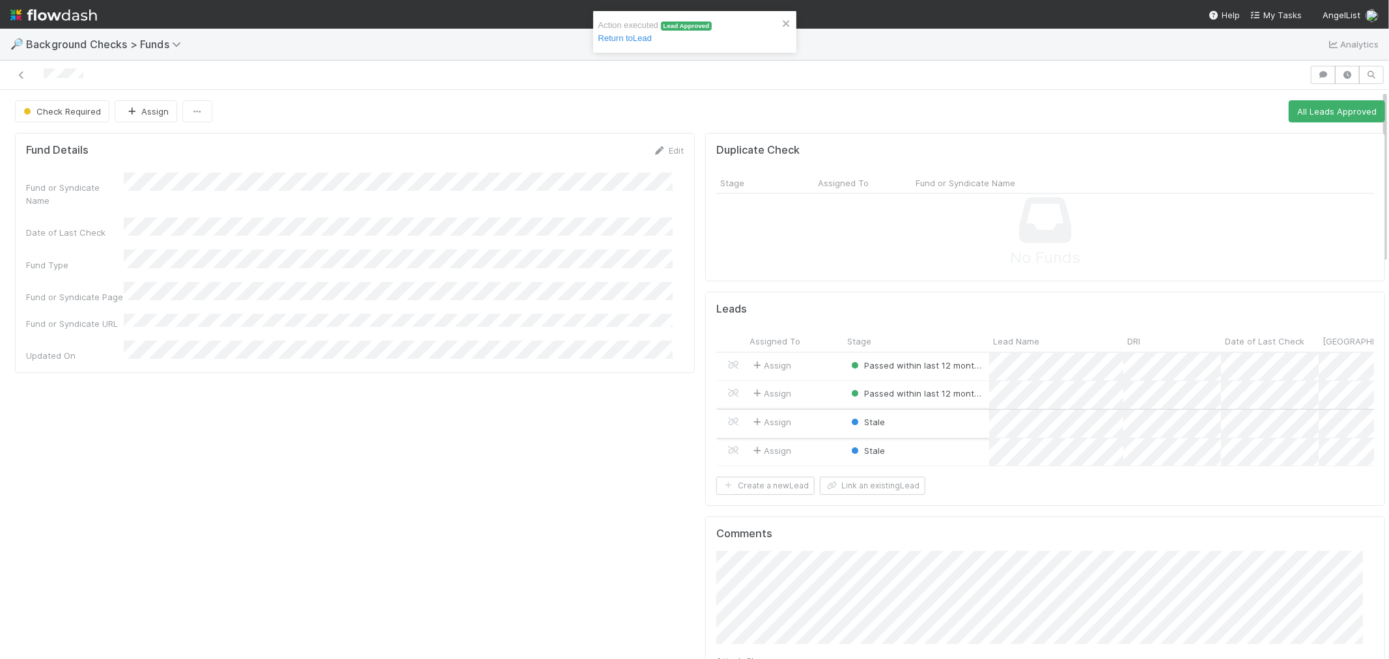
click at [929, 426] on div "Stale" at bounding box center [917, 424] width 146 height 28
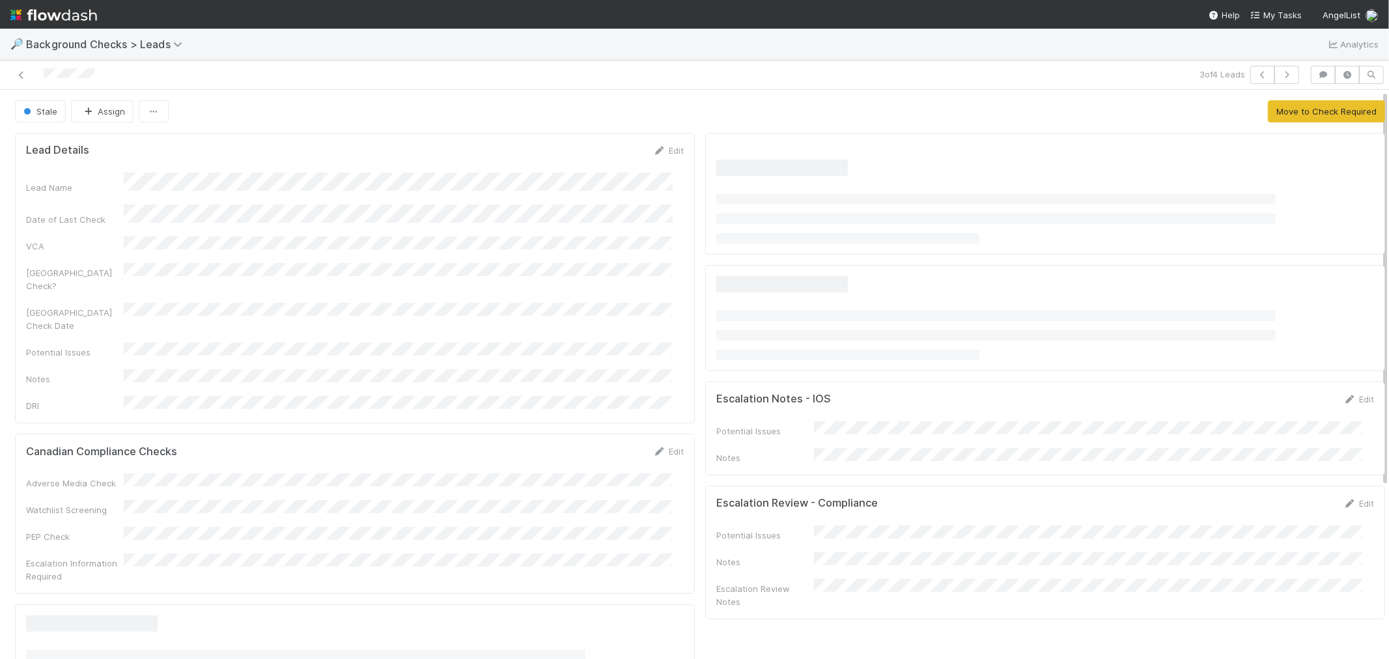
click at [1297, 95] on div "Stale Assign Move to Check Required Lead Details Edit Lead Name Date of Last Ch…" at bounding box center [700, 644] width 1400 height 1109
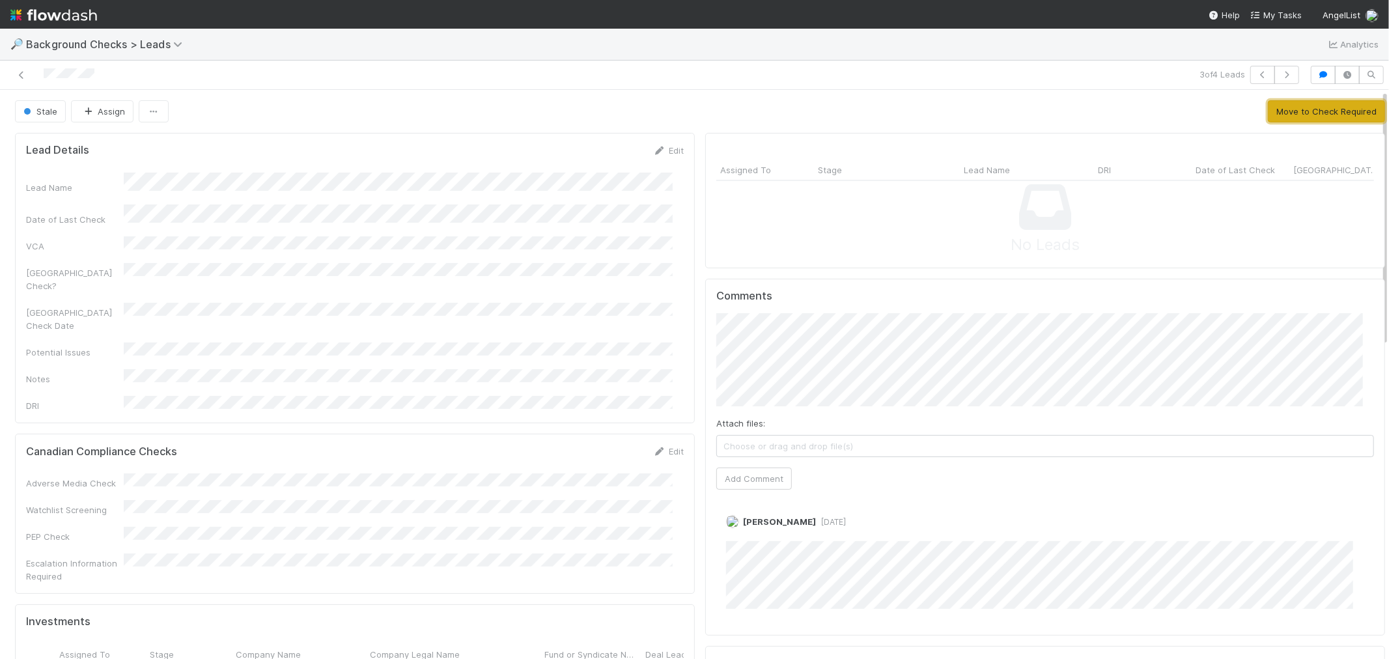
click at [1288, 113] on button "Move to Check Required" at bounding box center [1326, 111] width 117 height 22
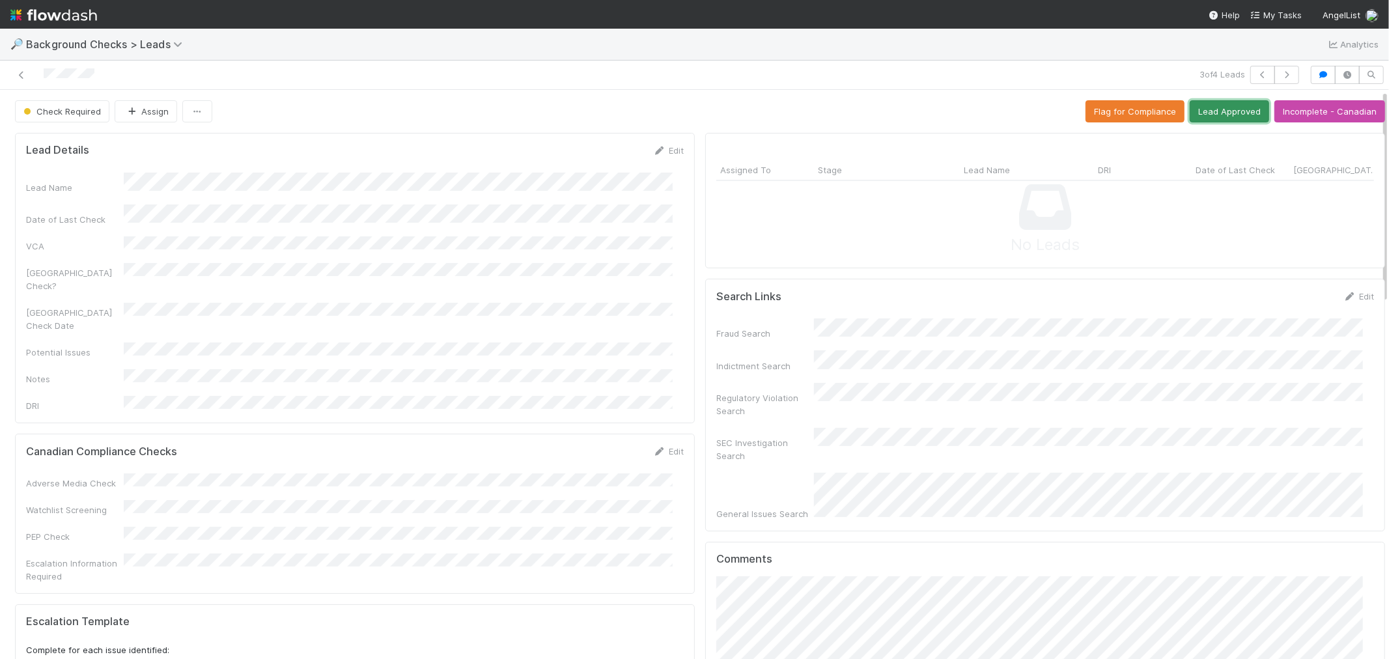
click at [1218, 113] on button "Lead Approved" at bounding box center [1229, 111] width 79 height 22
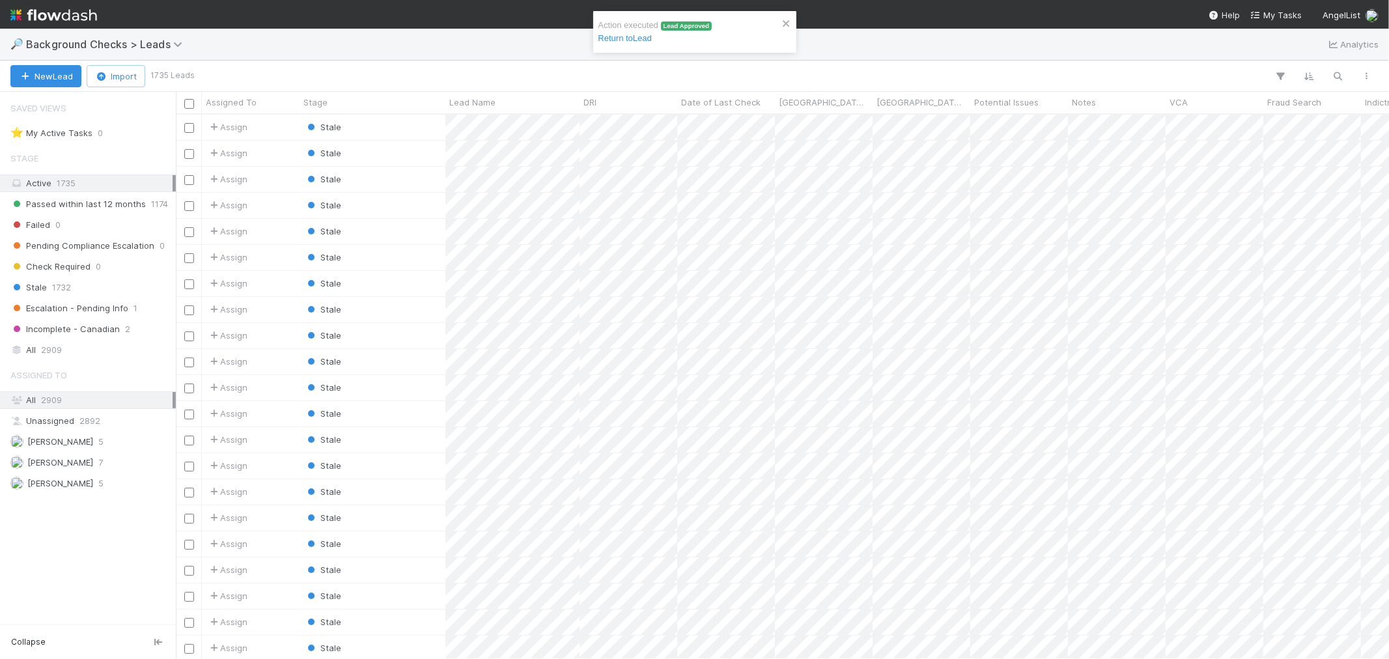
scroll to position [533, 1202]
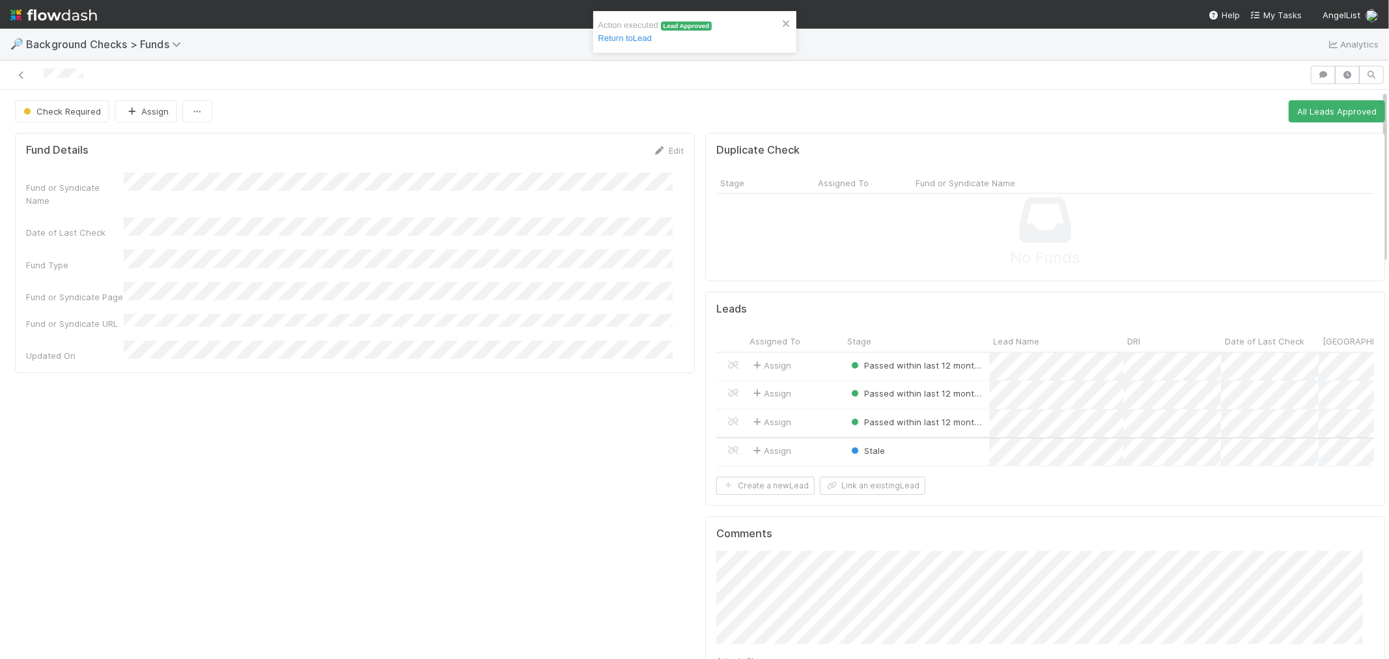
click at [890, 450] on div "Stale" at bounding box center [917, 452] width 146 height 28
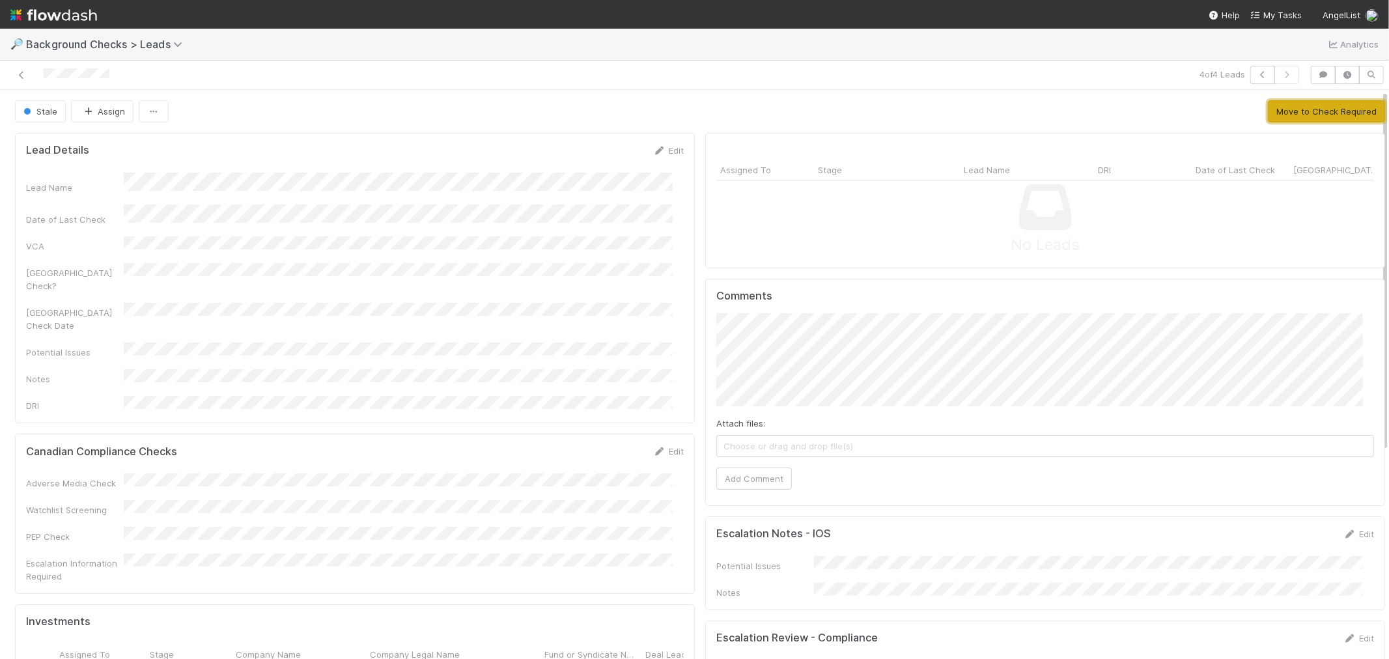
click at [1326, 109] on button "Move to Check Required" at bounding box center [1326, 111] width 117 height 22
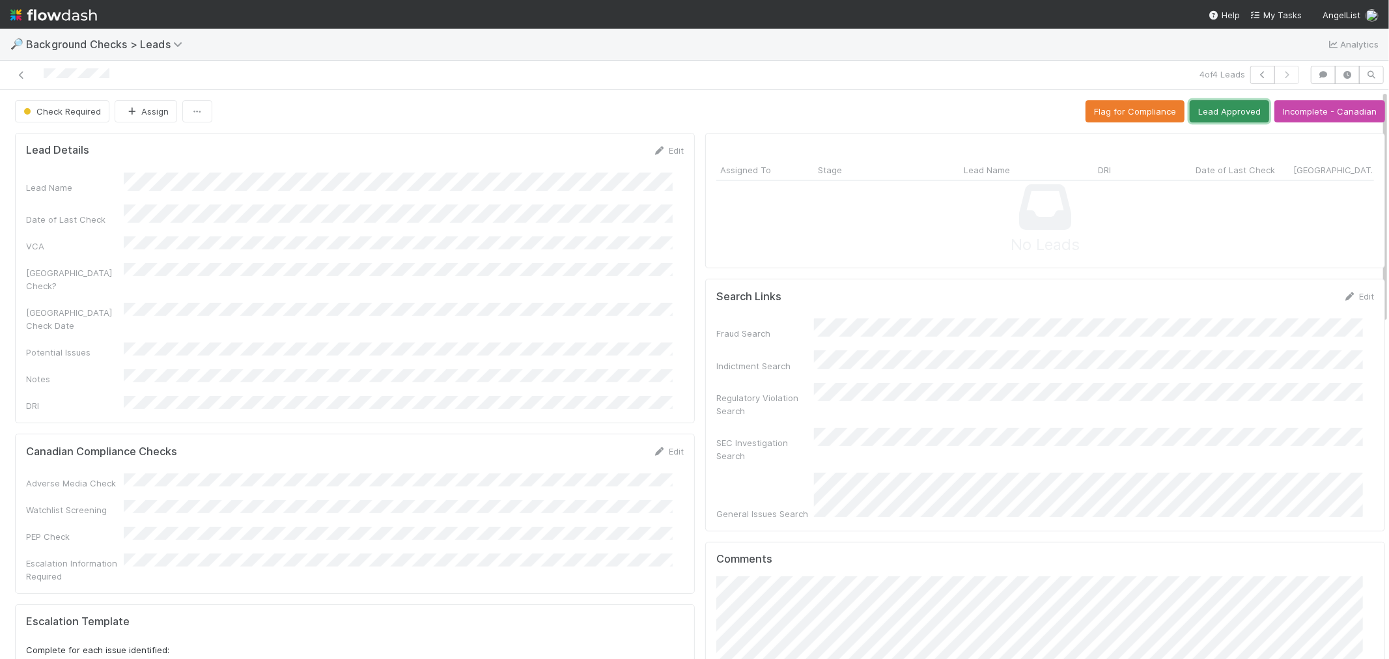
click at [1190, 119] on button "Lead Approved" at bounding box center [1229, 111] width 79 height 22
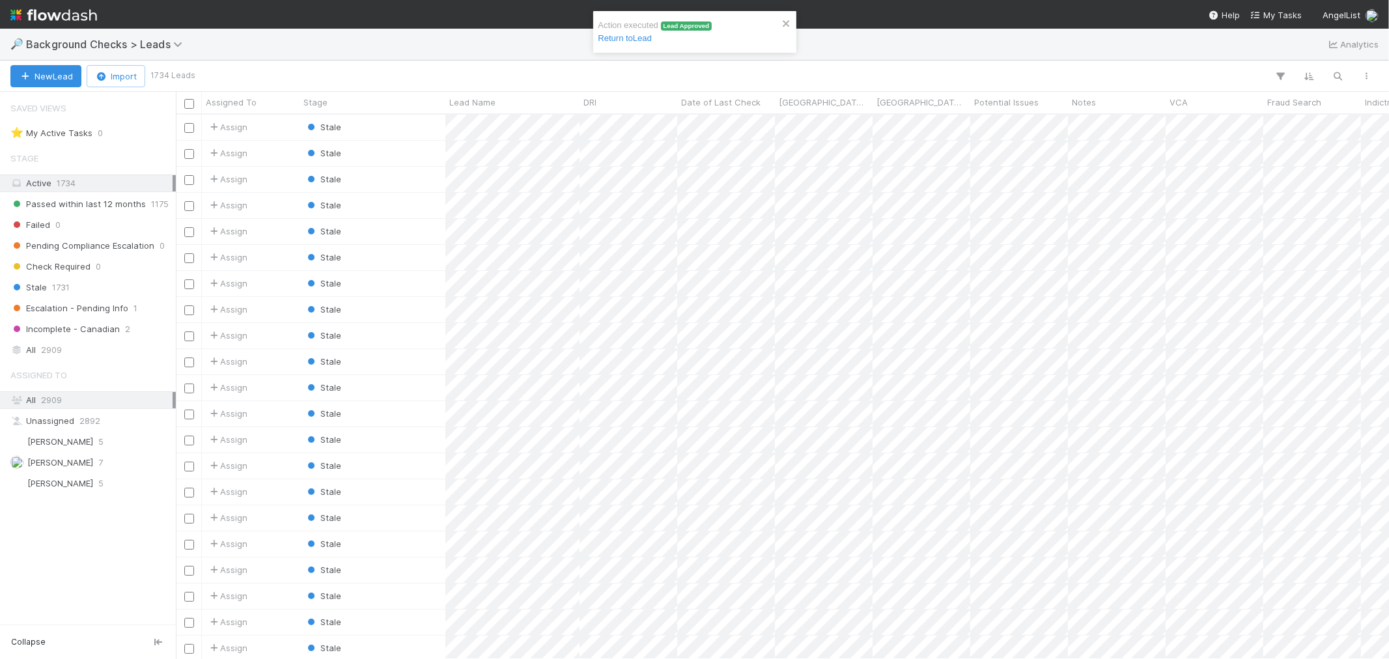
scroll to position [533, 1202]
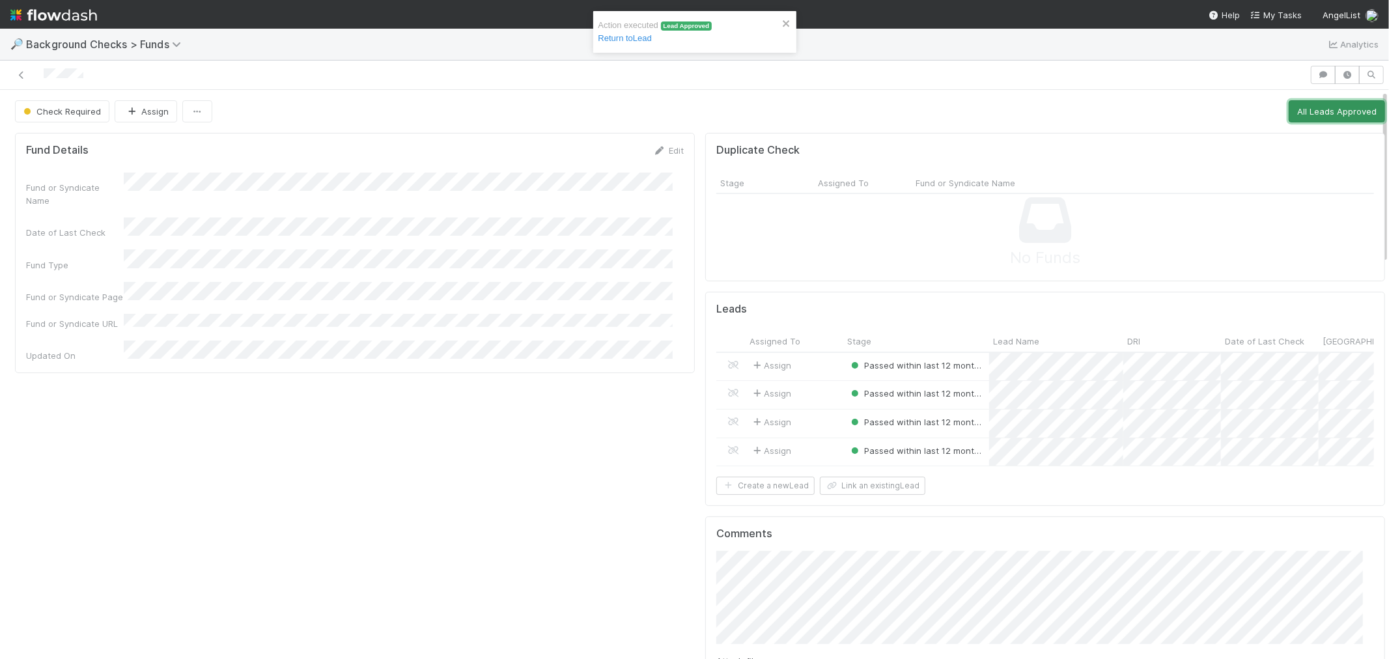
click at [1290, 106] on button "All Leads Approved" at bounding box center [1337, 111] width 96 height 22
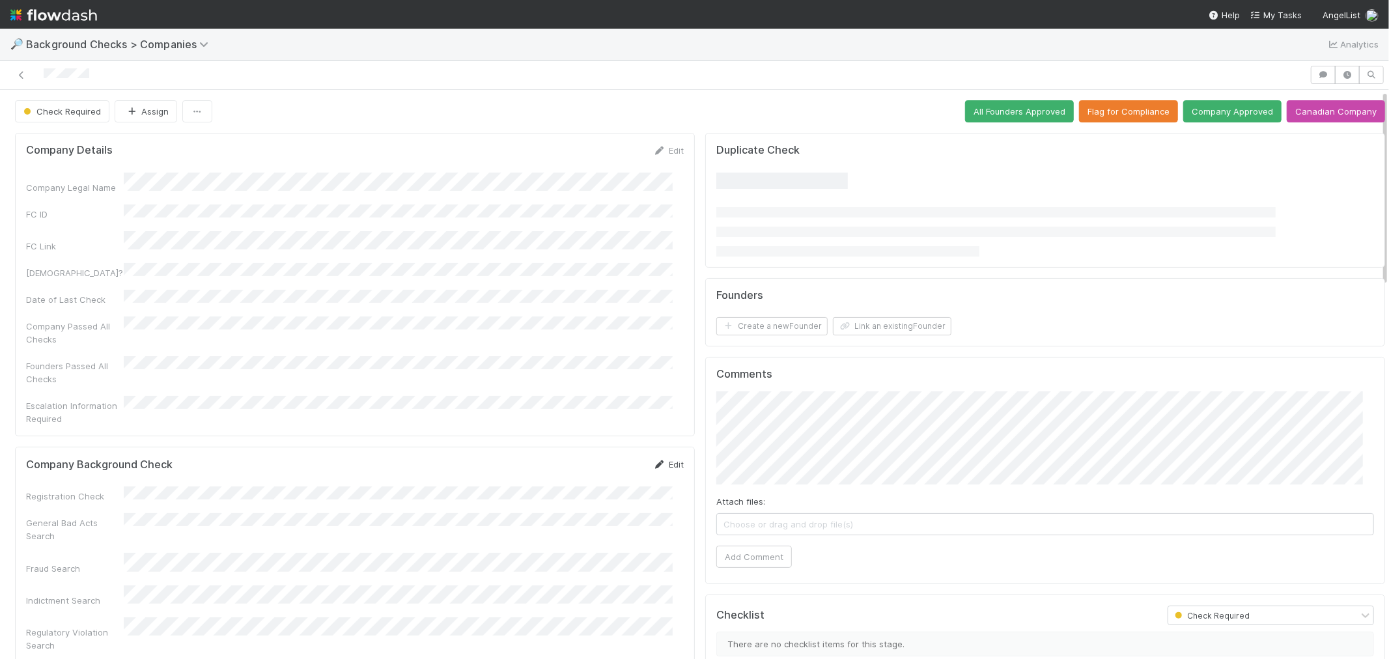
click at [661, 459] on link "Edit" at bounding box center [668, 464] width 31 height 10
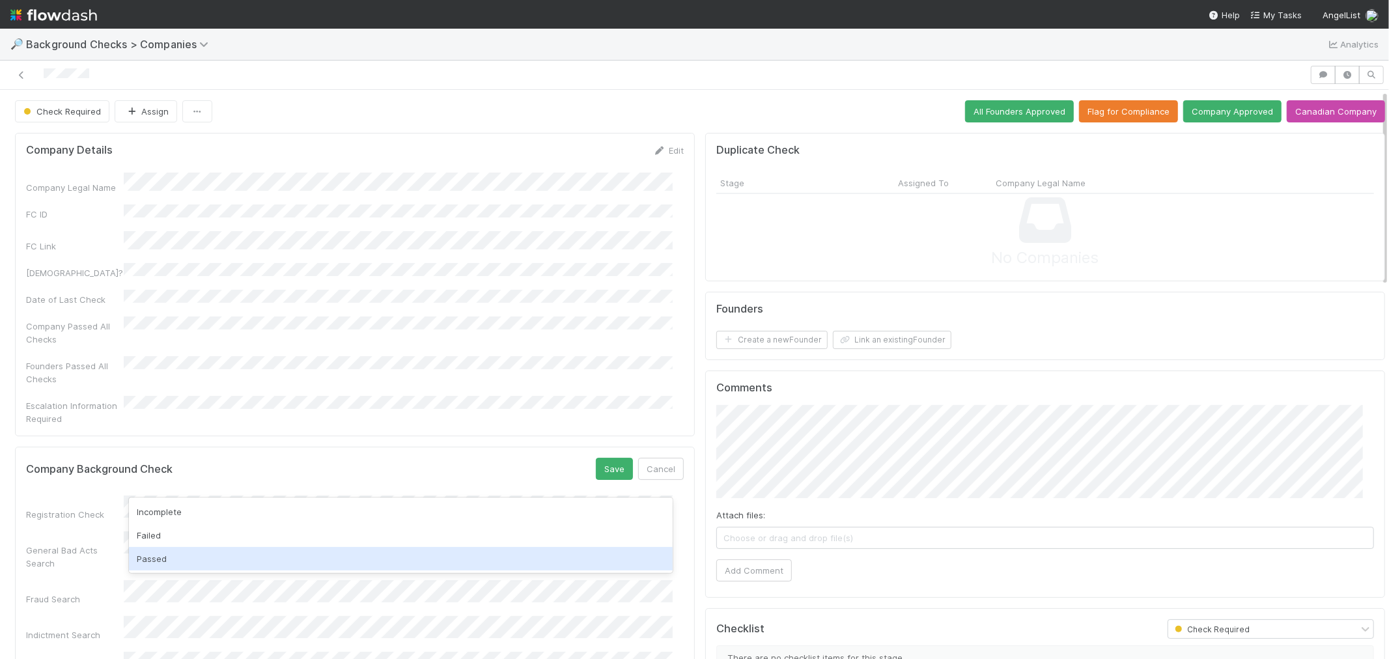
click at [198, 556] on div "Passed" at bounding box center [401, 558] width 544 height 23
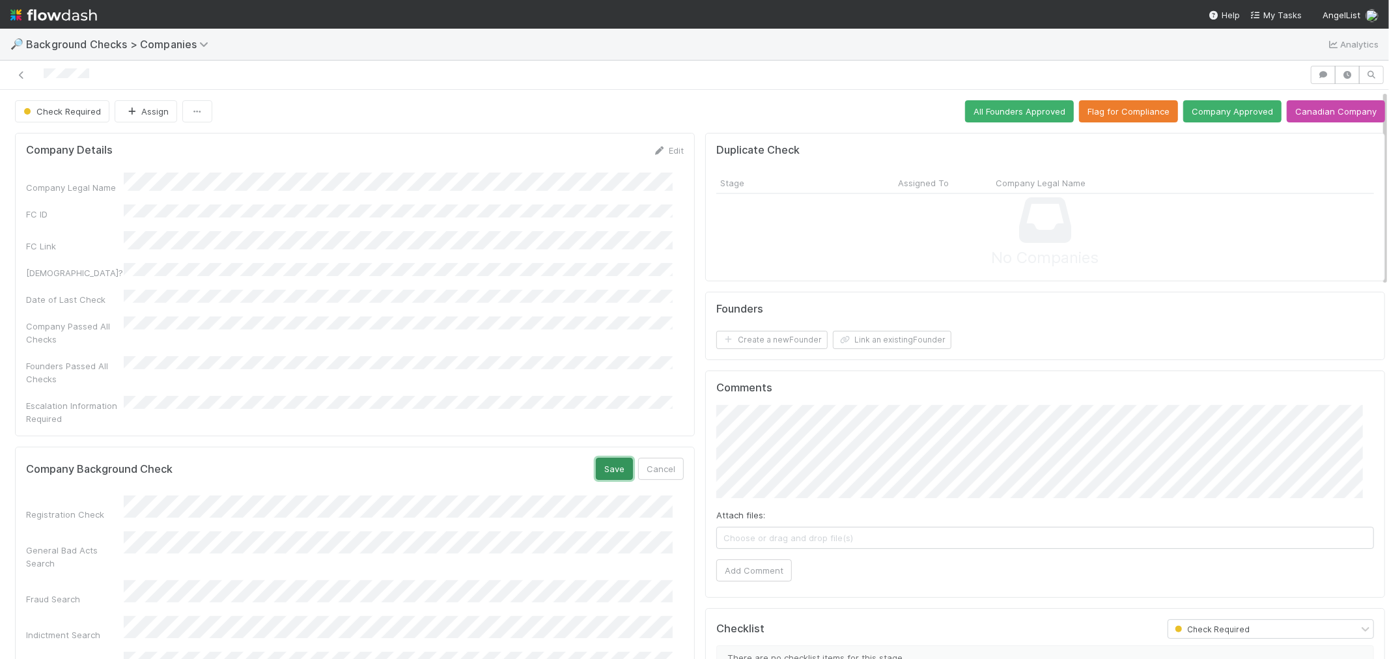
click at [614, 458] on button "Save" at bounding box center [614, 469] width 37 height 22
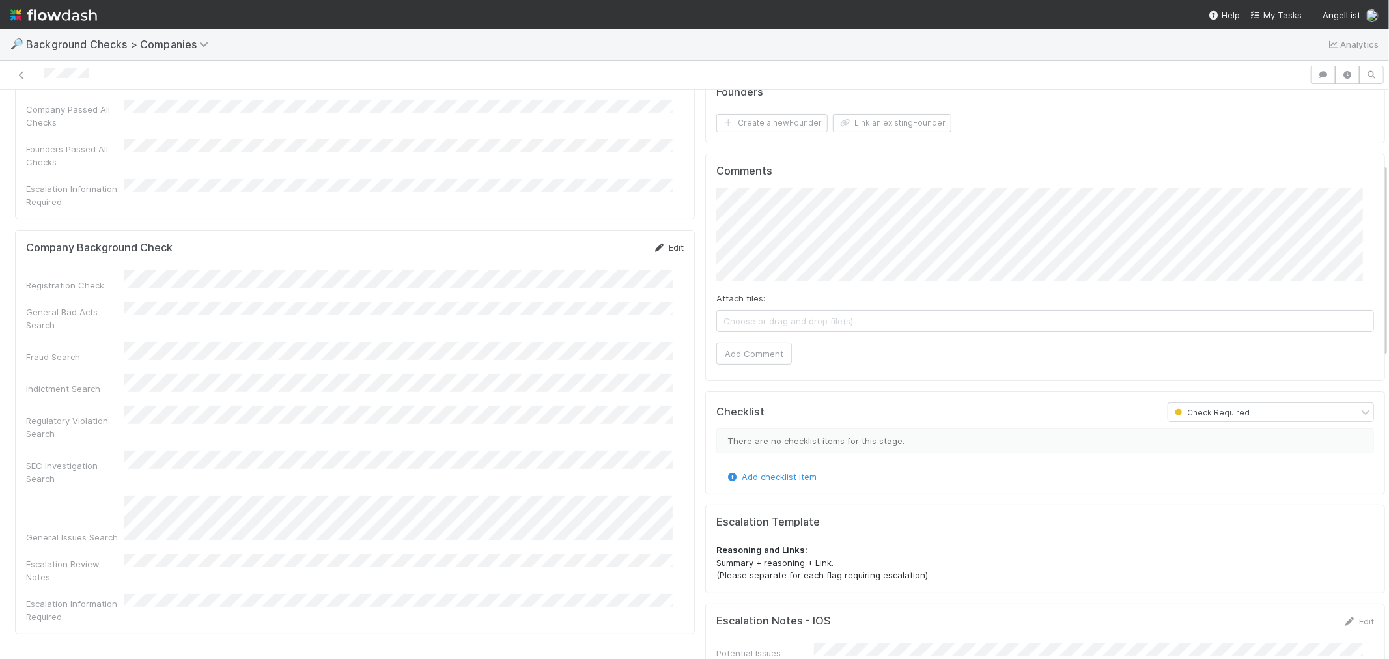
click at [666, 242] on link "Edit" at bounding box center [668, 247] width 31 height 10
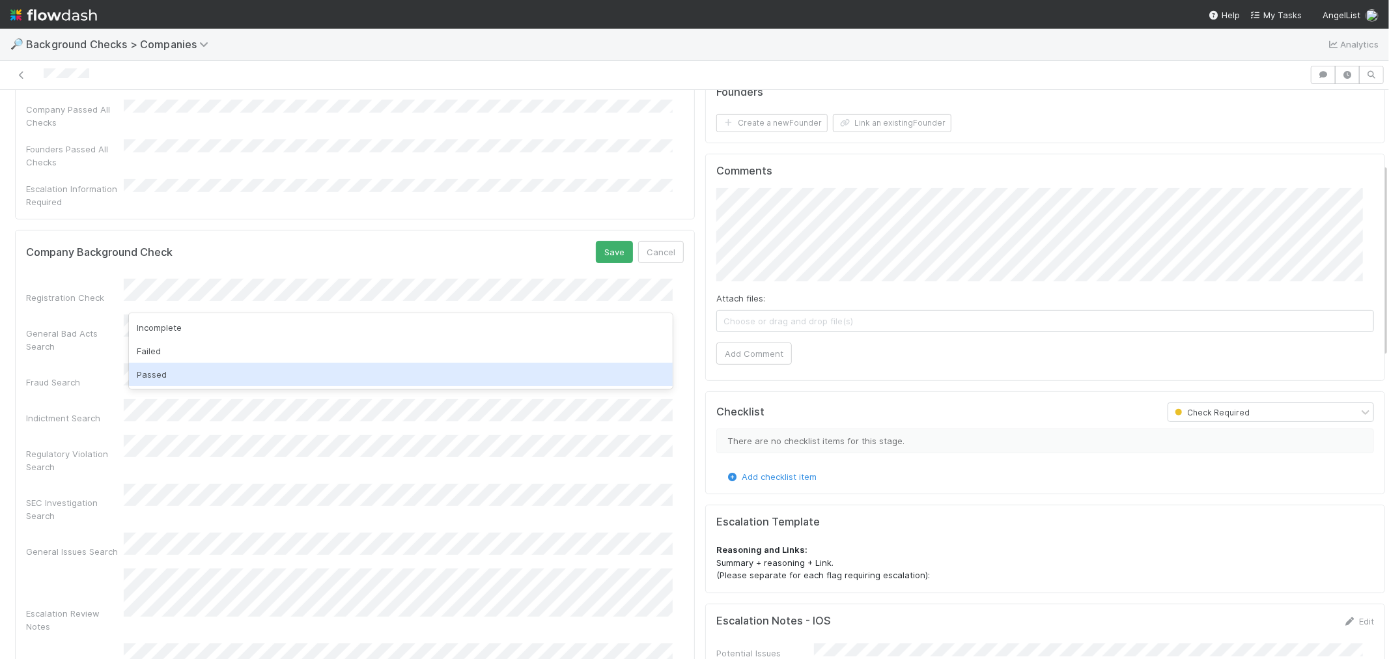
drag, startPoint x: 175, startPoint y: 369, endPoint x: 233, endPoint y: 352, distance: 61.0
click at [174, 370] on div "Passed" at bounding box center [401, 374] width 544 height 23
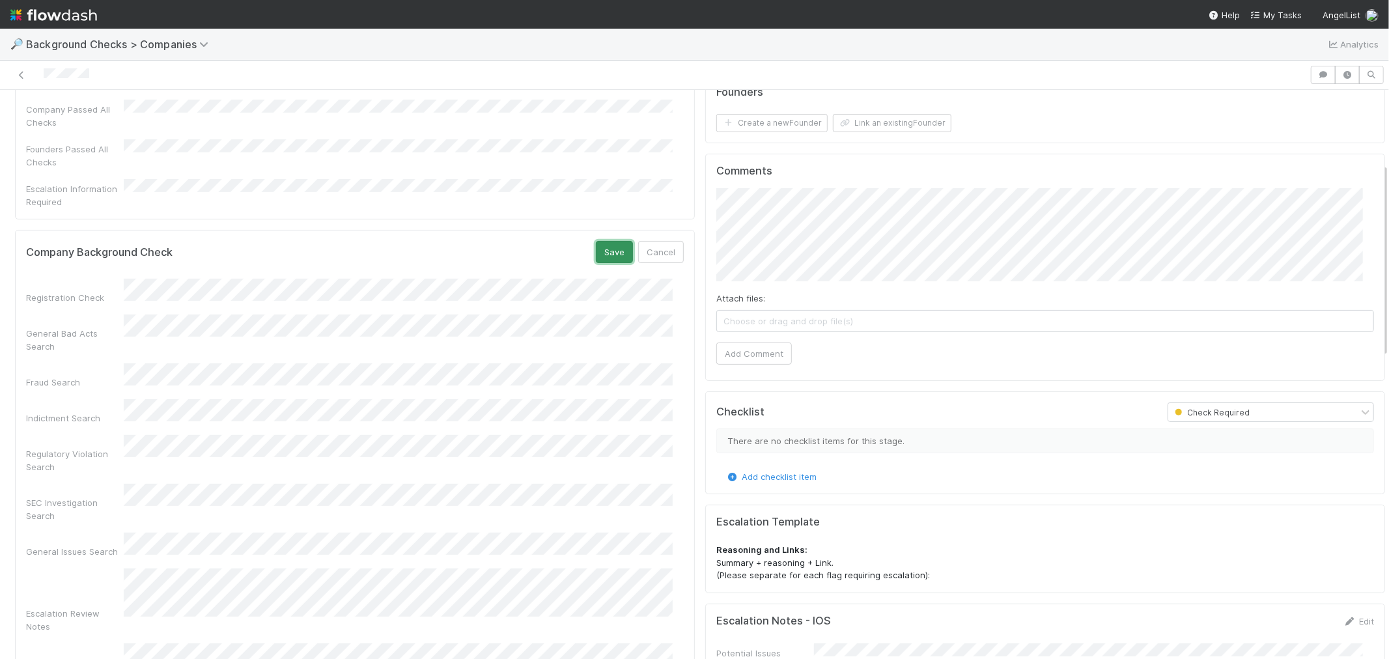
click at [613, 241] on button "Save" at bounding box center [614, 252] width 37 height 22
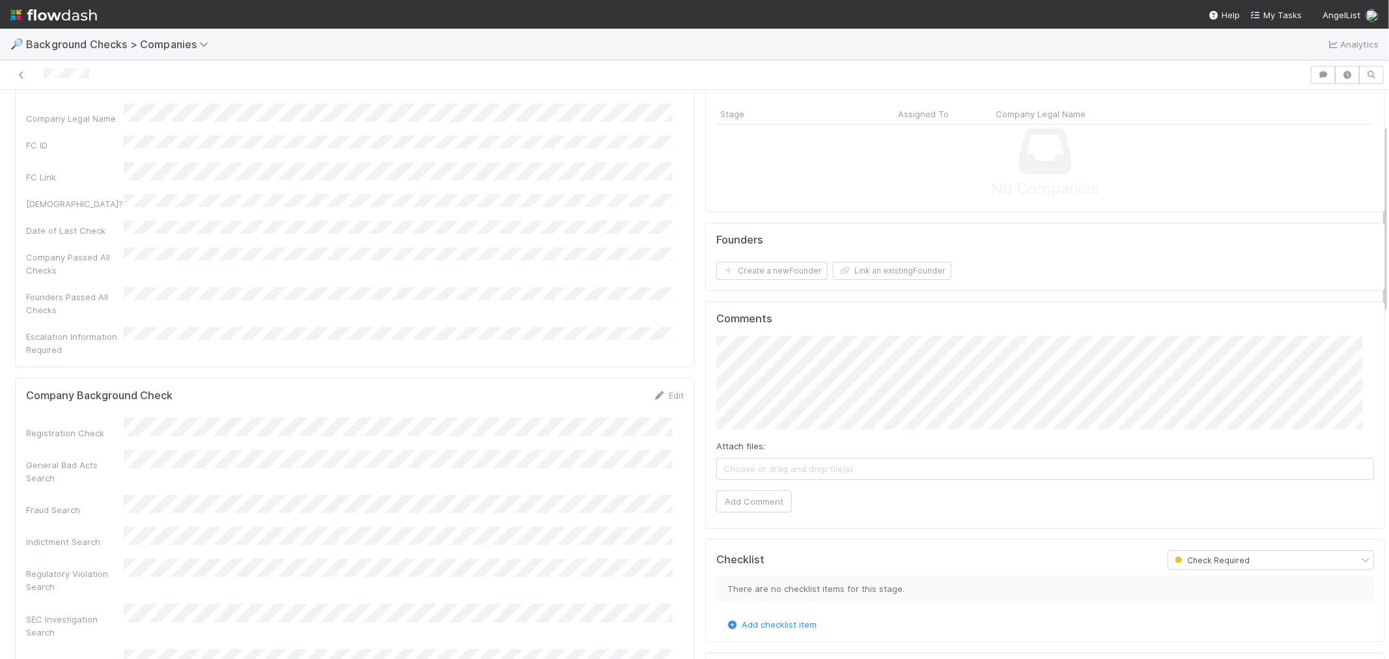
scroll to position [0, 0]
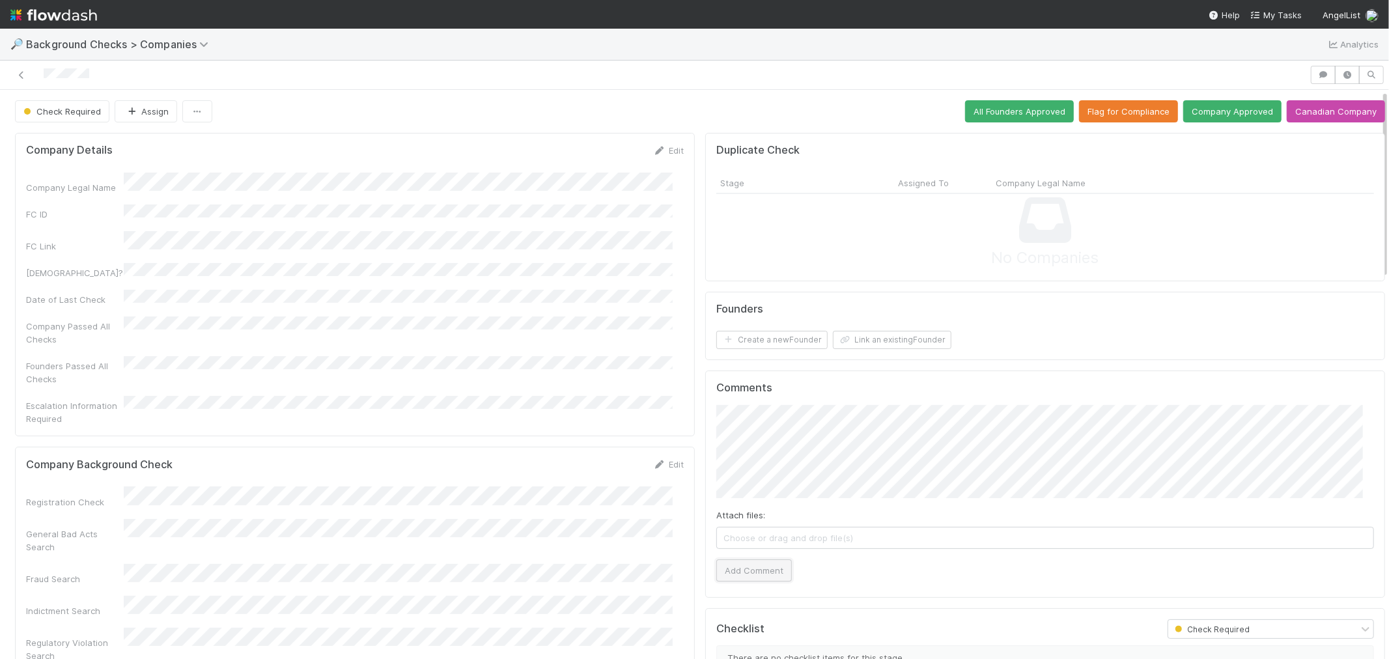
click at [748, 576] on button "Add Comment" at bounding box center [755, 571] width 76 height 22
click at [787, 341] on button "Create a new Founder" at bounding box center [772, 340] width 111 height 18
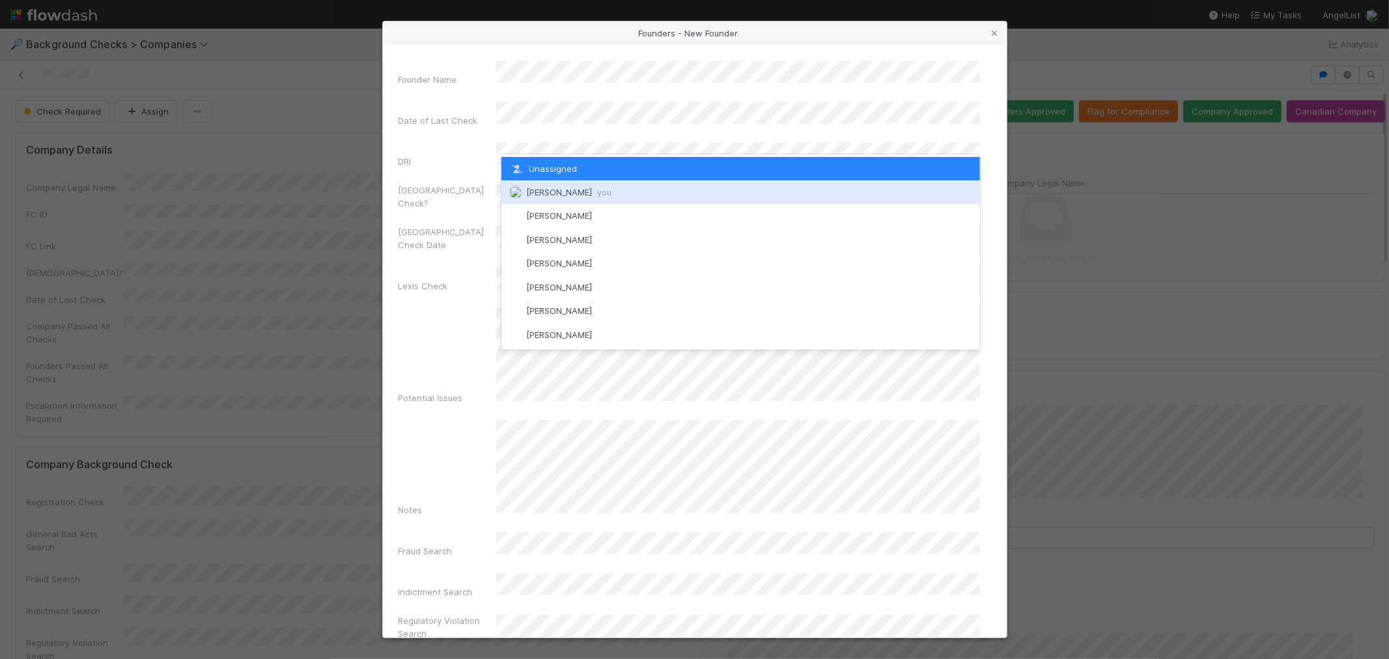
click at [543, 186] on div "[PERSON_NAME] you" at bounding box center [741, 191] width 479 height 23
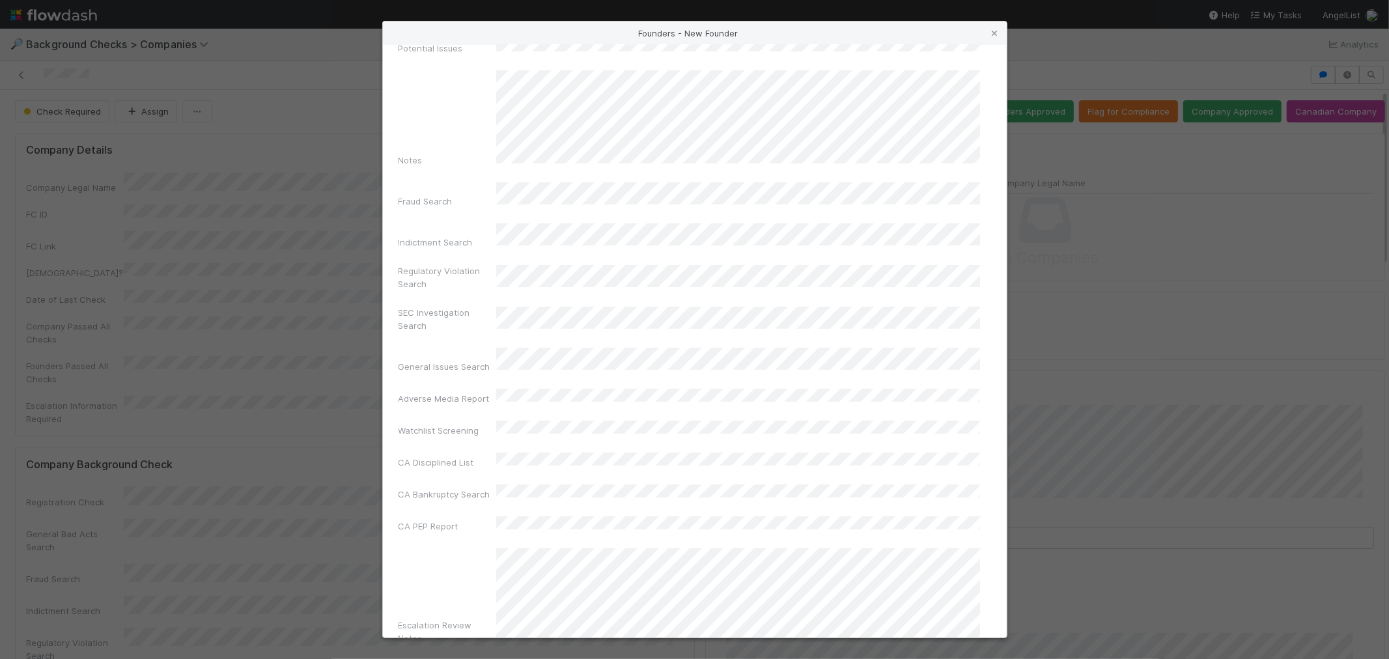
scroll to position [461, 0]
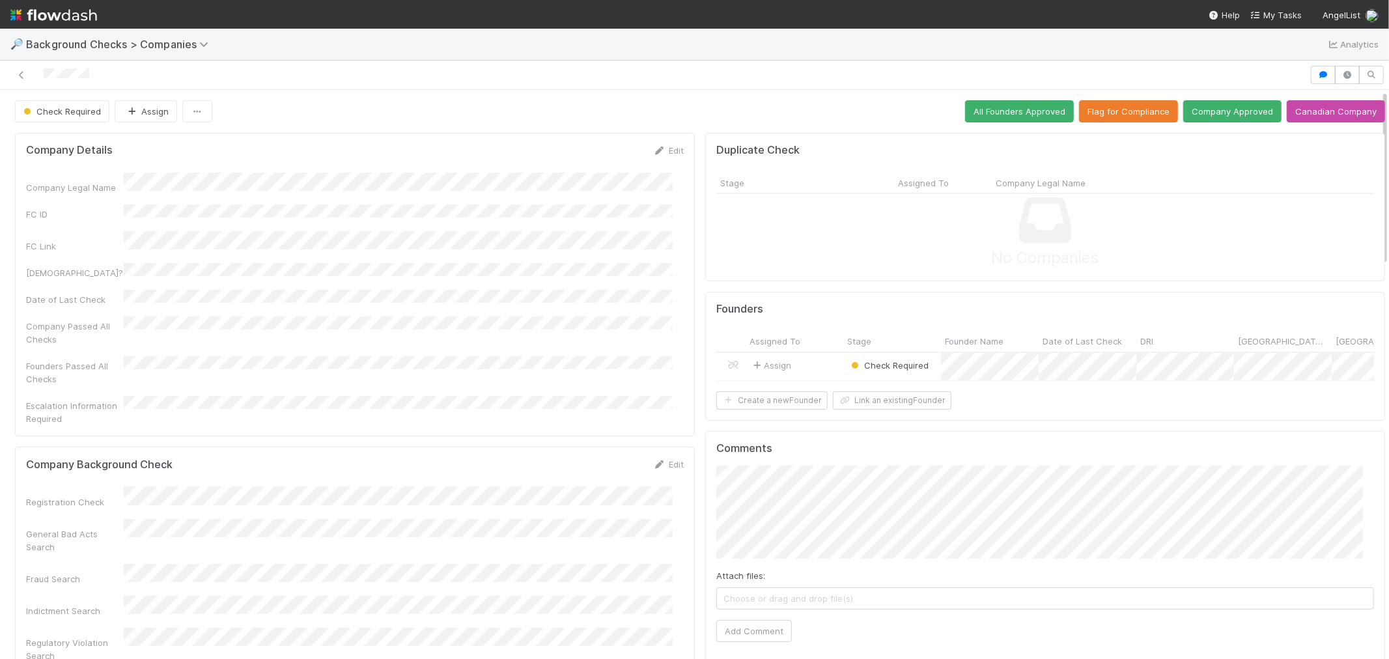
click at [812, 370] on div "Assign" at bounding box center [795, 367] width 98 height 28
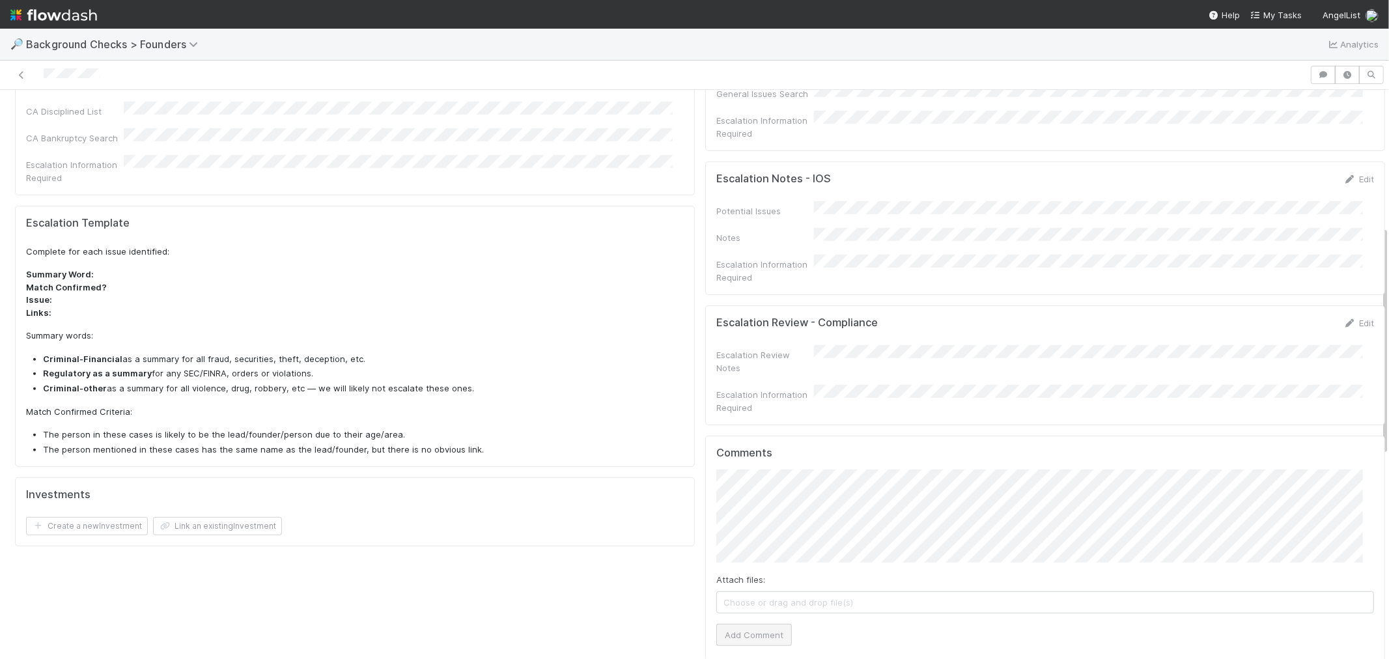
scroll to position [506, 0]
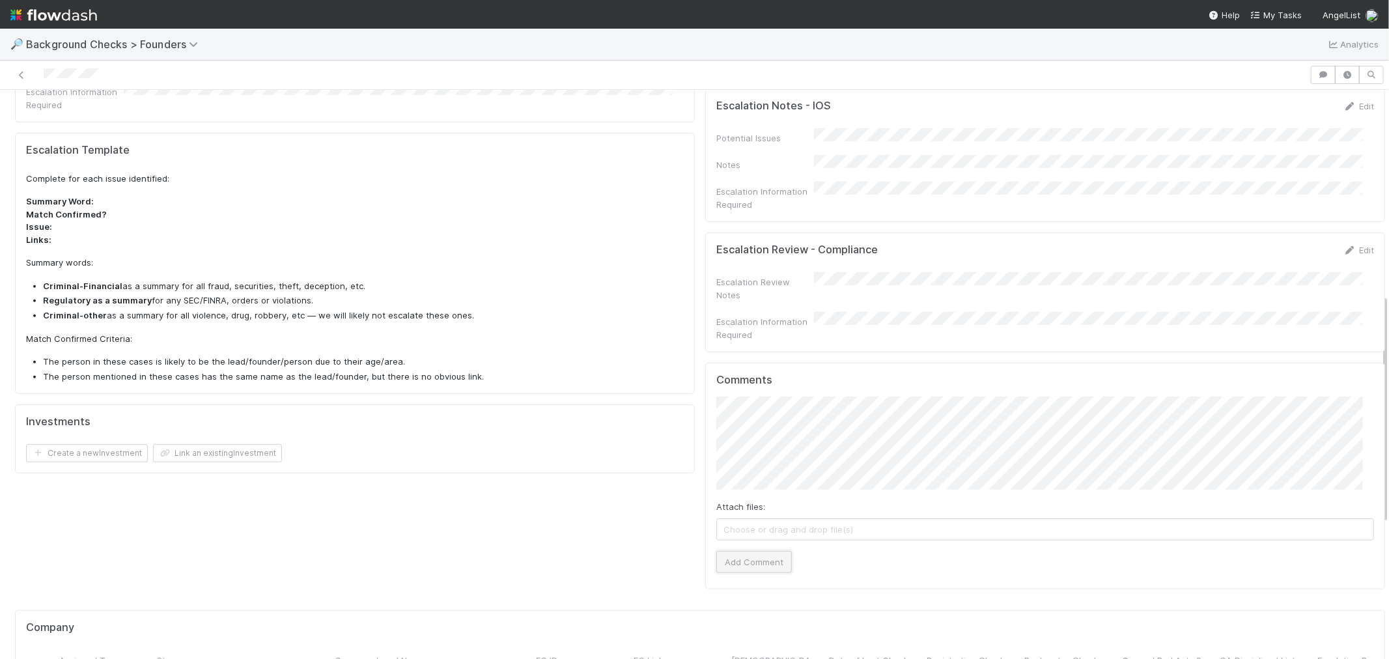
click at [750, 551] on button "Add Comment" at bounding box center [755, 562] width 76 height 22
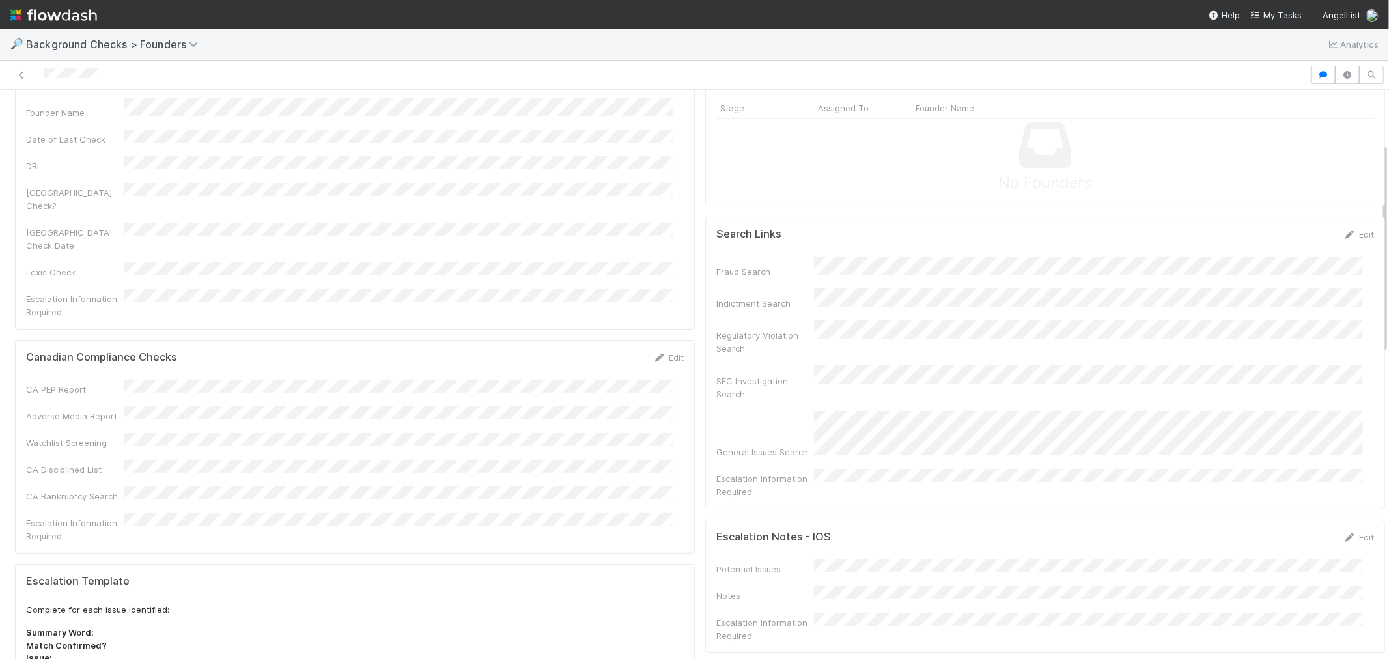
scroll to position [0, 0]
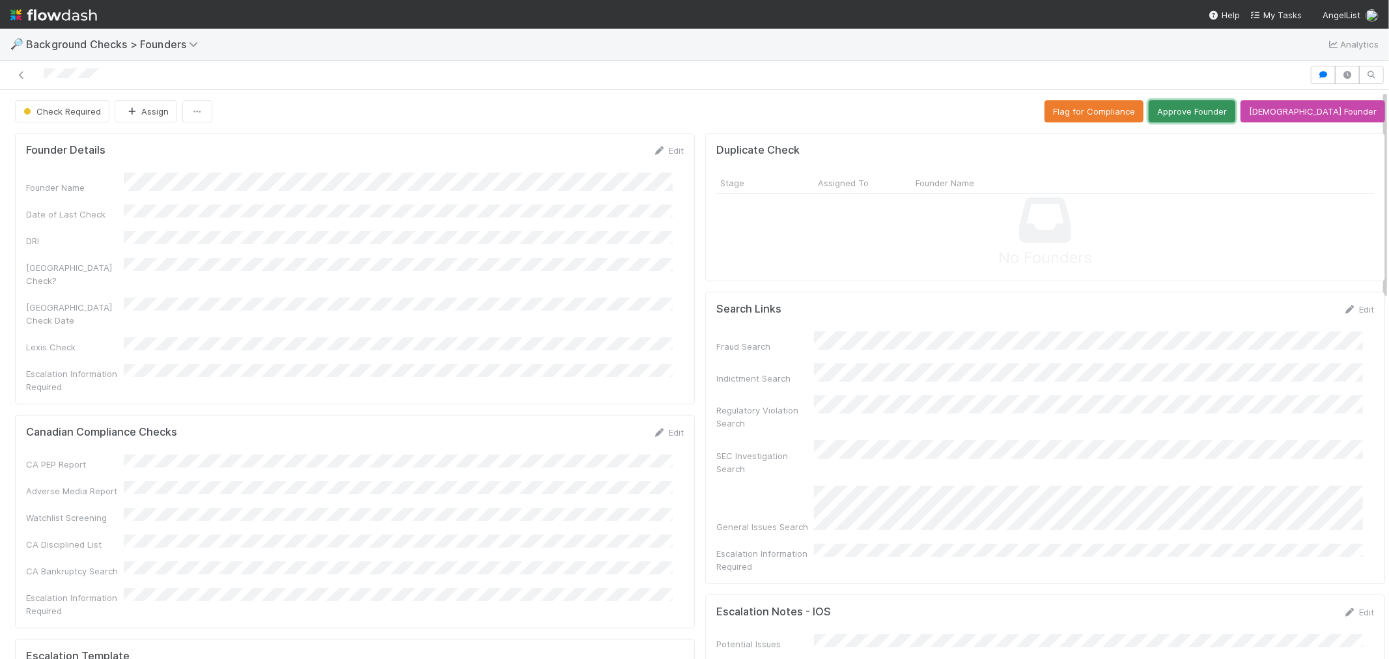
click at [1215, 113] on button "Approve Founder" at bounding box center [1192, 111] width 87 height 22
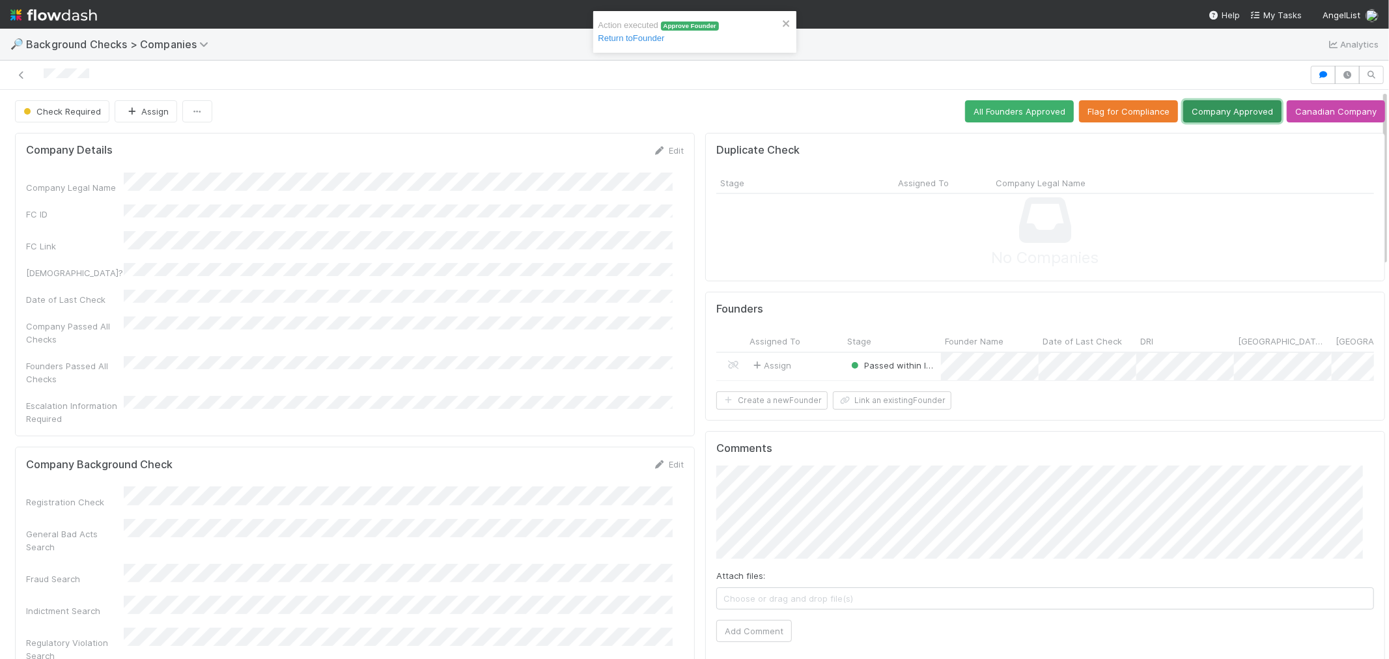
click at [1184, 118] on button "Company Approved" at bounding box center [1233, 111] width 98 height 22
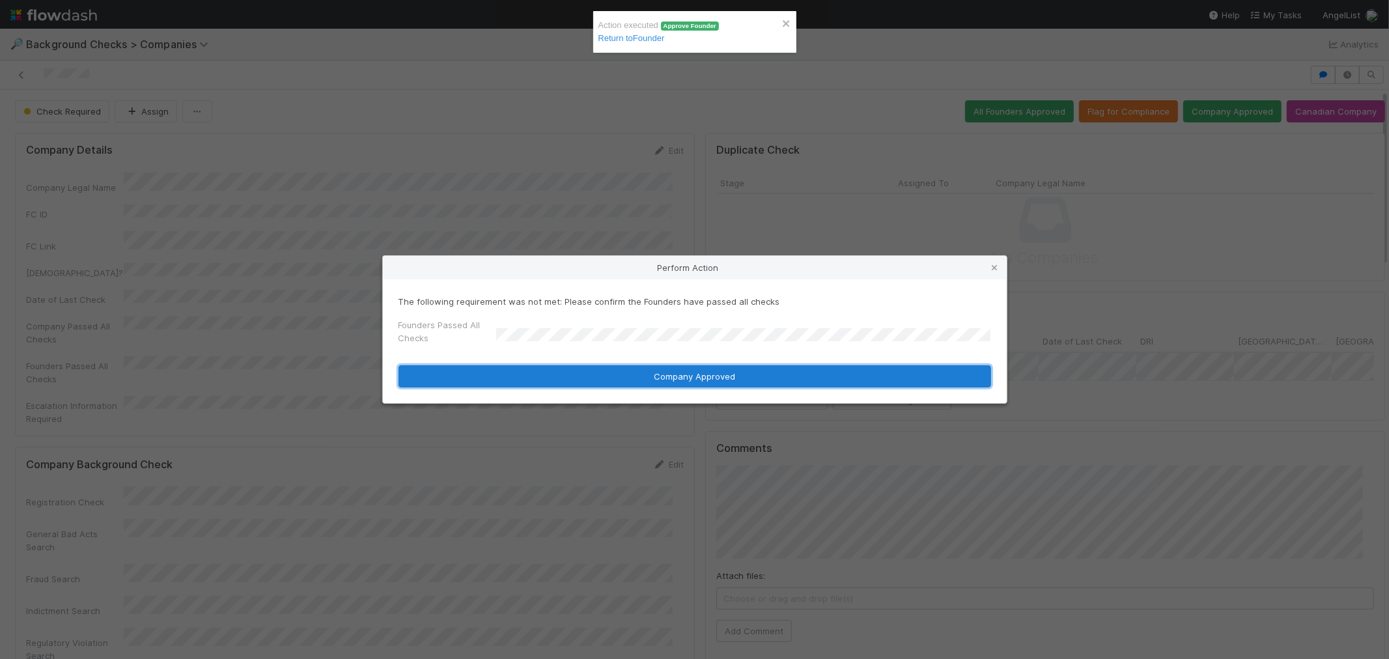
click at [509, 369] on button "Company Approved" at bounding box center [695, 376] width 593 height 22
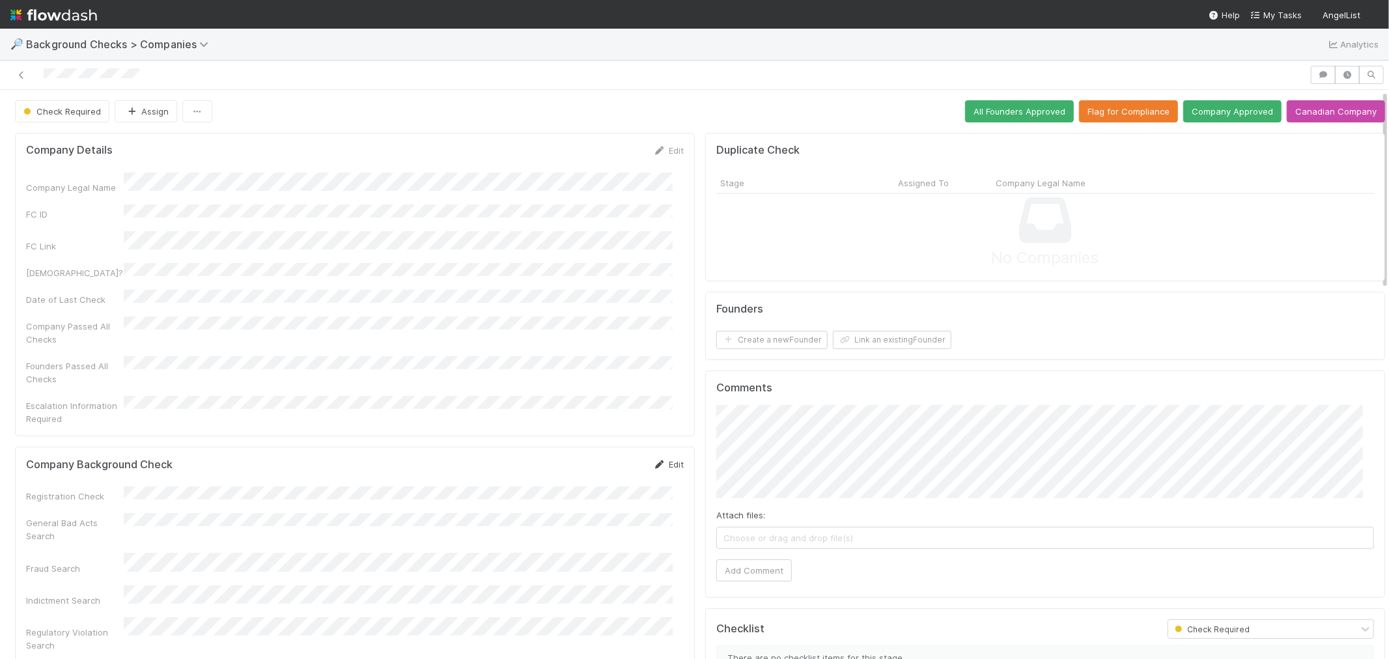
click at [666, 459] on link "Edit" at bounding box center [668, 464] width 31 height 10
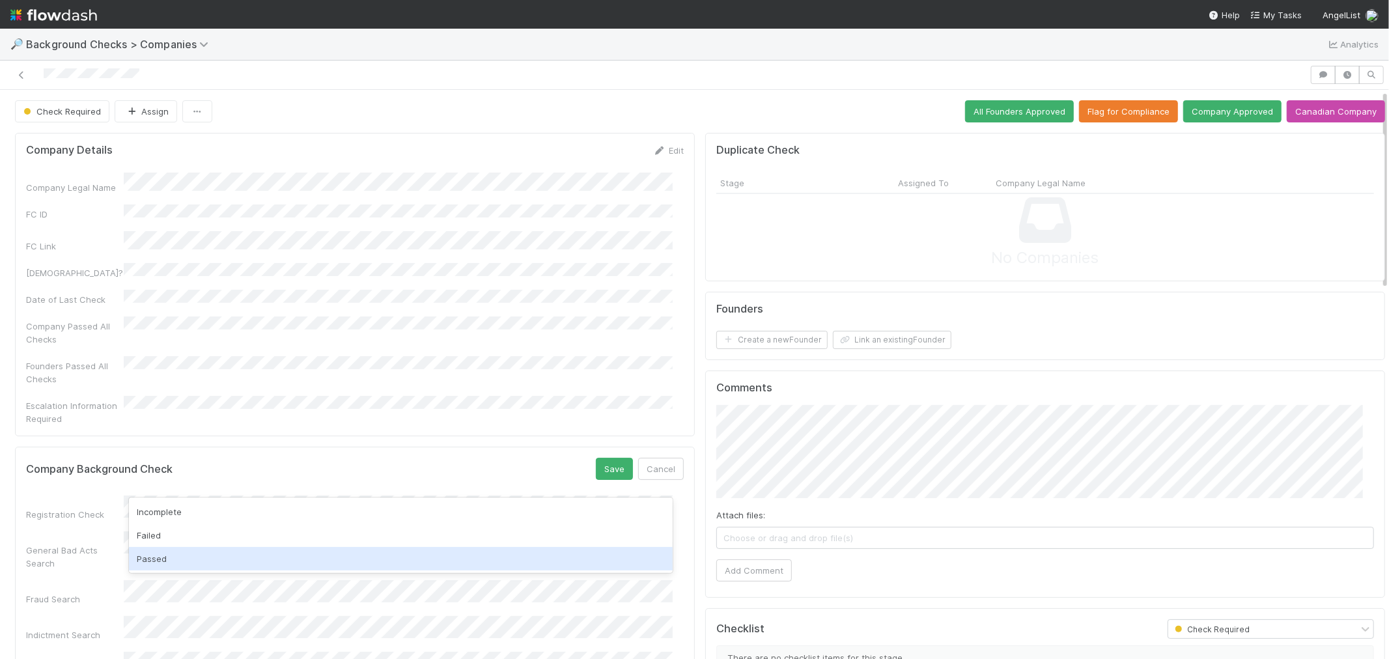
click at [172, 554] on div "Passed" at bounding box center [401, 558] width 544 height 23
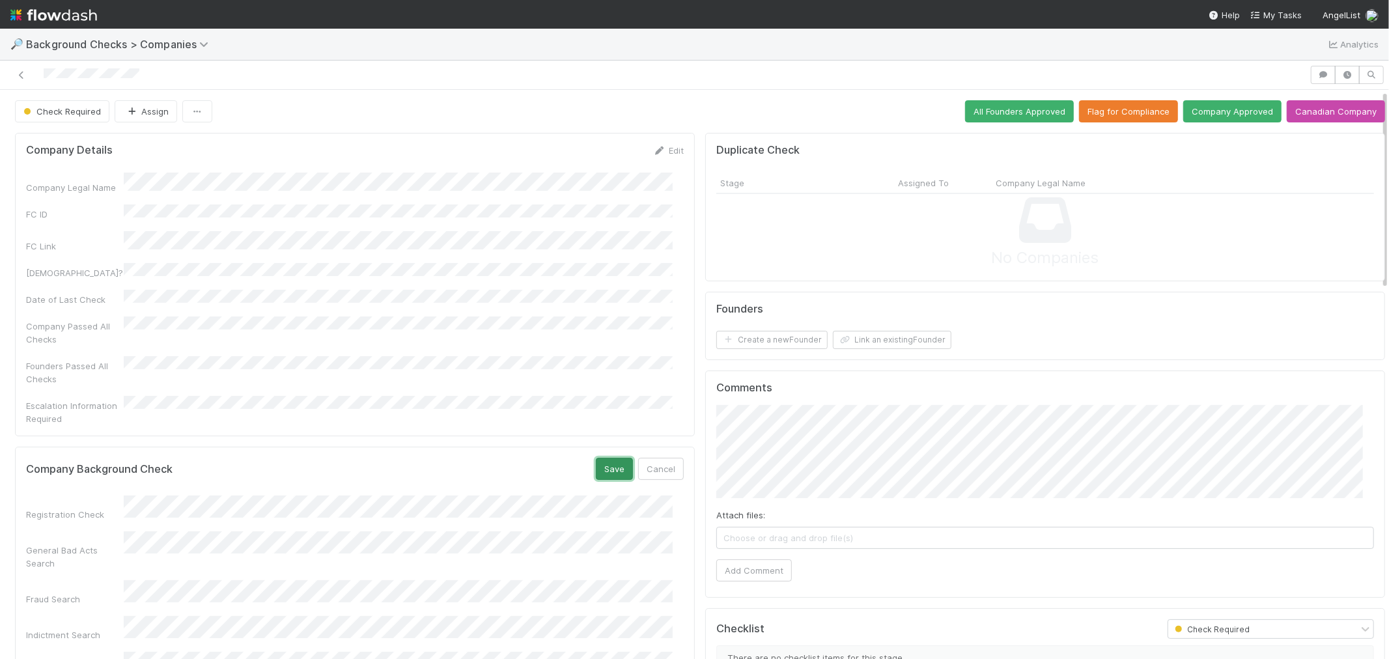
click at [604, 458] on button "Save" at bounding box center [614, 469] width 37 height 22
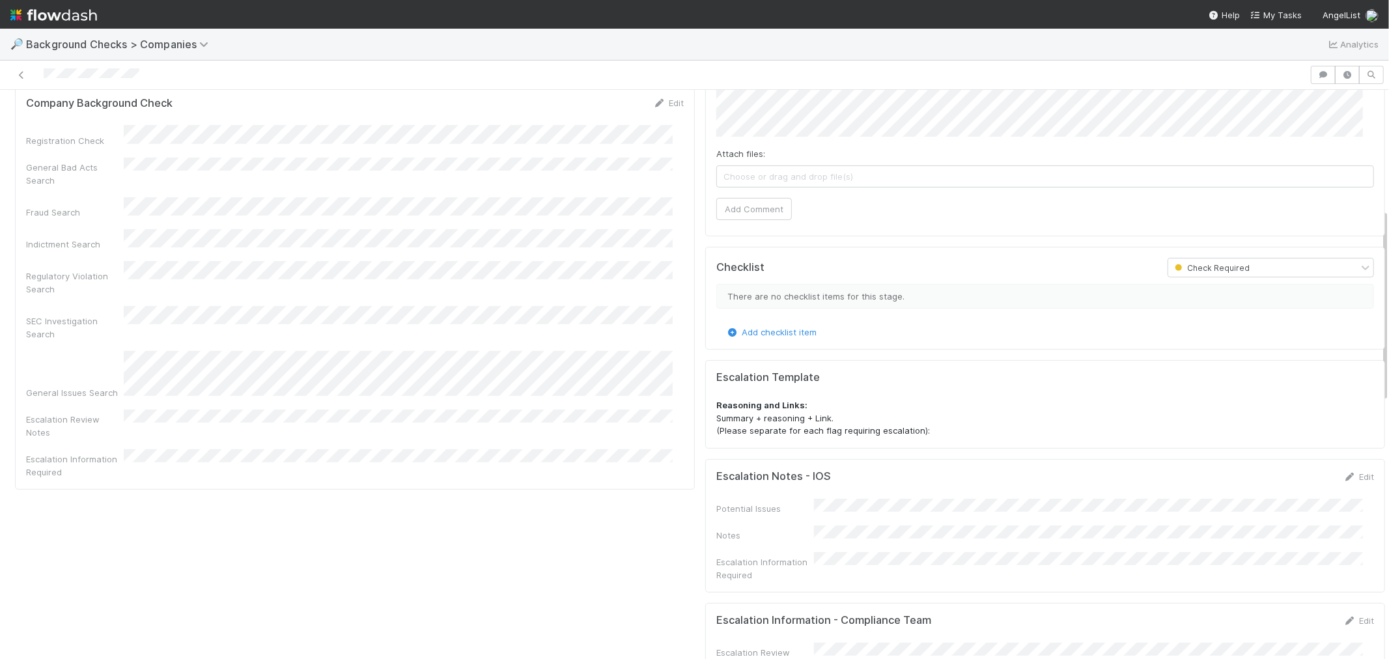
scroll to position [217, 0]
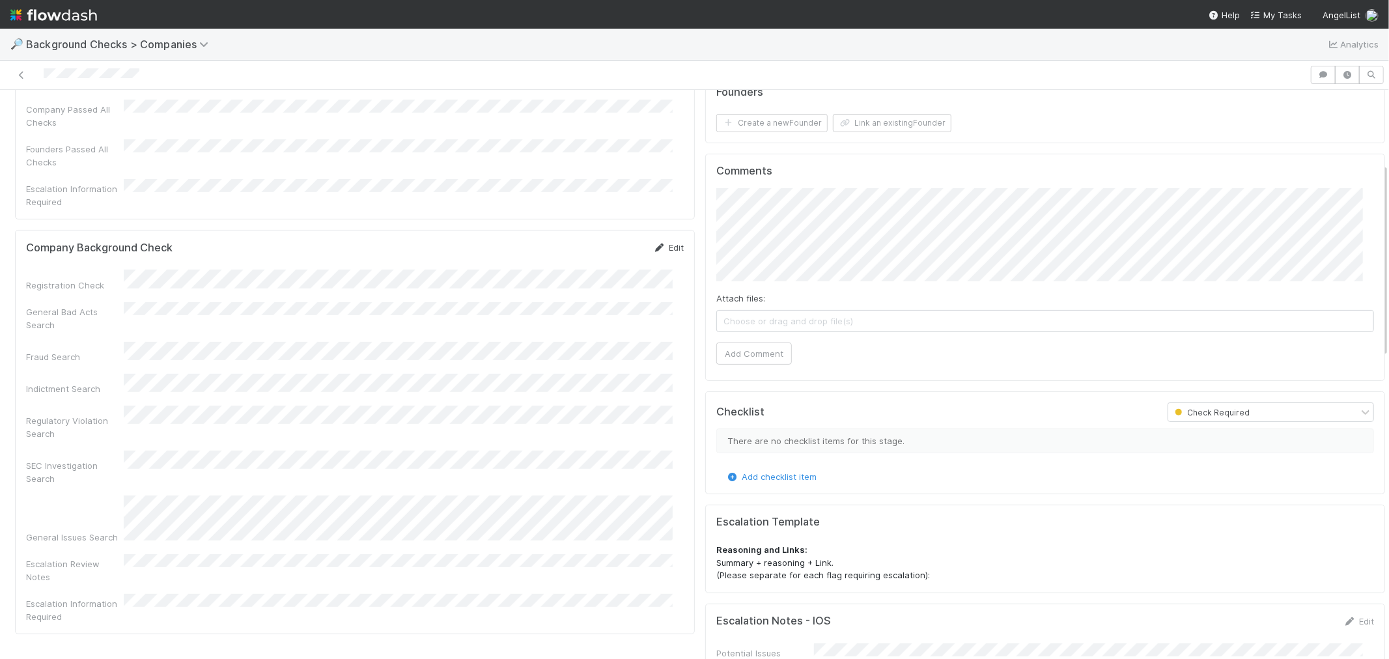
click at [653, 244] on icon at bounding box center [659, 248] width 13 height 8
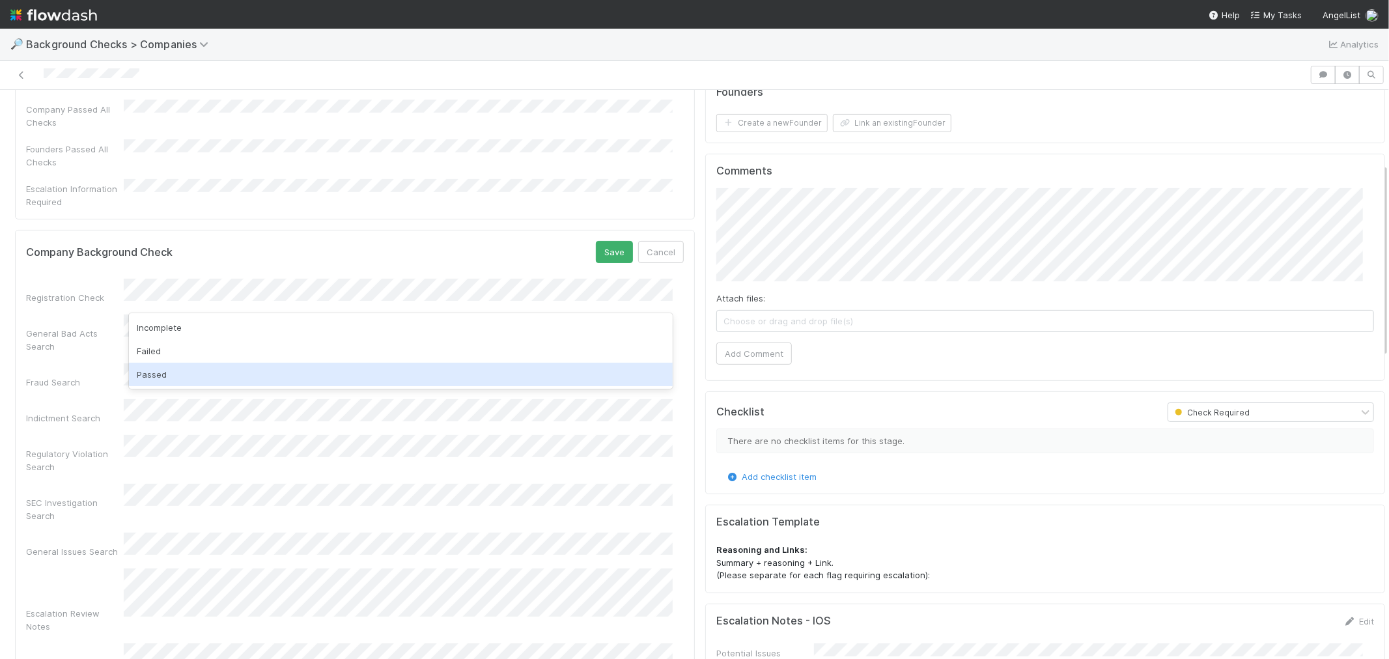
click at [149, 367] on div "Passed" at bounding box center [401, 374] width 544 height 23
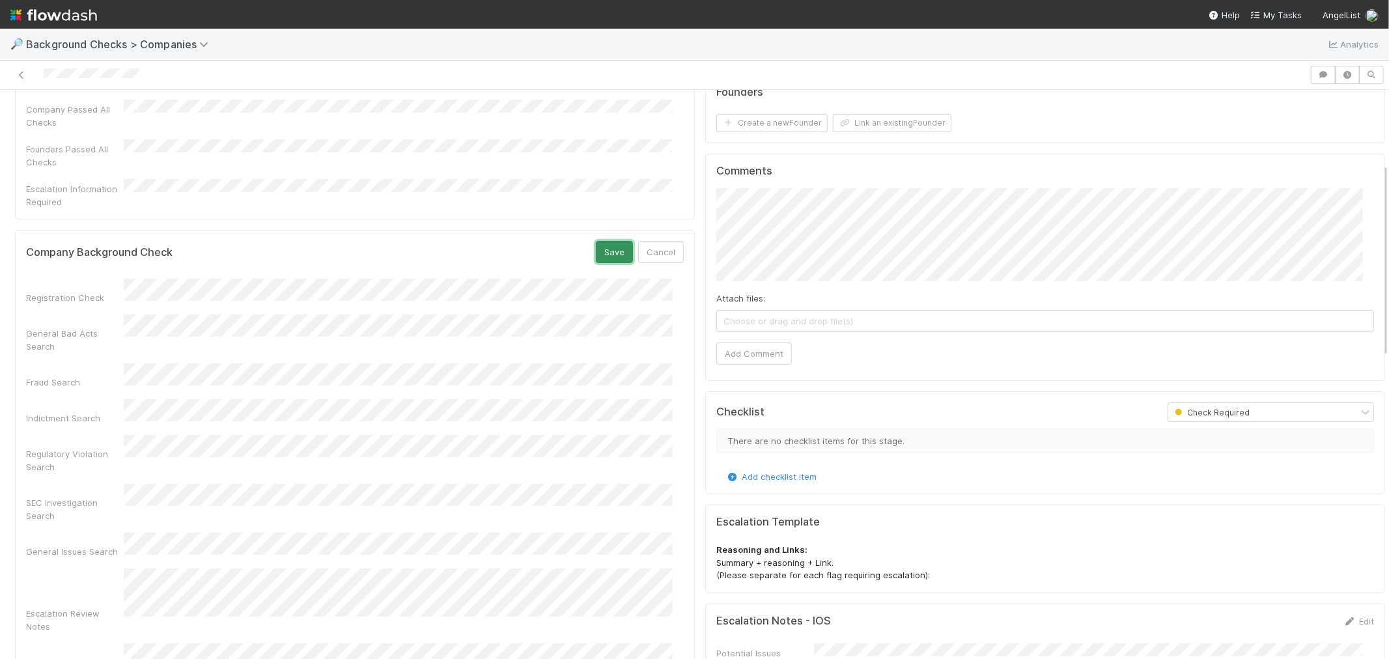
click at [601, 241] on button "Save" at bounding box center [614, 252] width 37 height 22
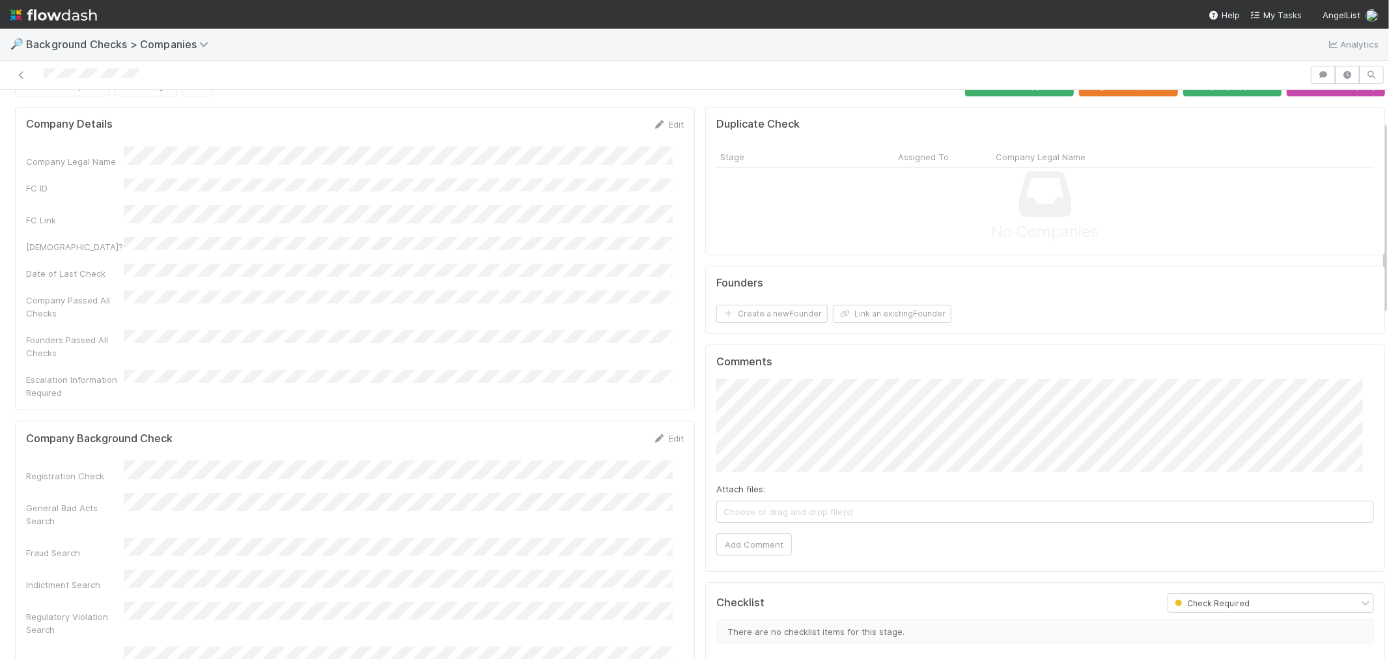
scroll to position [0, 0]
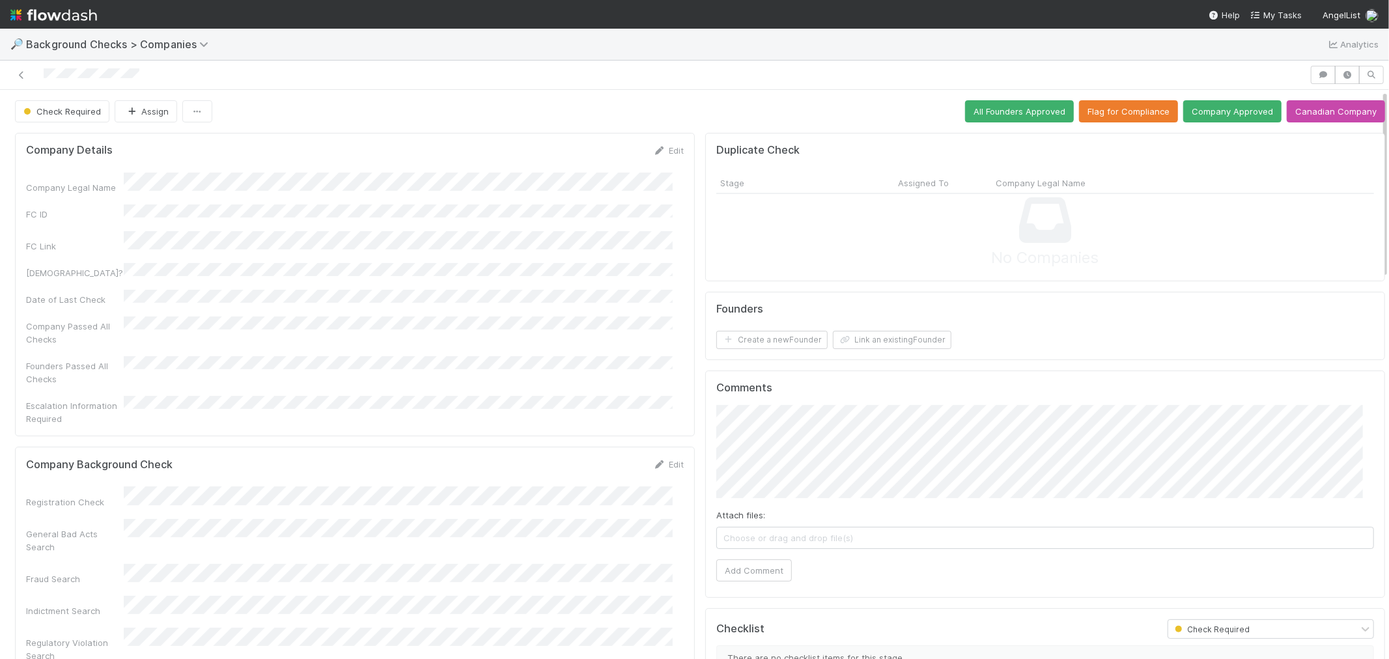
drag, startPoint x: 83, startPoint y: 80, endPoint x: 29, endPoint y: 77, distance: 54.2
click at [29, 77] on div at bounding box center [655, 75] width 1300 height 18
click at [797, 339] on button "Create a new Founder" at bounding box center [772, 340] width 111 height 18
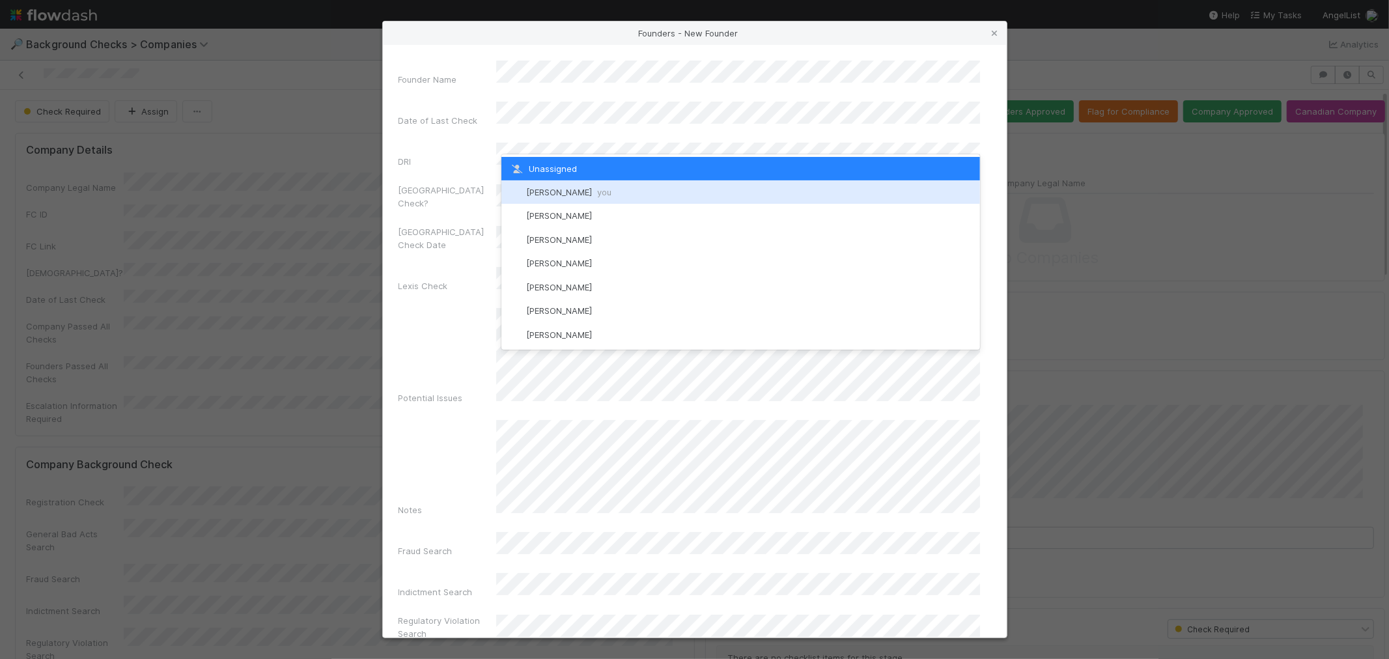
click at [565, 183] on div "[PERSON_NAME] you" at bounding box center [741, 191] width 479 height 23
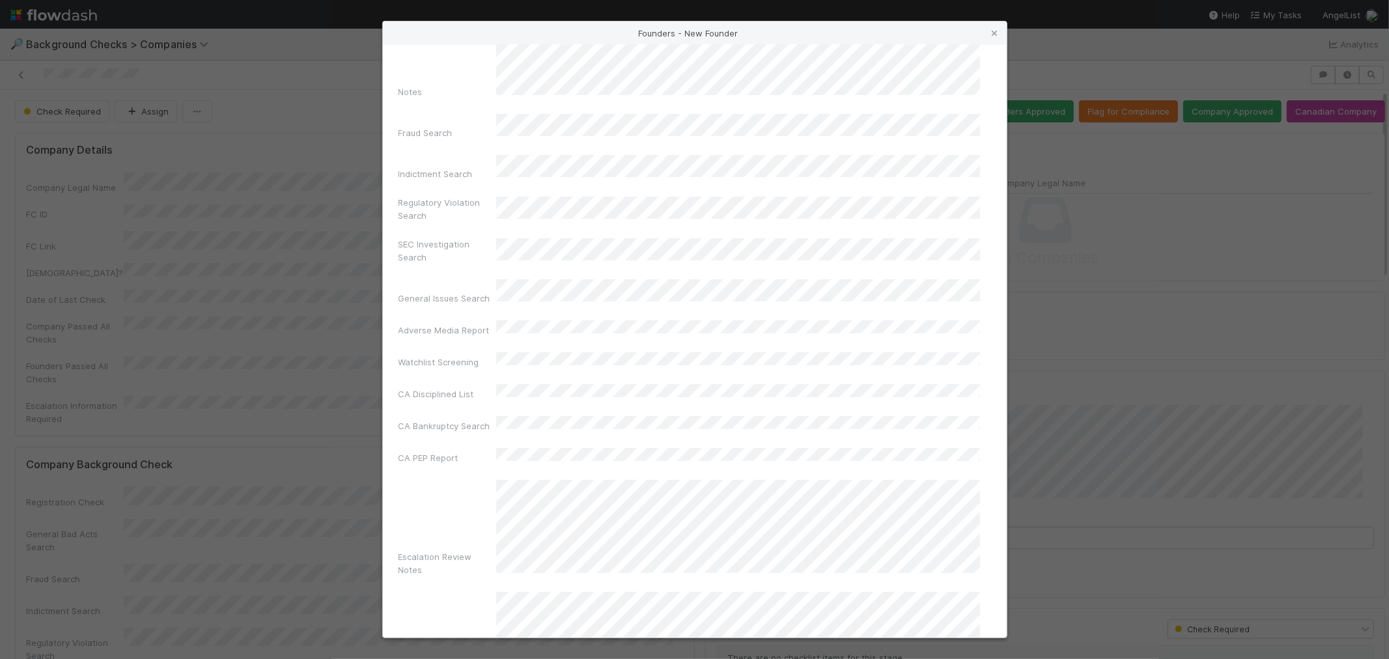
scroll to position [461, 0]
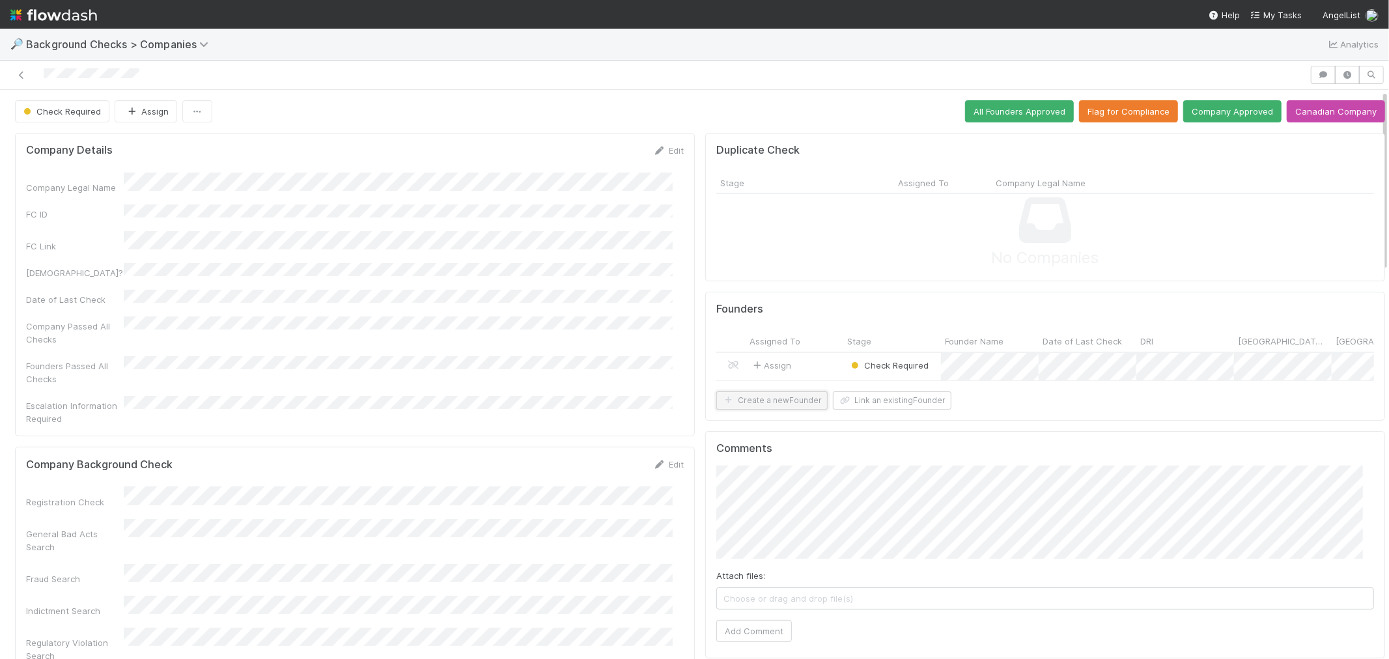
click at [785, 410] on button "Create a new Founder" at bounding box center [772, 400] width 111 height 18
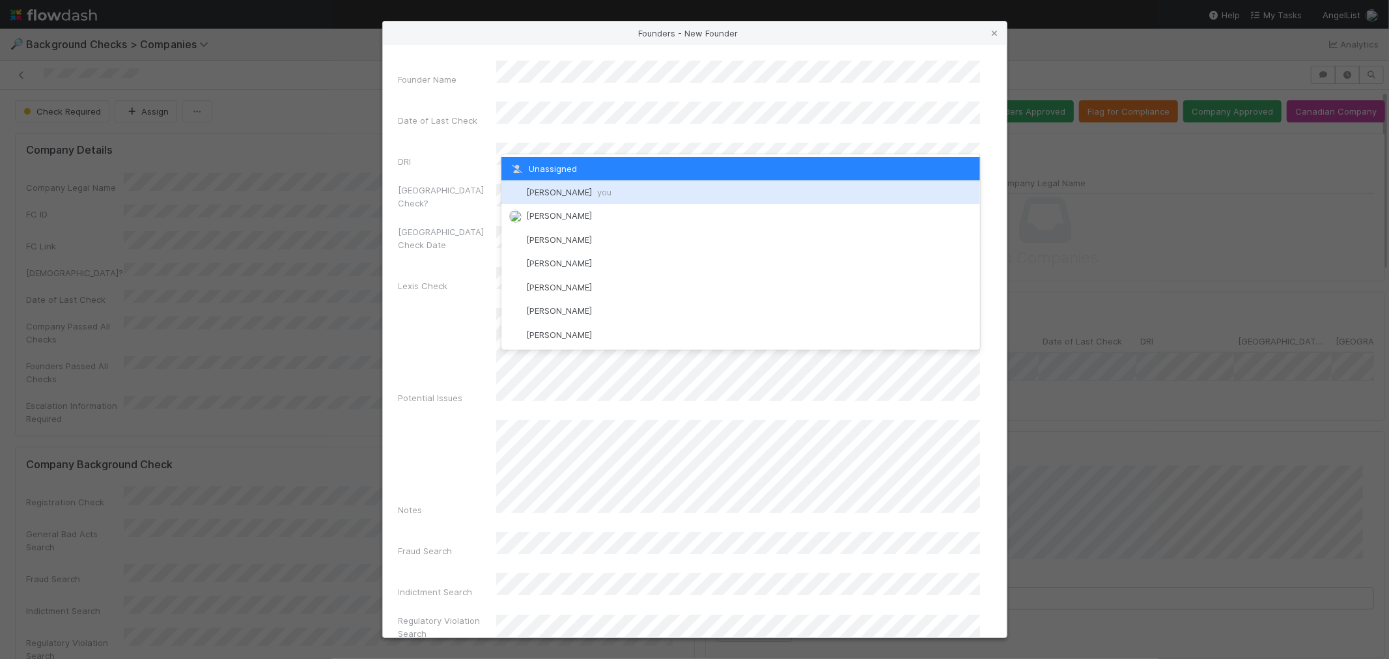
click at [554, 195] on span "[PERSON_NAME] you" at bounding box center [568, 192] width 85 height 10
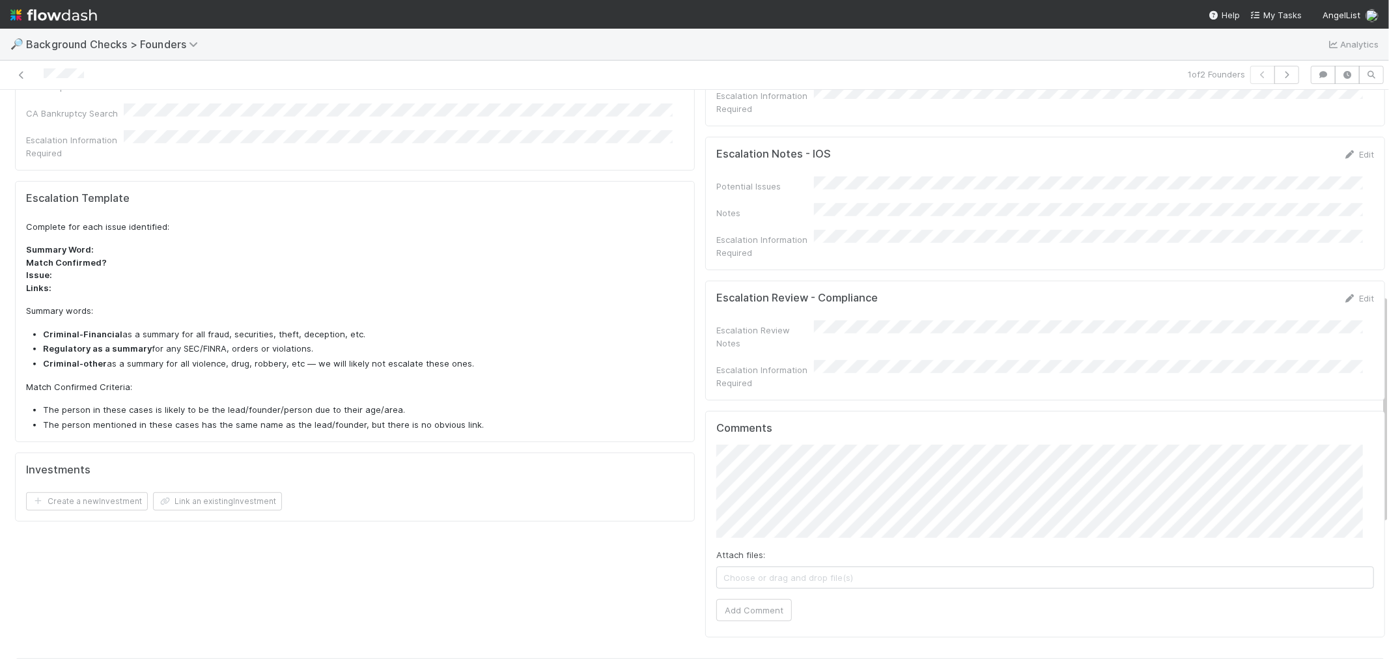
scroll to position [506, 0]
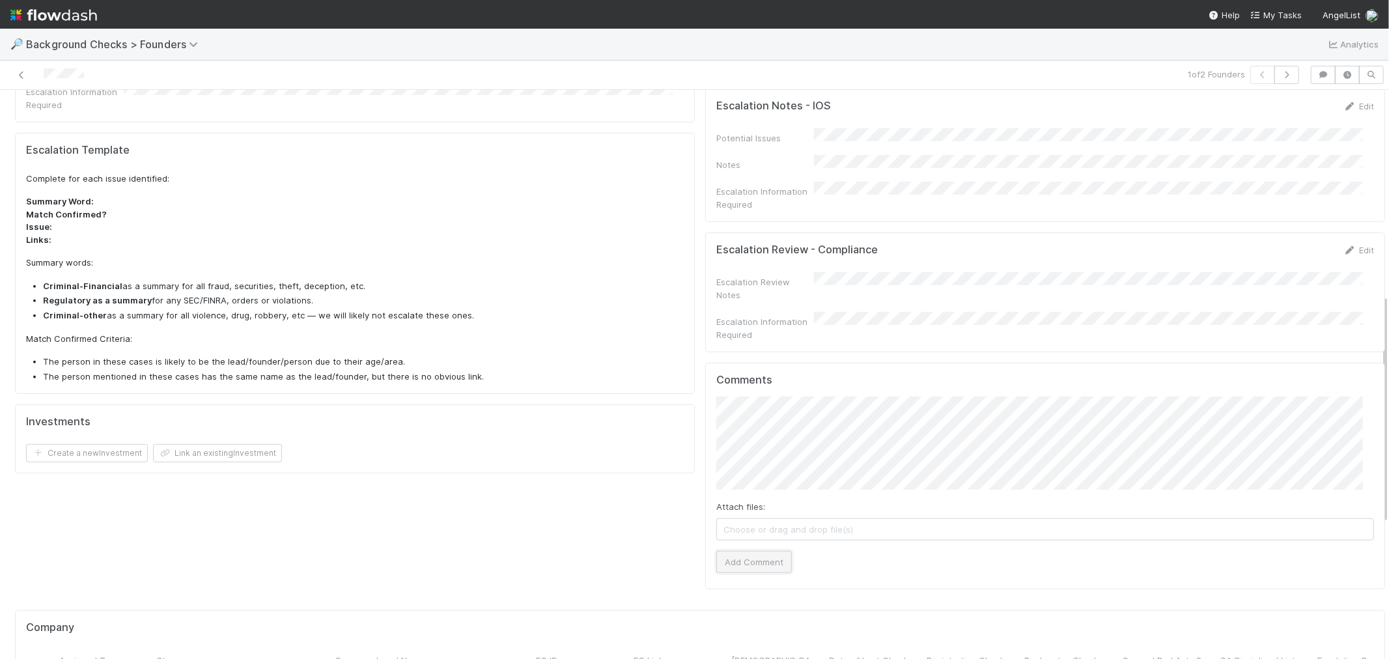
click at [753, 551] on button "Add Comment" at bounding box center [755, 562] width 76 height 22
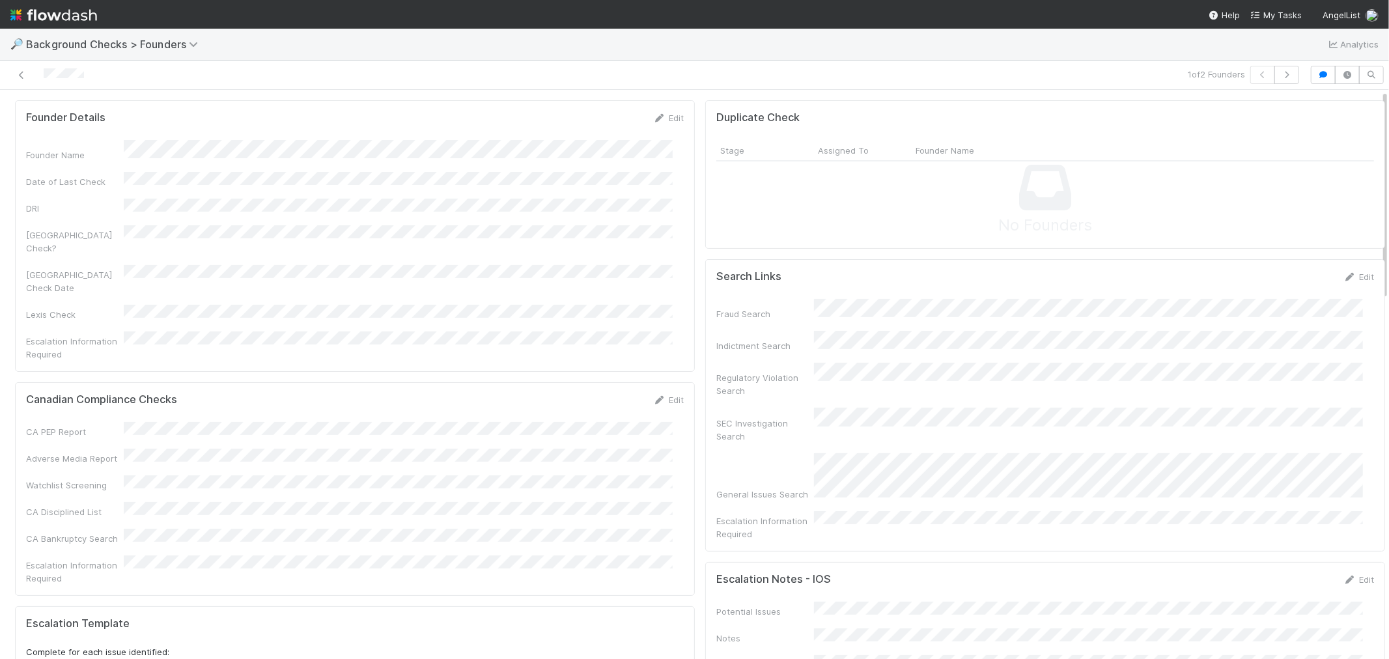
scroll to position [0, 0]
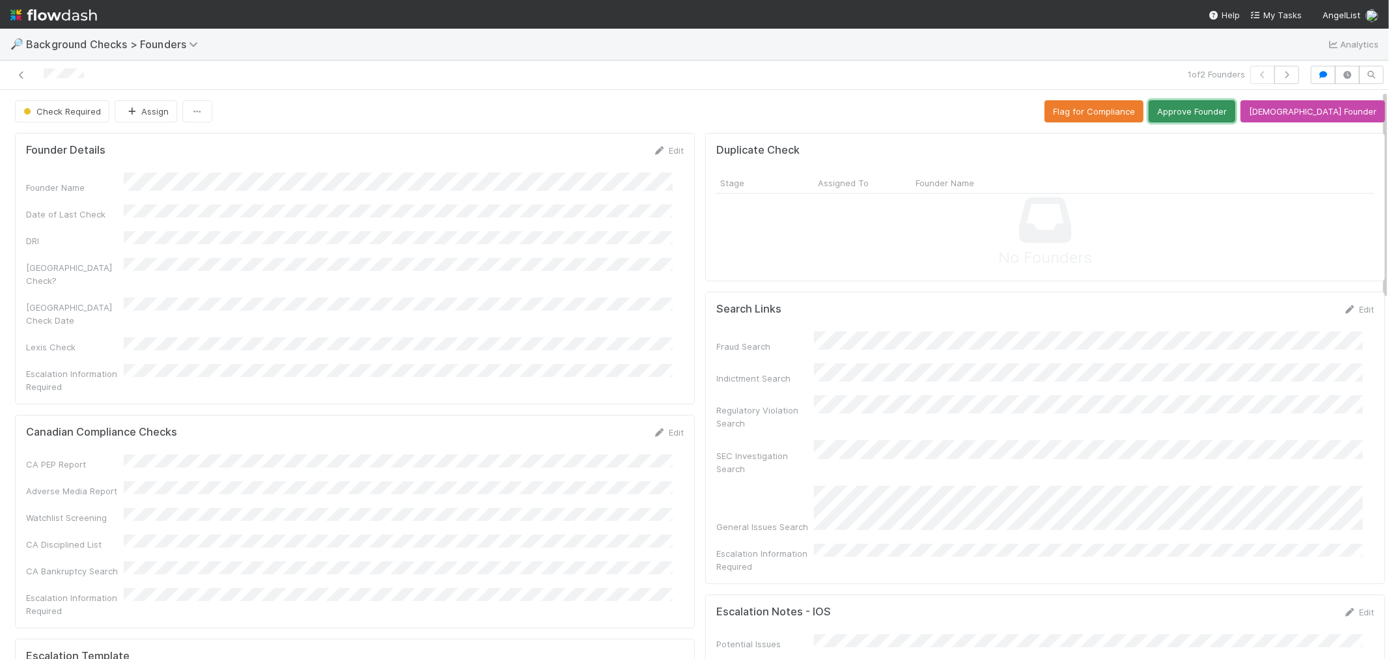
click at [1236, 114] on button "Approve Founder" at bounding box center [1192, 111] width 87 height 22
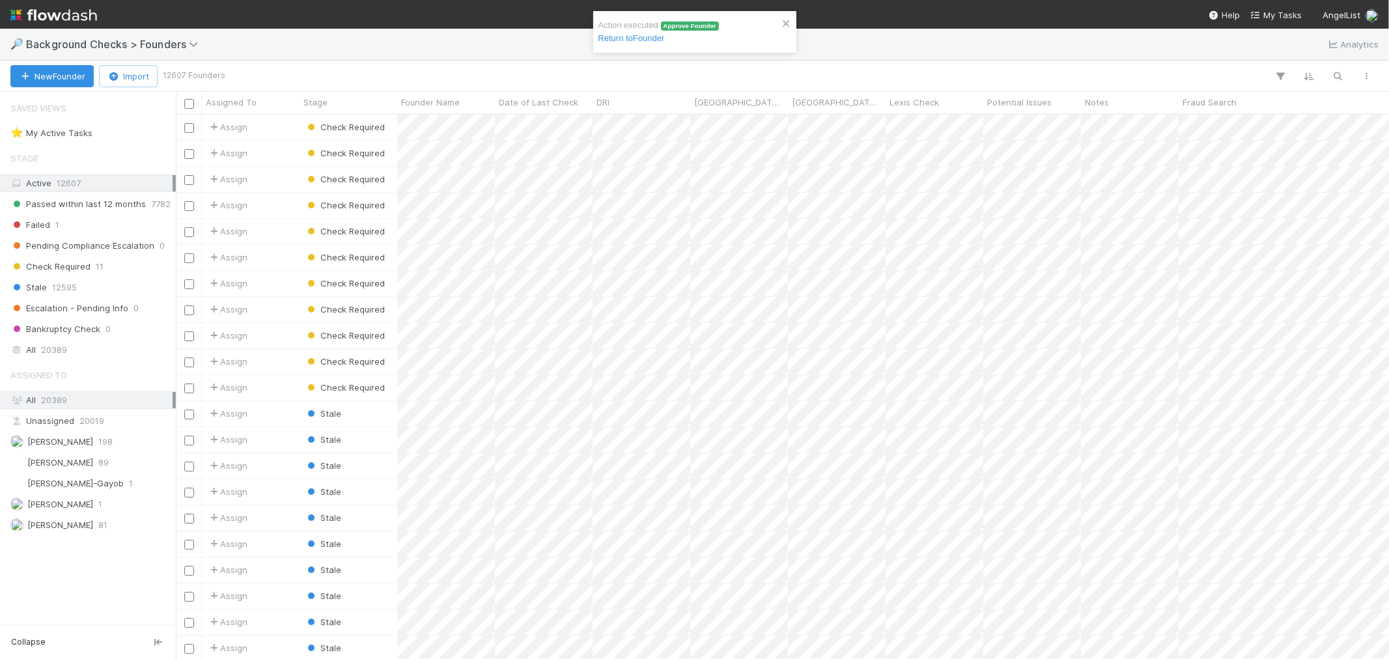
scroll to position [533, 1202]
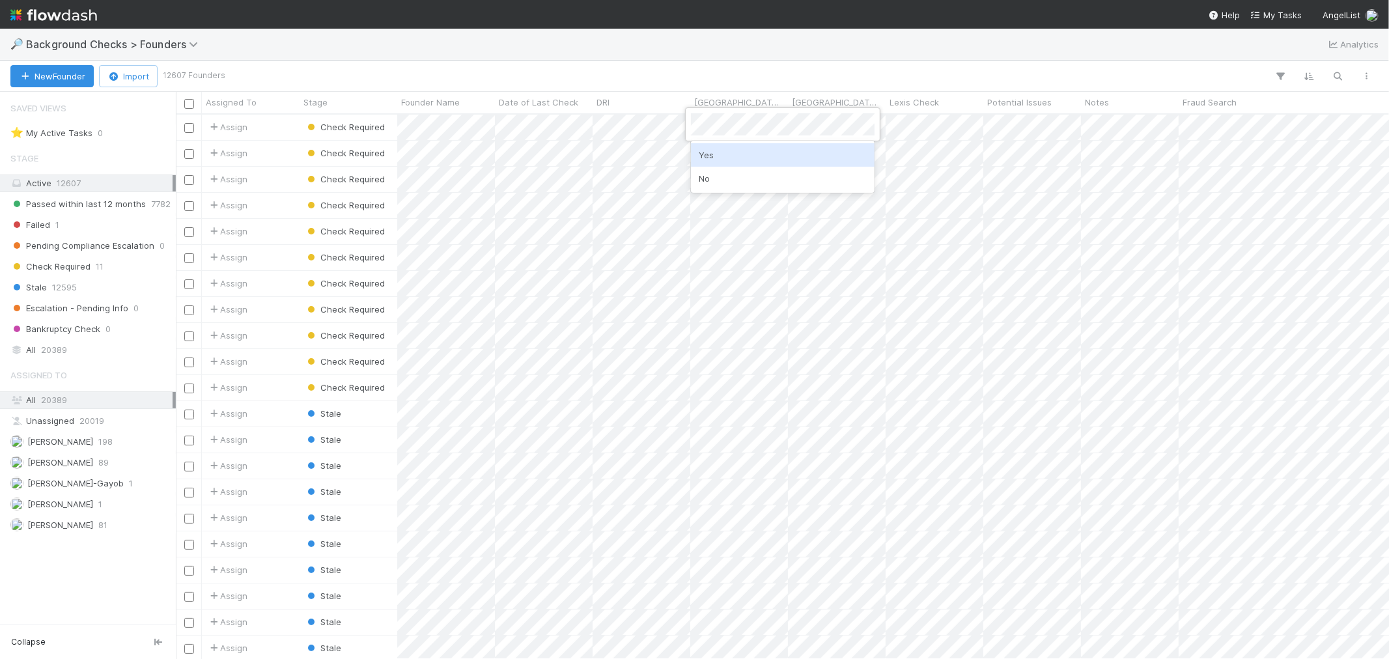
click at [593, 127] on div at bounding box center [694, 329] width 1389 height 659
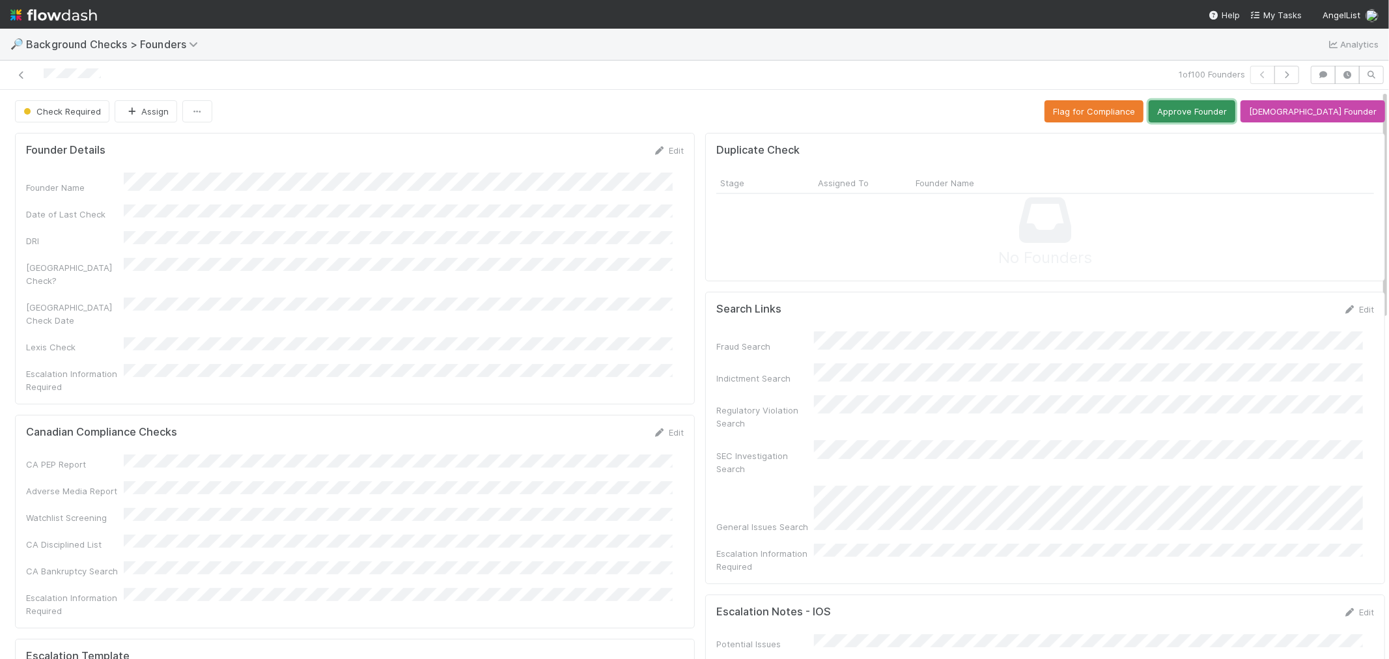
click at [1236, 113] on button "Approve Founder" at bounding box center [1192, 111] width 87 height 22
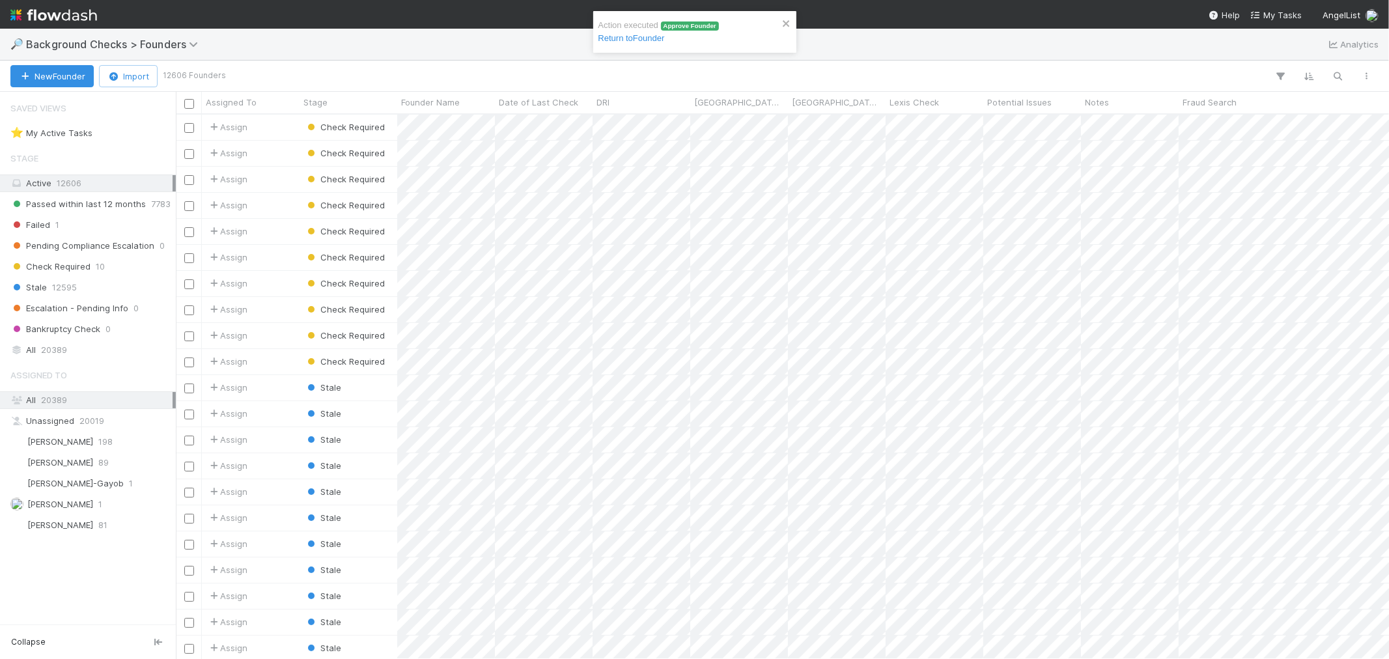
scroll to position [533, 1202]
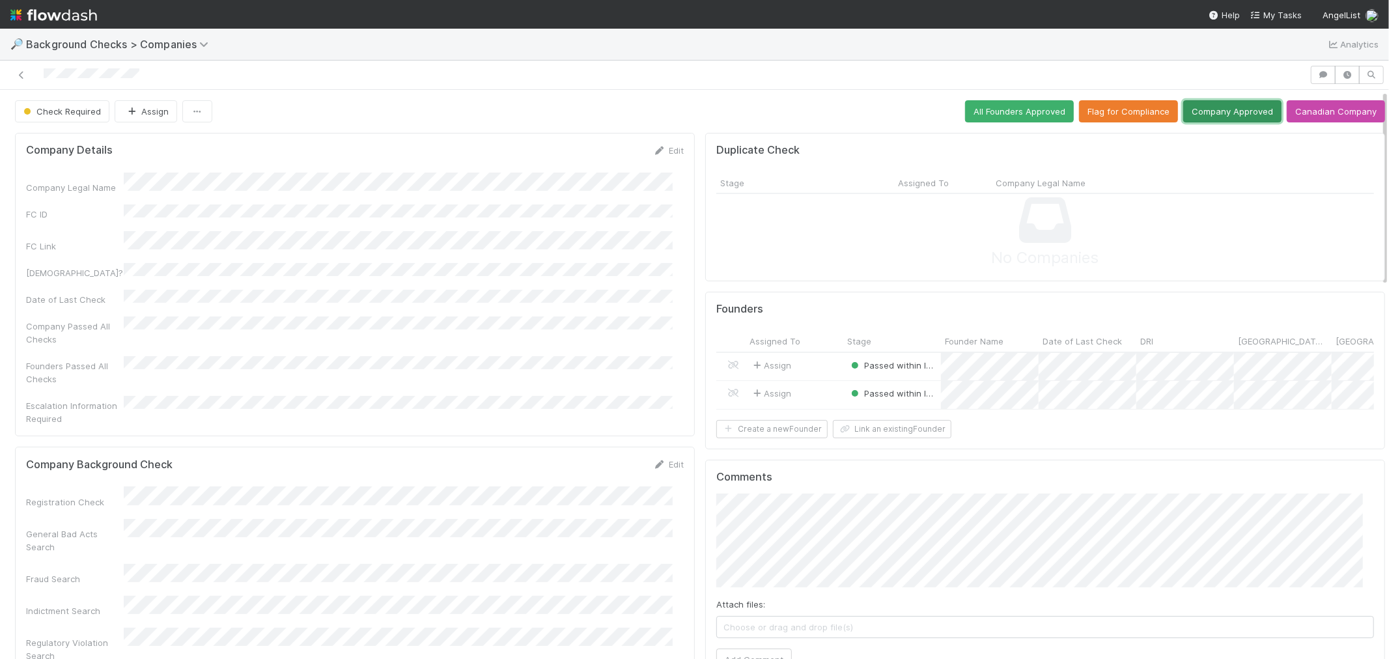
click at [1212, 119] on button "Company Approved" at bounding box center [1233, 111] width 98 height 22
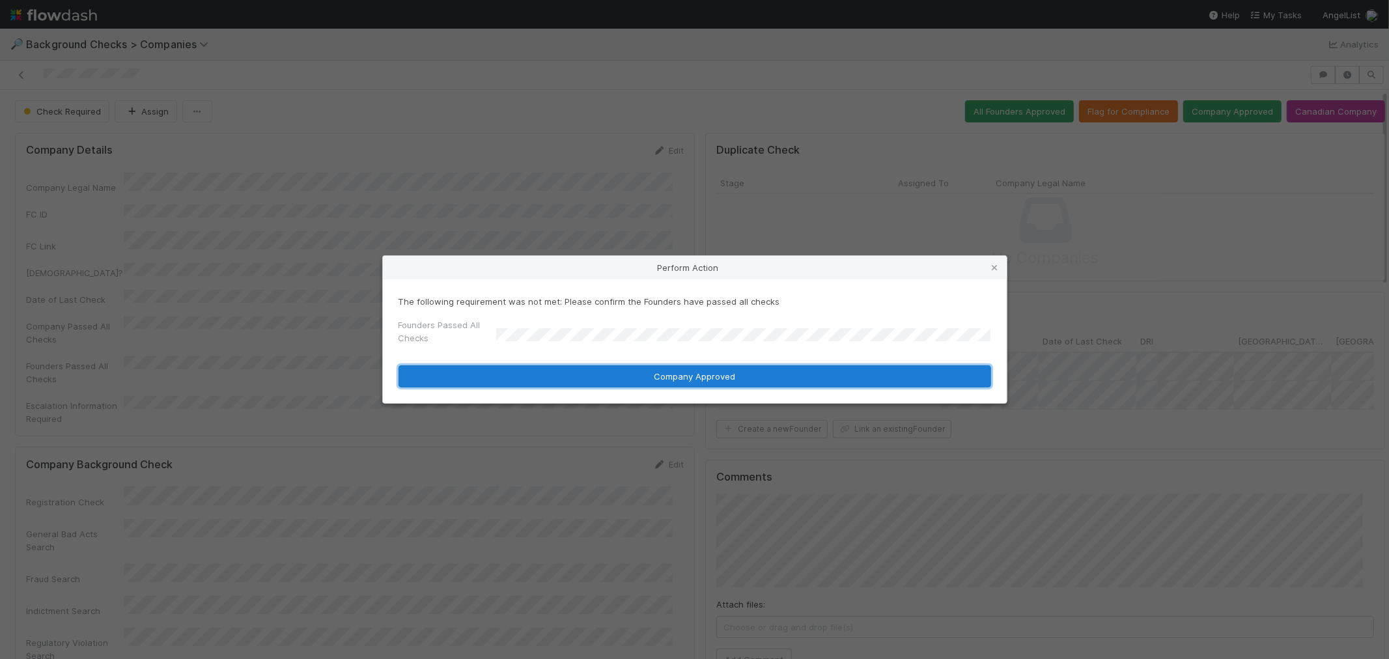
click at [511, 375] on button "Company Approved" at bounding box center [695, 376] width 593 height 22
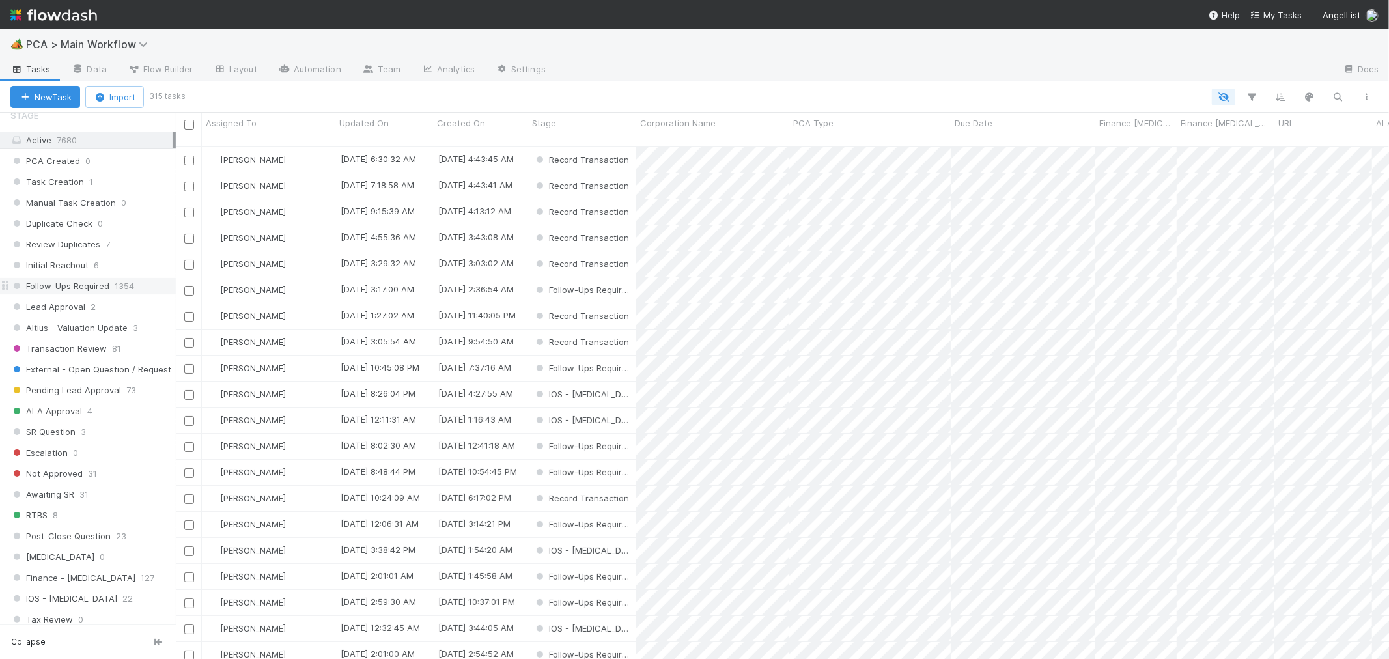
scroll to position [378, 0]
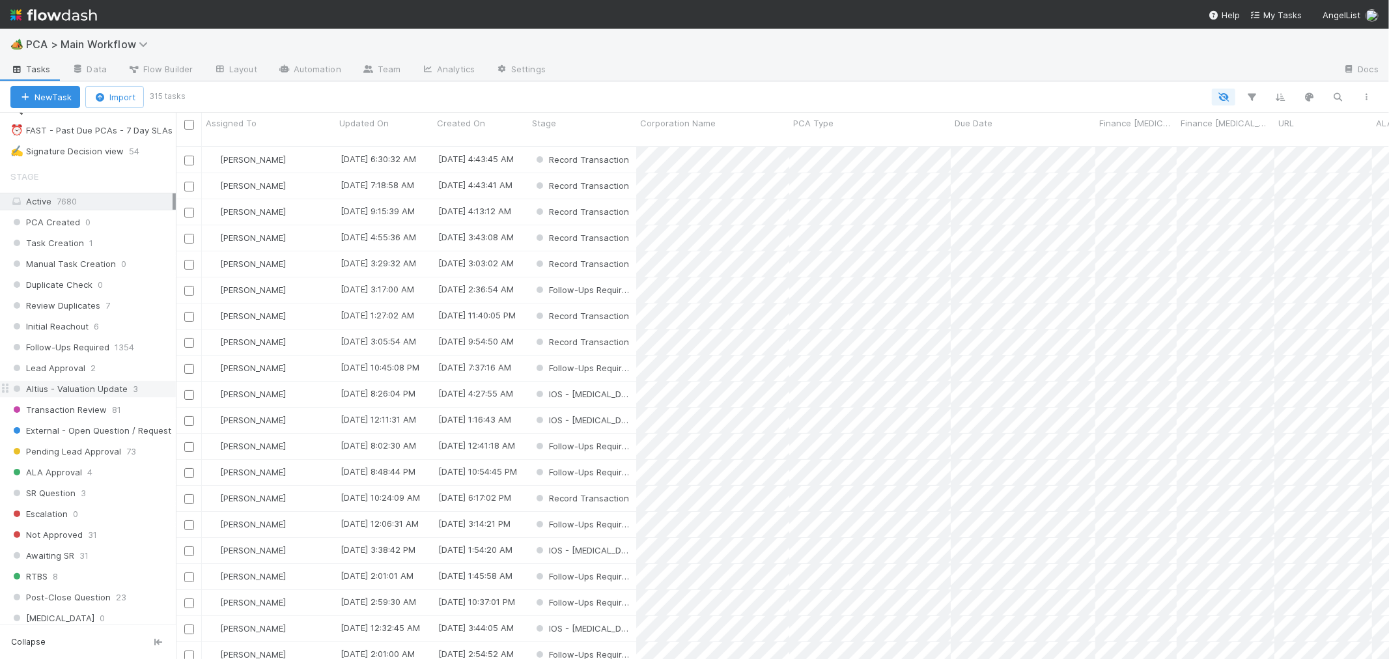
click at [79, 388] on span "Altius - Valuation Update" at bounding box center [68, 389] width 117 height 16
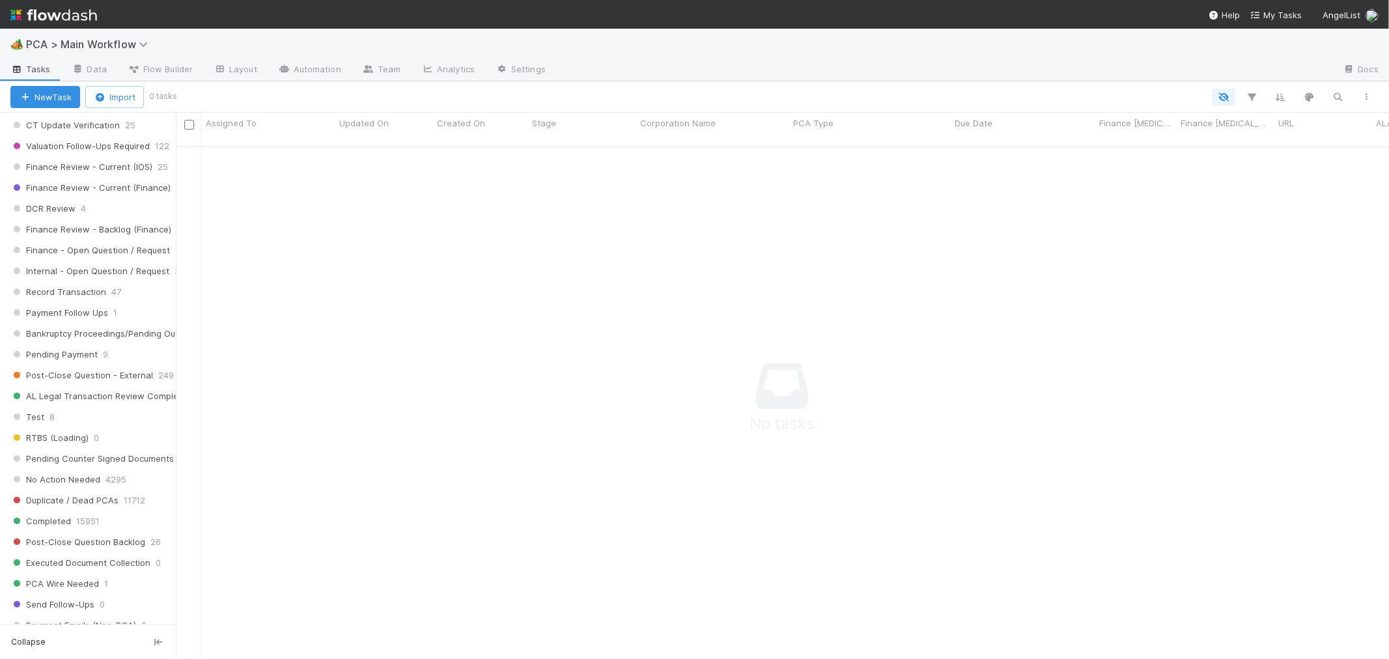
scroll to position [1174, 0]
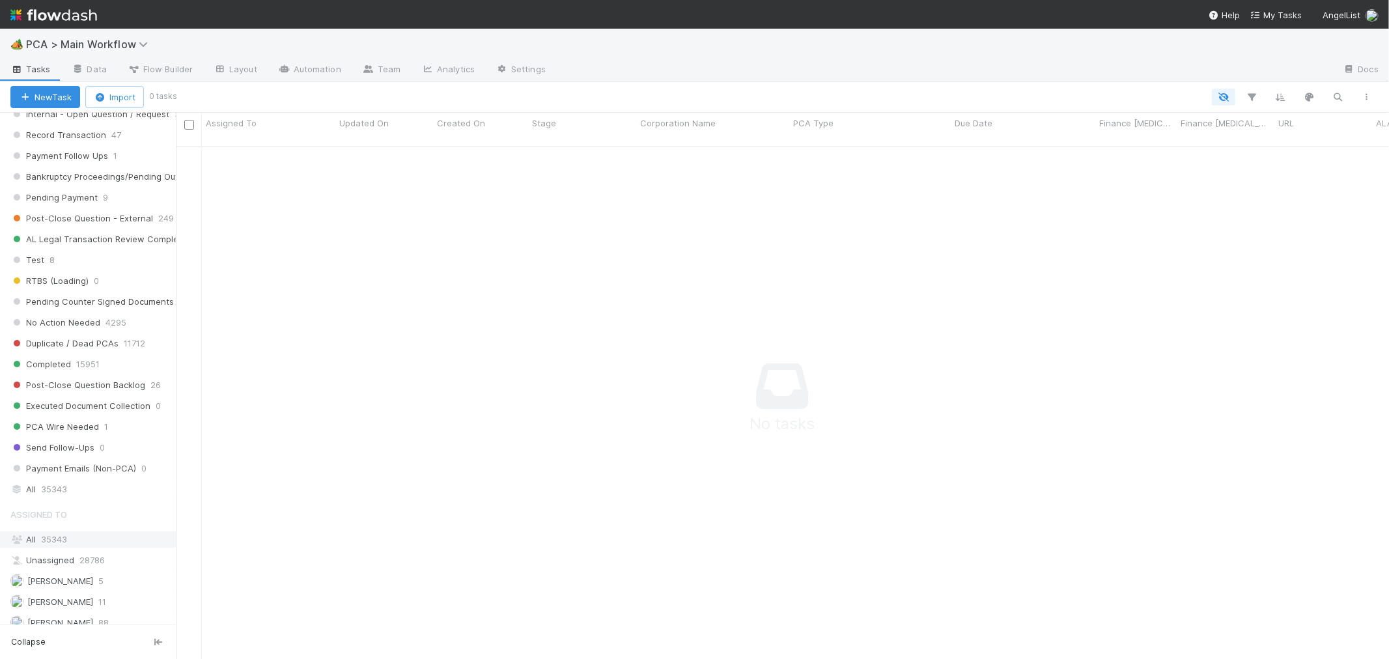
click at [62, 545] on span "35343" at bounding box center [54, 539] width 26 height 10
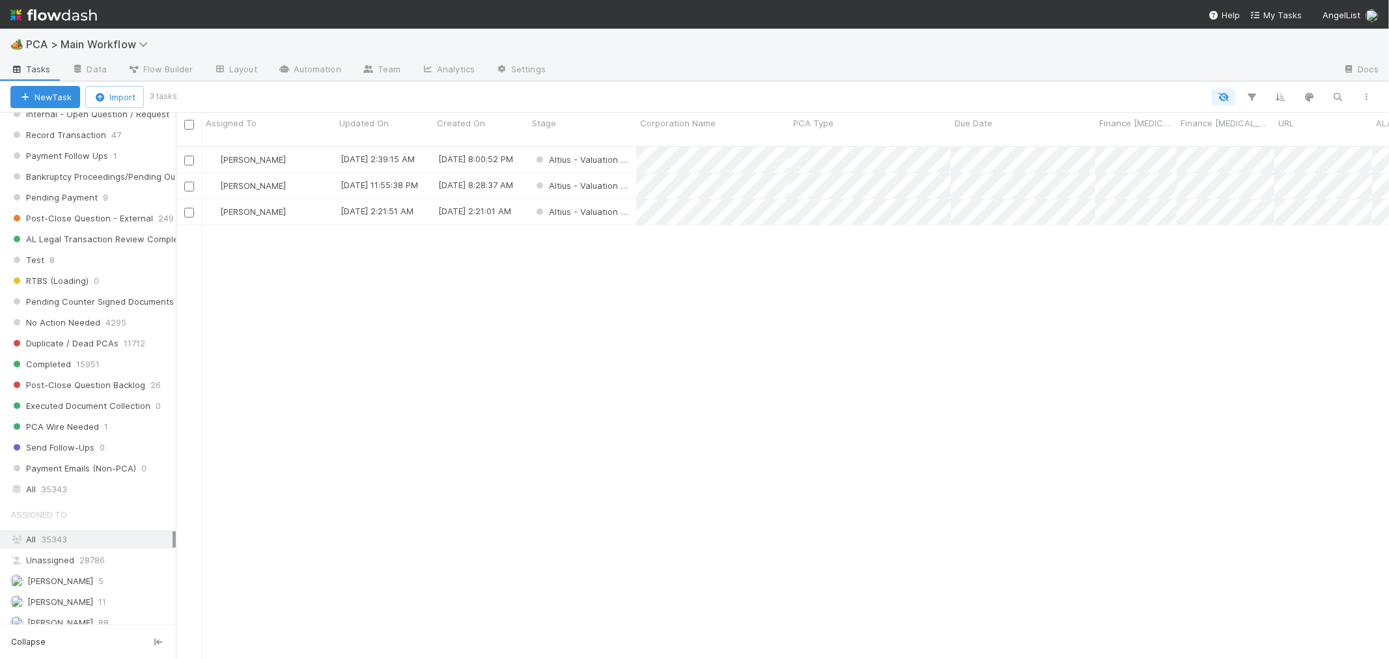
scroll to position [513, 1202]
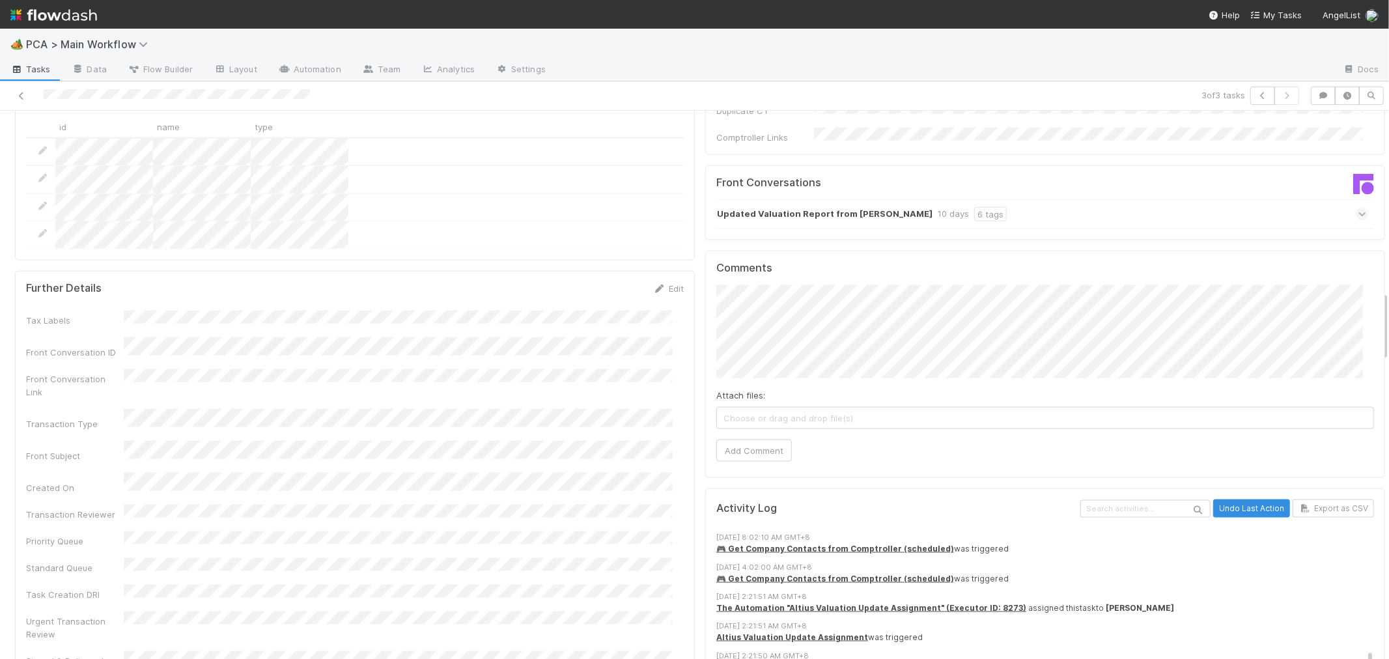
scroll to position [1447, 0]
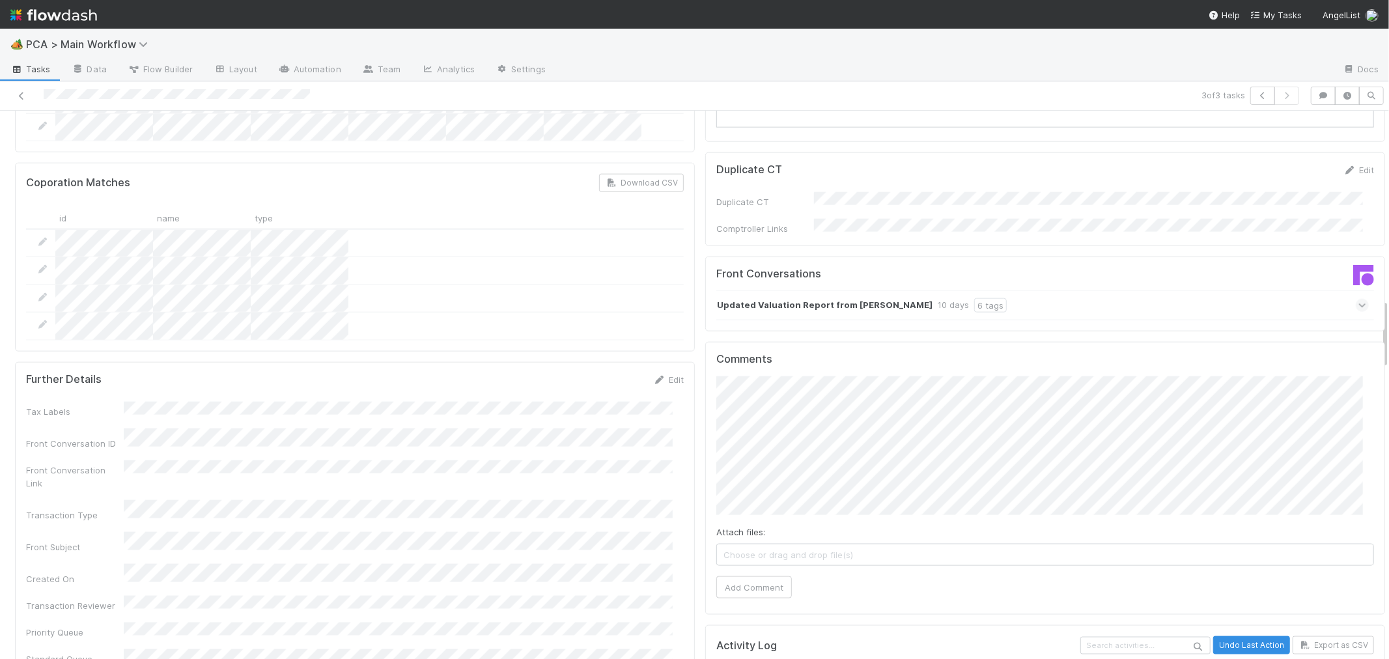
scroll to position [1230, 0]
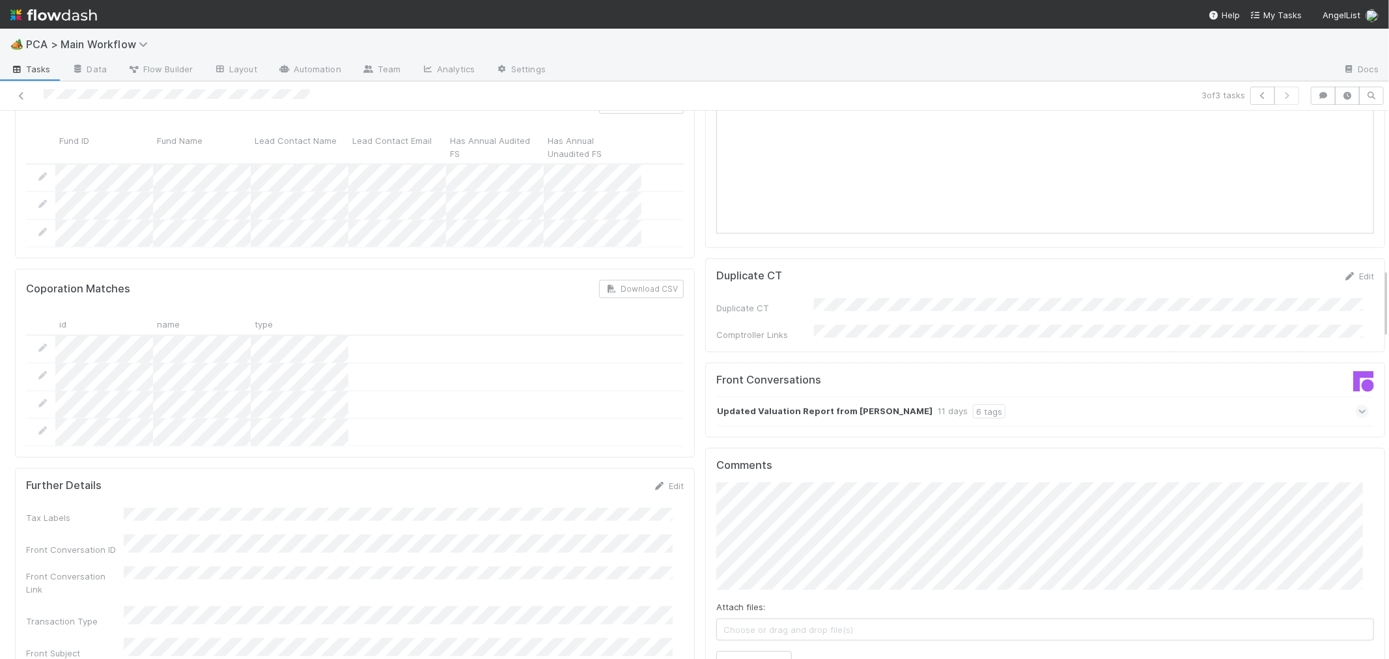
click at [769, 580] on div "Attach files: Choose or drag and drop file(s) Add Comment" at bounding box center [1046, 579] width 658 height 192
click at [767, 651] on button "Add Comment" at bounding box center [755, 662] width 76 height 22
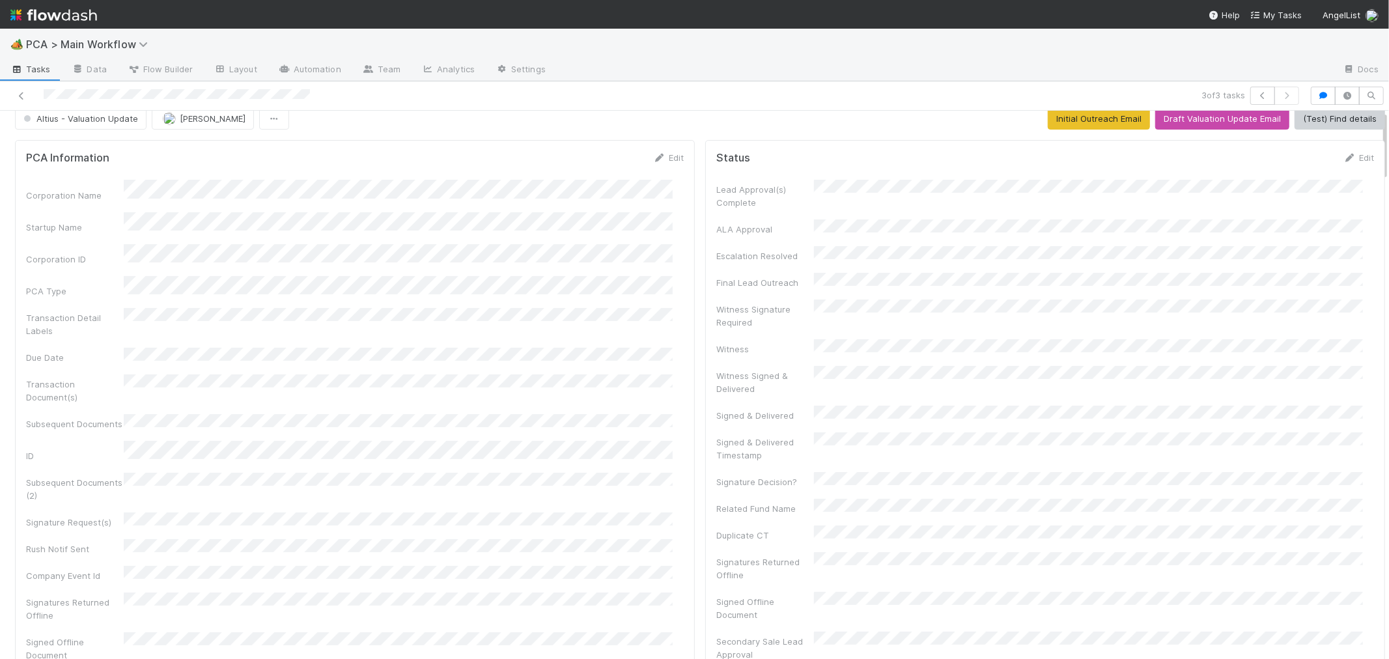
scroll to position [0, 0]
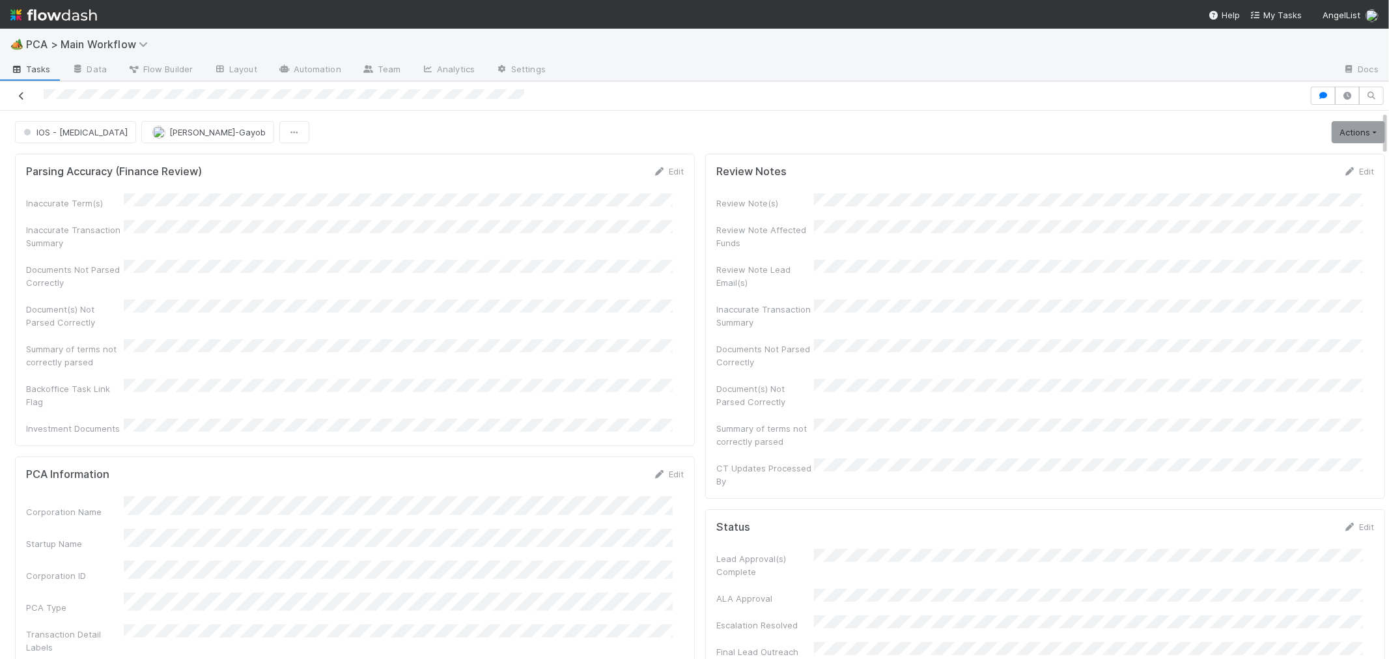
click at [22, 96] on icon at bounding box center [21, 96] width 13 height 8
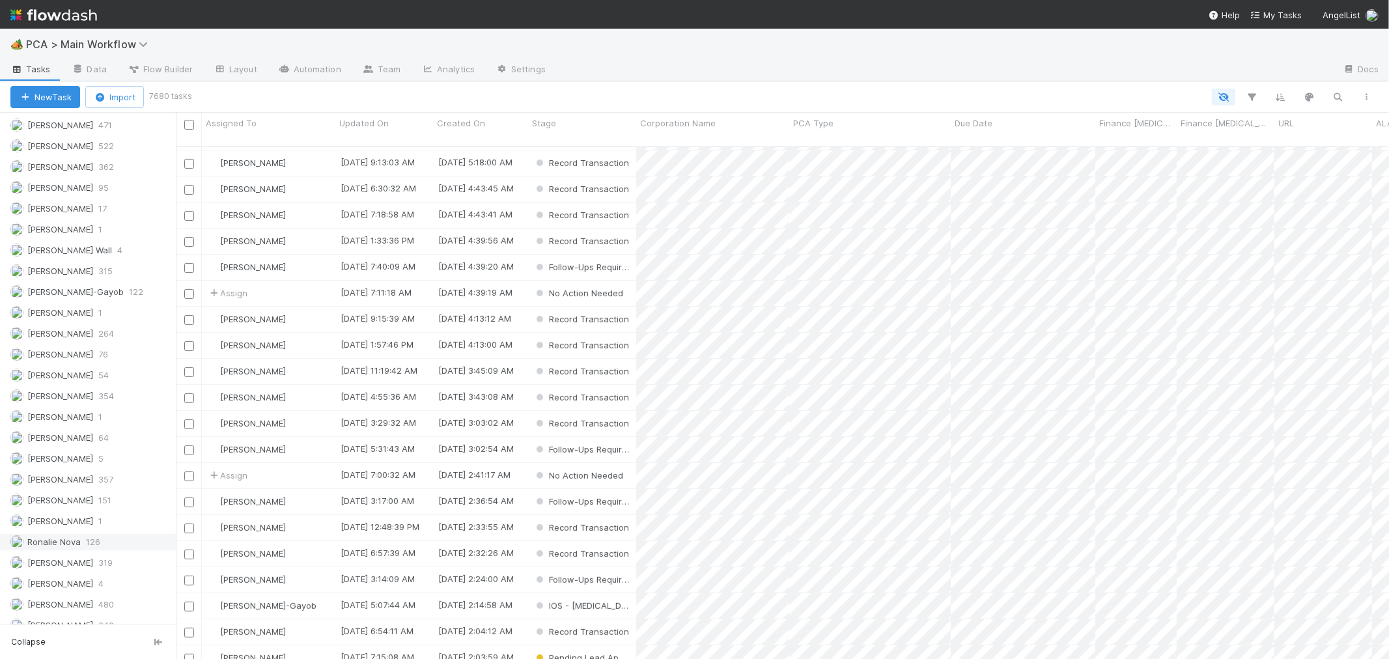
scroll to position [1825, 0]
click at [36, 543] on span "[PERSON_NAME]" at bounding box center [51, 550] width 83 height 16
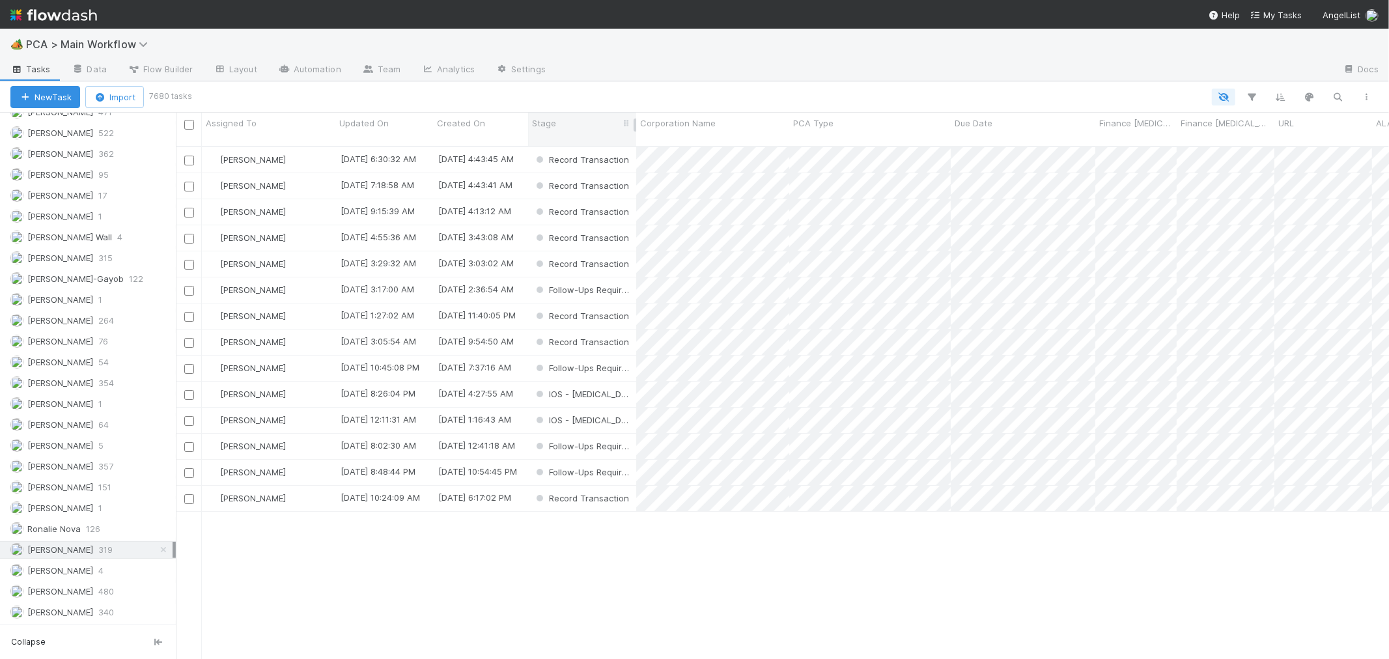
click at [591, 124] on div "Stage" at bounding box center [582, 123] width 101 height 13
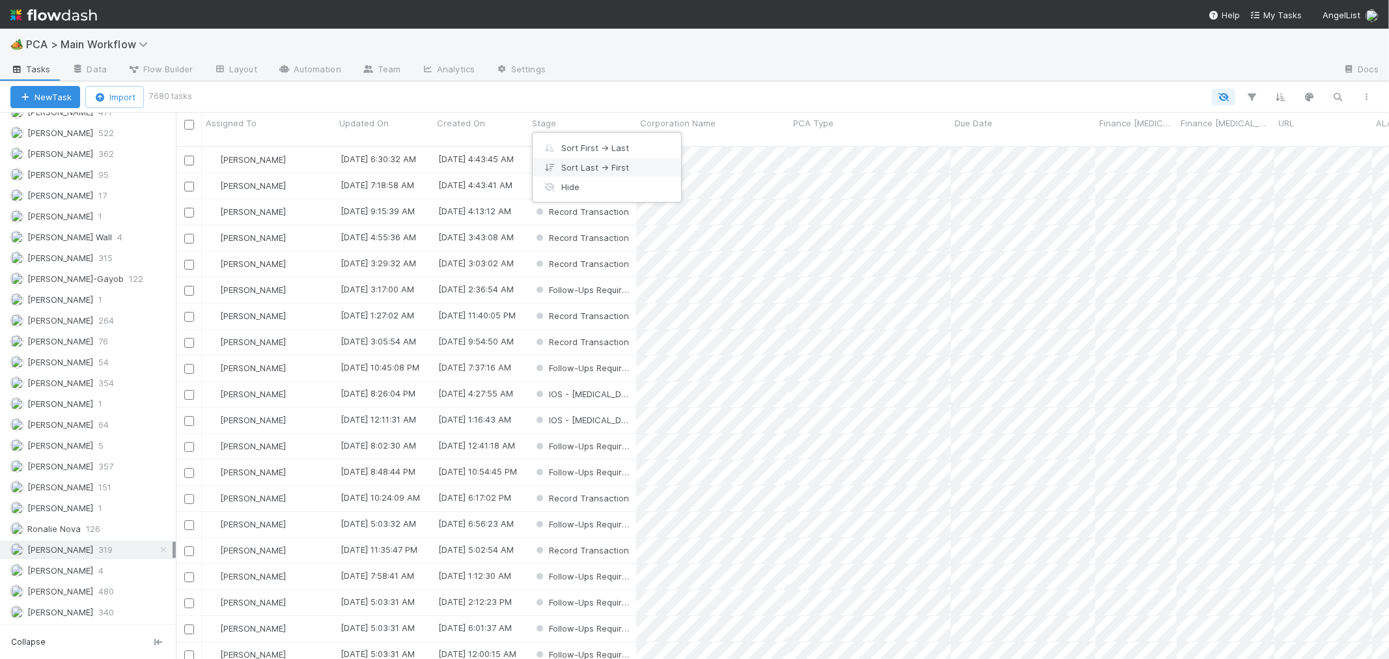
click at [588, 165] on div "Sort Last → First" at bounding box center [607, 168] width 149 height 20
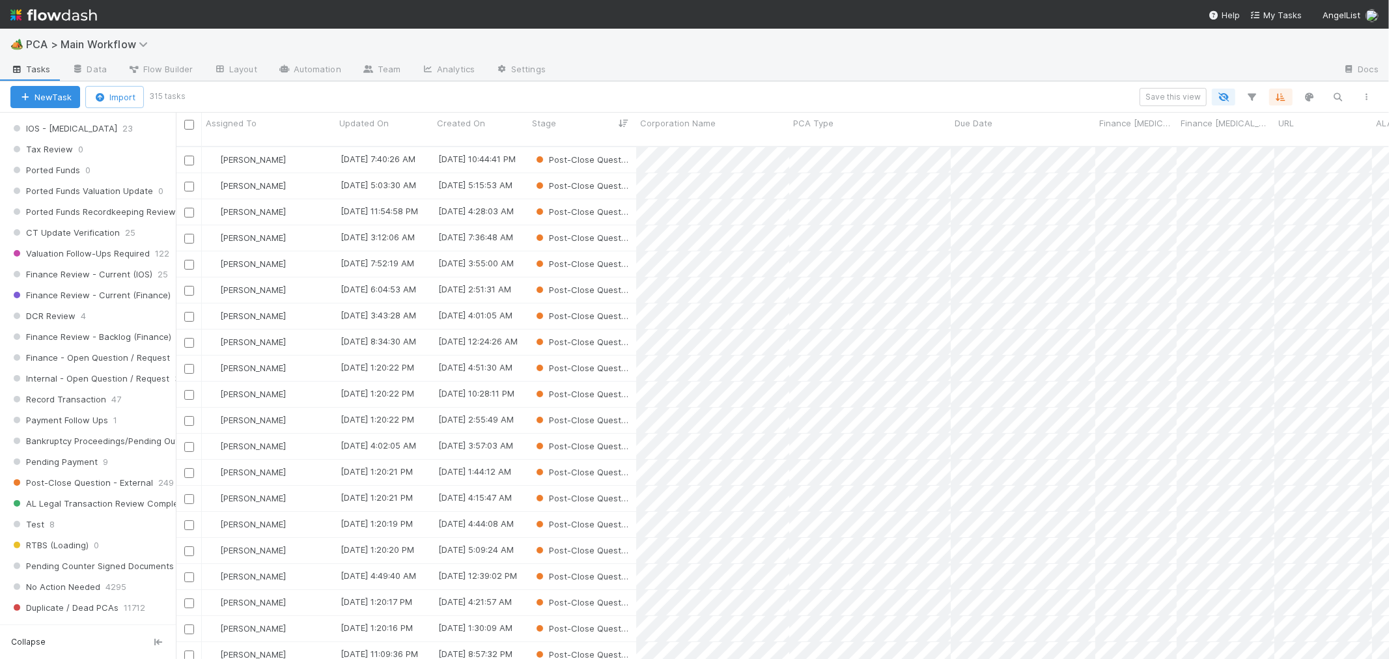
scroll to position [884, 0]
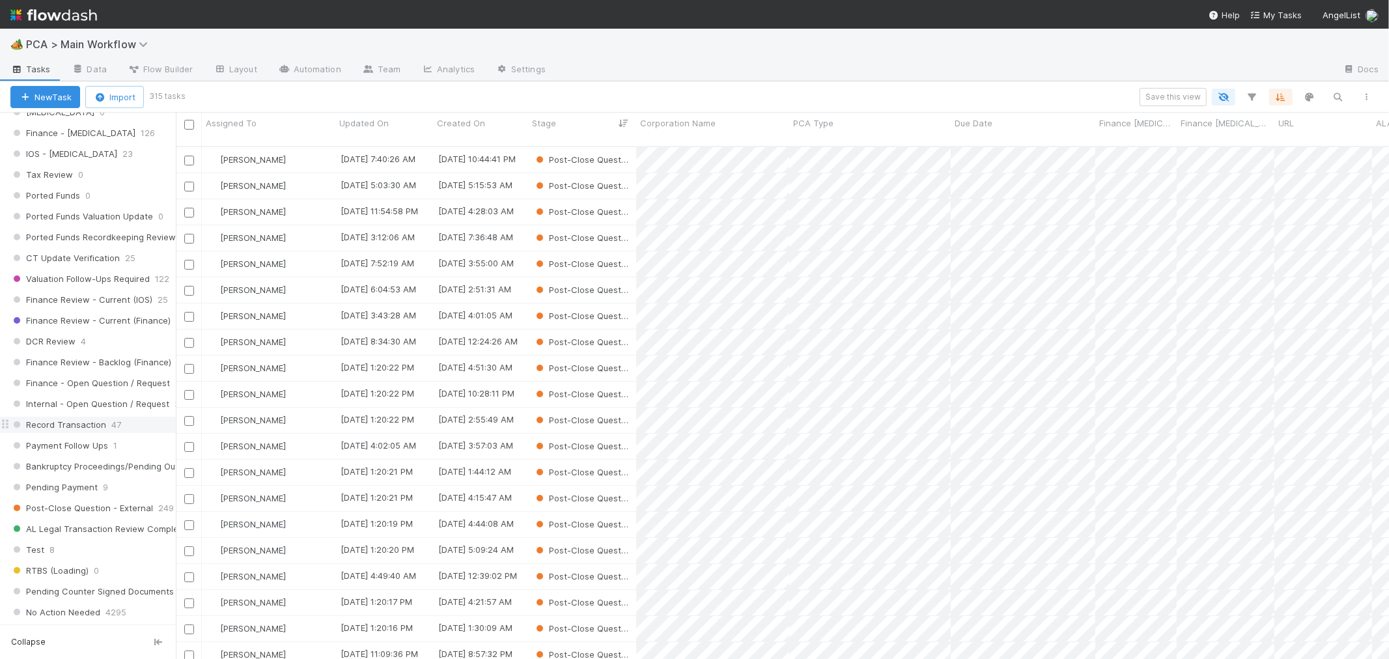
click at [90, 432] on span "Record Transaction" at bounding box center [58, 425] width 96 height 16
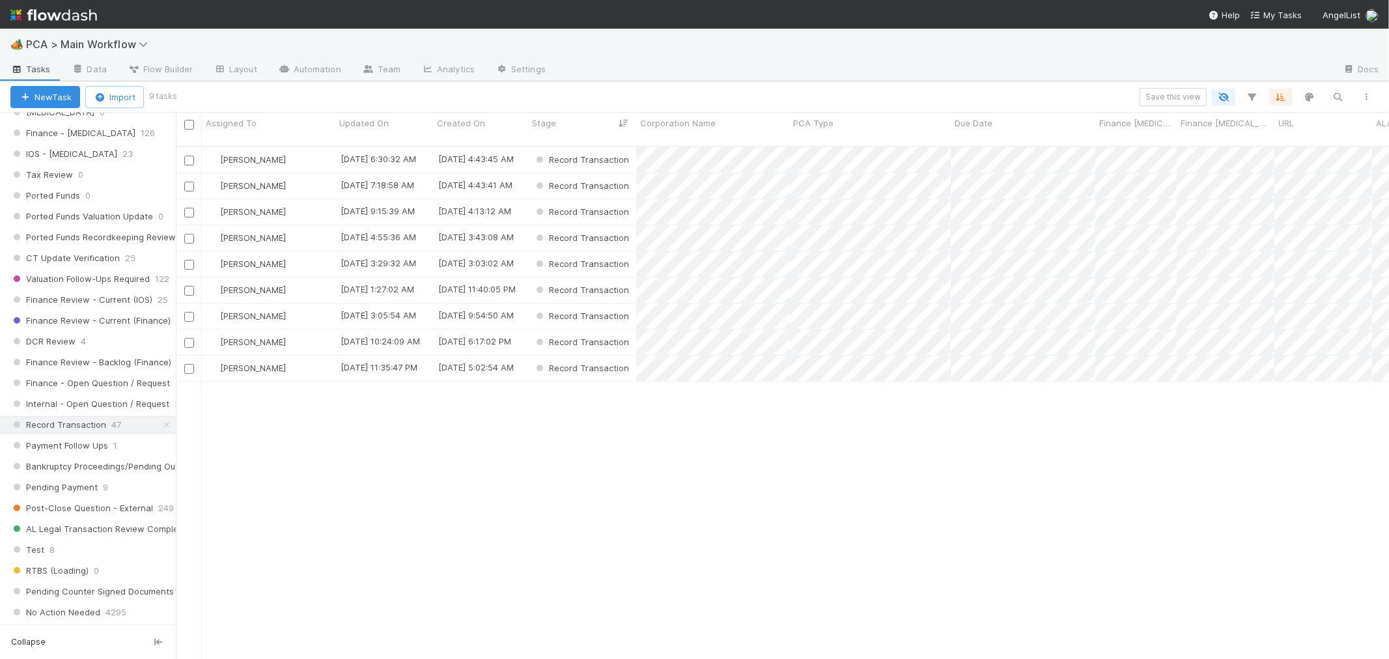
scroll to position [513, 1202]
